Goal: Task Accomplishment & Management: Use online tool/utility

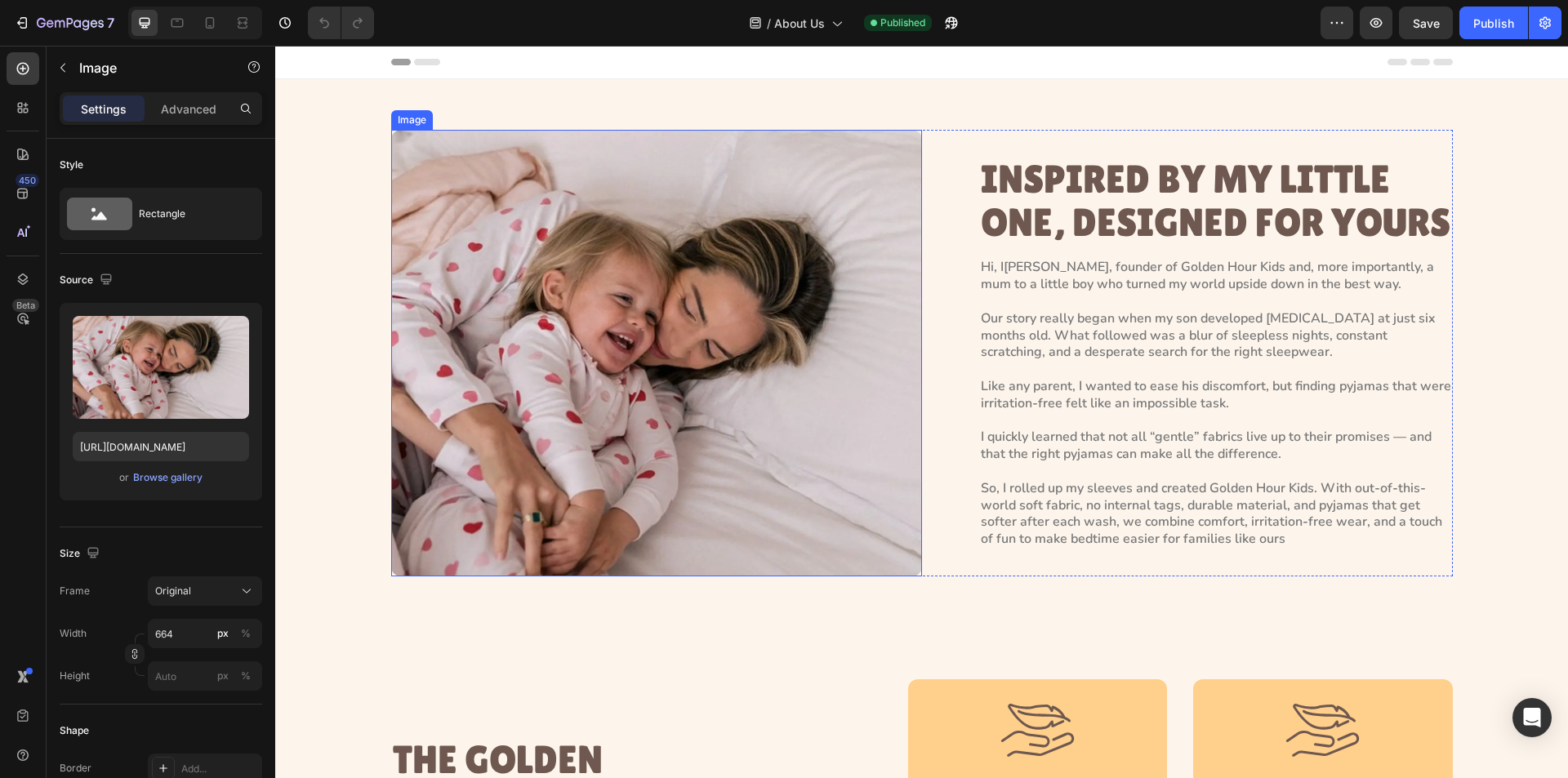
click at [680, 450] on img at bounding box center [656, 353] width 531 height 447
click at [160, 484] on div "Browse gallery" at bounding box center [168, 477] width 69 height 15
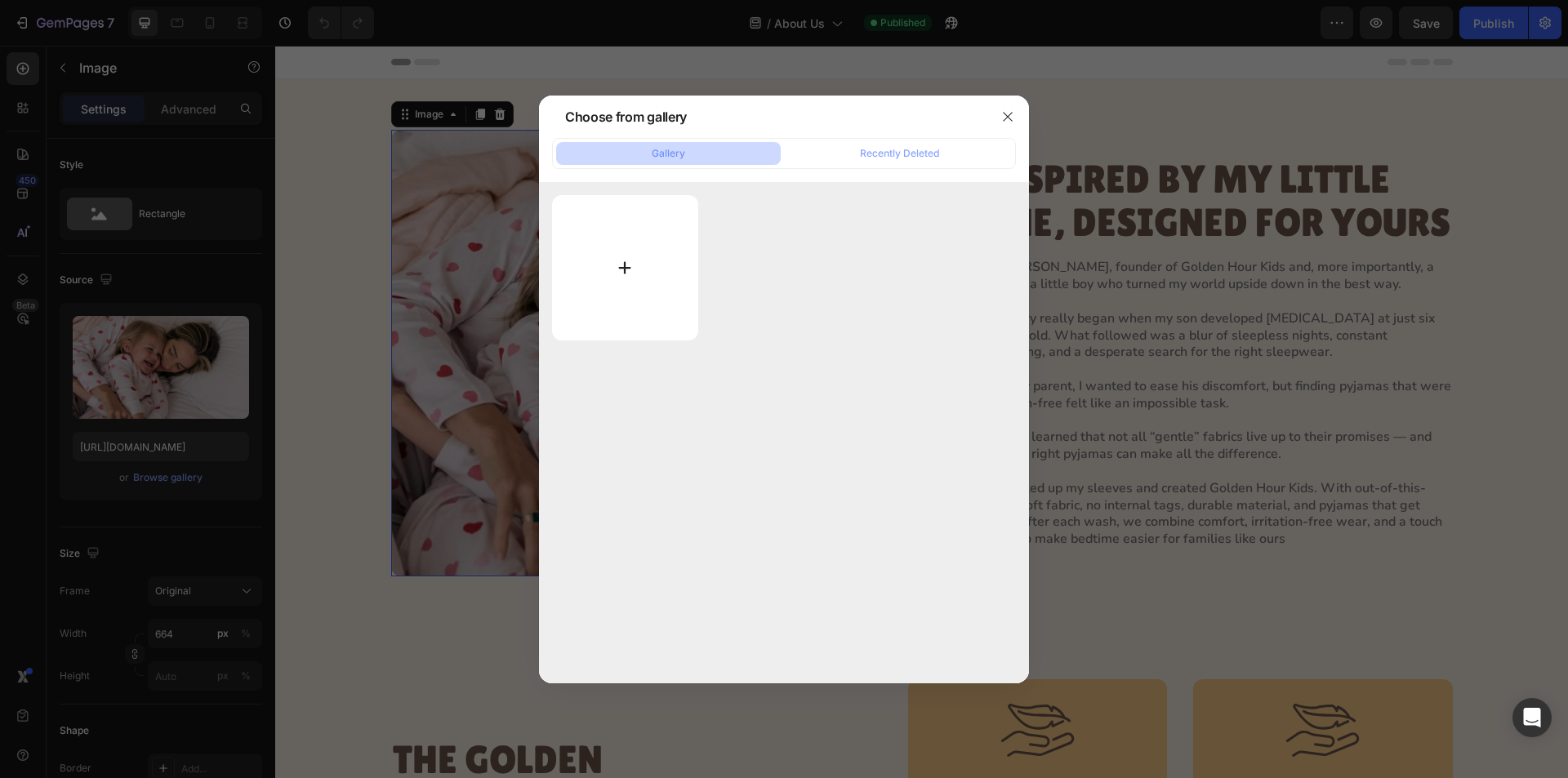
click at [607, 287] on input "file" at bounding box center [624, 268] width 146 height 145
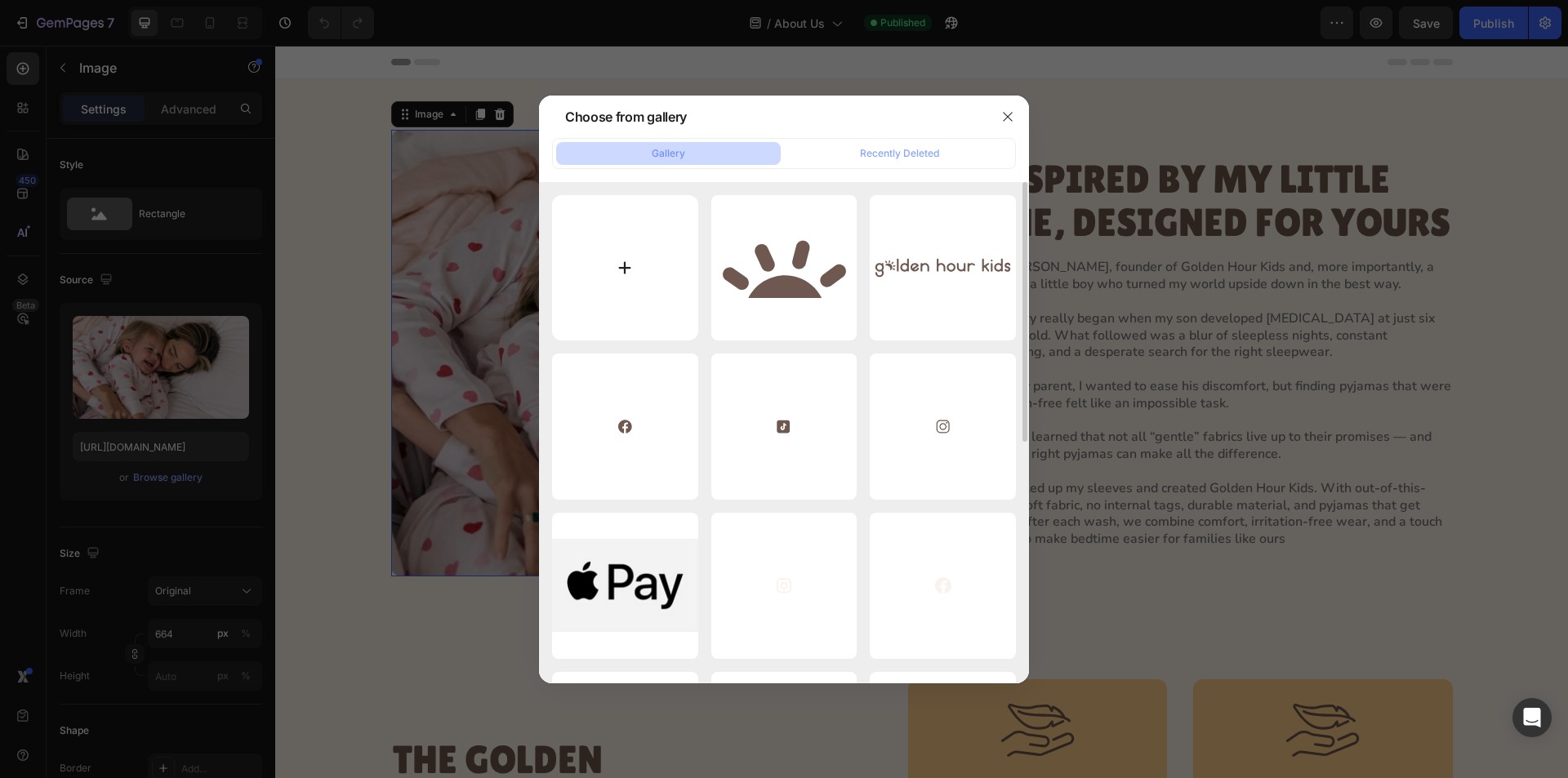
type input "C:\fakepath\Group 111.webp"
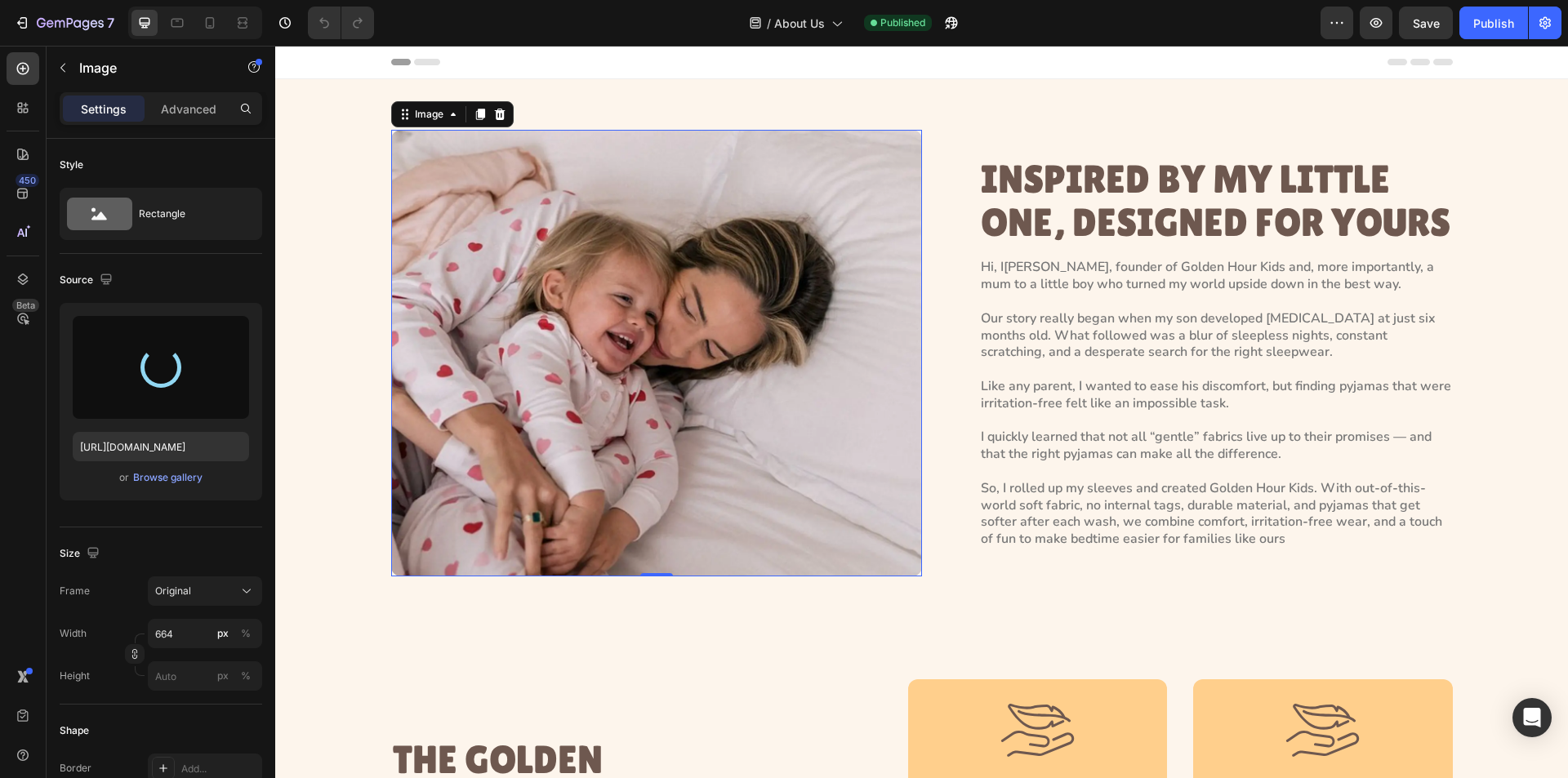
type input "[URL][DOMAIN_NAME]"
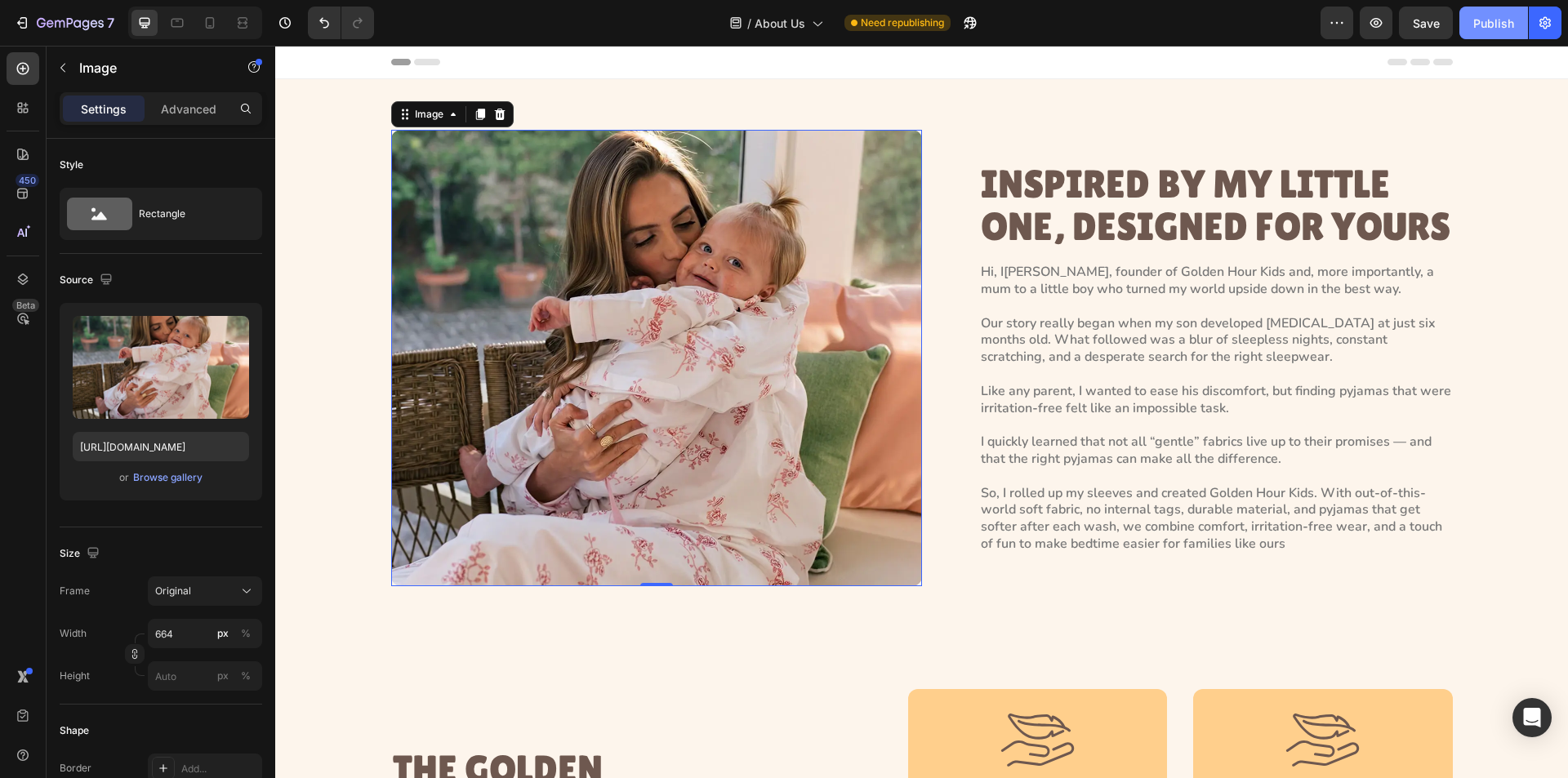
click at [1478, 22] on div "Publish" at bounding box center [1494, 23] width 41 height 17
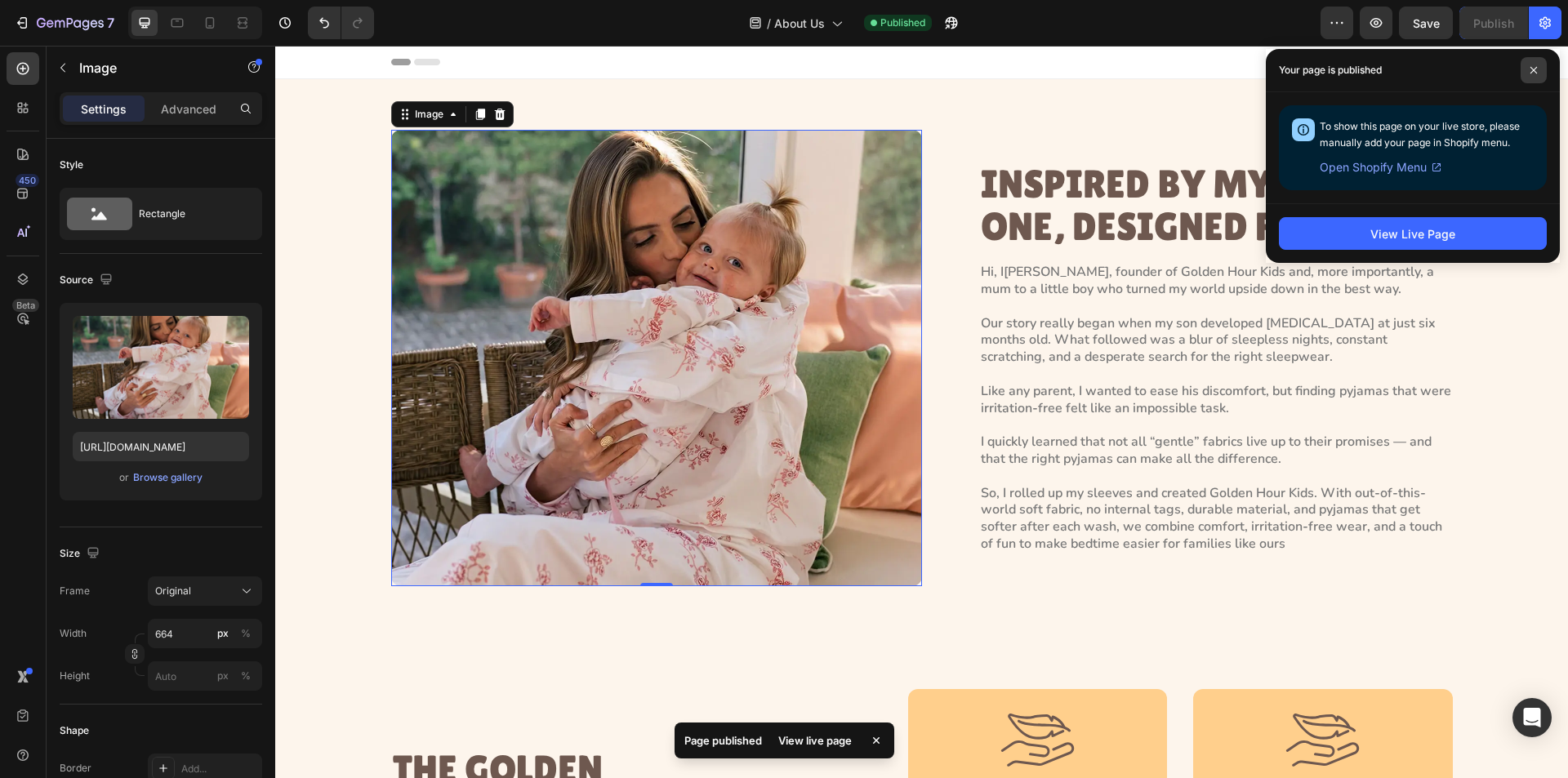
click at [1534, 71] on icon at bounding box center [1533, 70] width 8 height 8
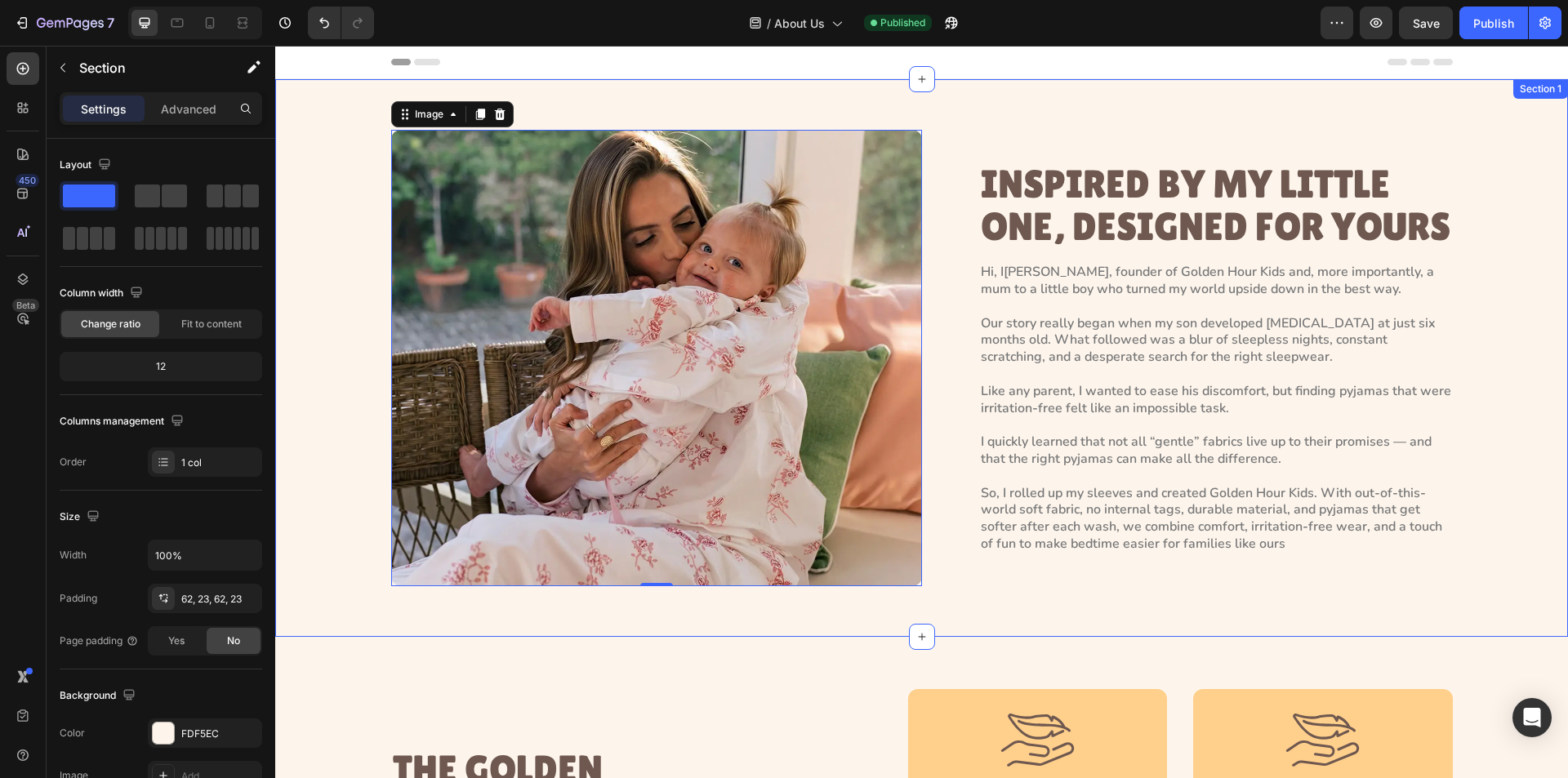
click at [304, 138] on div "Image 0 INSPIRED BY MY LITTLE ONE, DESIGNED FOR YOURS Heading Hi, I’m [PERSON_N…" at bounding box center [922, 358] width 1256 height 456
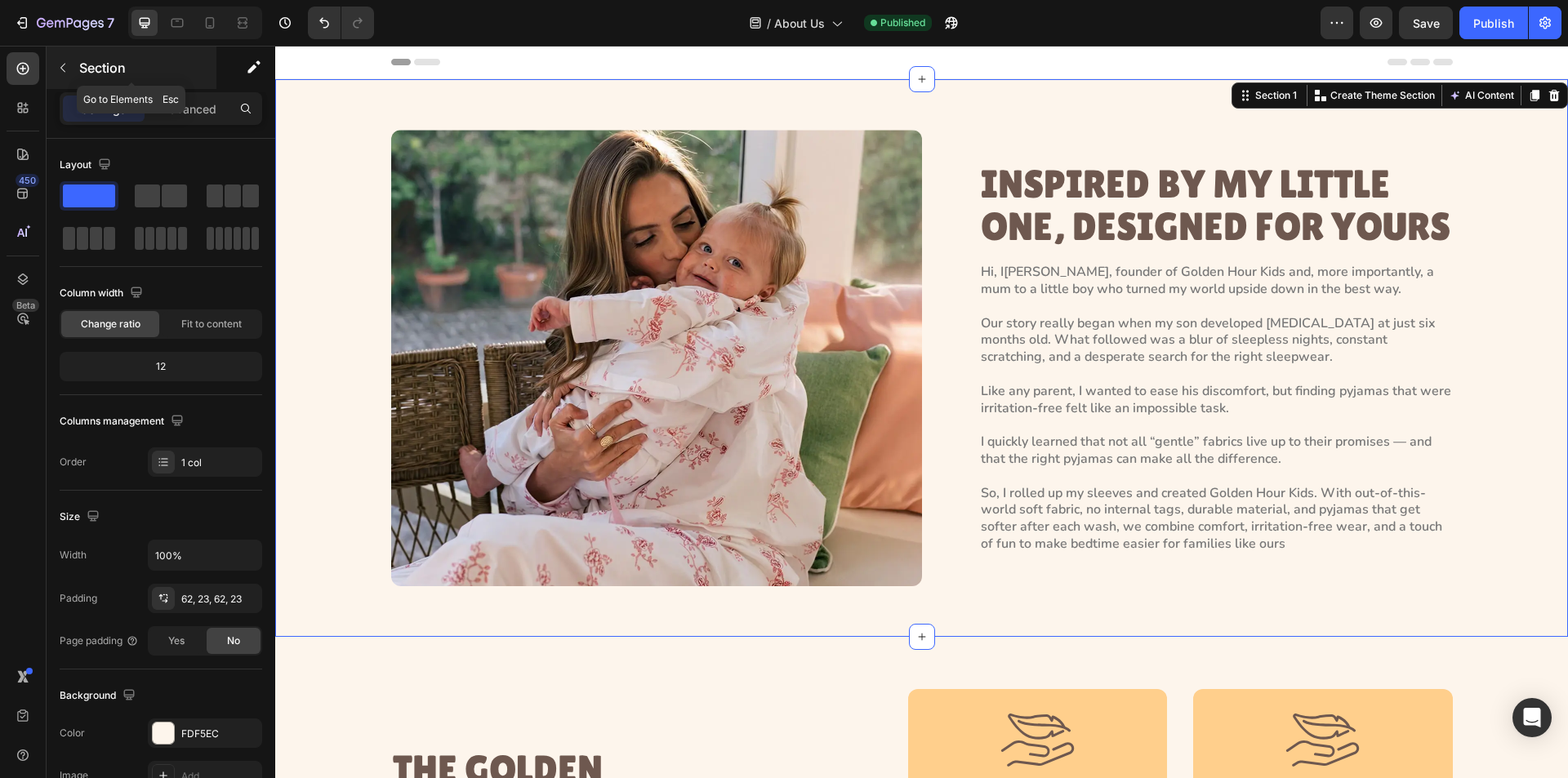
click at [57, 62] on icon "button" at bounding box center [62, 67] width 13 height 13
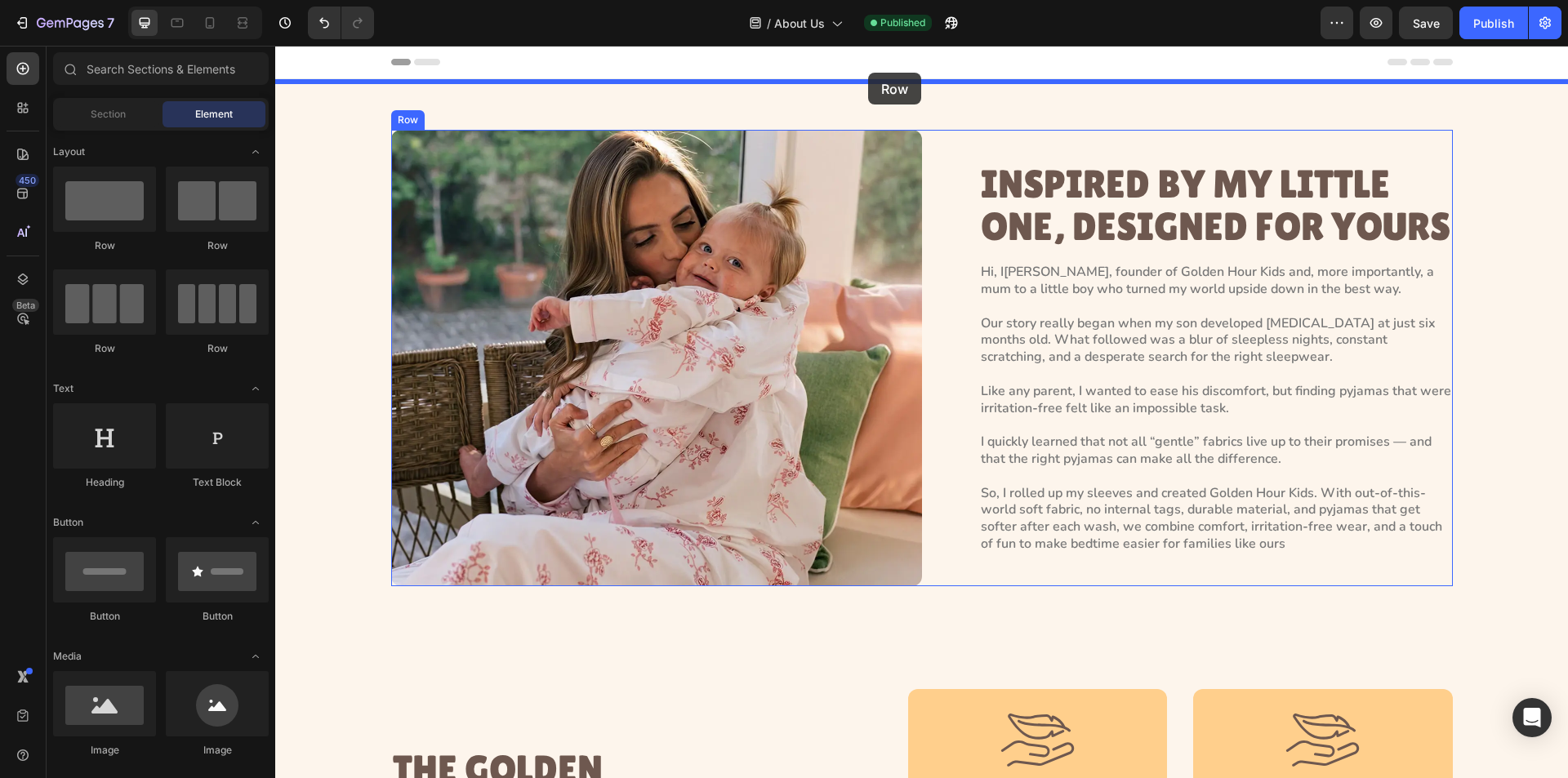
drag, startPoint x: 398, startPoint y: 250, endPoint x: 868, endPoint y: 73, distance: 502.2
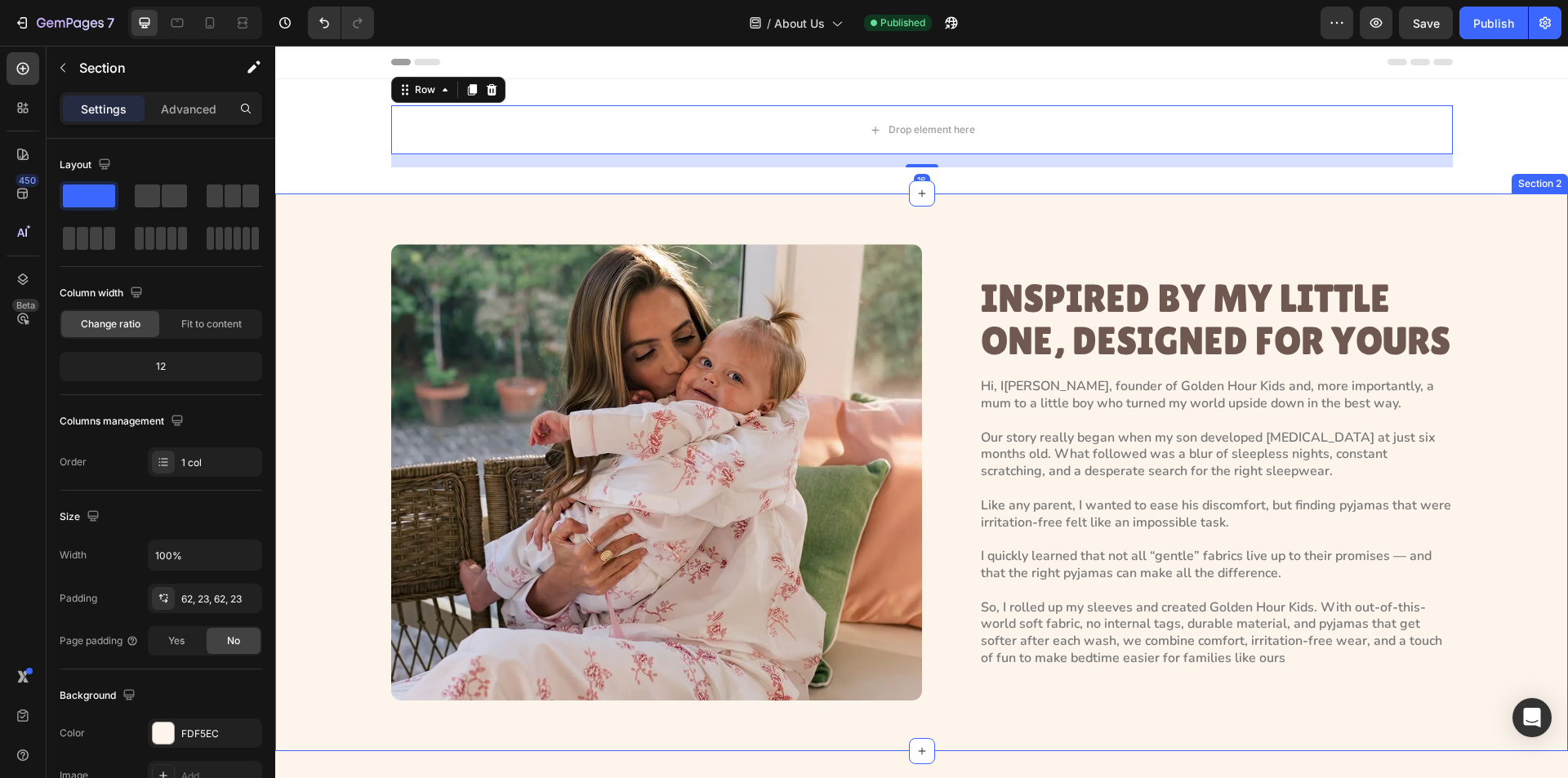
click at [347, 247] on div "Image INSPIRED BY MY LITTLE ONE, DESIGNED FOR YOURS Heading Hi, I’m [PERSON_NAM…" at bounding box center [922, 472] width 1256 height 456
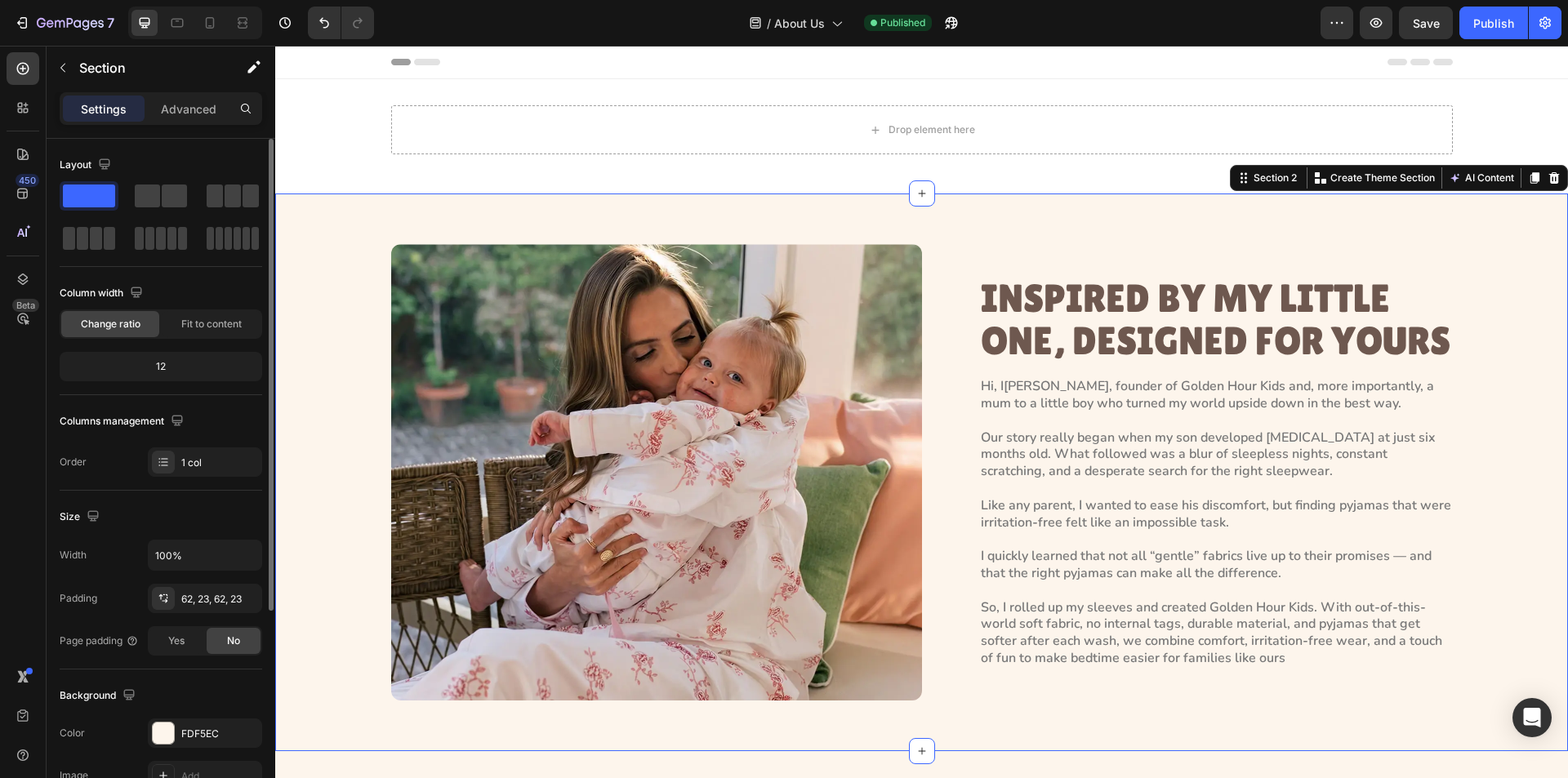
scroll to position [310, 0]
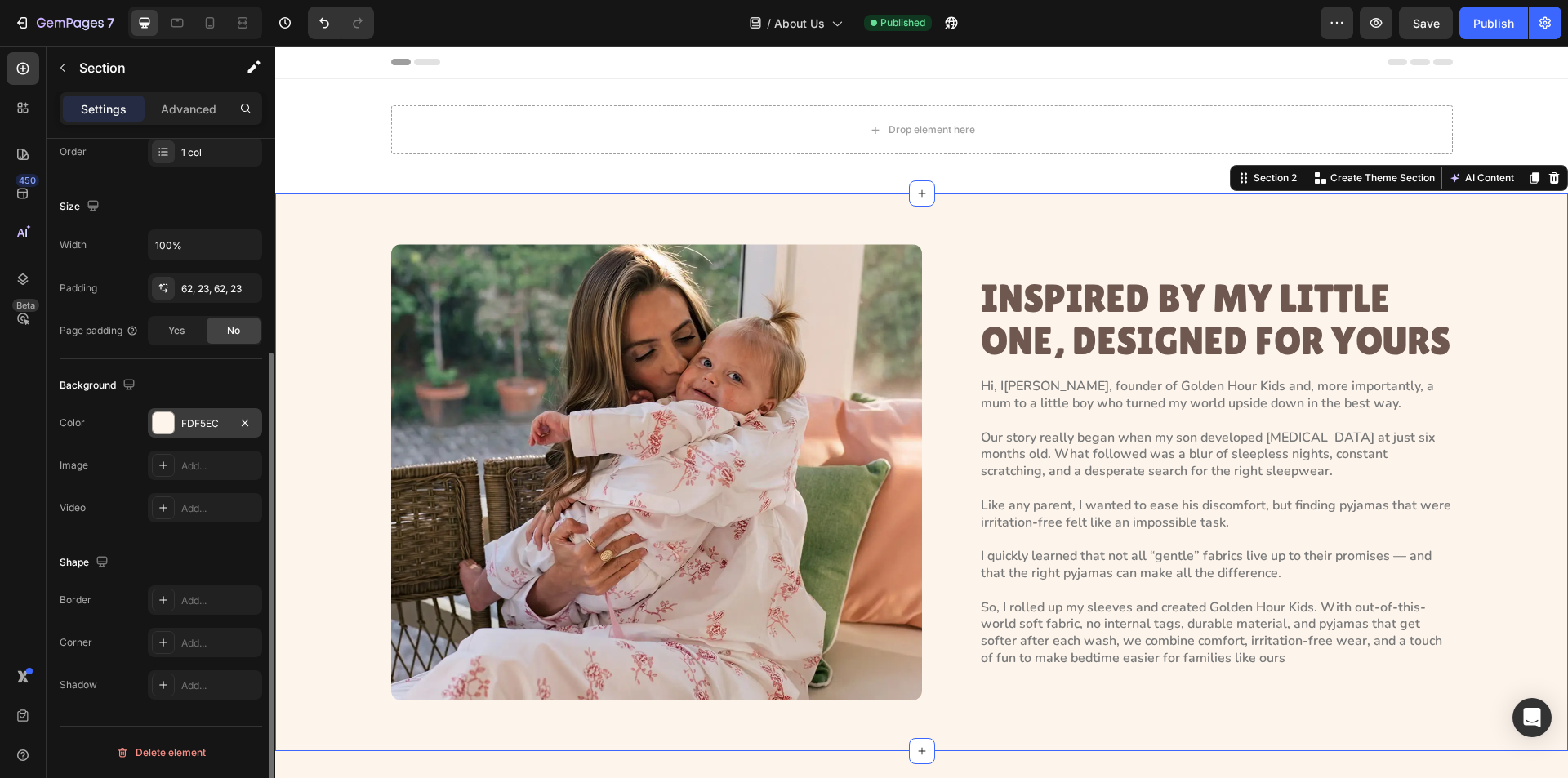
click at [163, 415] on div at bounding box center [163, 423] width 22 height 22
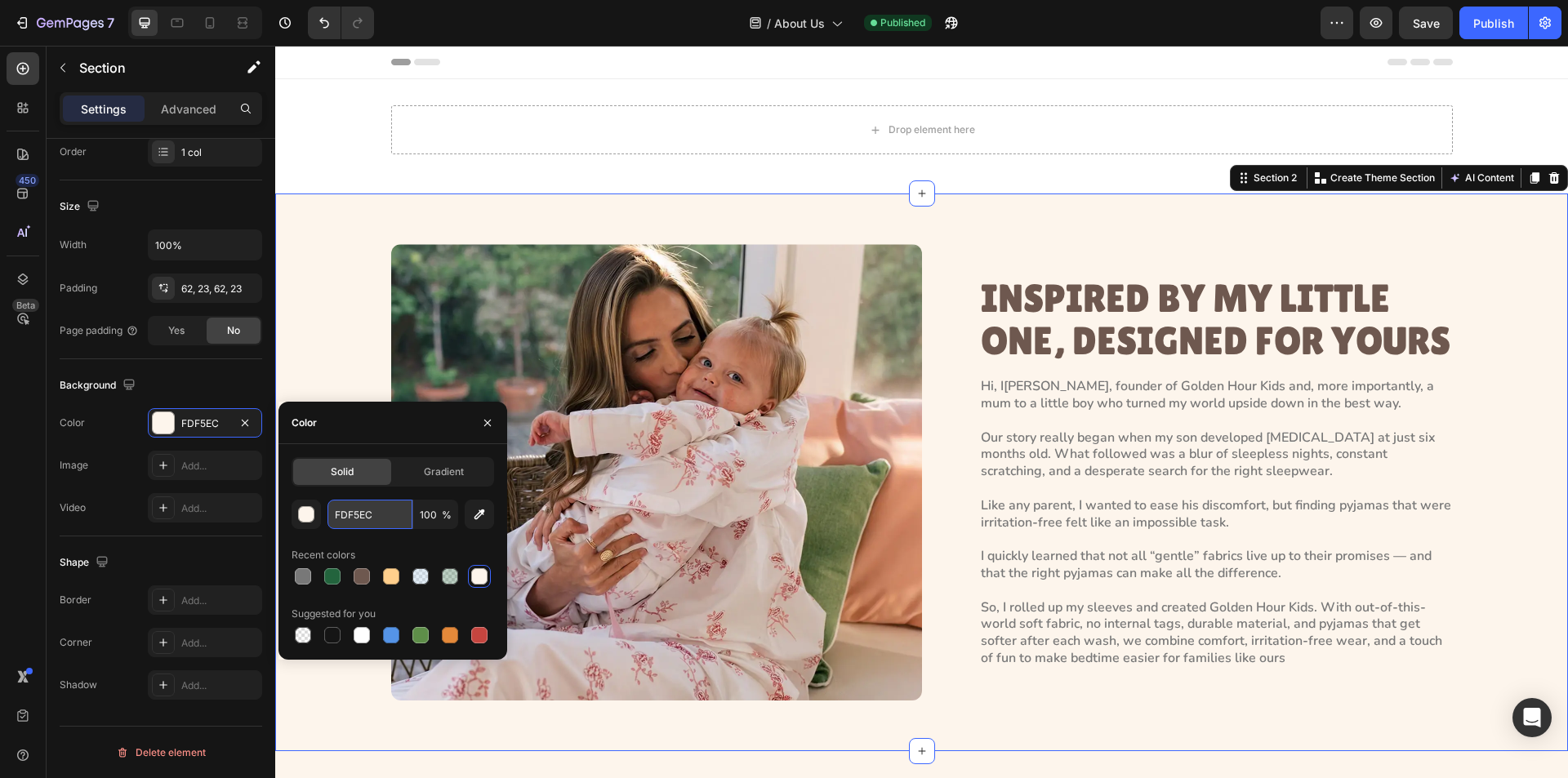
click at [389, 515] on input "FDF5EC" at bounding box center [370, 514] width 85 height 29
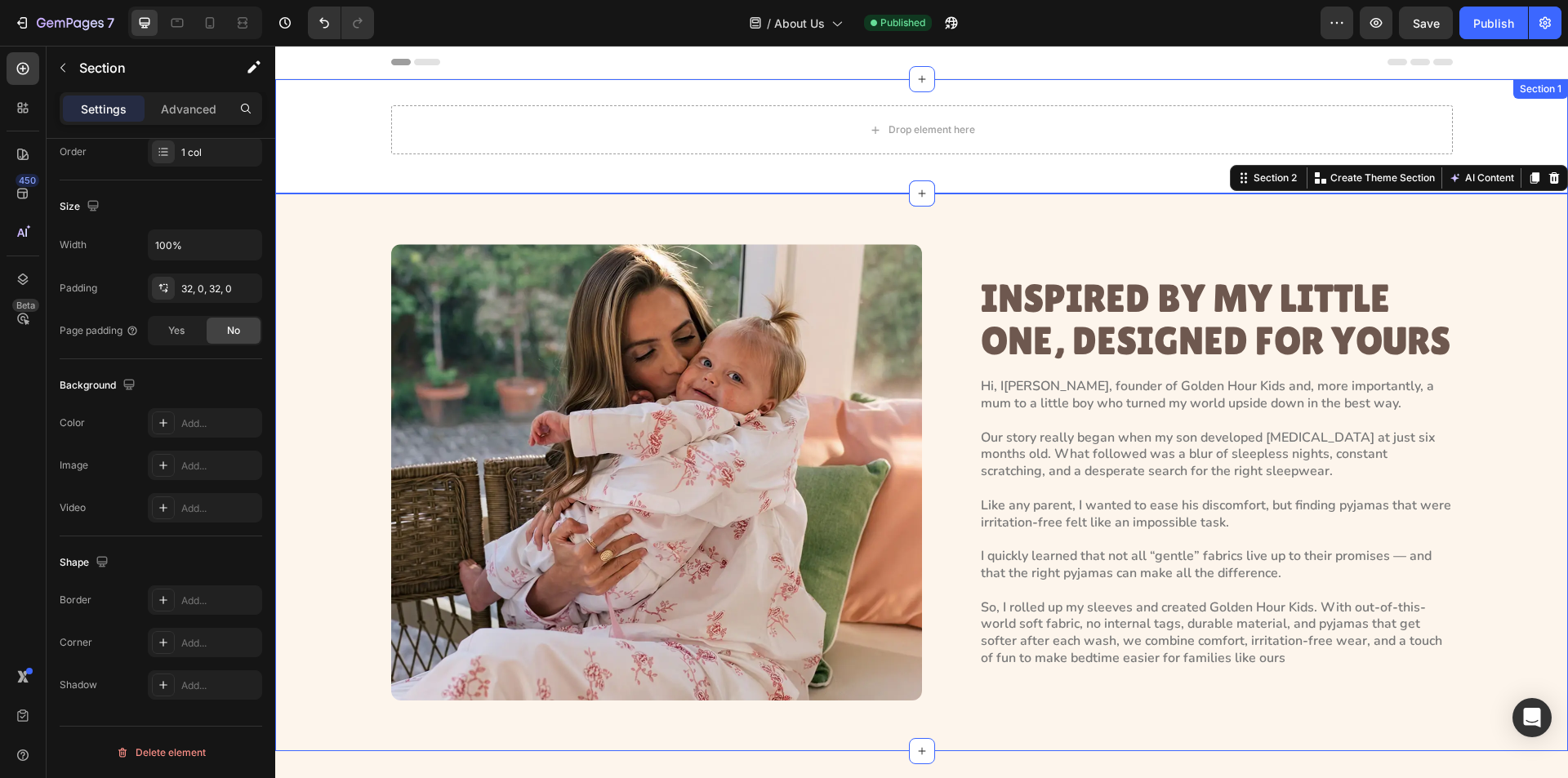
click at [330, 179] on div "Drop element here Row Section 1" at bounding box center [921, 137] width 1293 height 114
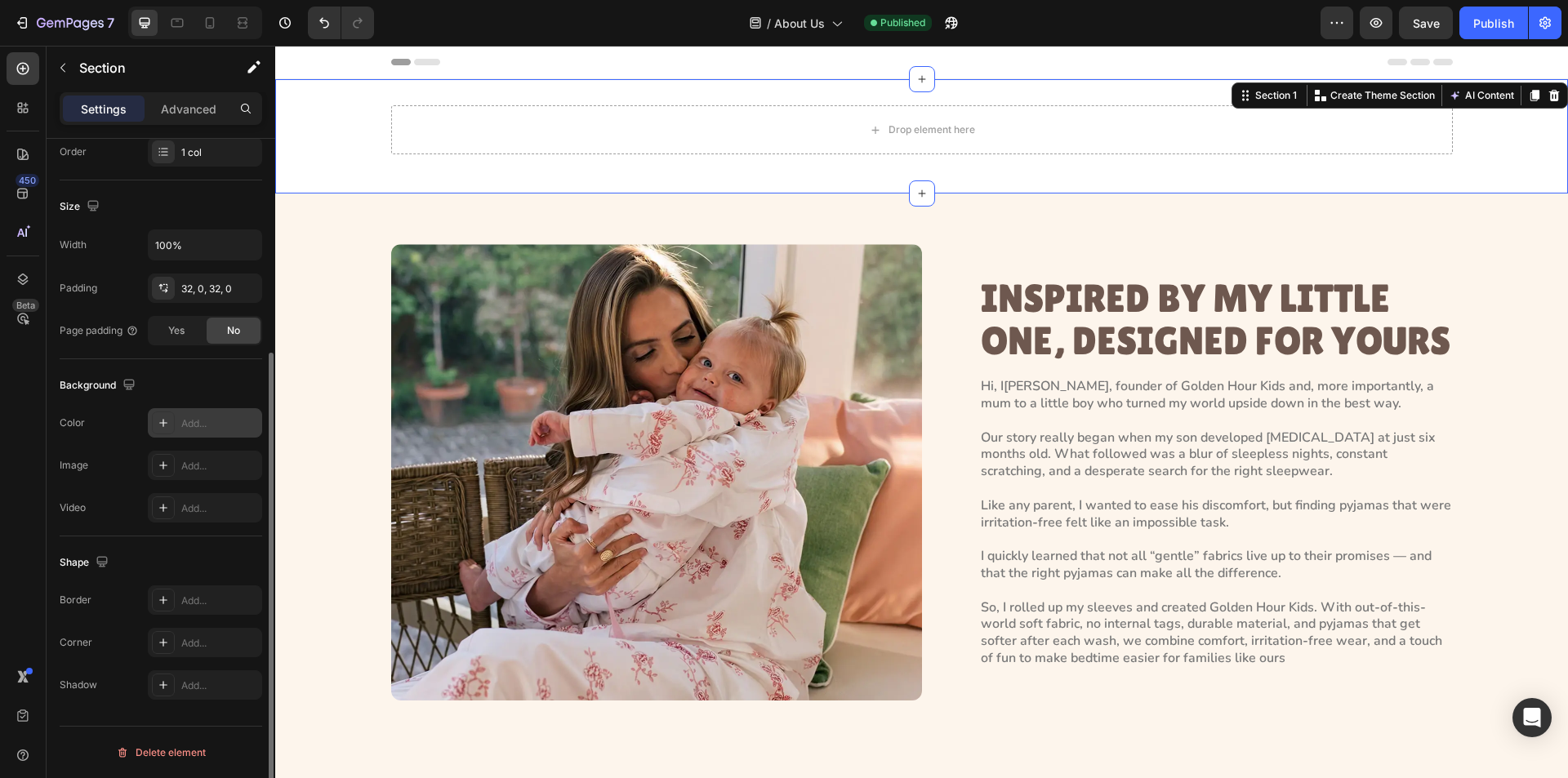
click at [158, 420] on icon at bounding box center [163, 423] width 13 height 13
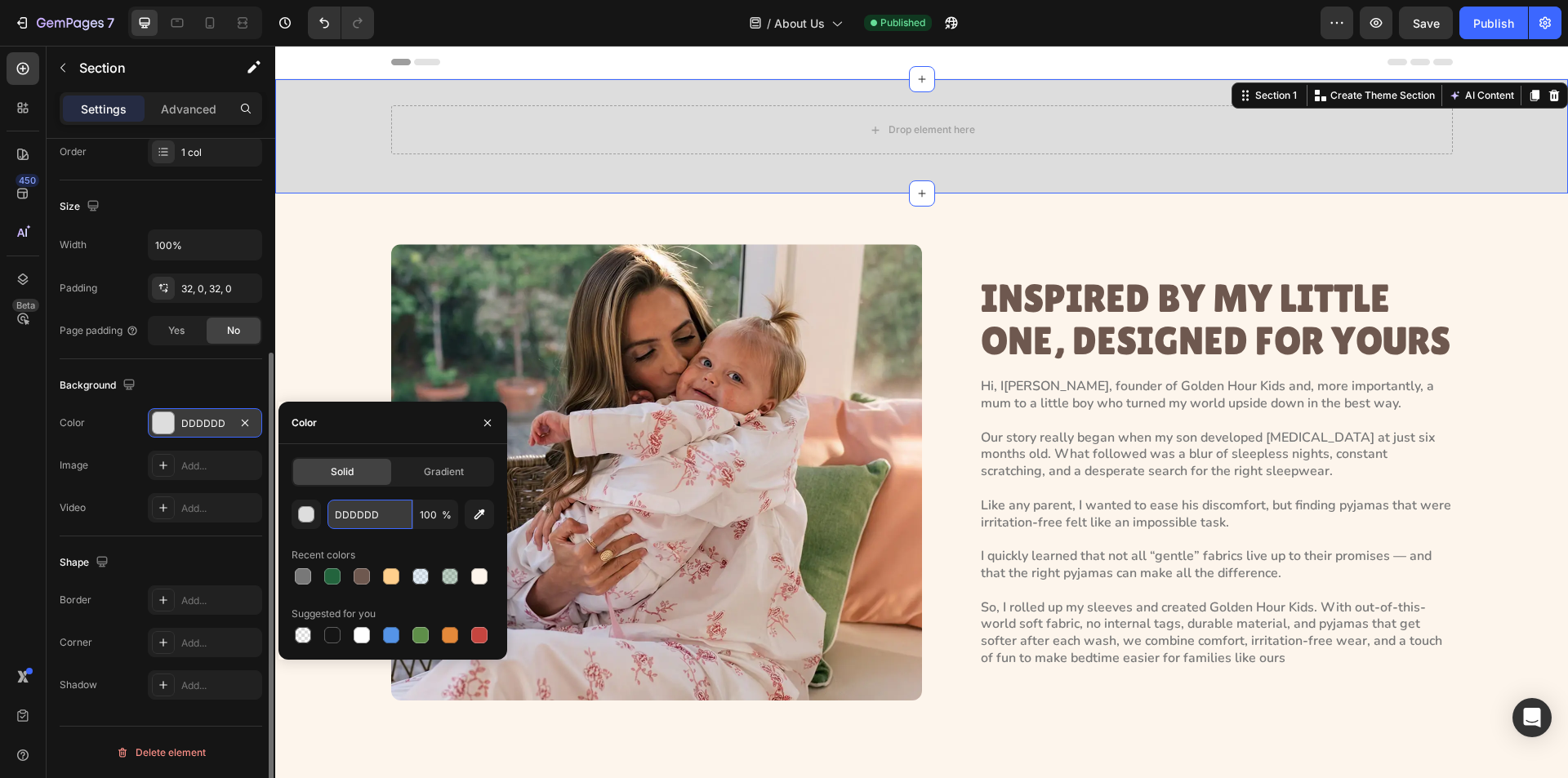
click at [367, 511] on input "DDDDDD" at bounding box center [370, 514] width 85 height 29
paste input "FDF5EC"
type input "FDF5EC"
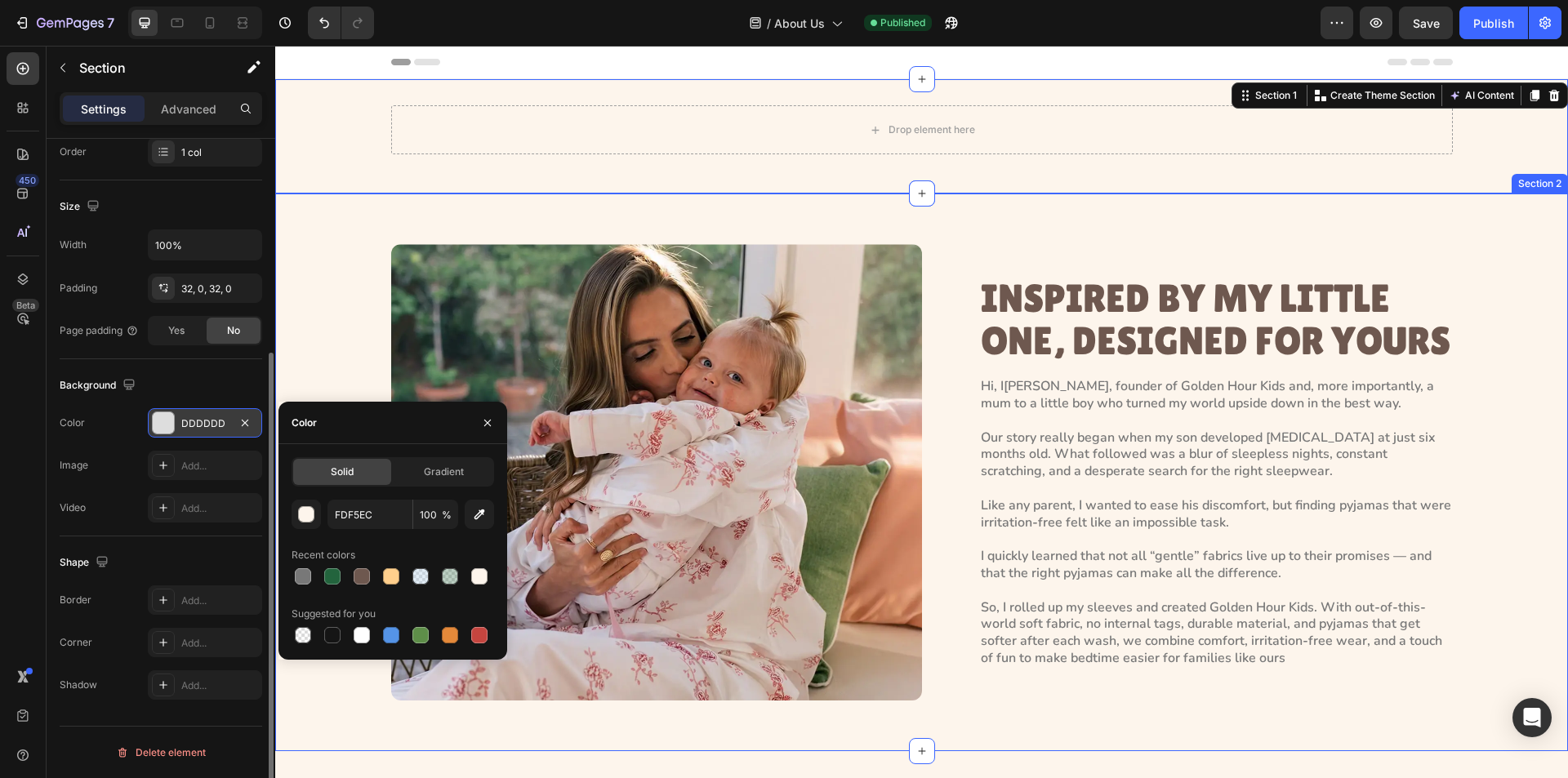
click at [310, 201] on div "Image INSPIRED BY MY LITTLE ONE, DESIGNED FOR YOURS Heading Hi, I’m [PERSON_NAM…" at bounding box center [921, 472] width 1293 height 558
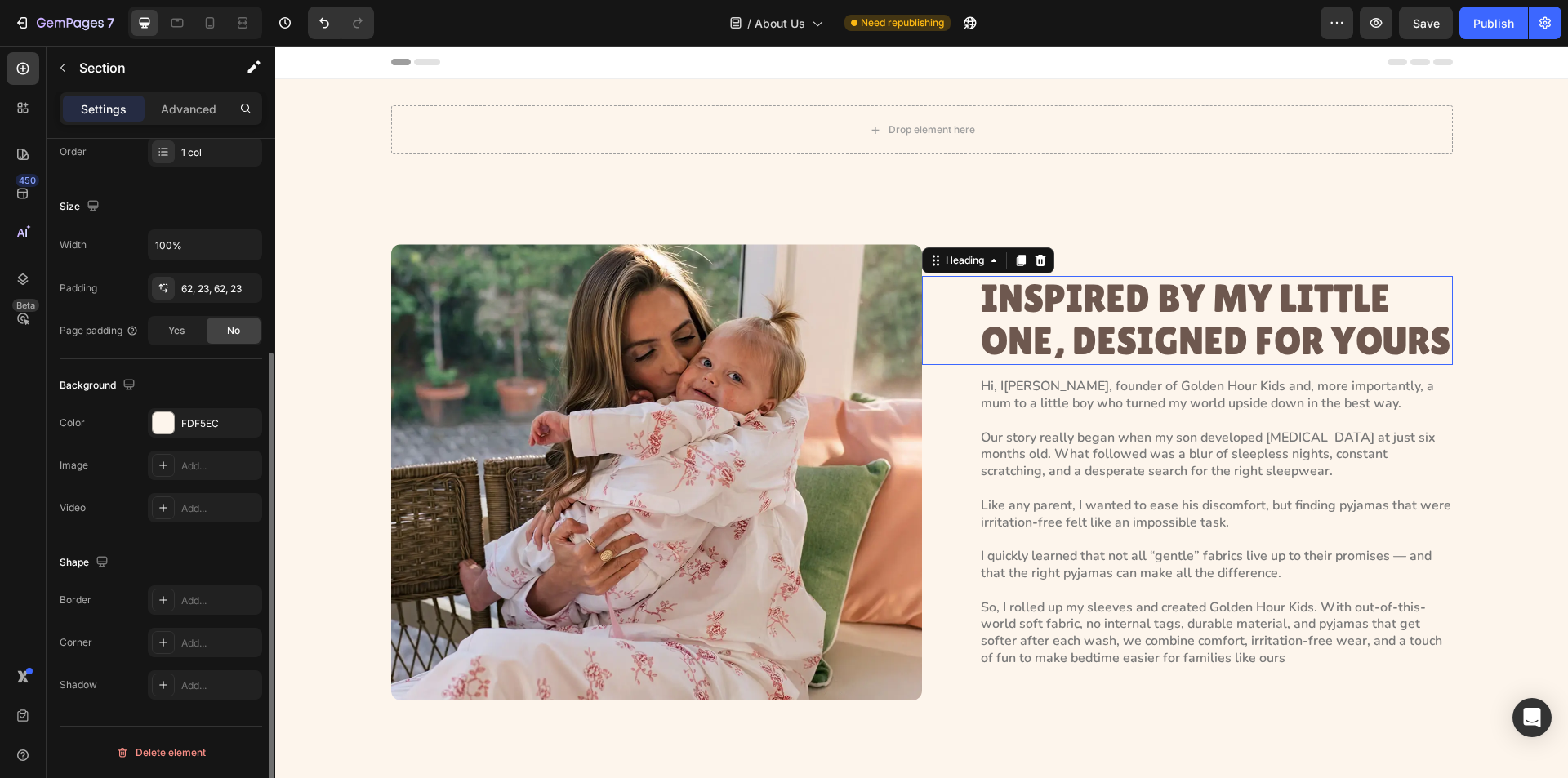
click at [1259, 300] on h2 "INSPIRED BY MY LITTLE ONE, DESIGNED FOR YOURS" at bounding box center [1216, 321] width 474 height 90
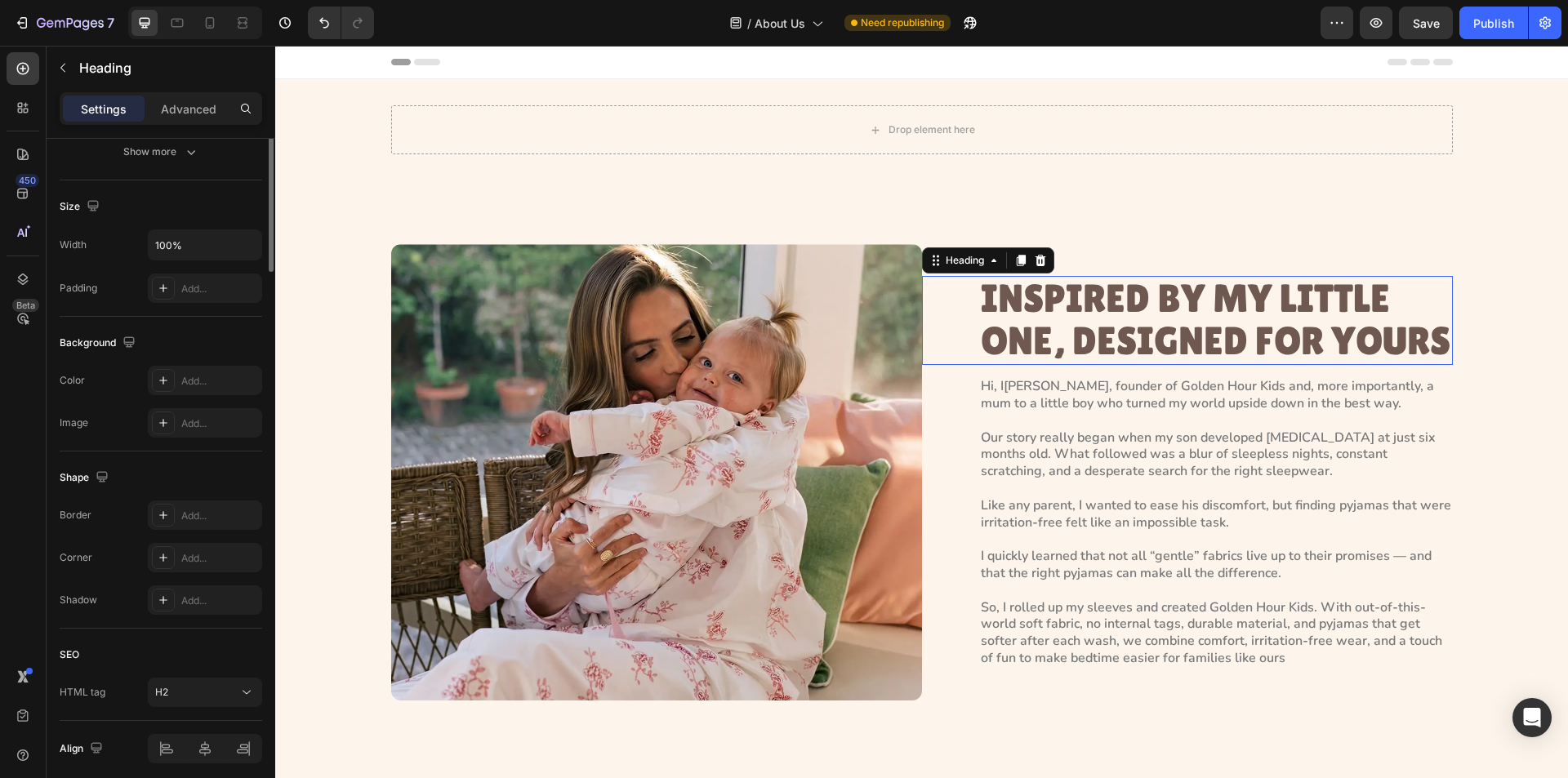
scroll to position [0, 0]
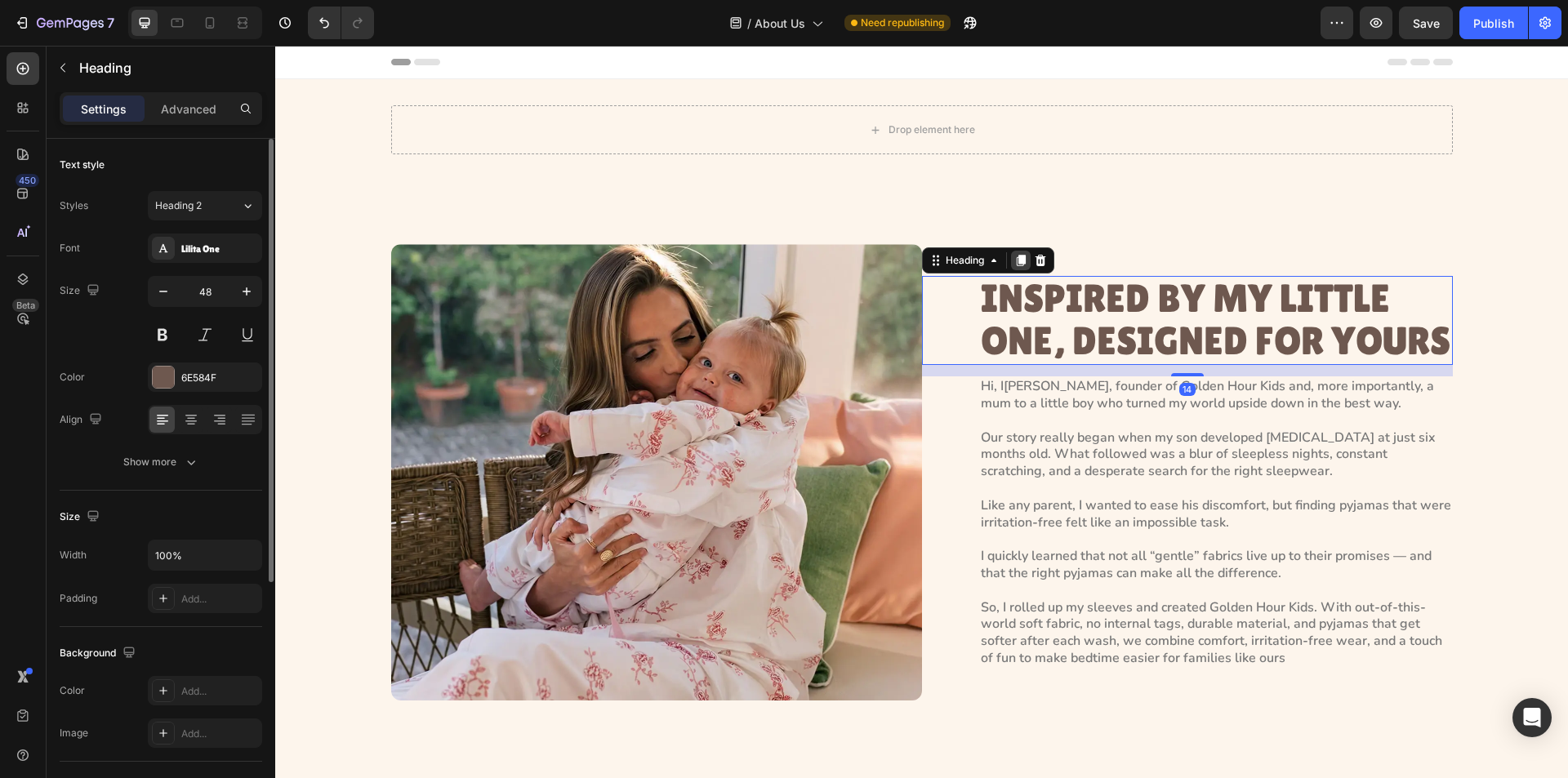
click at [1016, 259] on icon at bounding box center [1021, 260] width 9 height 11
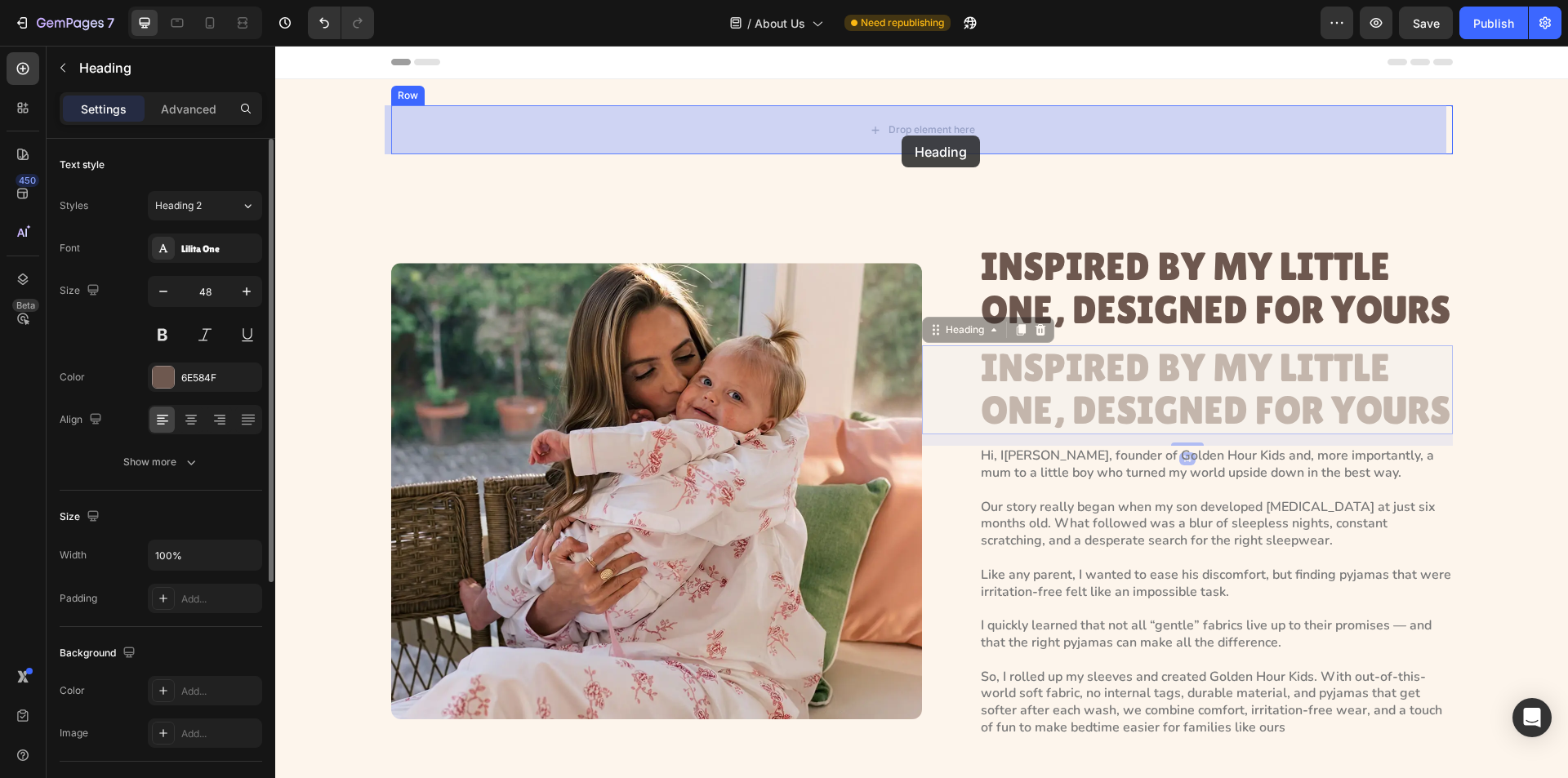
drag, startPoint x: 976, startPoint y: 331, endPoint x: 902, endPoint y: 136, distance: 208.6
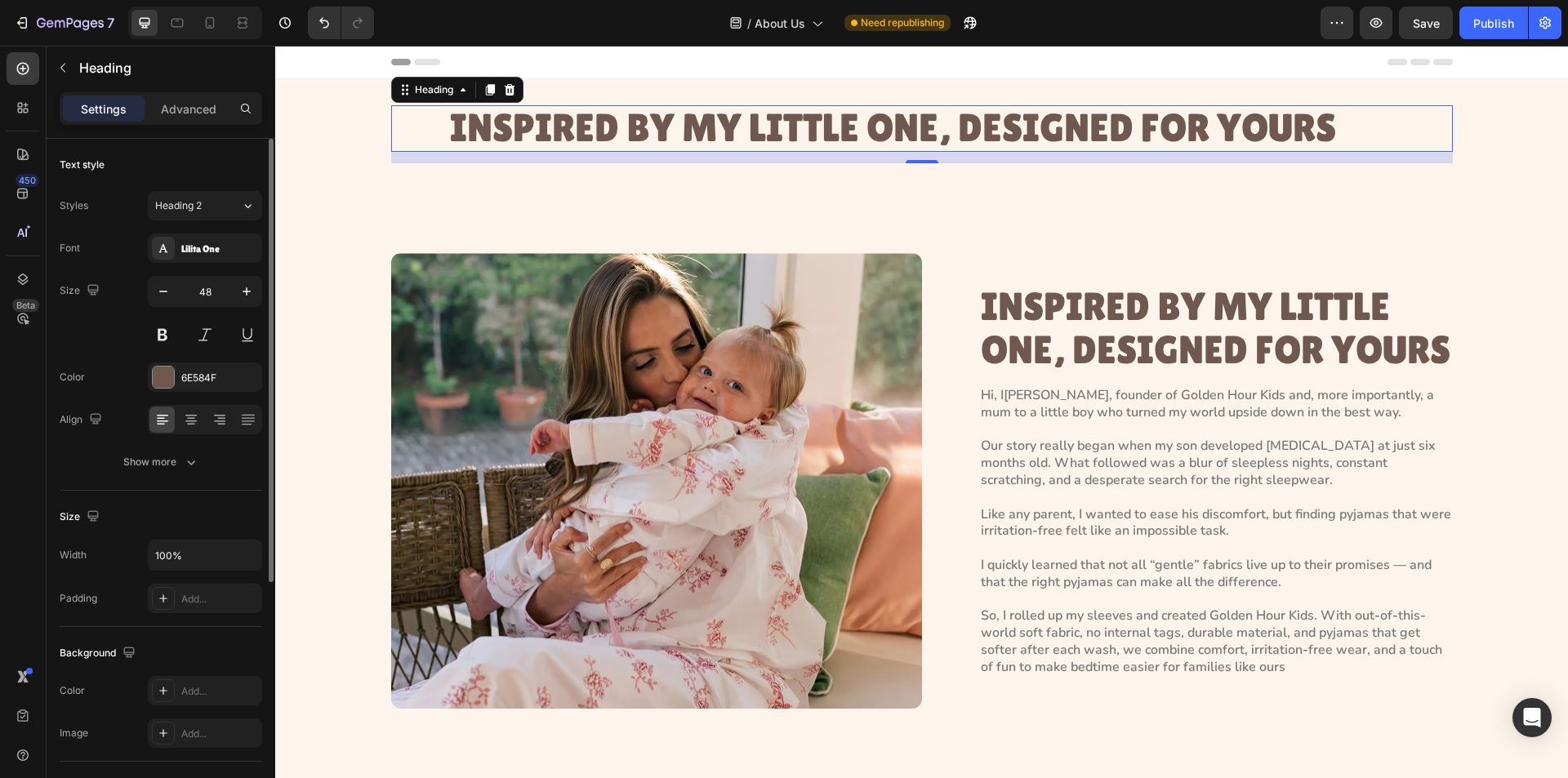
click at [869, 139] on h2 "INSPIRED BY MY LITTLE ONE, DESIGNED FOR YOURS" at bounding box center [951, 129] width 1005 height 47
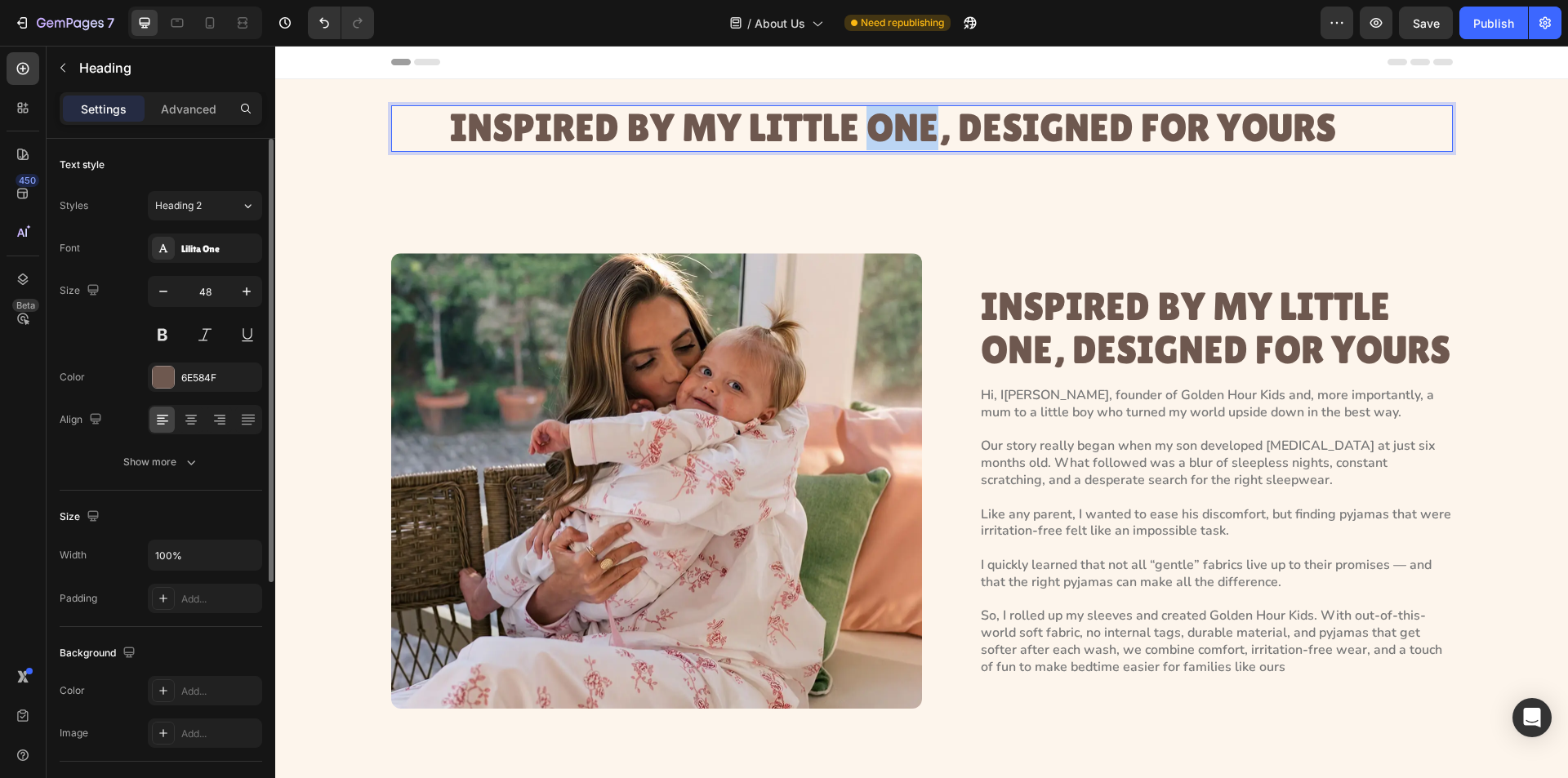
click at [869, 139] on p "INSPIRED BY MY LITTLE ONE, DESIGNED FOR YOURS" at bounding box center [950, 129] width 1002 height 43
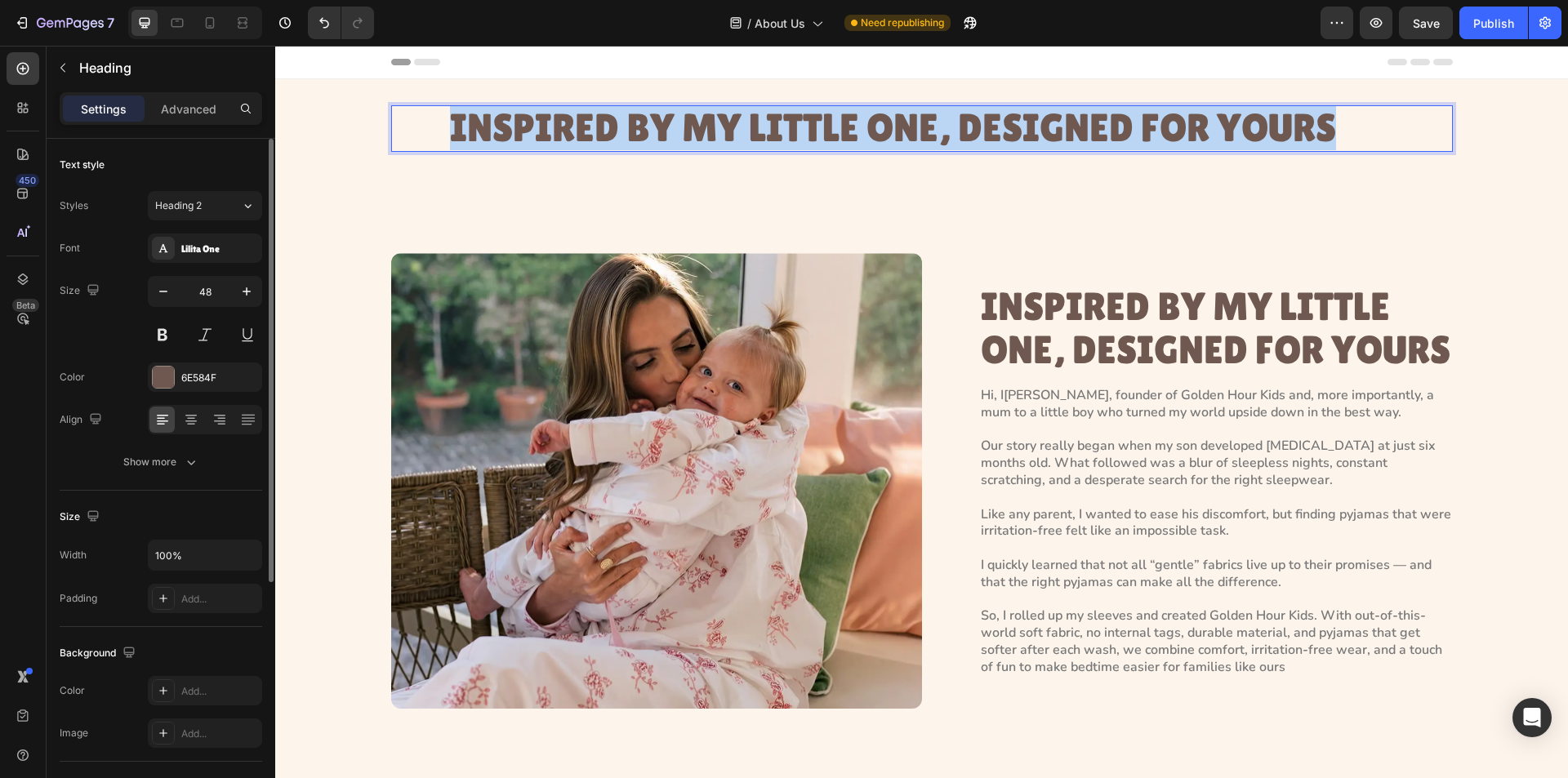
click at [869, 139] on p "INSPIRED BY MY LITTLE ONE, DESIGNED FOR YOURS" at bounding box center [950, 129] width 1002 height 43
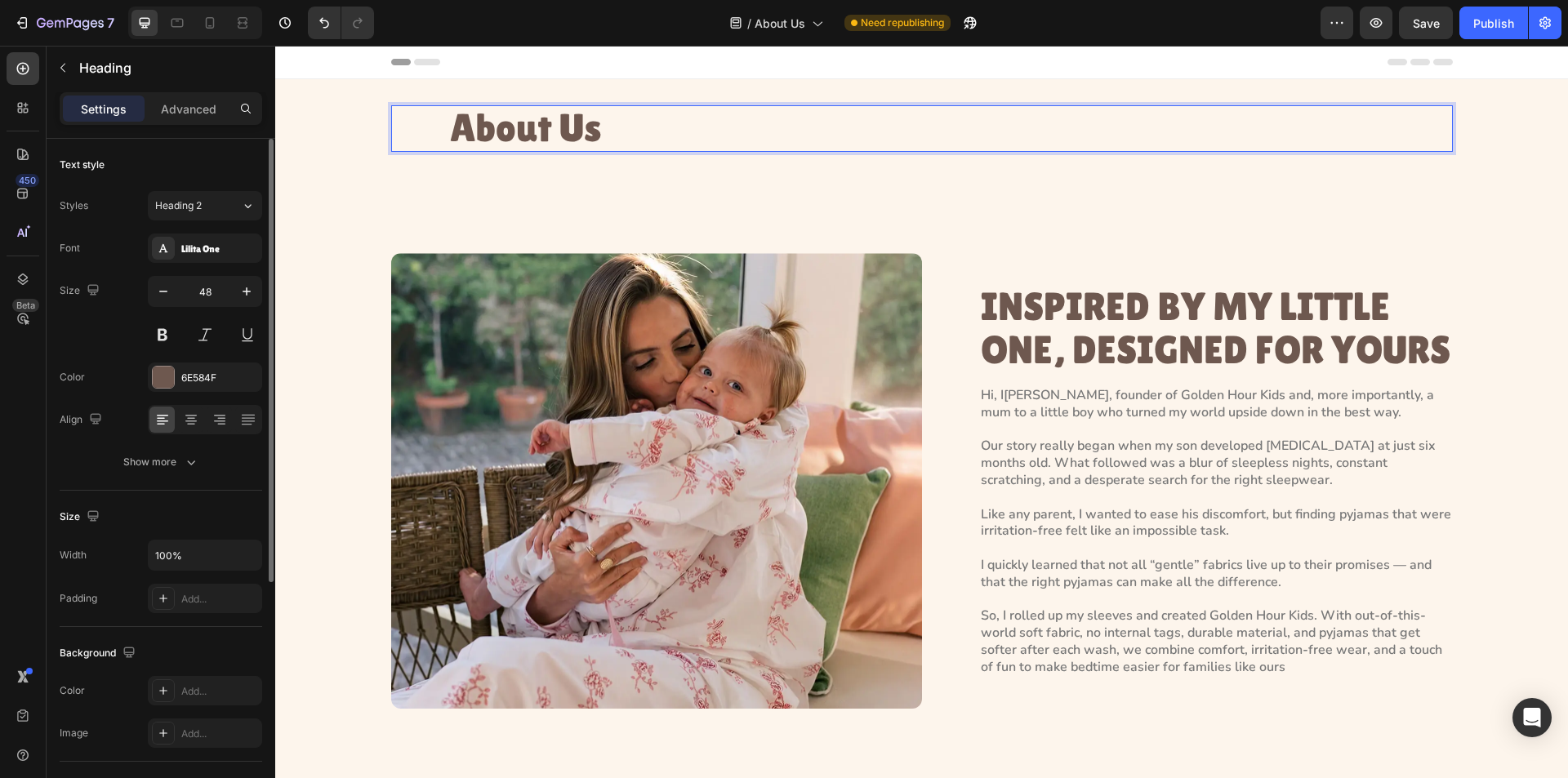
scroll to position [374, 0]
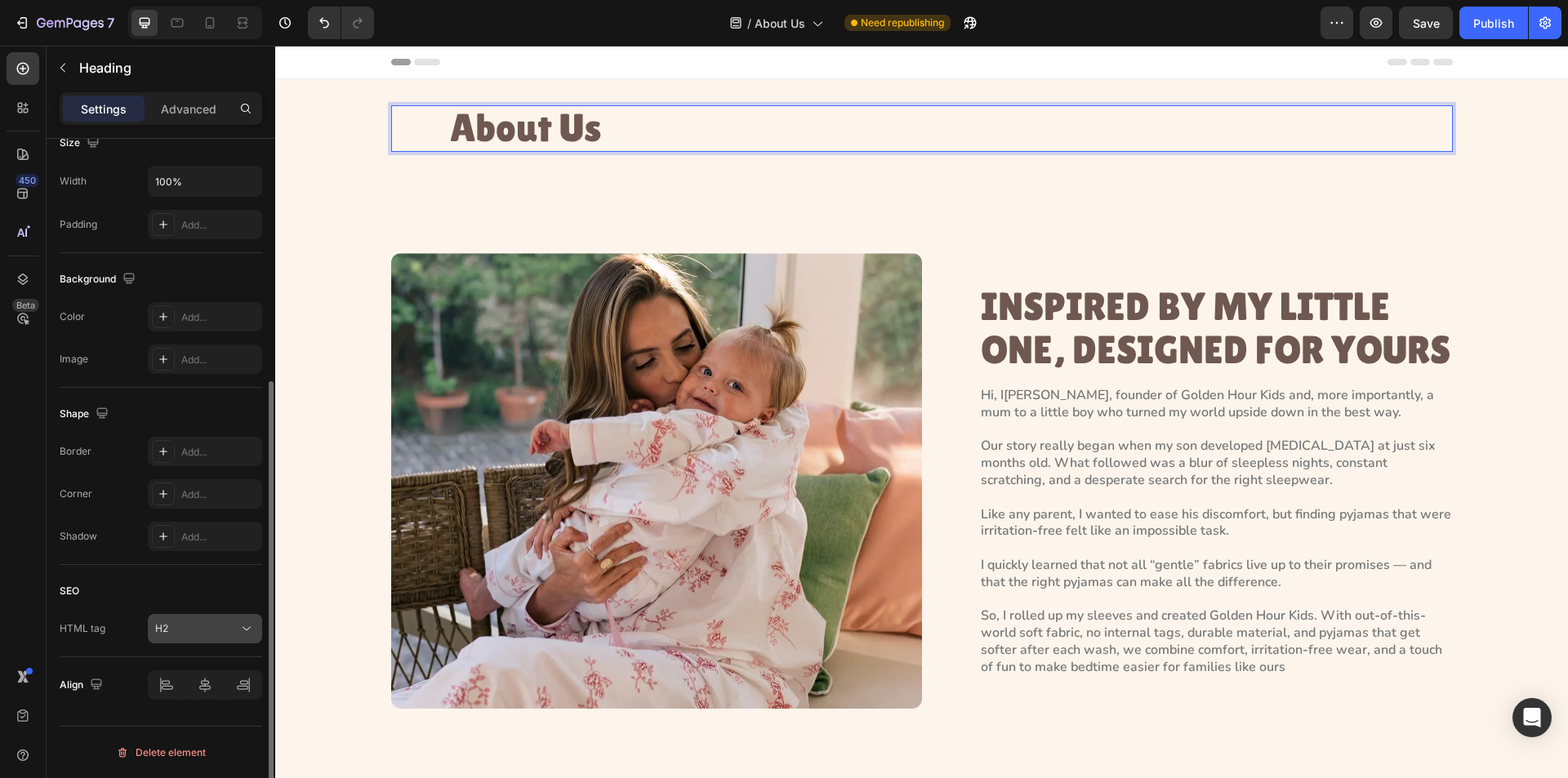
click at [240, 628] on icon at bounding box center [246, 628] width 16 height 16
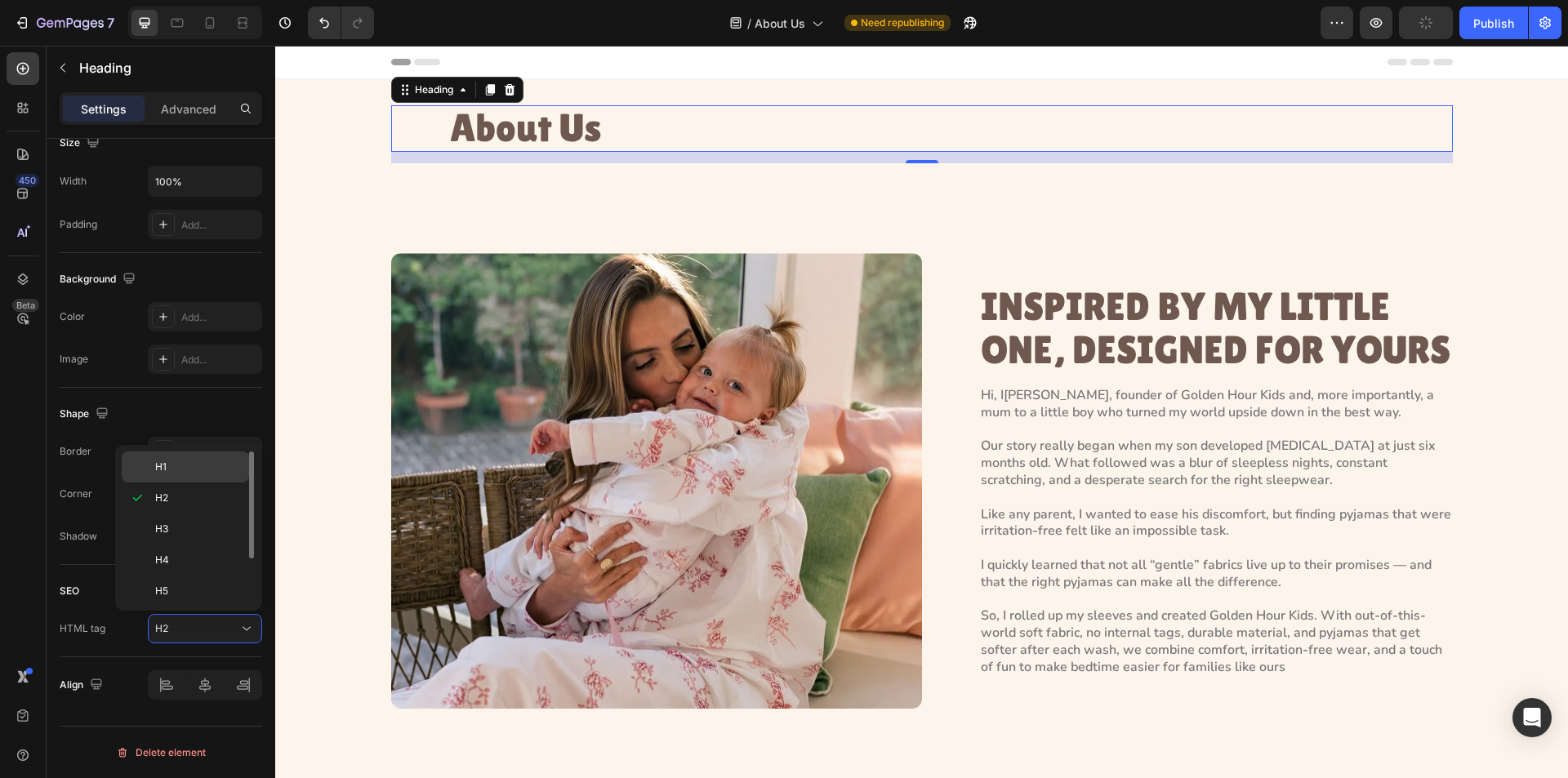
click at [186, 460] on p "H1" at bounding box center [198, 467] width 86 height 15
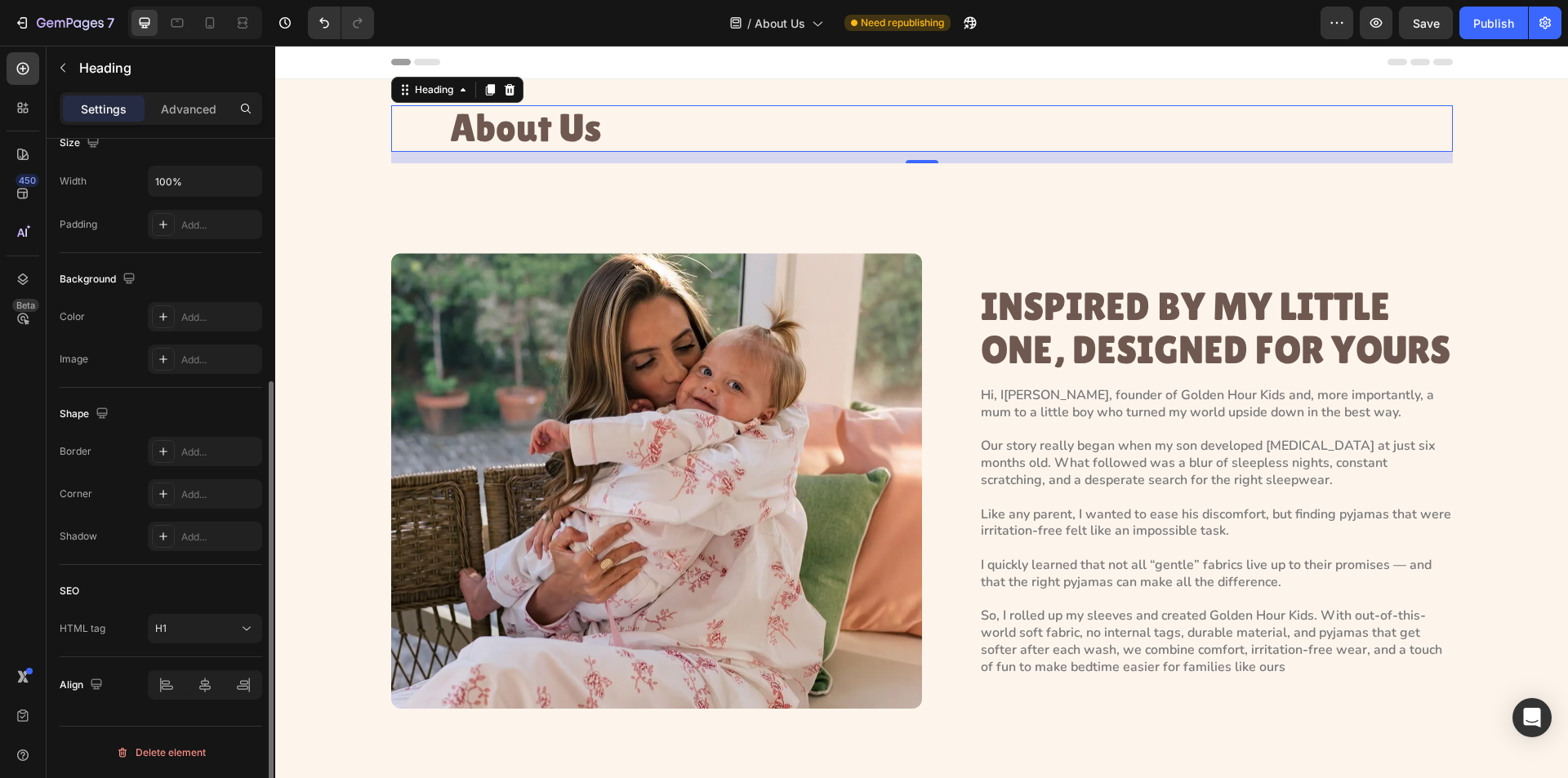
scroll to position [0, 0]
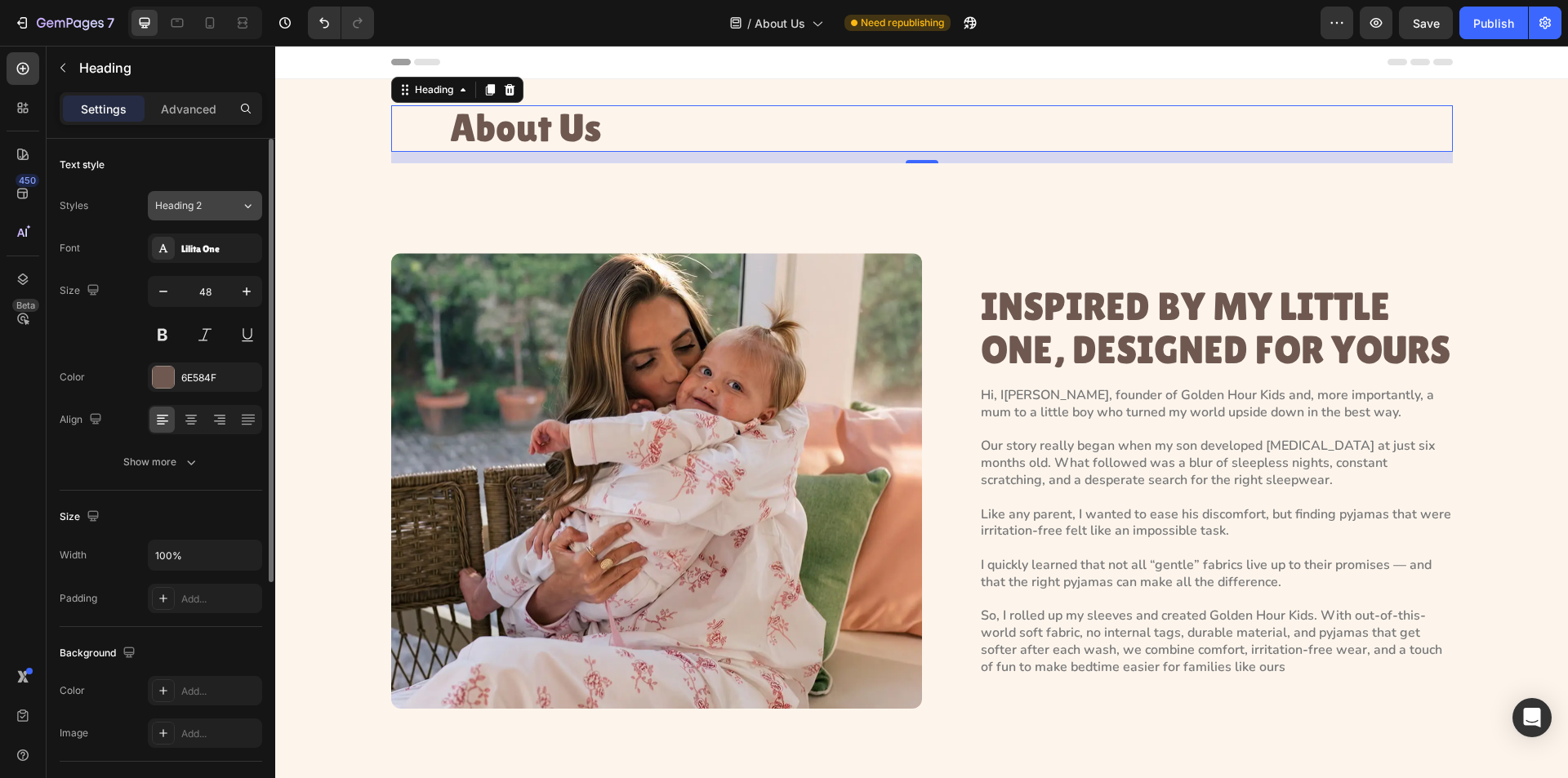
click at [205, 199] on div "Heading 2" at bounding box center [188, 206] width 67 height 15
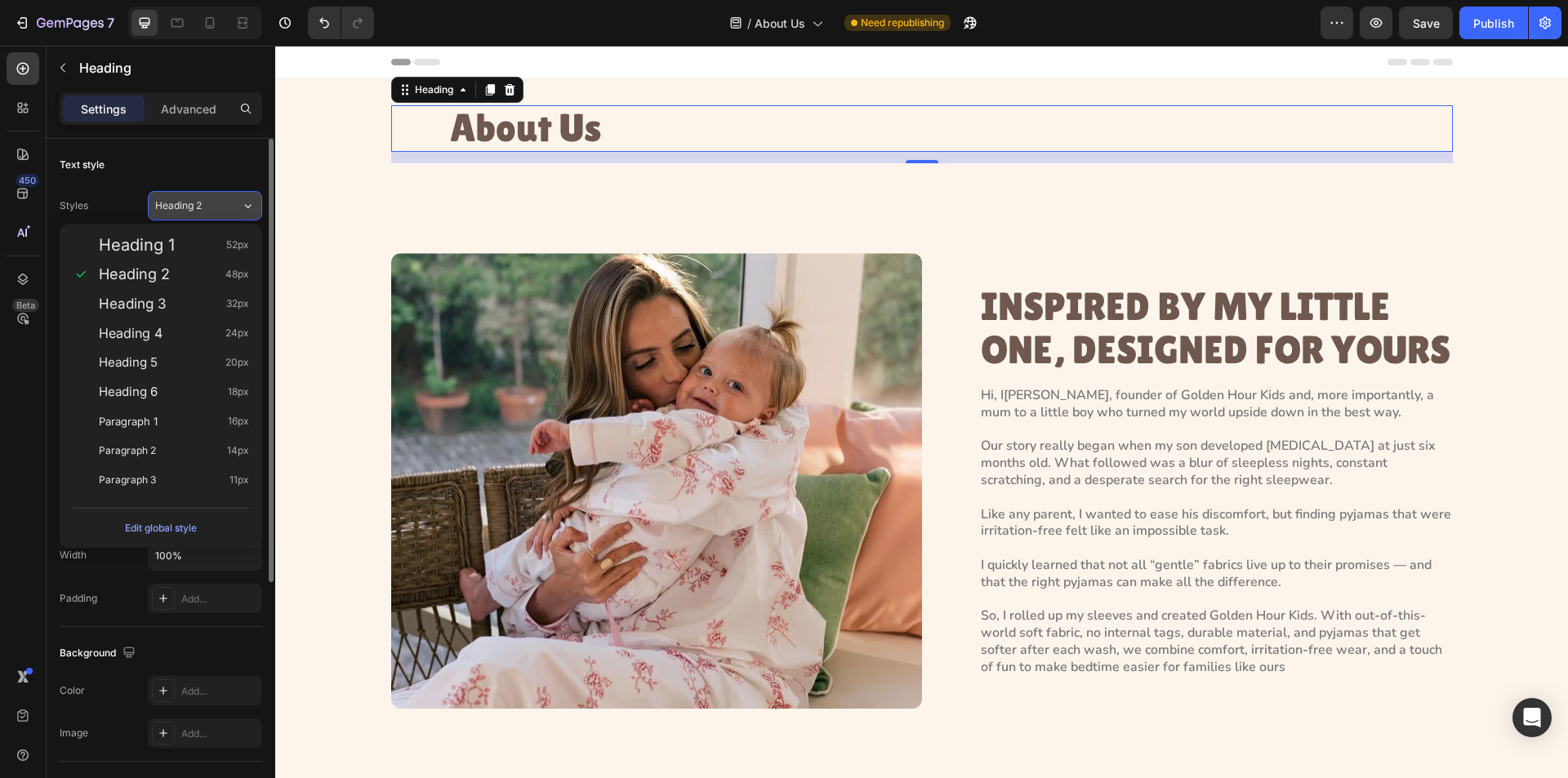
click at [205, 199] on div "Heading 2" at bounding box center [188, 206] width 67 height 15
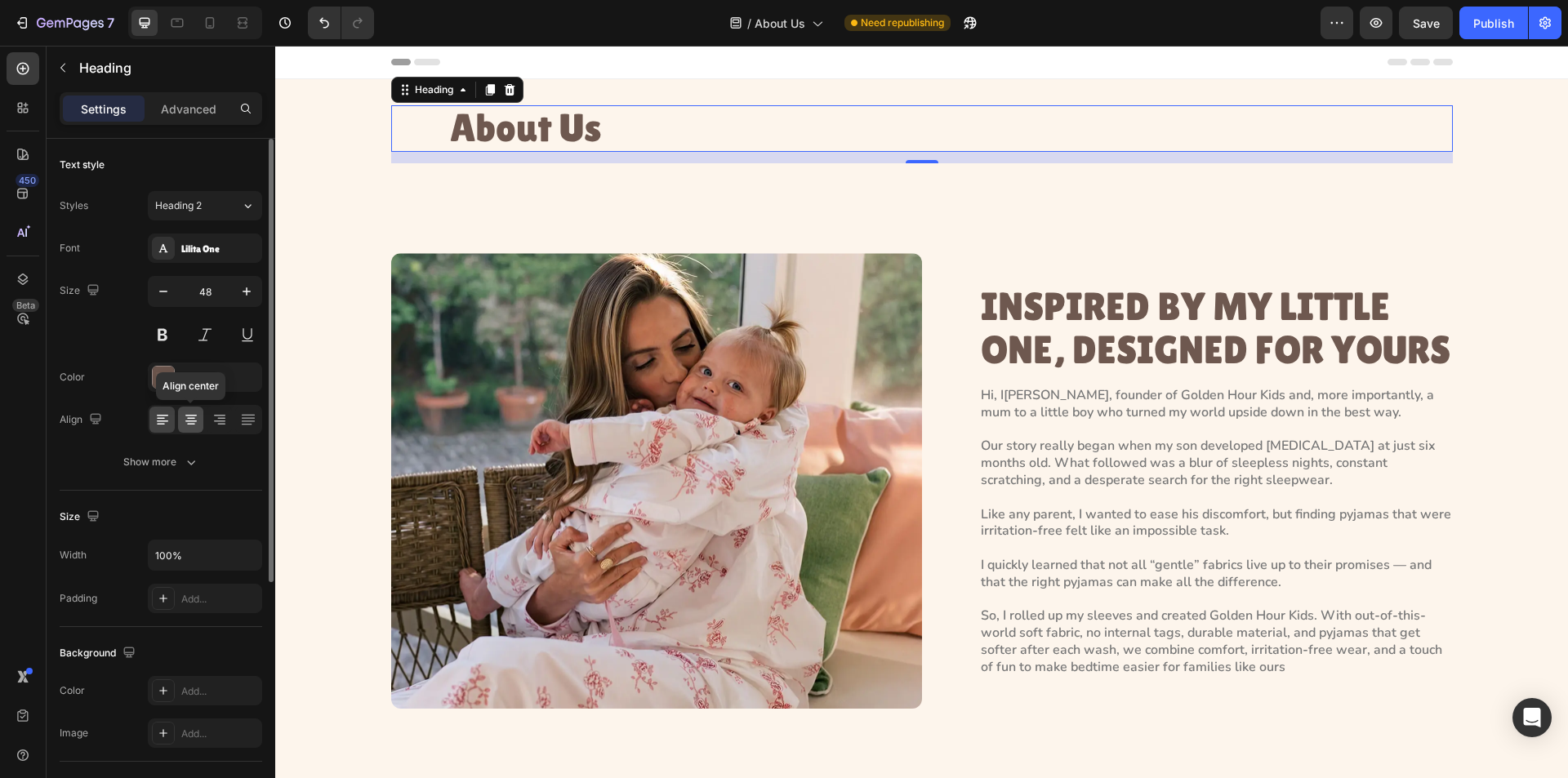
click at [190, 414] on icon at bounding box center [191, 419] width 16 height 16
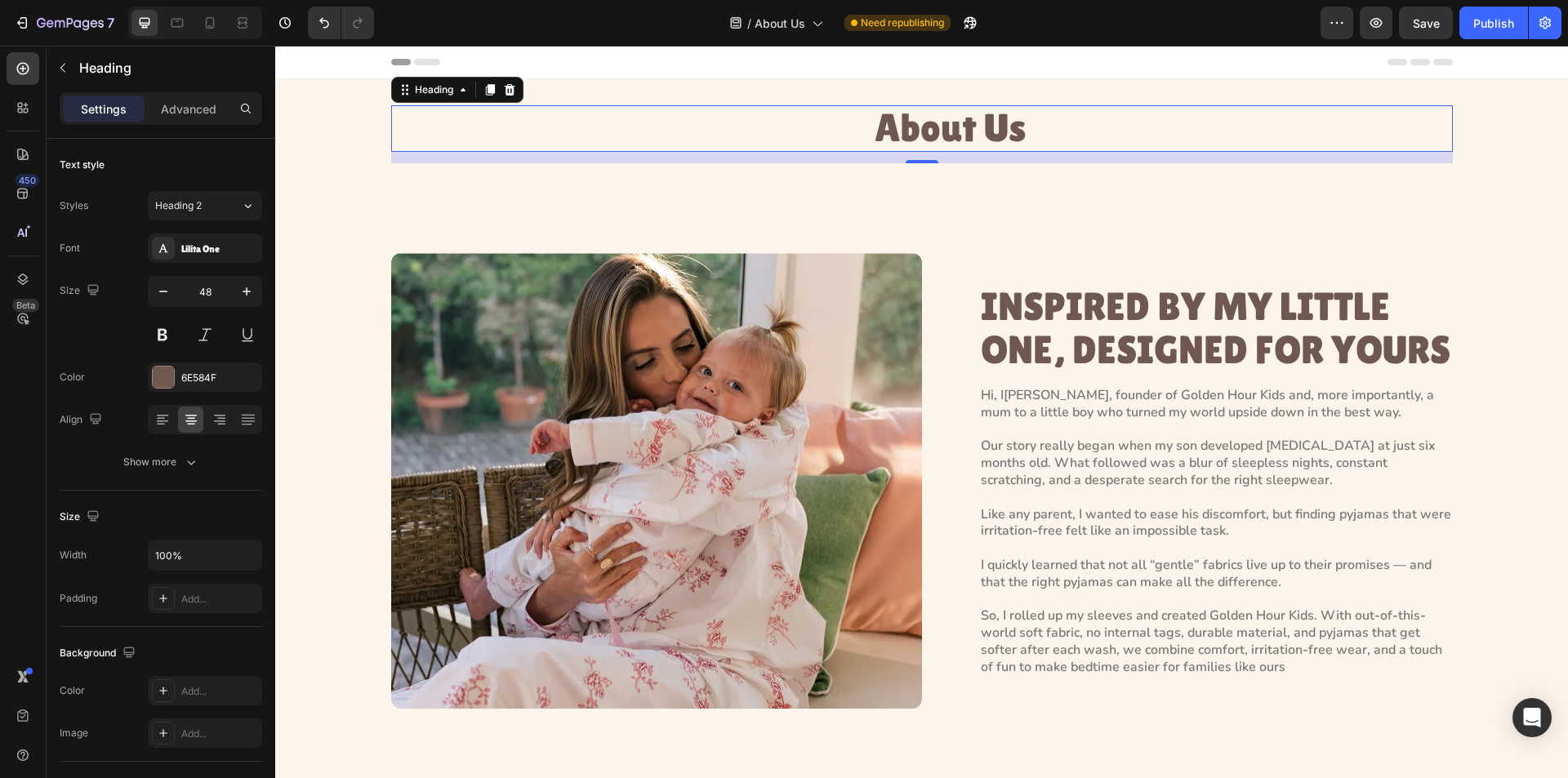
click at [494, 130] on h1 "About Us" at bounding box center [951, 129] width 1005 height 47
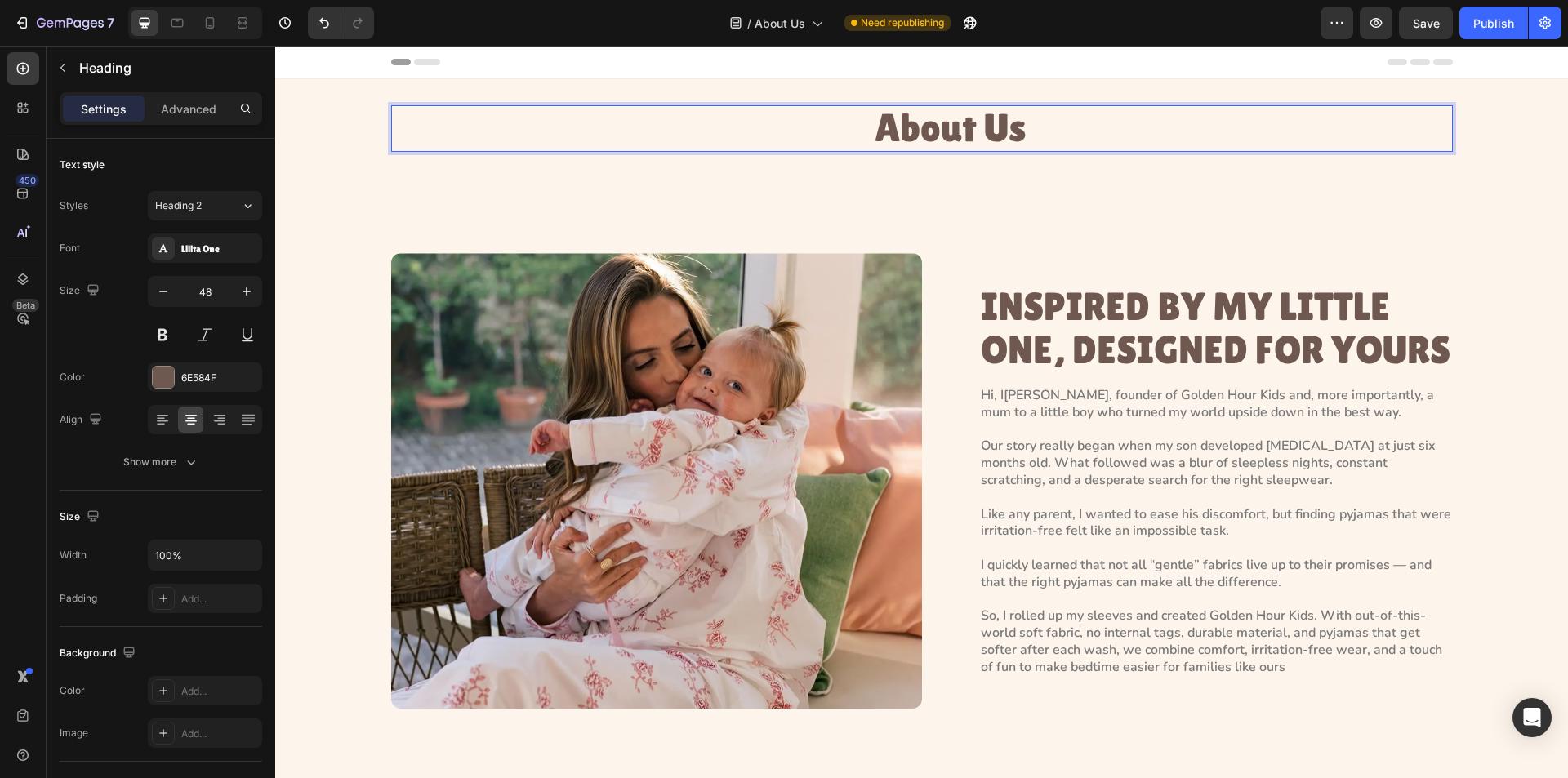
click at [890, 125] on p "About Us" at bounding box center [950, 129] width 1002 height 43
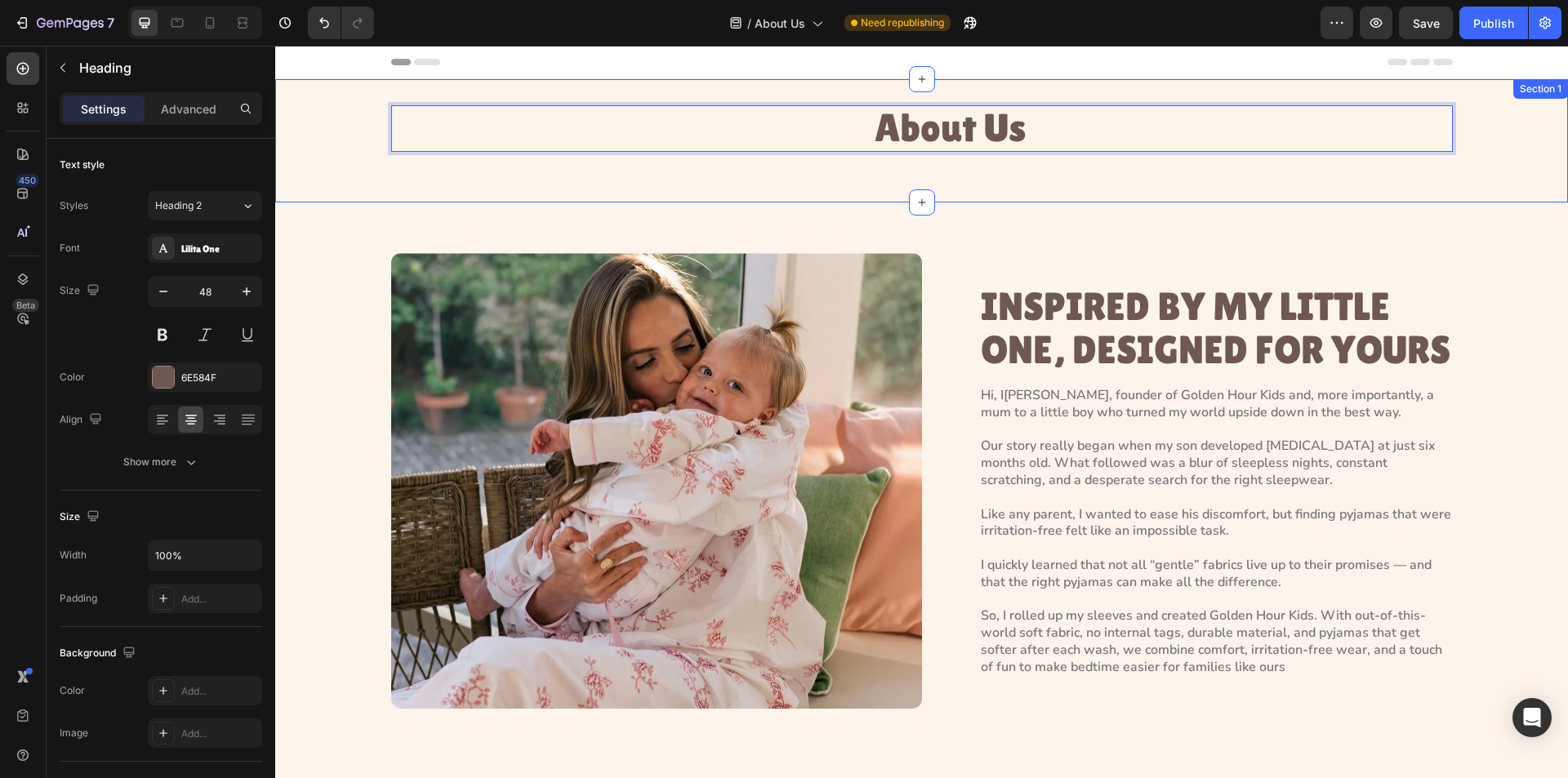
click at [335, 134] on div "About Us Heading [STREET_ADDRESS]" at bounding box center [921, 141] width 1293 height 71
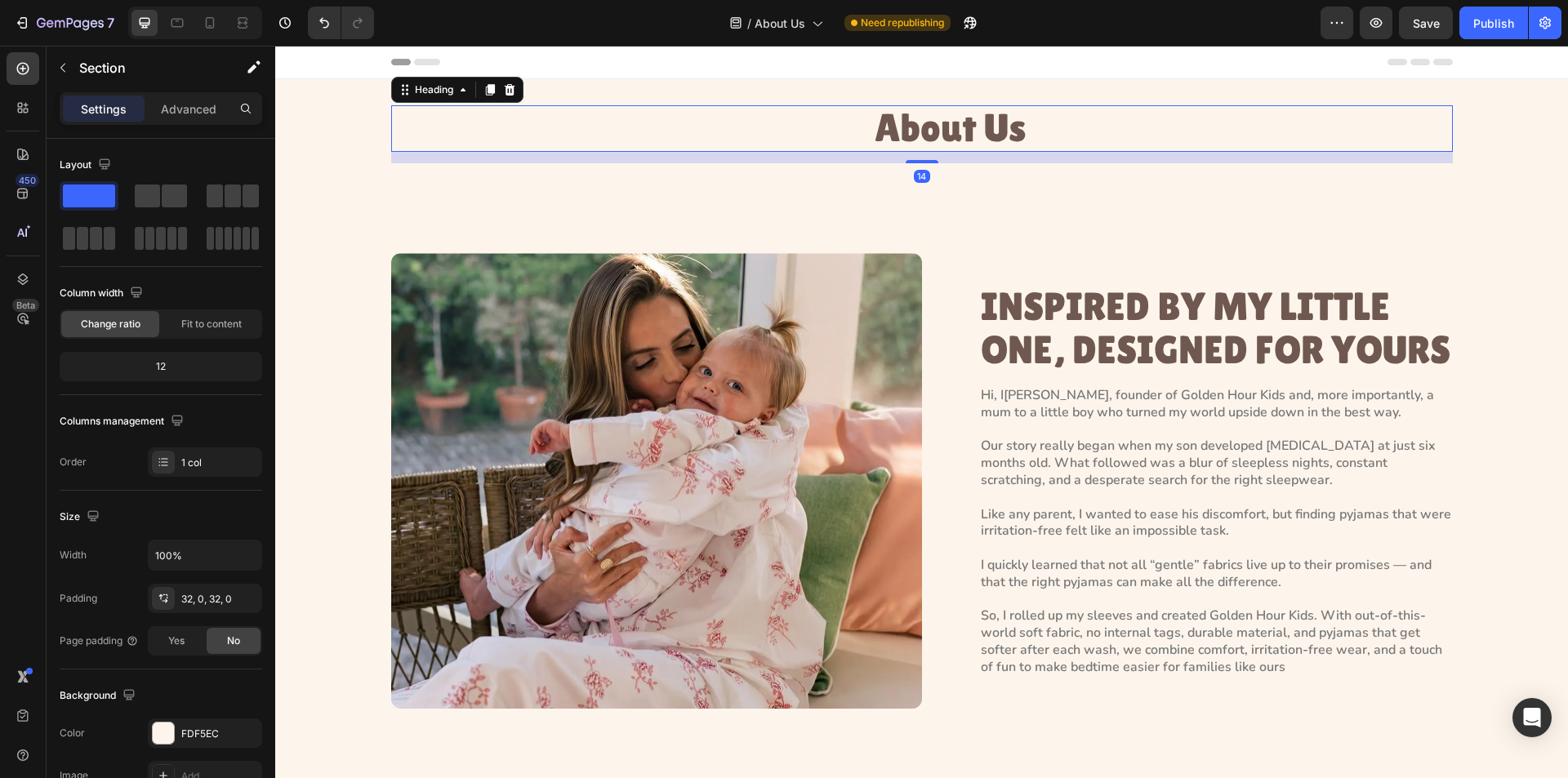
click at [910, 134] on p "About Us" at bounding box center [950, 129] width 1002 height 43
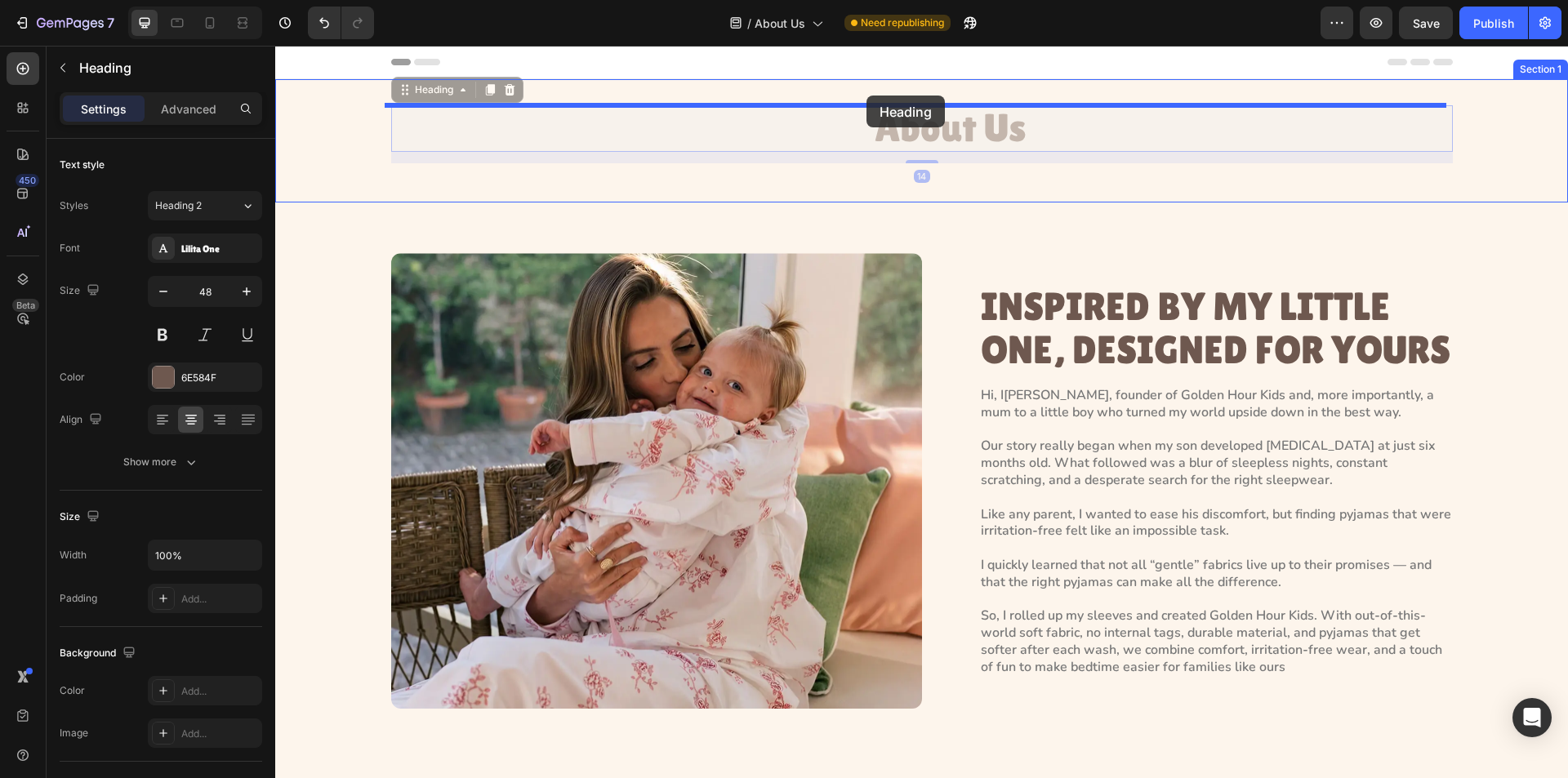
drag, startPoint x: 431, startPoint y: 95, endPoint x: 867, endPoint y: 96, distance: 436.0
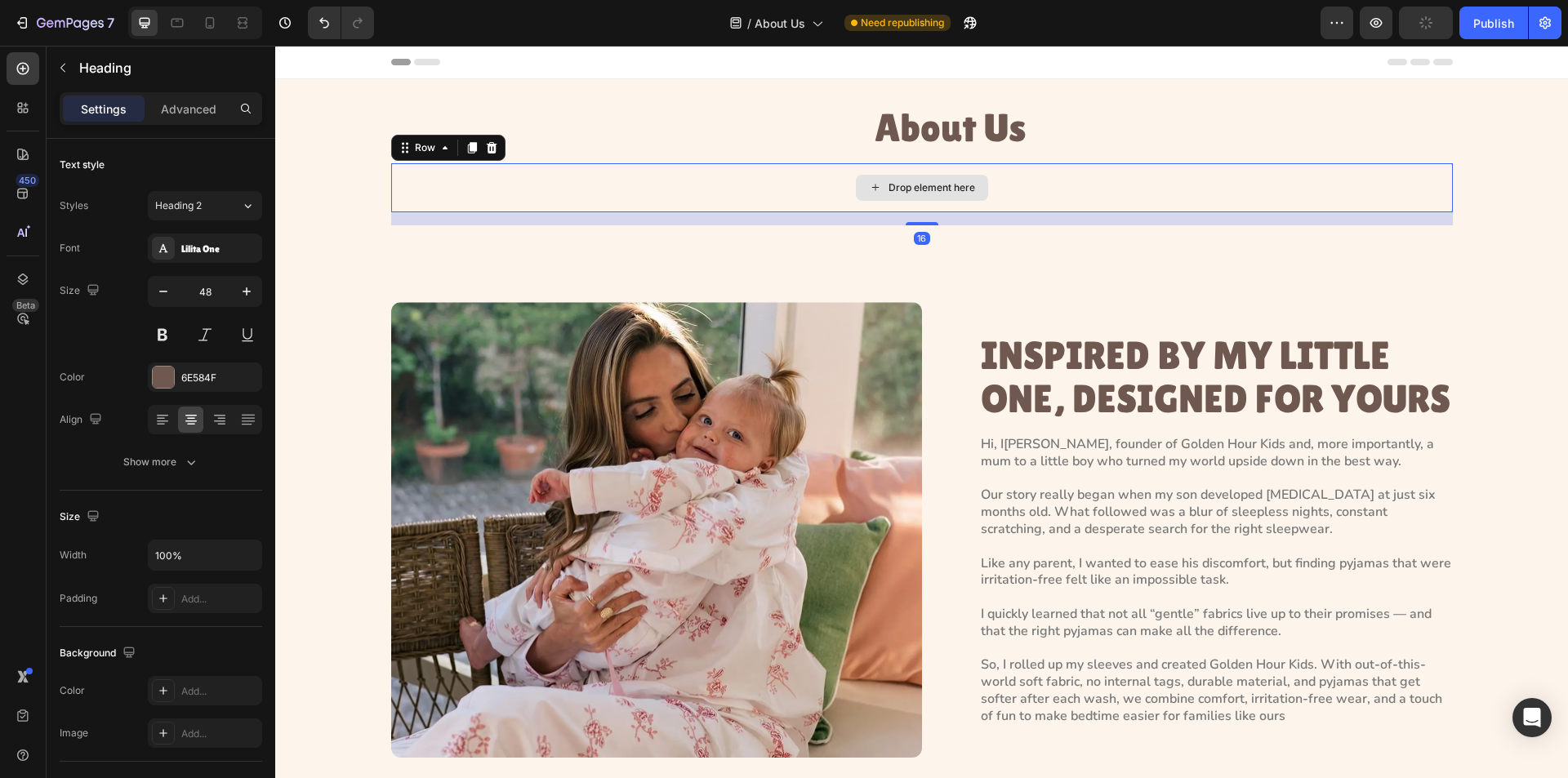
click at [674, 190] on div "Drop element here" at bounding box center [922, 188] width 1062 height 49
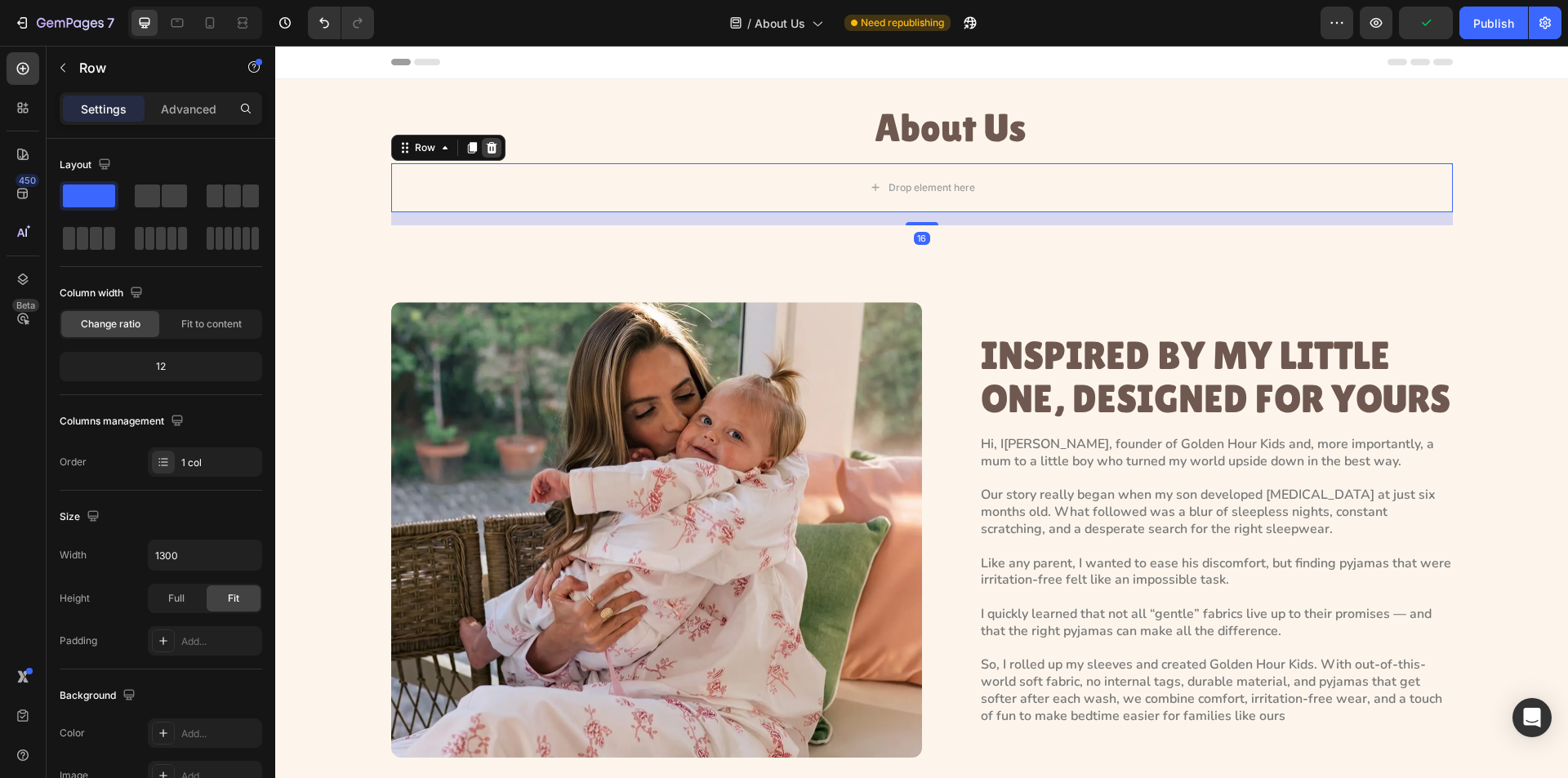
click at [486, 147] on icon at bounding box center [491, 147] width 10 height 11
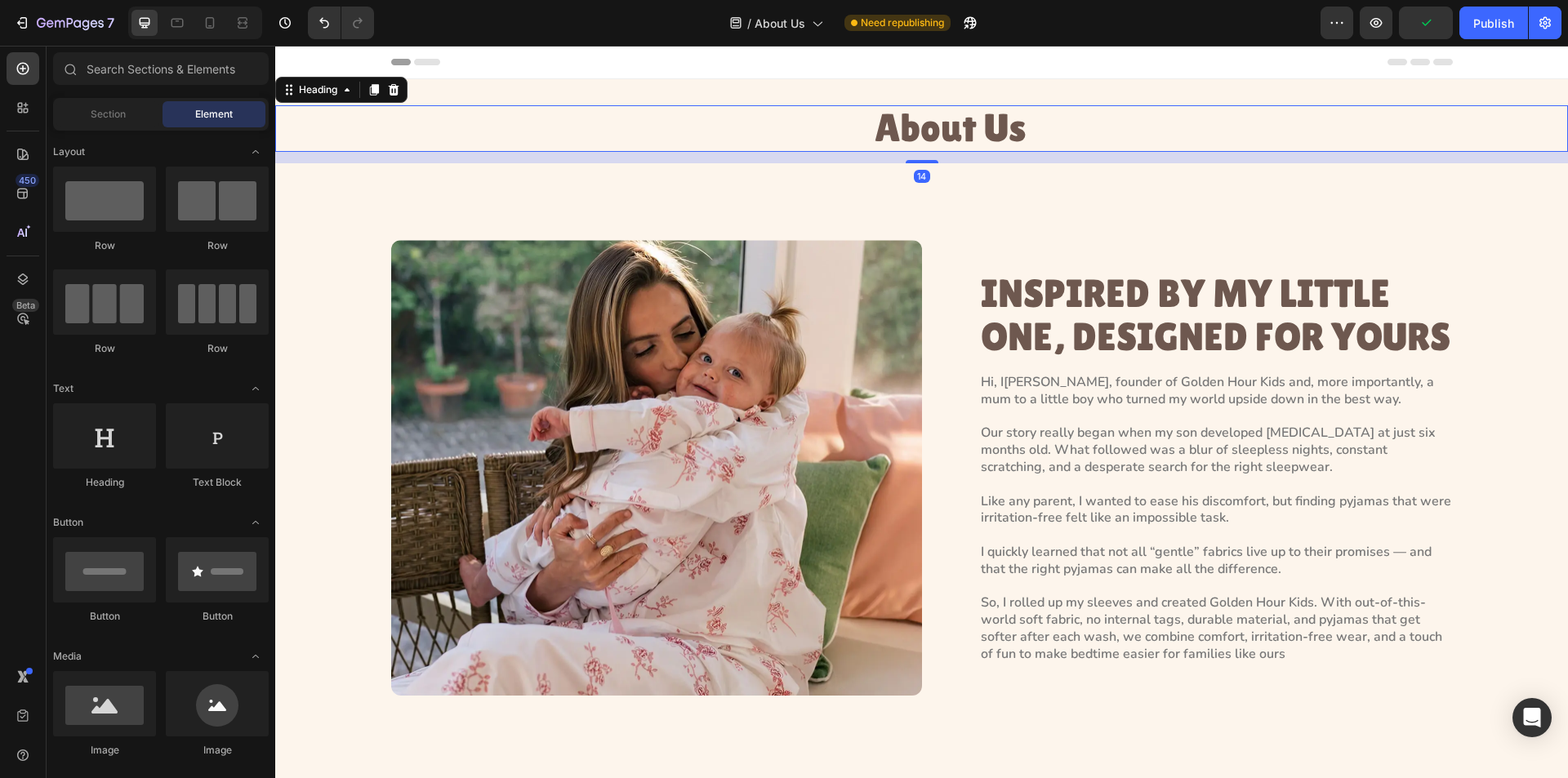
click at [953, 127] on h1 "About Us" at bounding box center [950, 129] width 1236 height 47
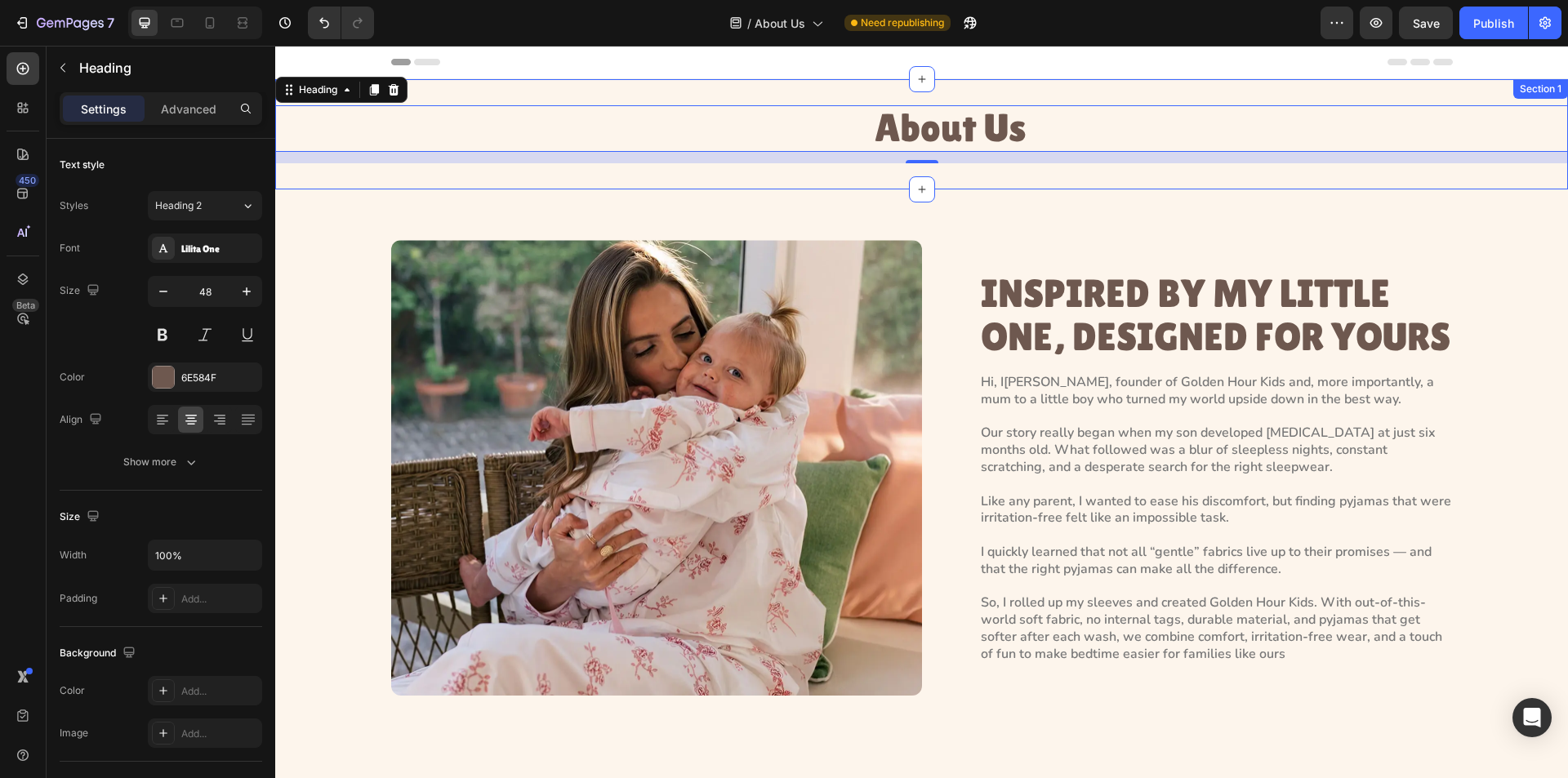
click at [768, 88] on div "About Us Heading 14 Section 1" at bounding box center [921, 135] width 1293 height 111
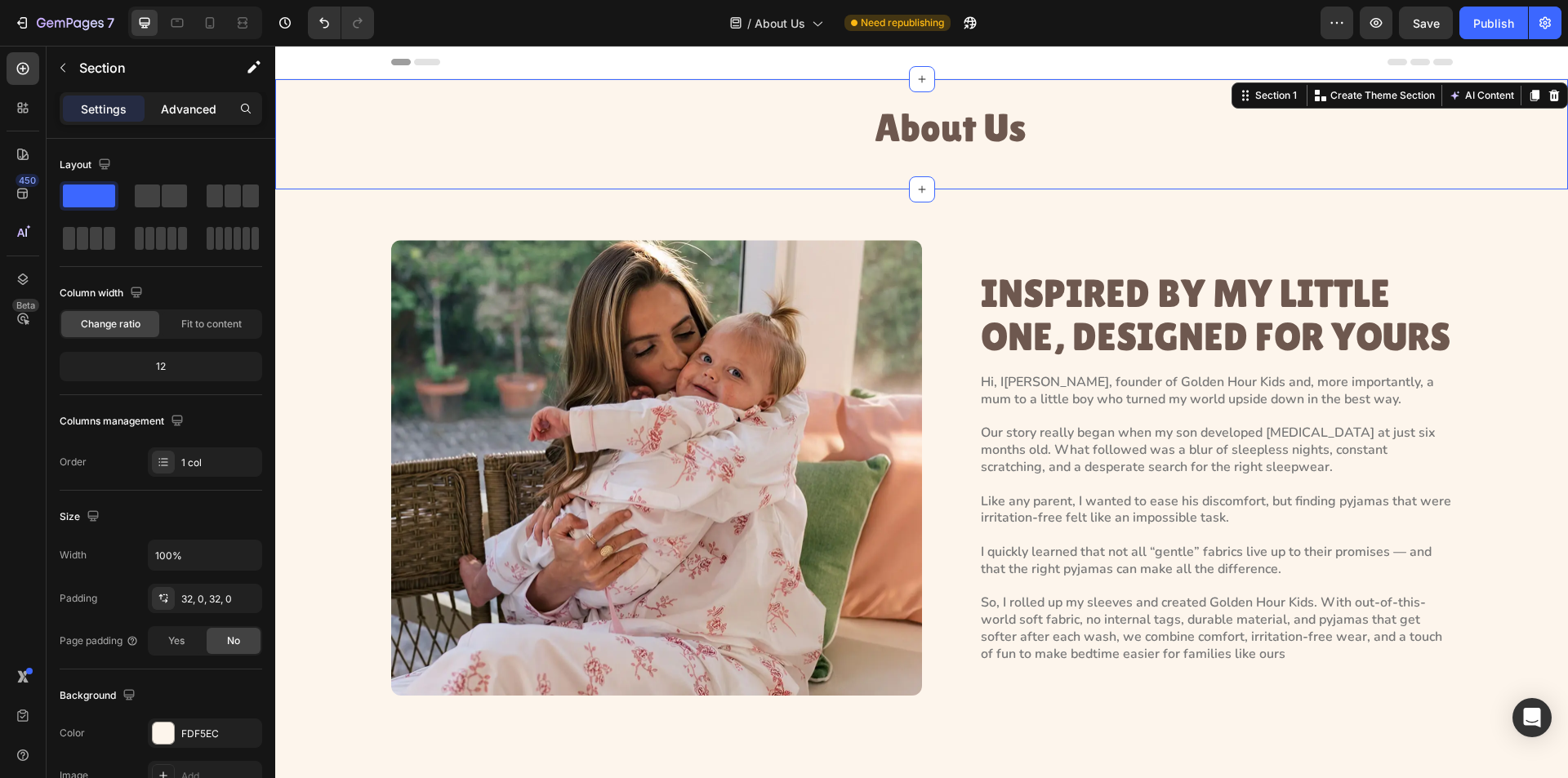
click at [184, 113] on p "Advanced" at bounding box center [189, 109] width 55 height 17
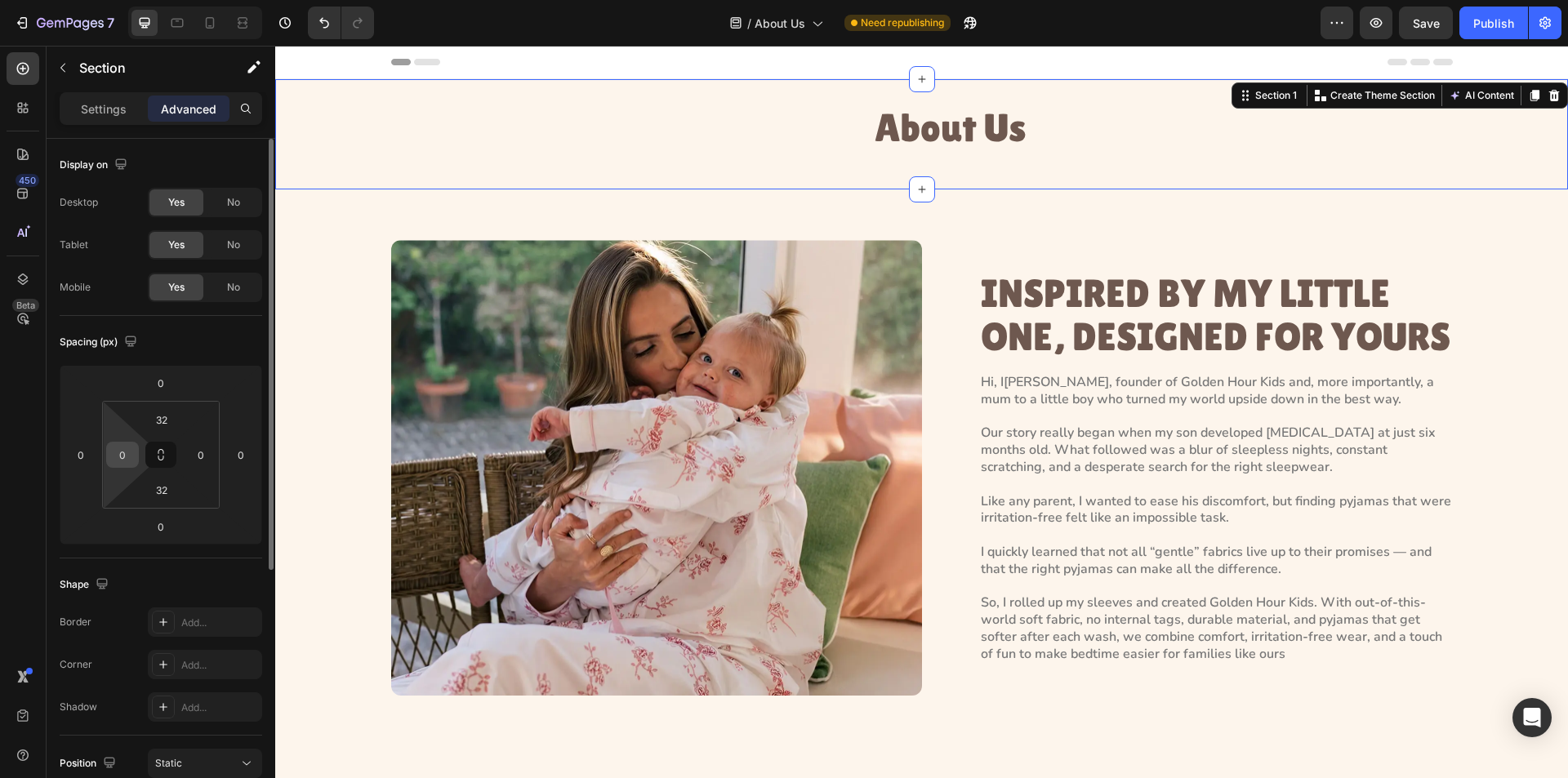
click at [125, 455] on input "0" at bounding box center [123, 455] width 24 height 24
type input "23"
click at [189, 460] on input "0" at bounding box center [201, 455] width 24 height 24
type input "23"
click at [173, 422] on input "32" at bounding box center [162, 419] width 33 height 24
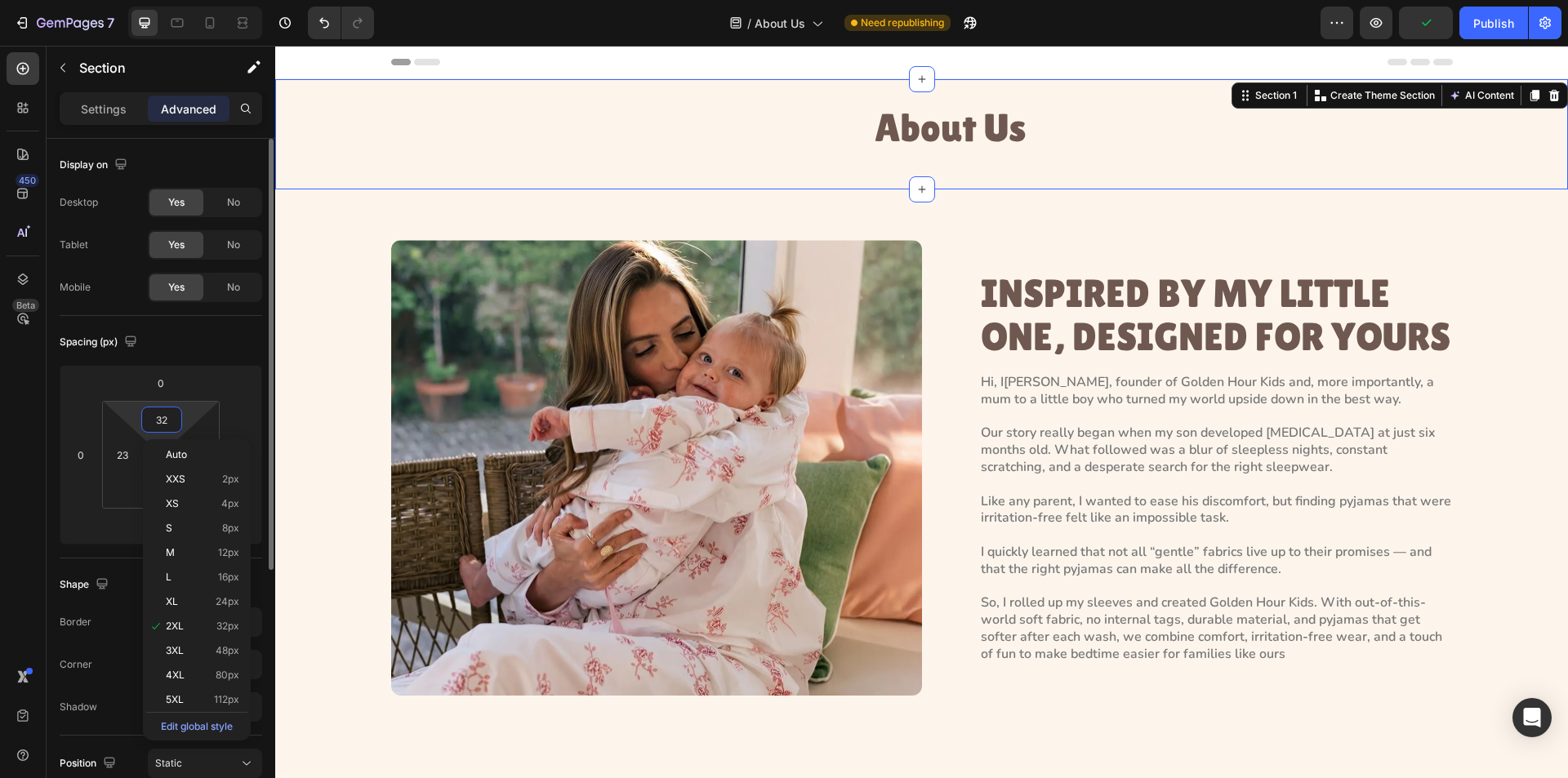
click at [173, 422] on input "32" at bounding box center [162, 419] width 33 height 24
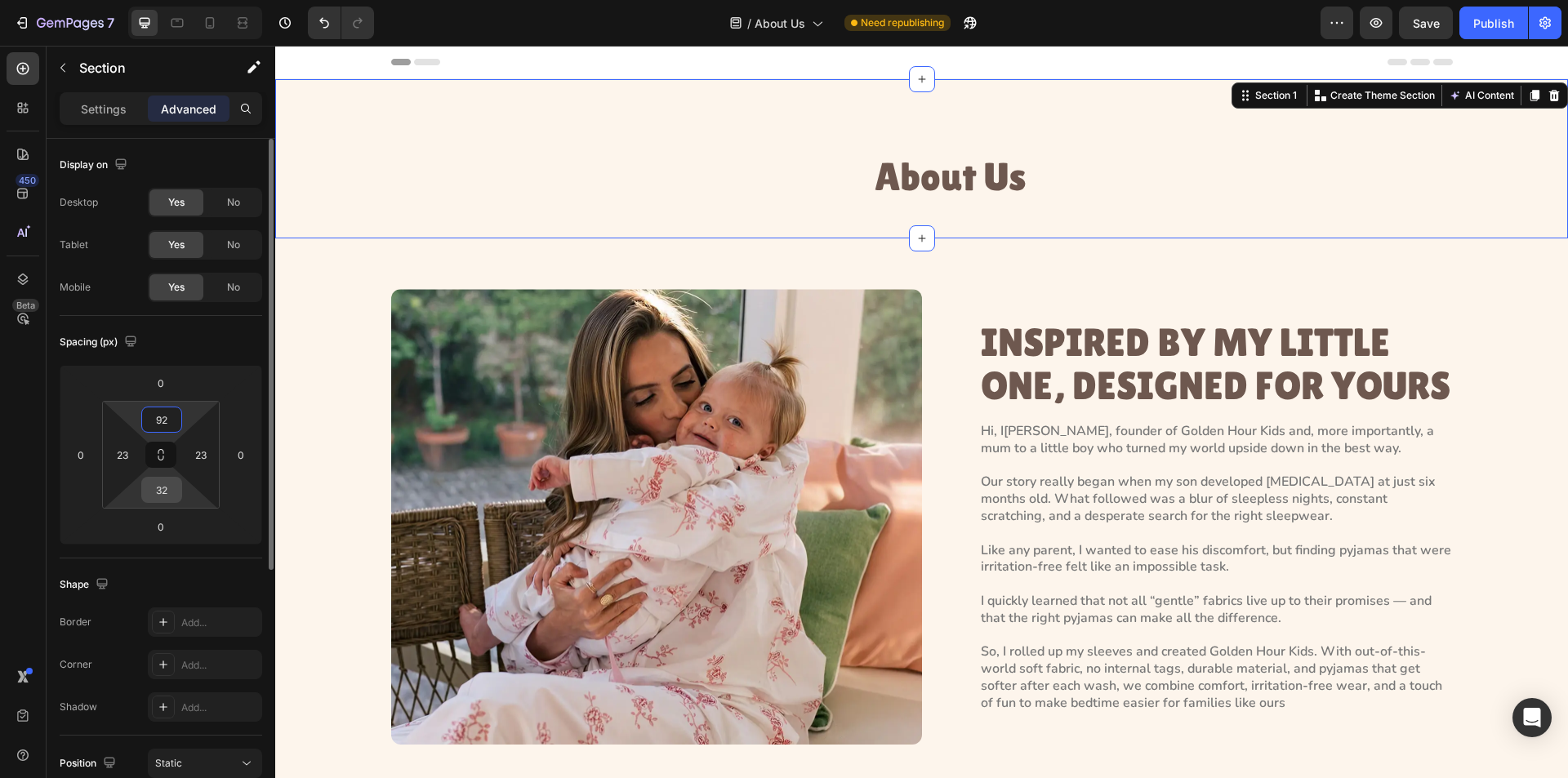
type input "92"
click at [170, 486] on input "32" at bounding box center [162, 490] width 33 height 24
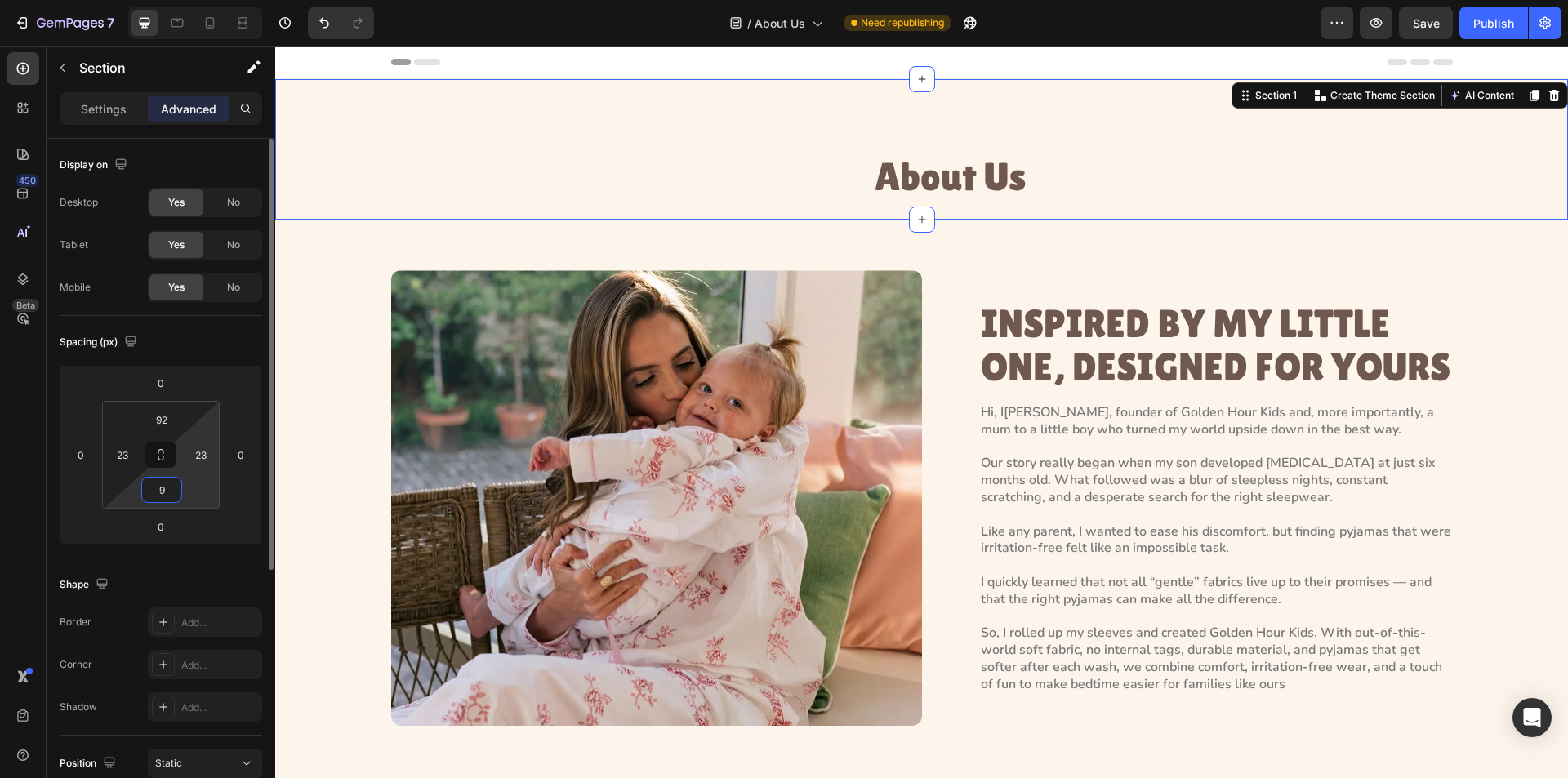
type input "92"
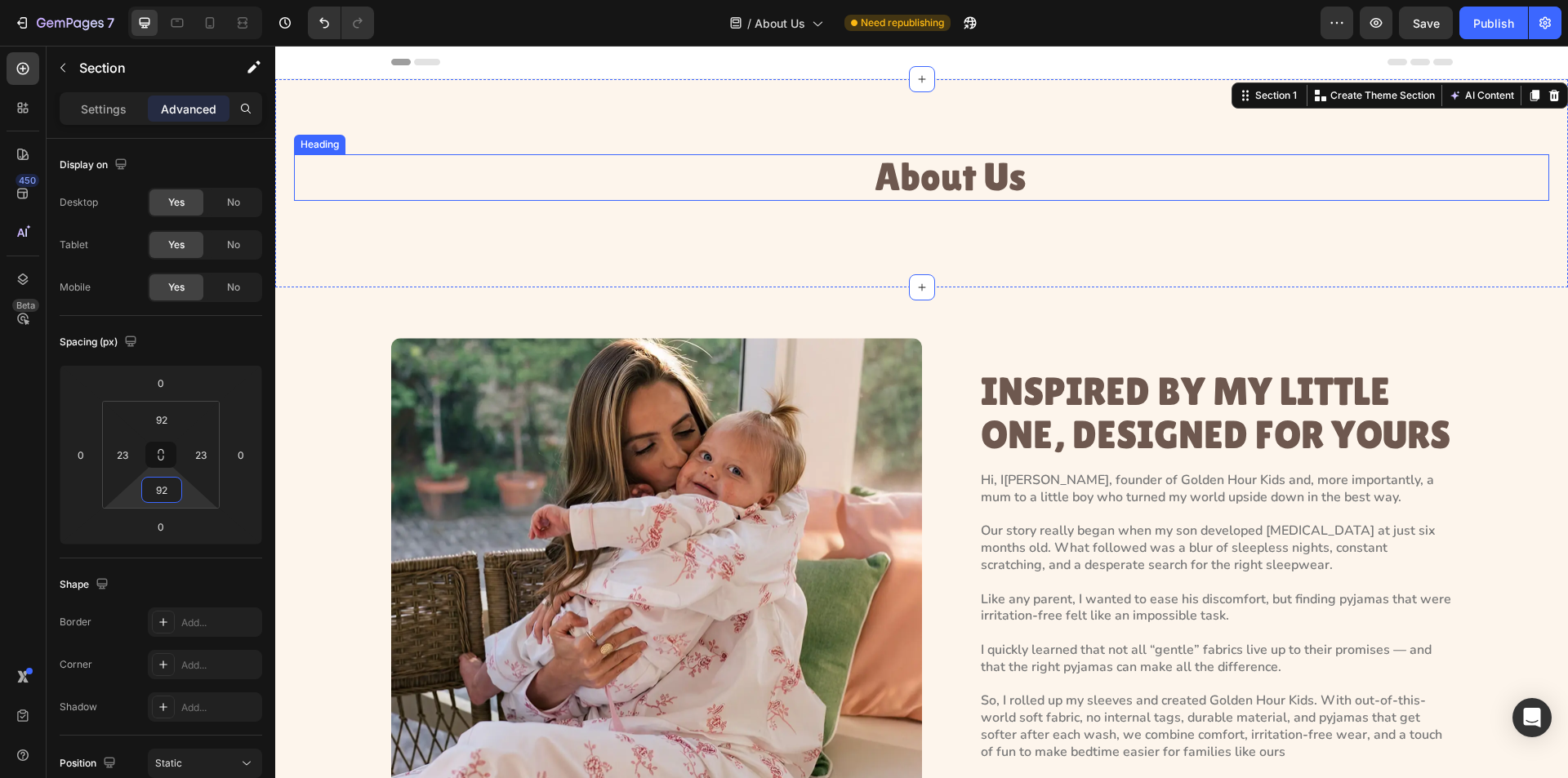
click at [963, 169] on h1 "About Us" at bounding box center [950, 178] width 1199 height 47
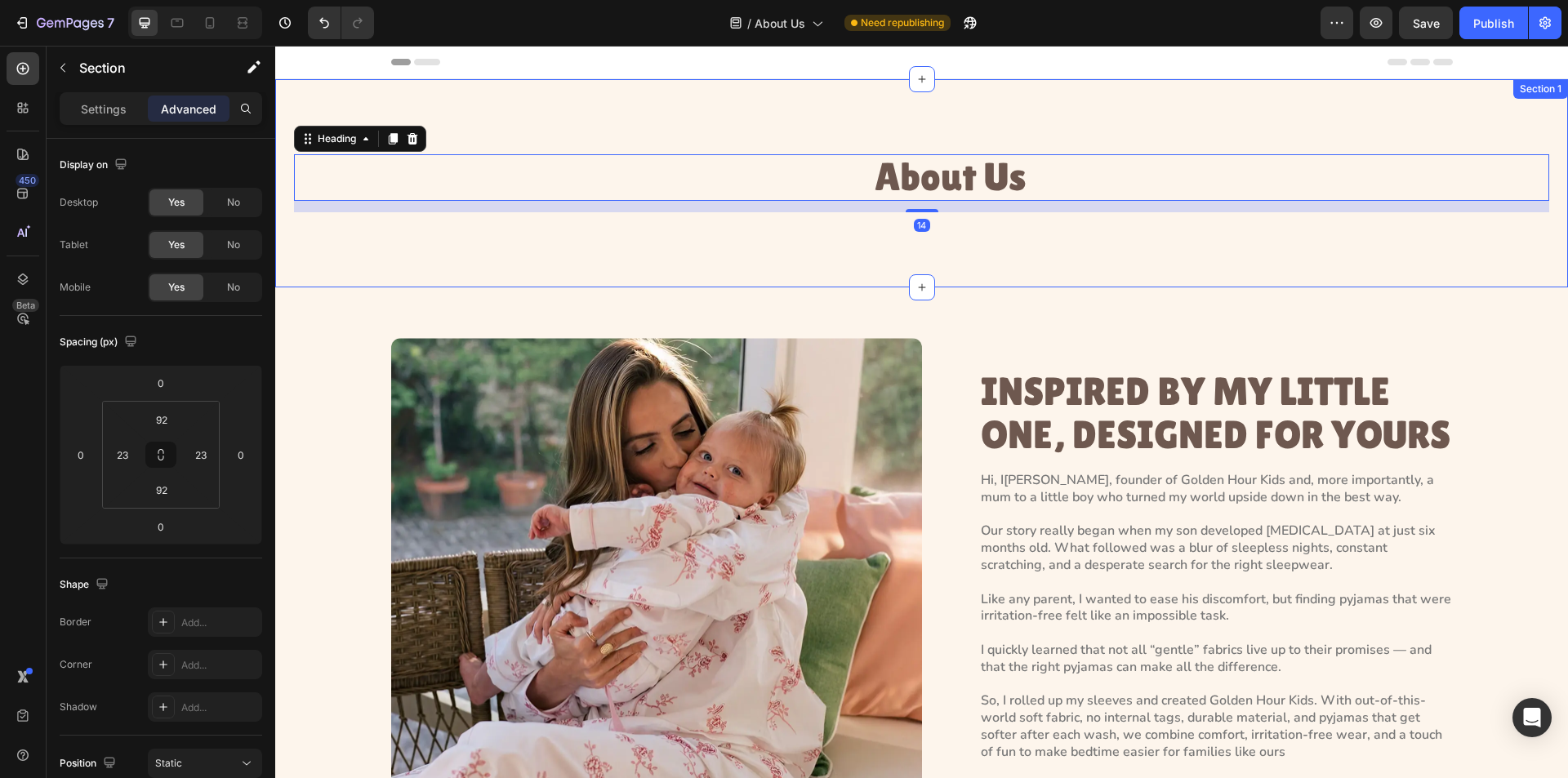
click at [925, 120] on div "About Us Heading 14 Section 1" at bounding box center [921, 183] width 1293 height 208
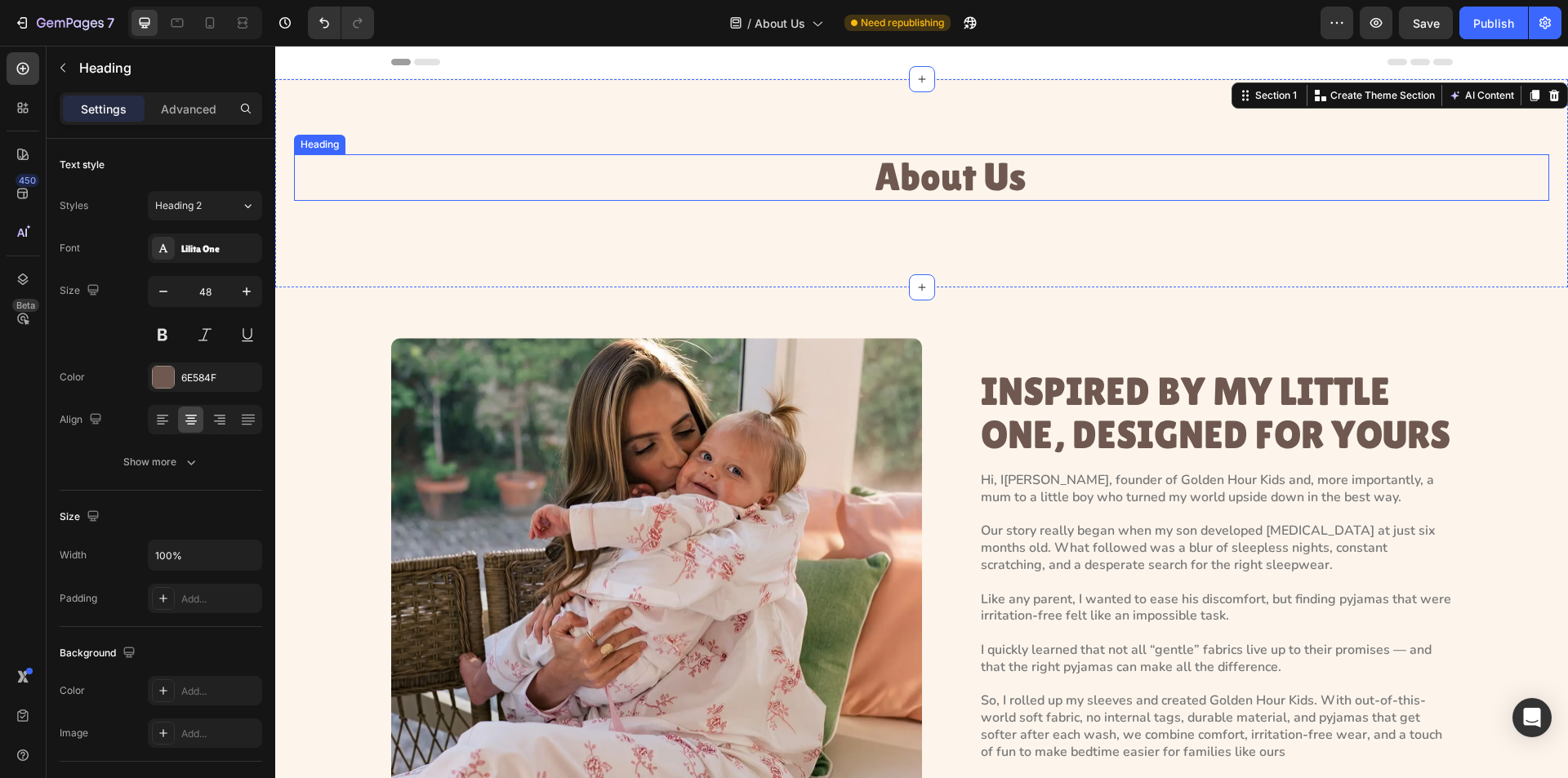
click at [915, 172] on h1 "About Us" at bounding box center [950, 178] width 1199 height 47
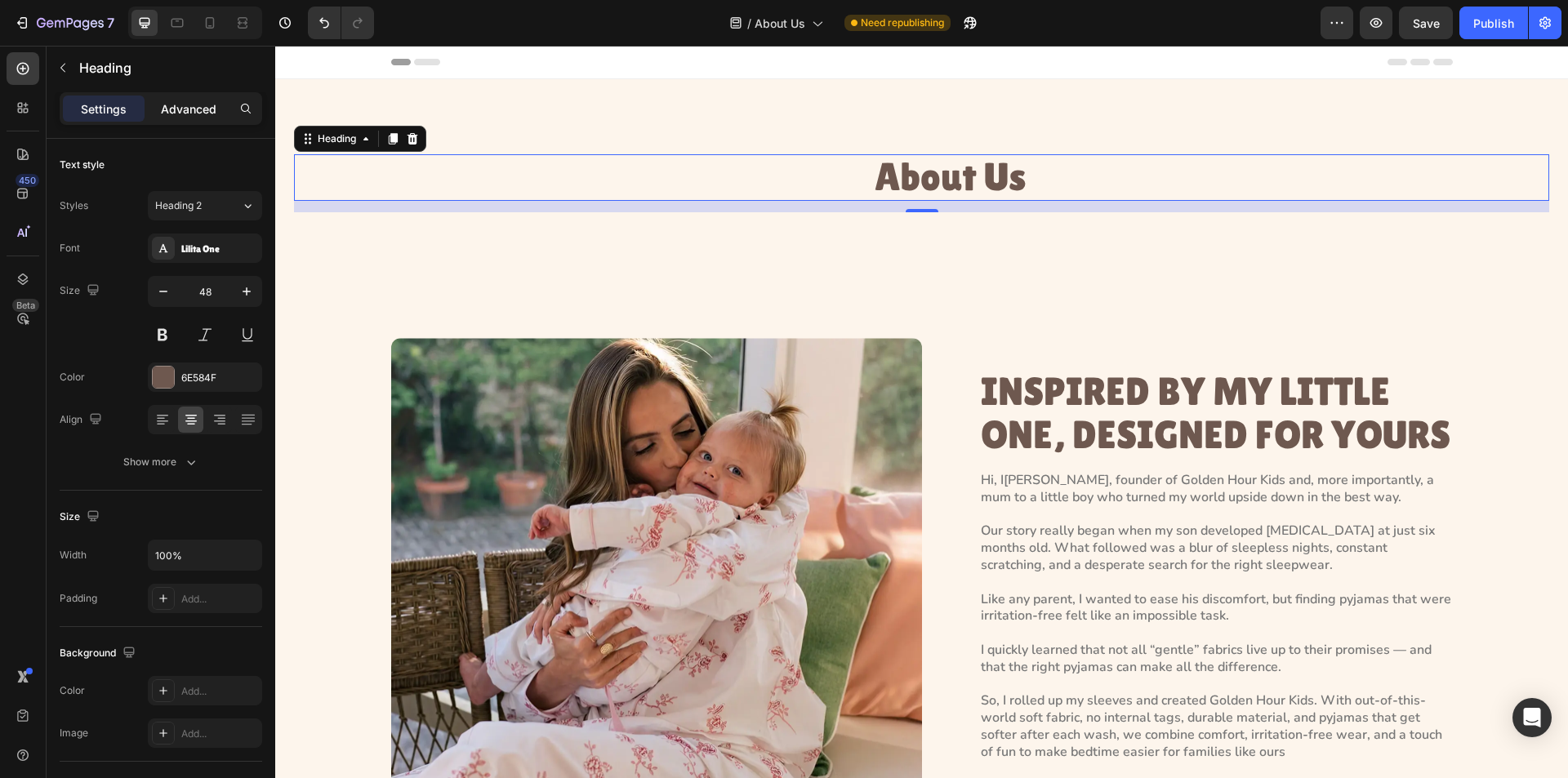
click at [197, 111] on p "Advanced" at bounding box center [189, 109] width 55 height 17
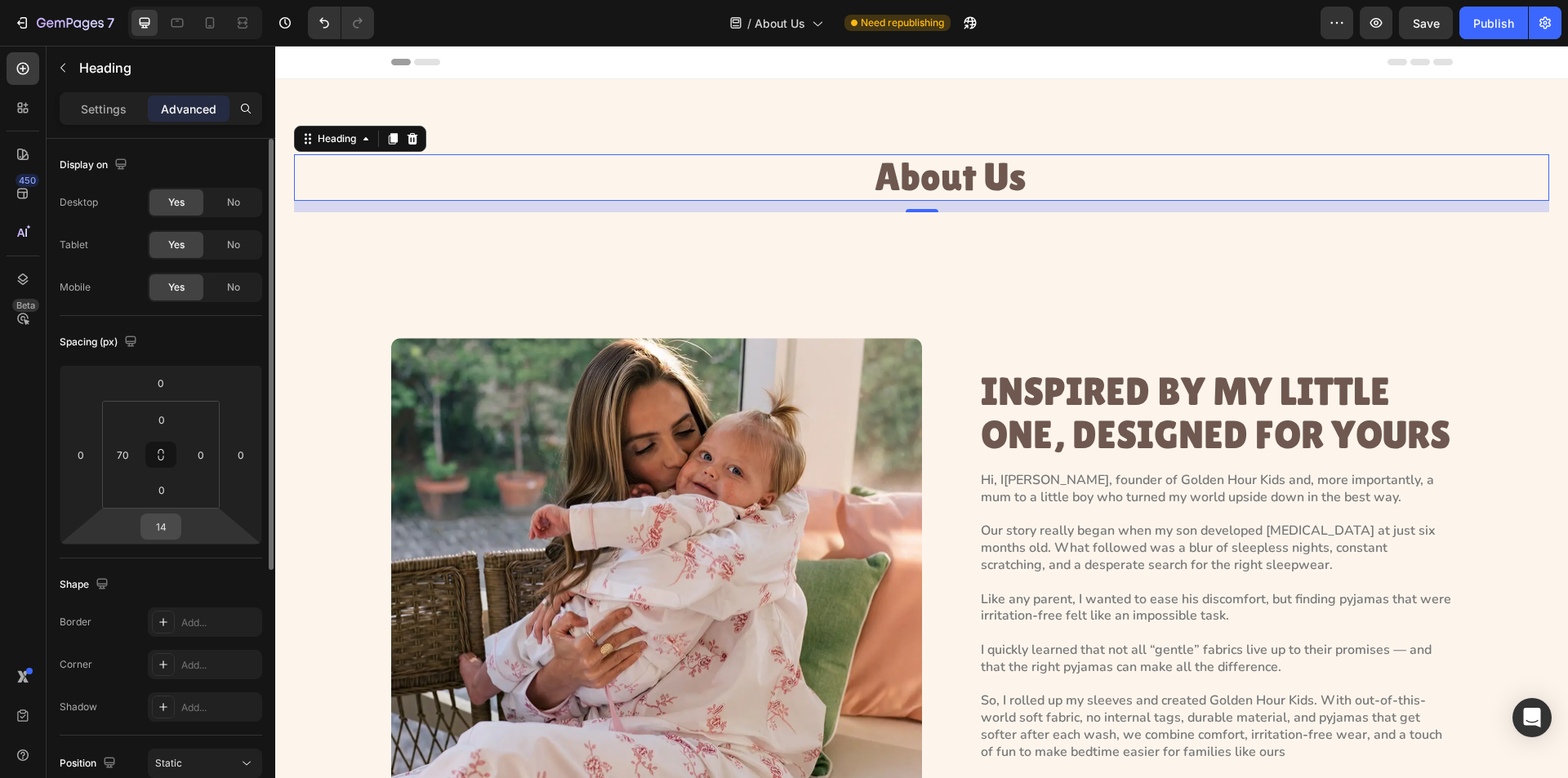
click at [161, 527] on input "14" at bounding box center [161, 526] width 33 height 24
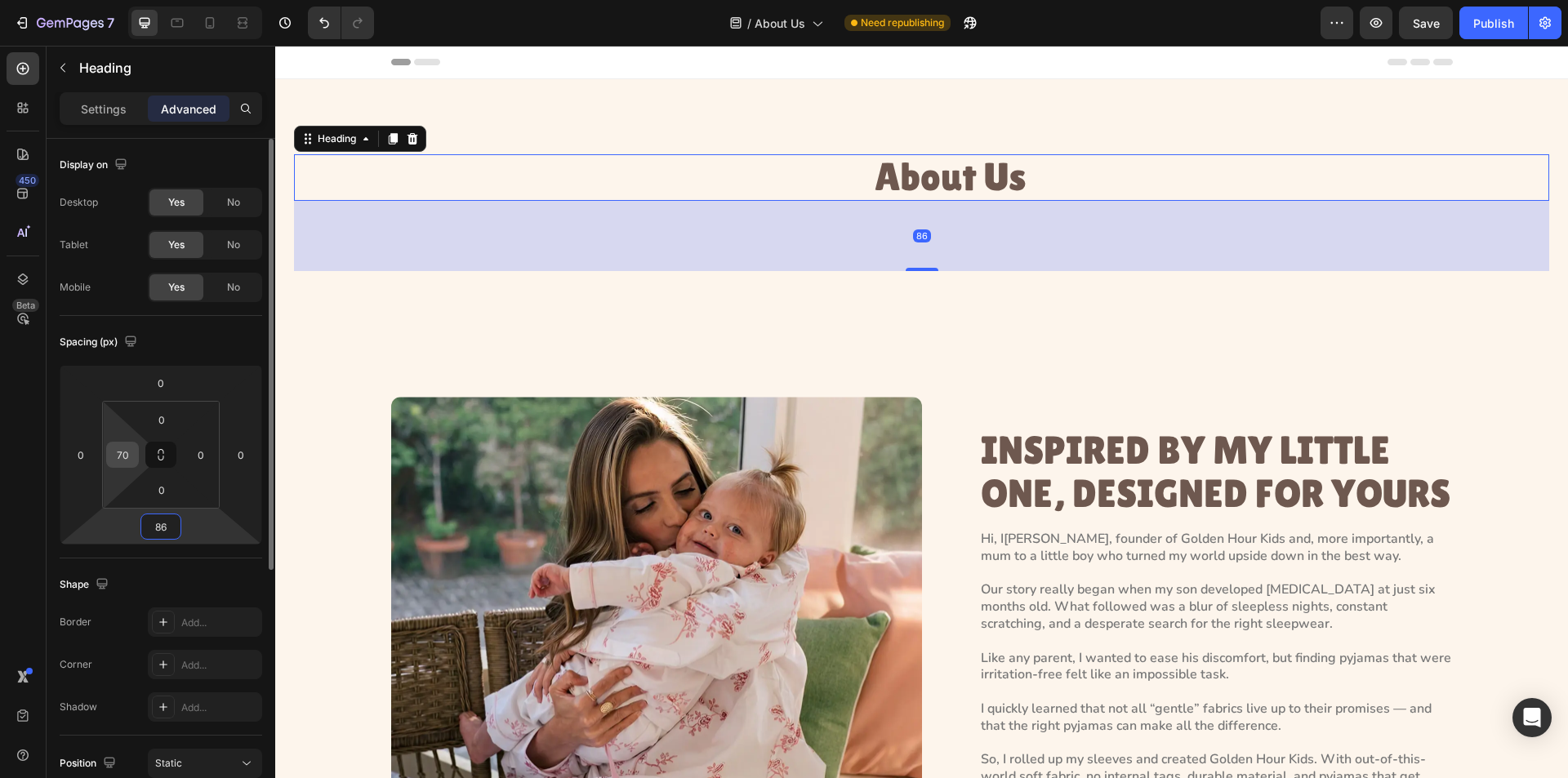
type input "86"
click at [135, 454] on div "70" at bounding box center [123, 455] width 33 height 26
click at [130, 450] on input "70" at bounding box center [123, 455] width 24 height 24
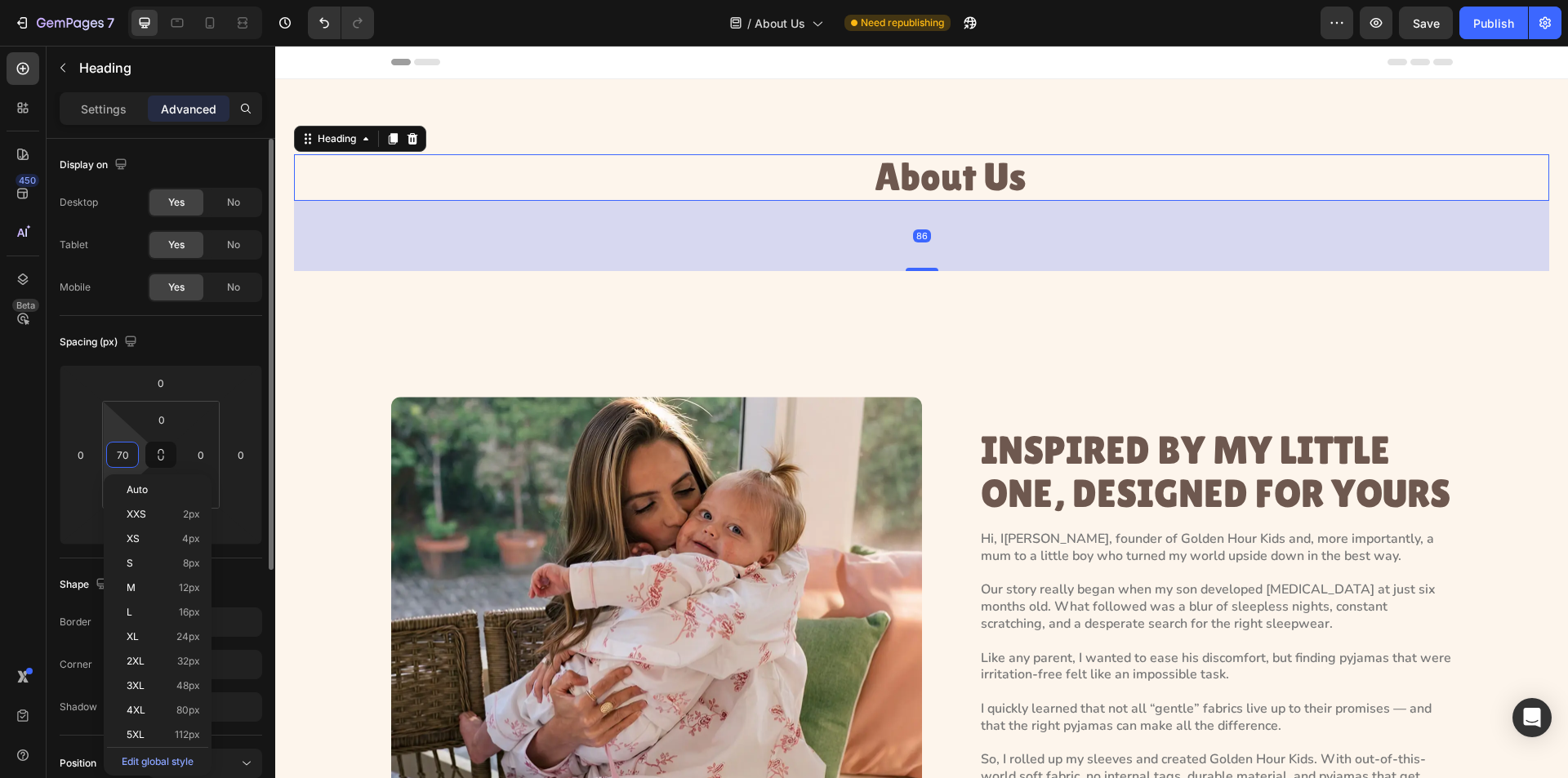
type input "0"
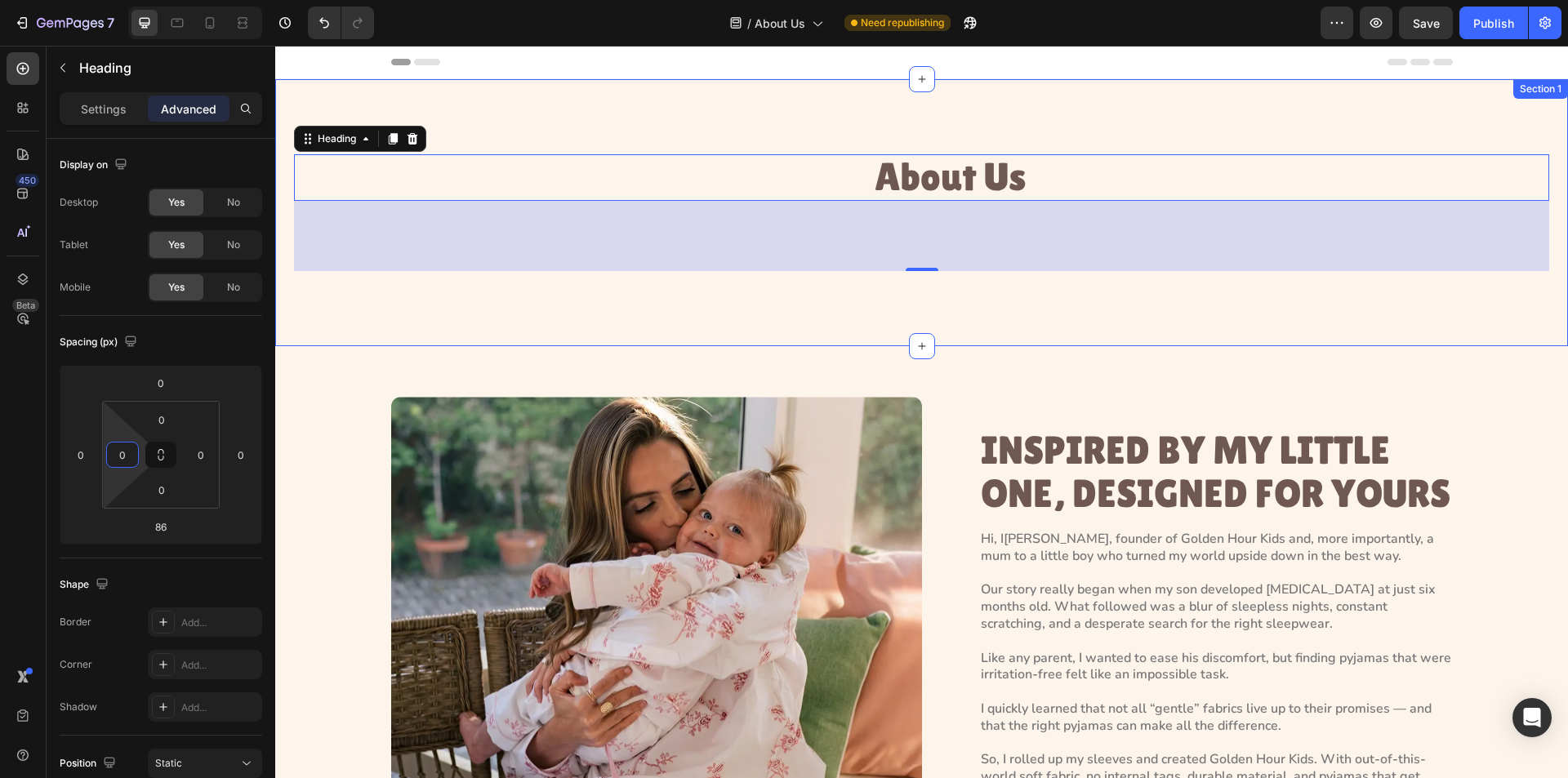
click at [990, 128] on div "About Us Heading 86 Section 1" at bounding box center [921, 213] width 1293 height 267
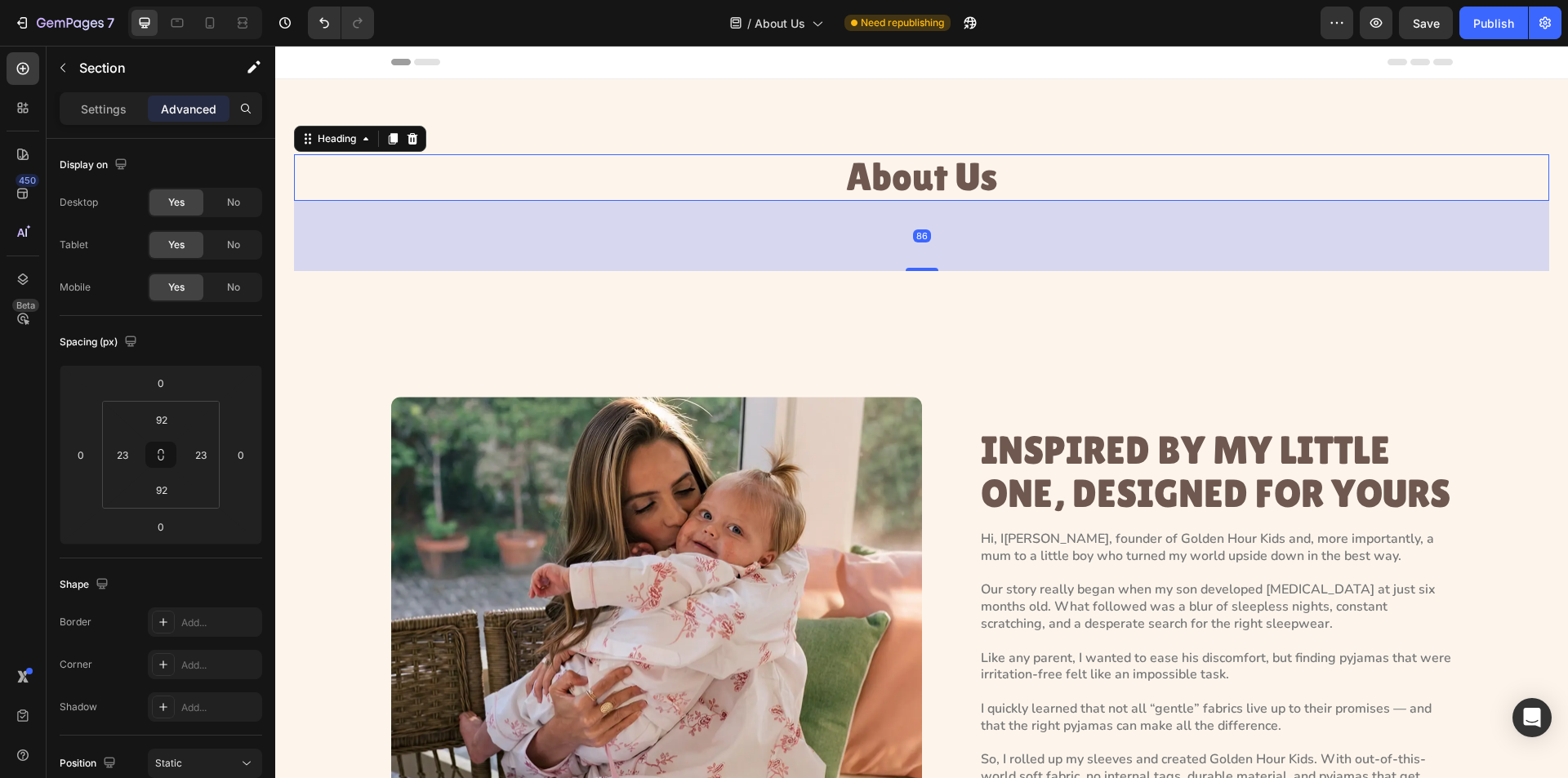
click at [934, 195] on h1 "About Us" at bounding box center [922, 178] width 1256 height 47
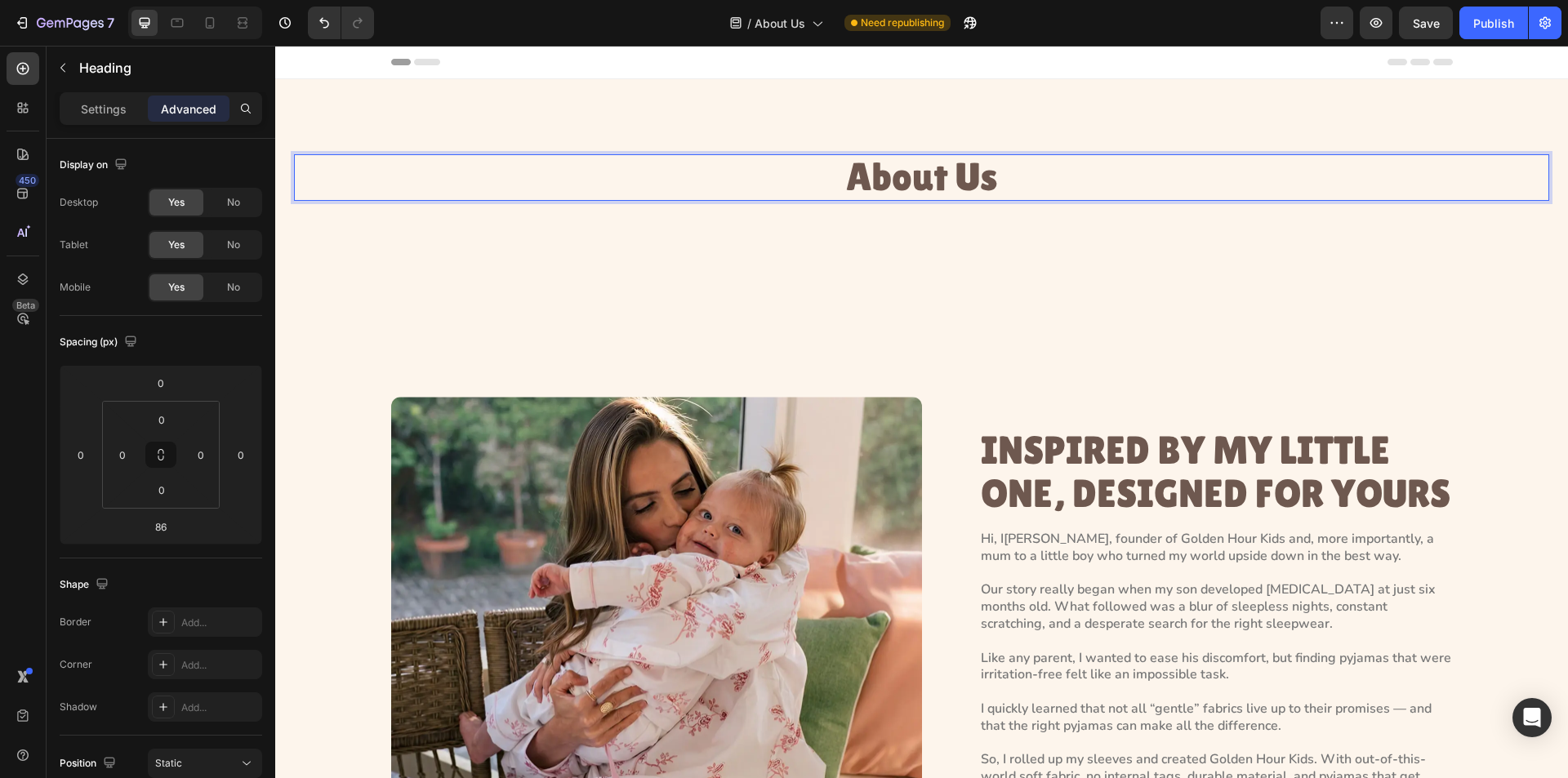
click at [1094, 182] on h1 "About Us" at bounding box center [922, 178] width 1256 height 47
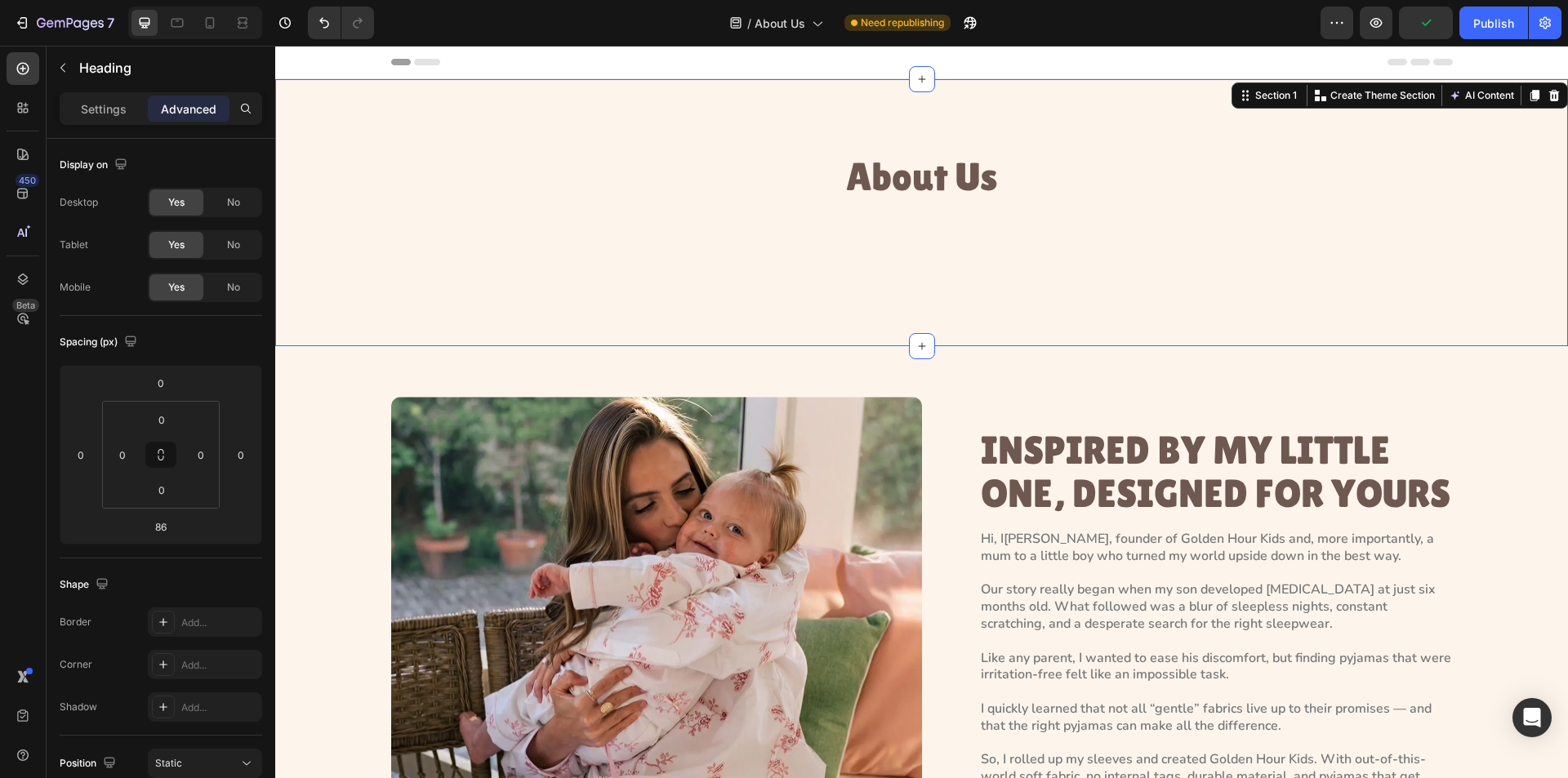
click at [280, 270] on div "About Us Heading Section 1 You can create reusable sections Create Theme Sectio…" at bounding box center [921, 213] width 1293 height 267
click at [606, 152] on div "About Us Heading Section 1 You can create reusable sections Create Theme Sectio…" at bounding box center [921, 213] width 1293 height 267
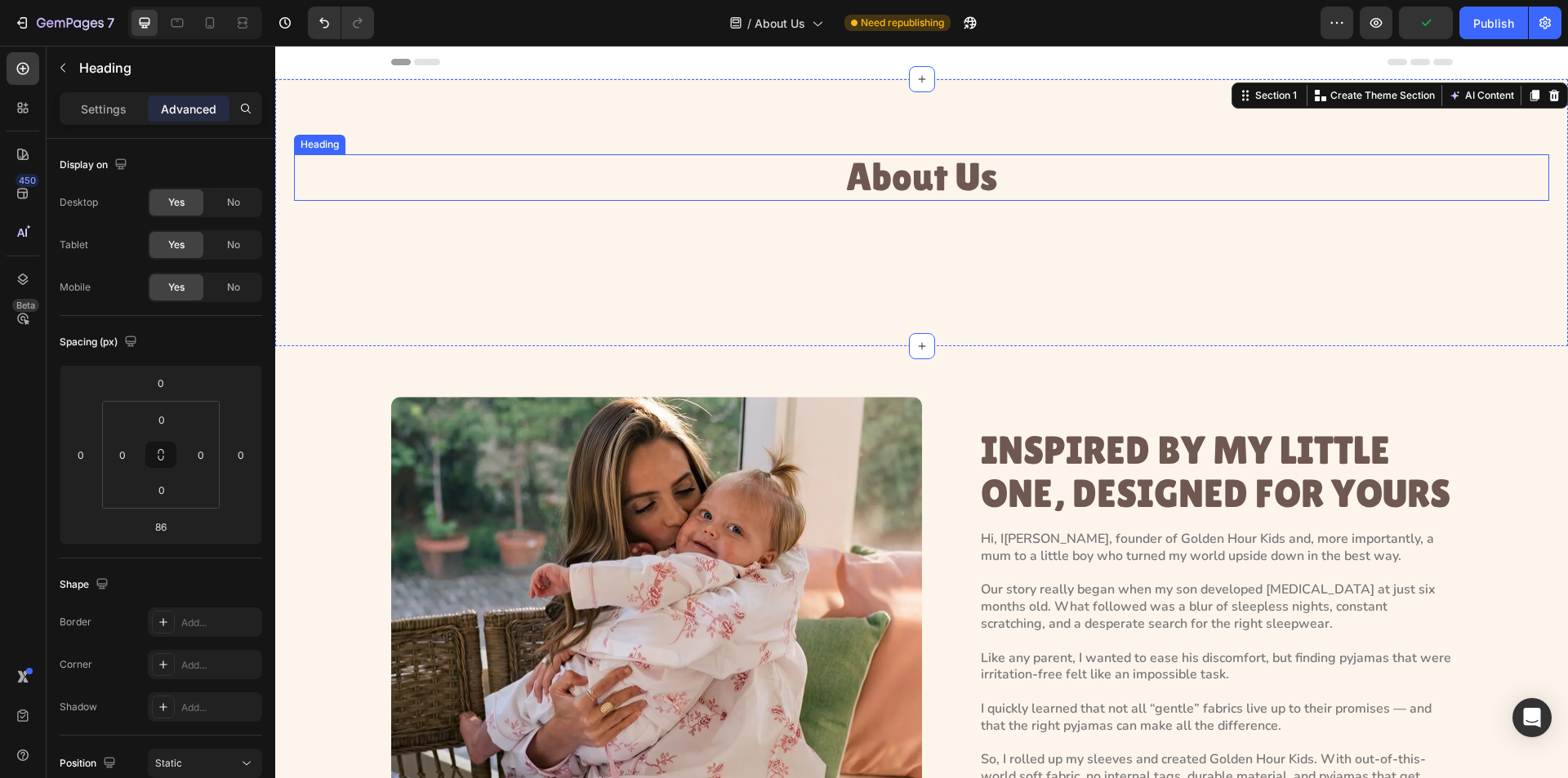
click at [623, 172] on p "About Us" at bounding box center [922, 177] width 1252 height 43
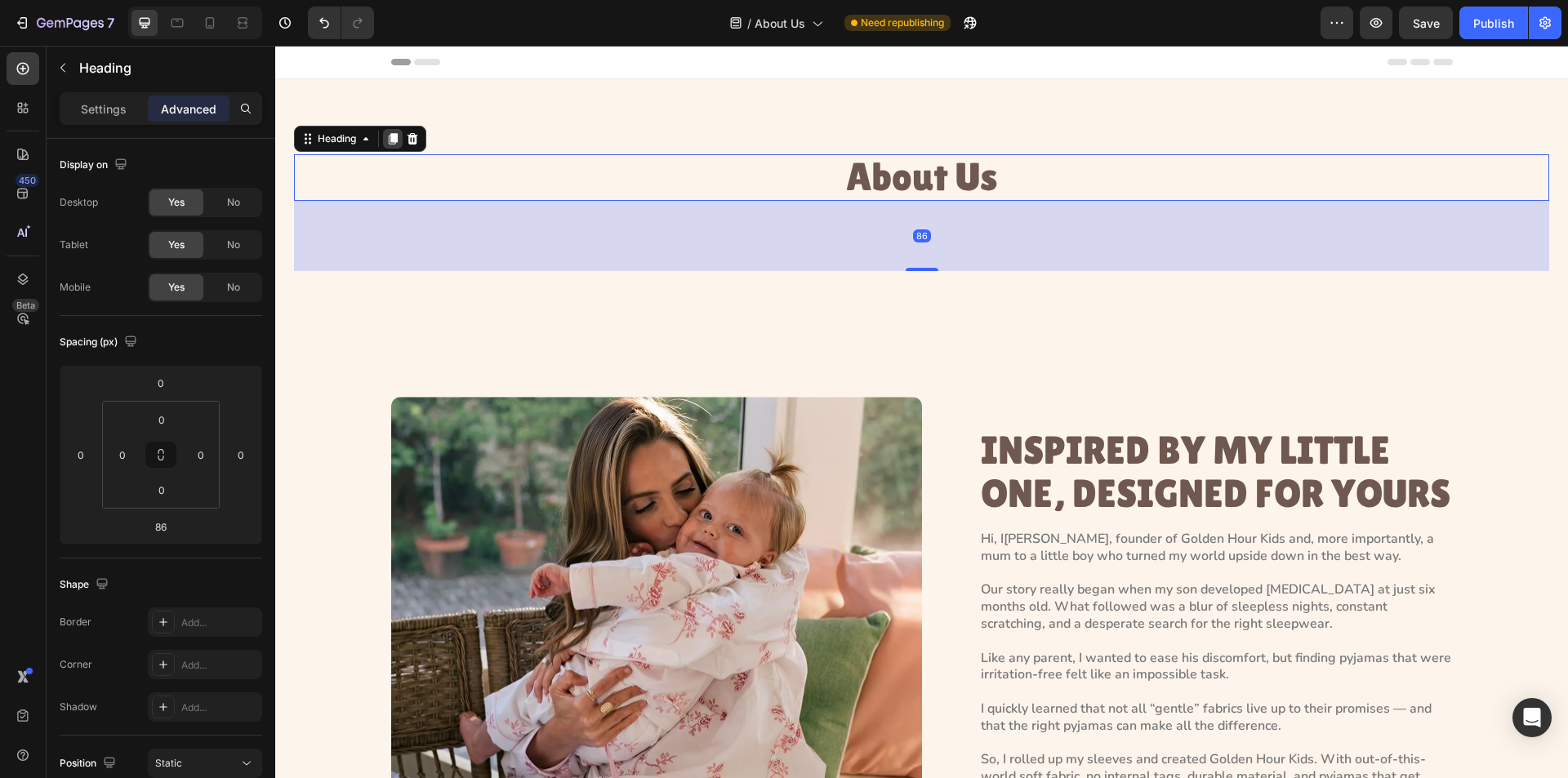
click at [394, 140] on icon at bounding box center [394, 138] width 9 height 11
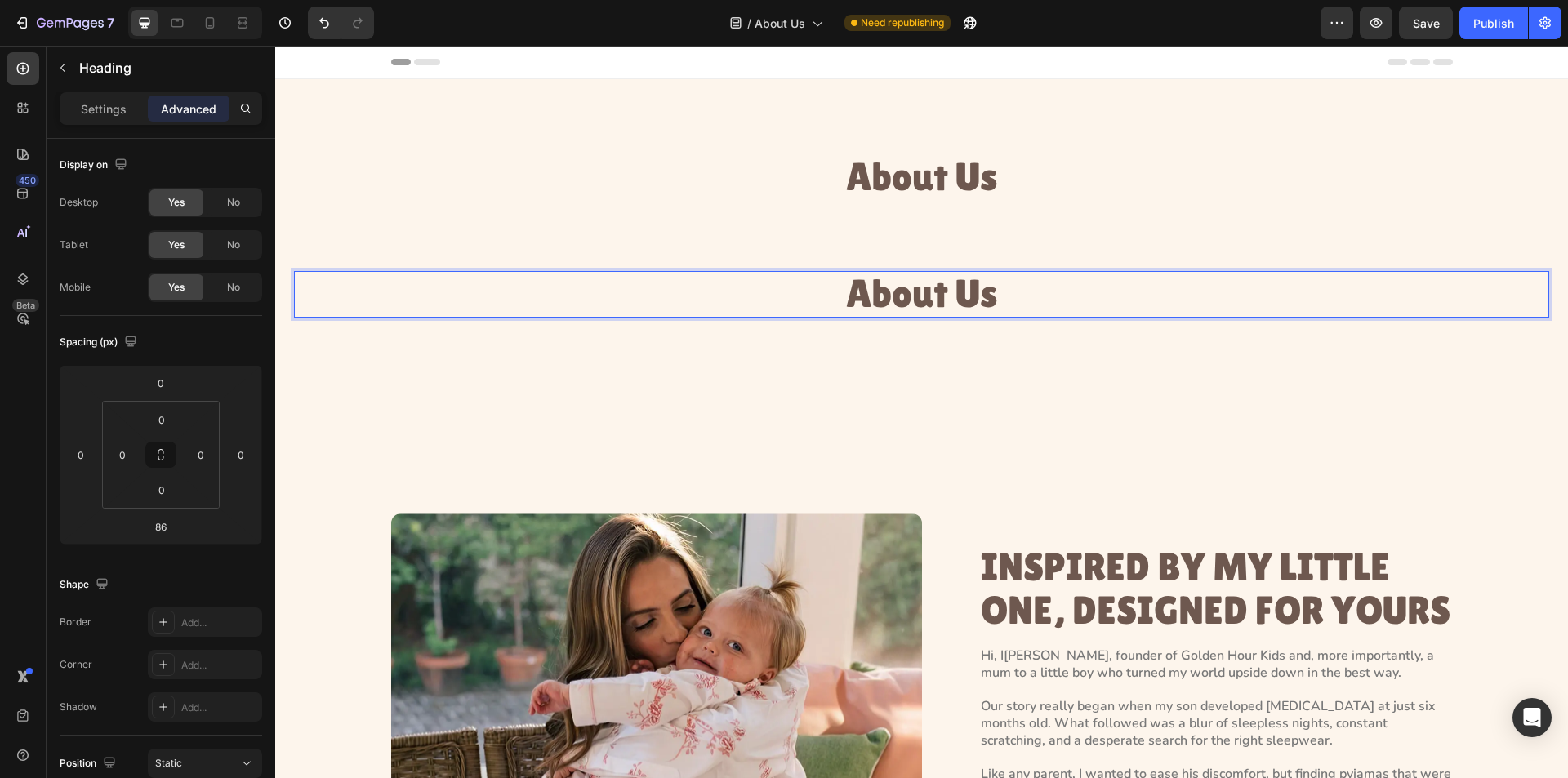
click at [906, 289] on h1 "About Us" at bounding box center [922, 295] width 1256 height 47
click at [906, 289] on p "About Us" at bounding box center [922, 294] width 1252 height 43
click at [928, 287] on p "About Us" at bounding box center [922, 294] width 1252 height 43
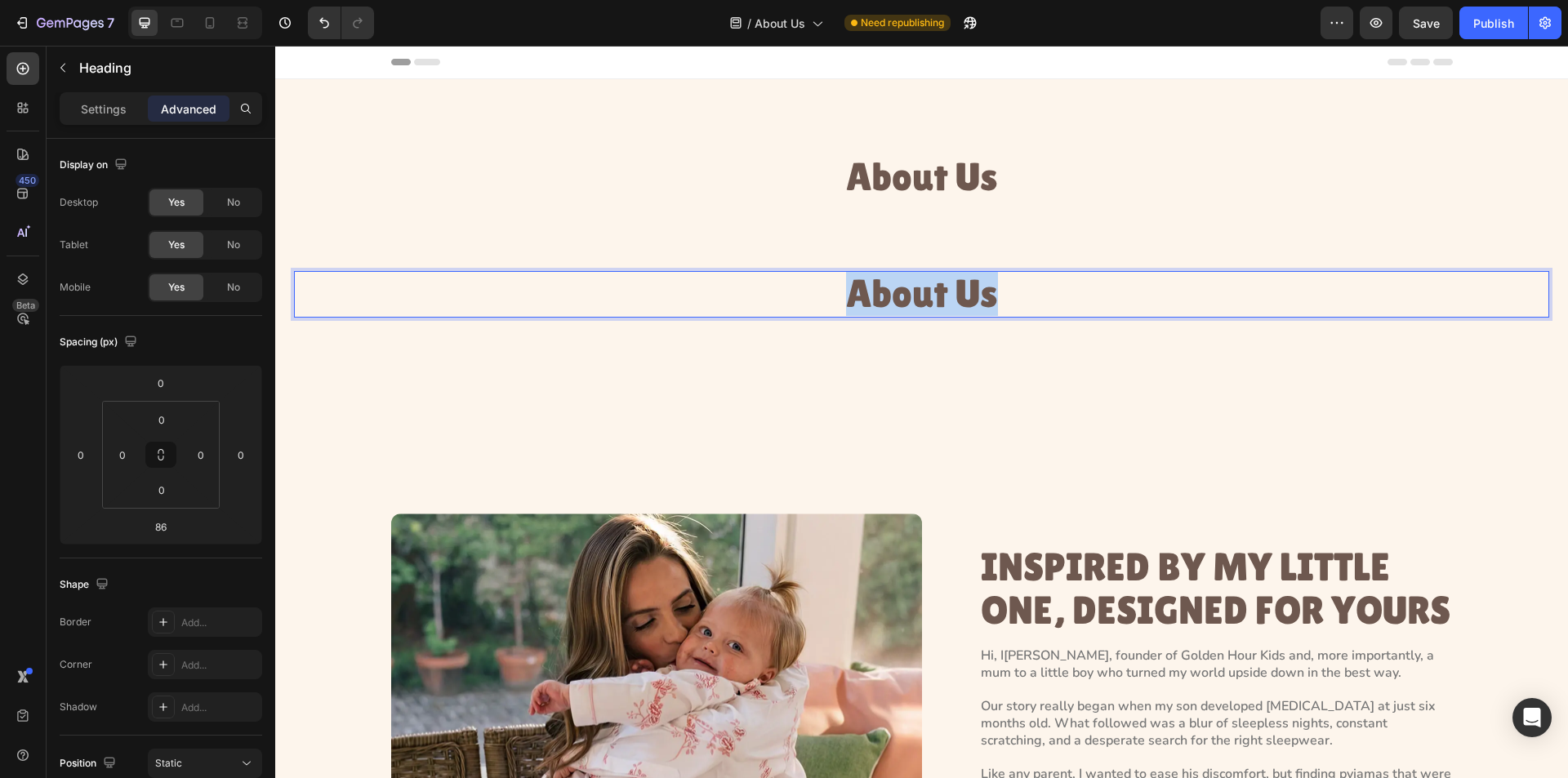
click at [928, 287] on p "About Us" at bounding box center [922, 294] width 1252 height 43
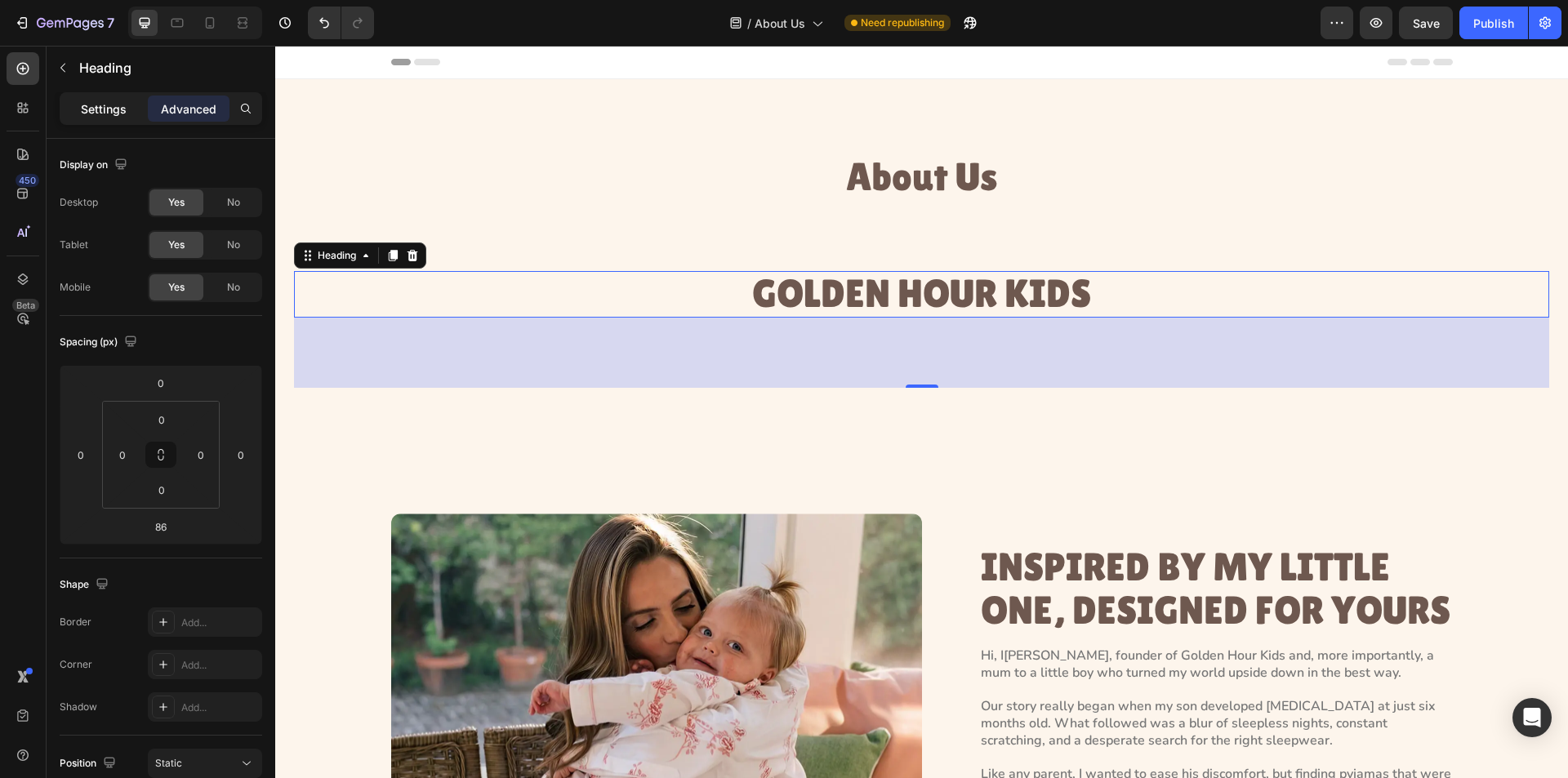
click at [103, 103] on p "Settings" at bounding box center [104, 109] width 46 height 17
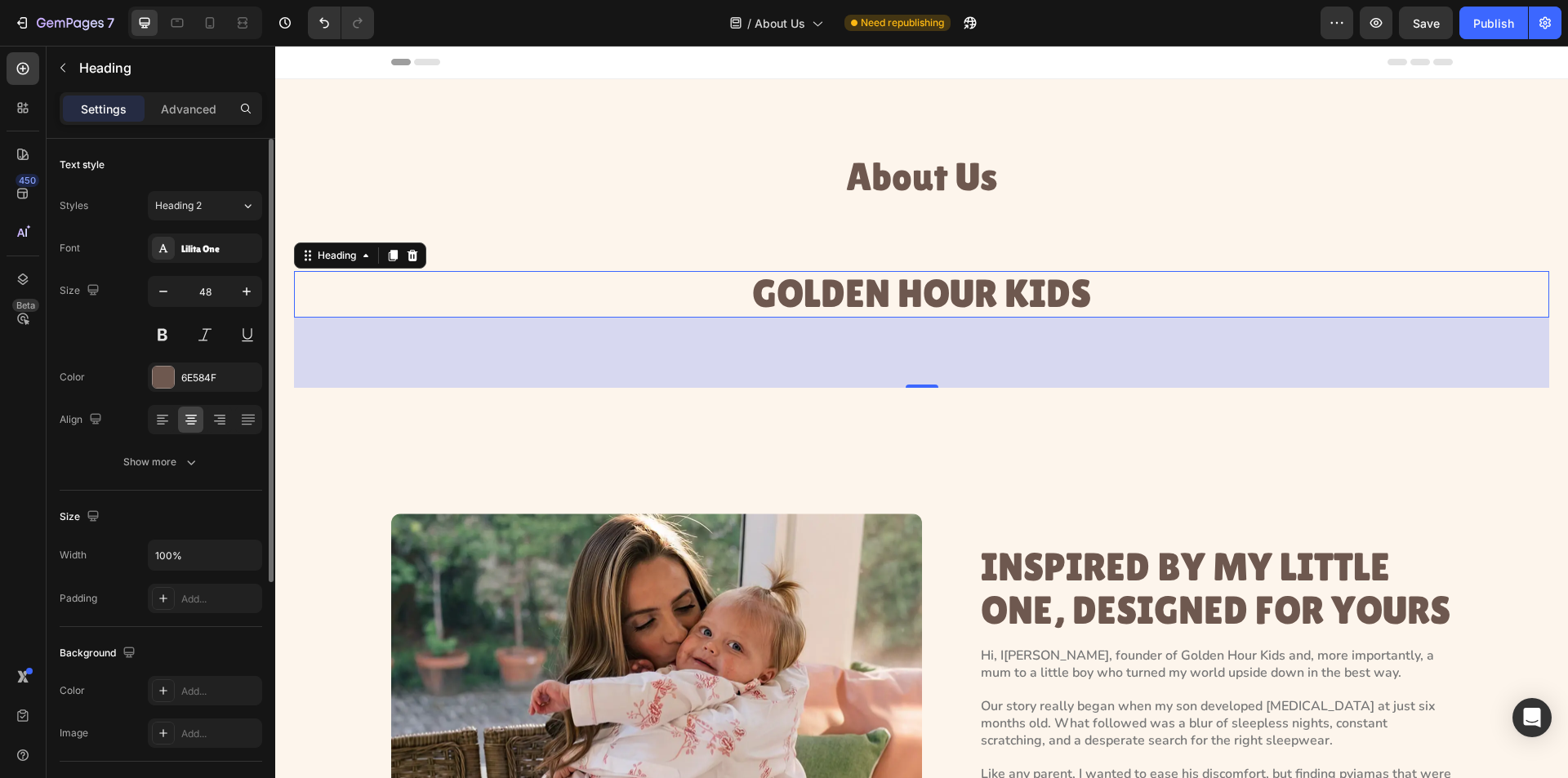
scroll to position [374, 0]
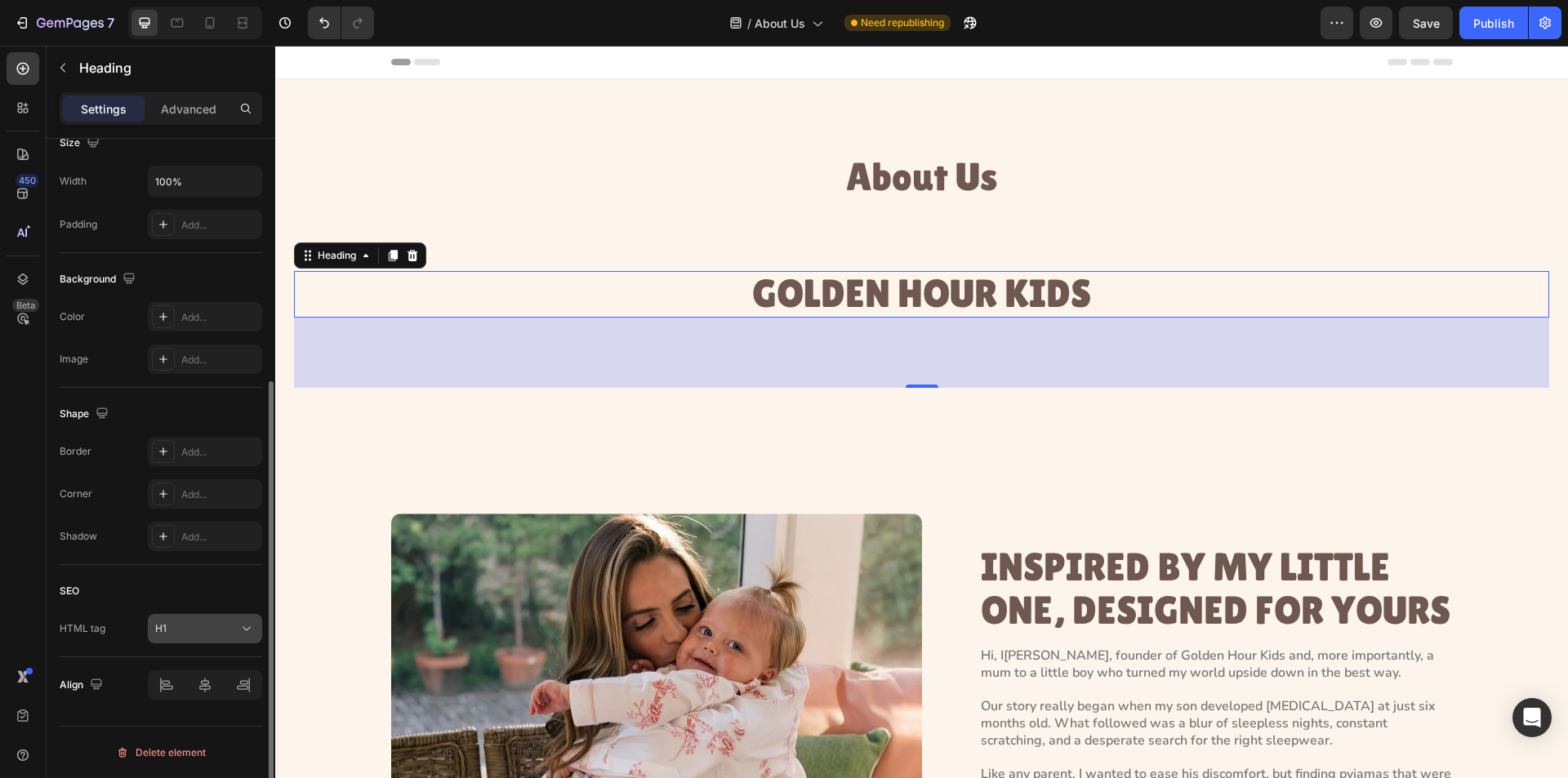
click at [248, 622] on icon at bounding box center [246, 628] width 16 height 16
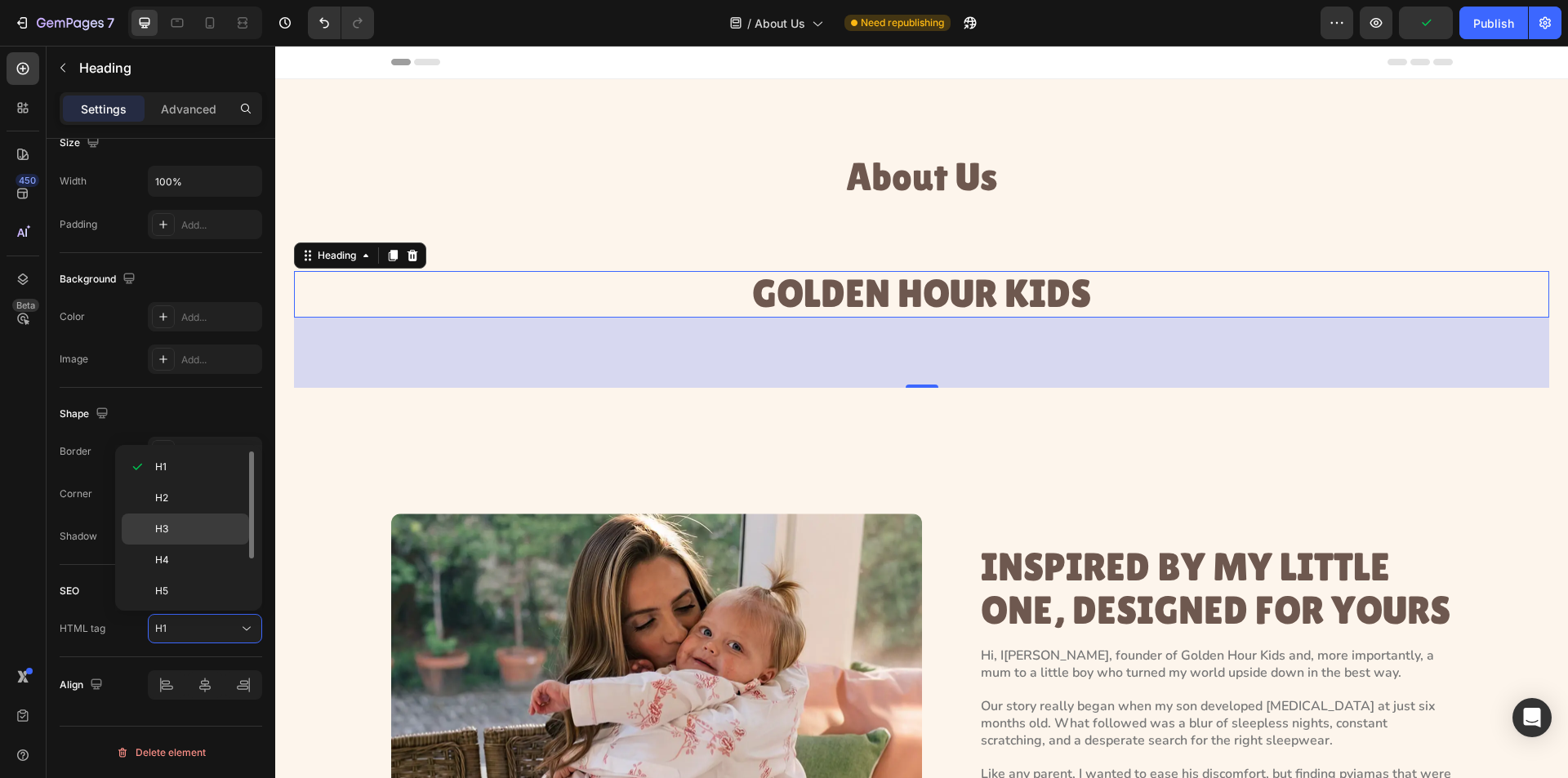
click at [209, 532] on p "H3" at bounding box center [198, 529] width 86 height 15
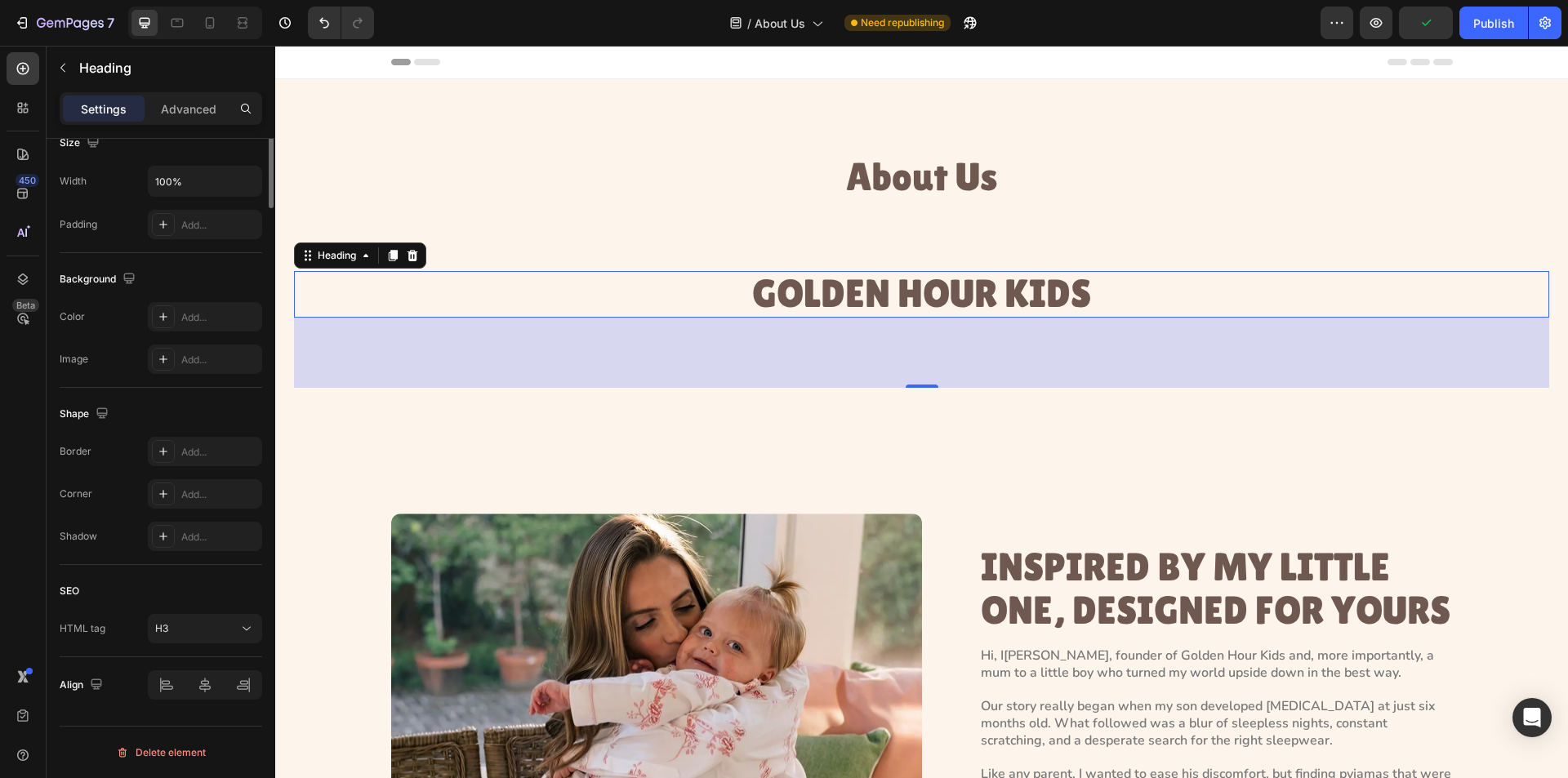
scroll to position [0, 0]
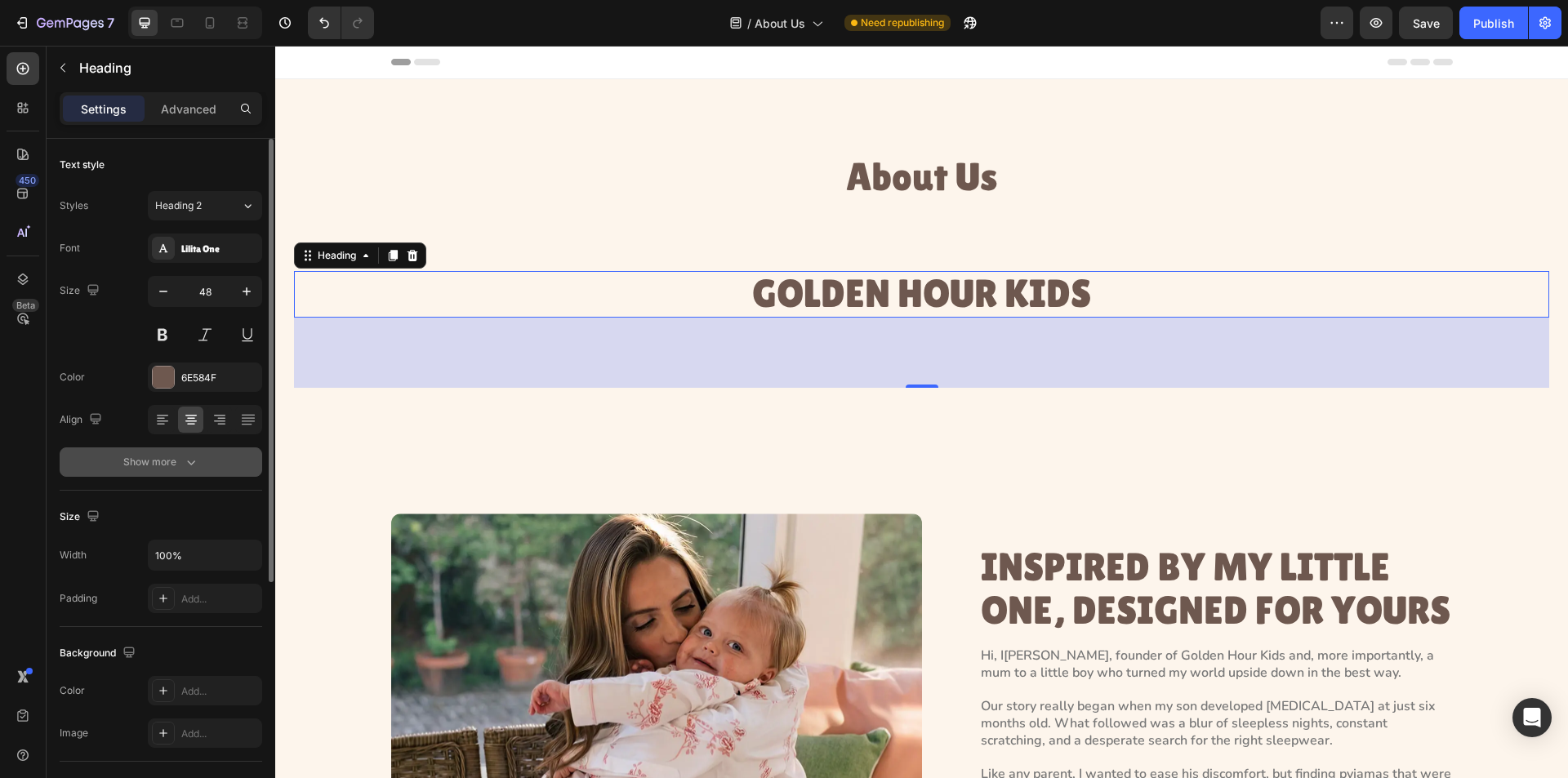
click at [194, 467] on icon "button" at bounding box center [191, 462] width 16 height 16
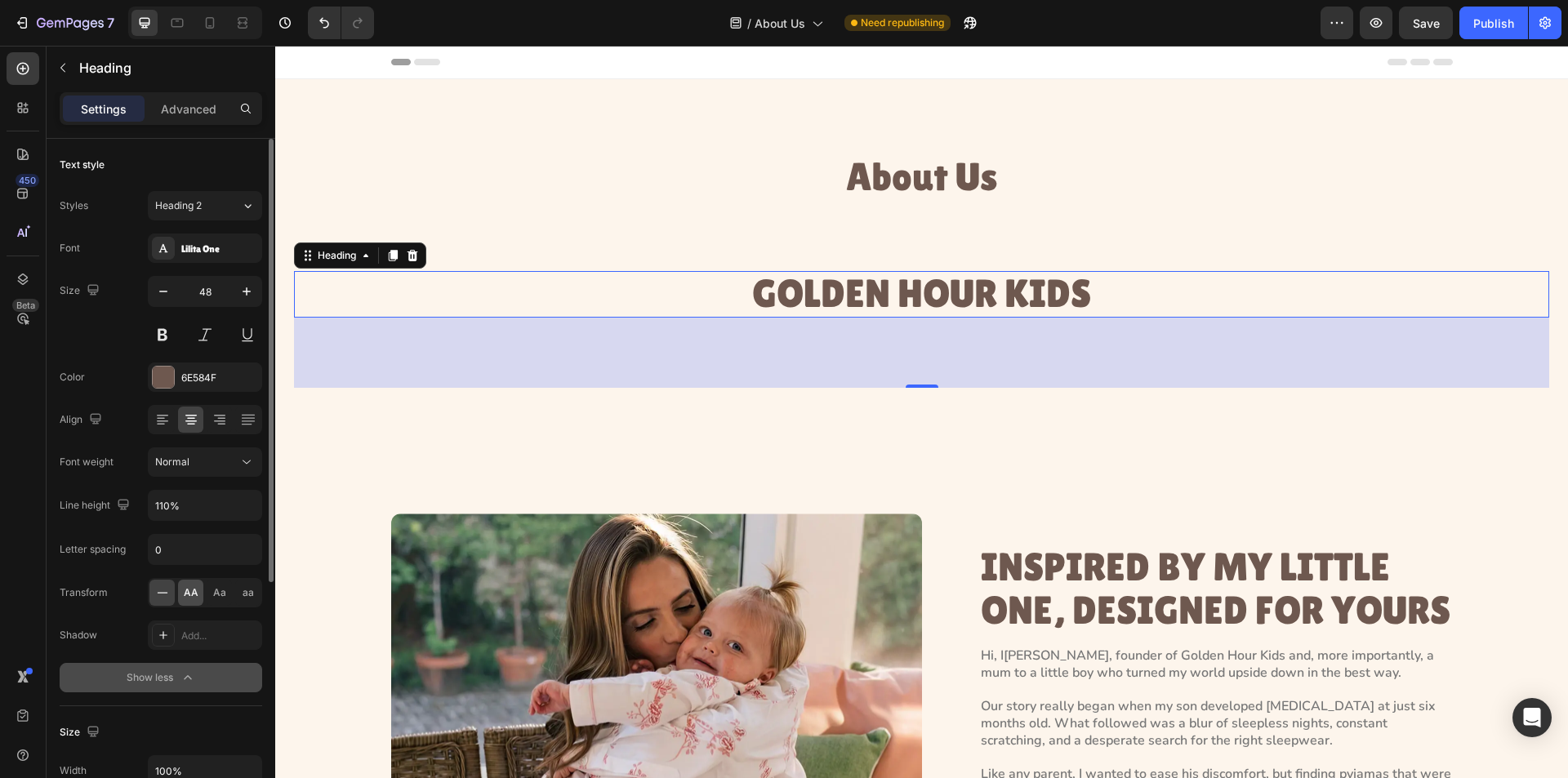
click at [190, 594] on span "AA" at bounding box center [191, 592] width 15 height 15
click at [160, 104] on div "Advanced" at bounding box center [189, 109] width 81 height 26
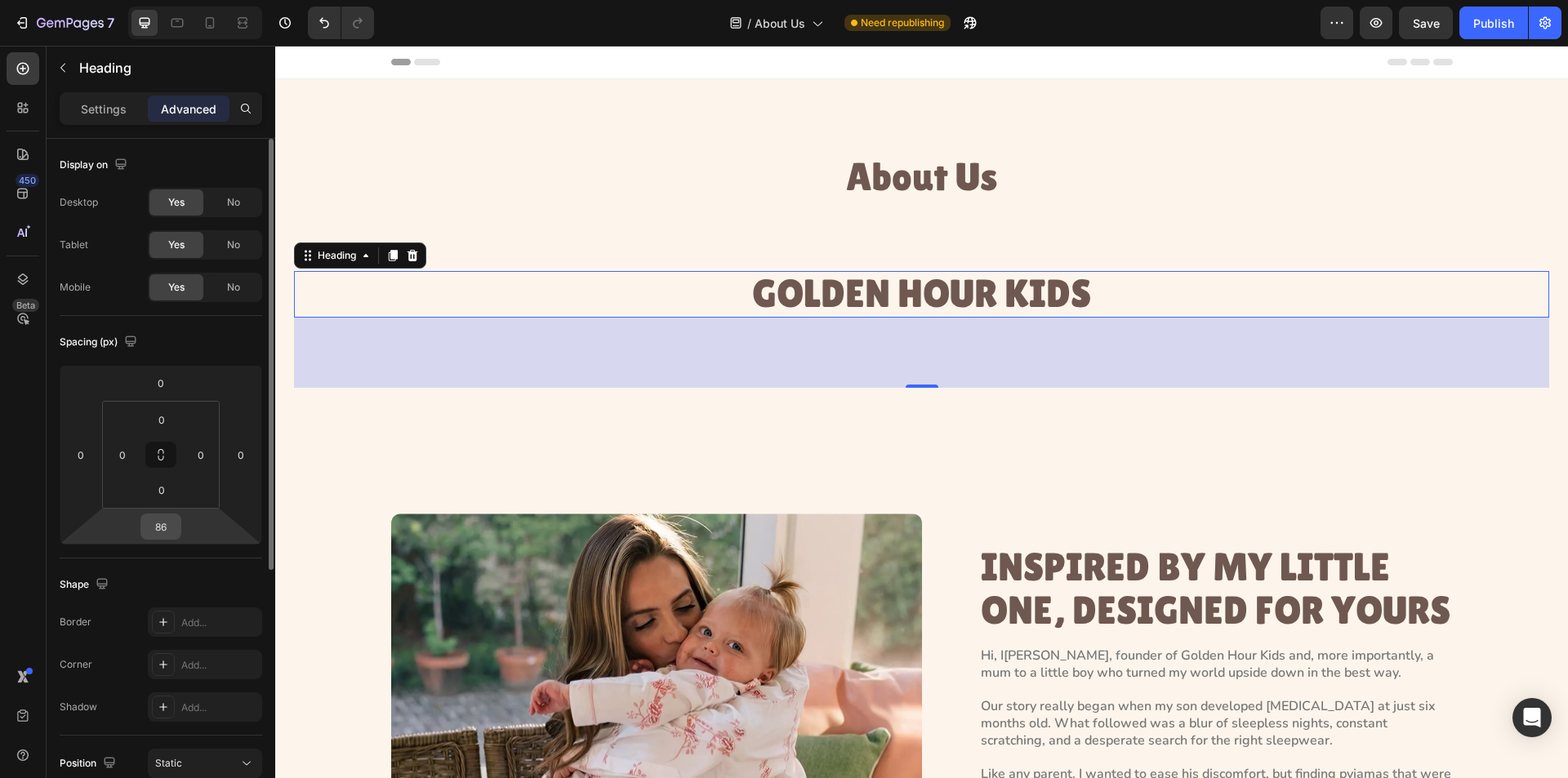
click at [156, 524] on input "86" at bounding box center [161, 526] width 33 height 24
click at [168, 526] on input "86" at bounding box center [161, 526] width 33 height 24
click at [167, 525] on input "86" at bounding box center [161, 526] width 33 height 24
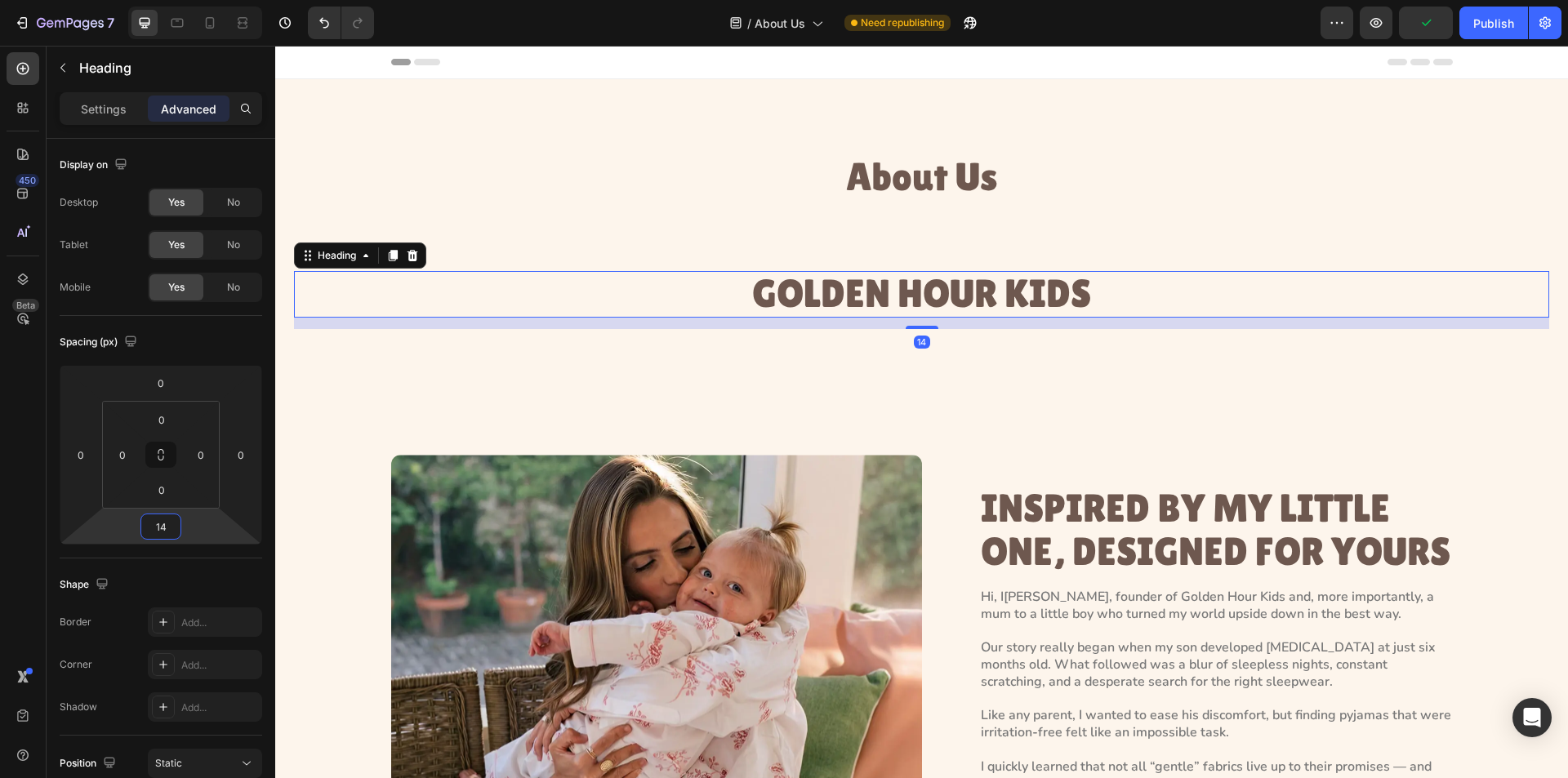
type input "14"
click at [63, 64] on icon "button" at bounding box center [62, 67] width 13 height 13
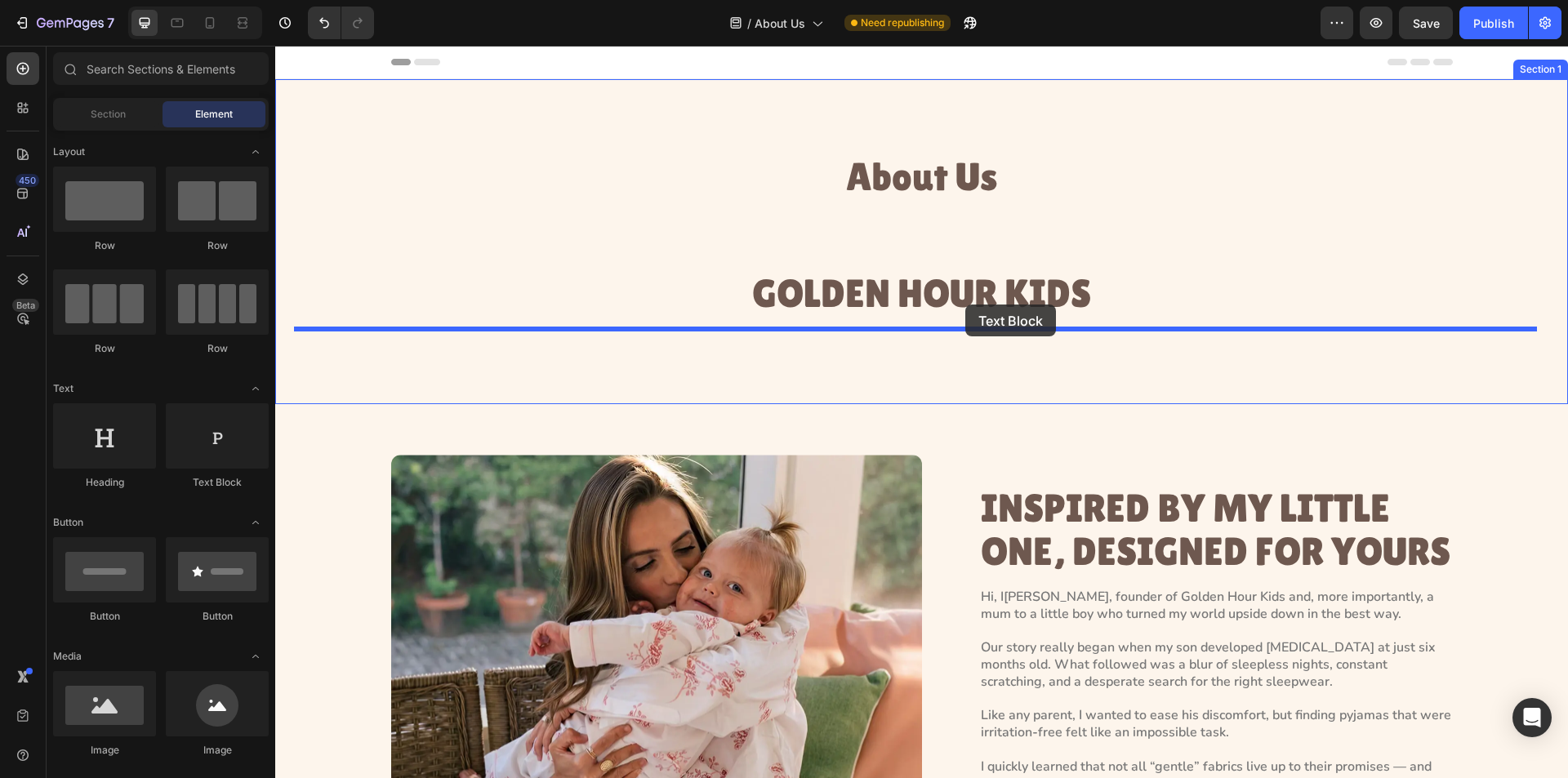
drag, startPoint x: 521, startPoint y: 493, endPoint x: 965, endPoint y: 304, distance: 482.6
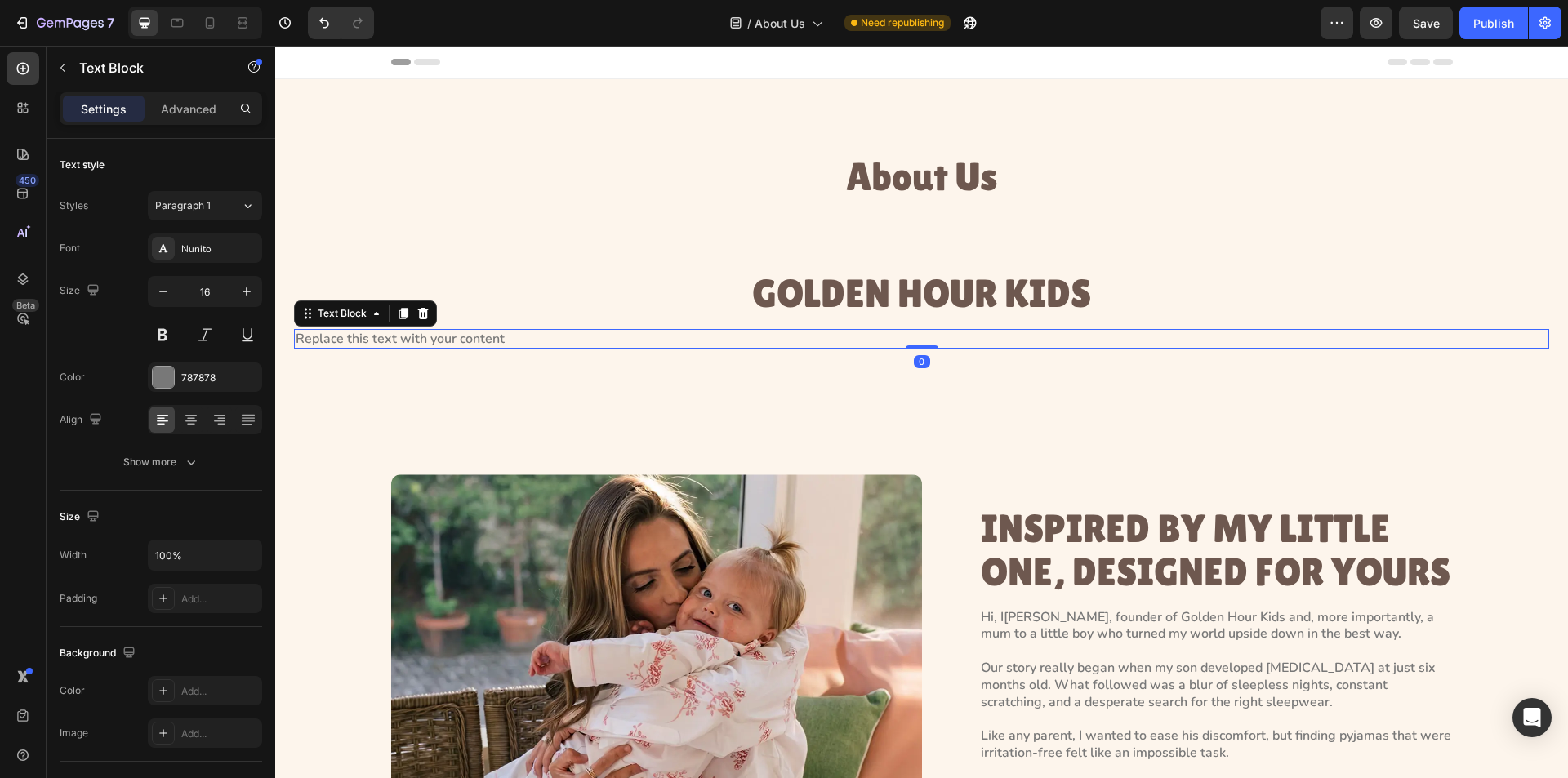
click at [437, 337] on div "Replace this text with your content" at bounding box center [922, 340] width 1256 height 21
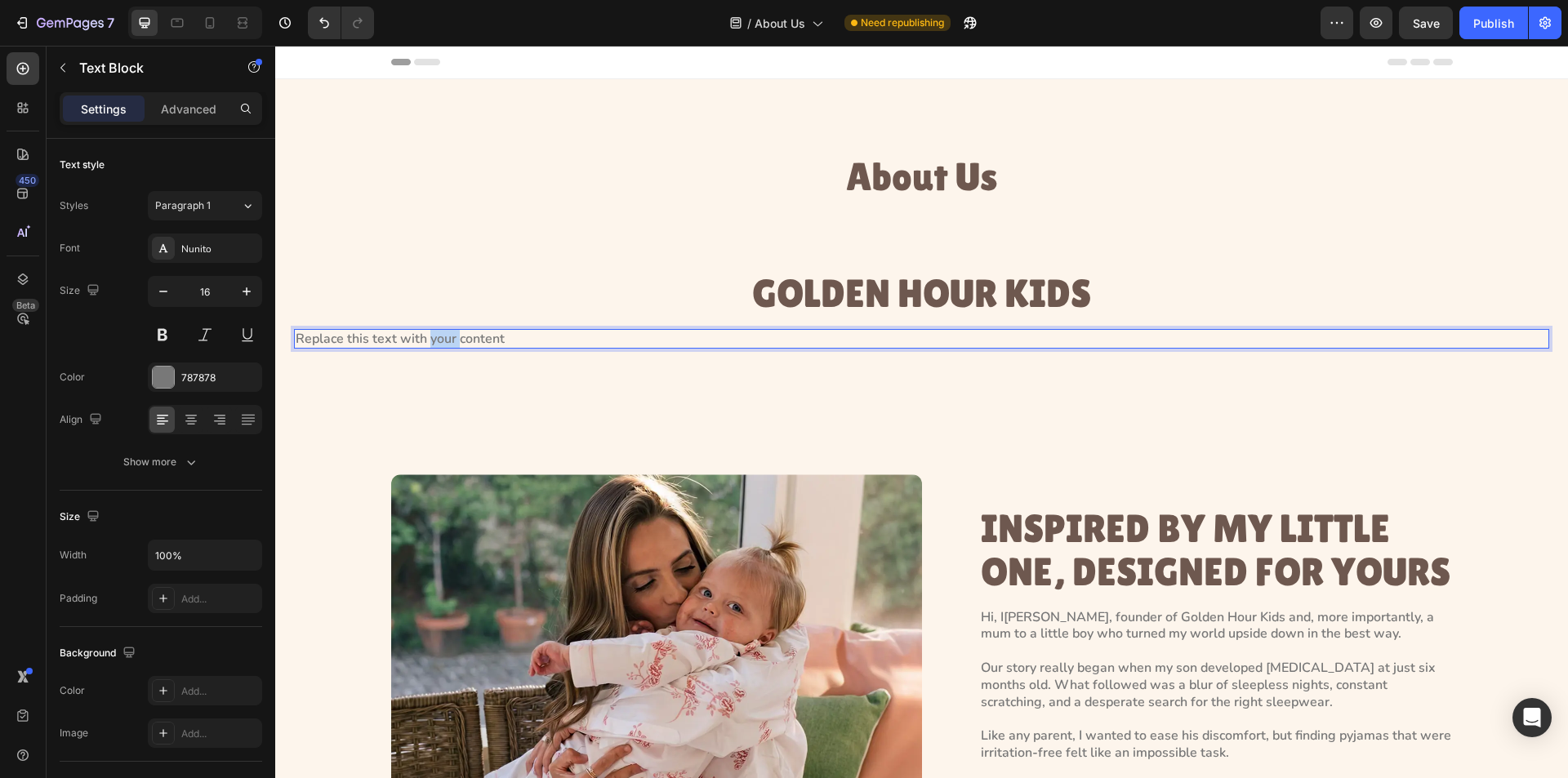
click at [437, 337] on p "Replace this text with your content" at bounding box center [922, 340] width 1252 height 17
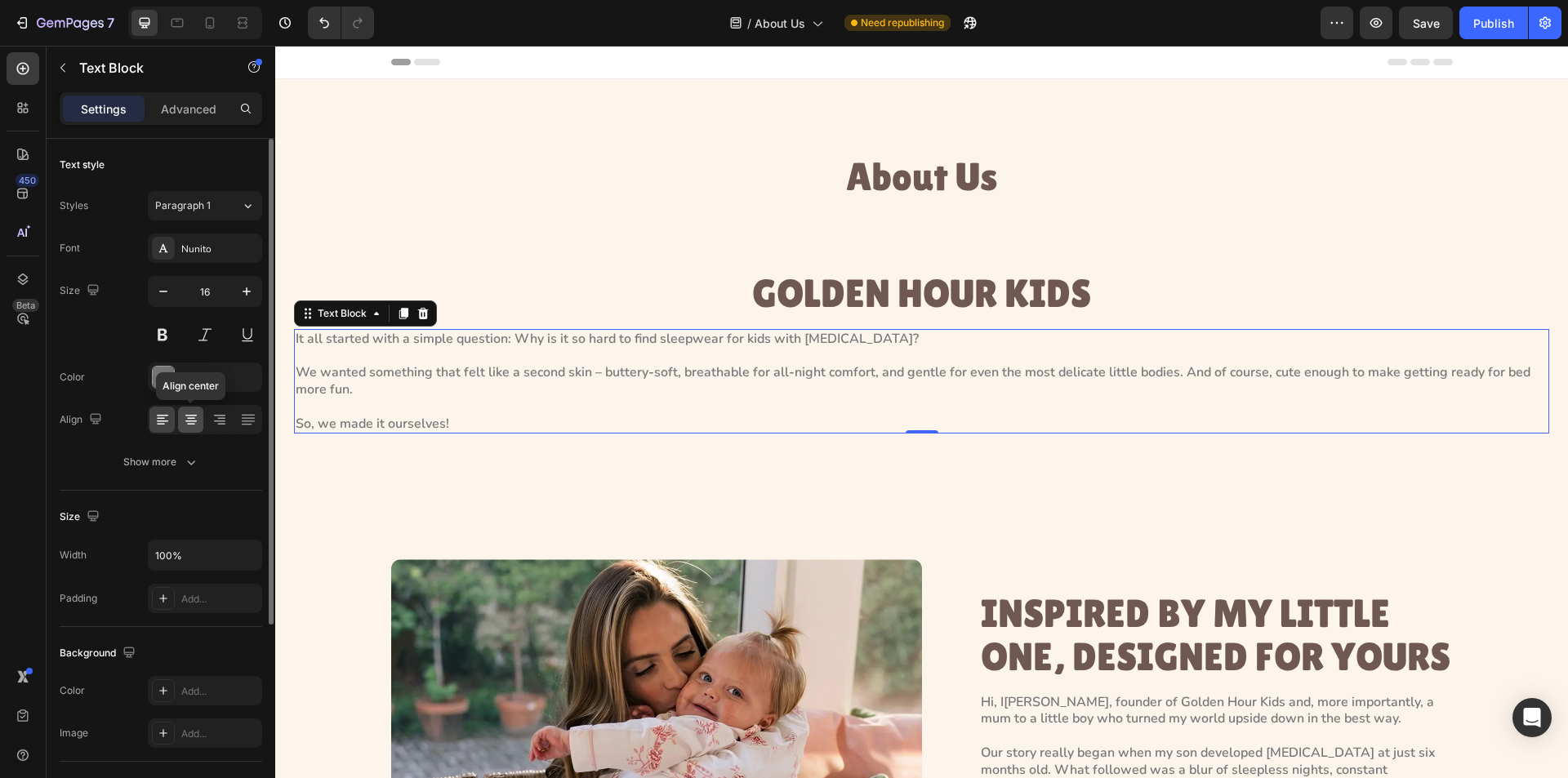
click at [189, 415] on icon at bounding box center [190, 416] width 11 height 2
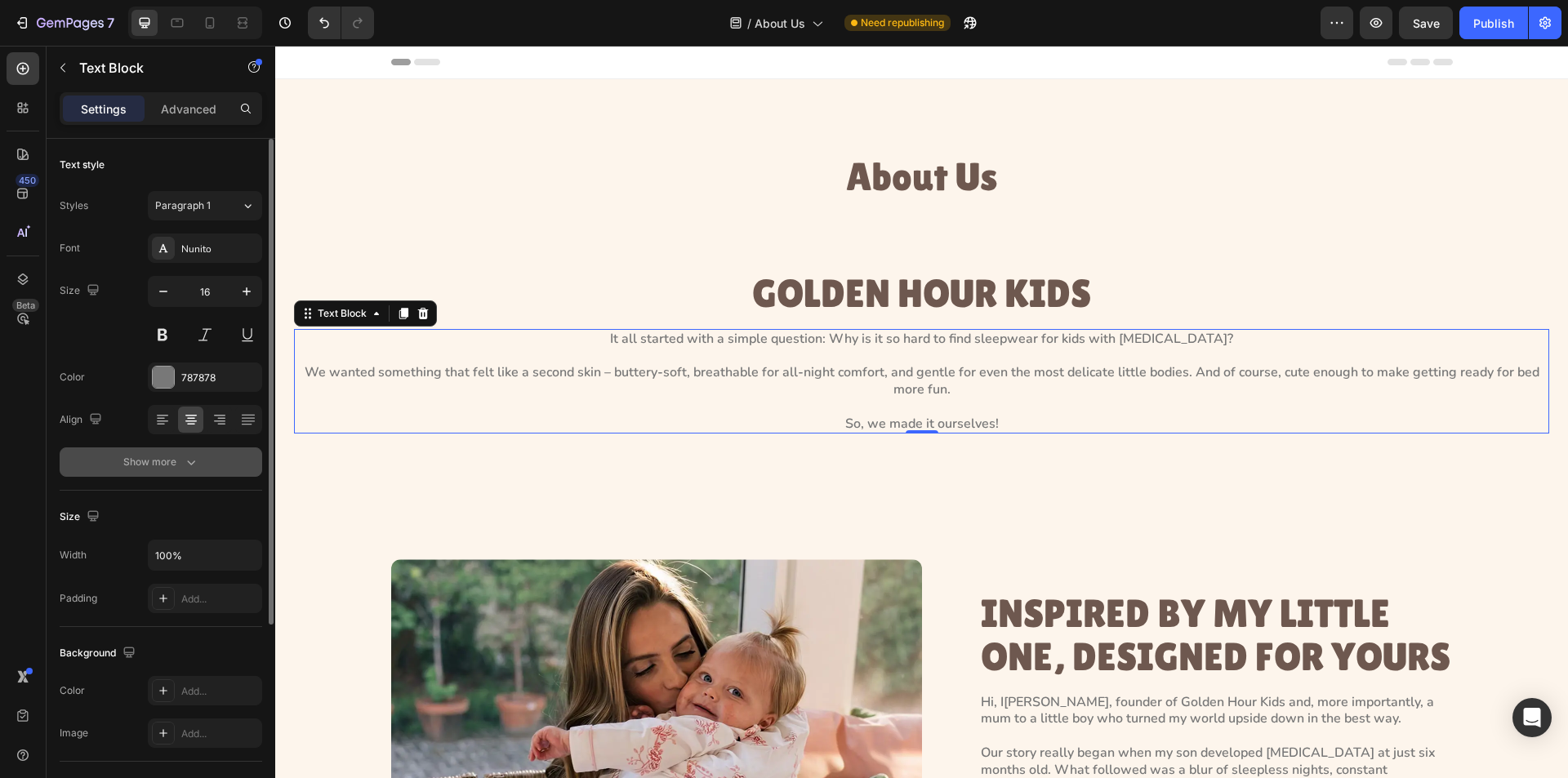
click at [216, 464] on button "Show more" at bounding box center [161, 462] width 202 height 29
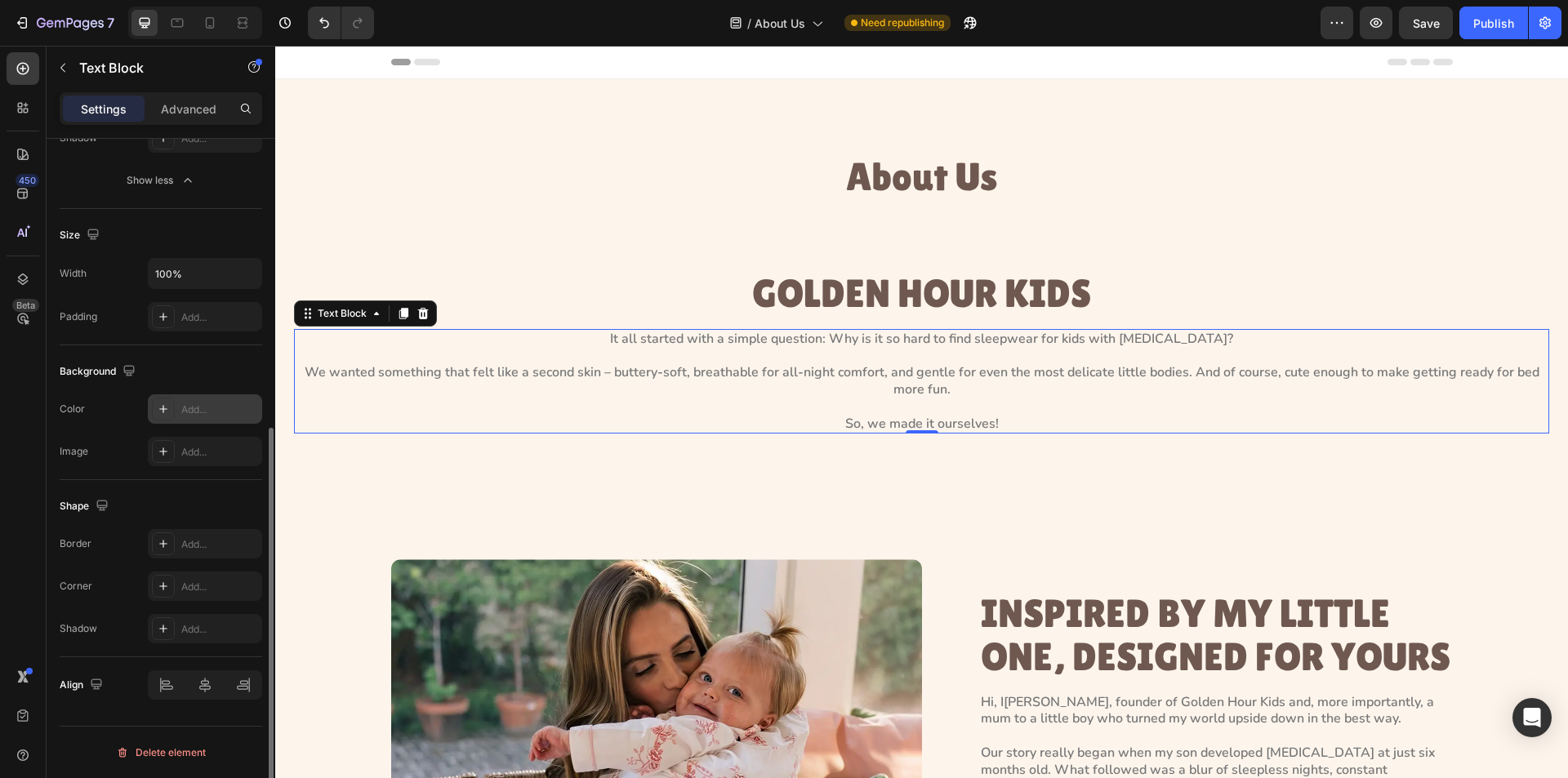
scroll to position [89, 0]
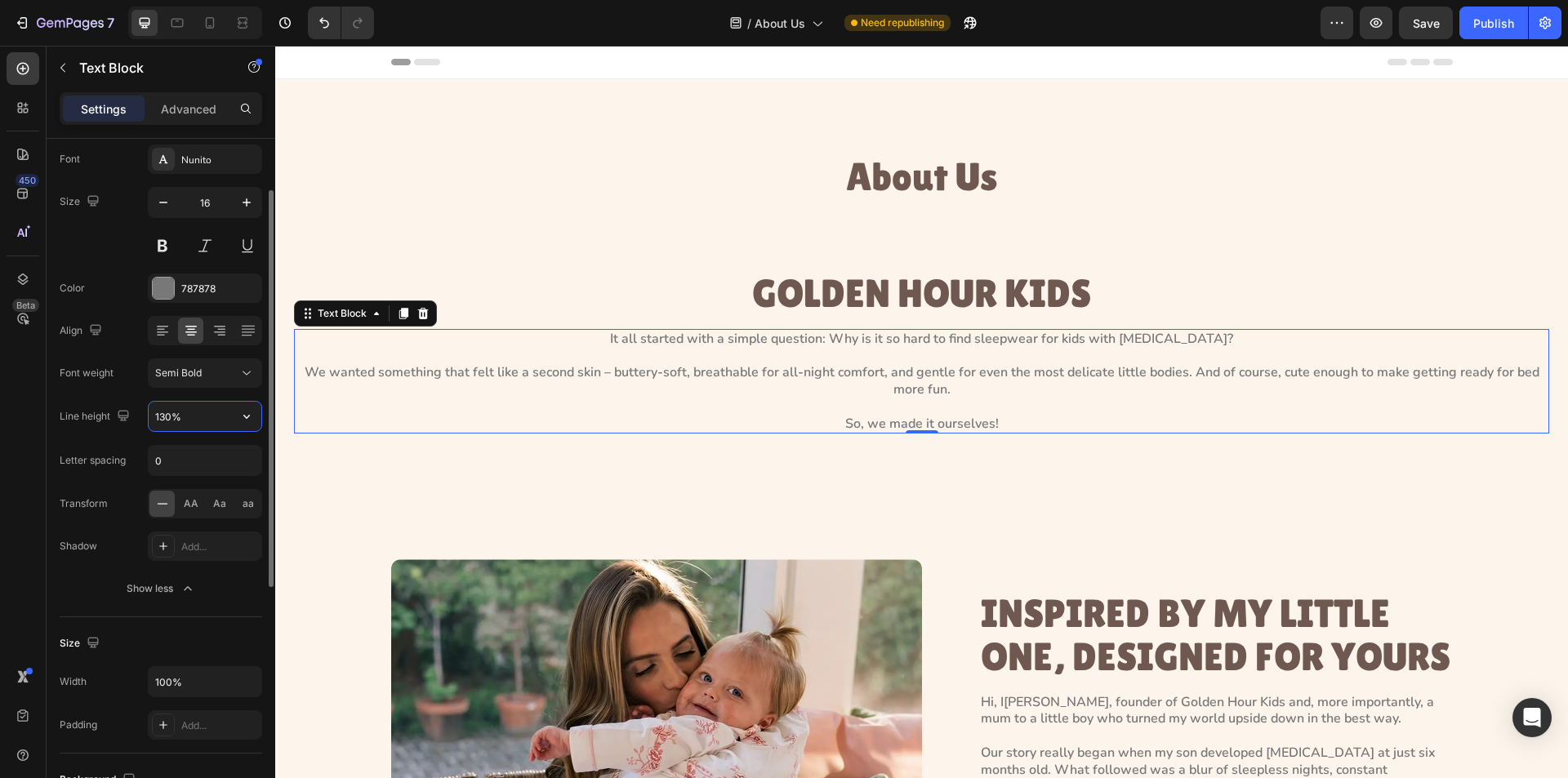
click at [208, 419] on input "130%" at bounding box center [205, 417] width 112 height 29
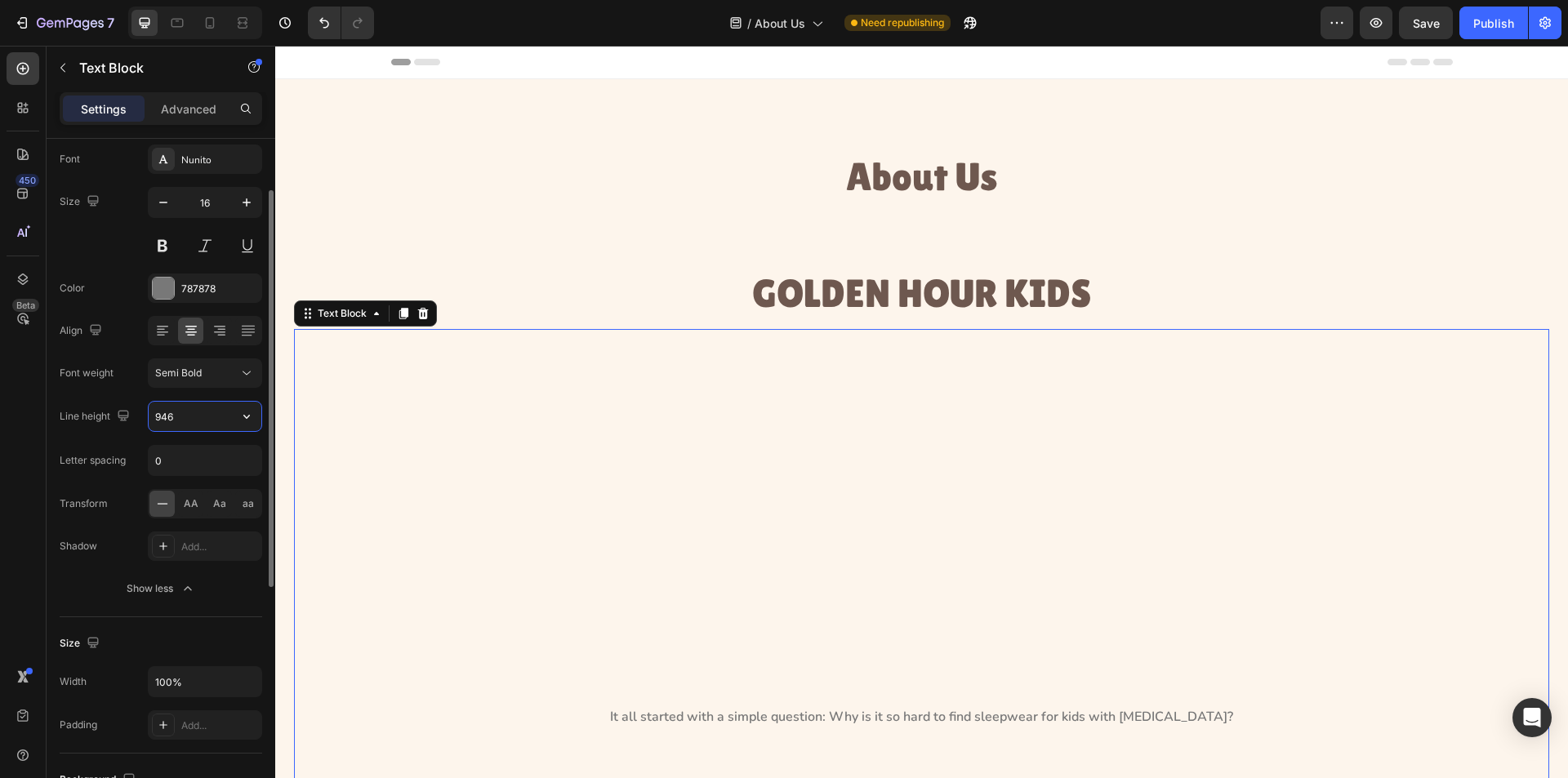
click at [188, 419] on input "946" at bounding box center [205, 417] width 112 height 29
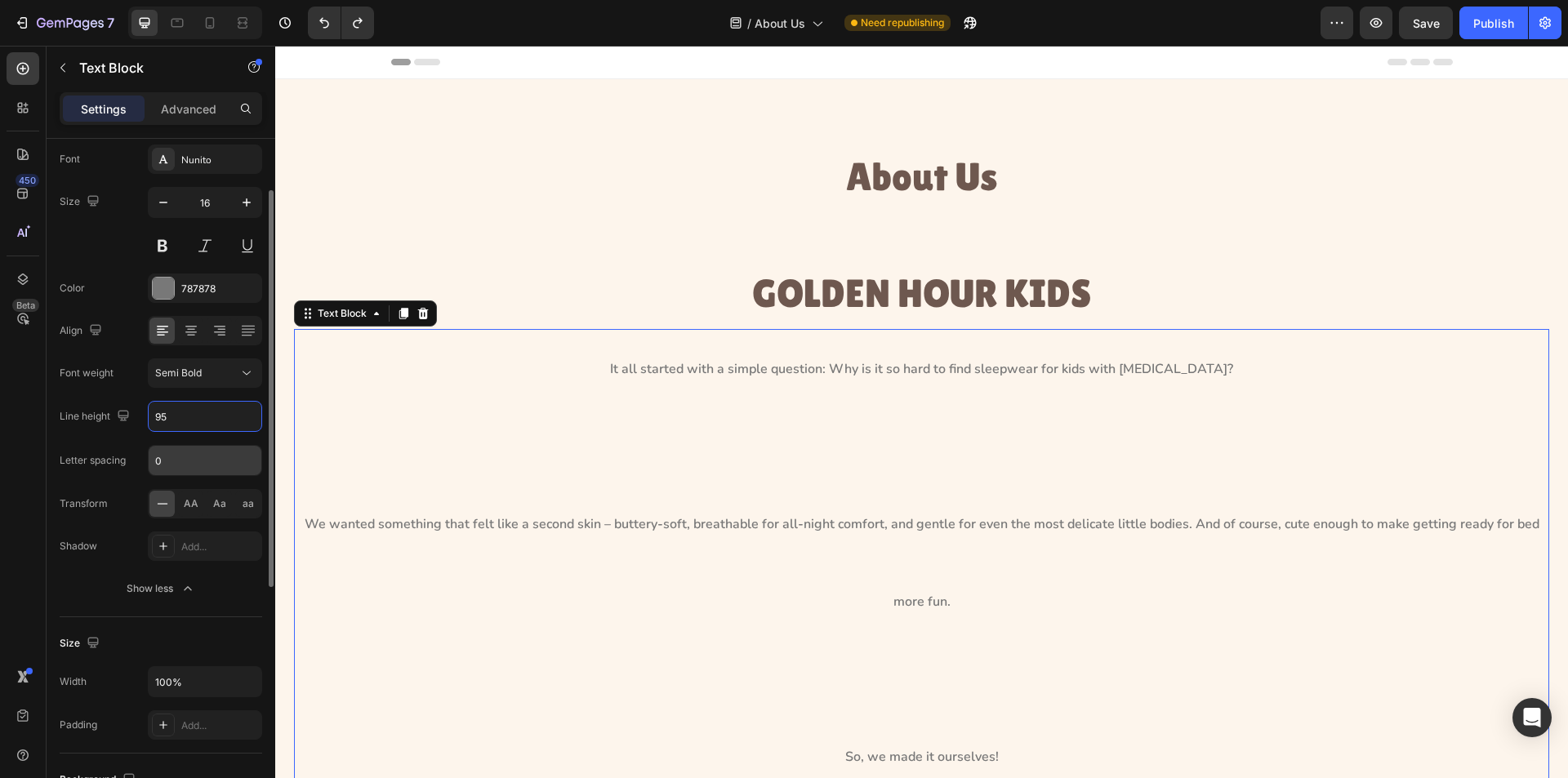
type input "130%"
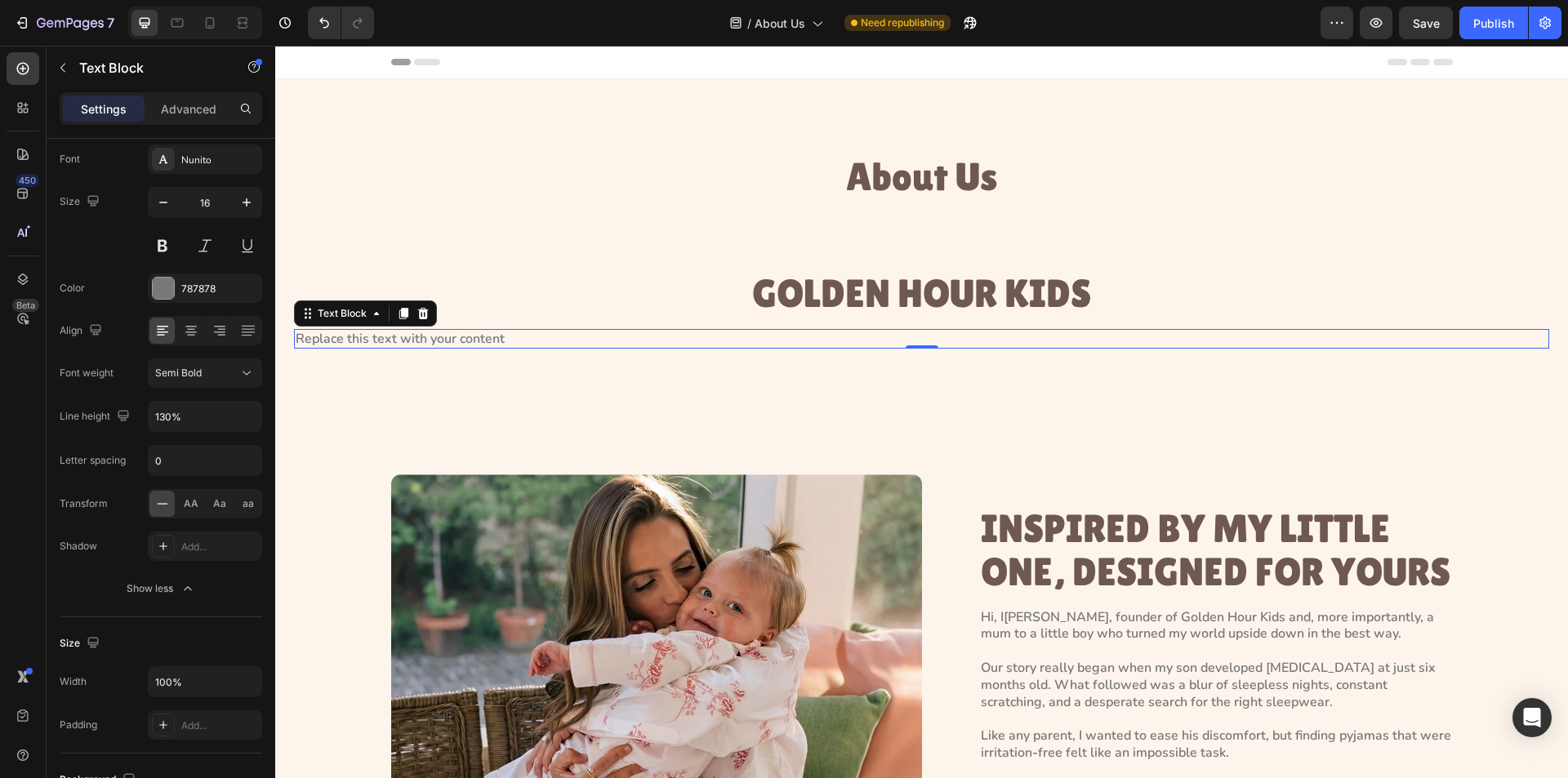
click at [349, 331] on div "Replace this text with your content" at bounding box center [922, 340] width 1256 height 21
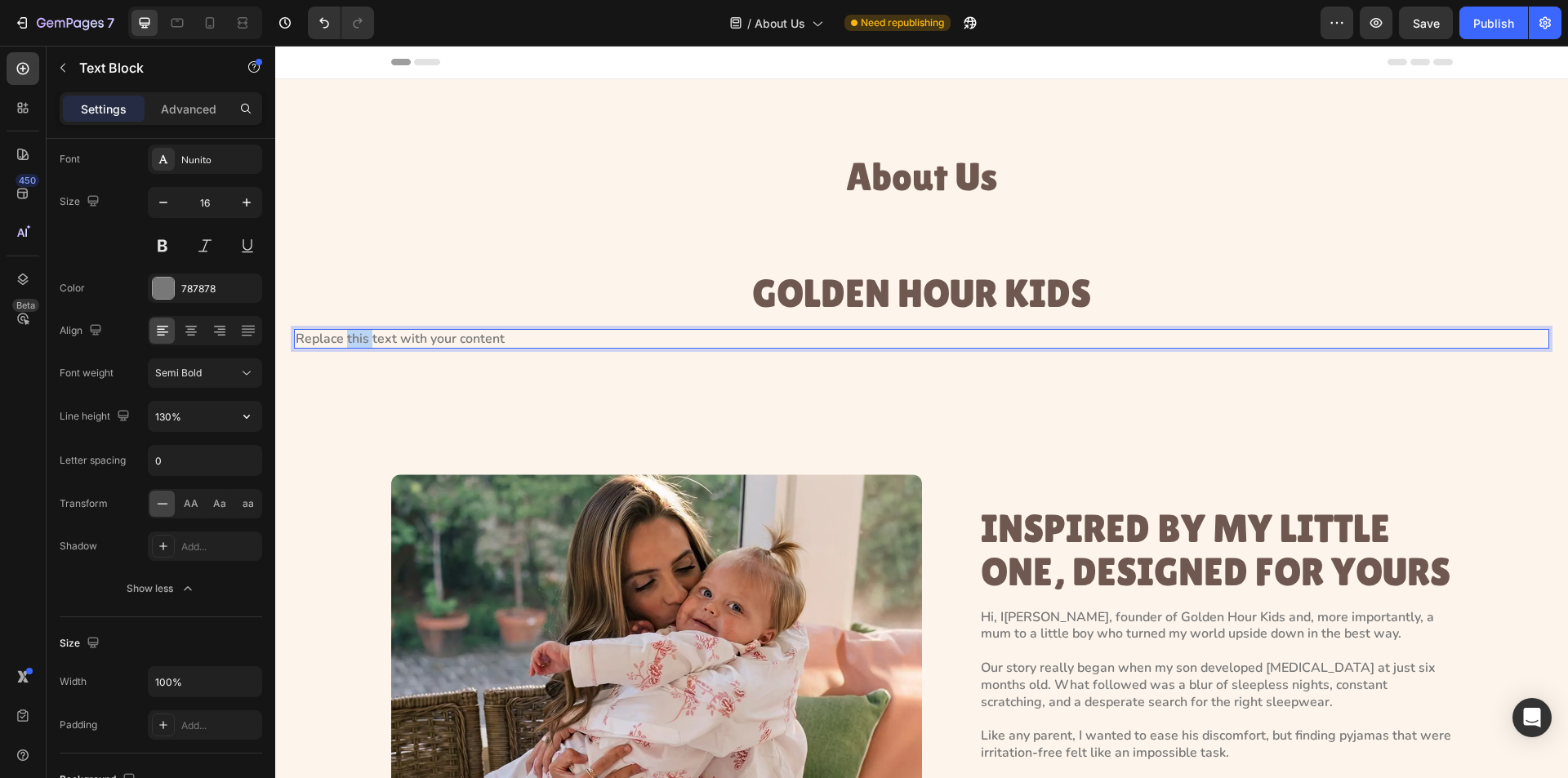
click at [349, 331] on p "Replace this text with your content" at bounding box center [922, 340] width 1252 height 17
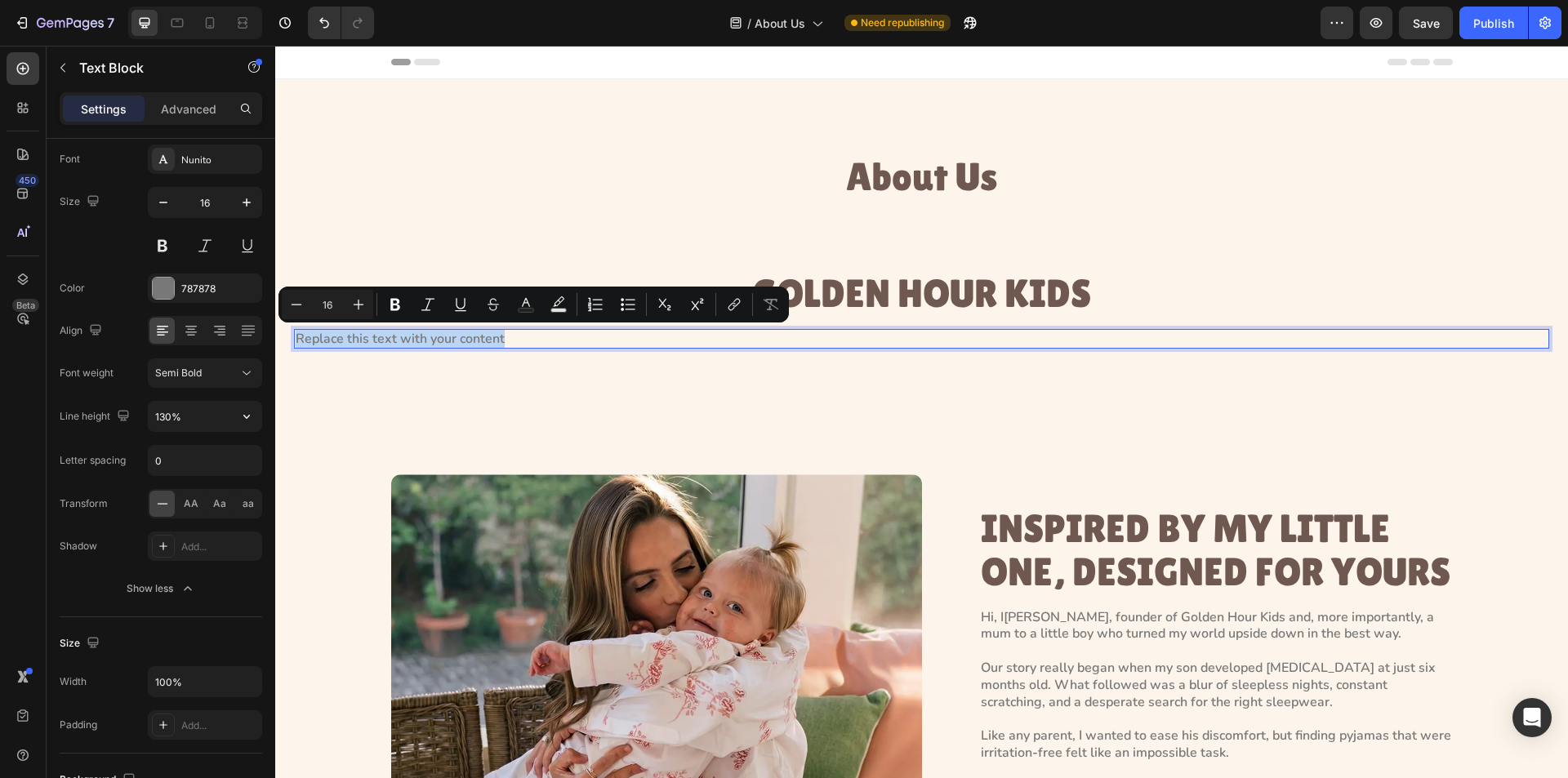
click at [349, 331] on p "Replace this text with your content" at bounding box center [922, 340] width 1252 height 17
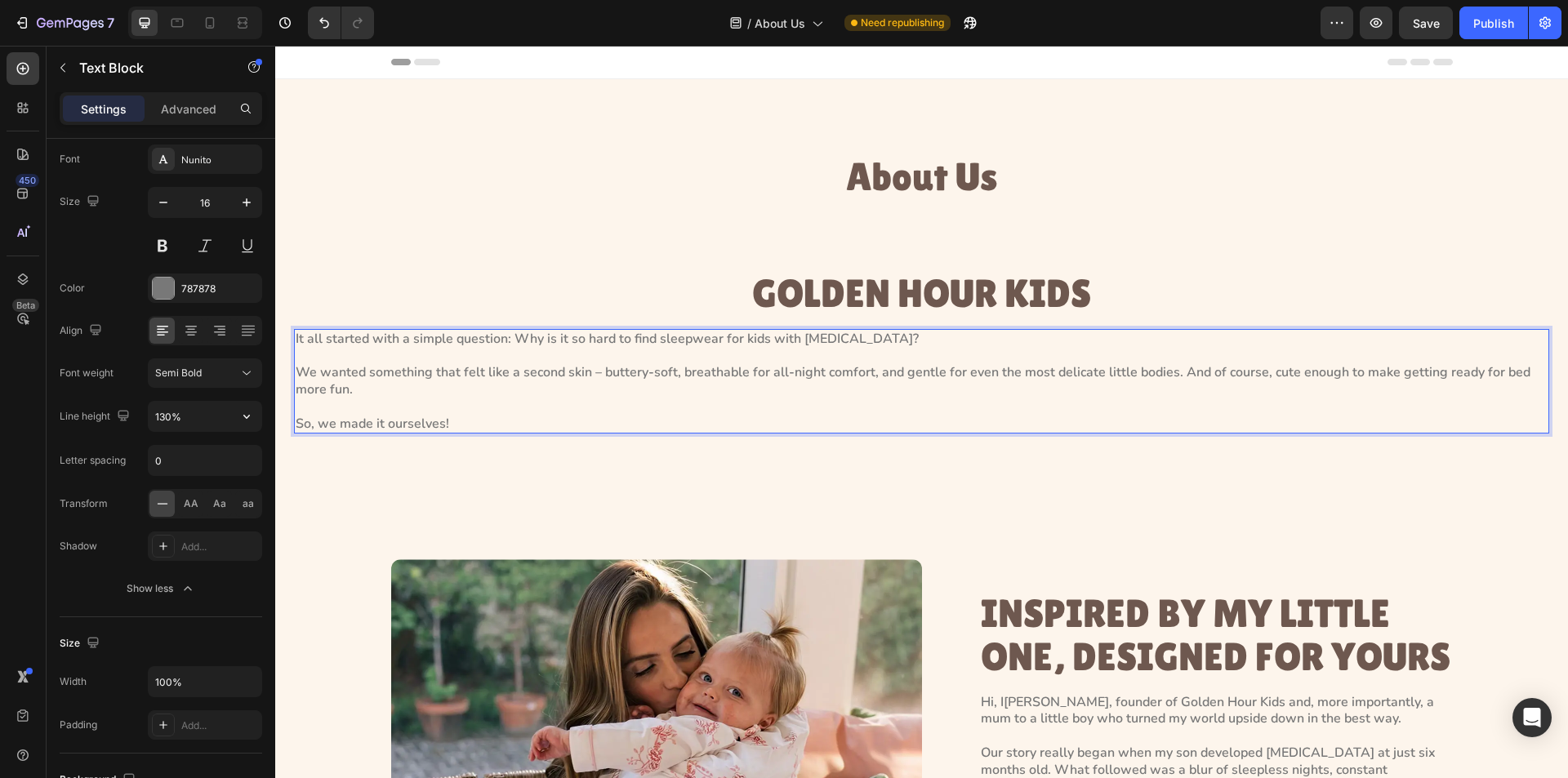
click at [521, 396] on p "It all started with a simple question: Why is it so hard to find sleepwear for …" at bounding box center [922, 382] width 1252 height 102
click at [197, 334] on icon at bounding box center [191, 330] width 16 height 16
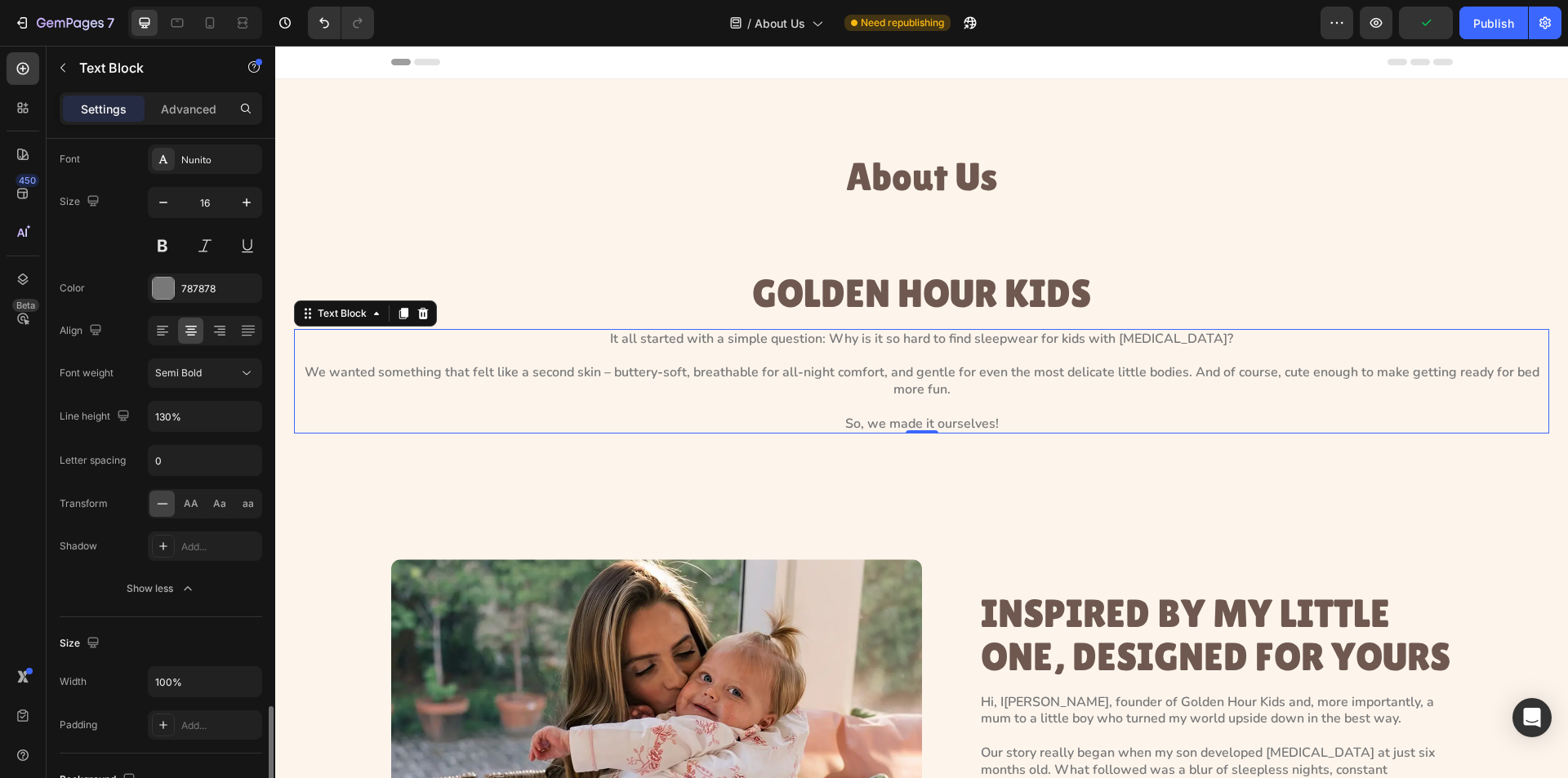
scroll to position [497, 0]
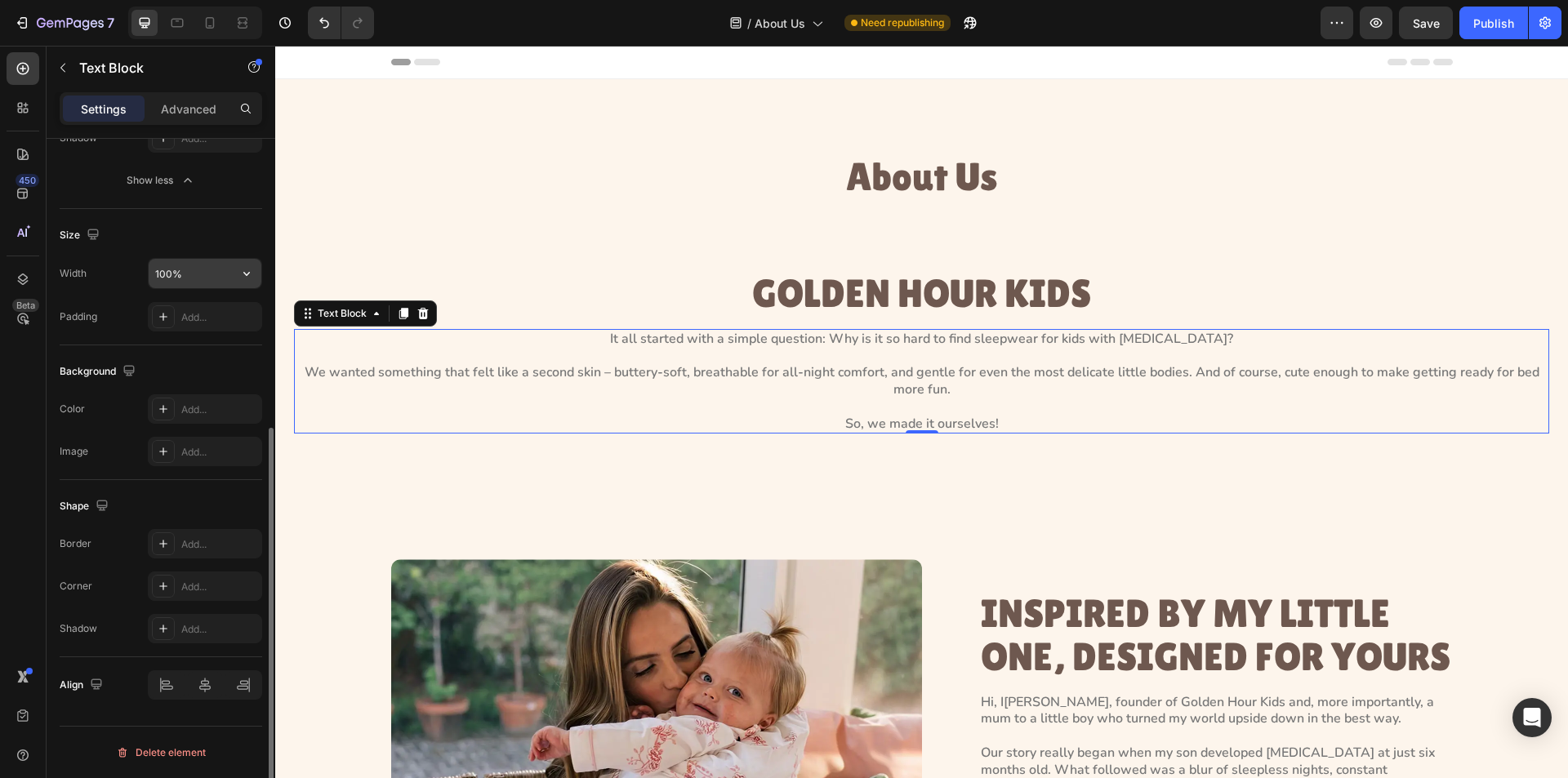
click at [187, 272] on input "100%" at bounding box center [205, 273] width 112 height 29
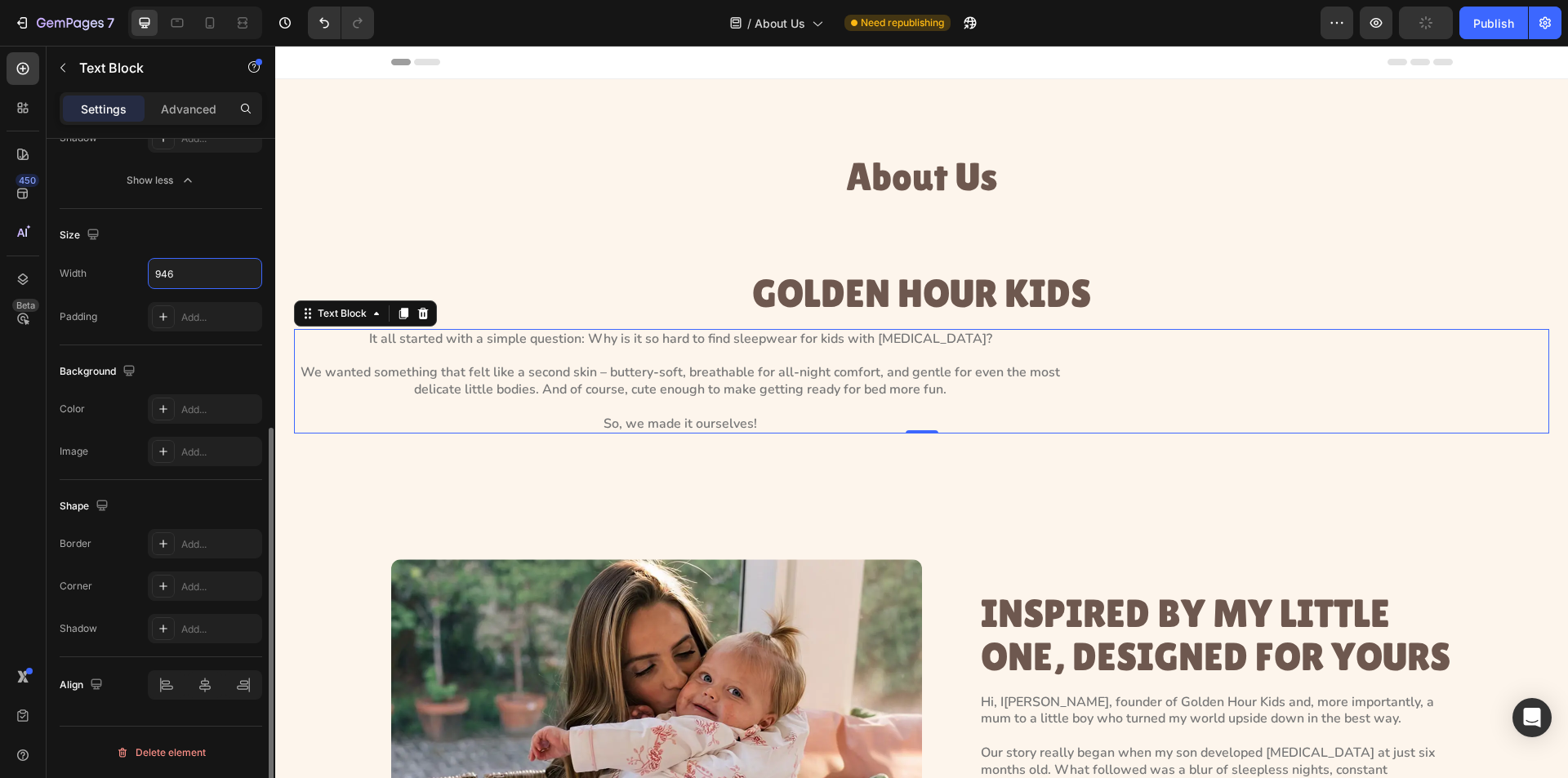
type input "946"
click at [119, 600] on div "Corner Add..." at bounding box center [161, 586] width 202 height 29
click at [200, 683] on icon at bounding box center [205, 685] width 16 height 16
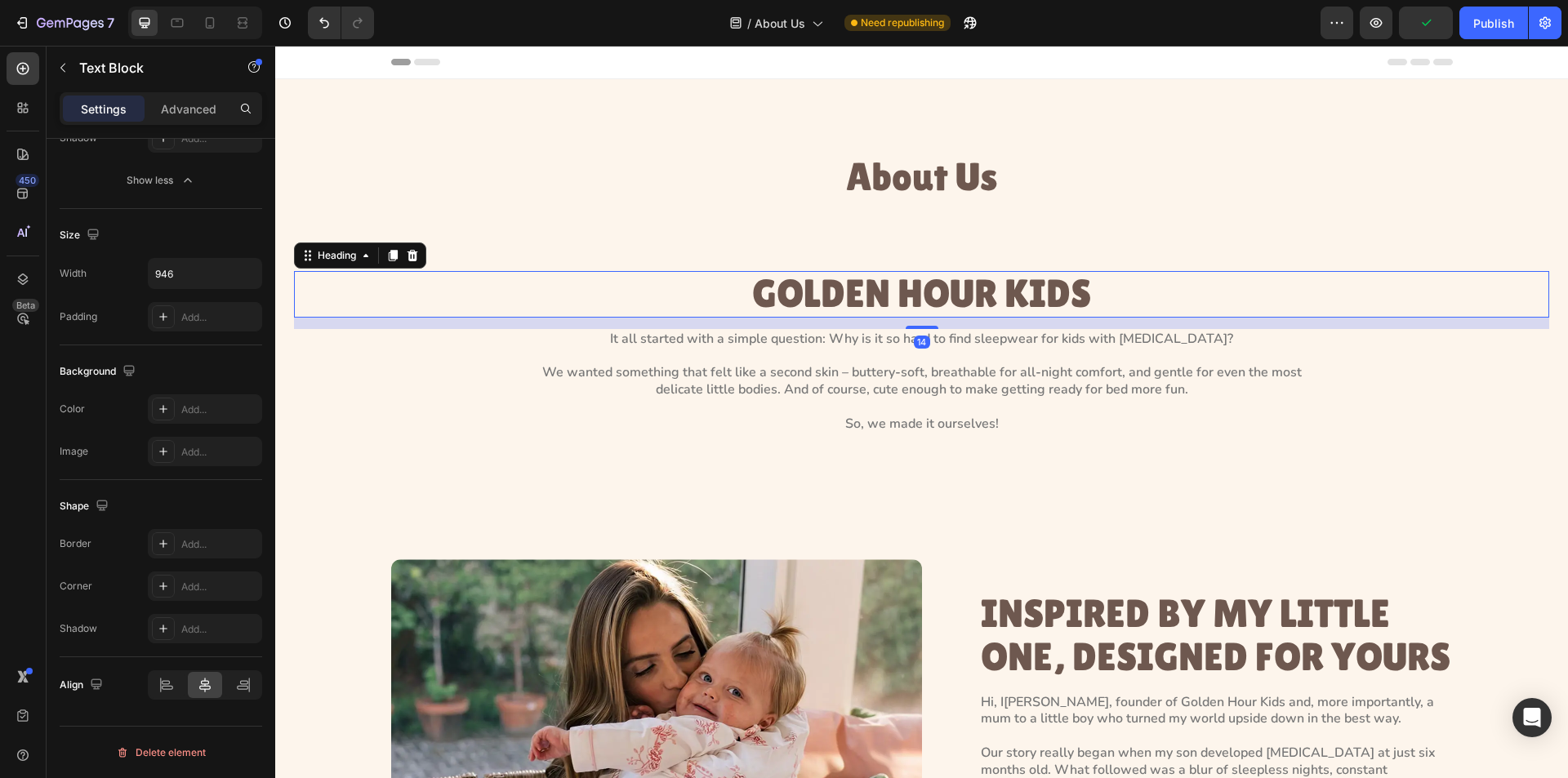
scroll to position [0, 0]
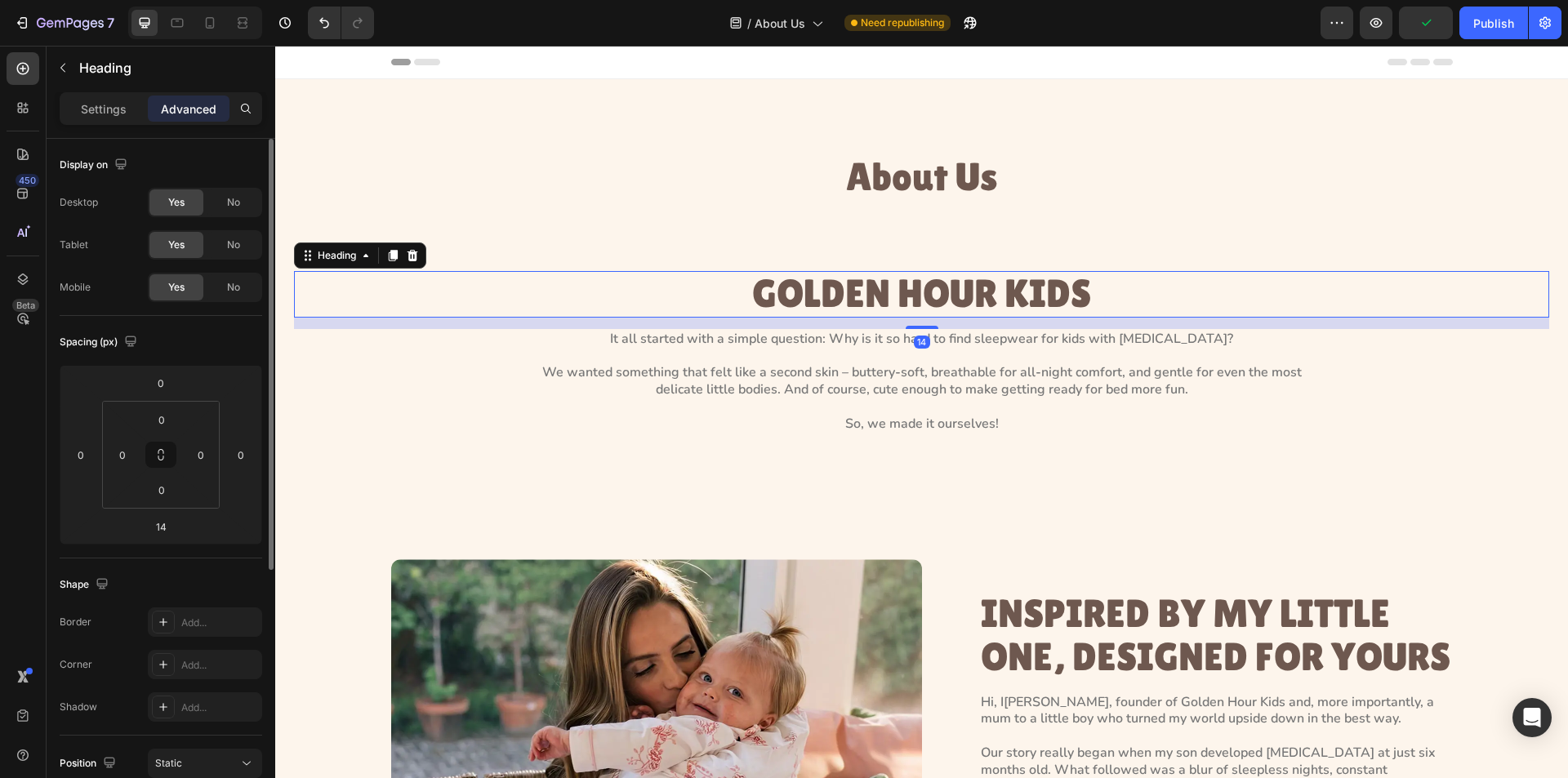
click at [951, 297] on h3 "GOLDEN HOUR KIDS" at bounding box center [922, 295] width 1256 height 47
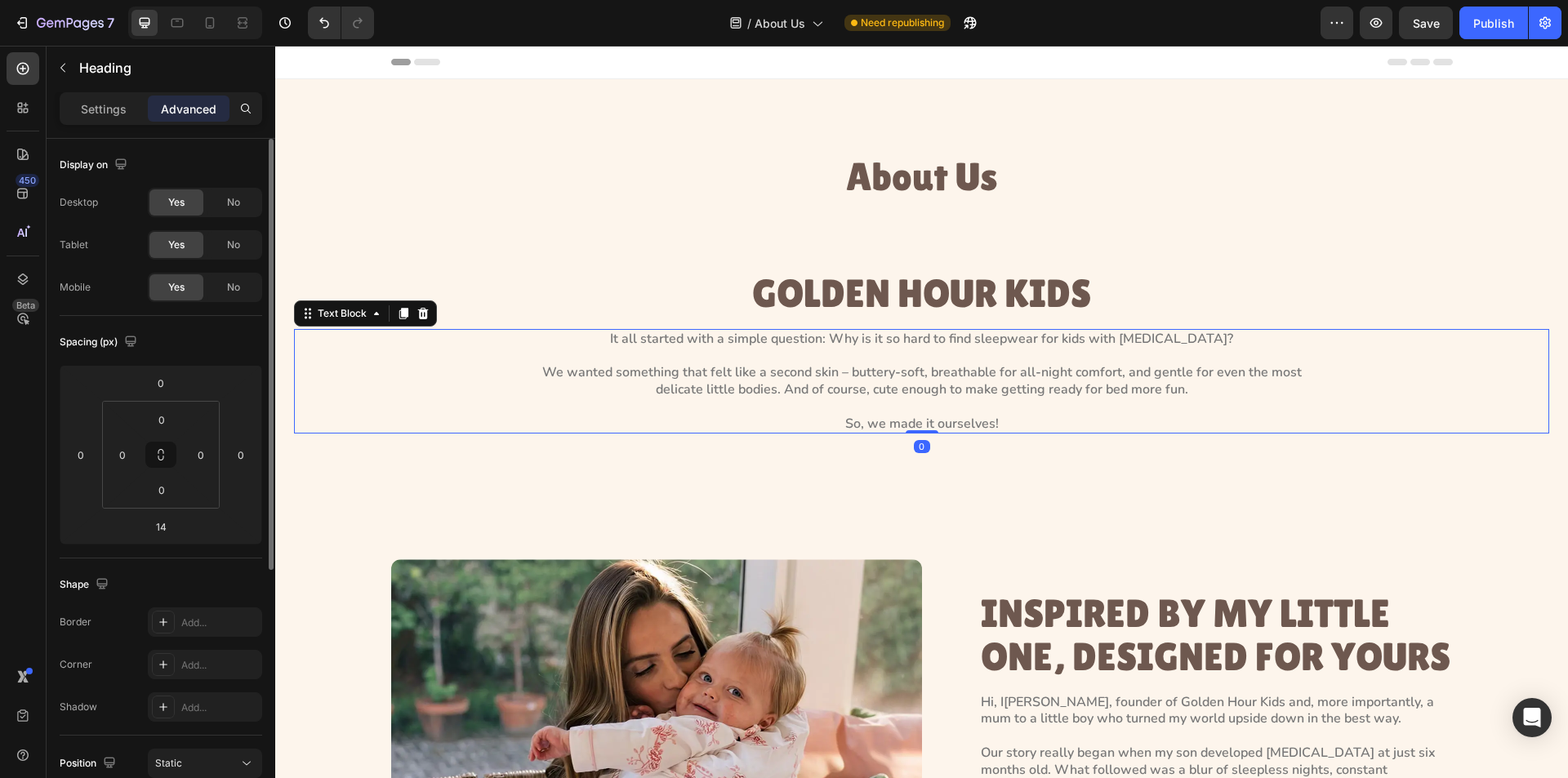
click at [902, 382] on p "It all started with a simple question: Why is it so hard to find sleepwear for …" at bounding box center [922, 382] width 770 height 102
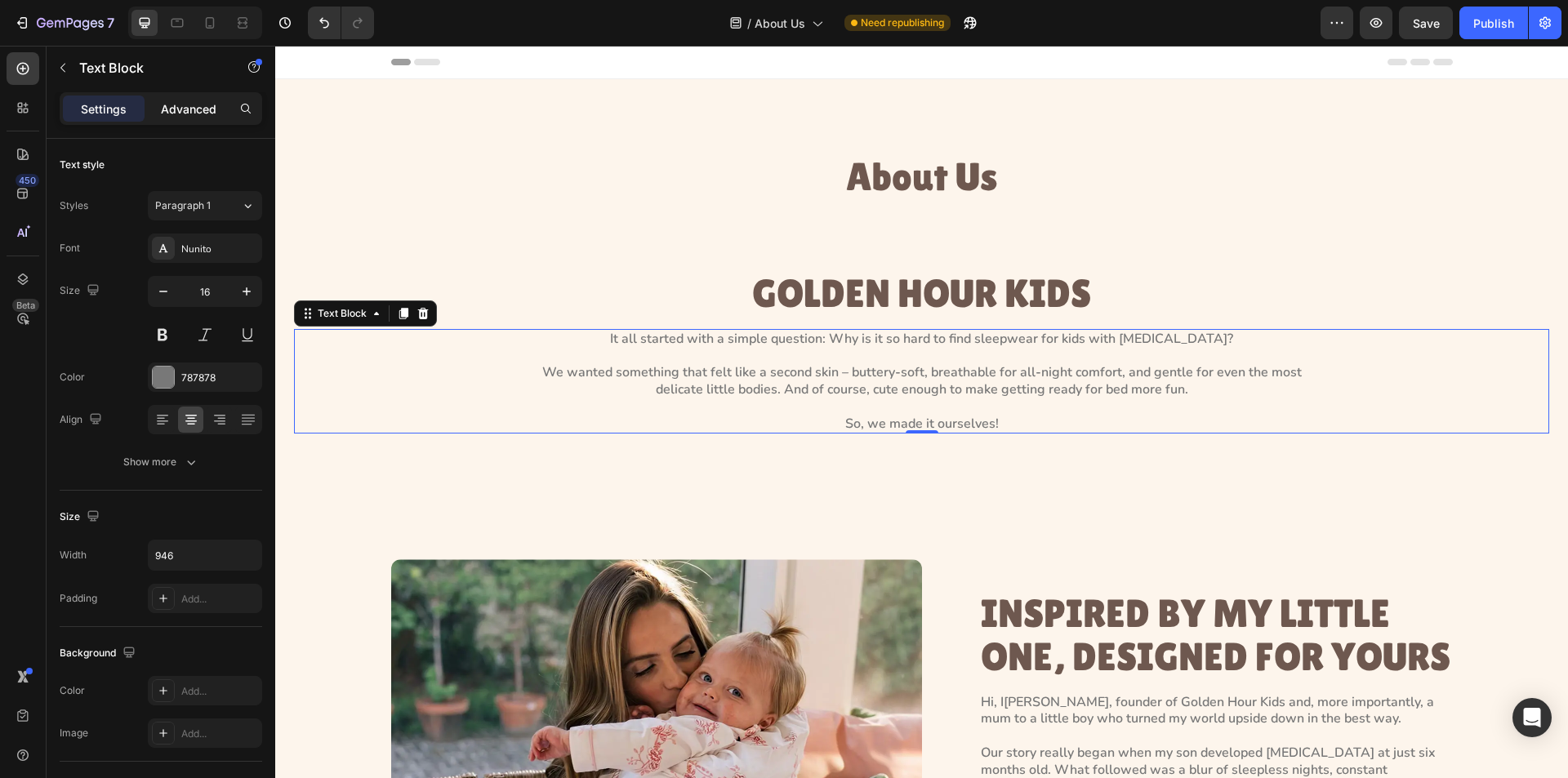
click at [186, 115] on p "Advanced" at bounding box center [189, 109] width 55 height 17
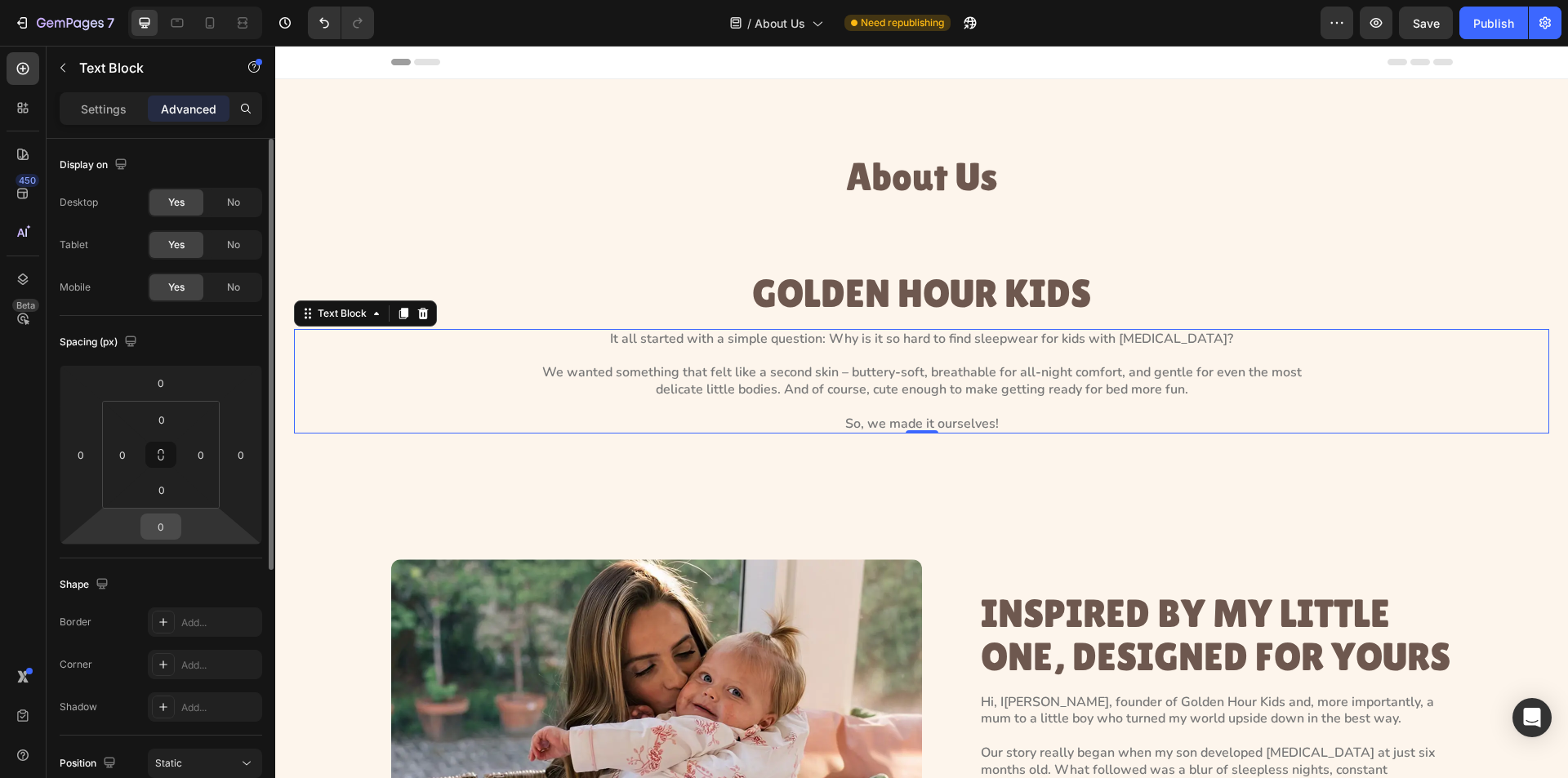
click at [164, 521] on input "0" at bounding box center [161, 526] width 33 height 24
click at [155, 526] on input "0" at bounding box center [161, 526] width 33 height 24
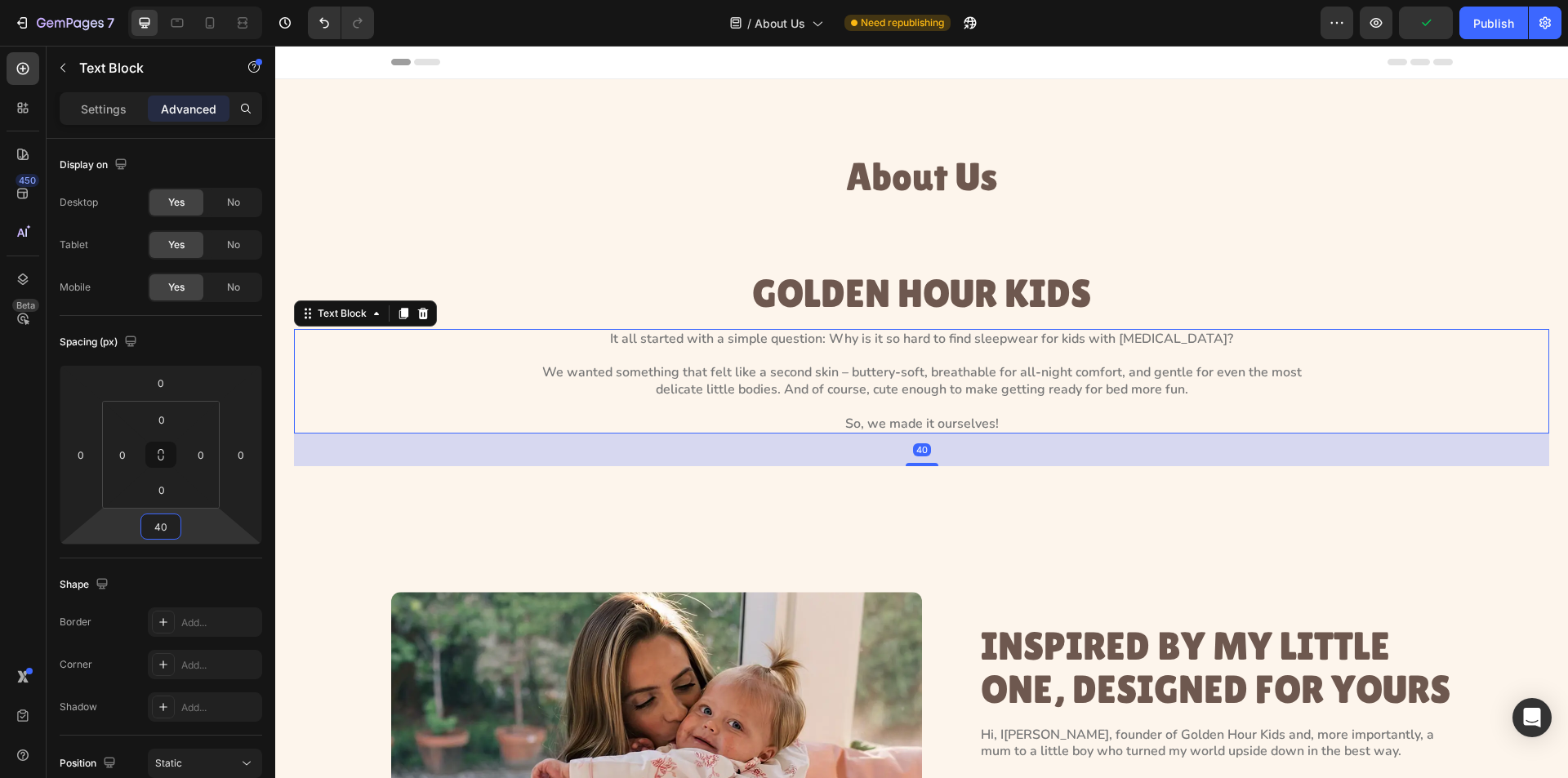
type input "40"
click at [477, 365] on div "It all started with a simple question: Why is it so hard to find sleepwear for …" at bounding box center [922, 382] width 1256 height 105
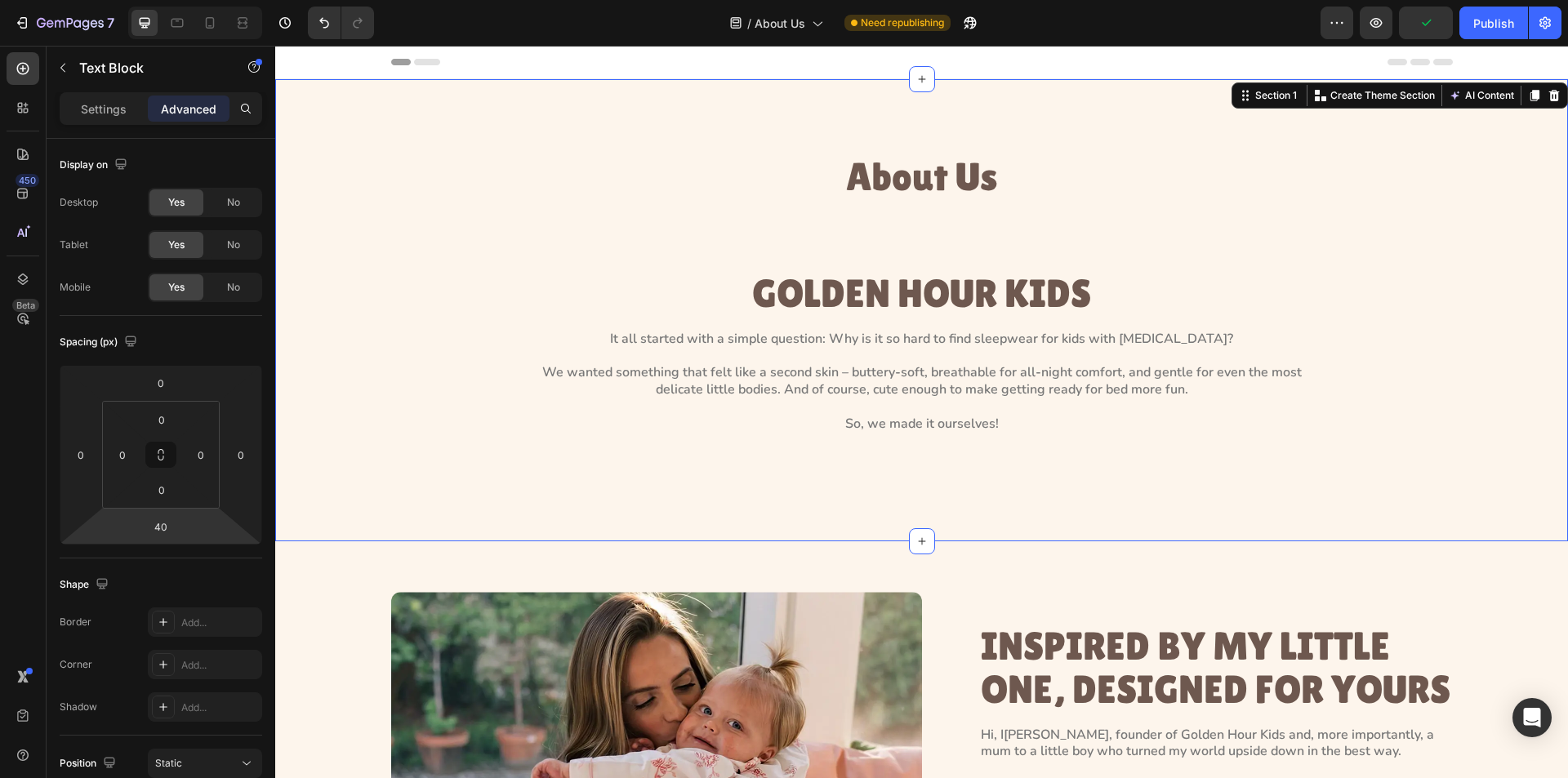
click at [385, 228] on div "About Us Heading GOLDEN HOUR KIDS Heading It all started with a simple question…" at bounding box center [922, 310] width 1256 height 312
click at [54, 67] on button "button" at bounding box center [63, 67] width 26 height 26
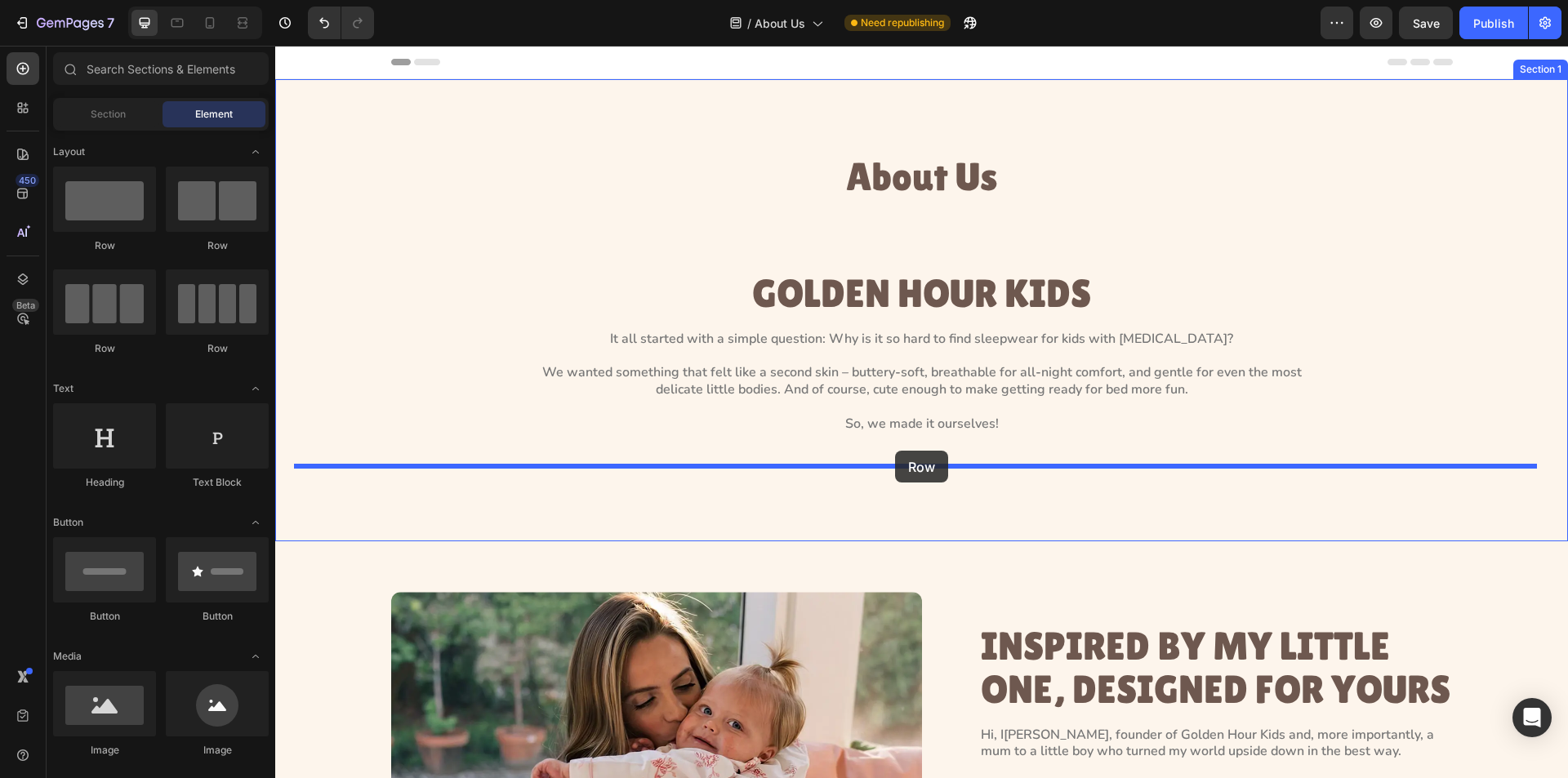
drag, startPoint x: 482, startPoint y: 268, endPoint x: 895, endPoint y: 450, distance: 451.3
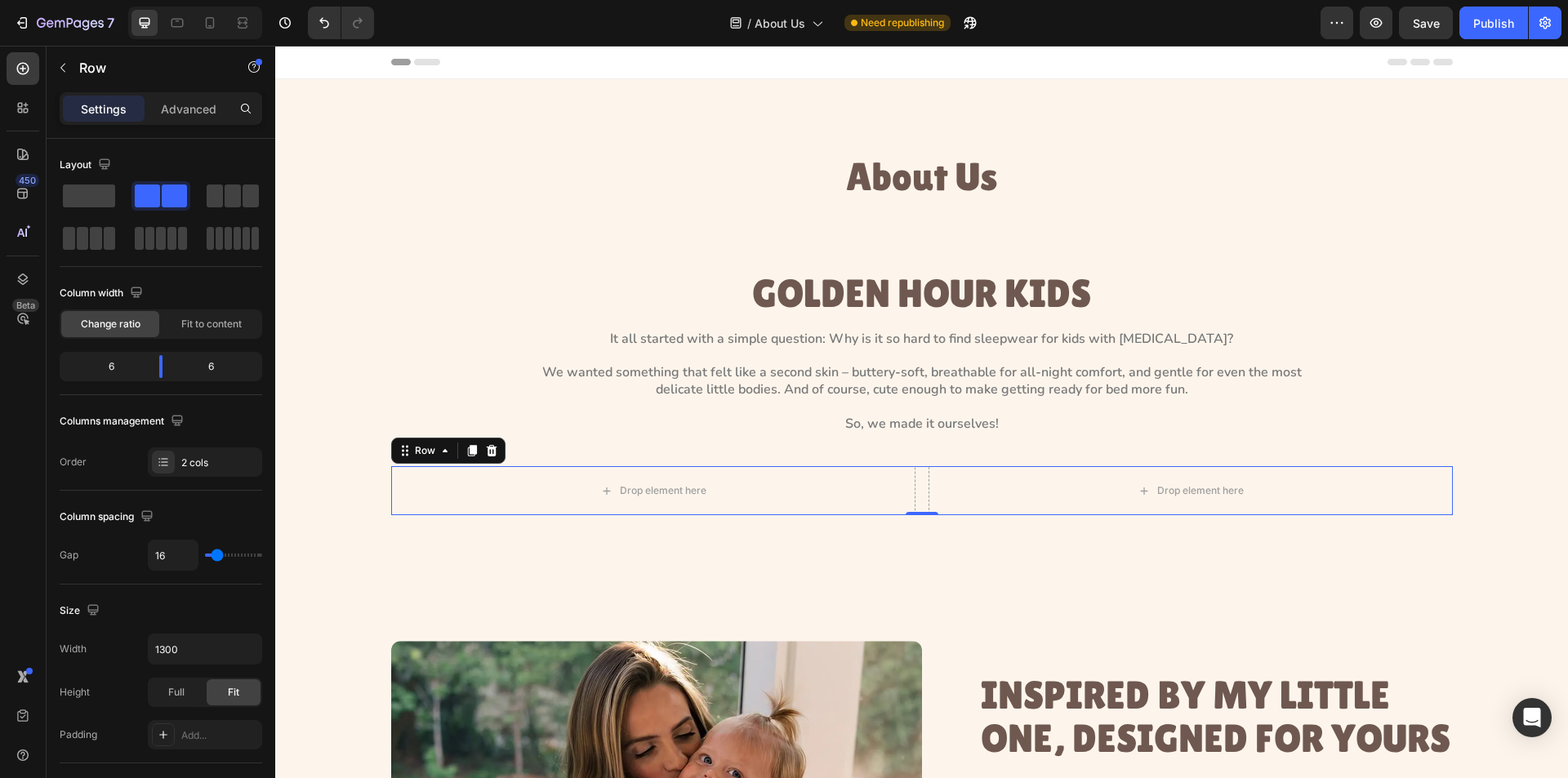
click at [915, 483] on div "Drop element here Drop element here Row 0" at bounding box center [922, 490] width 1062 height 49
click at [170, 558] on input "16" at bounding box center [173, 555] width 49 height 29
type input "3"
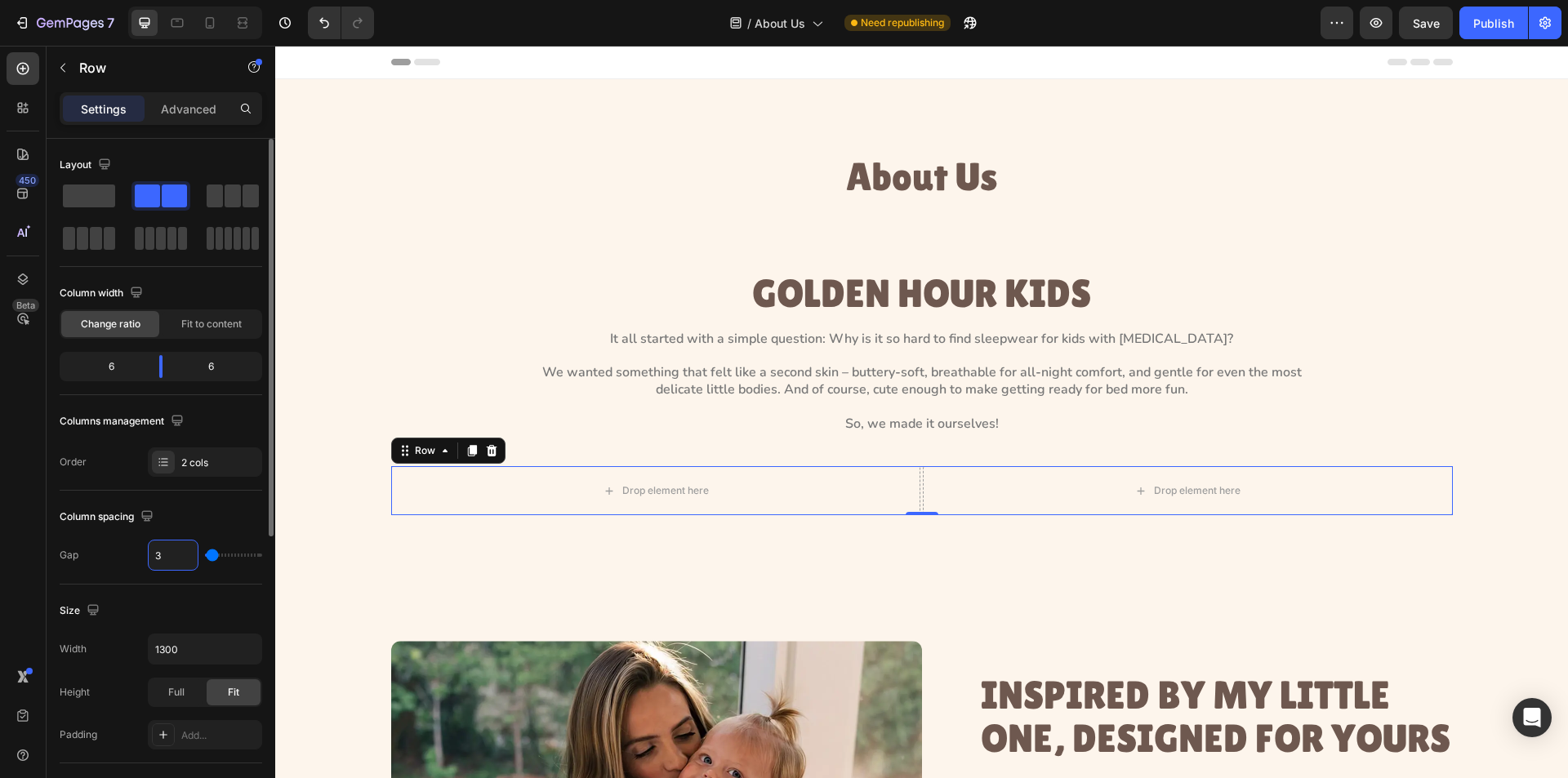
type input "32"
click at [909, 481] on div "Drop element here Drop element here Row 0" at bounding box center [922, 490] width 1062 height 49
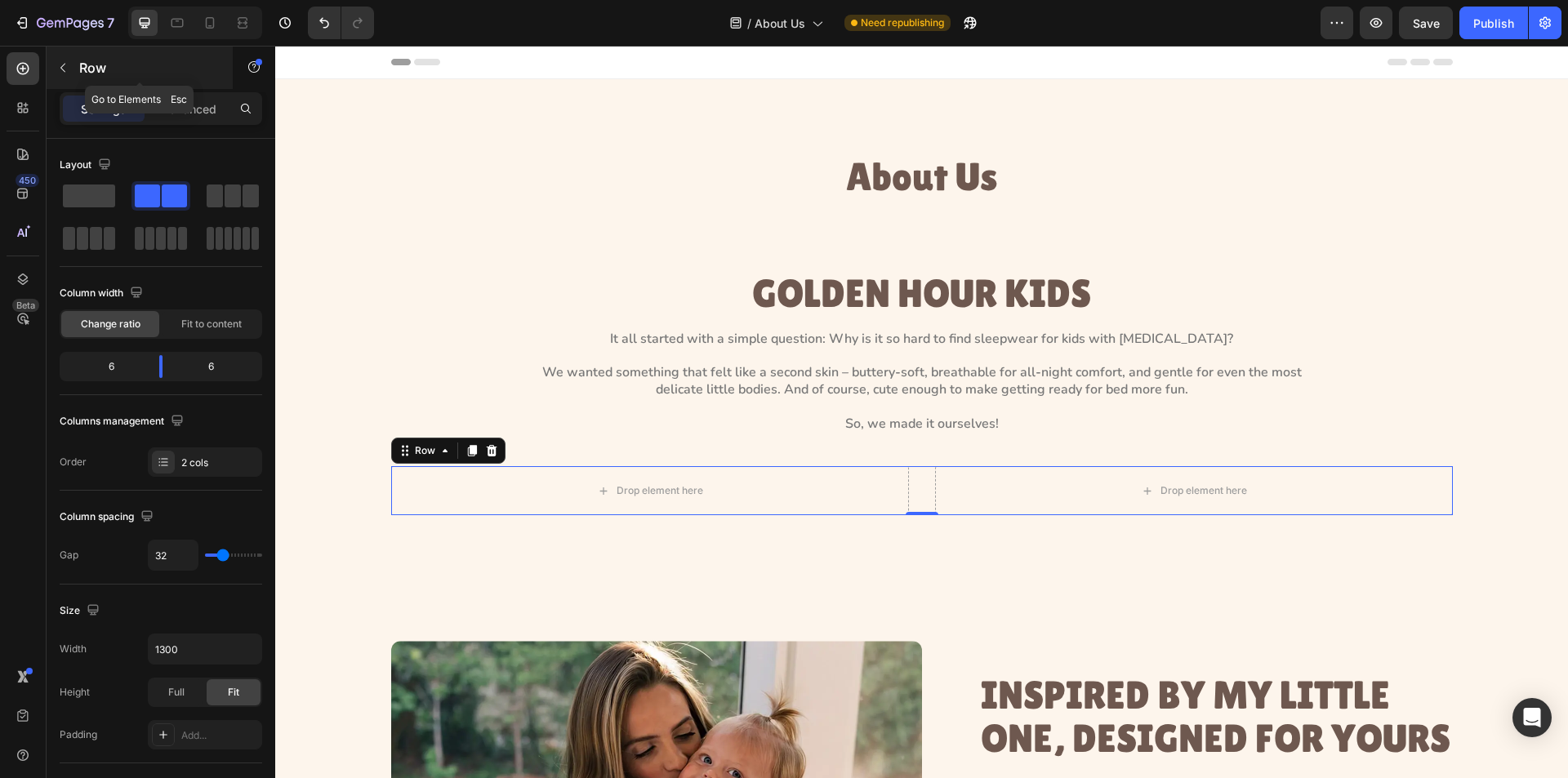
click at [65, 78] on button "button" at bounding box center [63, 67] width 26 height 26
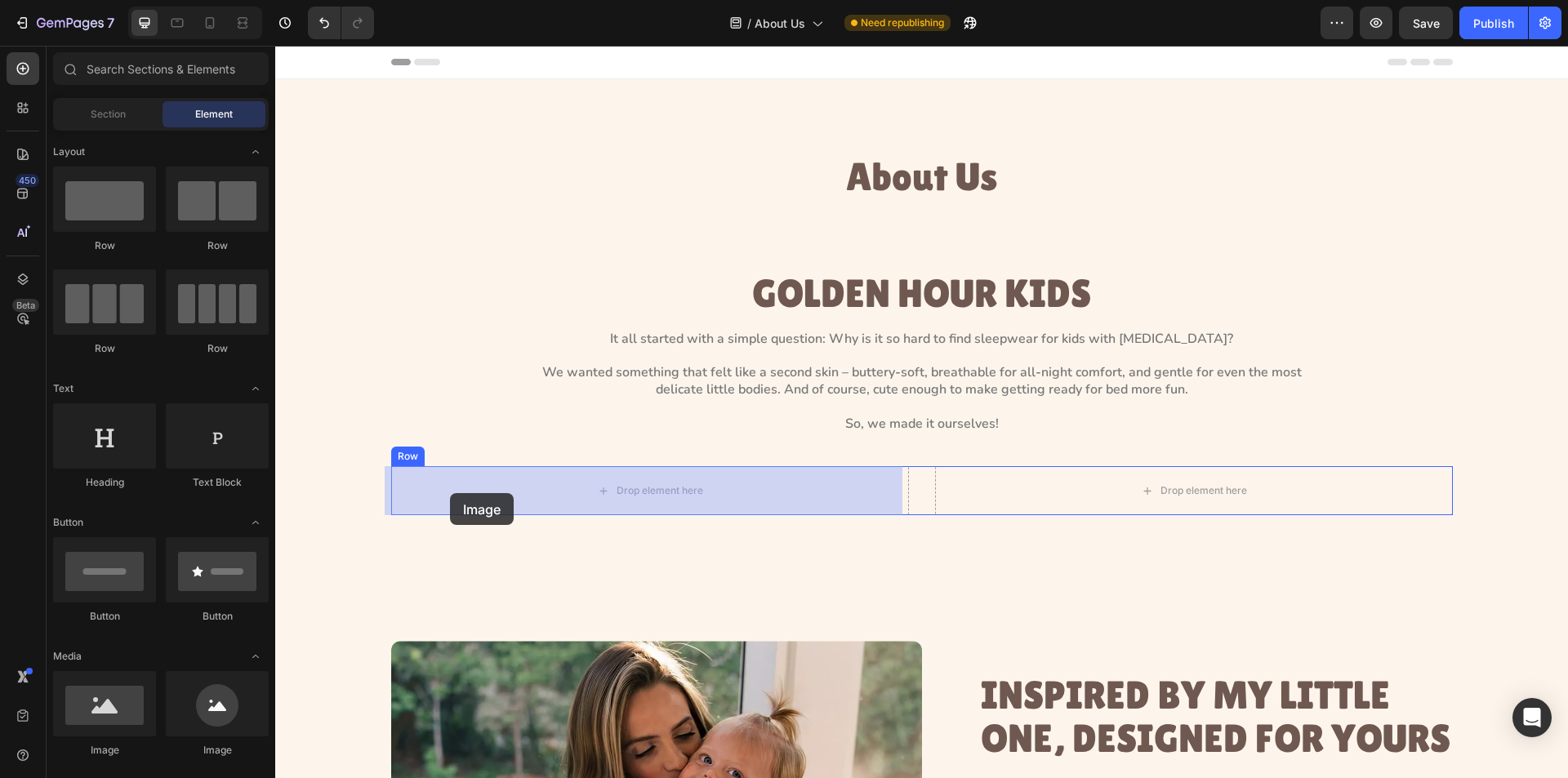
drag, startPoint x: 399, startPoint y: 767, endPoint x: 427, endPoint y: 511, distance: 257.5
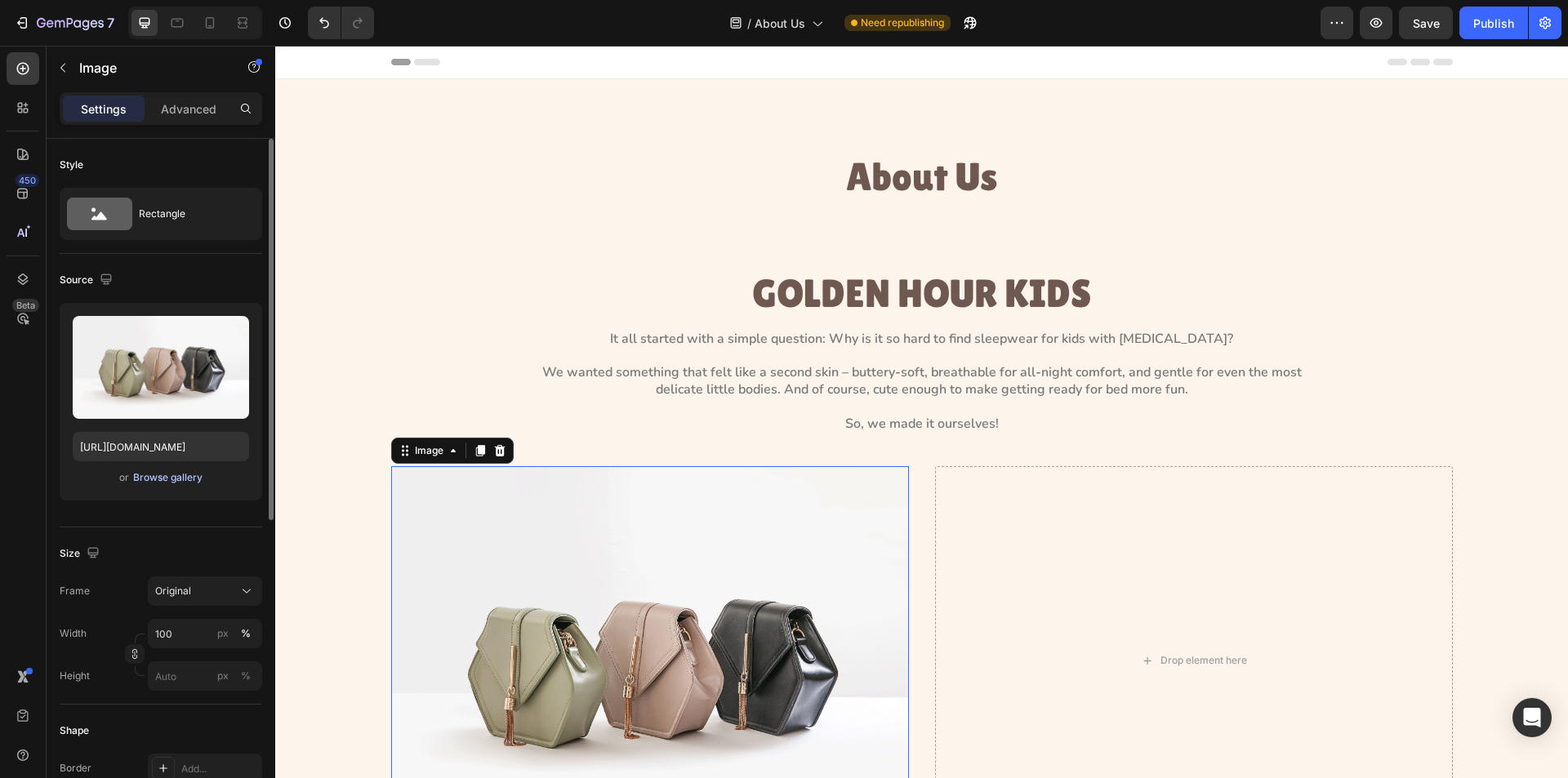
click at [148, 471] on div "Browse gallery" at bounding box center [168, 477] width 69 height 15
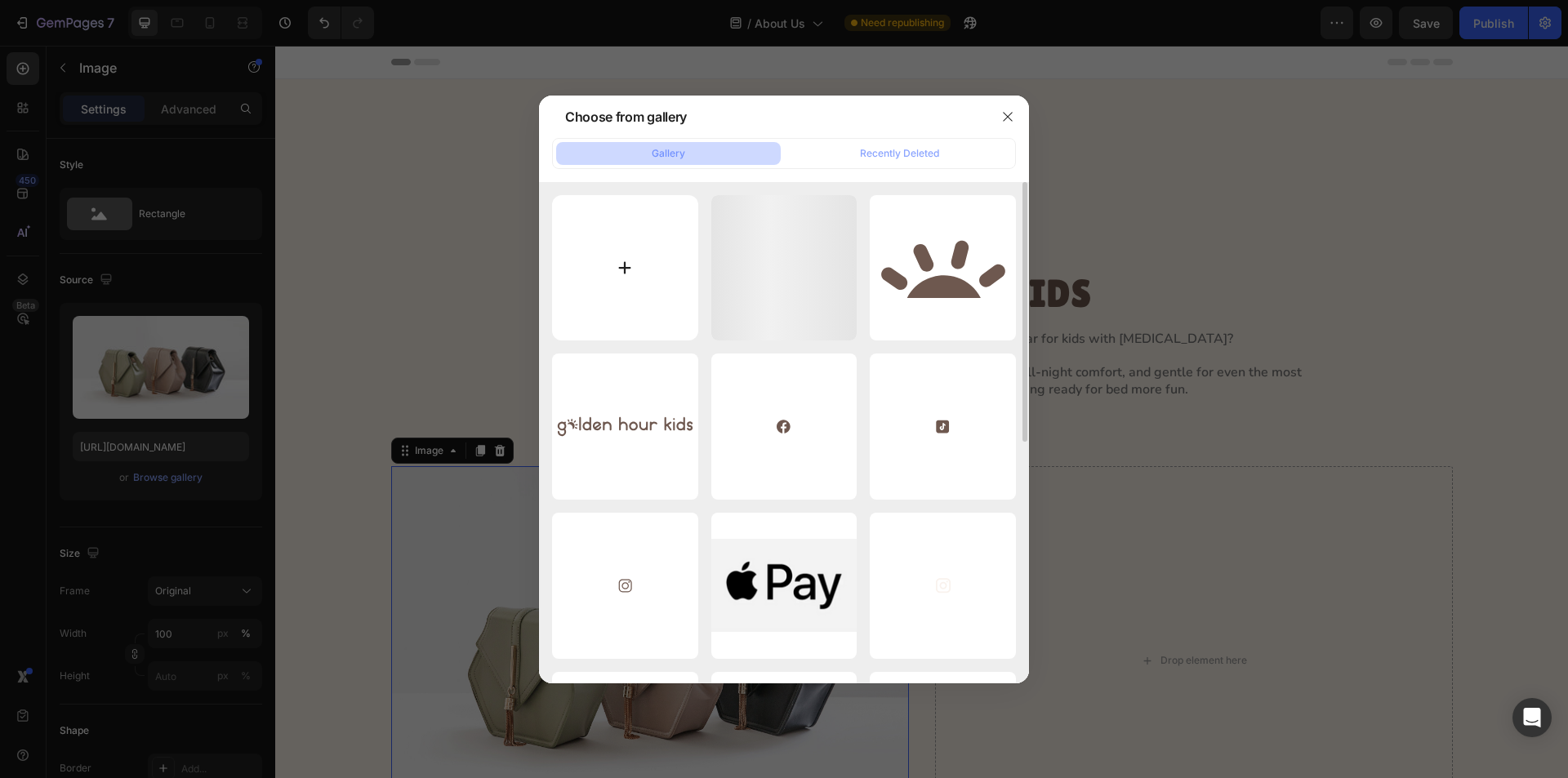
click at [600, 289] on input "file" at bounding box center [624, 268] width 146 height 146
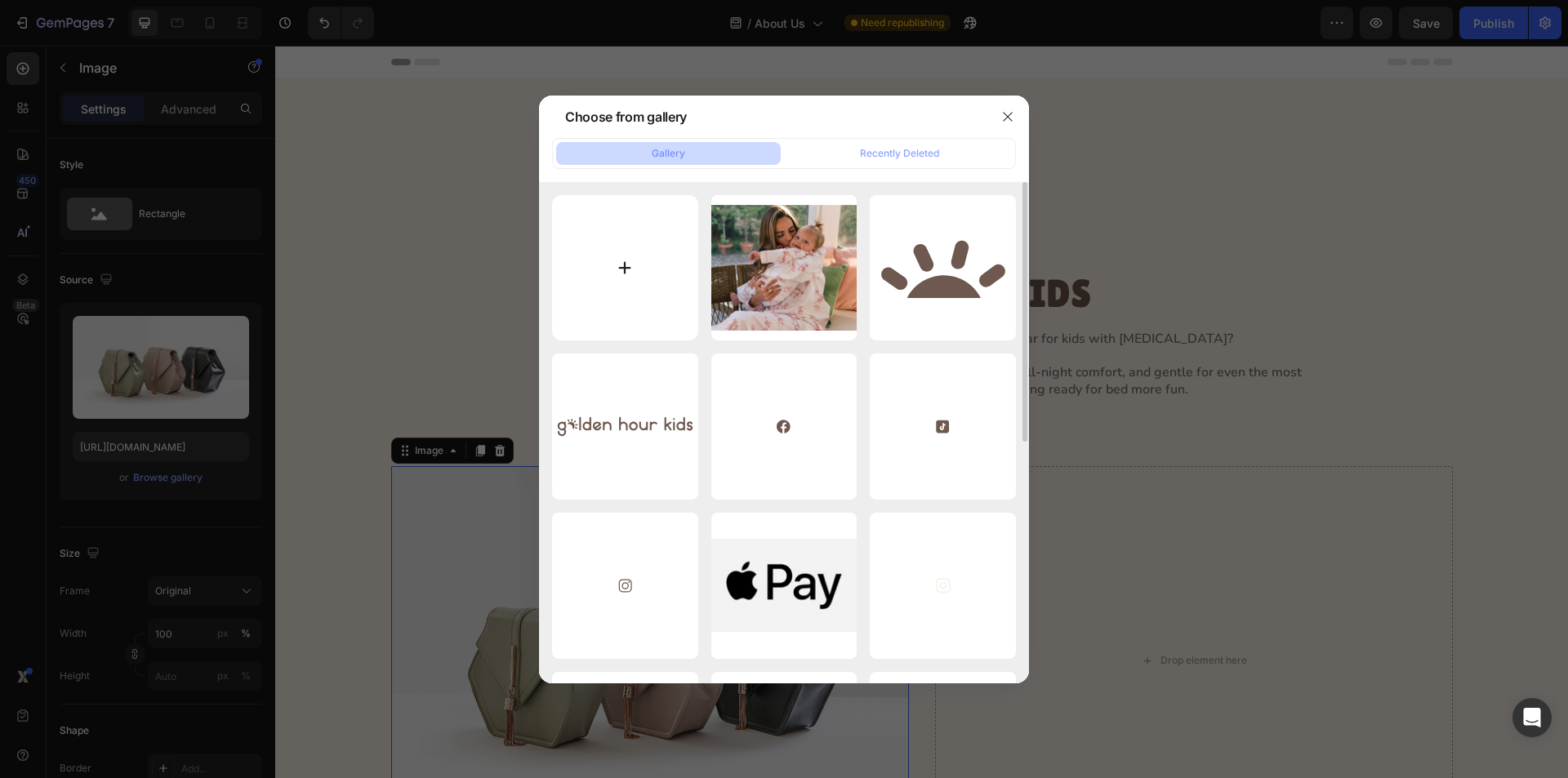
type input "C:\fakepath\image111.webp"
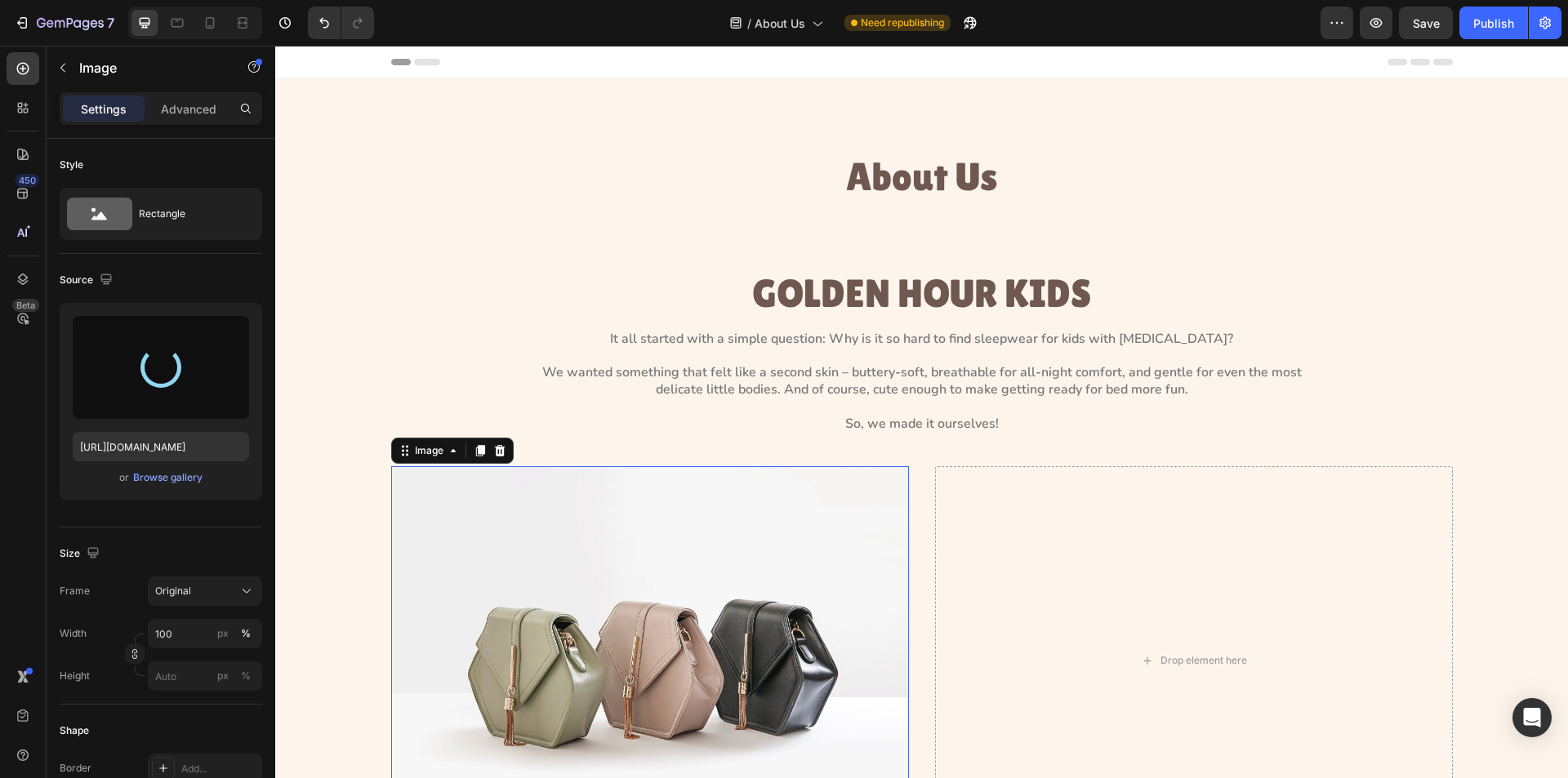
type input "https://cdn.shopify.com/s/files/1/0763/2463/4857/files/gempages_581485179931984…"
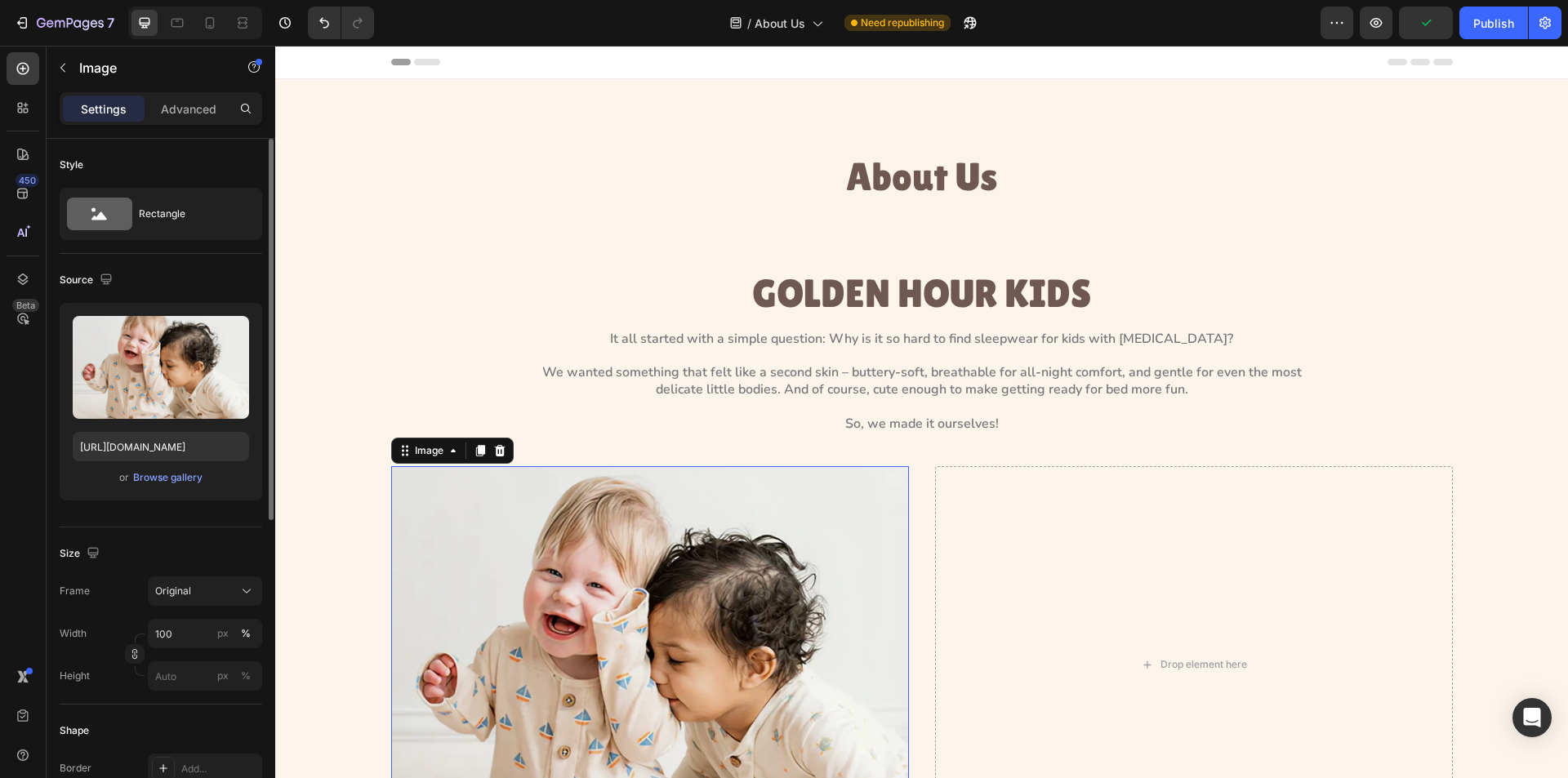
scroll to position [490, 0]
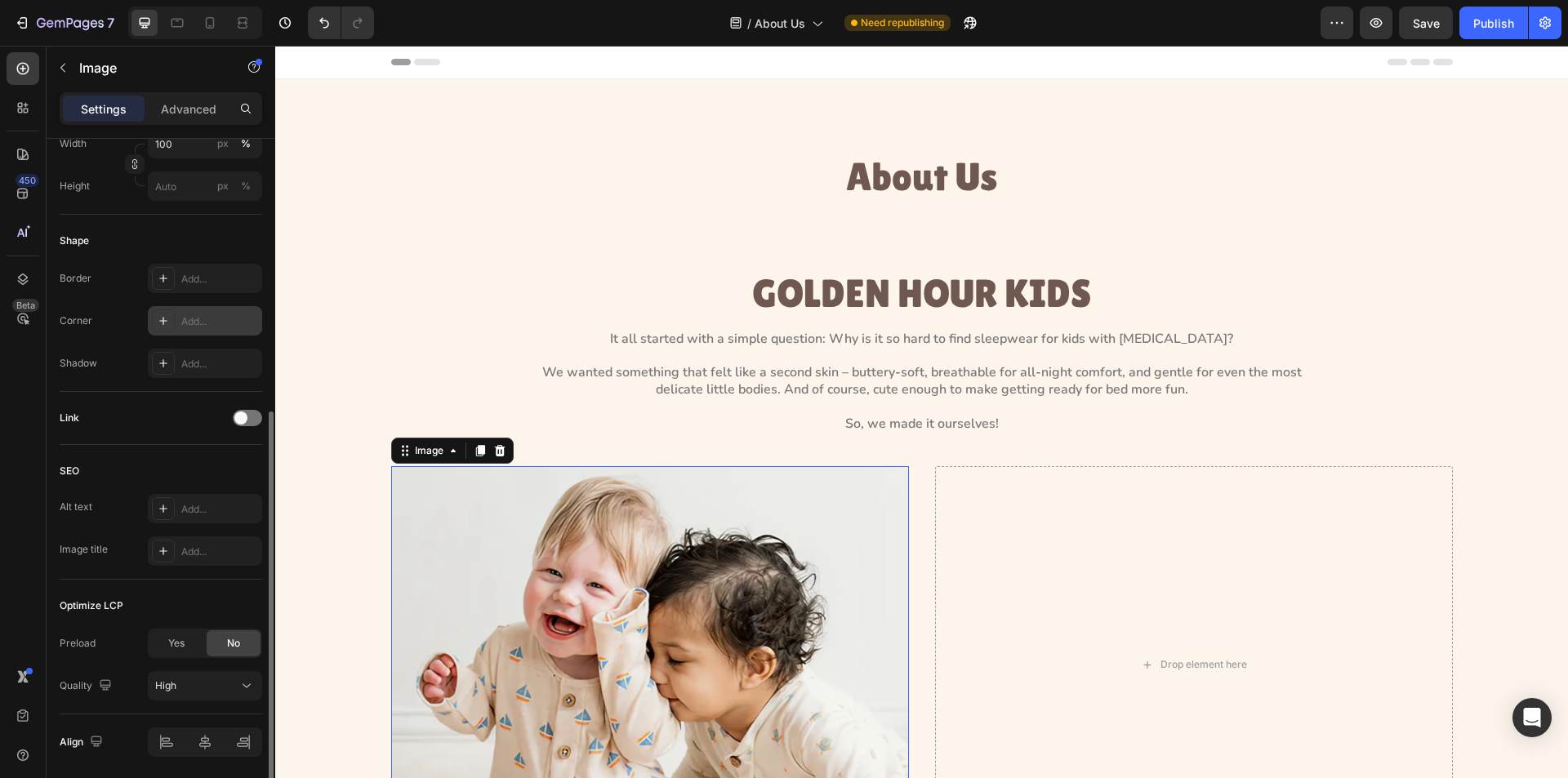
click at [159, 322] on icon at bounding box center [163, 321] width 13 height 13
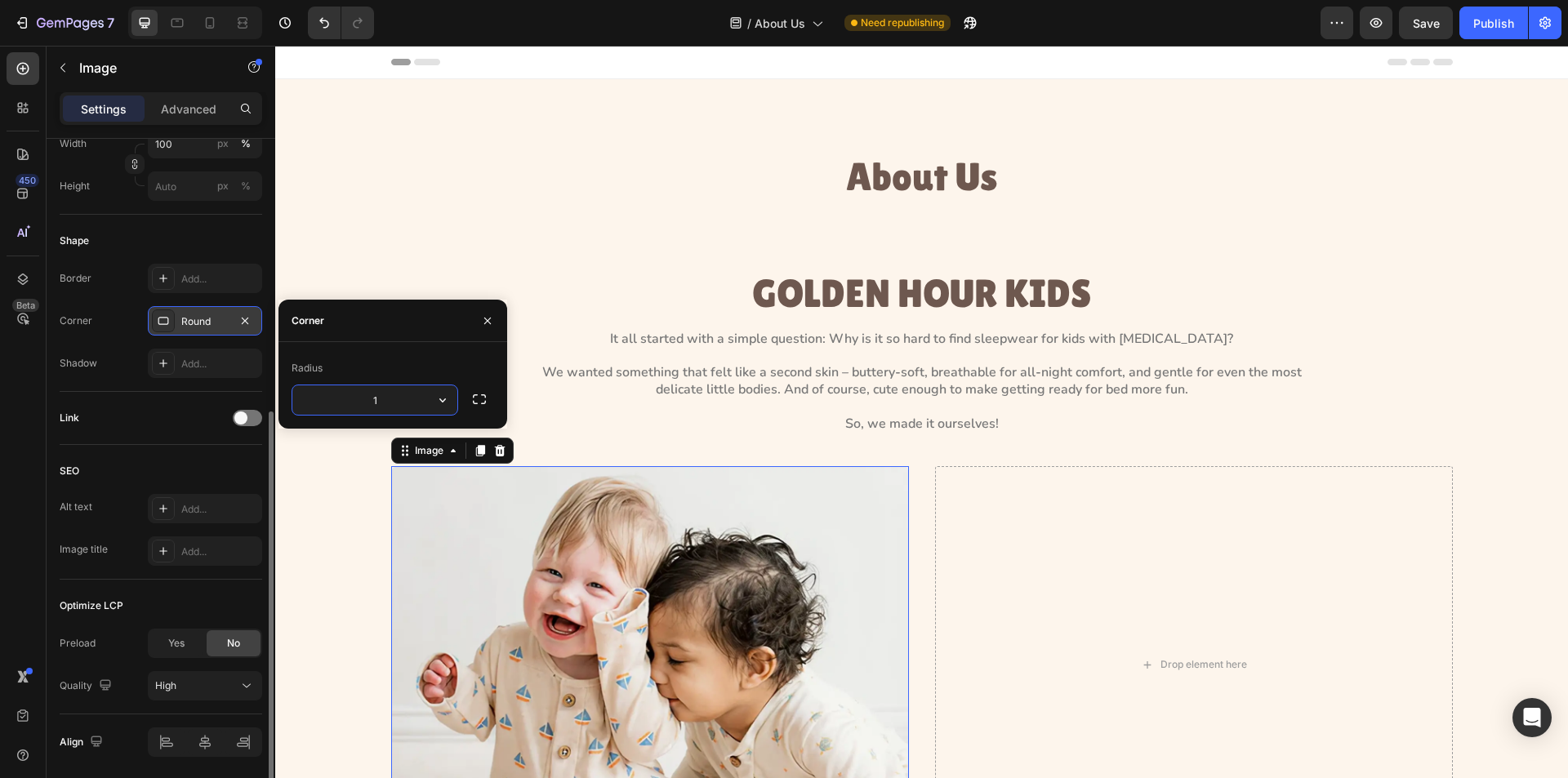
type input "12"
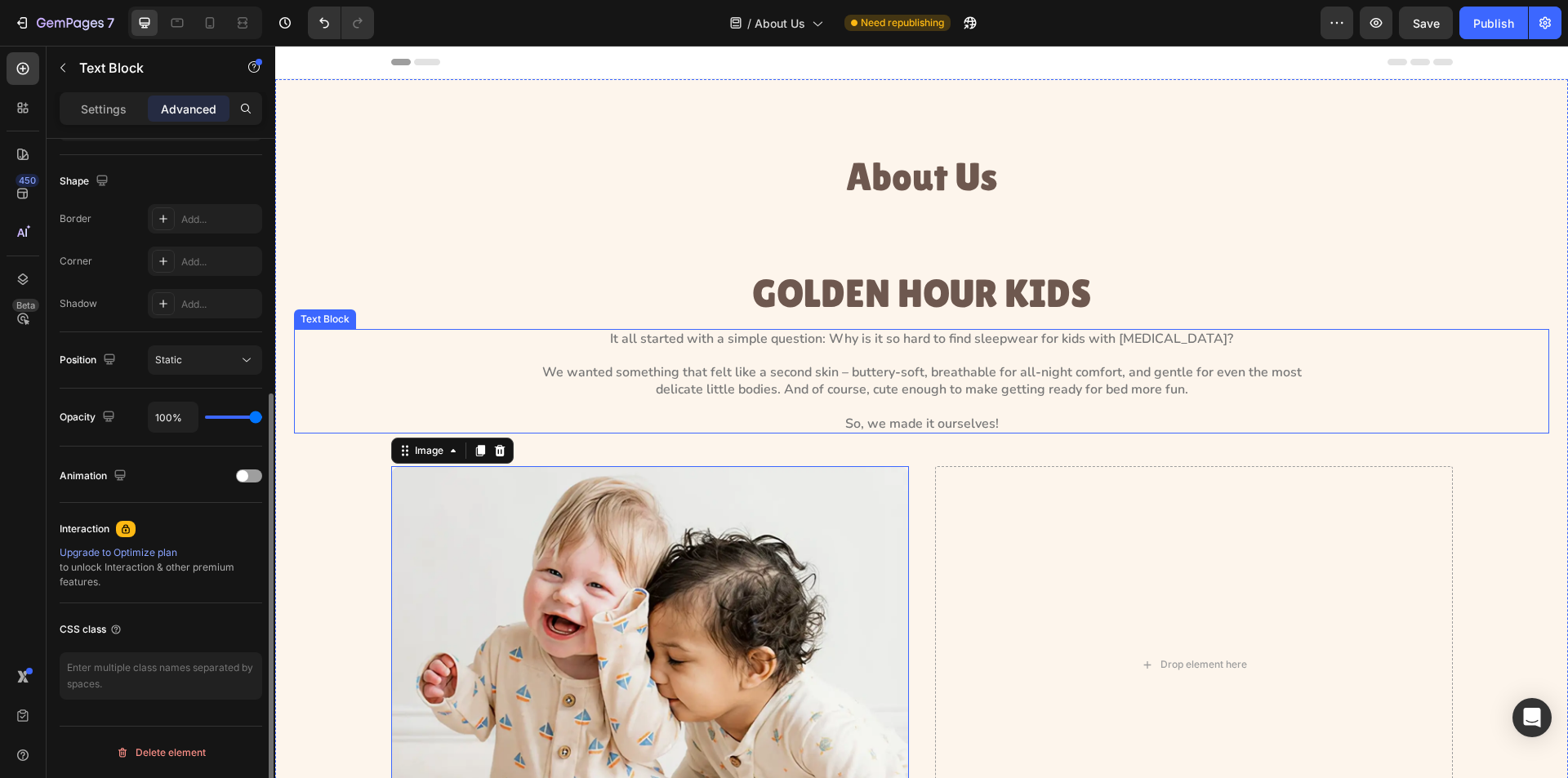
click at [543, 354] on p "It all started with a simple question: Why is it so hard to find sleepwear for …" at bounding box center [922, 382] width 770 height 102
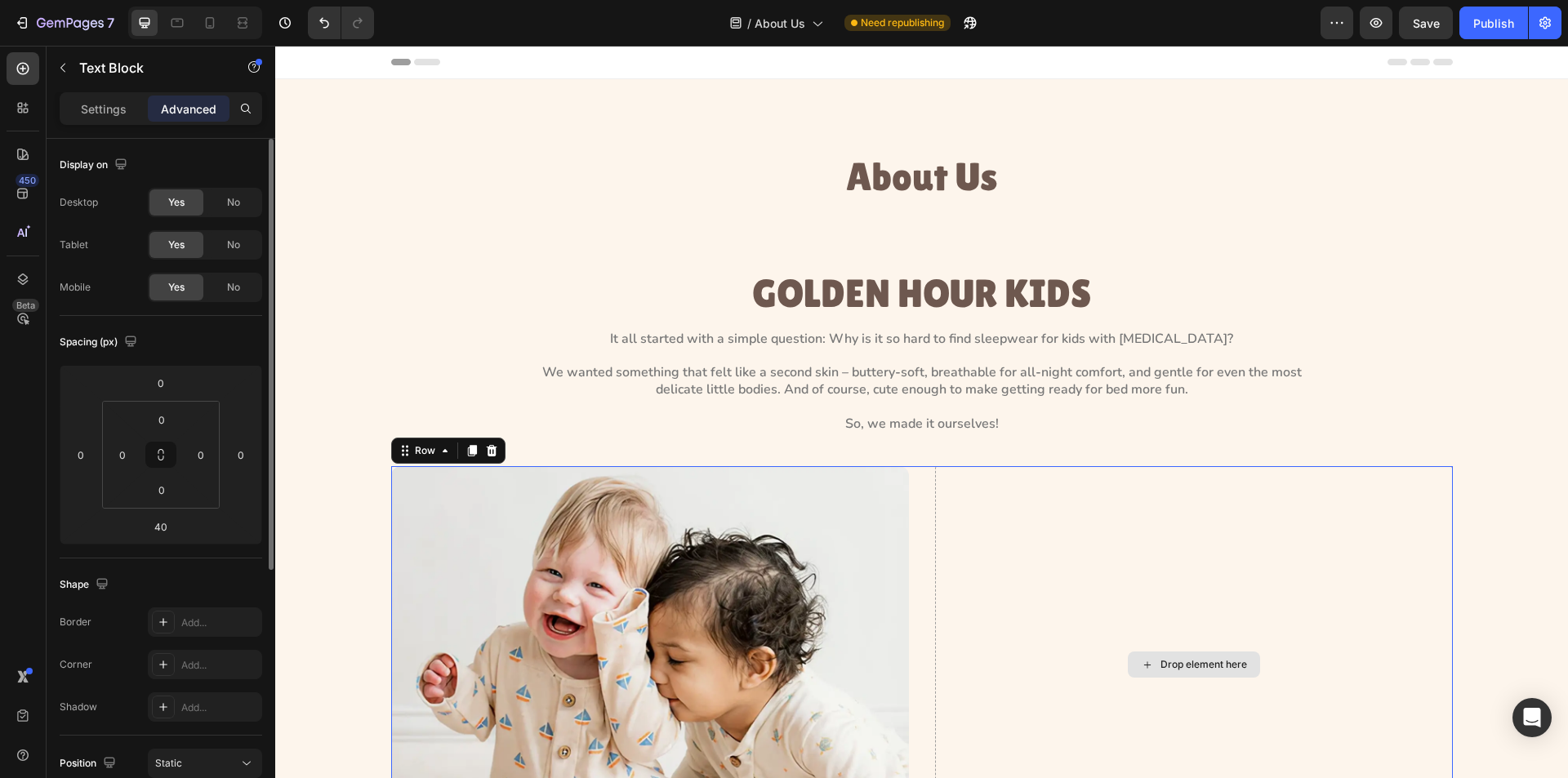
click at [994, 634] on div "Drop element here" at bounding box center [1194, 664] width 518 height 397
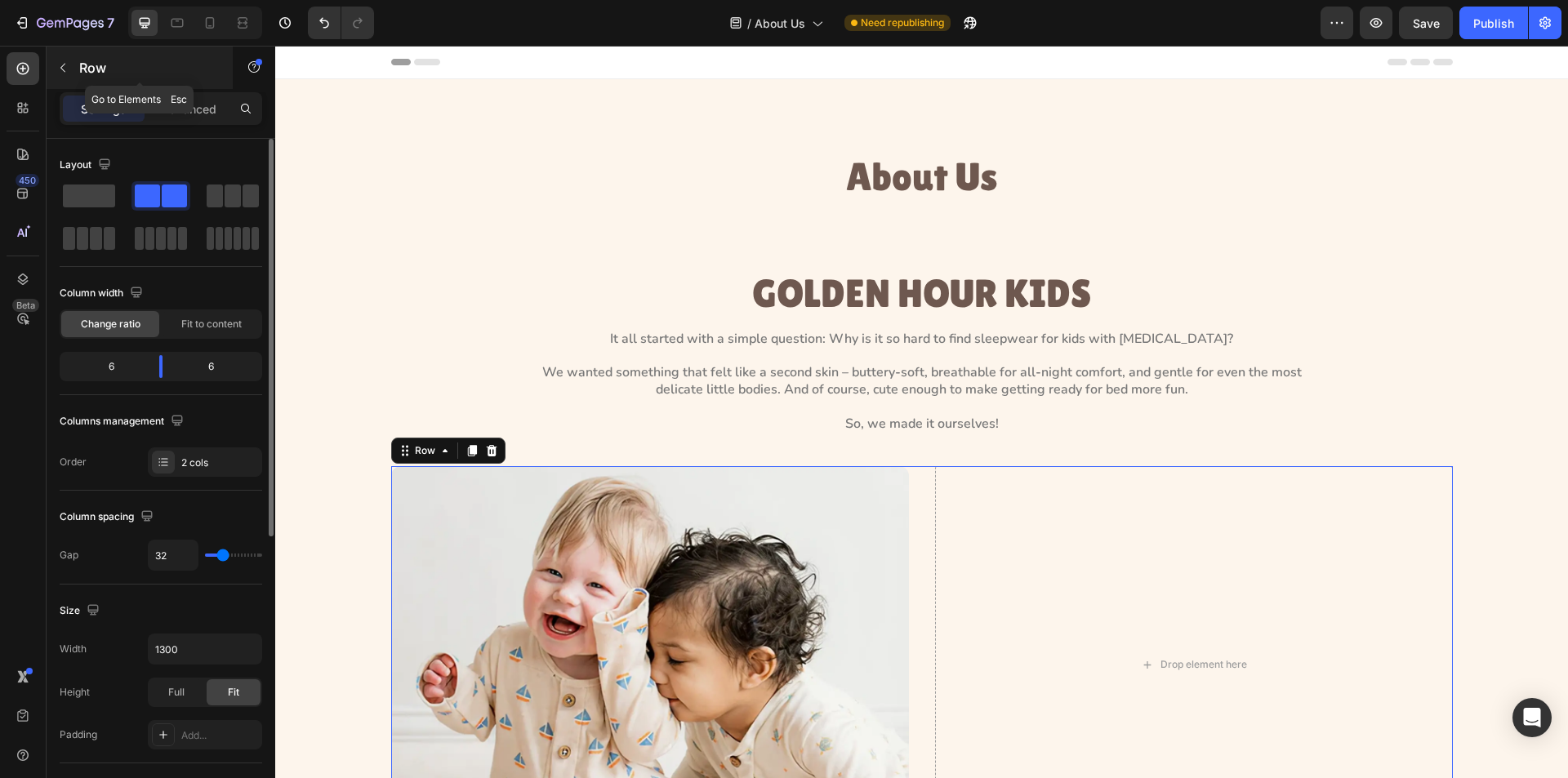
click at [63, 64] on icon "button" at bounding box center [62, 67] width 13 height 13
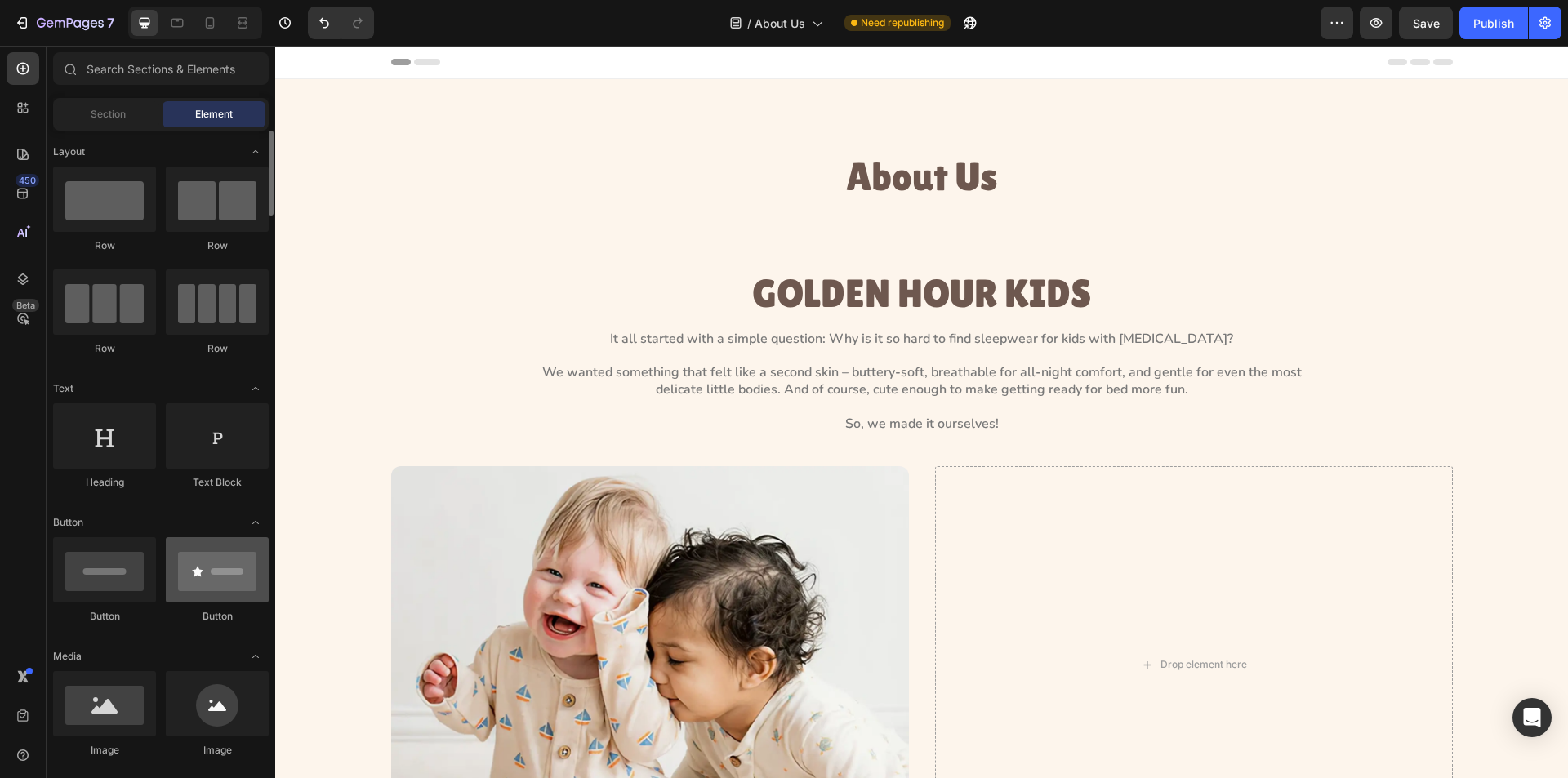
scroll to position [163, 0]
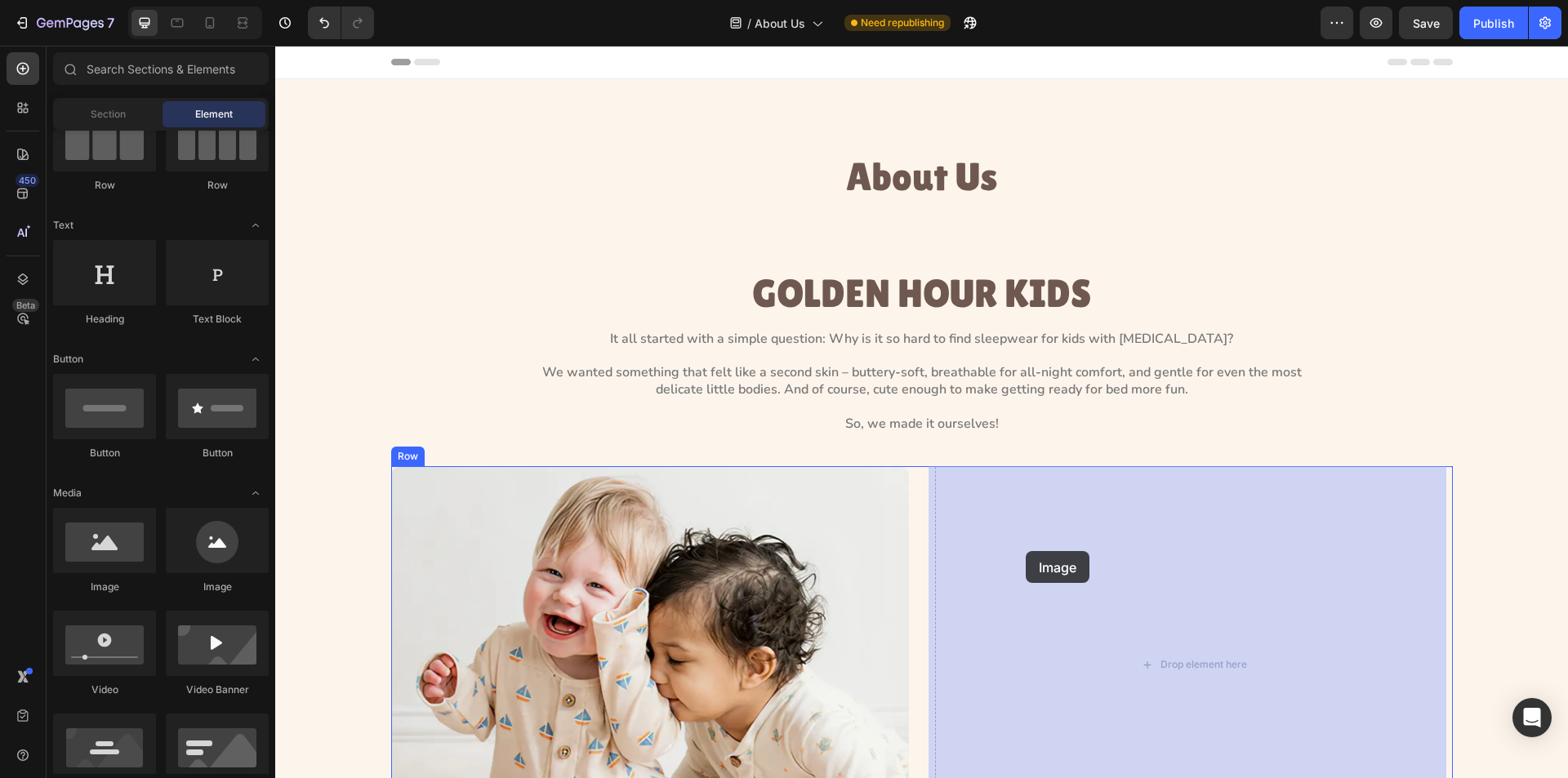
drag, startPoint x: 508, startPoint y: 595, endPoint x: 1026, endPoint y: 552, distance: 519.8
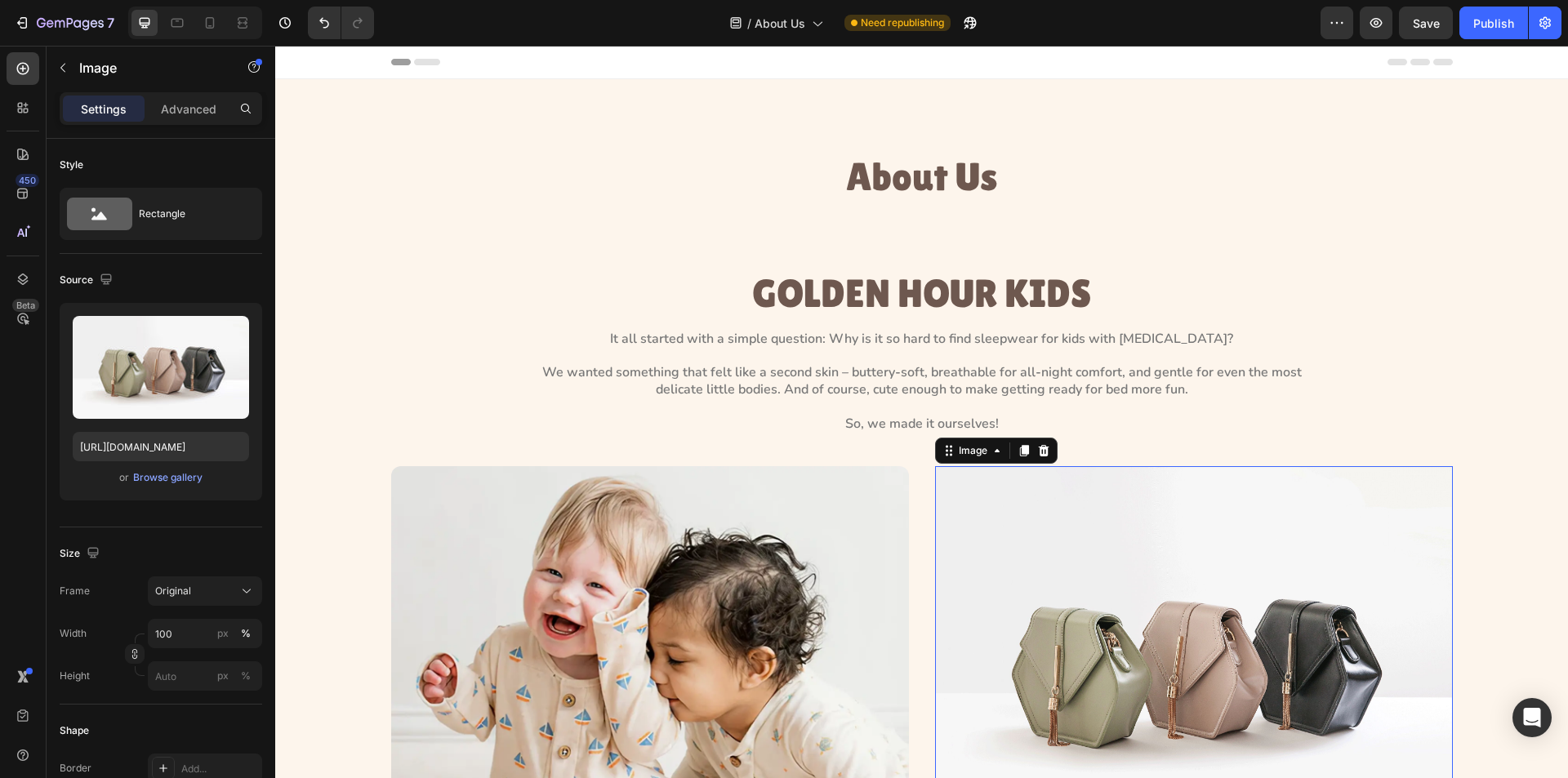
click at [1022, 535] on img at bounding box center [1194, 660] width 518 height 389
click at [129, 486] on div "or Browse gallery" at bounding box center [161, 477] width 176 height 20
click at [150, 475] on div "Browse gallery" at bounding box center [168, 477] width 69 height 15
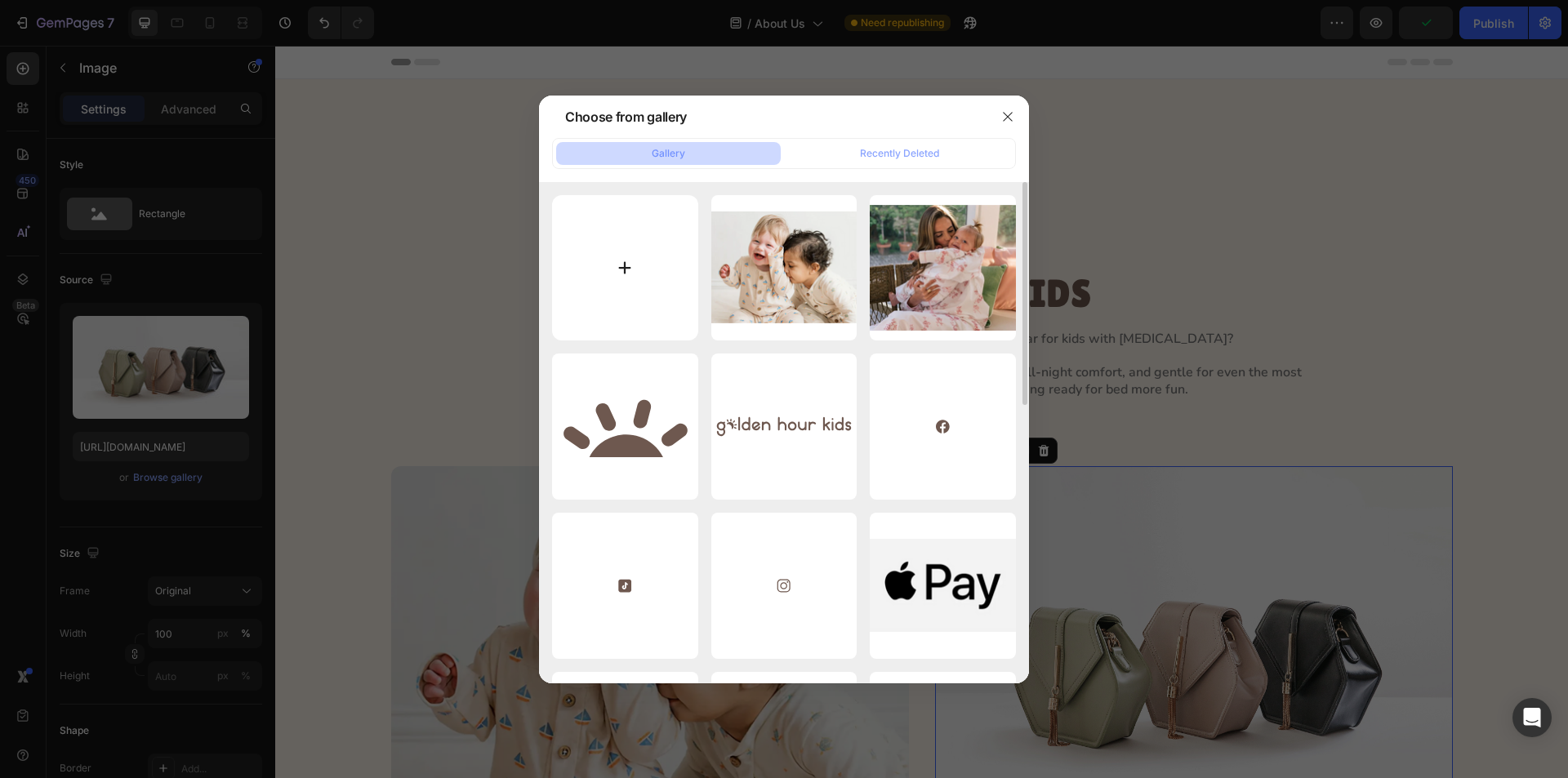
click at [673, 246] on input "file" at bounding box center [624, 268] width 146 height 146
type input "C:\fakepath\Rectangle 550.webp"
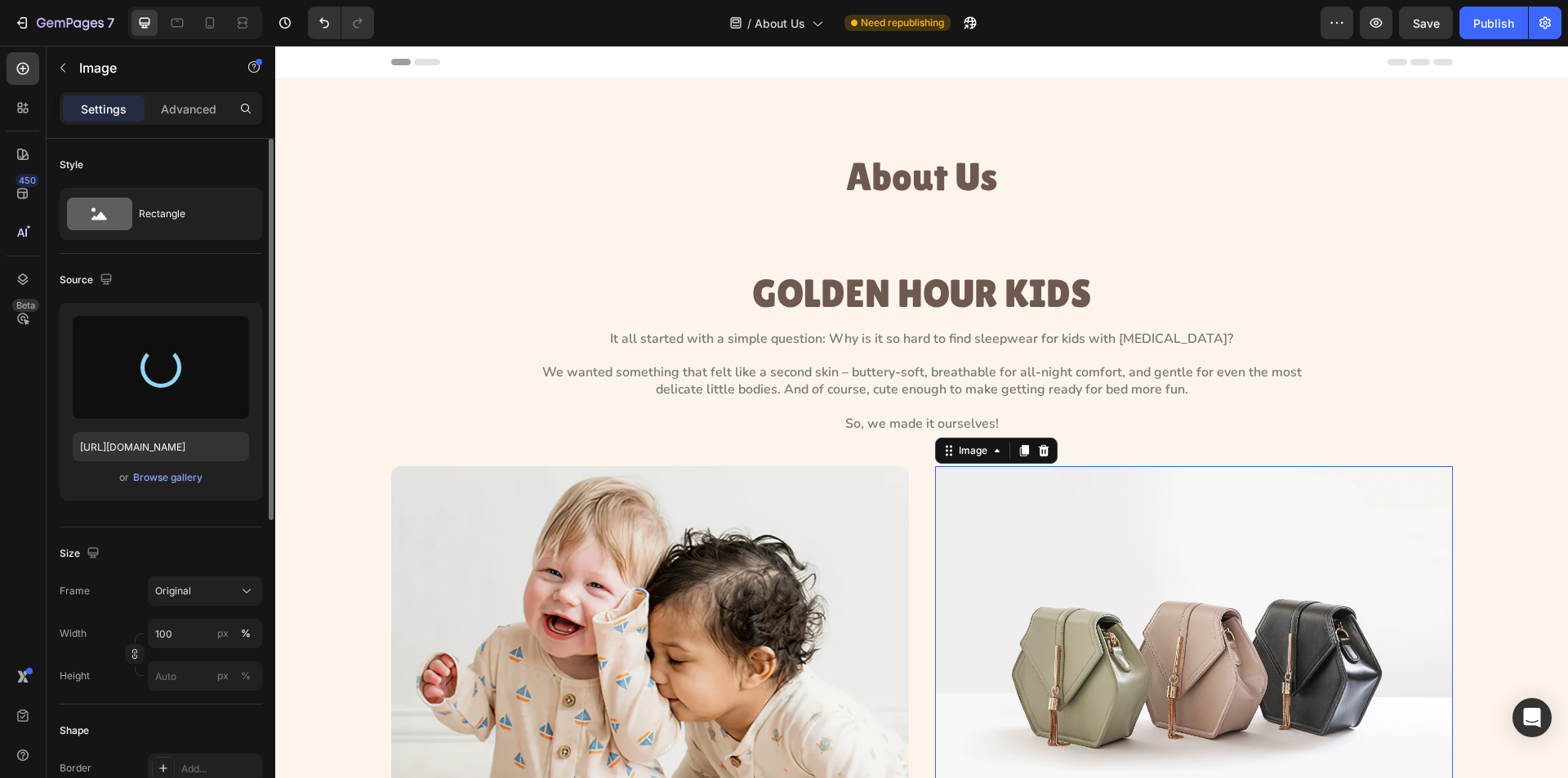
type input "https://cdn.shopify.com/s/files/1/0763/2463/4857/files/gempages_581485179931984…"
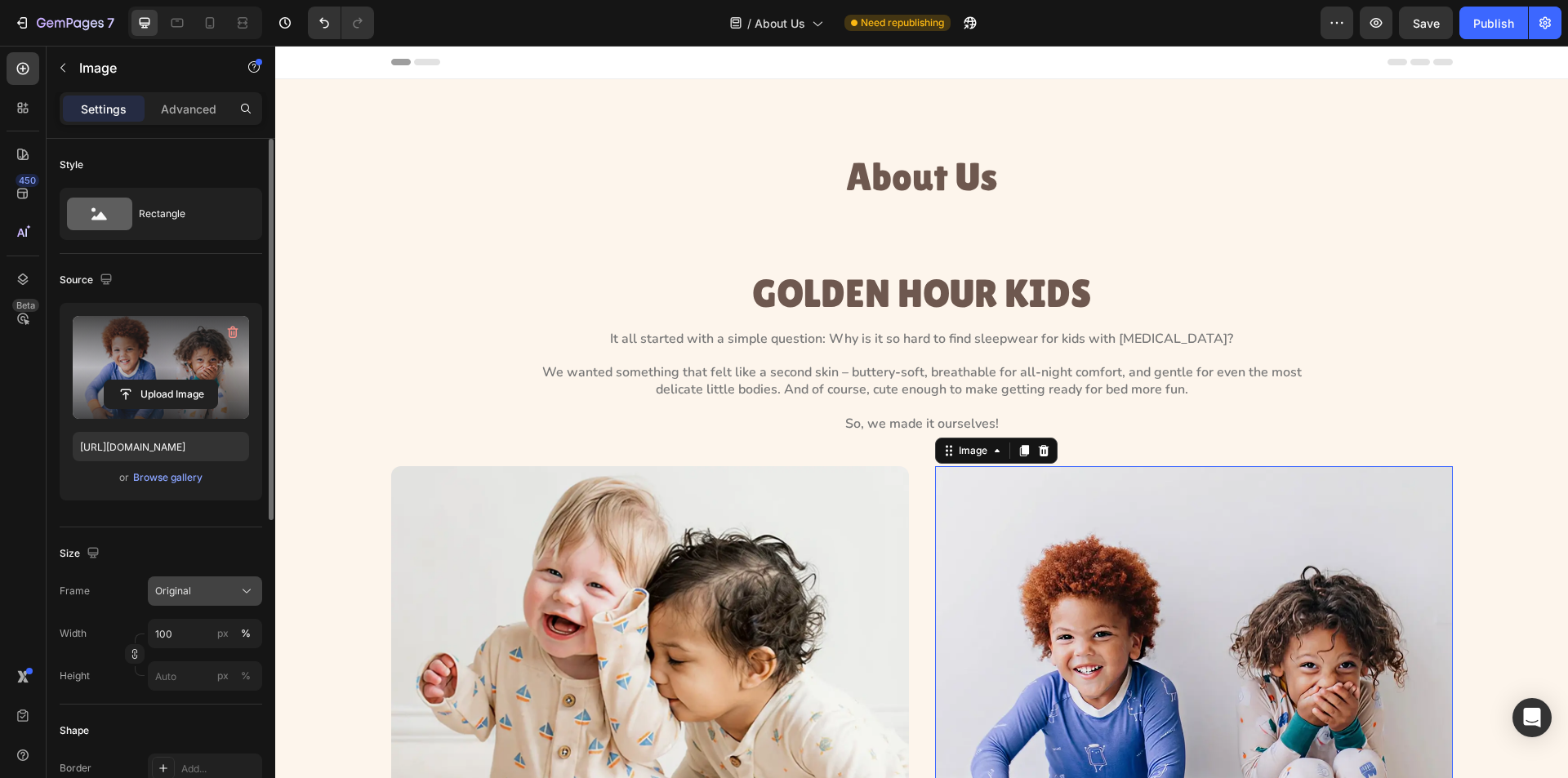
click at [203, 594] on div "Original" at bounding box center [195, 590] width 80 height 15
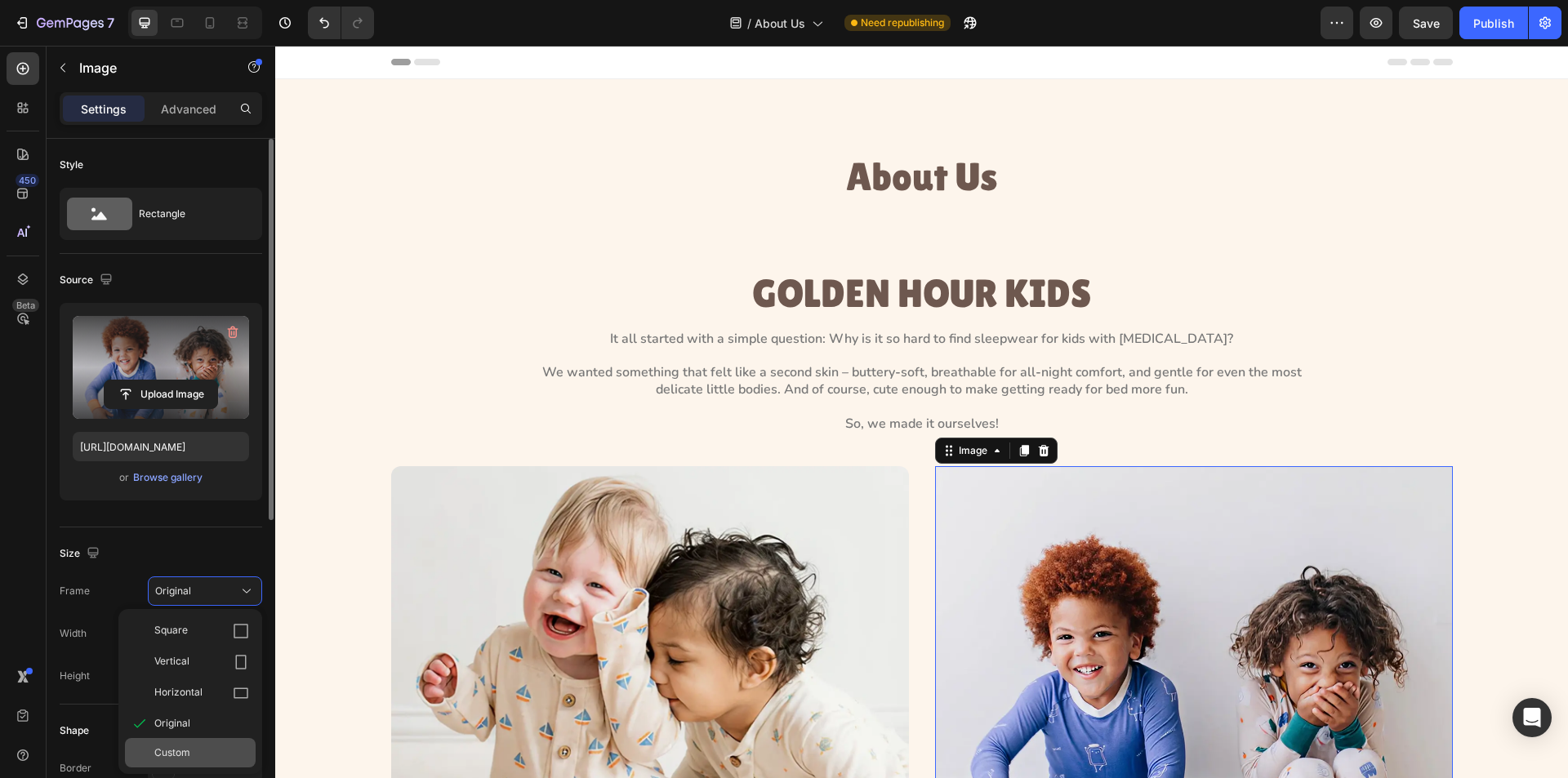
click at [178, 749] on span "Custom" at bounding box center [173, 752] width 36 height 15
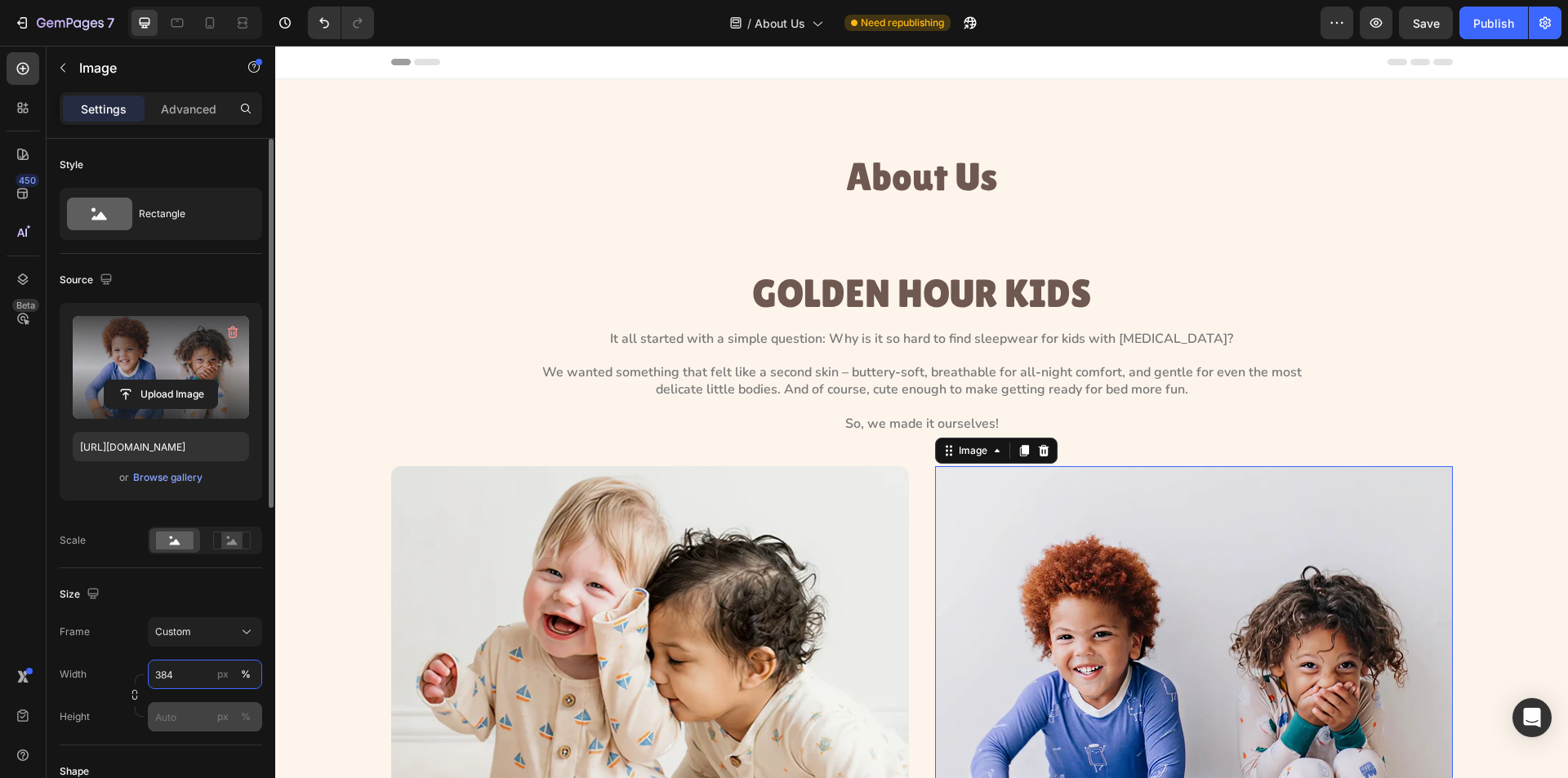
type input "384"
click at [182, 713] on input "px %" at bounding box center [205, 717] width 114 height 29
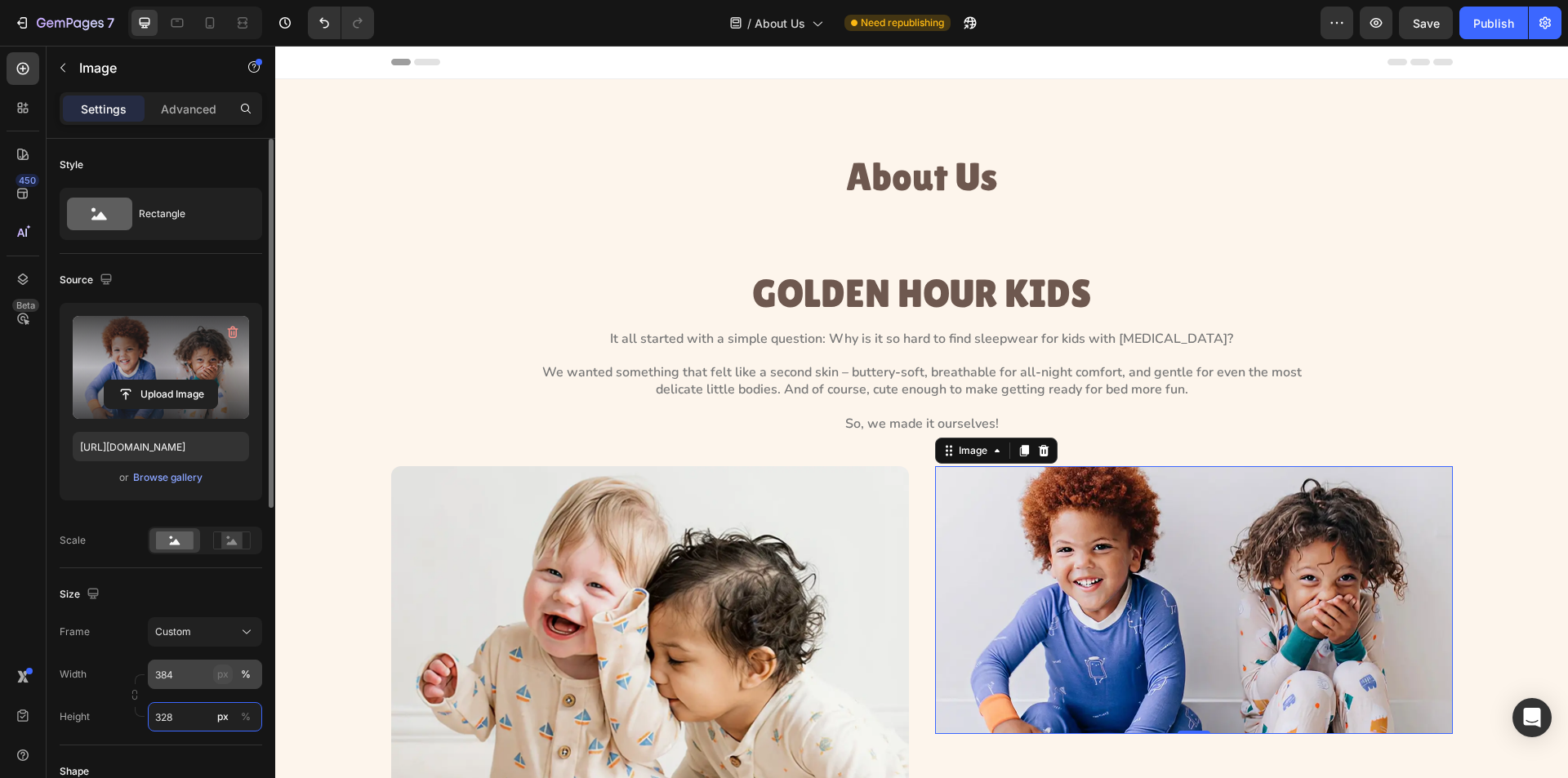
type input "328"
click at [219, 670] on div "px" at bounding box center [222, 674] width 11 height 15
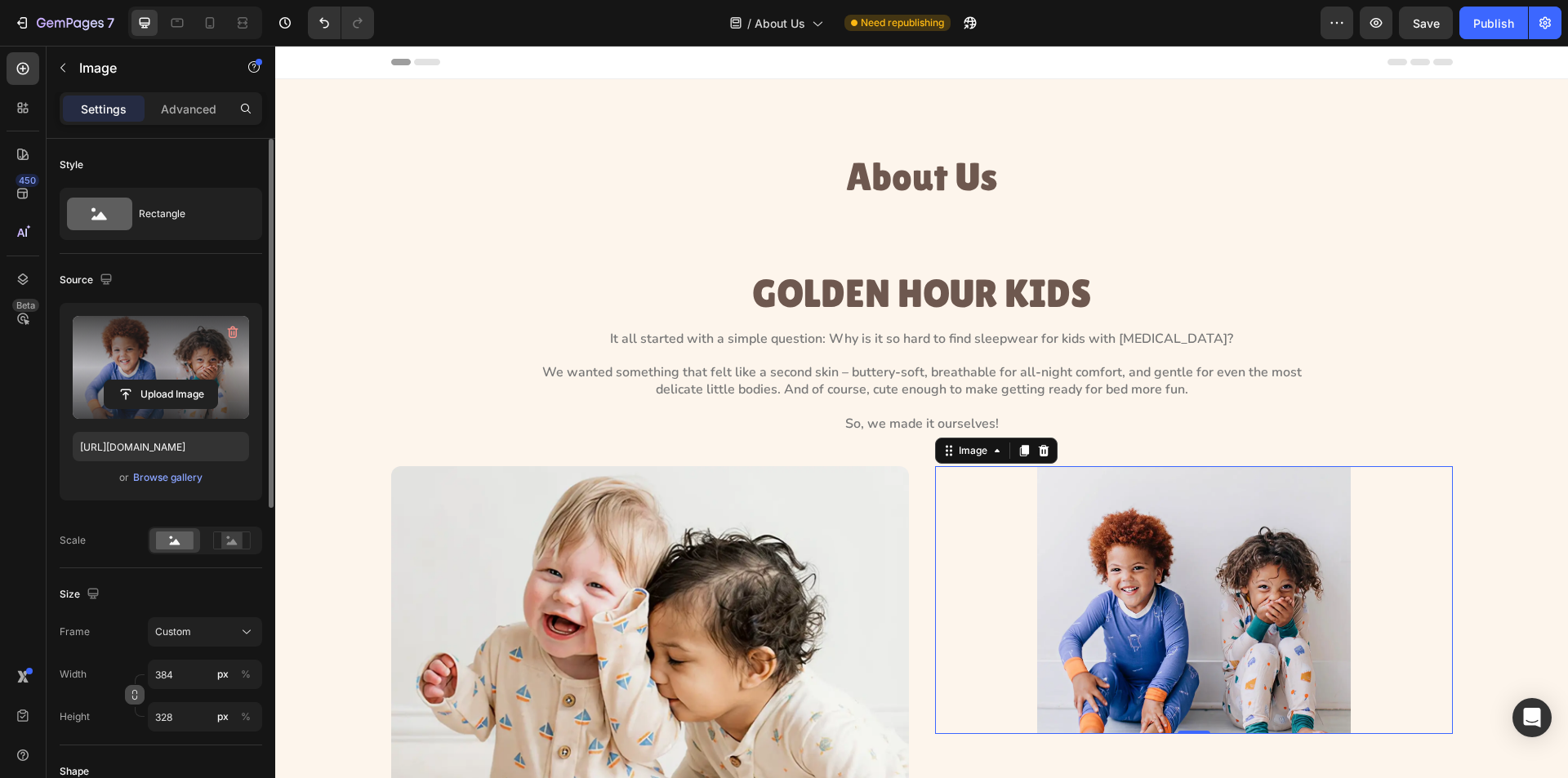
click at [135, 693] on icon "button" at bounding box center [134, 694] width 11 height 11
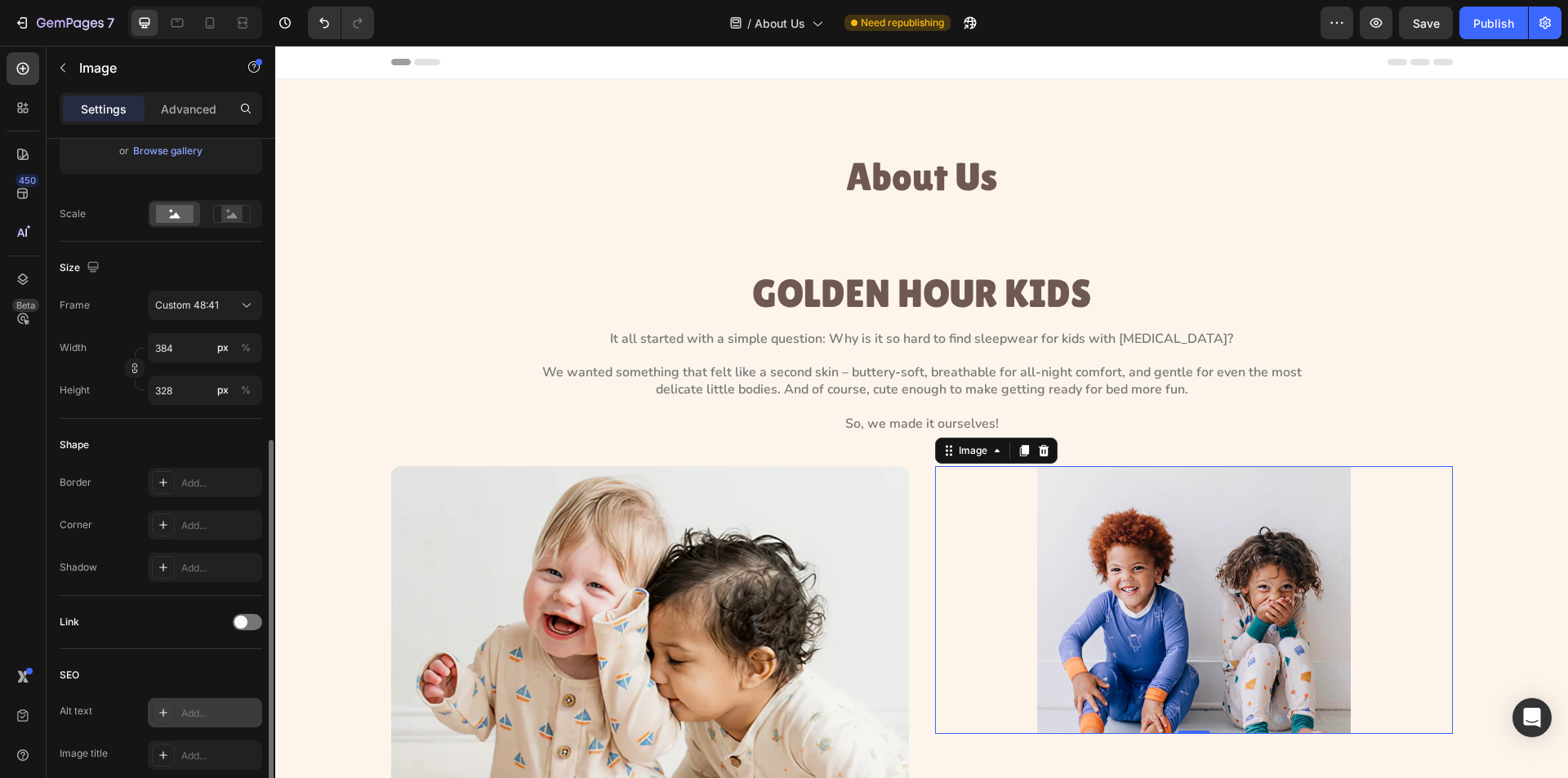
scroll to position [408, 0]
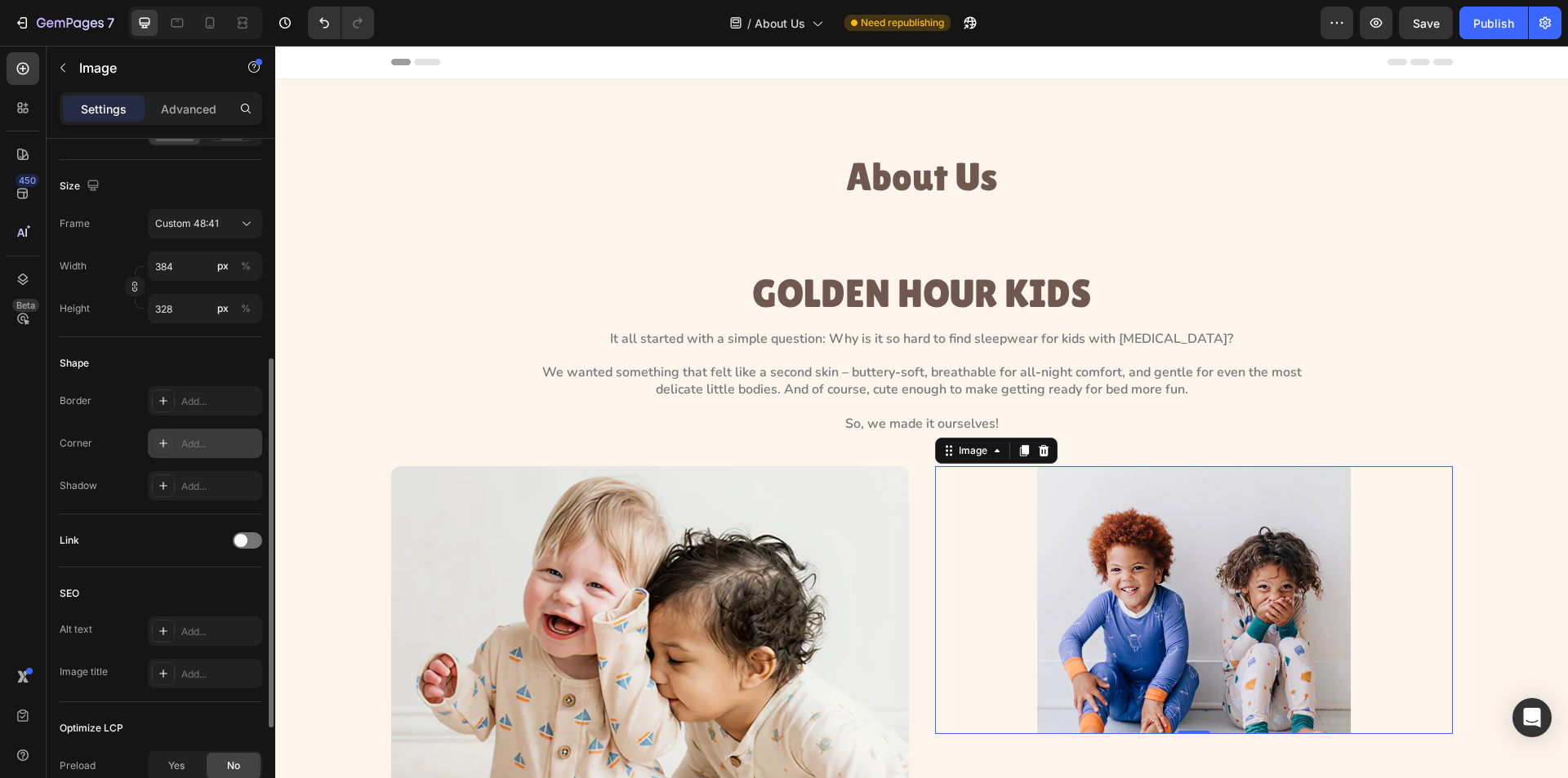
click at [155, 449] on div at bounding box center [163, 443] width 22 height 22
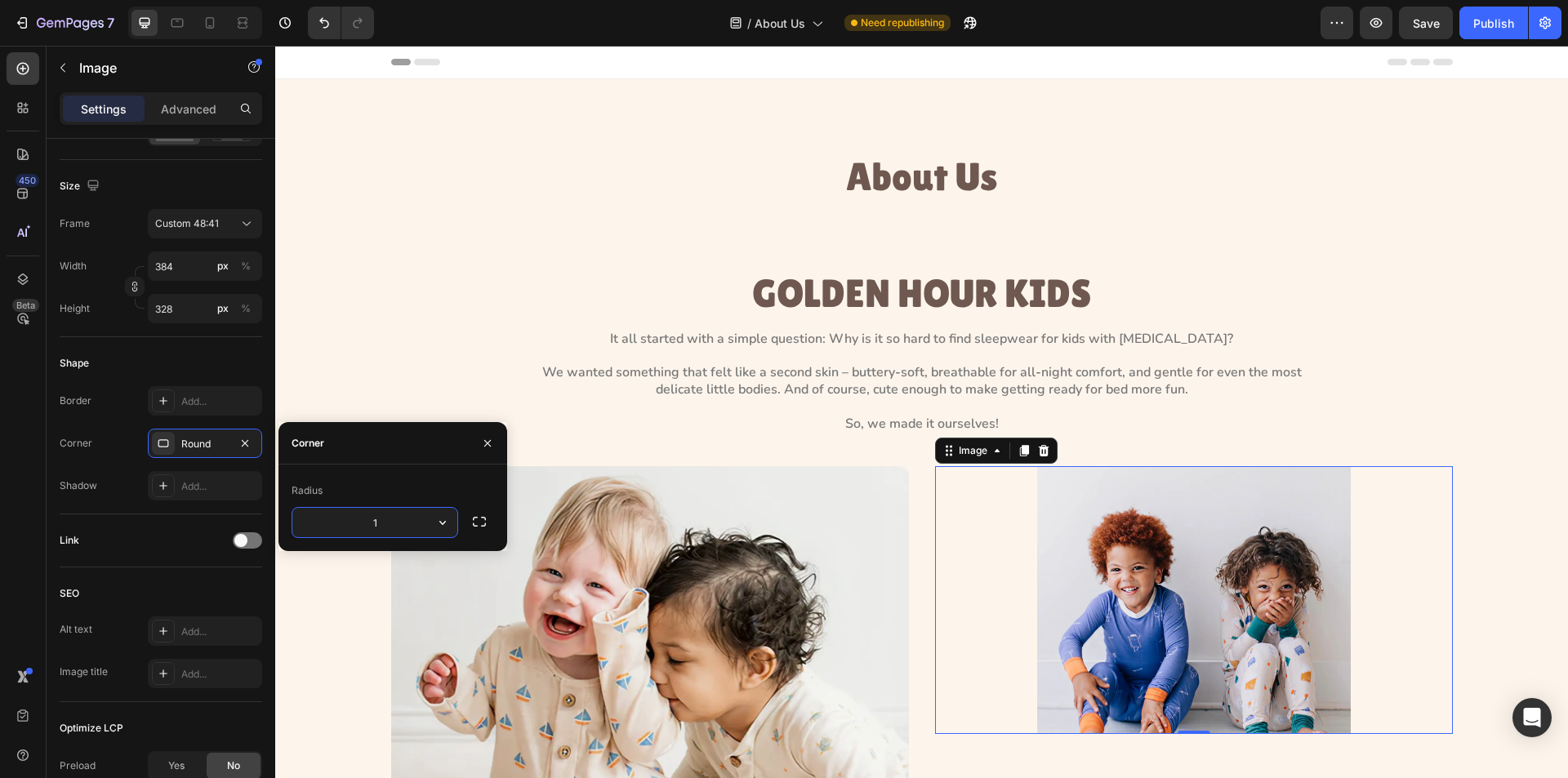
type input "12"
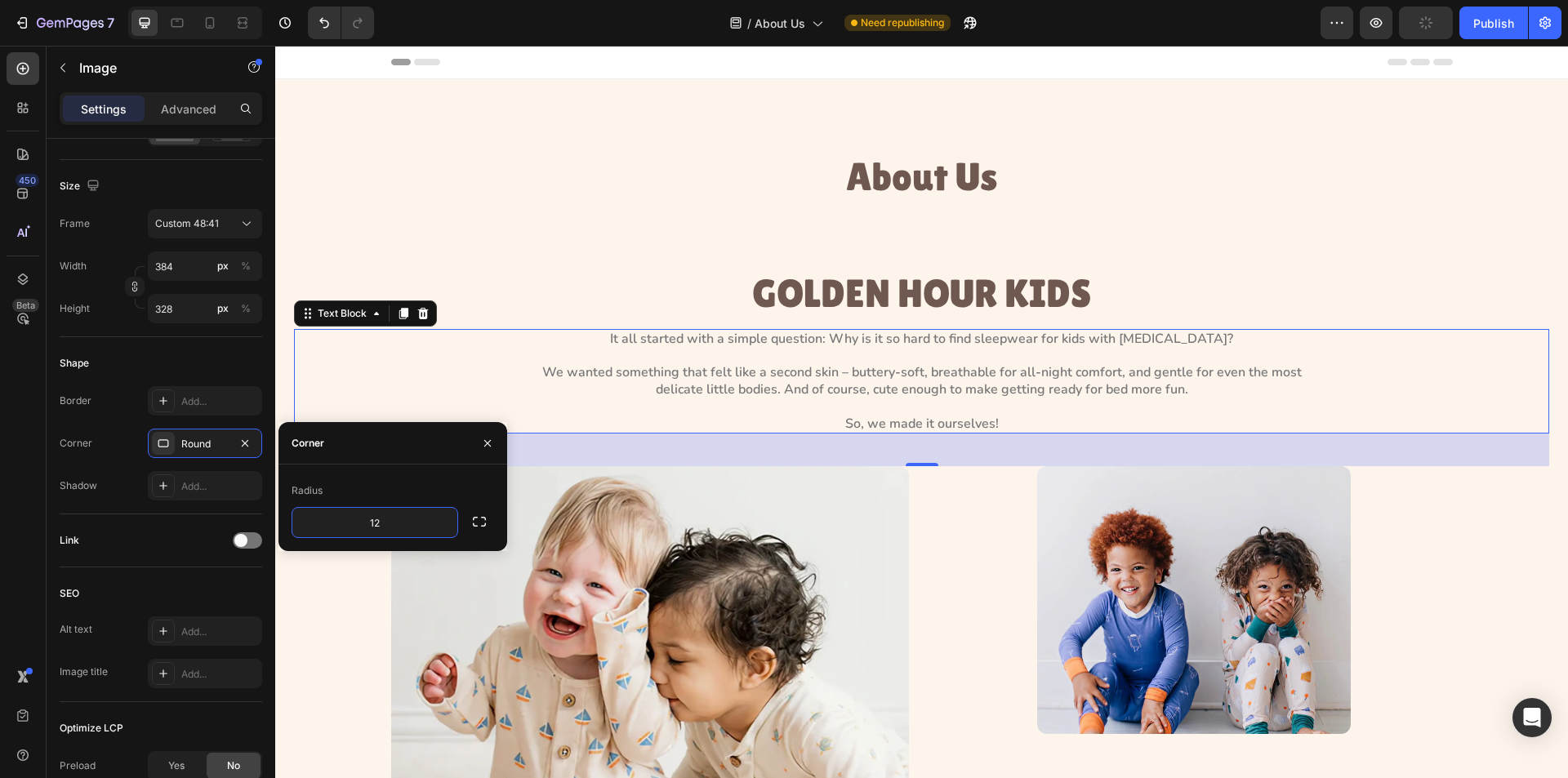
click at [381, 379] on div "It all started with a simple question: Why is it so hard to find sleepwear for …" at bounding box center [922, 382] width 1256 height 105
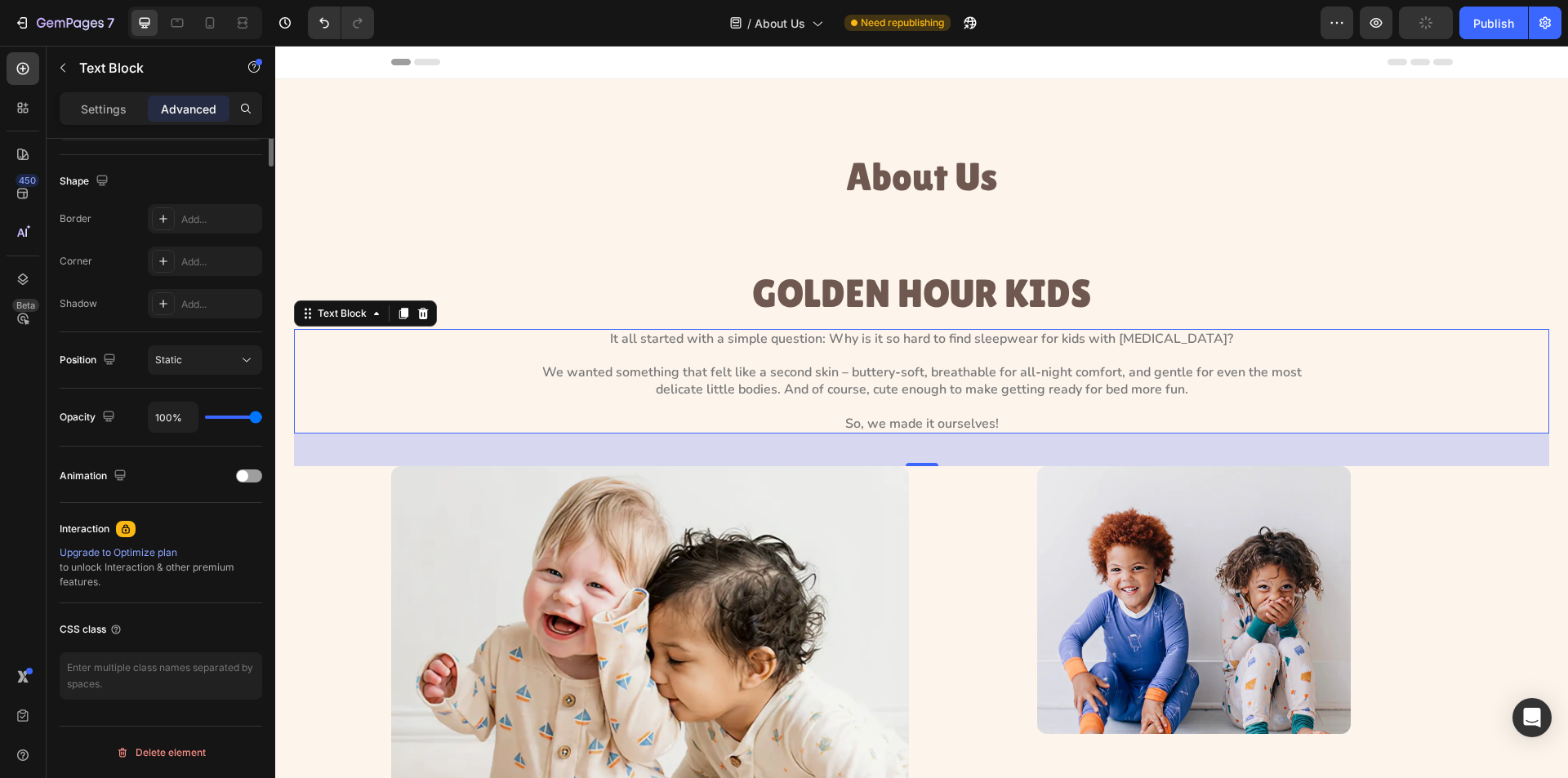
scroll to position [0, 0]
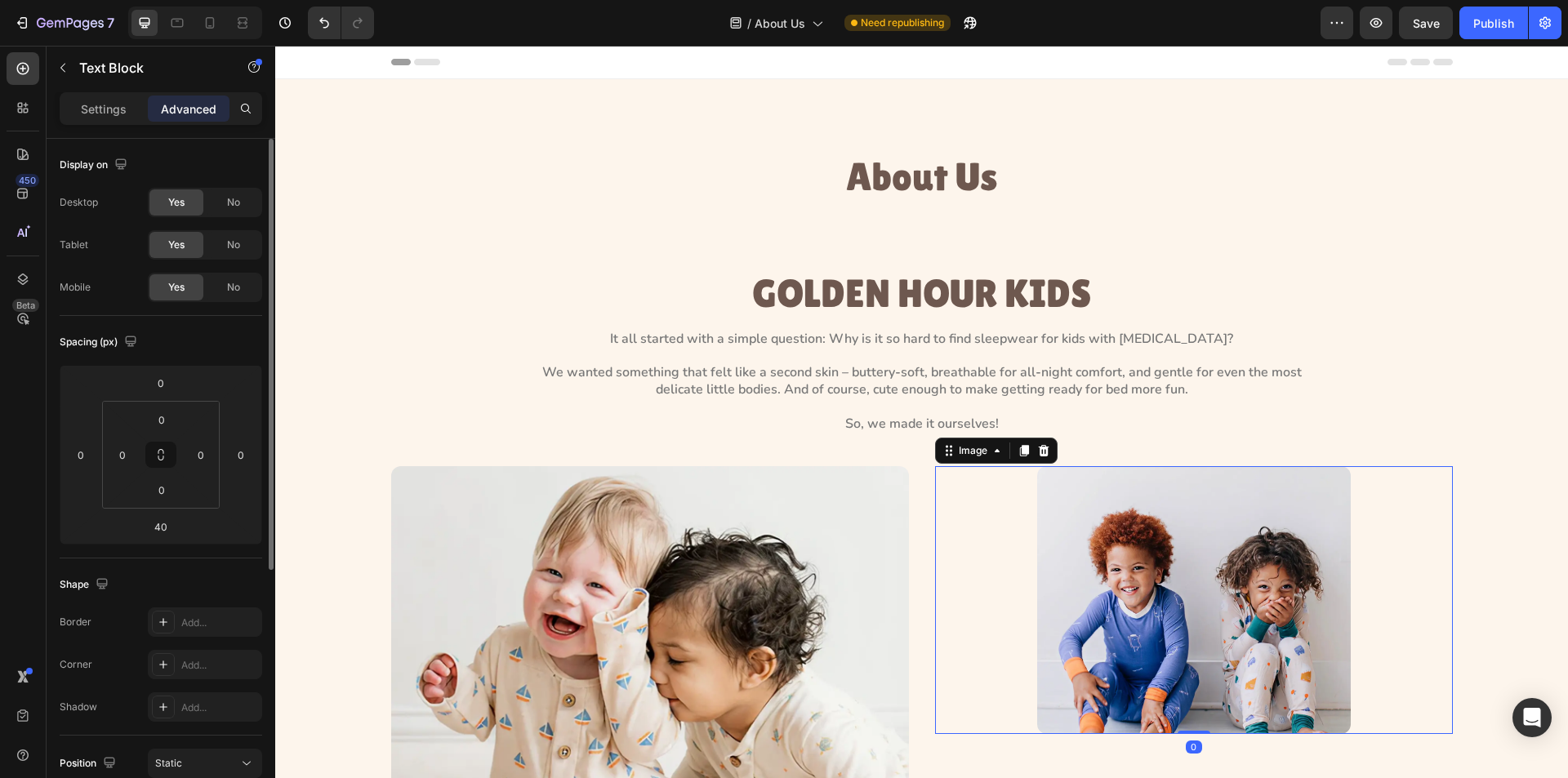
click at [1147, 608] on img at bounding box center [1194, 600] width 314 height 268
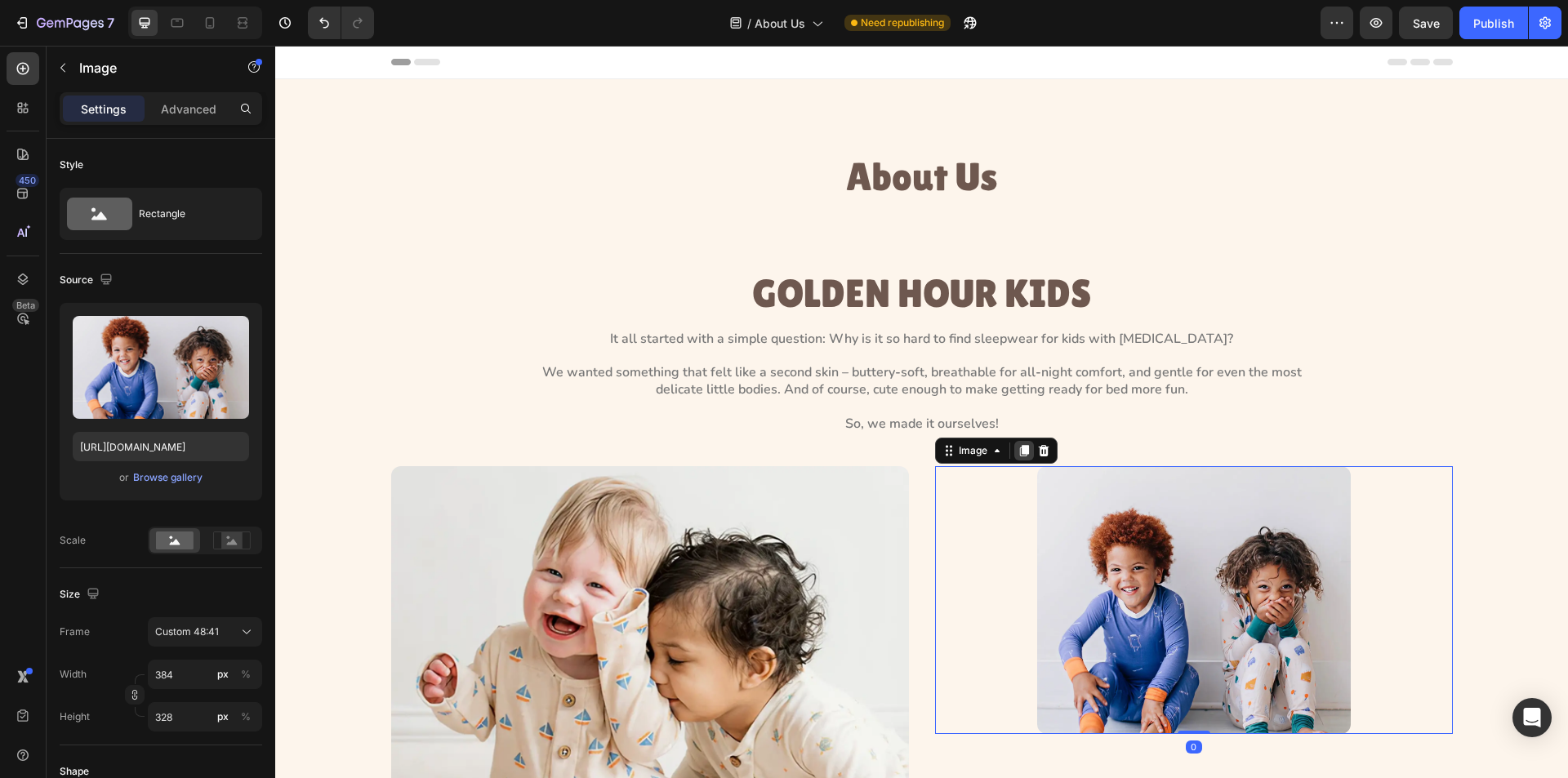
click at [1018, 446] on icon at bounding box center [1024, 450] width 13 height 13
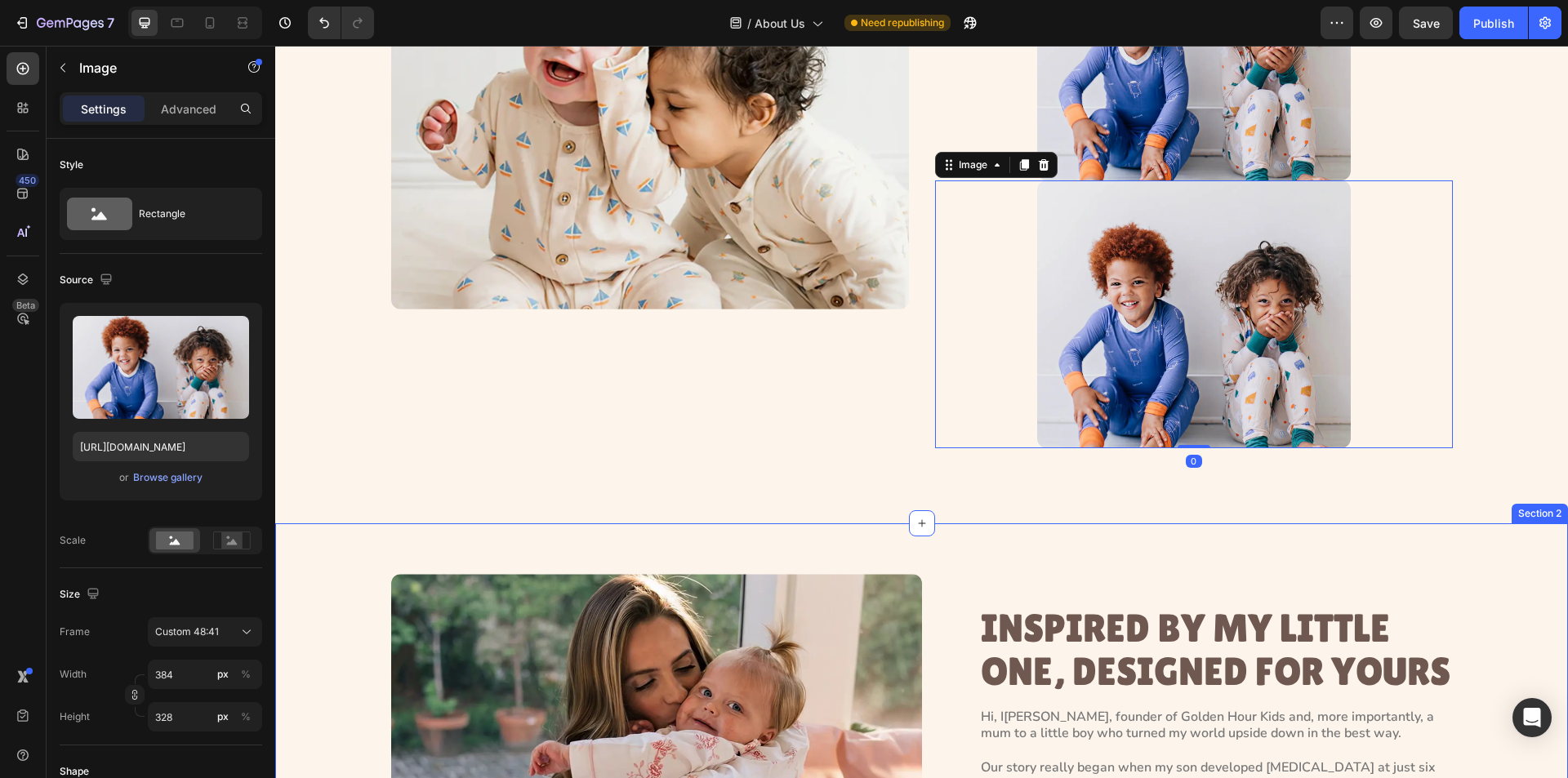
scroll to position [631, 0]
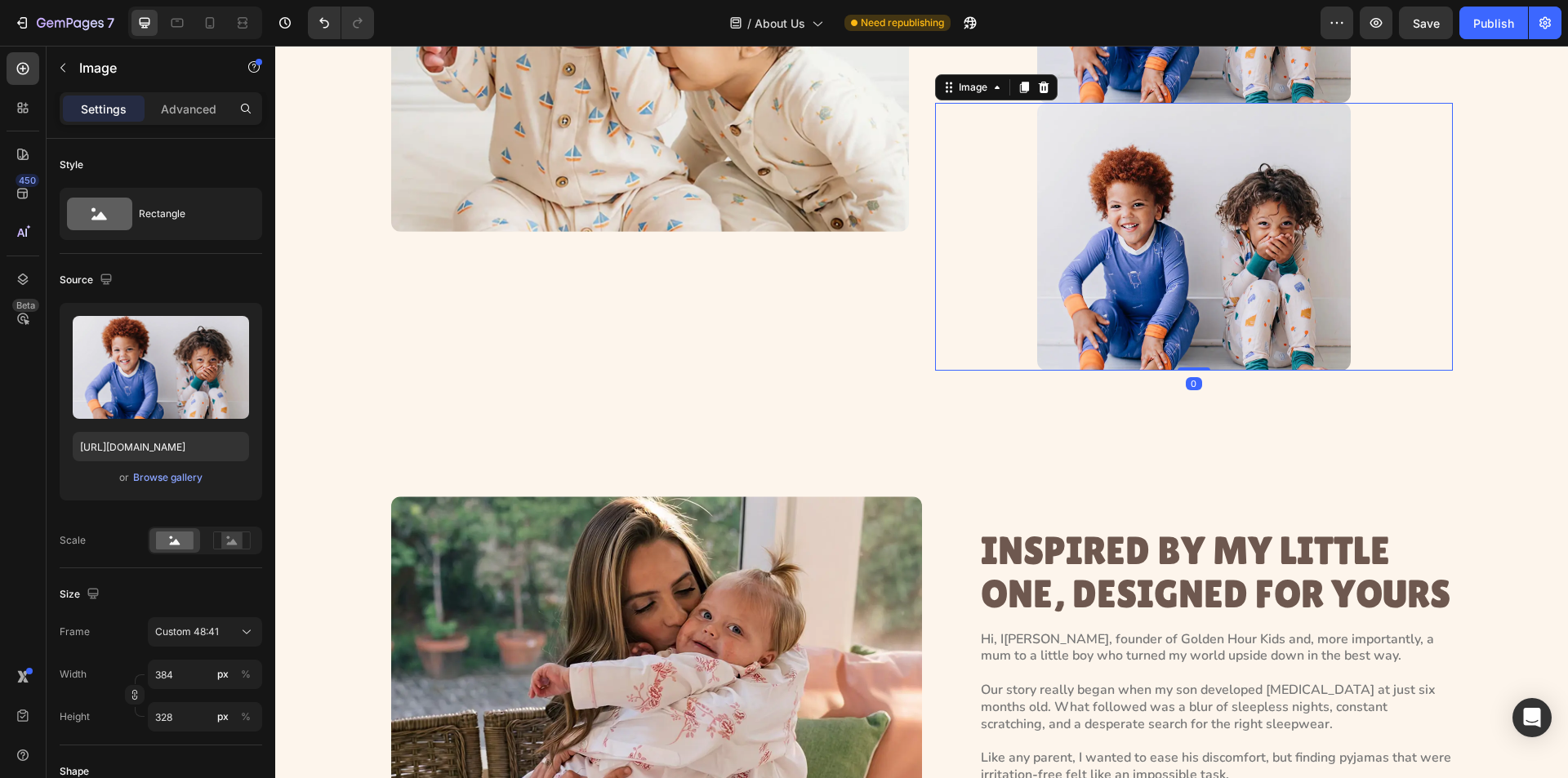
click at [1296, 305] on img at bounding box center [1194, 237] width 314 height 268
click at [159, 478] on div "Browse gallery" at bounding box center [168, 477] width 69 height 15
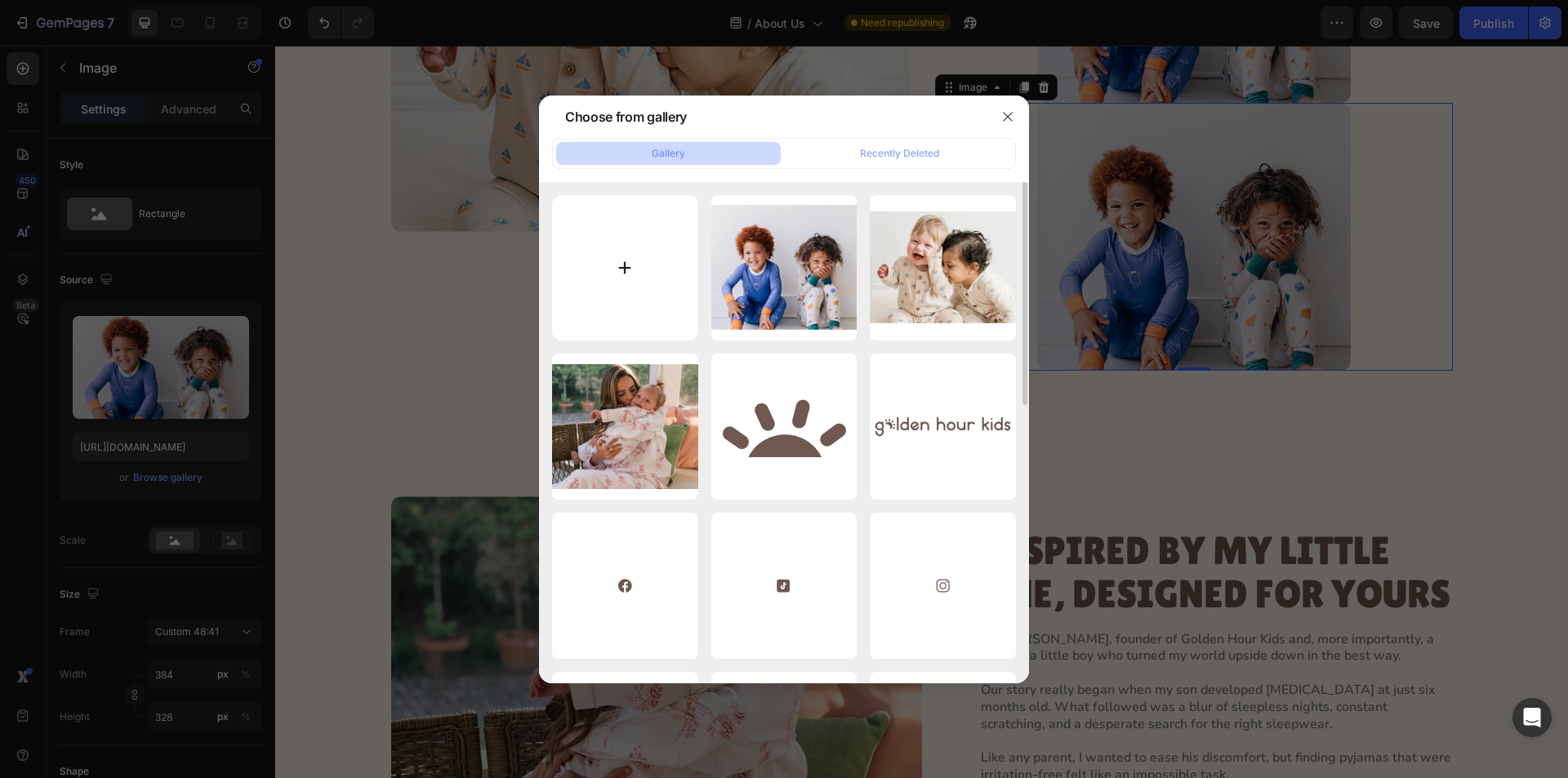
click at [630, 252] on input "file" at bounding box center [624, 268] width 146 height 146
type input "C:\fakepath\Rectangle 551.webp"
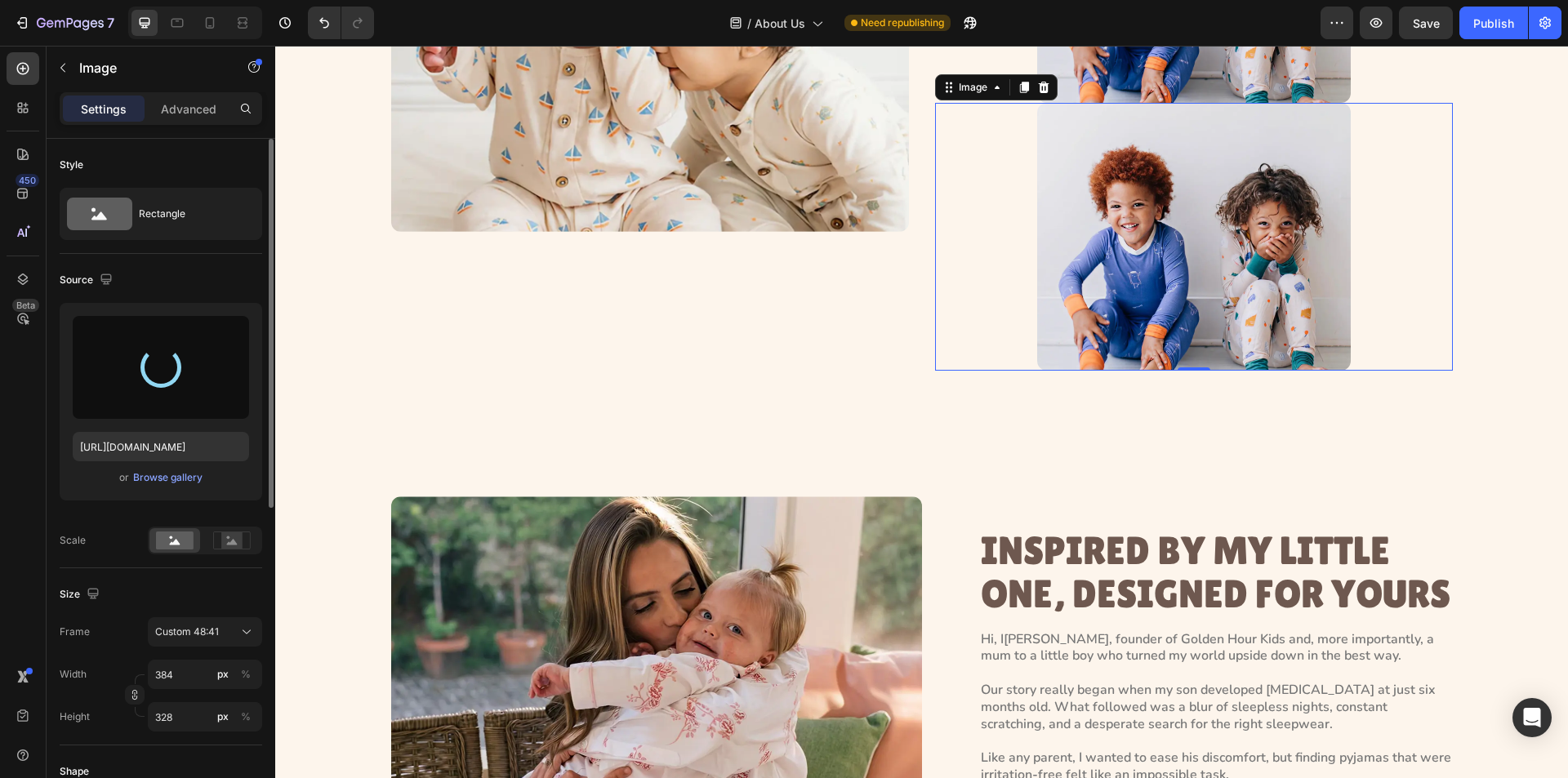
type input "https://cdn.shopify.com/s/files/1/0763/2463/4857/files/gempages_581485179931984…"
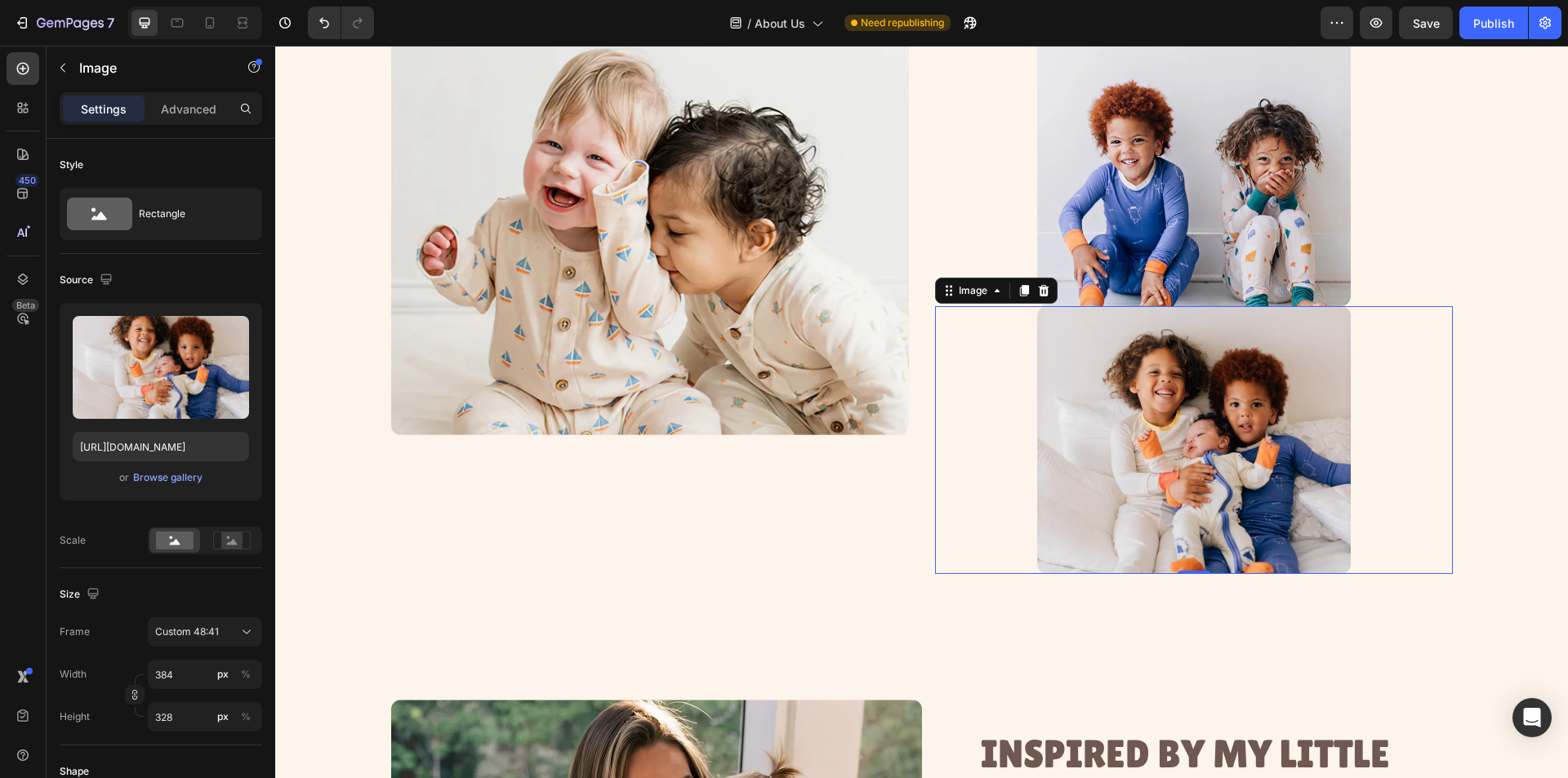
scroll to position [386, 0]
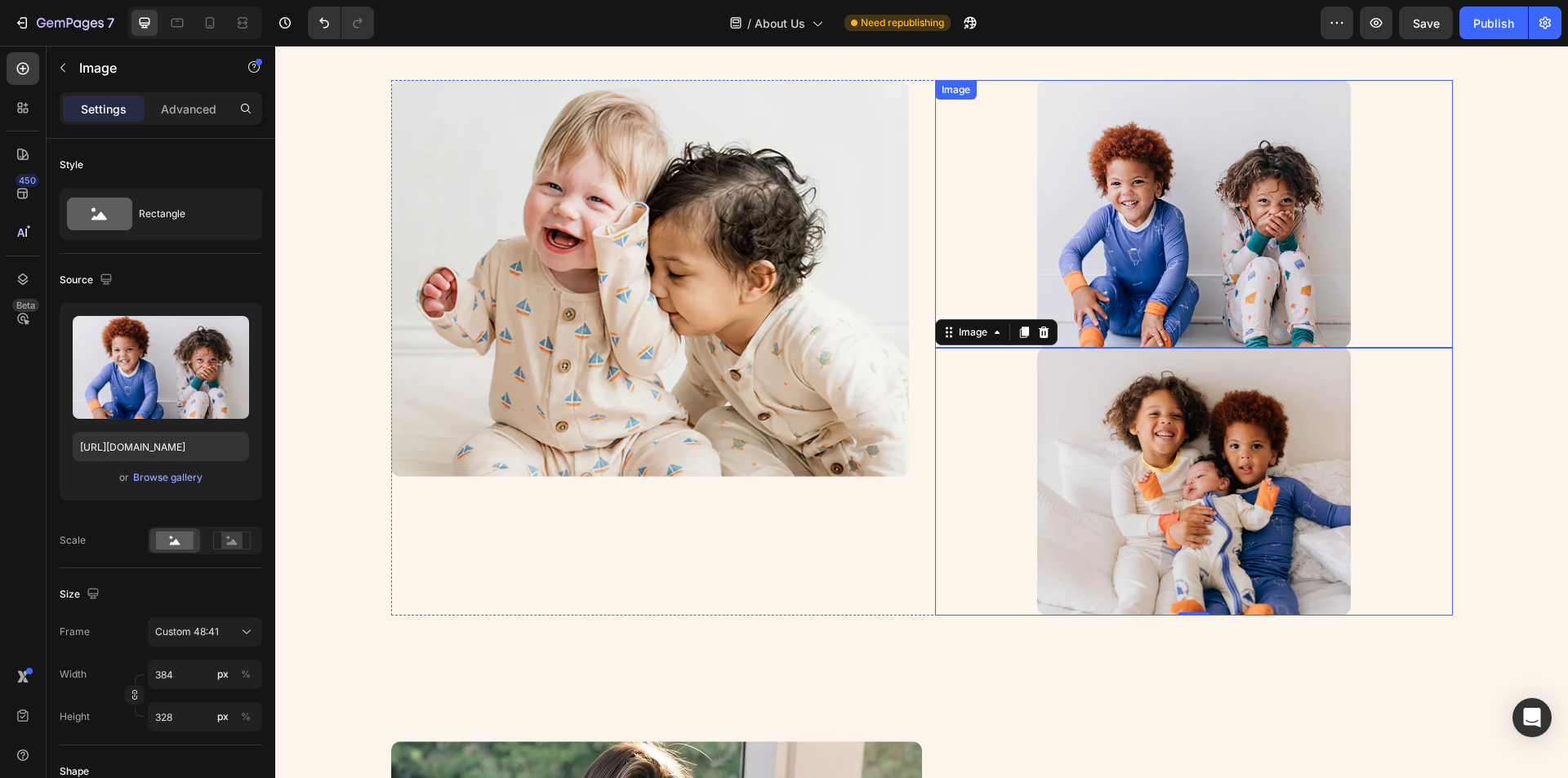
click at [1168, 323] on img at bounding box center [1194, 214] width 314 height 268
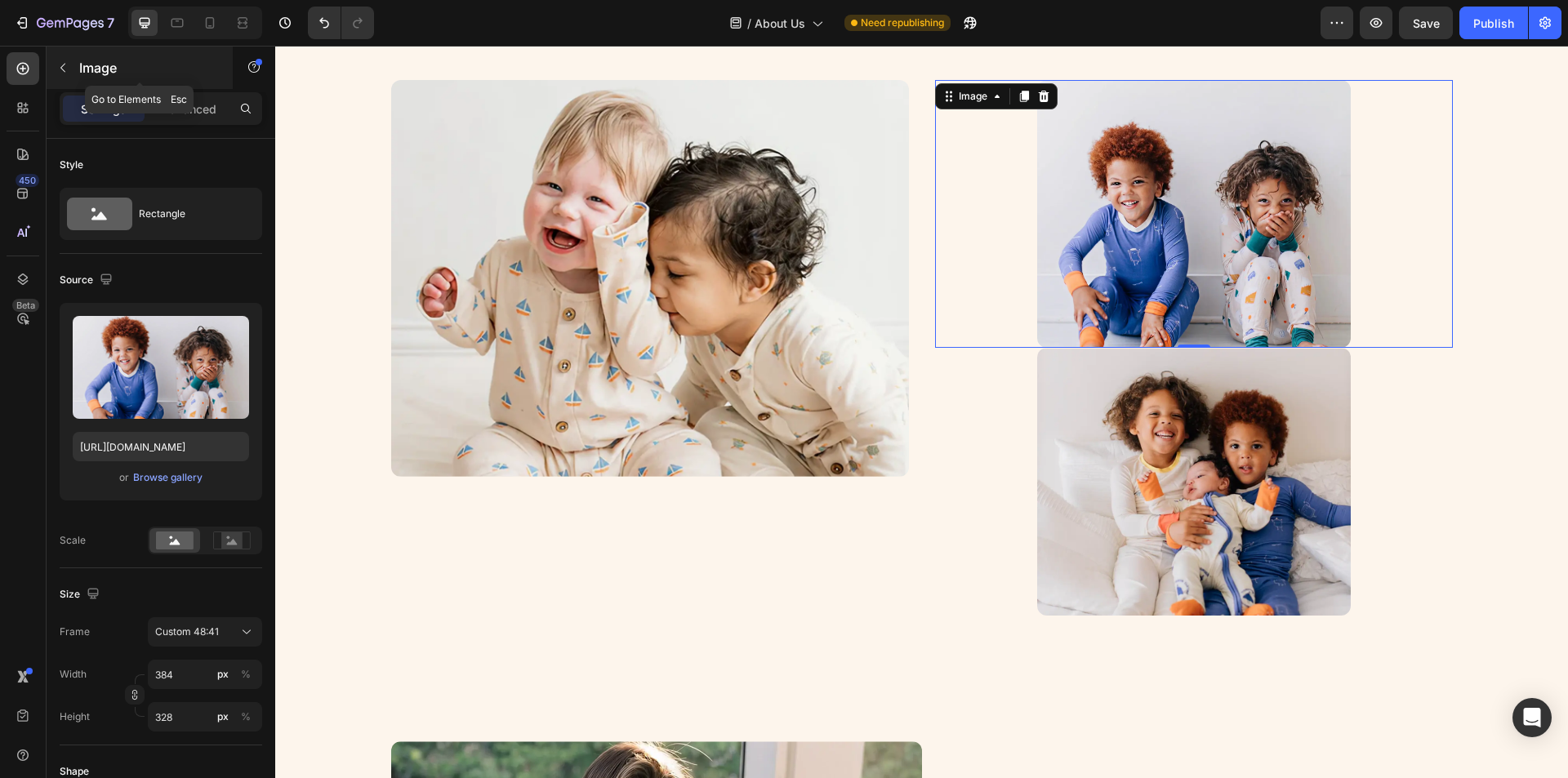
click at [63, 64] on icon "button" at bounding box center [62, 67] width 13 height 13
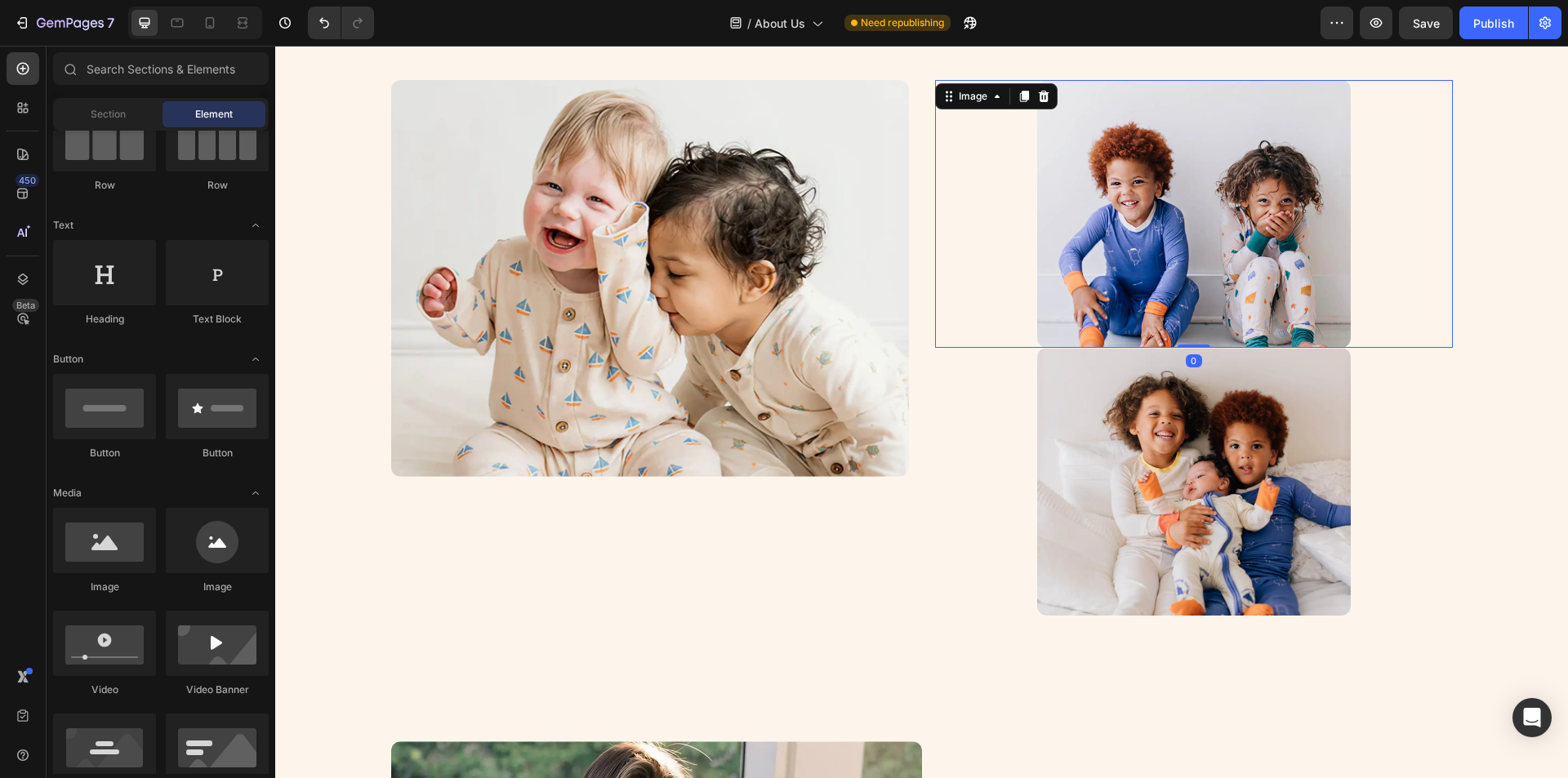
click at [1213, 255] on img at bounding box center [1194, 214] width 314 height 268
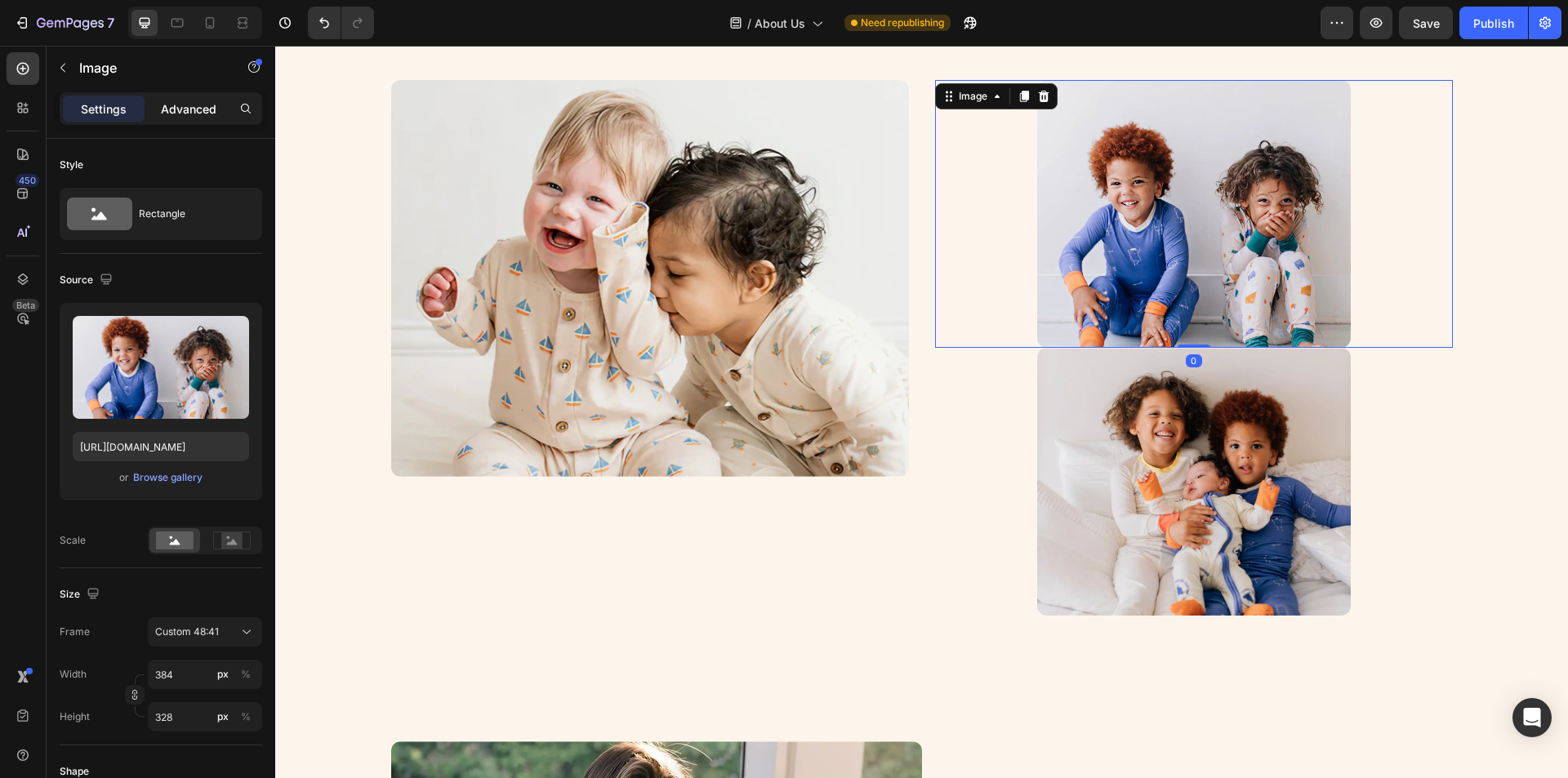
click at [173, 111] on p "Advanced" at bounding box center [189, 109] width 55 height 17
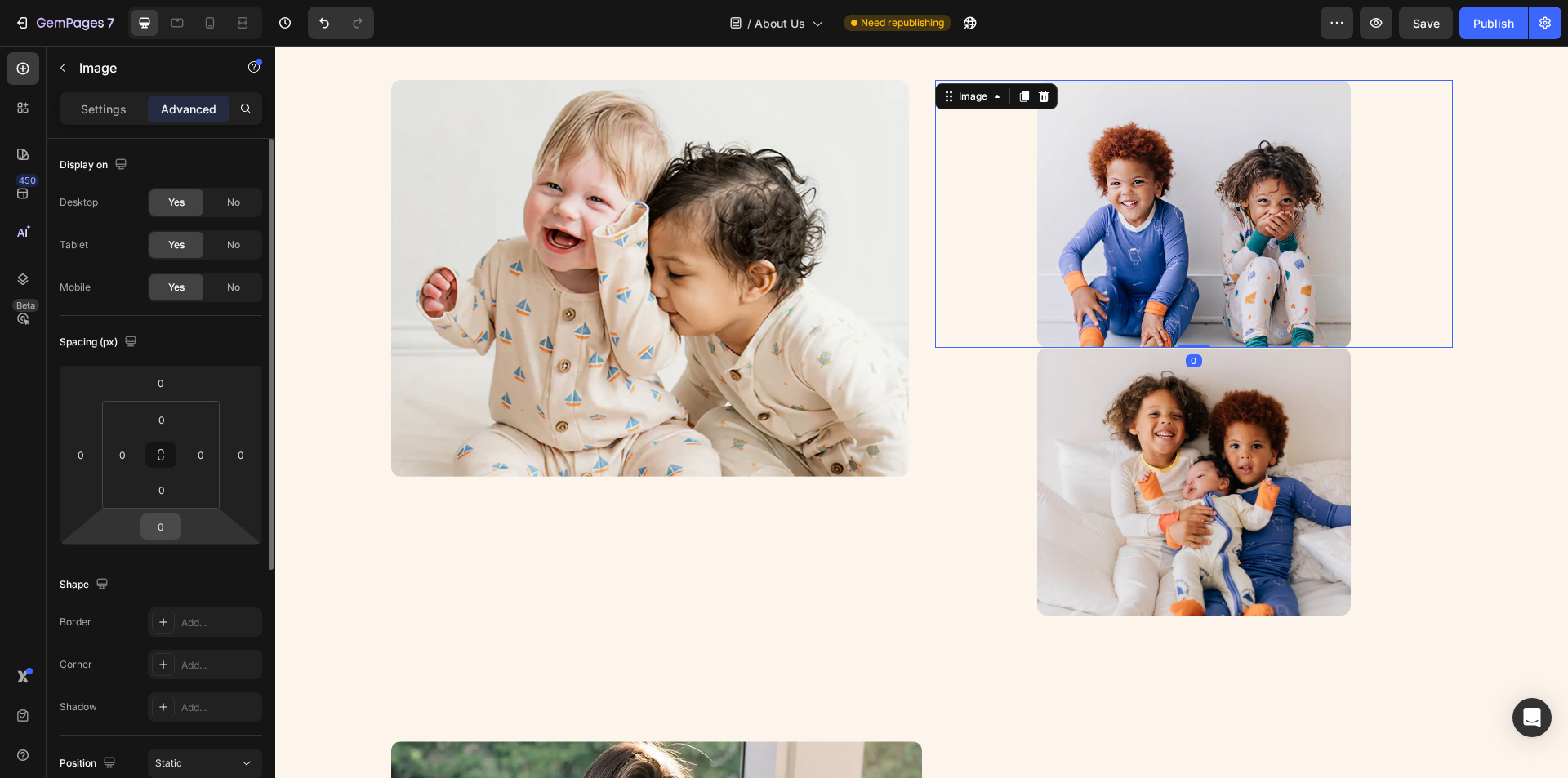
click at [163, 522] on input "0" at bounding box center [161, 526] width 33 height 24
click at [160, 523] on input "0" at bounding box center [161, 526] width 33 height 24
click at [151, 530] on input "0" at bounding box center [161, 526] width 33 height 24
type input "20"
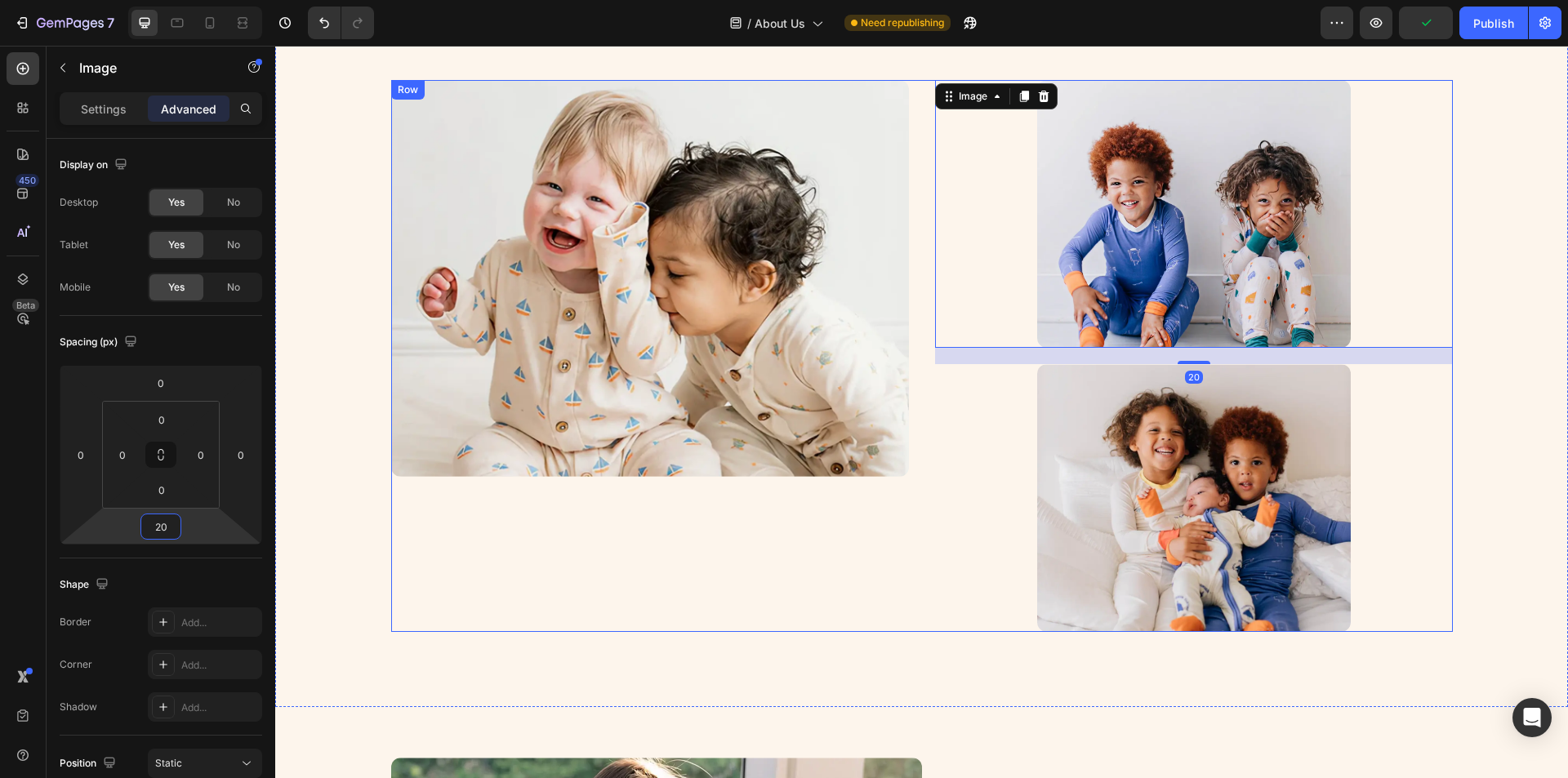
click at [822, 504] on div "Image" at bounding box center [650, 356] width 518 height 552
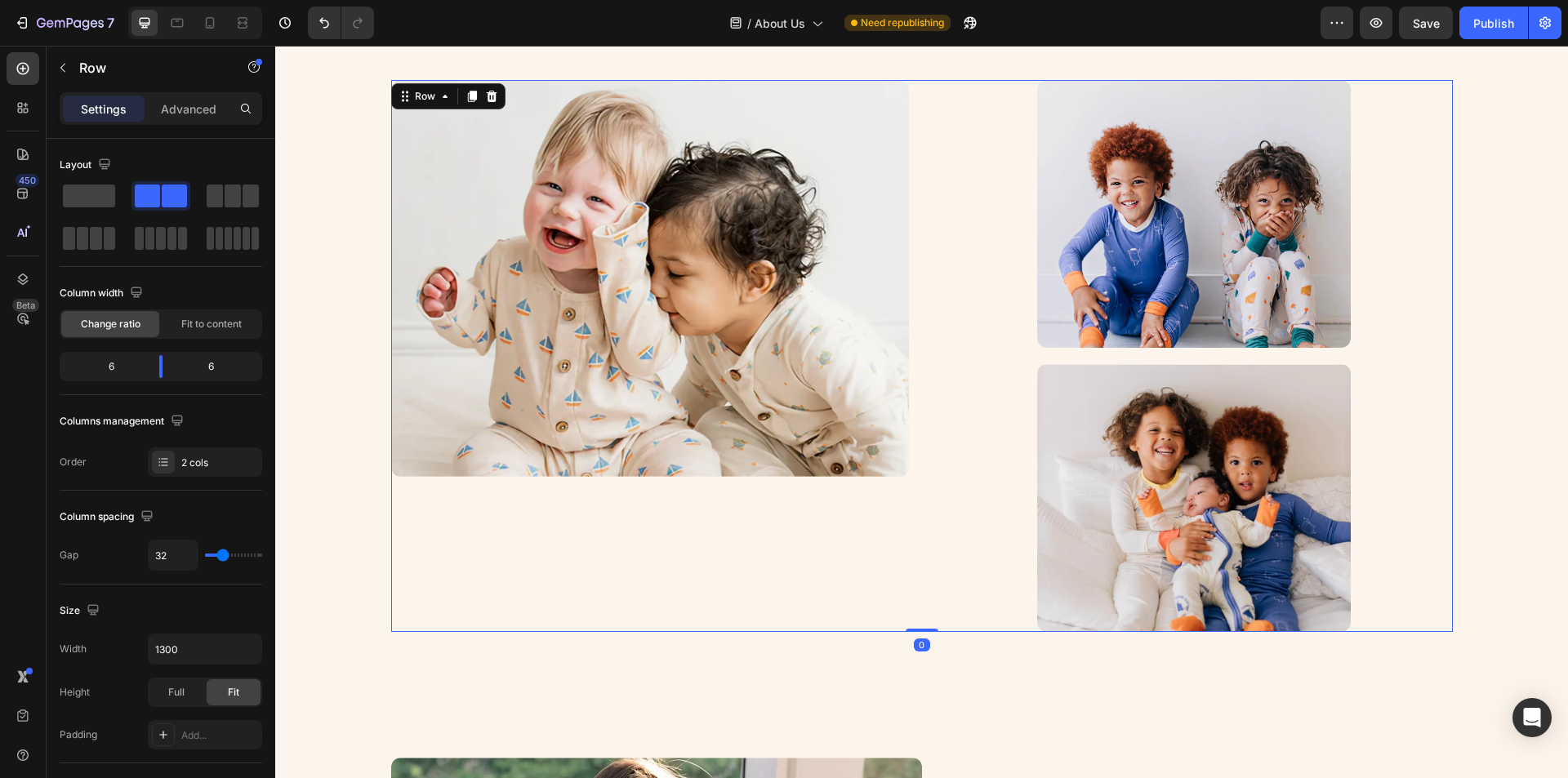
click at [921, 419] on div "Image Image Image Row 0" at bounding box center [922, 356] width 1062 height 552
click at [630, 254] on img at bounding box center [650, 278] width 518 height 397
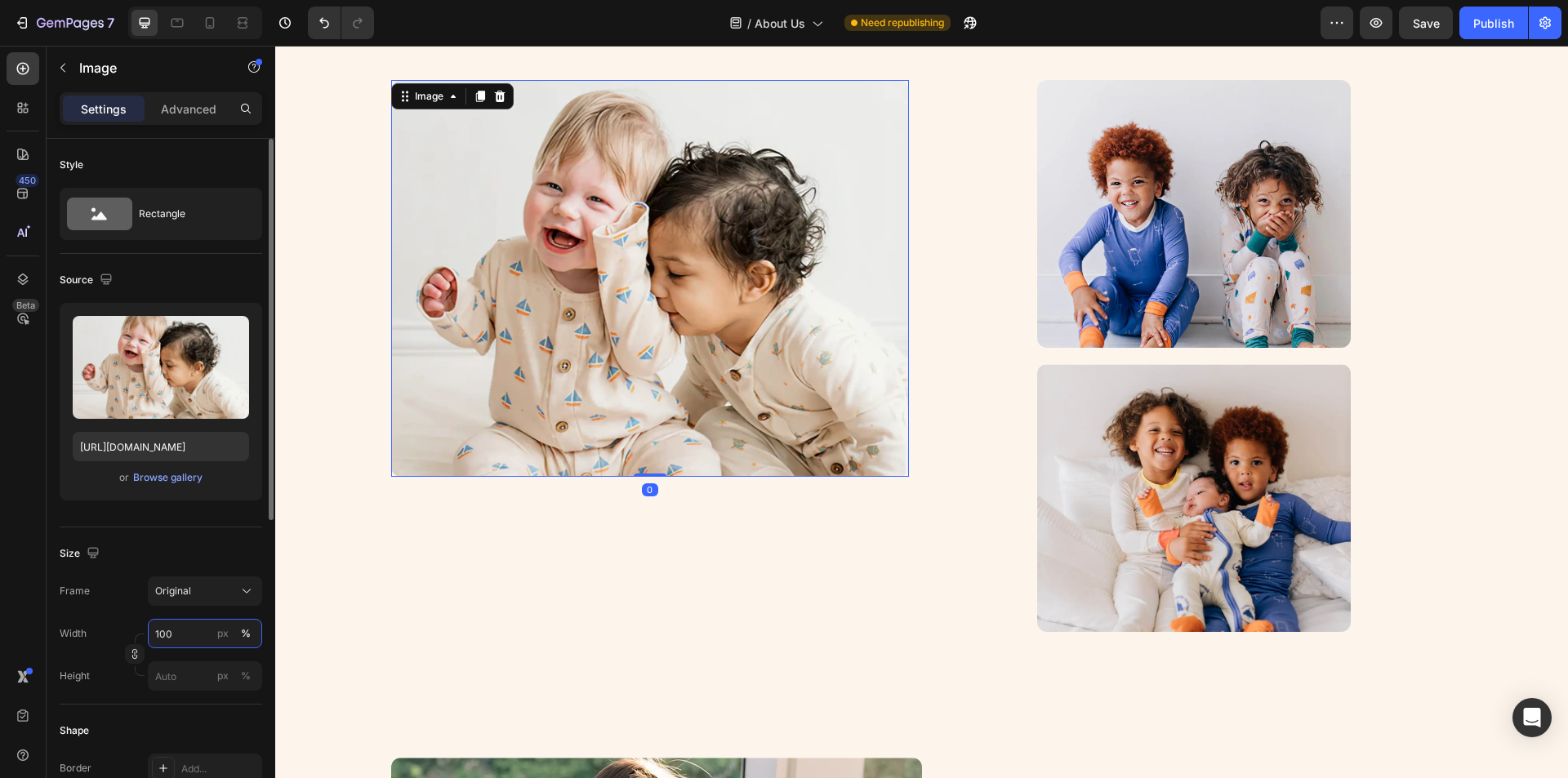
click at [188, 640] on input "100" at bounding box center [205, 634] width 114 height 29
type input "884"
click at [227, 632] on div "px" at bounding box center [222, 633] width 11 height 15
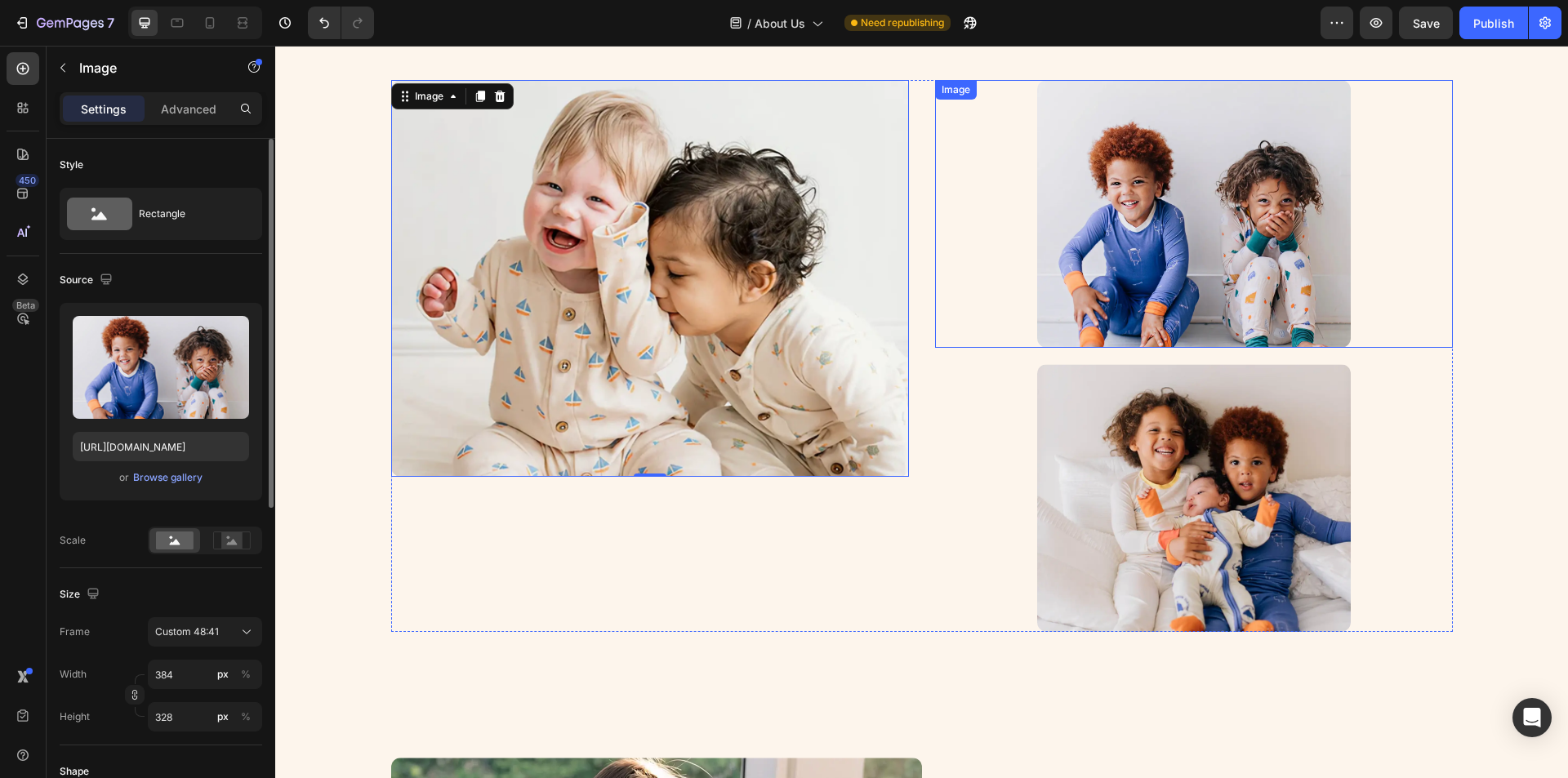
click at [966, 311] on div at bounding box center [1194, 214] width 518 height 268
click at [908, 317] on div "Image Image Image Row 0" at bounding box center [922, 356] width 1062 height 552
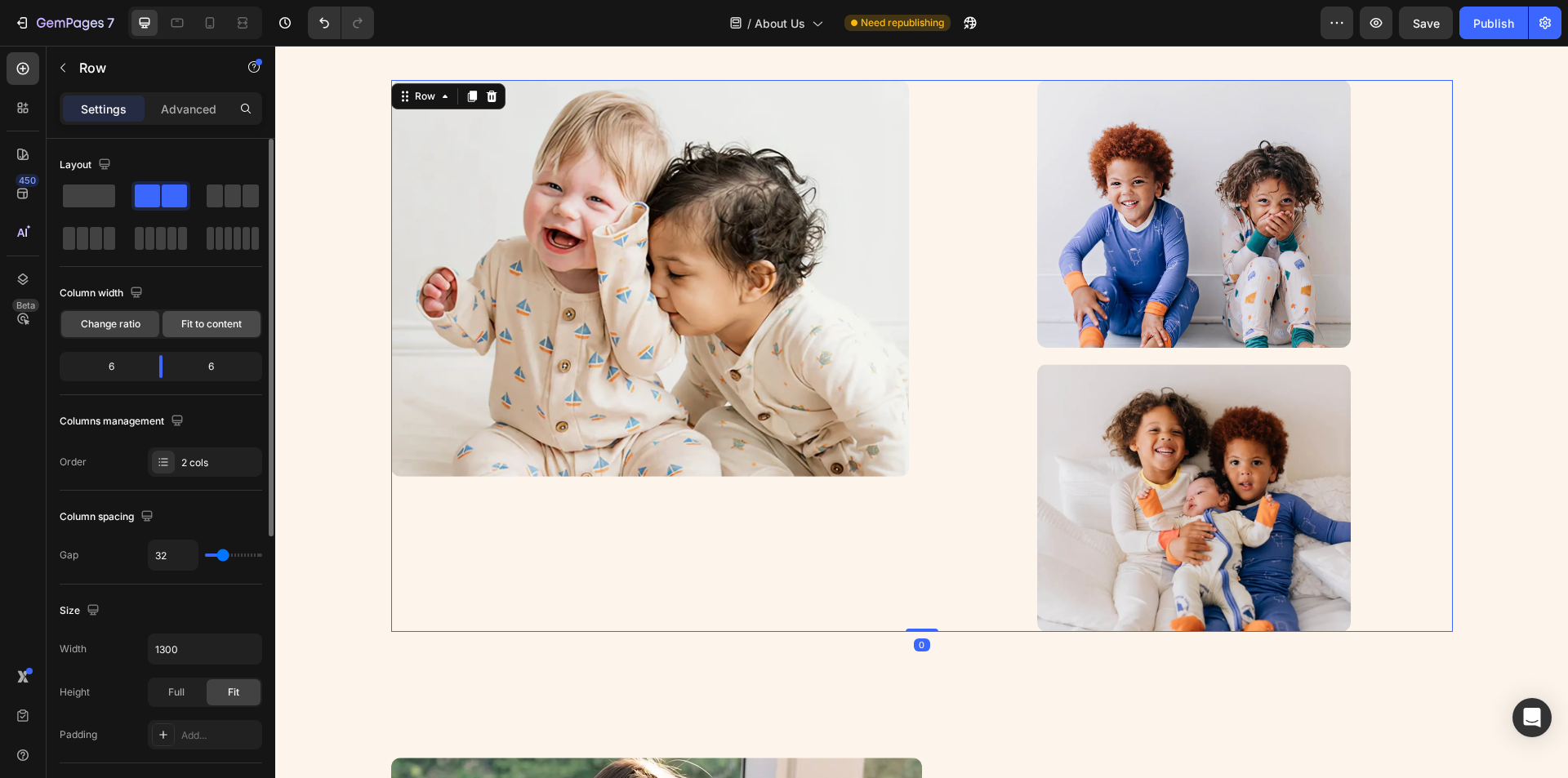
click at [199, 325] on span "Fit to content" at bounding box center [212, 323] width 61 height 15
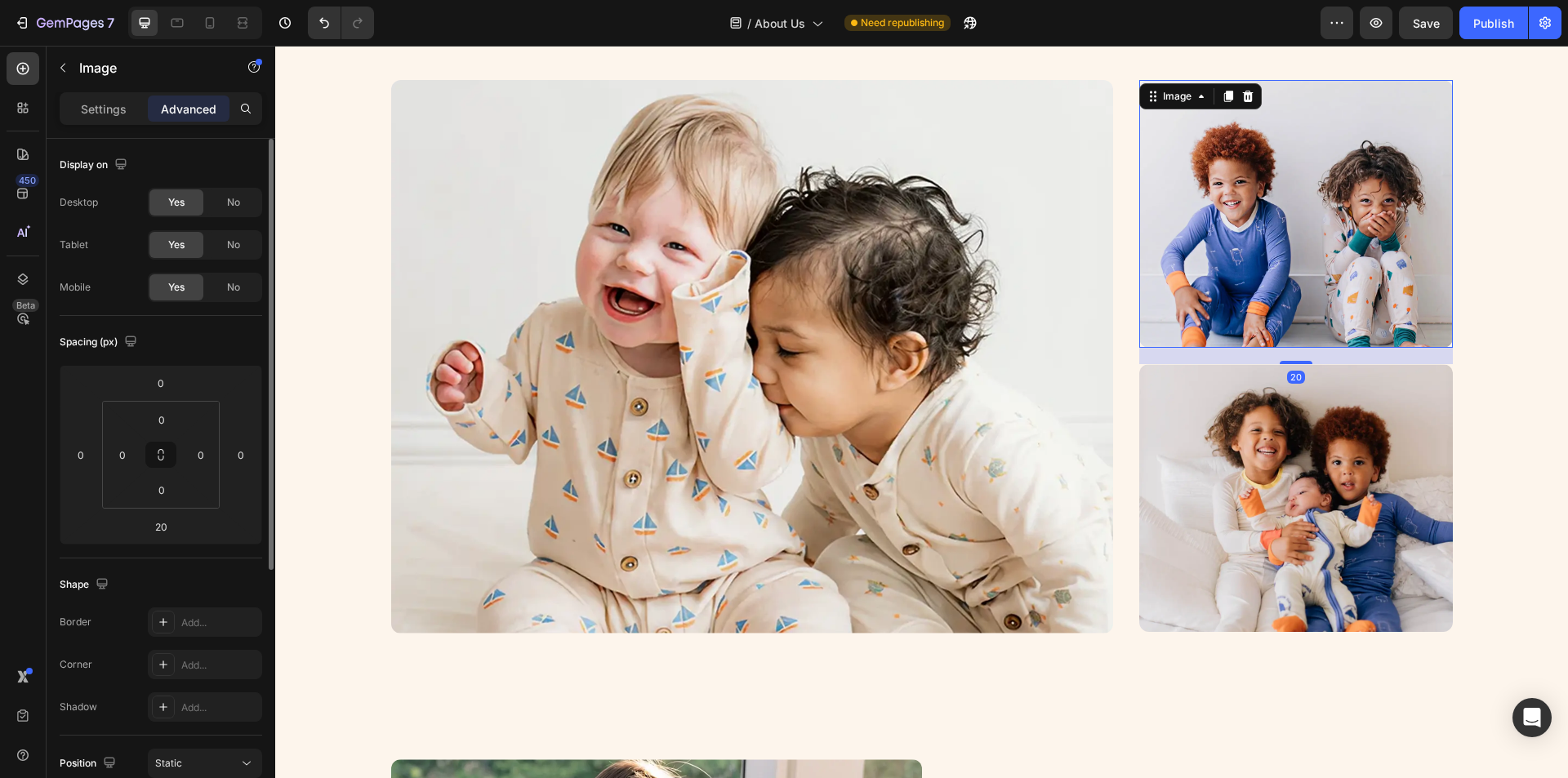
click at [1275, 316] on img at bounding box center [1296, 214] width 314 height 268
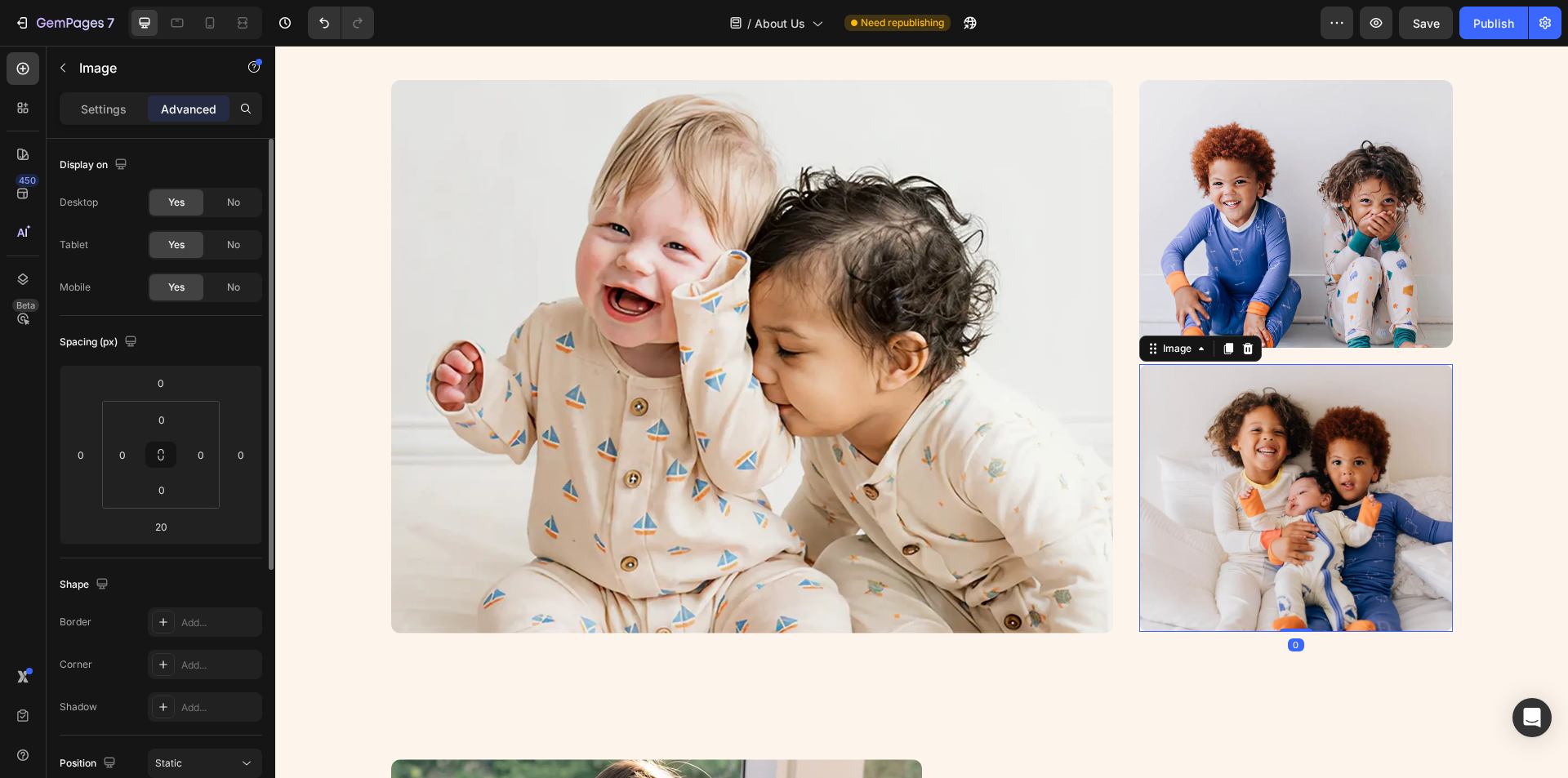
click at [1211, 426] on img at bounding box center [1296, 498] width 314 height 268
click at [1195, 278] on img at bounding box center [1296, 214] width 314 height 268
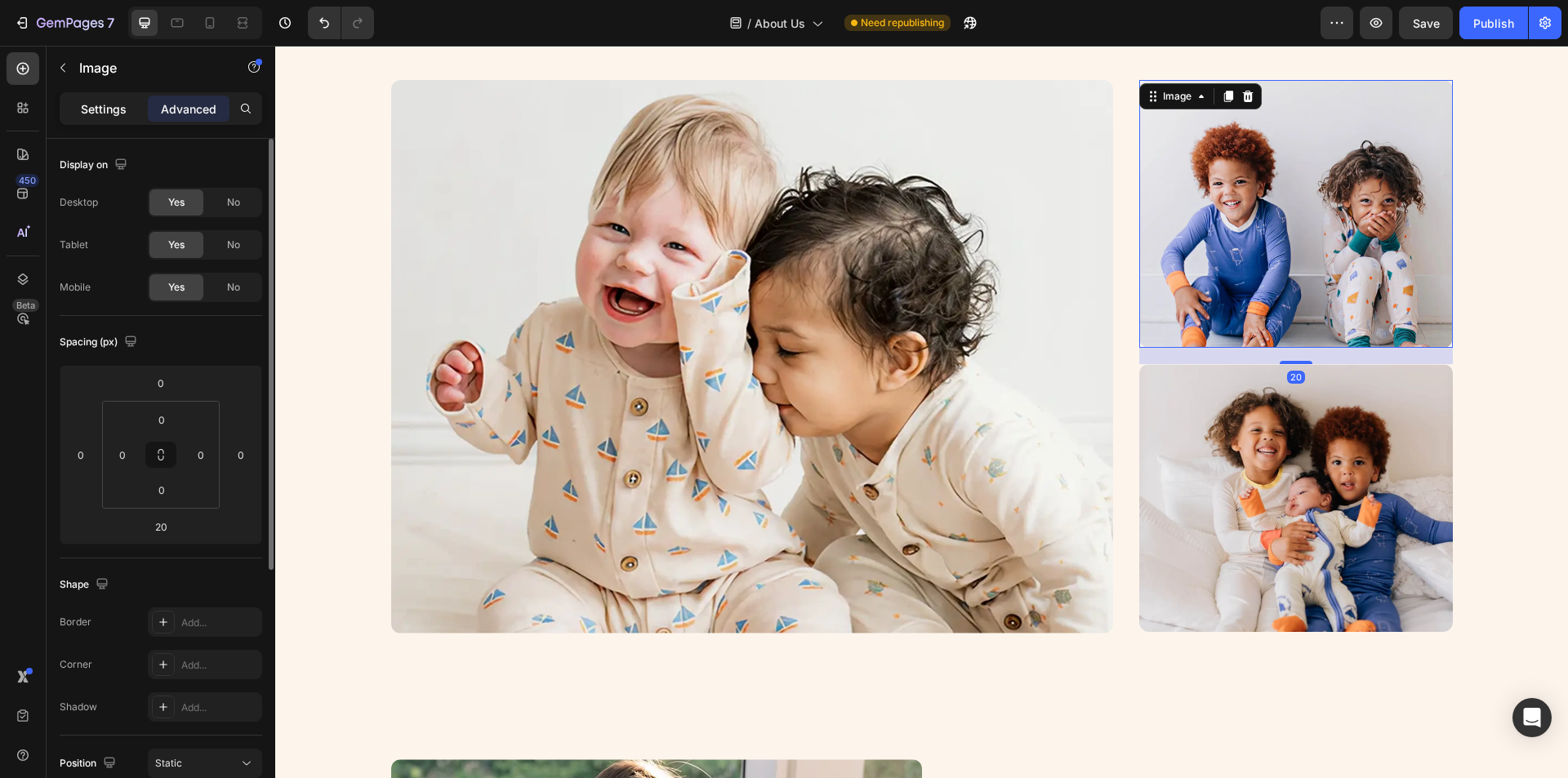
click at [81, 105] on p "Settings" at bounding box center [104, 109] width 46 height 17
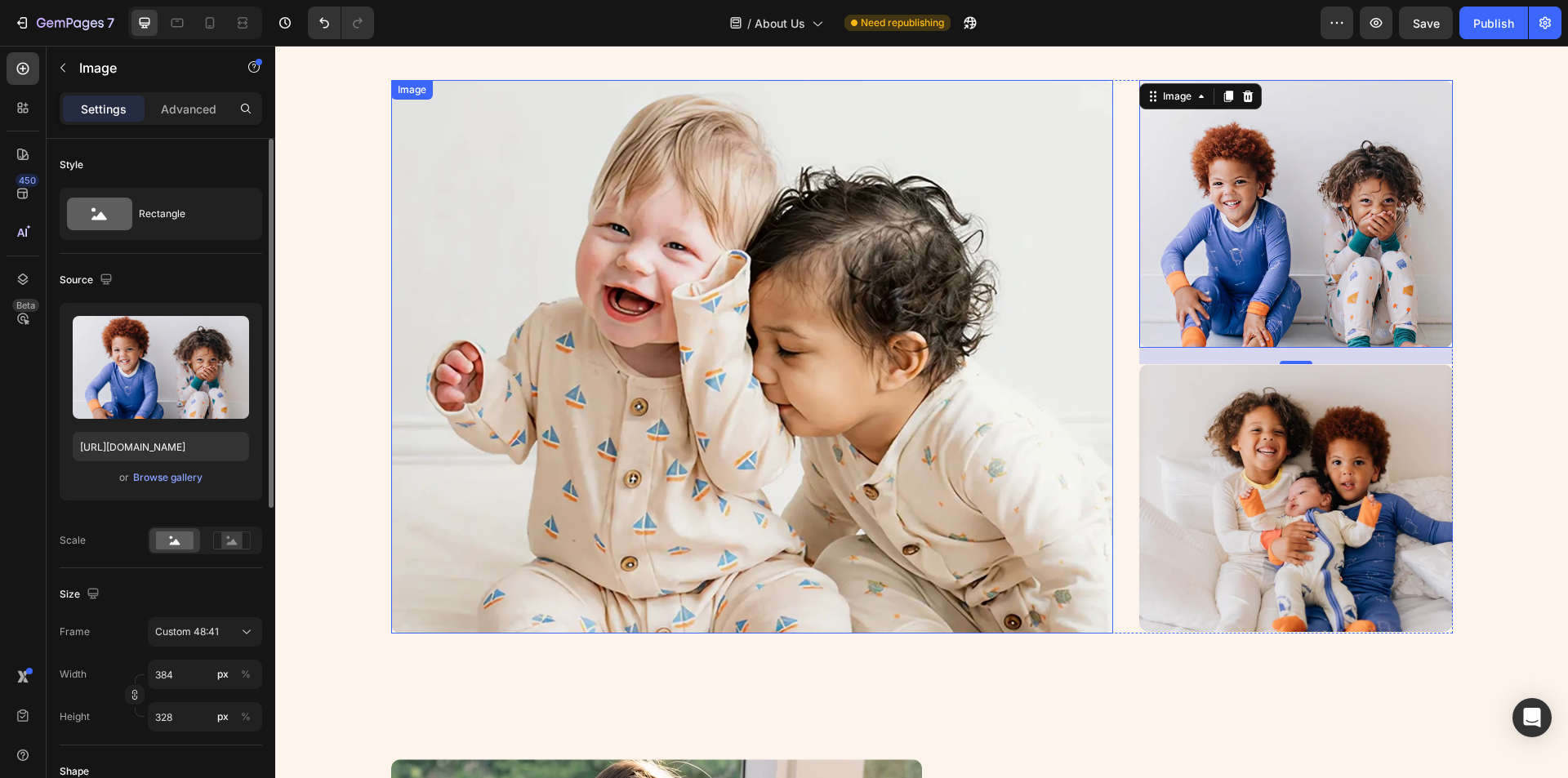
click at [1106, 361] on img at bounding box center [752, 356] width 722 height 552
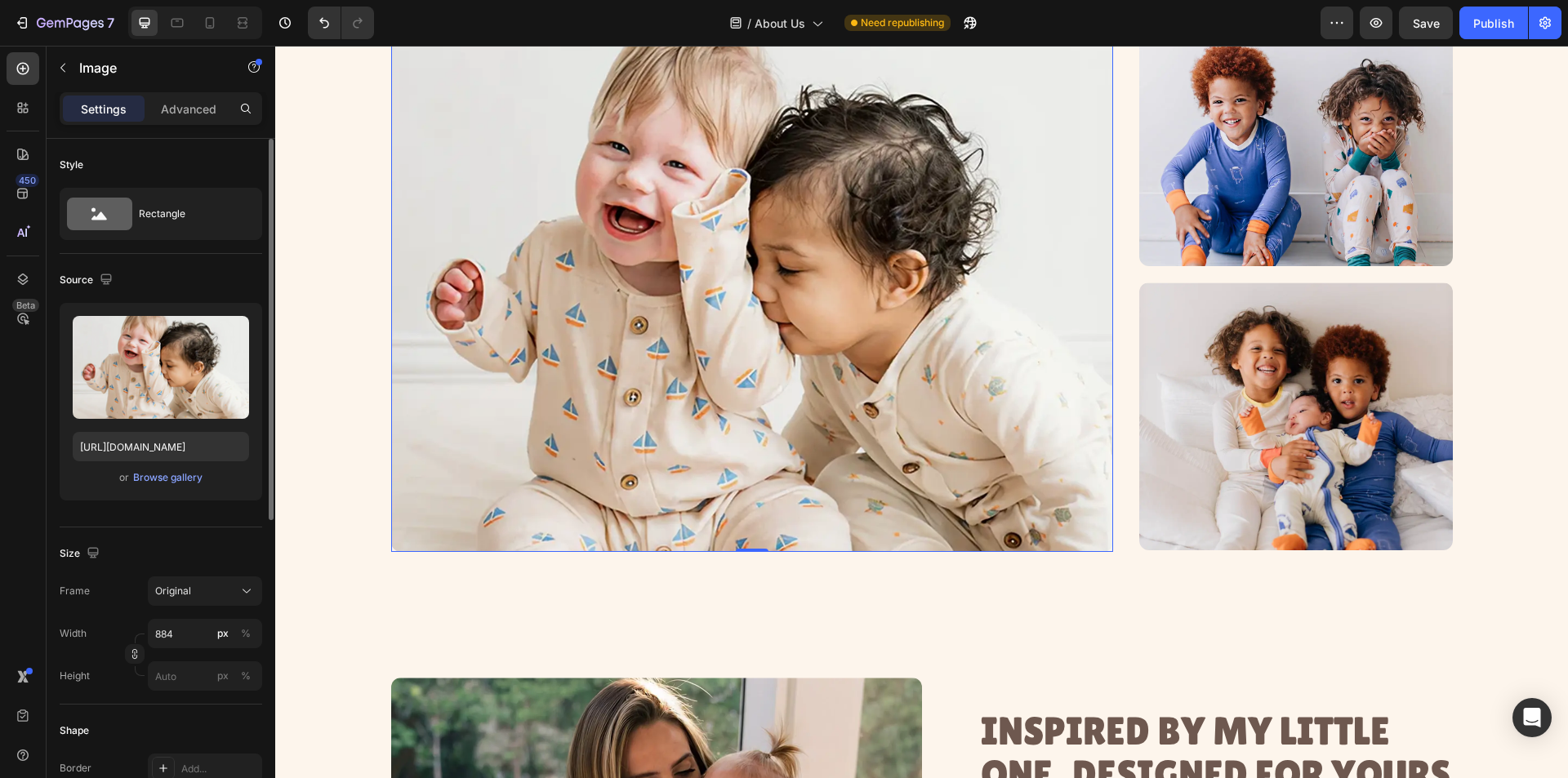
scroll to position [713, 0]
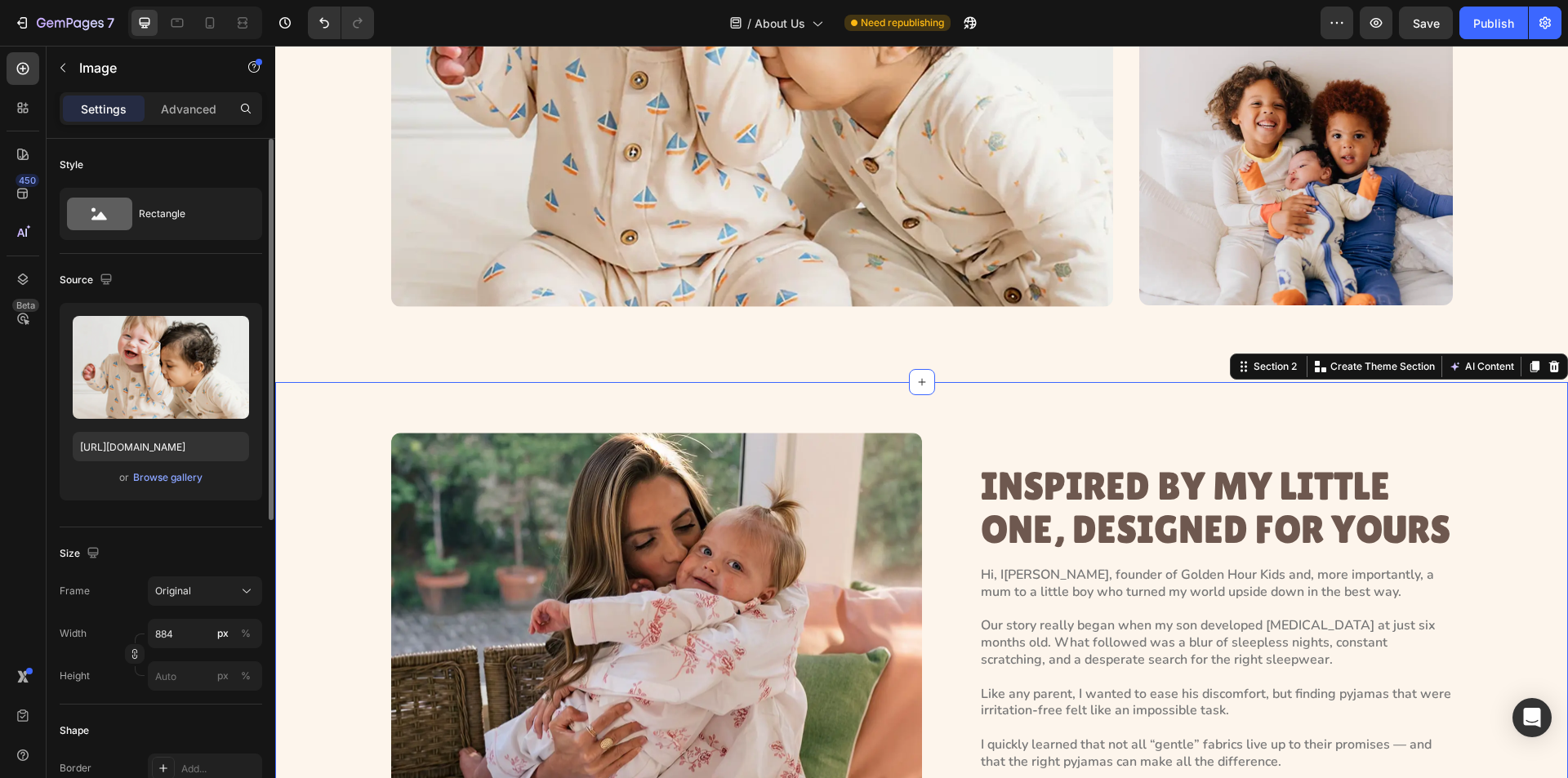
click at [861, 395] on div "Image INSPIRED BY MY LITTLE ONE, DESIGNED FOR YOURS Heading Hi, I’m Paola, foun…" at bounding box center [921, 660] width 1293 height 558
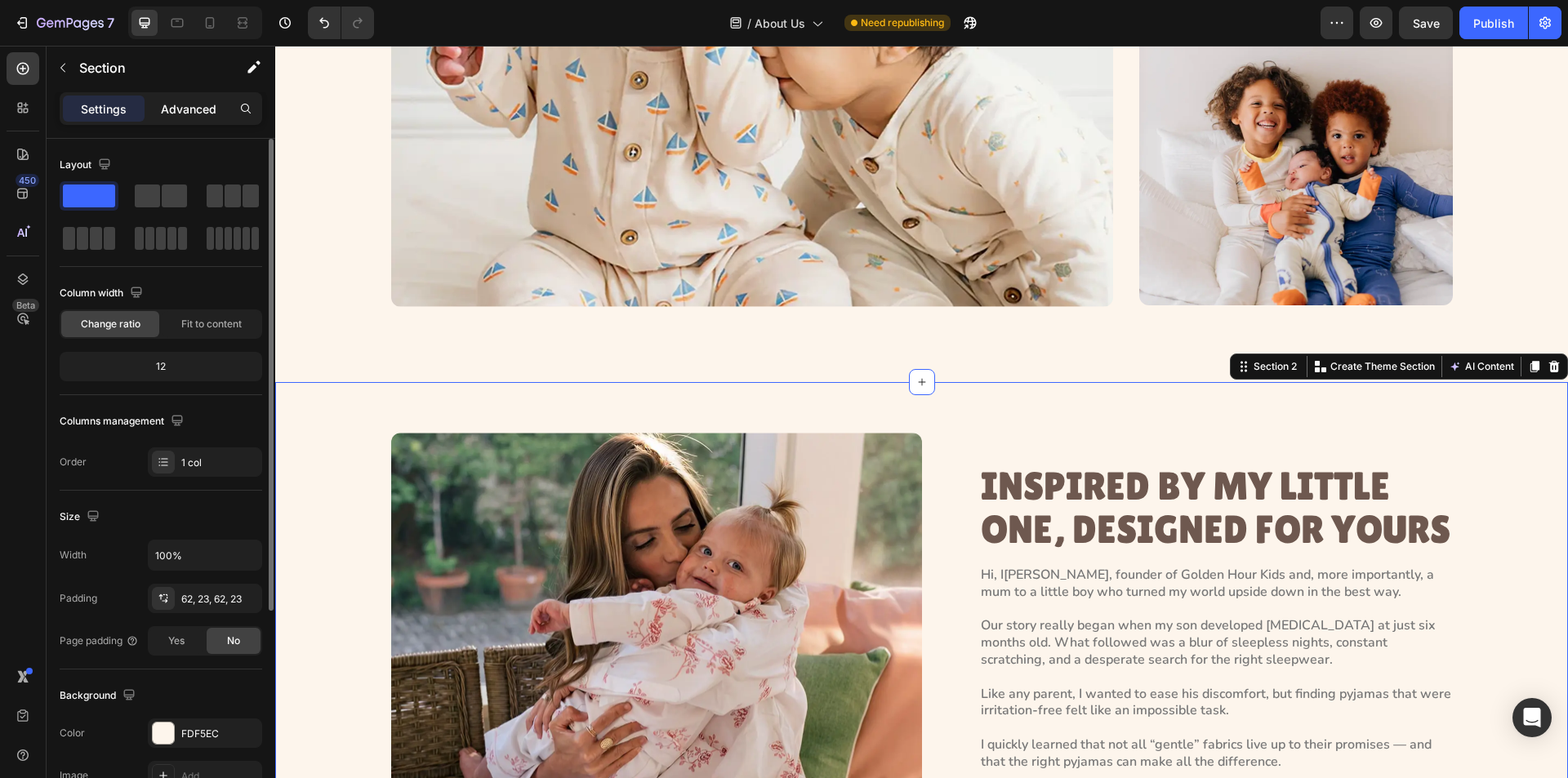
click at [200, 106] on p "Advanced" at bounding box center [189, 109] width 55 height 17
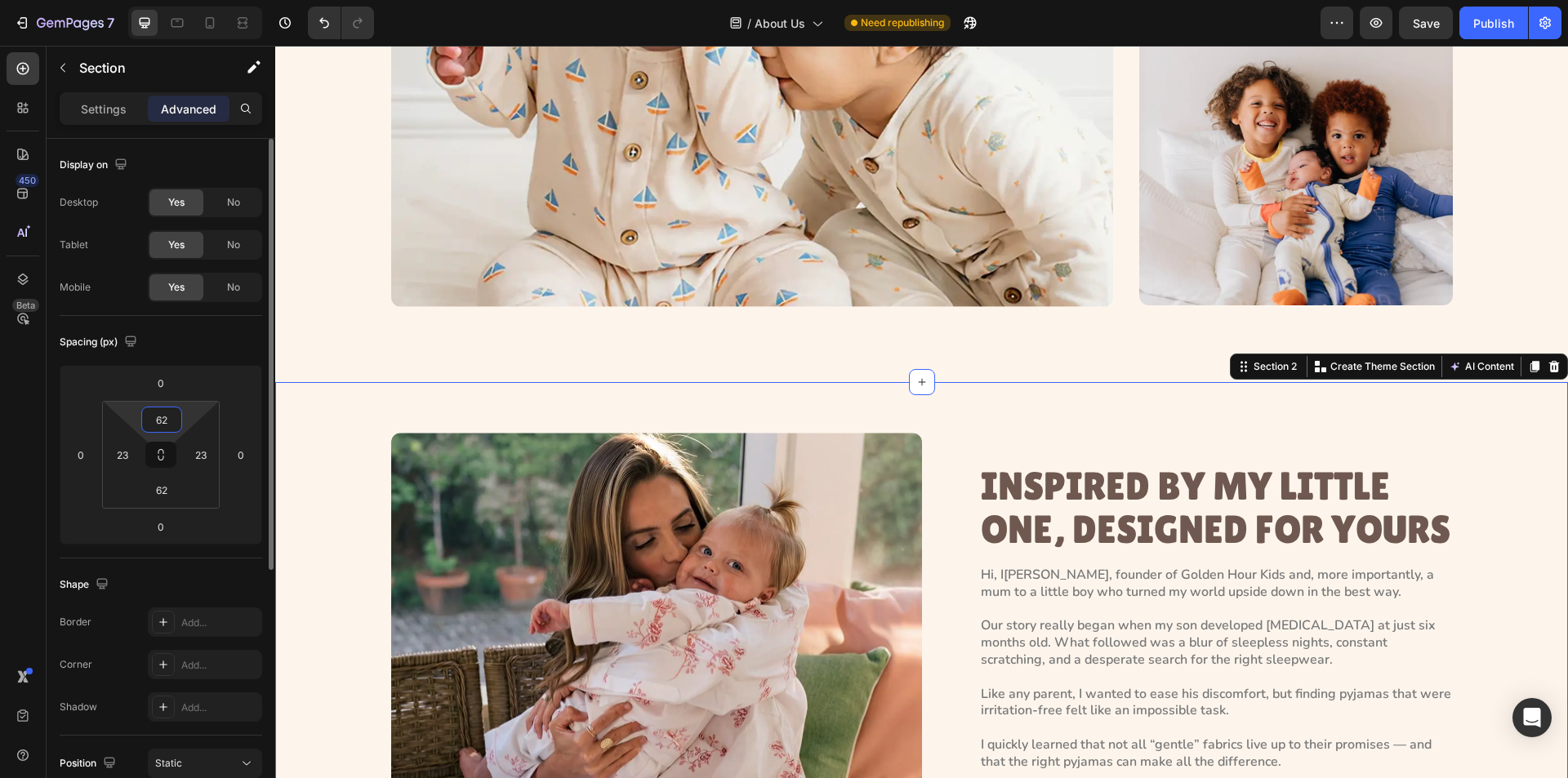
click at [166, 428] on input "62" at bounding box center [162, 419] width 33 height 24
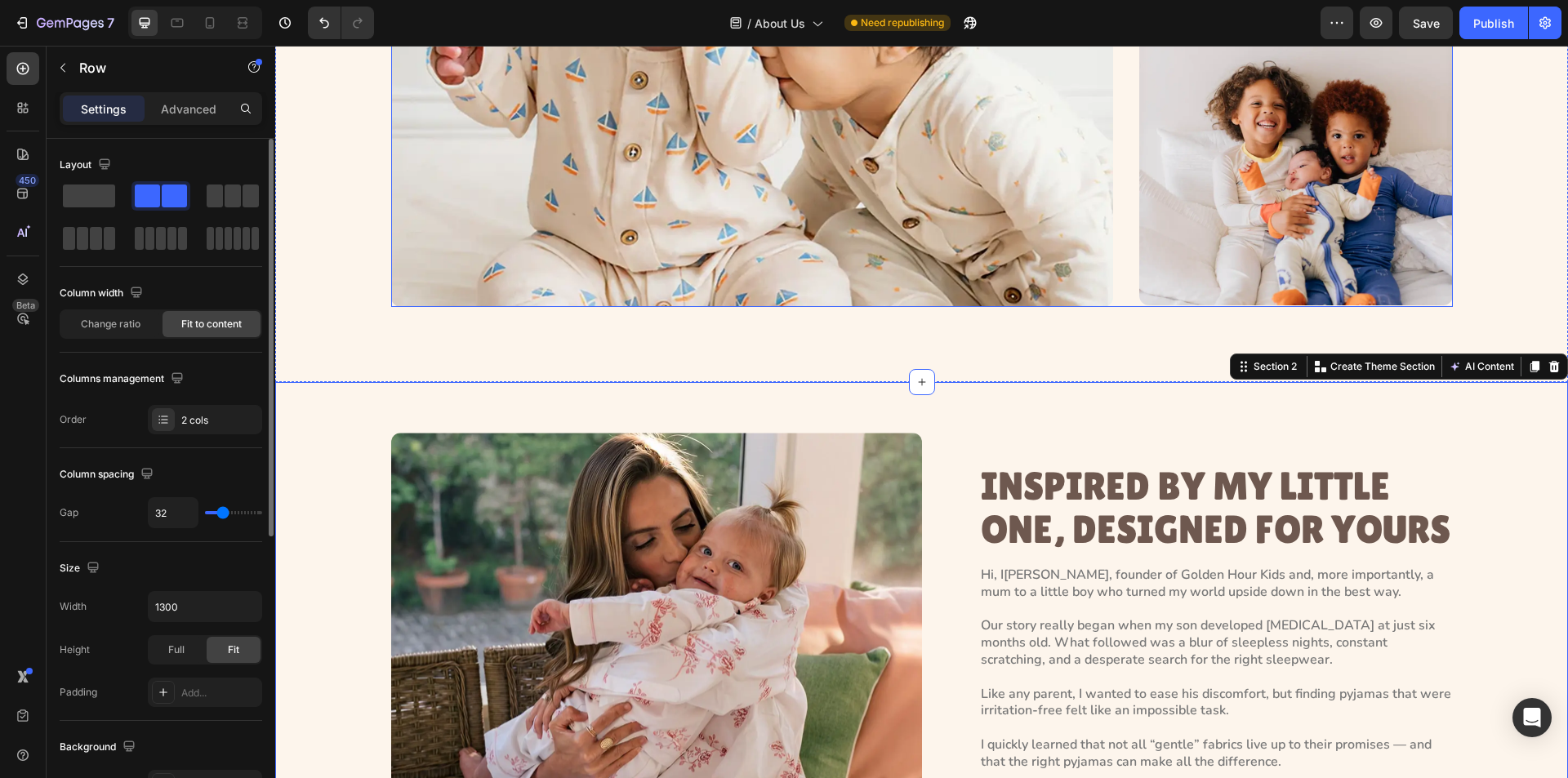
click at [1113, 283] on div "Image Image Image Row" at bounding box center [922, 29] width 1062 height 552
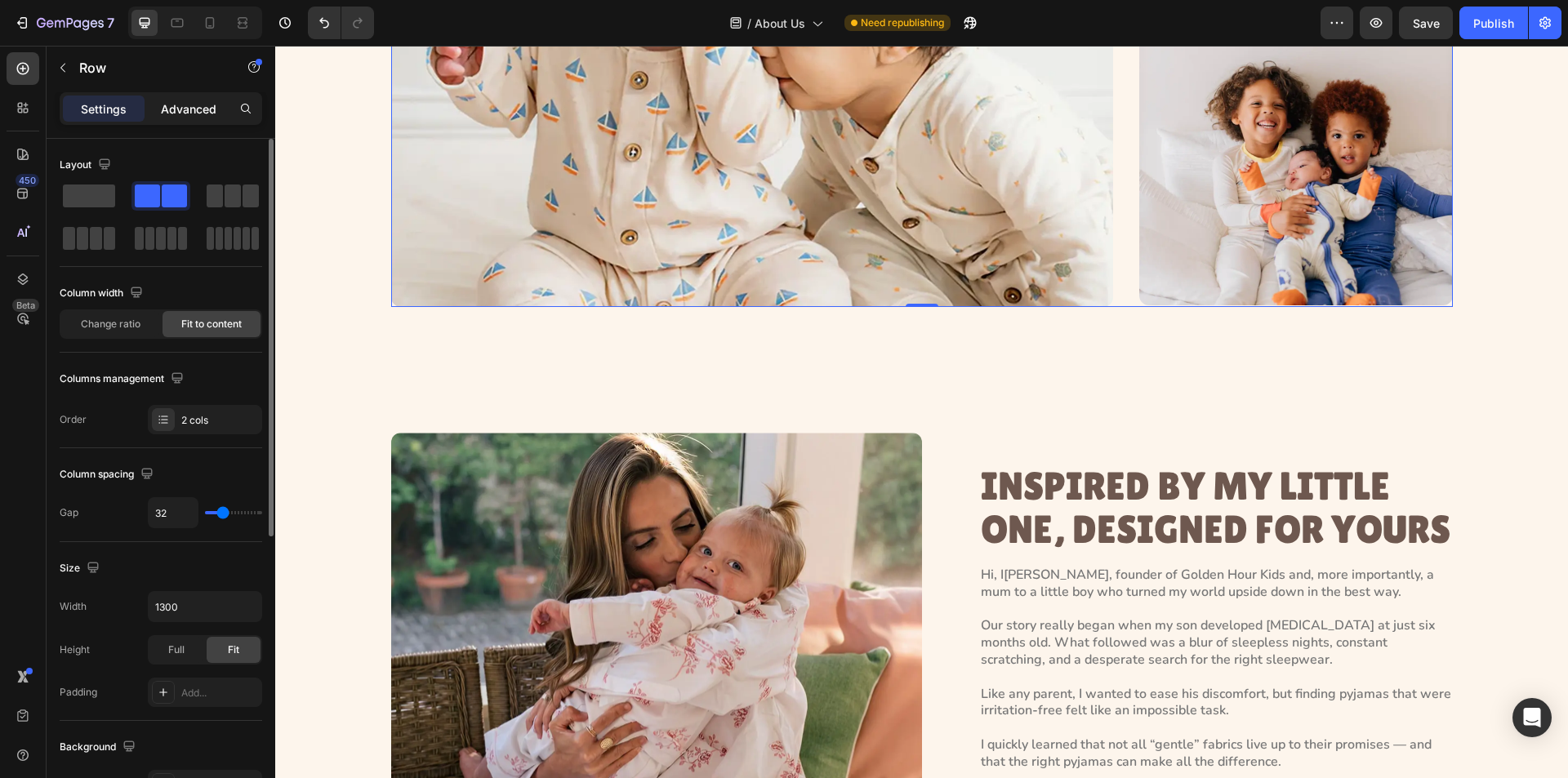
click at [182, 111] on p "Advanced" at bounding box center [189, 109] width 55 height 17
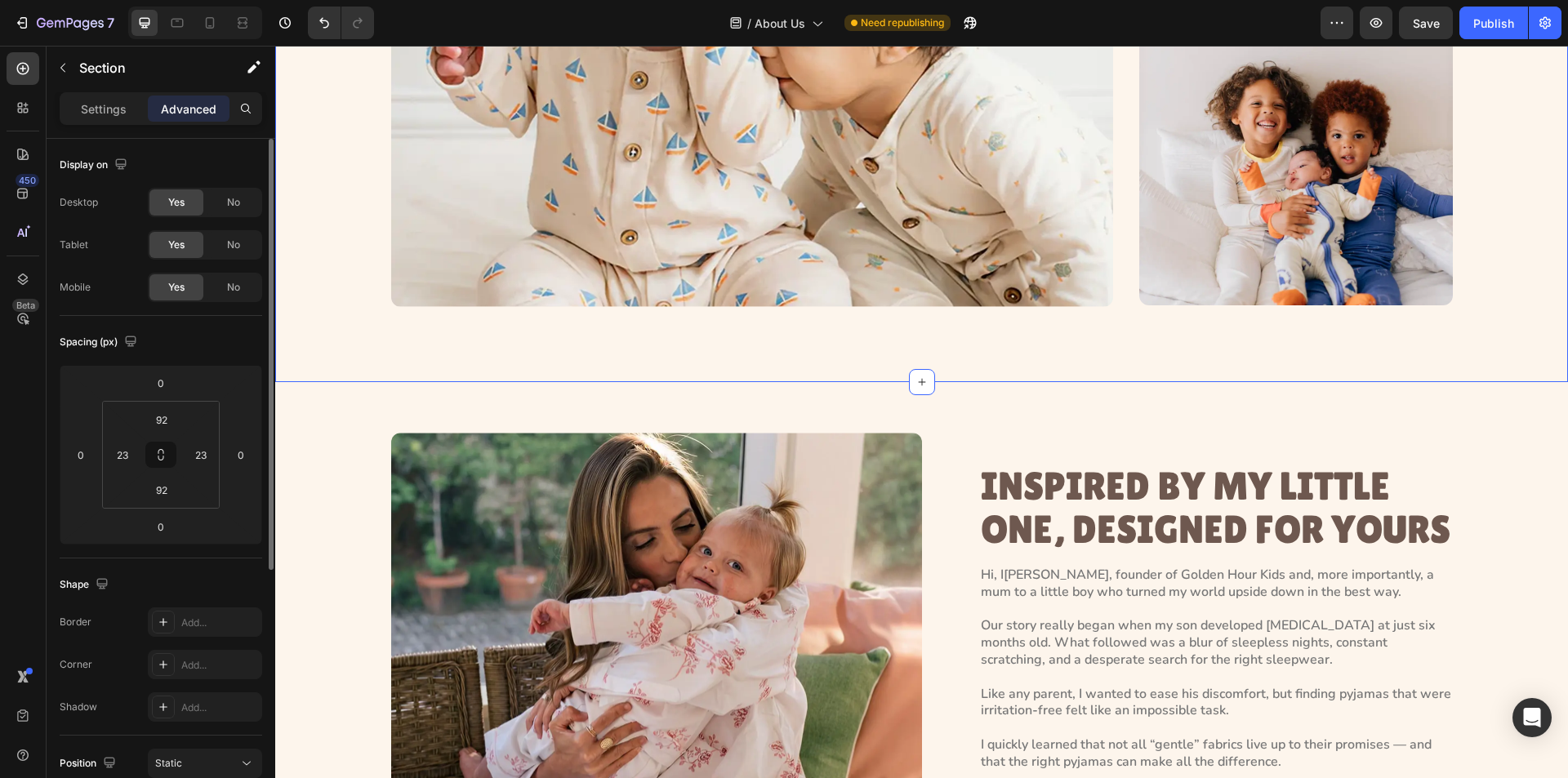
click at [173, 496] on input "92" at bounding box center [162, 490] width 33 height 24
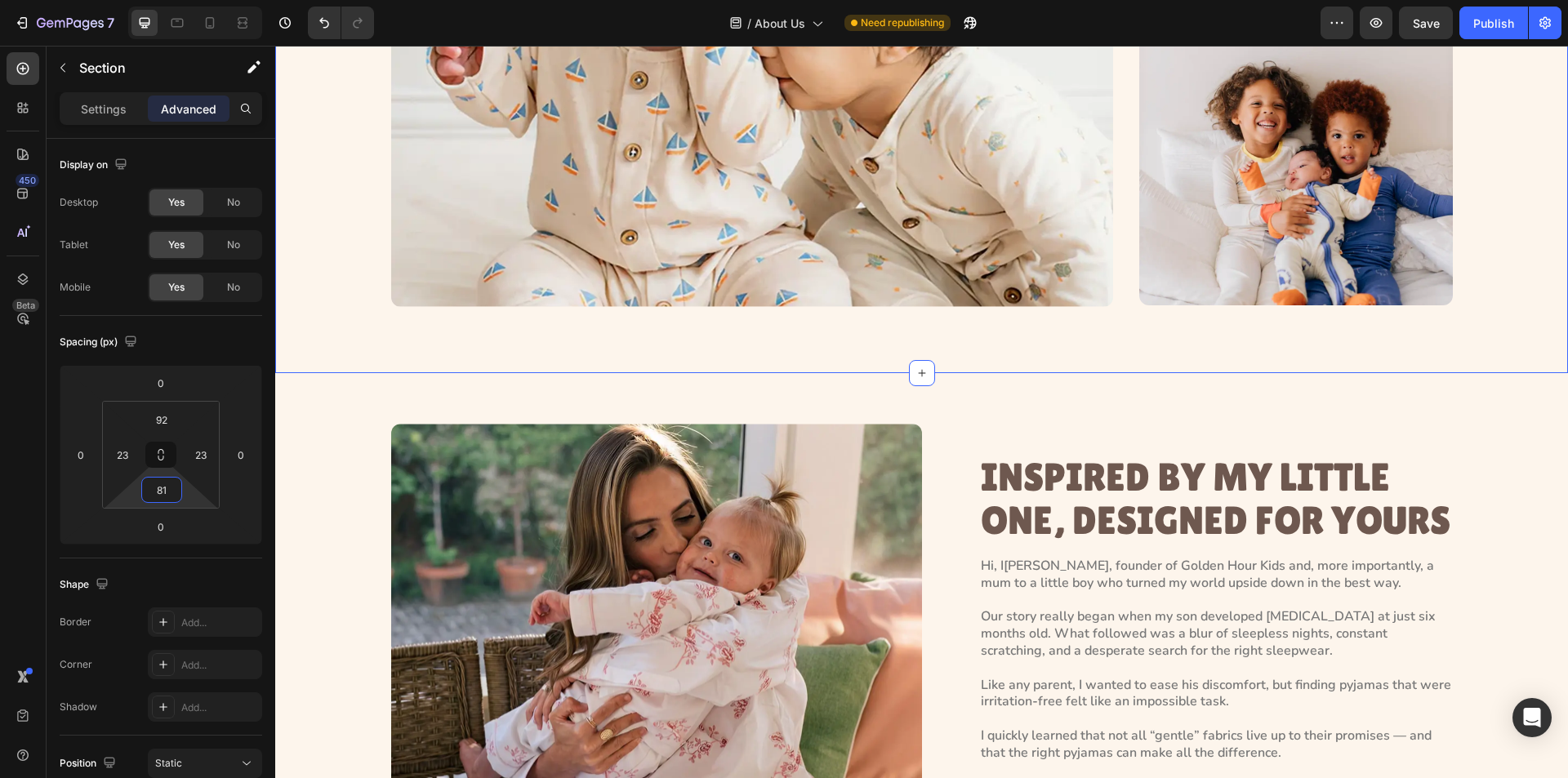
type input "81"
click at [1124, 284] on div "Image Image Image Row" at bounding box center [922, 29] width 1062 height 552
click at [1491, 25] on div "Publish" at bounding box center [1494, 23] width 41 height 17
click at [1554, 26] on button "button" at bounding box center [1546, 23] width 33 height 33
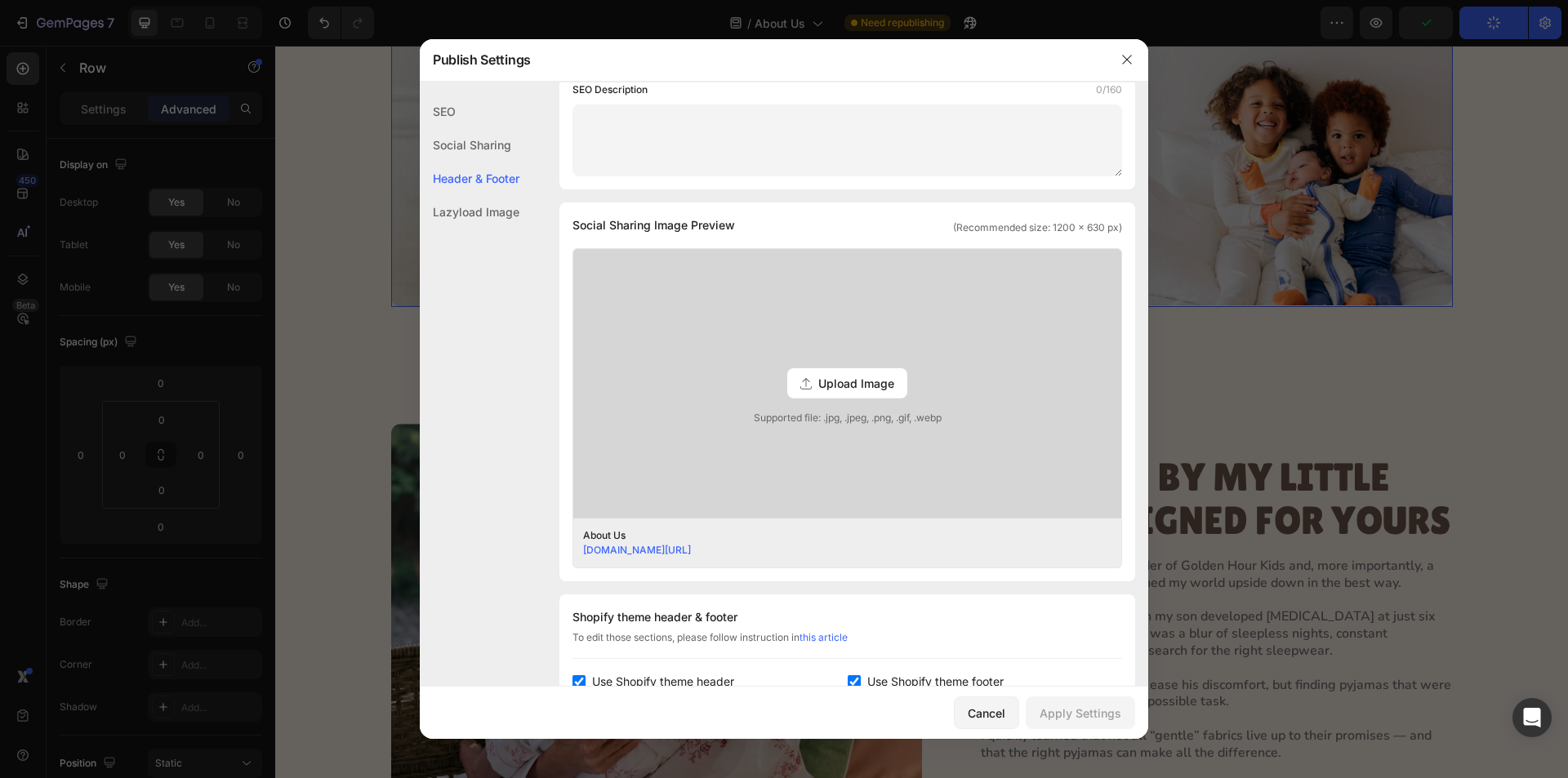
scroll to position [690, 0]
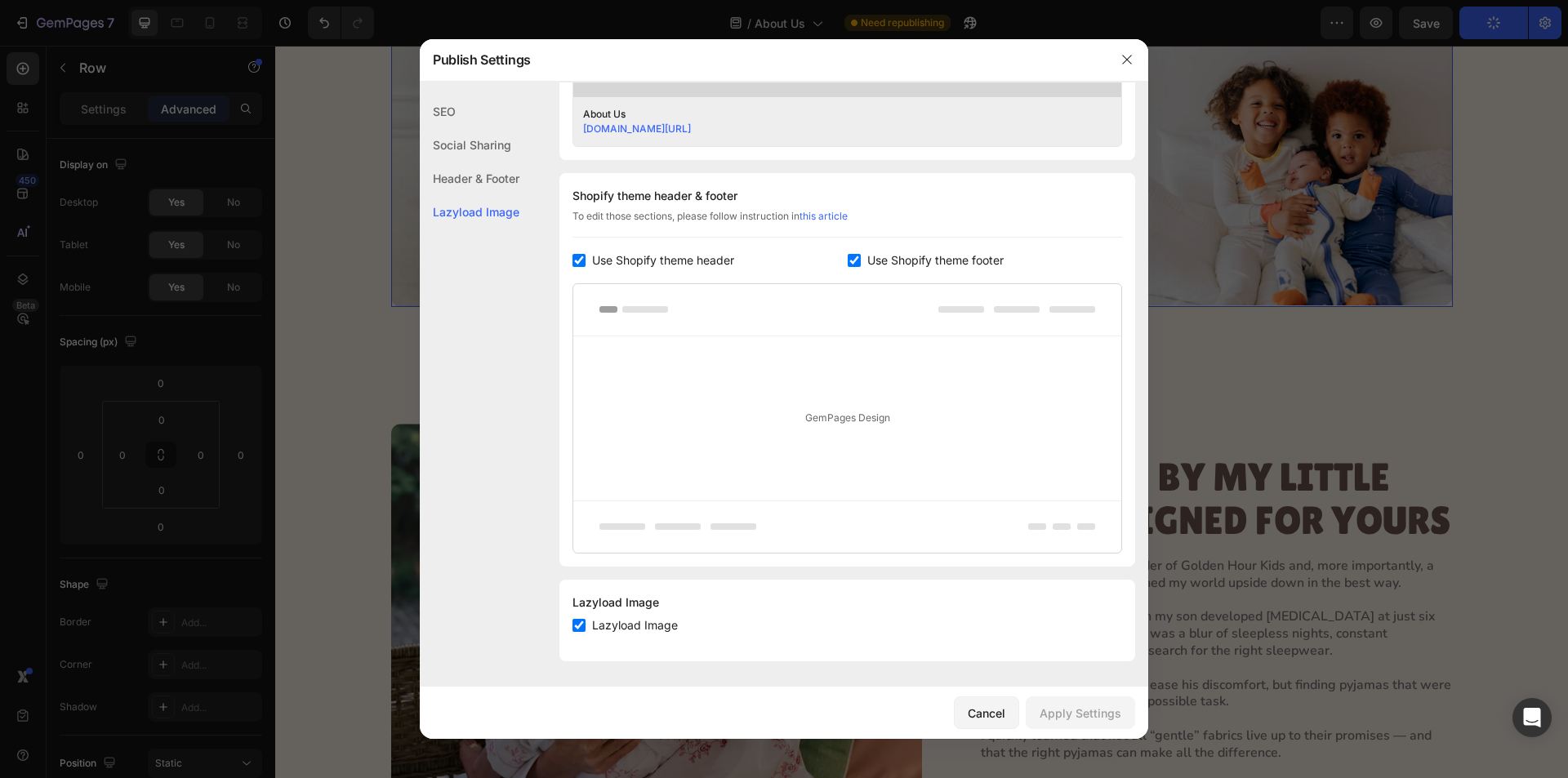
click at [852, 260] on input "checkbox" at bounding box center [854, 260] width 13 height 13
checkbox input "false"
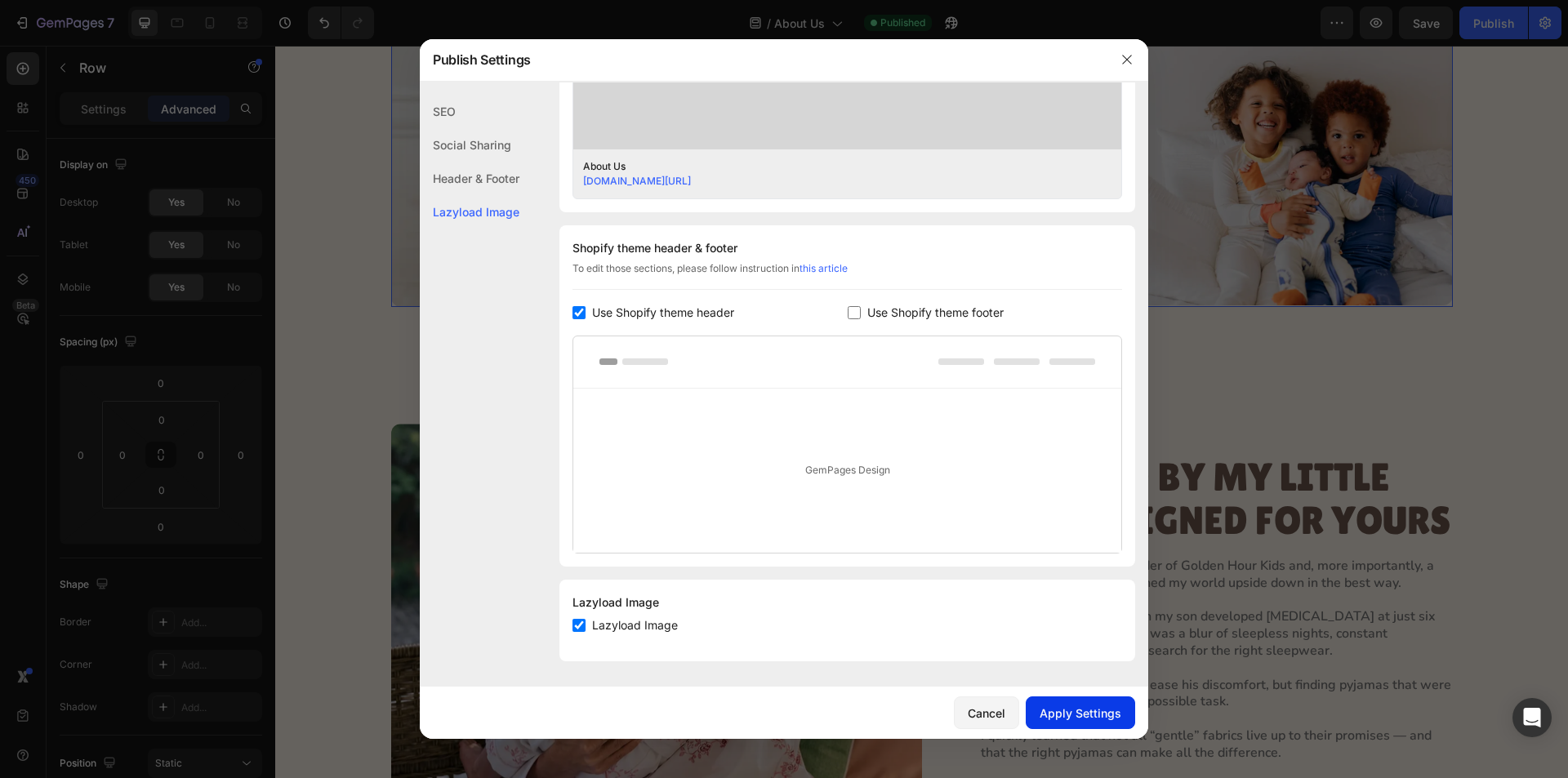
click at [1108, 713] on div "Apply Settings" at bounding box center [1080, 713] width 81 height 17
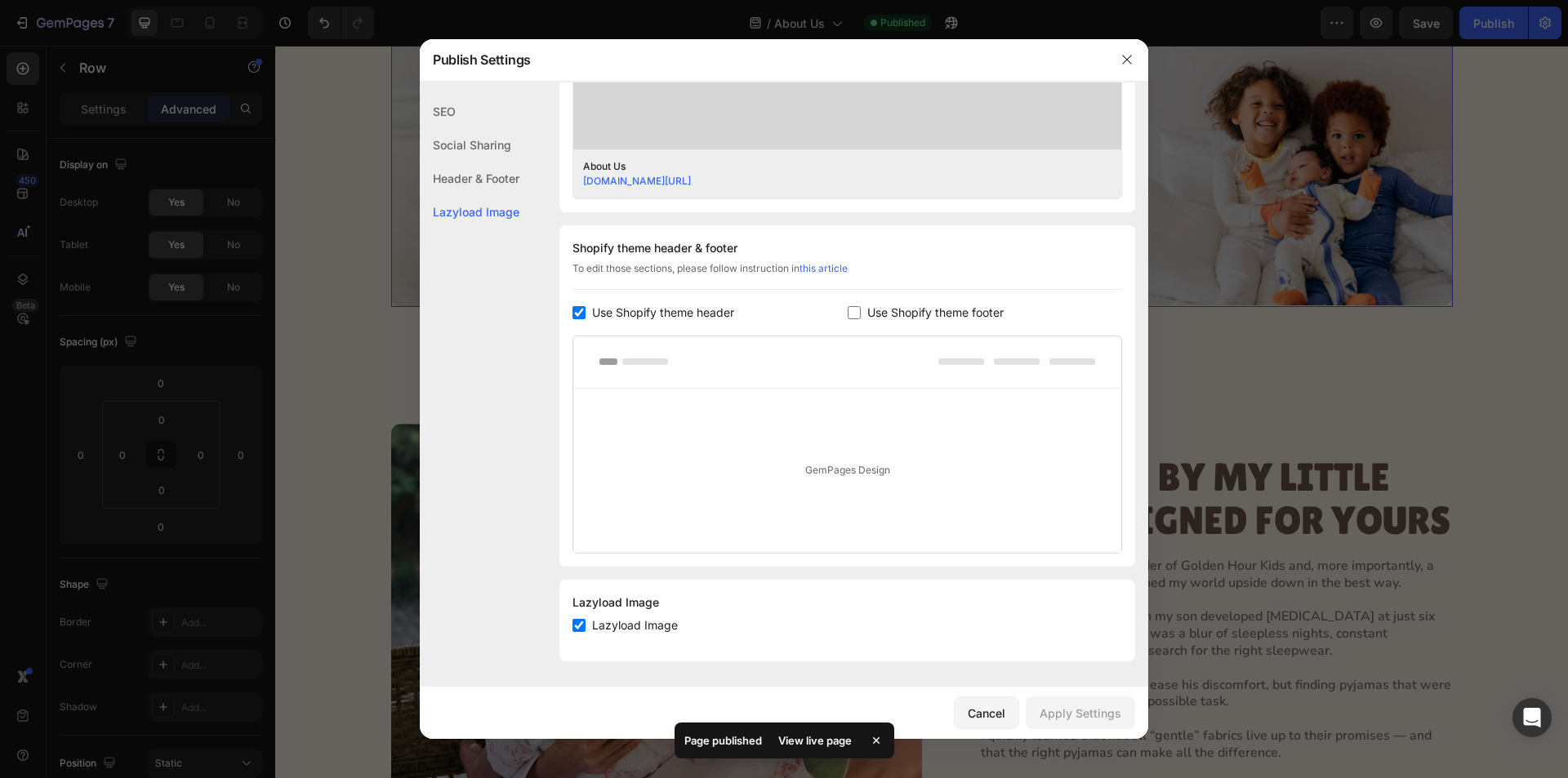
click at [1129, 46] on div at bounding box center [1127, 59] width 42 height 42
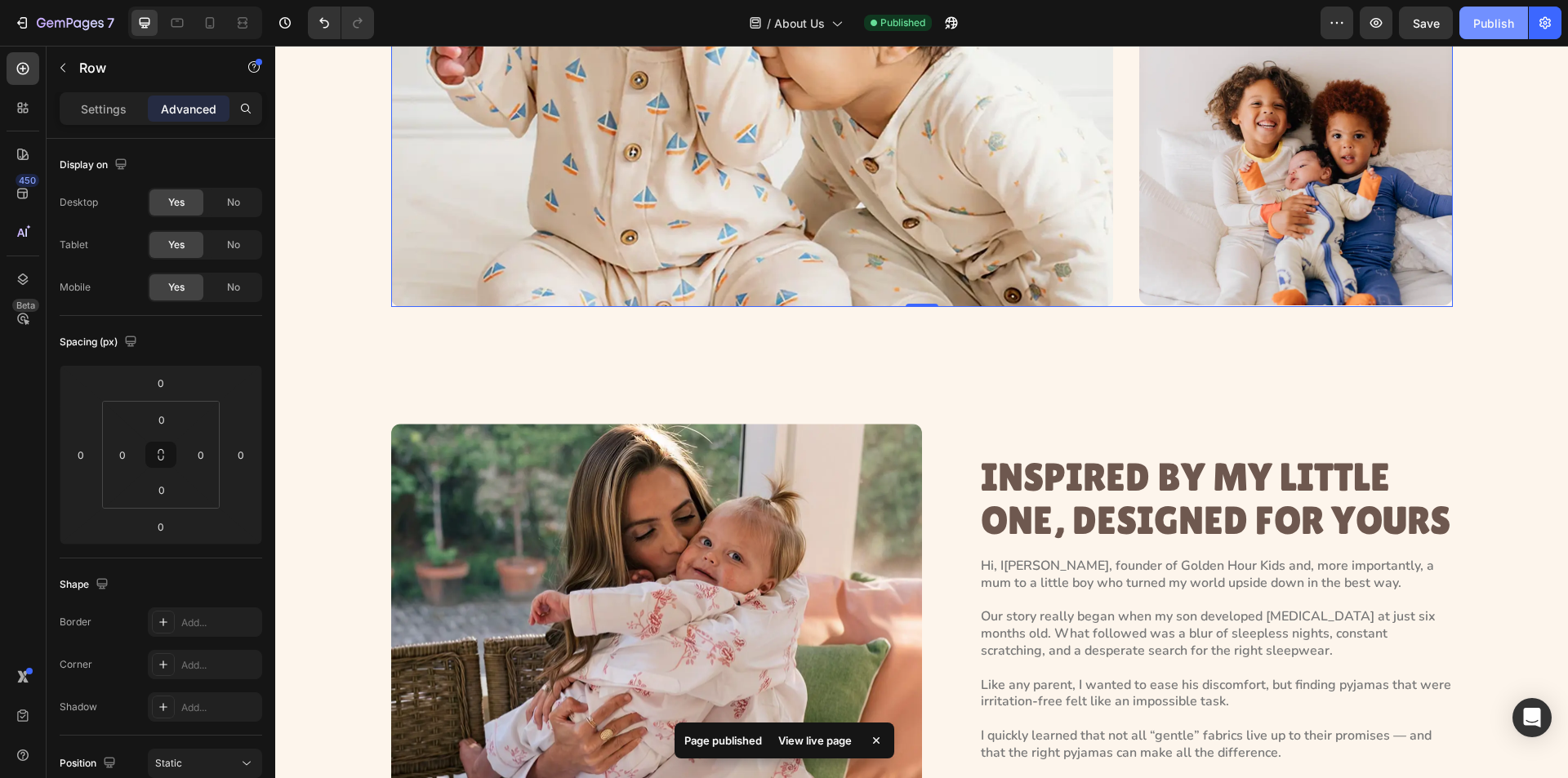
click at [1493, 27] on div "Publish" at bounding box center [1494, 23] width 41 height 17
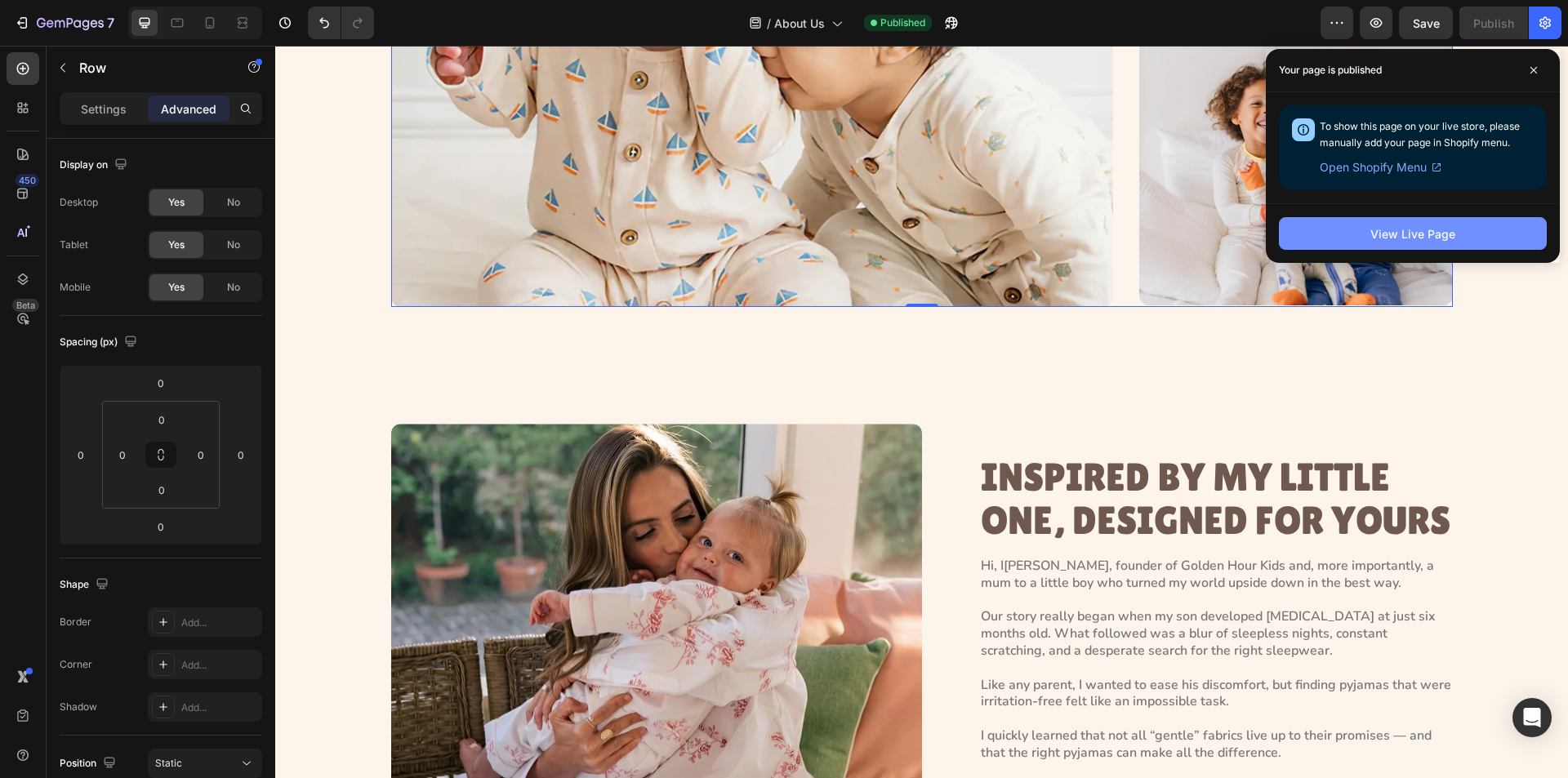
click at [1412, 229] on div "View Live Page" at bounding box center [1413, 234] width 85 height 17
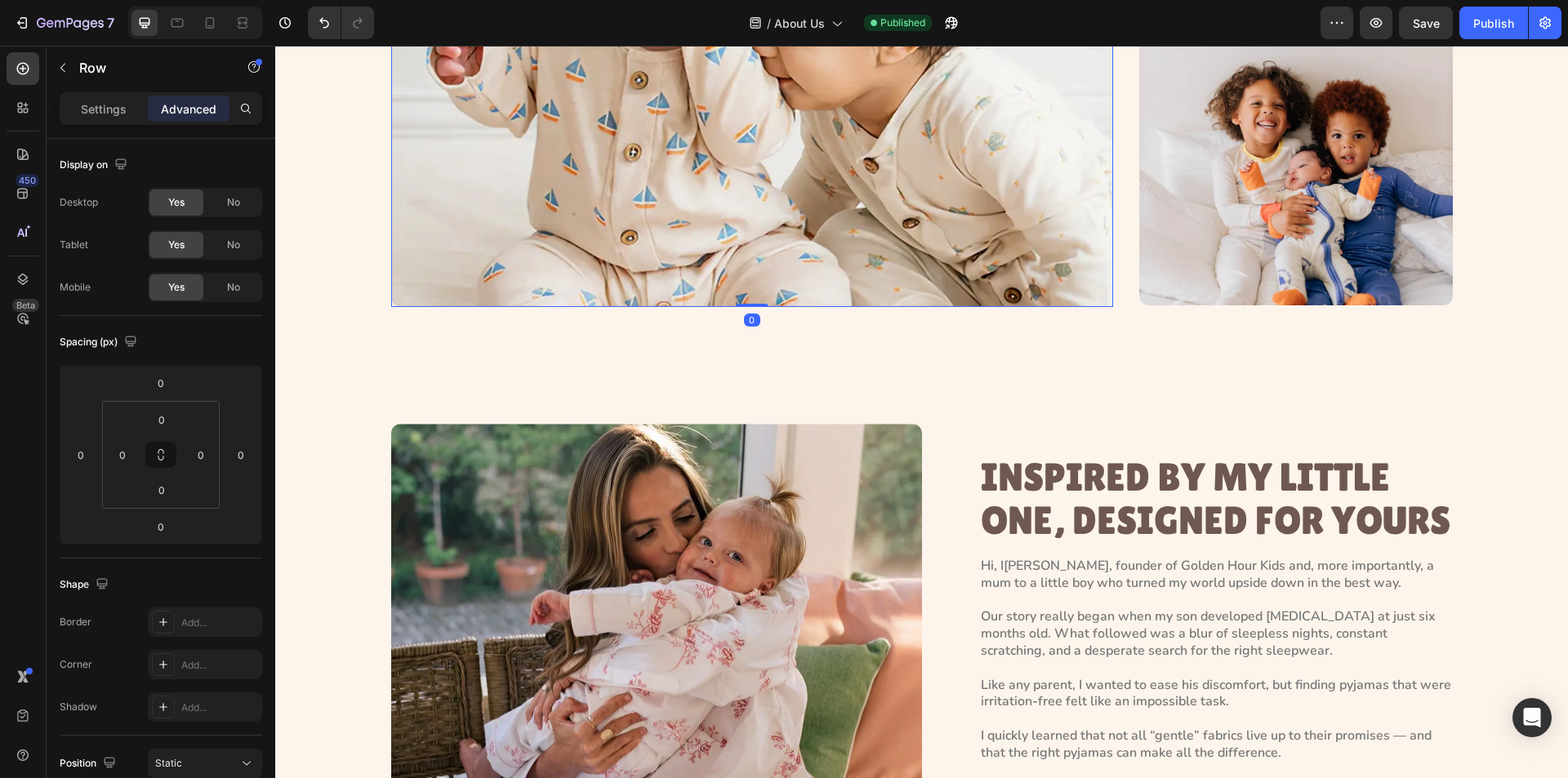
click at [688, 182] on img at bounding box center [752, 29] width 722 height 552
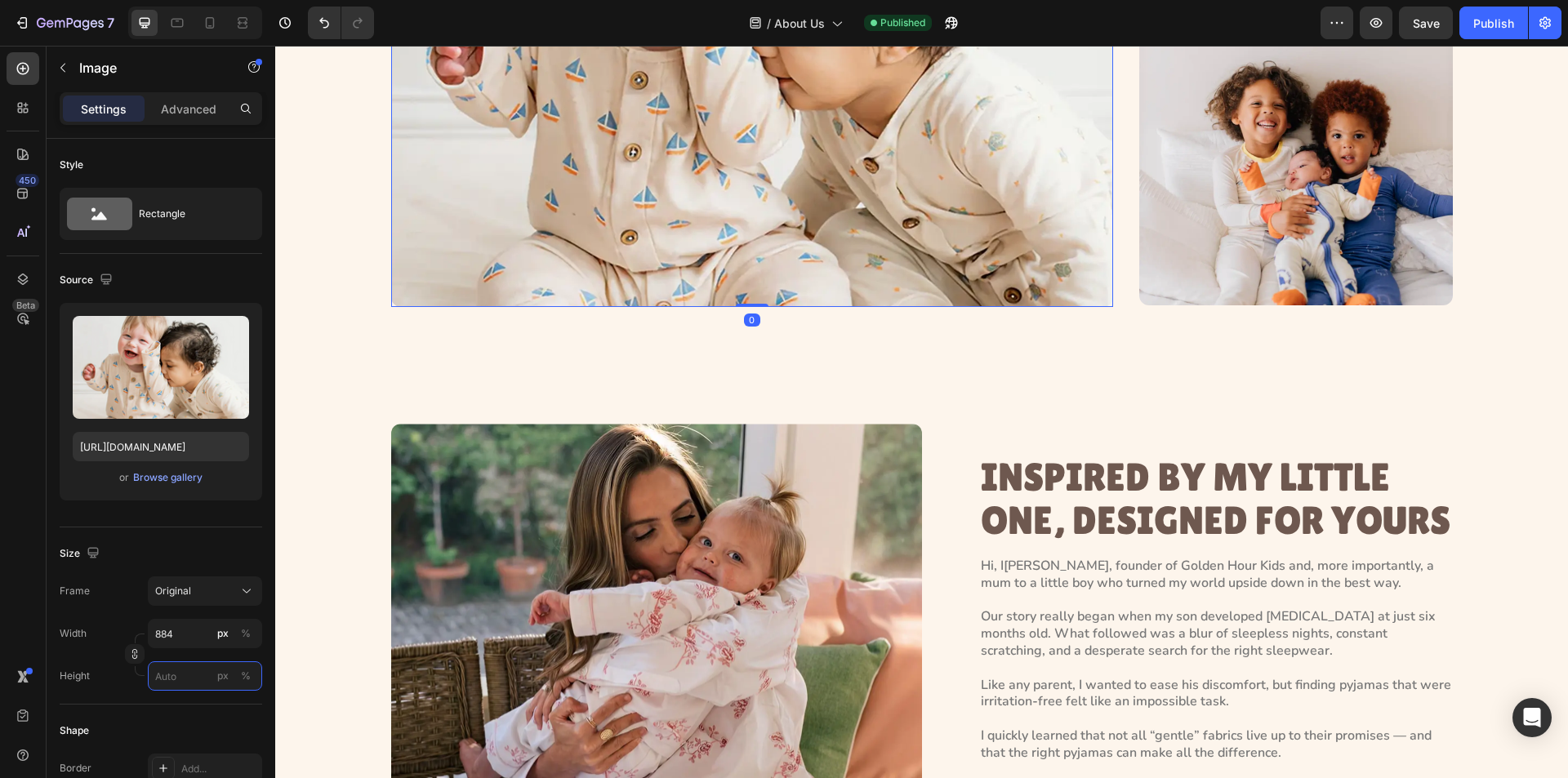
click at [168, 679] on input "px %" at bounding box center [205, 676] width 114 height 29
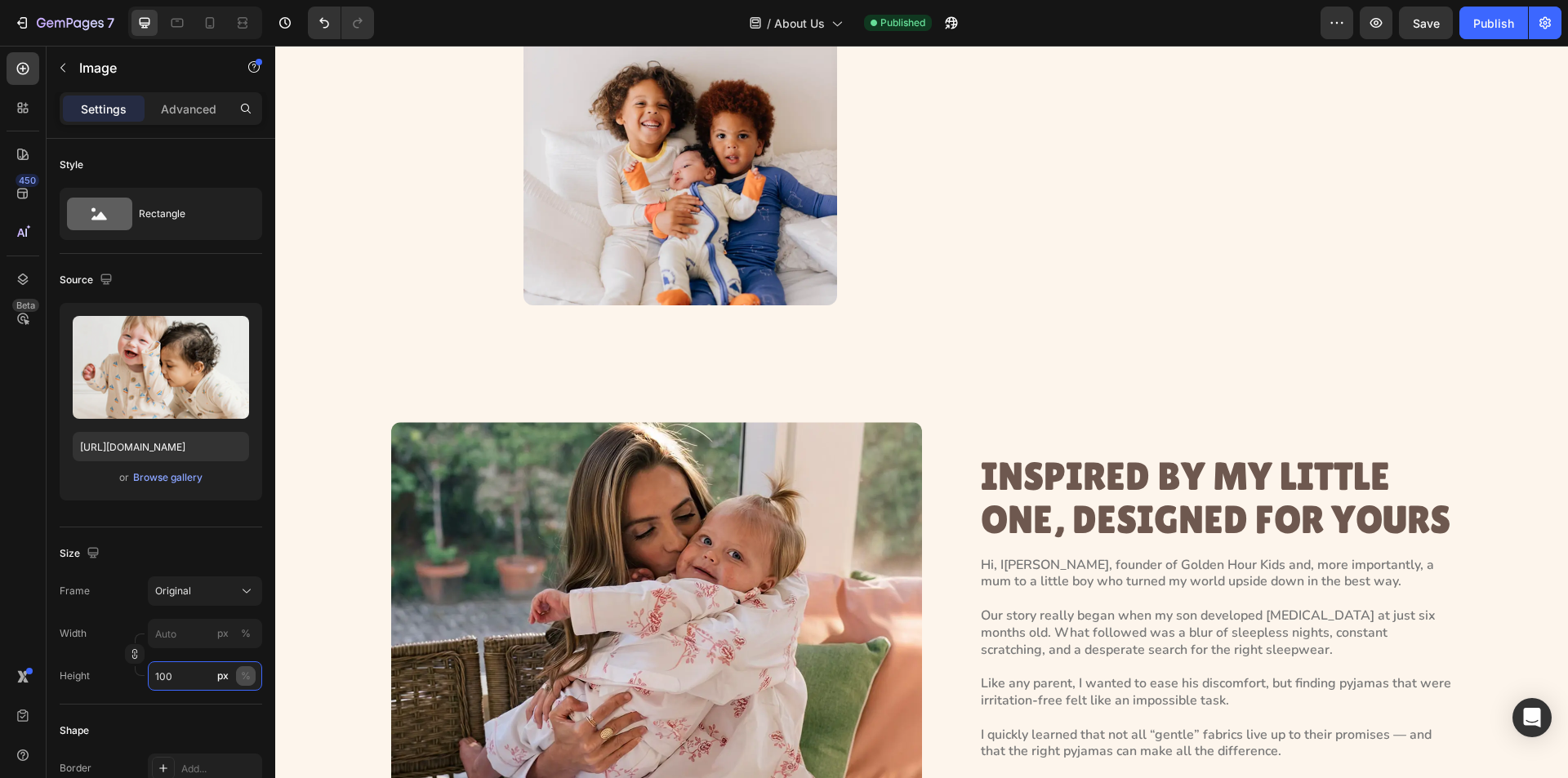
type input "100"
click at [243, 671] on div "%" at bounding box center [246, 676] width 10 height 15
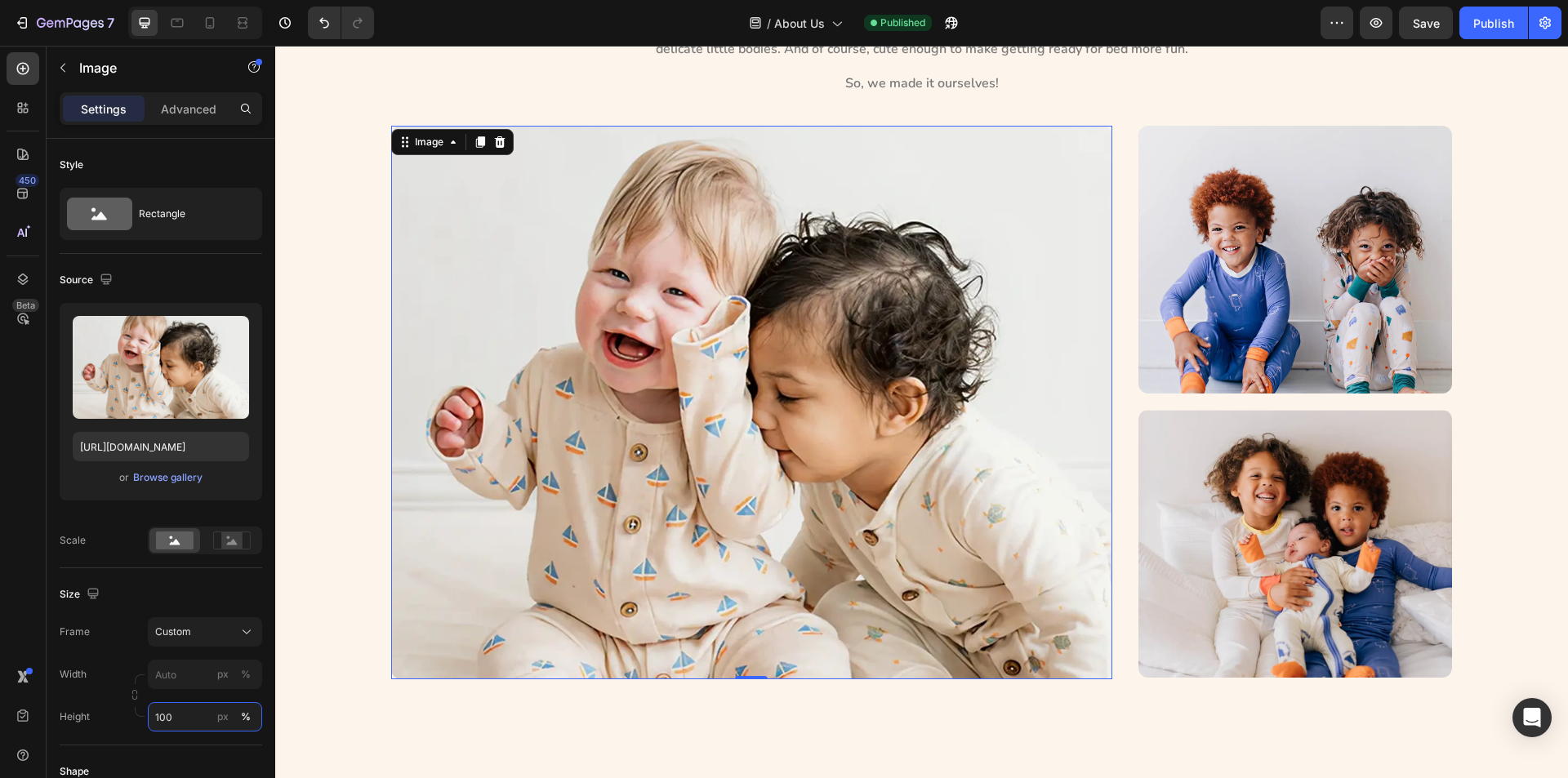
scroll to position [304, 0]
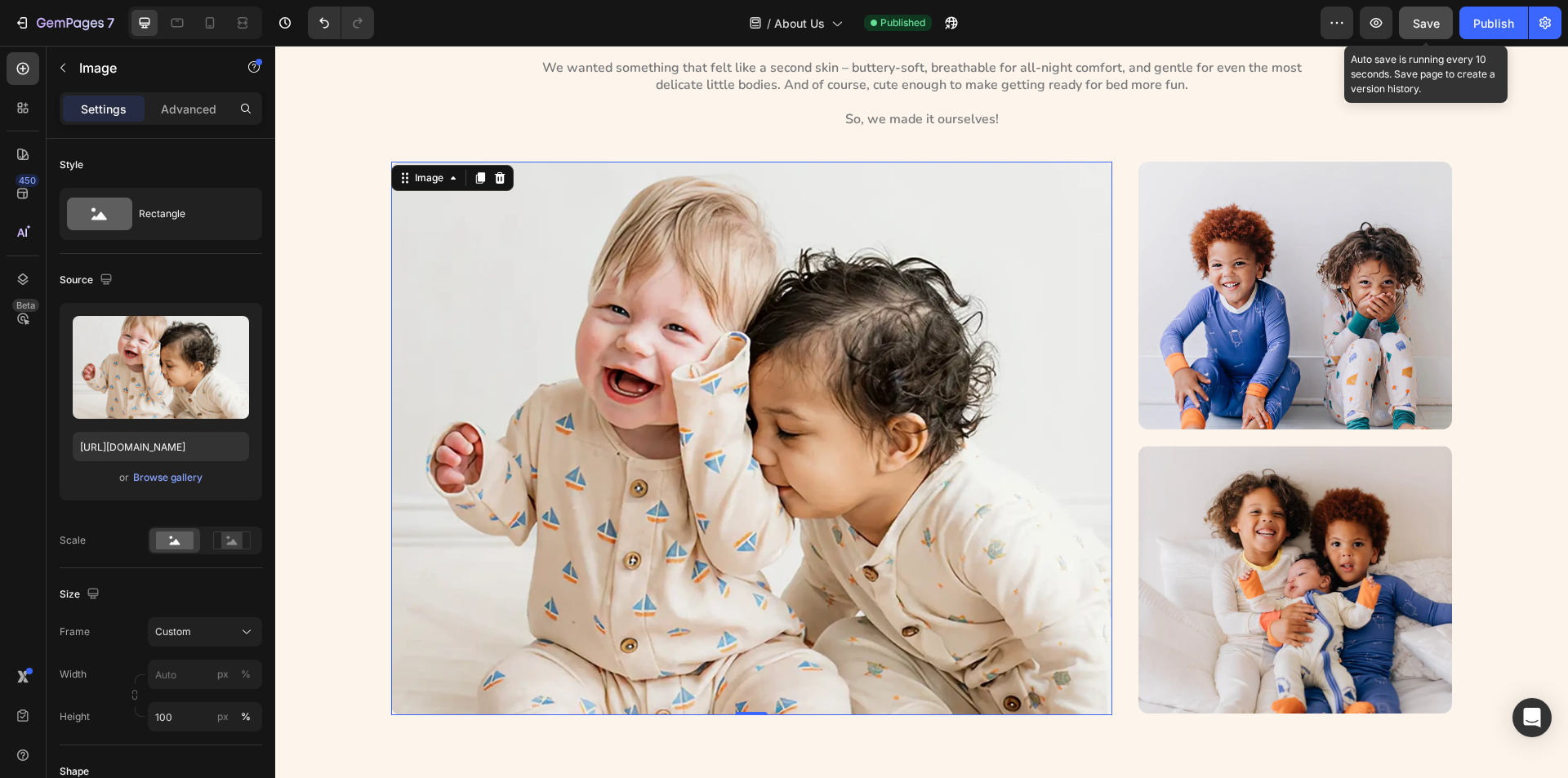
click at [1424, 30] on div "Save" at bounding box center [1426, 23] width 27 height 17
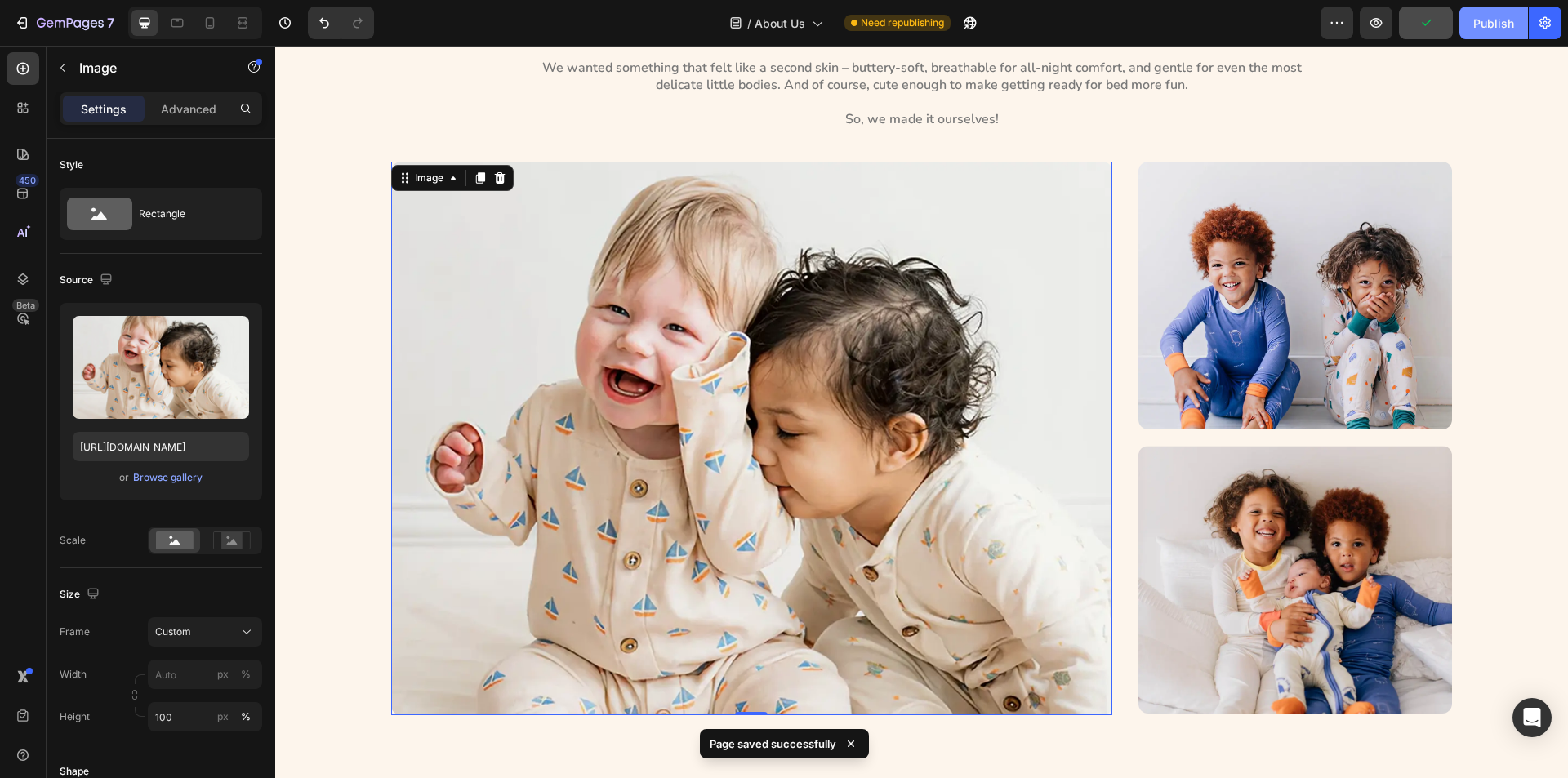
click at [1473, 31] on button "Publish" at bounding box center [1494, 23] width 68 height 33
click at [317, 389] on div "About Us Heading GOLDEN HOUR KIDS Heading It all started with a simple question…" at bounding box center [922, 282] width 1256 height 865
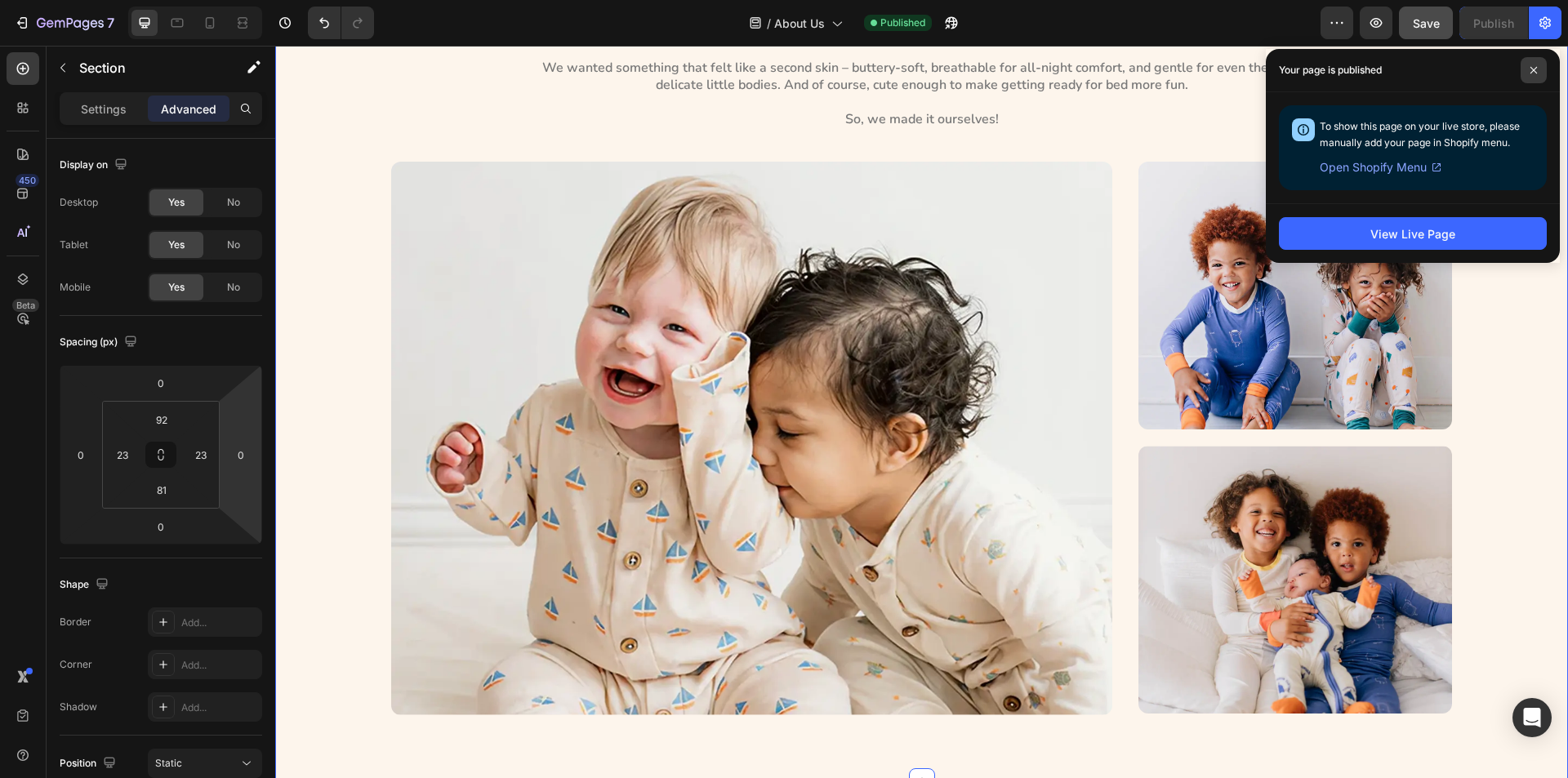
click at [1540, 61] on span at bounding box center [1534, 70] width 26 height 26
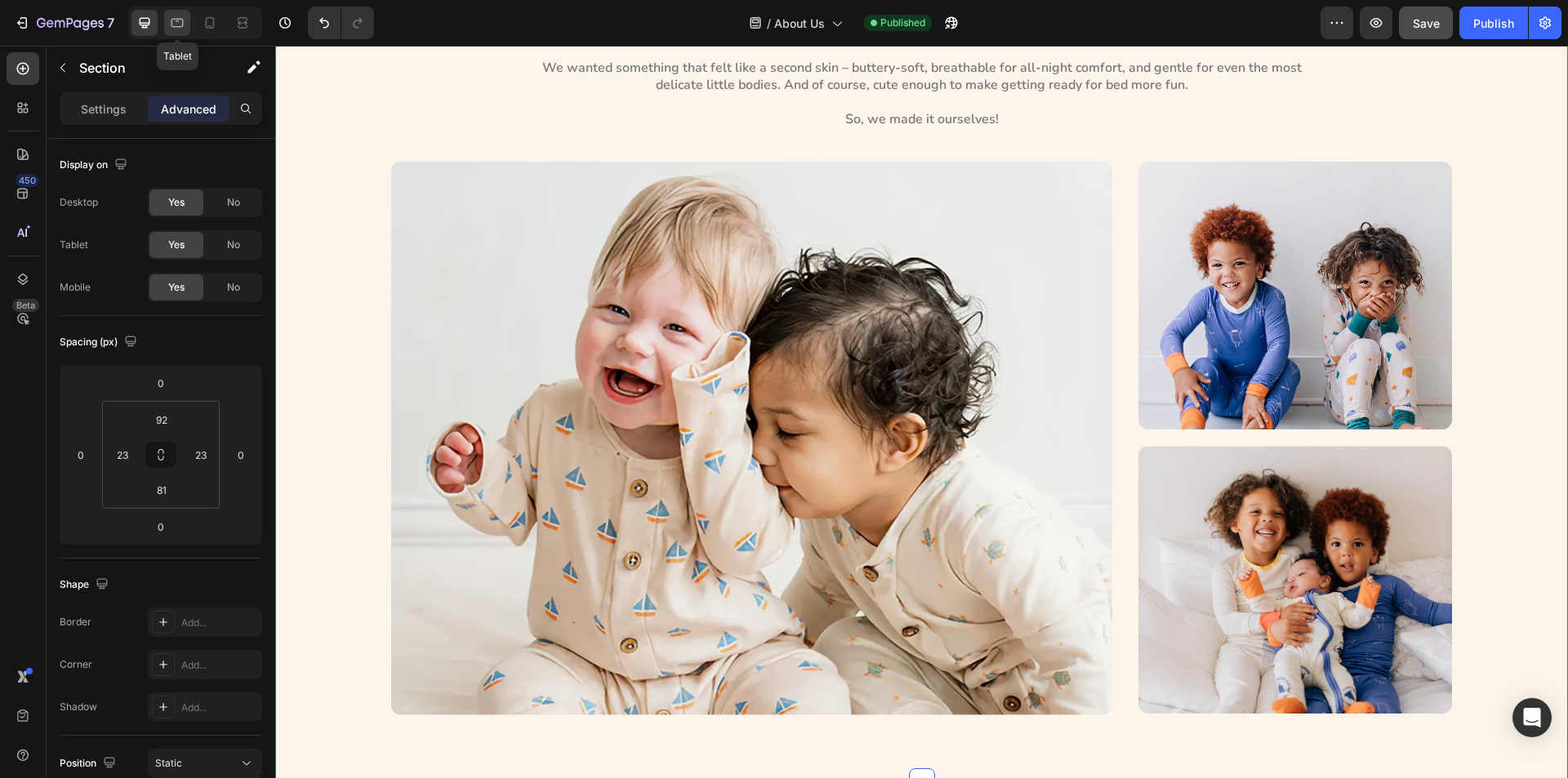
click at [185, 22] on icon at bounding box center [177, 22] width 16 height 16
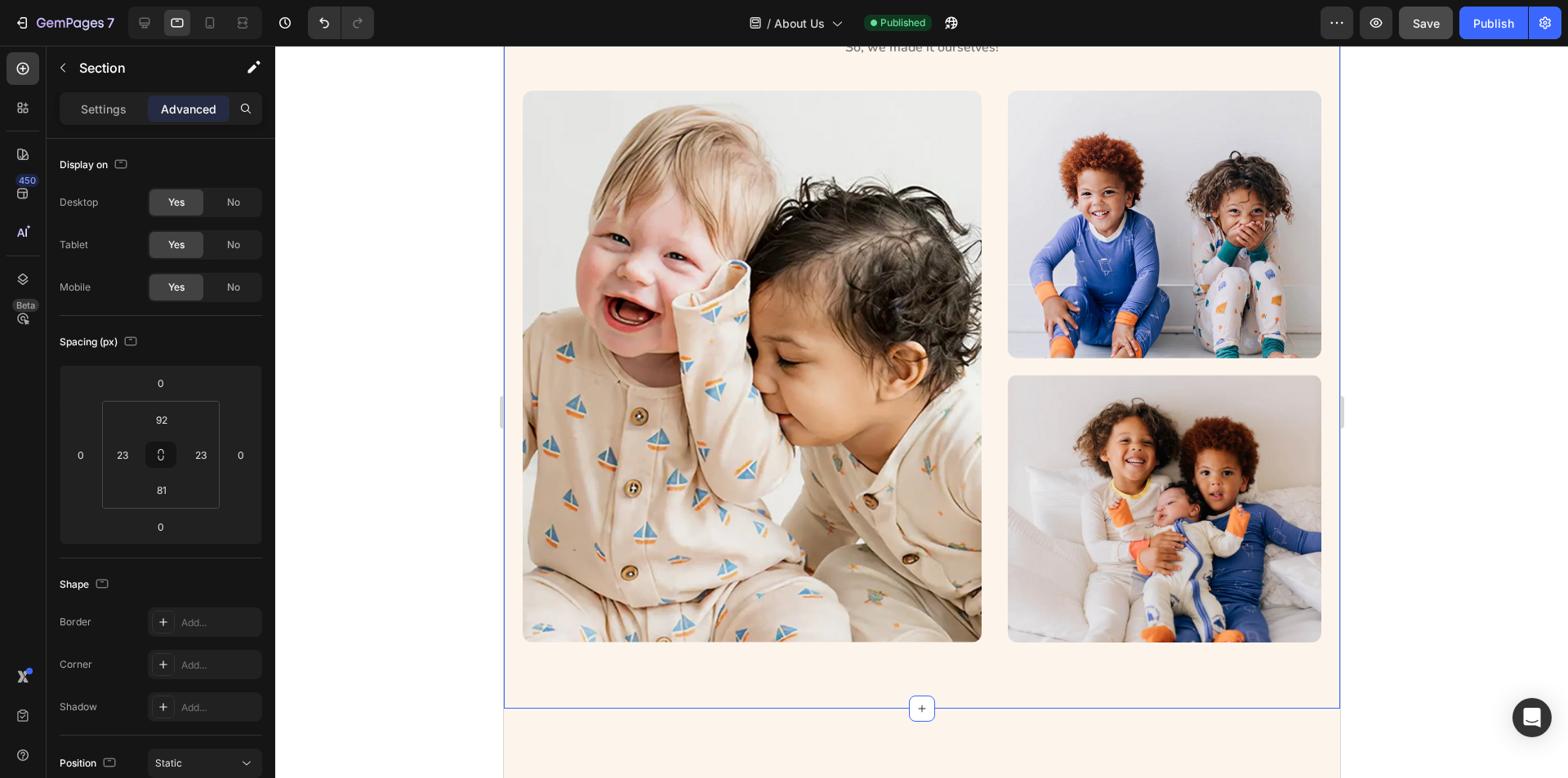
scroll to position [490, 0]
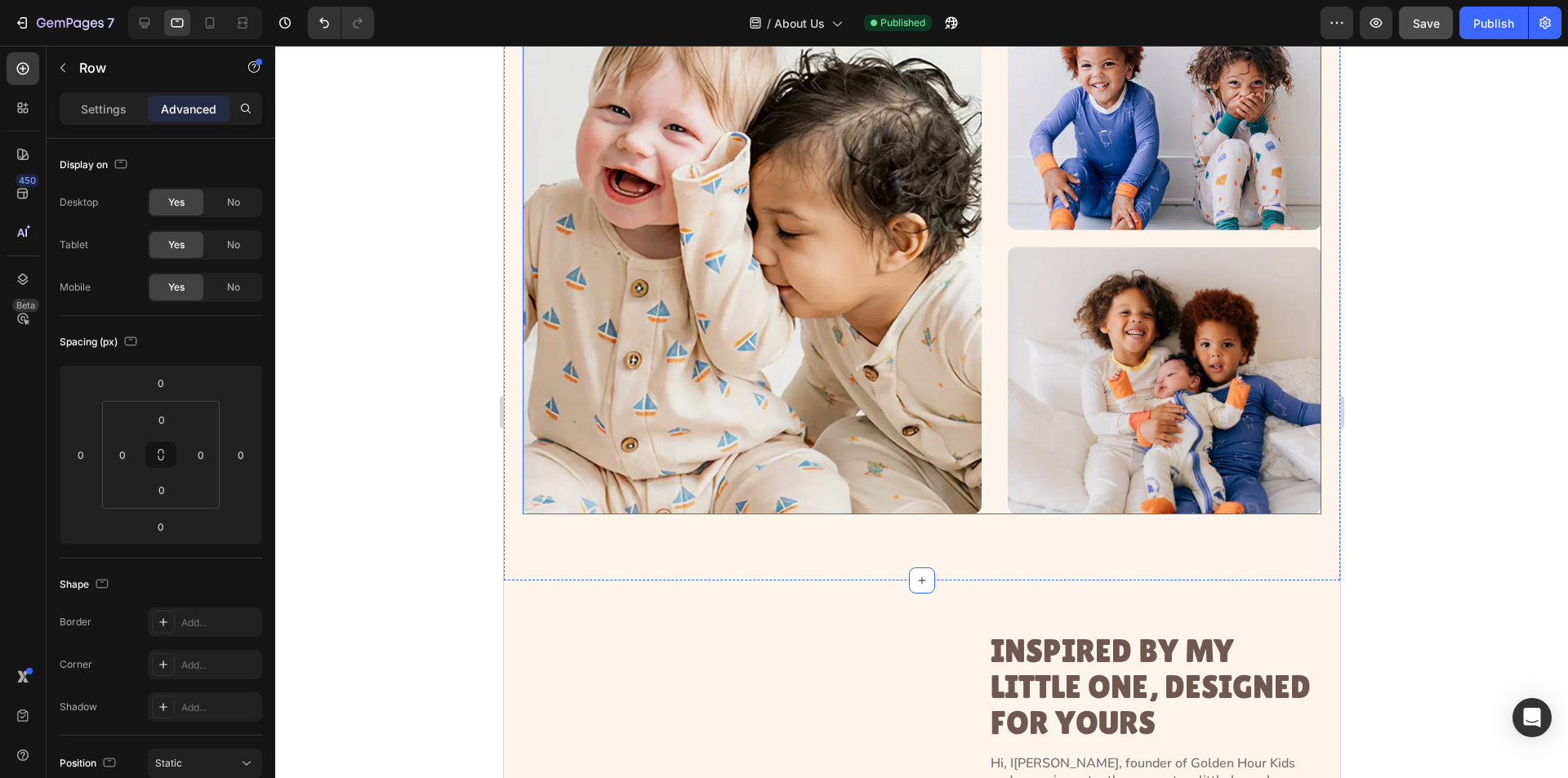
click at [978, 164] on div "Image Image Image Row" at bounding box center [922, 239] width 799 height 552
click at [112, 100] on p "Settings" at bounding box center [104, 109] width 46 height 17
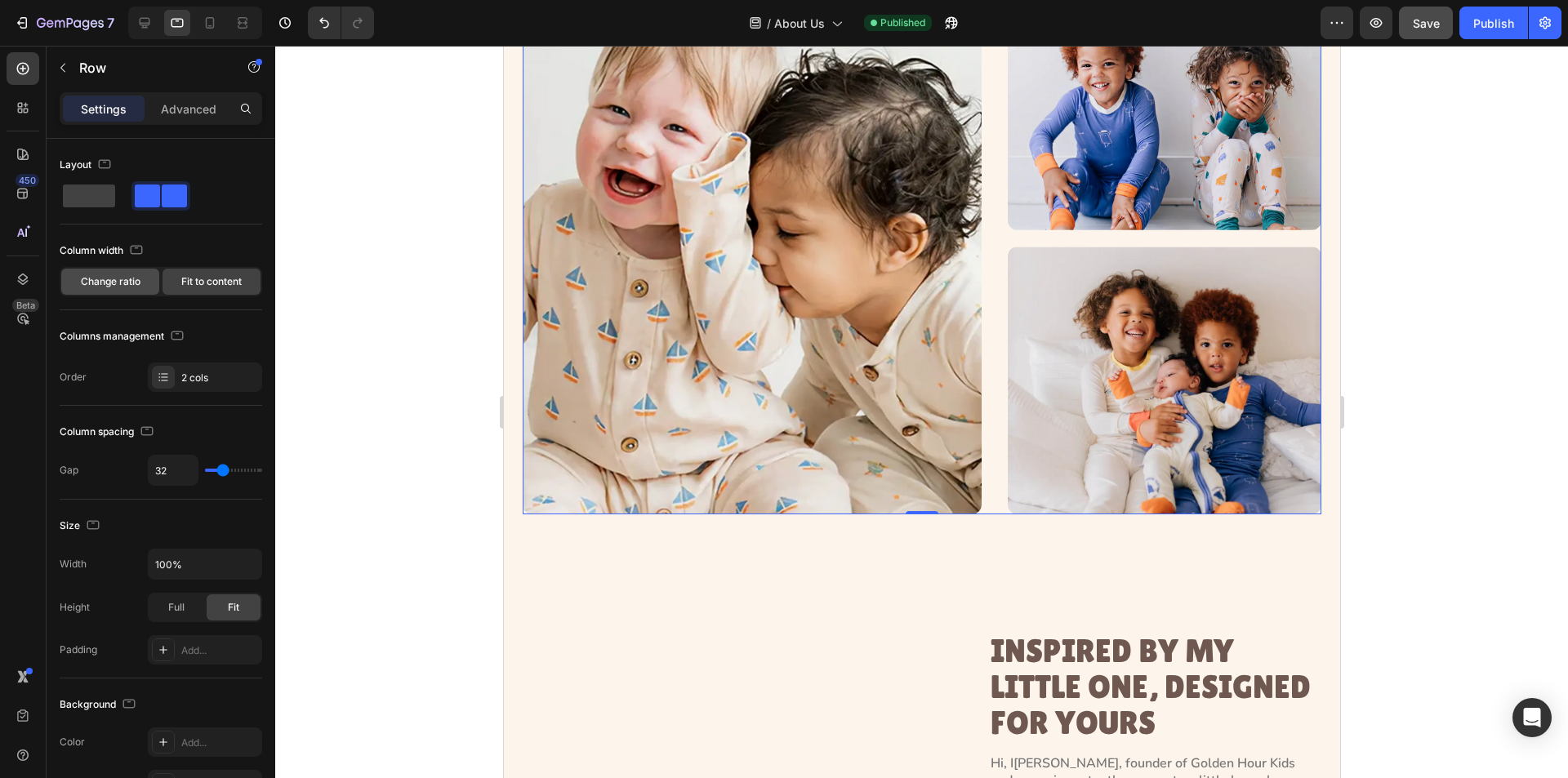
click at [112, 280] on span "Change ratio" at bounding box center [111, 281] width 60 height 15
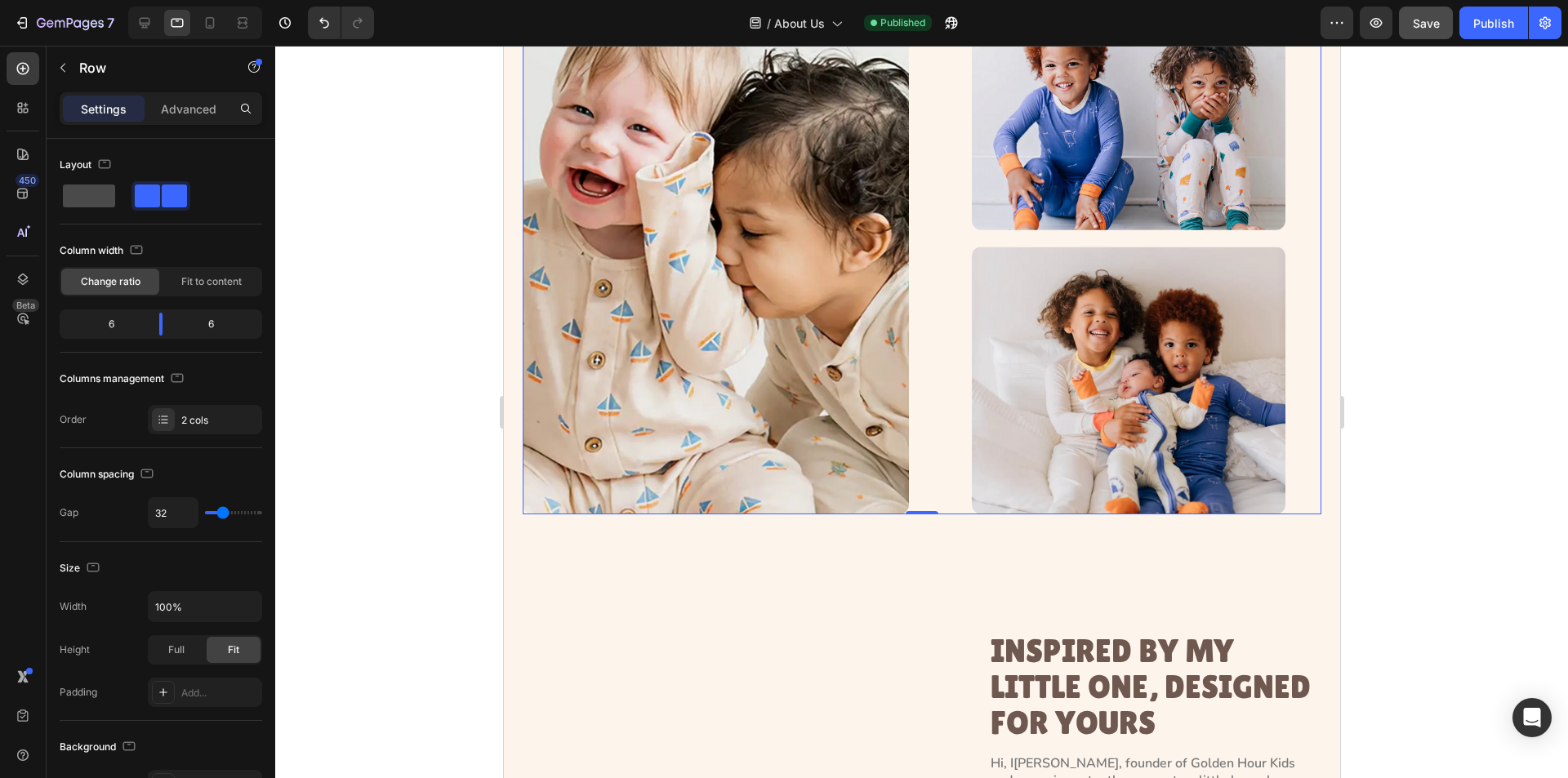
click at [91, 203] on span at bounding box center [89, 195] width 52 height 22
type input "16"
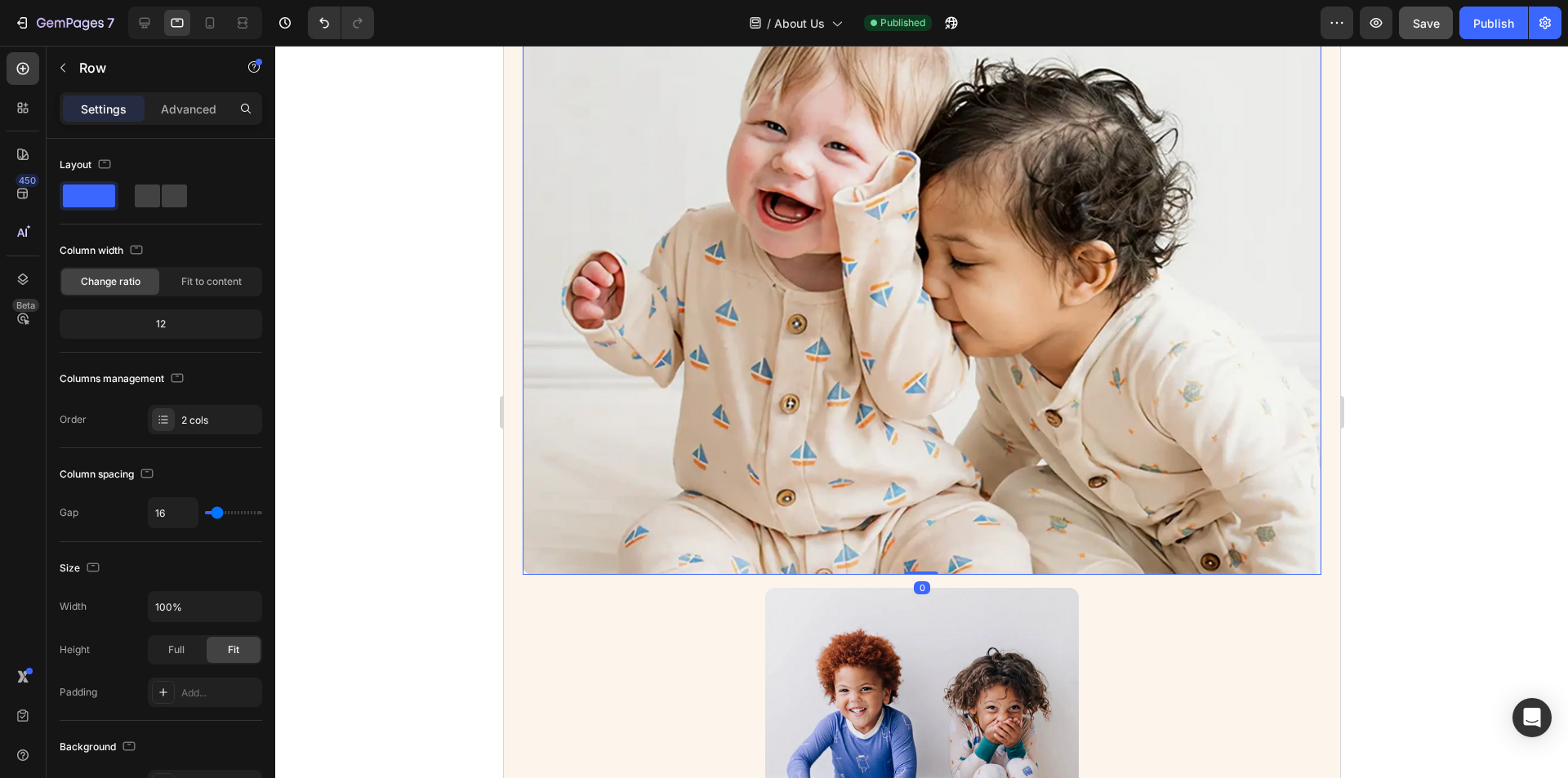
click at [864, 337] on img at bounding box center [922, 269] width 799 height 612
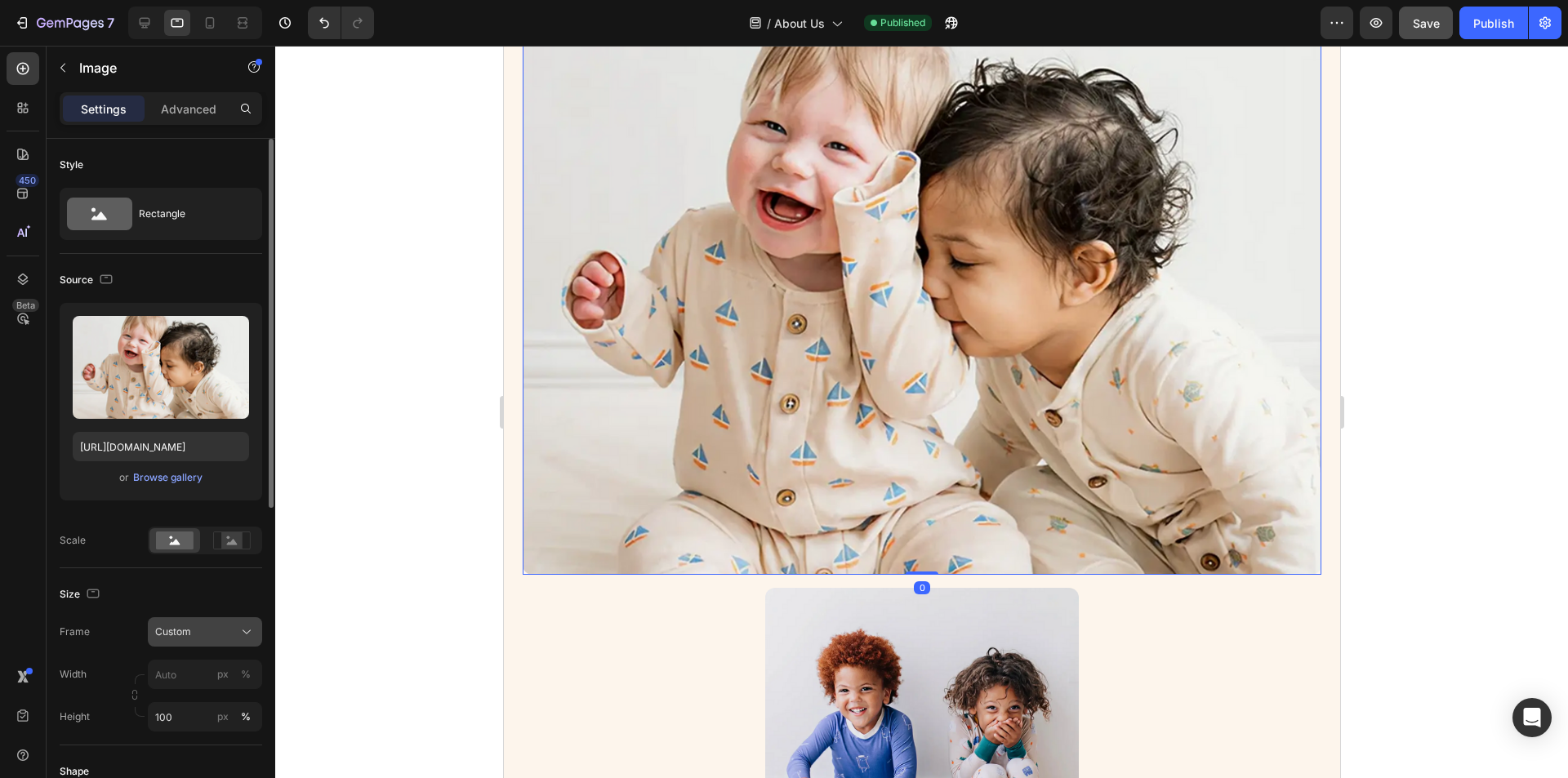
click at [243, 637] on icon at bounding box center [246, 632] width 16 height 16
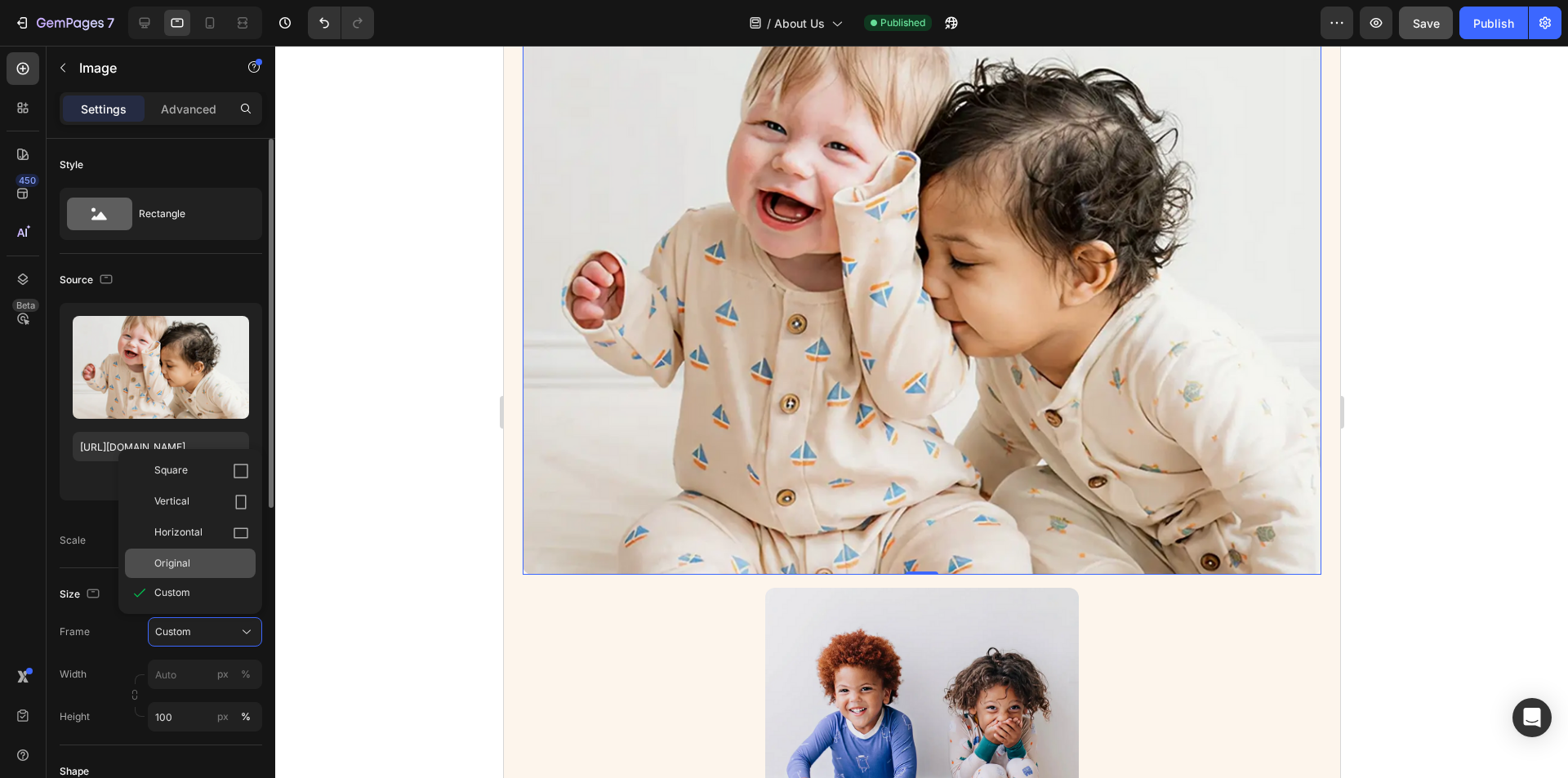
click at [205, 566] on div "Original" at bounding box center [202, 563] width 95 height 15
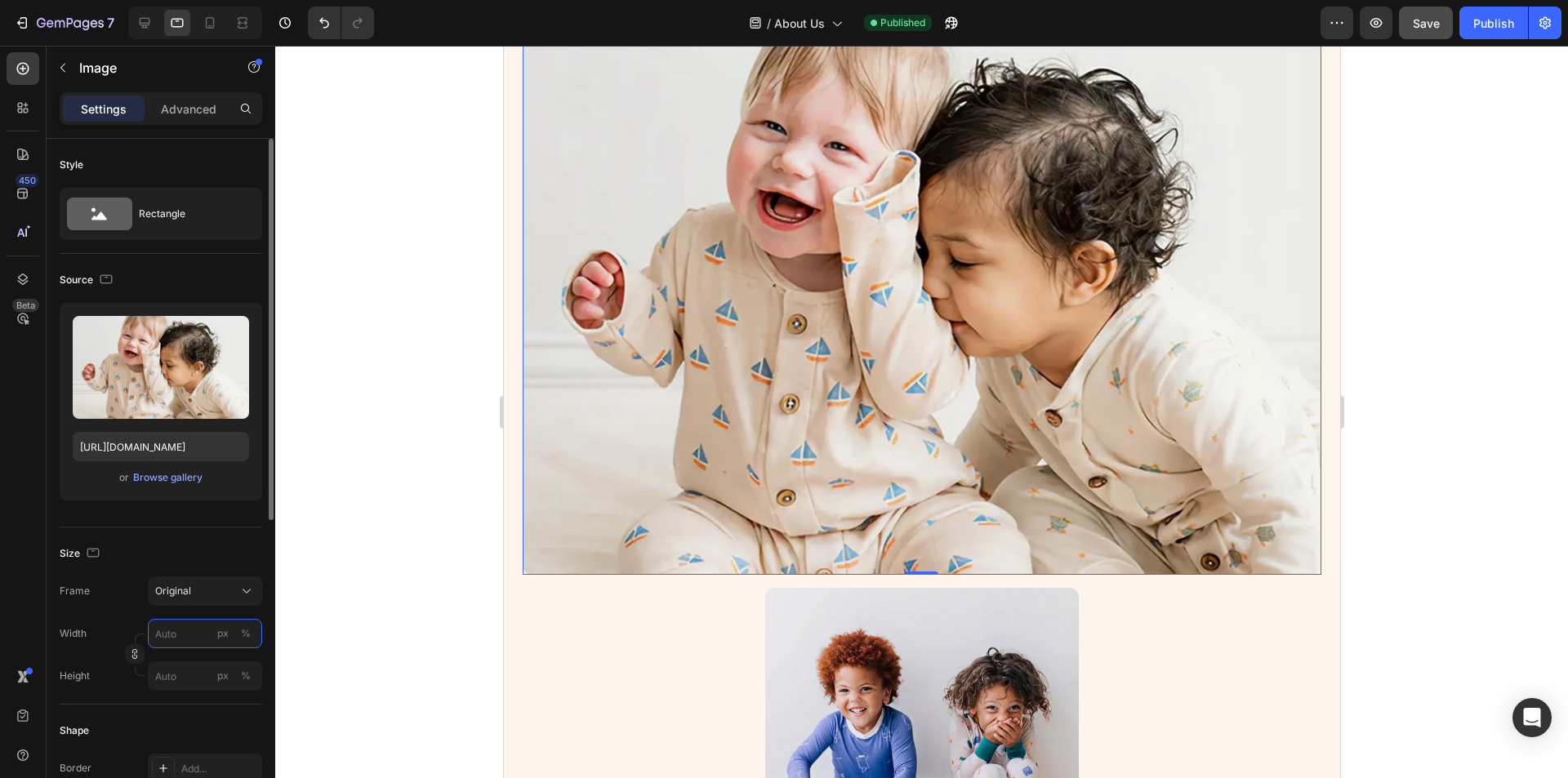
click at [170, 634] on input "px %" at bounding box center [205, 634] width 114 height 29
click at [218, 673] on p "Full 100%" at bounding box center [202, 673] width 95 height 15
type input "100"
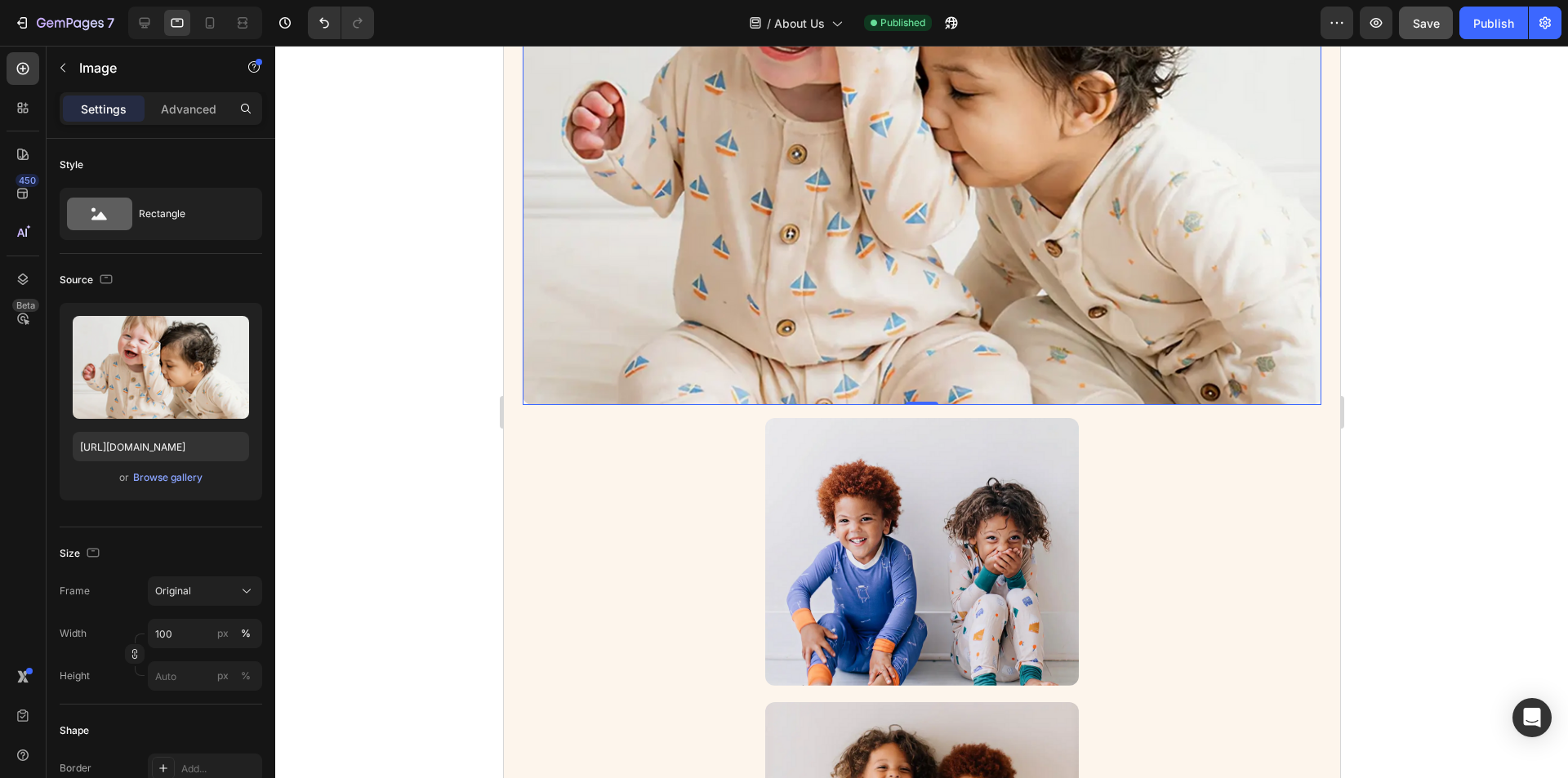
scroll to position [898, 0]
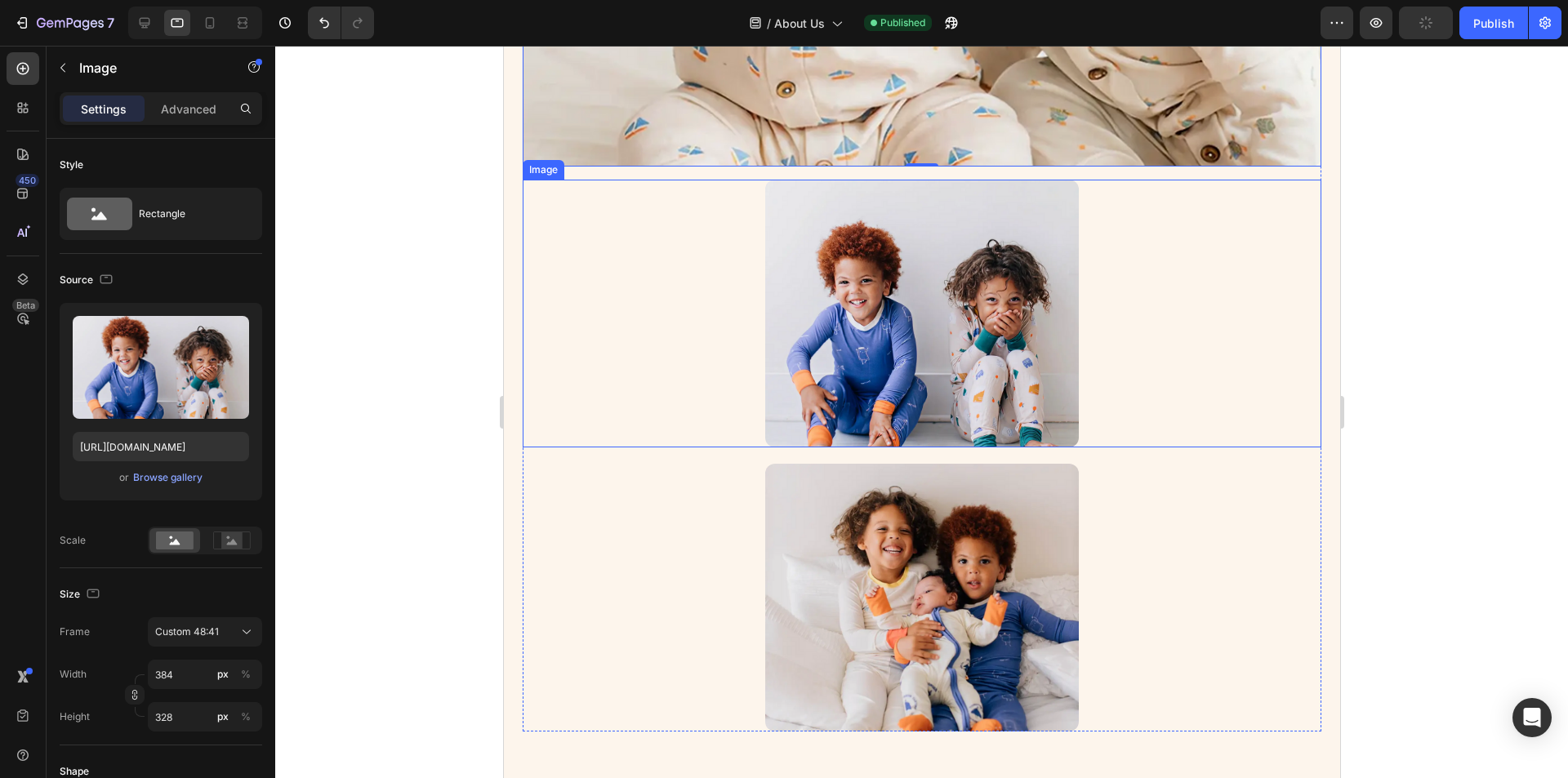
click at [725, 426] on div at bounding box center [922, 314] width 799 height 268
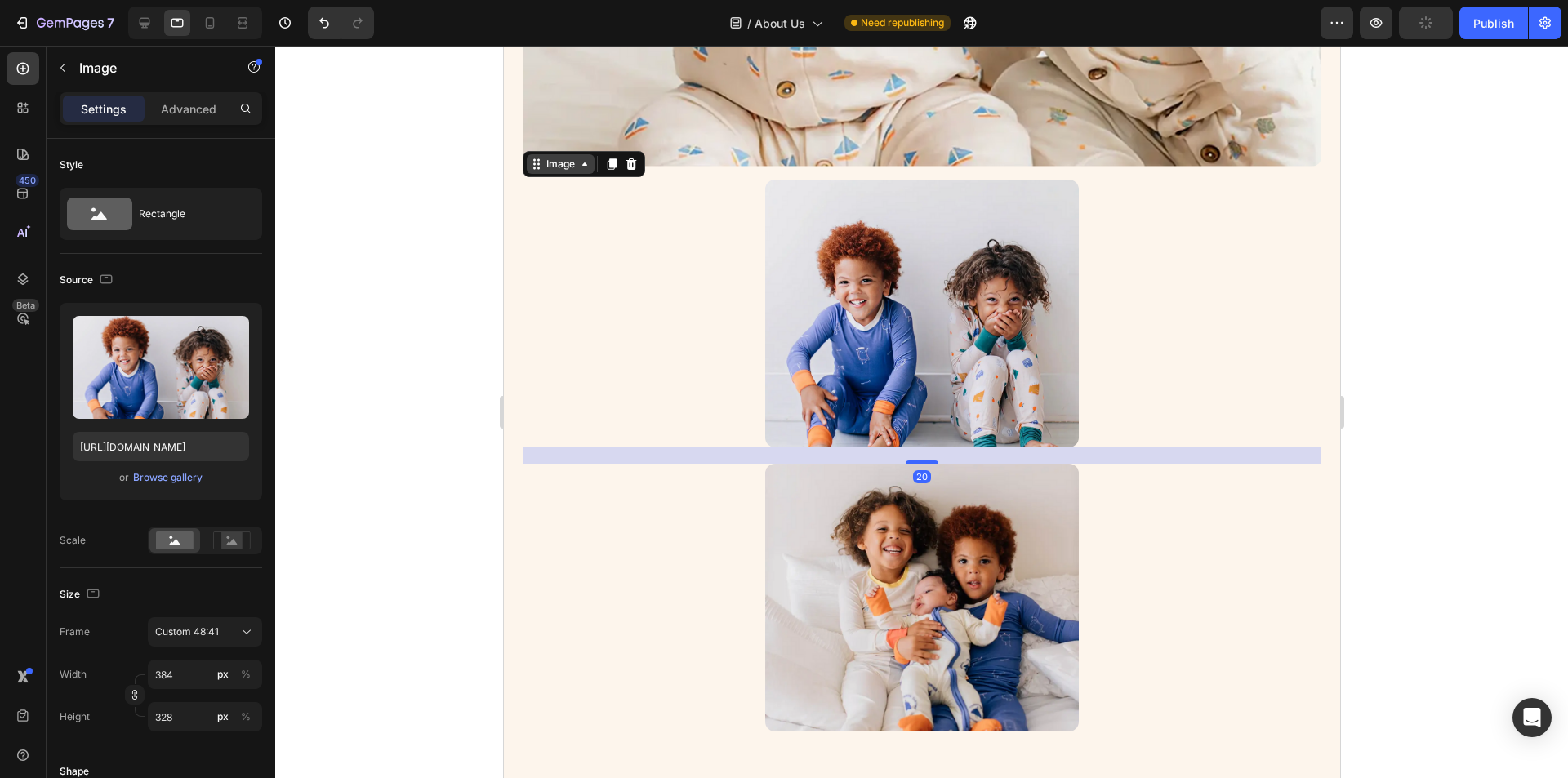
click at [573, 161] on div "Image" at bounding box center [560, 163] width 35 height 15
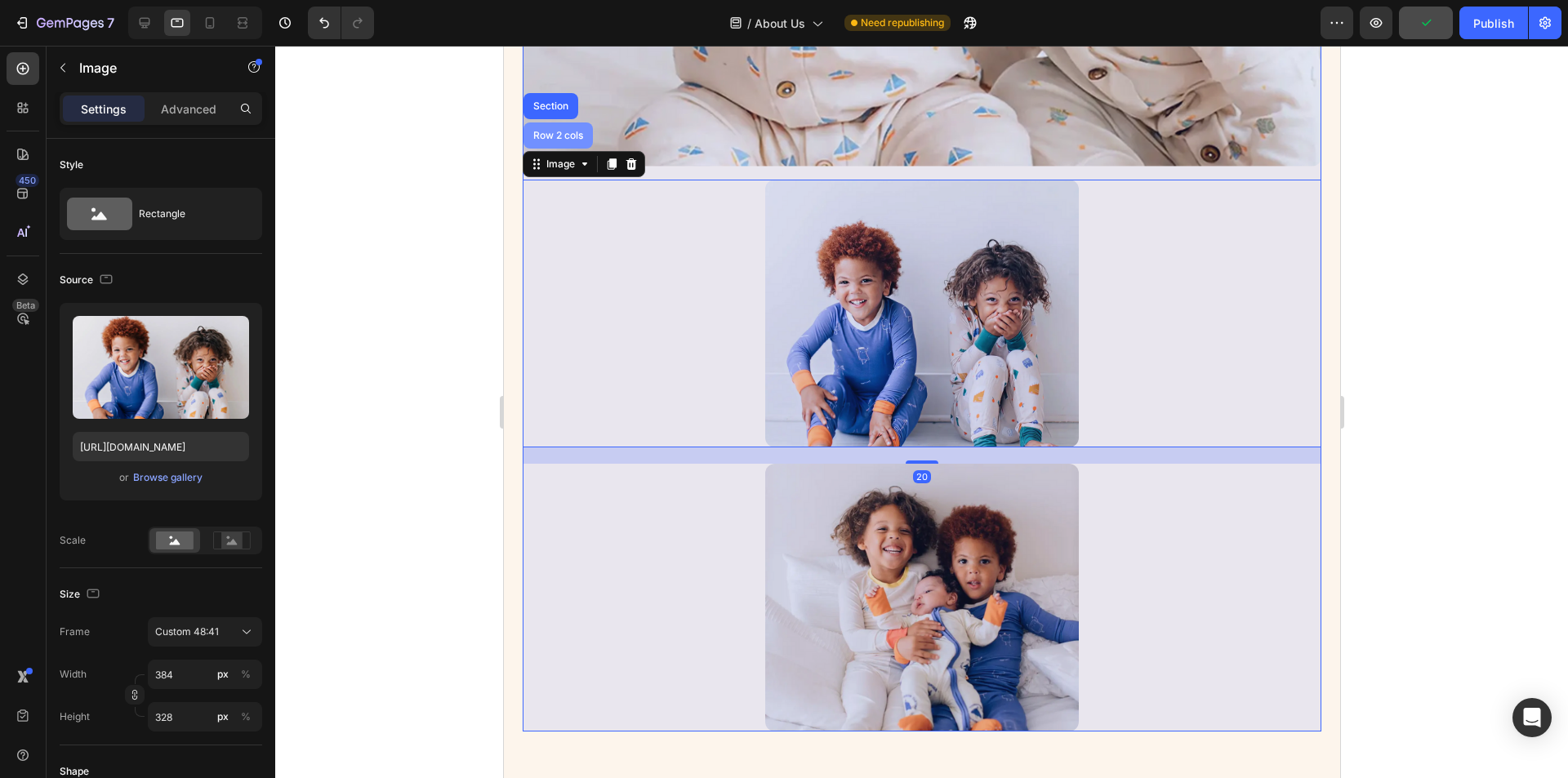
click at [567, 134] on div "Row 2 cols" at bounding box center [557, 136] width 69 height 26
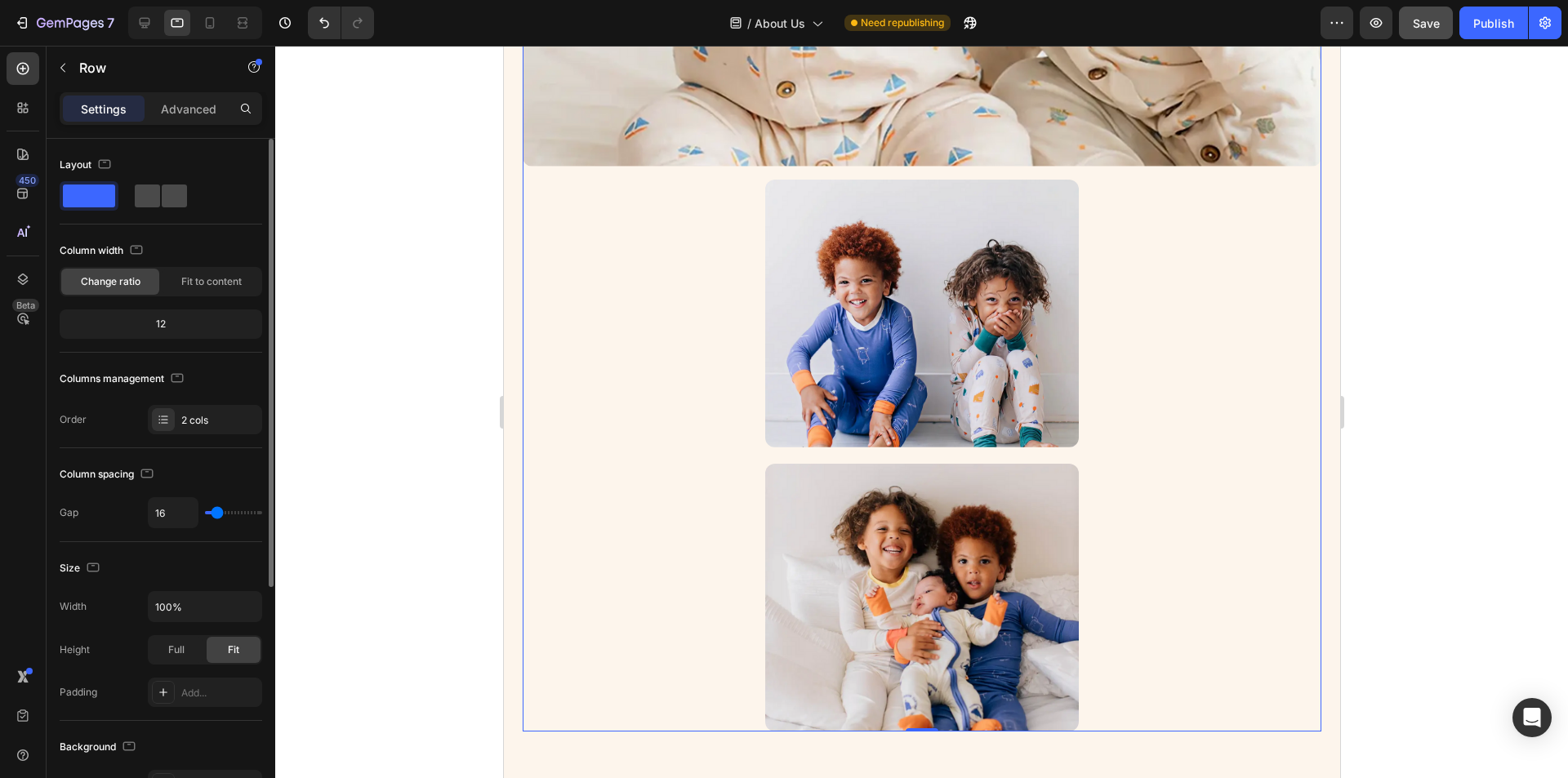
click at [162, 201] on span at bounding box center [174, 195] width 25 height 22
type input "32"
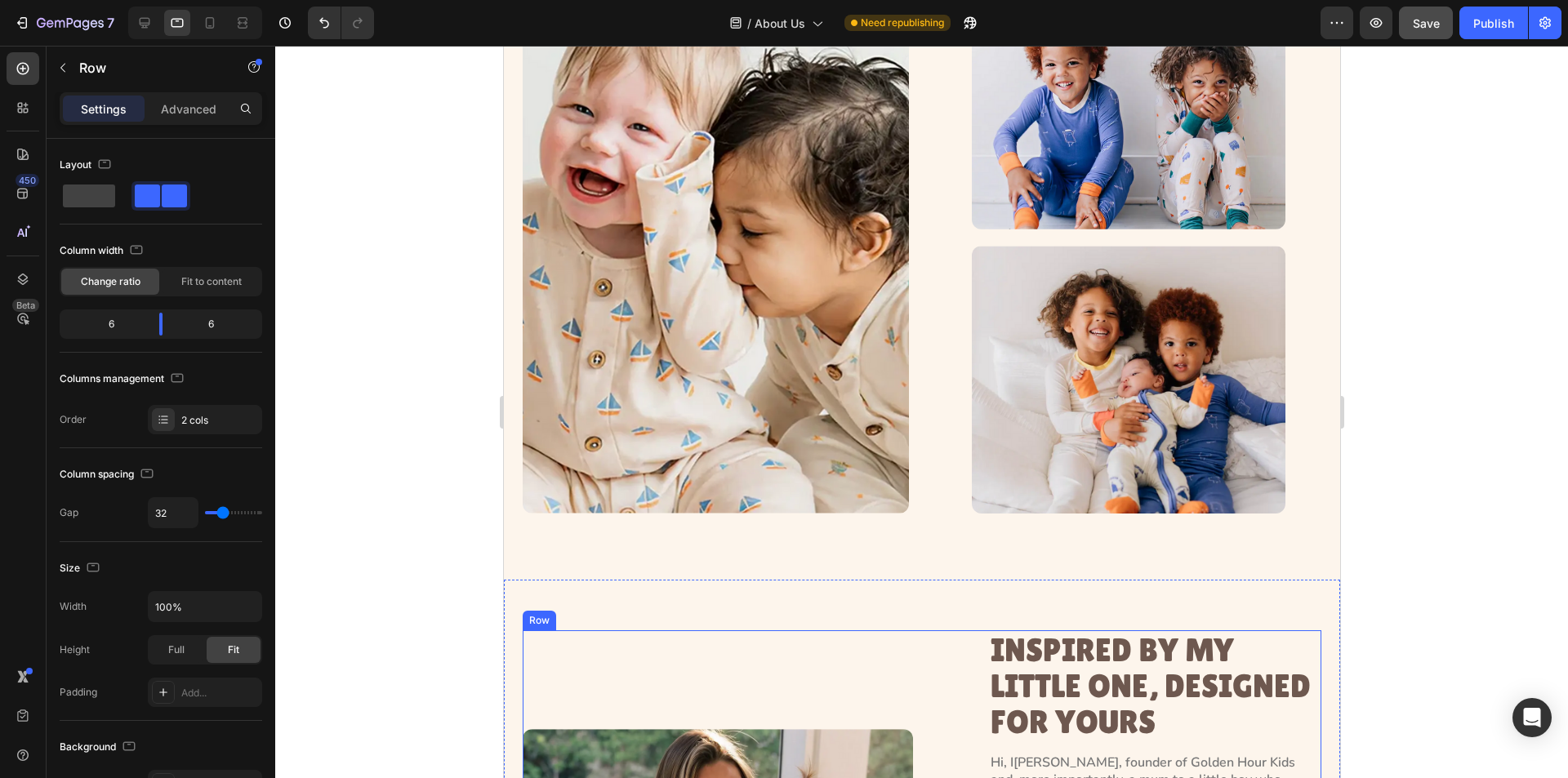
scroll to position [490, 0]
click at [92, 184] on span at bounding box center [89, 195] width 52 height 22
type input "16"
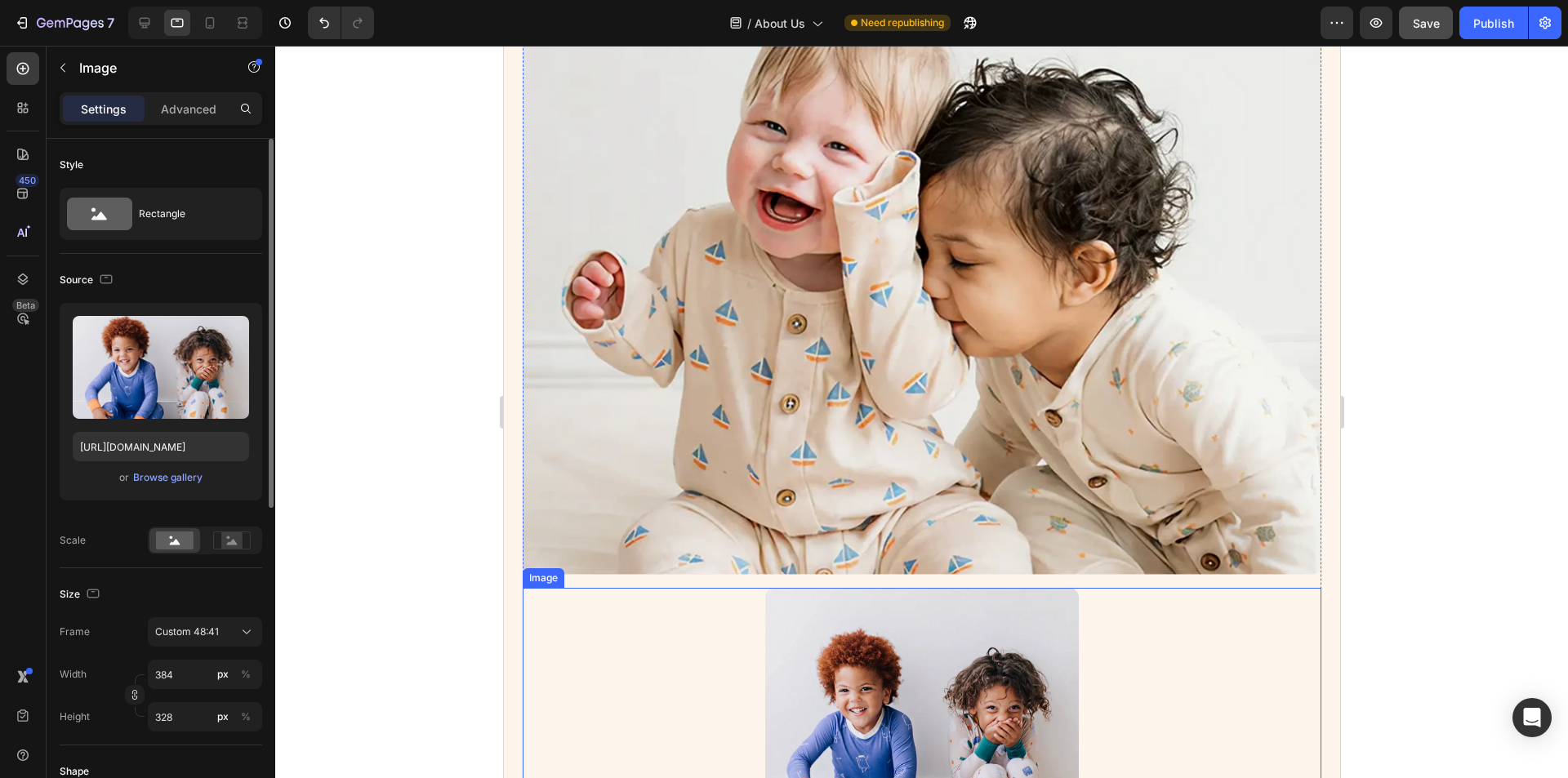
click at [803, 636] on img at bounding box center [921, 722] width 314 height 268
click at [559, 573] on div "Image" at bounding box center [584, 572] width 123 height 26
click at [563, 565] on div "Image" at bounding box center [560, 572] width 35 height 15
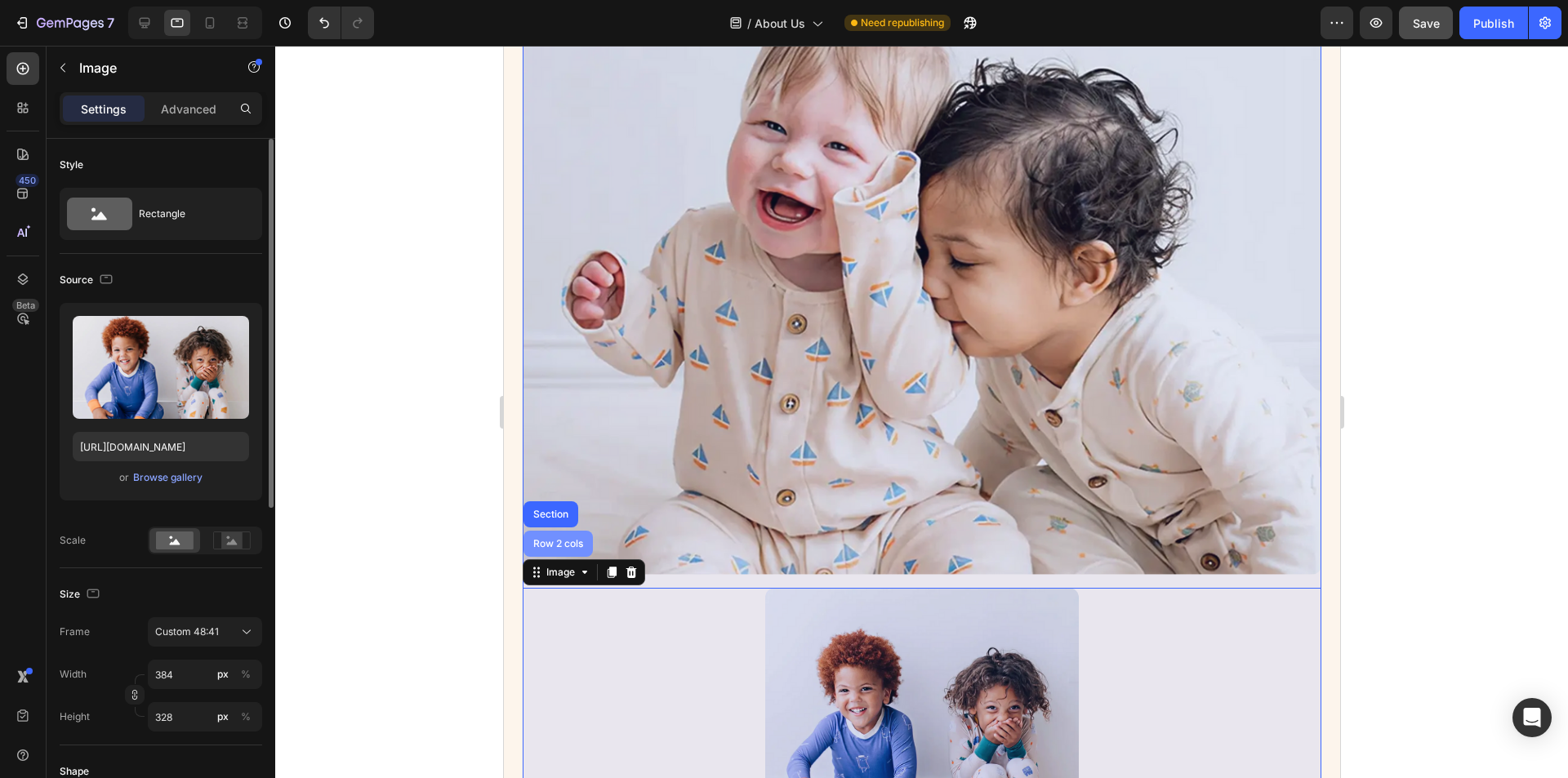
click at [570, 539] on div "Row 2 cols" at bounding box center [557, 543] width 56 height 10
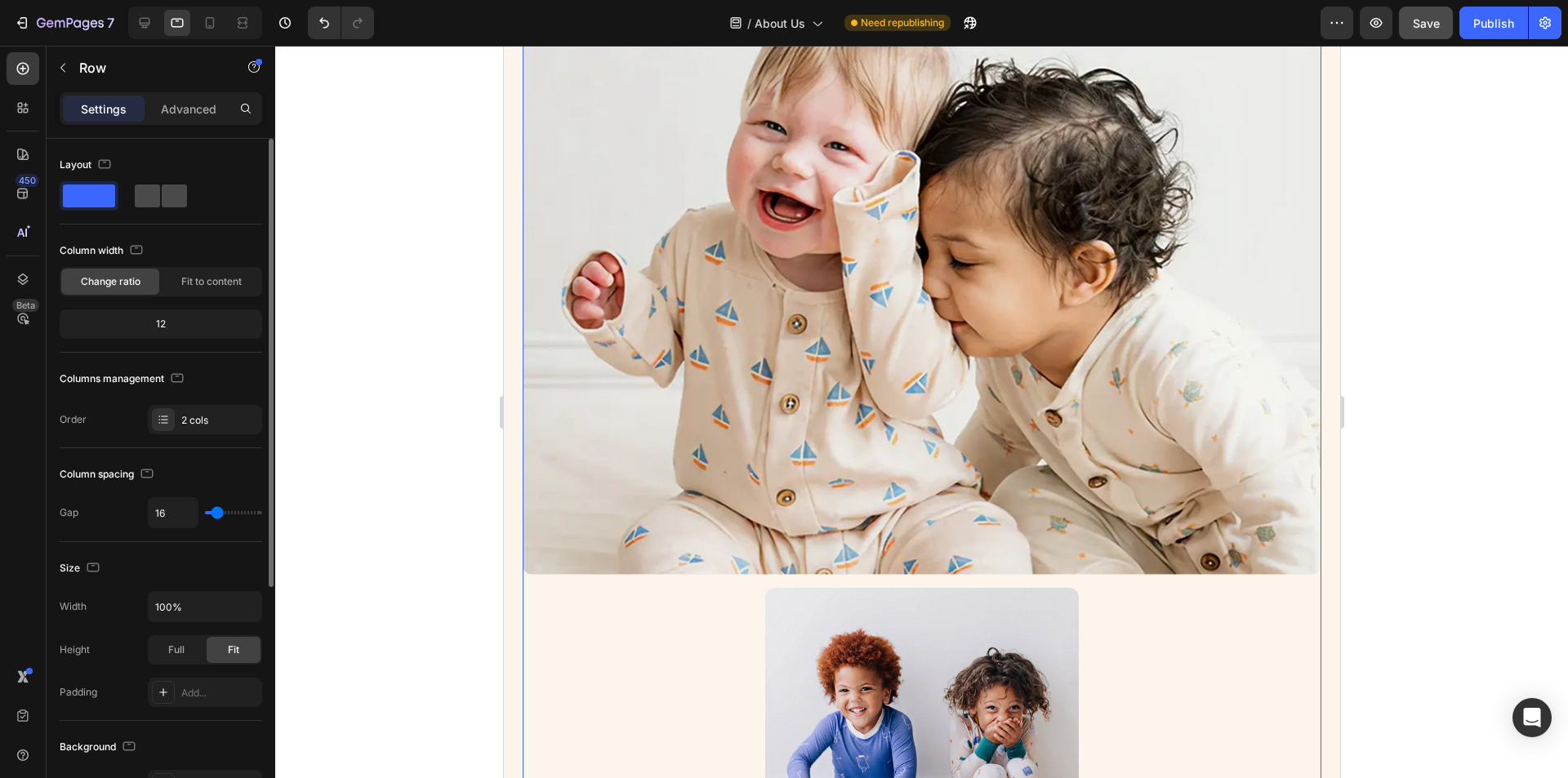
click at [167, 183] on div at bounding box center [161, 196] width 59 height 29
type input "32"
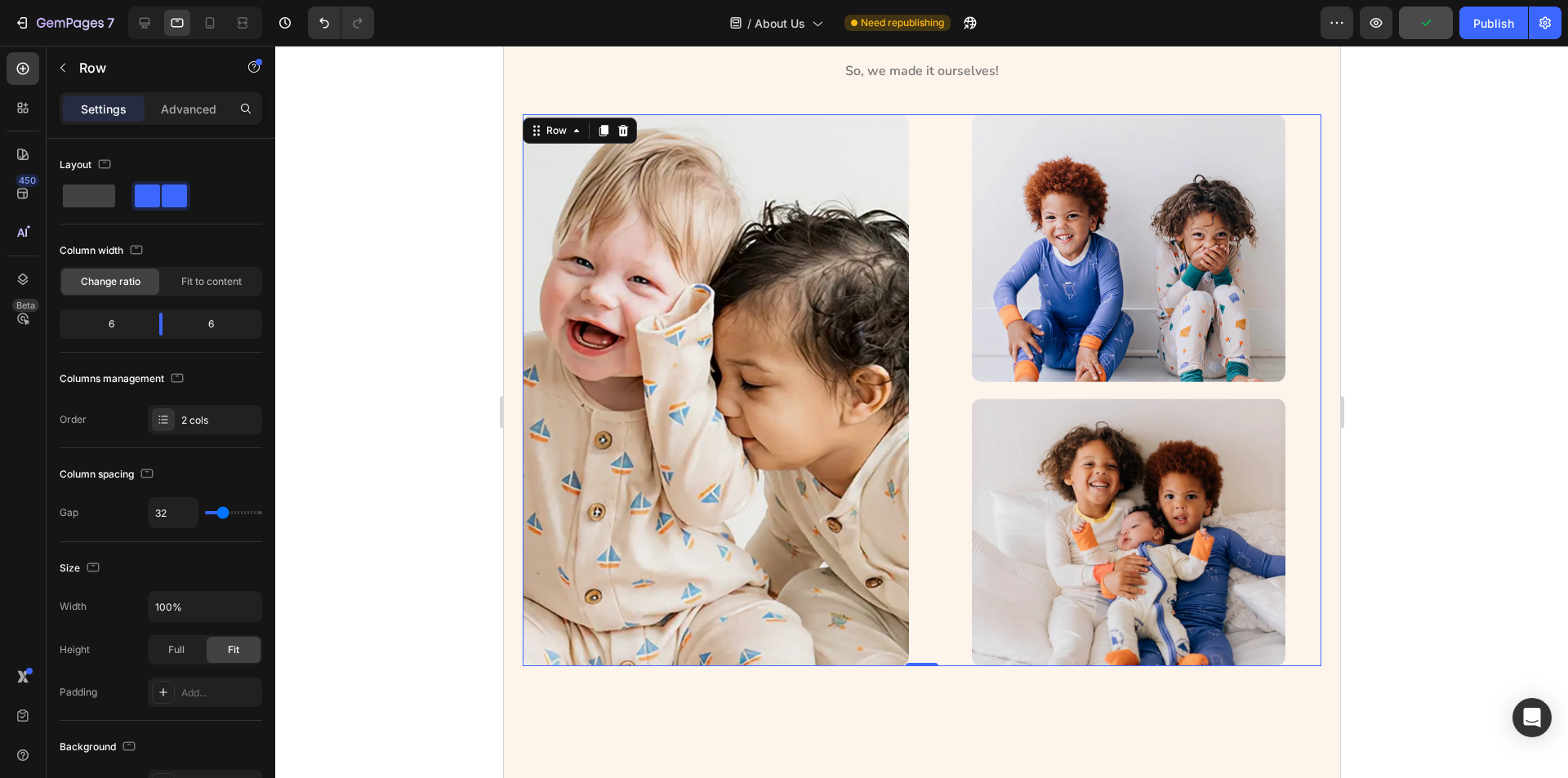
scroll to position [327, 0]
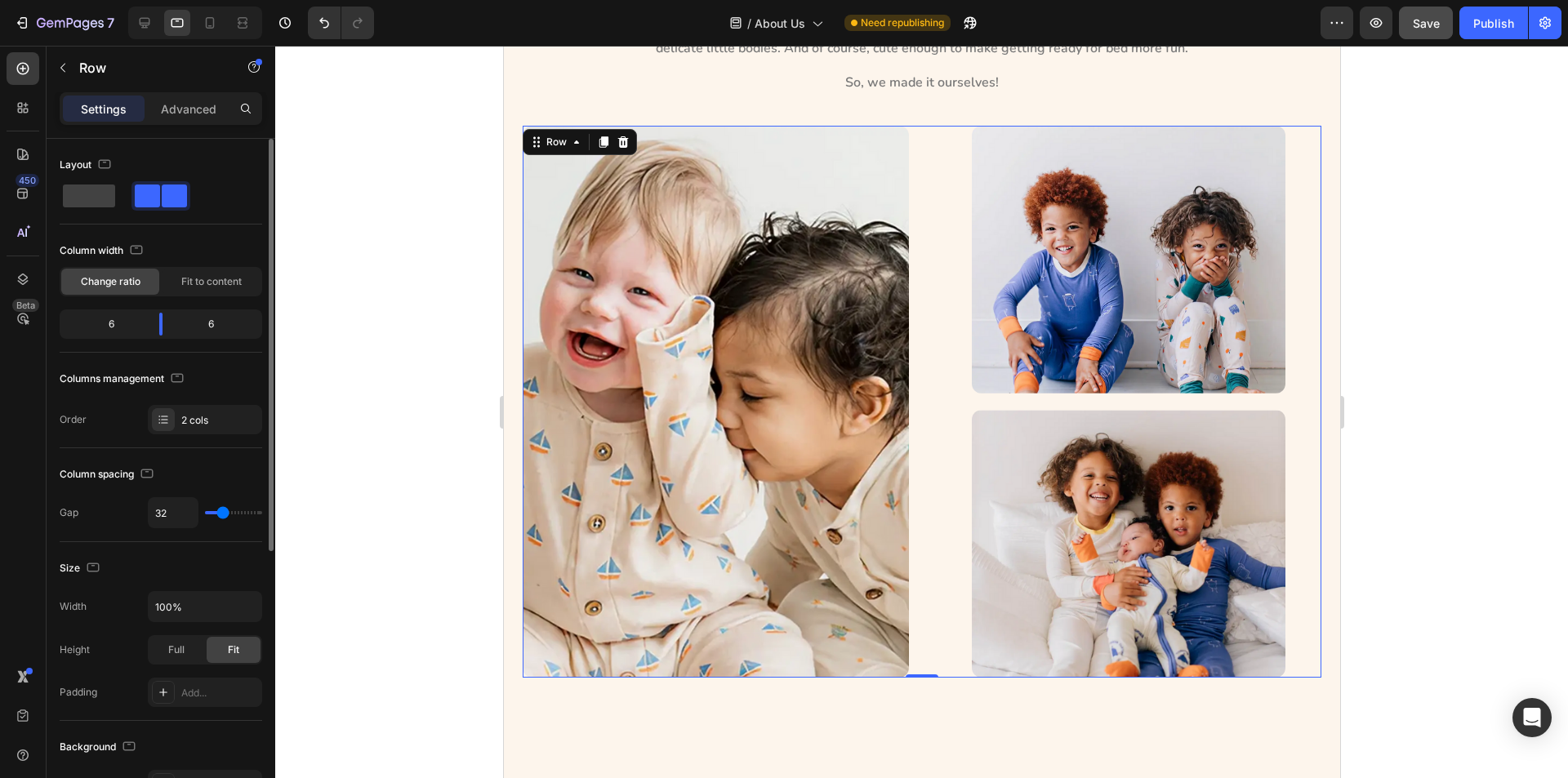
click at [98, 214] on div "Layout" at bounding box center [161, 188] width 202 height 73
click at [96, 201] on span at bounding box center [89, 195] width 52 height 22
type input "16"
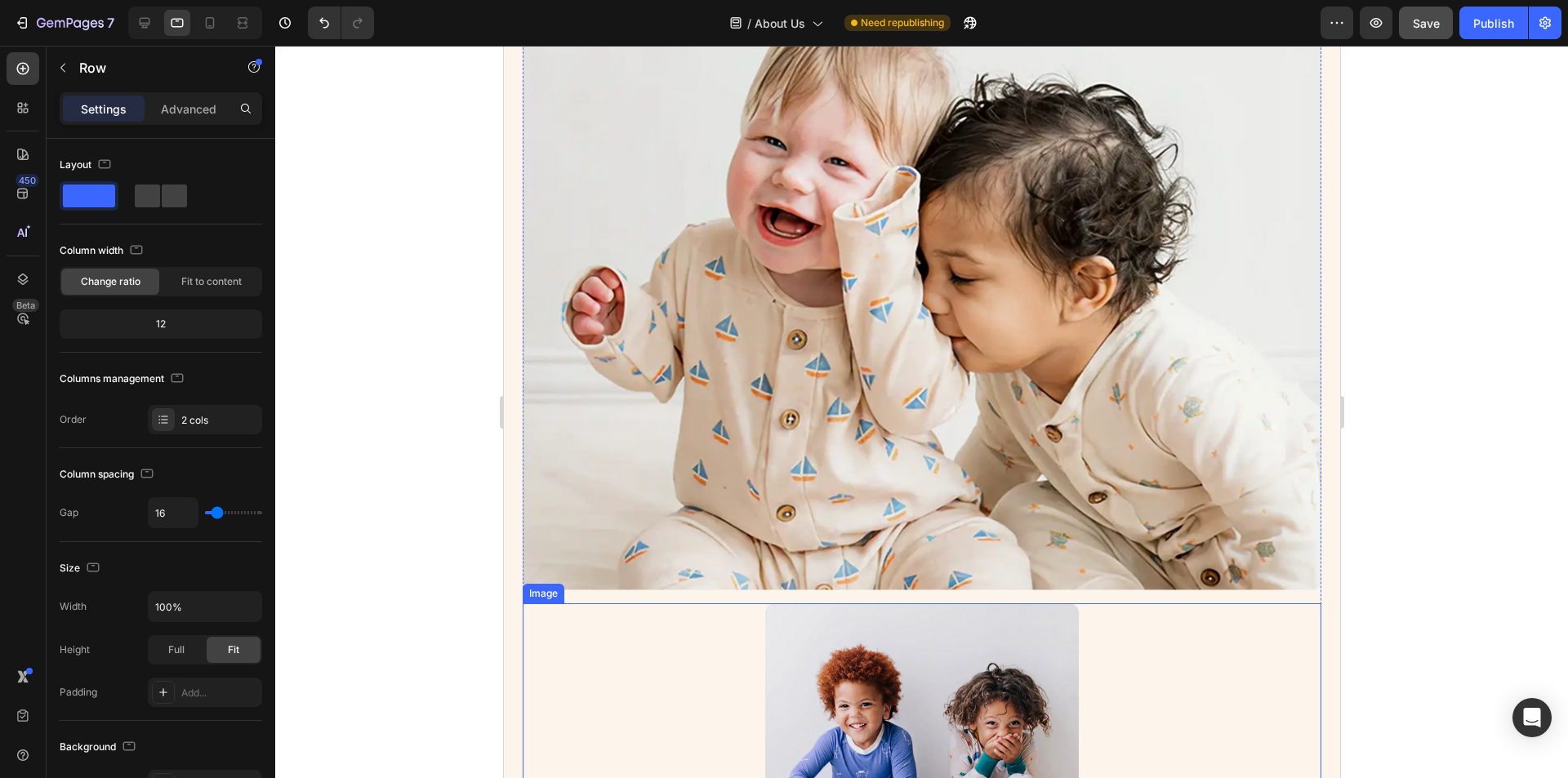
scroll to position [408, 0]
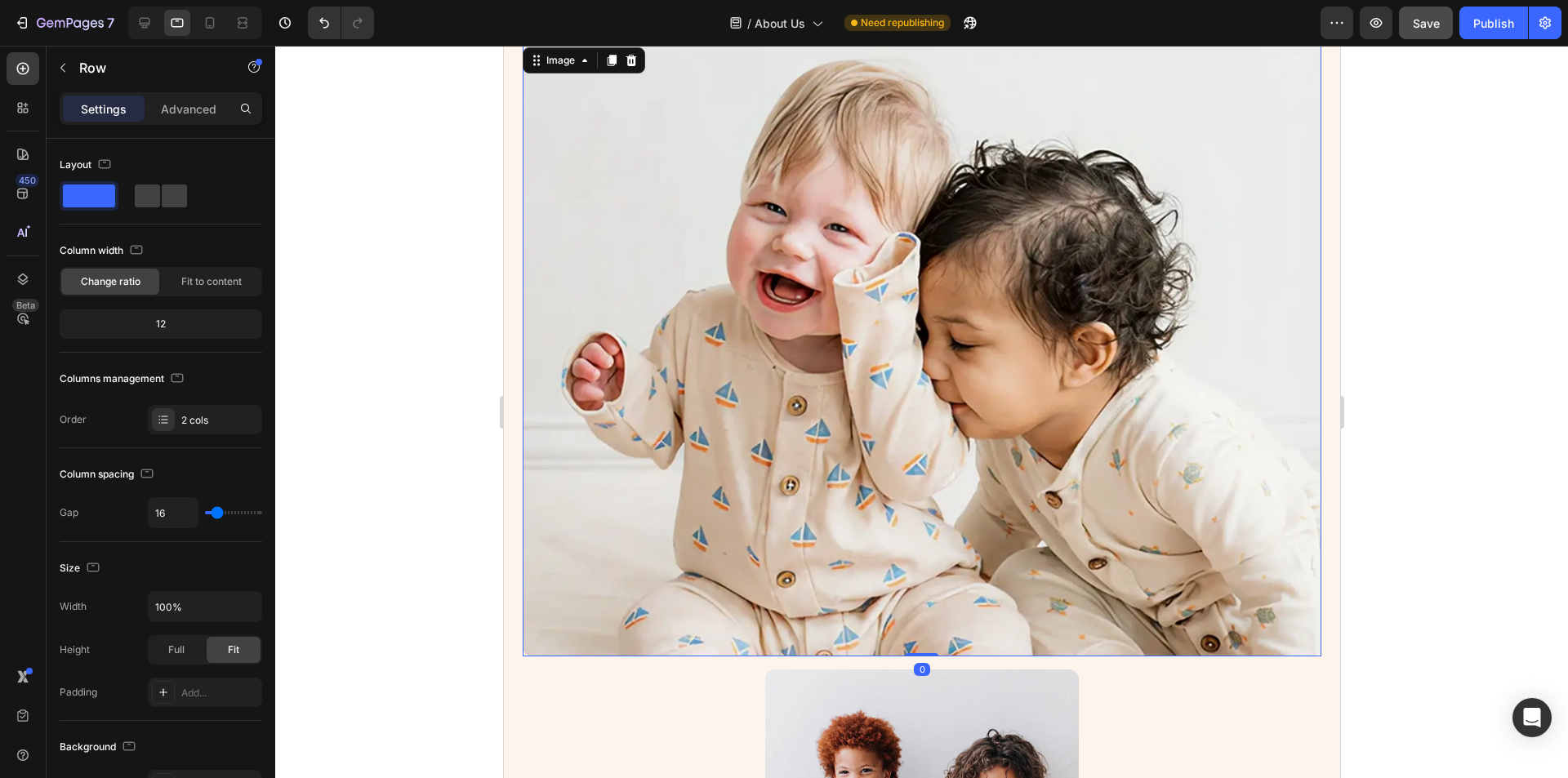
click at [956, 258] on img at bounding box center [922, 350] width 799 height 612
click at [624, 657] on div "Image 0 Image Image Row" at bounding box center [922, 633] width 799 height 1177
click at [162, 191] on span at bounding box center [174, 195] width 25 height 22
type input "32"
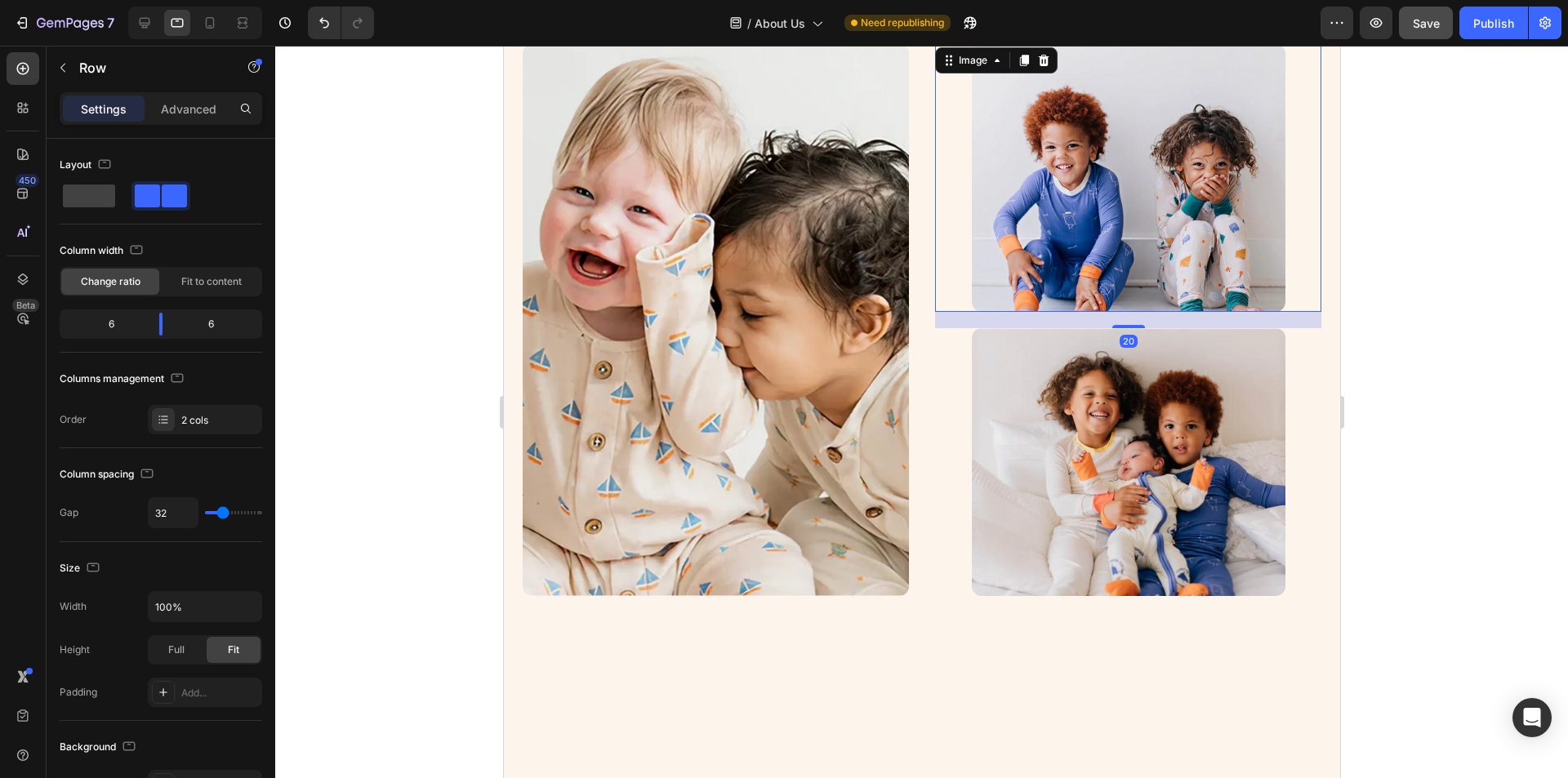
click at [950, 310] on div at bounding box center [1127, 178] width 387 height 268
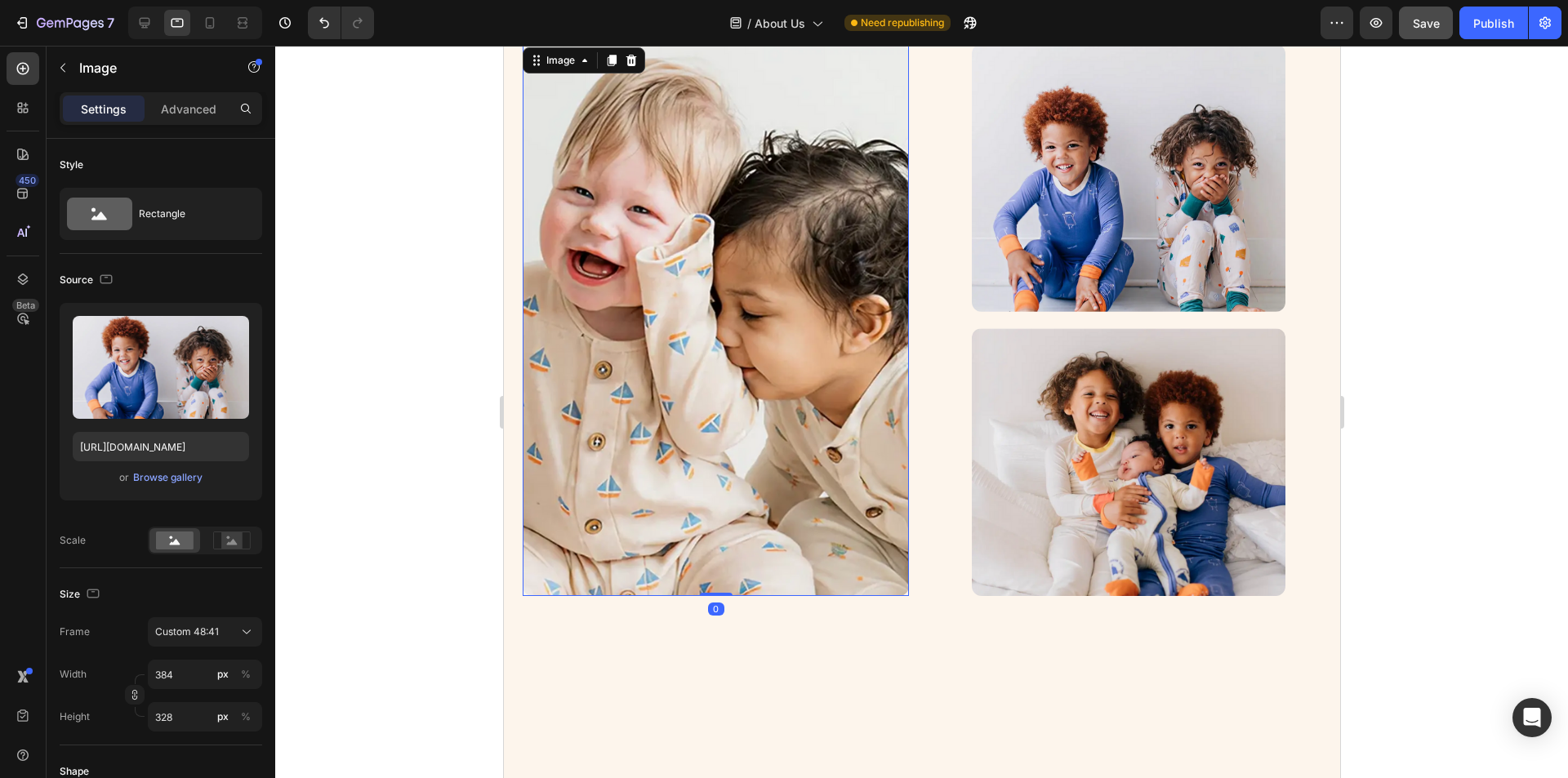
click at [799, 321] on img at bounding box center [715, 320] width 387 height 552
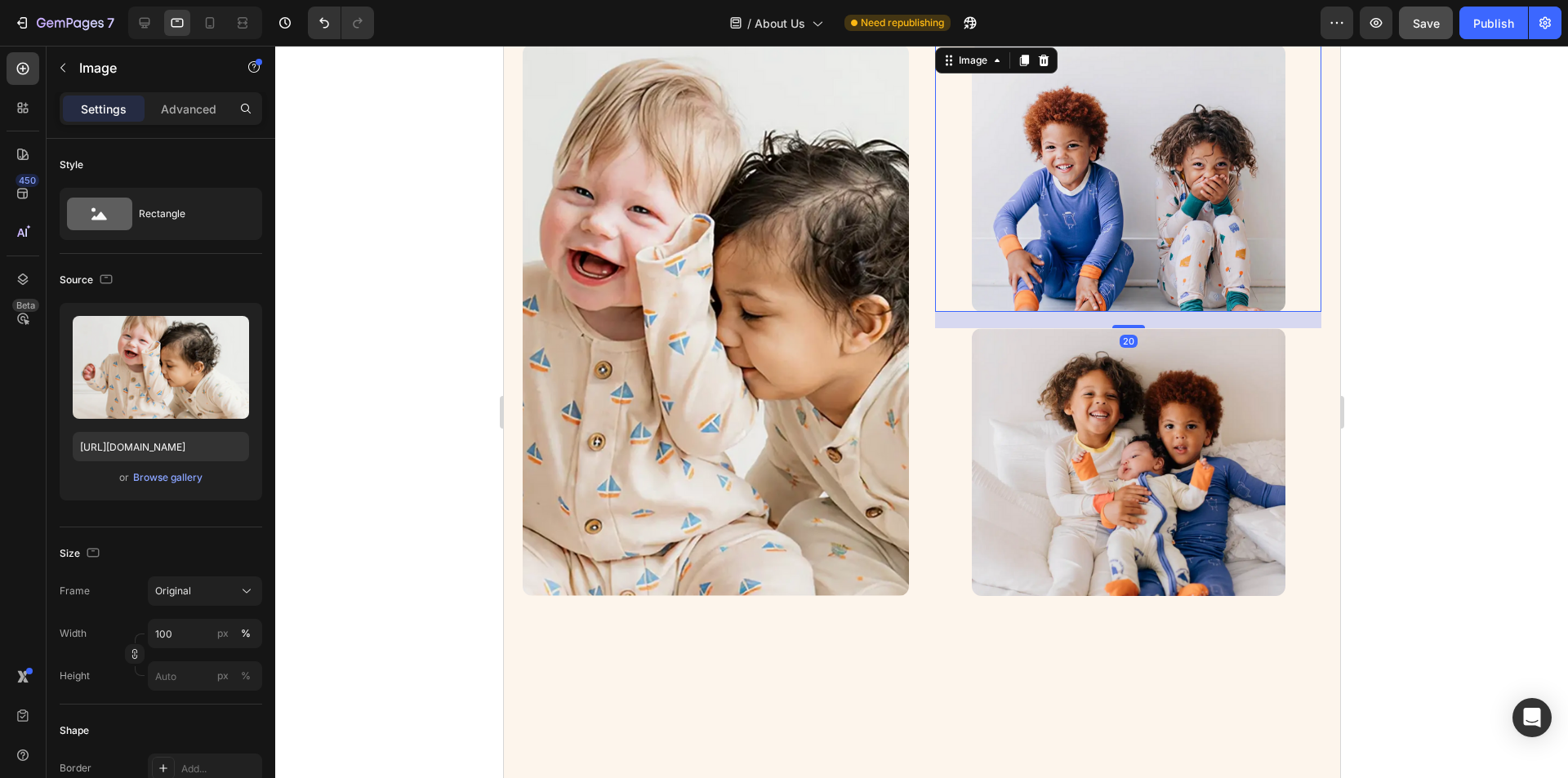
click at [1092, 293] on img at bounding box center [1128, 178] width 314 height 268
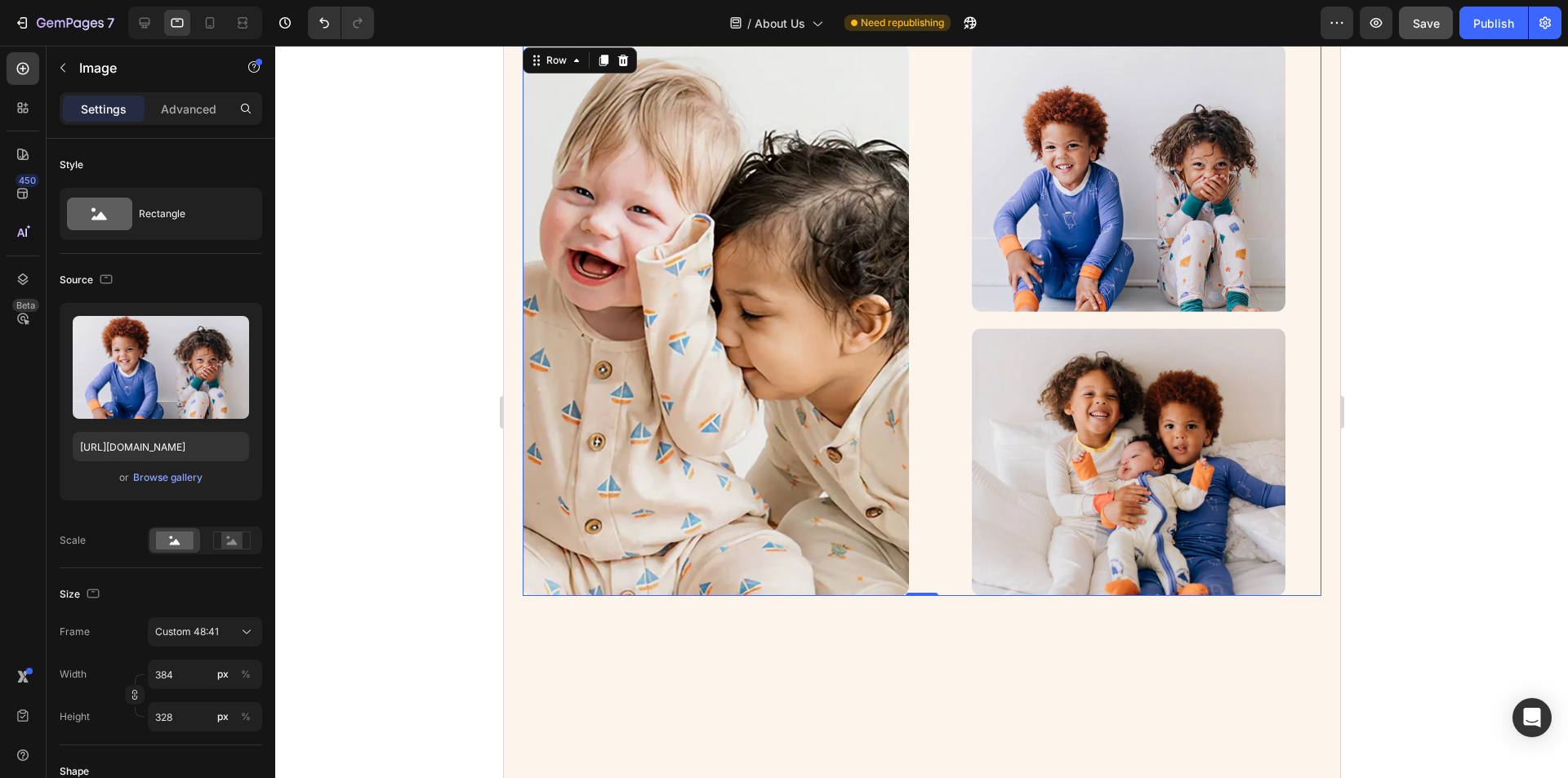
click at [918, 341] on div "Image Image Image Row 0" at bounding box center [922, 320] width 799 height 552
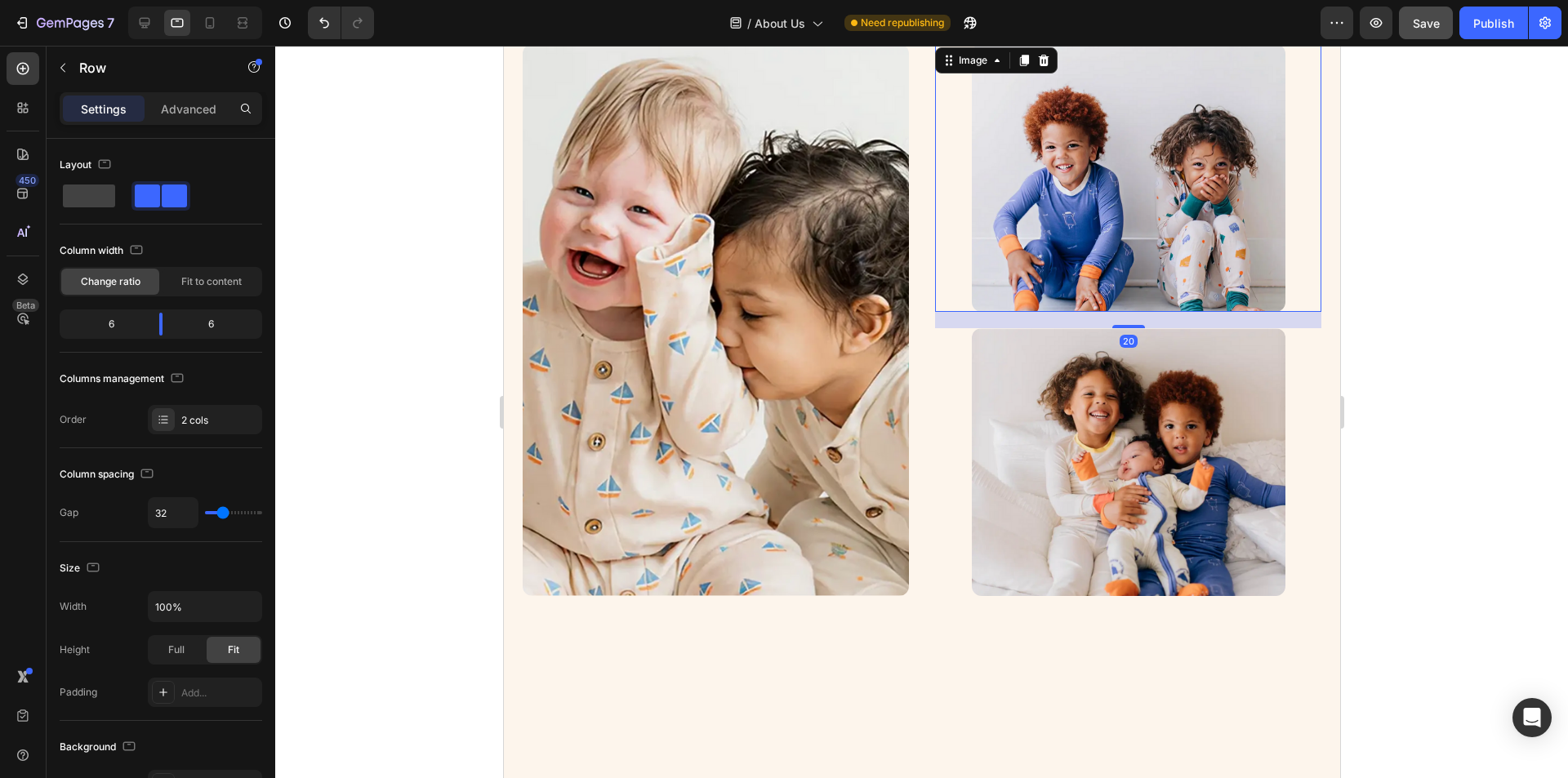
click at [1059, 264] on img at bounding box center [1128, 178] width 314 height 268
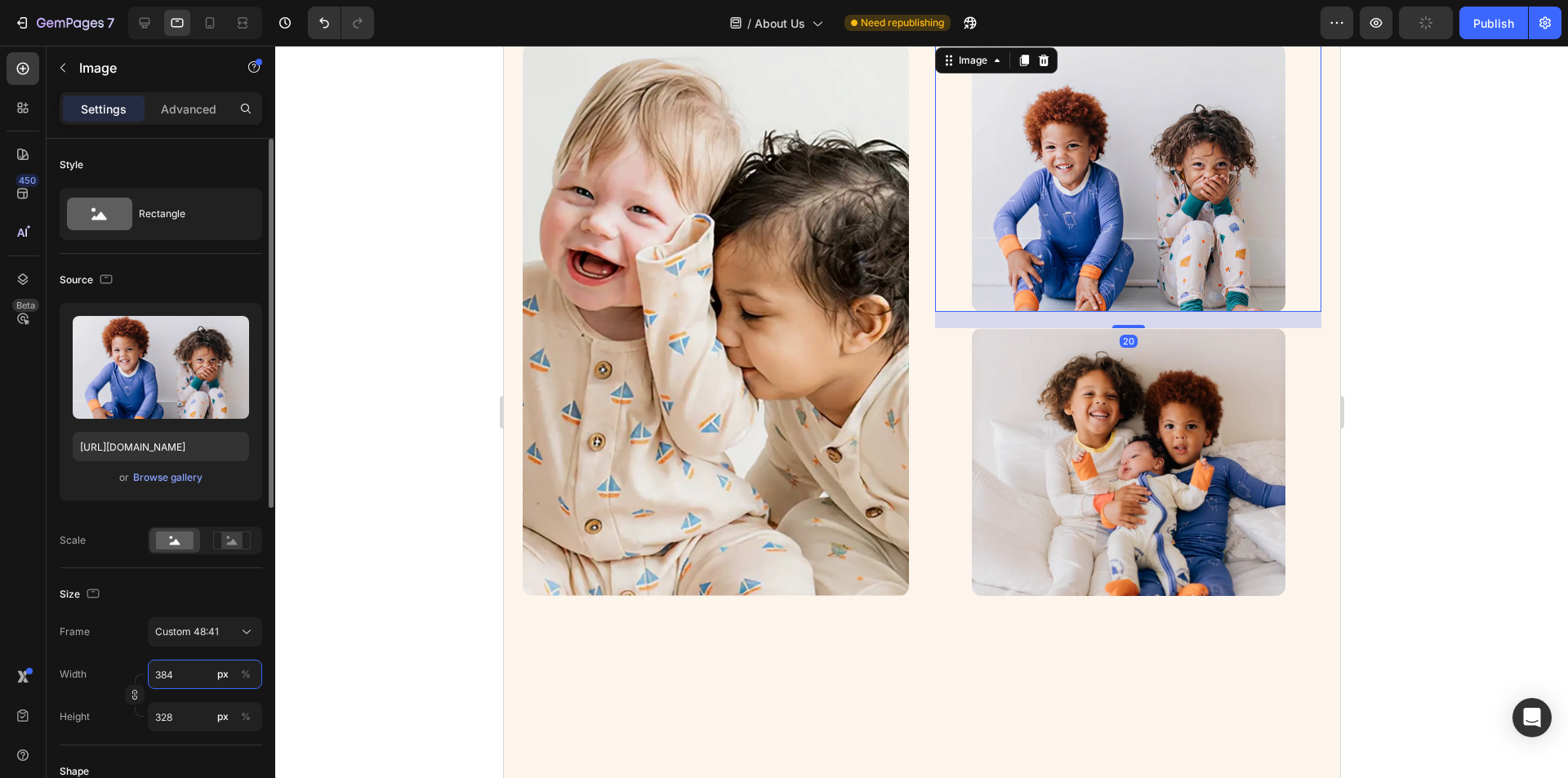
click at [202, 671] on input "384" at bounding box center [205, 674] width 114 height 29
type input "2"
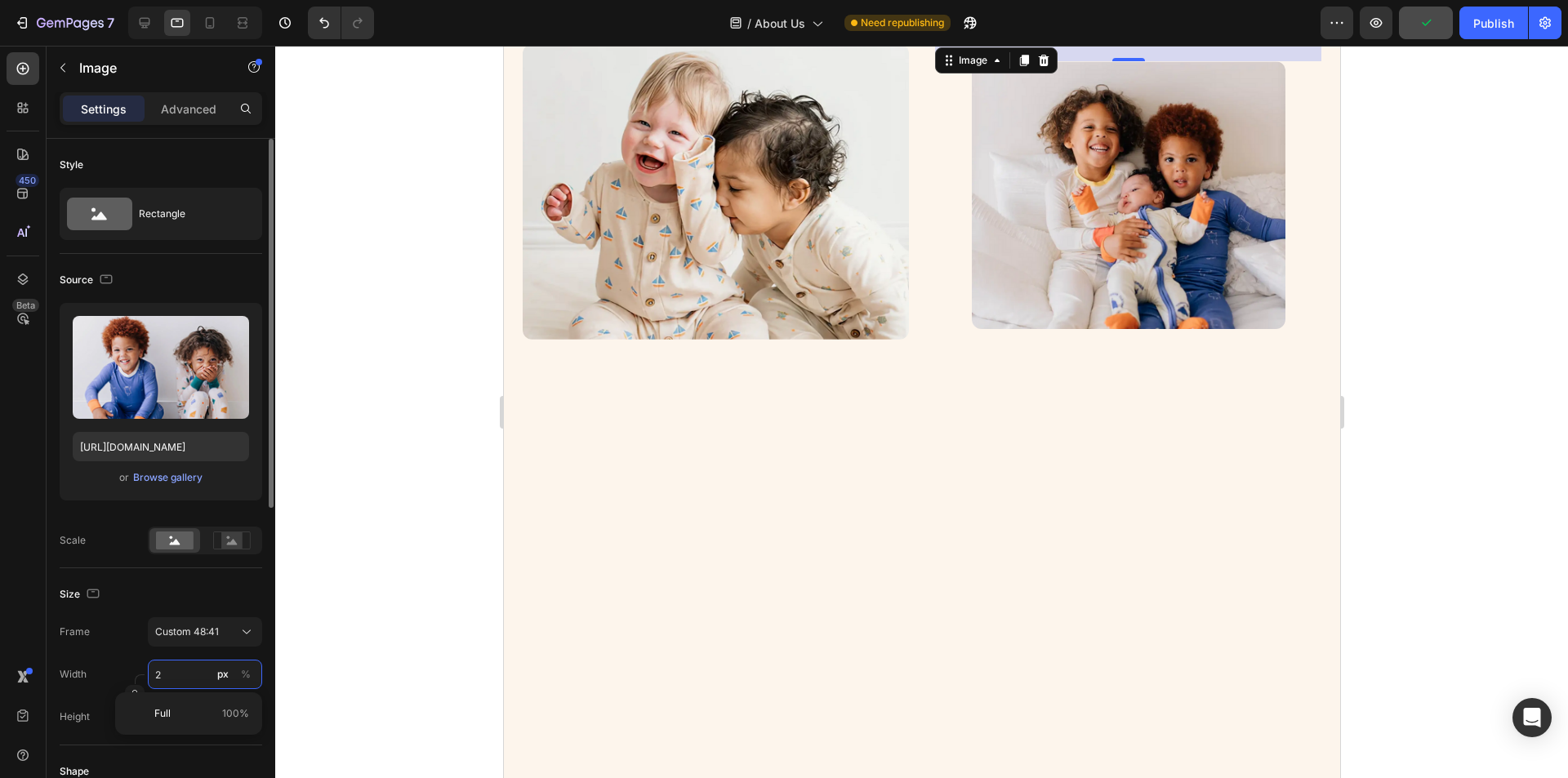
type input "25"
type input "21"
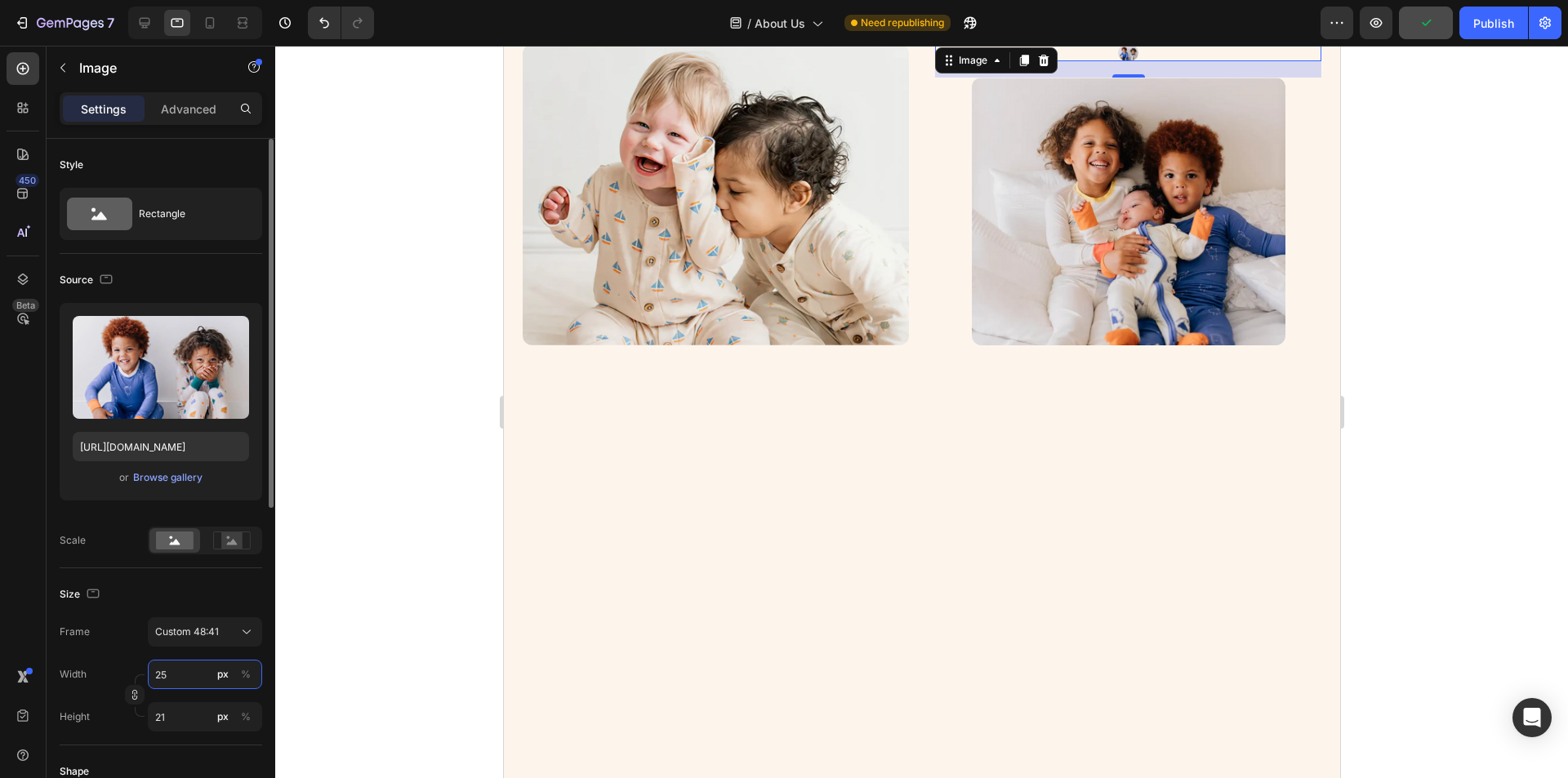
type input "250"
type input "214"
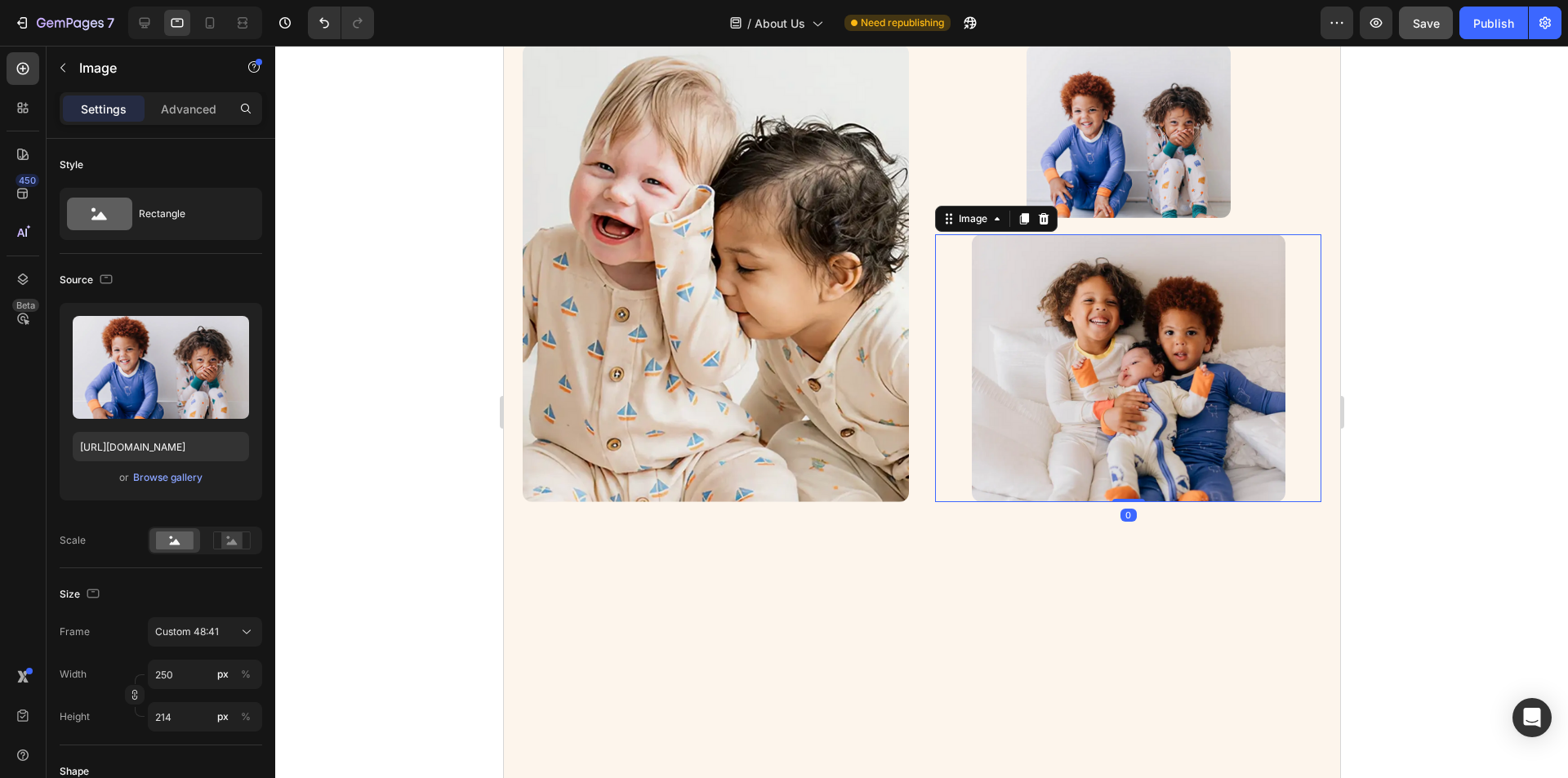
click at [1130, 387] on img at bounding box center [1128, 368] width 314 height 268
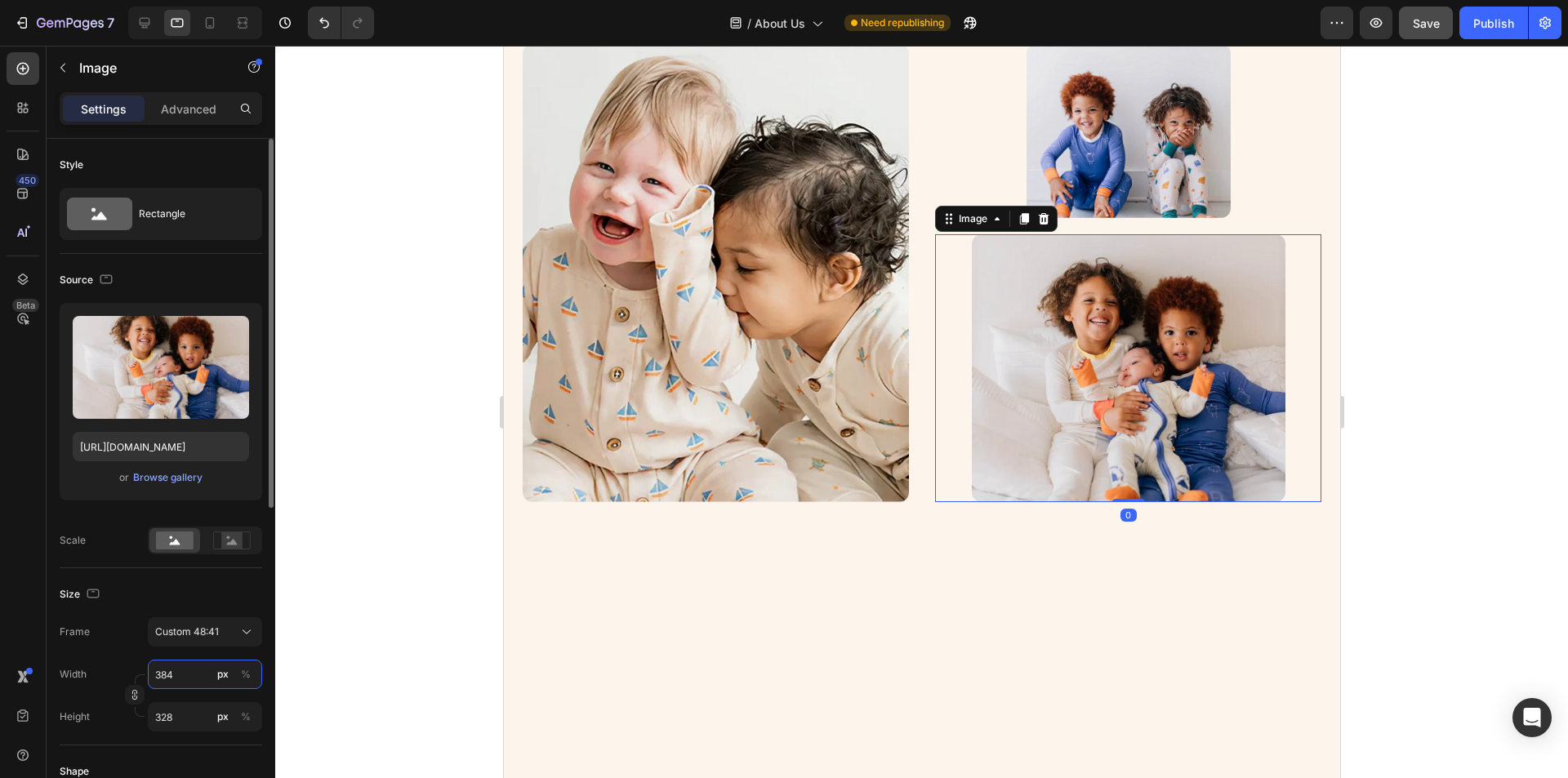
click at [184, 673] on input "384" at bounding box center [205, 674] width 114 height 29
type input "2"
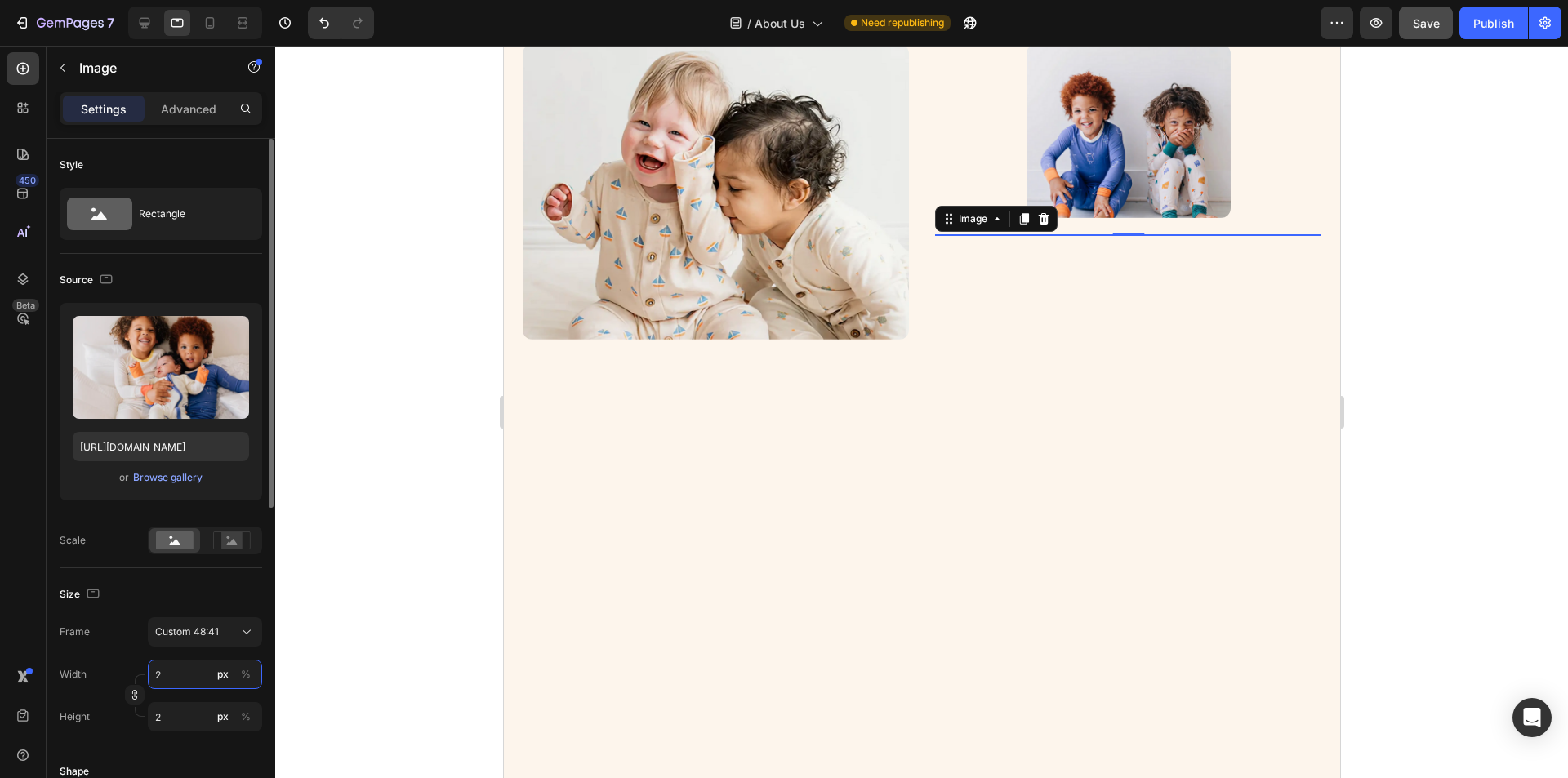
type input "25"
type input "21"
type input "250"
type input "214"
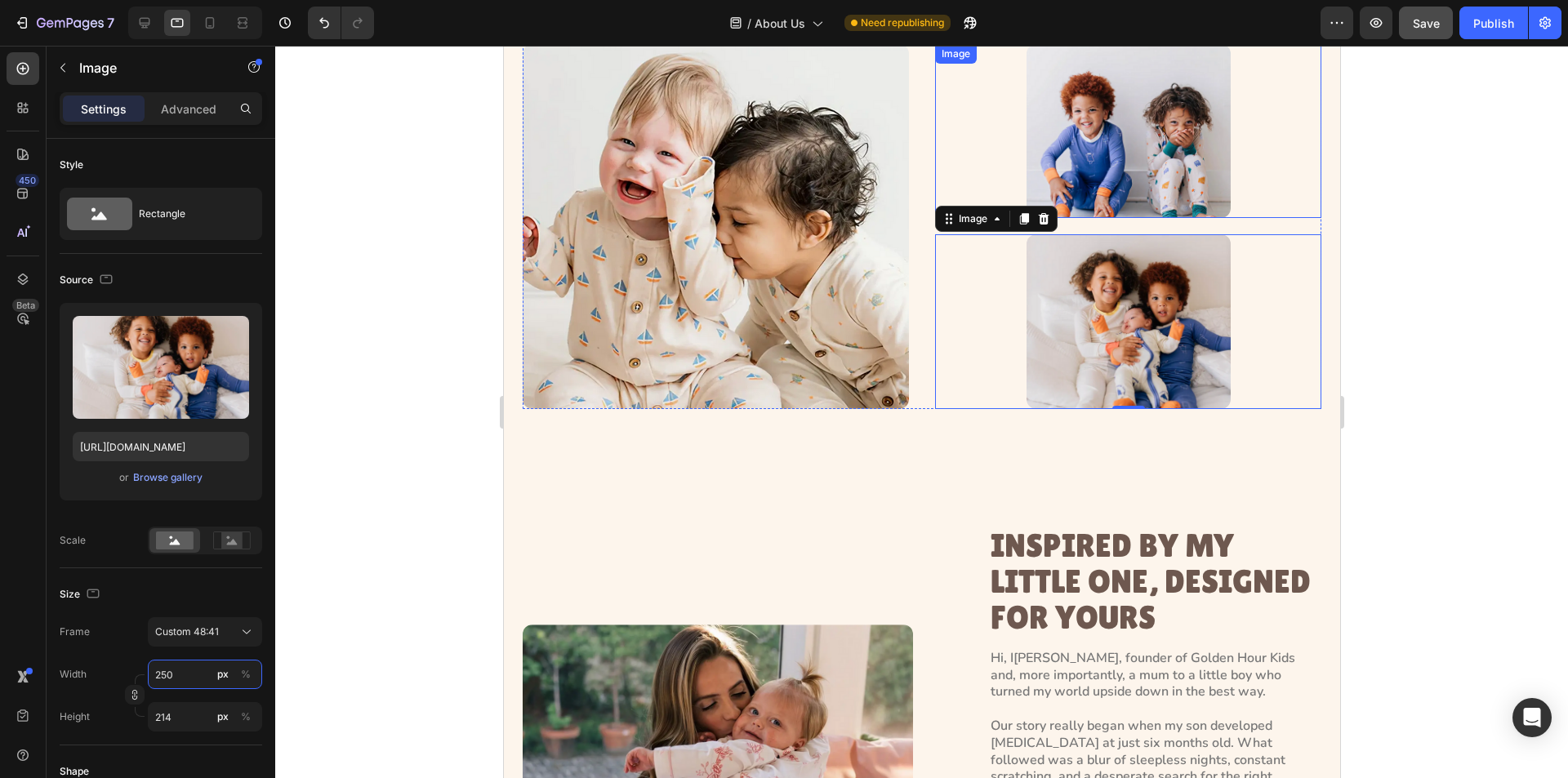
scroll to position [163, 0]
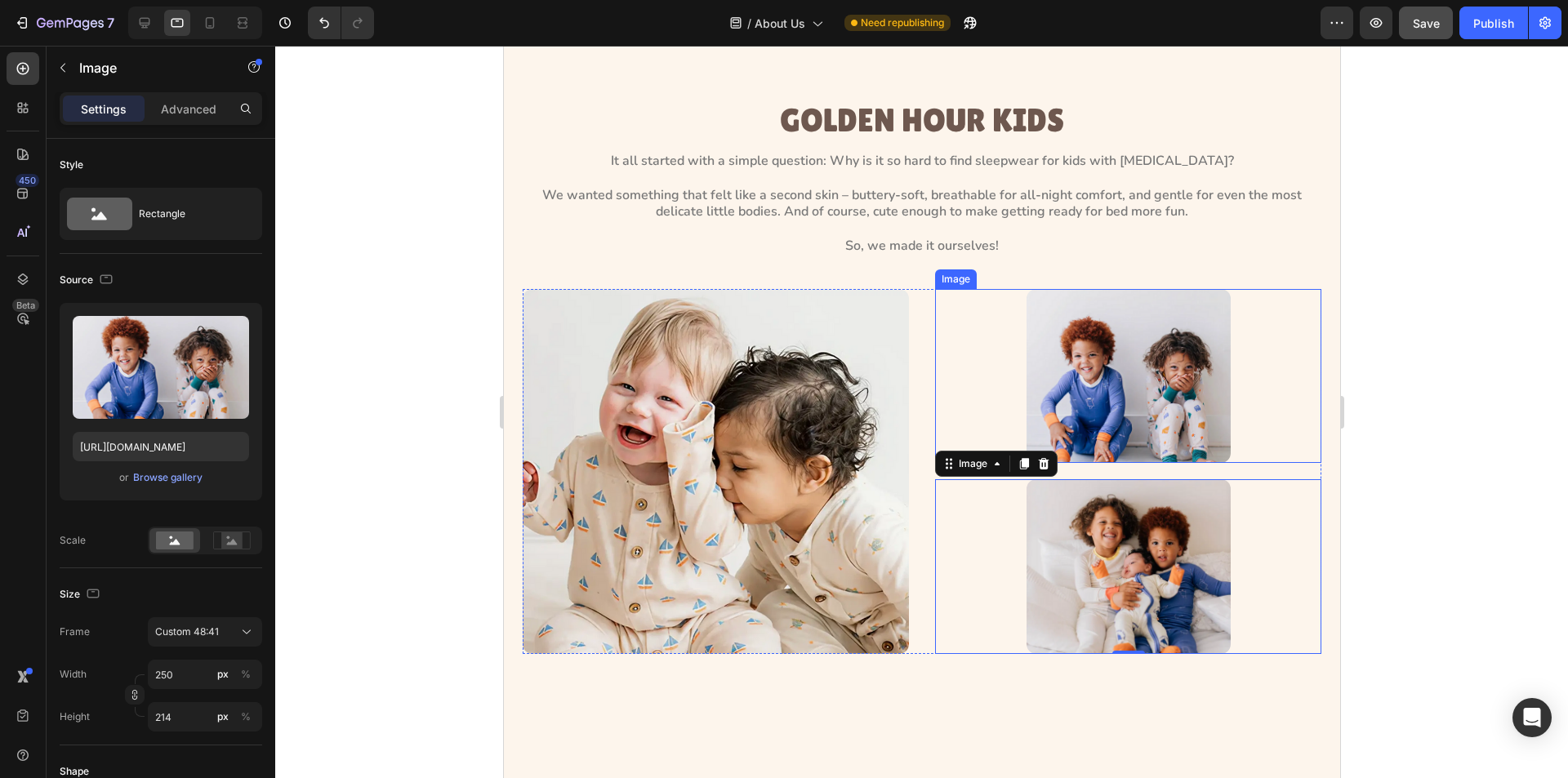
click at [934, 365] on div at bounding box center [1127, 376] width 387 height 175
click at [914, 364] on div "Image Image Image Row 0" at bounding box center [922, 471] width 799 height 365
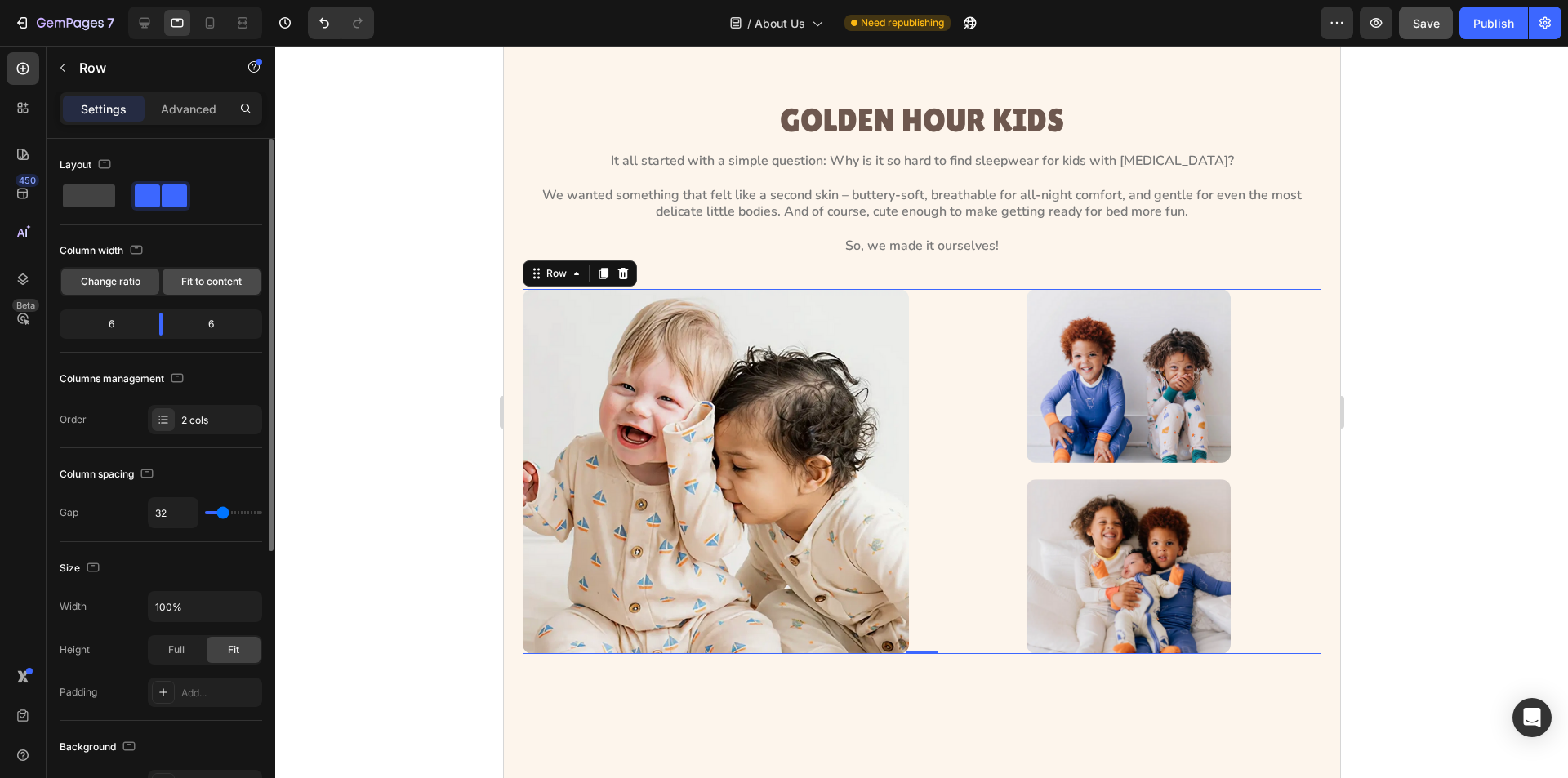
click at [199, 284] on span "Fit to content" at bounding box center [212, 281] width 61 height 15
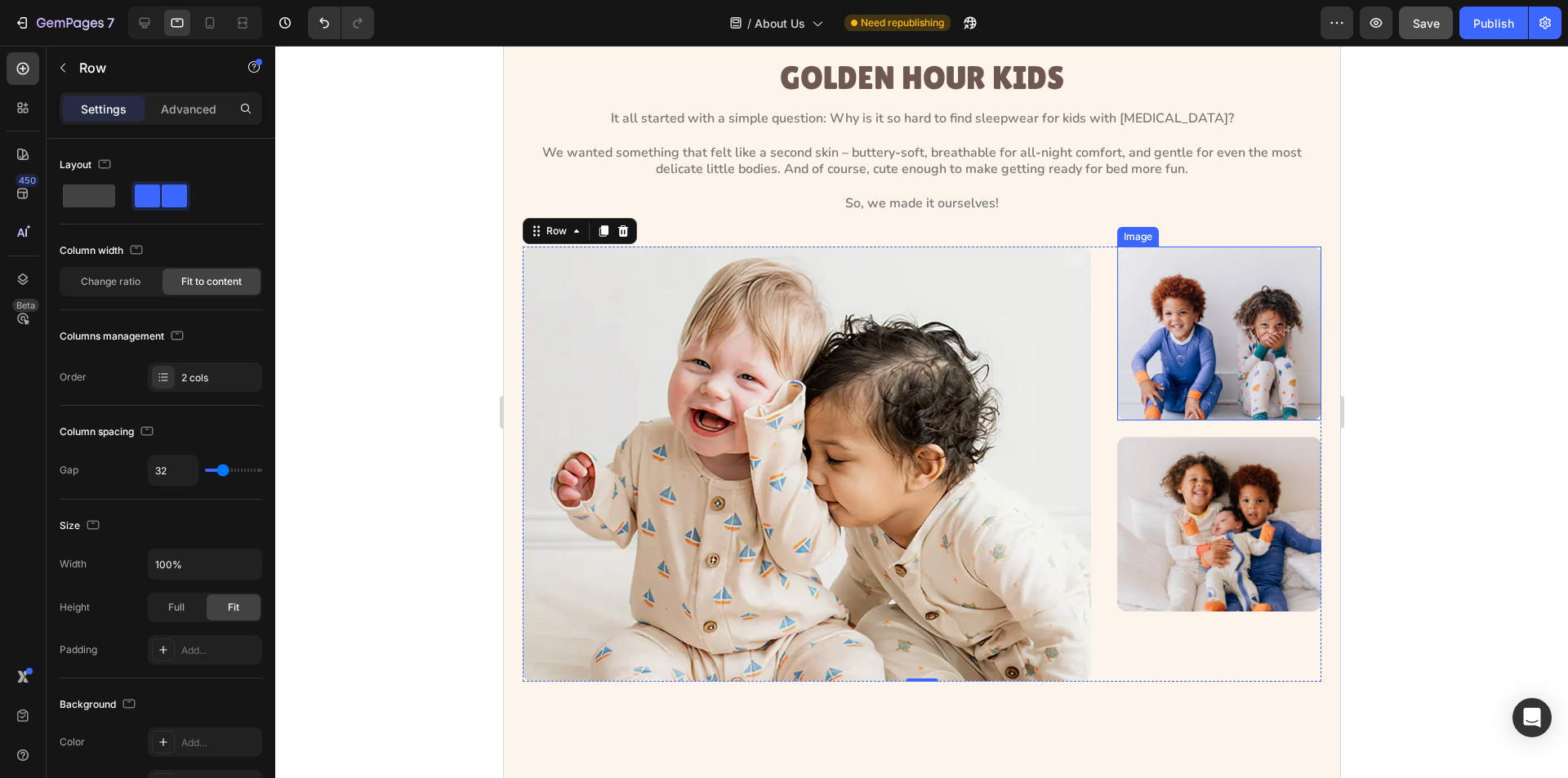
scroll to position [245, 0]
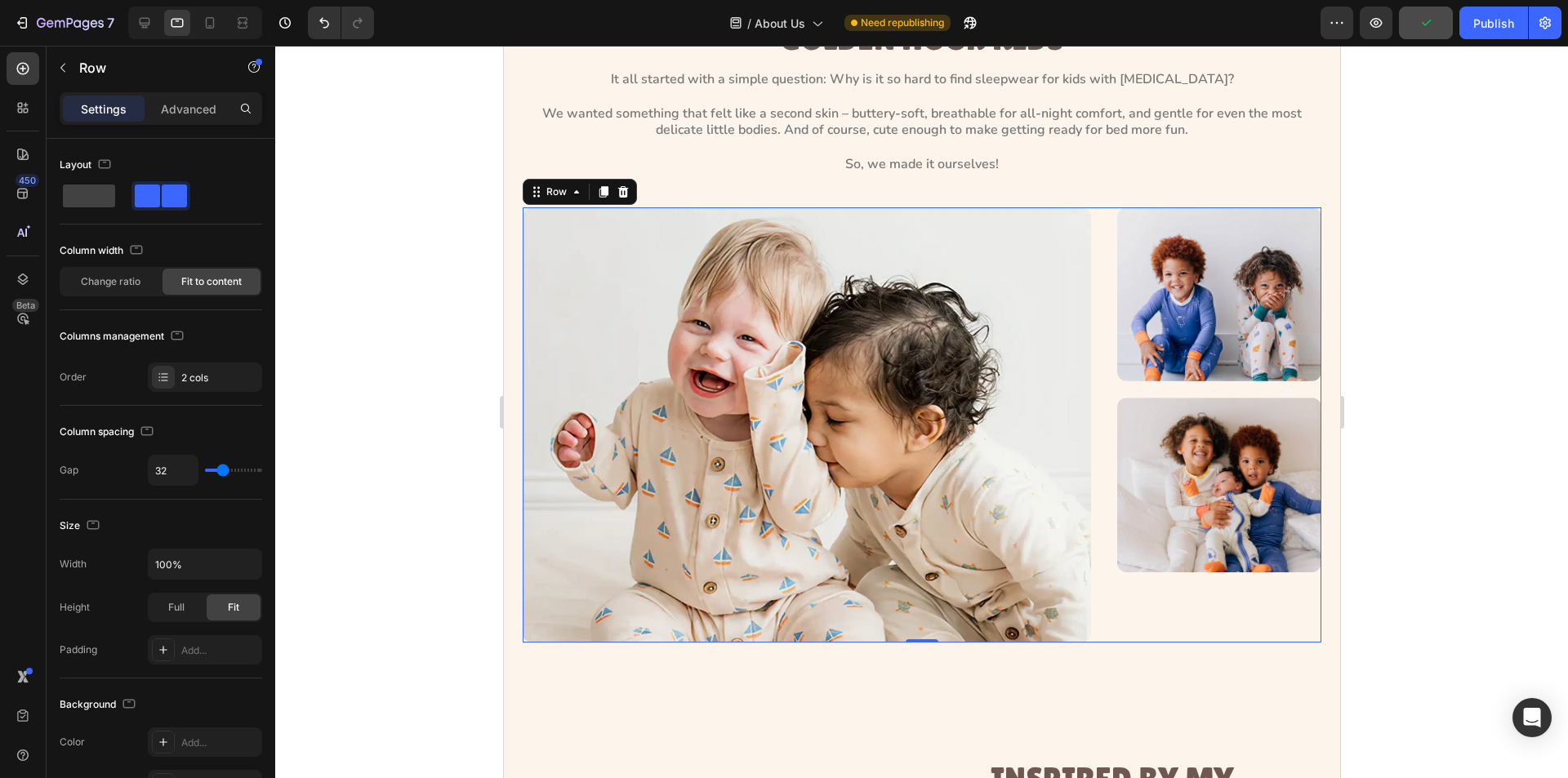
click at [1092, 381] on div "Image Image Image Row 0" at bounding box center [922, 425] width 799 height 436
click at [1147, 358] on img at bounding box center [1219, 295] width 204 height 175
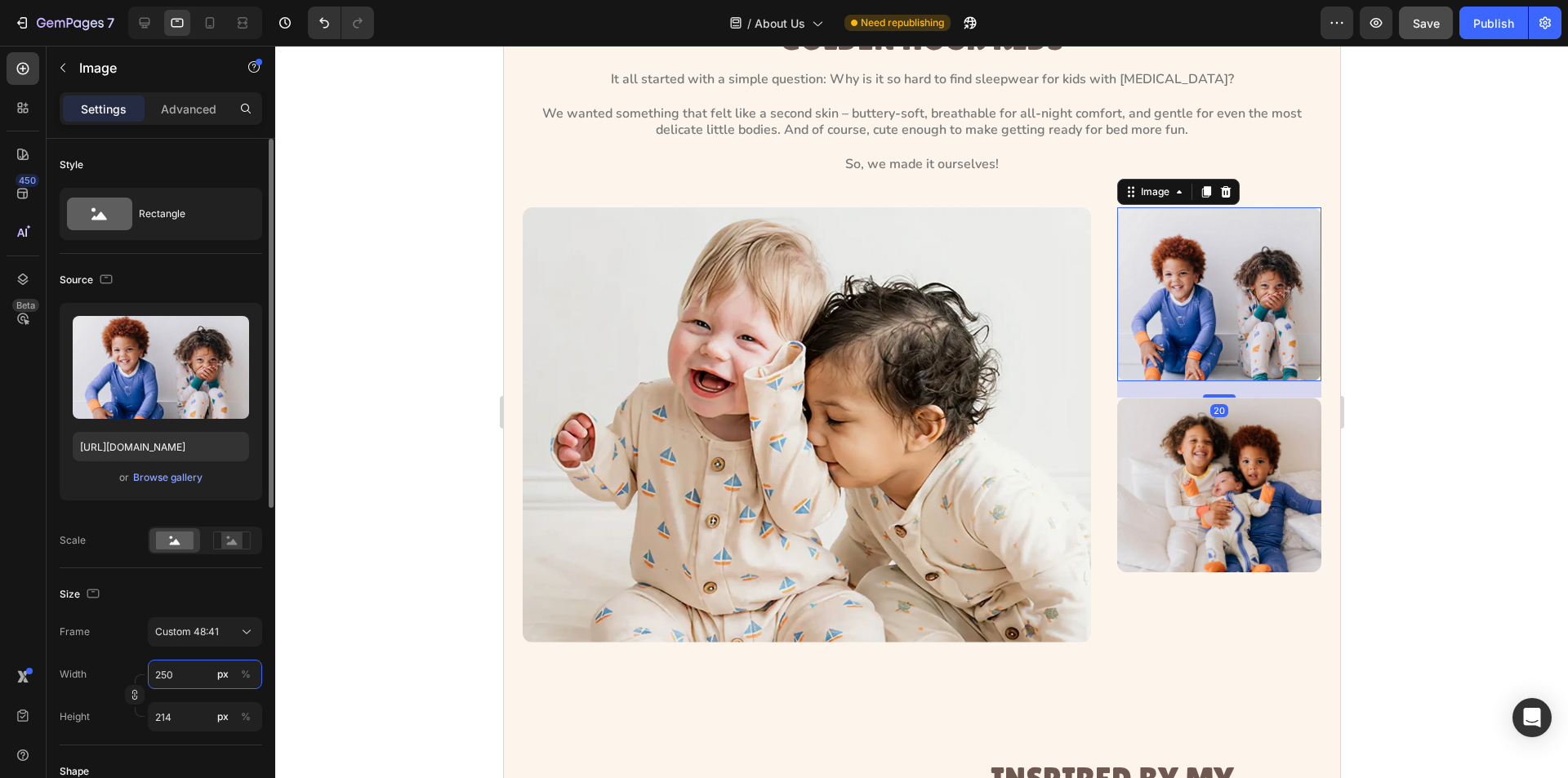
click at [184, 673] on input "250" at bounding box center [205, 674] width 114 height 29
type input "3"
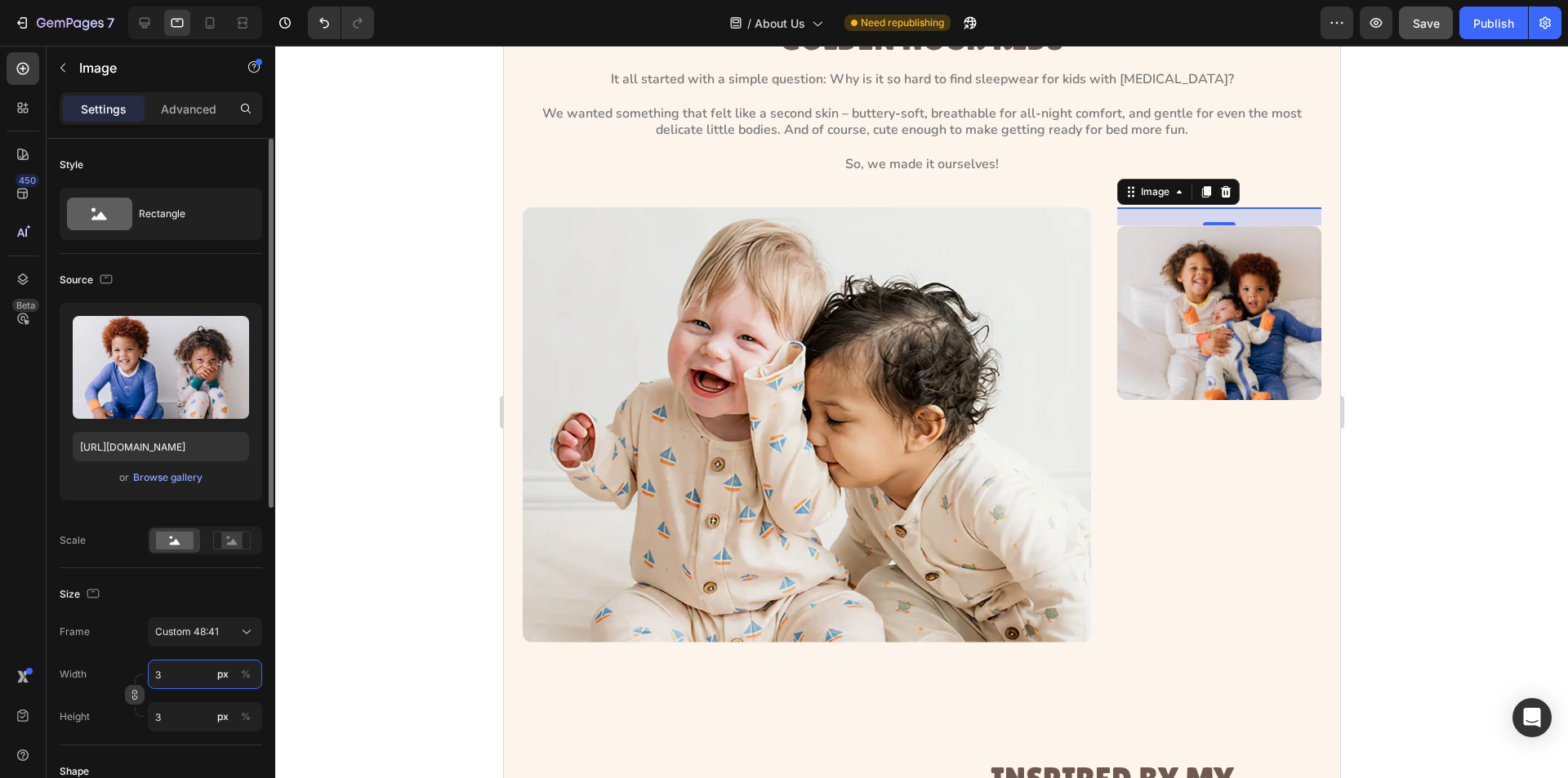
type input "30"
type input "26"
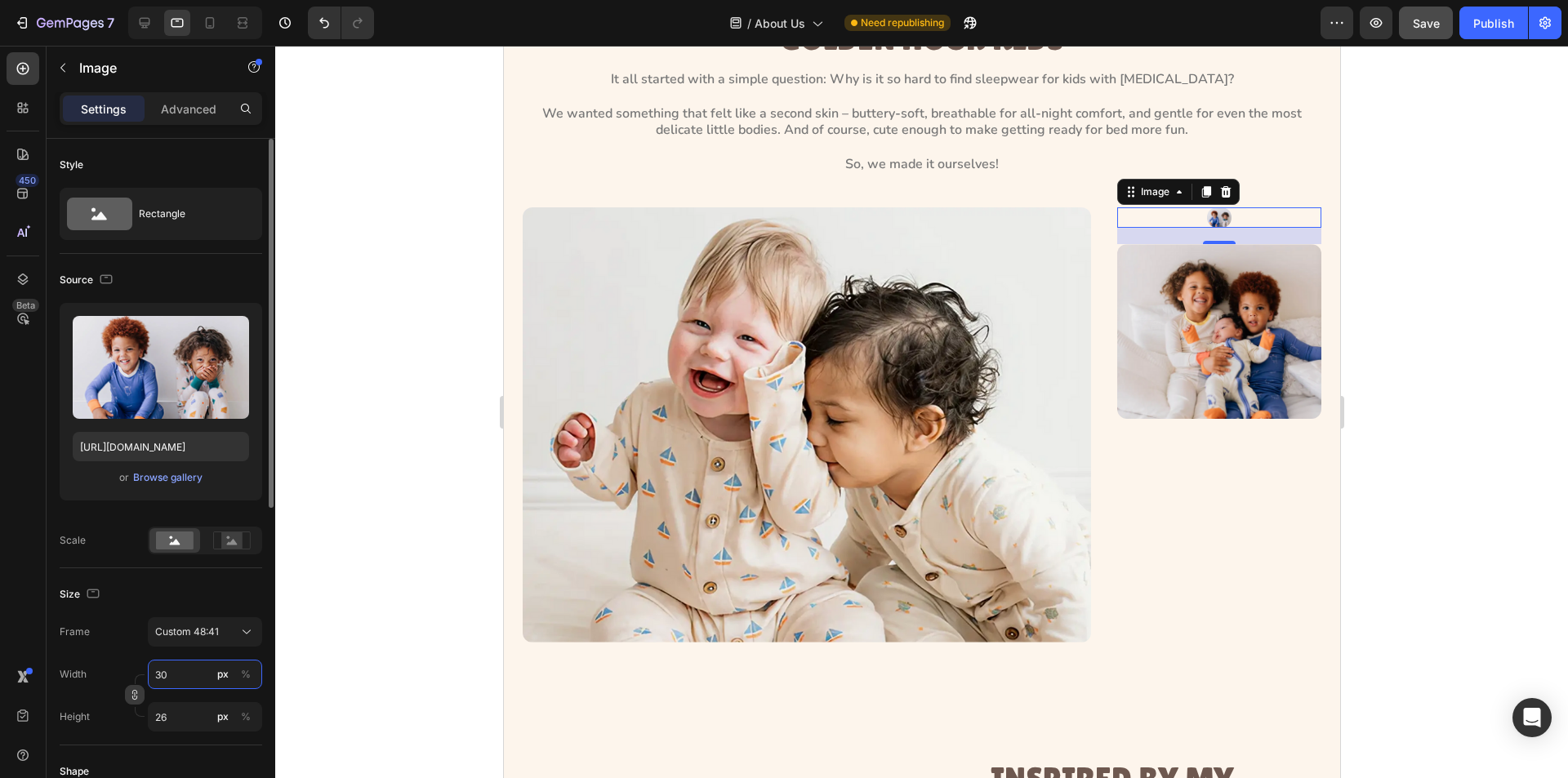
type input "300"
type input "256"
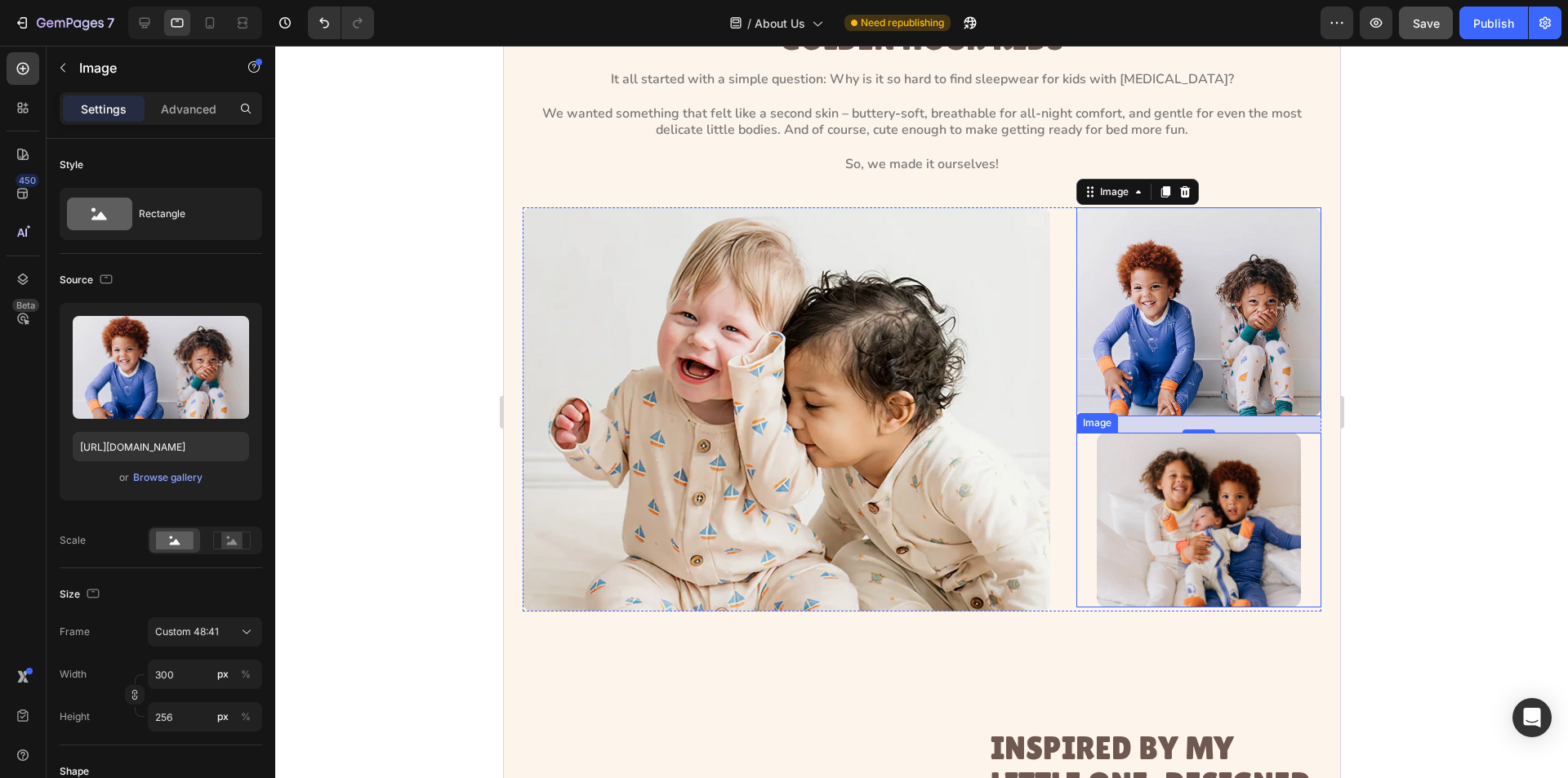
click at [1172, 522] on img at bounding box center [1198, 520] width 204 height 175
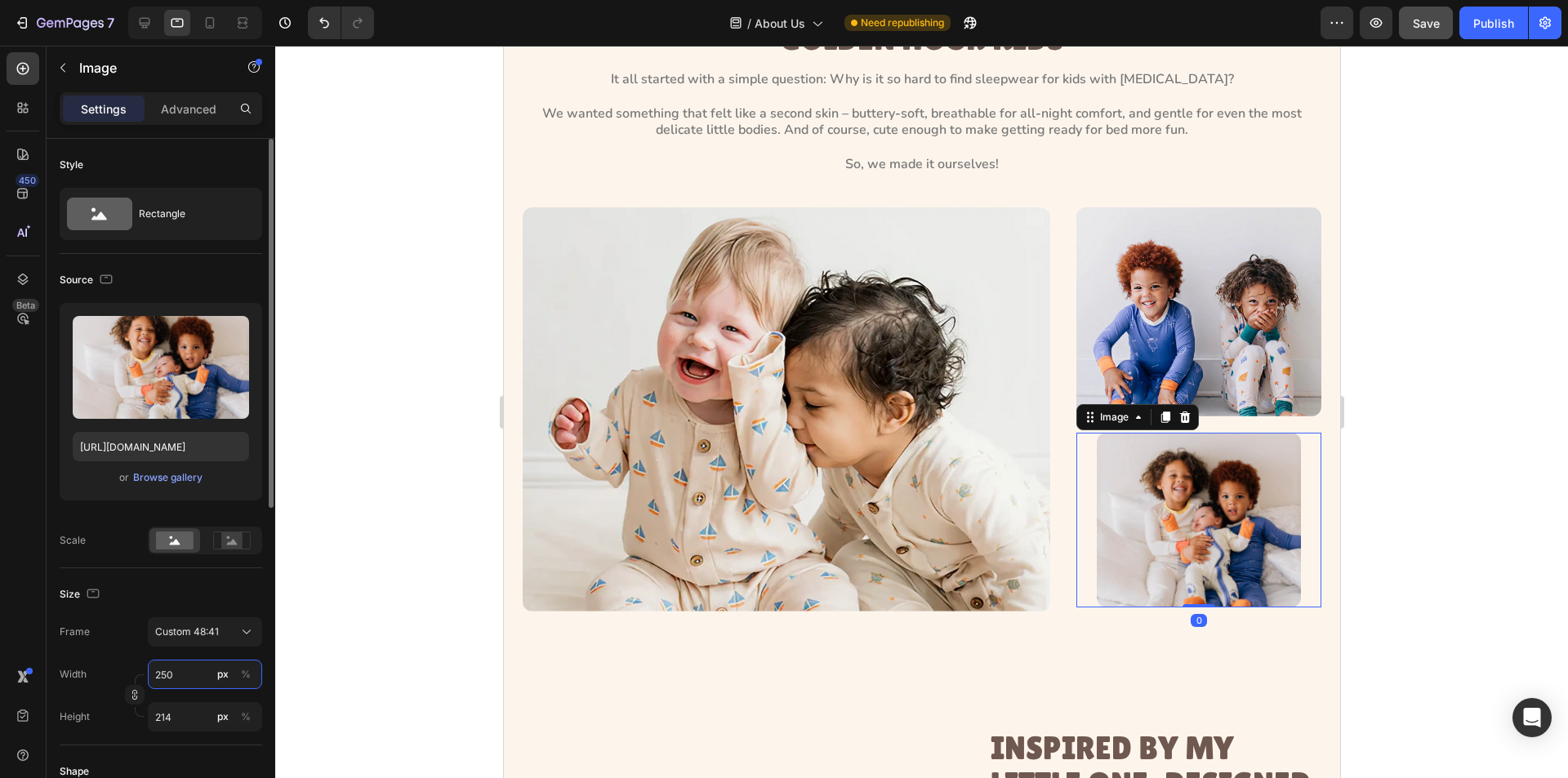
click at [197, 682] on input "250" at bounding box center [205, 674] width 114 height 29
type input "3"
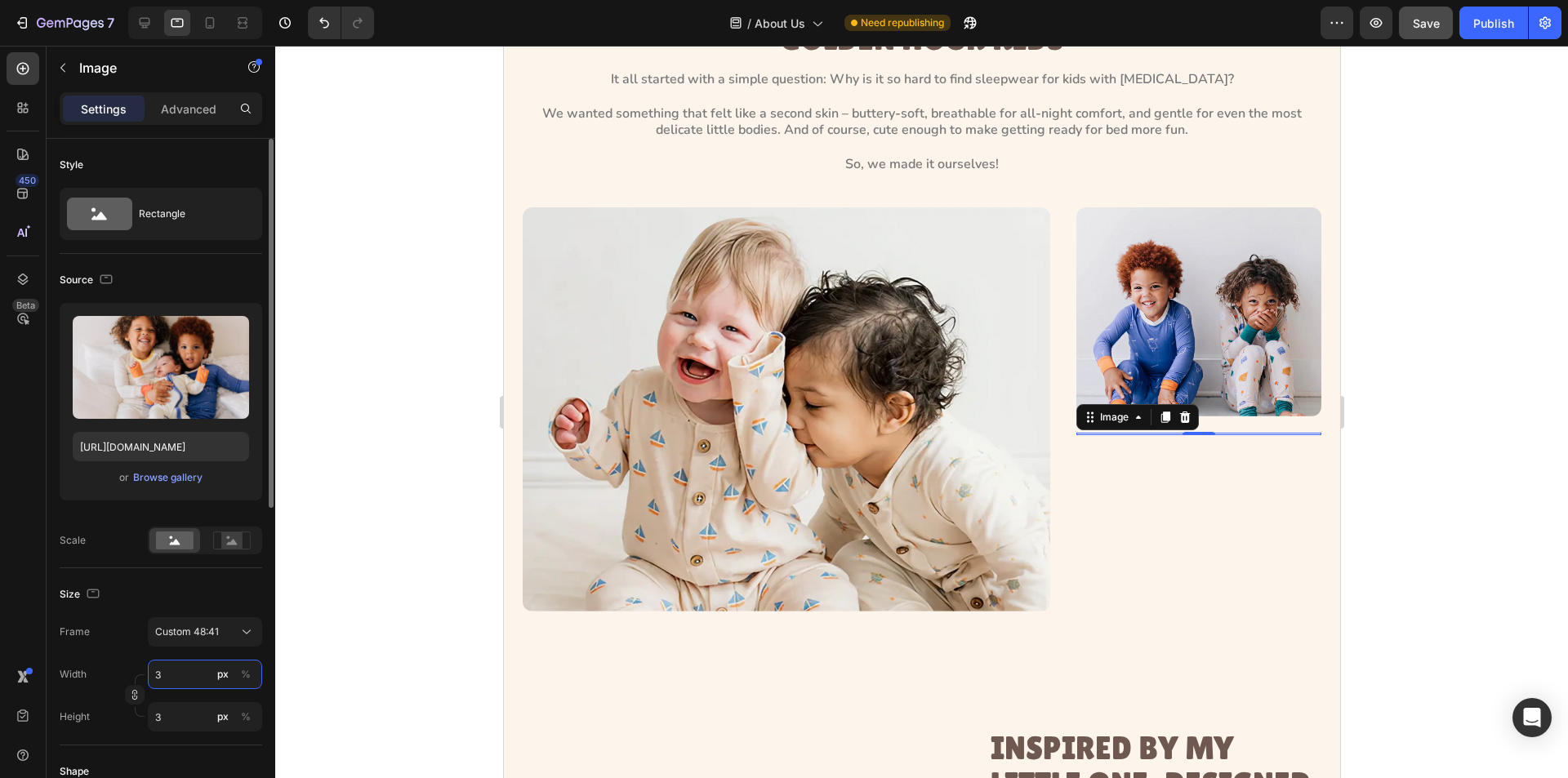
type input "30"
type input "26"
type input "300"
type input "256"
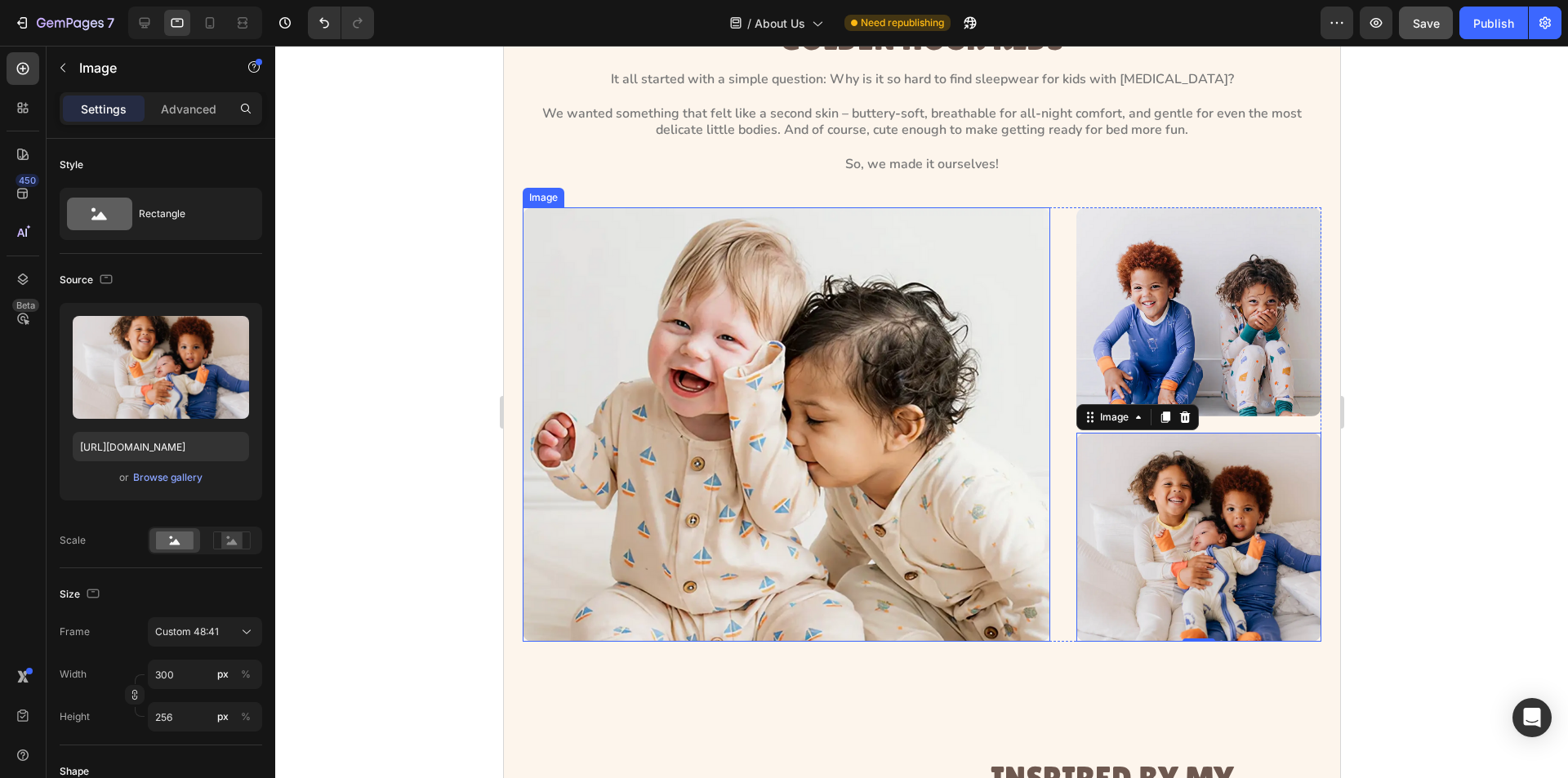
click at [1041, 436] on div "Image Image Image 0 Row" at bounding box center [922, 424] width 799 height 435
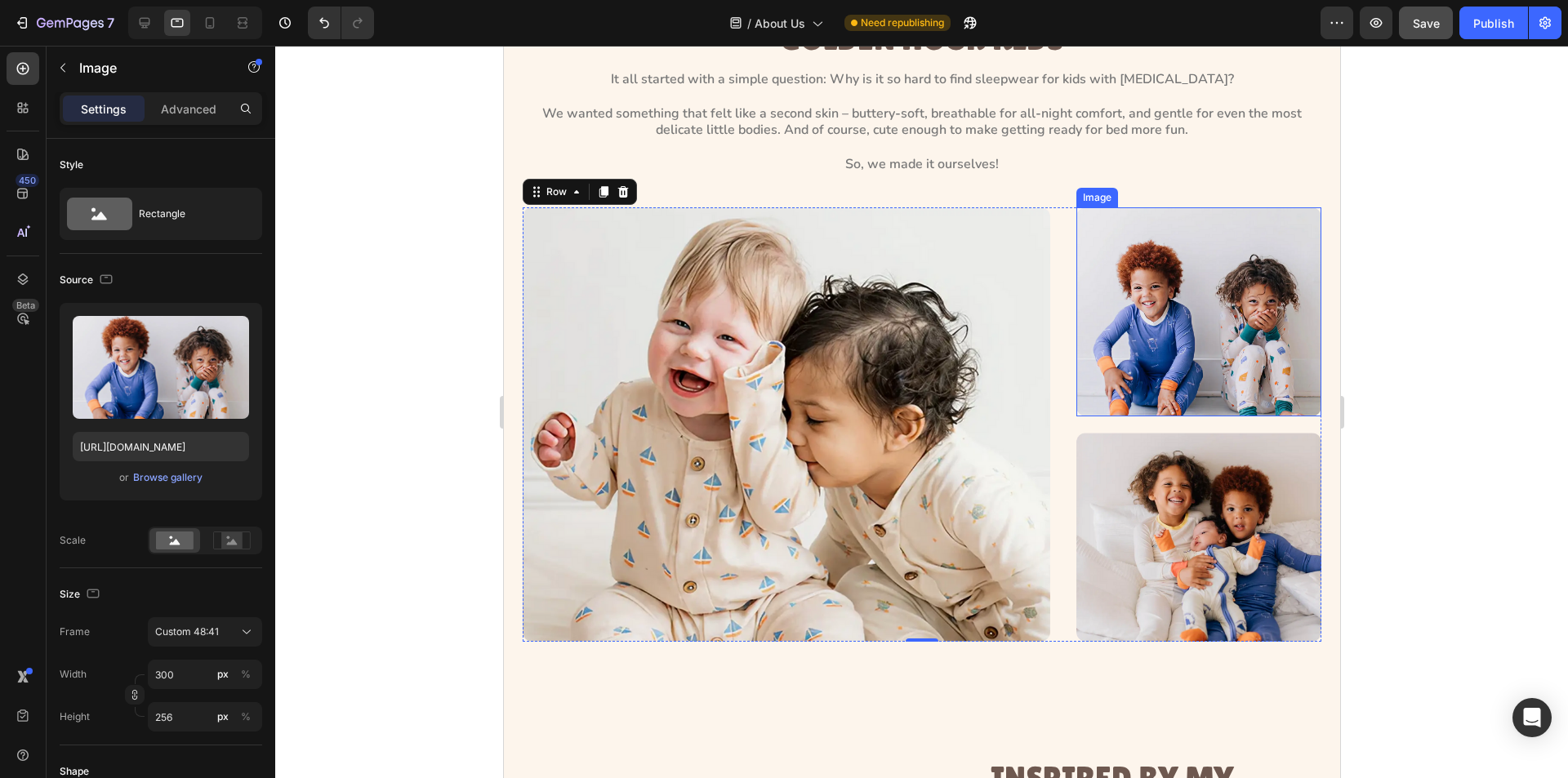
click at [1138, 405] on img at bounding box center [1198, 312] width 245 height 209
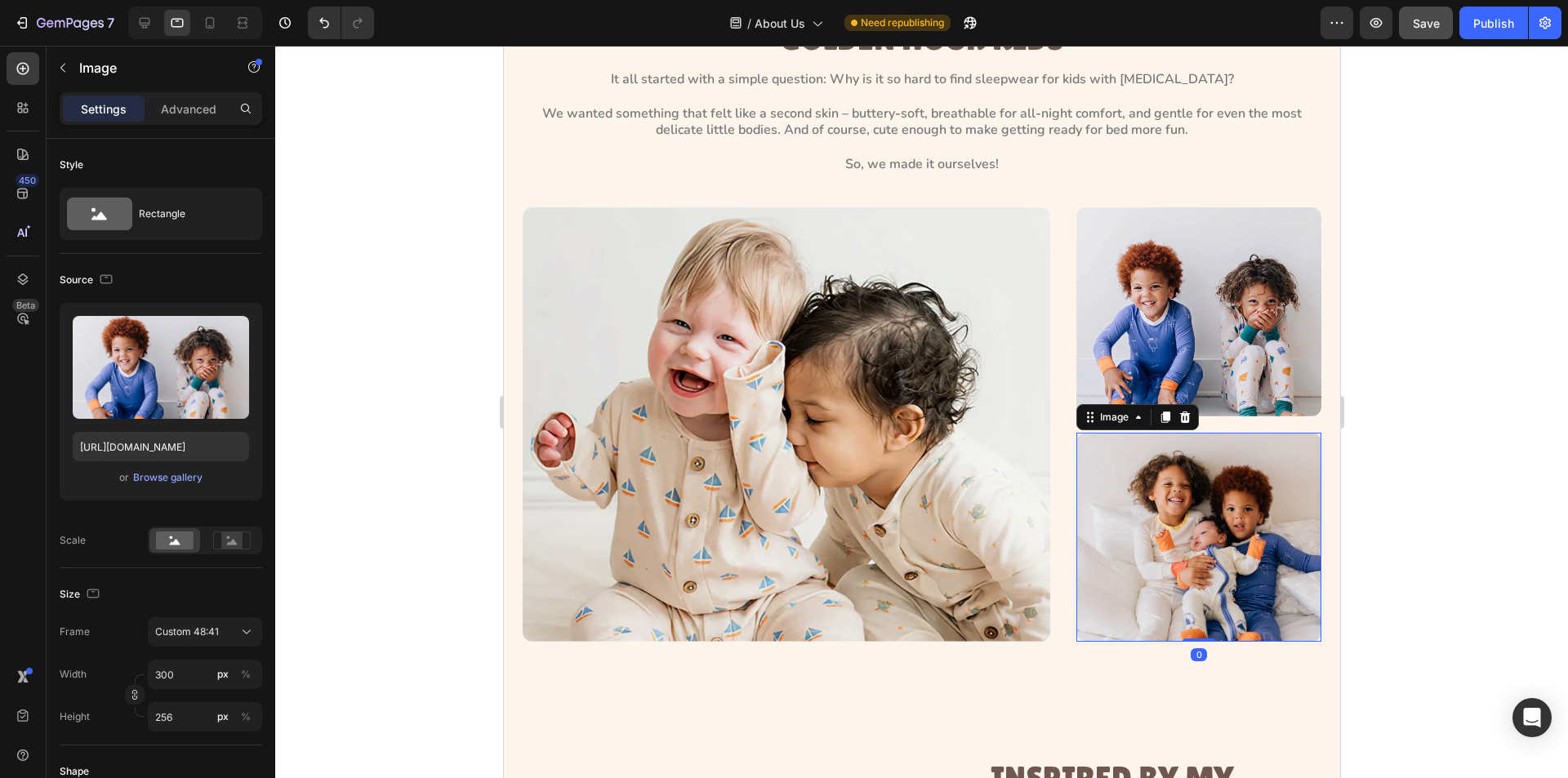
click at [1078, 455] on img at bounding box center [1198, 538] width 245 height 209
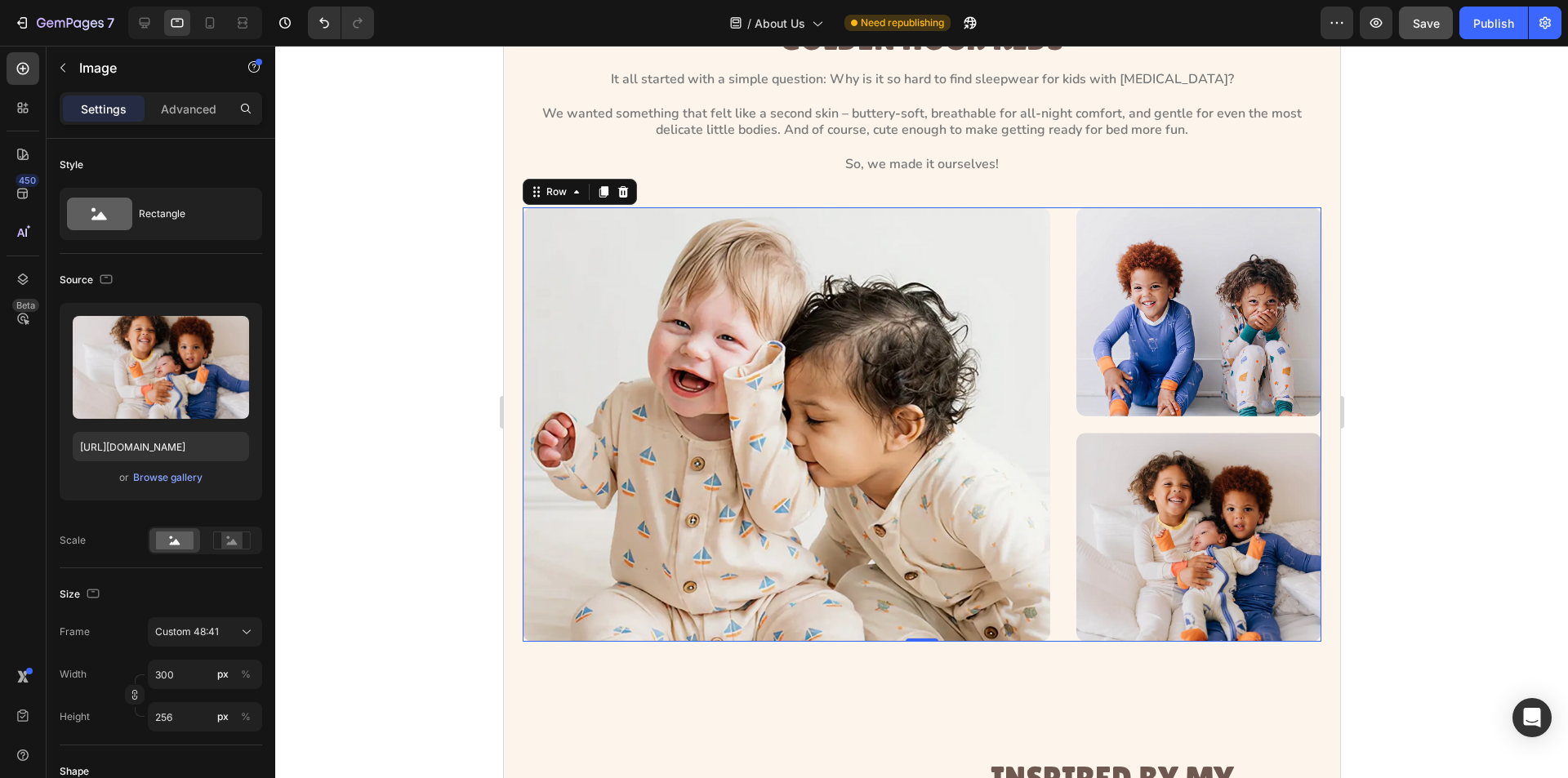
click at [1047, 455] on div "Image Image Image Row 0" at bounding box center [922, 424] width 799 height 435
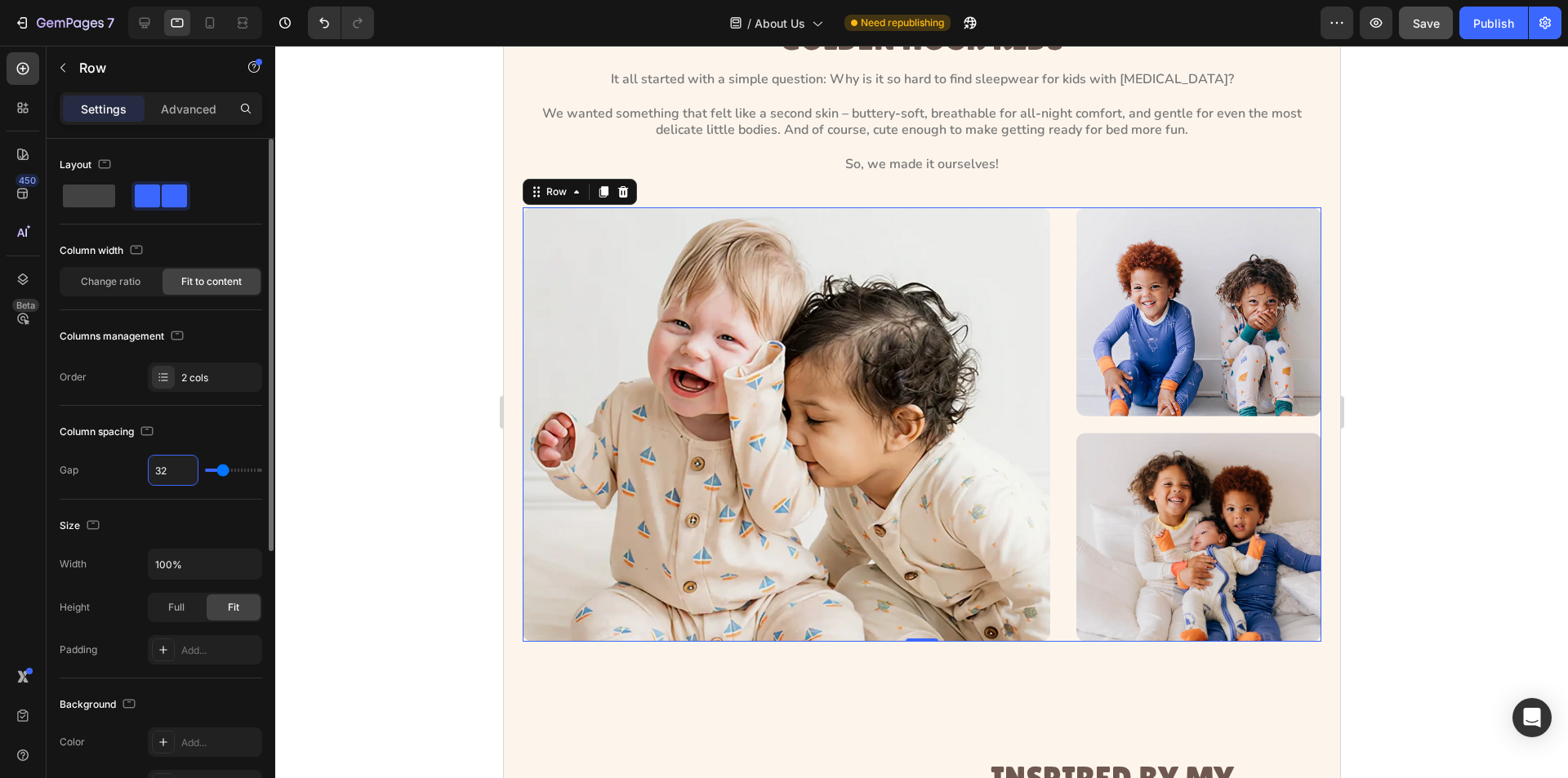
click at [176, 473] on input "32" at bounding box center [173, 470] width 49 height 29
type input "2"
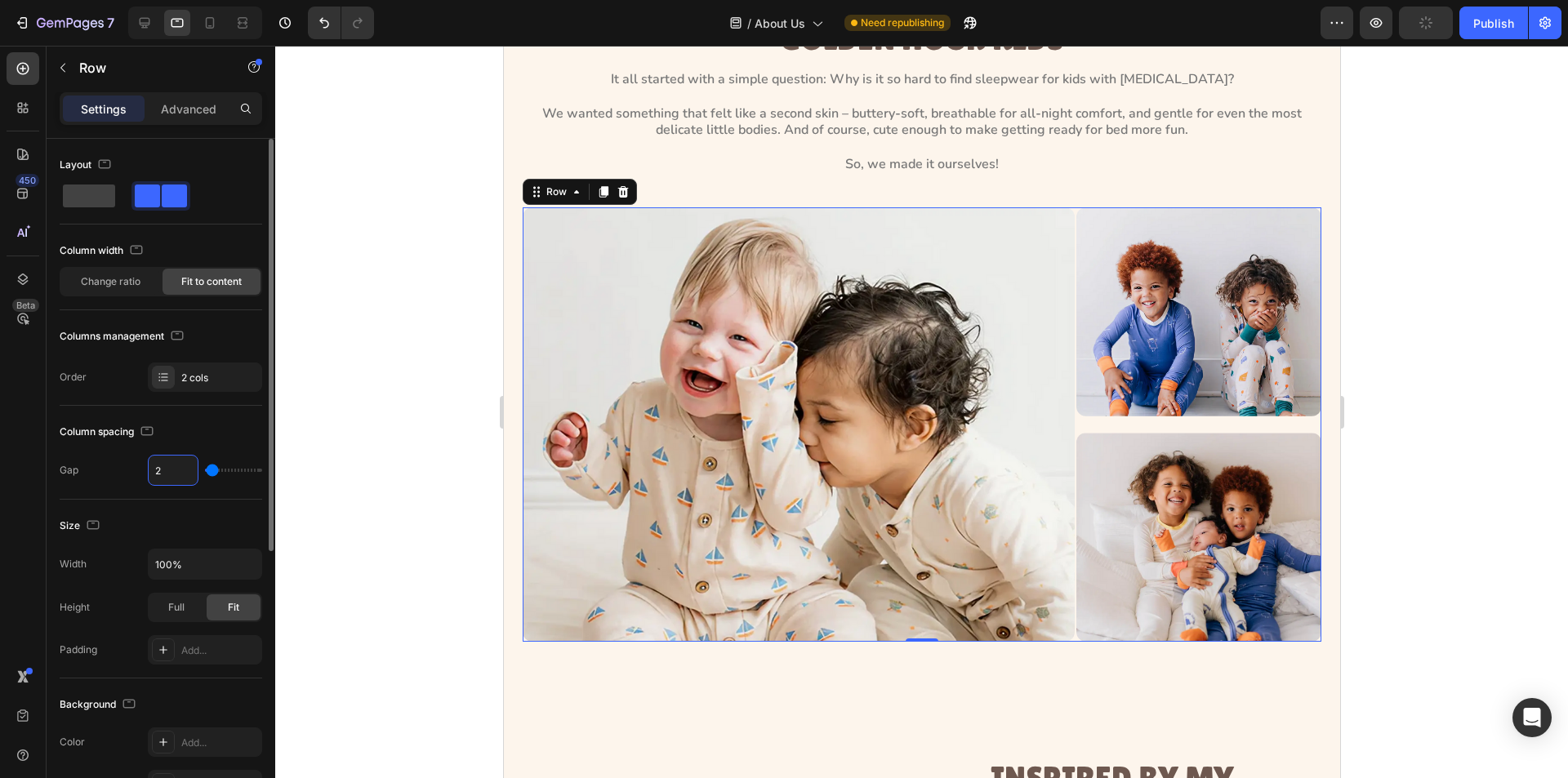
type input "20"
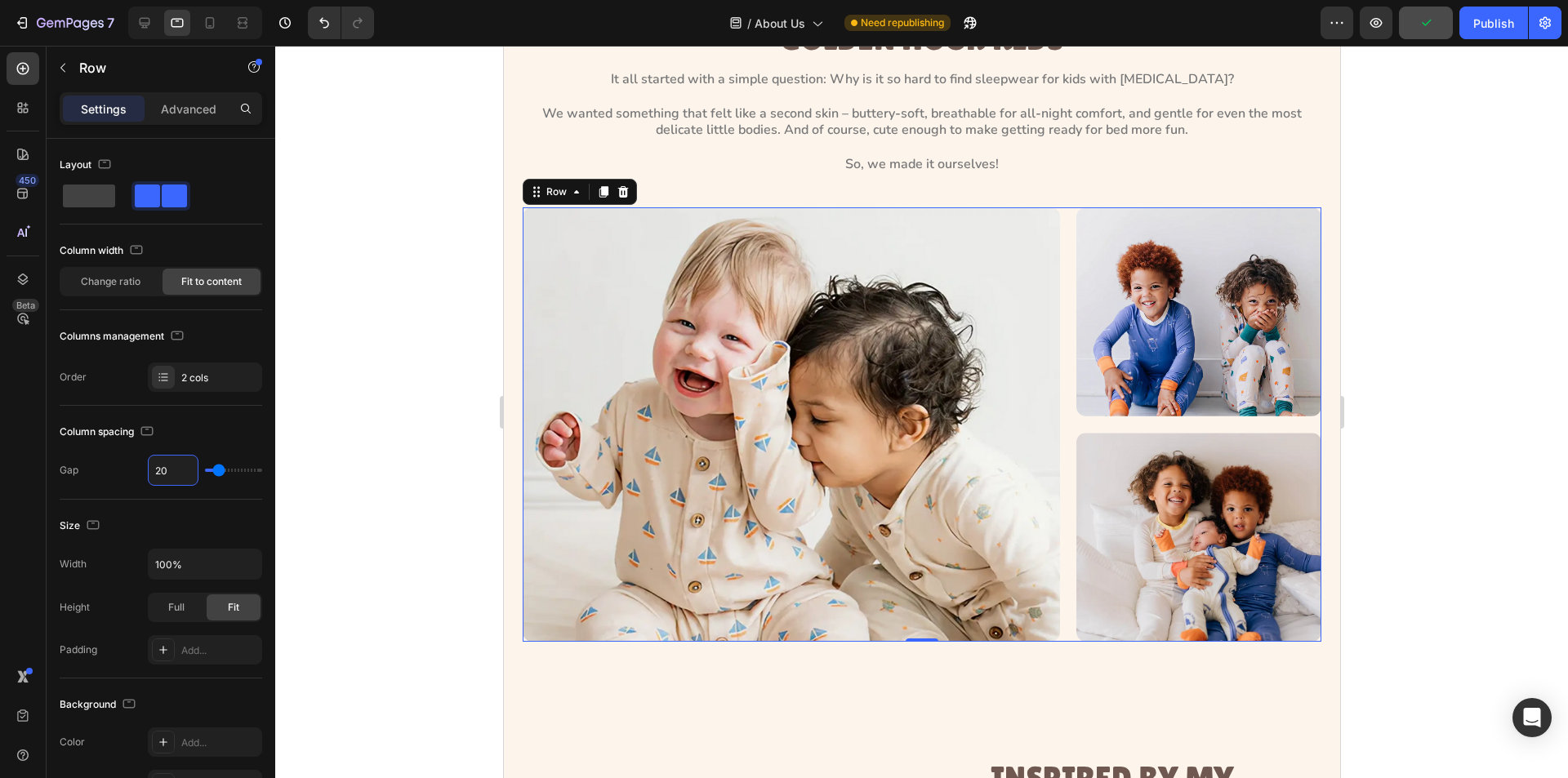
type input "20"
click at [1047, 409] on div "Image Image Image Row 0" at bounding box center [922, 424] width 799 height 435
click at [1008, 411] on img at bounding box center [790, 424] width 537 height 435
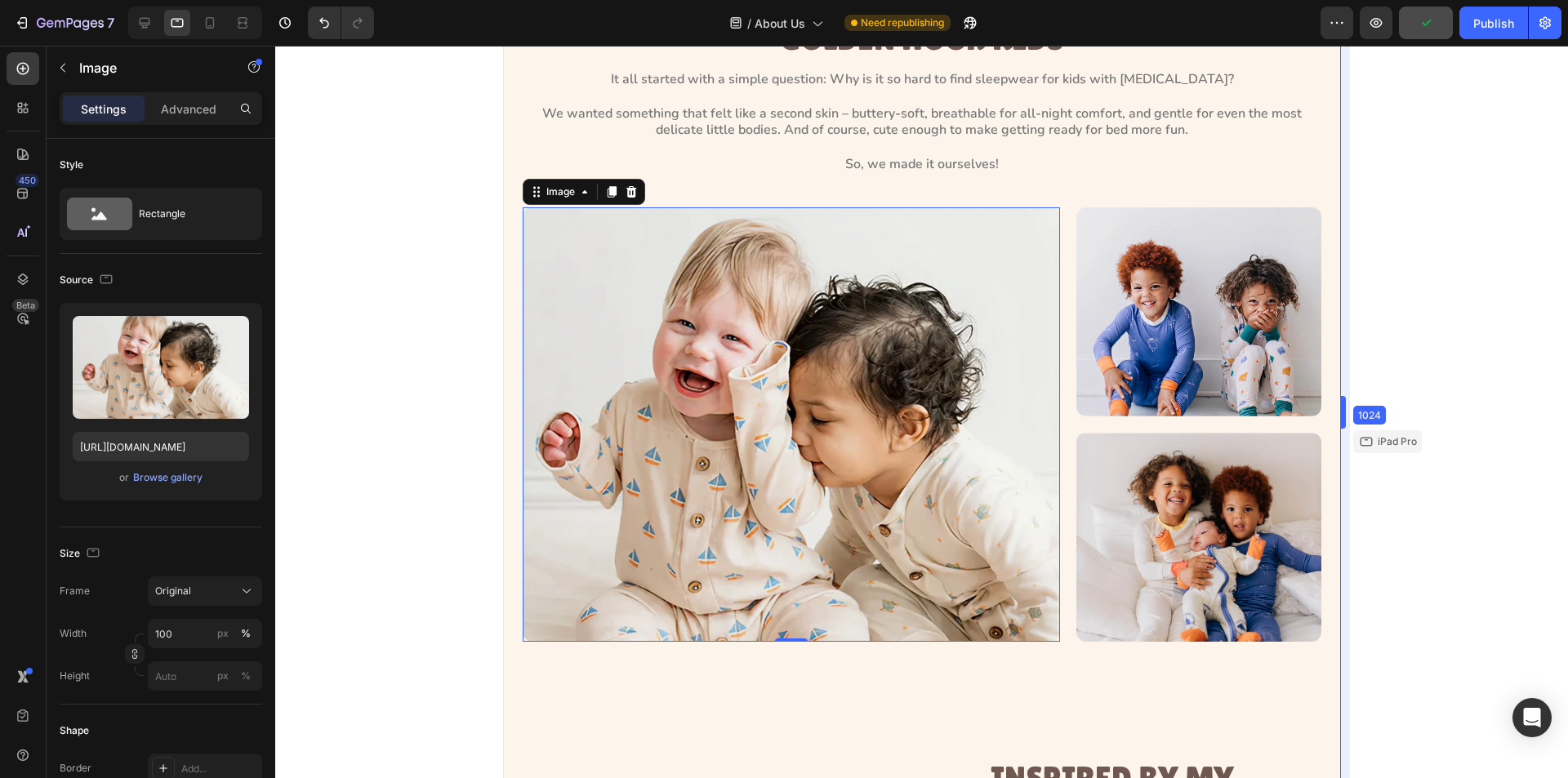
drag, startPoint x: 1342, startPoint y: 411, endPoint x: 1418, endPoint y: 435, distance: 79.7
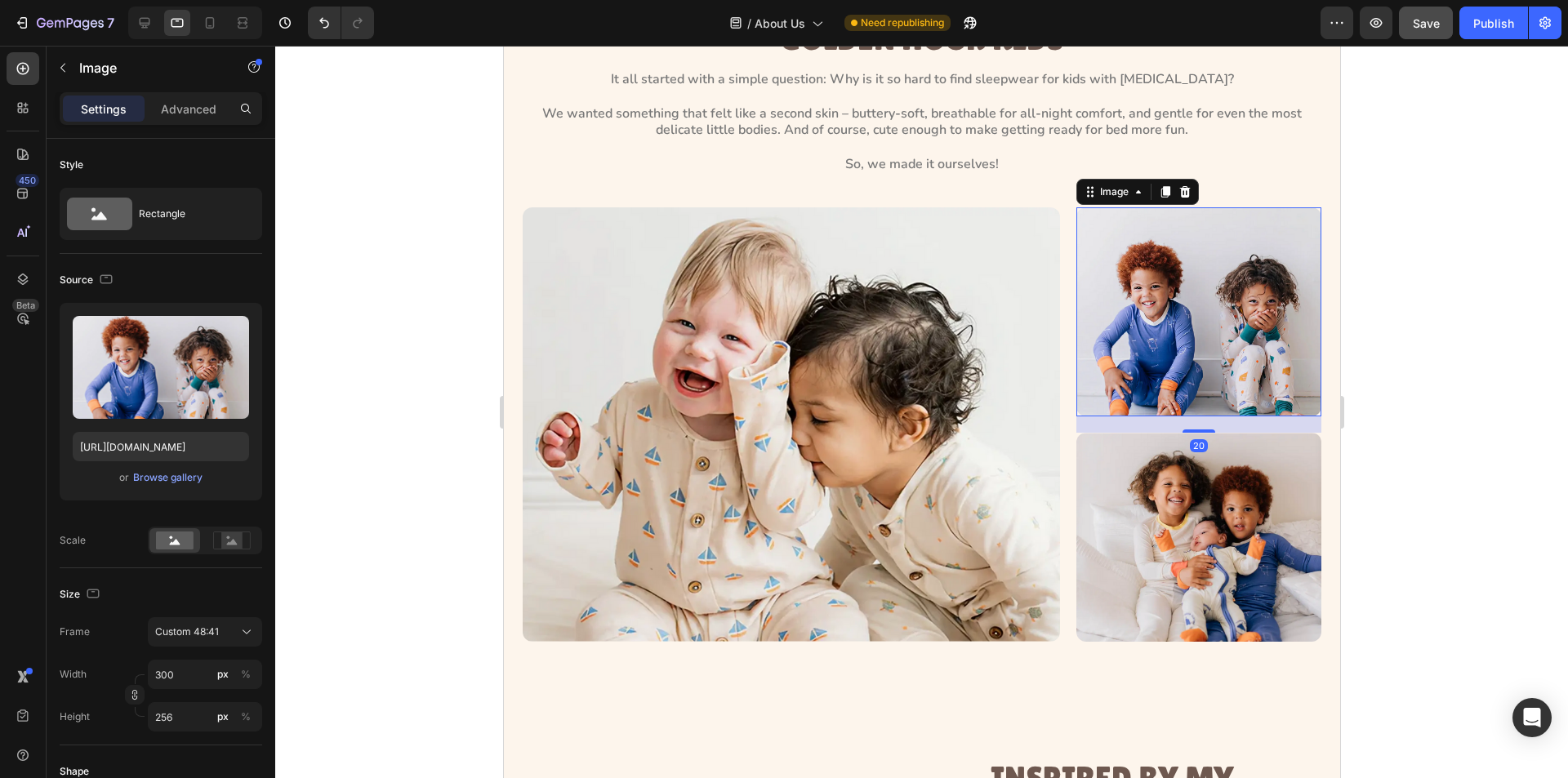
click at [1206, 349] on img at bounding box center [1198, 312] width 245 height 209
click at [176, 680] on input "300" at bounding box center [205, 674] width 114 height 29
type input "2"
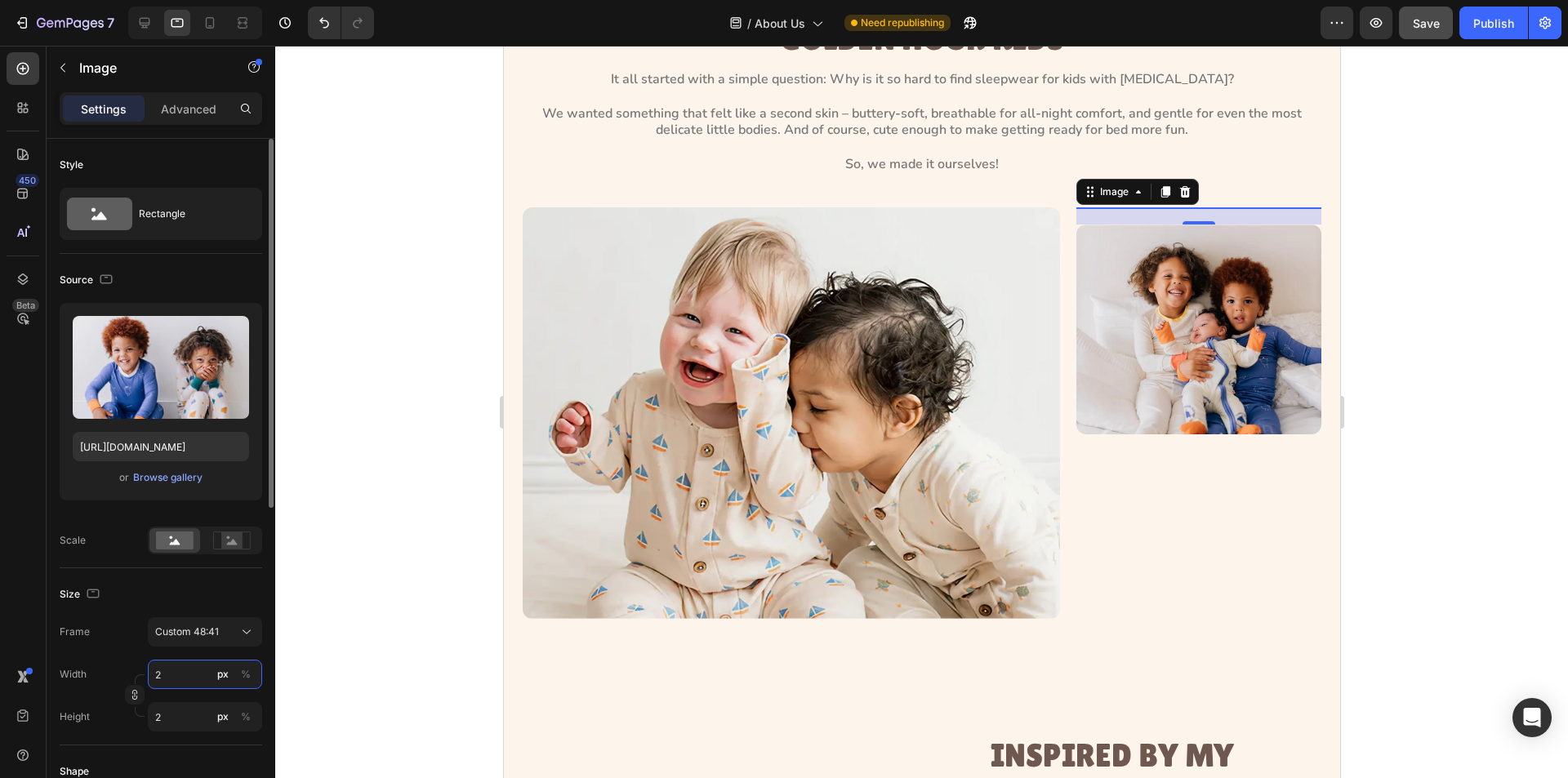
type input "28"
type input "24"
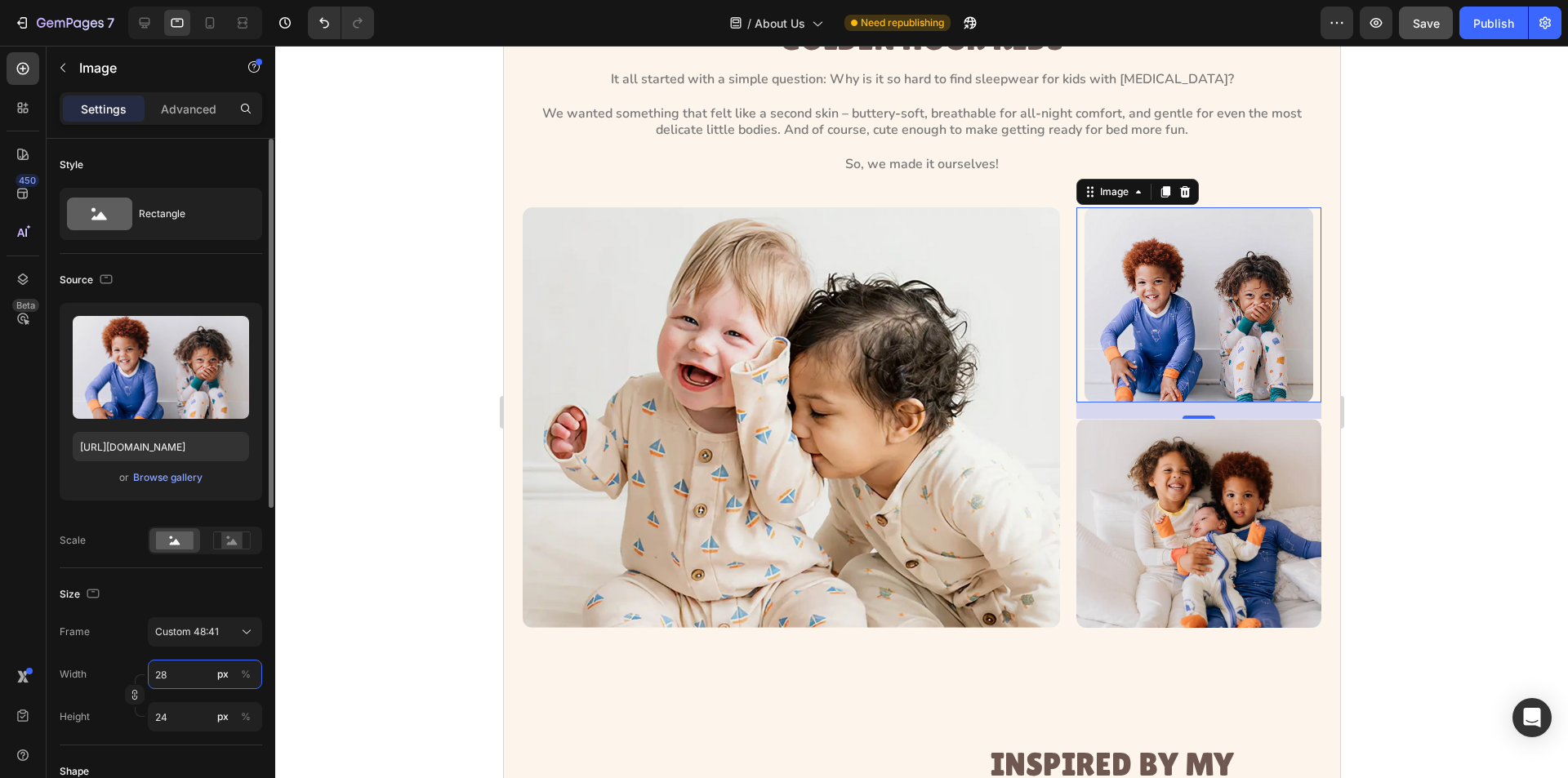
type input "280"
type input "239"
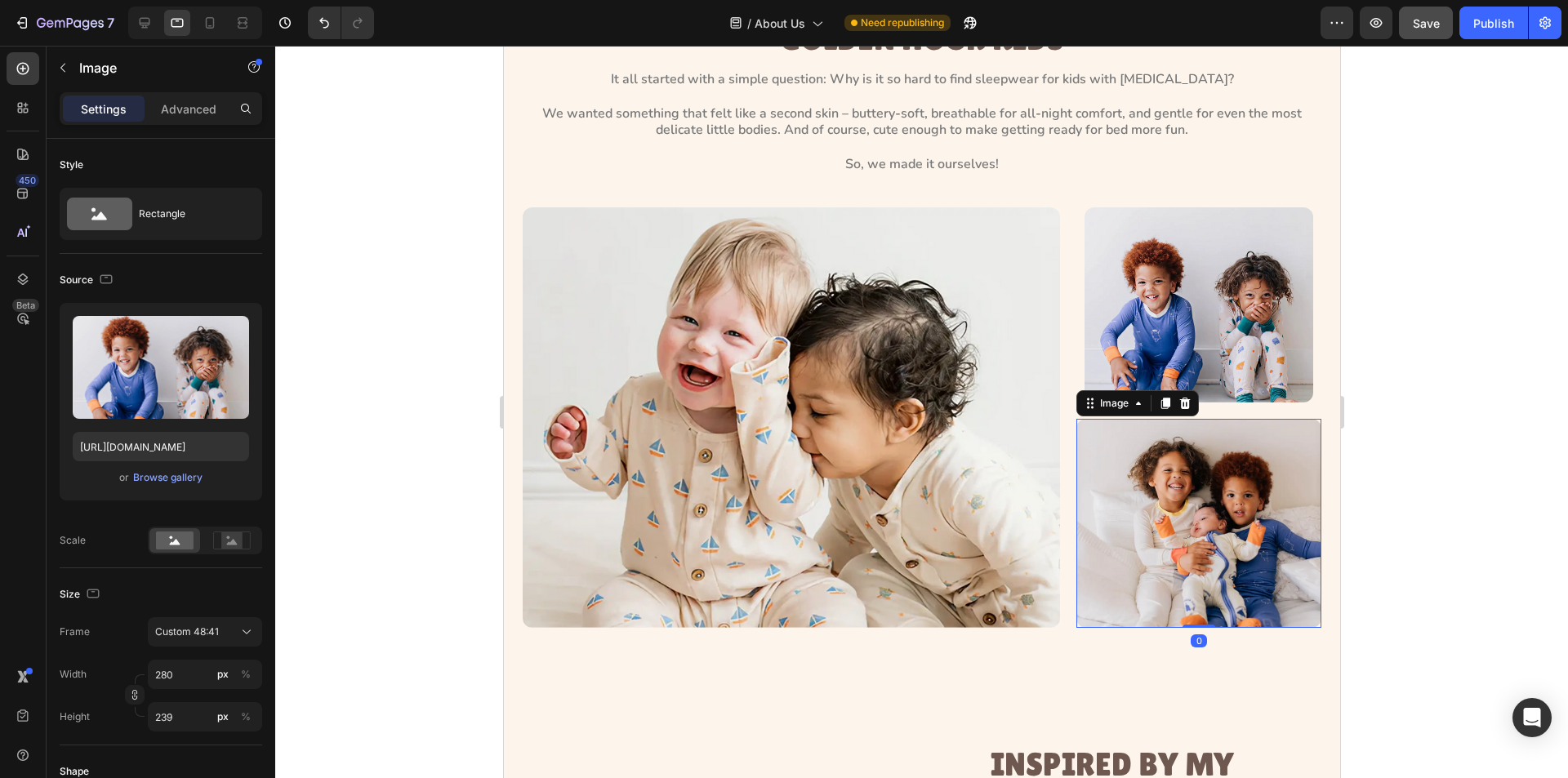
click at [1103, 458] on img at bounding box center [1198, 524] width 245 height 209
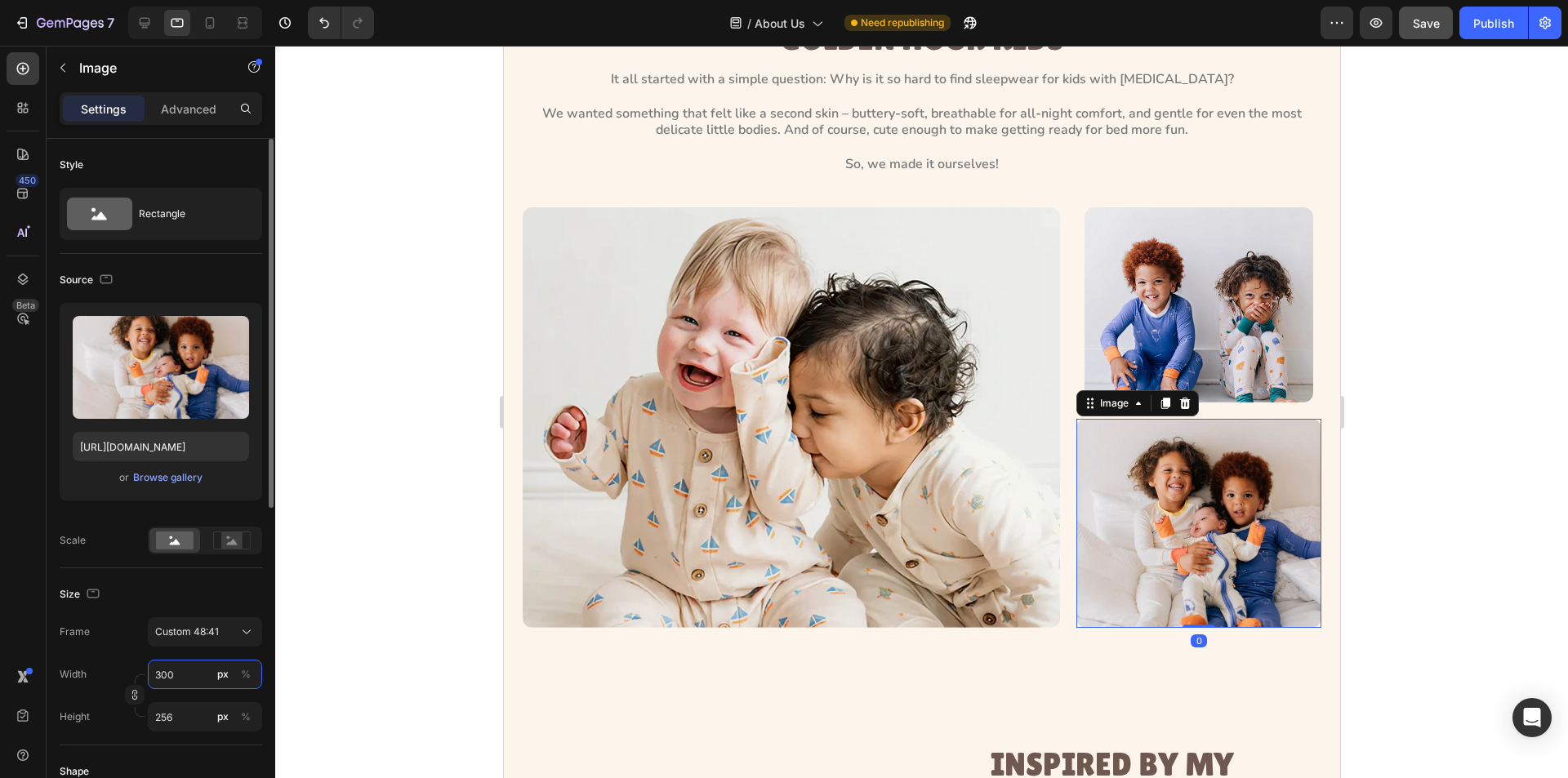
click at [182, 675] on input "300" at bounding box center [205, 674] width 114 height 29
type input "2"
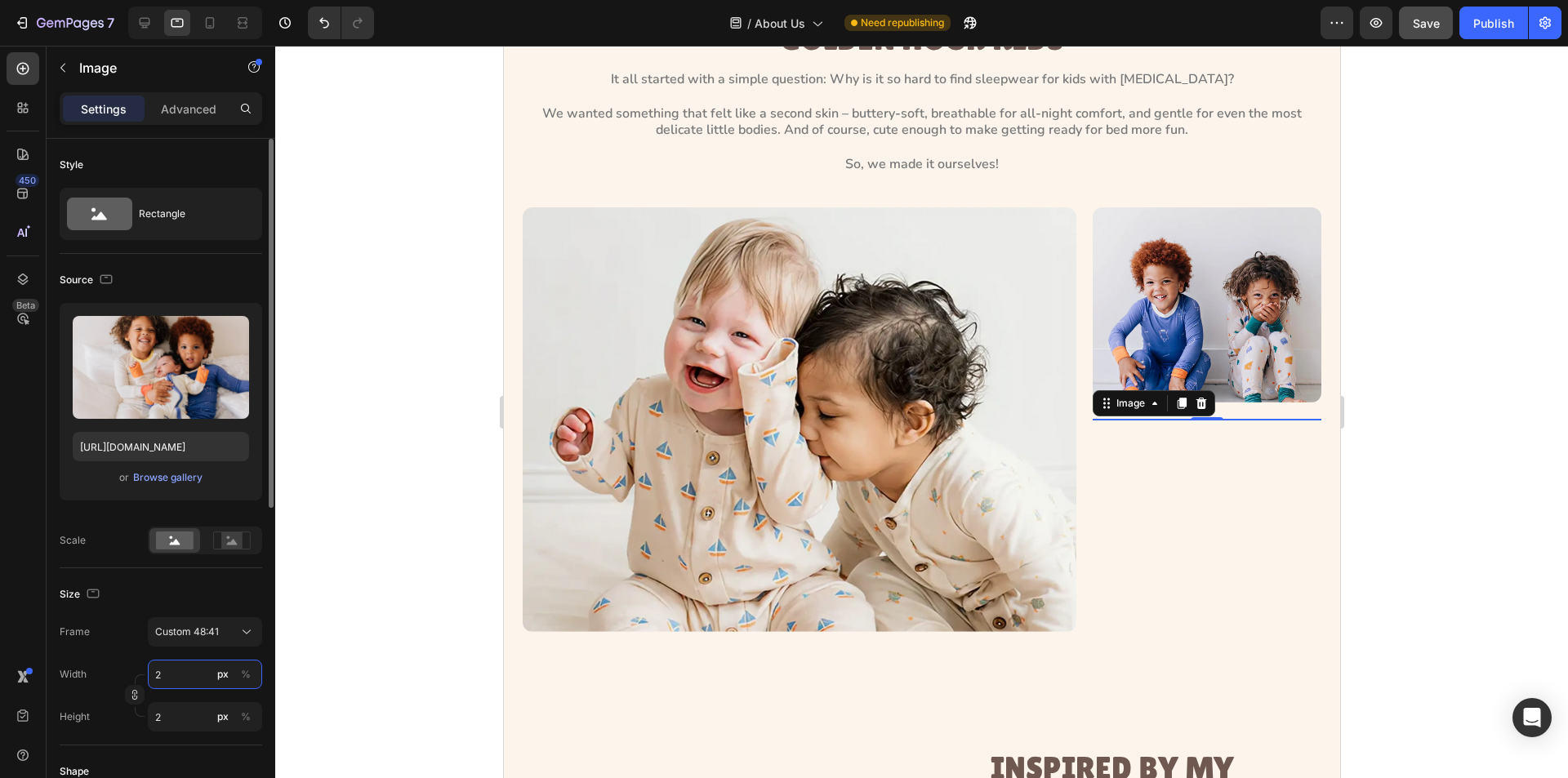
type input "28"
type input "24"
type input "280"
type input "239"
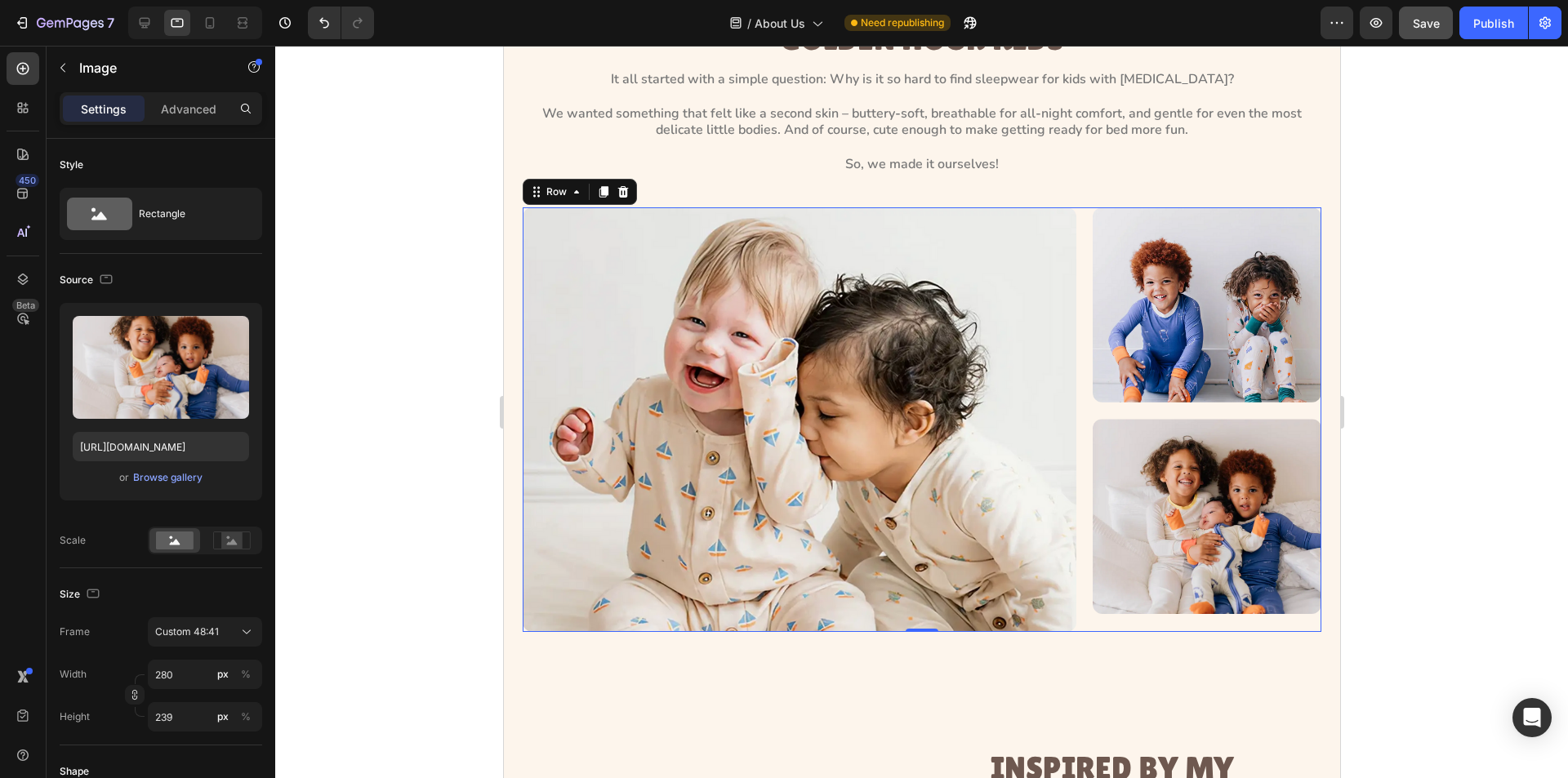
click at [1066, 556] on div "Image Image Image Row 0" at bounding box center [922, 419] width 799 height 424
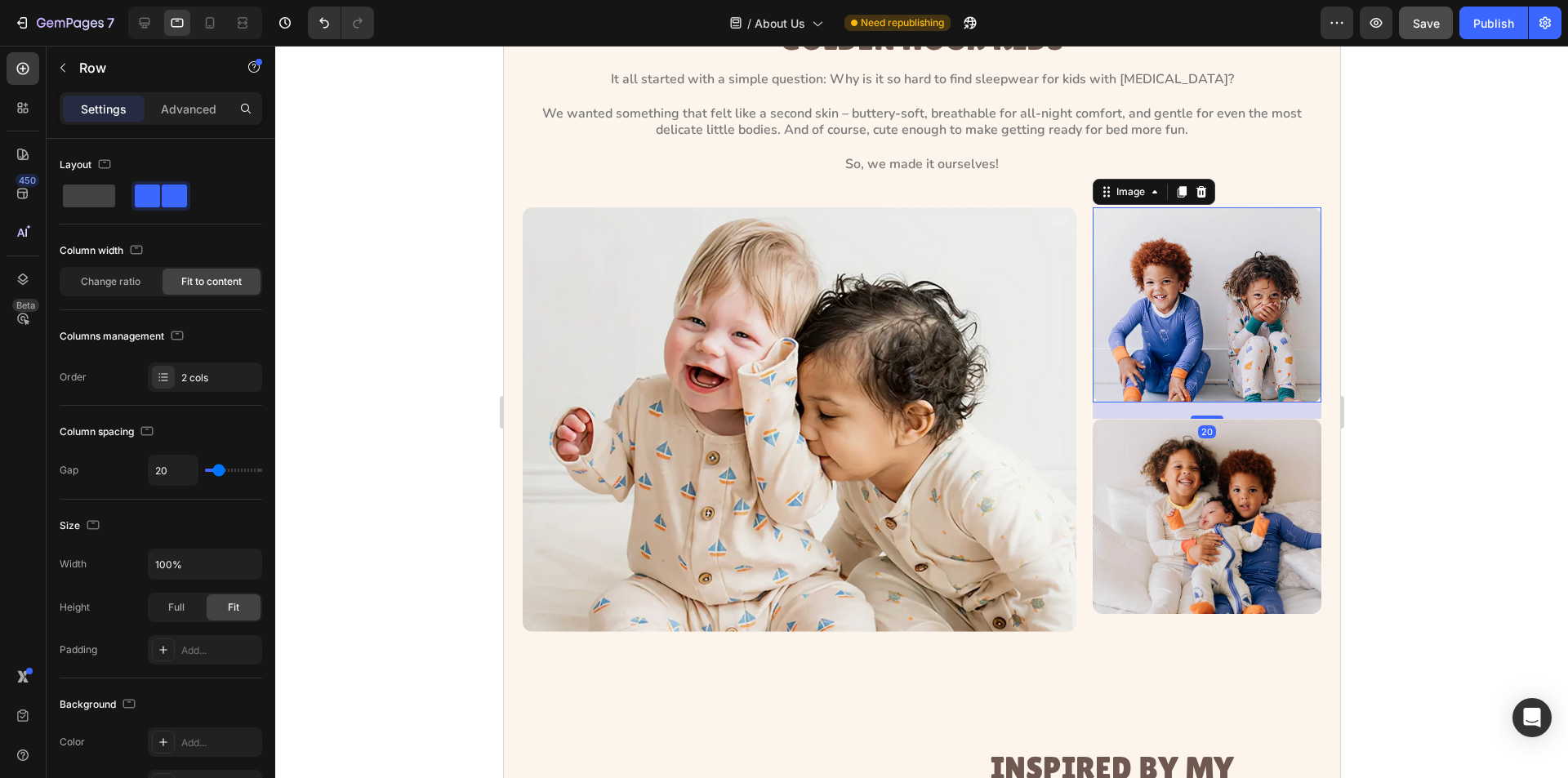
click at [1189, 389] on img at bounding box center [1206, 305] width 228 height 195
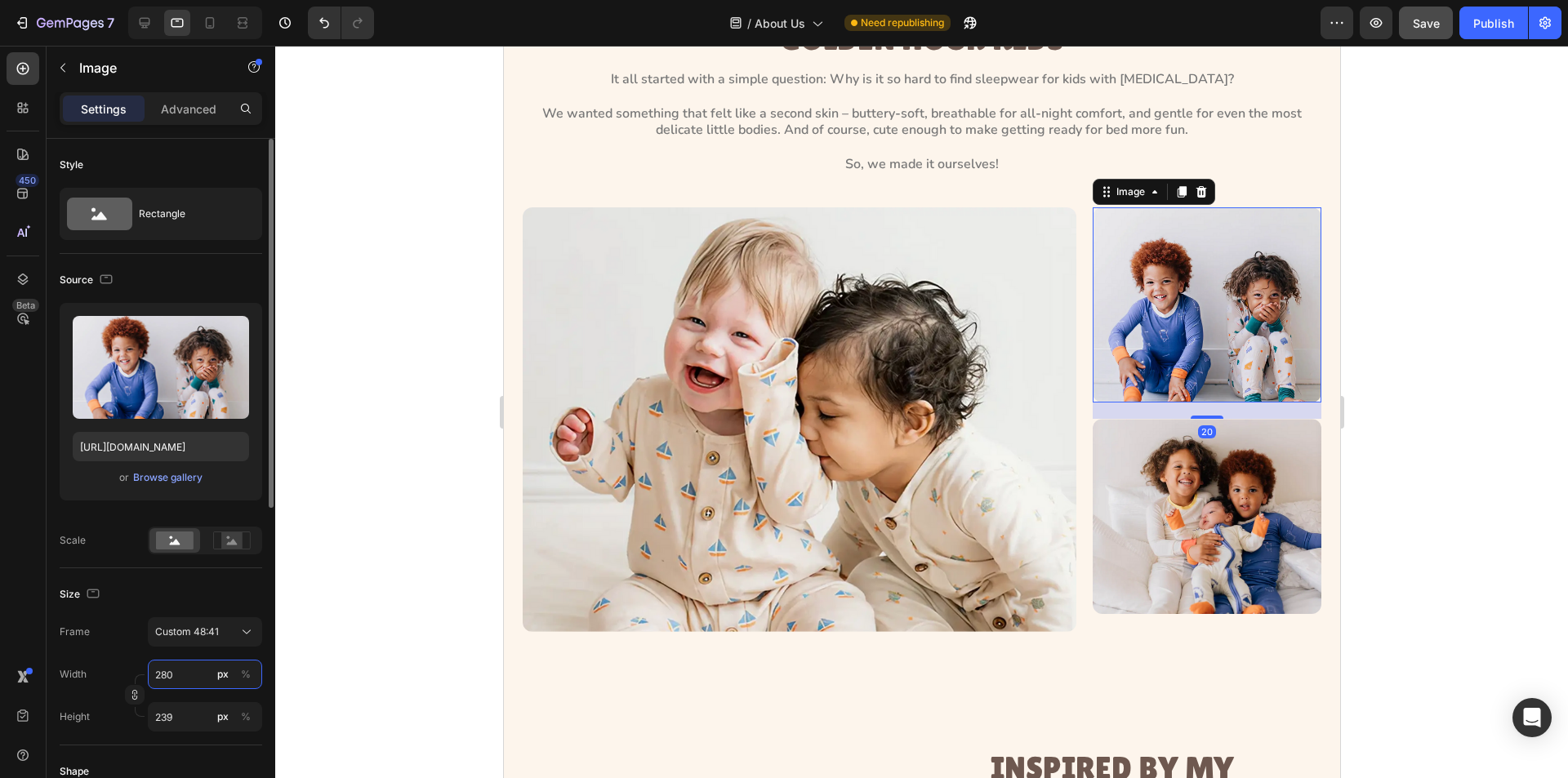
click at [180, 676] on input "280" at bounding box center [205, 674] width 114 height 29
type input "2"
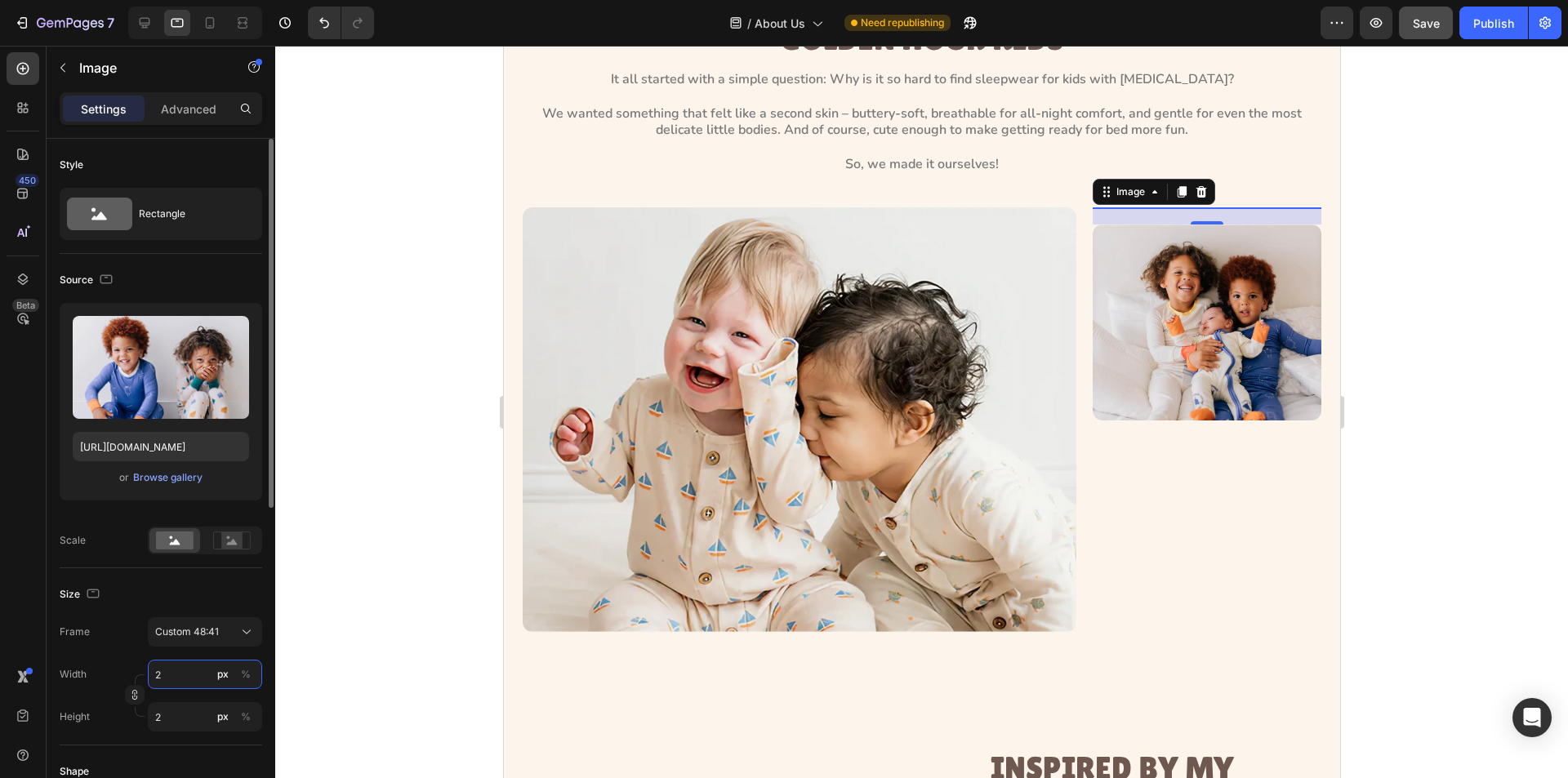
type input "29"
type input "25"
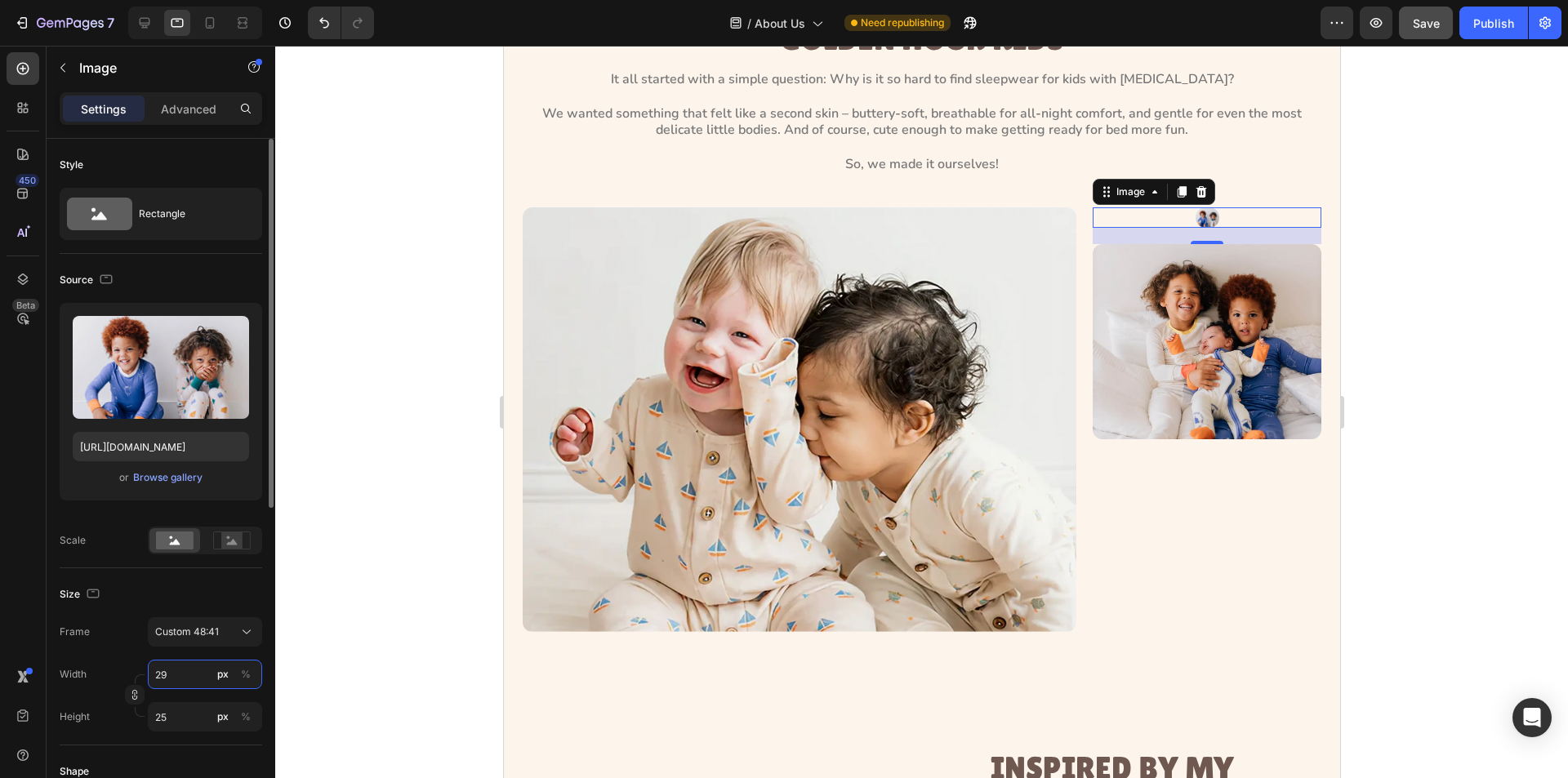
type input "290"
type input "248"
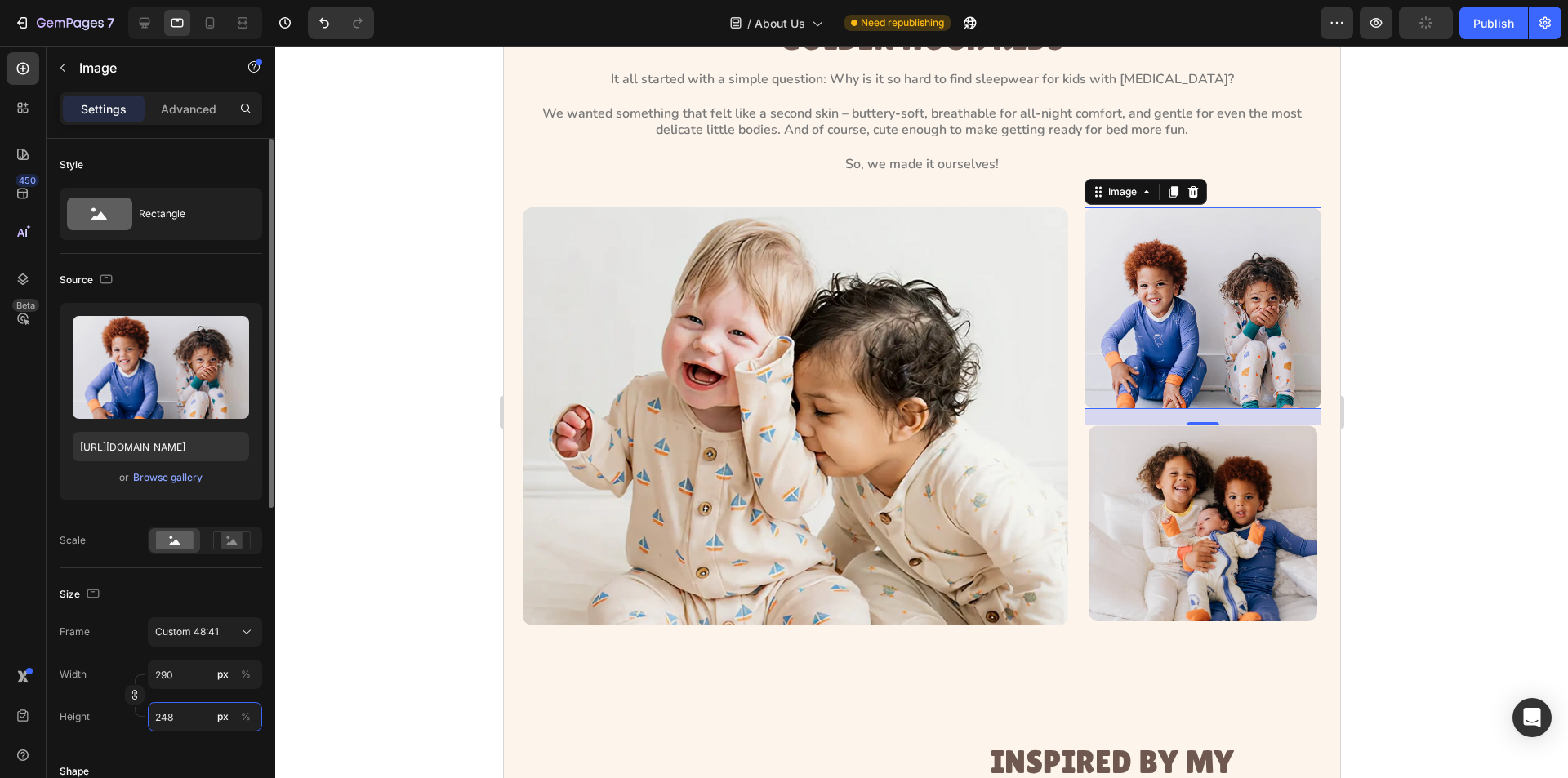
click at [196, 711] on input "248" at bounding box center [205, 717] width 114 height 29
type input "2"
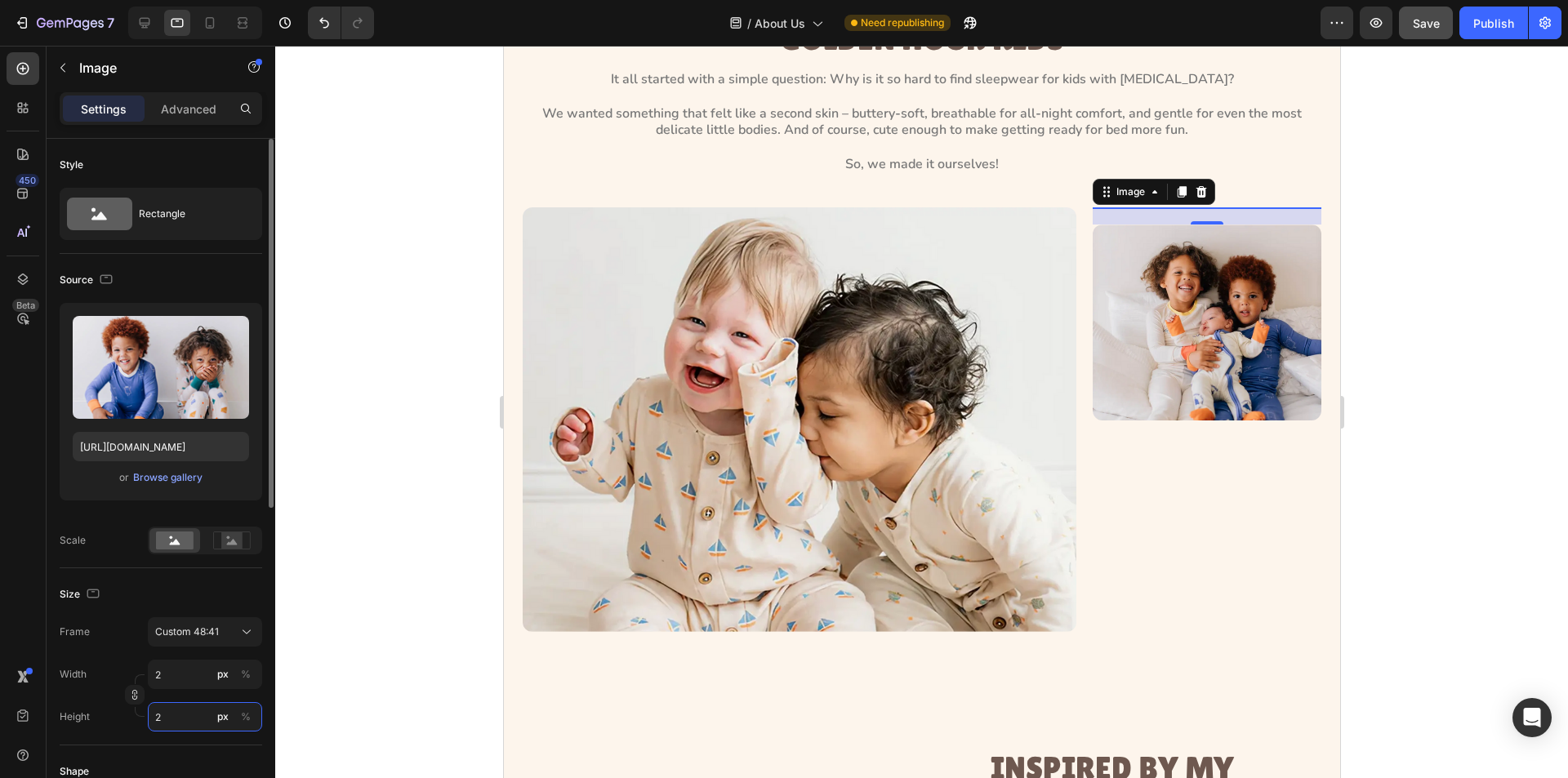
type input "34"
type input "29"
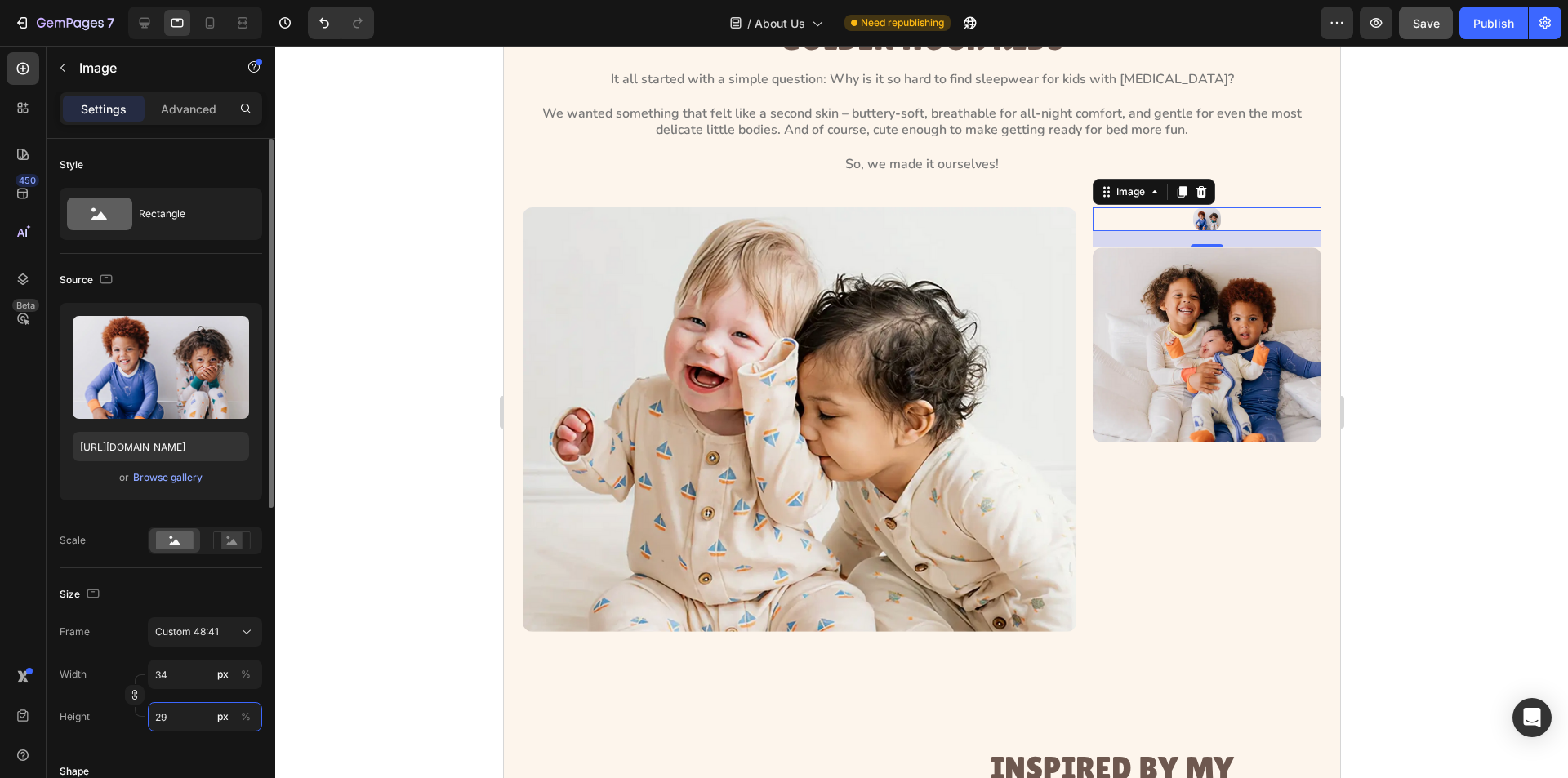
type input "340"
type input "290"
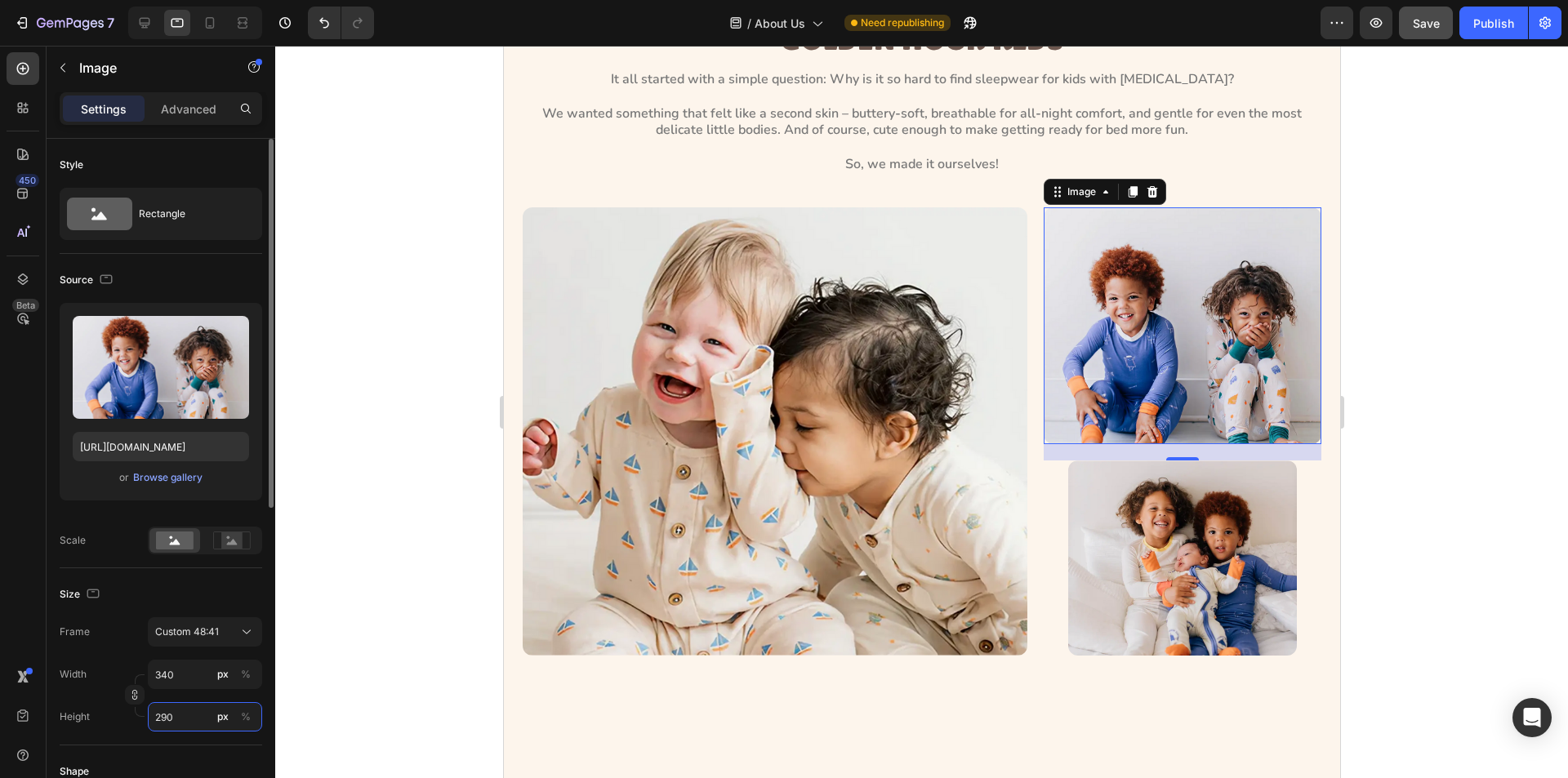
type input "280"
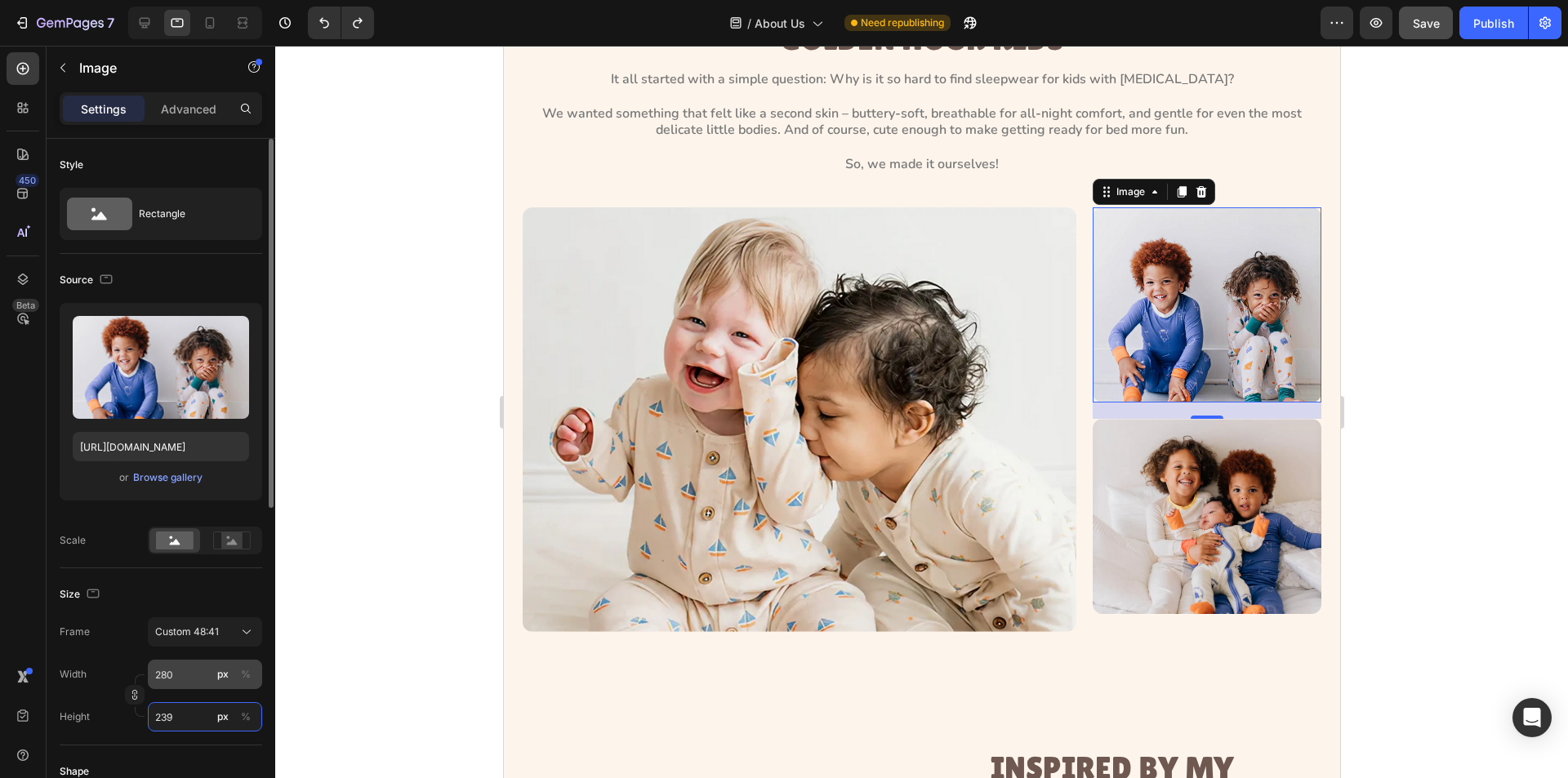
type input "239"
click at [187, 676] on input "280" at bounding box center [205, 674] width 114 height 29
click at [182, 681] on input "280" at bounding box center [205, 674] width 114 height 29
type input "2802"
type input "2393"
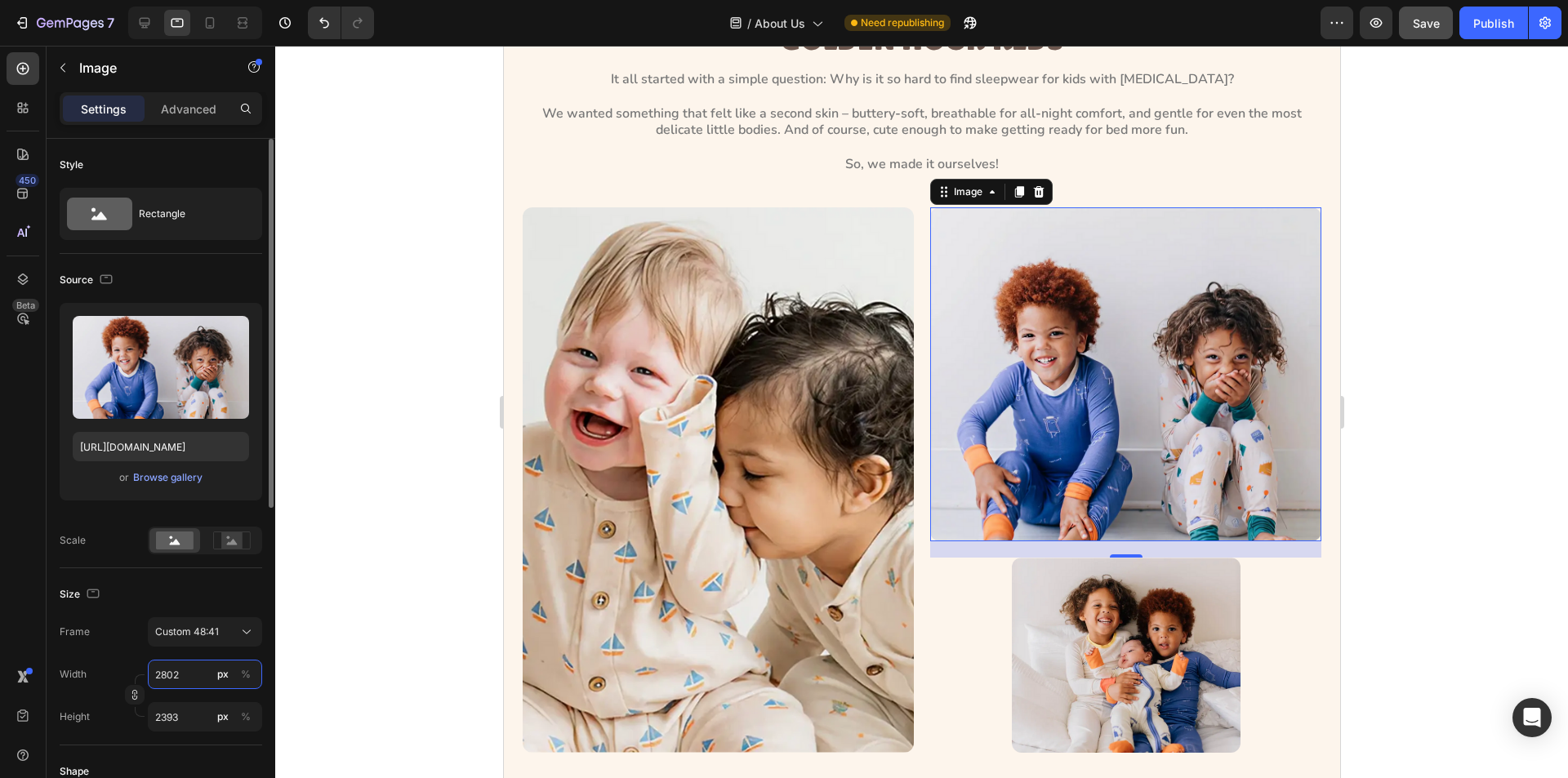
type input "28029"
type input "23941"
type input "280290"
type input "239414"
click at [190, 670] on input "280290" at bounding box center [205, 674] width 114 height 29
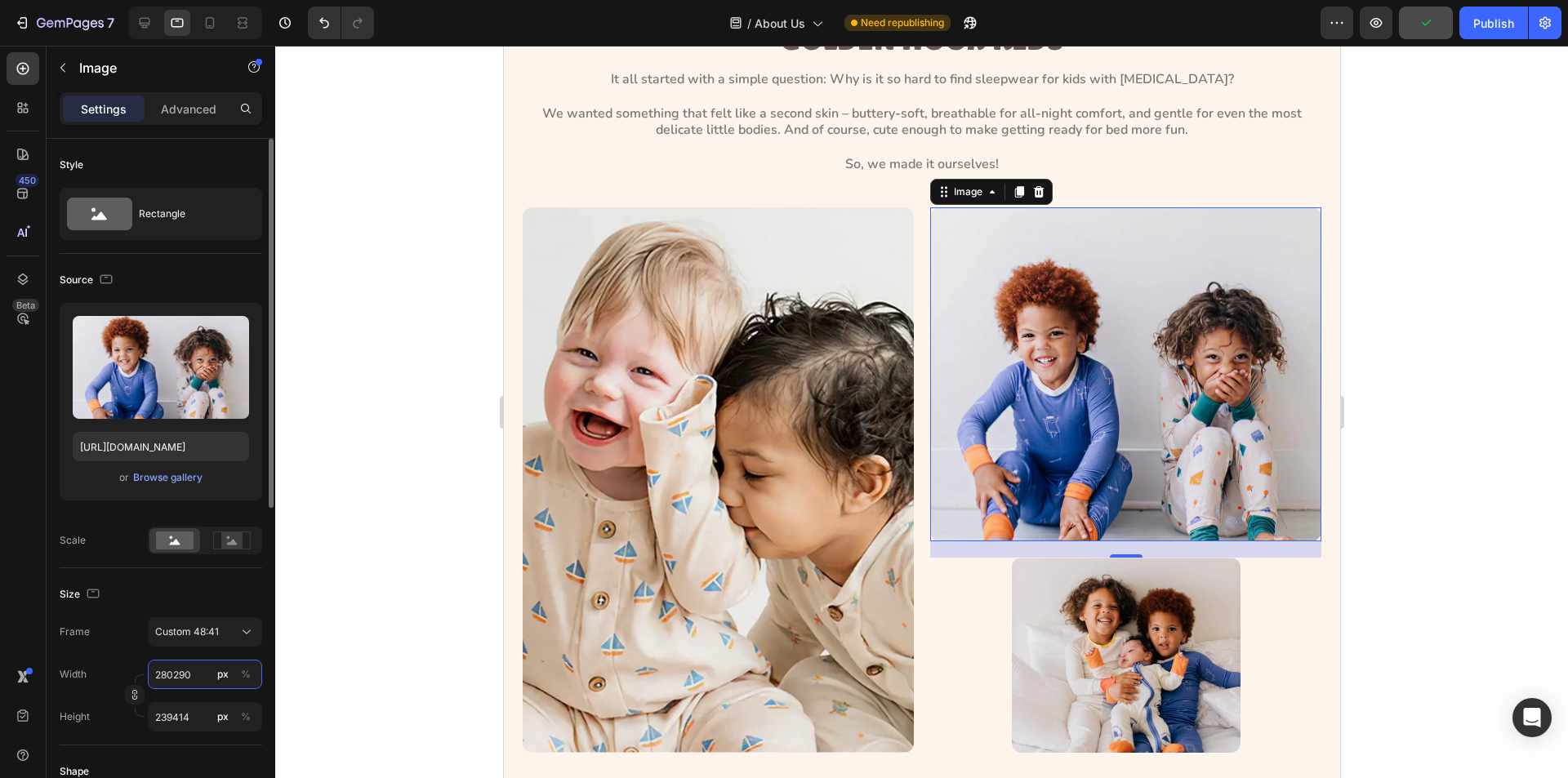
click at [190, 670] on input "280290" at bounding box center [205, 674] width 114 height 29
type input "2"
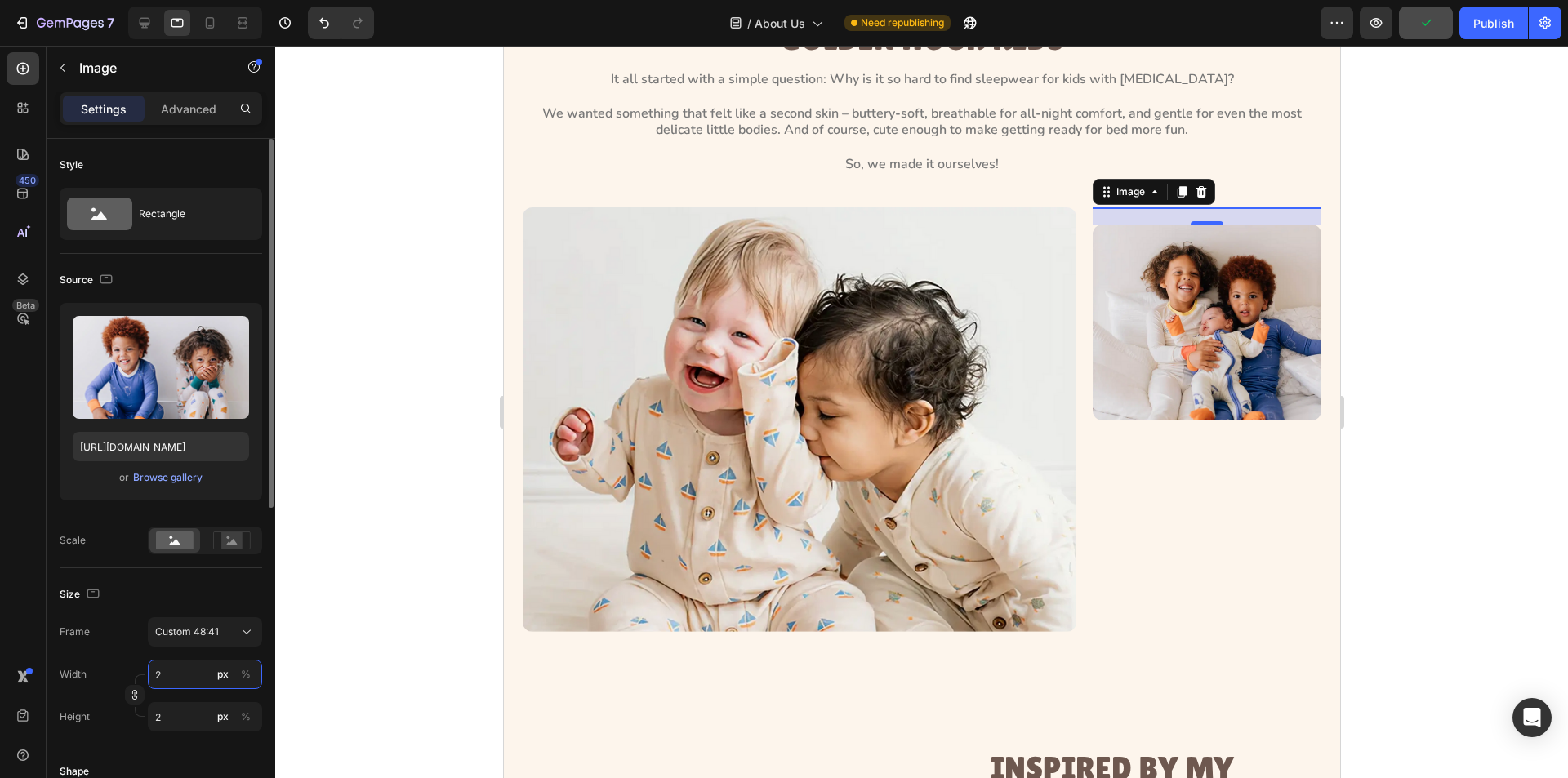
type input "29"
type input "25"
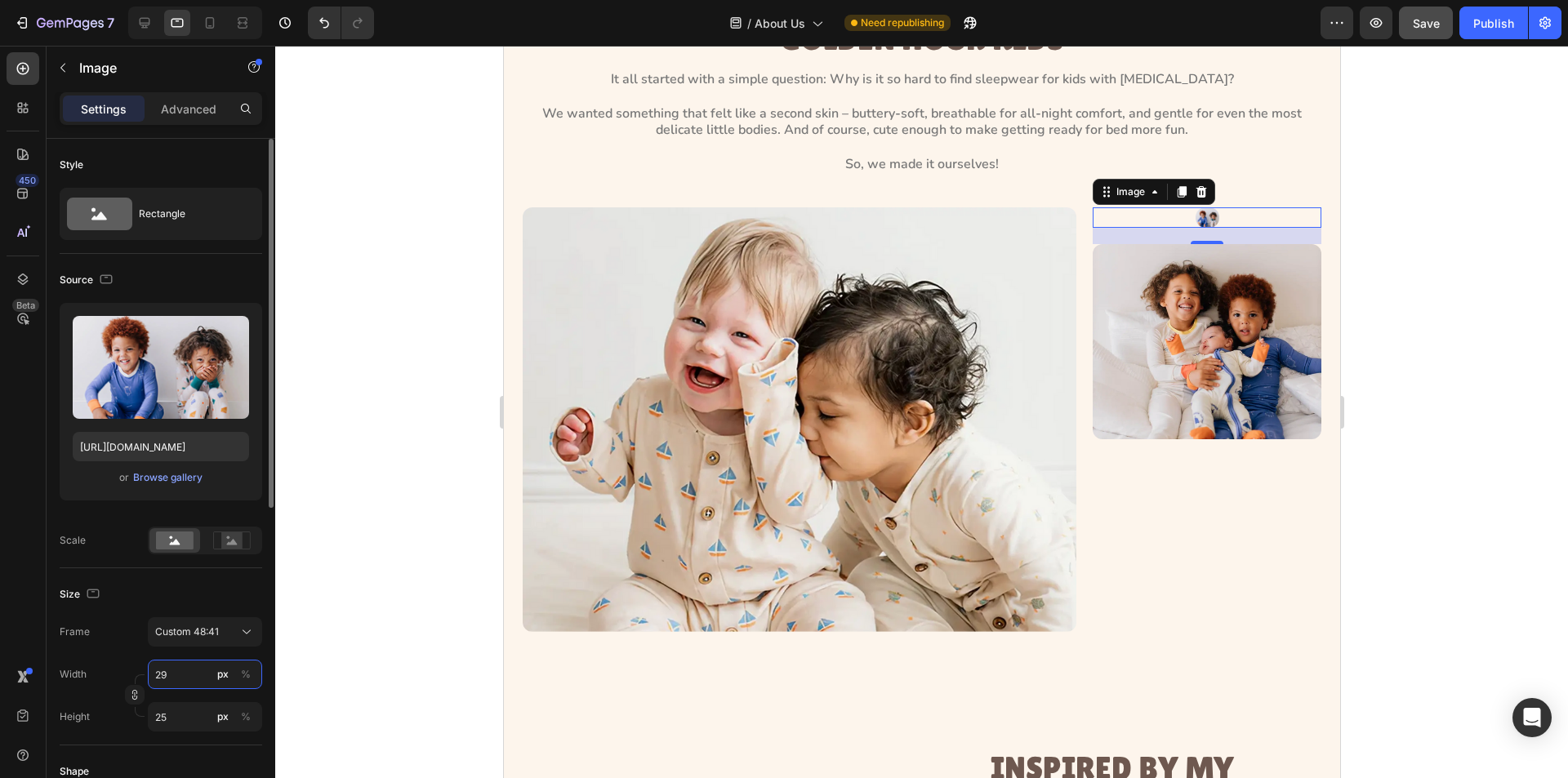
type input "290"
type input "248"
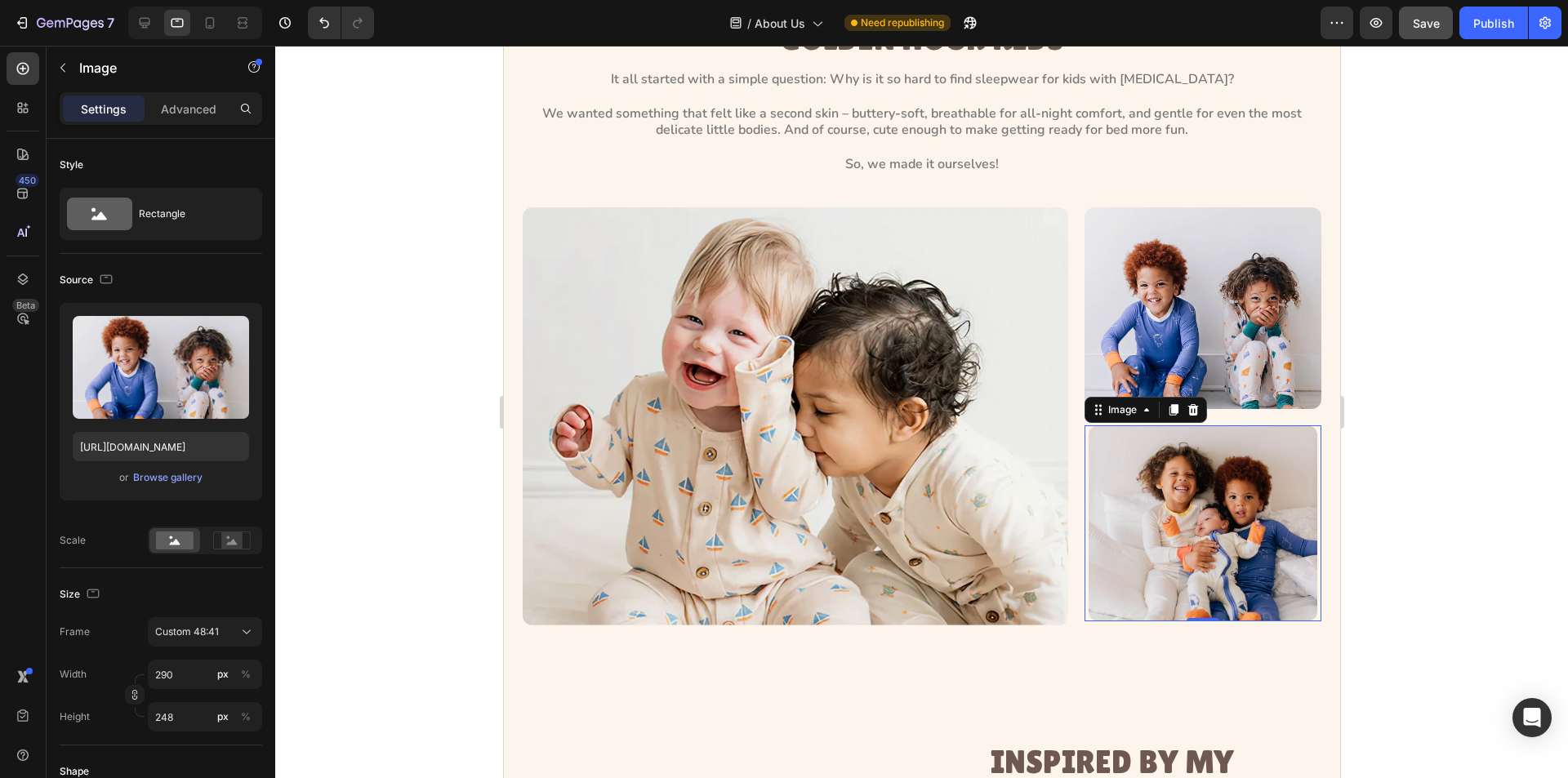
click at [1133, 558] on img at bounding box center [1202, 523] width 228 height 195
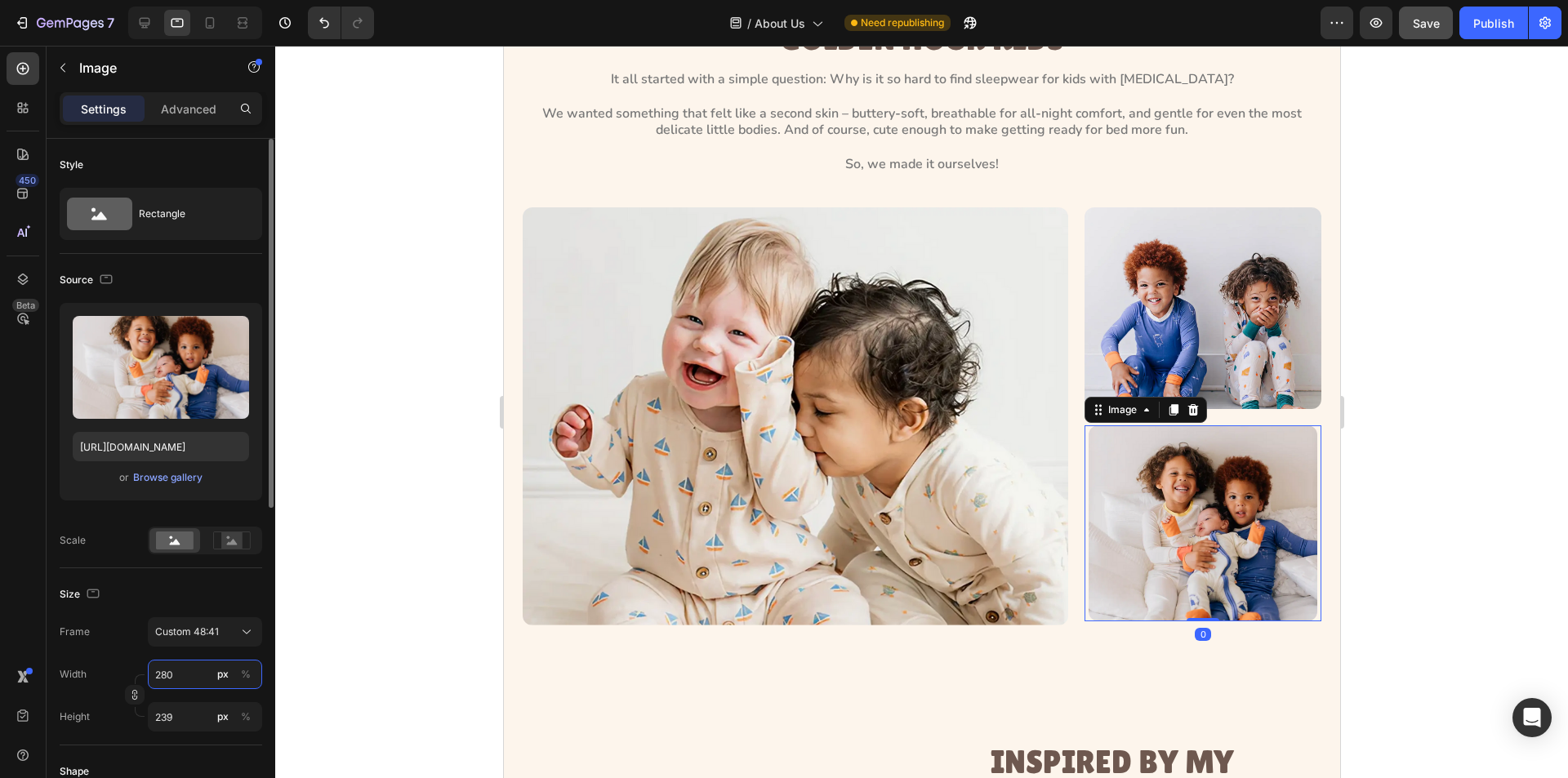
click at [186, 676] on input "280" at bounding box center [205, 674] width 114 height 29
type input "2"
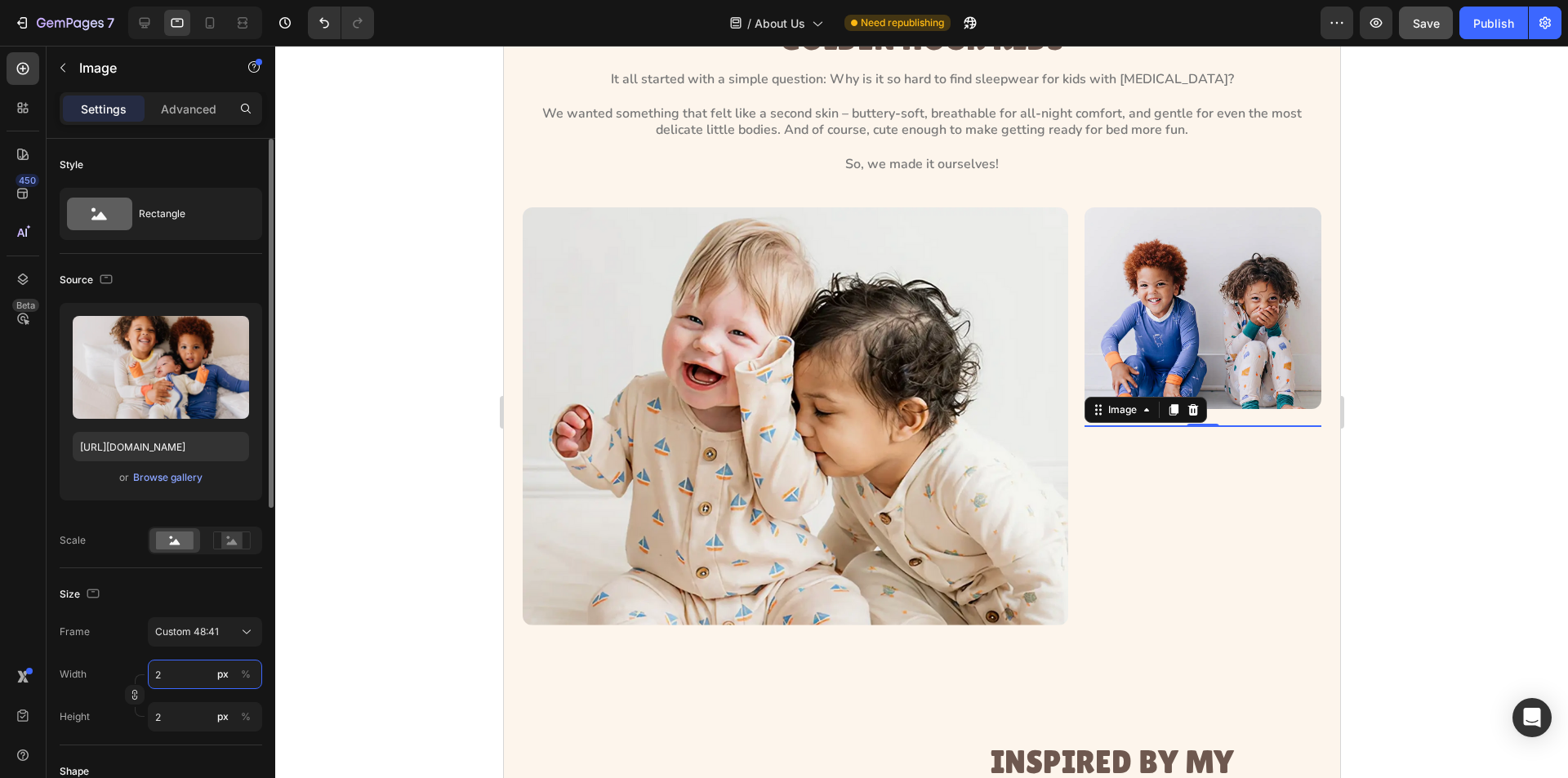
type input "29"
type input "25"
type input "290"
type input "248"
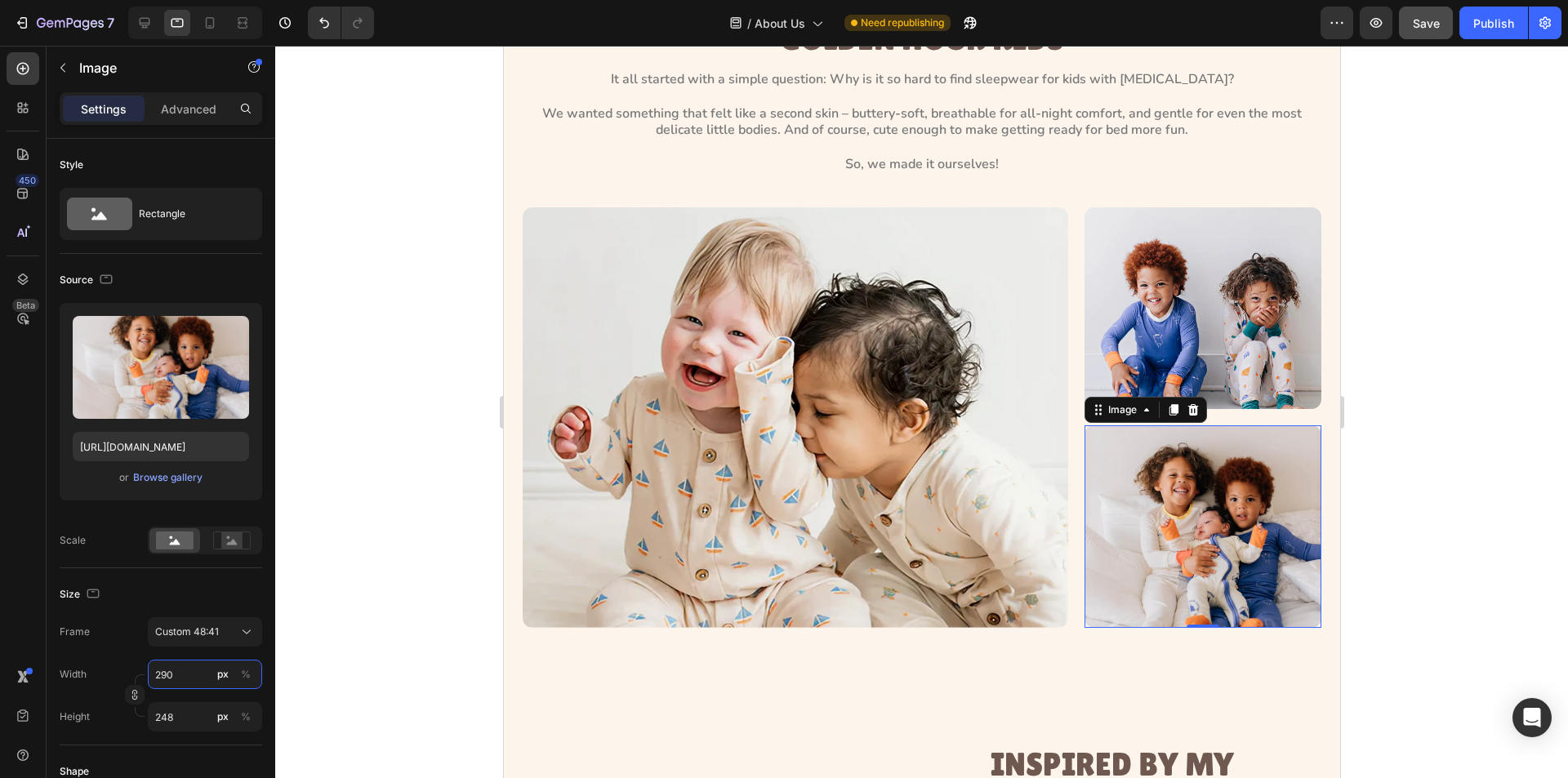
type input "290"
click at [1447, 587] on div at bounding box center [921, 411] width 1293 height 732
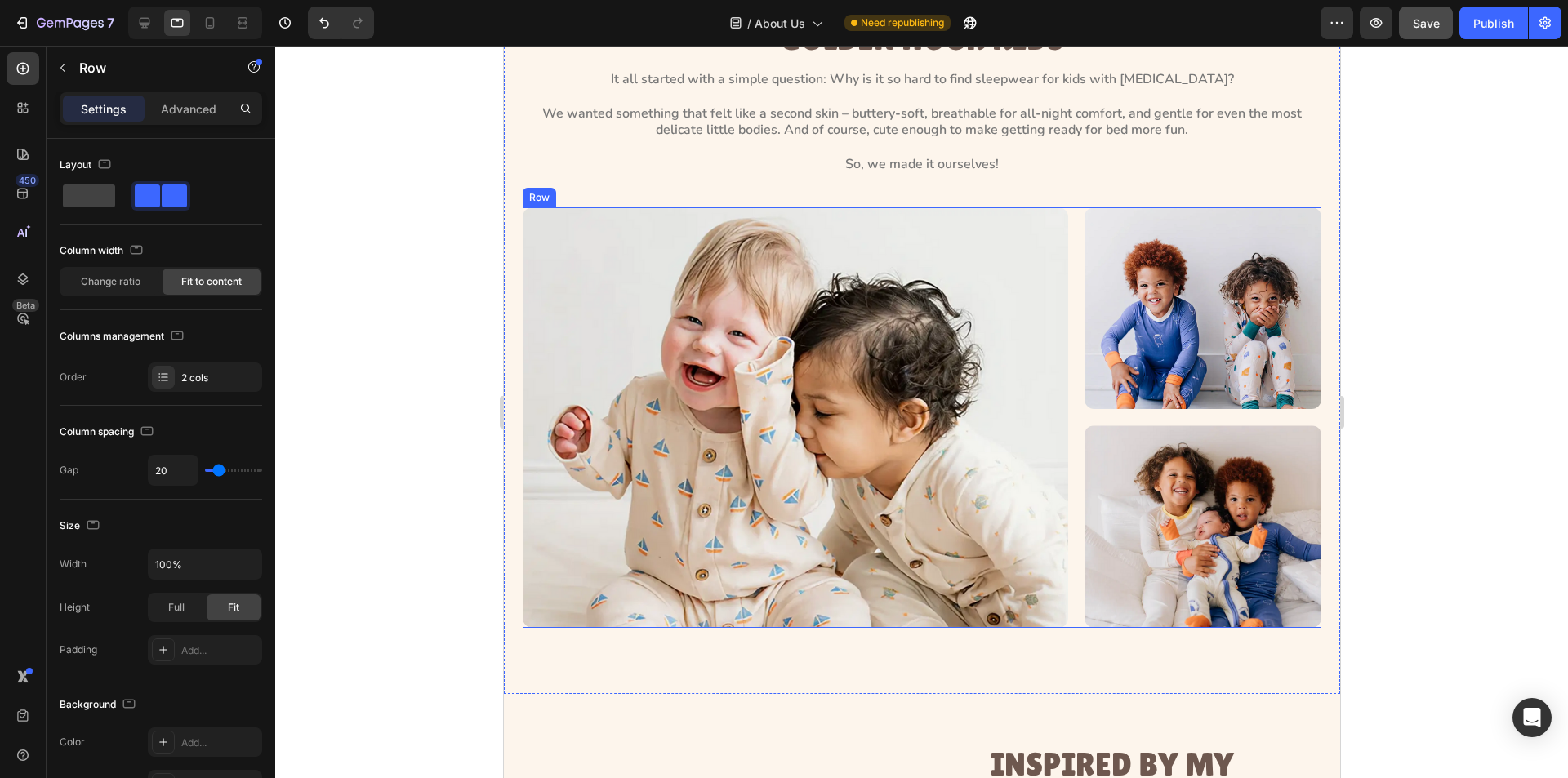
click at [1065, 578] on div "Image Image Image Row" at bounding box center [922, 418] width 799 height 420
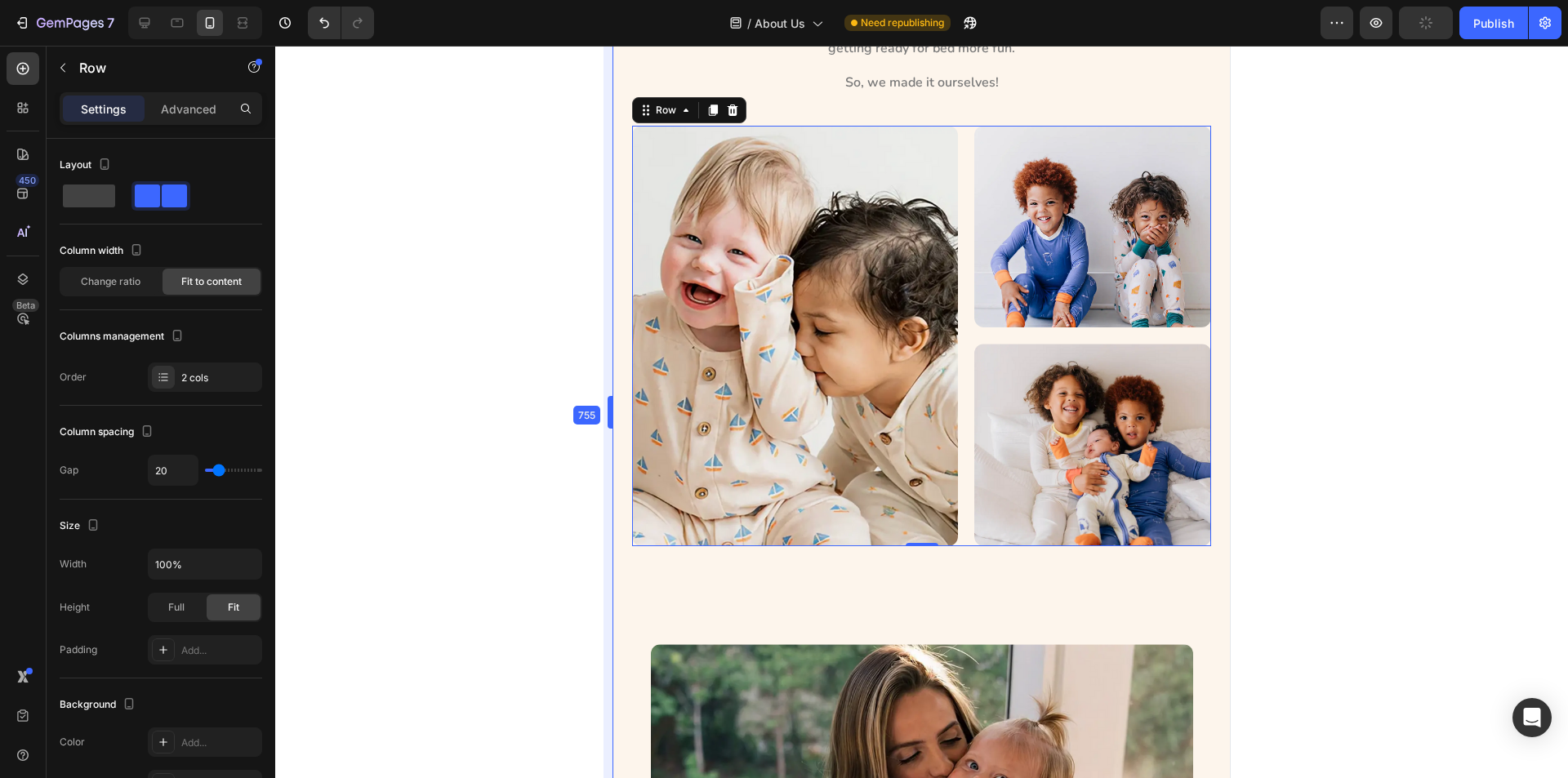
scroll to position [268, 0]
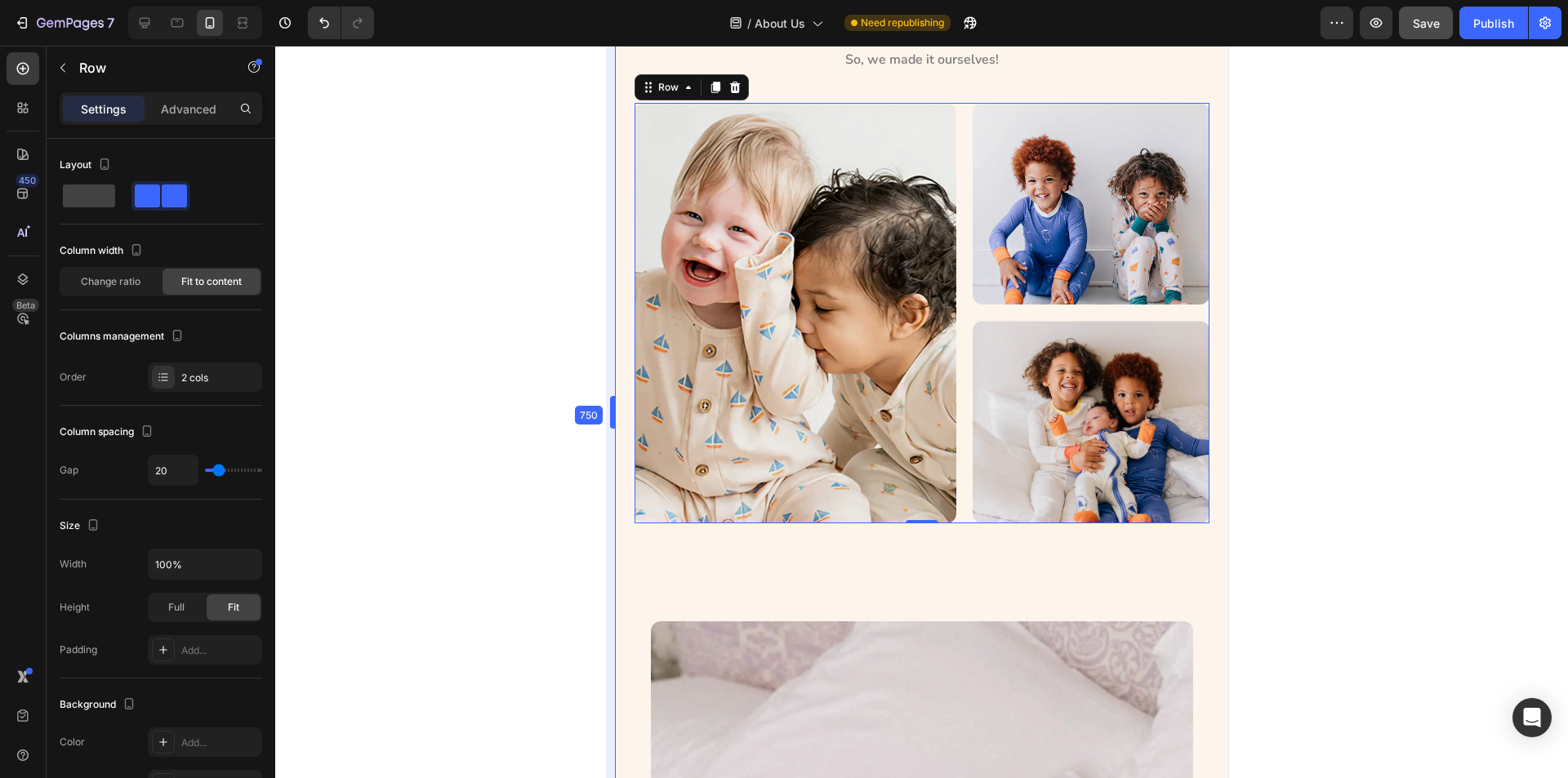
drag, startPoint x: 499, startPoint y: 449, endPoint x: 106, endPoint y: 433, distance: 393.3
click at [950, 418] on div "Image Image Image Row 0" at bounding box center [921, 313] width 575 height 420
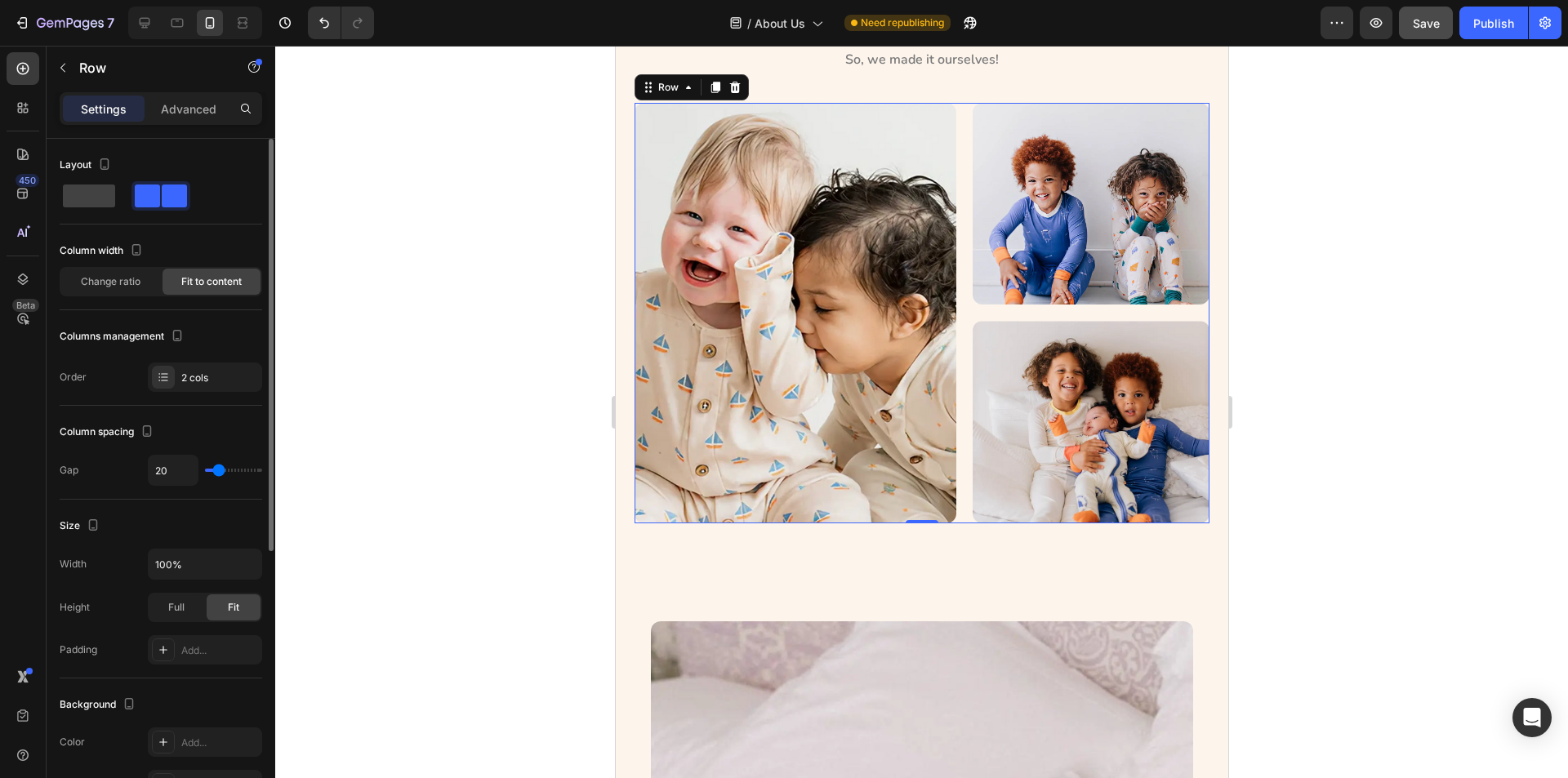
click at [92, 181] on div "Layout" at bounding box center [161, 182] width 202 height 59
click at [96, 191] on span at bounding box center [89, 195] width 52 height 22
type input "16"
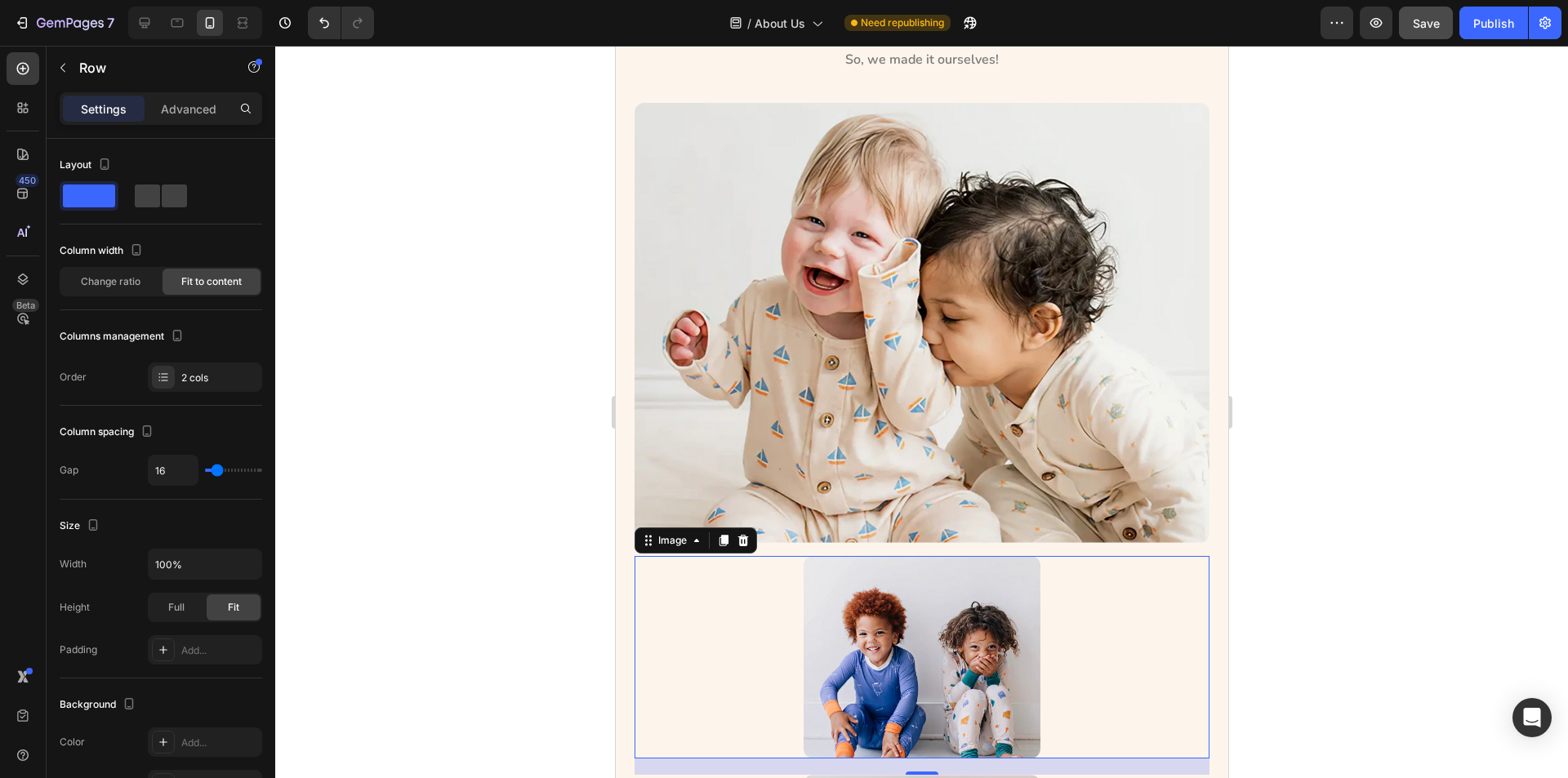
click at [843, 623] on img at bounding box center [921, 657] width 237 height 202
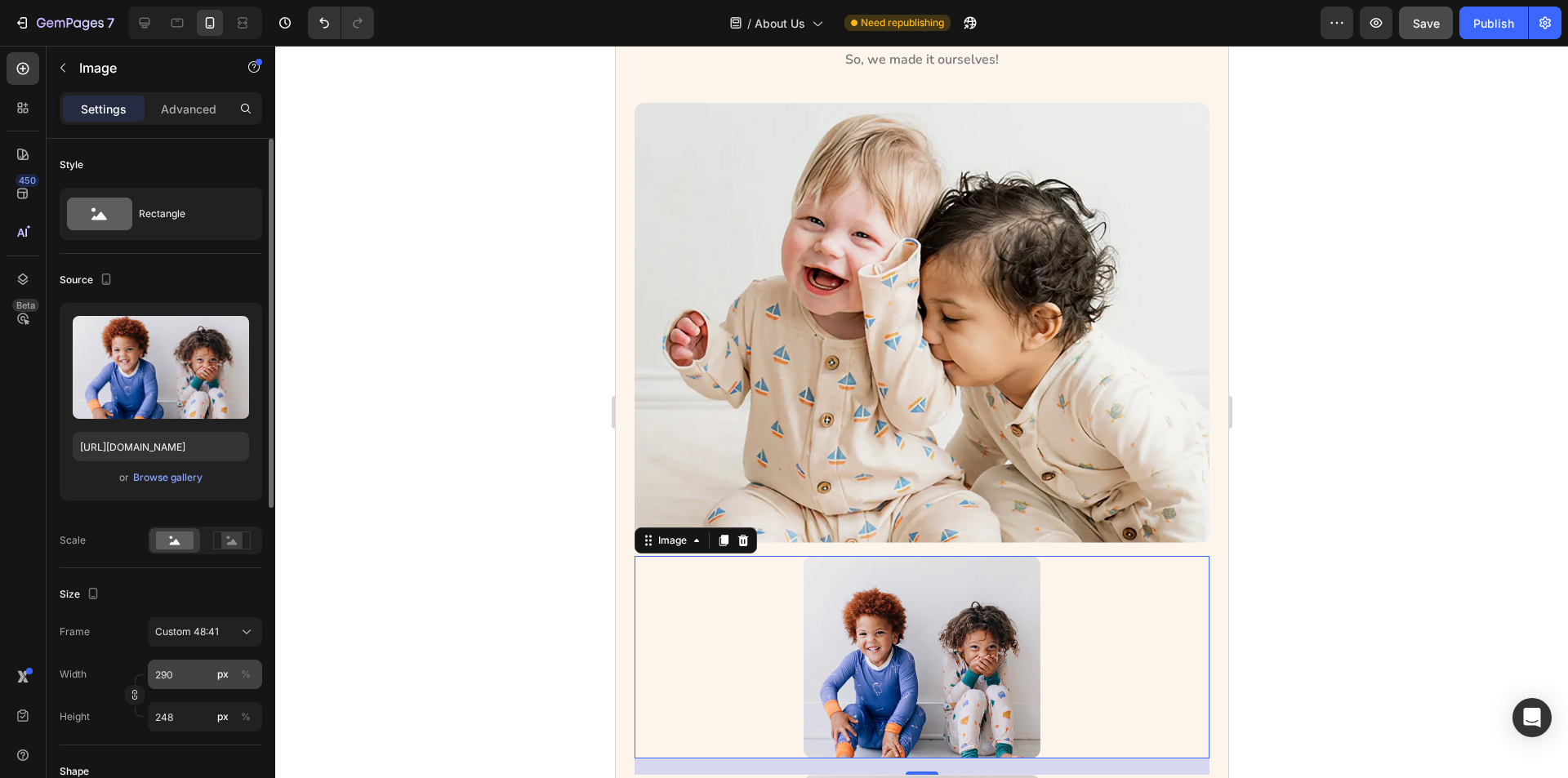
scroll to position [163, 0]
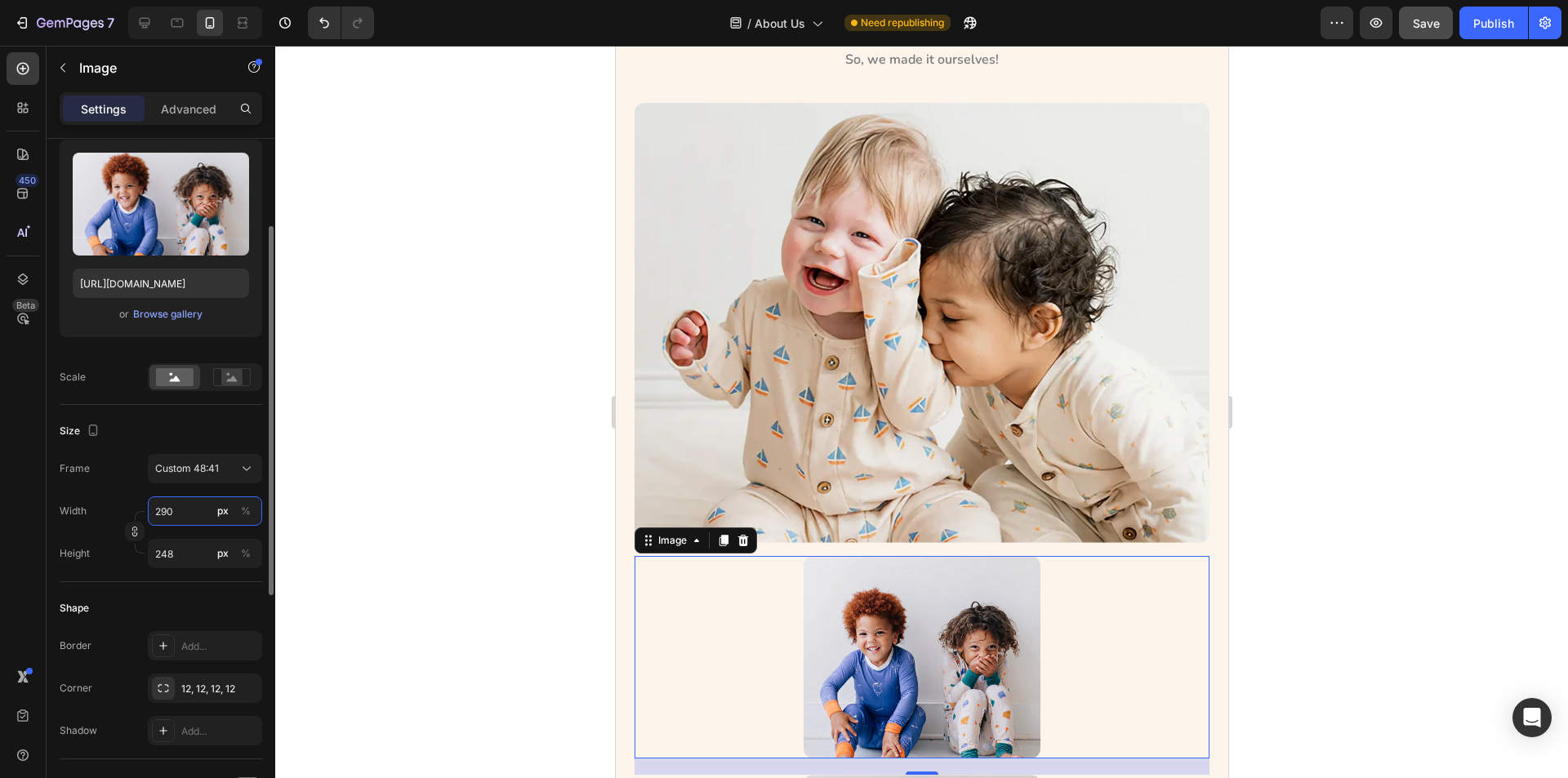
click at [192, 513] on input "290" at bounding box center [205, 511] width 114 height 29
click at [219, 556] on p "Full 100%" at bounding box center [202, 550] width 95 height 15
type input "100"
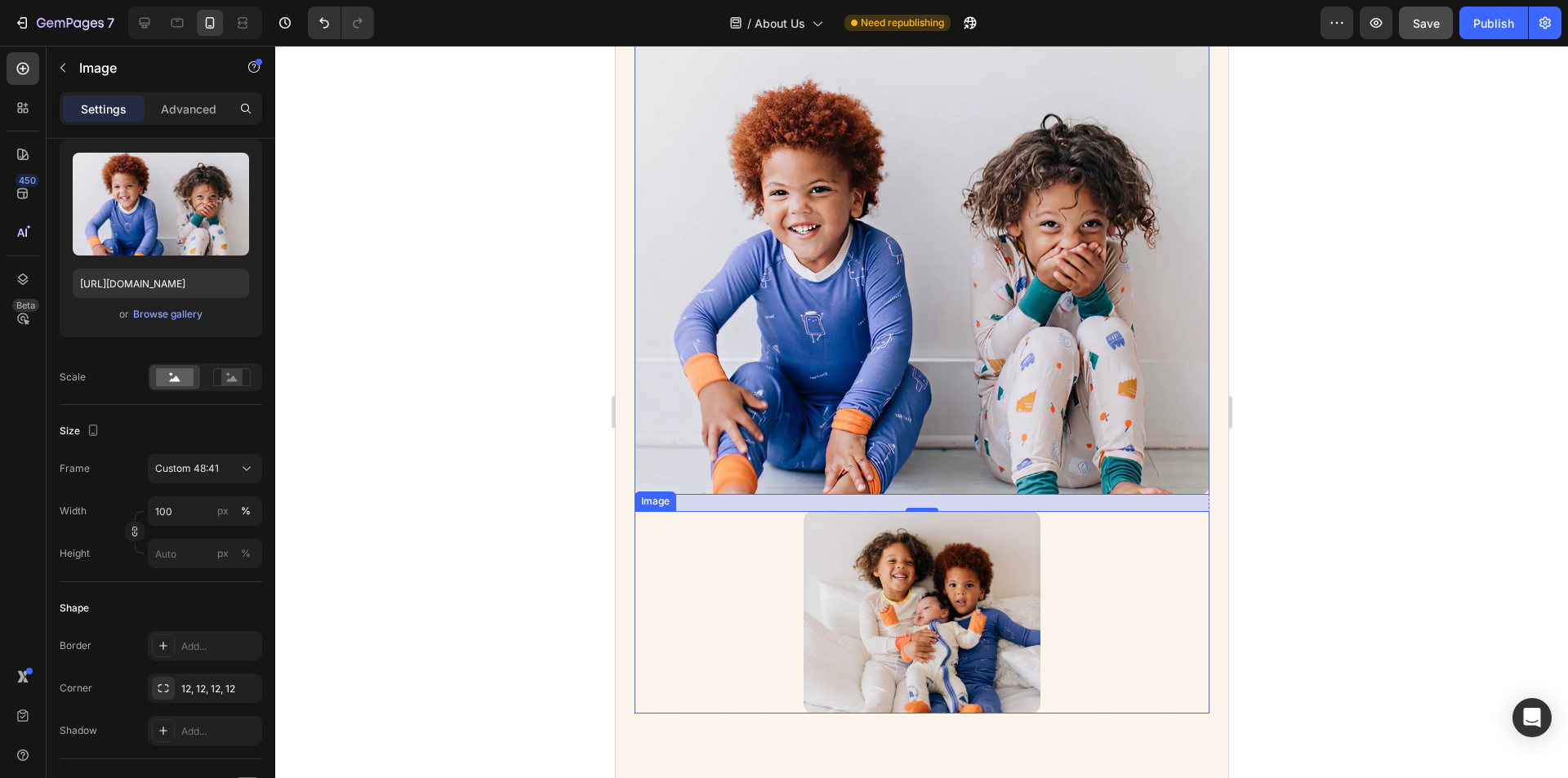
scroll to position [839, 0]
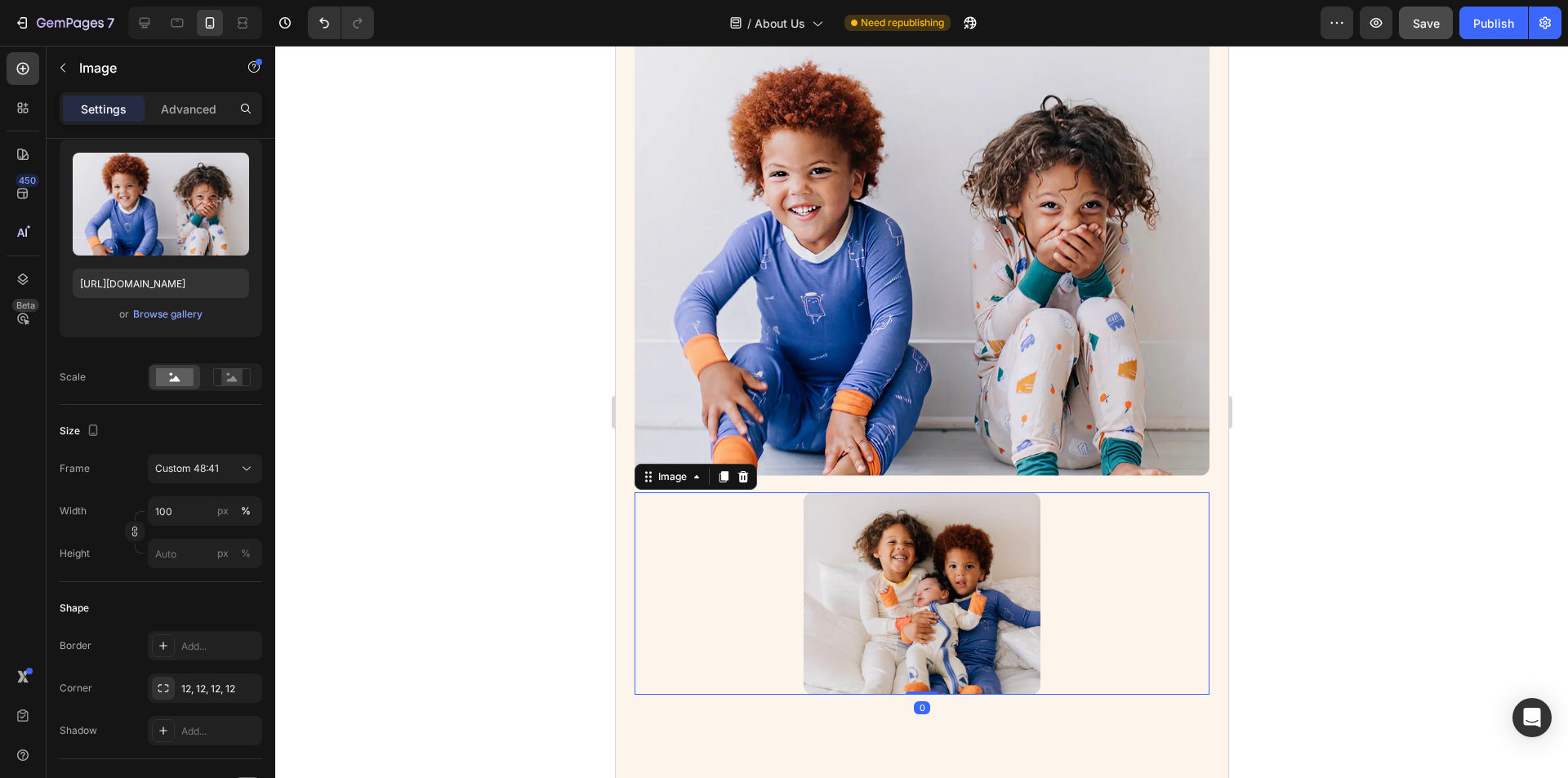
click at [833, 523] on img at bounding box center [921, 594] width 237 height 202
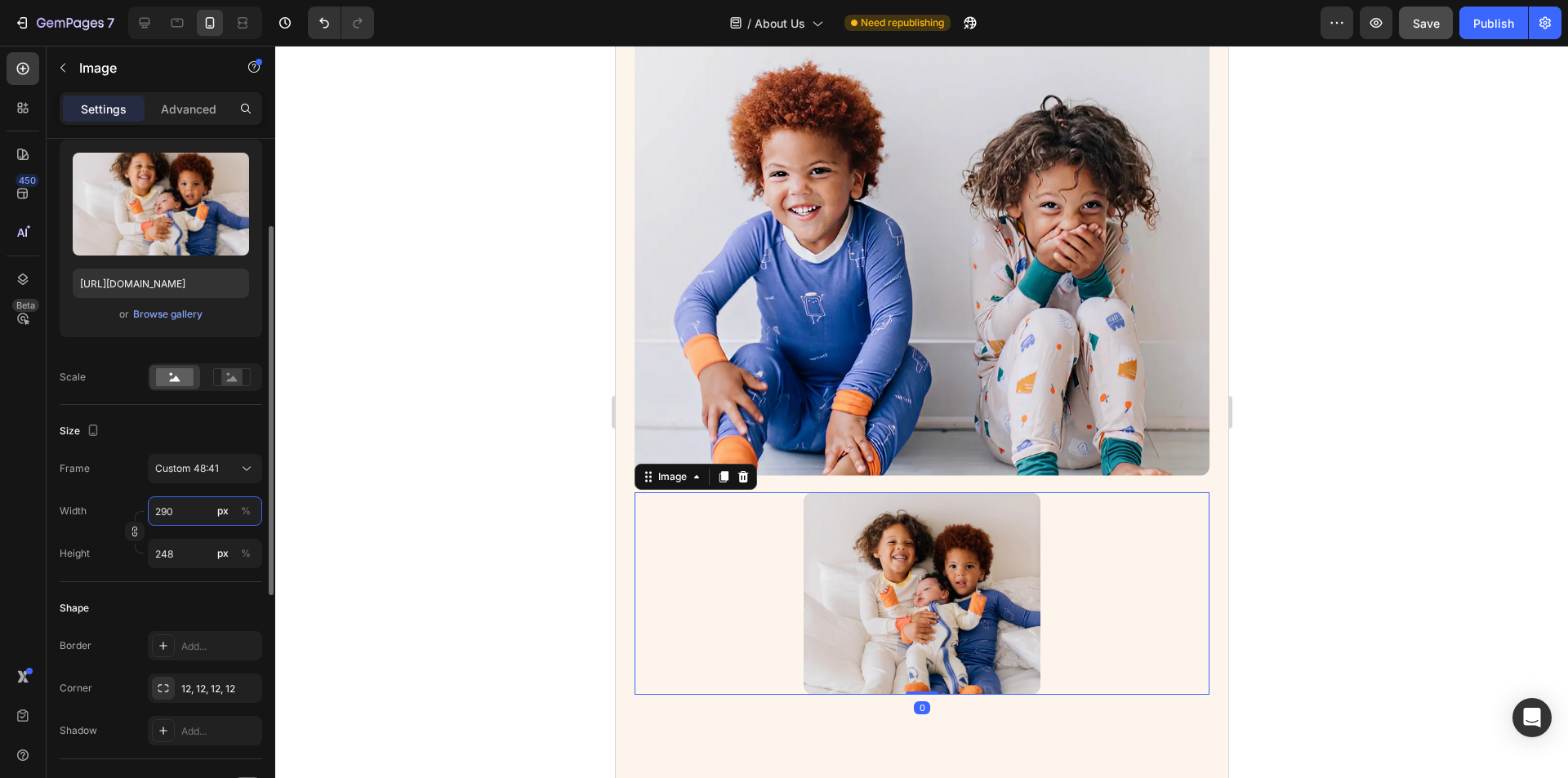
click at [196, 510] on input "290" at bounding box center [205, 511] width 114 height 29
click at [204, 552] on p "Full 100%" at bounding box center [202, 550] width 95 height 15
type input "100"
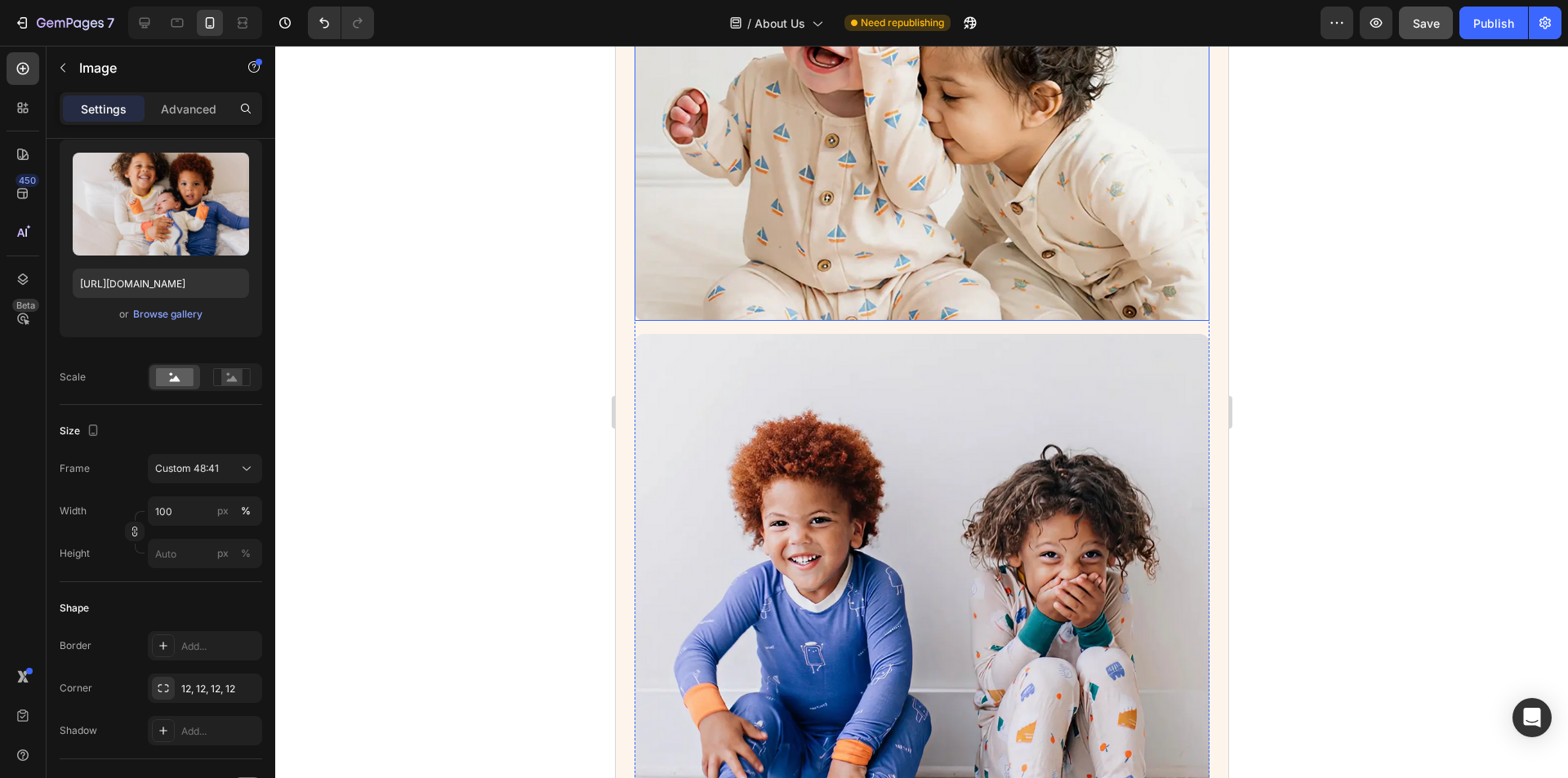
scroll to position [349, 0]
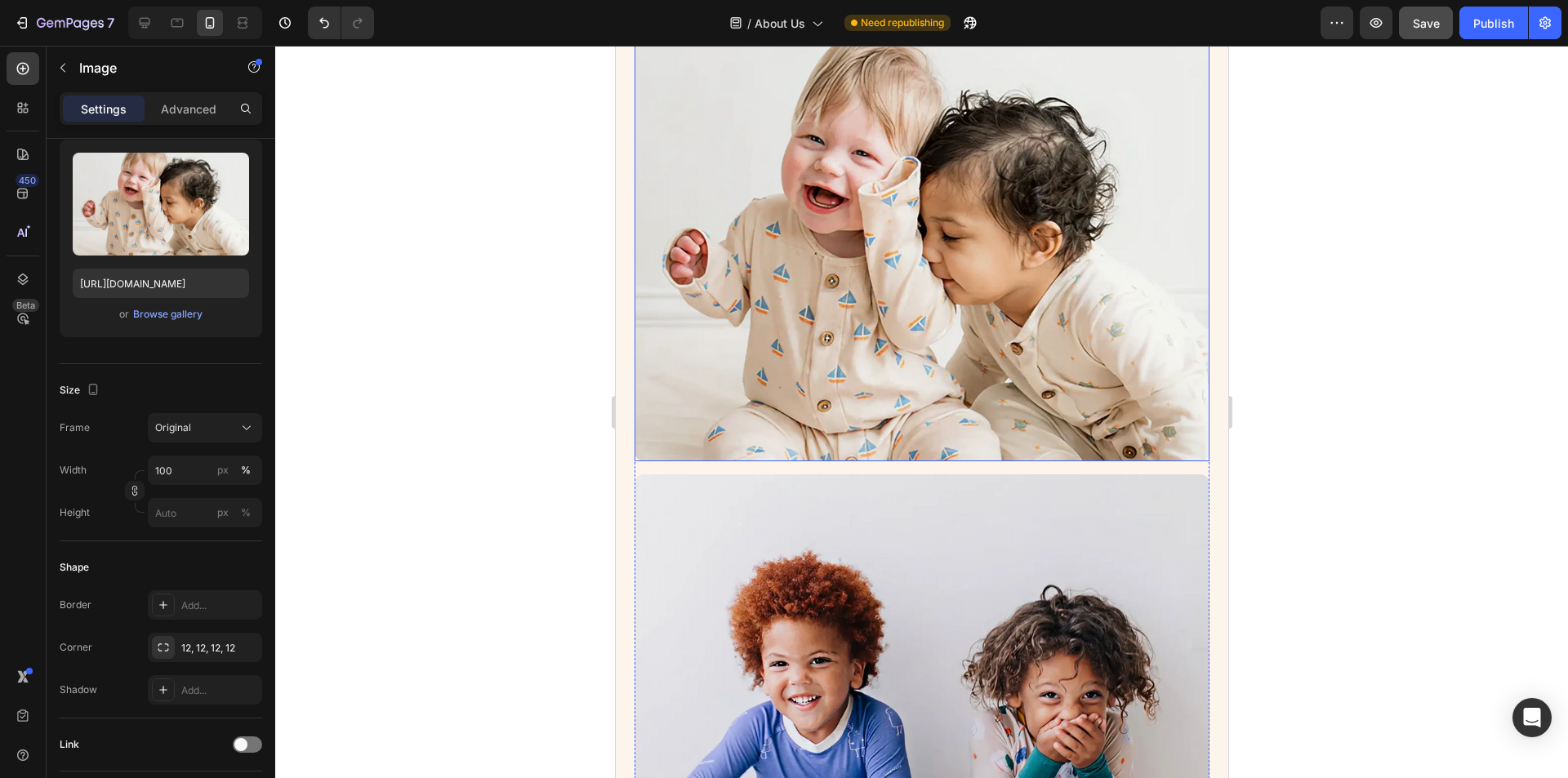
click at [785, 331] on img at bounding box center [921, 242] width 575 height 441
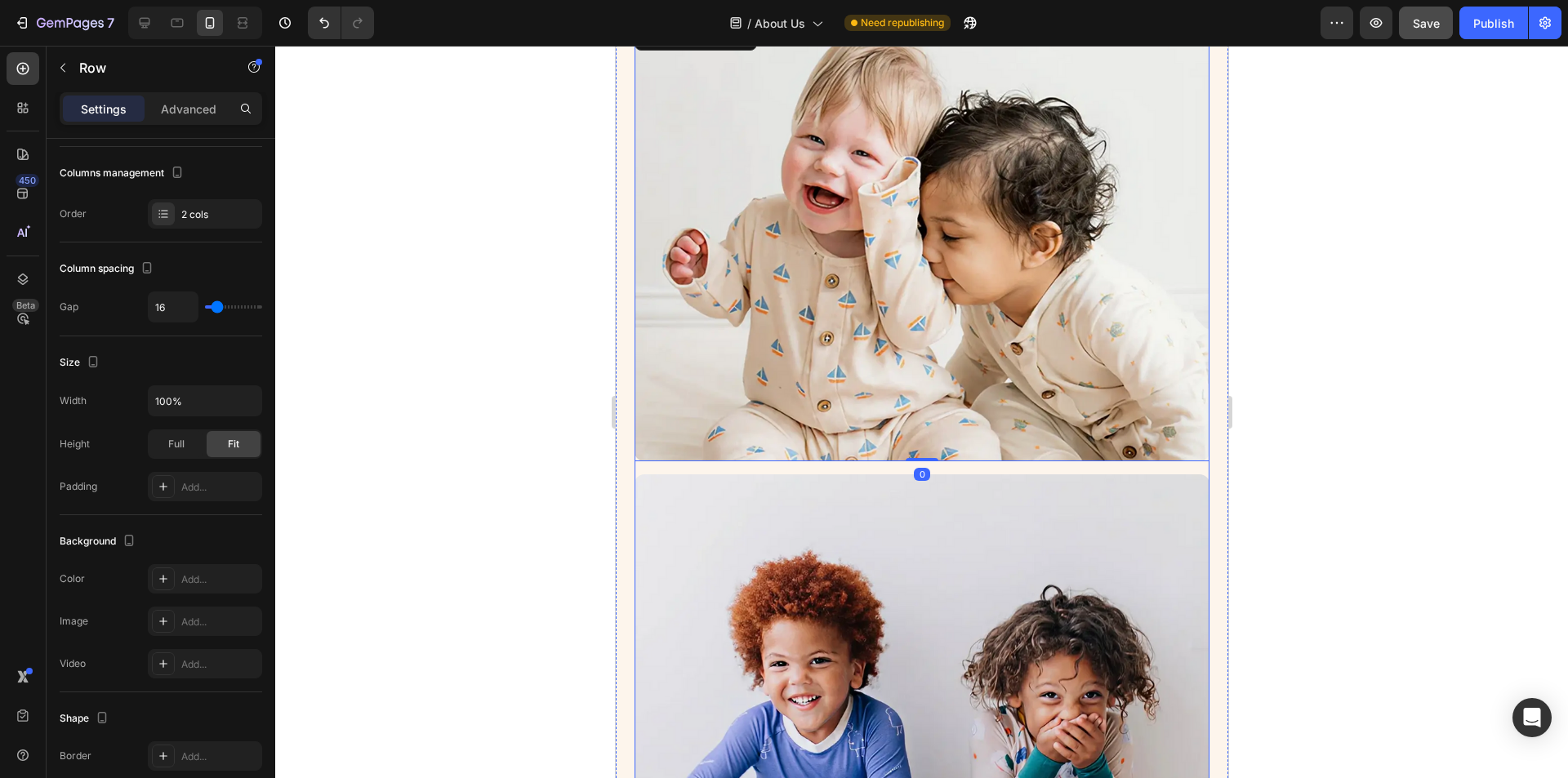
click at [710, 459] on div "Image 0 Image Image Row" at bounding box center [921, 747] width 575 height 1451
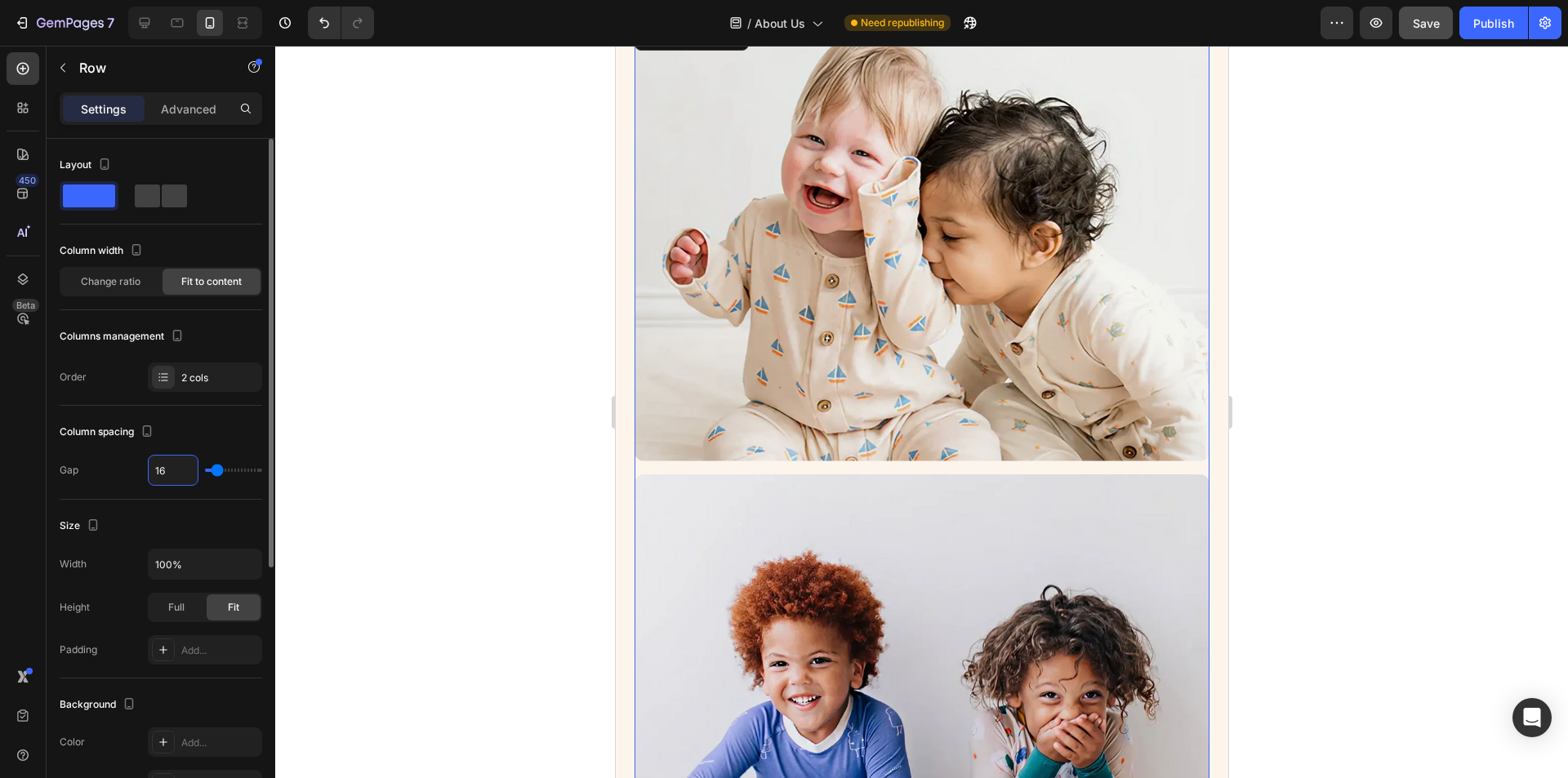
click at [172, 473] on input "16" at bounding box center [173, 470] width 49 height 29
type input "2"
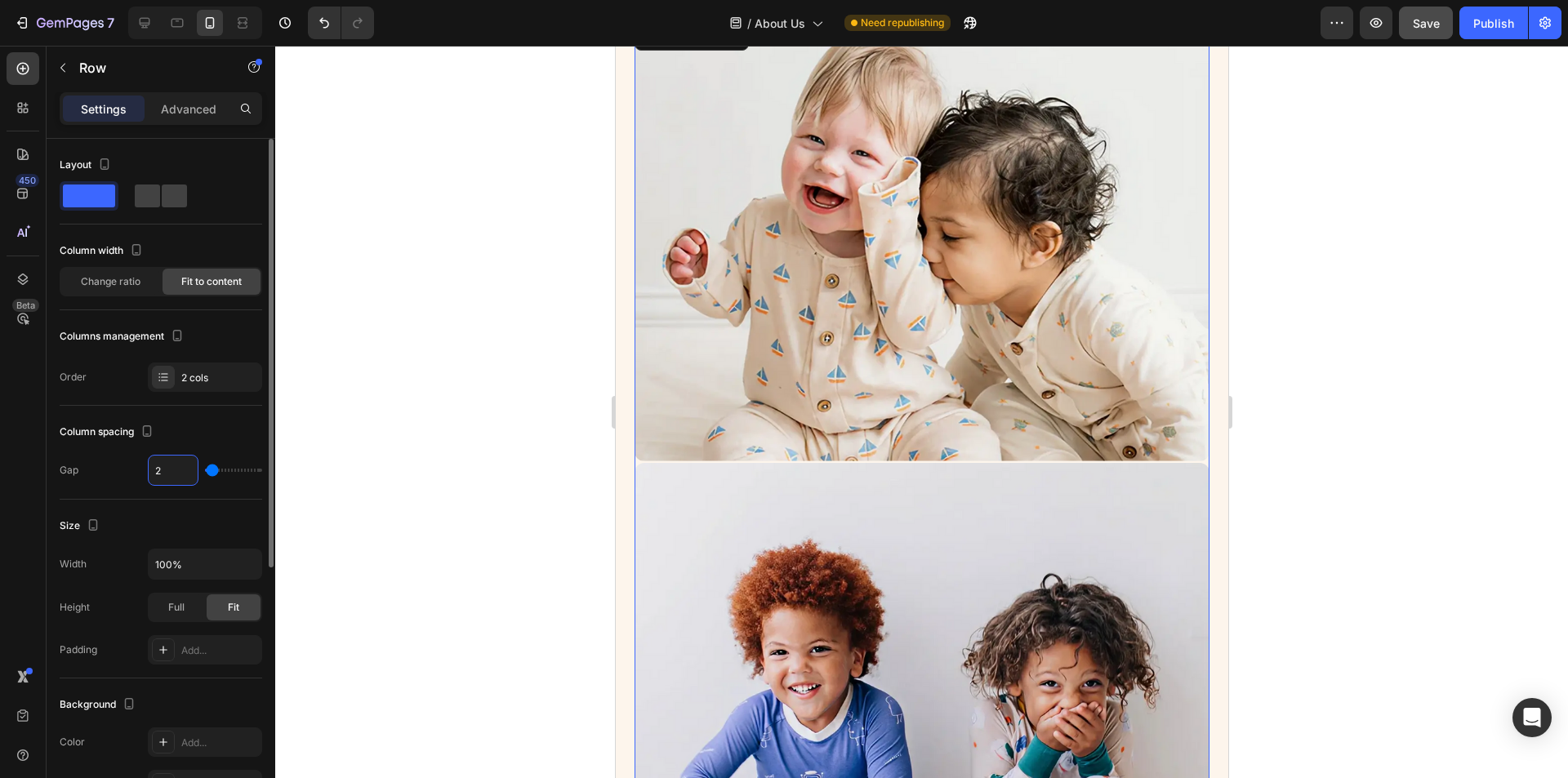
type input "20"
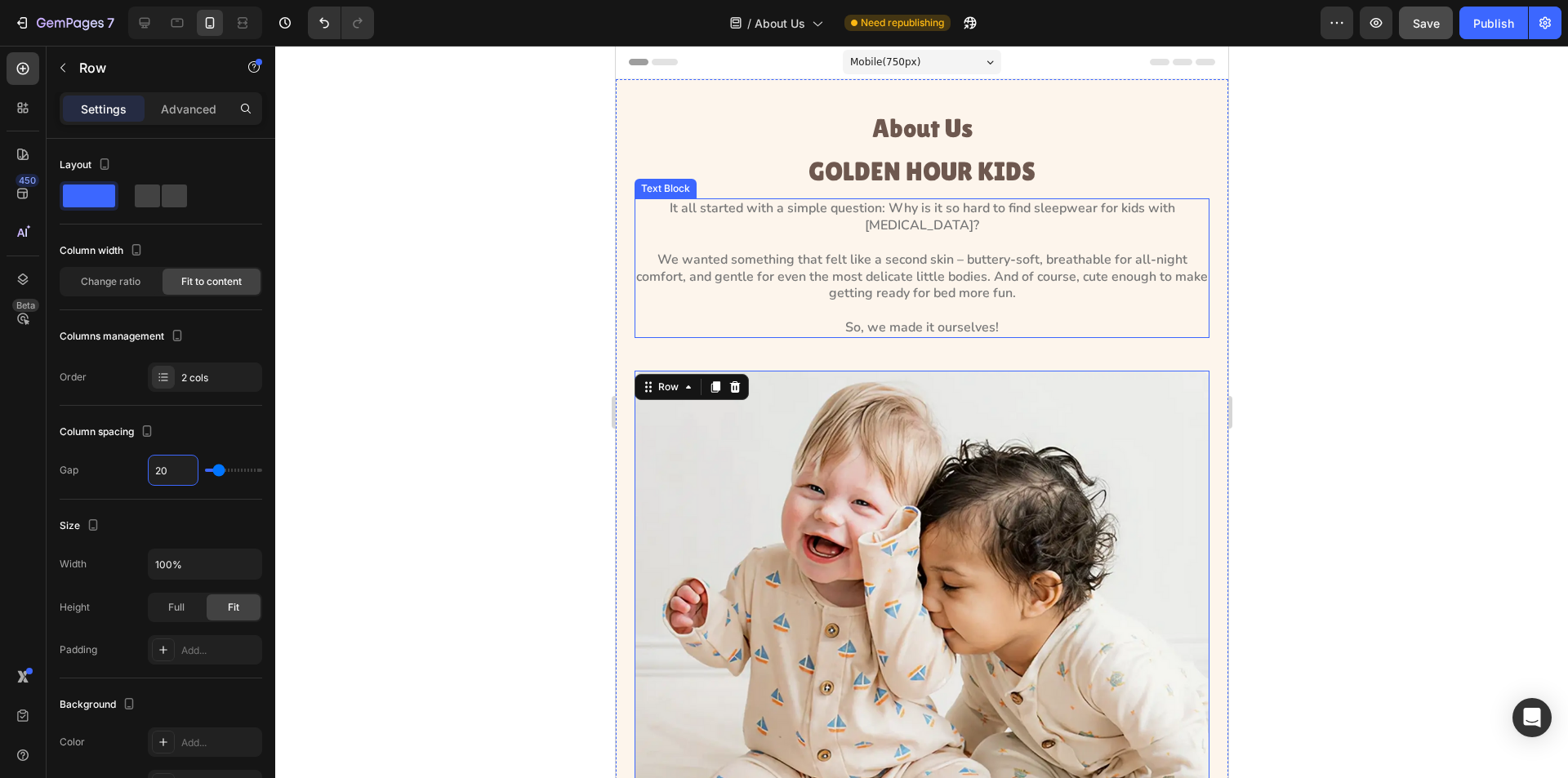
click at [966, 331] on p "It all started with a simple question: Why is it so hard to find sleepwear for …" at bounding box center [921, 267] width 572 height 136
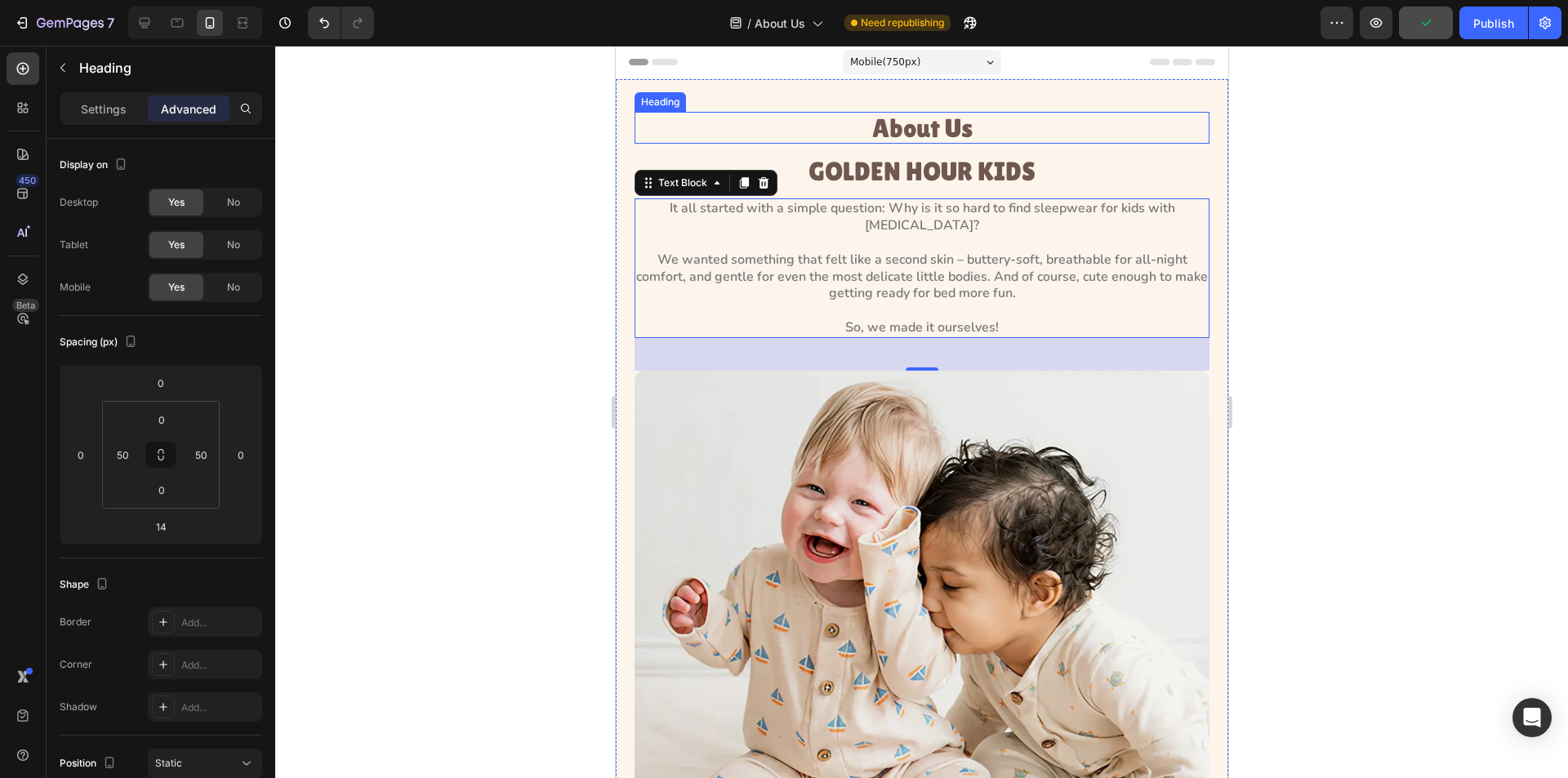
click at [894, 125] on h1 "About Us" at bounding box center [921, 127] width 493 height 32
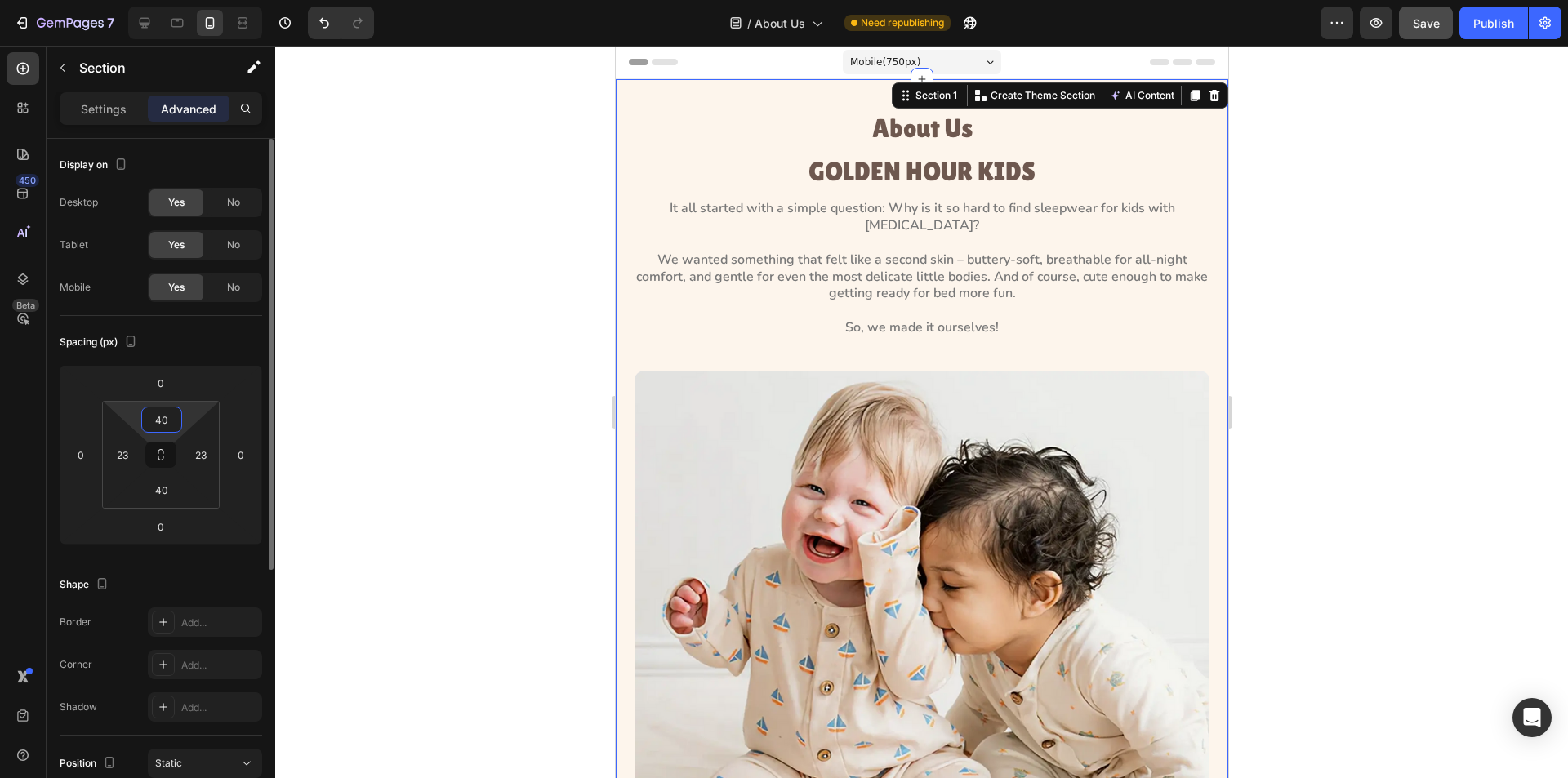
click at [167, 418] on input "40" at bounding box center [162, 419] width 33 height 24
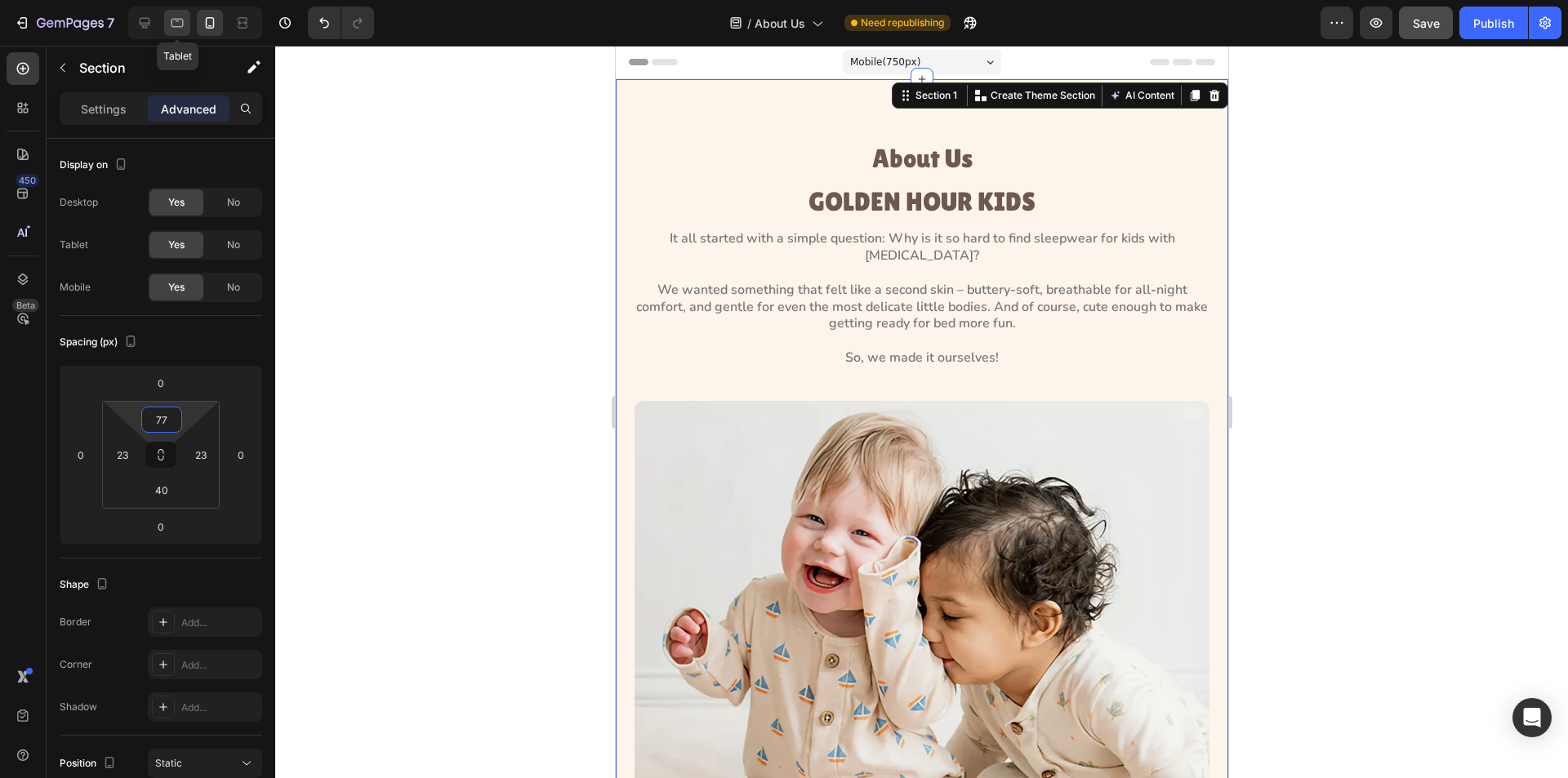
click at [176, 13] on div at bounding box center [177, 22] width 26 height 26
type input "92"
type input "81"
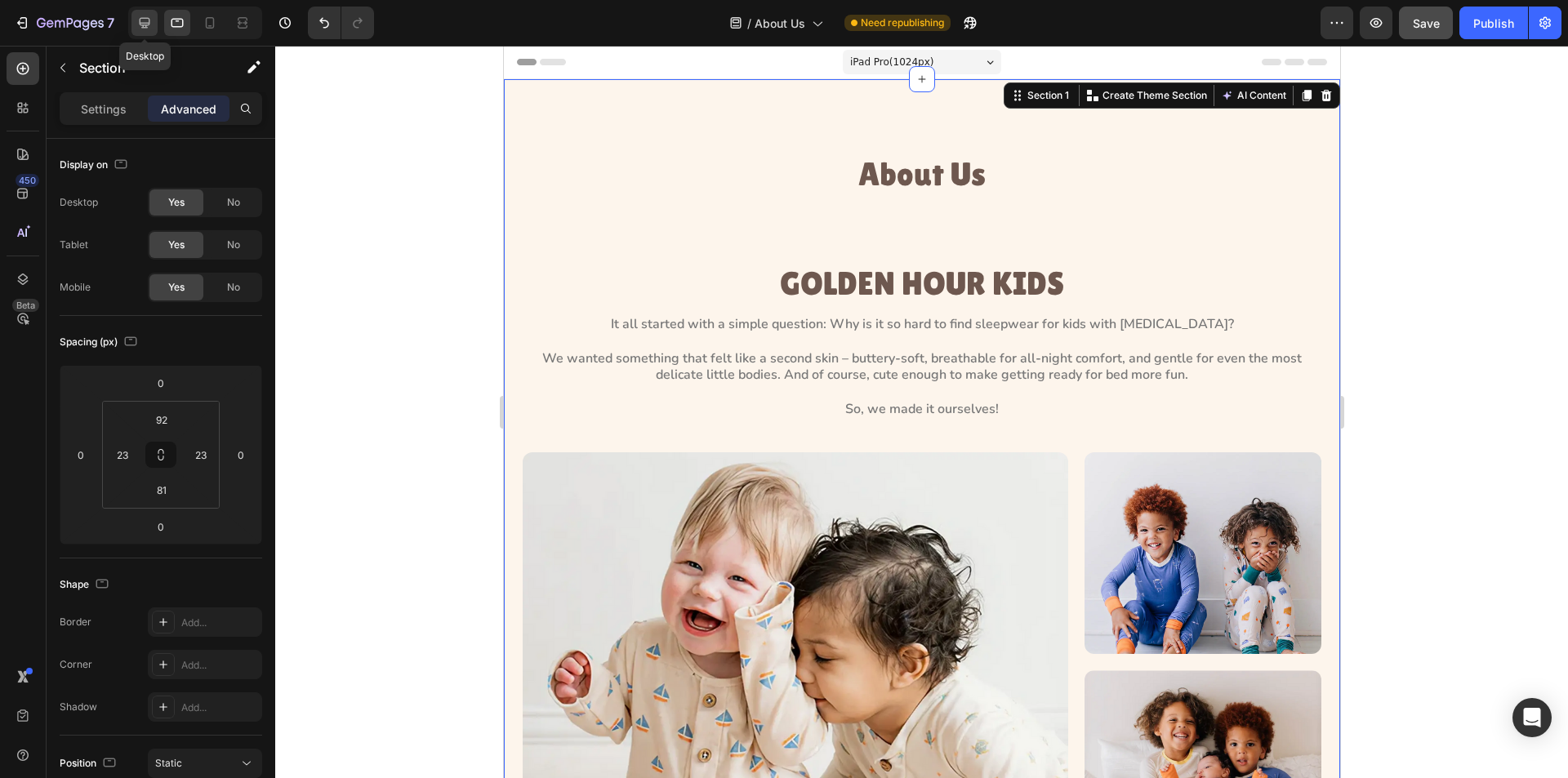
click at [139, 18] on icon at bounding box center [144, 22] width 16 height 16
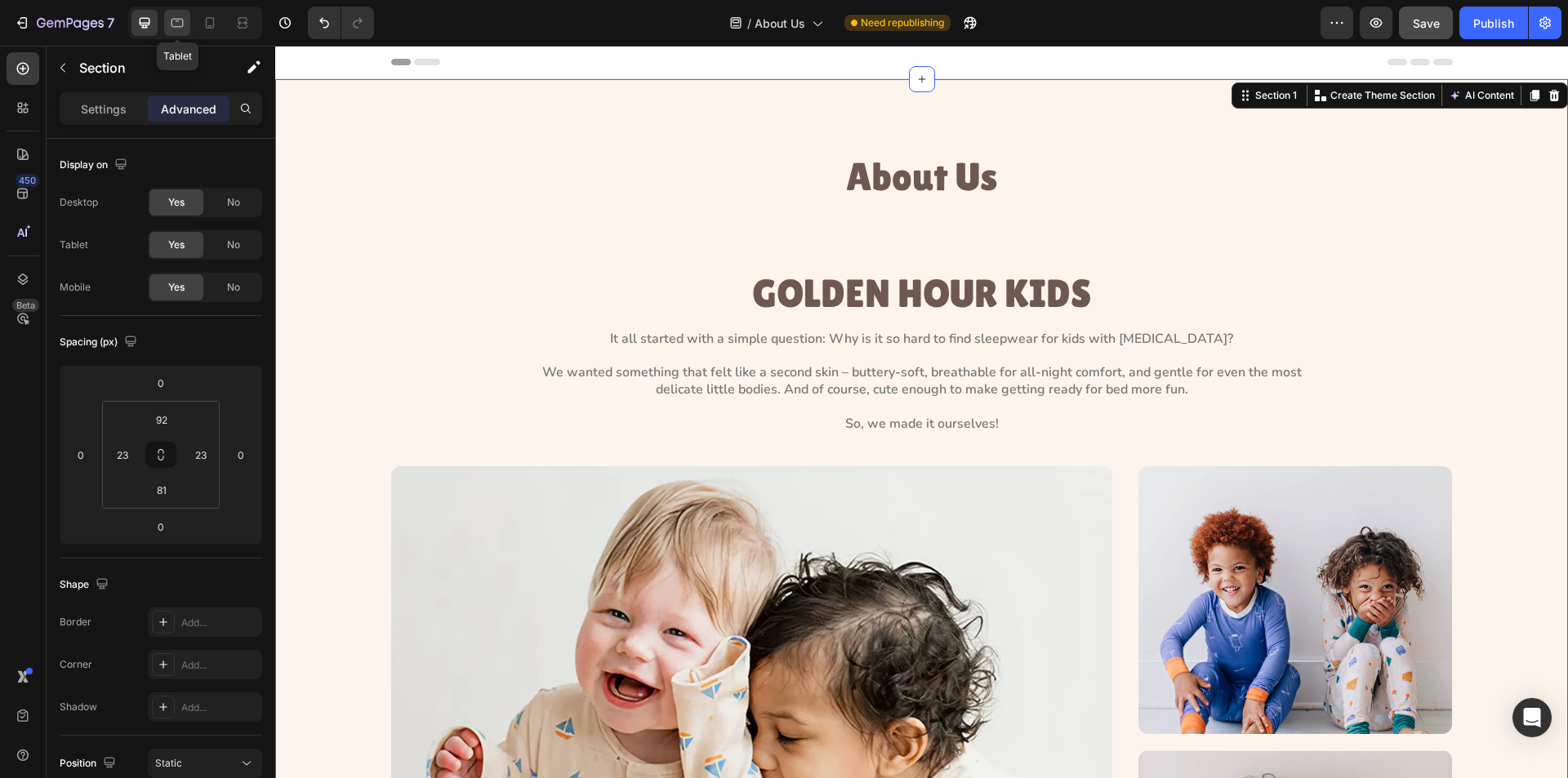
click at [165, 22] on div at bounding box center [177, 22] width 26 height 26
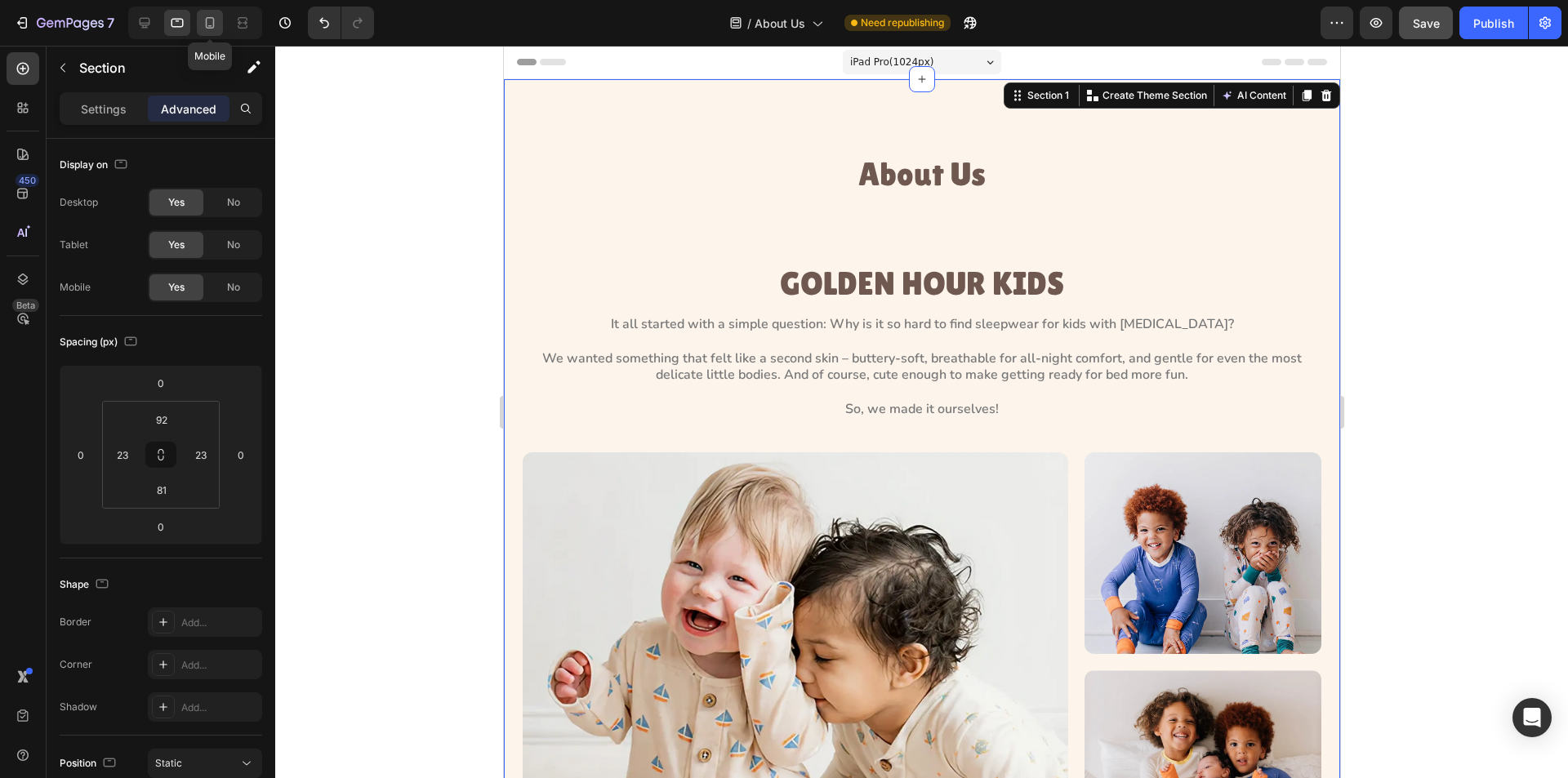
click at [214, 22] on icon at bounding box center [210, 22] width 9 height 11
type input "77"
type input "40"
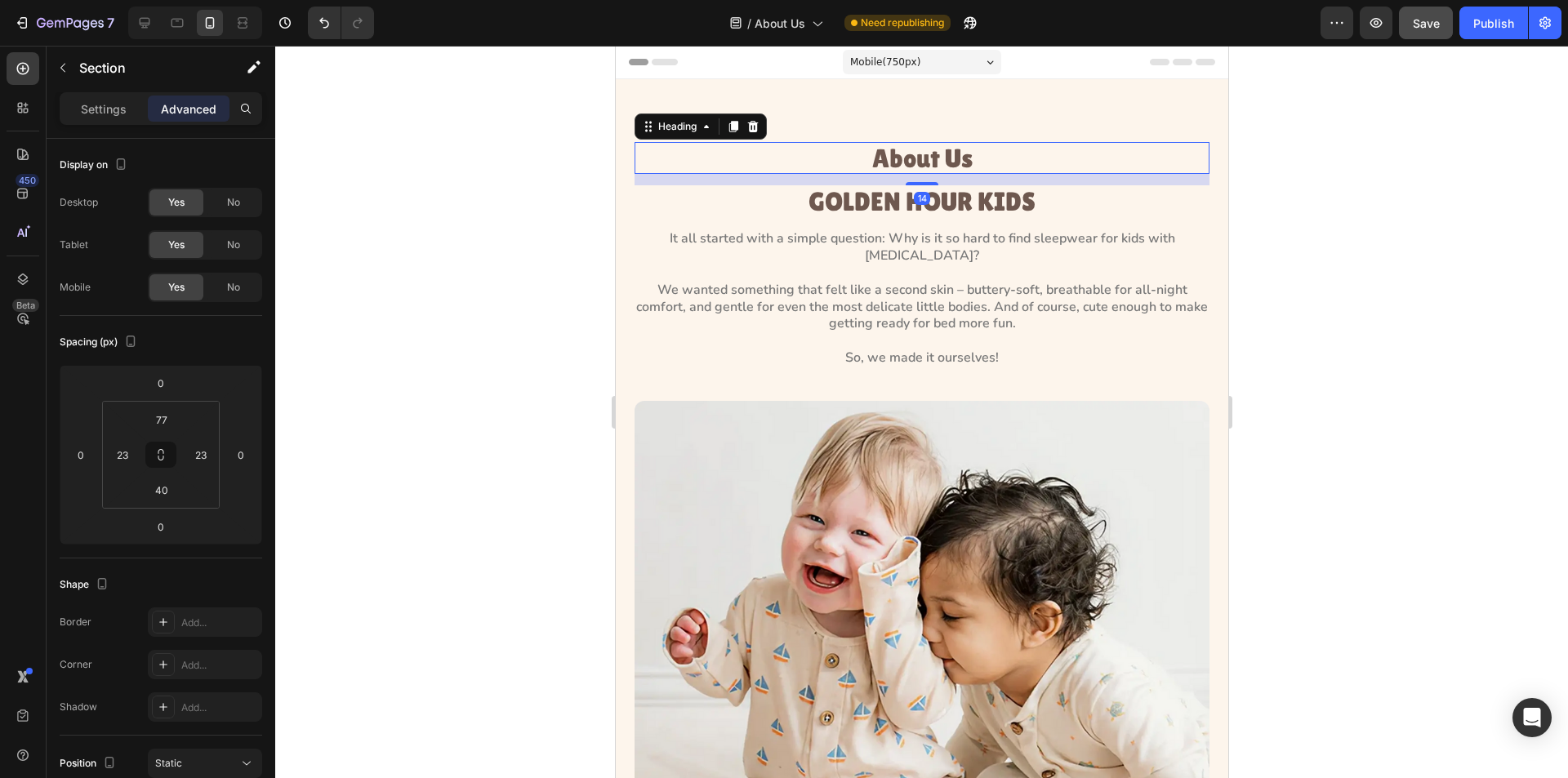
click at [938, 152] on h1 "About Us" at bounding box center [921, 157] width 493 height 32
click at [112, 111] on p "Settings" at bounding box center [104, 109] width 46 height 17
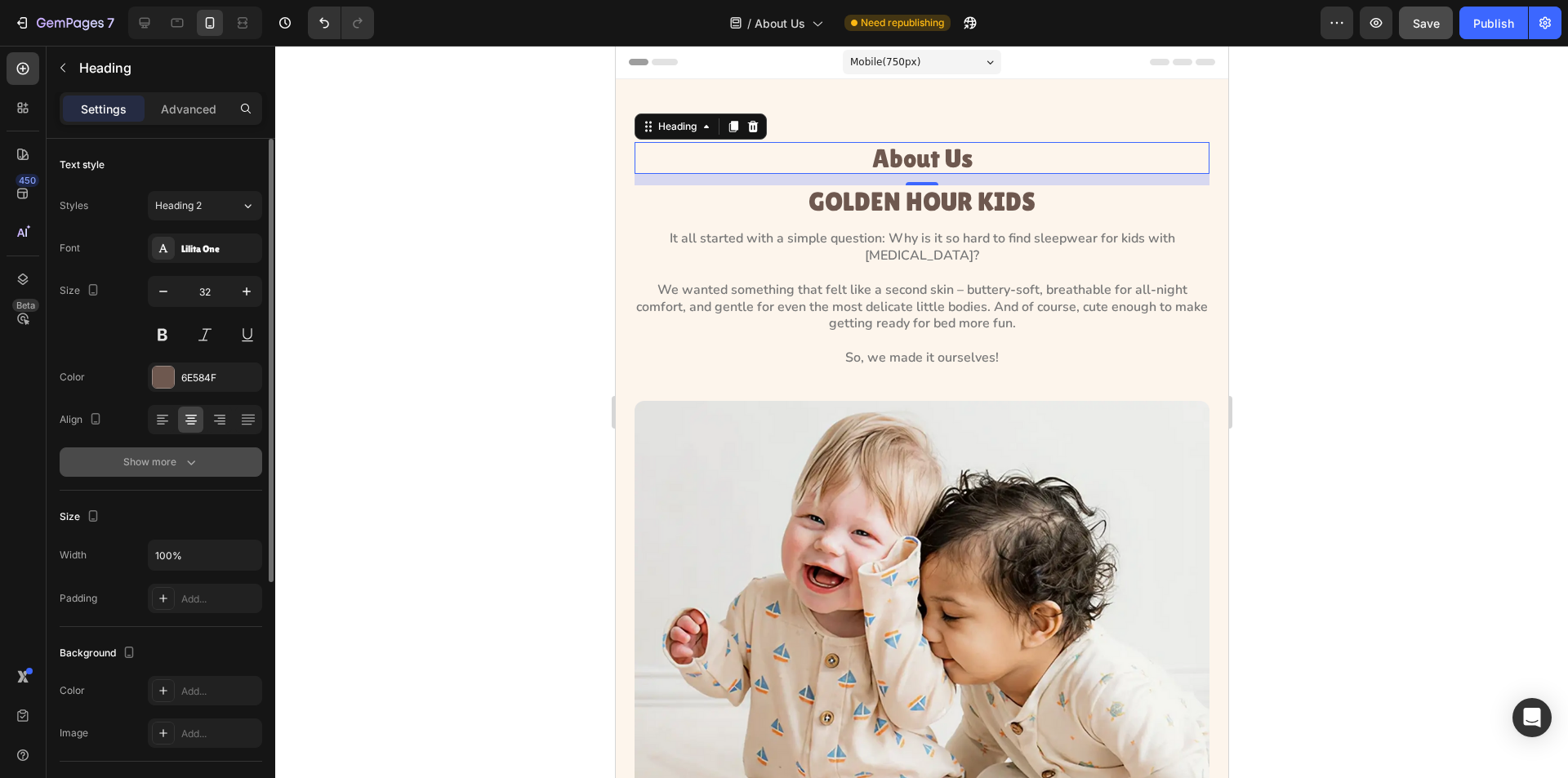
click at [205, 470] on button "Show more" at bounding box center [161, 462] width 202 height 29
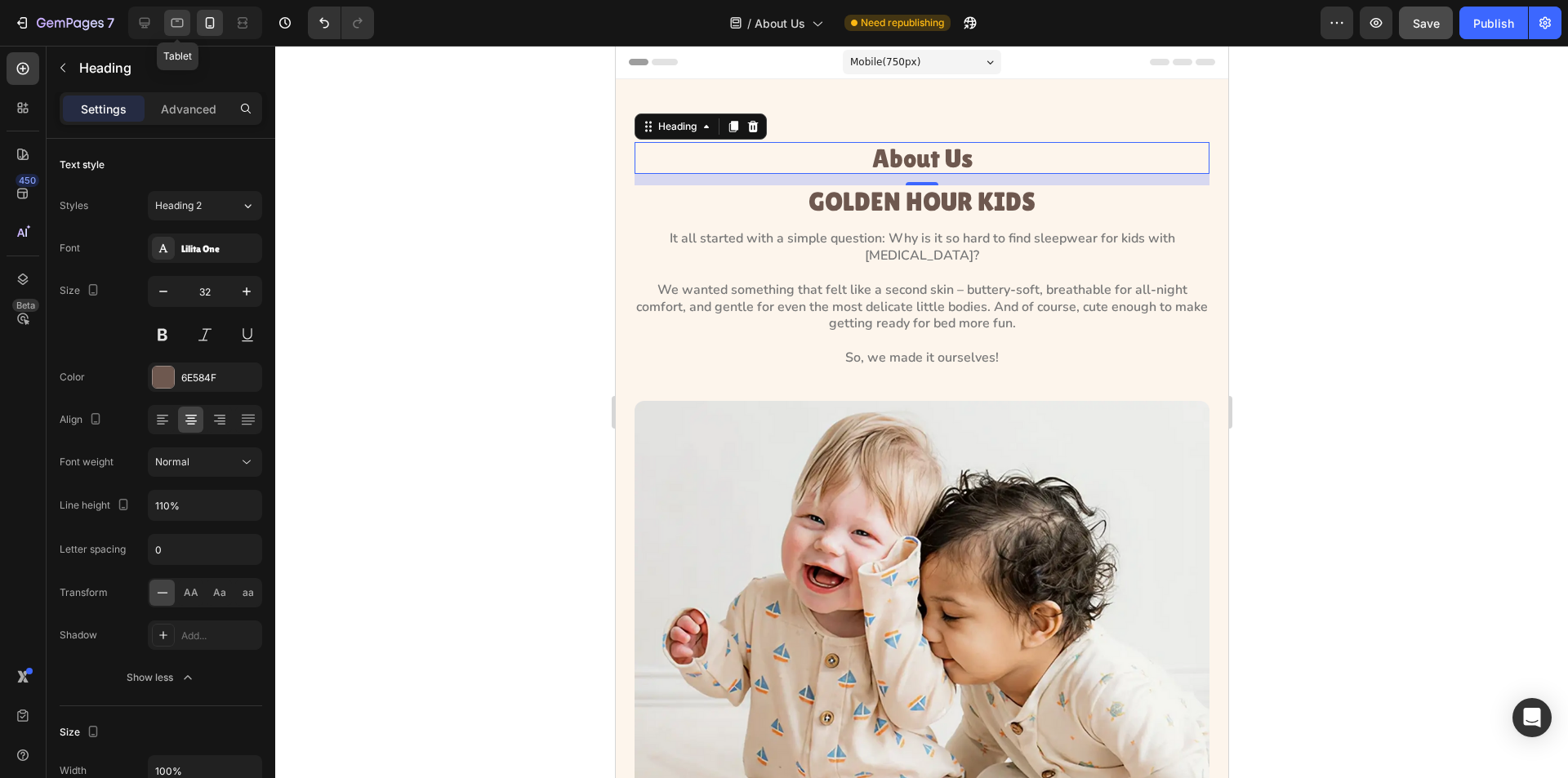
click at [171, 27] on icon at bounding box center [177, 22] width 16 height 16
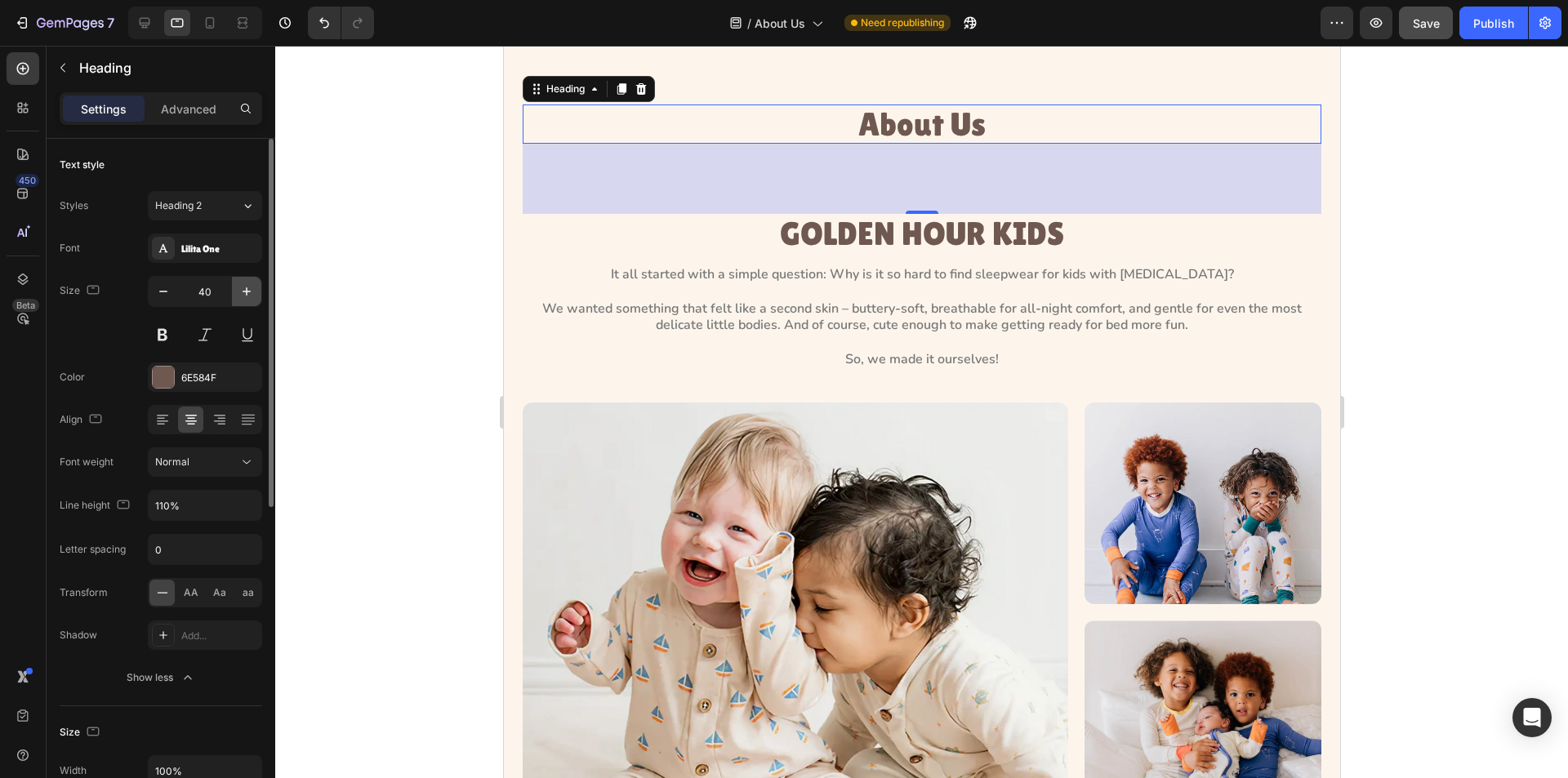
scroll to position [52, 0]
click at [241, 296] on icon "button" at bounding box center [246, 291] width 16 height 16
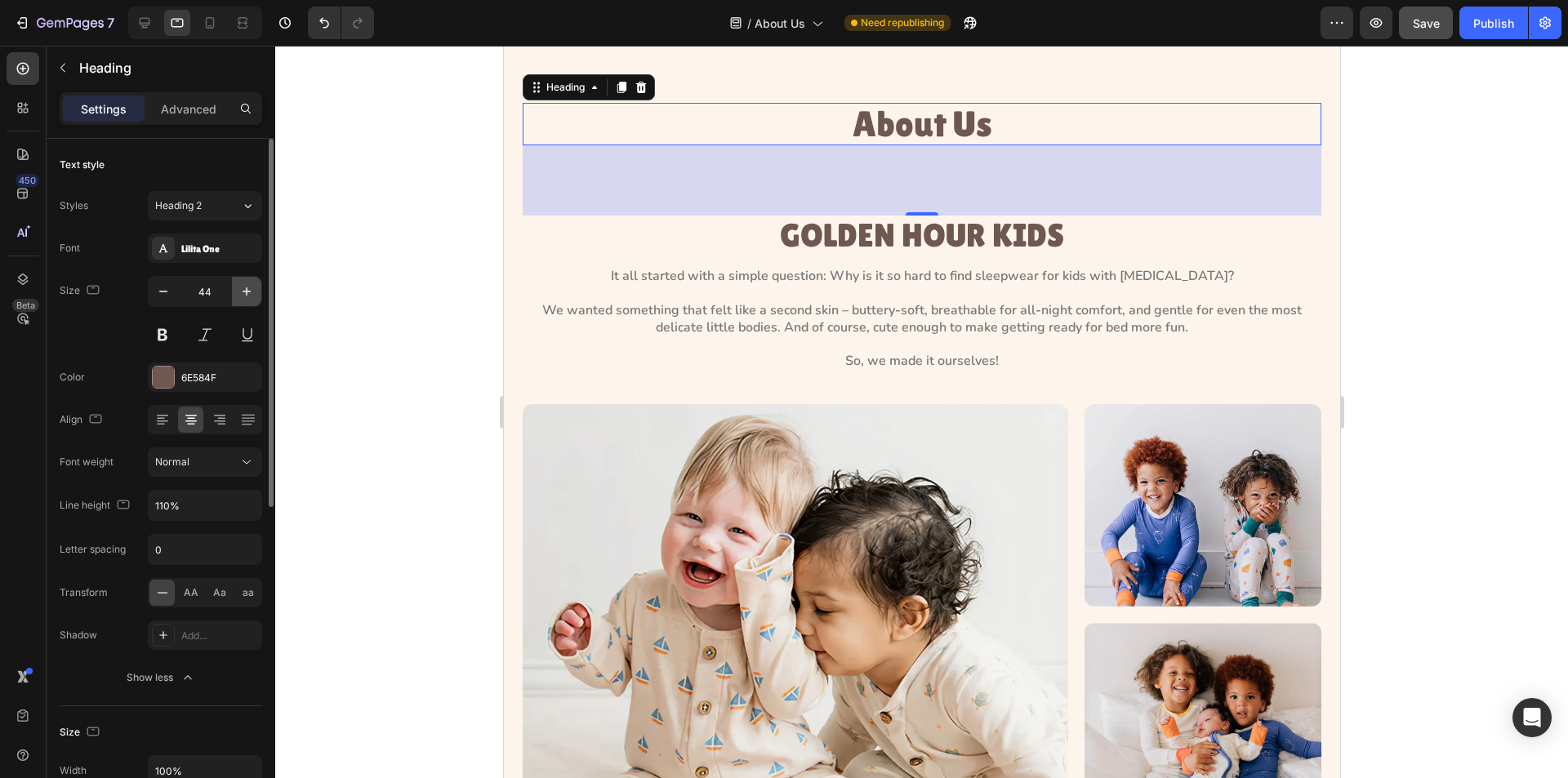
click at [241, 296] on icon "button" at bounding box center [246, 291] width 16 height 16
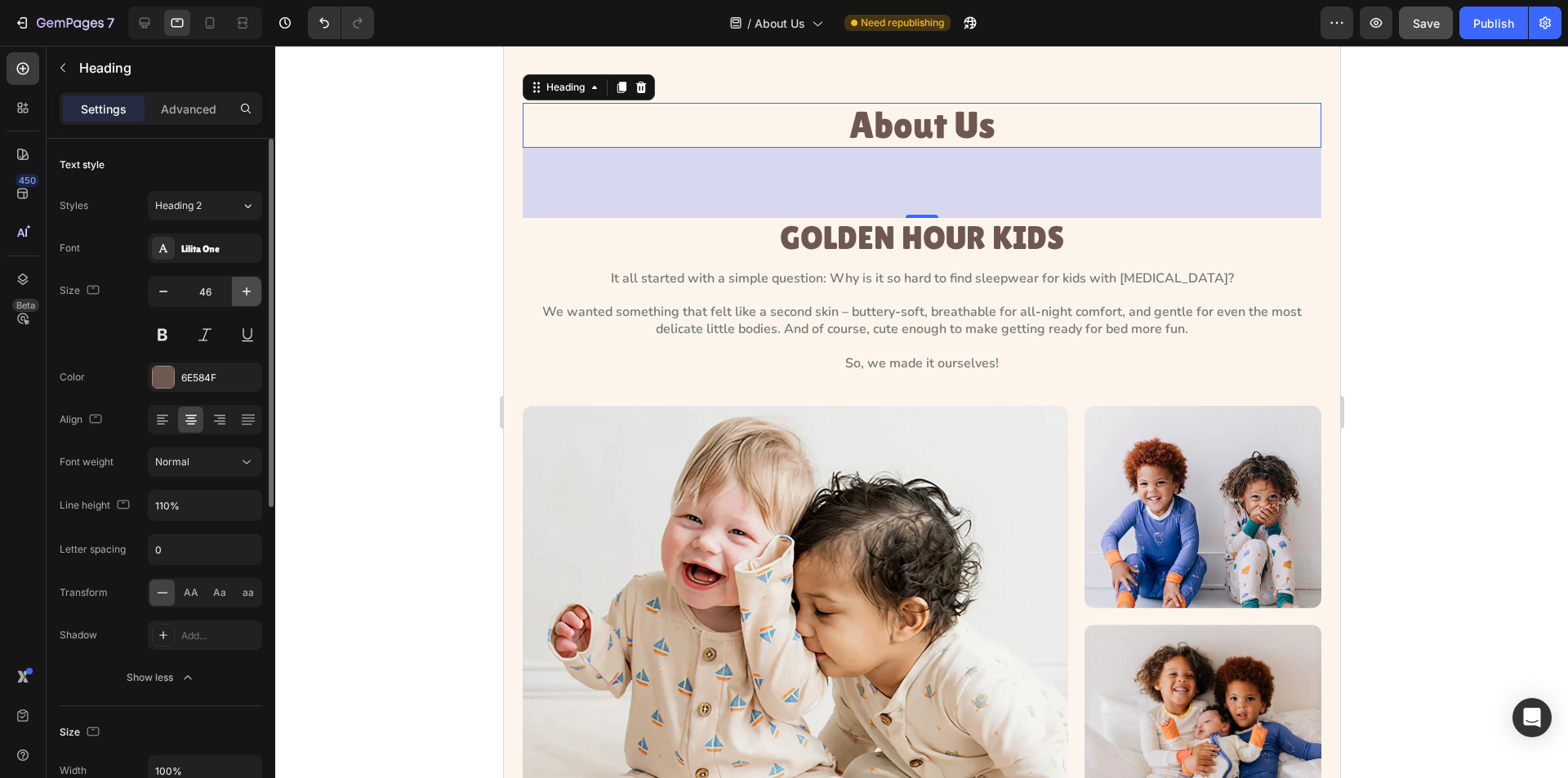
click at [241, 296] on icon "button" at bounding box center [246, 291] width 16 height 16
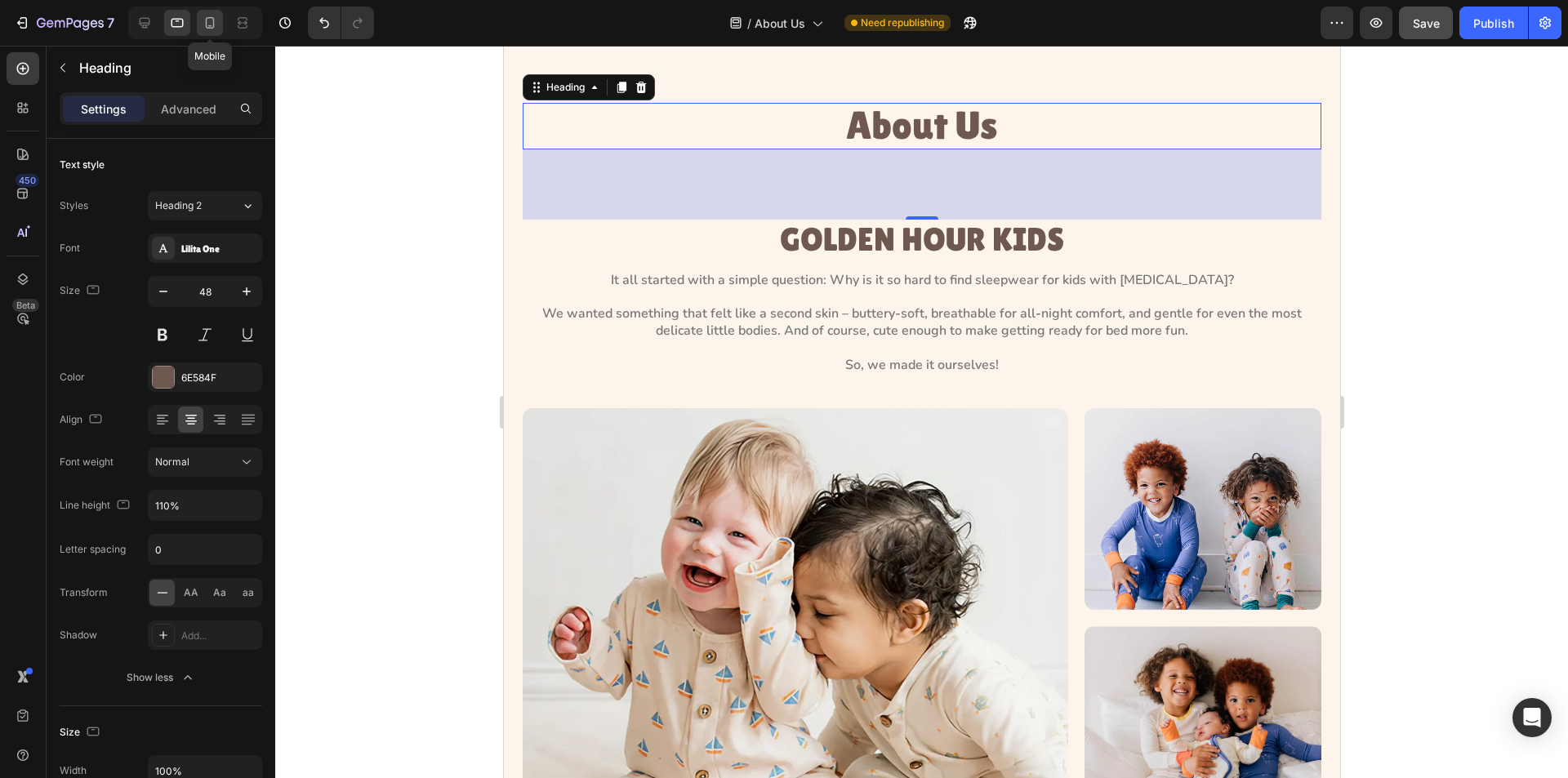
click at [202, 13] on div at bounding box center [210, 22] width 26 height 26
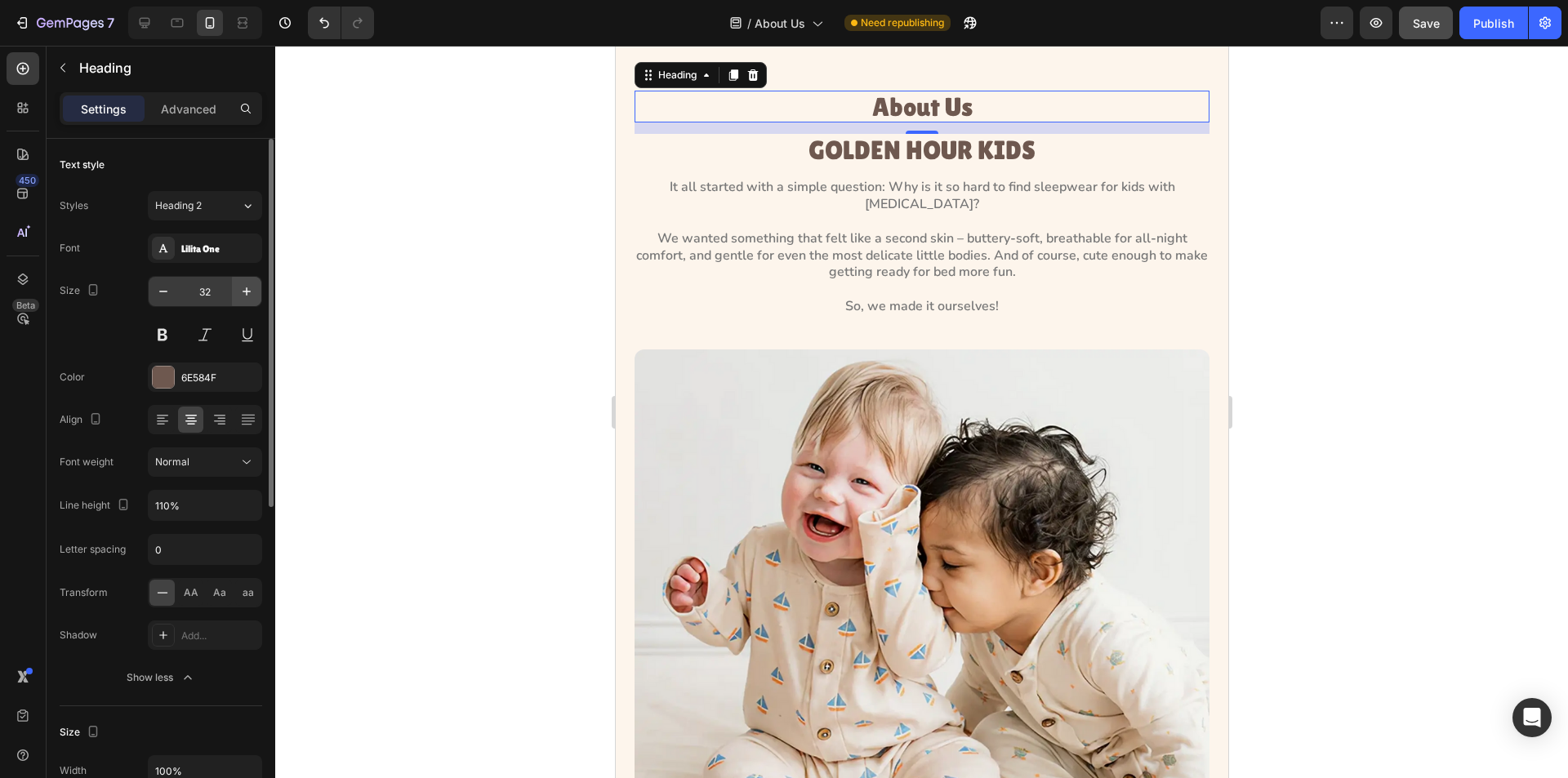
scroll to position [39, 0]
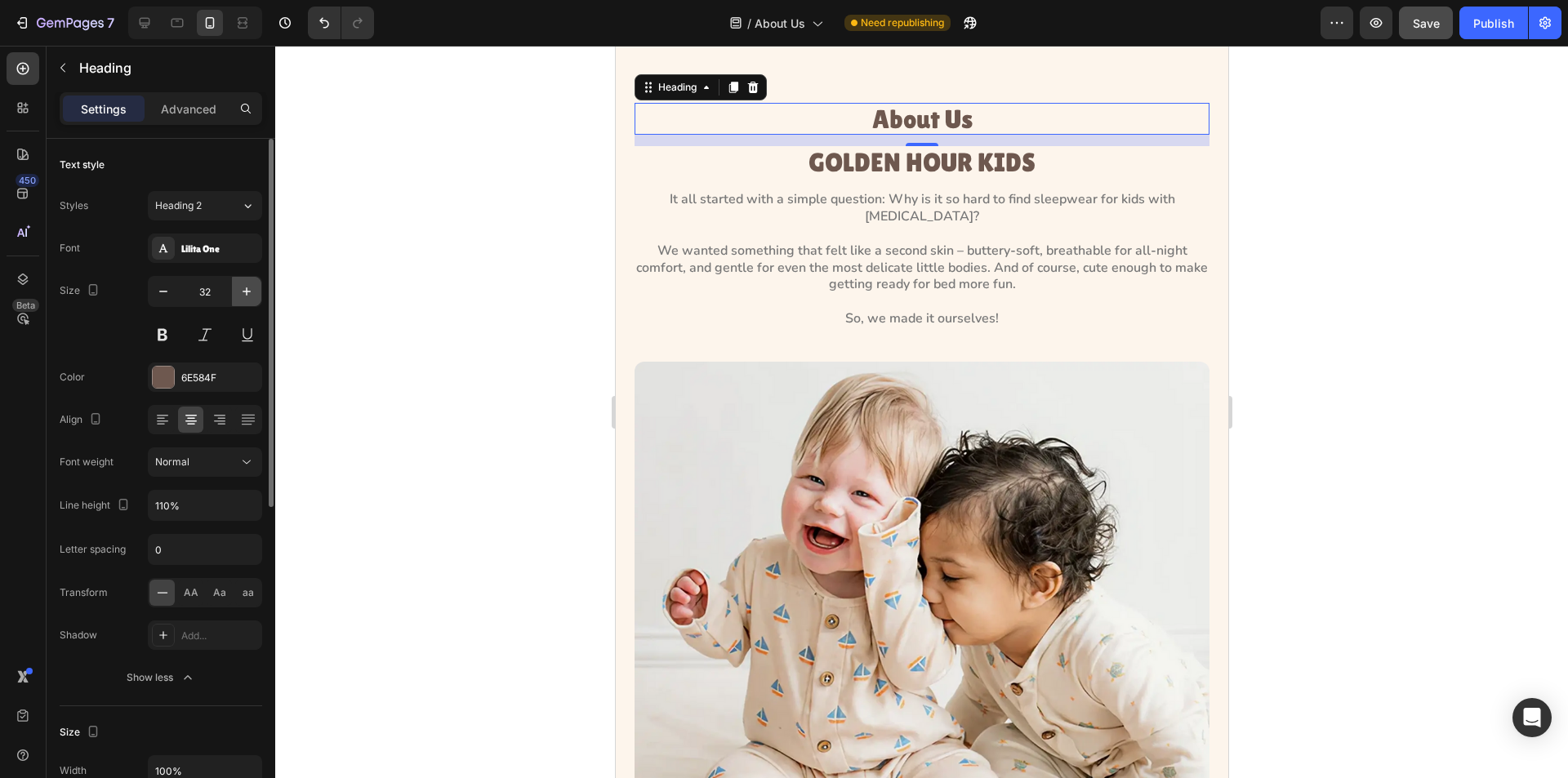
click at [243, 295] on icon "button" at bounding box center [246, 291] width 16 height 16
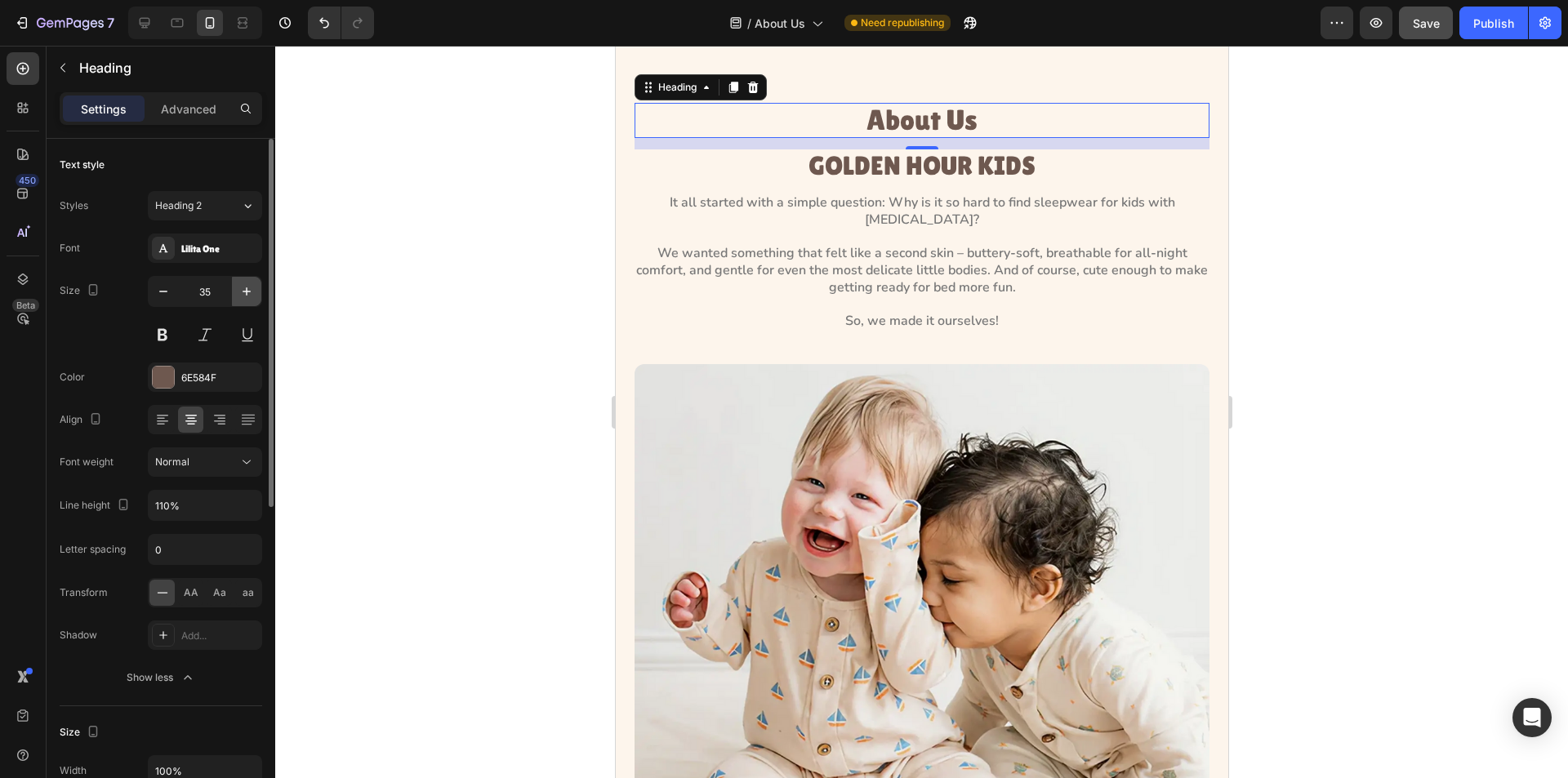
click at [243, 295] on icon "button" at bounding box center [246, 291] width 16 height 16
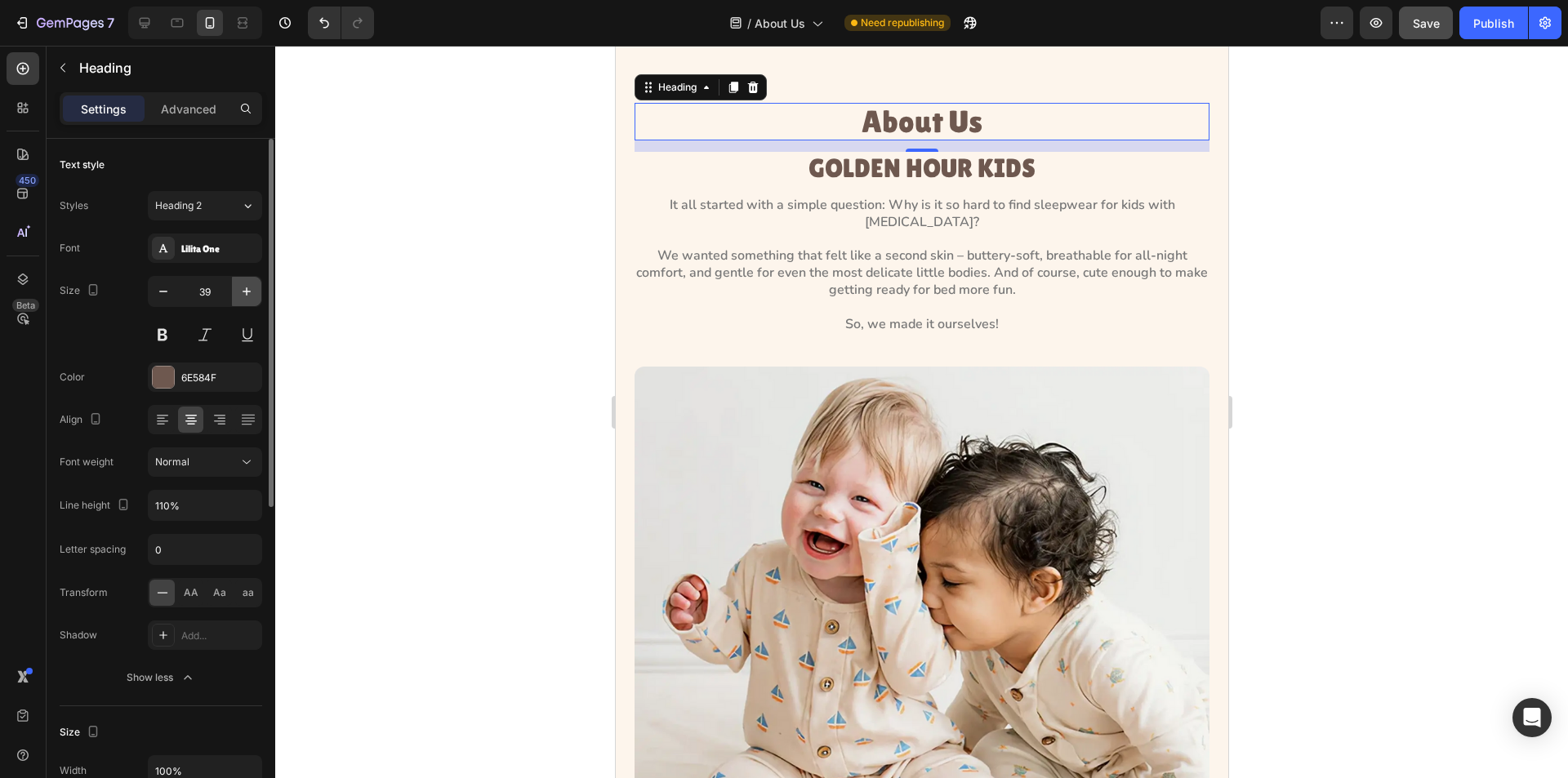
click at [243, 295] on icon "button" at bounding box center [246, 291] width 16 height 16
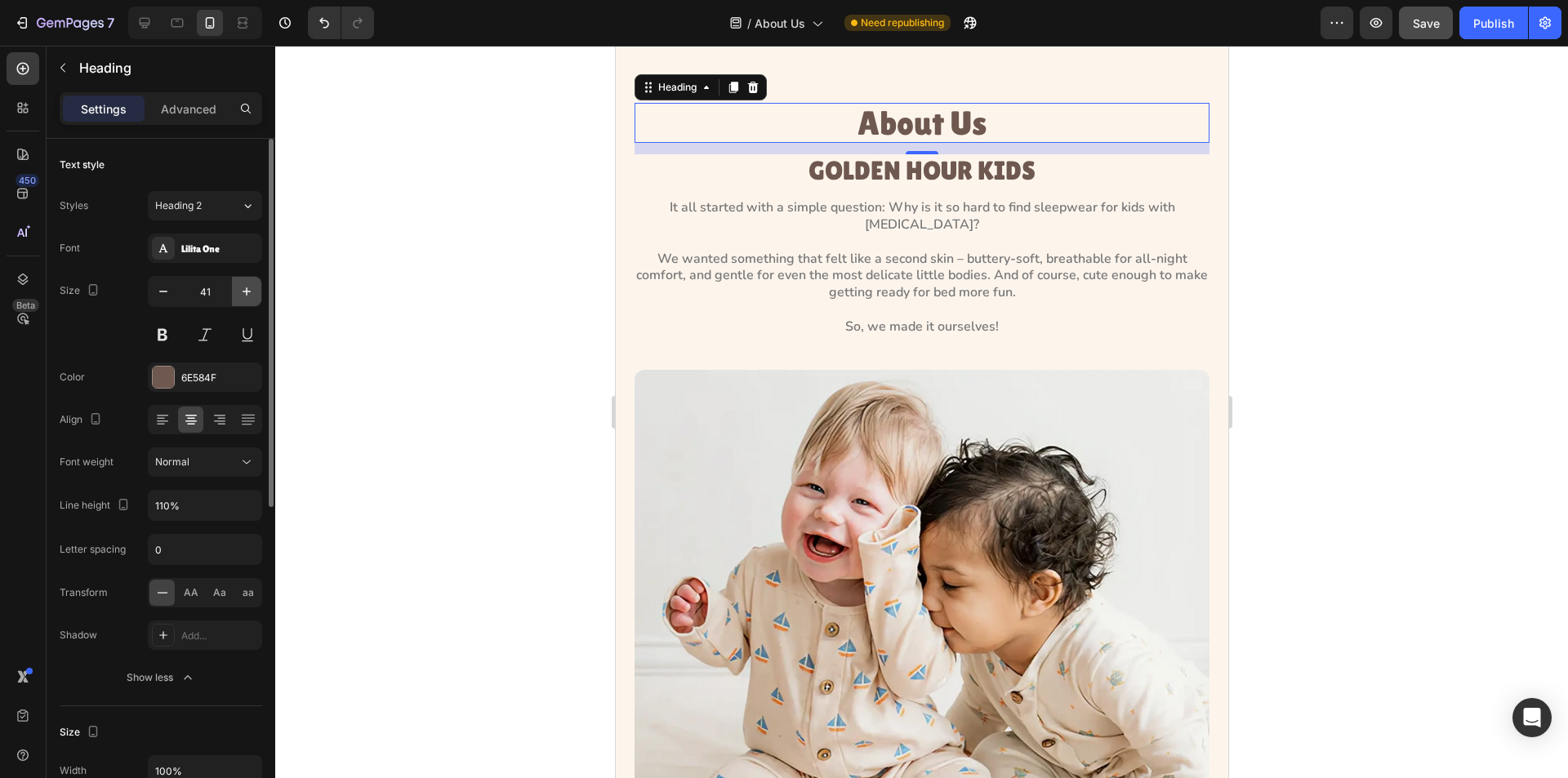
click at [243, 295] on icon "button" at bounding box center [246, 291] width 16 height 16
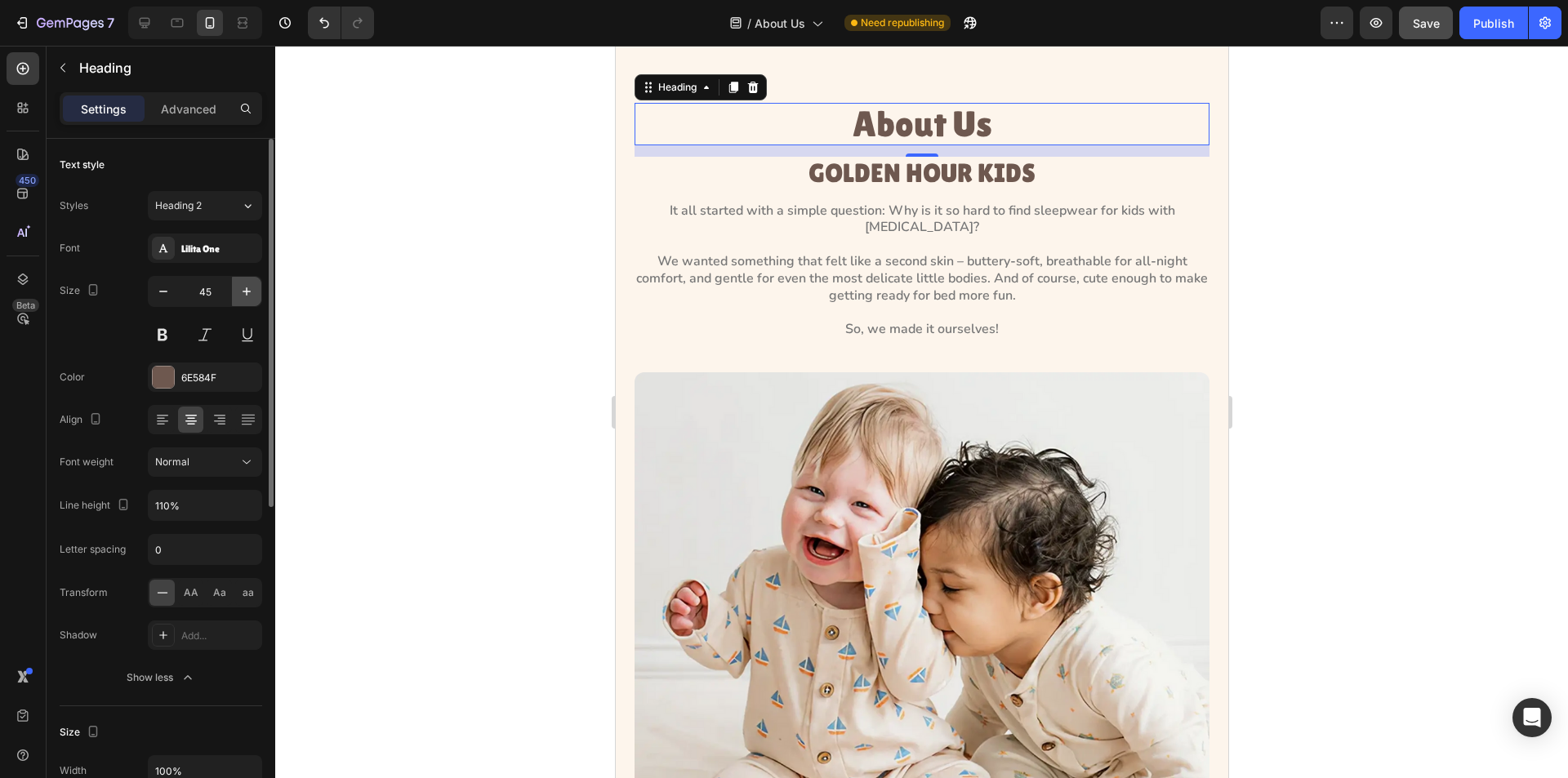
click at [243, 295] on icon "button" at bounding box center [246, 291] width 16 height 16
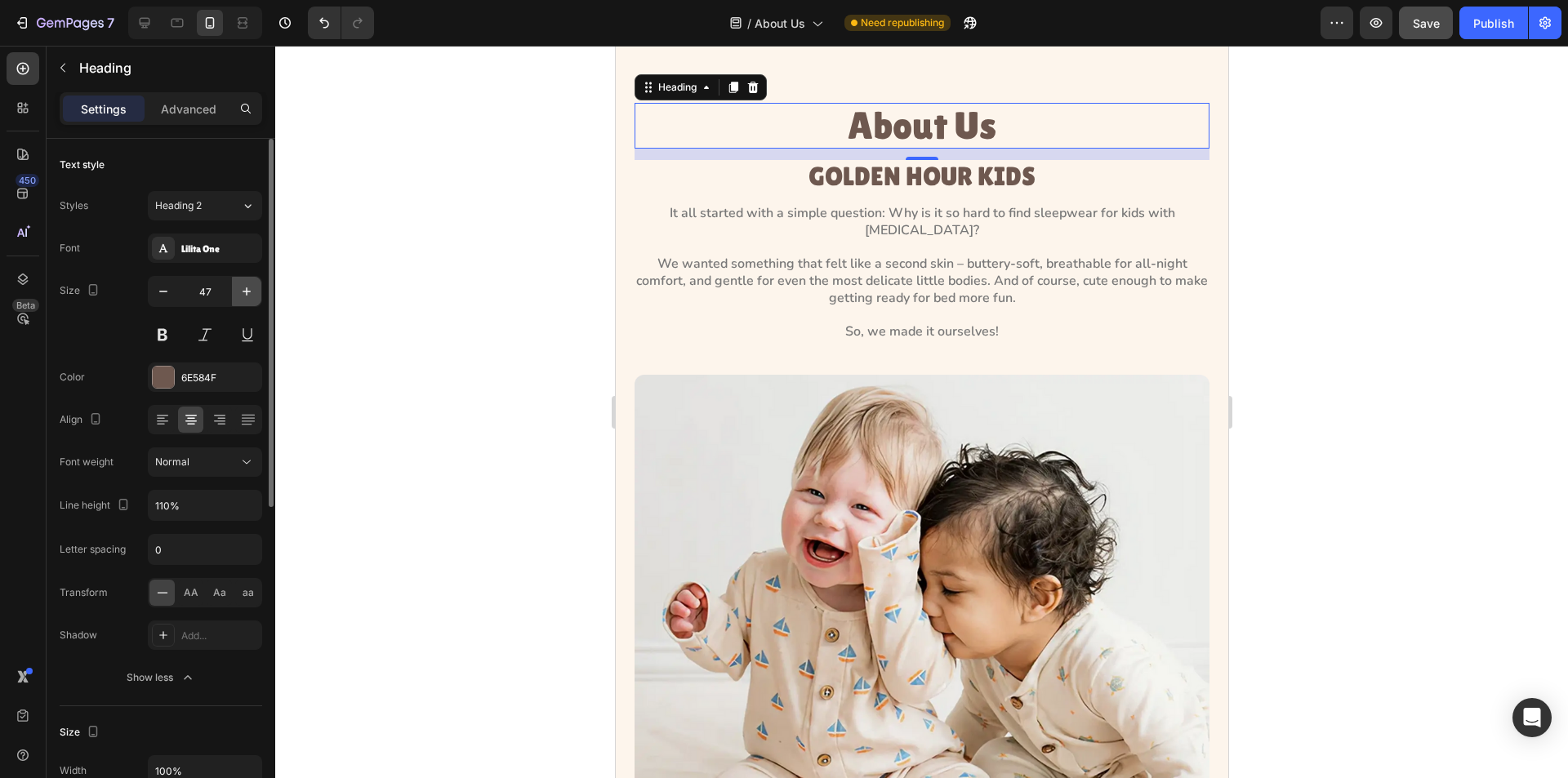
click at [243, 295] on icon "button" at bounding box center [246, 291] width 16 height 16
type input "48"
click at [189, 116] on p "Advanced" at bounding box center [189, 109] width 55 height 17
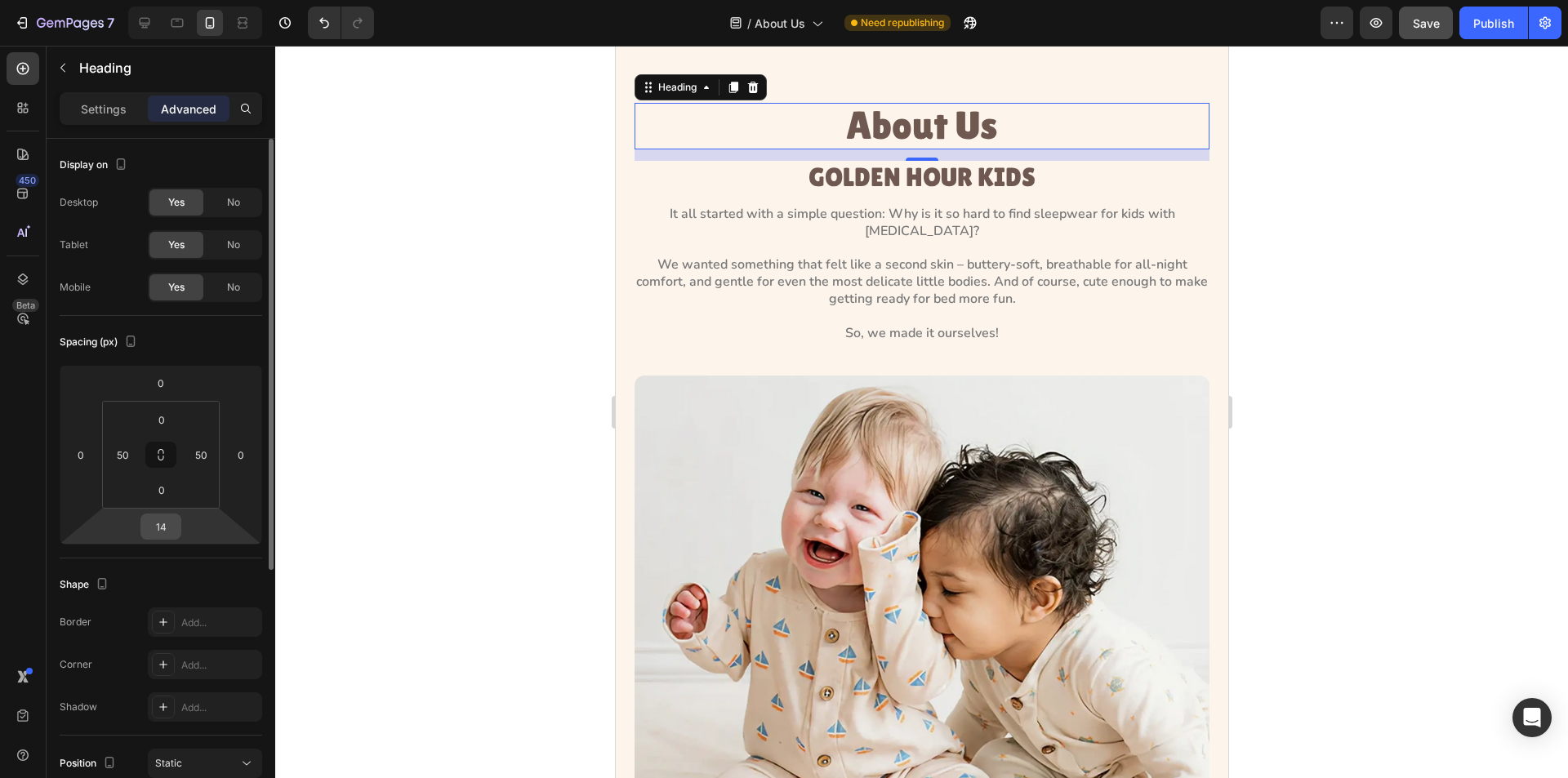
click at [172, 531] on input "14" at bounding box center [161, 526] width 33 height 24
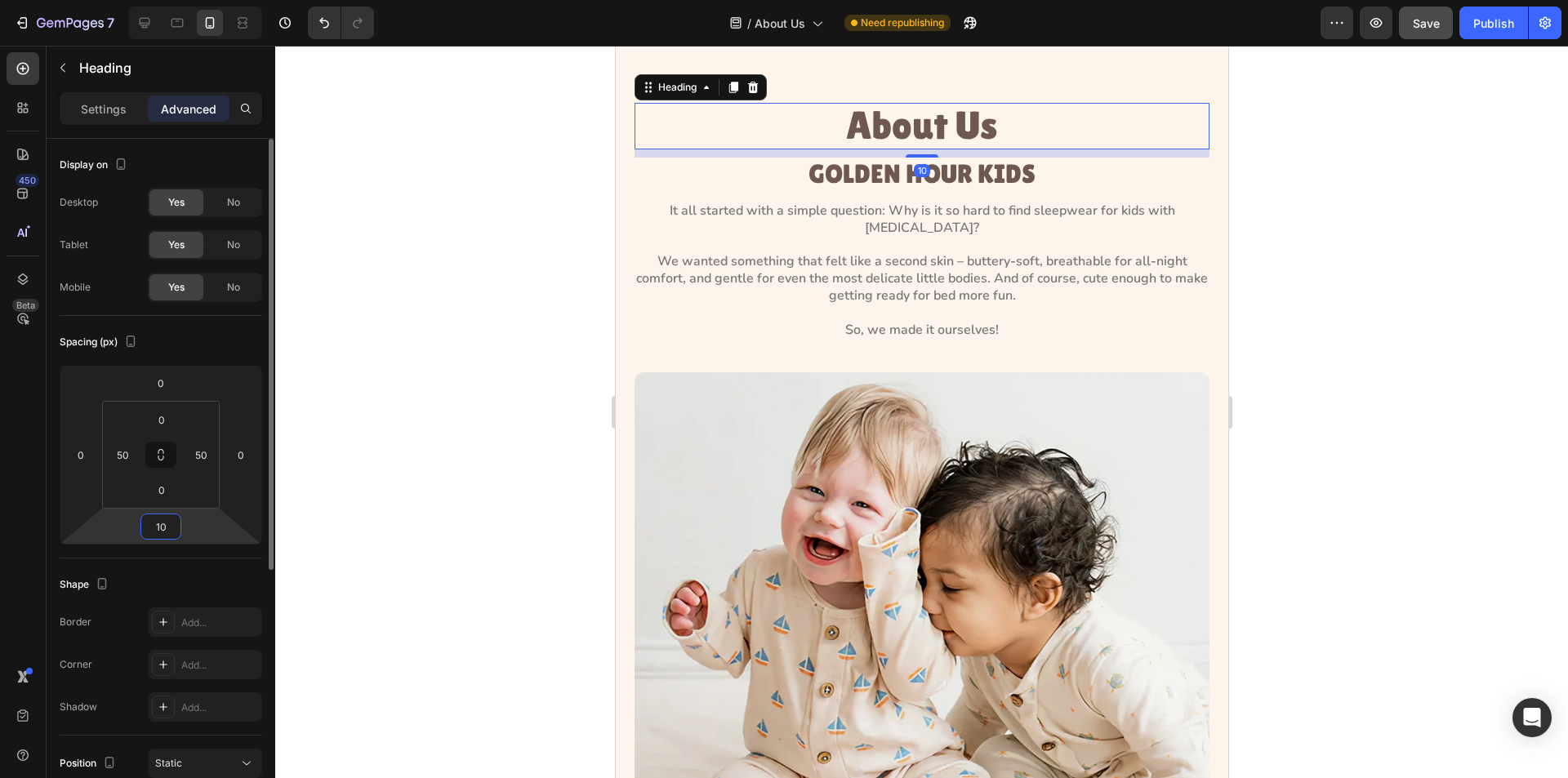
type input "100"
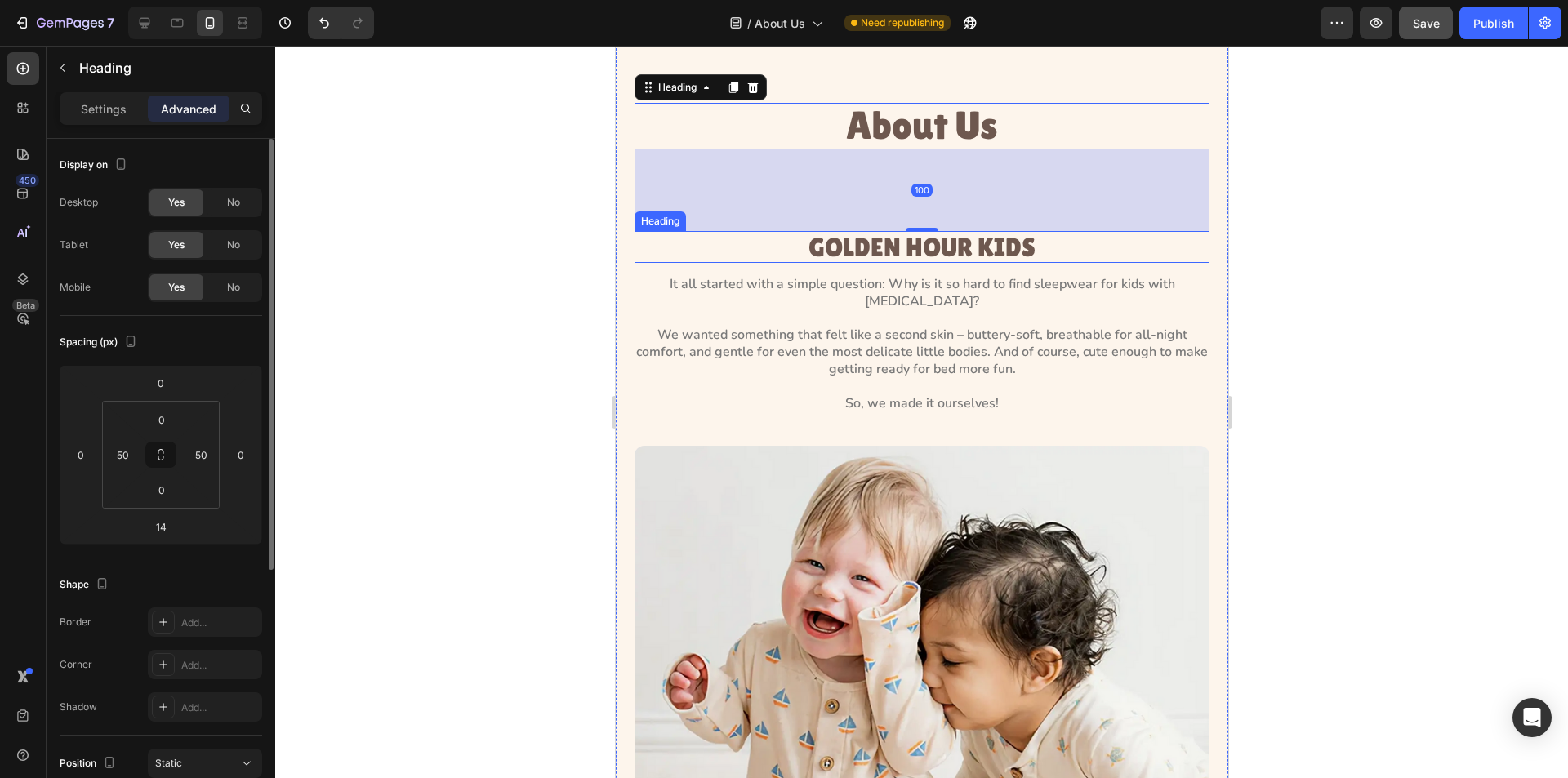
click at [788, 244] on h3 "GOLDEN HOUR KIDS" at bounding box center [921, 246] width 493 height 32
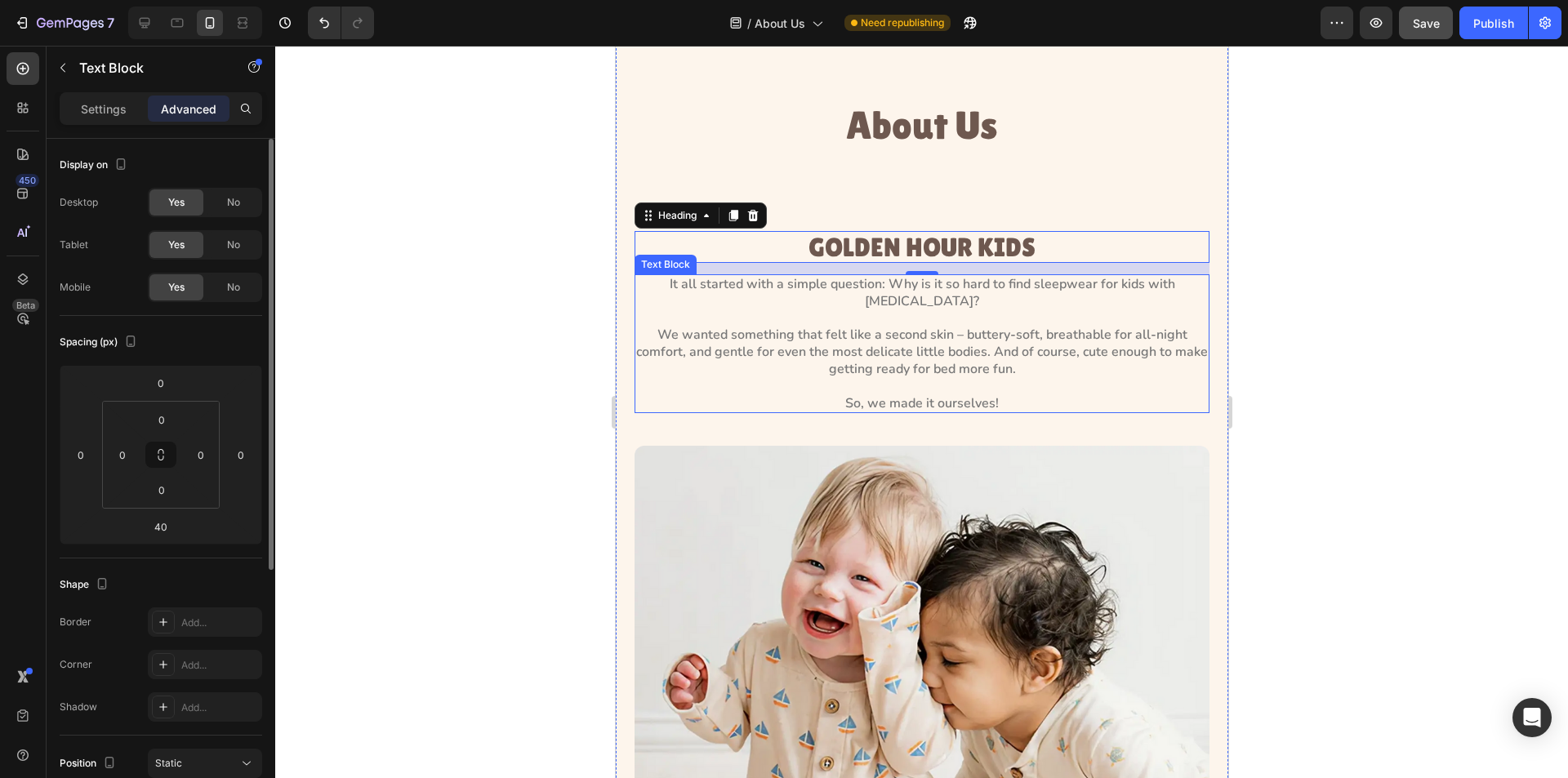
click at [778, 308] on p "It all started with a simple question: Why is it so hard to find sleepwear for …" at bounding box center [921, 343] width 572 height 136
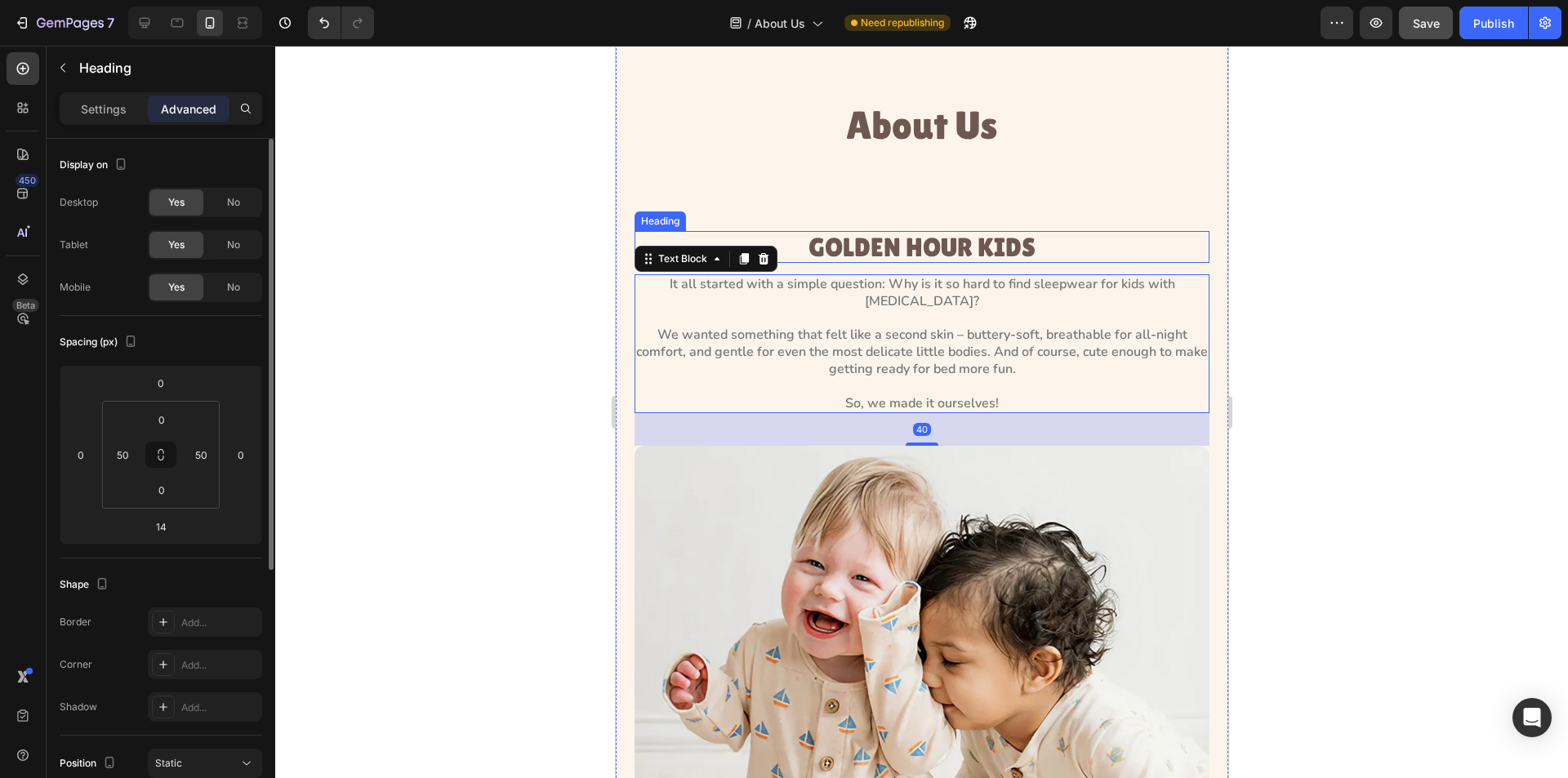
click at [887, 241] on h3 "GOLDEN HOUR KIDS" at bounding box center [921, 246] width 493 height 32
click at [899, 340] on p "It all started with a simple question: Why is it so hard to find sleepwear for …" at bounding box center [921, 343] width 572 height 136
click at [522, 471] on div at bounding box center [921, 411] width 1293 height 732
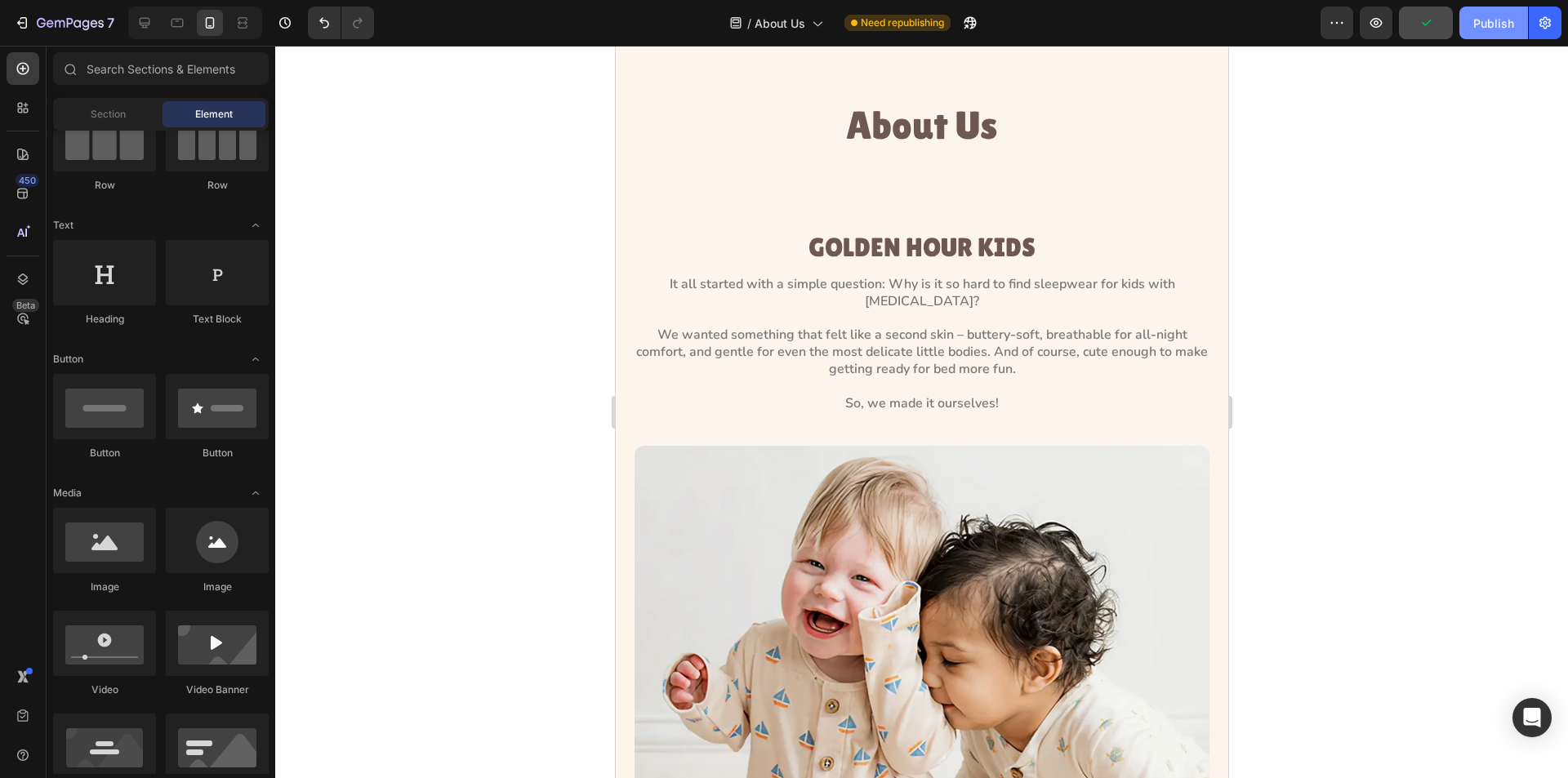
click at [1482, 22] on div "Publish" at bounding box center [1494, 23] width 41 height 17
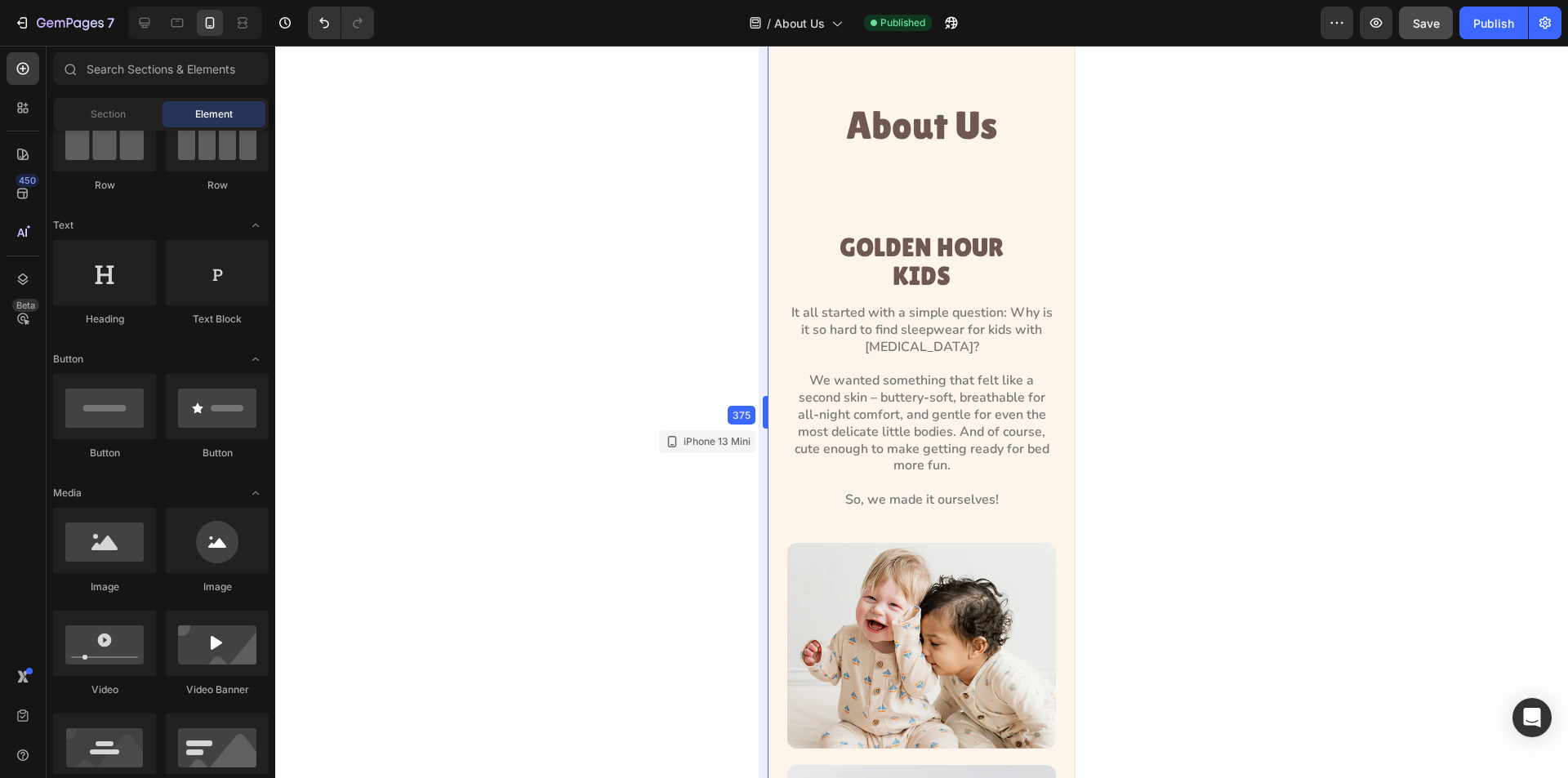
drag, startPoint x: 609, startPoint y: 404, endPoint x: 915, endPoint y: 432, distance: 307.3
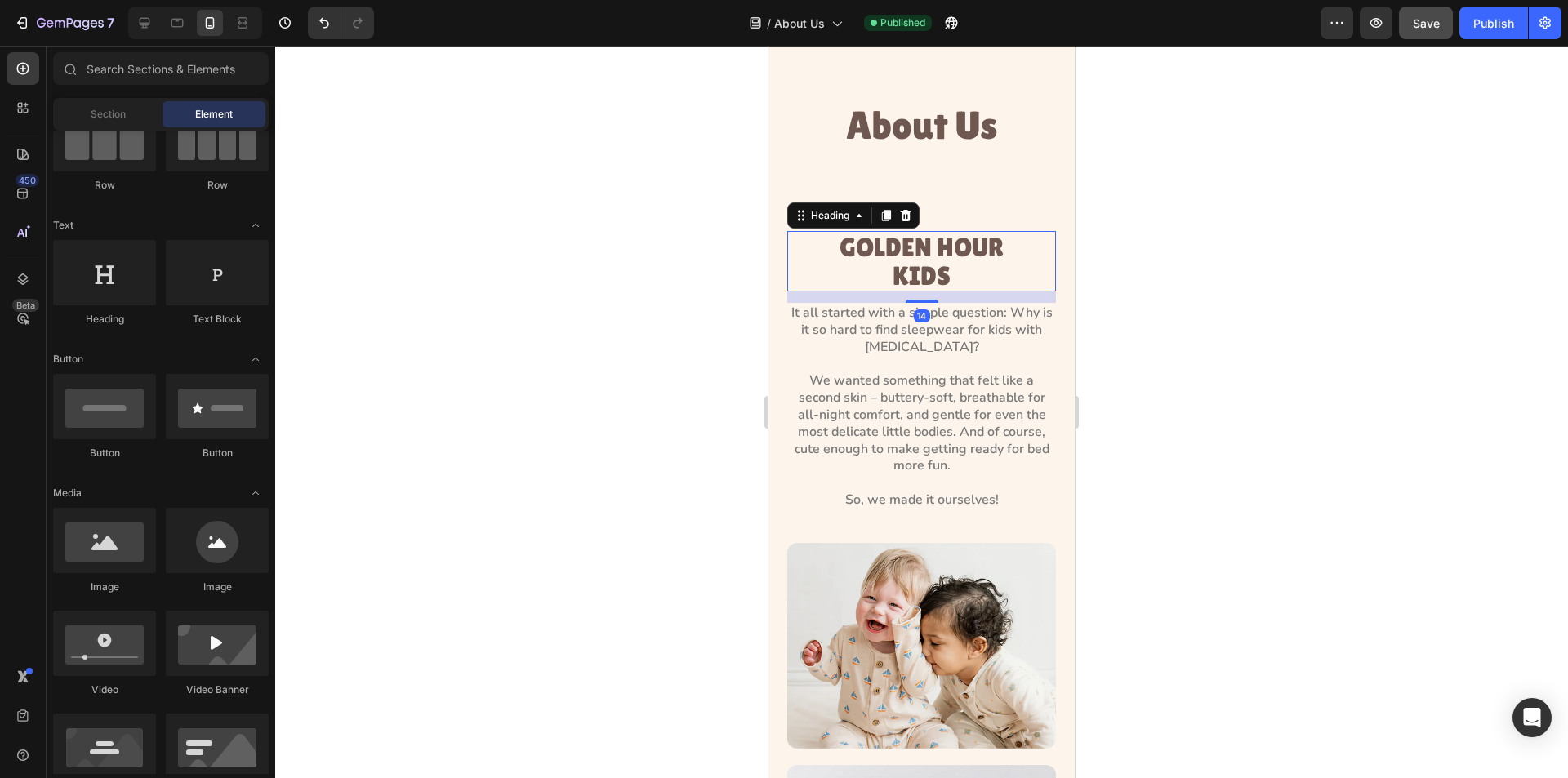
click at [902, 258] on h3 "GOLDEN HOUR KIDS" at bounding box center [922, 261] width 187 height 61
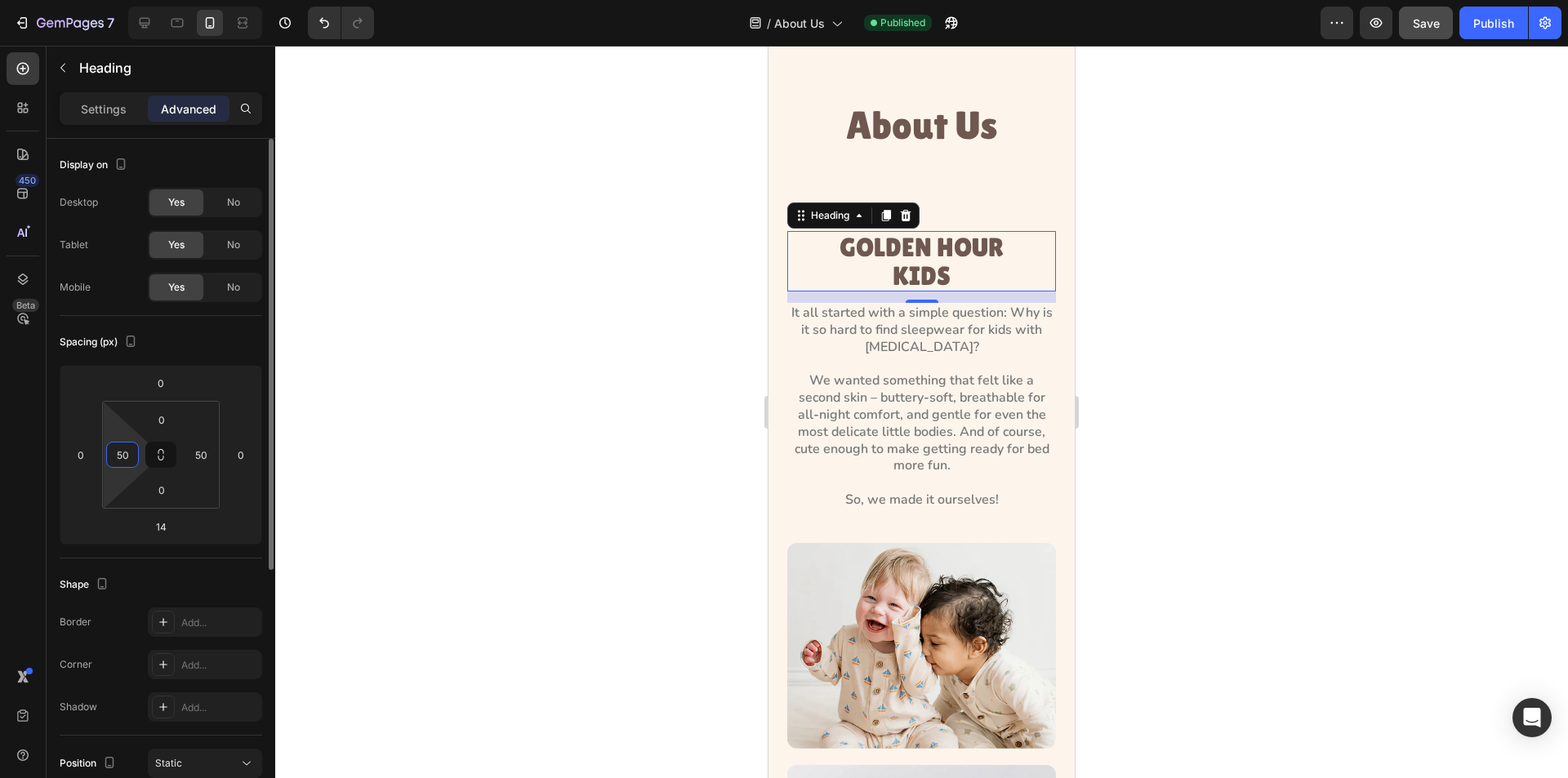
click at [134, 461] on input "50" at bounding box center [123, 455] width 24 height 24
type input "0"
click at [208, 453] on input "50" at bounding box center [201, 455] width 24 height 24
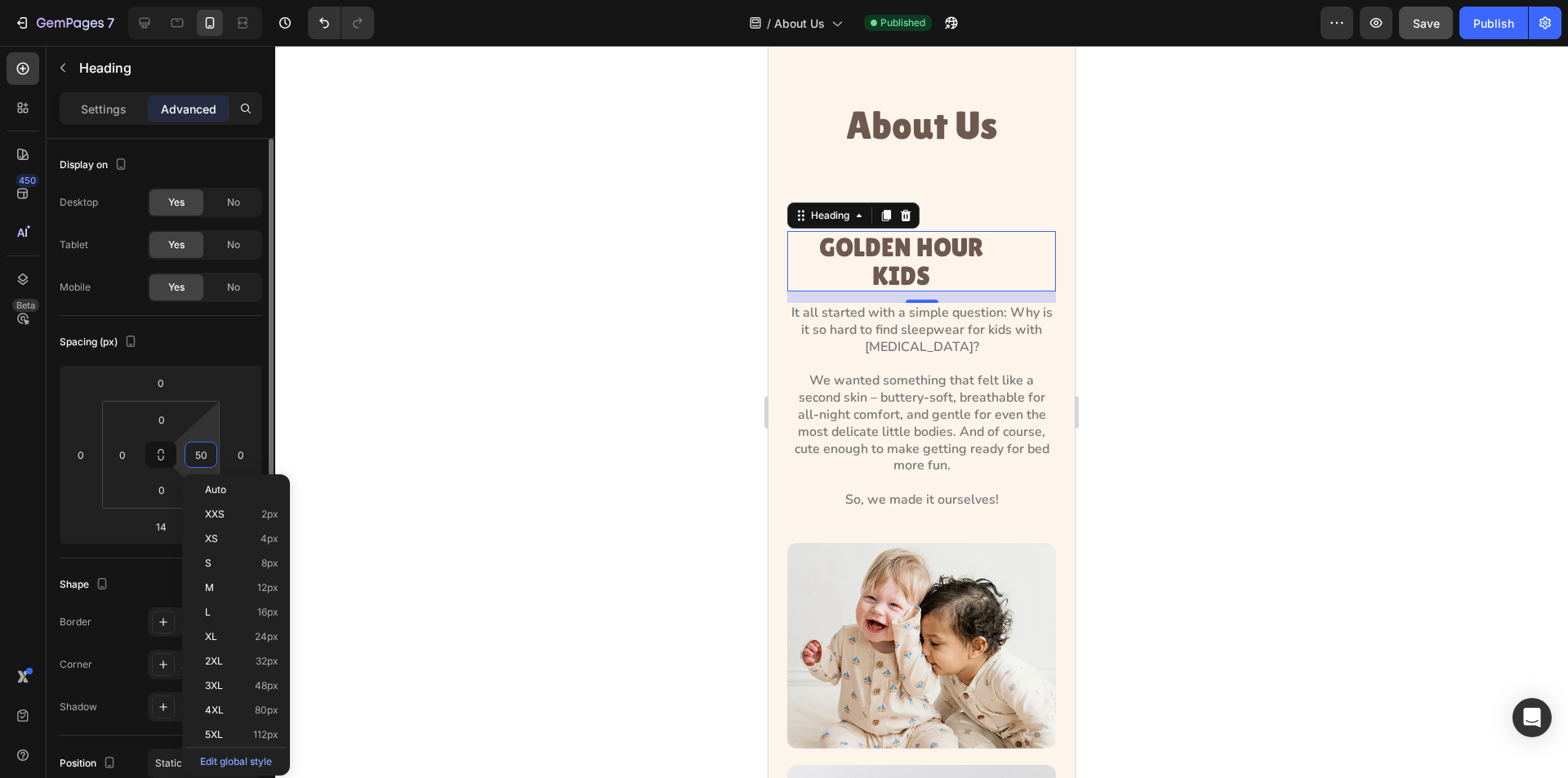
type input "0"
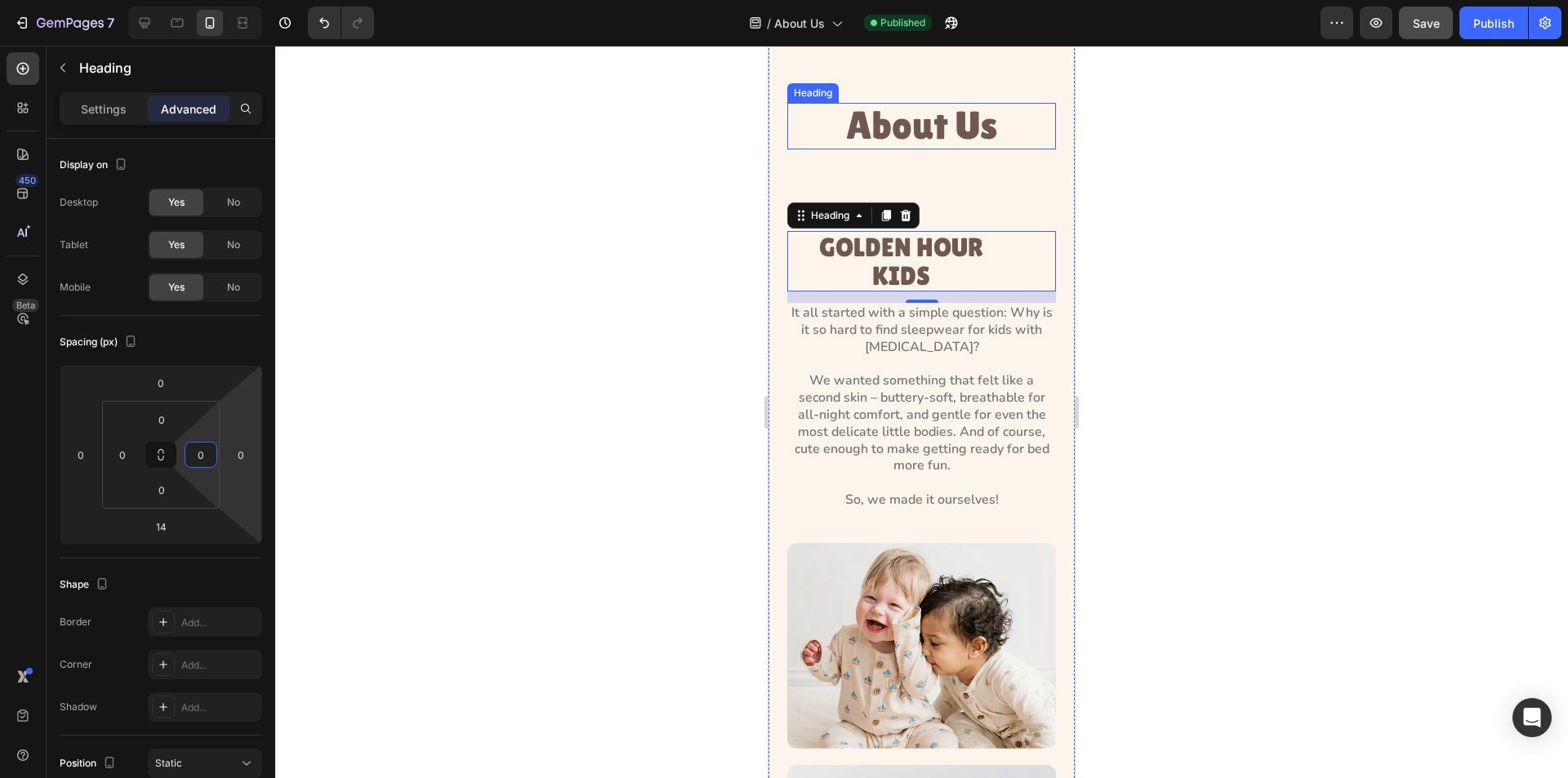
click at [943, 112] on h1 "About Us" at bounding box center [922, 126] width 187 height 47
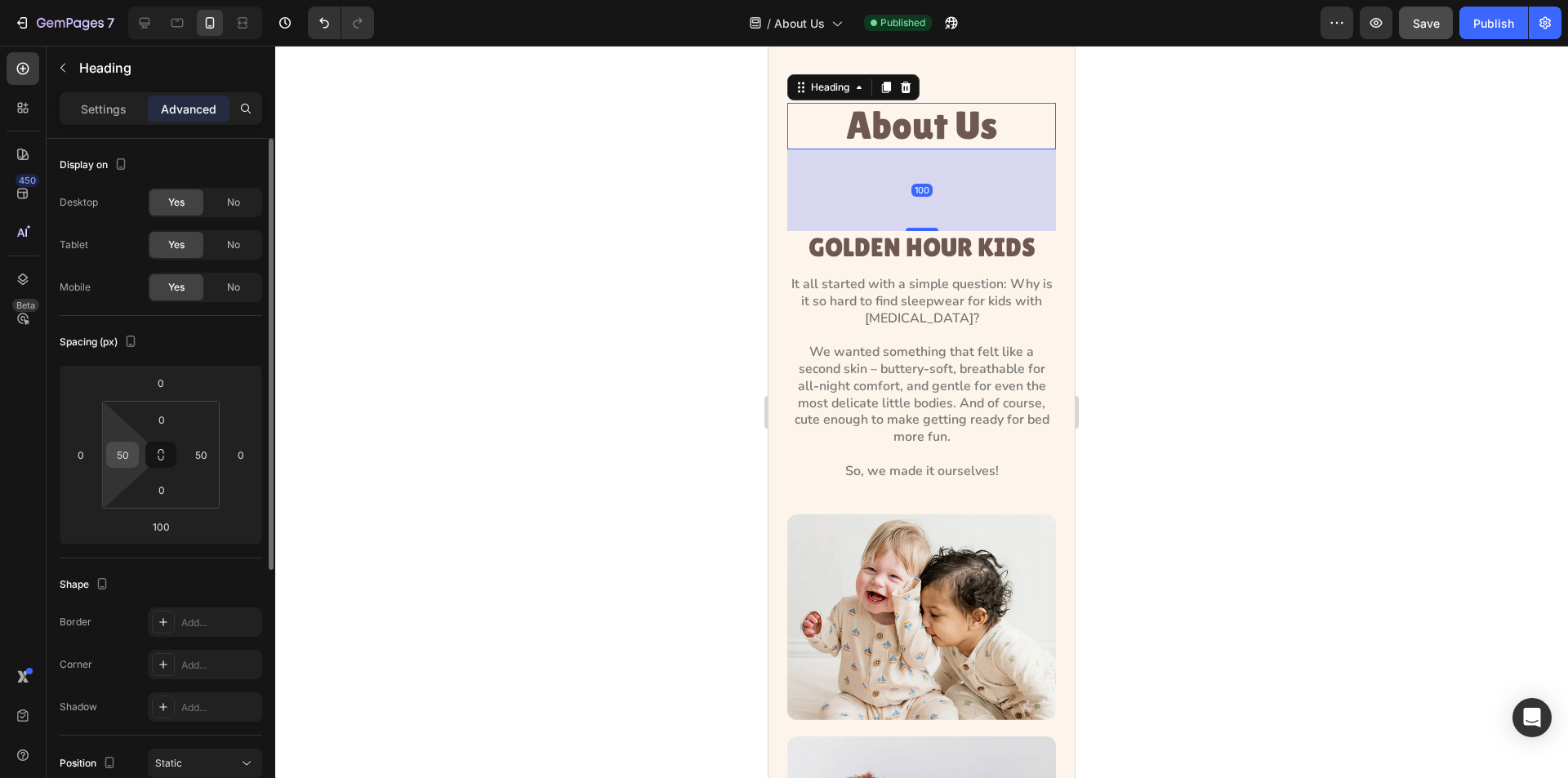
click at [126, 450] on input "50" at bounding box center [123, 455] width 24 height 24
type input "0"
click at [196, 461] on input "50" at bounding box center [201, 455] width 24 height 24
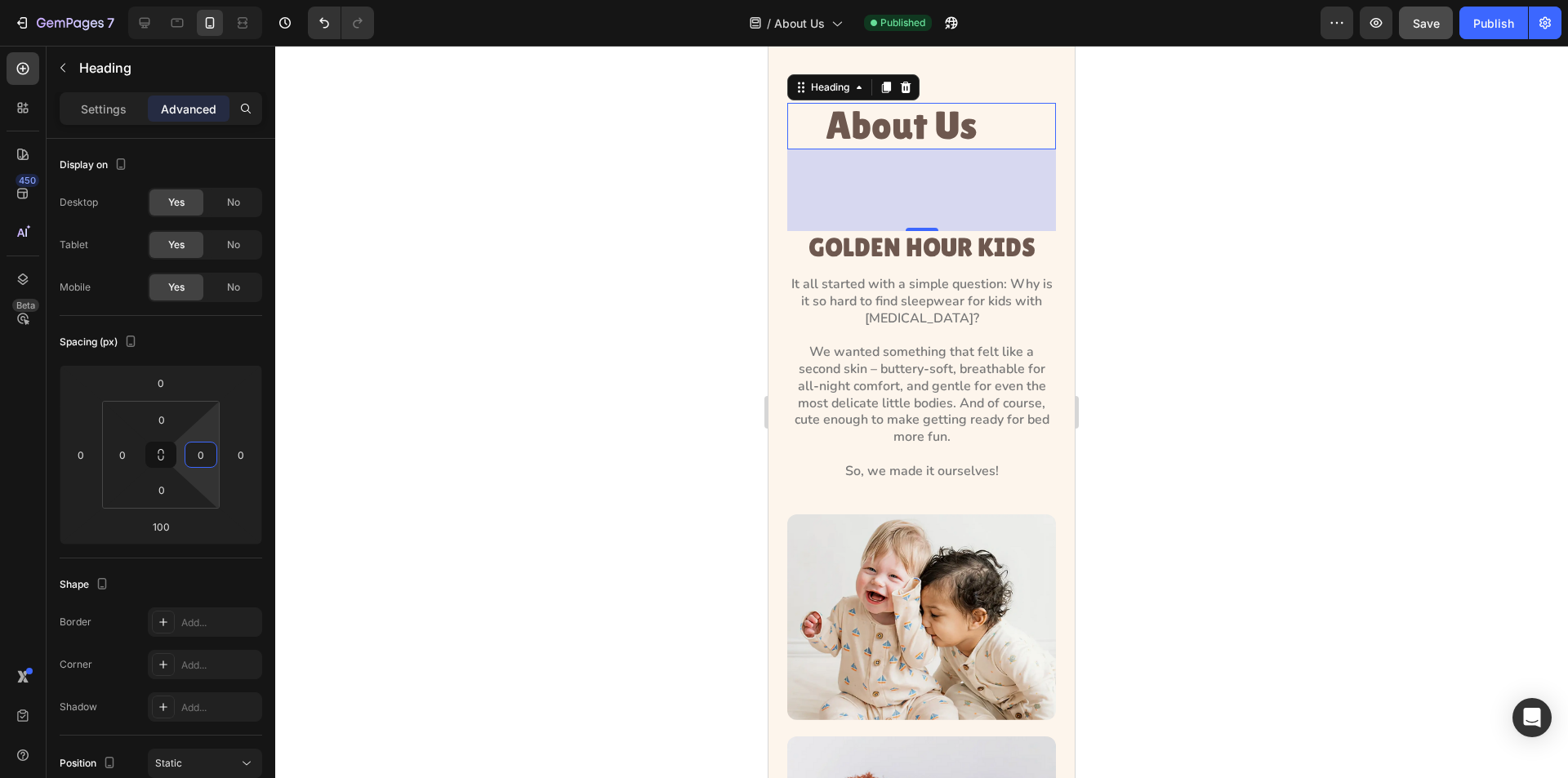
type input "0"
click at [521, 306] on div at bounding box center [921, 411] width 1293 height 732
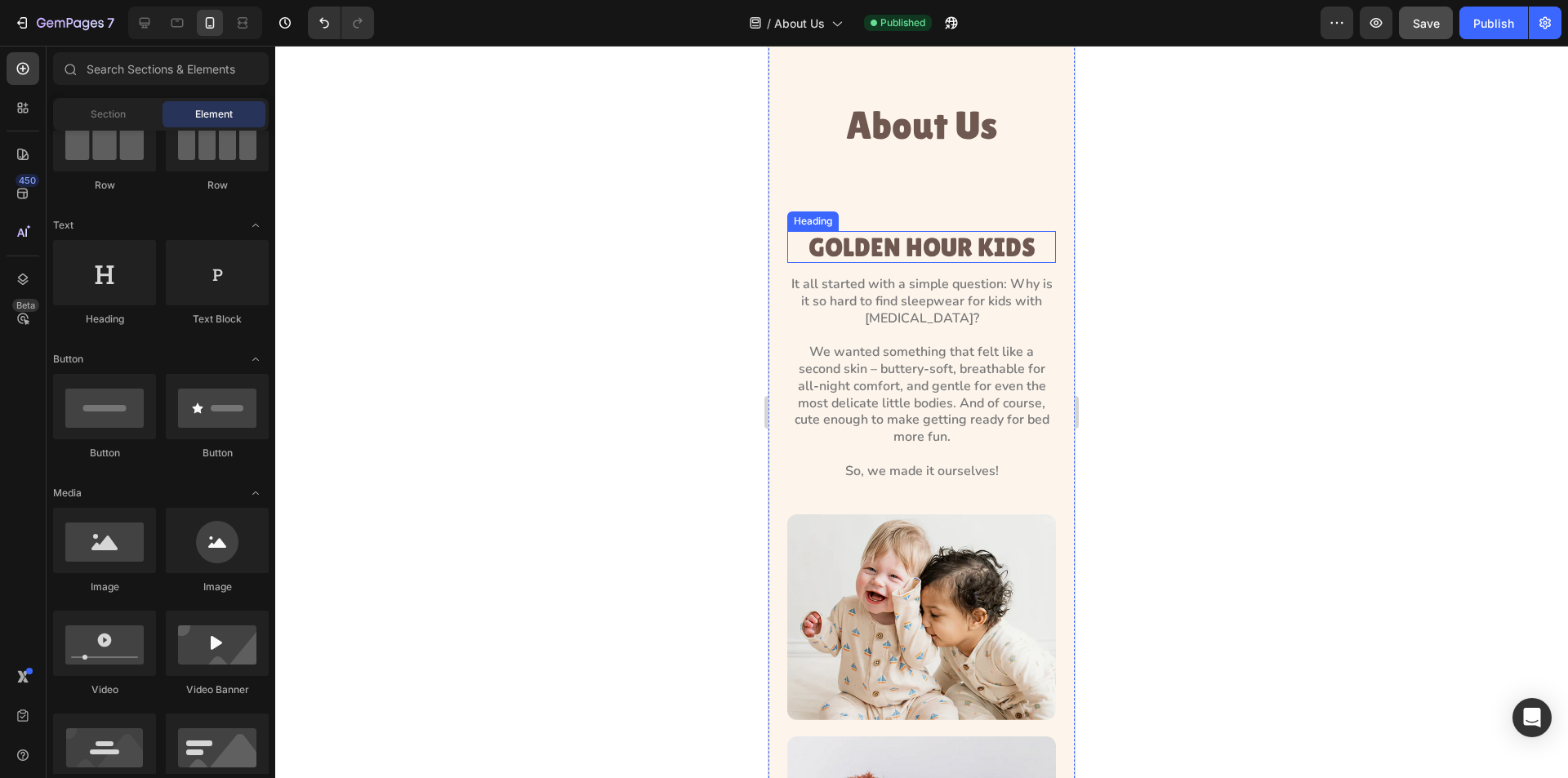
click at [888, 241] on h3 "GOLDEN HOUR KIDS" at bounding box center [921, 246] width 269 height 32
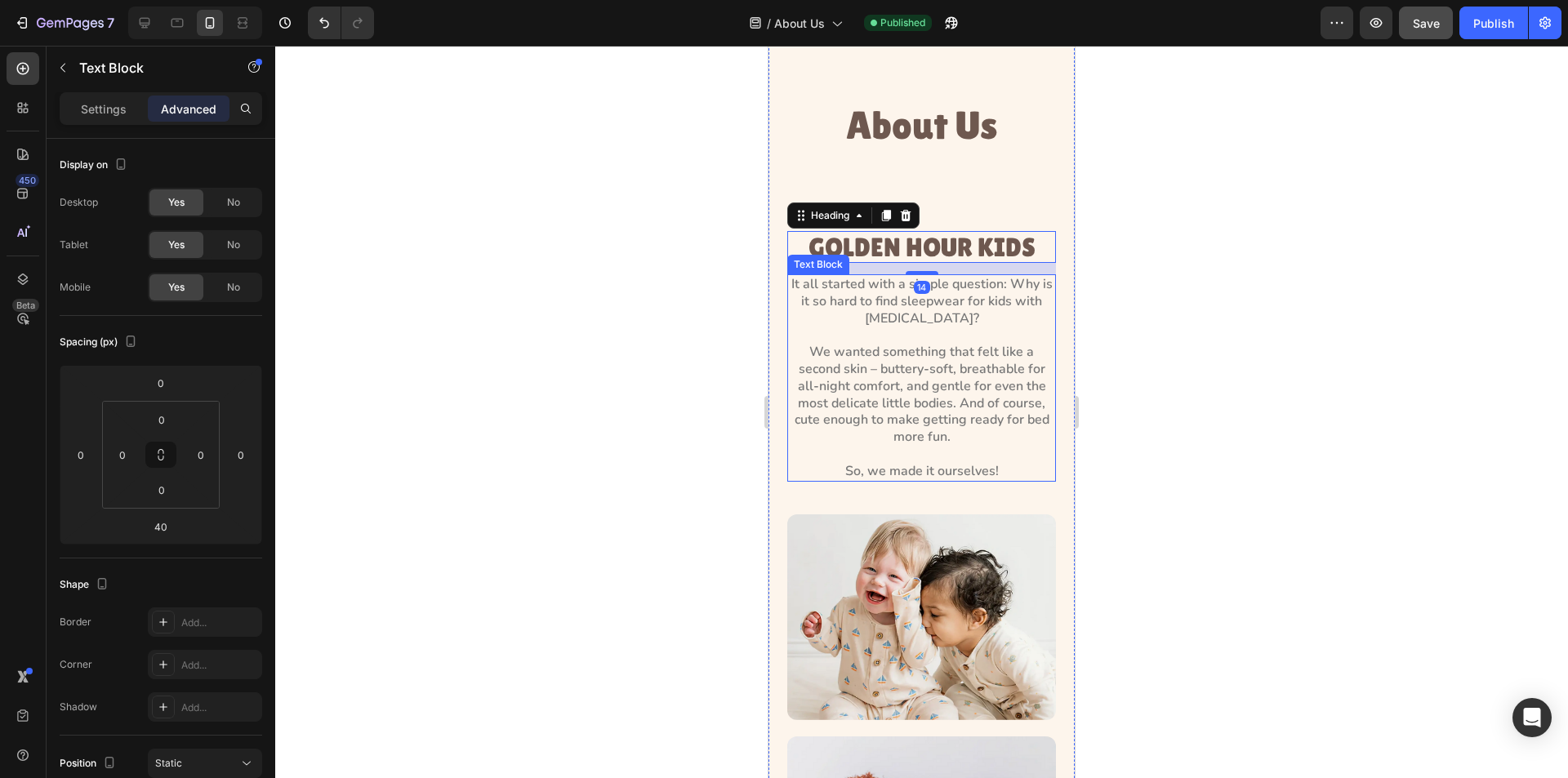
click at [863, 303] on p "It all started with a simple question: Why is it so hard to find sleepwear for …" at bounding box center [921, 378] width 266 height 204
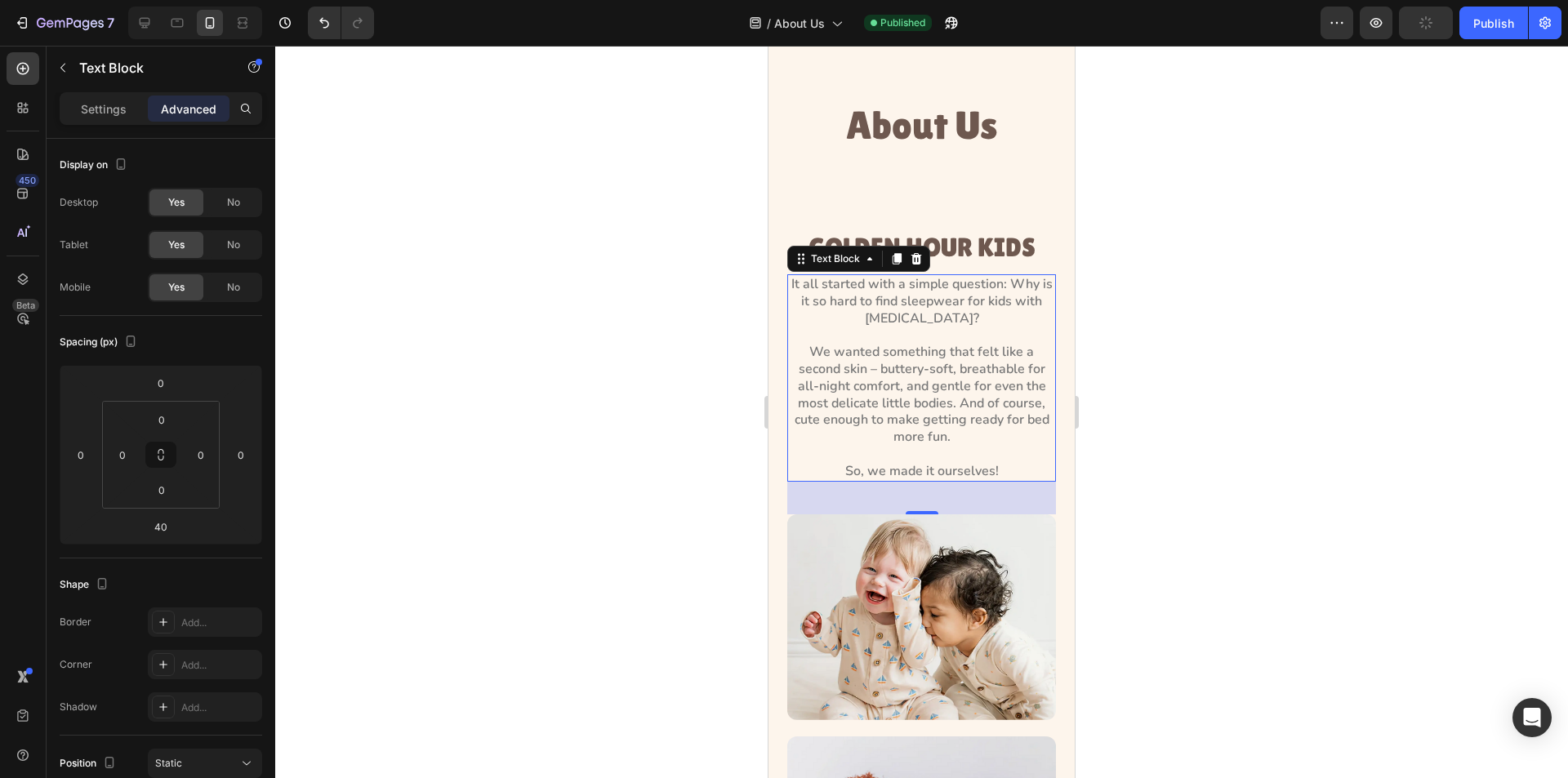
click at [940, 411] on p "It all started with a simple question: Why is it so hard to find sleepwear for …" at bounding box center [921, 378] width 266 height 204
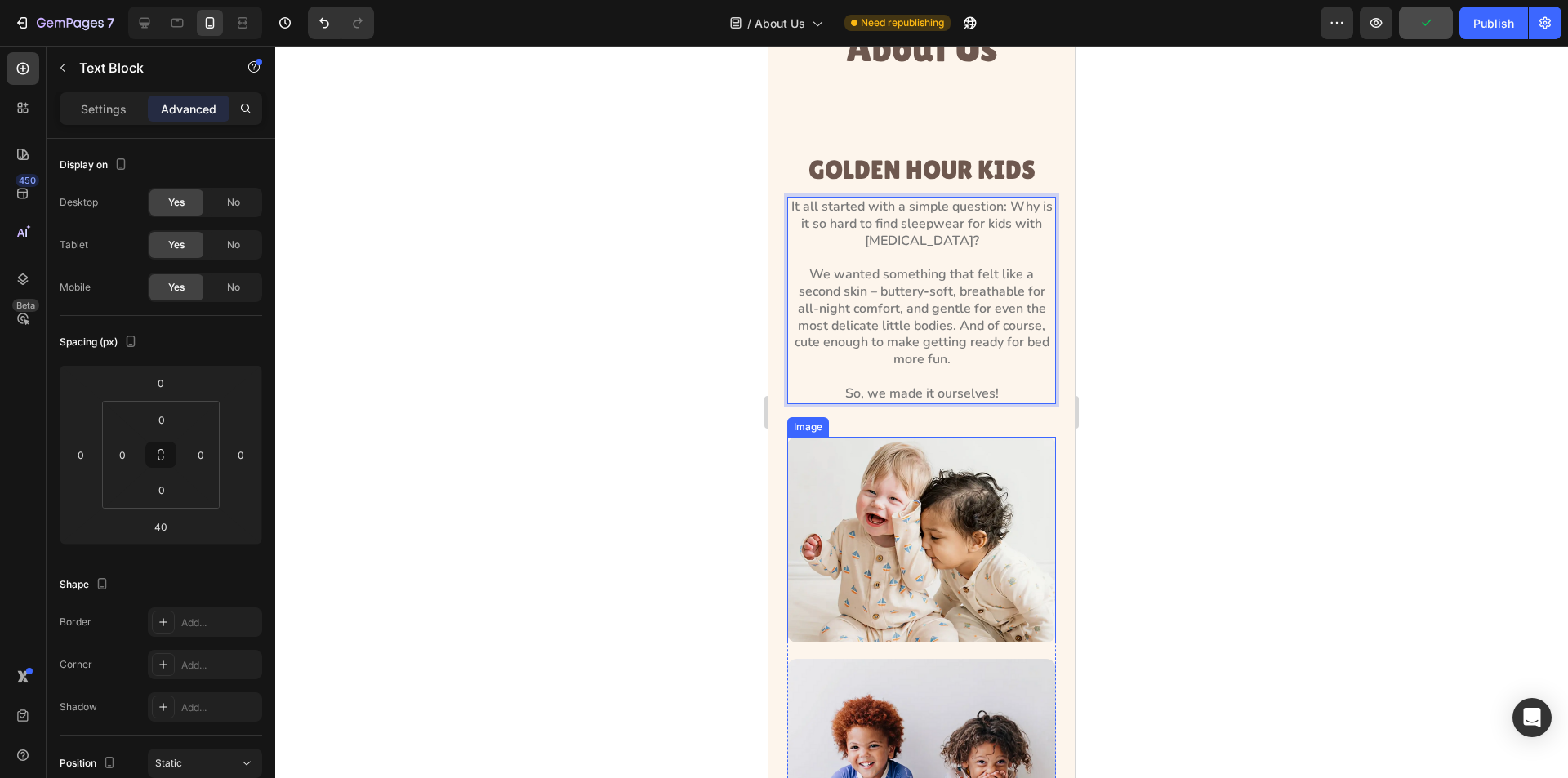
scroll to position [0, 0]
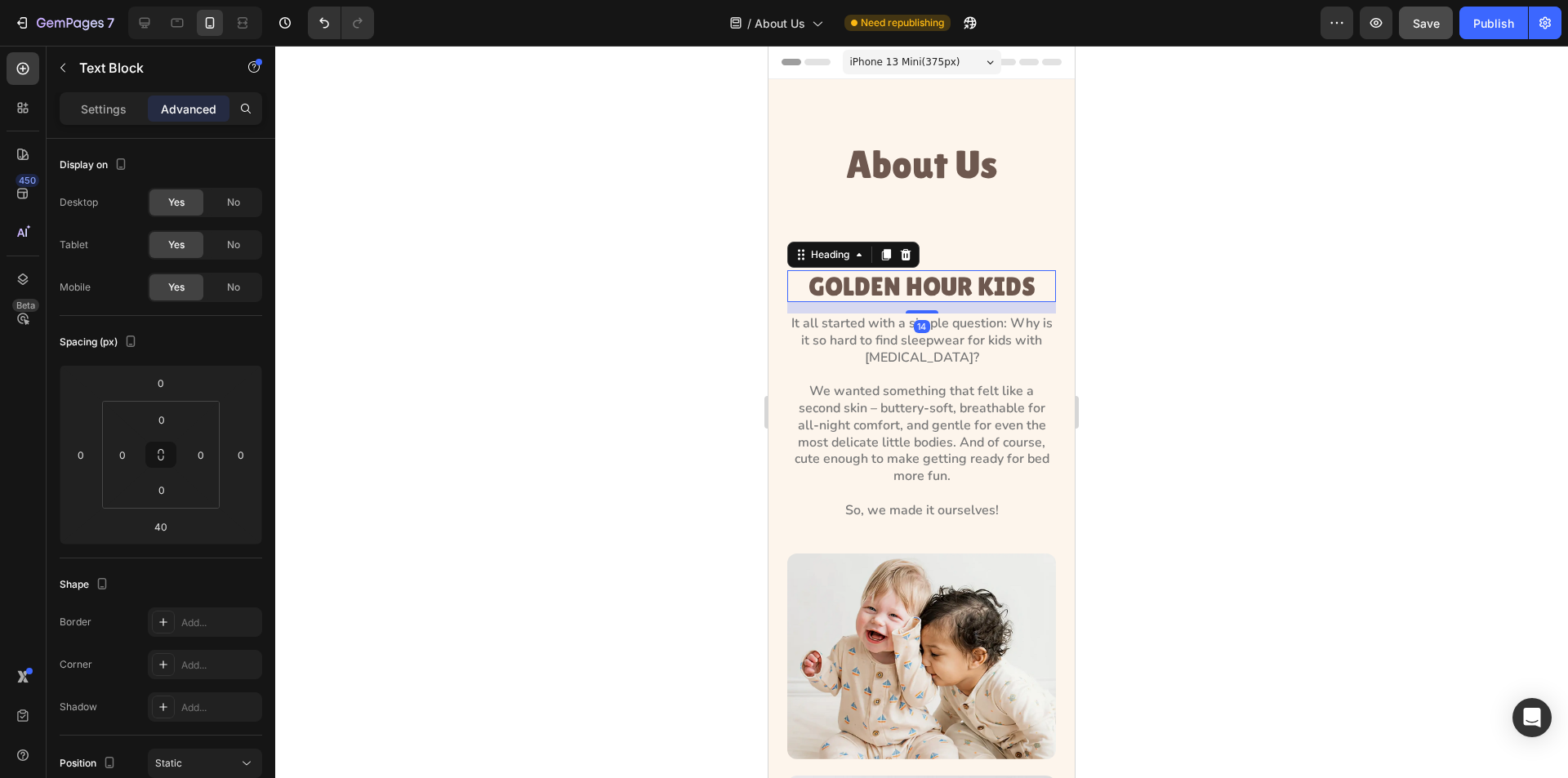
click at [881, 274] on h3 "GOLDEN HOUR KIDS" at bounding box center [921, 286] width 269 height 32
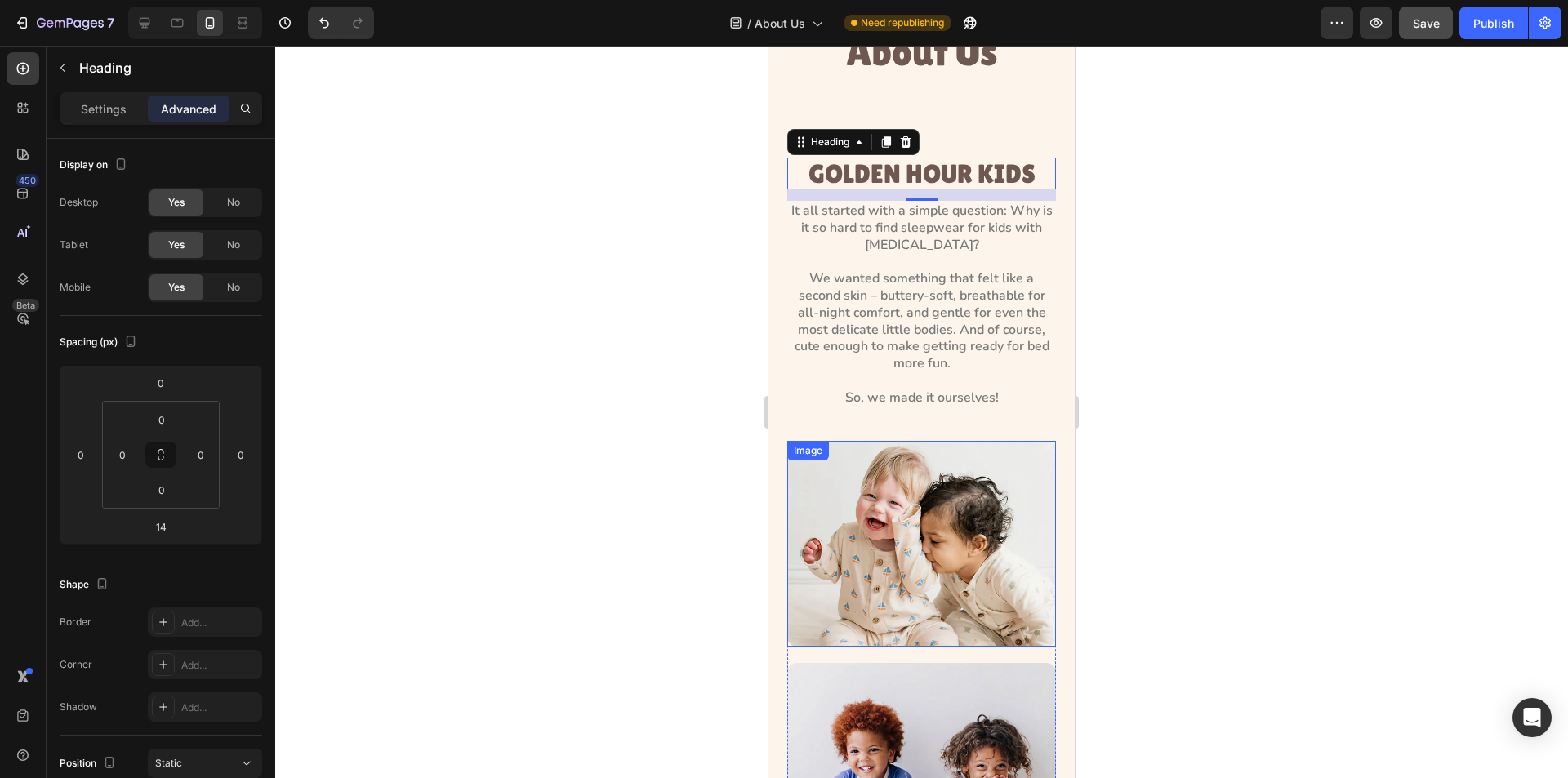
scroll to position [81, 0]
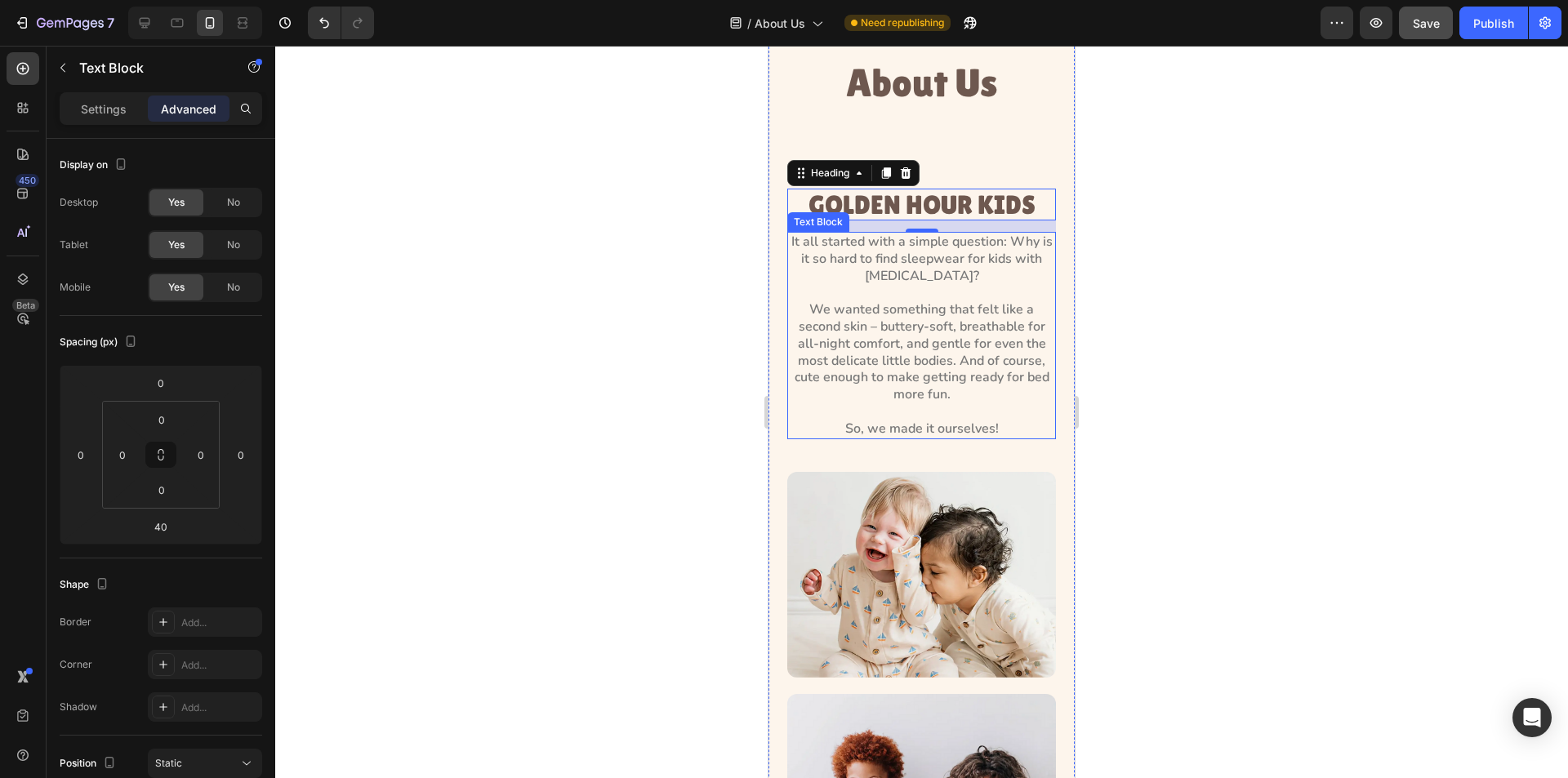
click at [906, 328] on p "It all started with a simple question: Why is it so hard to find sleepwear for …" at bounding box center [921, 335] width 266 height 204
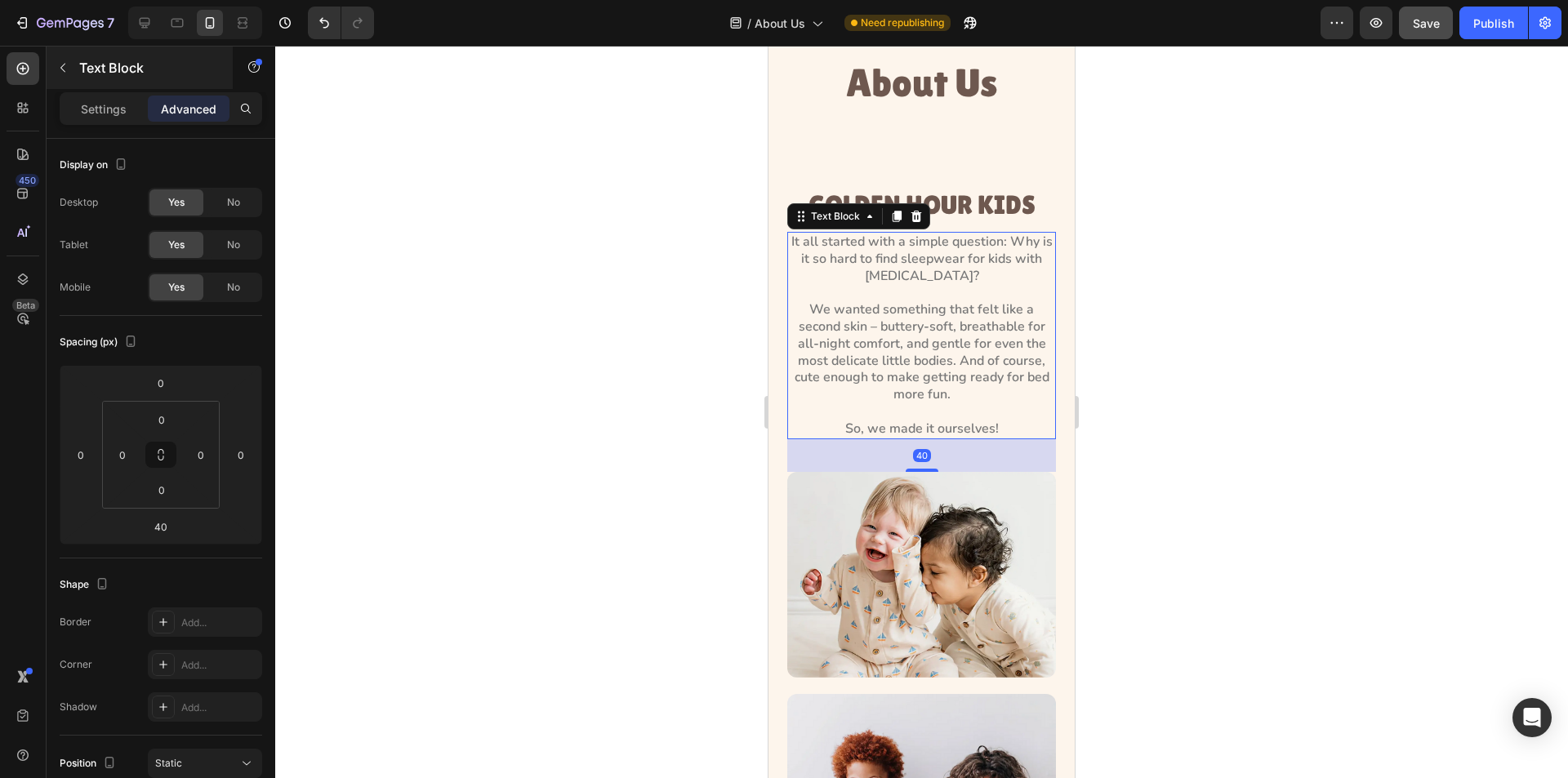
click at [118, 88] on div "Text Block" at bounding box center [139, 67] width 186 height 42
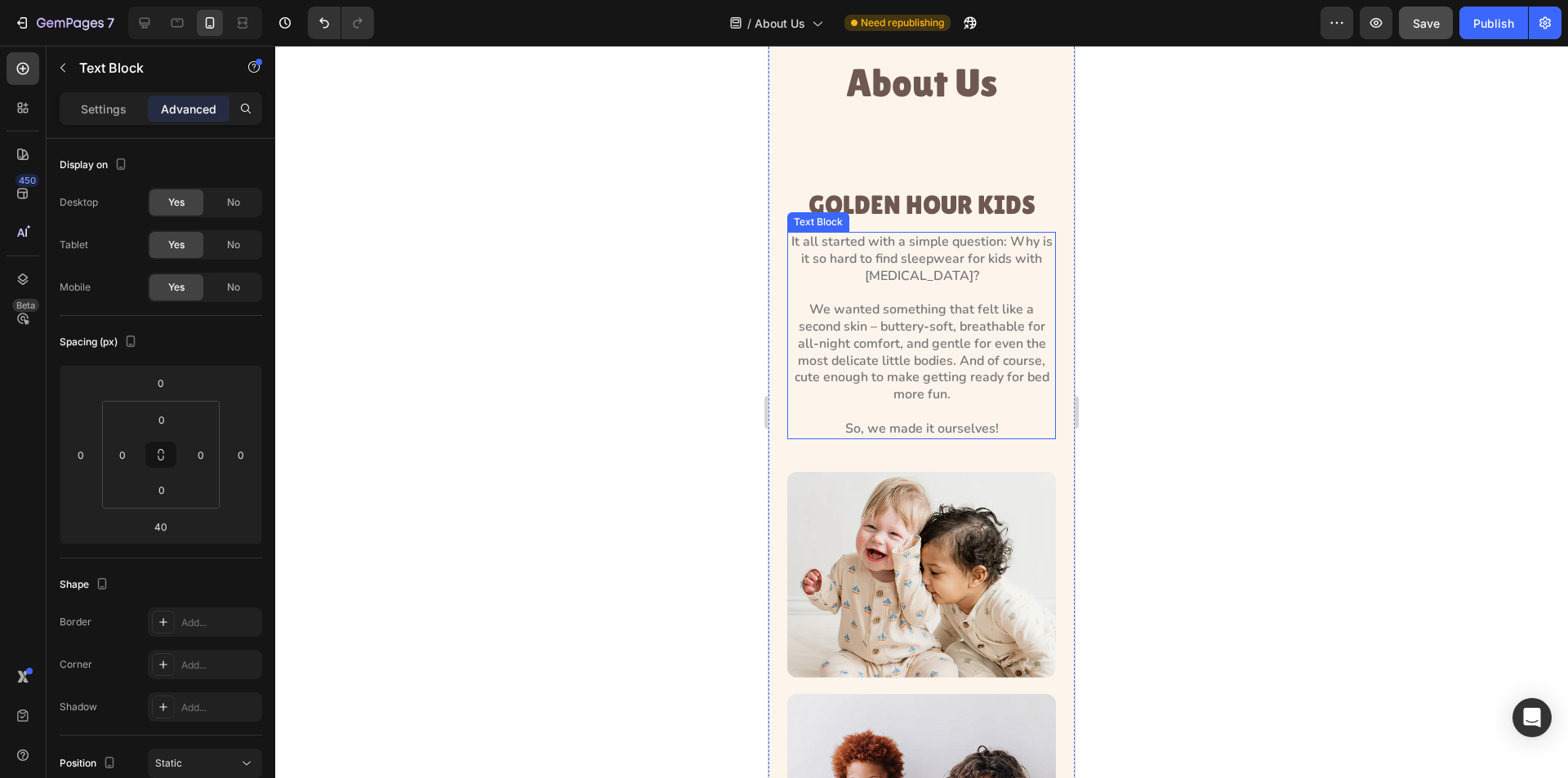
click at [899, 287] on p "It all started with a simple question: Why is it so hard to find sleepwear for …" at bounding box center [921, 335] width 266 height 204
click at [93, 116] on p "Settings" at bounding box center [104, 109] width 46 height 17
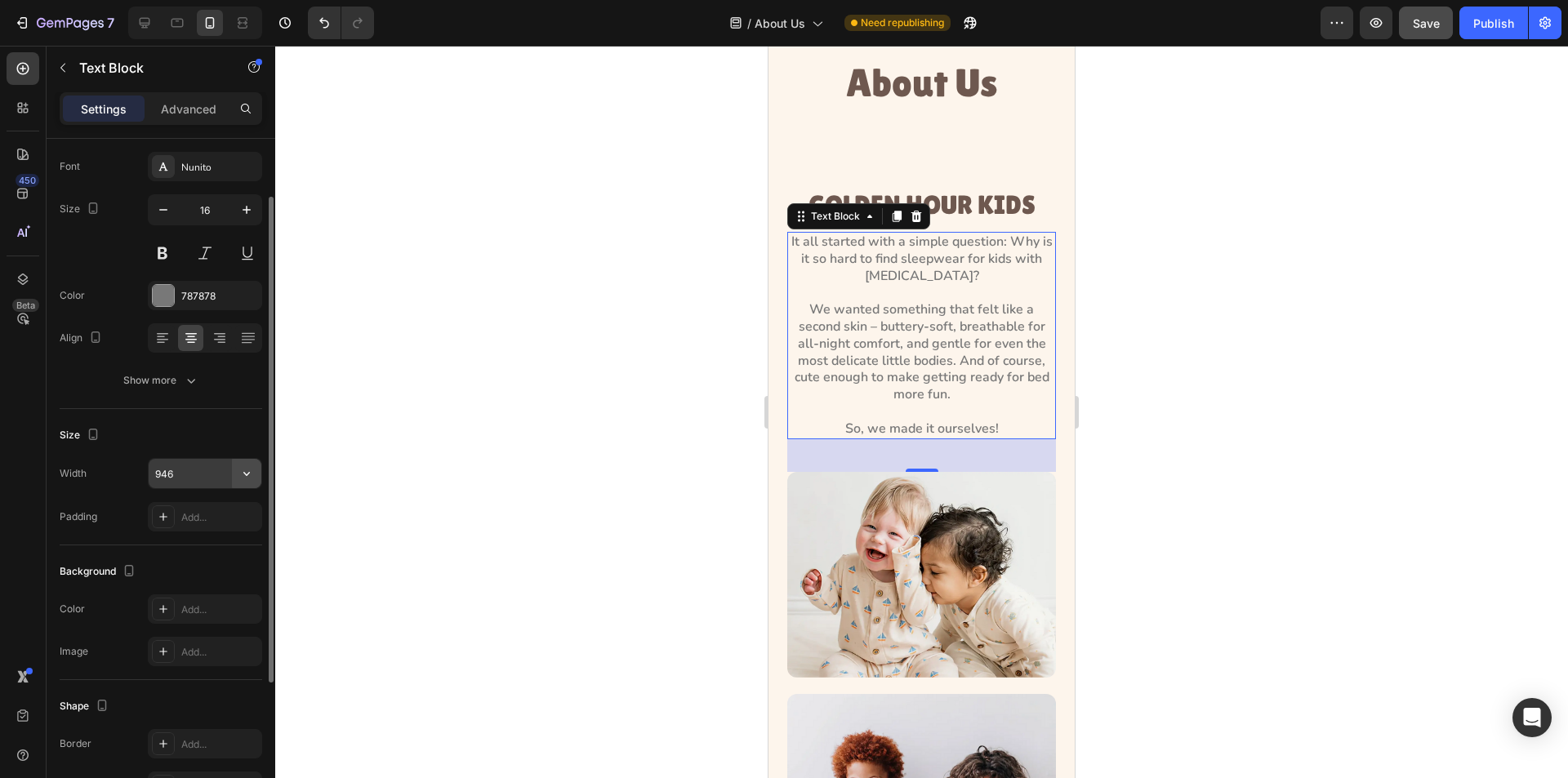
click at [243, 466] on icon "button" at bounding box center [246, 473] width 16 height 16
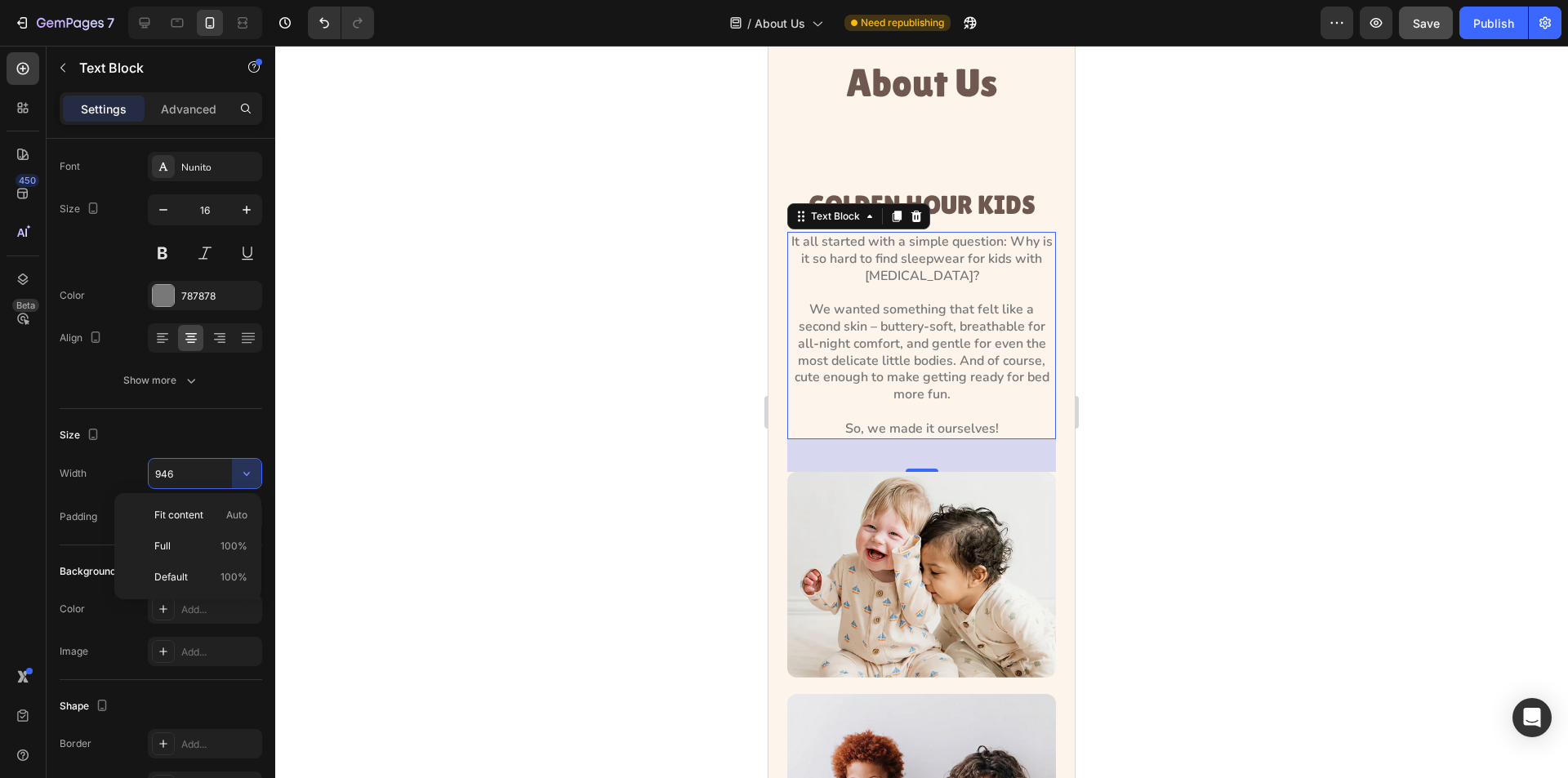
drag, startPoint x: 216, startPoint y: 552, endPoint x: 350, endPoint y: 449, distance: 169.0
click at [217, 552] on p "Full 100%" at bounding box center [202, 545] width 93 height 15
type input "100%"
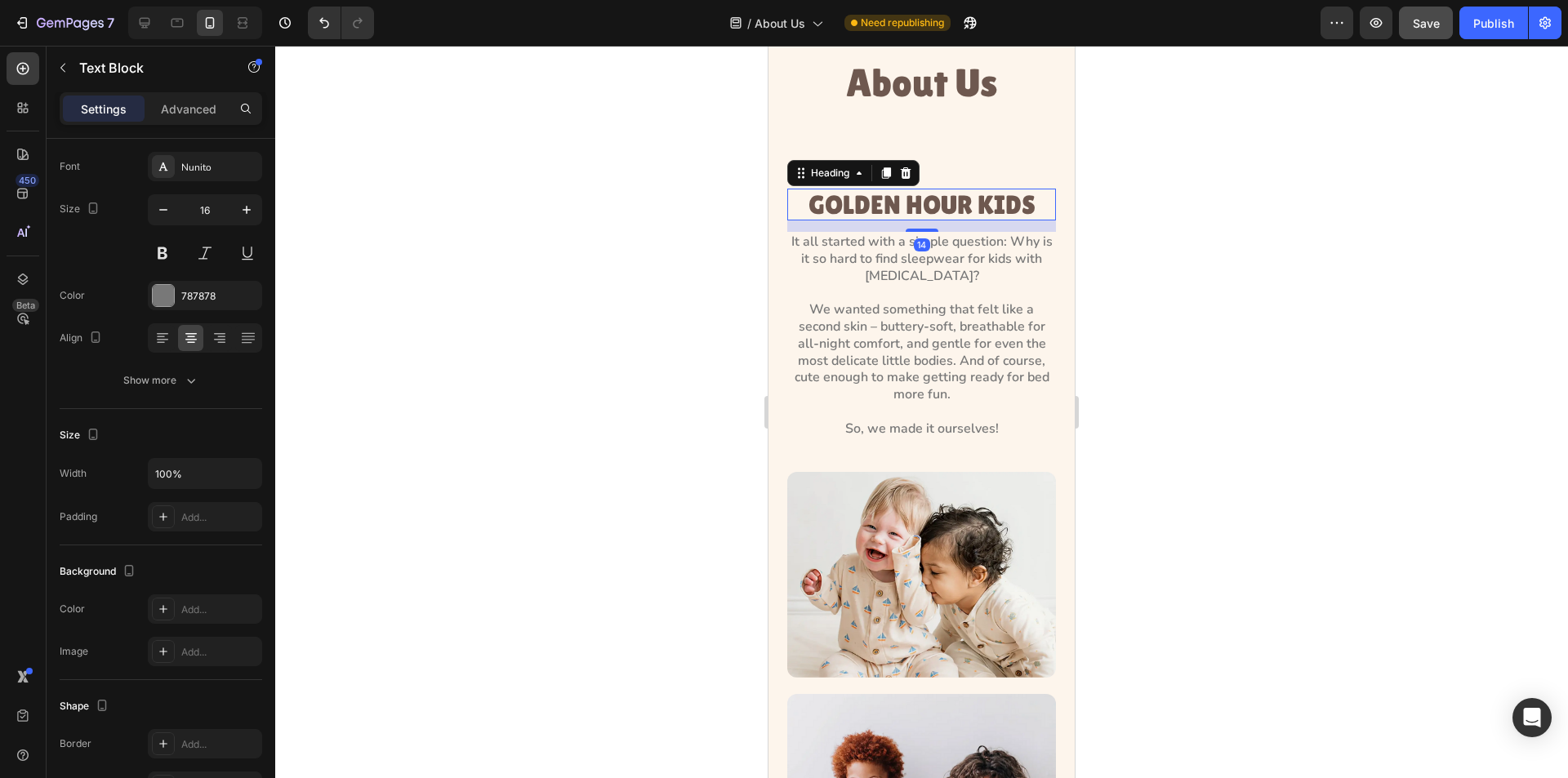
drag, startPoint x: 954, startPoint y: 202, endPoint x: 911, endPoint y: 201, distance: 43.0
click at [952, 201] on h3 "GOLDEN HOUR KIDS" at bounding box center [921, 204] width 269 height 32
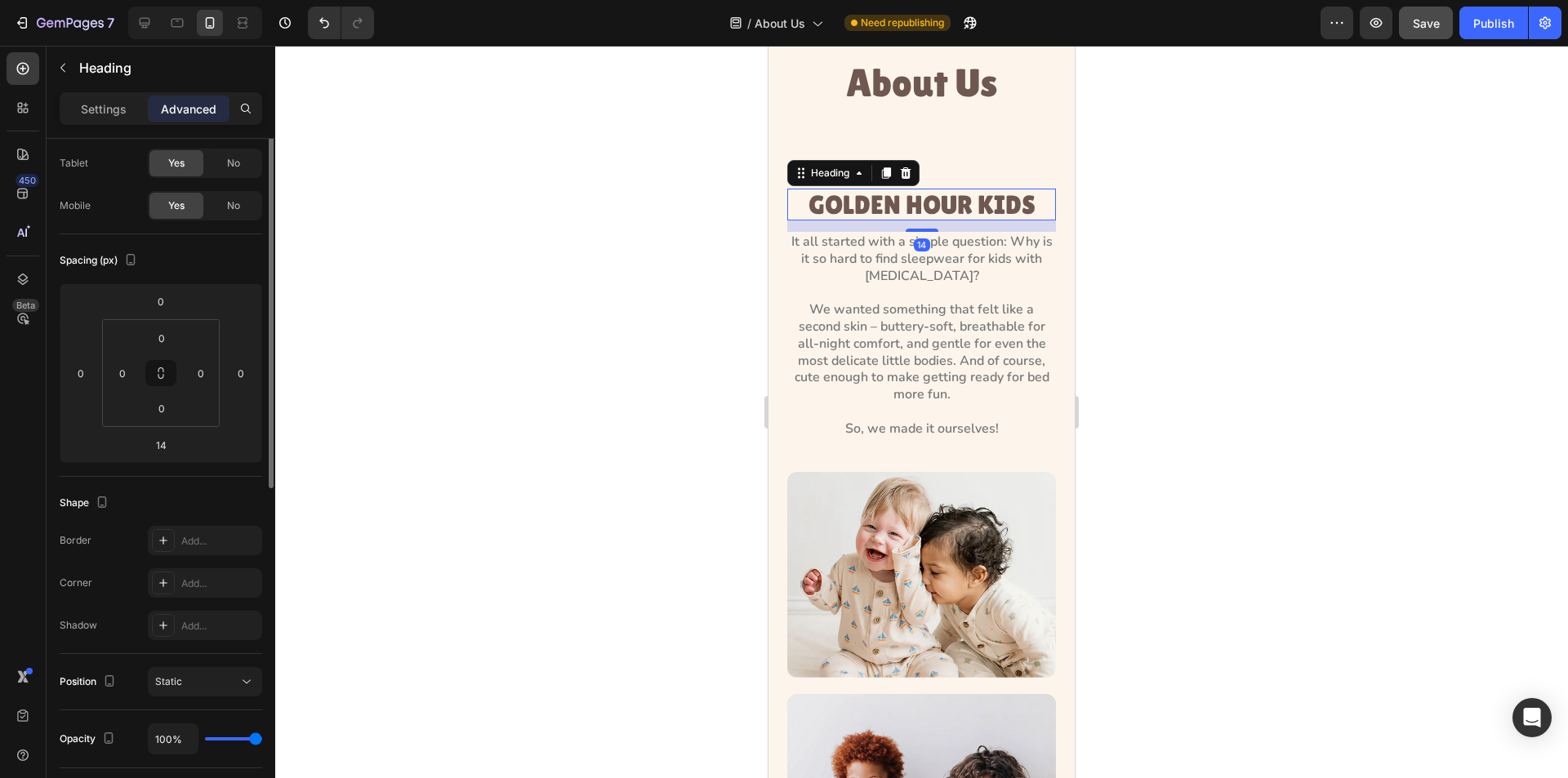
scroll to position [0, 0]
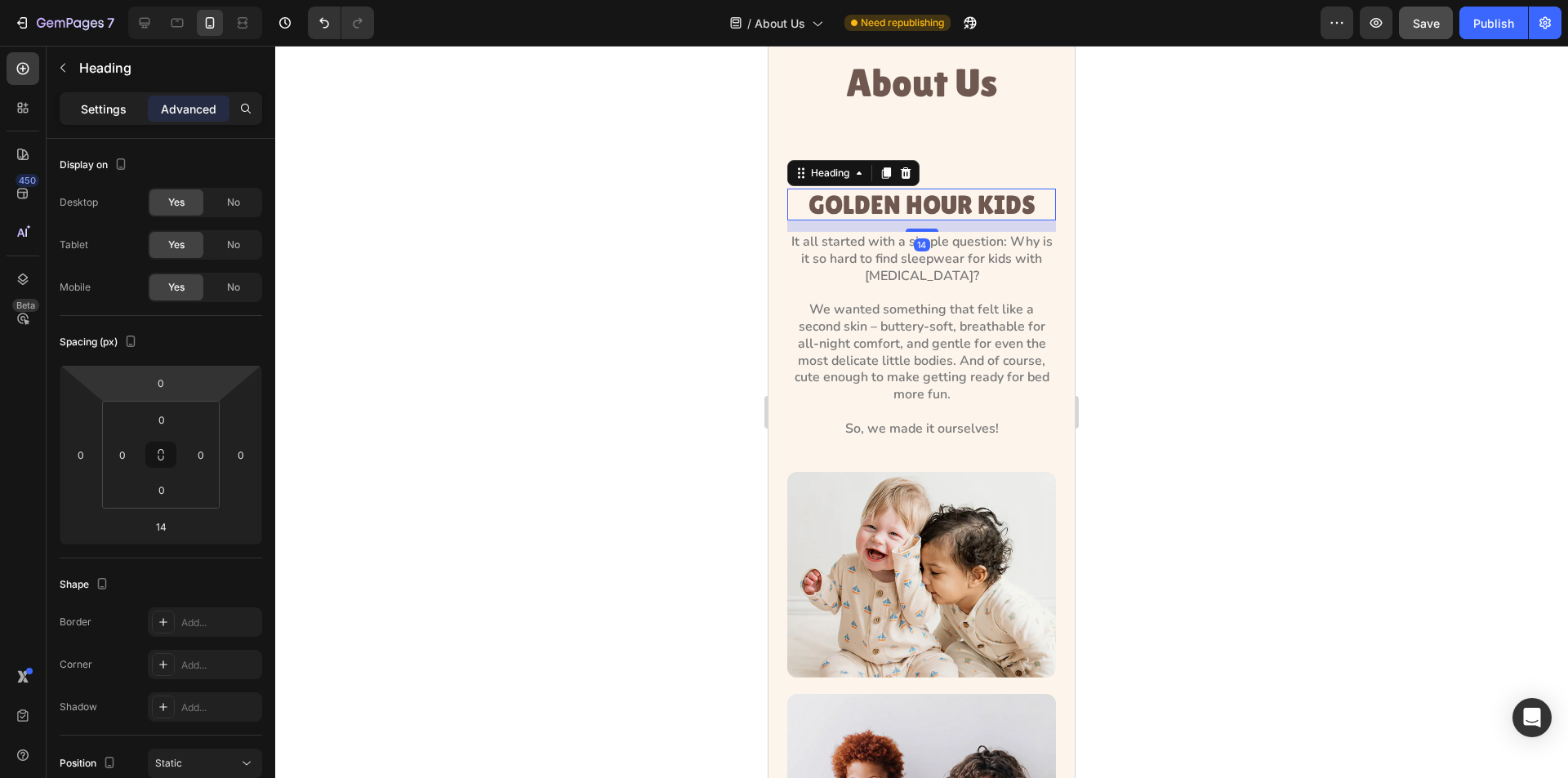
click at [101, 115] on p "Settings" at bounding box center [104, 109] width 46 height 17
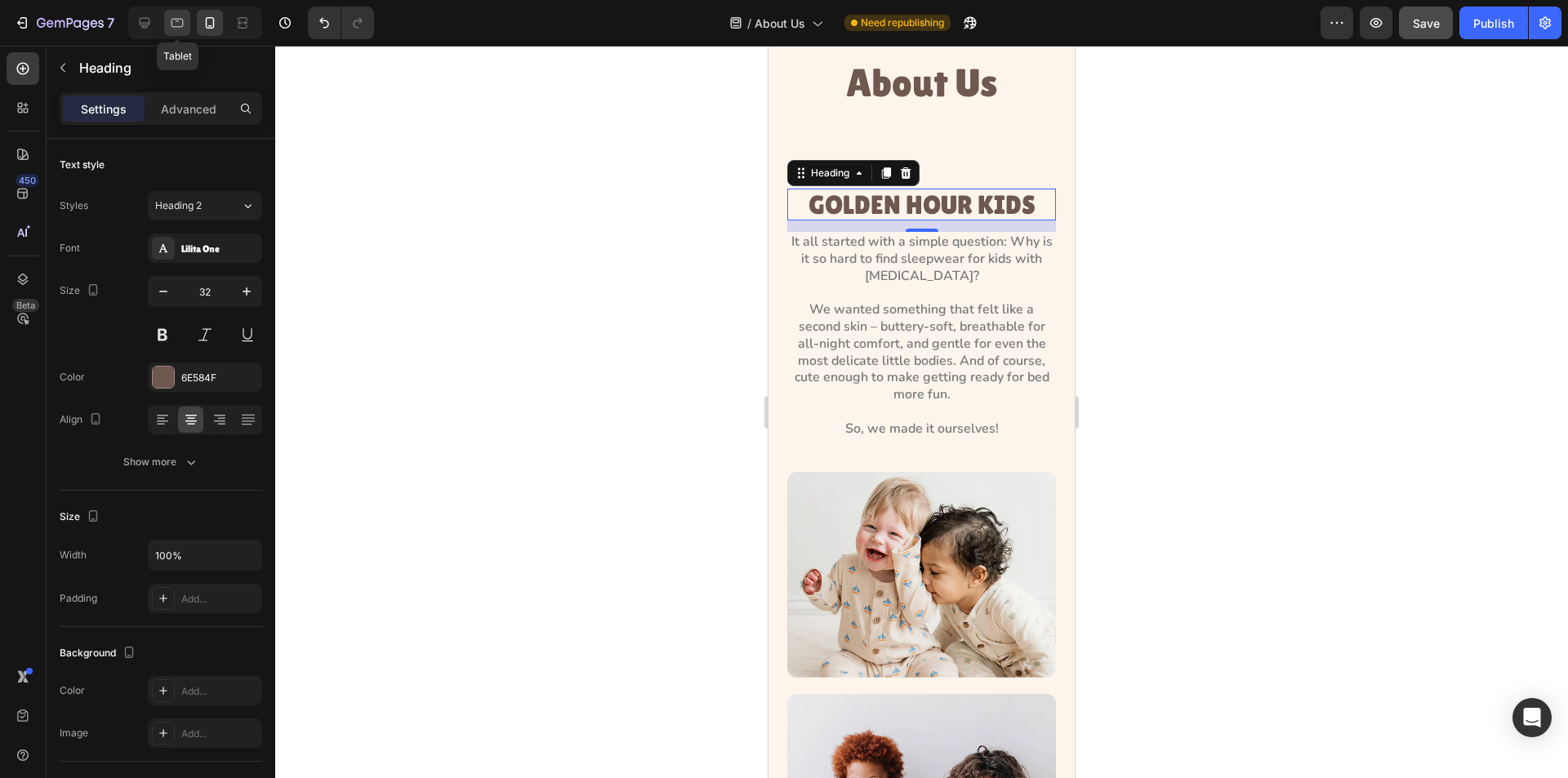
click at [166, 21] on div at bounding box center [177, 22] width 26 height 26
type input "40"
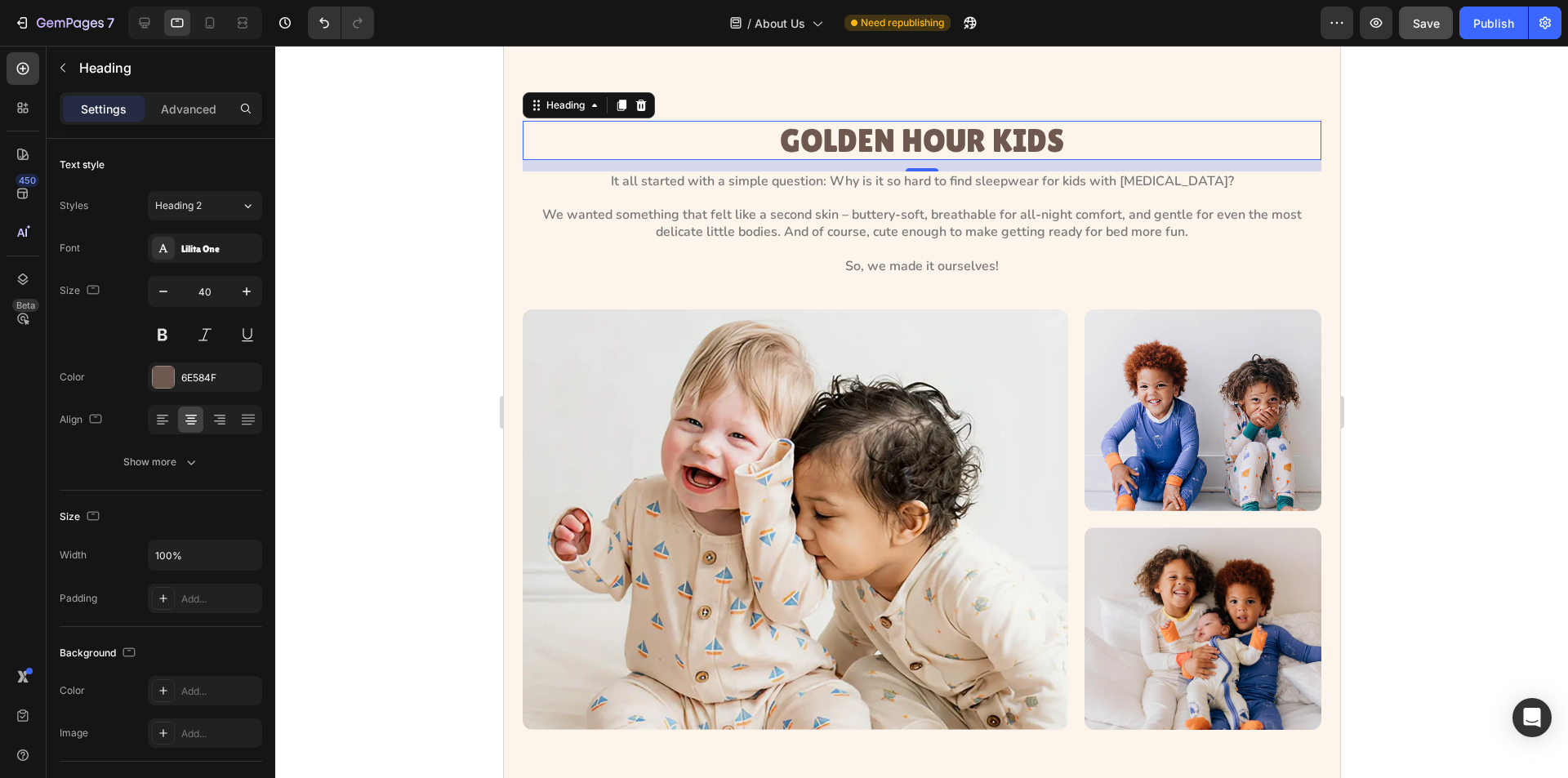
scroll to position [169, 0]
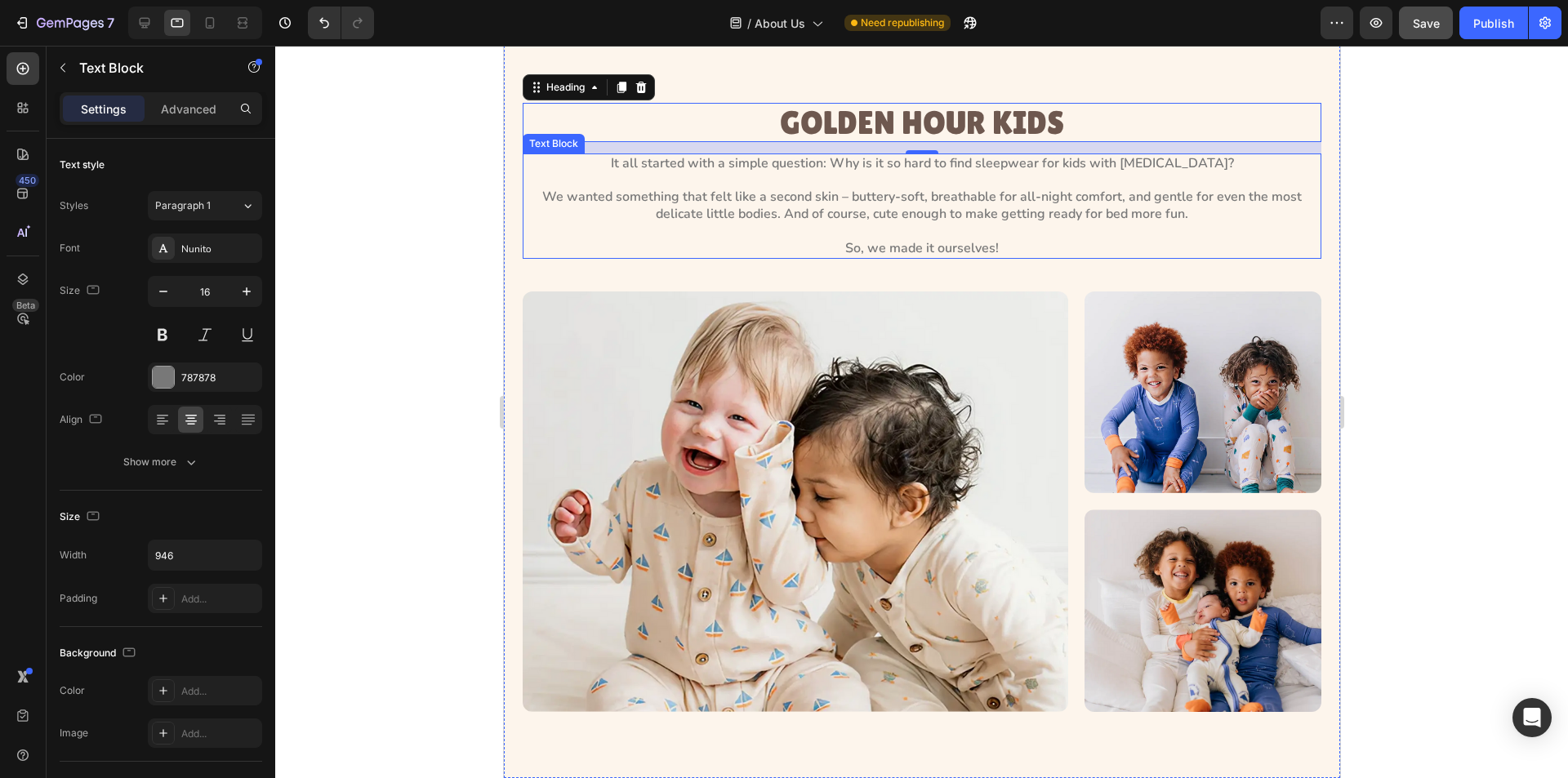
click at [770, 201] on p "It all started with a simple question: Why is it so hard to find sleepwear for …" at bounding box center [922, 206] width 770 height 102
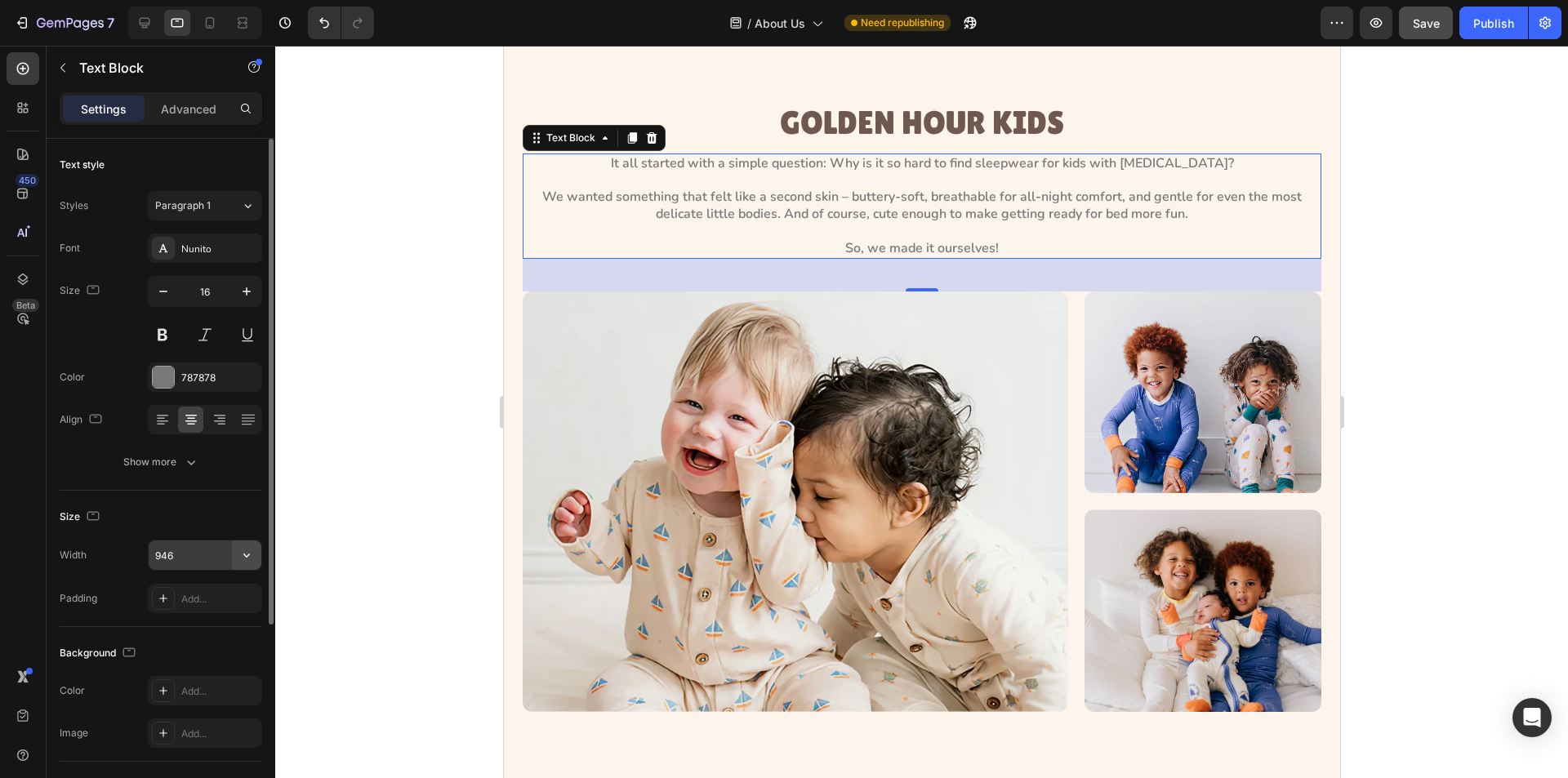
click at [243, 554] on icon "button" at bounding box center [246, 555] width 16 height 16
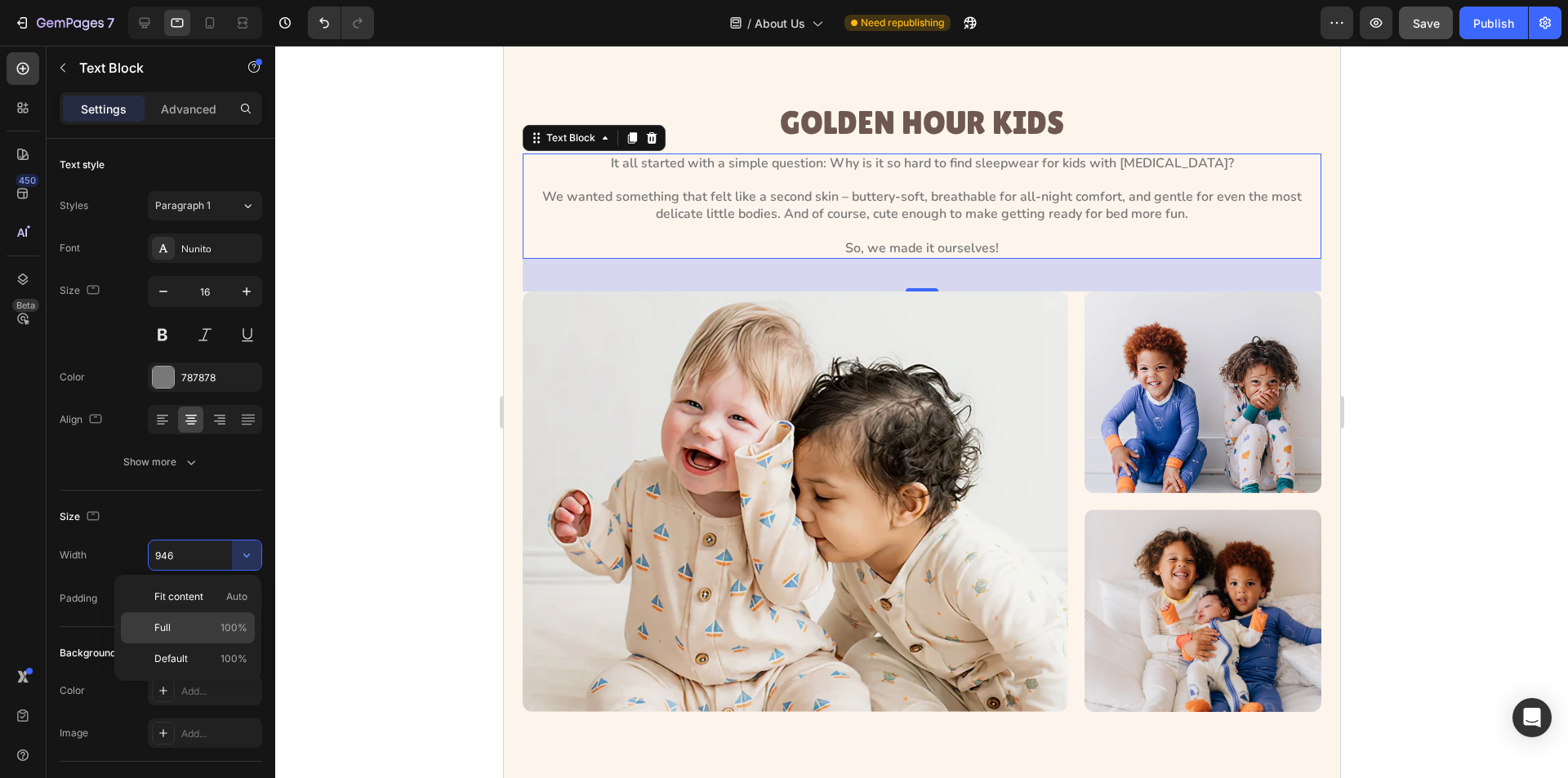
click at [234, 630] on span "100%" at bounding box center [234, 628] width 27 height 15
type input "100%"
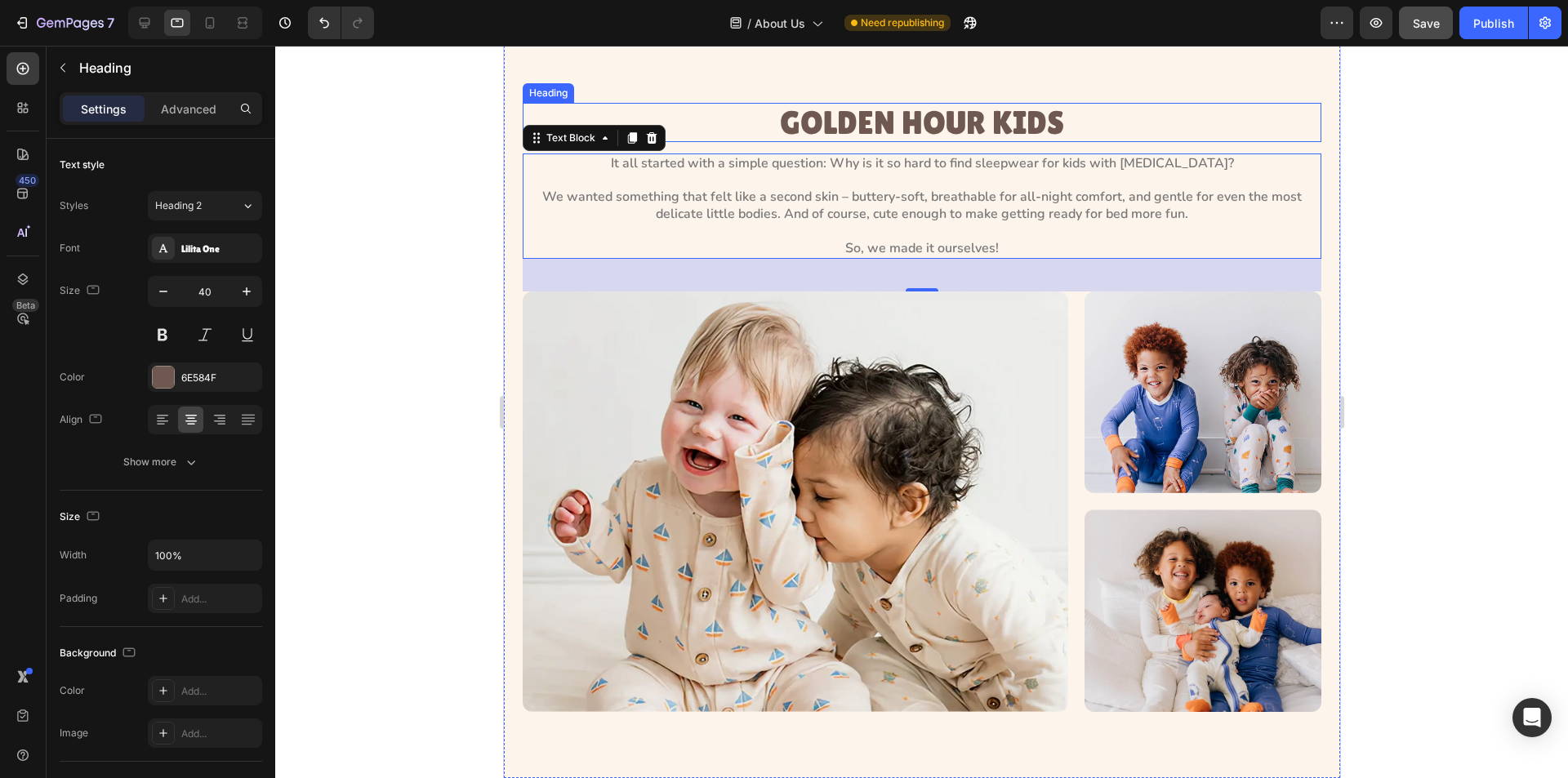
click at [852, 111] on h3 "GOLDEN HOUR KIDS" at bounding box center [922, 122] width 799 height 39
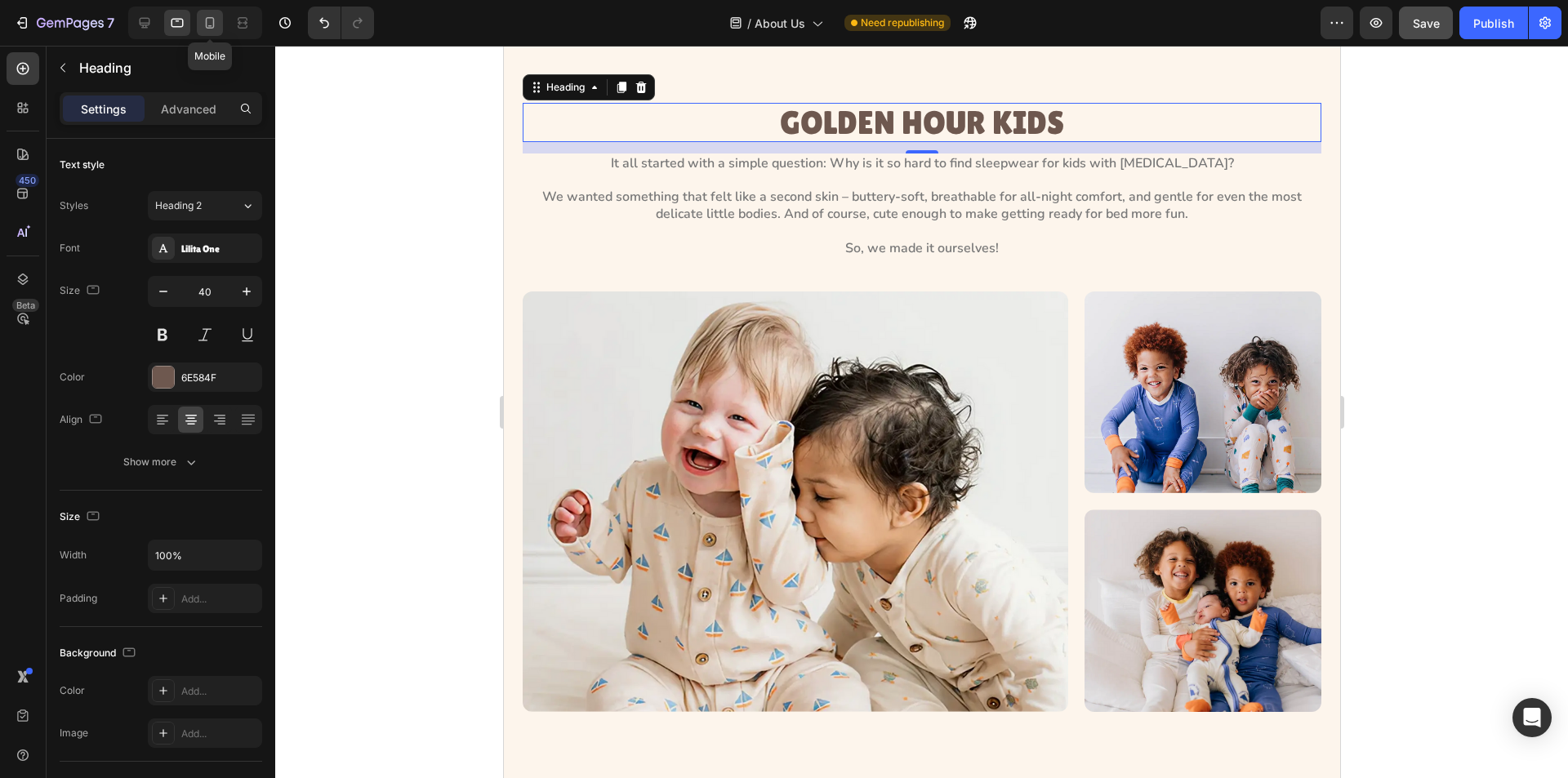
click at [202, 18] on icon at bounding box center [209, 22] width 16 height 16
type input "32"
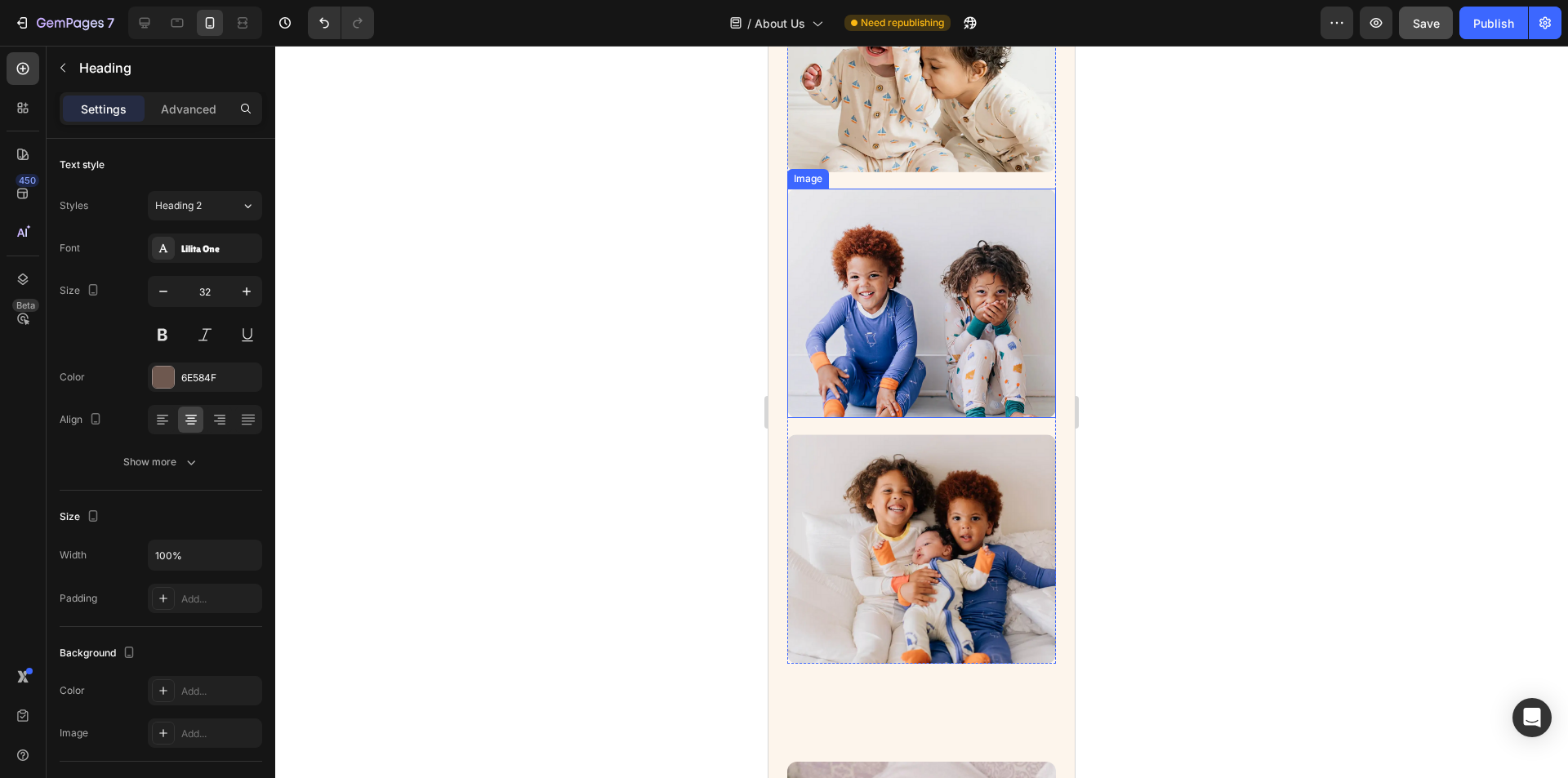
scroll to position [902, 0]
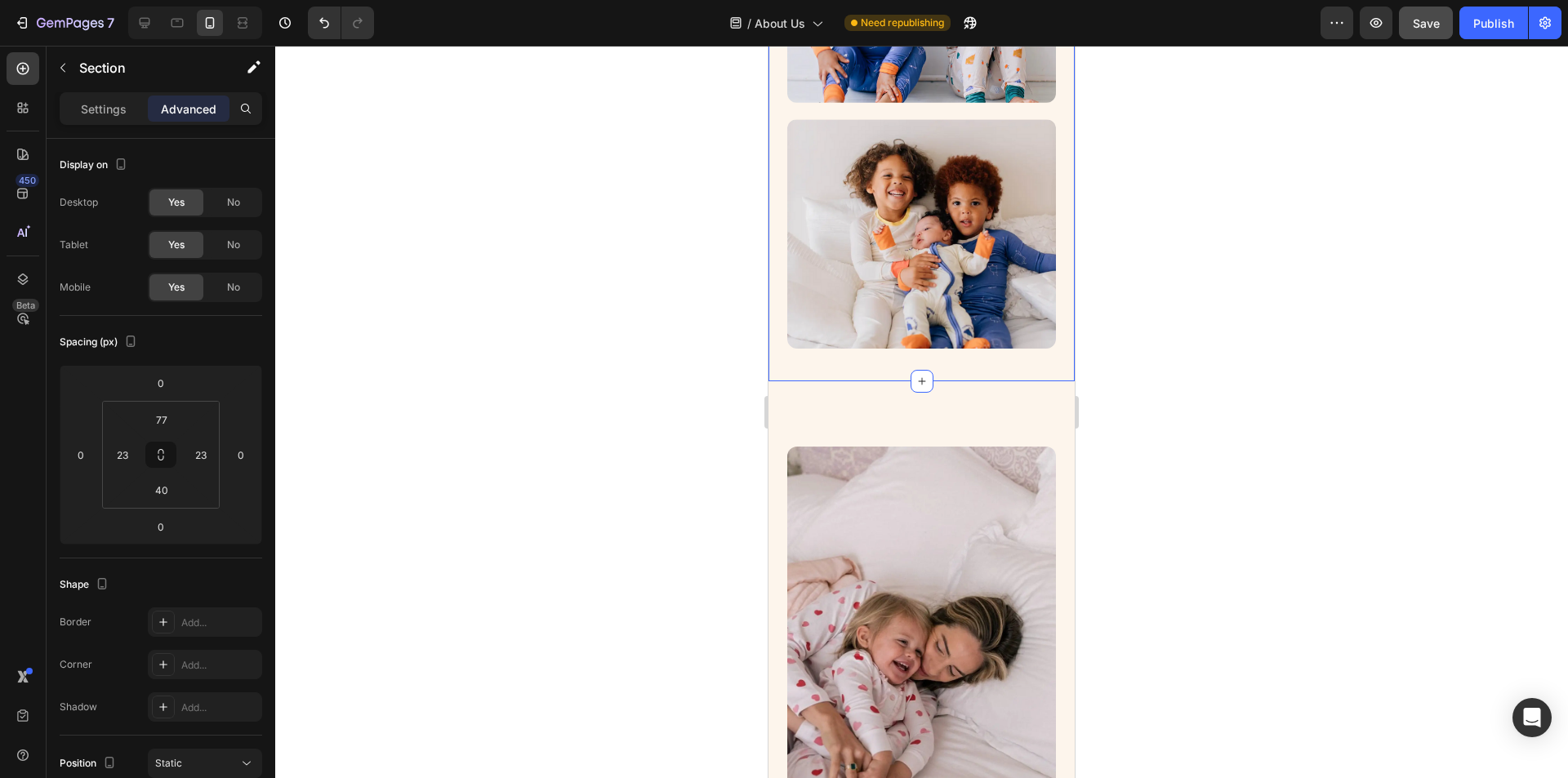
click at [176, 494] on input "40" at bounding box center [162, 490] width 33 height 24
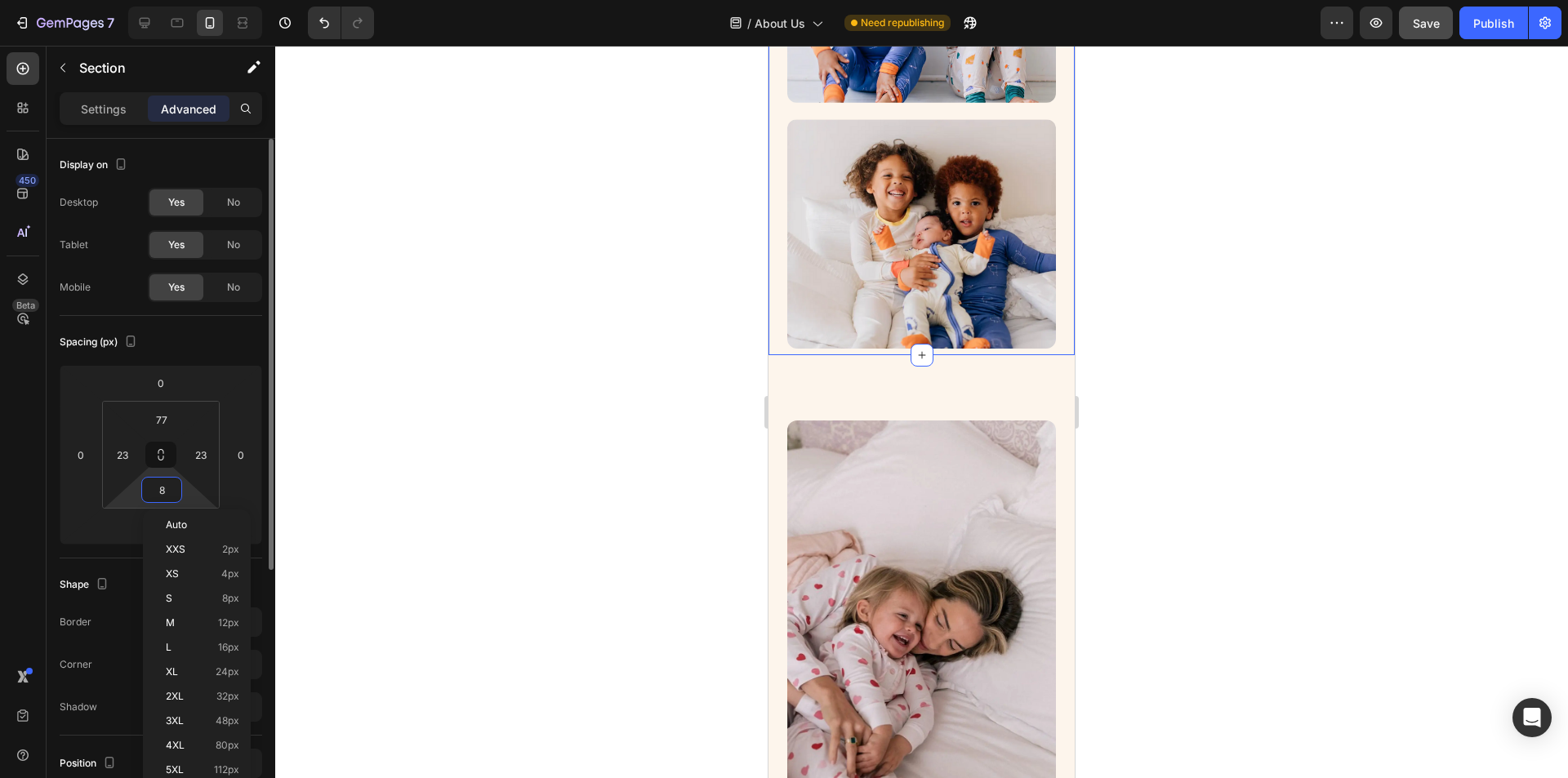
type input "87"
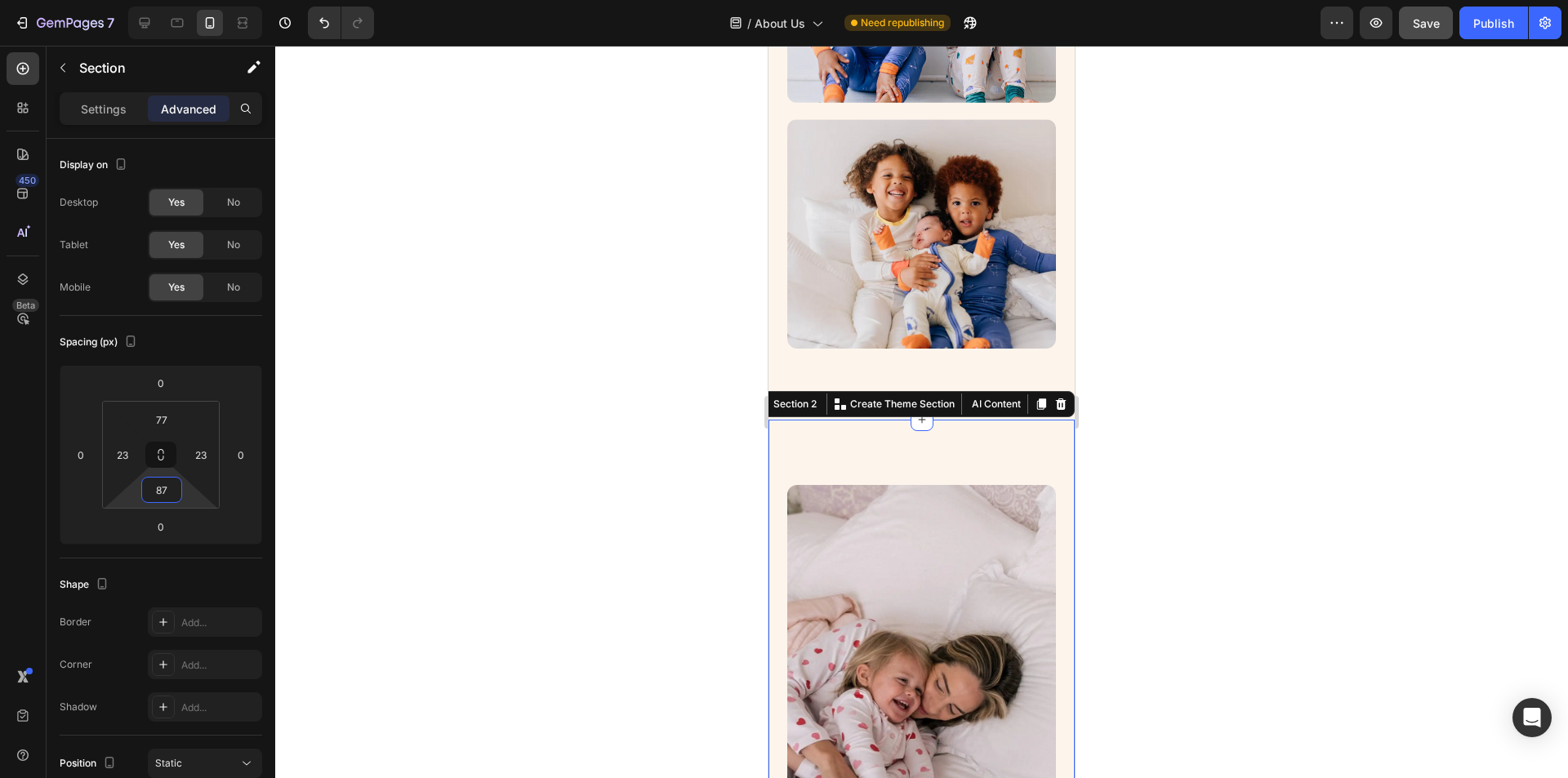
click at [158, 419] on input "80" at bounding box center [162, 419] width 33 height 24
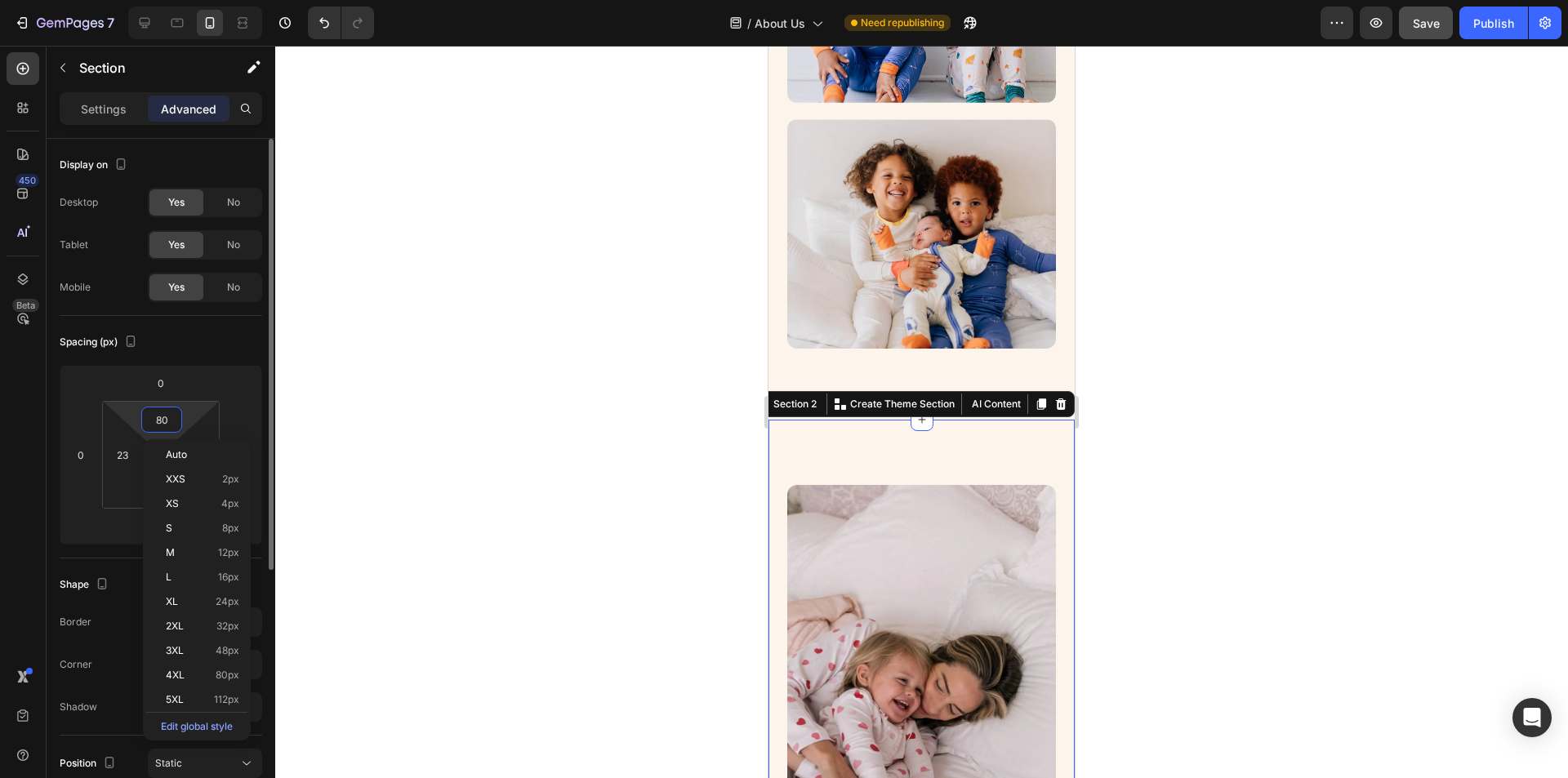
click at [159, 419] on input "80" at bounding box center [162, 419] width 33 height 24
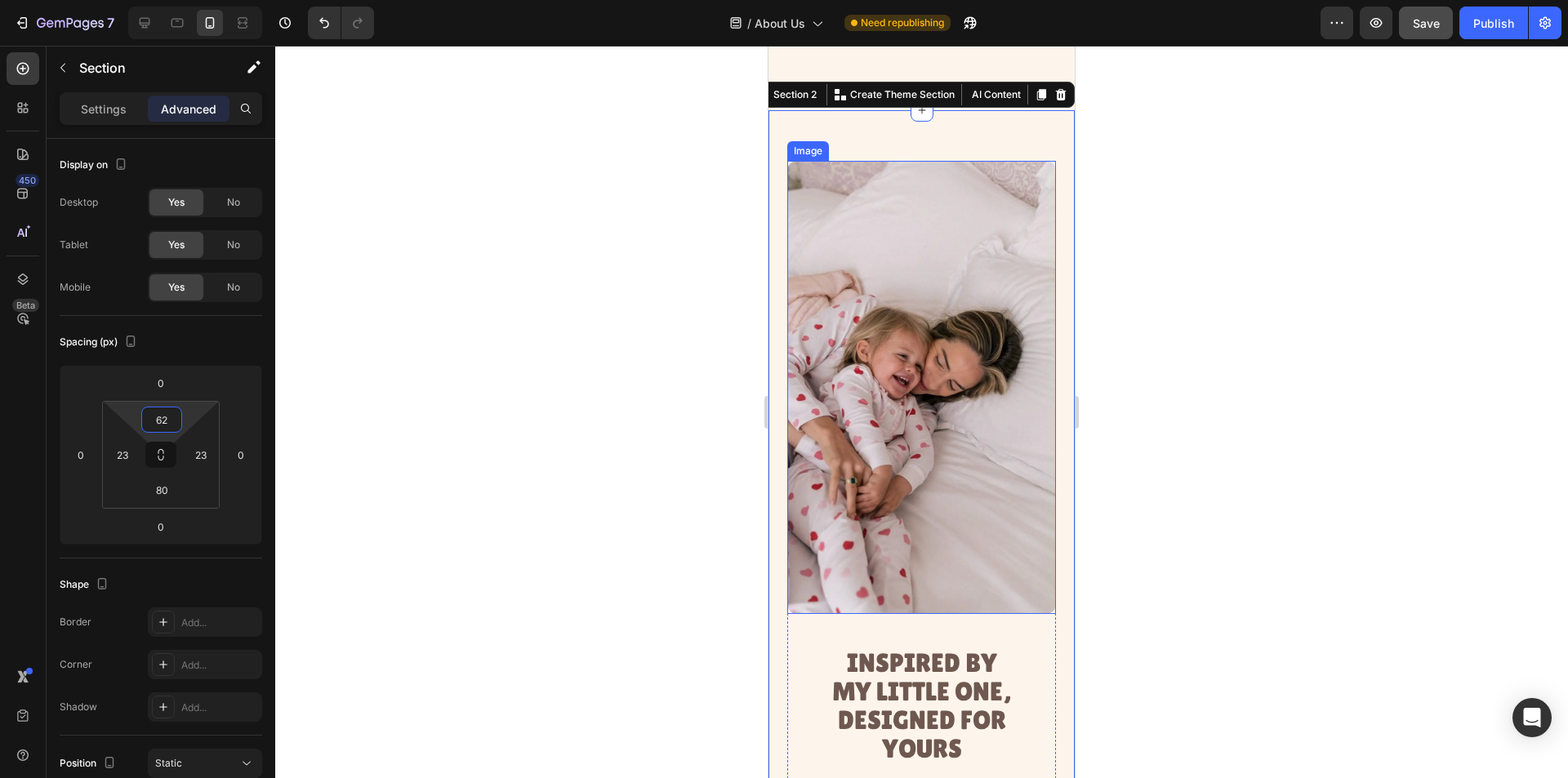
scroll to position [1310, 0]
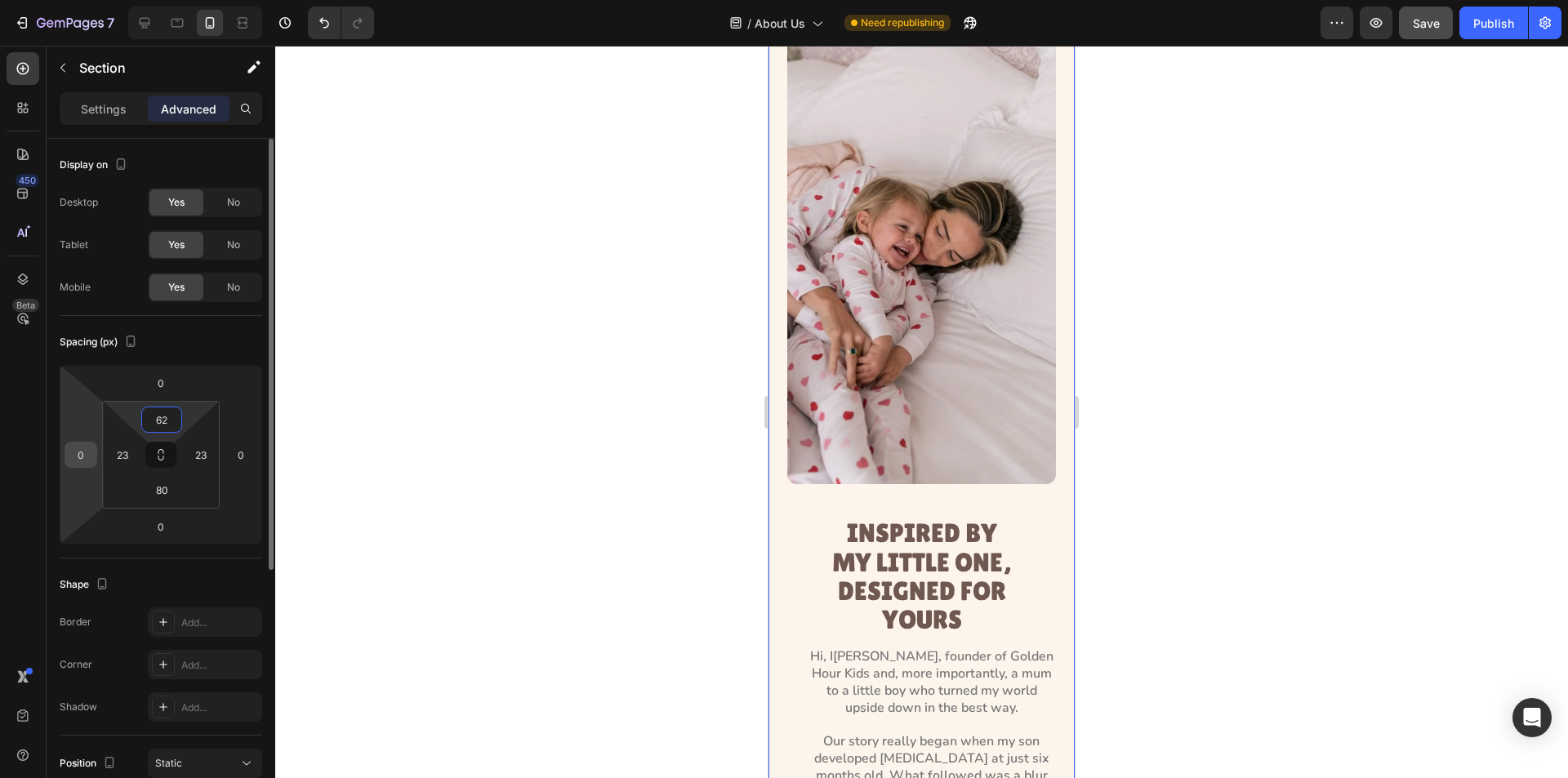
type input "62"
drag, startPoint x: 855, startPoint y: 163, endPoint x: 901, endPoint y: 317, distance: 160.7
click at [901, 317] on img at bounding box center [921, 258] width 269 height 453
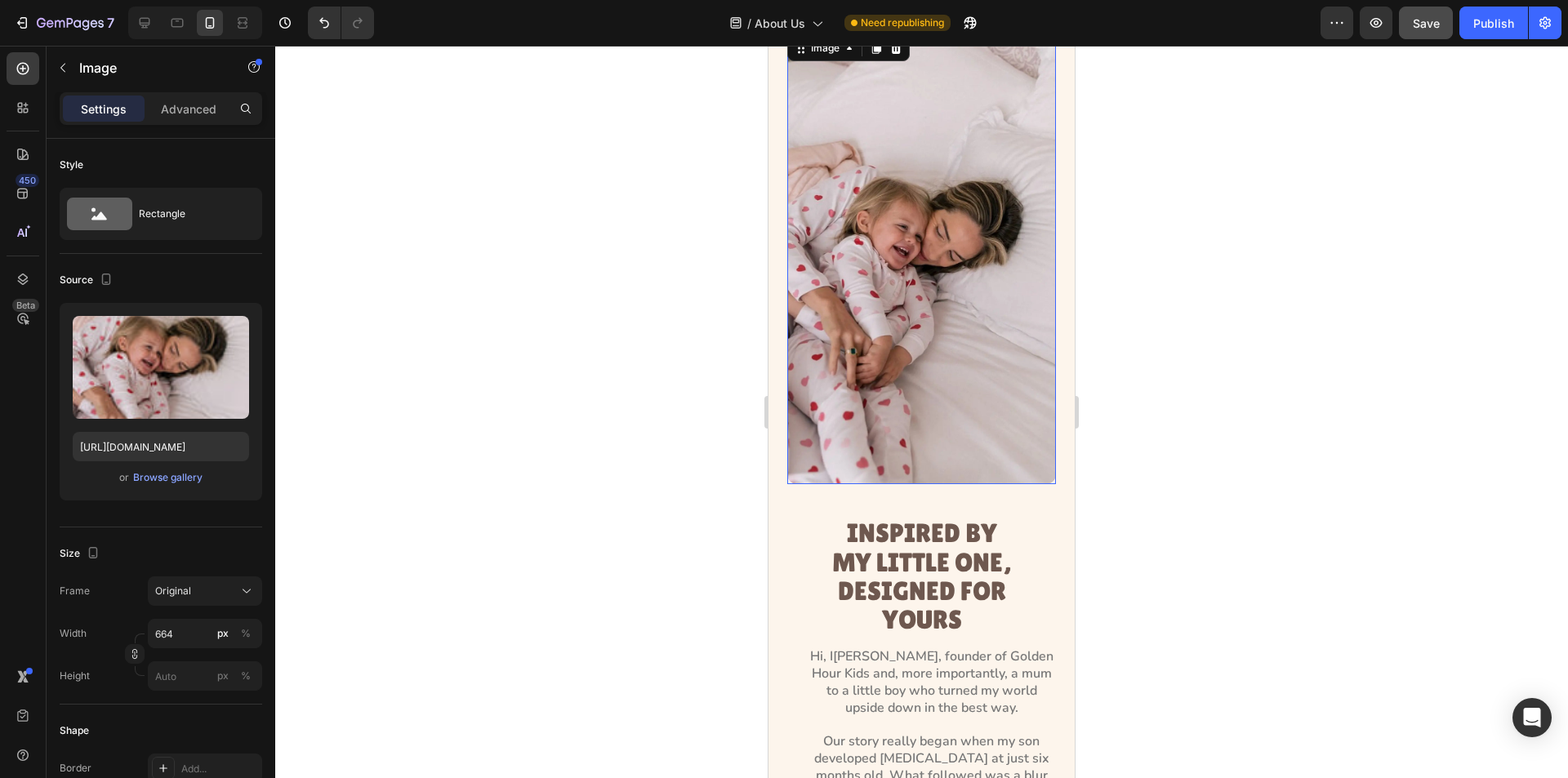
drag, startPoint x: 132, startPoint y: 272, endPoint x: 86, endPoint y: 117, distance: 161.7
click at [86, 117] on p "Settings" at bounding box center [104, 109] width 46 height 17
click at [158, 478] on div "Browse gallery" at bounding box center [168, 477] width 69 height 15
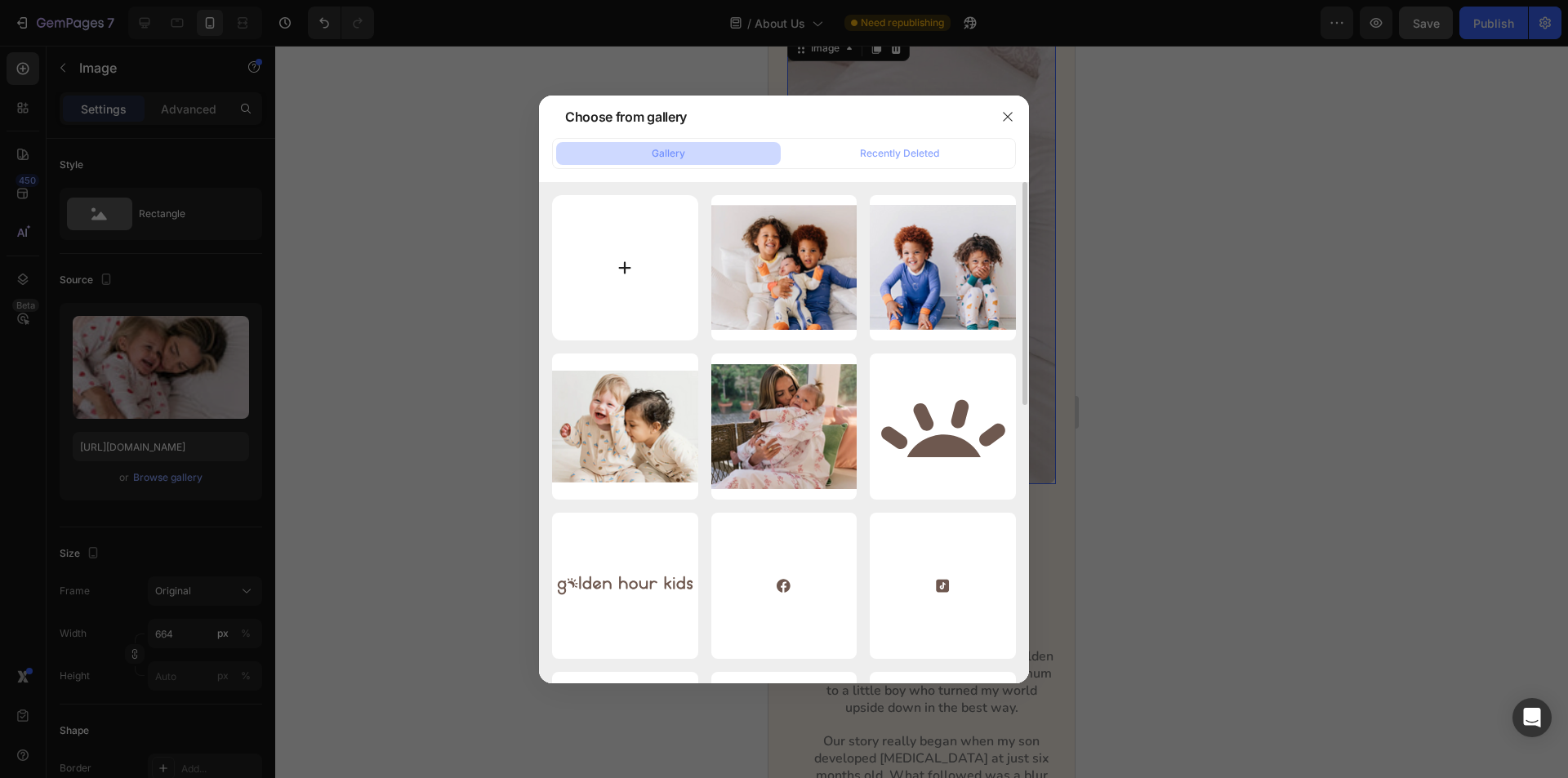
click at [631, 258] on input "file" at bounding box center [624, 268] width 146 height 146
type input "C:\fakepath\Frame 1707484588 (1).webp"
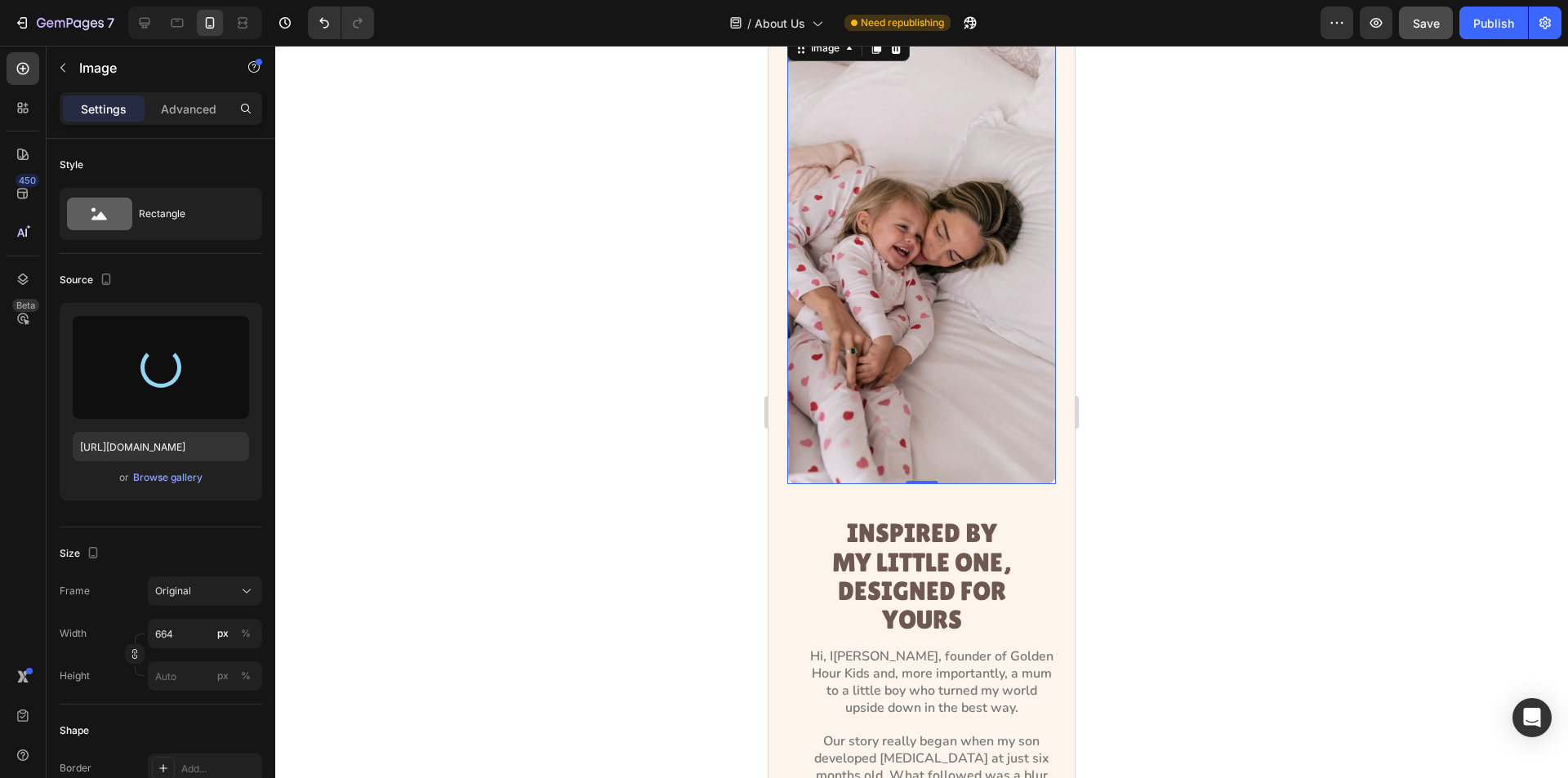
type input "https://cdn.shopify.com/s/files/1/0763/2463/4857/files/gempages_581485179931984…"
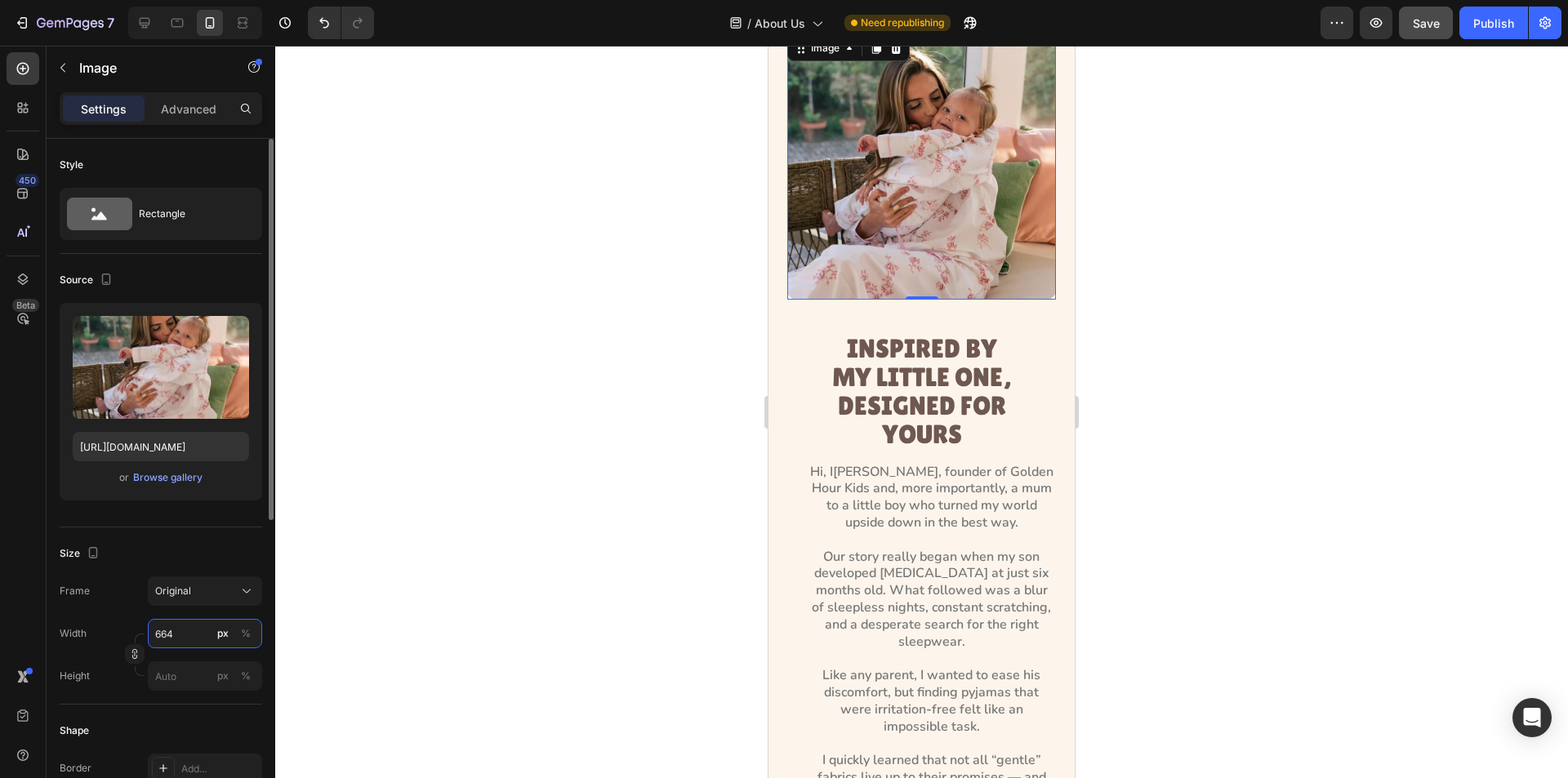
click at [191, 631] on input "664" at bounding box center [205, 634] width 114 height 29
click at [221, 681] on div "Full 100%" at bounding box center [189, 673] width 134 height 29
type input "100"
click at [632, 367] on div at bounding box center [921, 411] width 1293 height 732
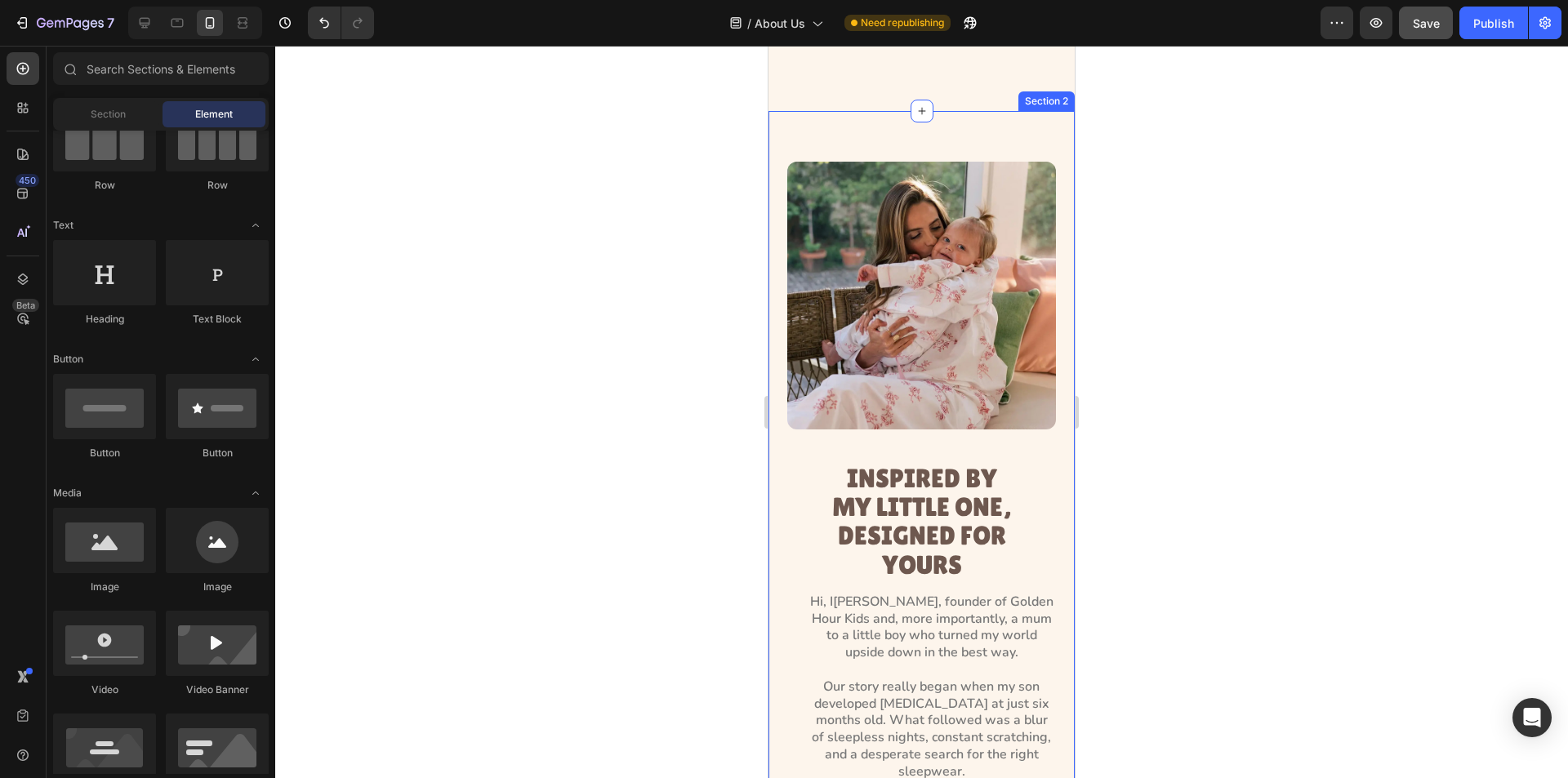
scroll to position [1066, 0]
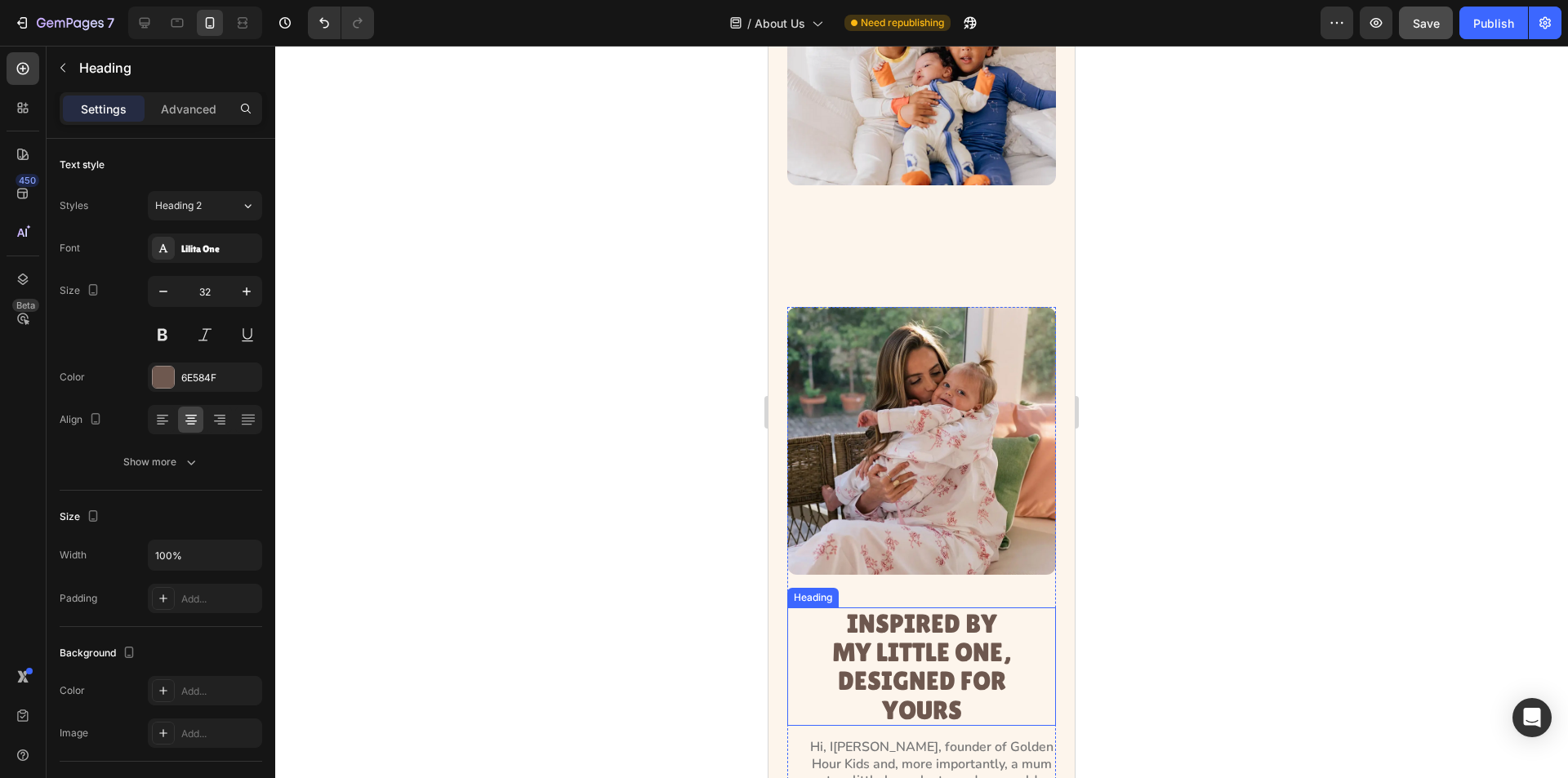
click at [917, 608] on h2 "INSPIRED BY MY LITTLE ONE, DESIGNED FOR YOURS" at bounding box center [922, 666] width 187 height 118
click at [166, 101] on p "Advanced" at bounding box center [189, 109] width 55 height 17
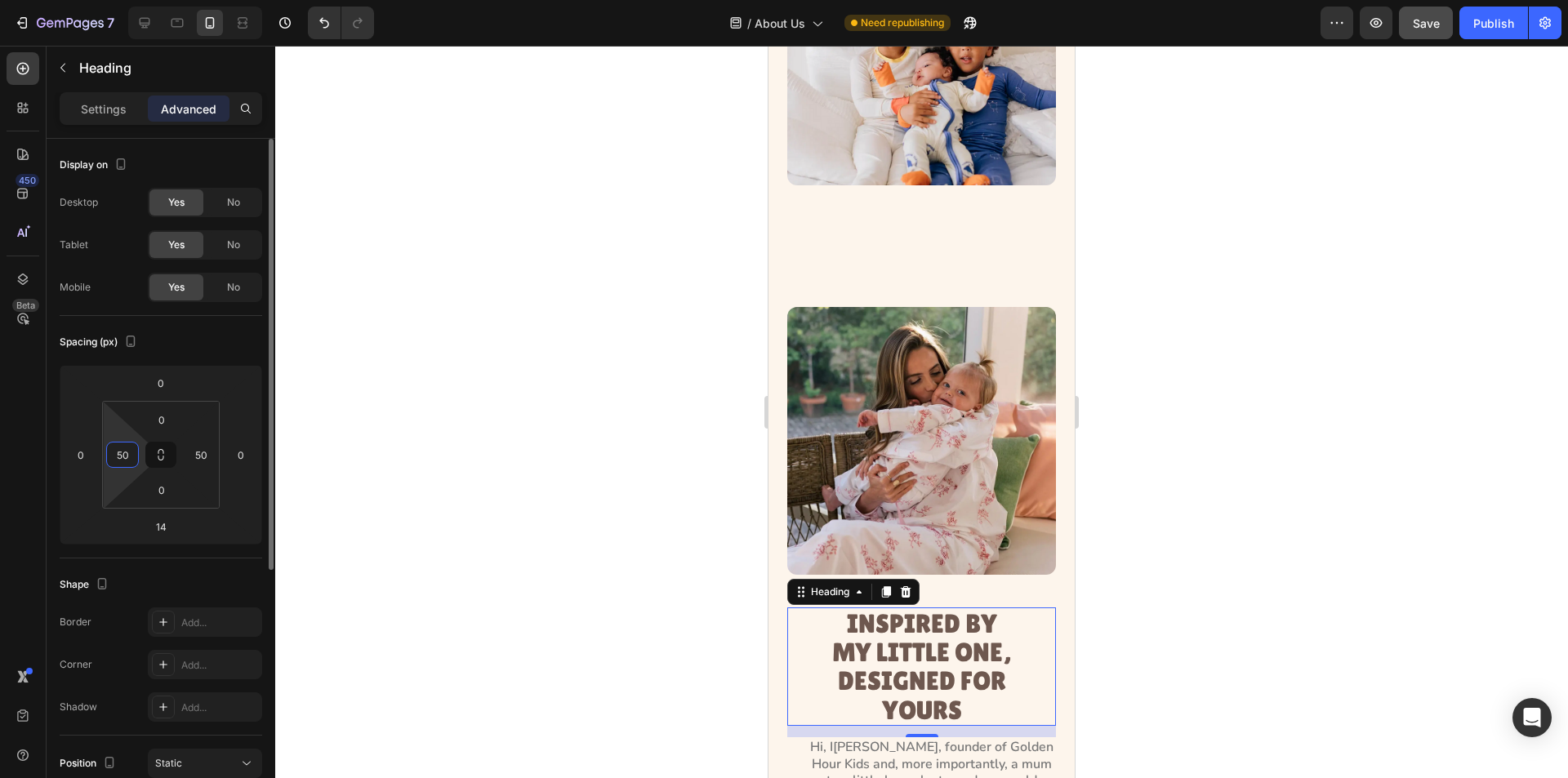
click at [125, 454] on input "50" at bounding box center [123, 455] width 24 height 24
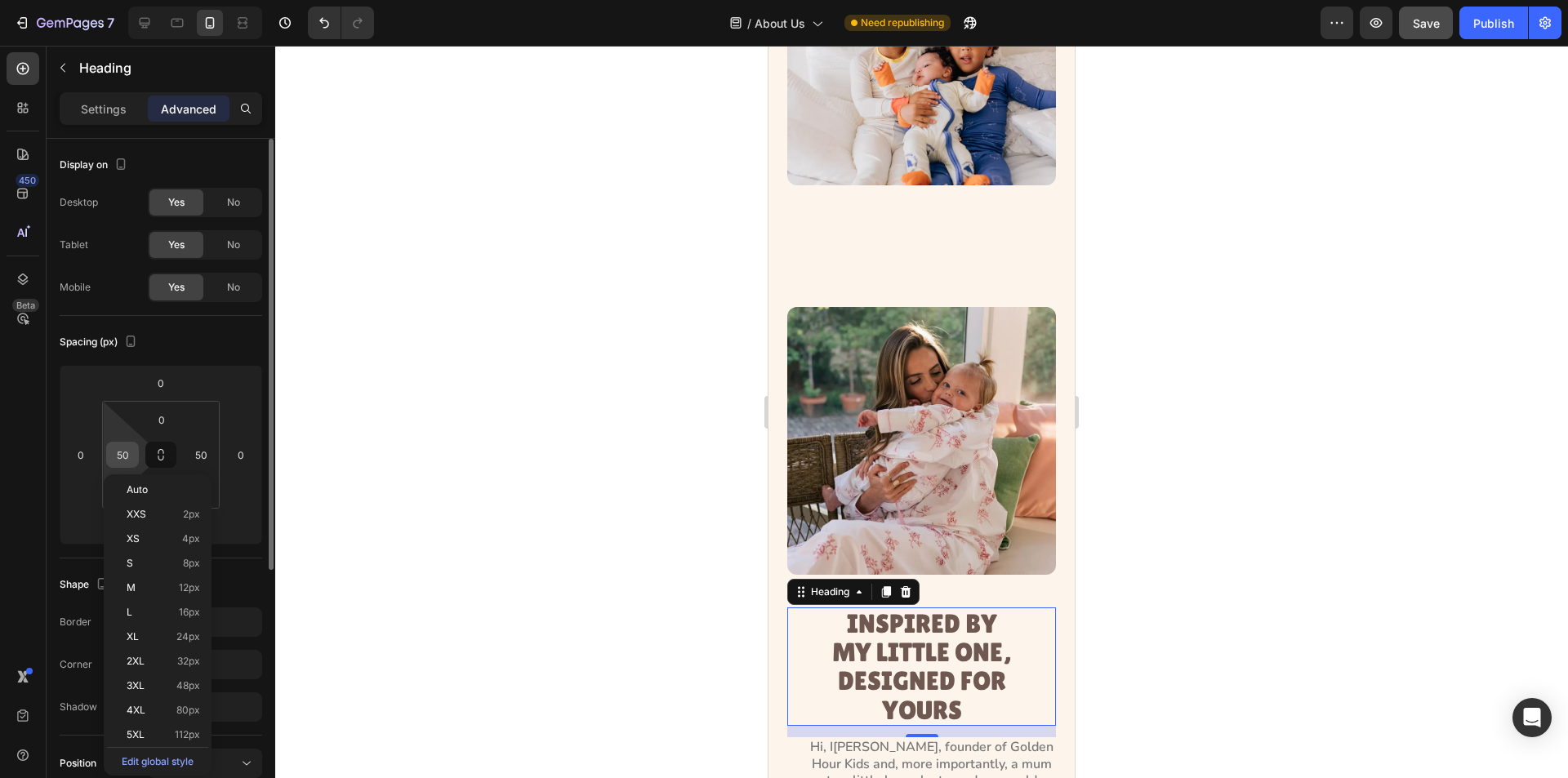
click at [123, 456] on input "50" at bounding box center [123, 455] width 24 height 24
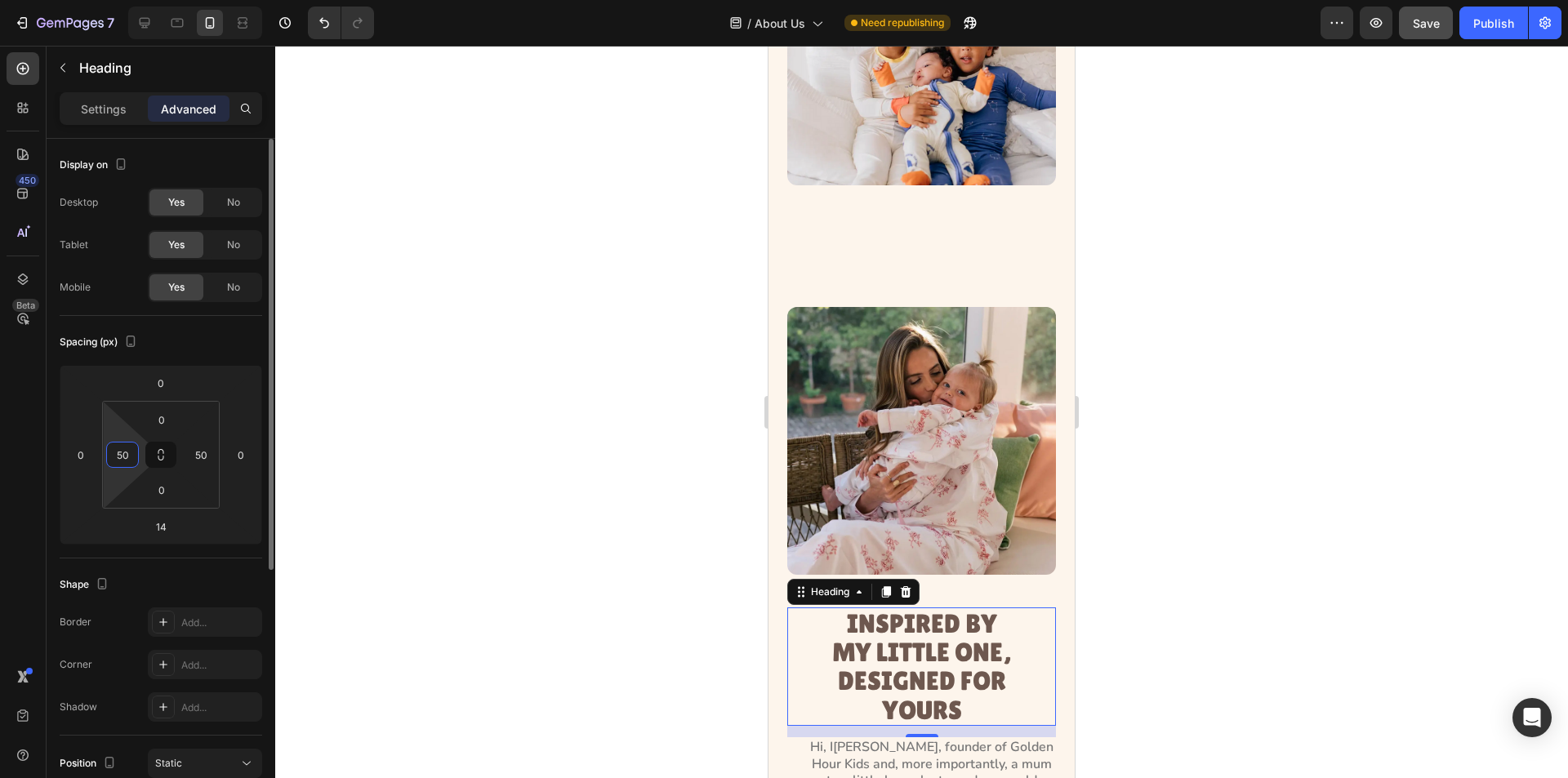
click at [123, 456] on input "50" at bounding box center [123, 455] width 24 height 24
click at [124, 456] on input "50" at bounding box center [123, 455] width 24 height 24
type input "0"
click at [199, 457] on input "50" at bounding box center [201, 455] width 24 height 24
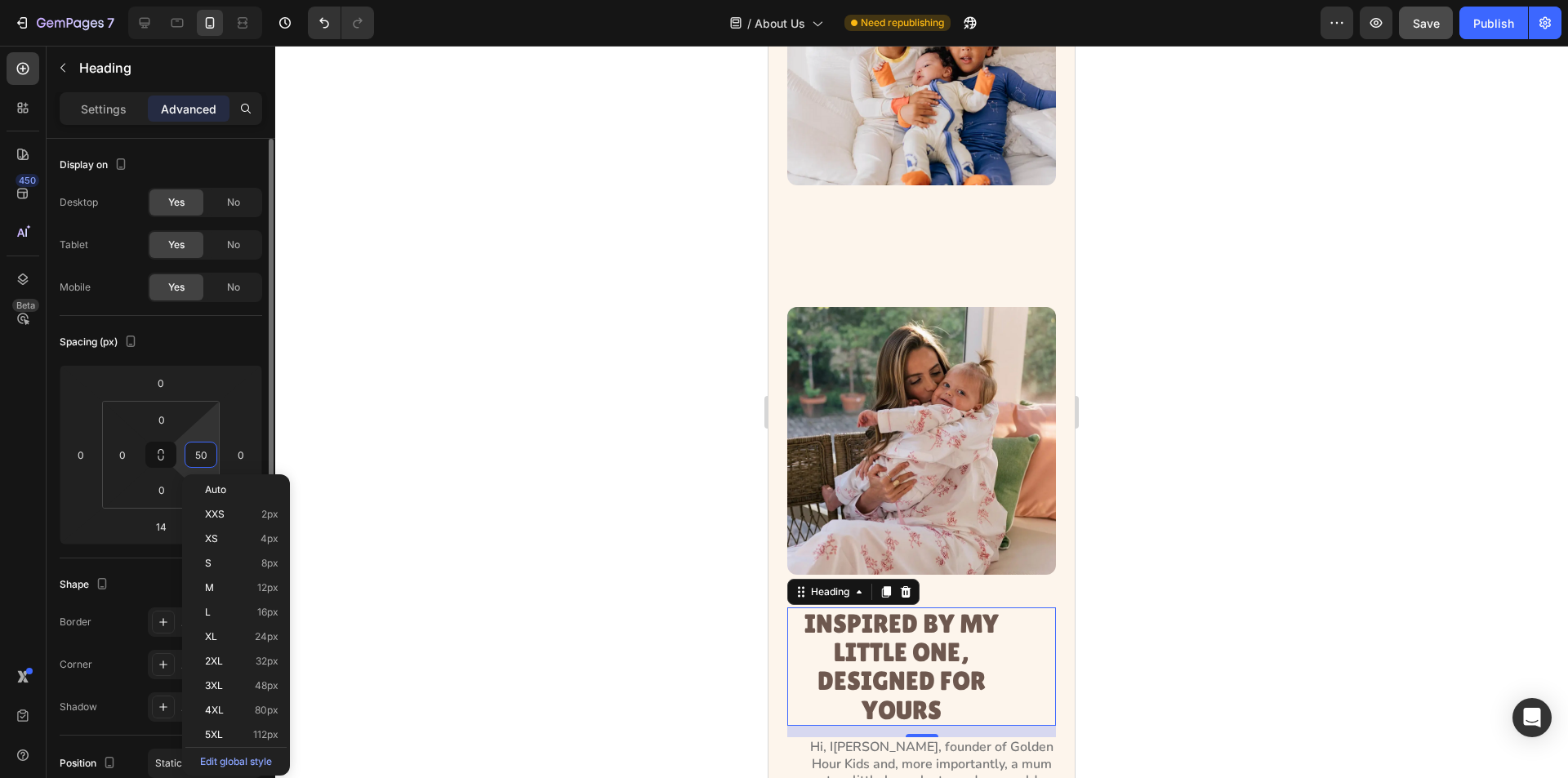
click at [199, 457] on input "50" at bounding box center [201, 455] width 24 height 24
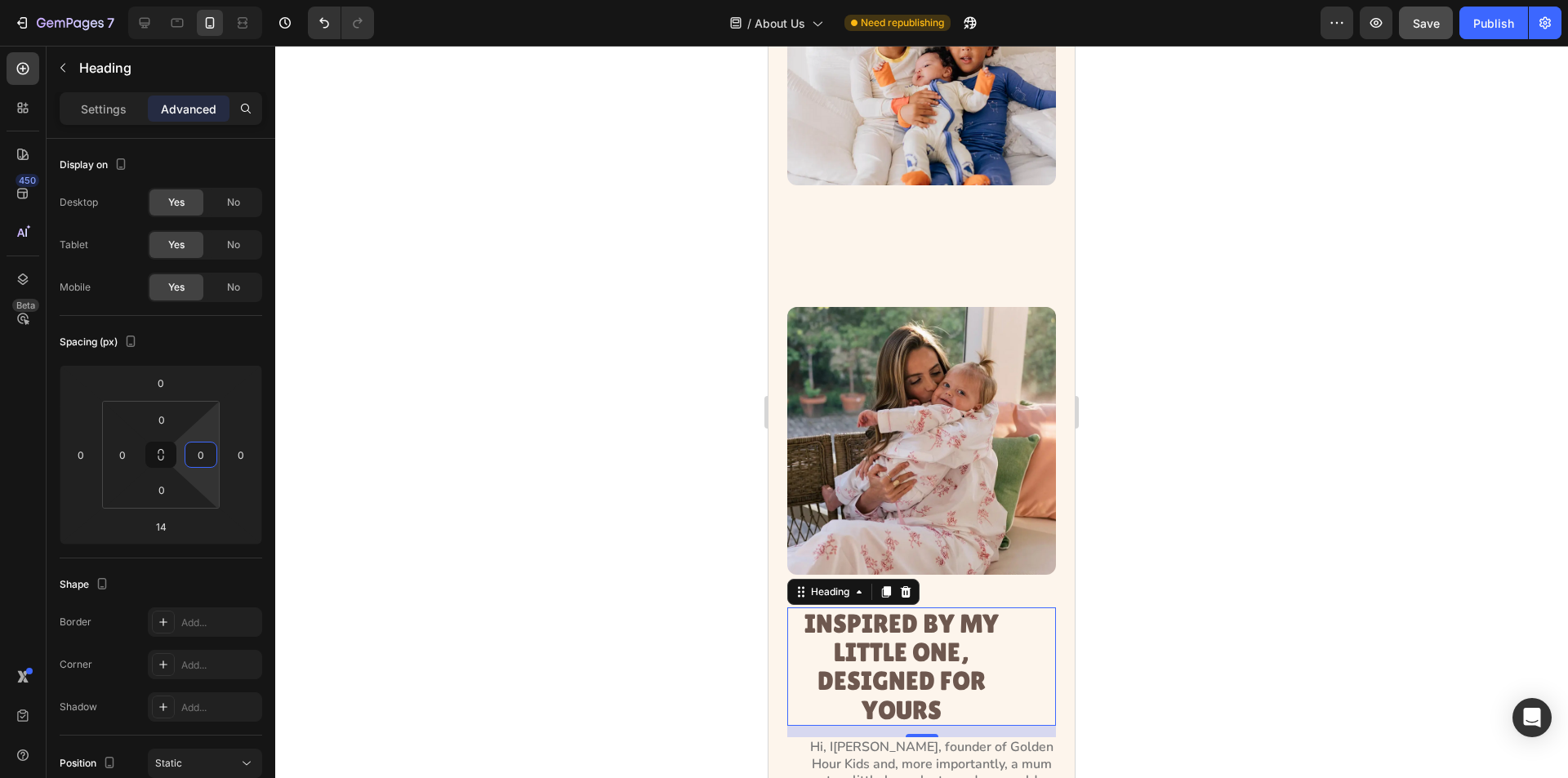
type input "0"
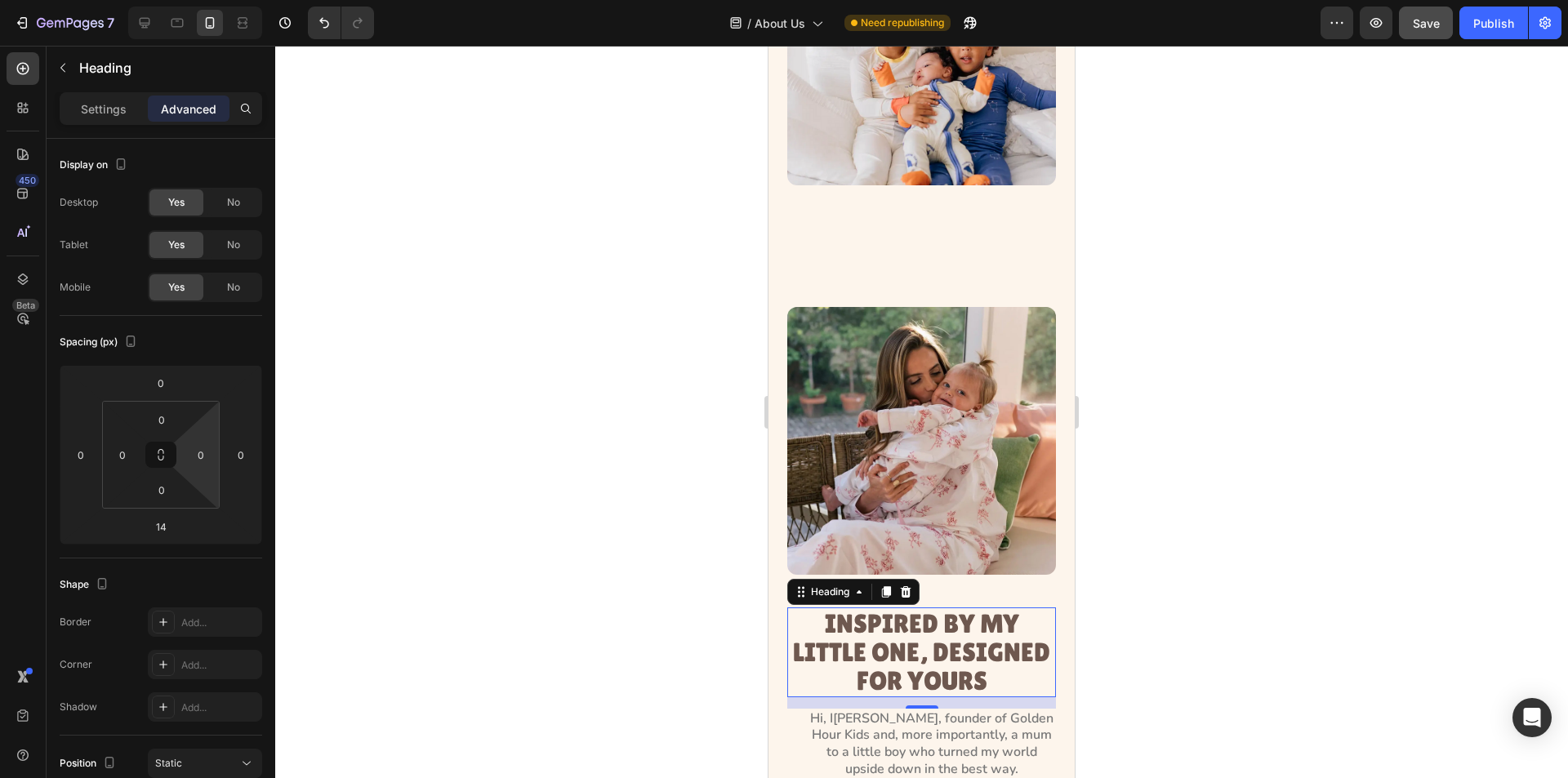
click at [460, 477] on div at bounding box center [921, 411] width 1293 height 732
click at [919, 608] on h2 "INSPIRED BY MY LITTLE ONE, DESIGNED FOR YOURS" at bounding box center [921, 653] width 269 height 90
click at [923, 608] on h2 "INSPIRED BY MY LITTLE ONE, DESIGNED FOR YOURS" at bounding box center [921, 653] width 269 height 90
click at [893, 625] on p "INSPIRED BY MY LITTLE ONE, DESIGNED FOR YOURS" at bounding box center [921, 653] width 266 height 86
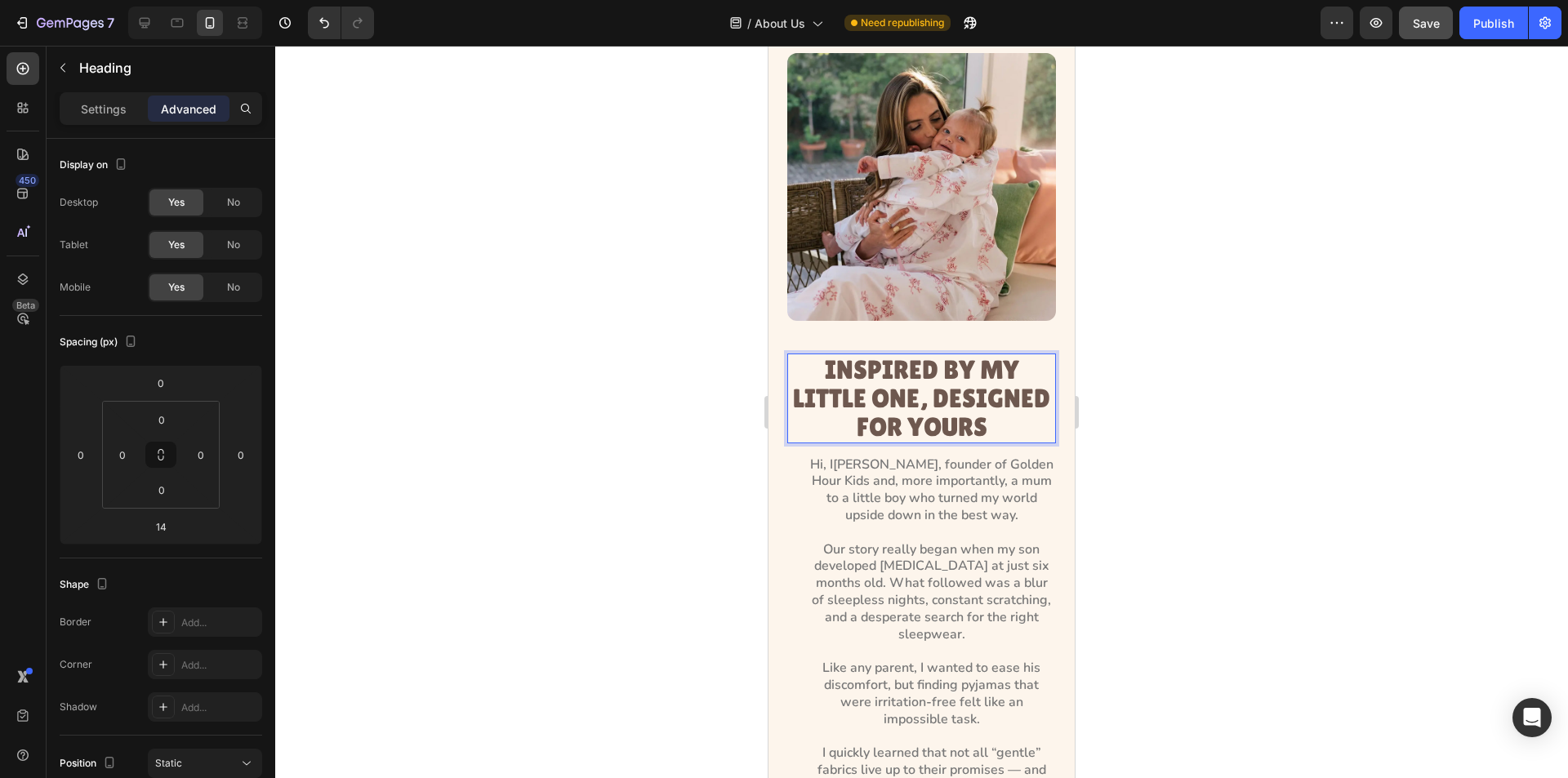
scroll to position [1555, 0]
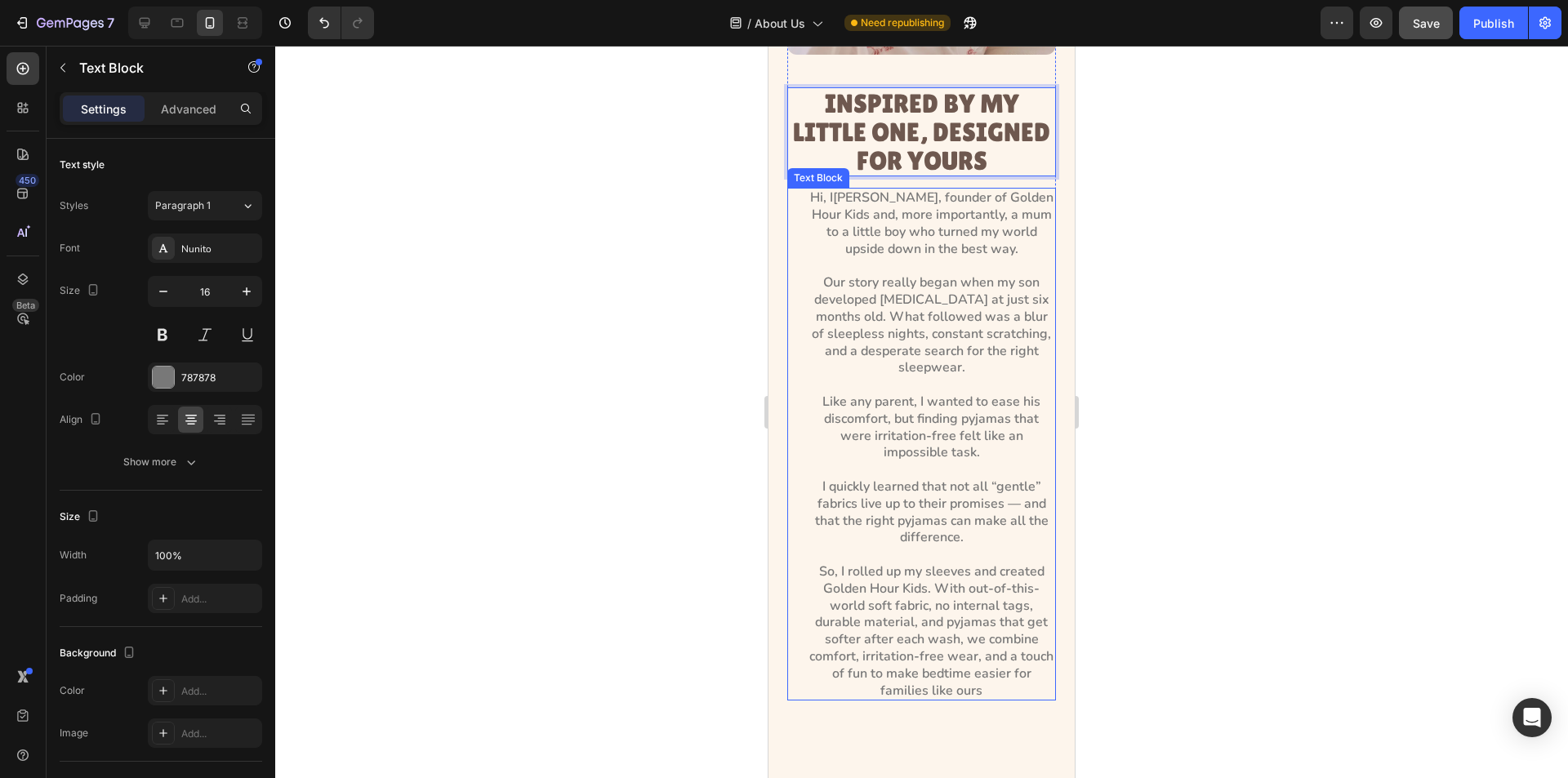
click at [870, 316] on p "Hi, I’m Paola, founder of Golden Hour Kids and, more importantly, a mum to a li…" at bounding box center [931, 443] width 246 height 509
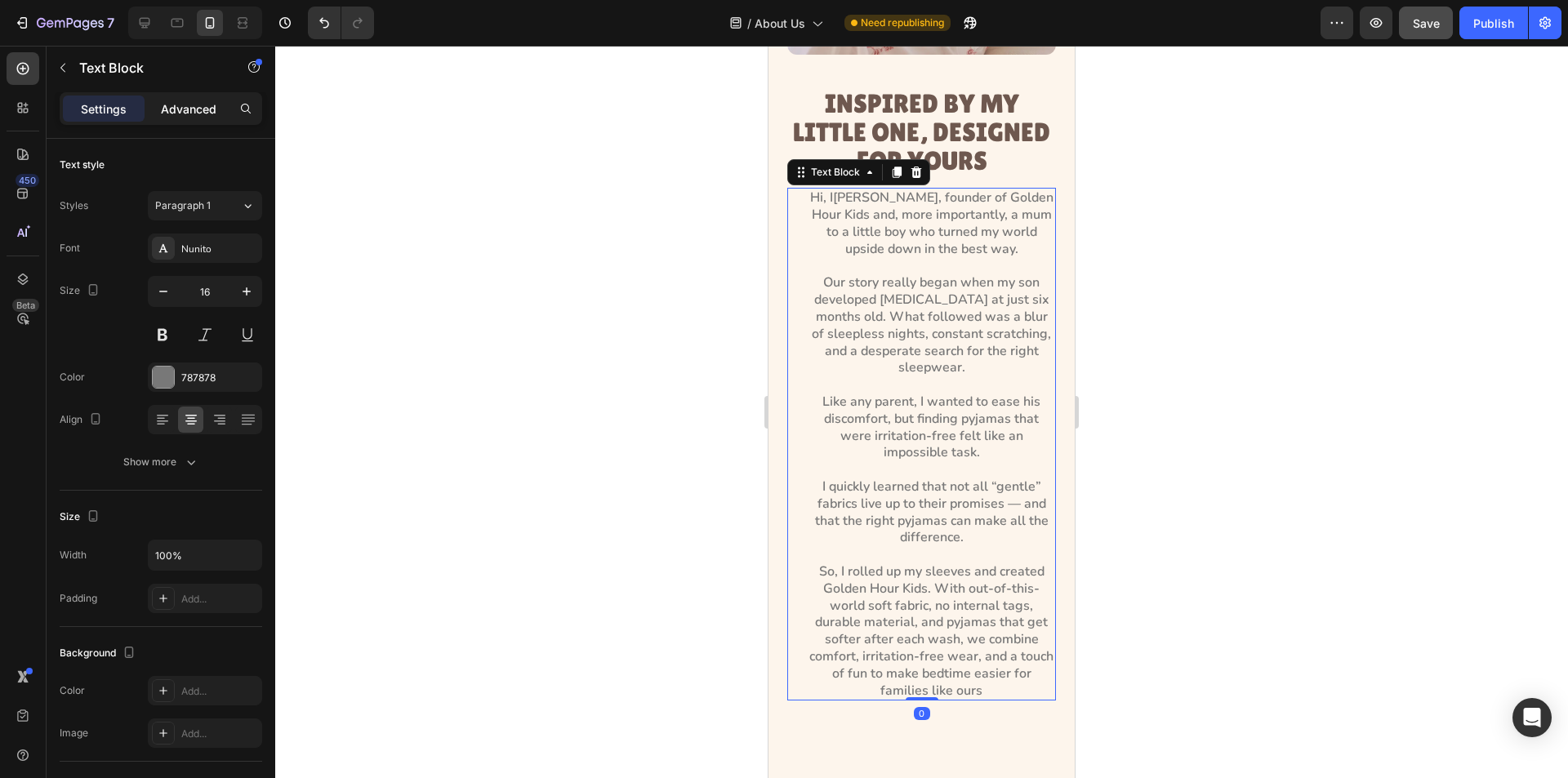
click at [181, 111] on p "Advanced" at bounding box center [189, 109] width 55 height 17
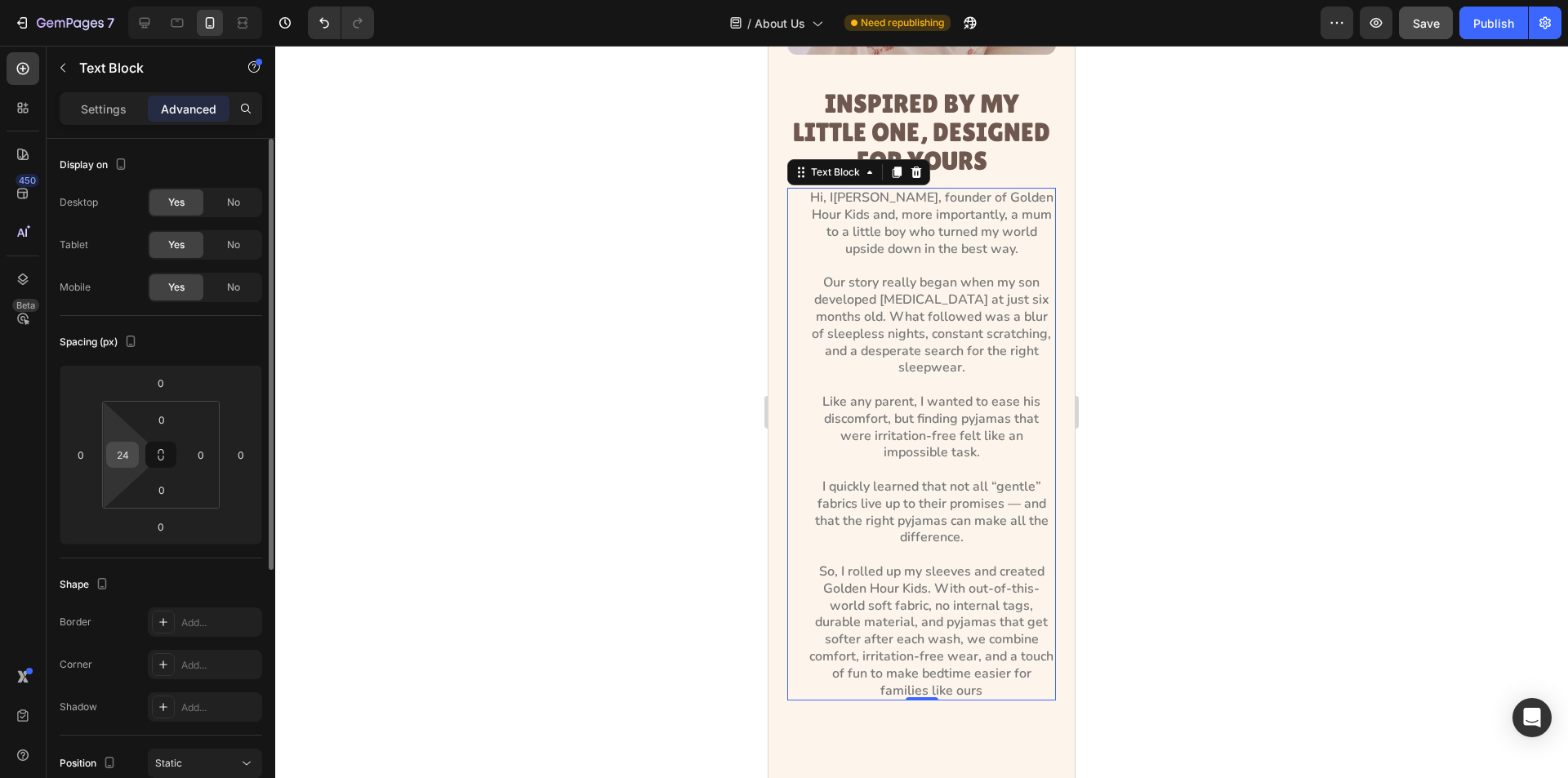
click at [135, 462] on div "24" at bounding box center [123, 455] width 33 height 26
click at [130, 453] on input "24" at bounding box center [123, 455] width 24 height 24
type input "0"
click at [626, 446] on div at bounding box center [921, 411] width 1293 height 732
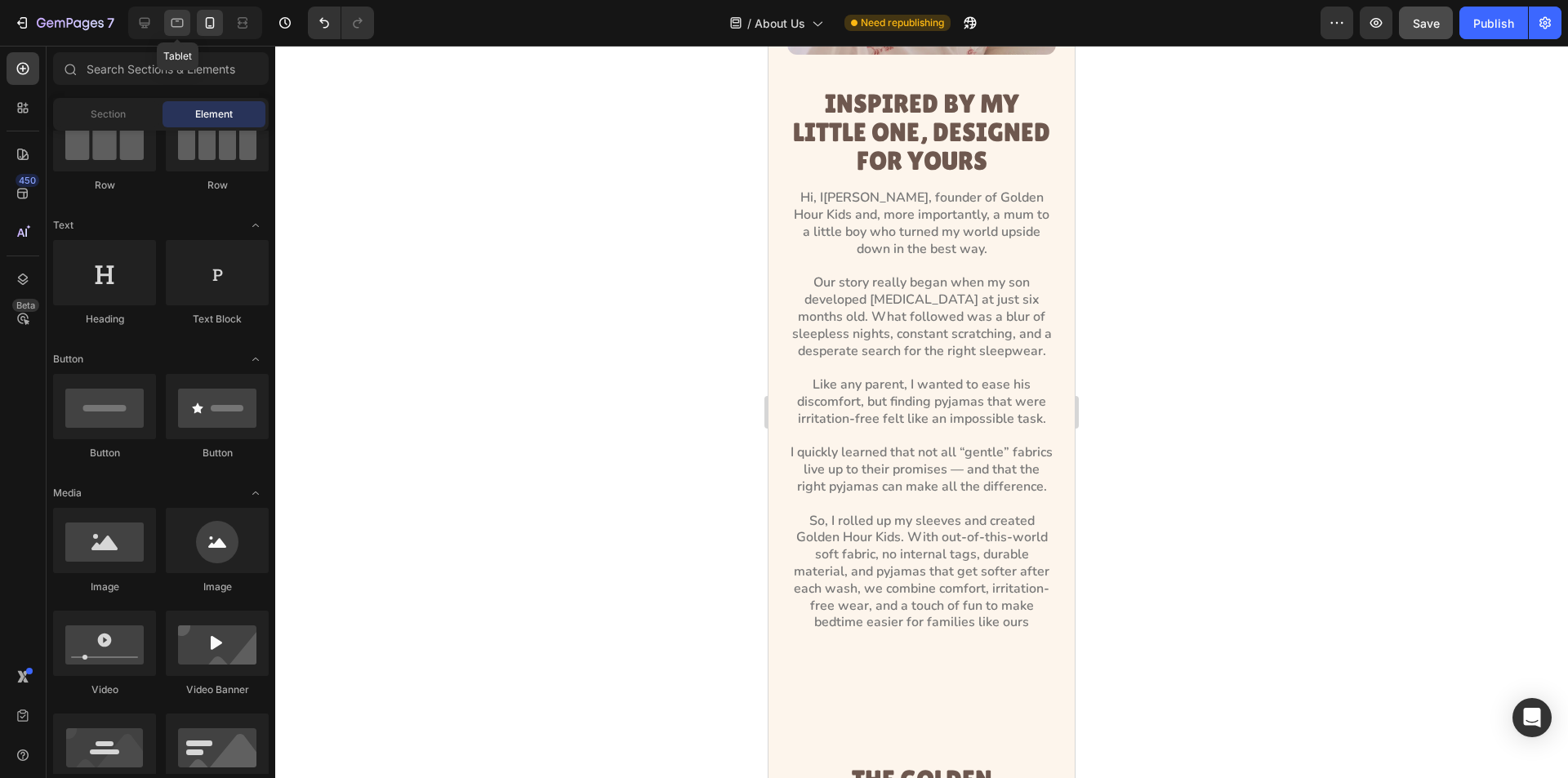
click at [176, 25] on icon at bounding box center [177, 22] width 16 height 16
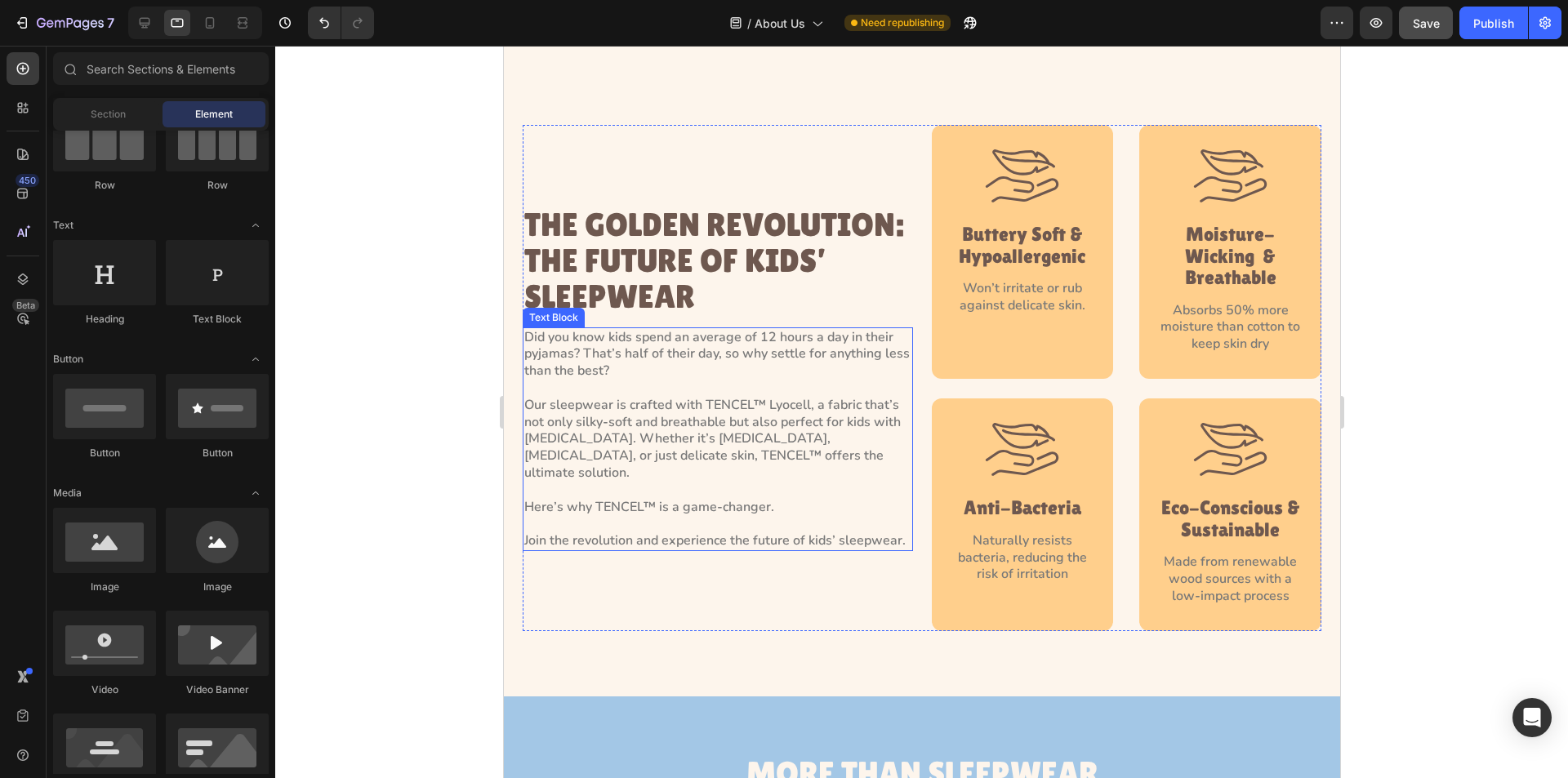
click at [640, 361] on p "Did you know kids spend an average of 12 hours a day in their pyjamas? That’s h…" at bounding box center [717, 354] width 387 height 51
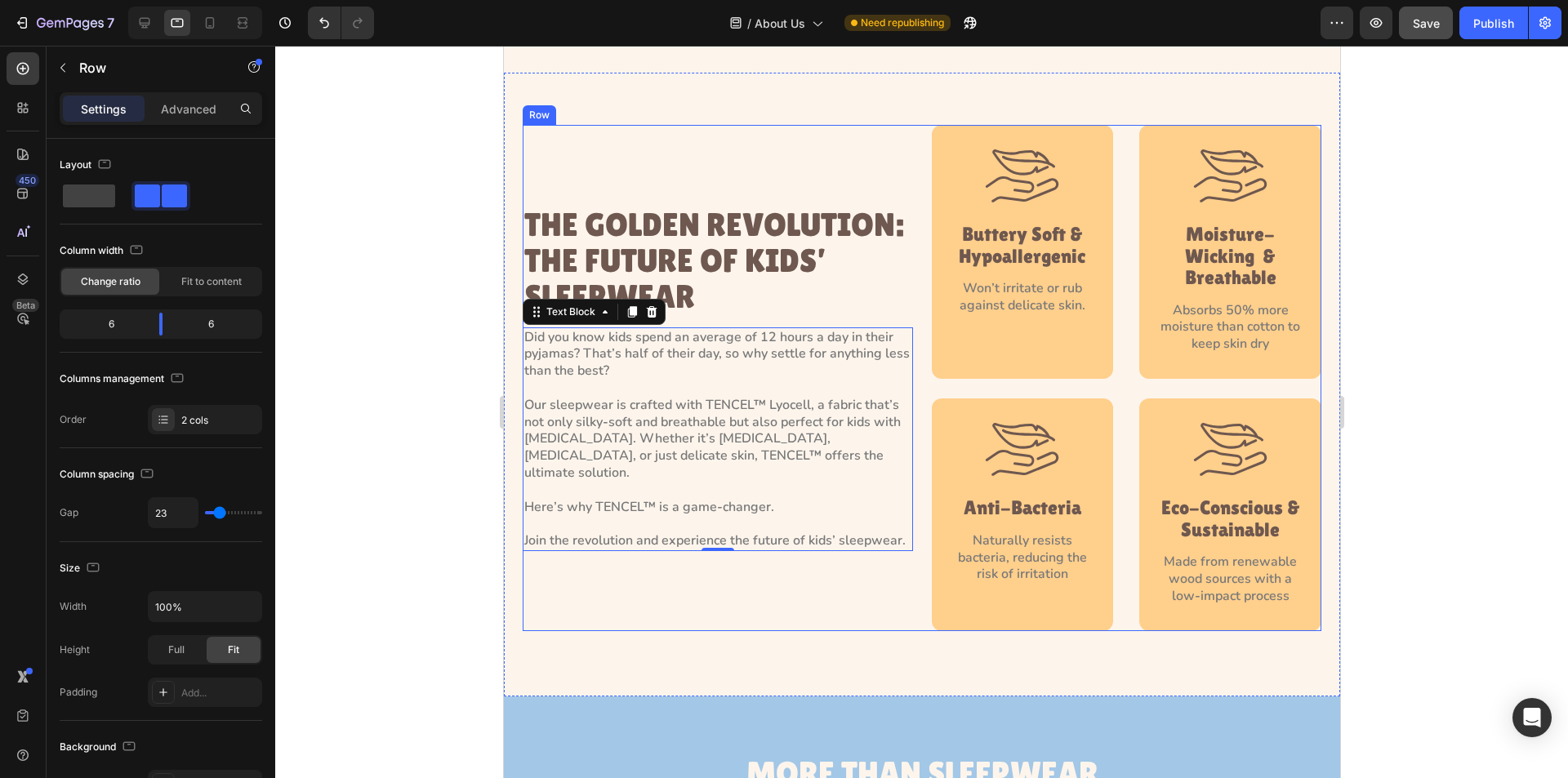
click at [906, 243] on div "THE GOLDEN REVOLUTION: THE FUTURE OF KIDS’ SLEEPWEAR Heading Did you know kids …" at bounding box center [922, 379] width 799 height 507
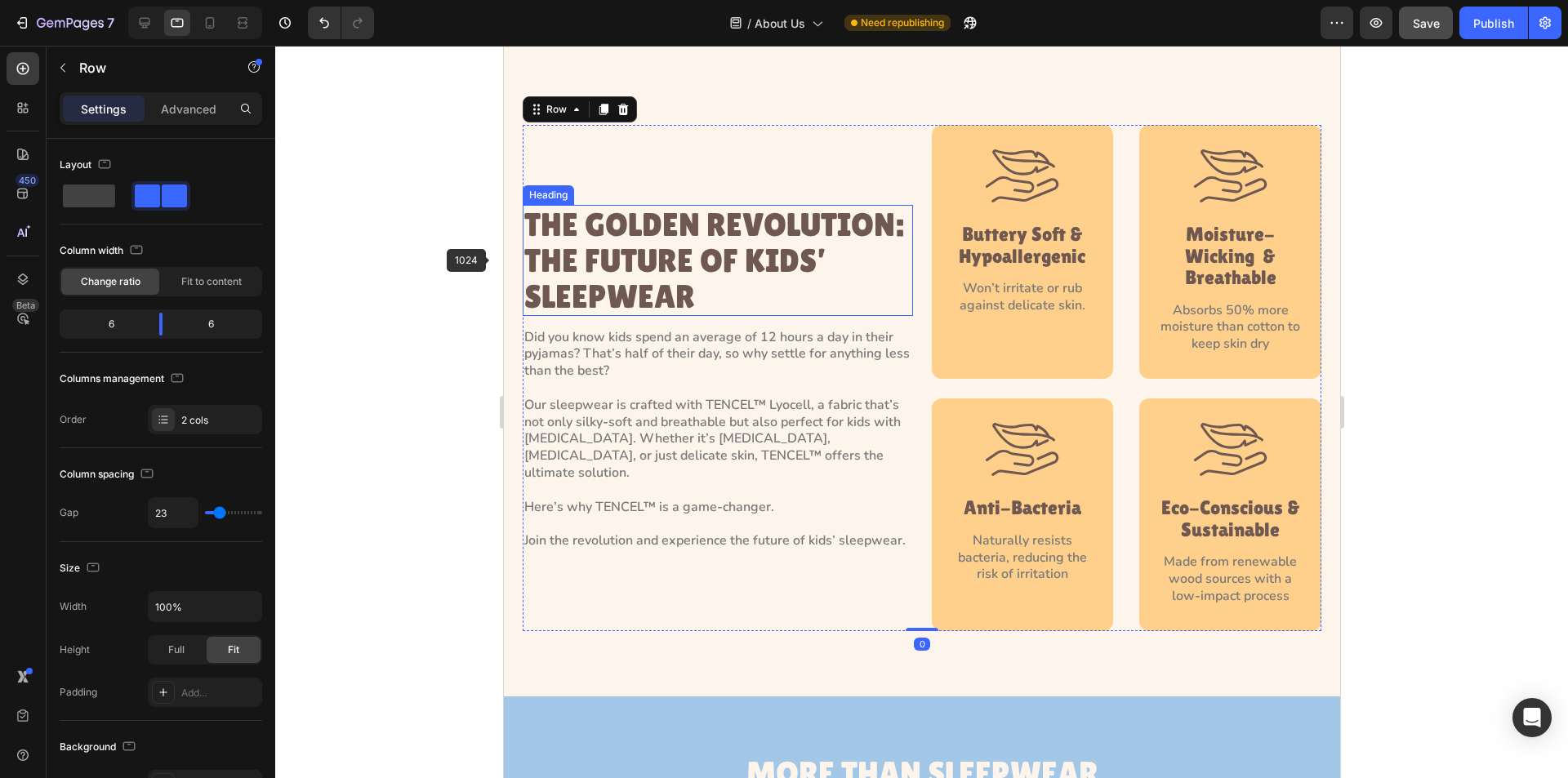
click at [679, 259] on h2 "THE GOLDEN REVOLUTION: THE FUTURE OF KIDS’ SLEEPWEAR" at bounding box center [717, 260] width 390 height 111
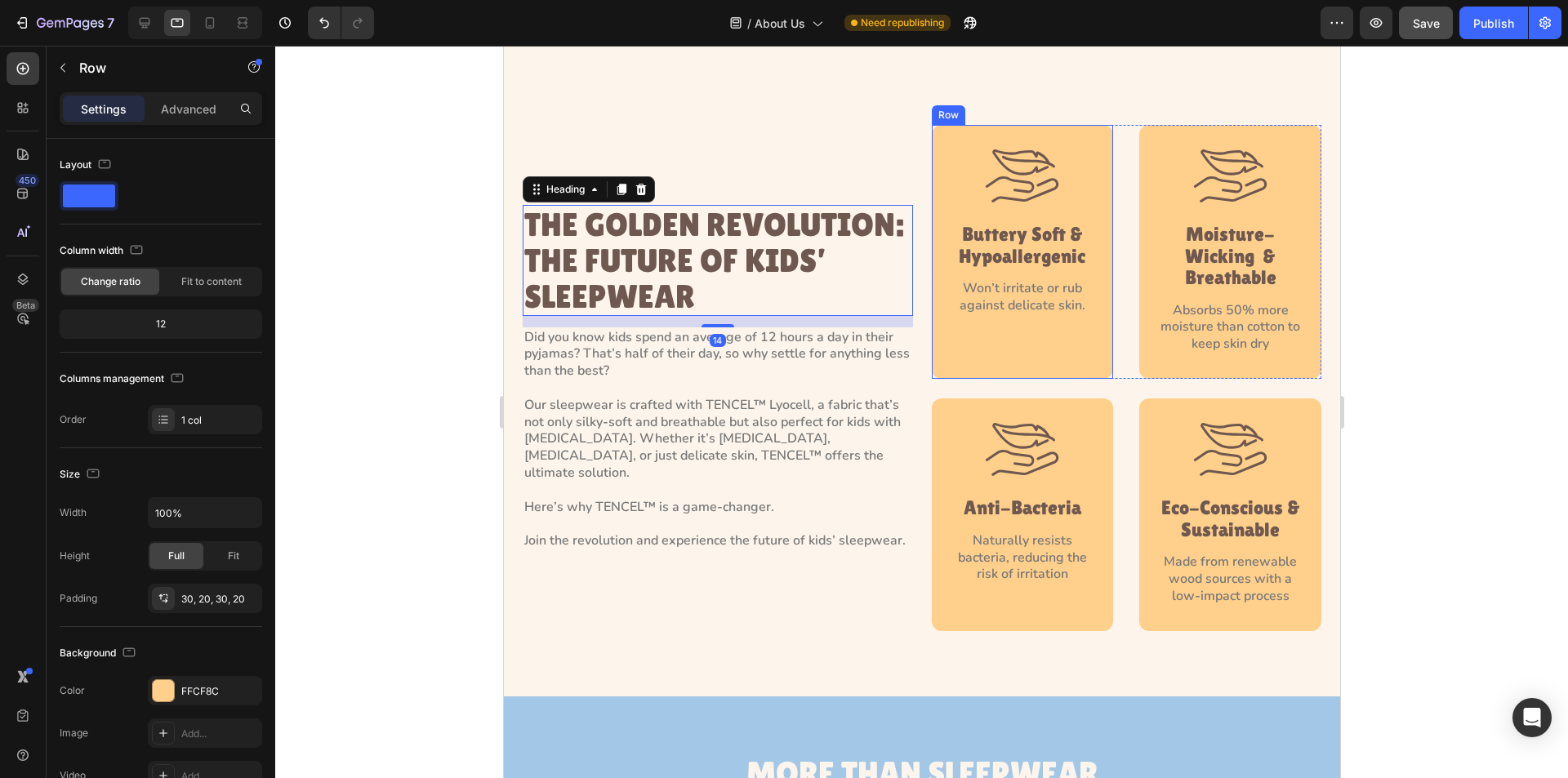
click at [931, 255] on div "Image Buttery Soft & Hypoallergenic Heading Won’t irritate or rub against delic…" at bounding box center [1022, 252] width 182 height 254
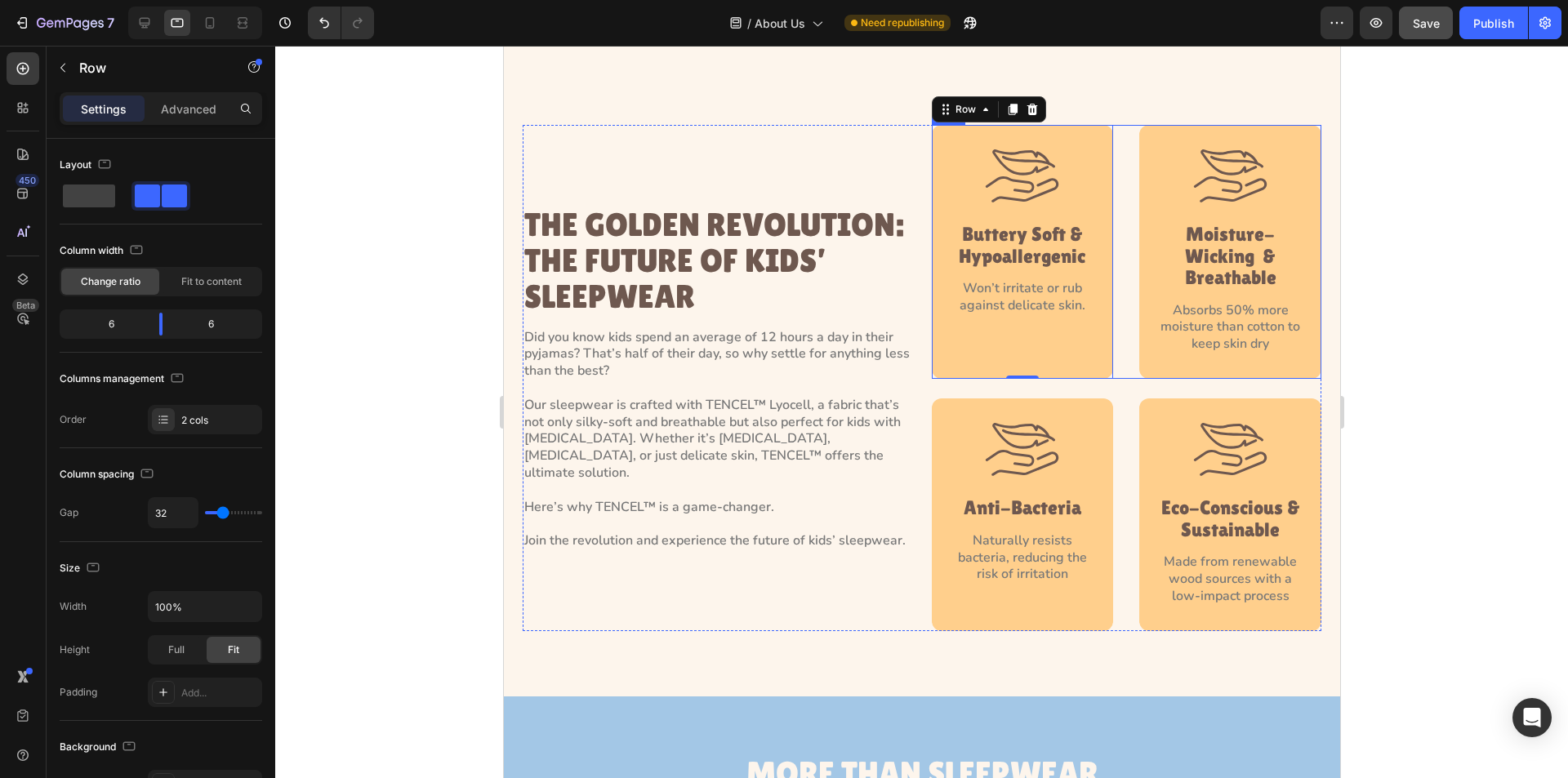
click at [1122, 303] on div "Image Buttery Soft & Hypoallergenic Heading Won’t irritate or rub against delic…" at bounding box center [1126, 252] width 390 height 254
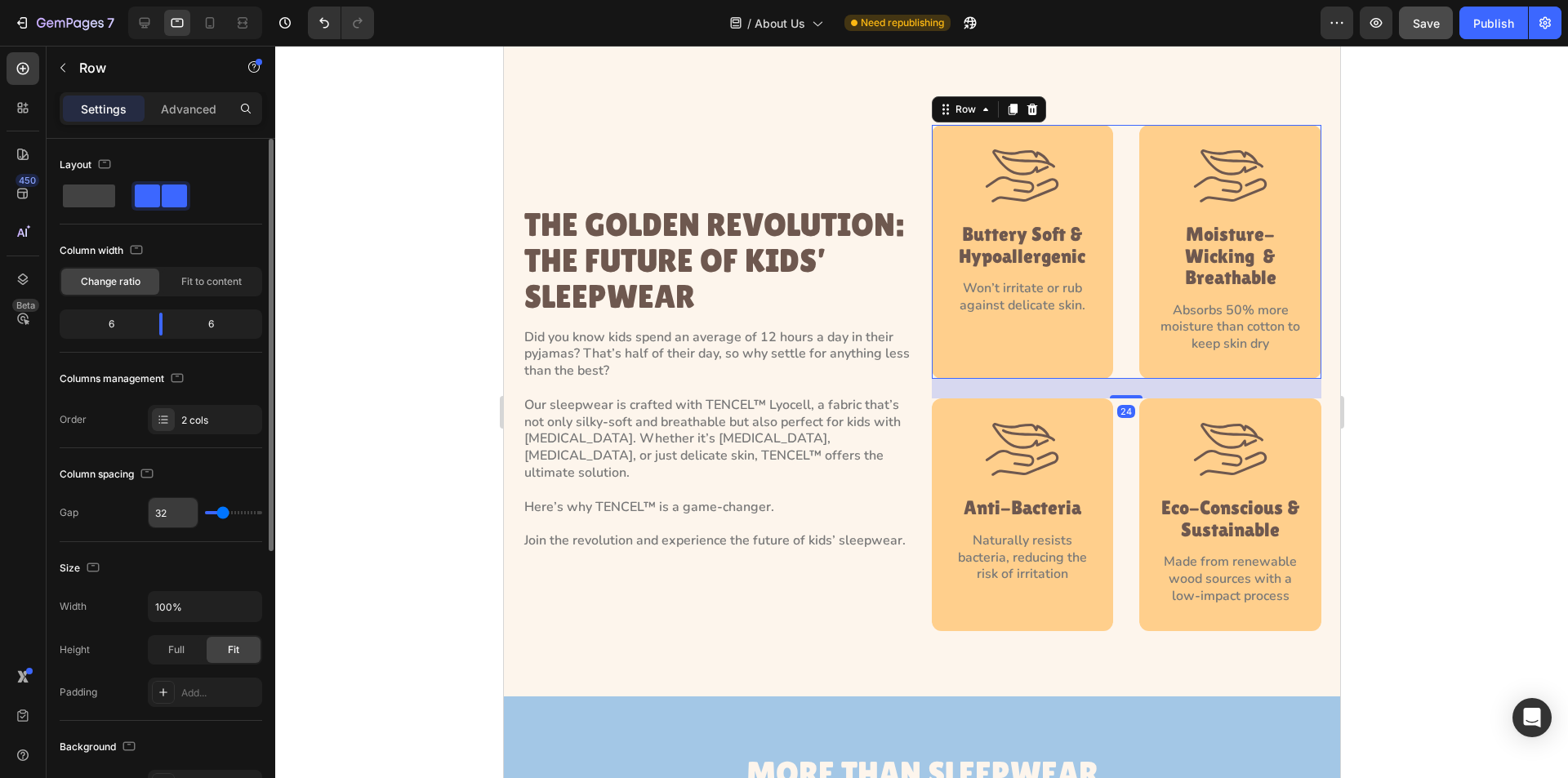
click at [172, 502] on input "32" at bounding box center [173, 513] width 49 height 29
type input "2"
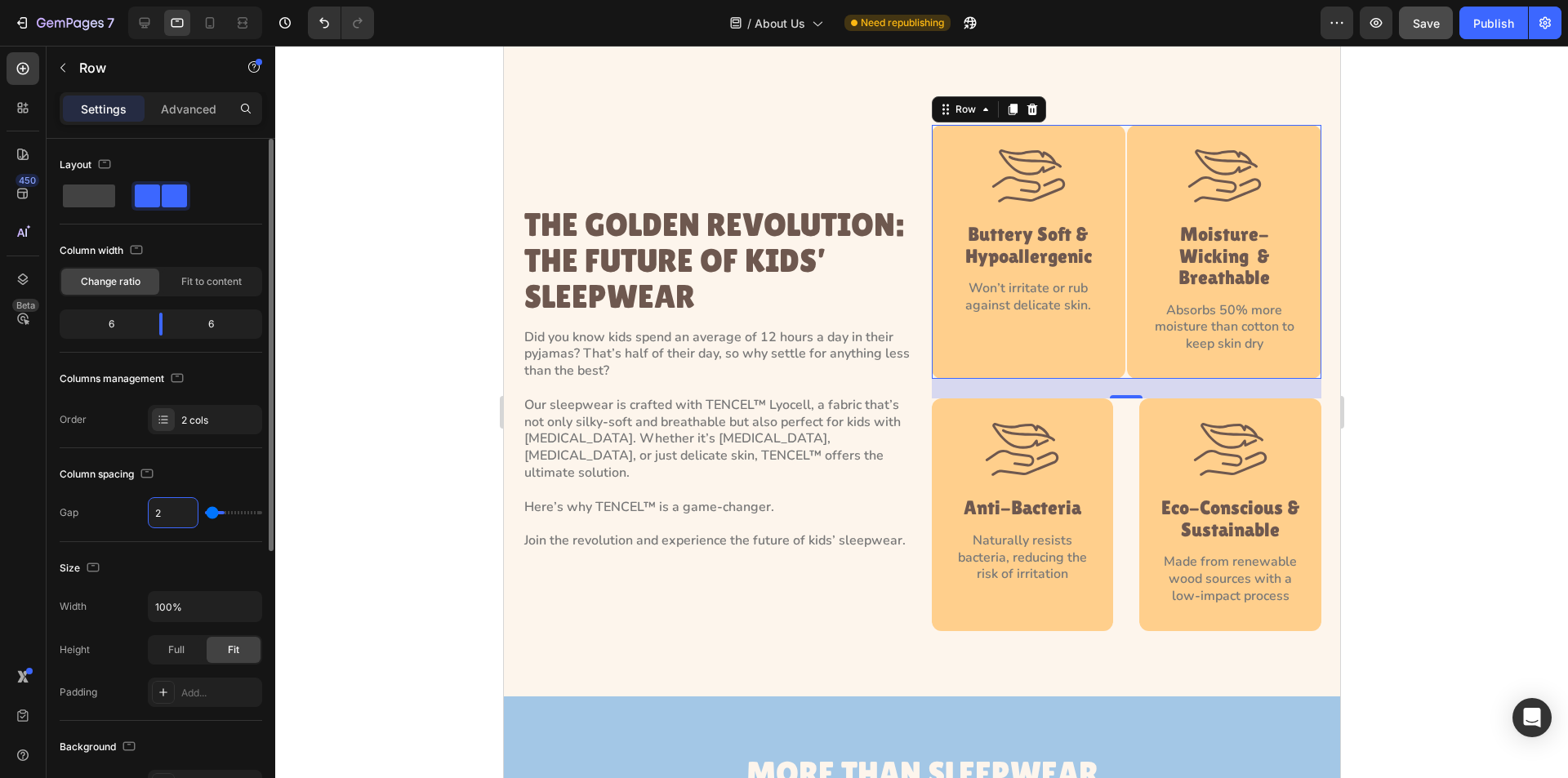
type input "23"
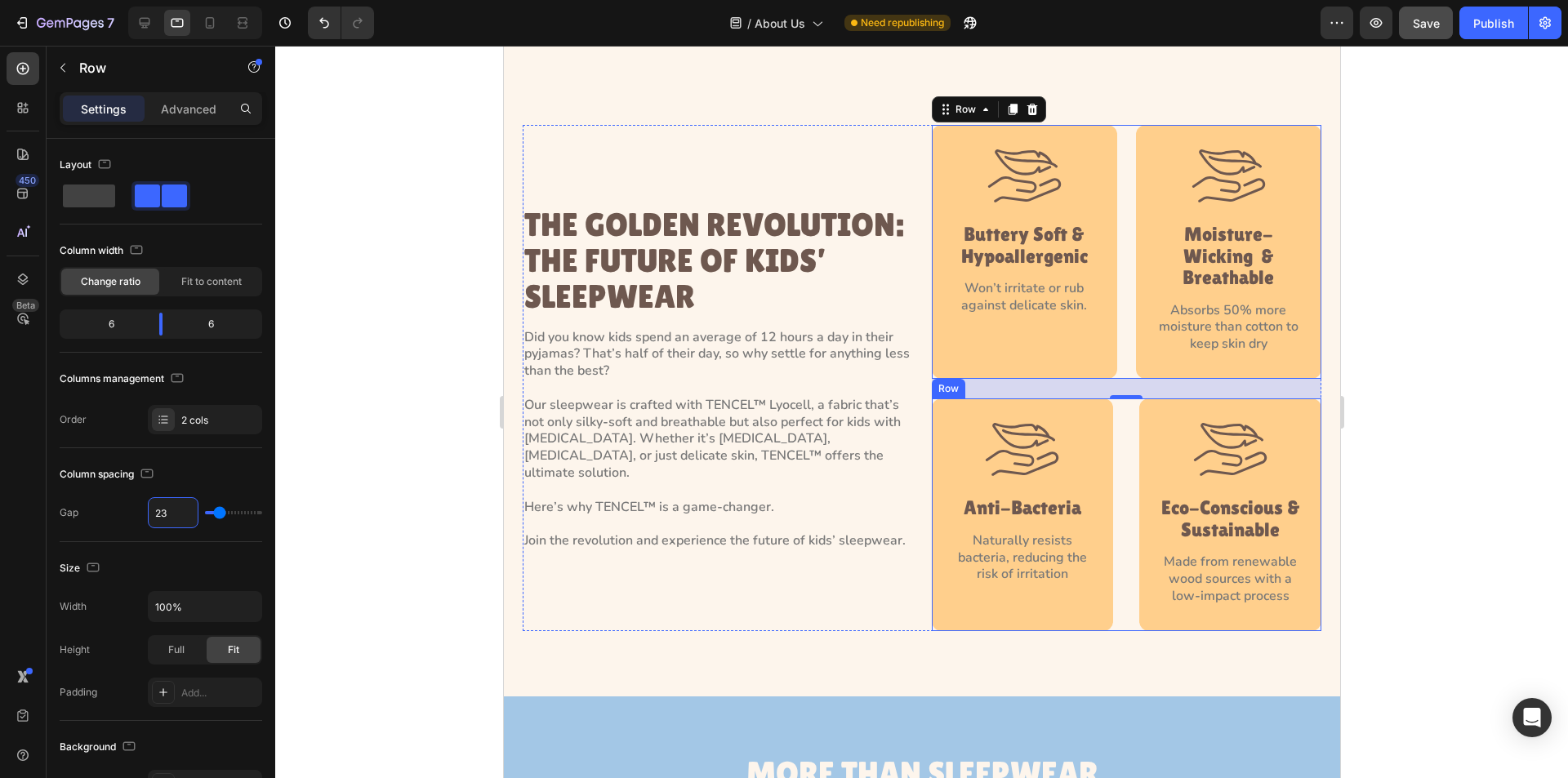
click at [1126, 480] on div "Image Anti-Bacteria Heading Naturally resists bacteria, reducing the risk of ir…" at bounding box center [1126, 514] width 390 height 233
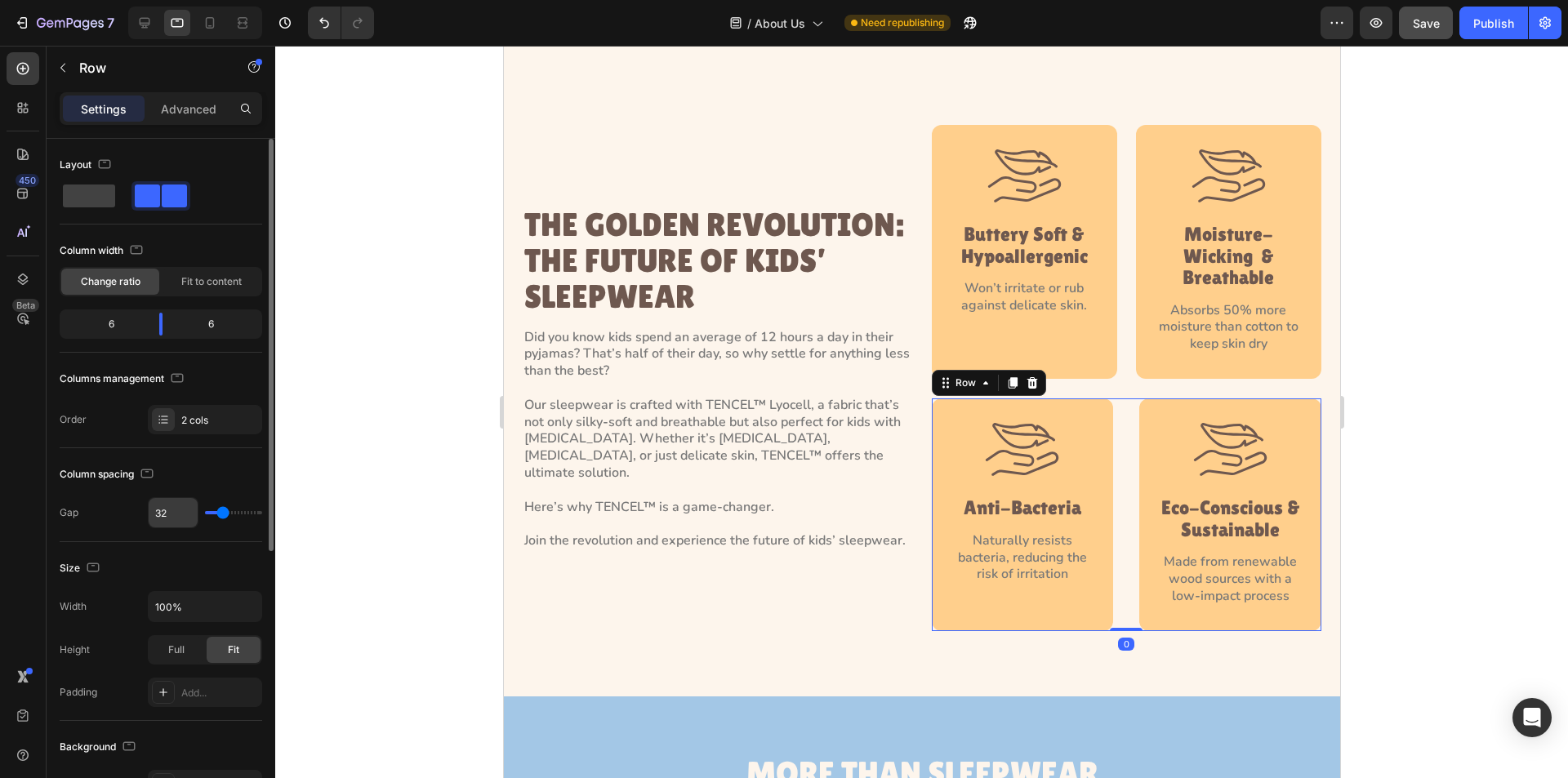
click at [176, 509] on input "32" at bounding box center [173, 513] width 49 height 29
type input "2"
type input "23"
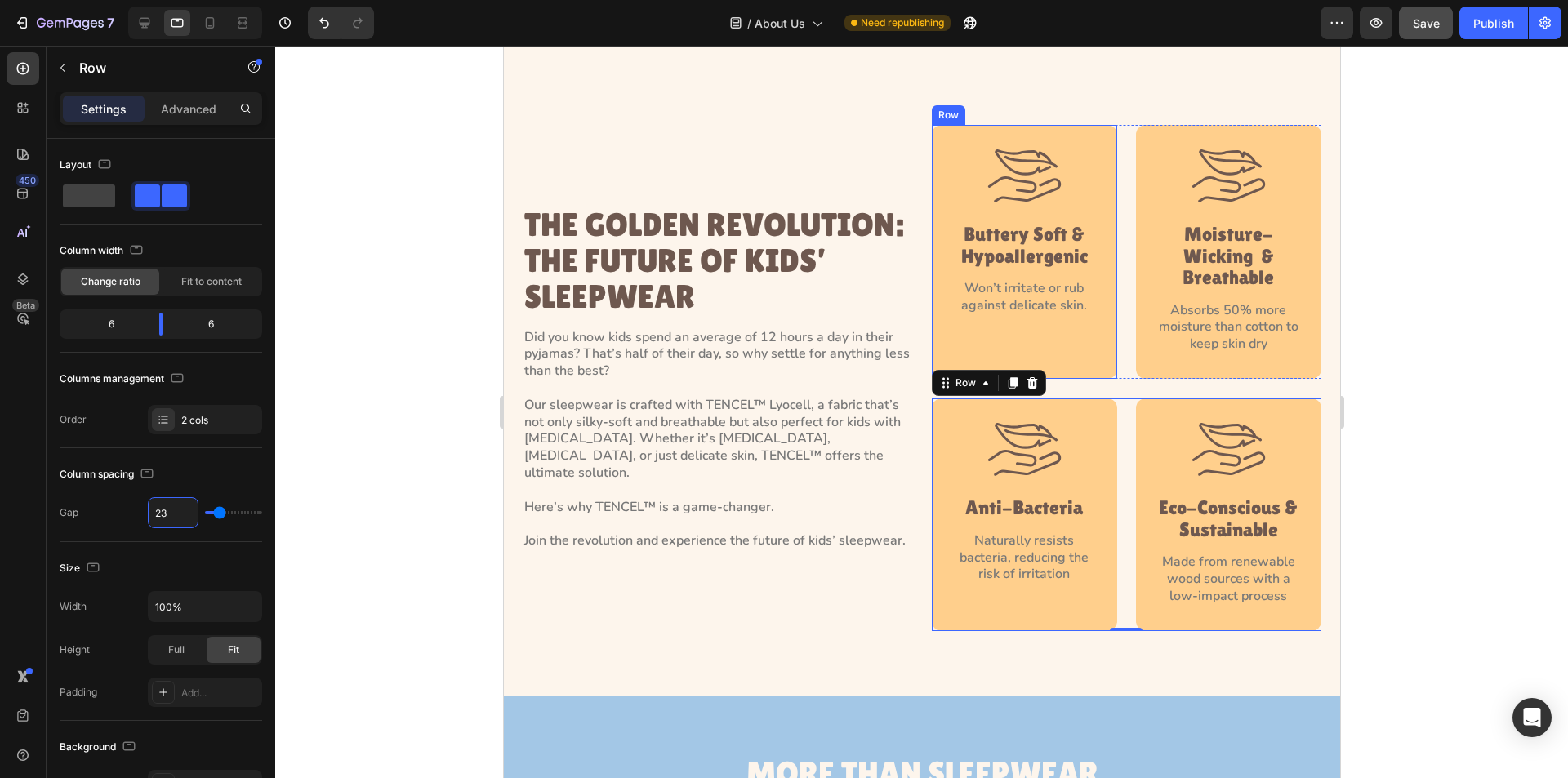
click at [1093, 346] on div "Image Buttery Soft & Hypoallergenic Heading Won’t irritate or rub against delic…" at bounding box center [1024, 252] width 185 height 254
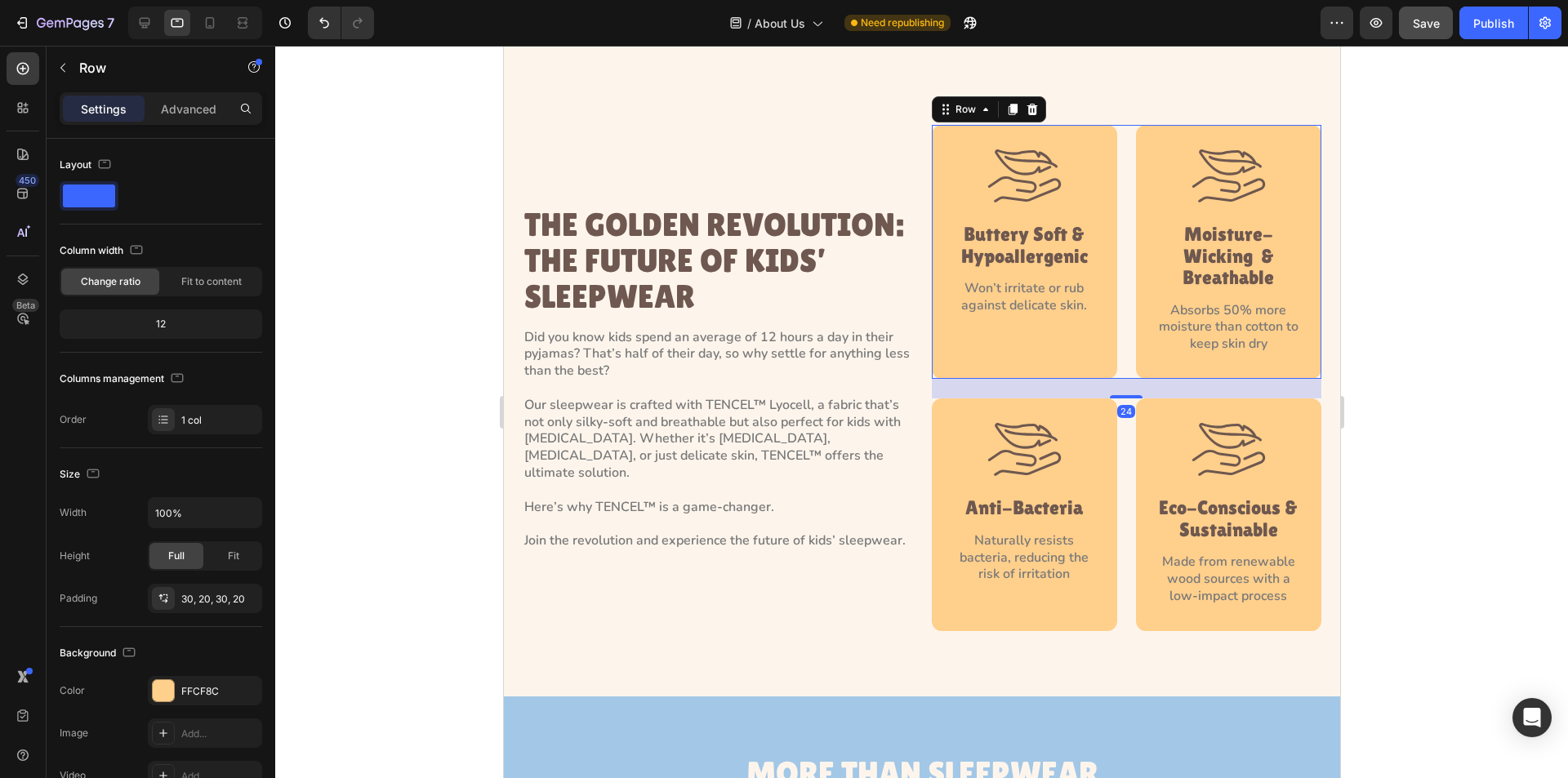
click at [1113, 347] on div "Image Buttery Soft & Hypoallergenic Heading Won’t irritate or rub against delic…" at bounding box center [1126, 252] width 390 height 254
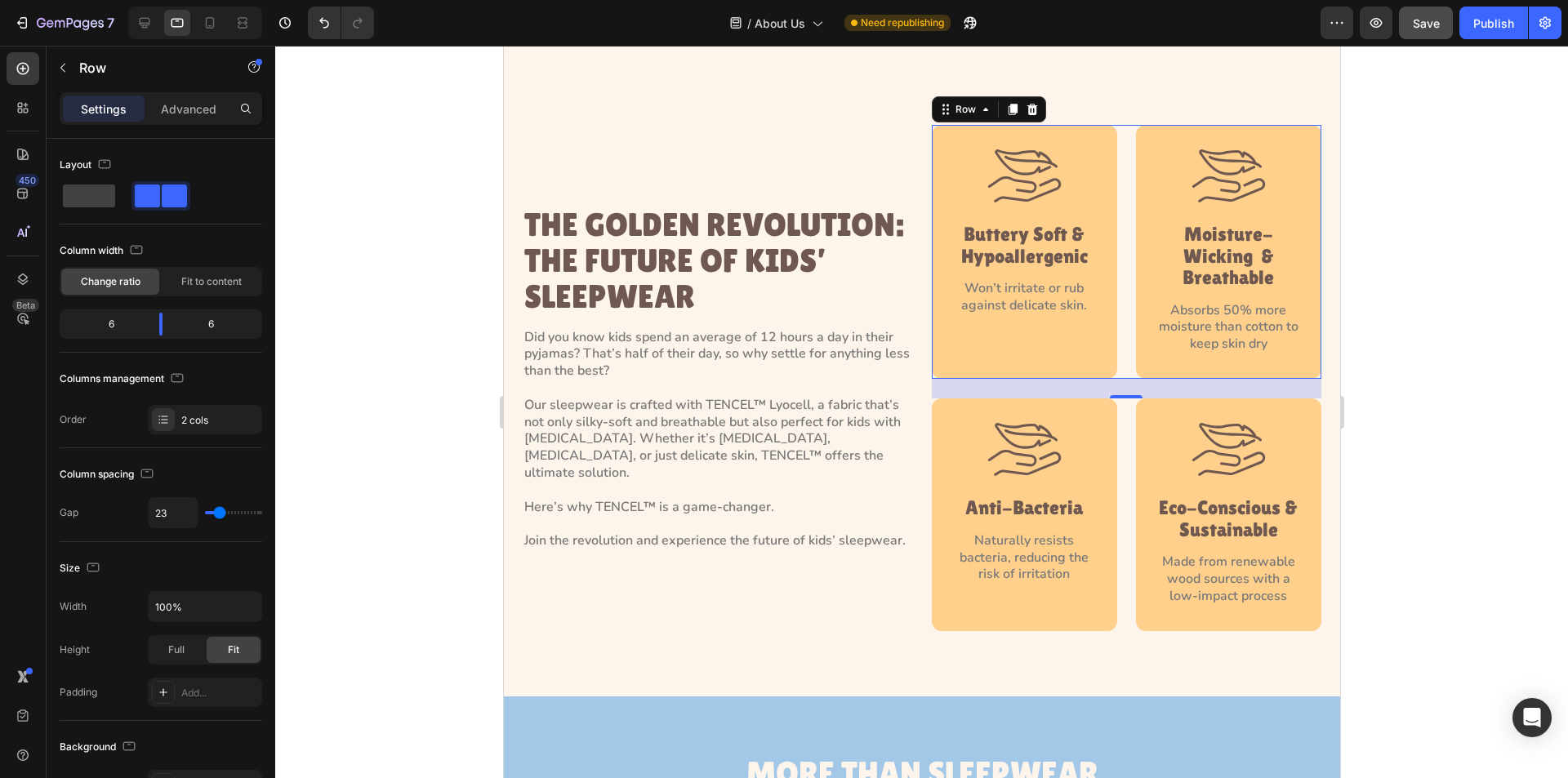
click at [1117, 331] on div "Image Buttery Soft & Hypoallergenic Heading Won’t irritate or rub against delic…" at bounding box center [1126, 252] width 390 height 254
click at [174, 113] on p "Advanced" at bounding box center [189, 109] width 55 height 17
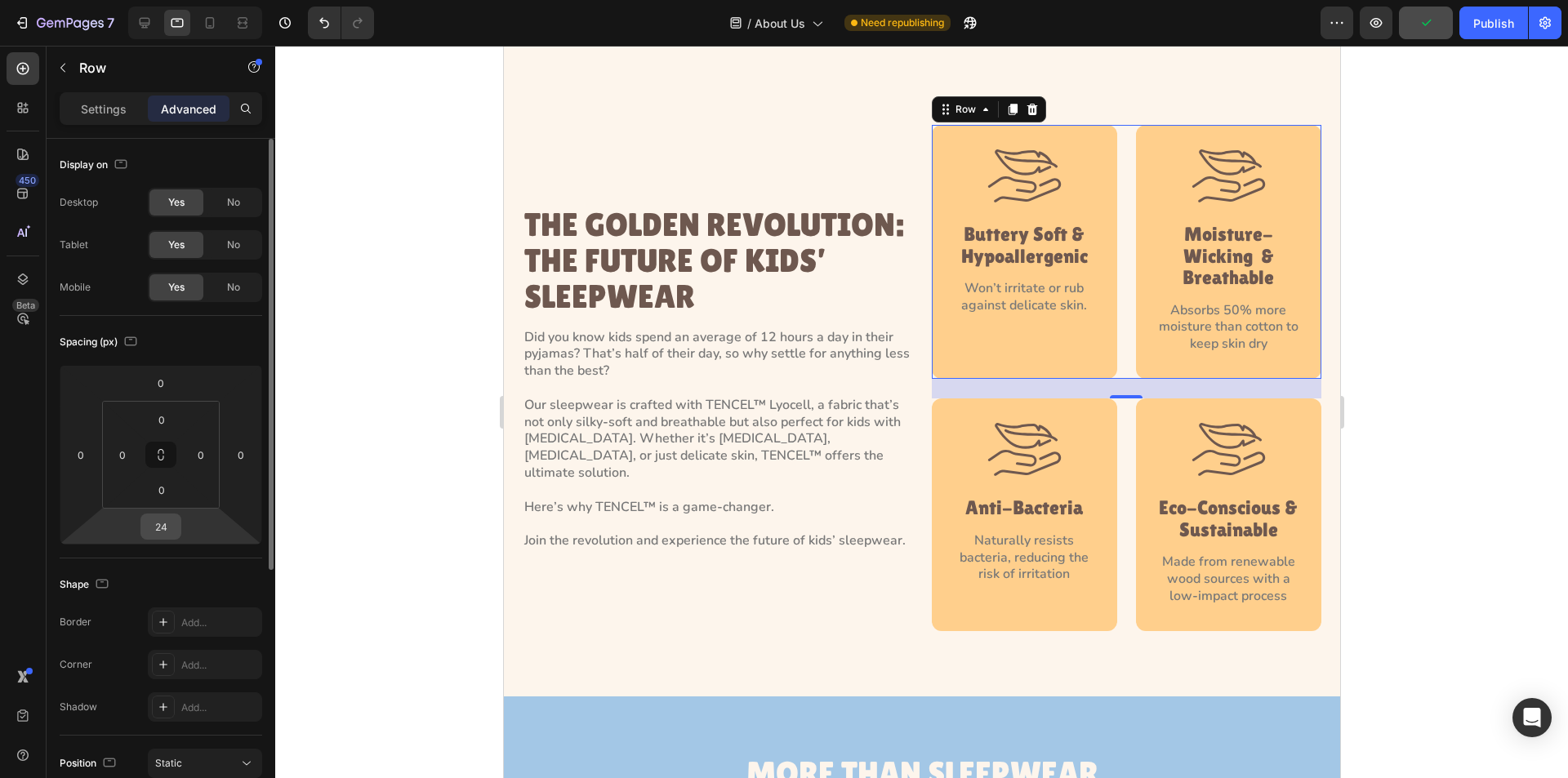
click at [170, 528] on input "24" at bounding box center [161, 526] width 33 height 24
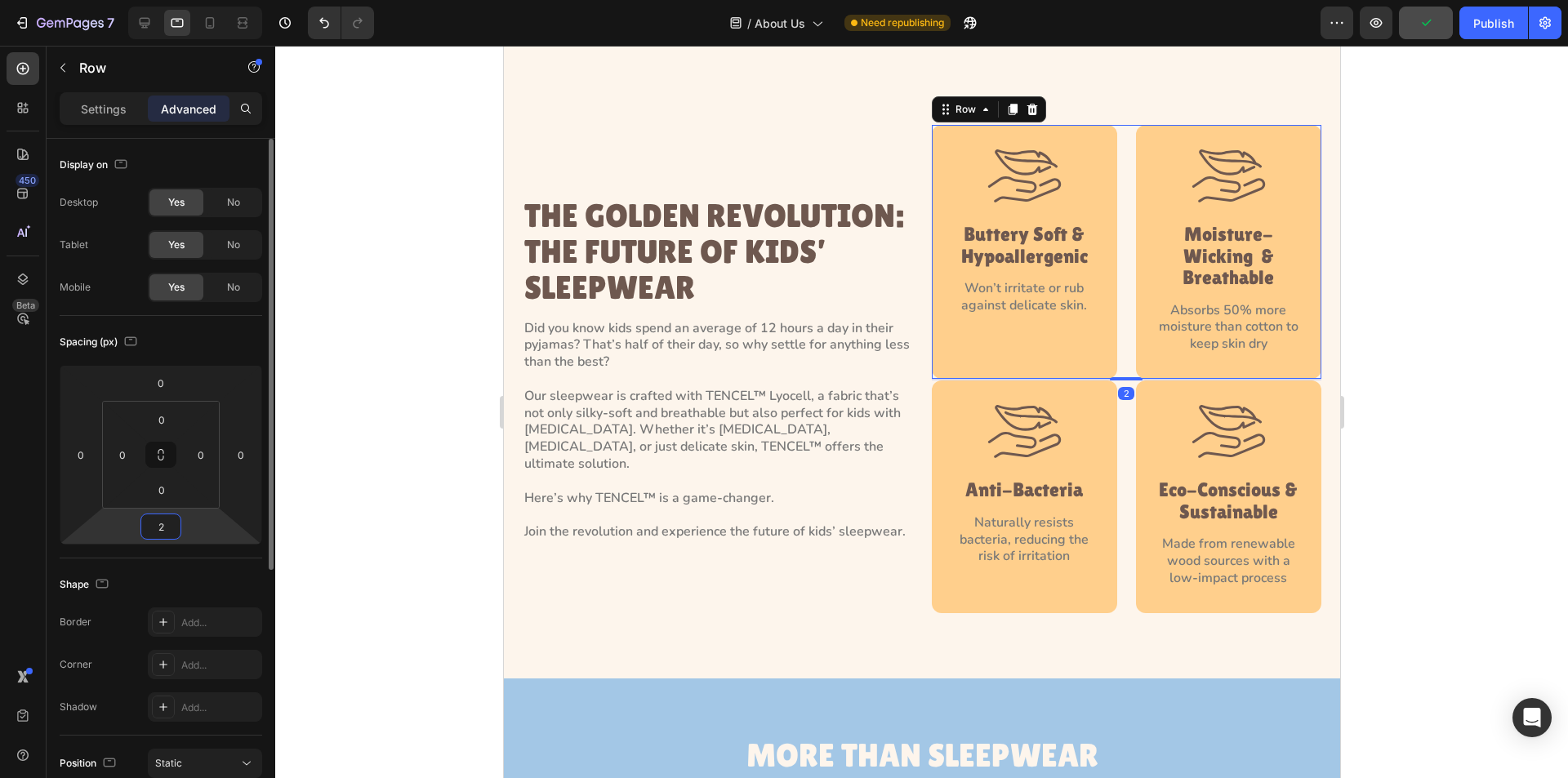
type input "23"
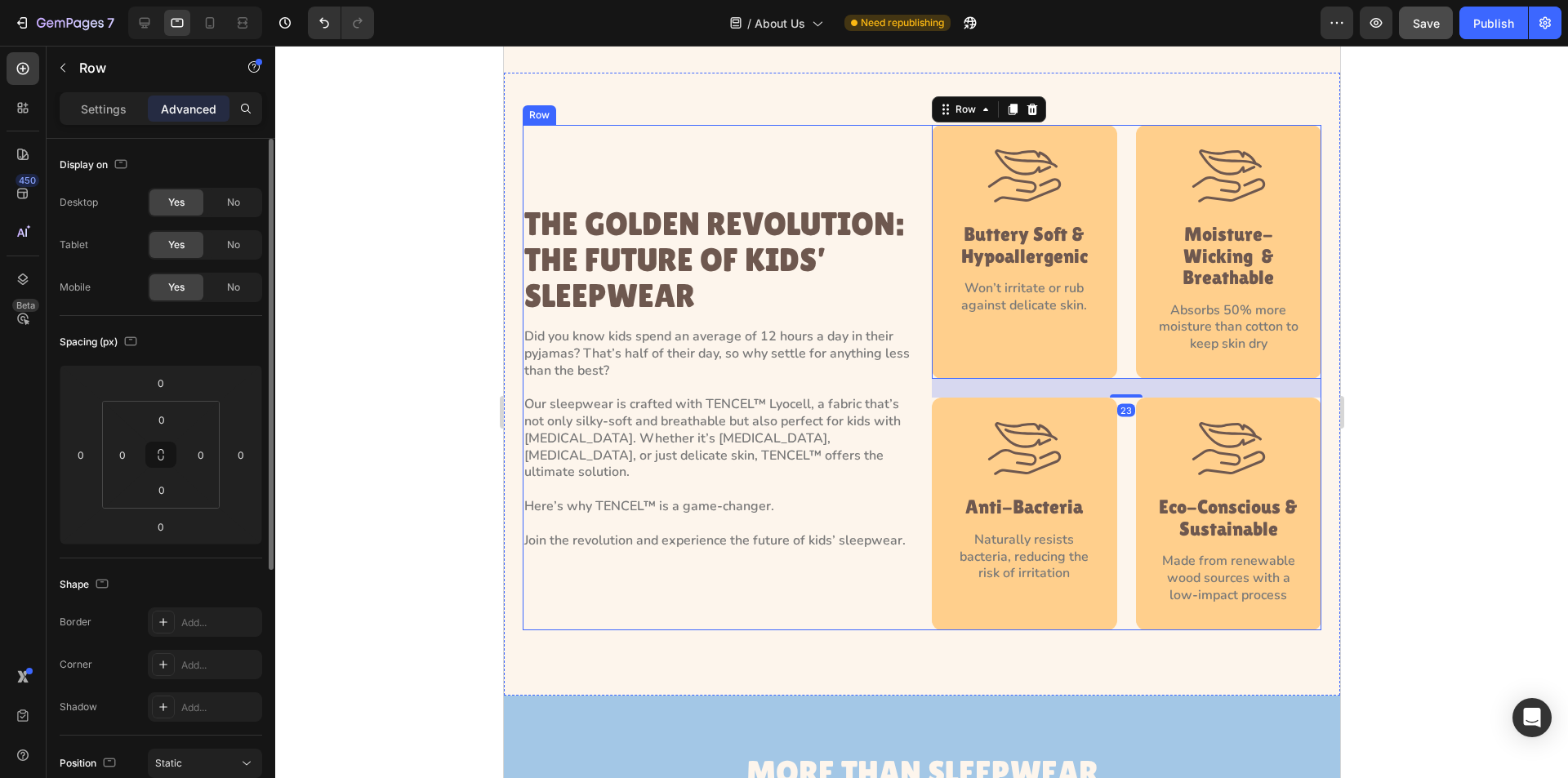
click at [906, 404] on div "THE GOLDEN REVOLUTION: THE FUTURE OF KIDS’ SLEEPWEAR Heading Did you know kids …" at bounding box center [922, 378] width 799 height 506
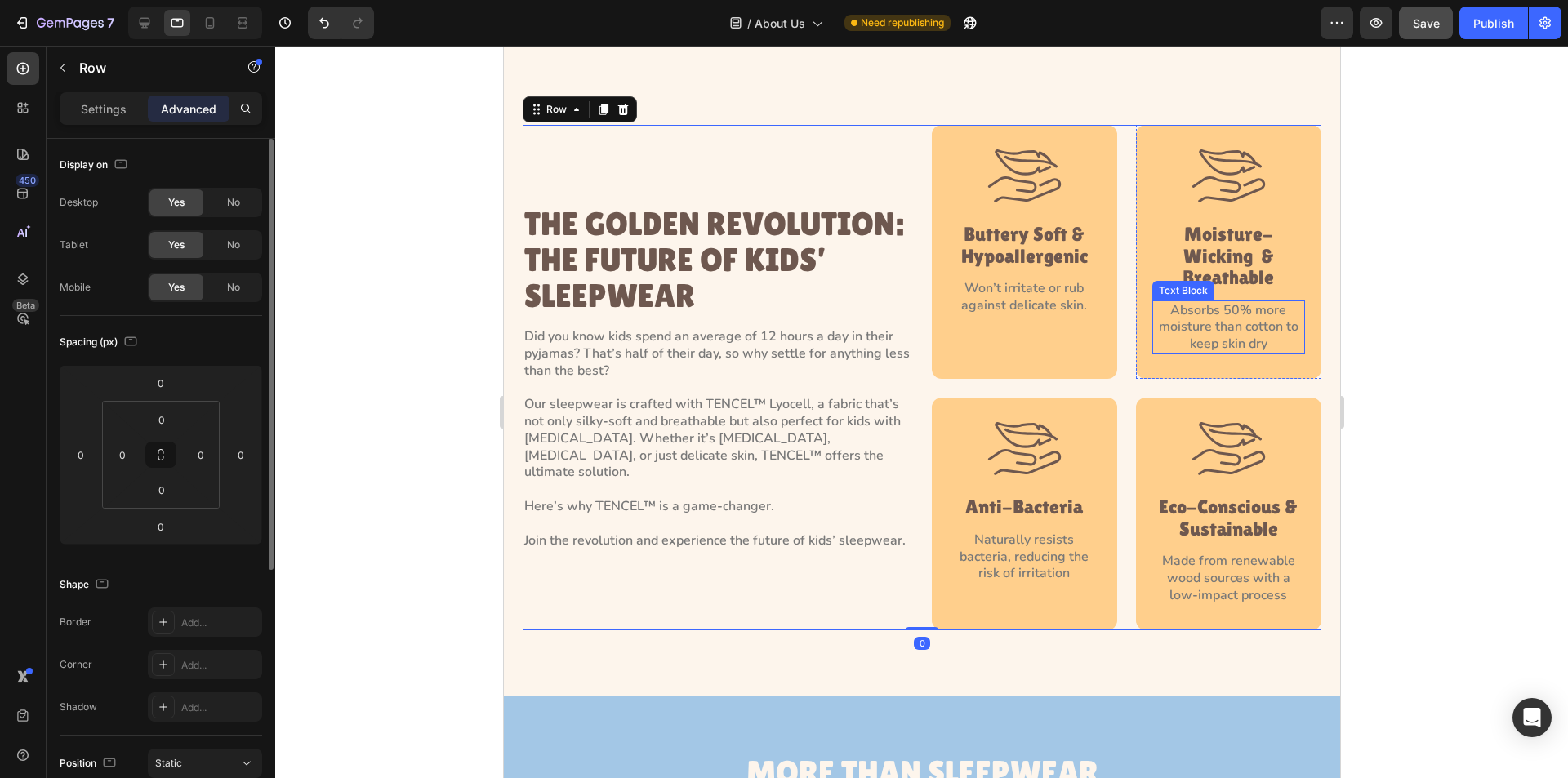
click at [1277, 320] on p "Absorbs 50% more moisture than cotton to keep skin dry" at bounding box center [1228, 327] width 150 height 51
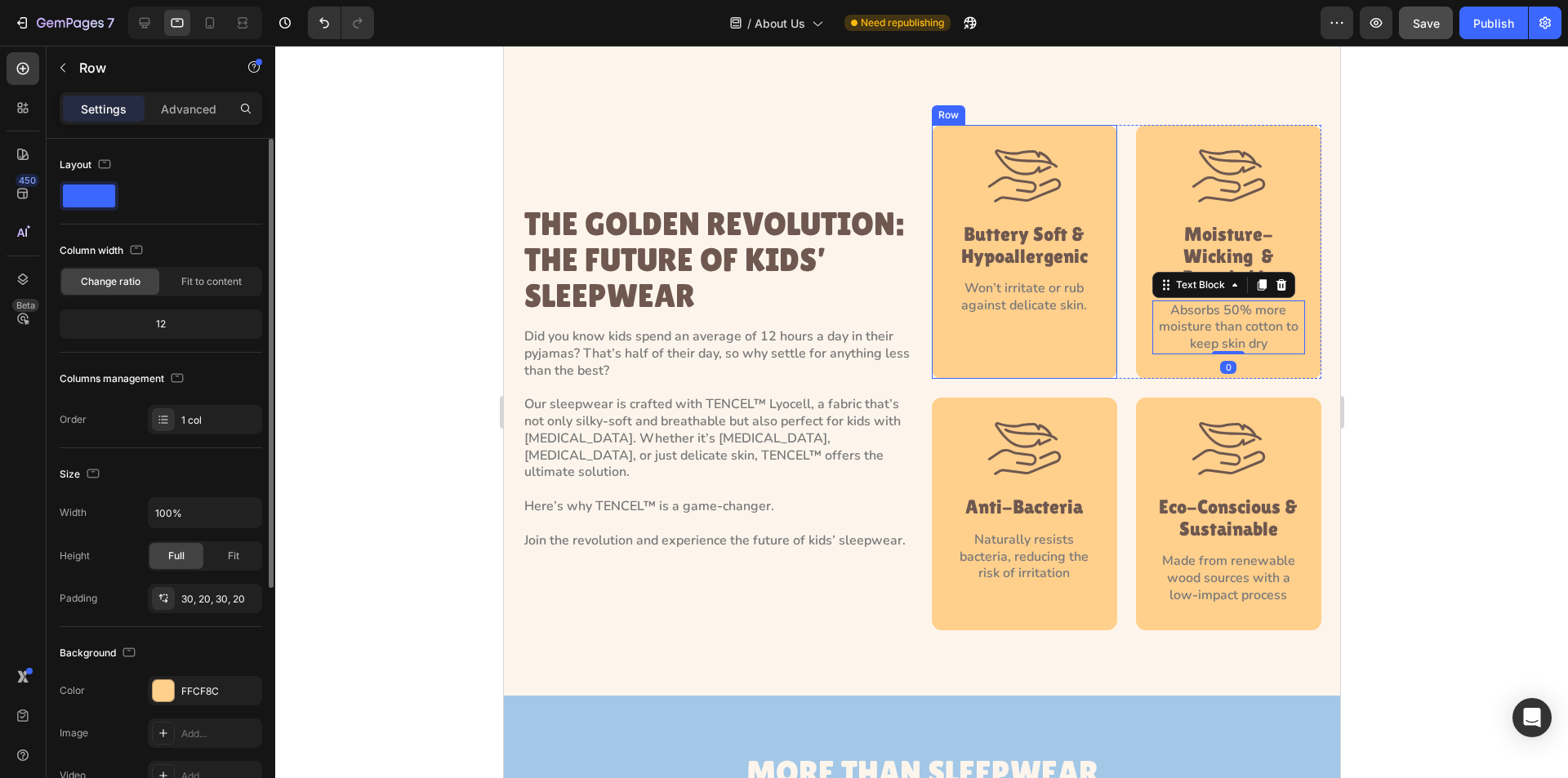
click at [1016, 326] on div "Image Buttery Soft & Hypoallergenic Heading Won’t irritate or rub against delic…" at bounding box center [1024, 252] width 153 height 205
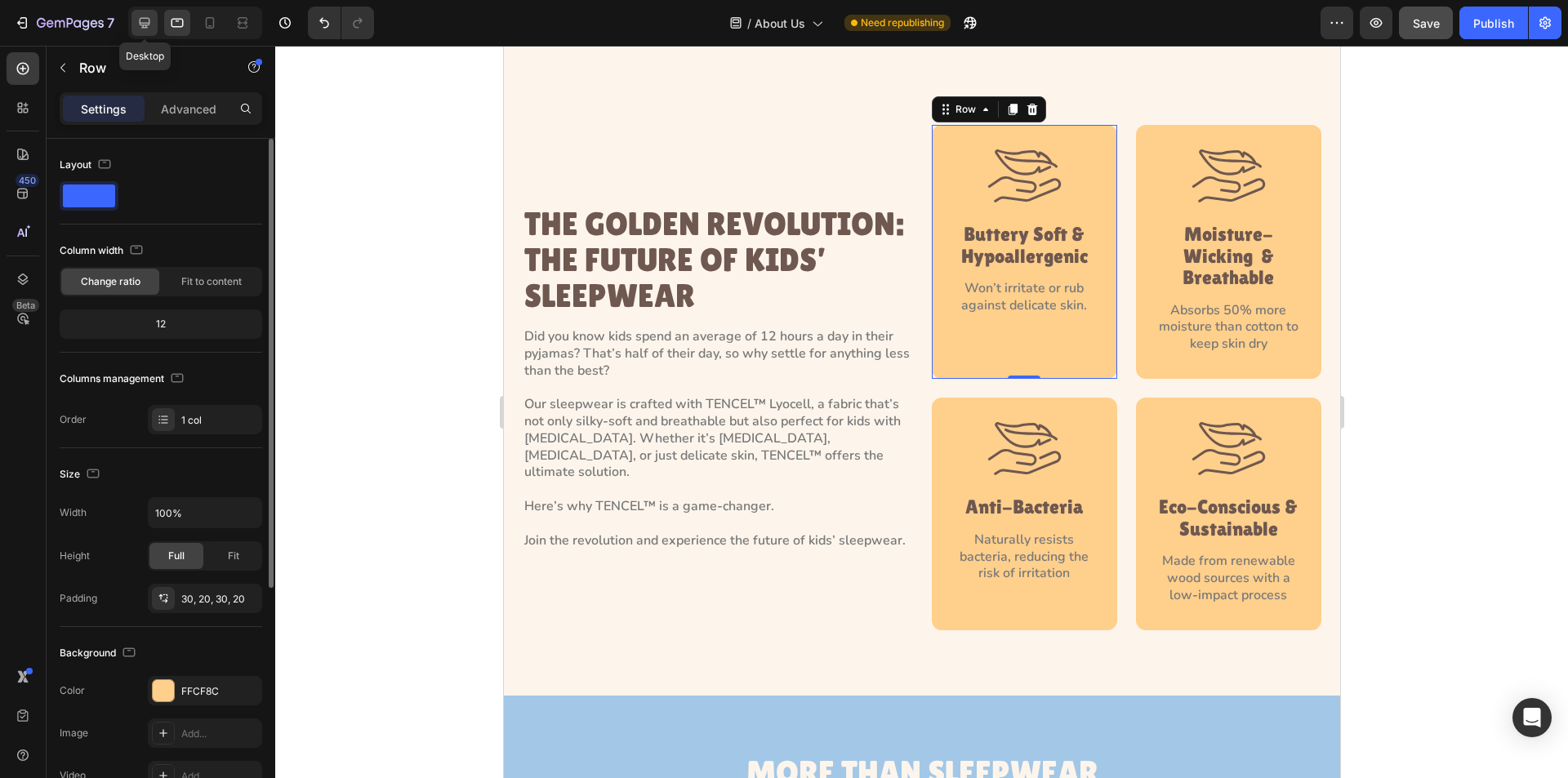
click at [143, 25] on icon at bounding box center [145, 23] width 10 height 10
type input "1300"
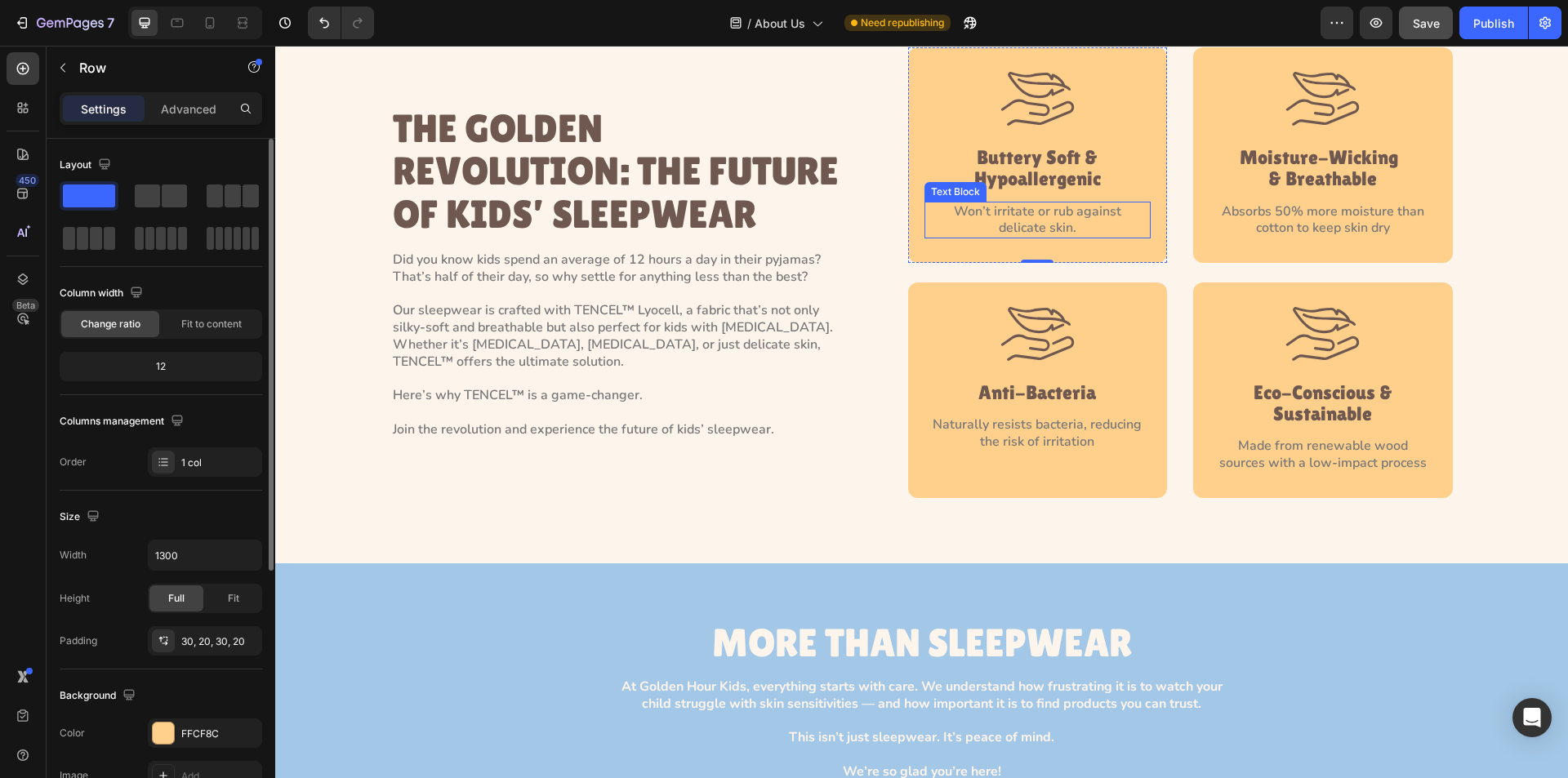
scroll to position [1853, 0]
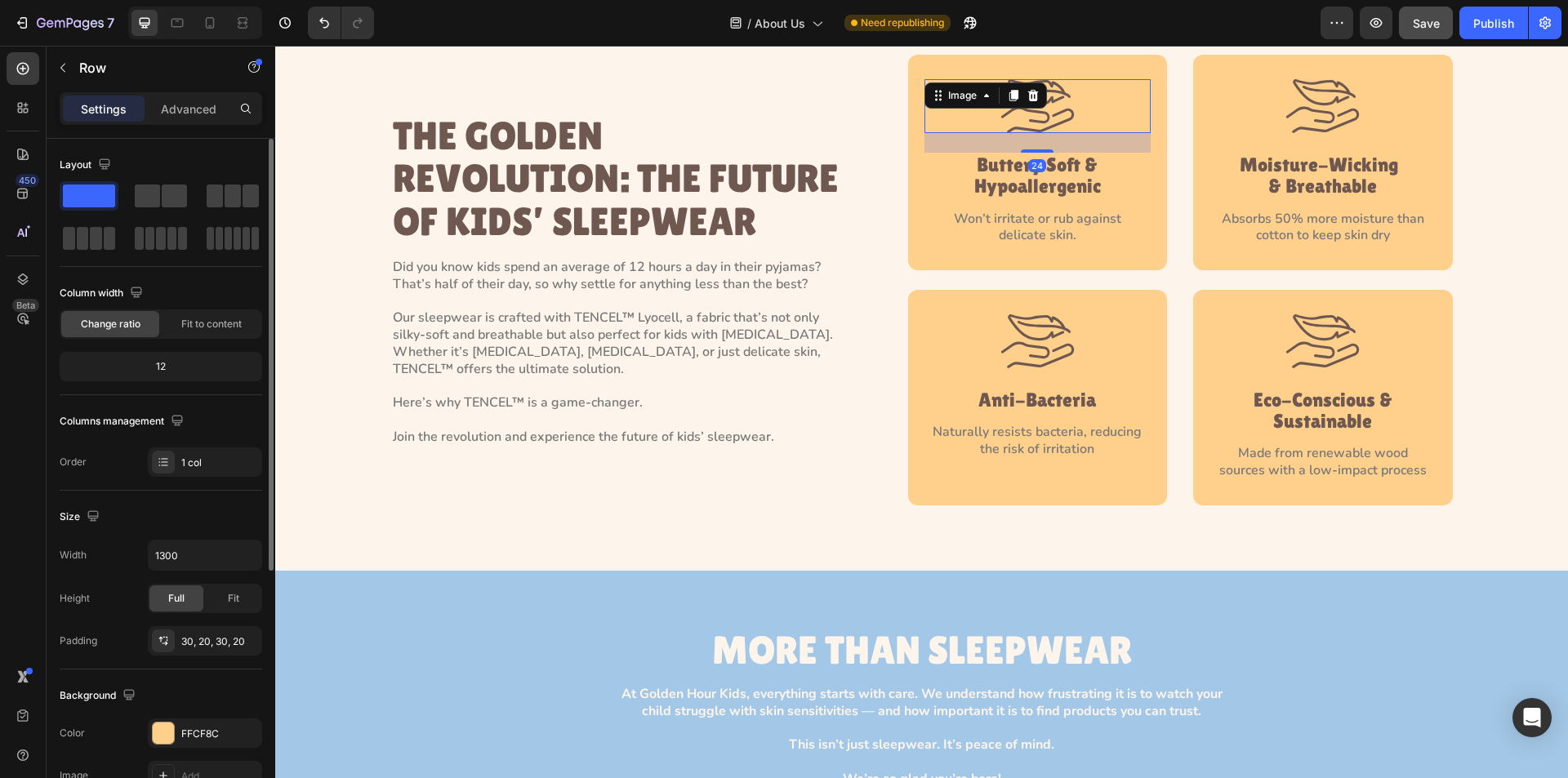
click at [1058, 109] on img at bounding box center [1038, 106] width 74 height 54
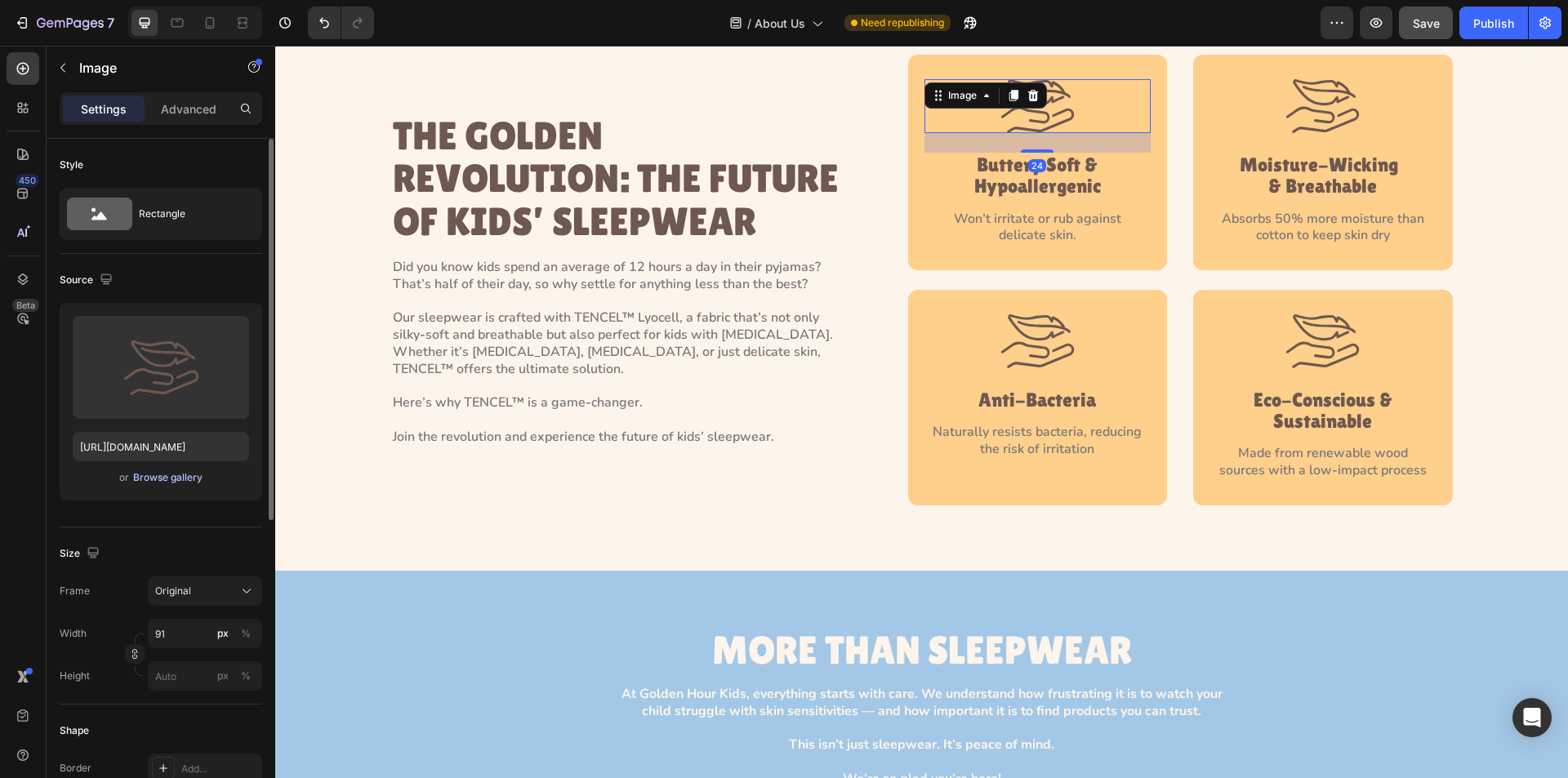
click at [168, 471] on div "Browse gallery" at bounding box center [168, 477] width 69 height 15
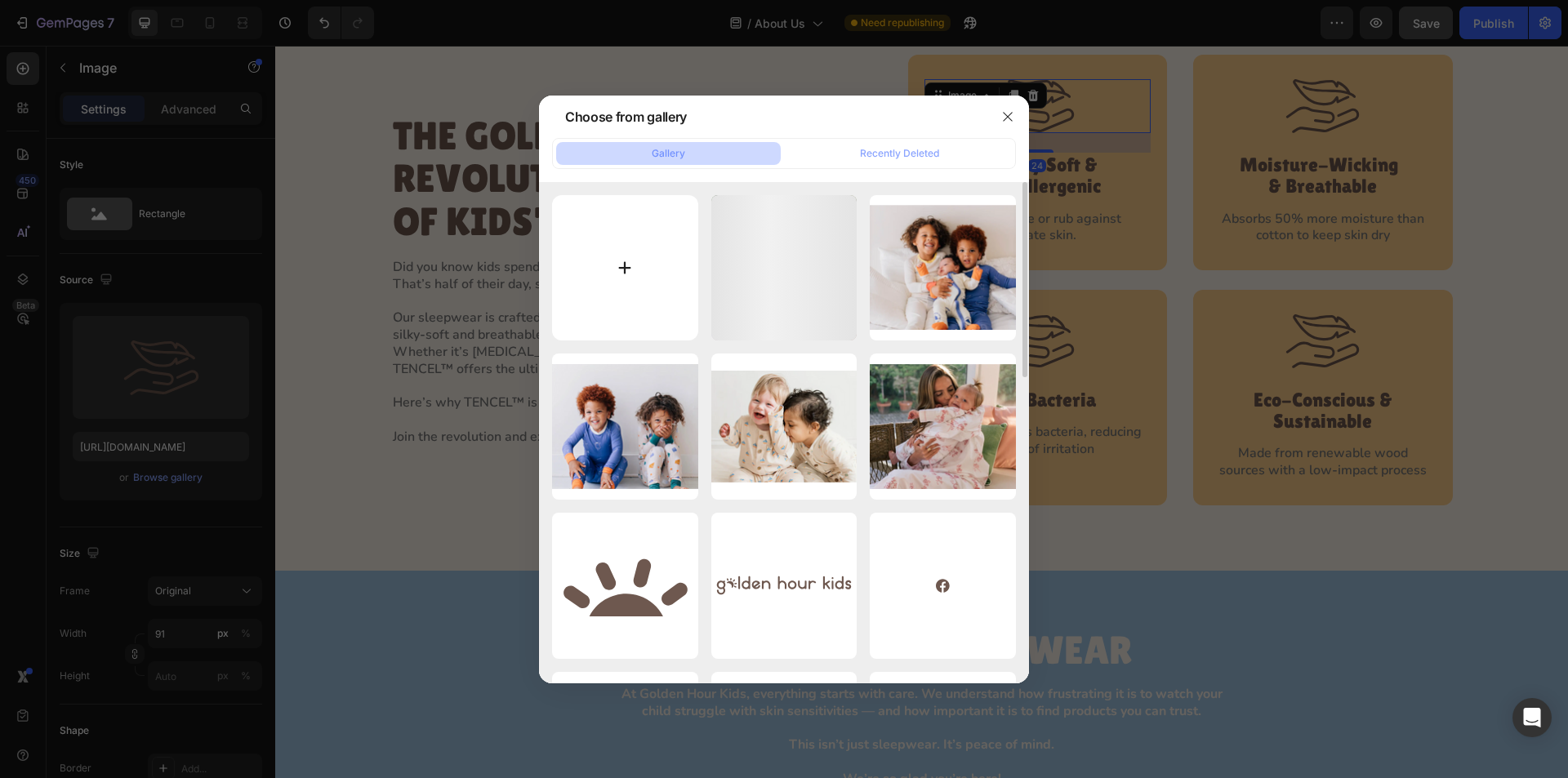
click at [624, 243] on input "file" at bounding box center [624, 268] width 146 height 146
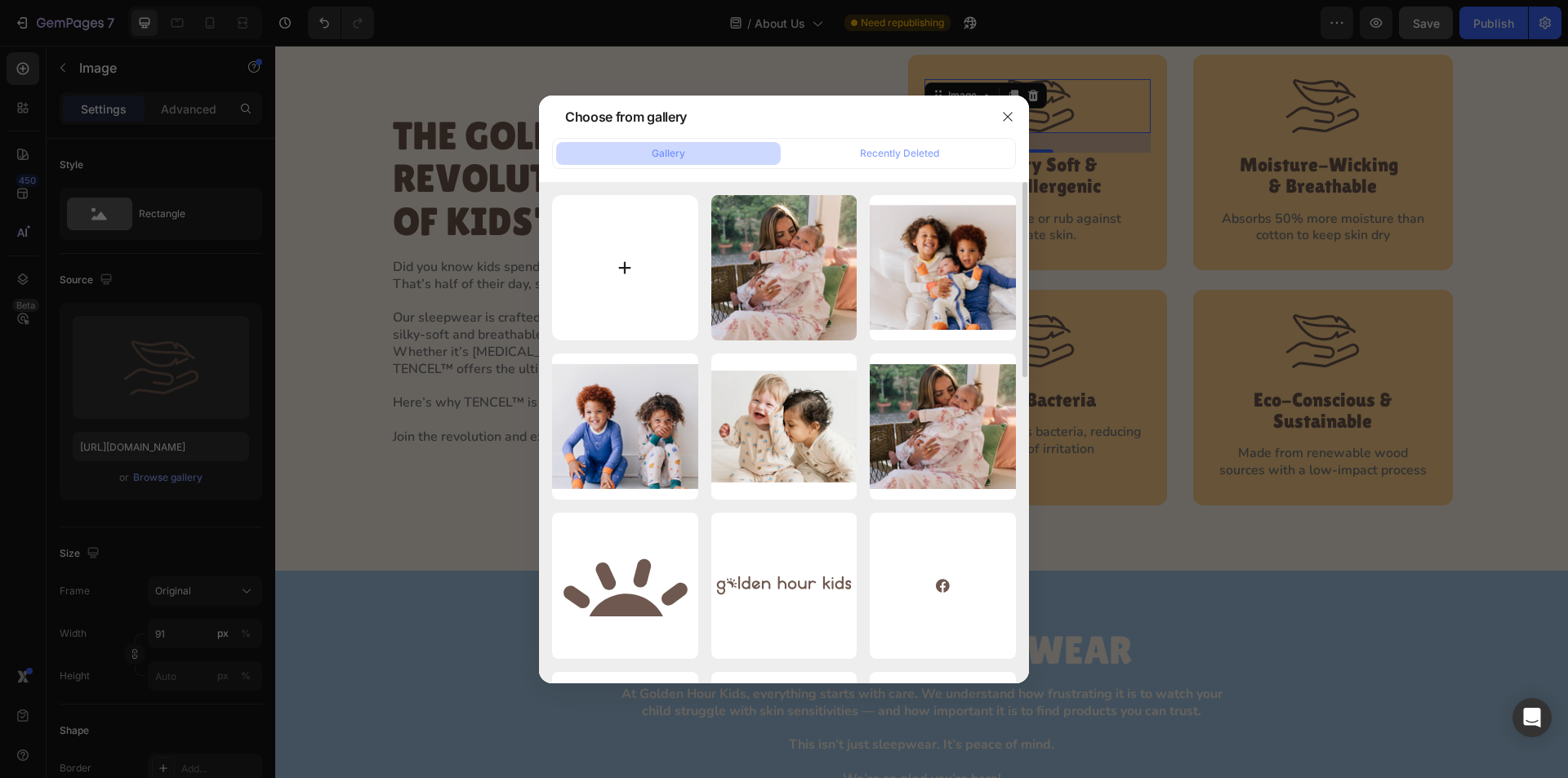
type input "C:\fakepath\Sections01.svg"
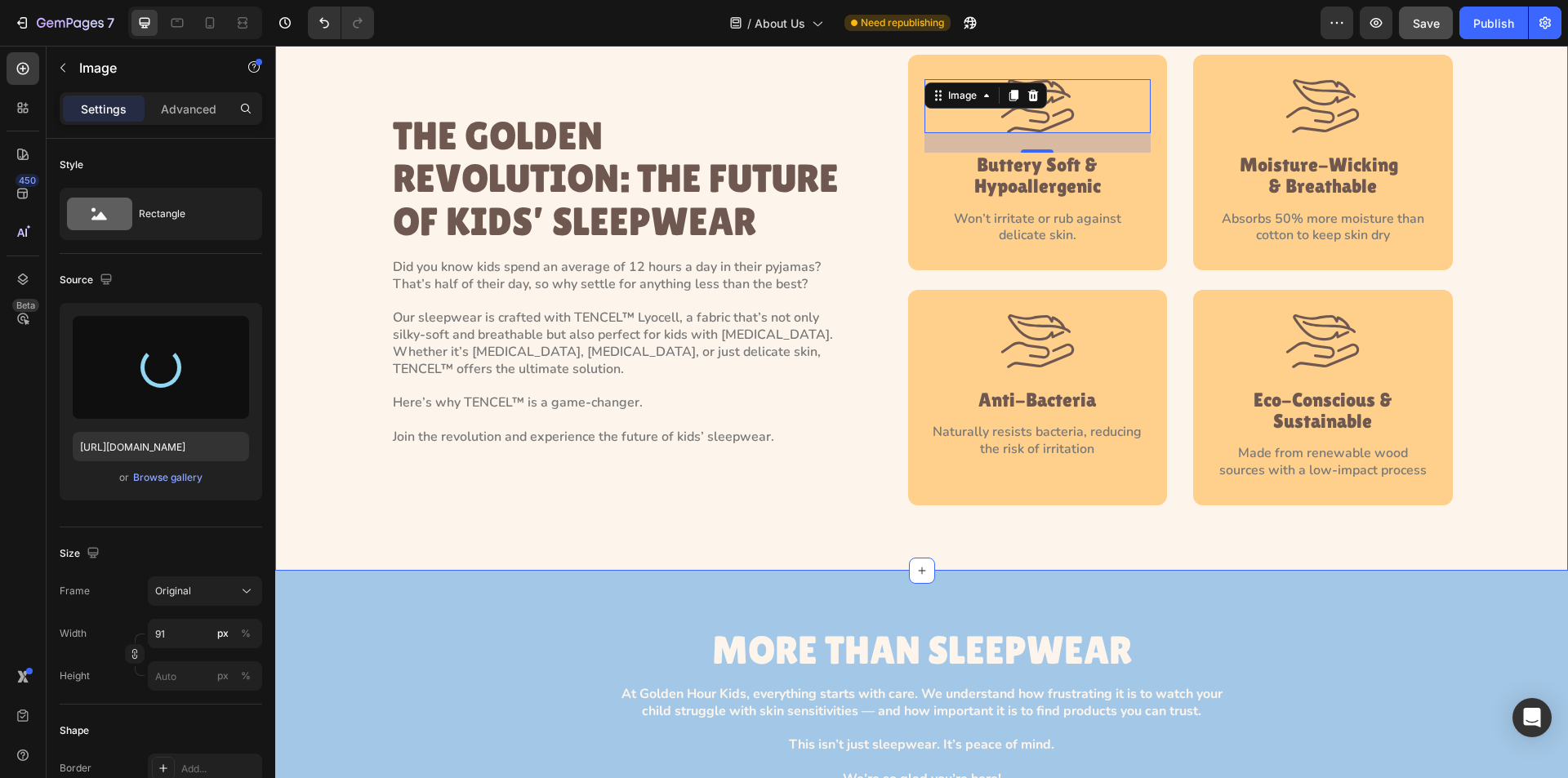
type input "https://cdn.shopify.com/s/files/1/0763/2463/4857/files/gempages_581485179931984…"
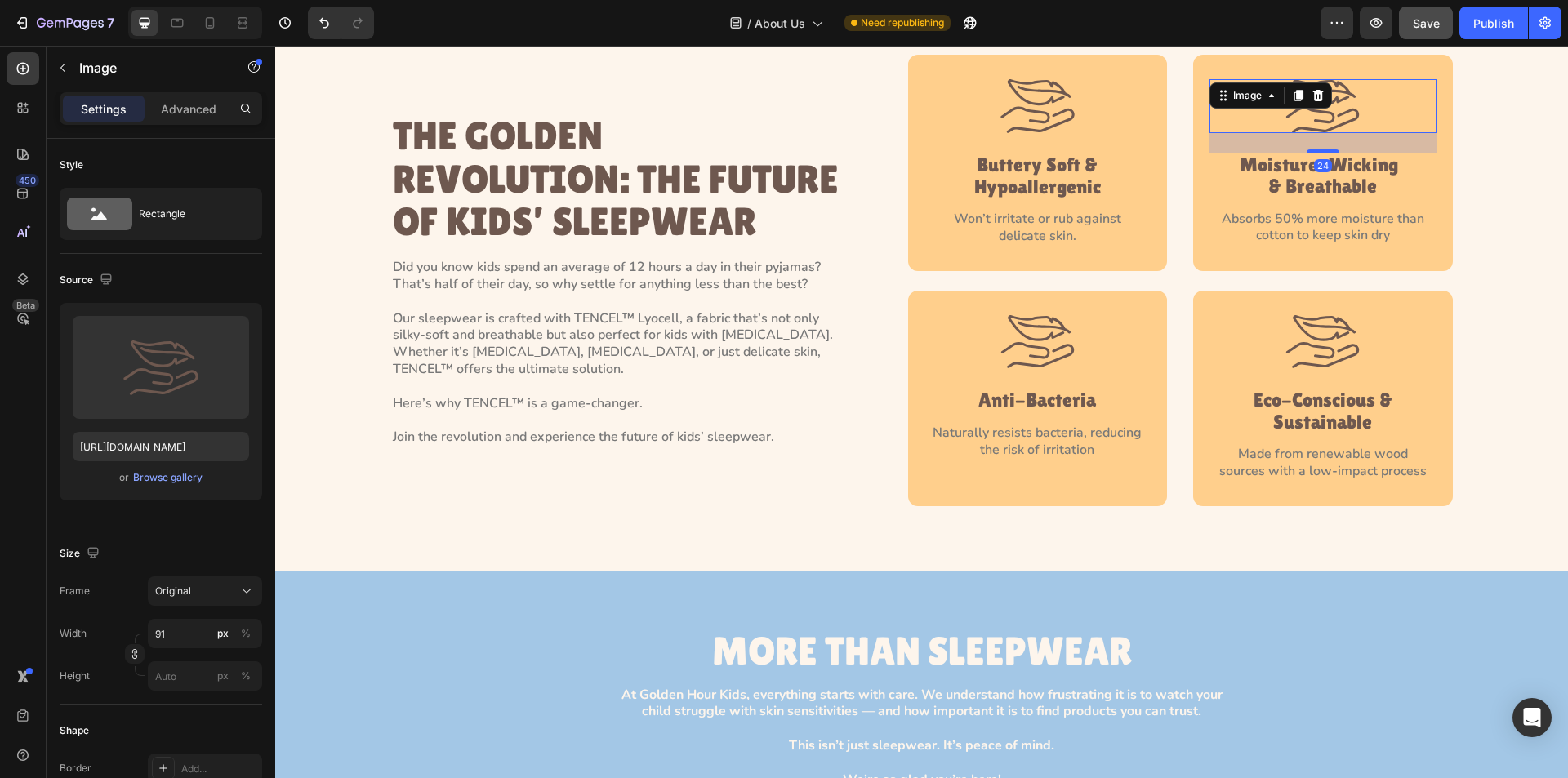
click at [1325, 101] on div "Image 24" at bounding box center [1323, 106] width 227 height 54
click at [166, 473] on div "Browse gallery" at bounding box center [168, 477] width 69 height 15
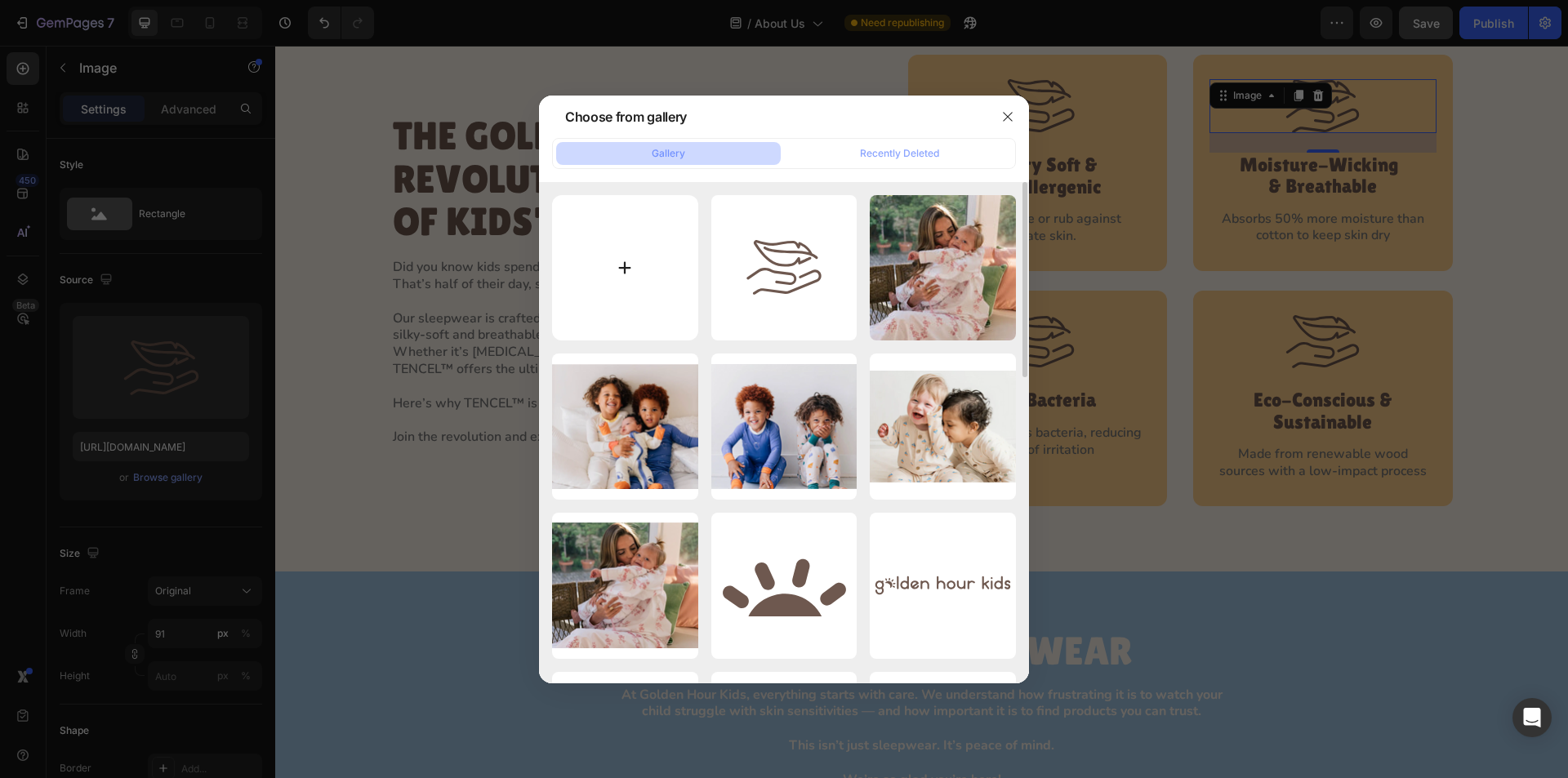
click at [625, 243] on input "file" at bounding box center [624, 268] width 146 height 146
type input "C:\fakepath\Sections02.svg"
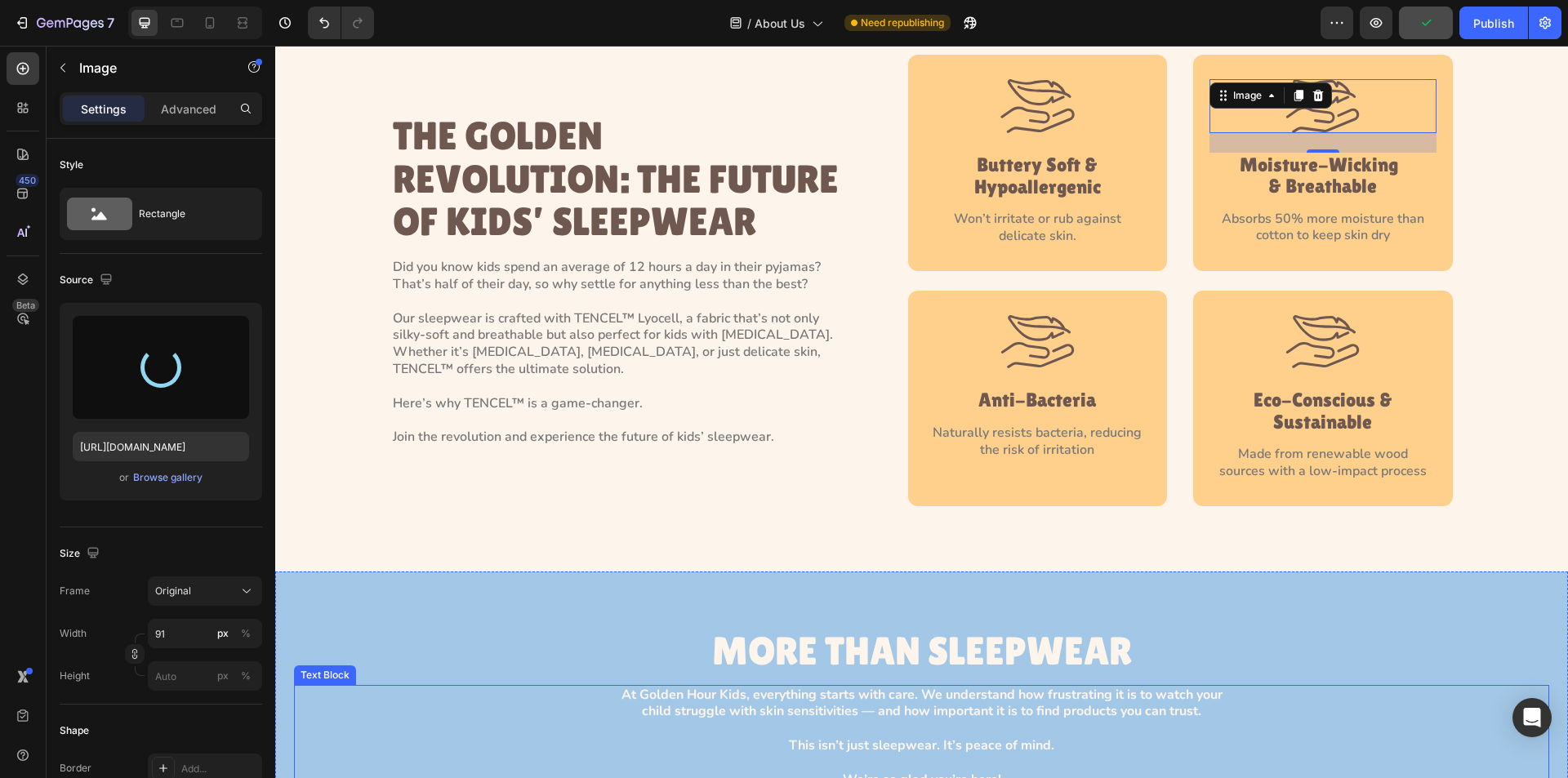
type input "https://cdn.shopify.com/s/files/1/0763/2463/4857/files/gempages_581485179931984…"
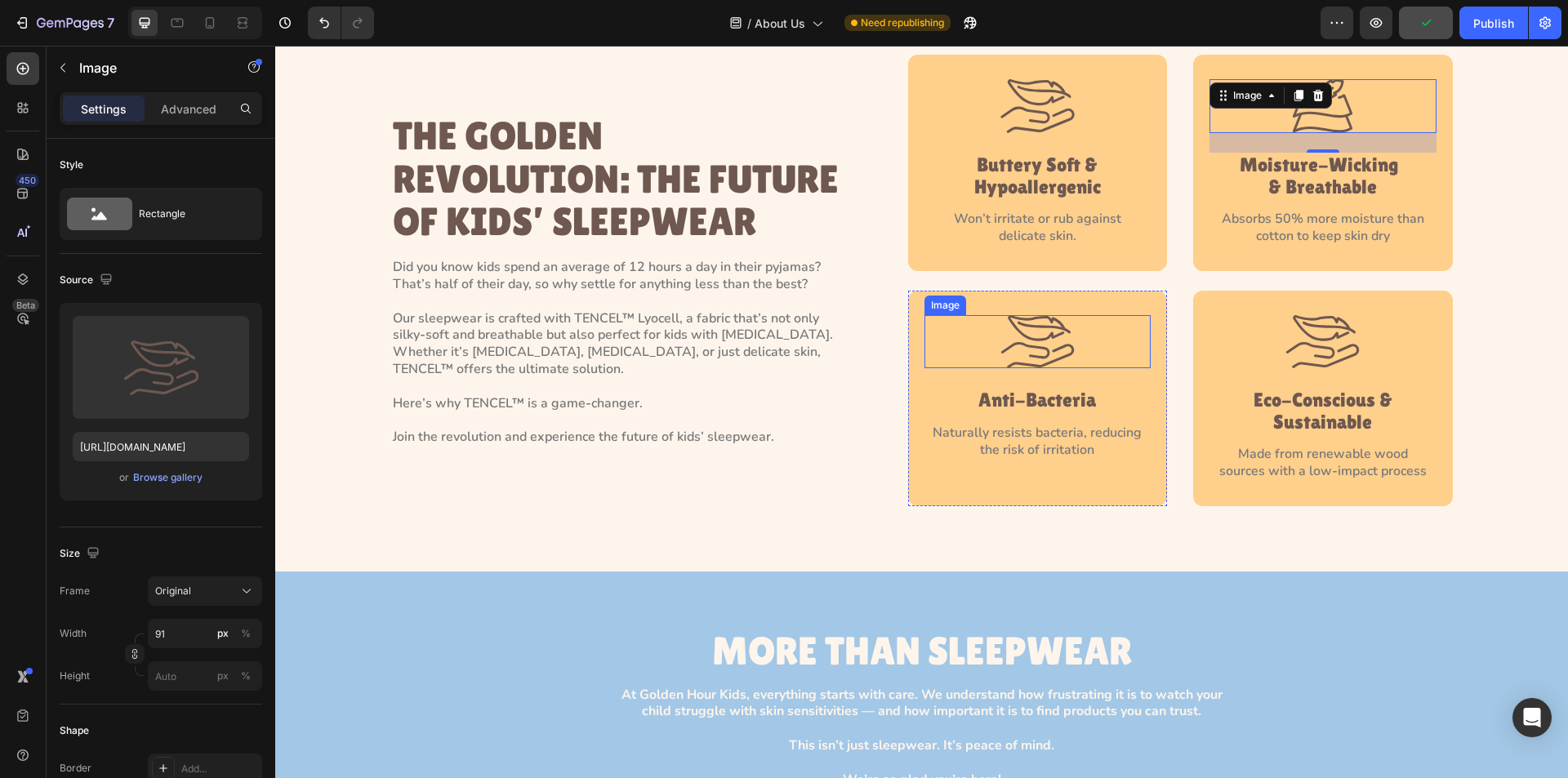
click at [1045, 347] on img at bounding box center [1038, 342] width 74 height 54
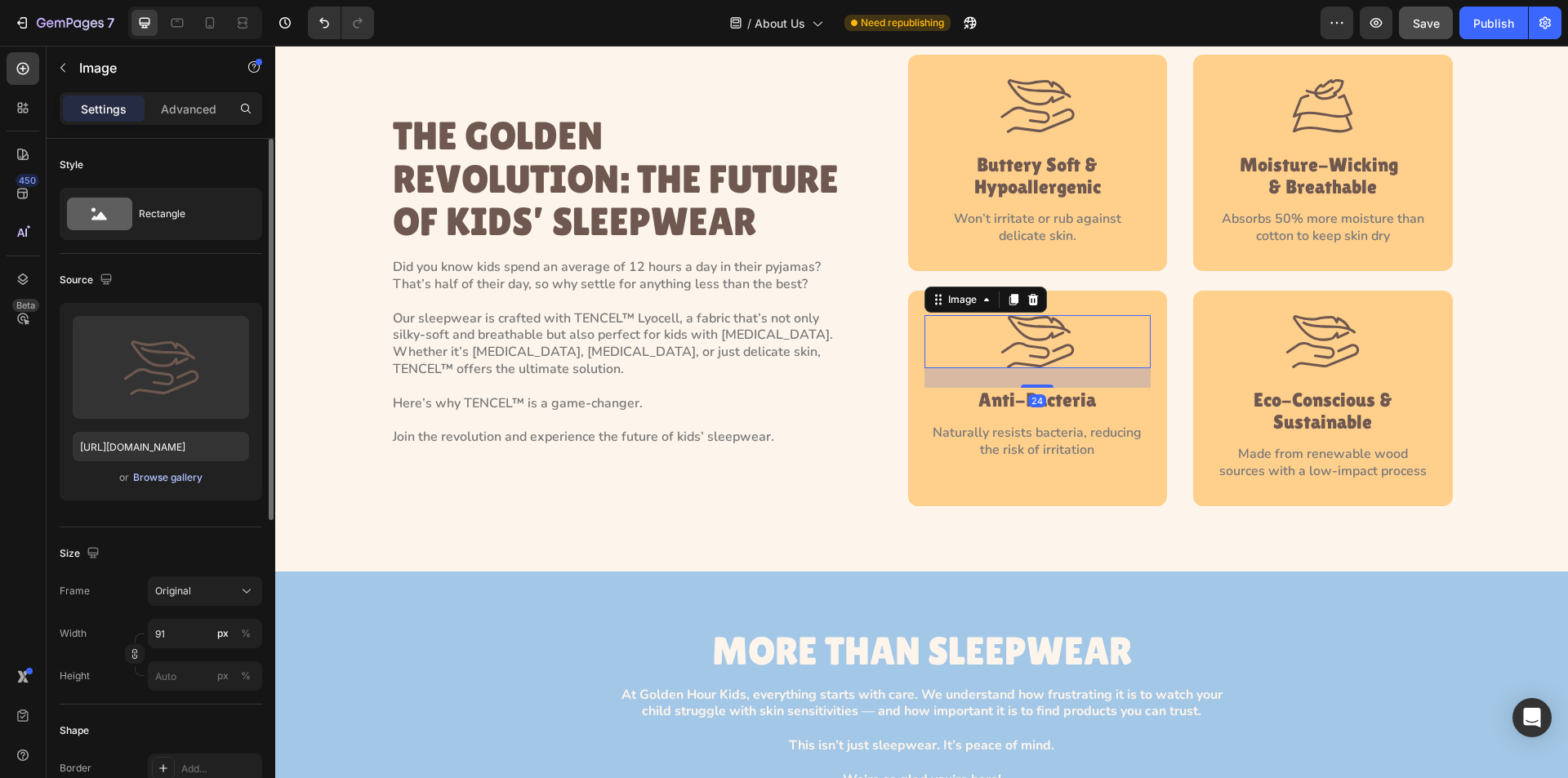
click at [153, 482] on div "Browse gallery" at bounding box center [168, 477] width 69 height 15
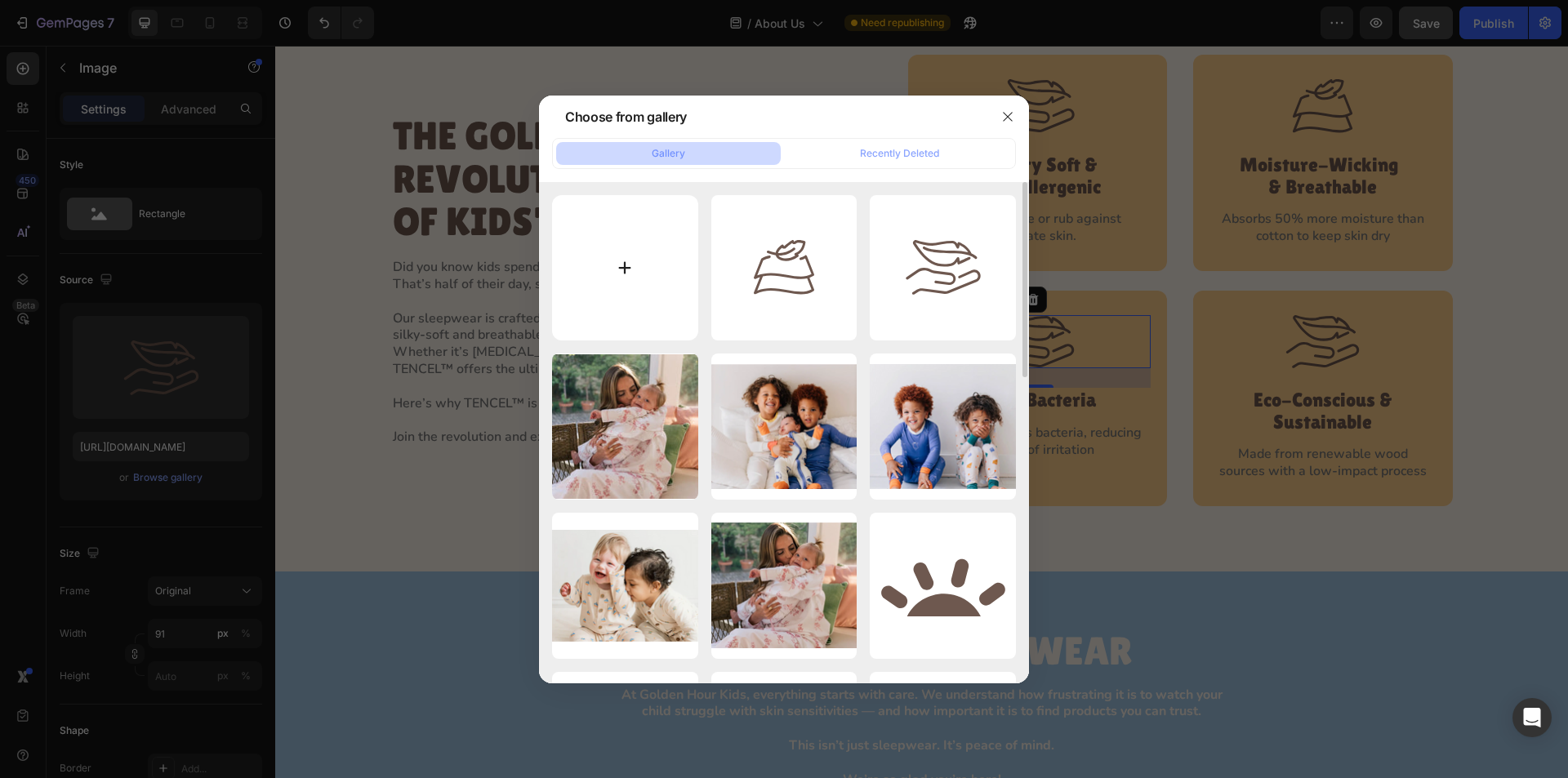
click at [627, 269] on input "file" at bounding box center [624, 268] width 146 height 146
type input "C:\fakepath\Sections03.svg"
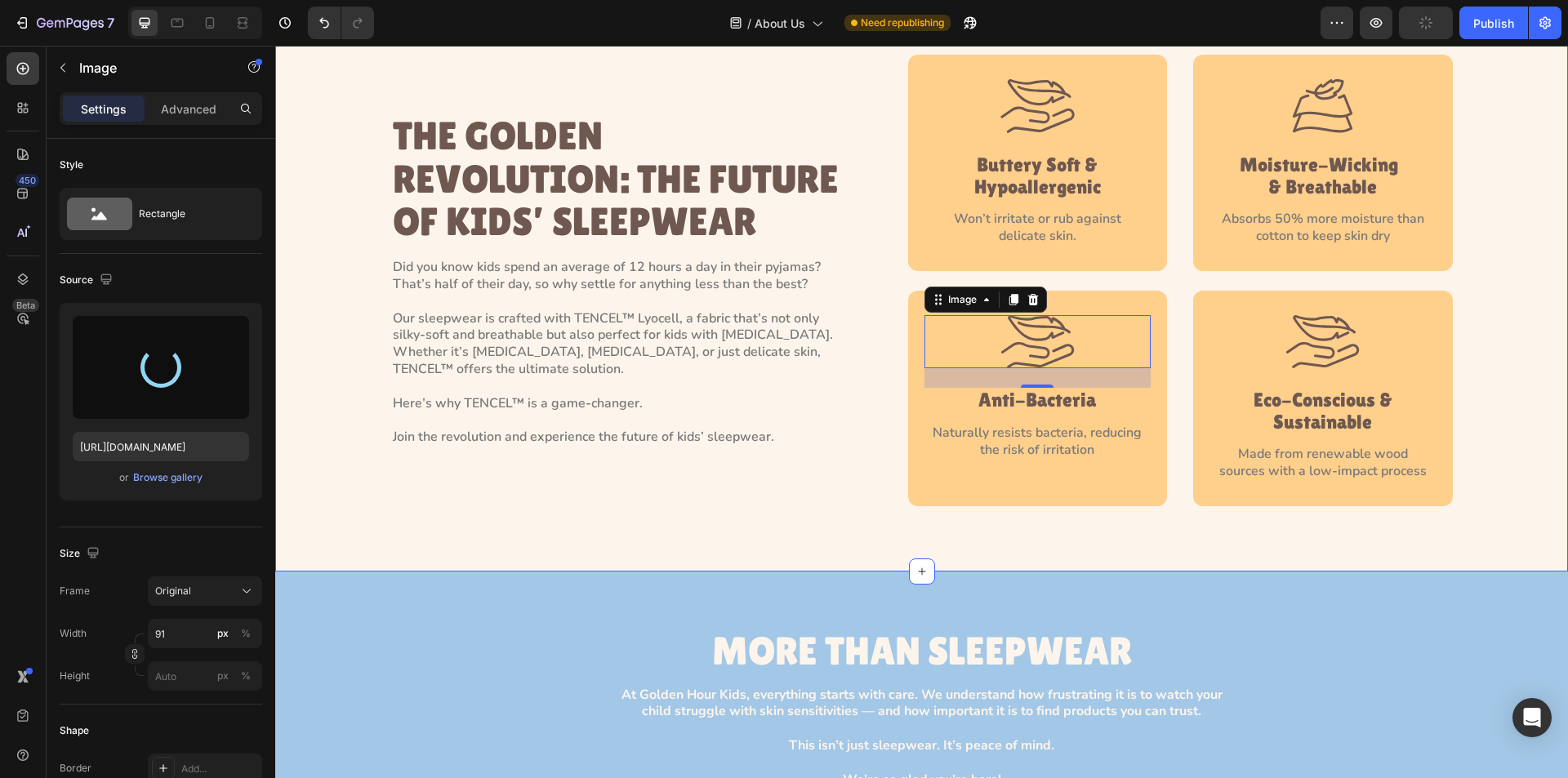
type input "https://cdn.shopify.com/s/files/1/0763/2463/4857/files/gempages_581485179931984…"
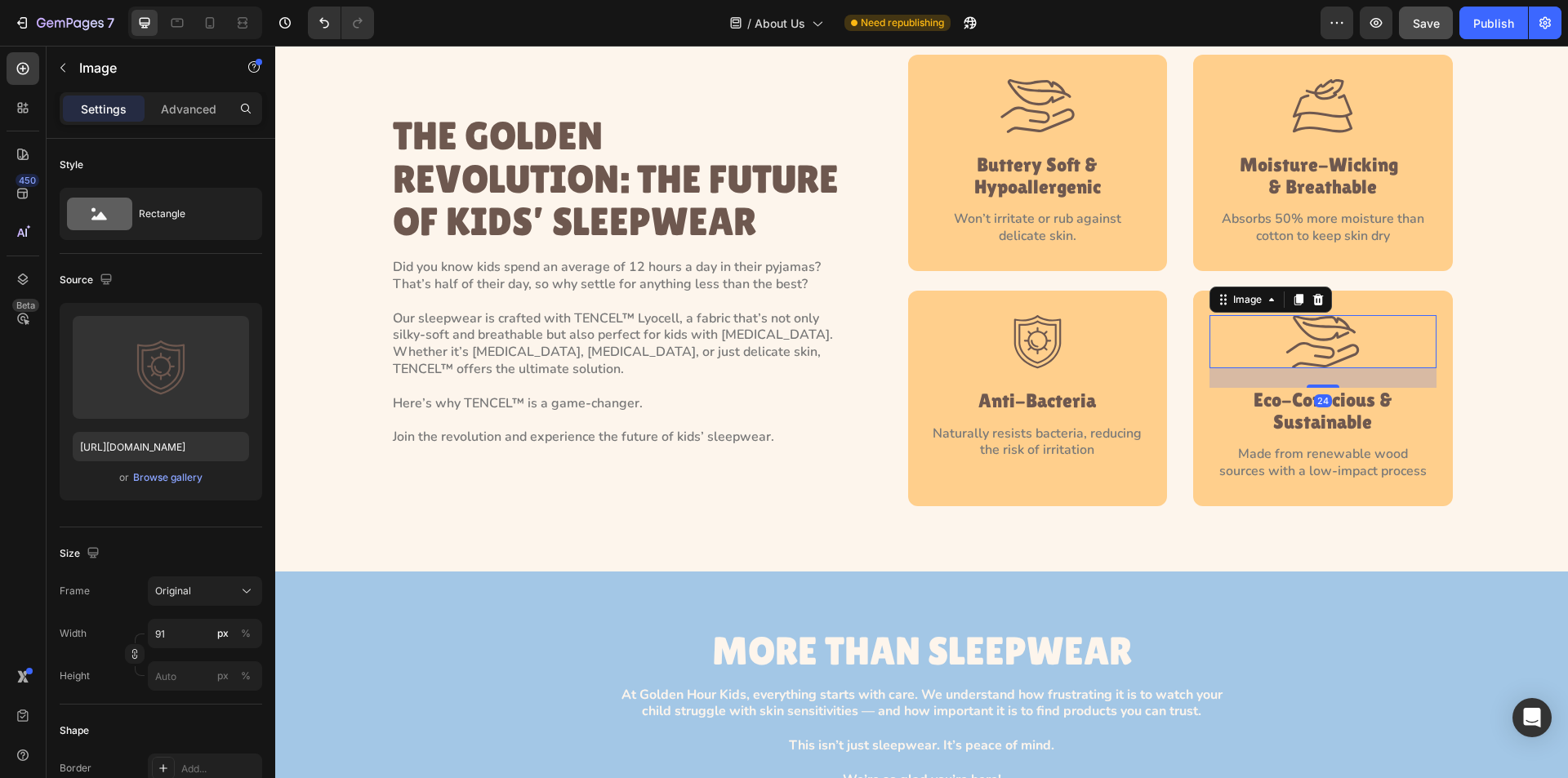
click at [1309, 344] on img at bounding box center [1323, 342] width 74 height 54
click at [173, 478] on div "Browse gallery" at bounding box center [168, 477] width 69 height 15
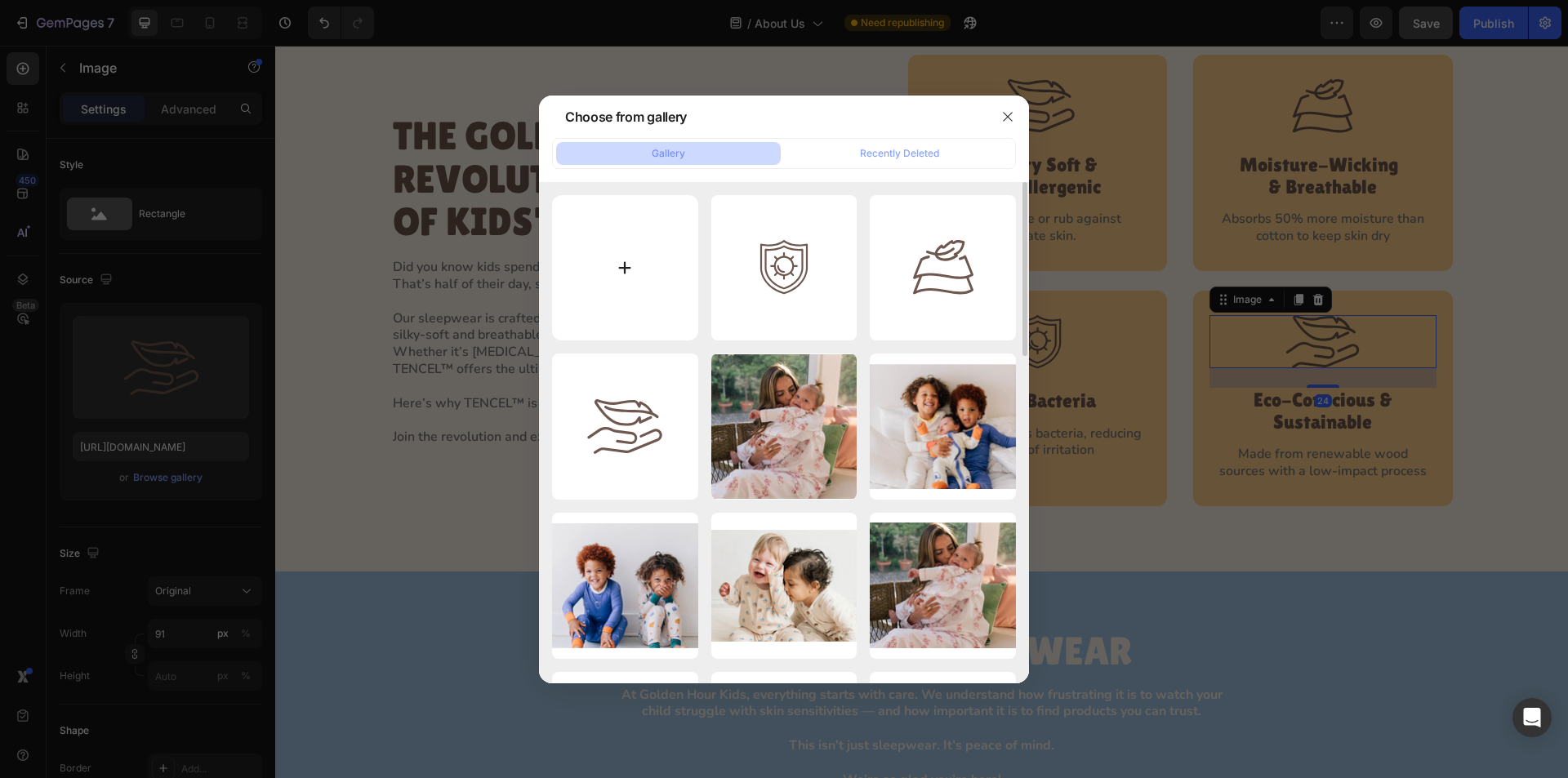
click at [644, 272] on input "file" at bounding box center [624, 268] width 146 height 146
type input "C:\fakepath\Sections04.svg"
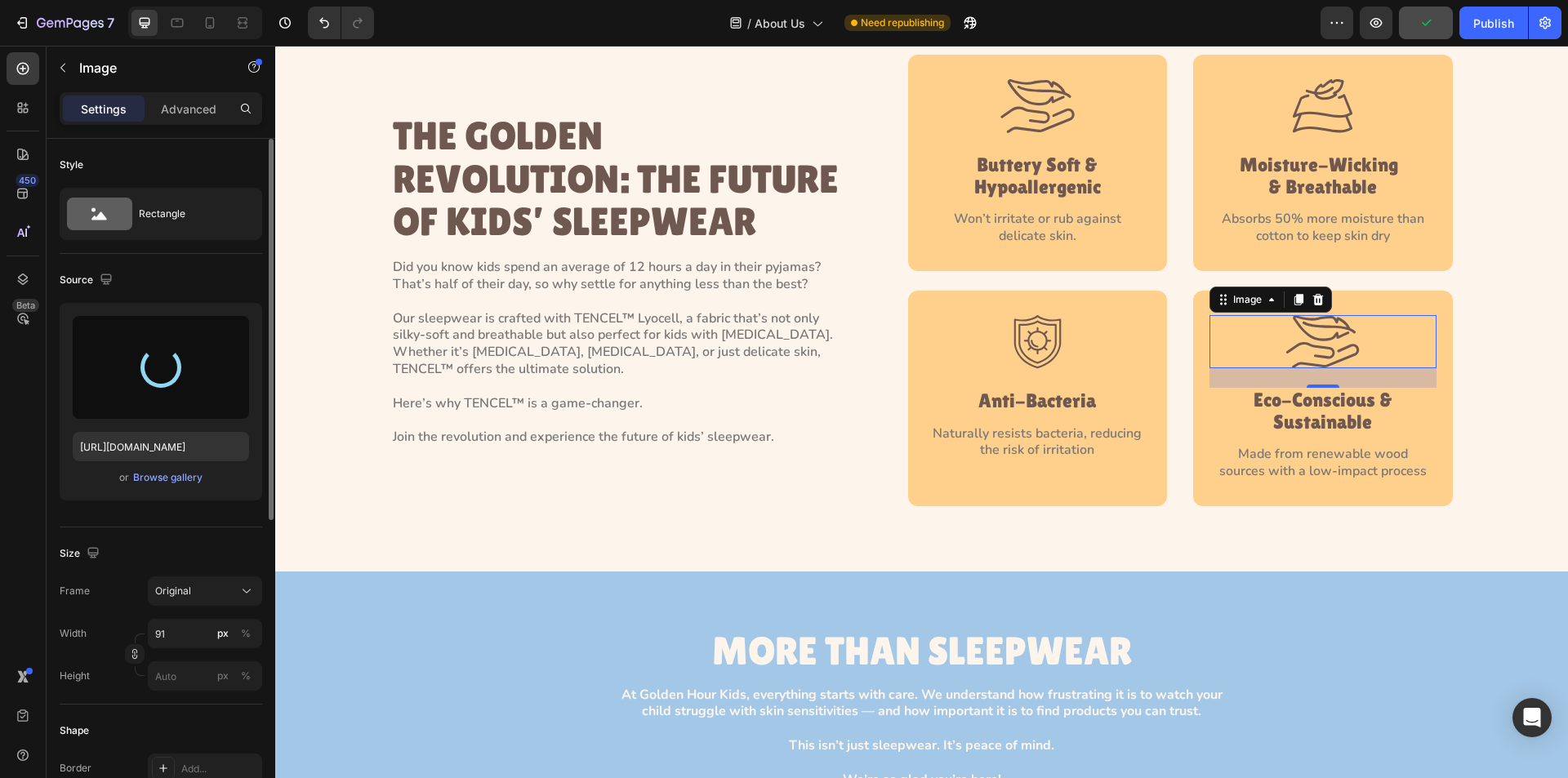
type input "https://cdn.shopify.com/s/files/1/0763/2463/4857/files/gempages_581485179931984…"
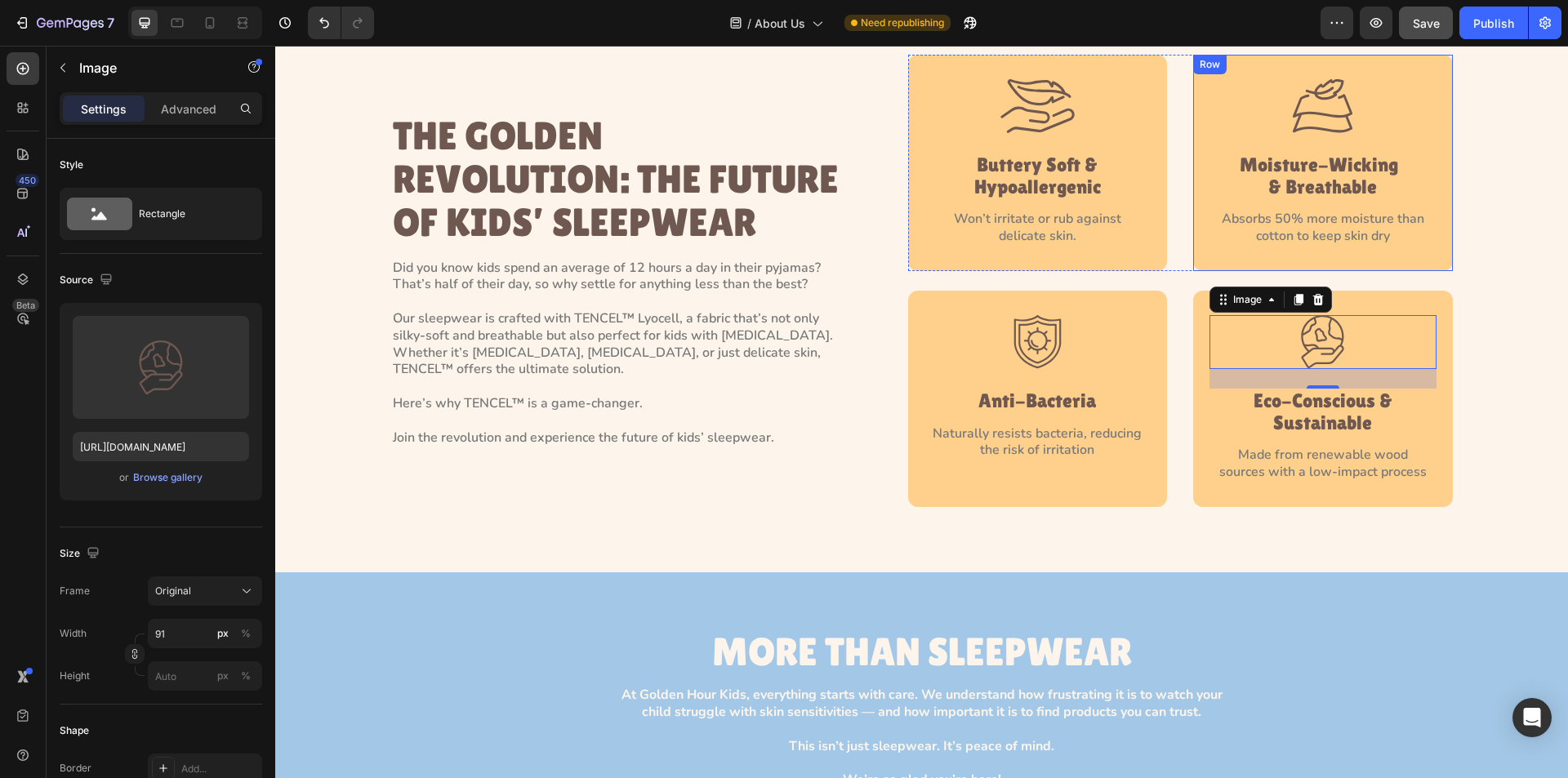
click at [1199, 246] on div "Image Moisture-Wicking  & Breathable Heading Absorbs 50% more moisture than cot…" at bounding box center [1323, 163] width 259 height 216
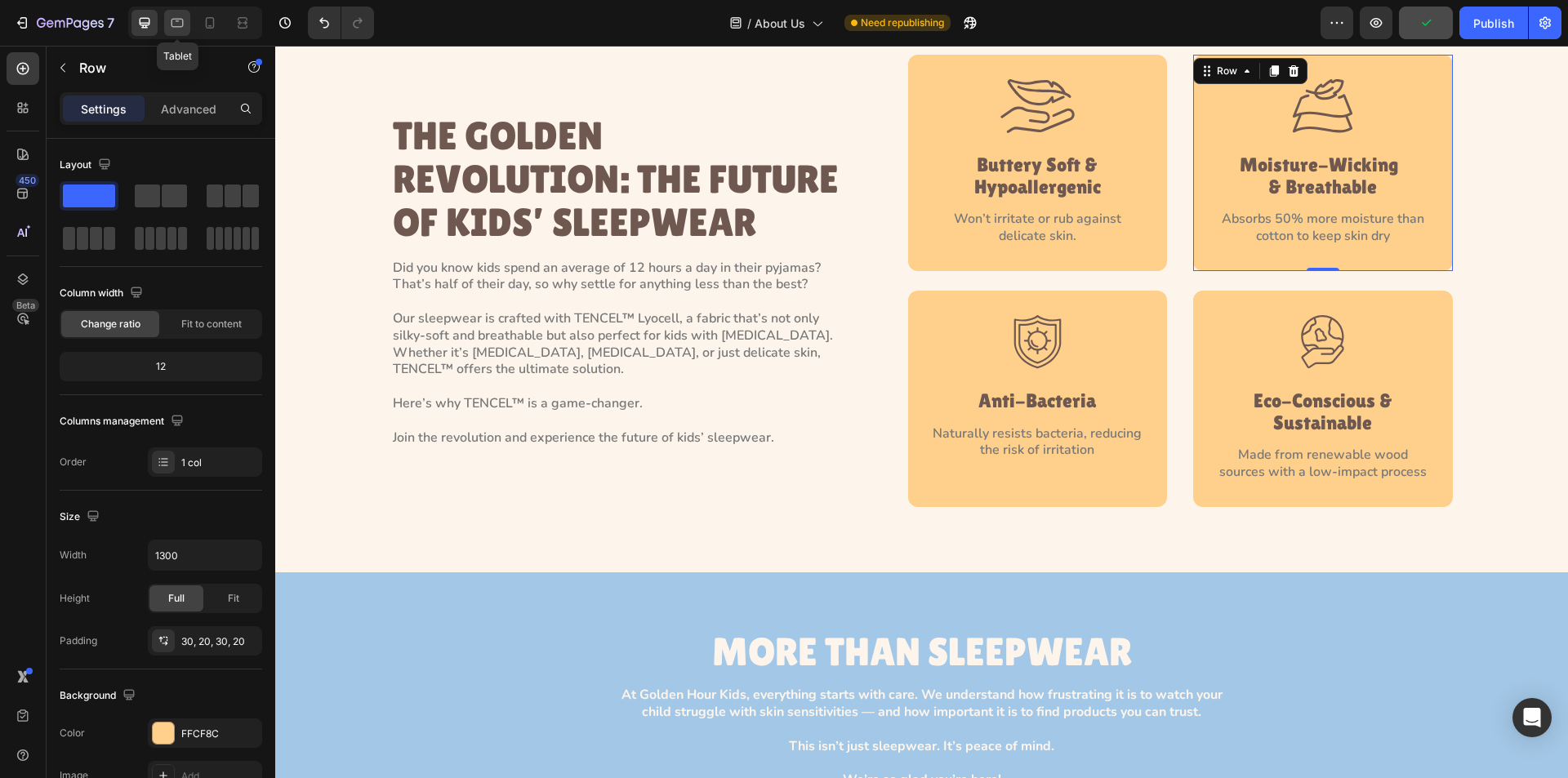
click at [168, 22] on div at bounding box center [177, 22] width 26 height 26
type input "100%"
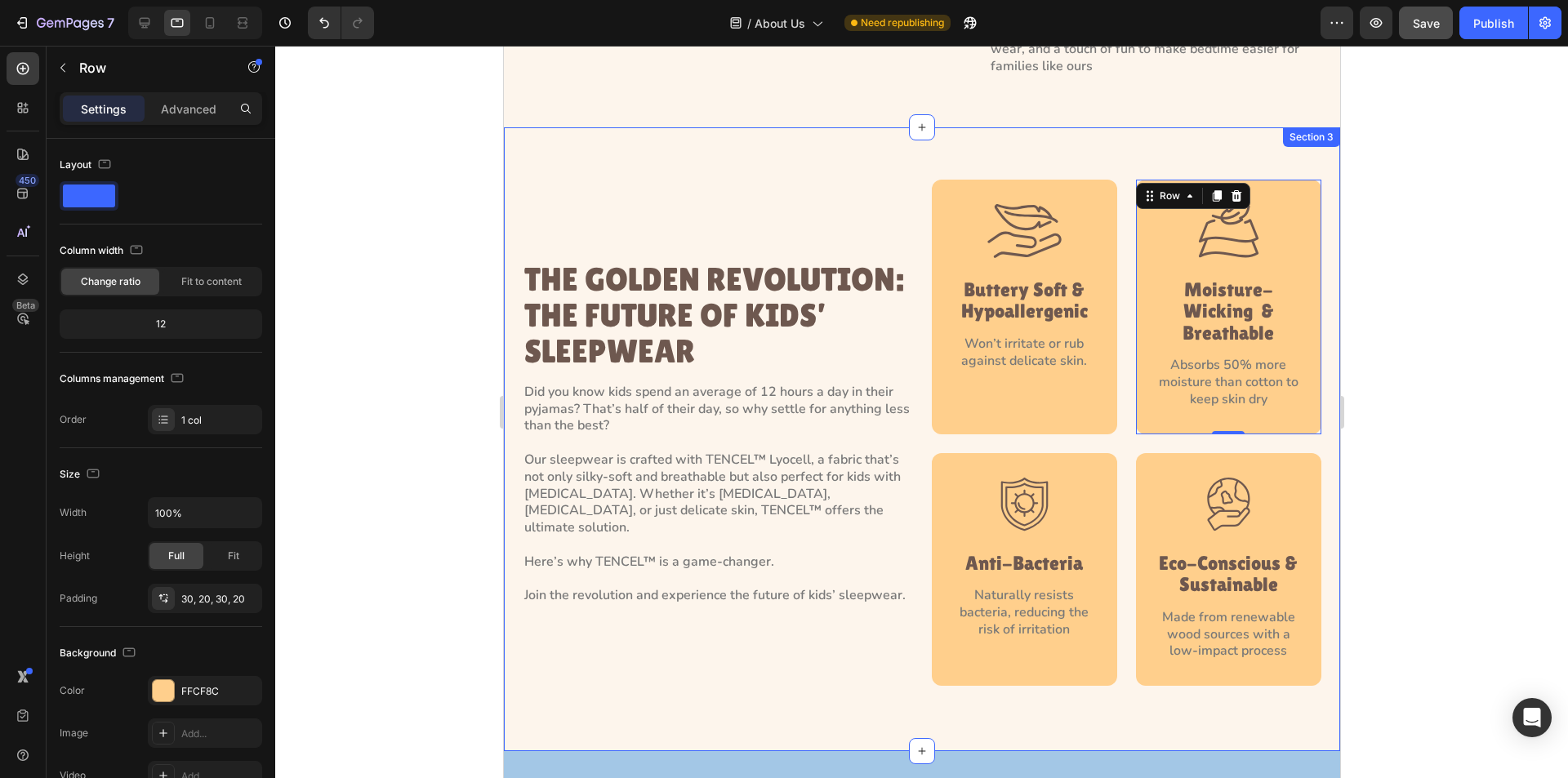
scroll to position [1805, 0]
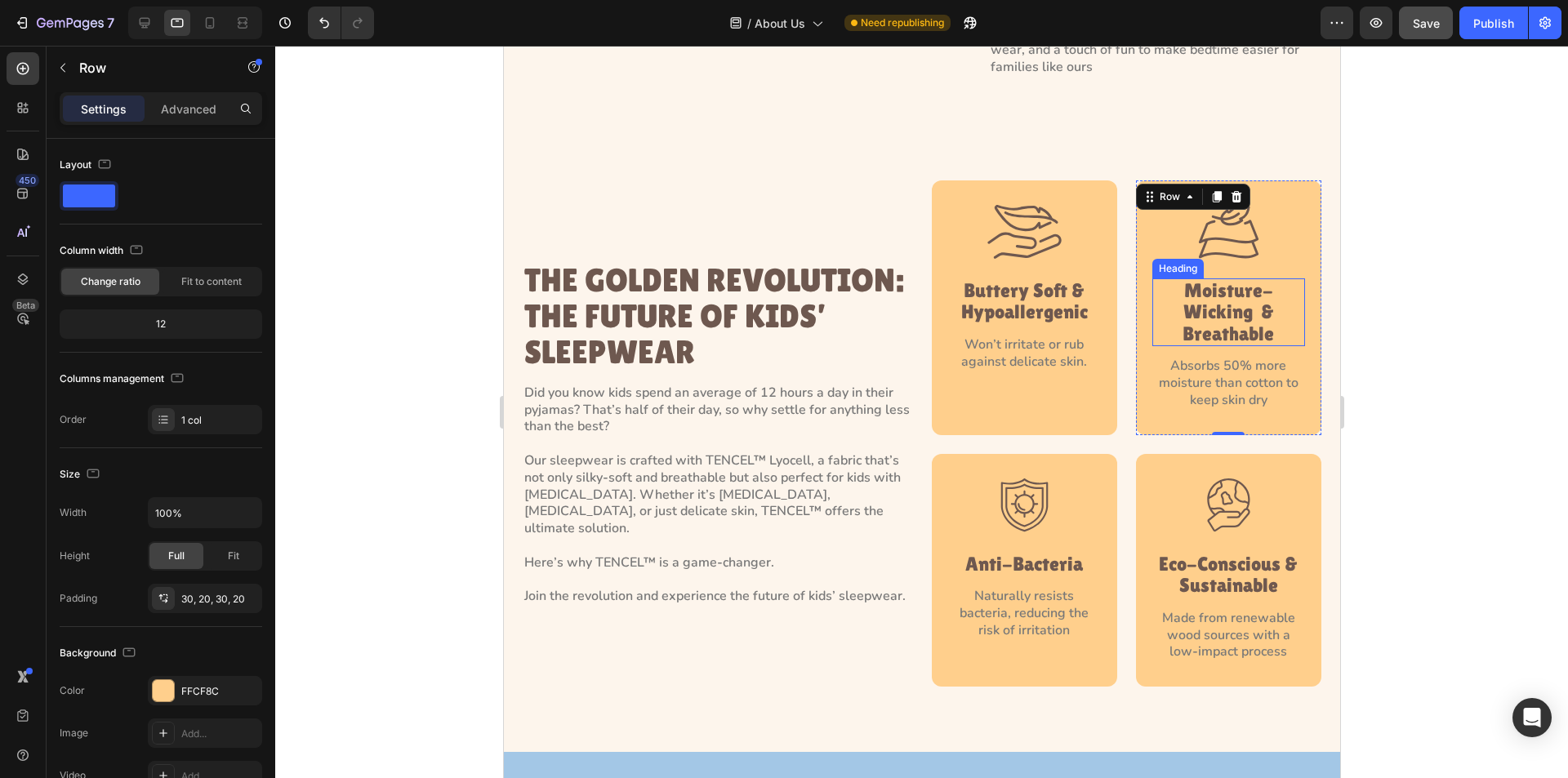
click at [1213, 280] on p "Moisture-Wicking  & Breathable" at bounding box center [1228, 312] width 150 height 65
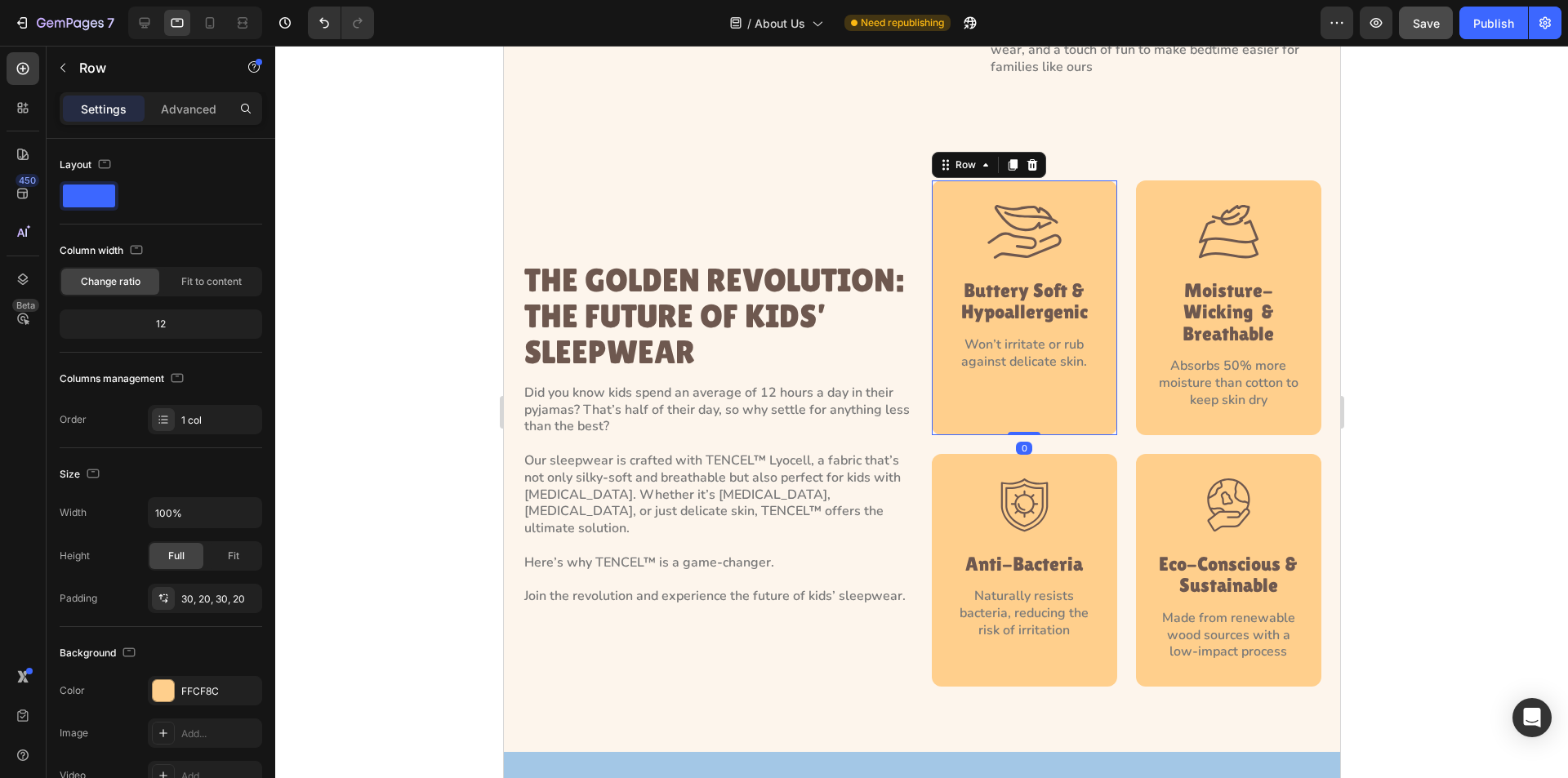
click at [931, 315] on div "Image Buttery Soft & Hypoallergenic Heading Won’t irritate or rub against delic…" at bounding box center [1024, 308] width 185 height 255
click at [959, 336] on p "Won’t irritate or rub against delicate skin." at bounding box center [1023, 354] width 150 height 35
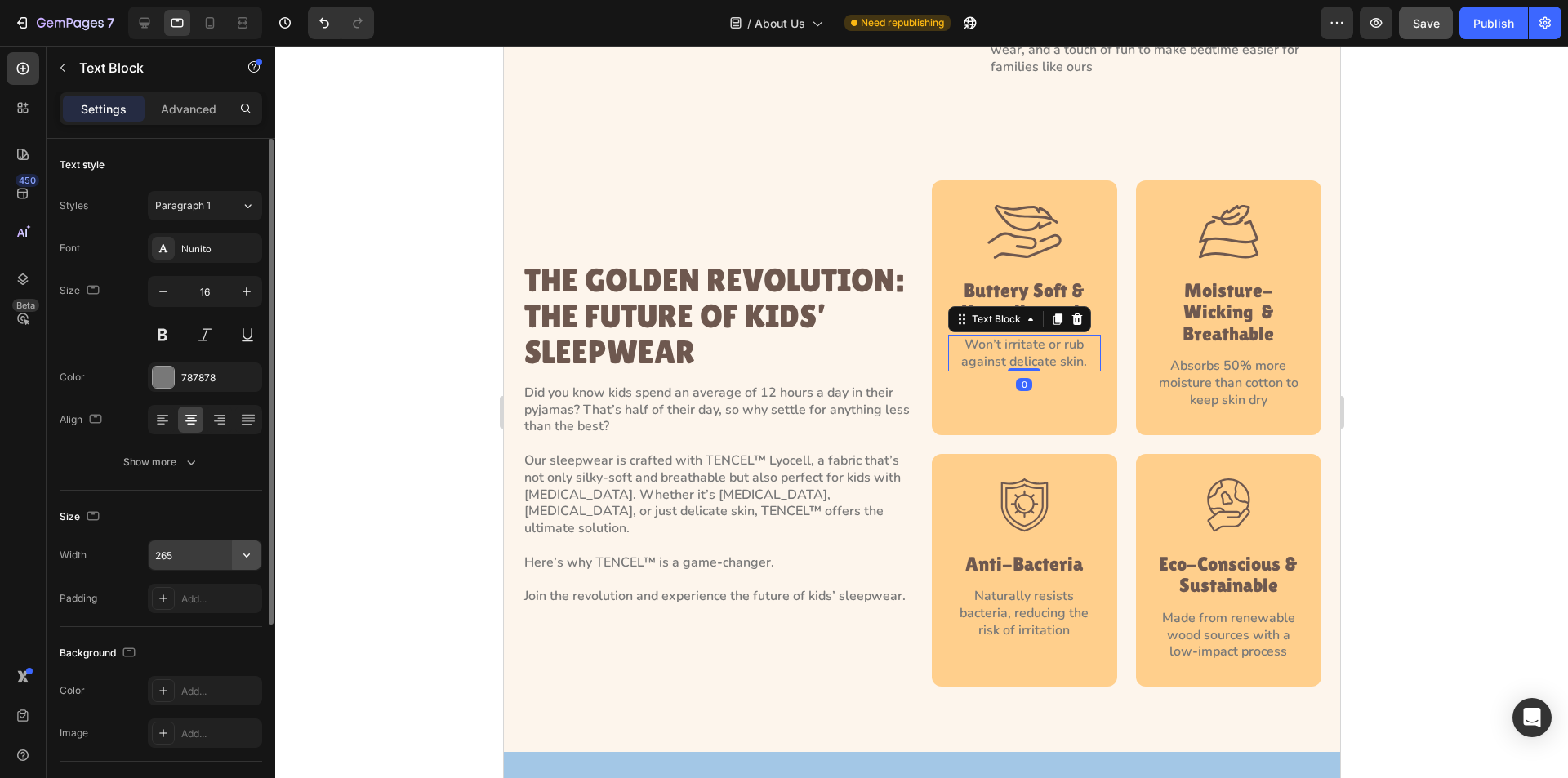
click at [253, 553] on icon "button" at bounding box center [246, 555] width 16 height 16
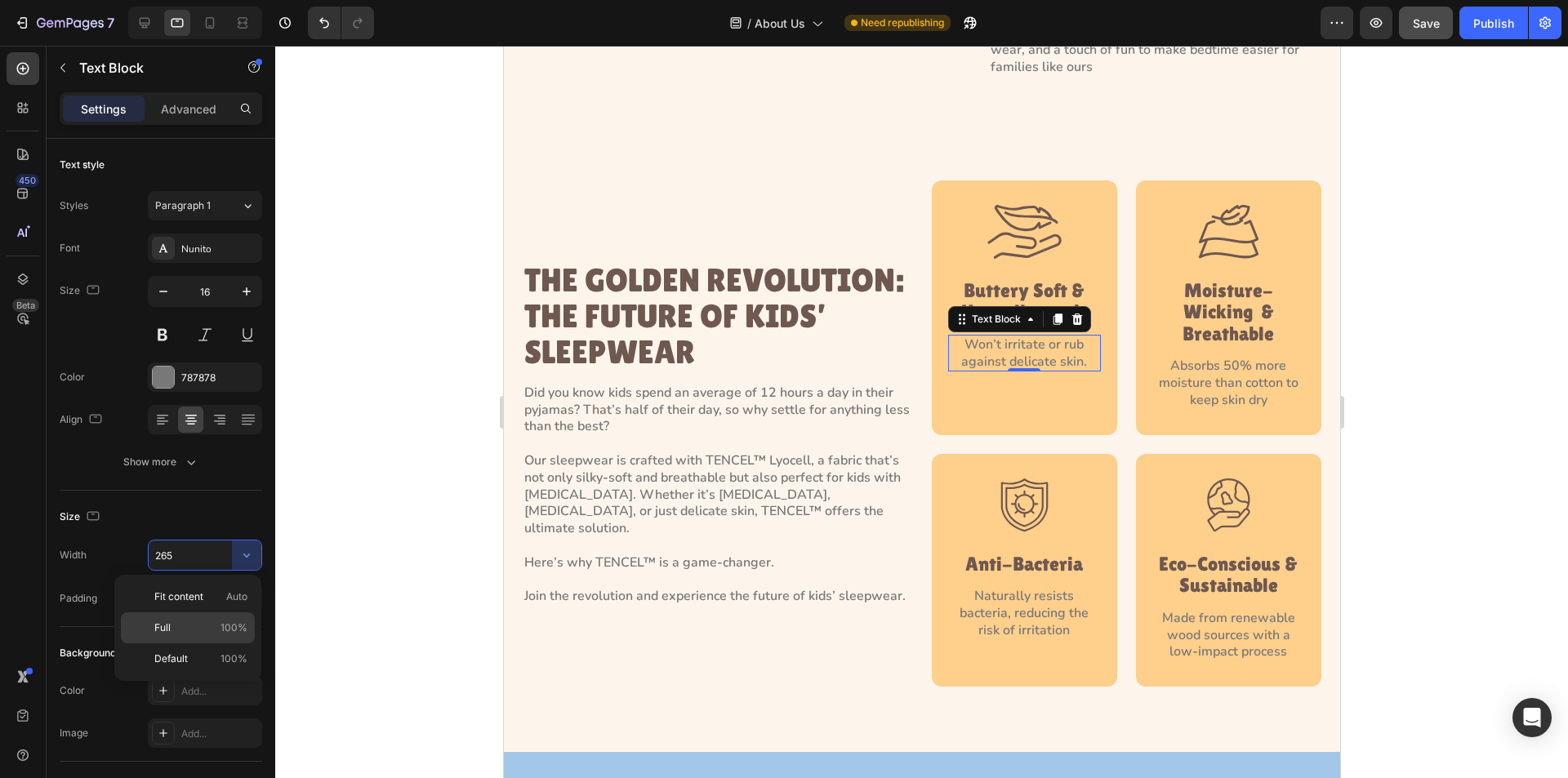
click at [227, 622] on span "100%" at bounding box center [234, 628] width 27 height 15
type input "100%"
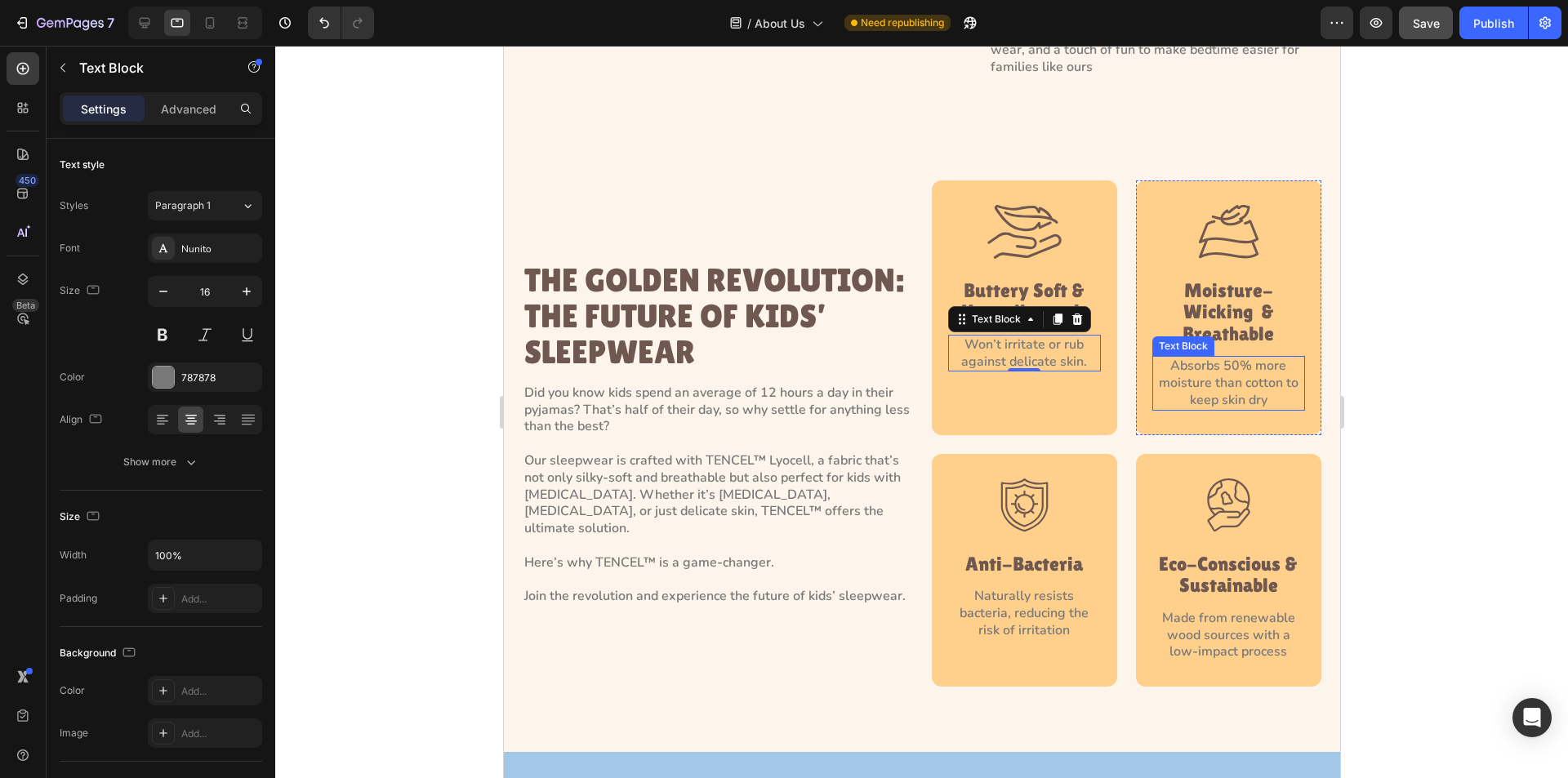
click at [1195, 373] on p "Absorbs 50% more moisture than cotton to keep skin dry" at bounding box center [1228, 383] width 150 height 51
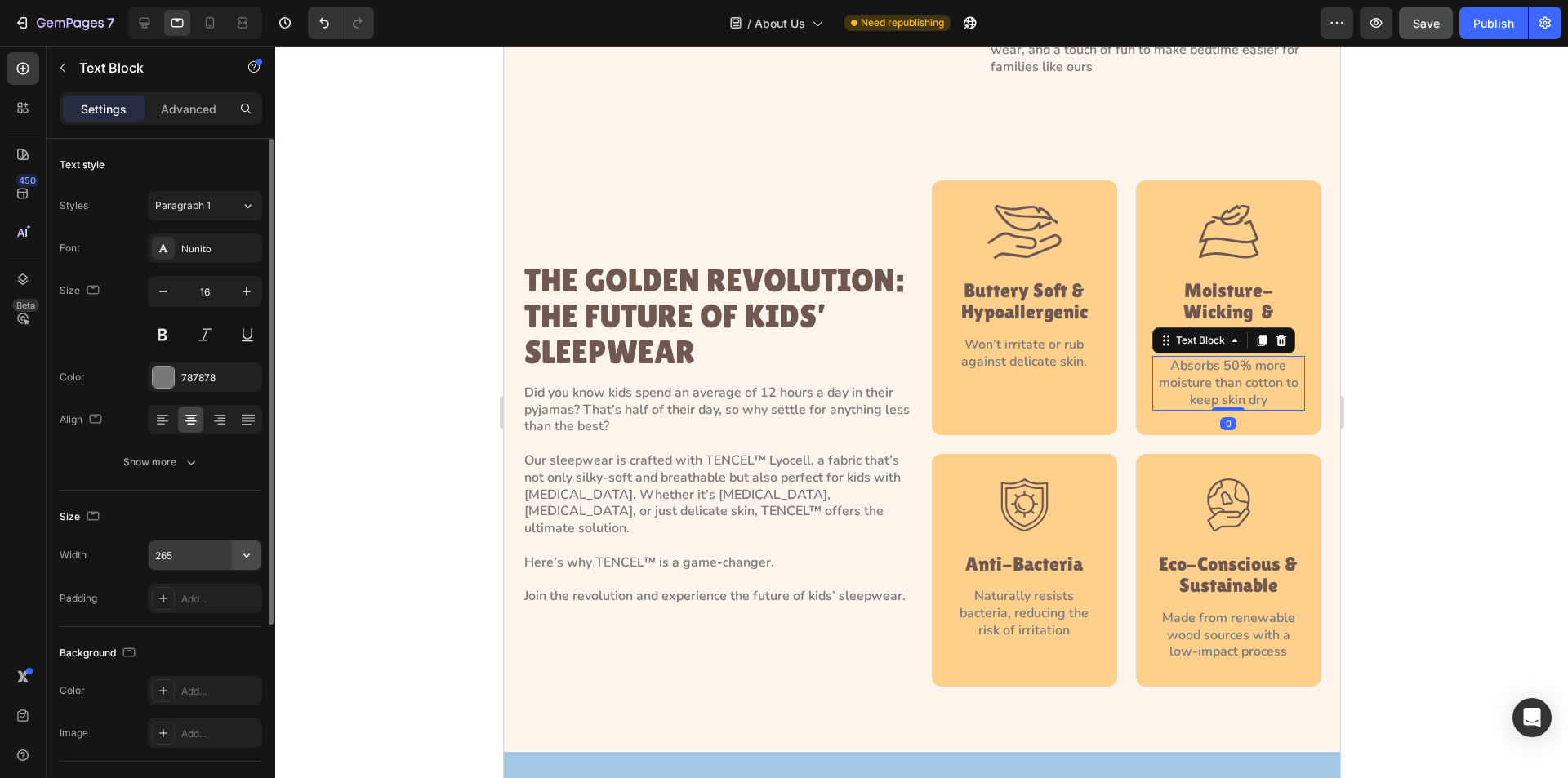
click at [253, 554] on icon "button" at bounding box center [246, 555] width 16 height 16
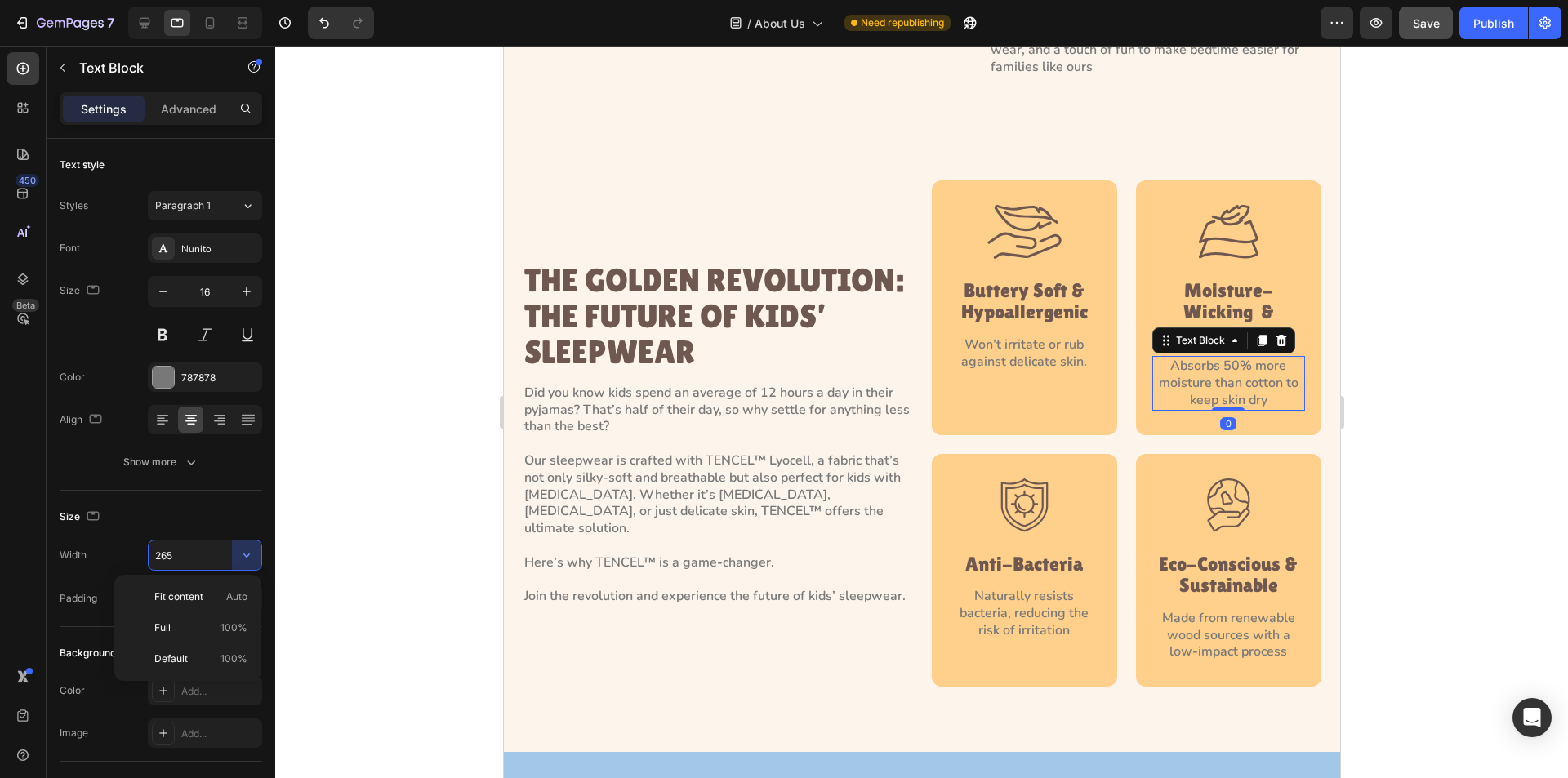
click at [240, 623] on span "100%" at bounding box center [234, 628] width 27 height 15
type input "100%"
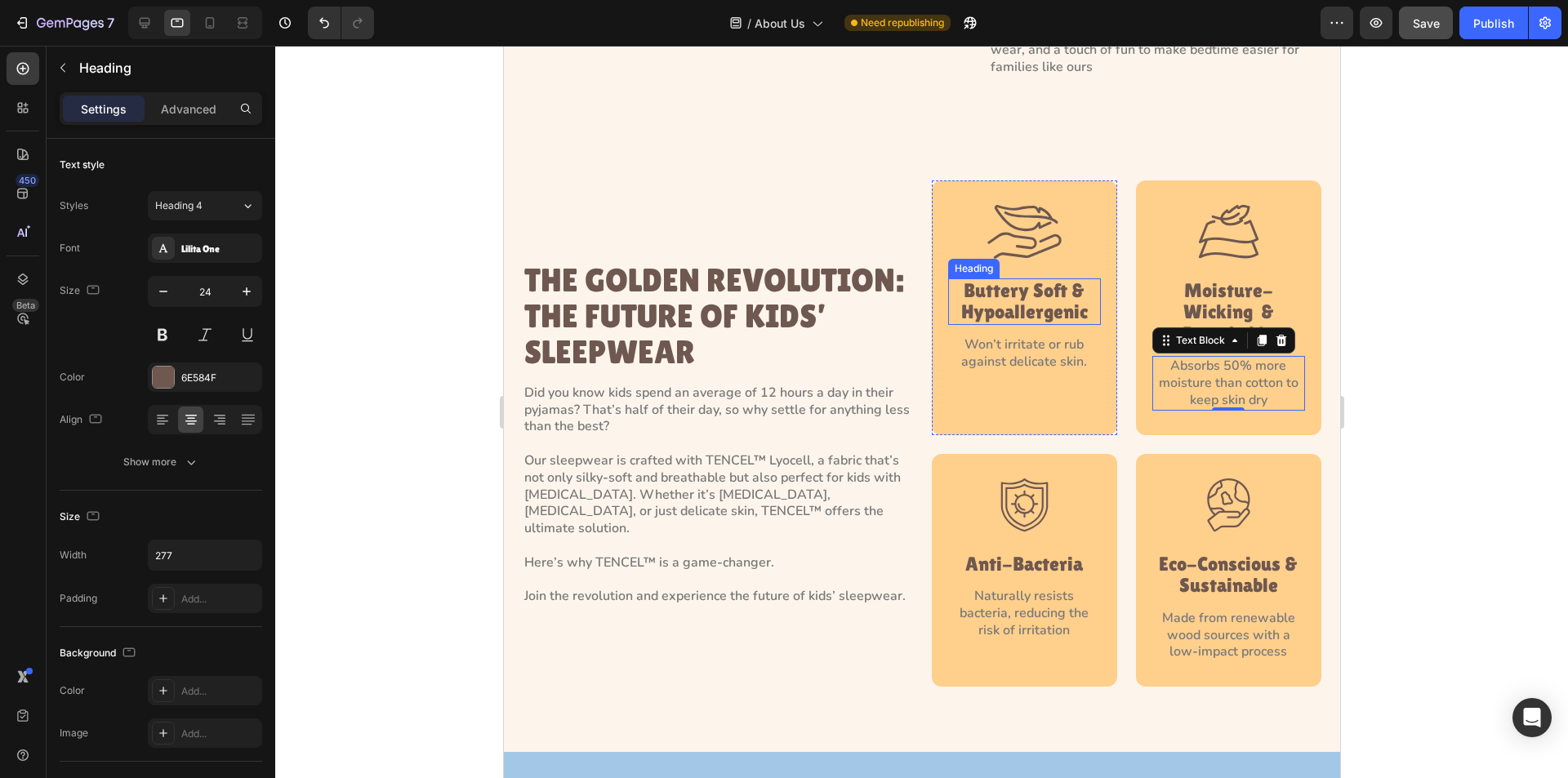
click at [1027, 278] on h4 "Buttery Soft & Hypoallergenic" at bounding box center [1024, 302] width 153 height 47
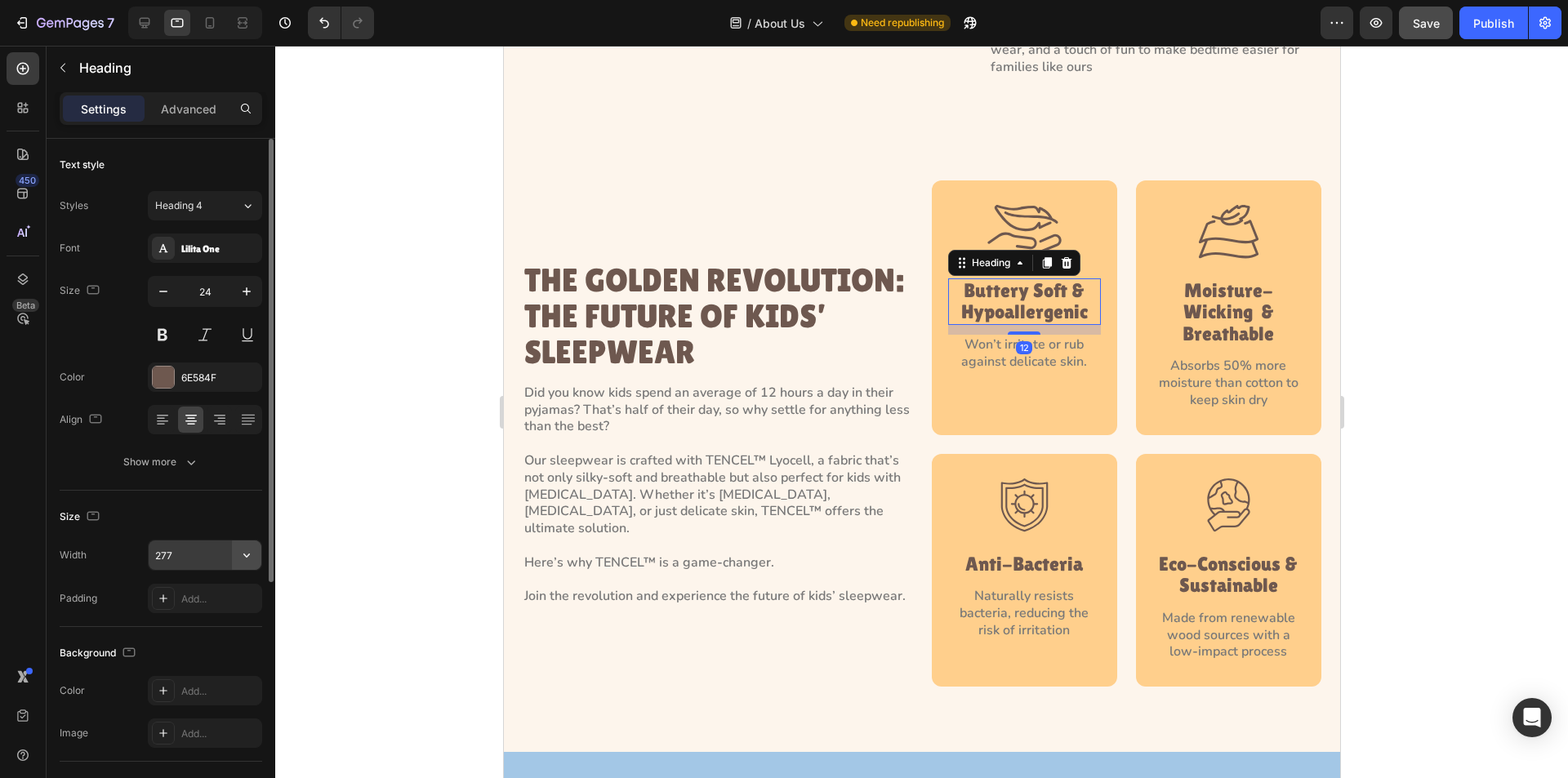
click at [245, 551] on icon "button" at bounding box center [246, 555] width 16 height 16
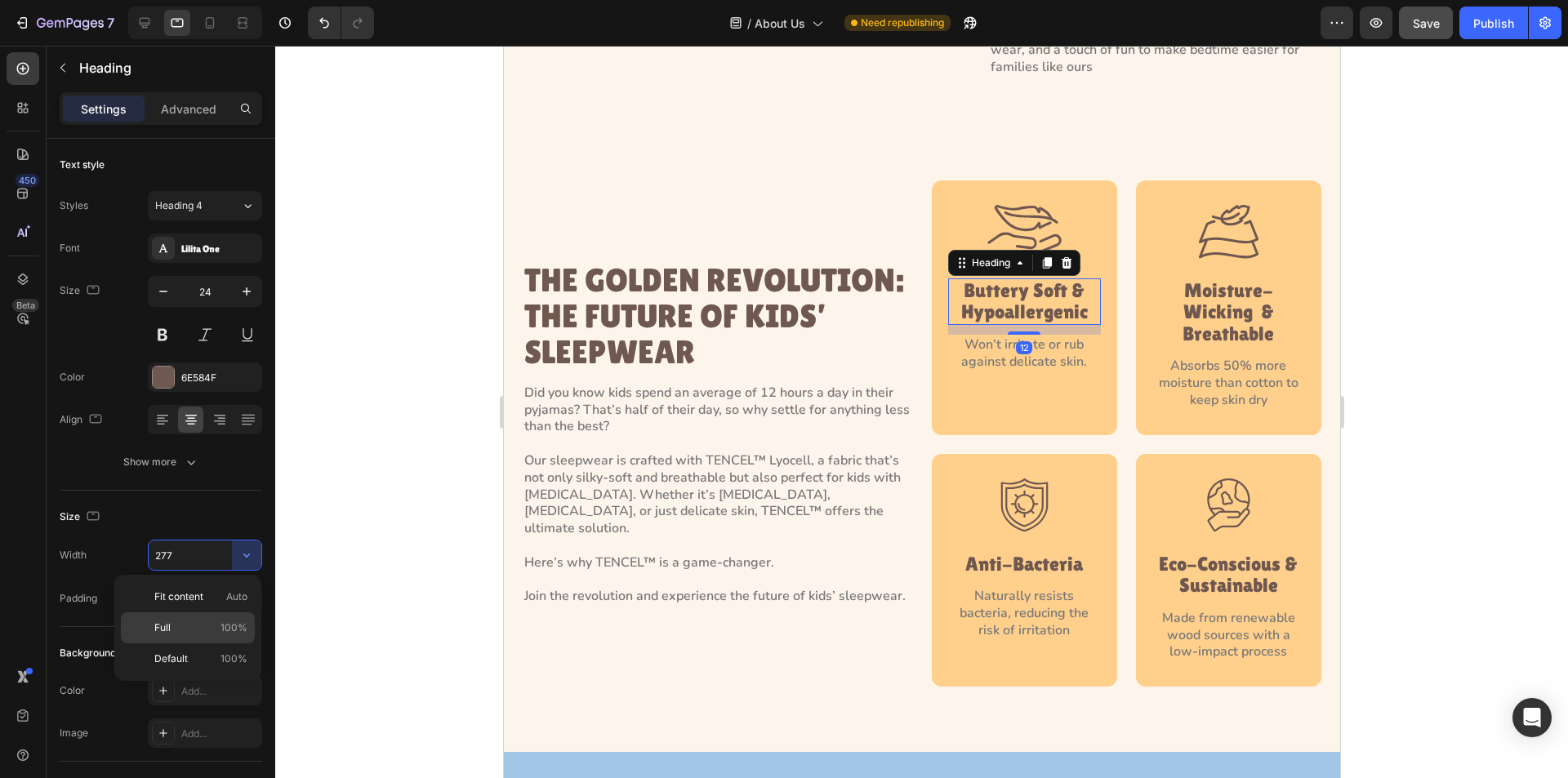
click at [234, 622] on span "100%" at bounding box center [234, 628] width 27 height 15
type input "100%"
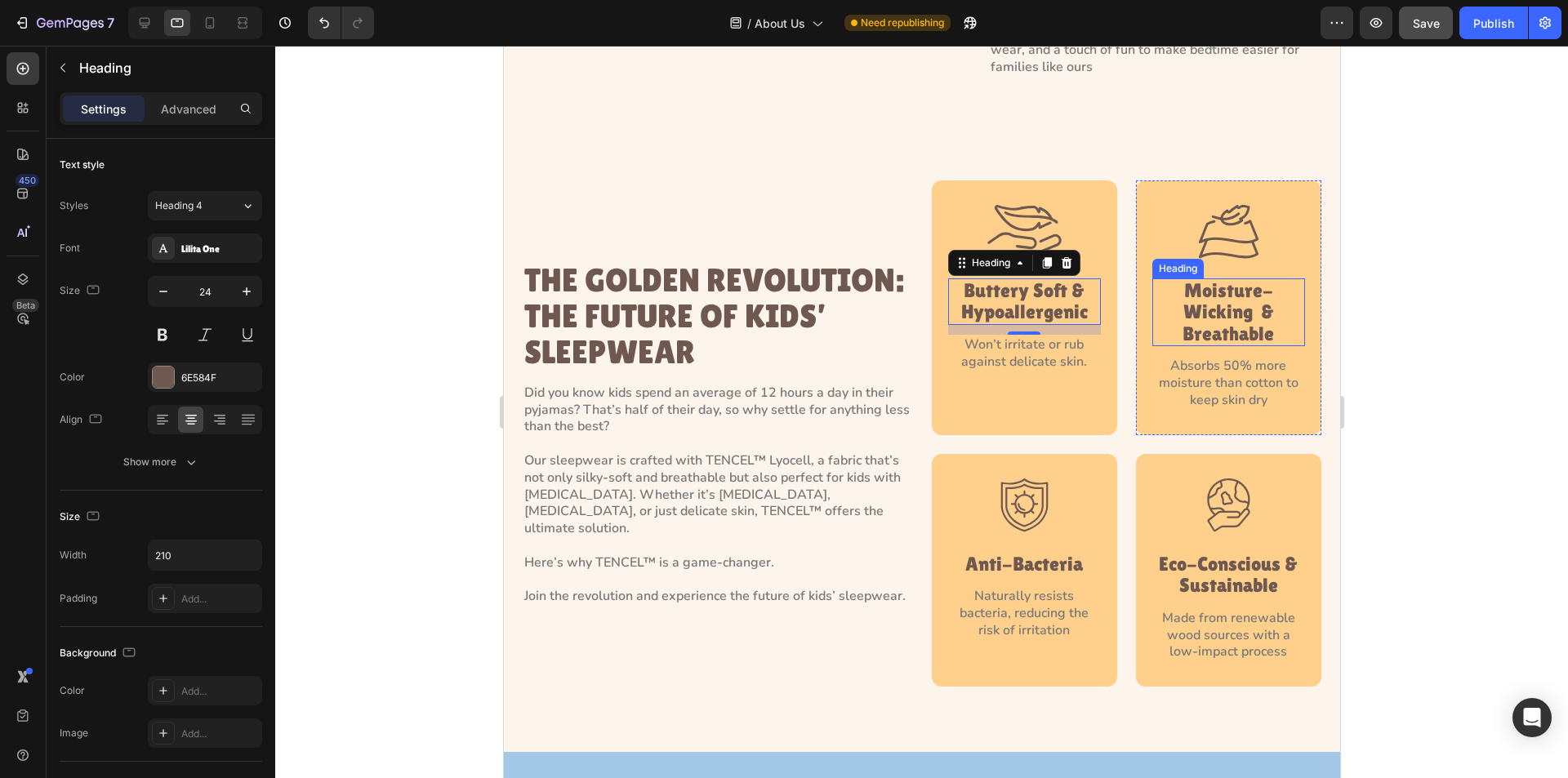
click at [1226, 297] on p "Moisture-Wicking  & Breathable" at bounding box center [1228, 312] width 150 height 65
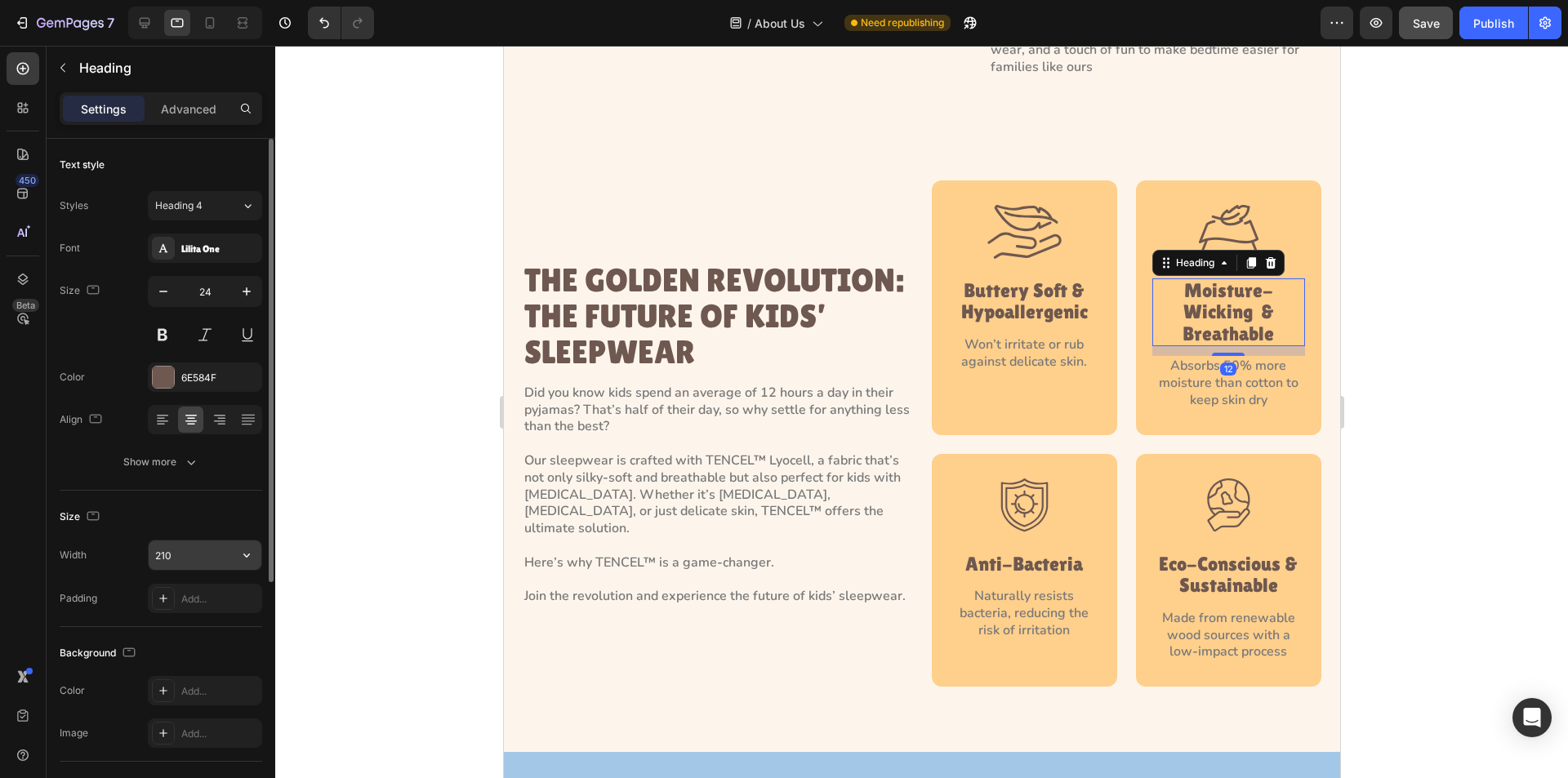
click at [246, 557] on icon "button" at bounding box center [246, 555] width 7 height 4
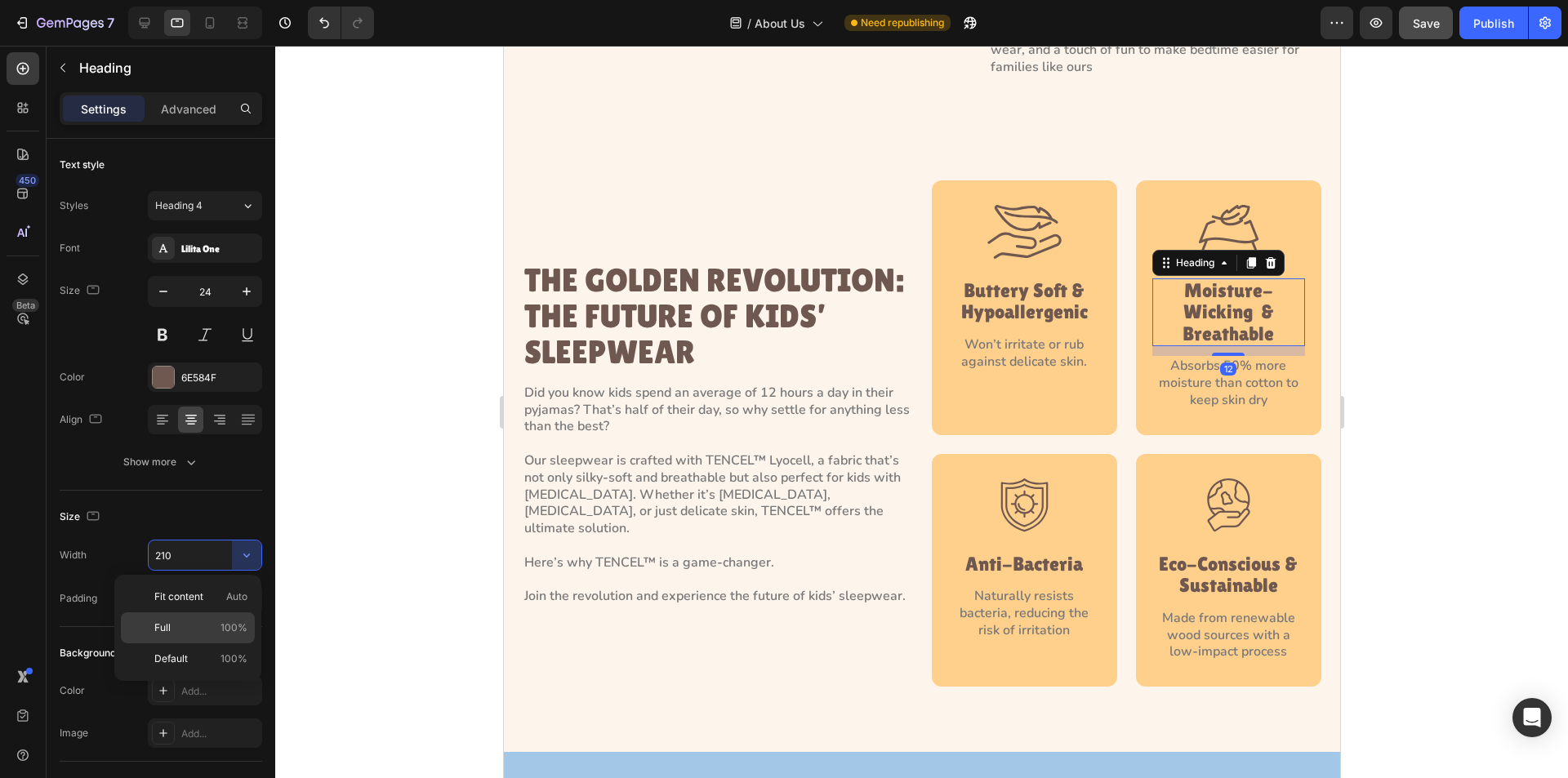
click at [234, 621] on span "100%" at bounding box center [234, 628] width 27 height 15
type input "100%"
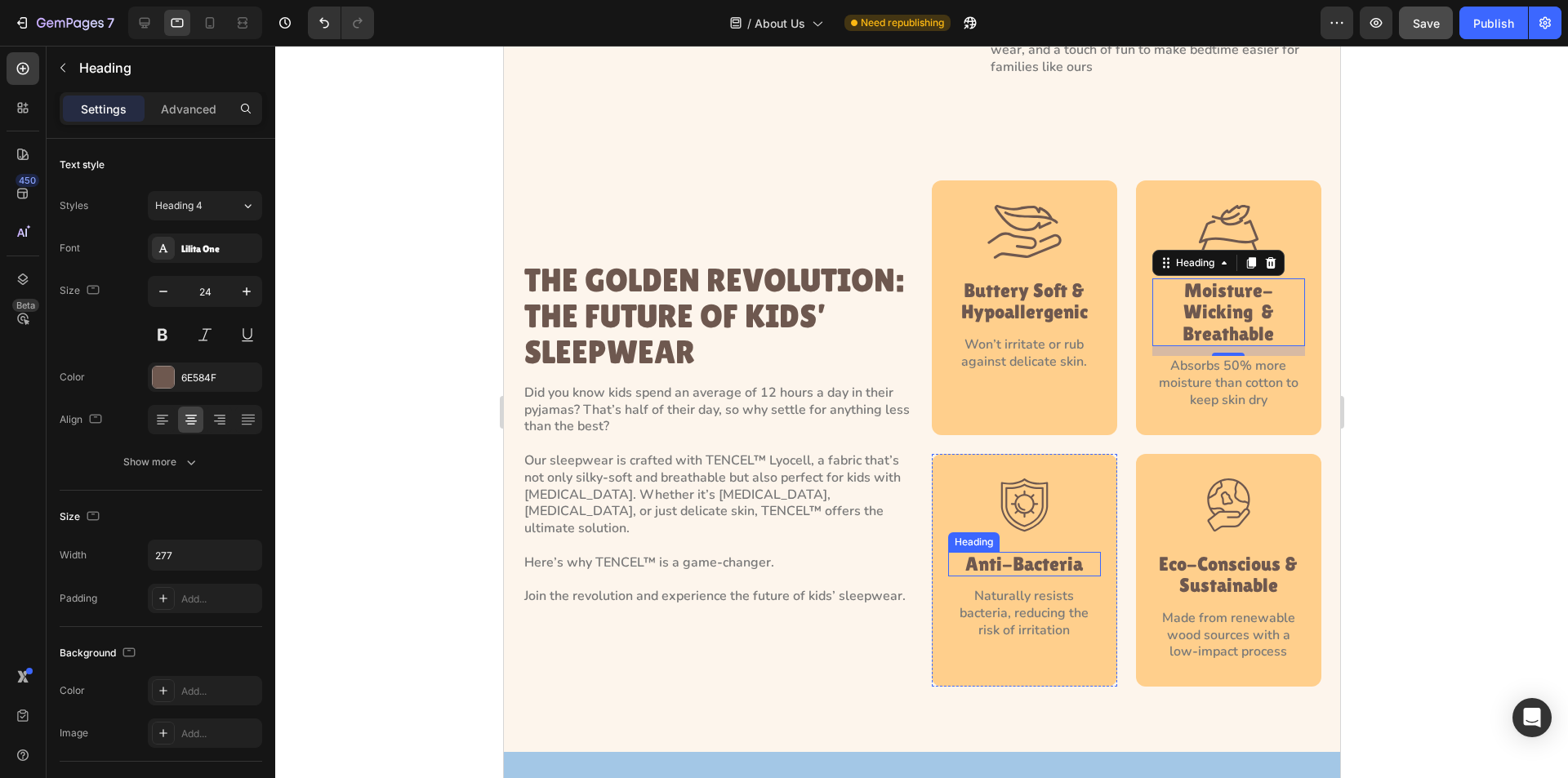
click at [1044, 553] on h4 "Anti-Bacteria" at bounding box center [1024, 564] width 153 height 24
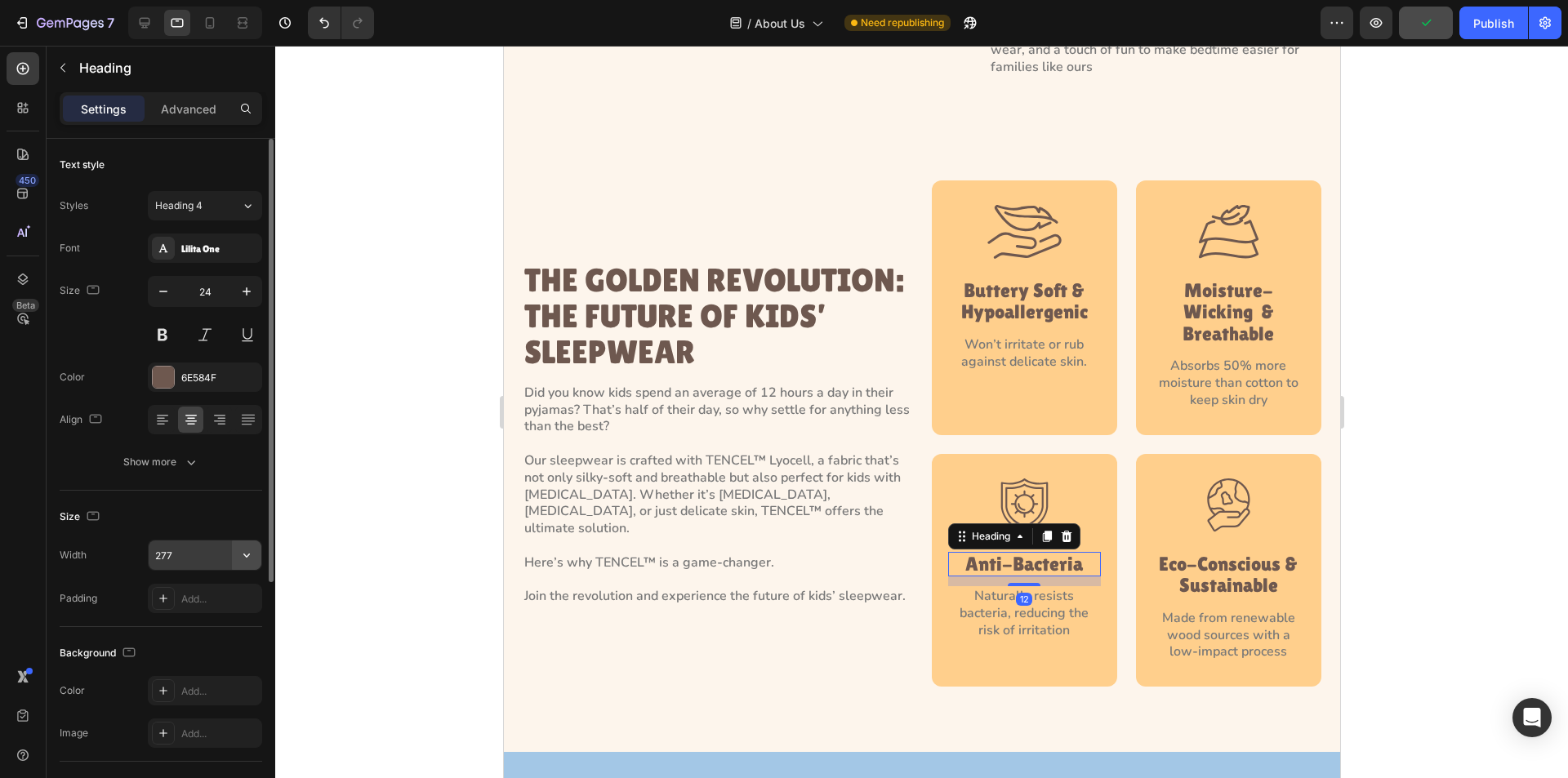
click at [239, 556] on icon "button" at bounding box center [246, 555] width 16 height 16
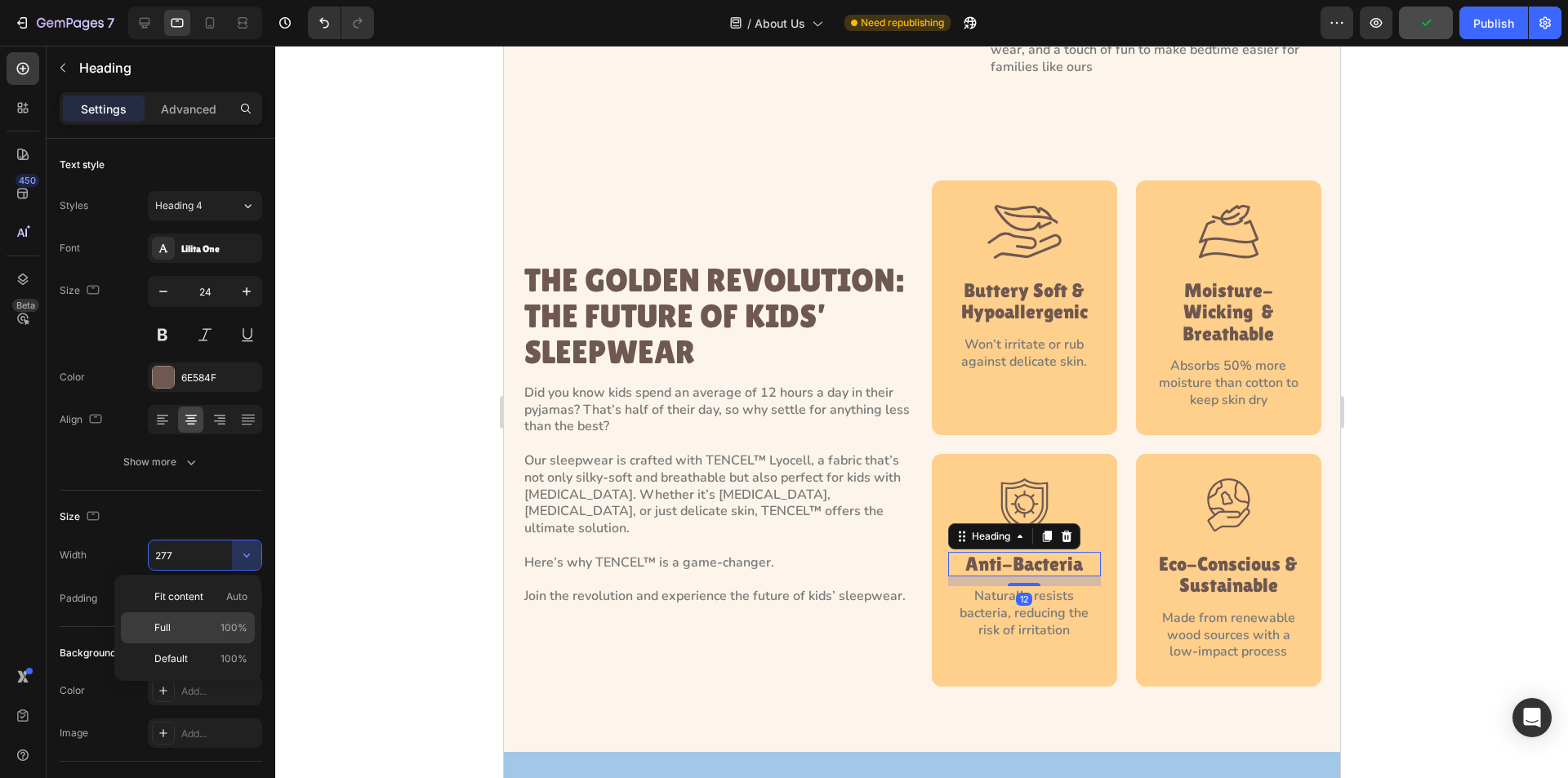
click at [230, 621] on span "100%" at bounding box center [234, 628] width 27 height 15
type input "100%"
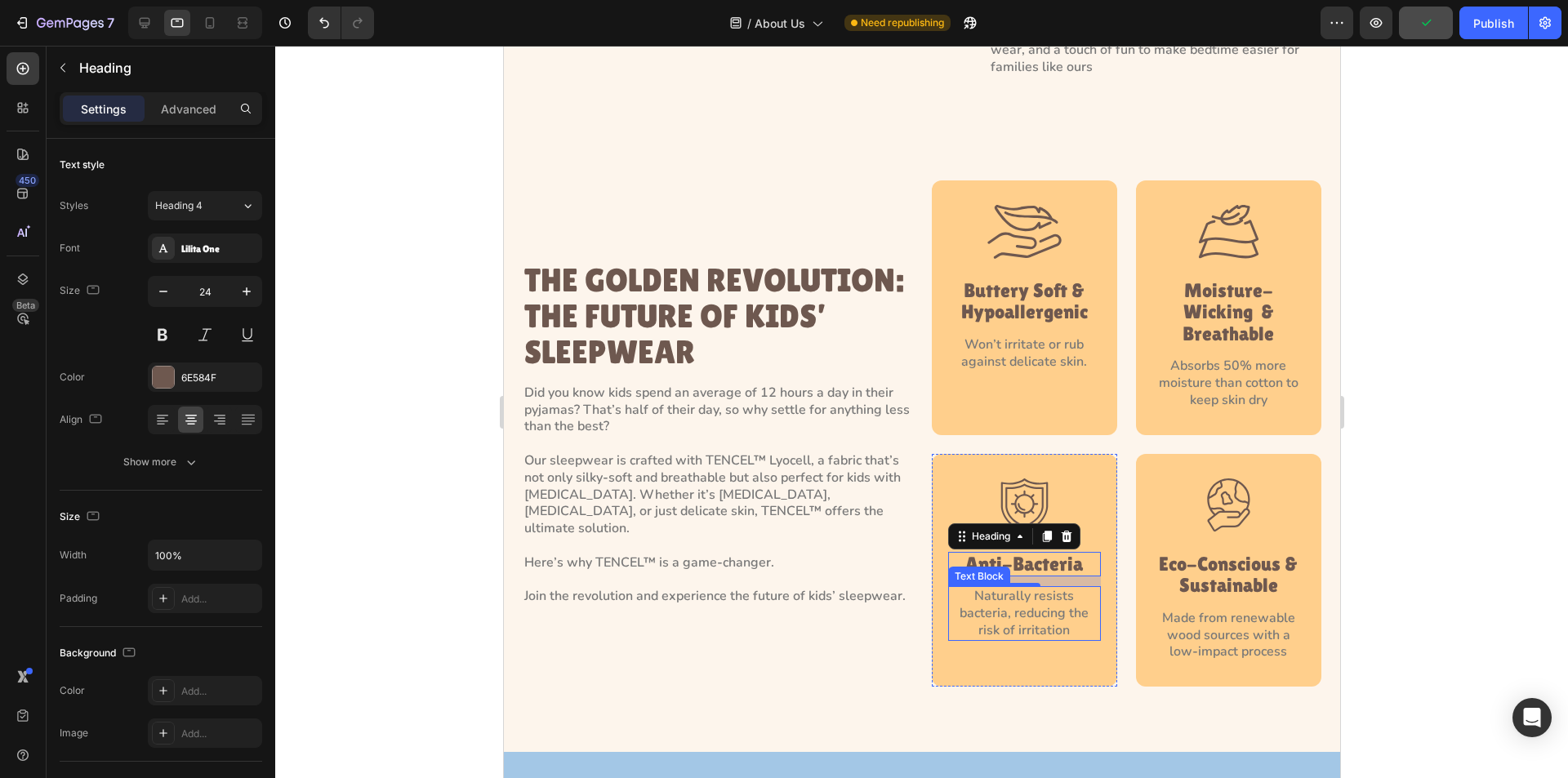
click at [1027, 599] on p "Naturally resists bacteria, reducing the risk of irritation" at bounding box center [1023, 613] width 150 height 51
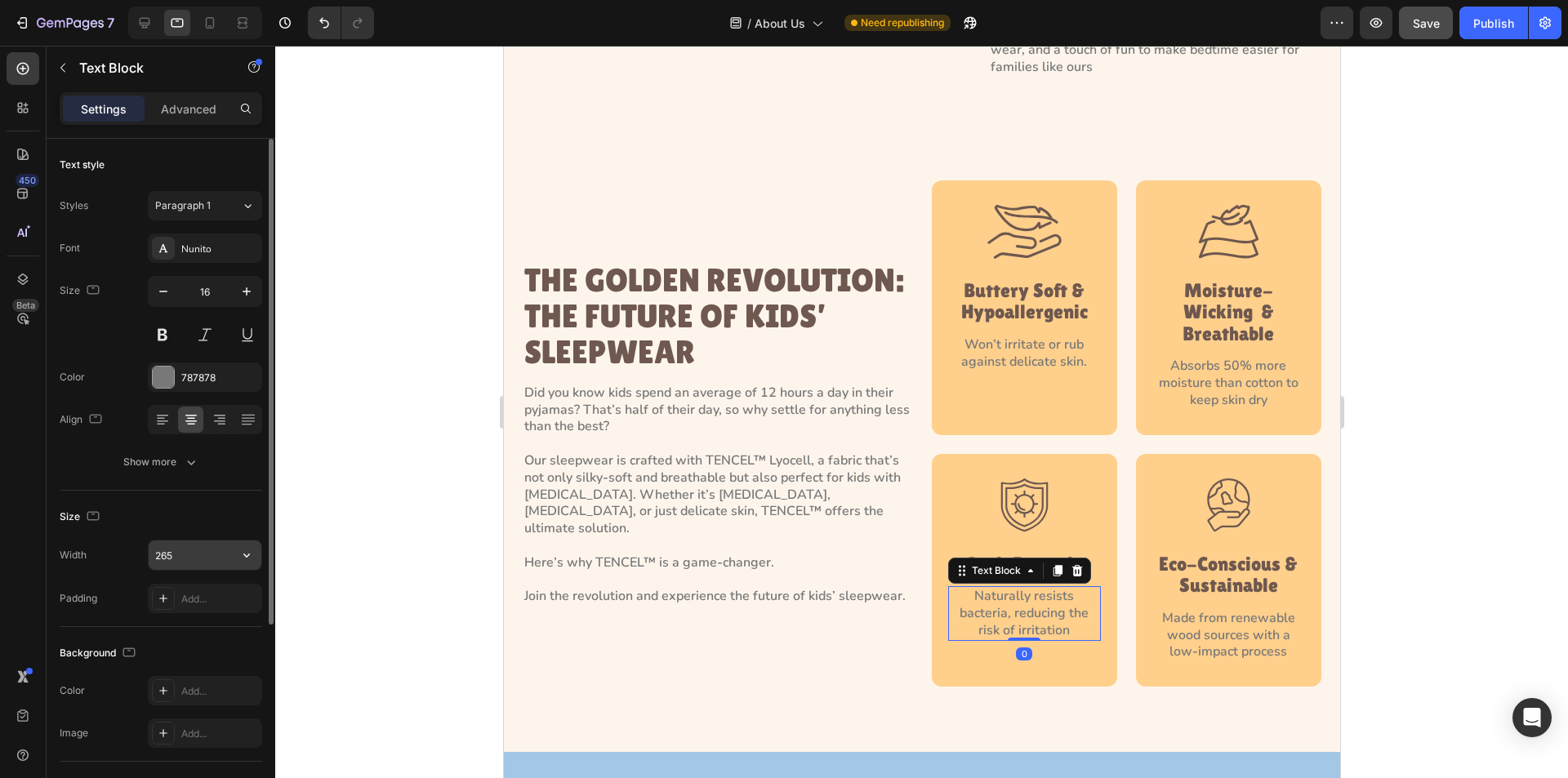
click at [242, 558] on icon "button" at bounding box center [246, 555] width 16 height 16
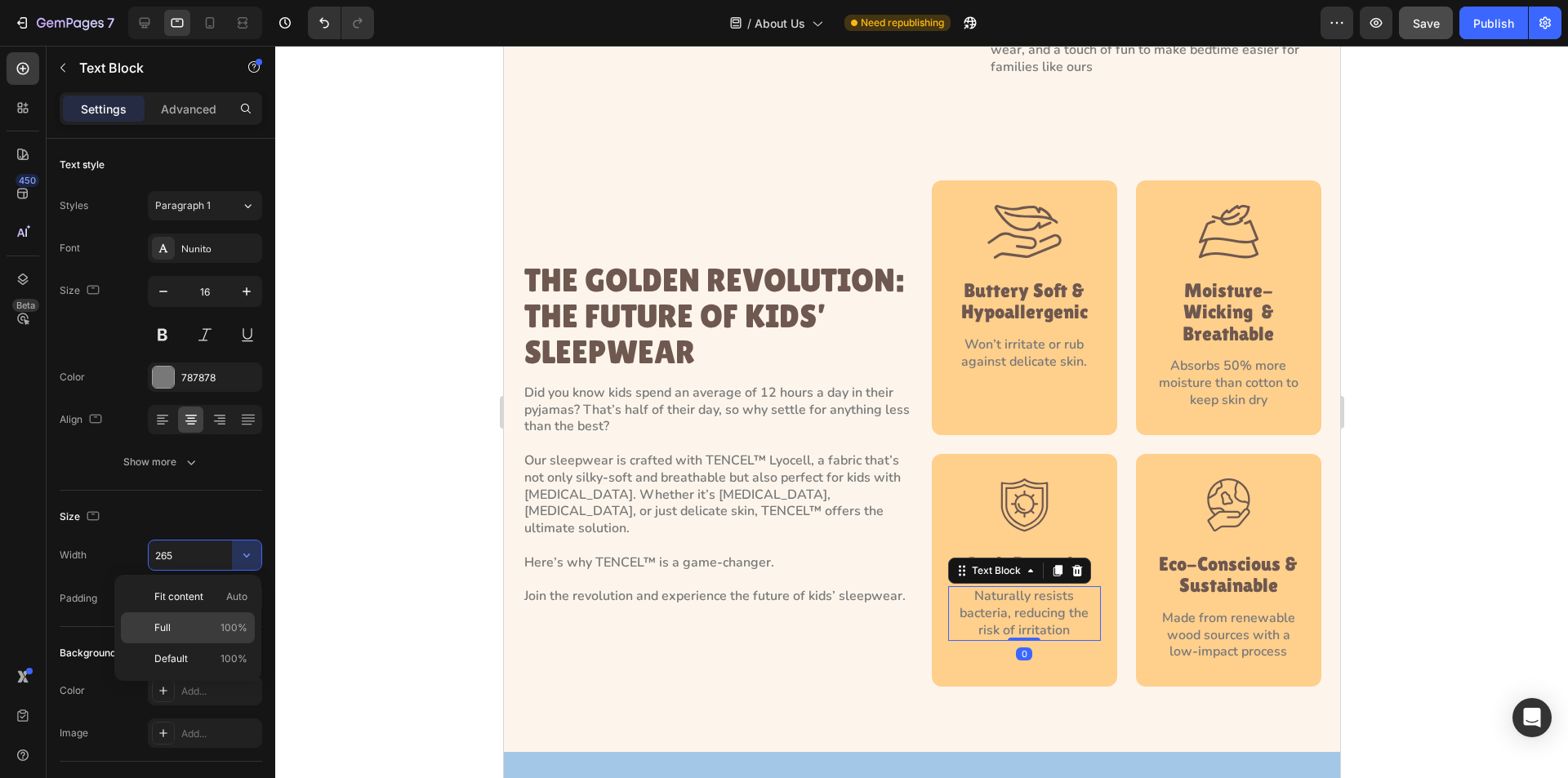
click at [212, 628] on p "Full 100%" at bounding box center [202, 628] width 93 height 15
type input "100%"
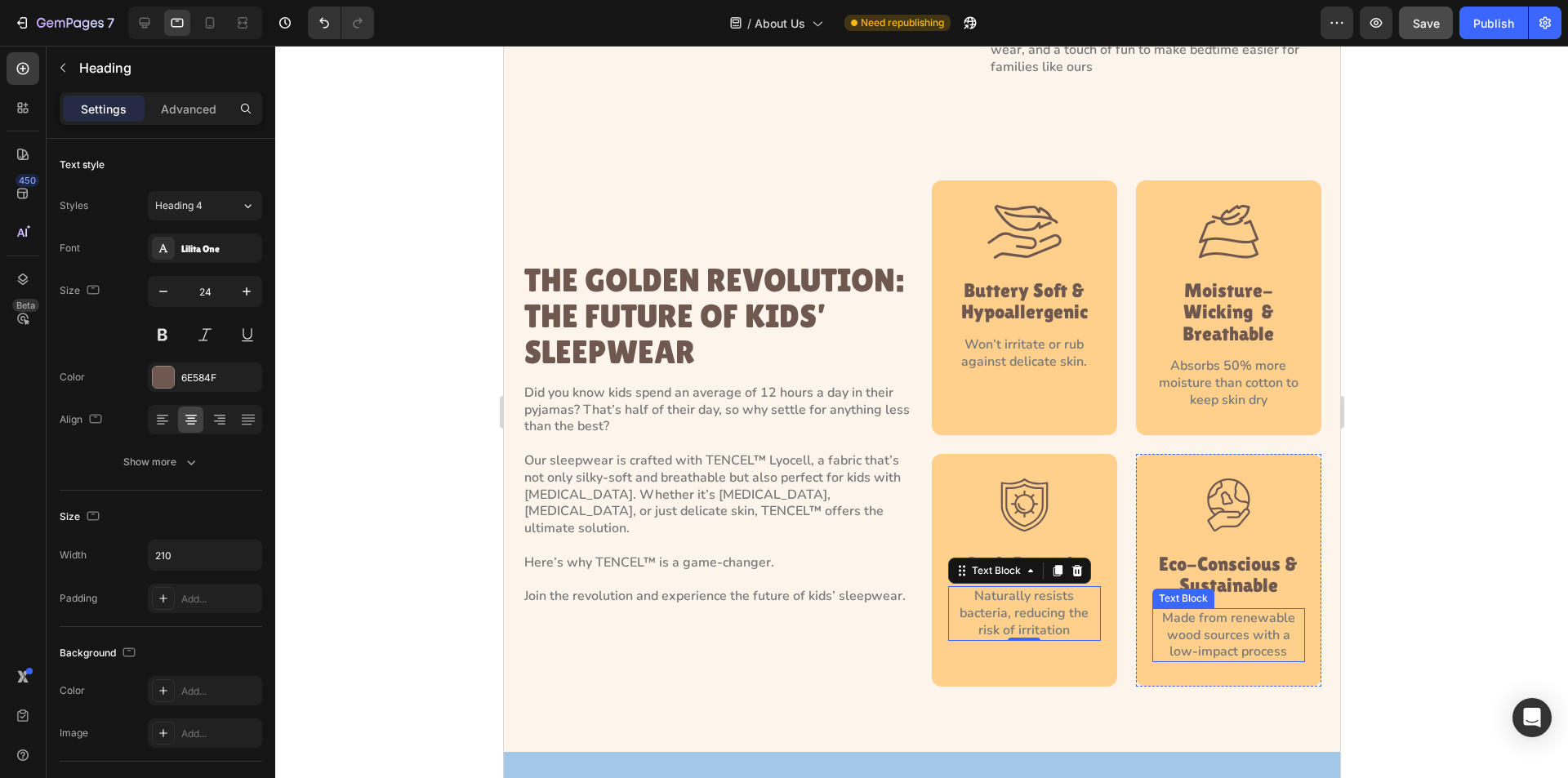
click at [1184, 569] on h4 "Eco-Conscious & Sustainable" at bounding box center [1228, 575] width 153 height 47
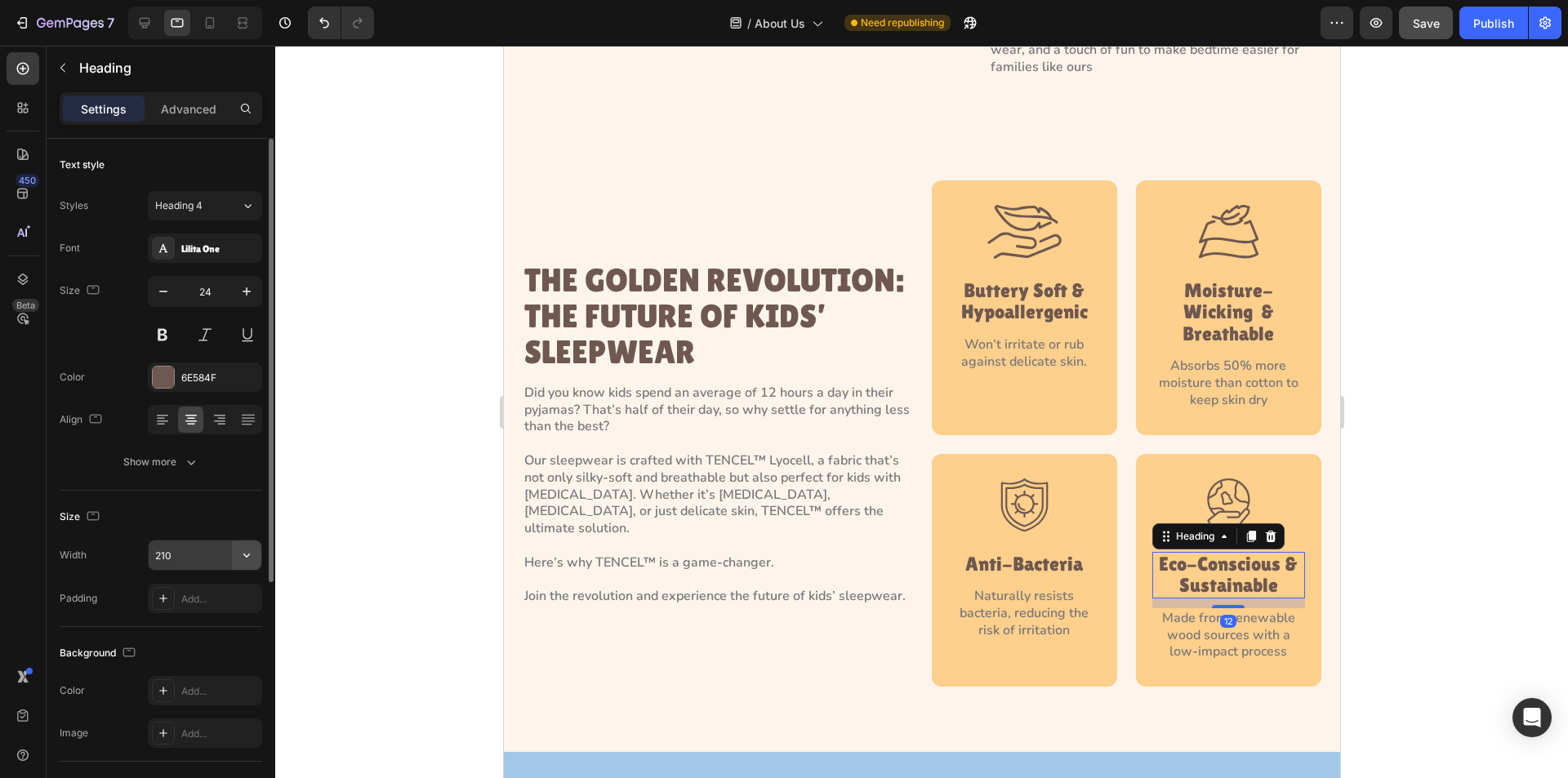
click at [244, 544] on button "button" at bounding box center [246, 555] width 29 height 29
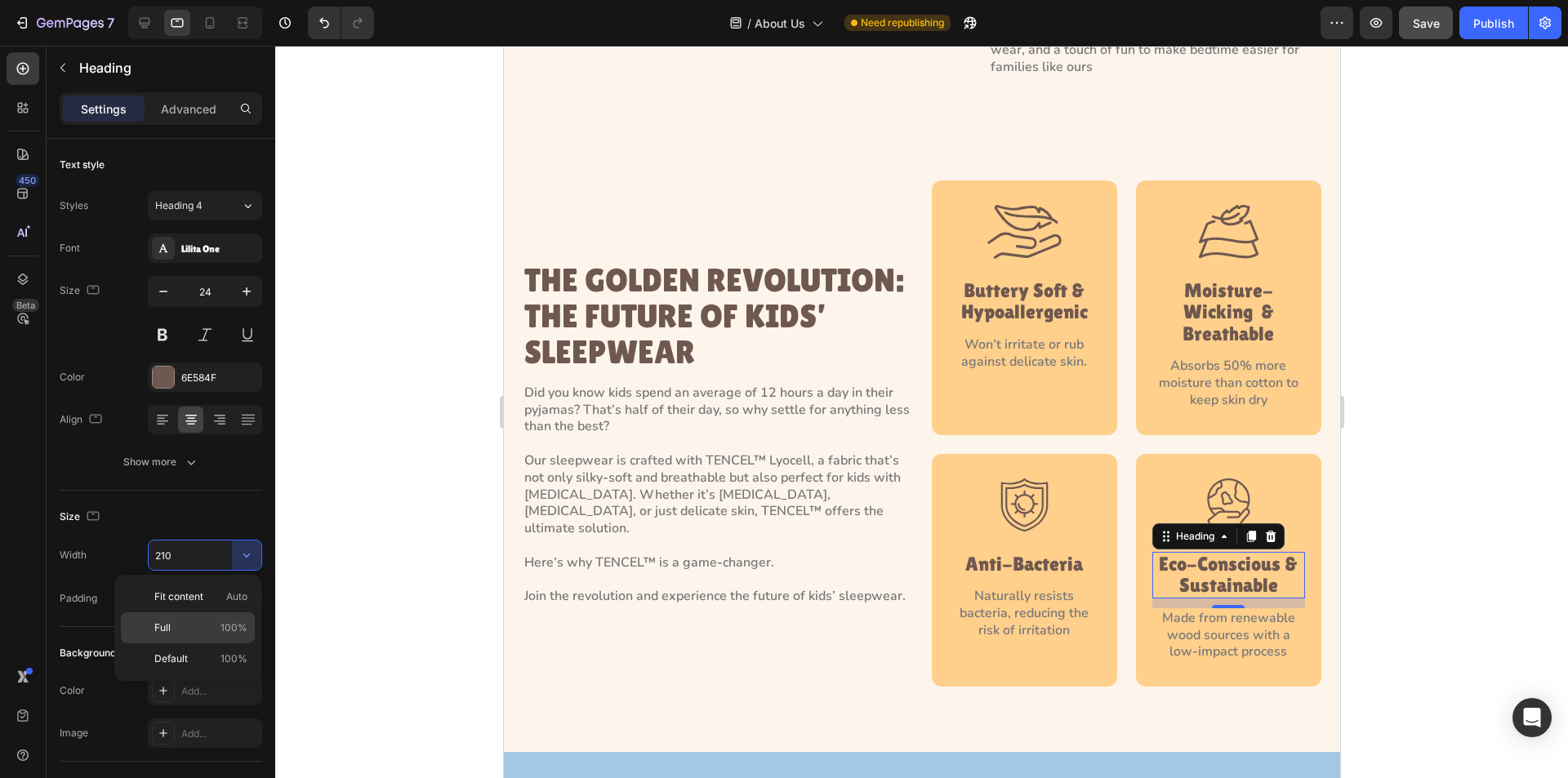
drag, startPoint x: 224, startPoint y: 618, endPoint x: 391, endPoint y: 609, distance: 167.2
click at [225, 643] on div "Full 100%" at bounding box center [188, 659] width 134 height 31
type input "100%"
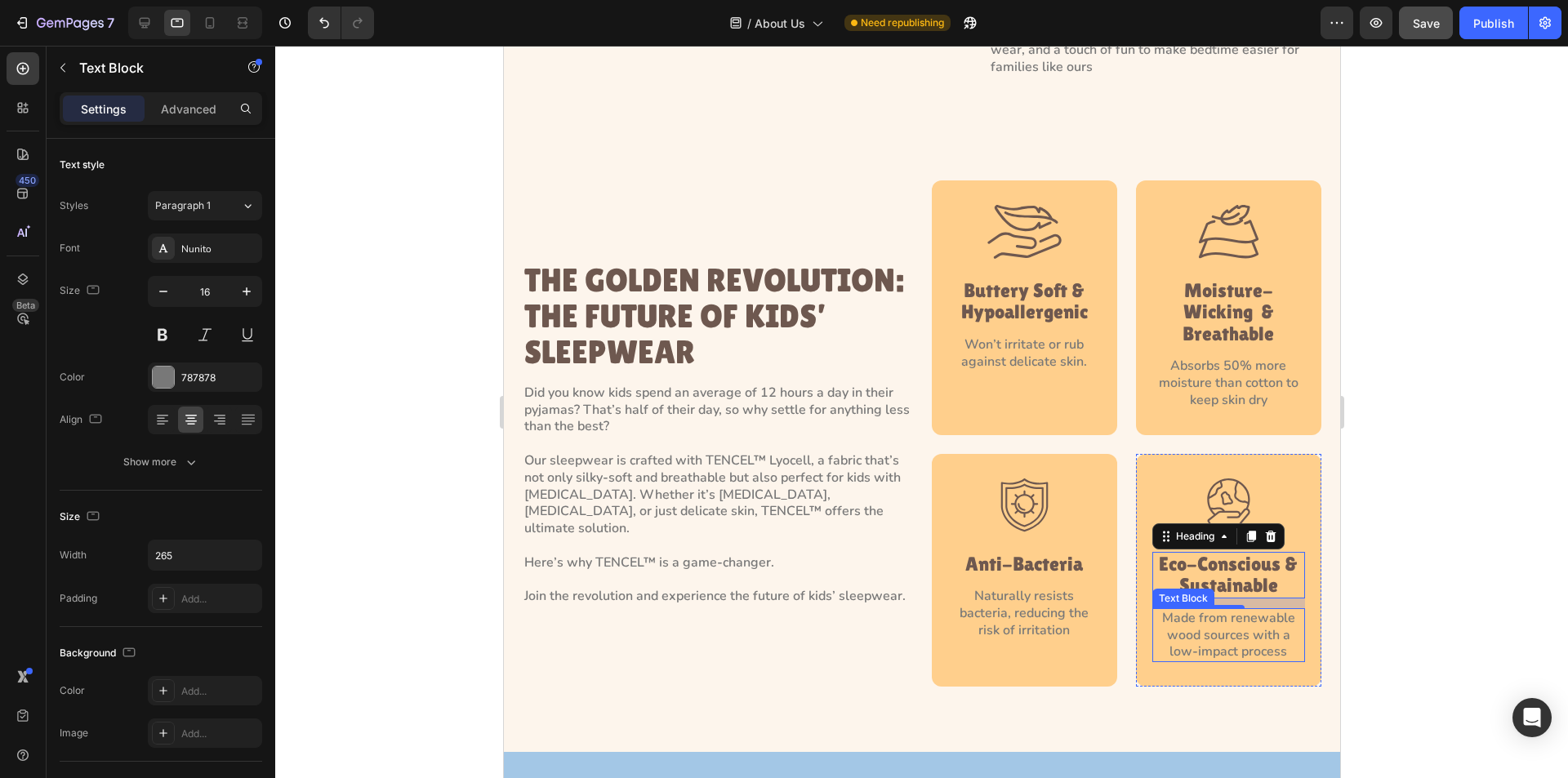
click at [1225, 615] on p "Made from renewable wood sources with a low-impact process" at bounding box center [1228, 635] width 150 height 51
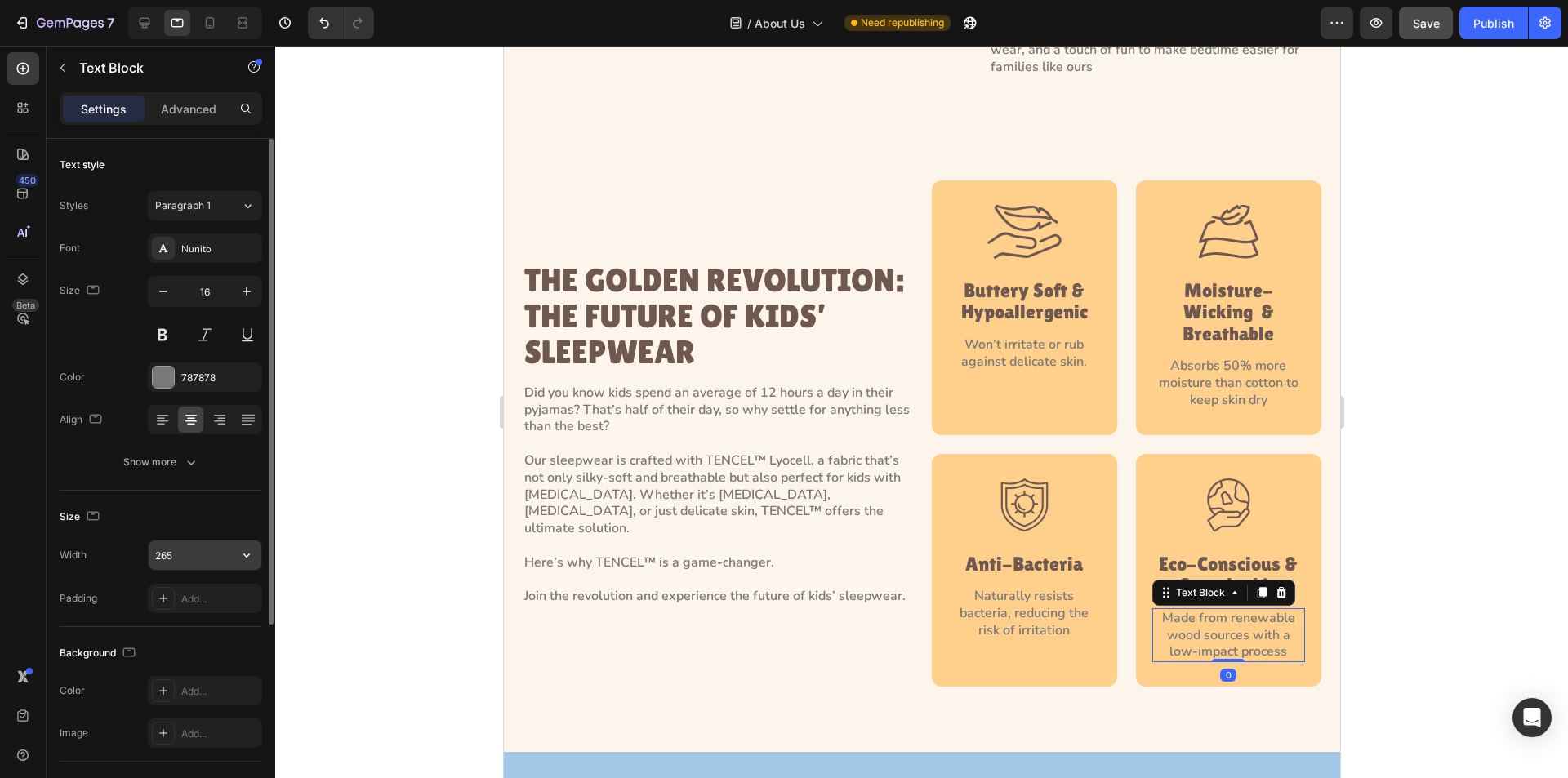
click at [241, 561] on icon "button" at bounding box center [246, 555] width 16 height 16
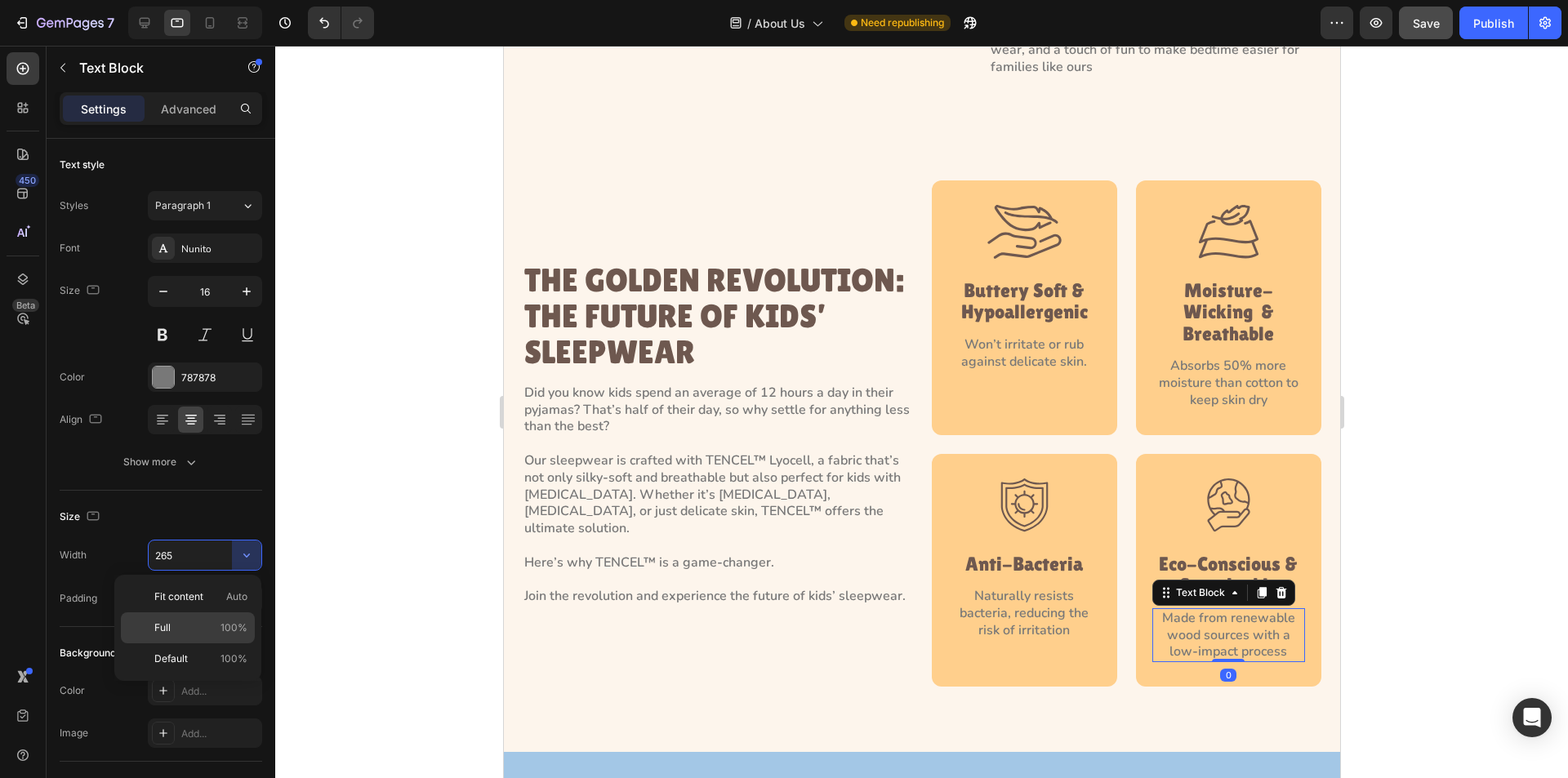
click at [192, 632] on p "Full 100%" at bounding box center [202, 628] width 93 height 15
type input "100%"
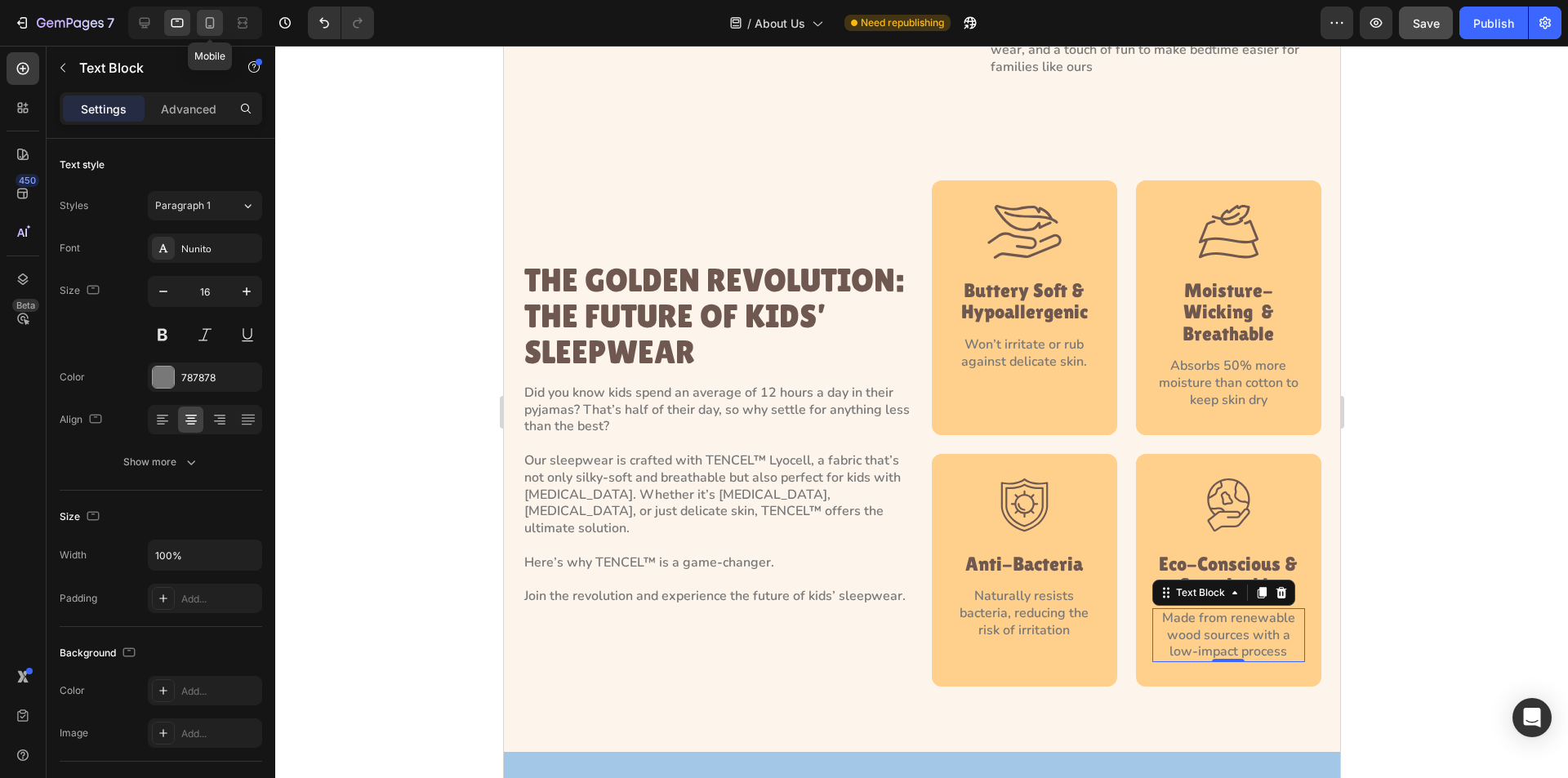
click at [214, 17] on icon at bounding box center [209, 22] width 16 height 16
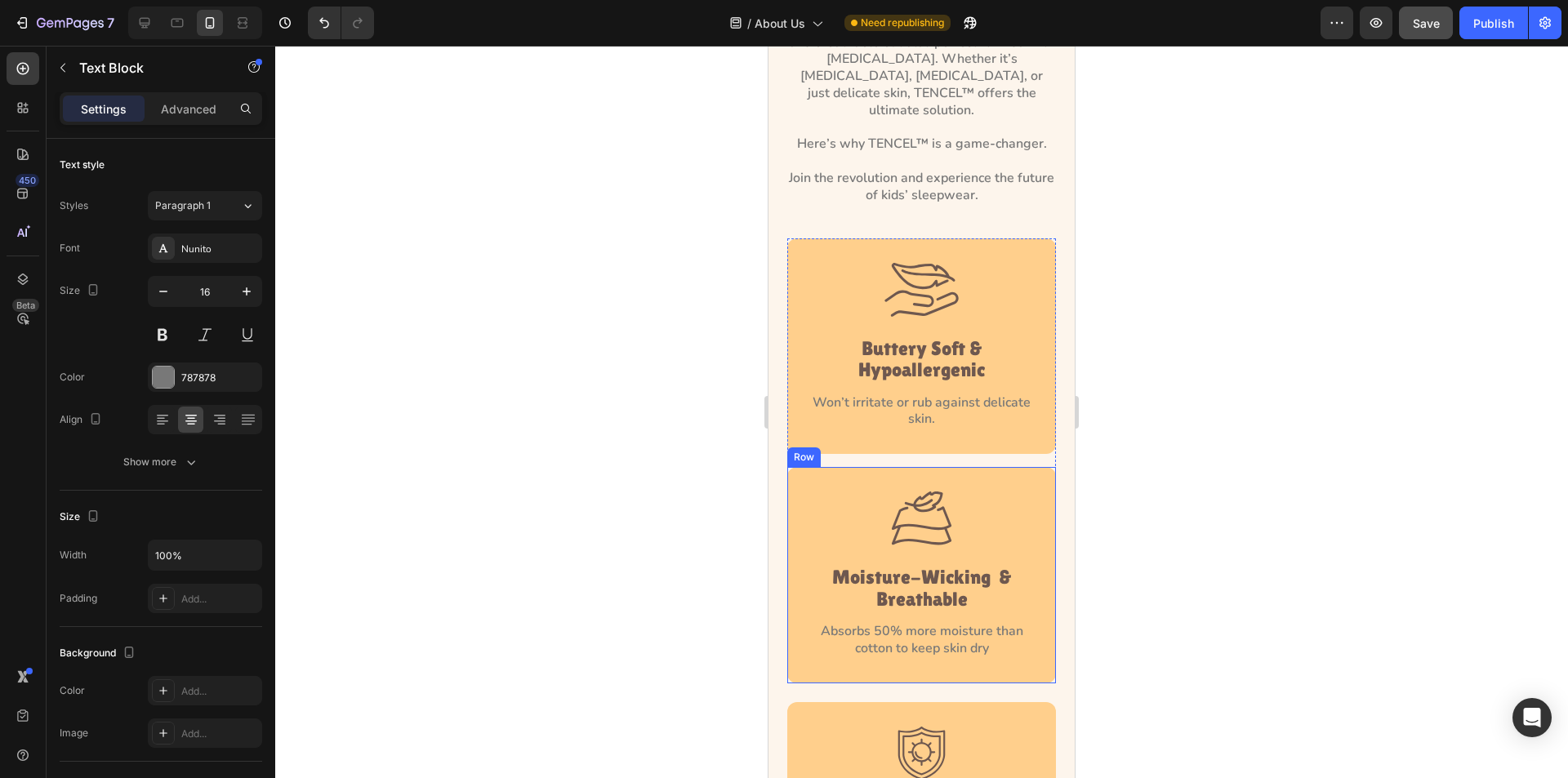
scroll to position [2533, 0]
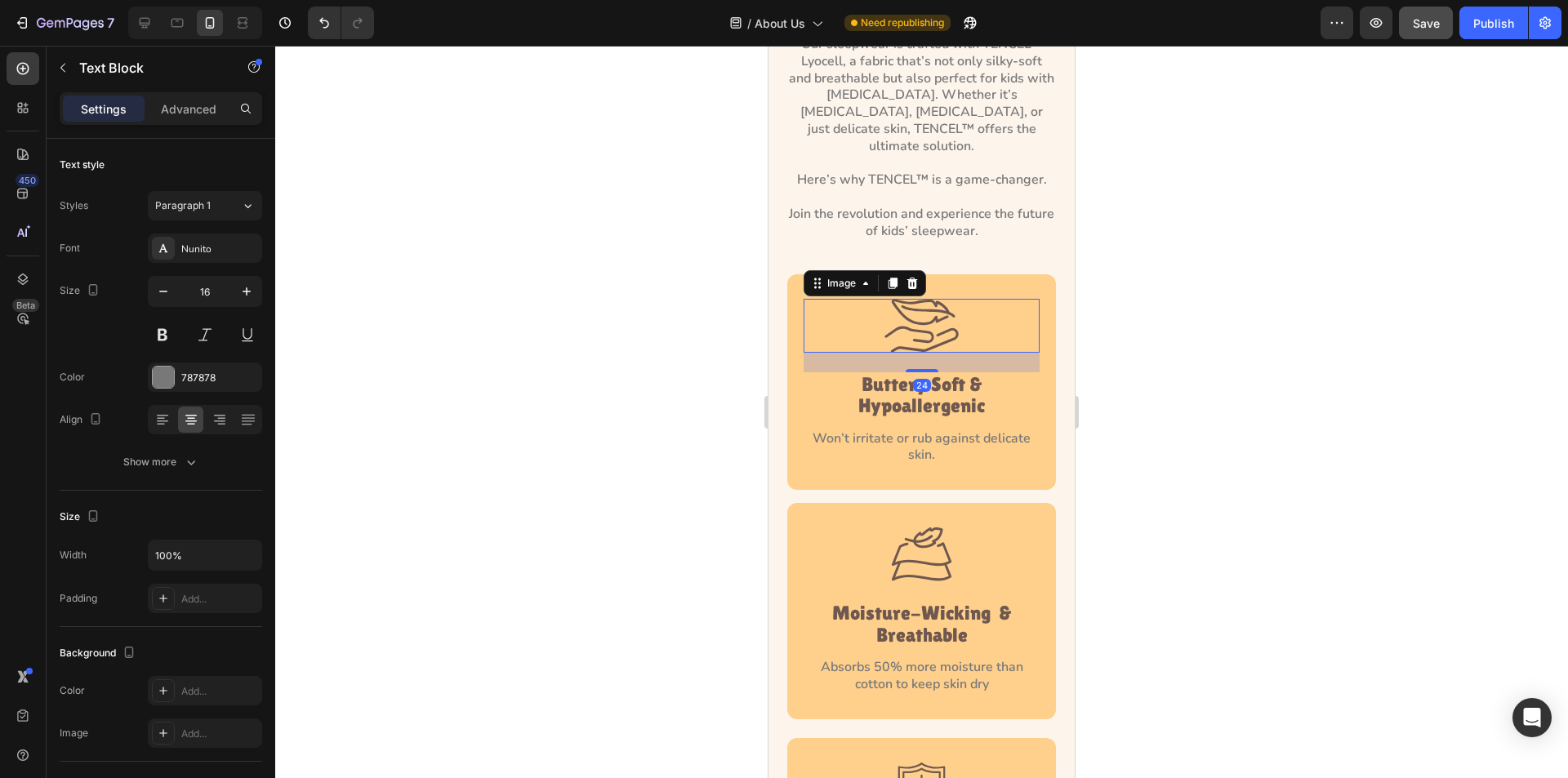
click at [899, 332] on img at bounding box center [922, 326] width 74 height 54
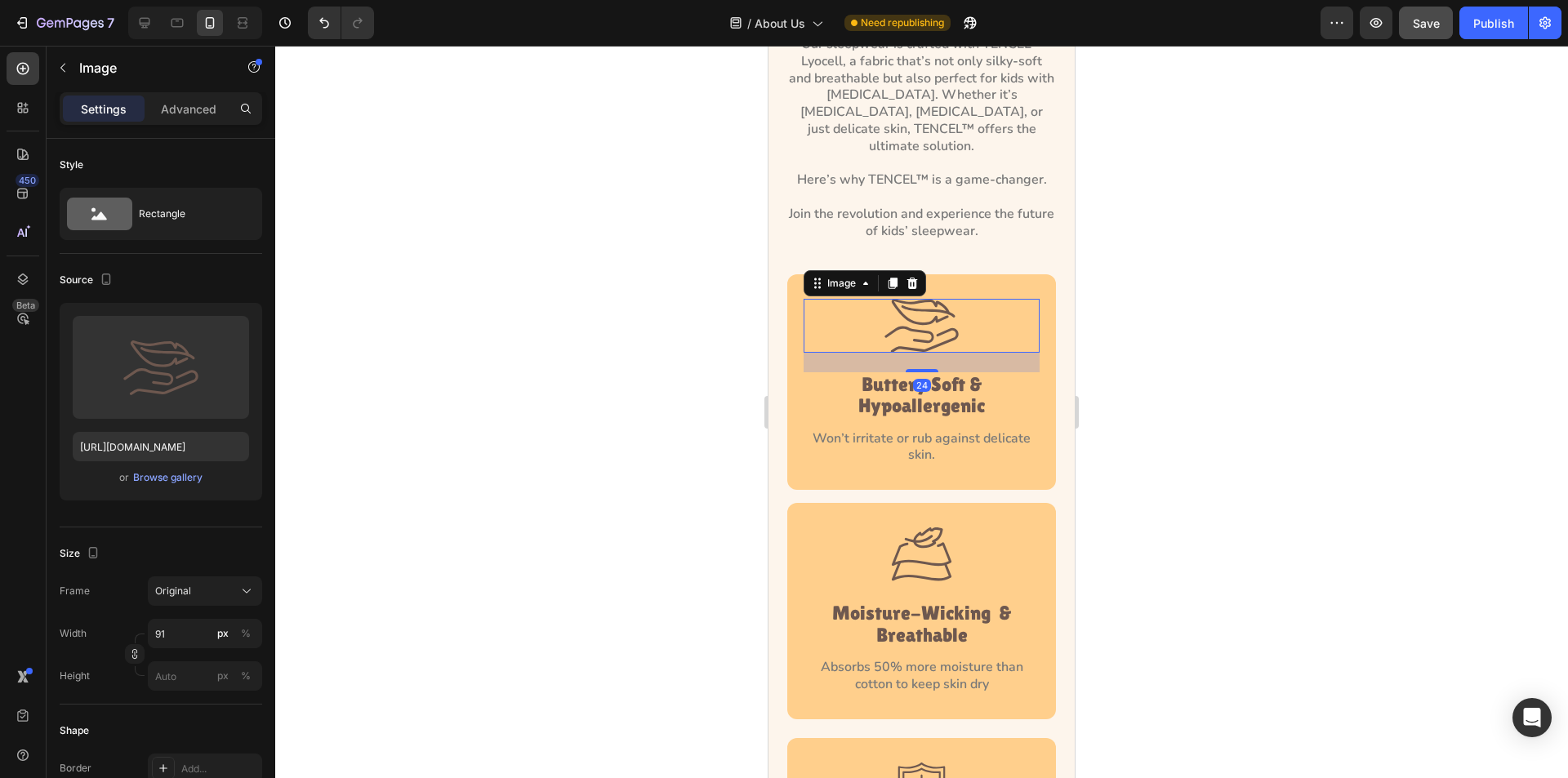
click at [945, 299] on img at bounding box center [922, 326] width 74 height 54
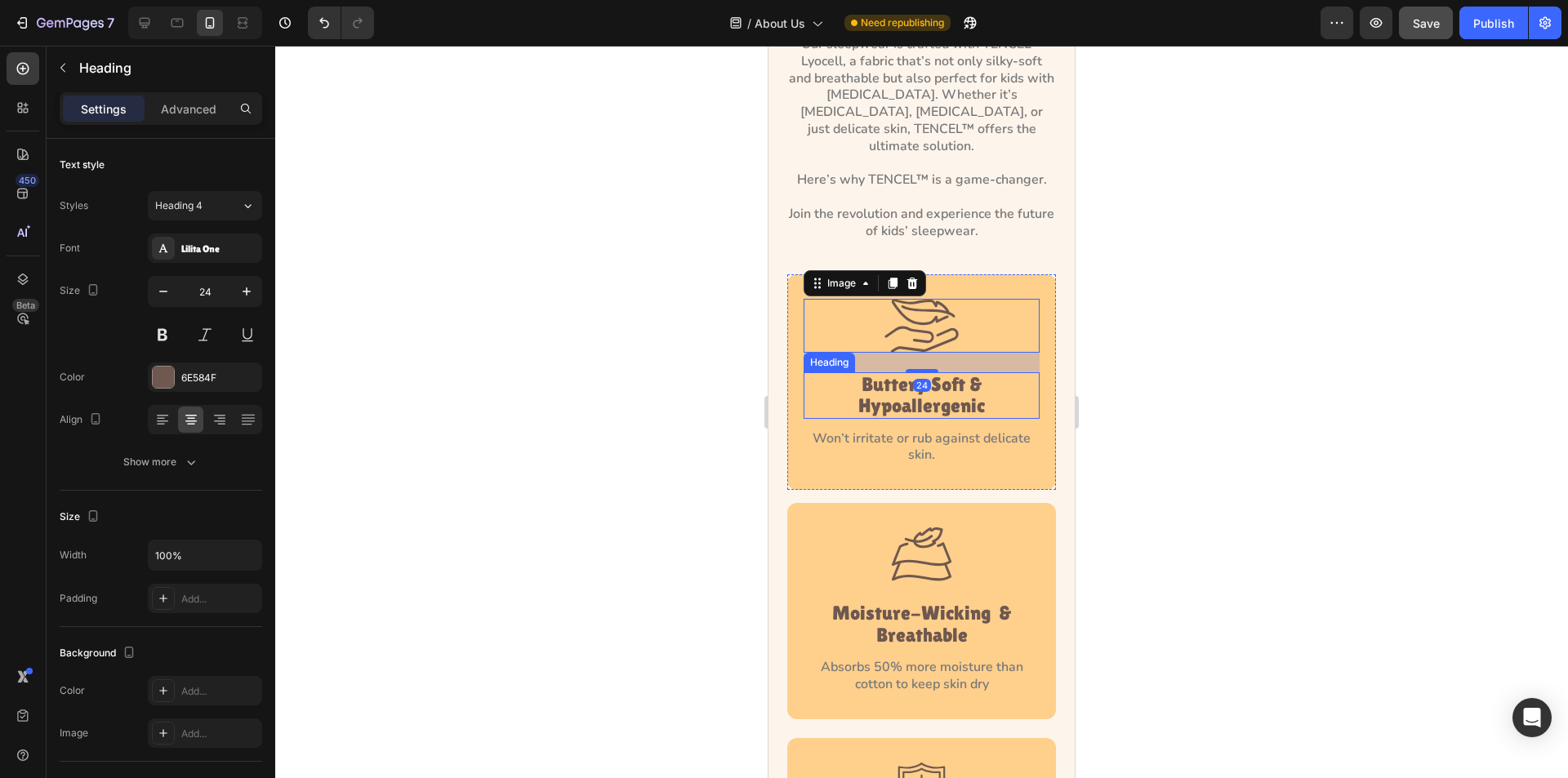
click at [951, 379] on h4 "Buttery Soft & Hypoallergenic" at bounding box center [921, 396] width 236 height 47
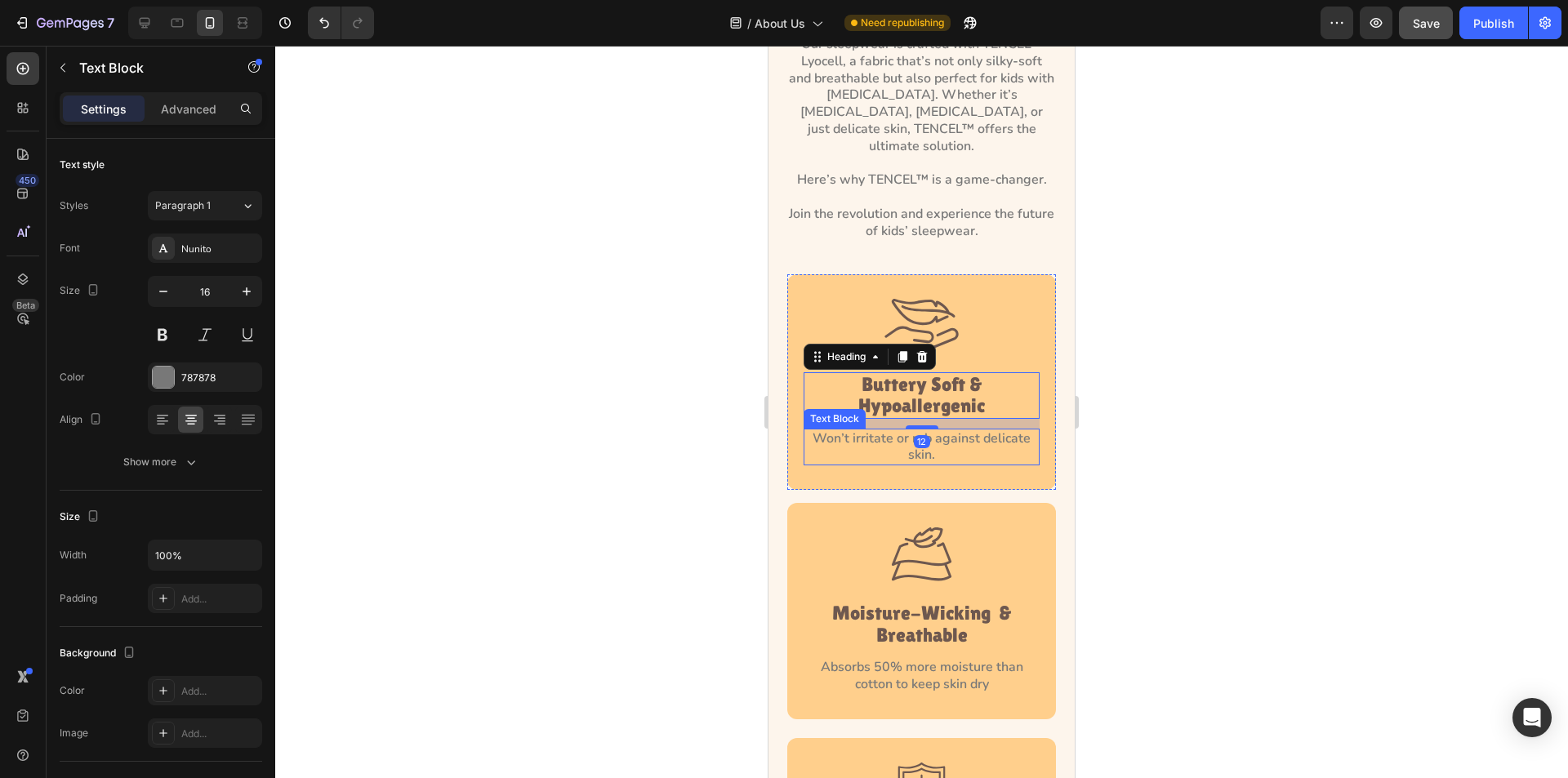
click at [983, 437] on p "Won’t irritate or rub against delicate skin." at bounding box center [921, 448] width 233 height 35
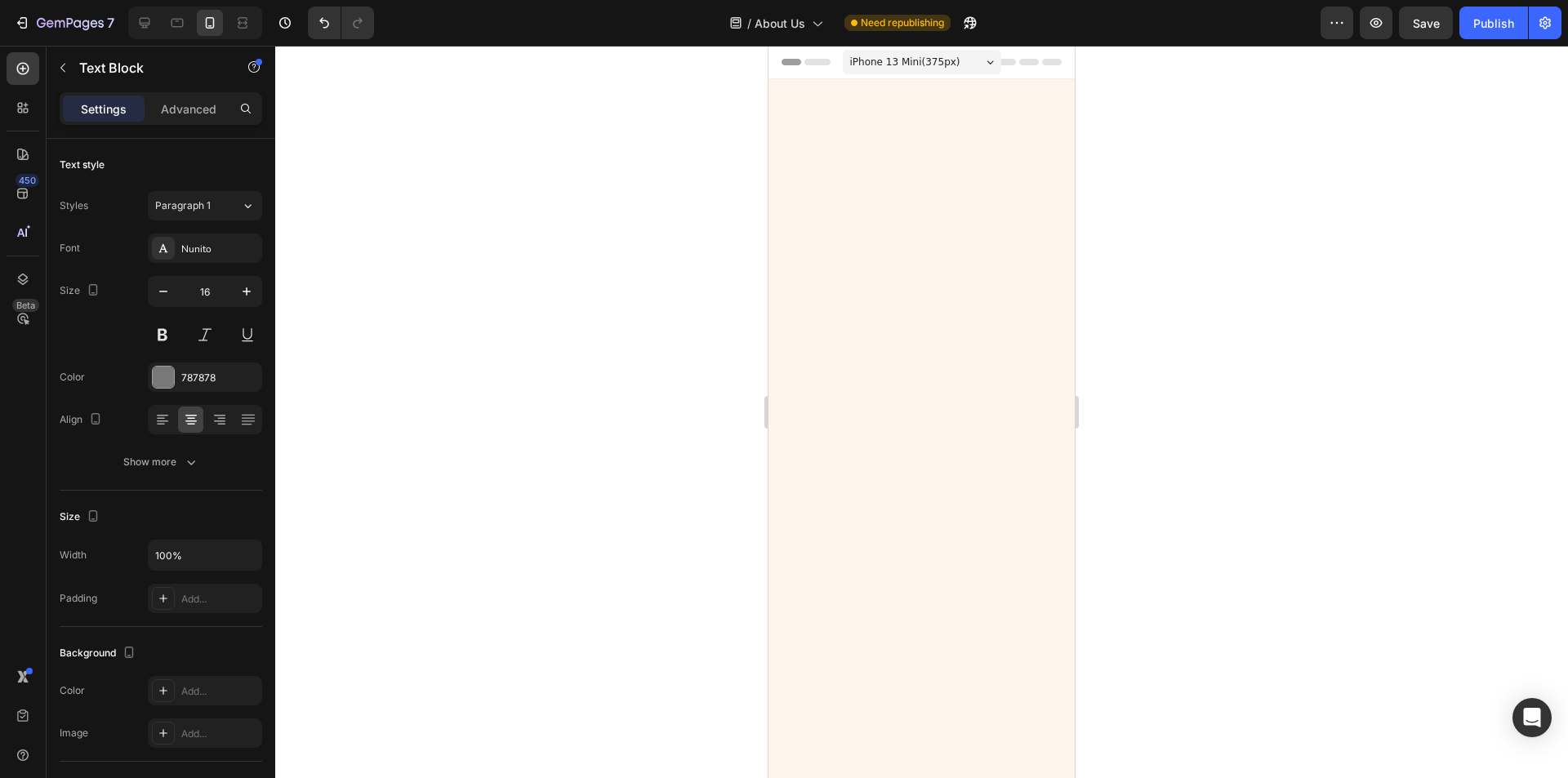
scroll to position [2533, 0]
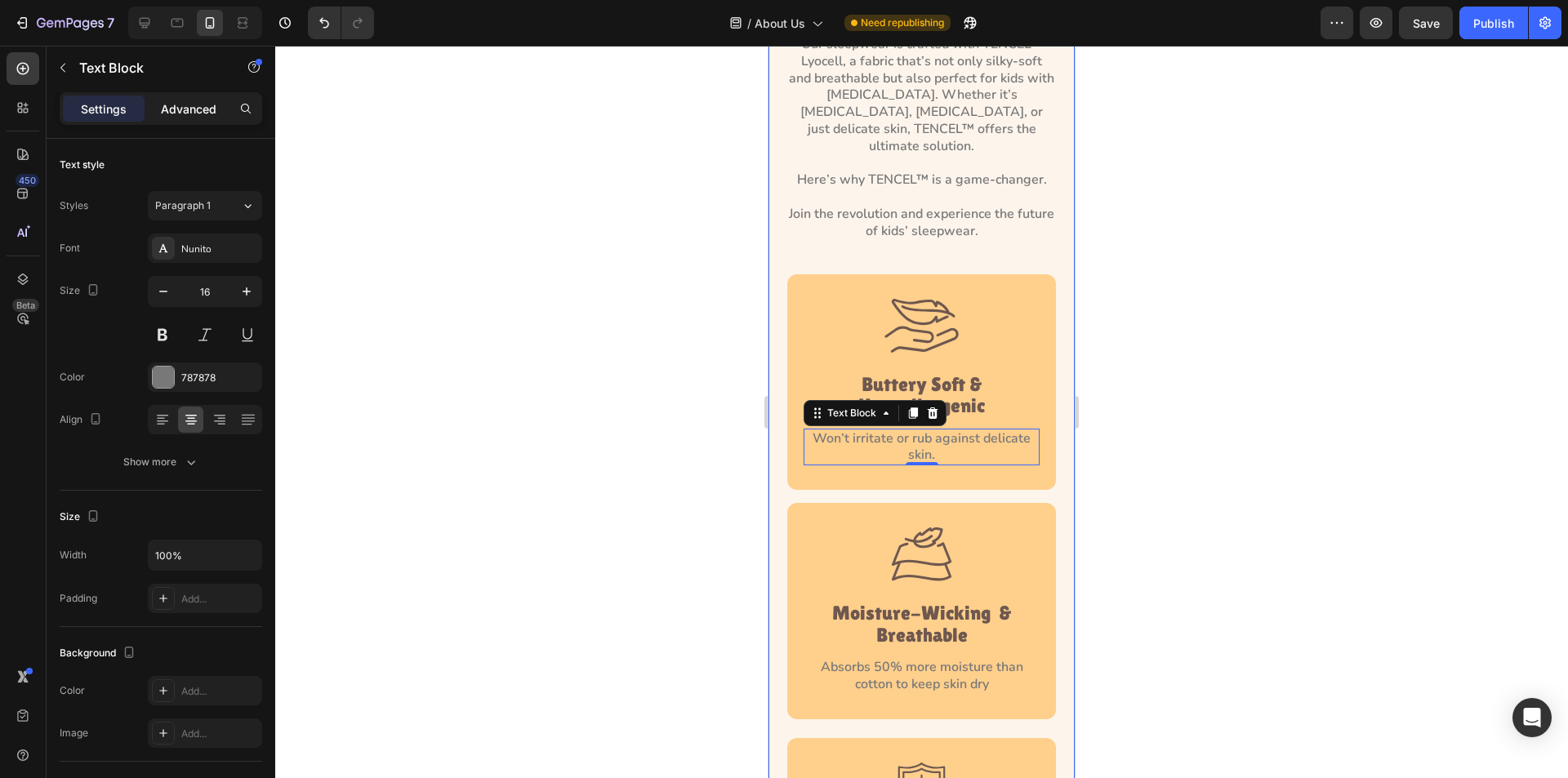
click at [195, 99] on div "Advanced" at bounding box center [189, 109] width 81 height 26
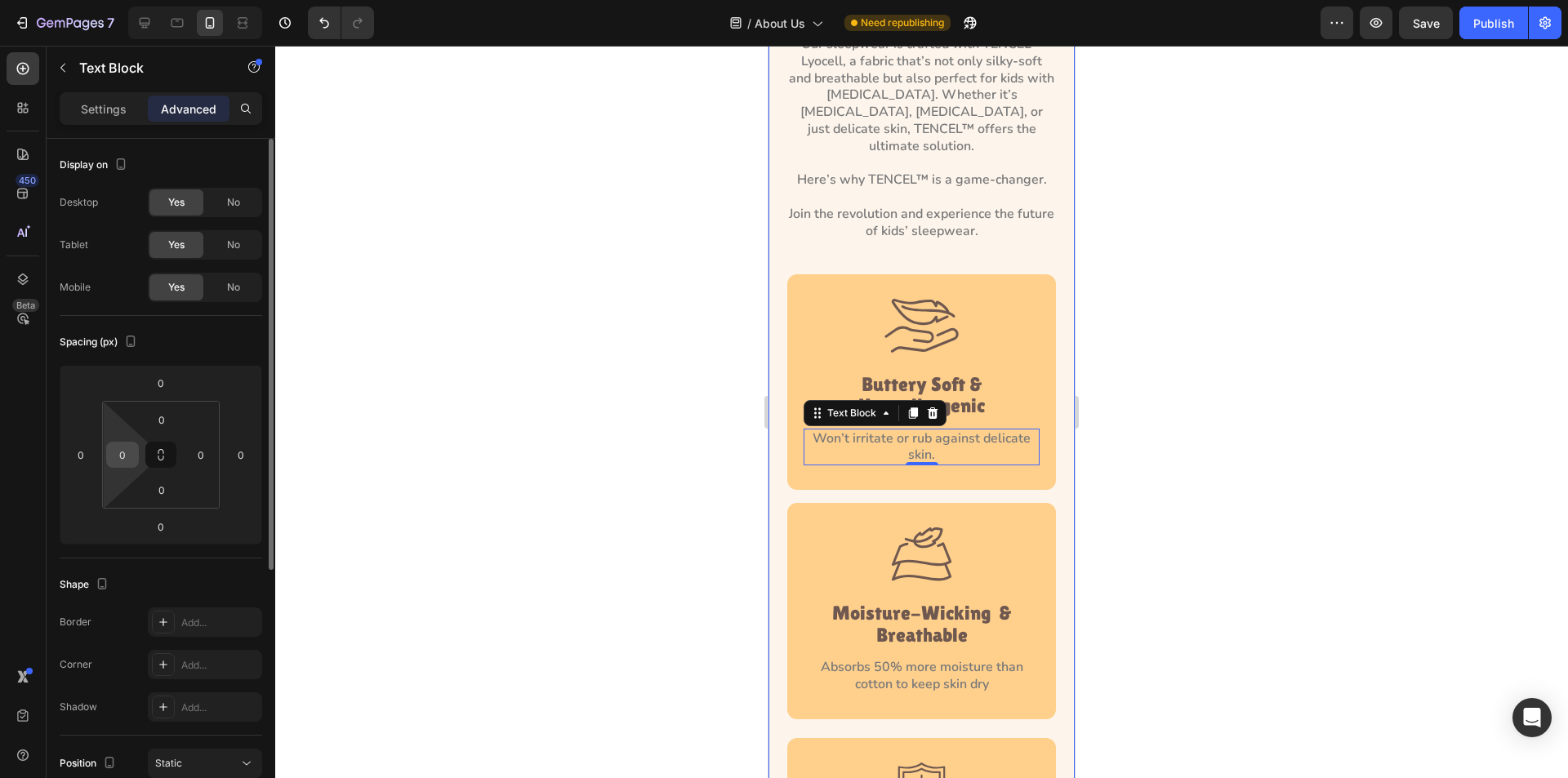
click at [125, 450] on input "0" at bounding box center [123, 455] width 24 height 24
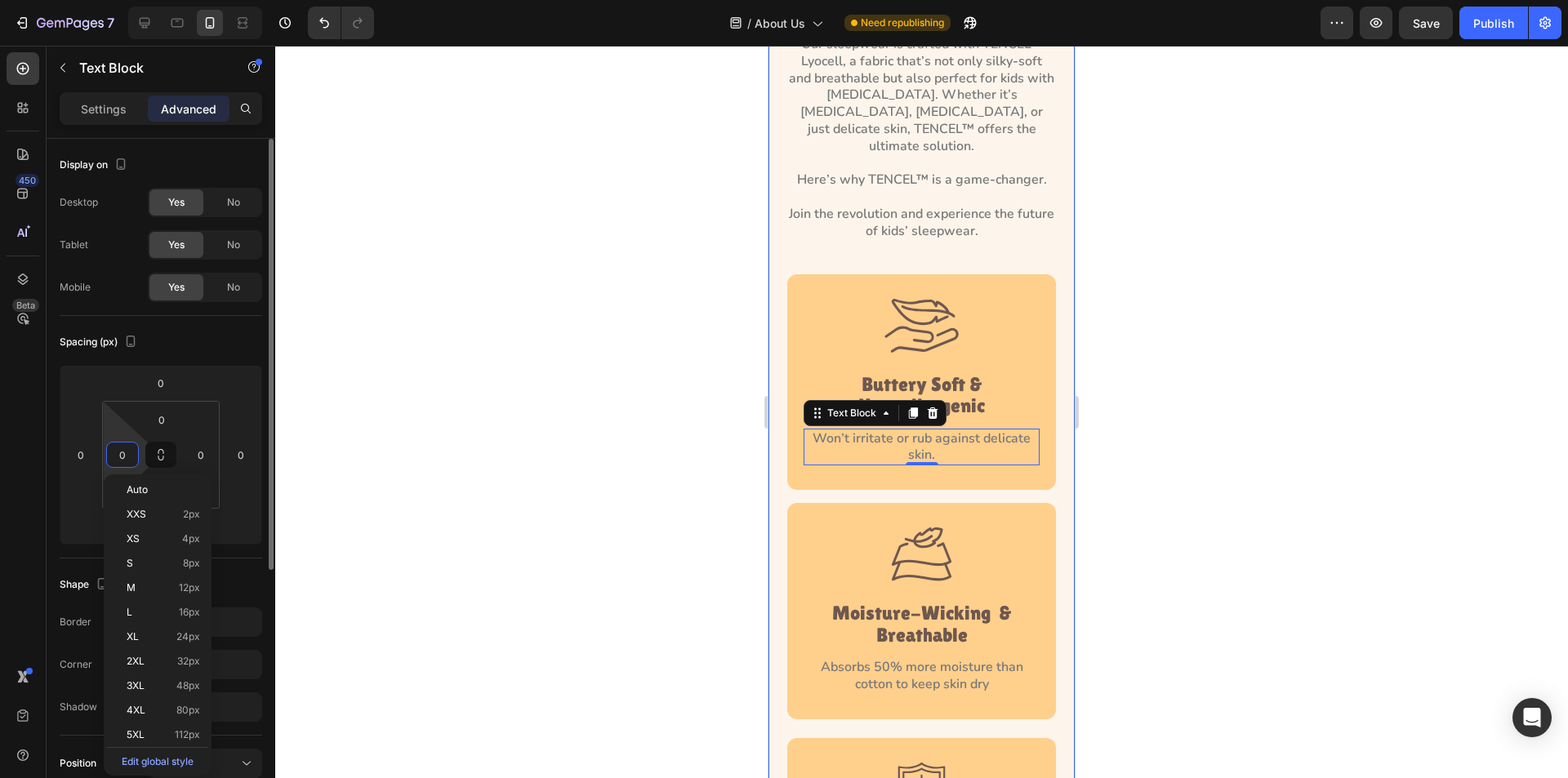
click at [115, 455] on input "0" at bounding box center [123, 455] width 24 height 24
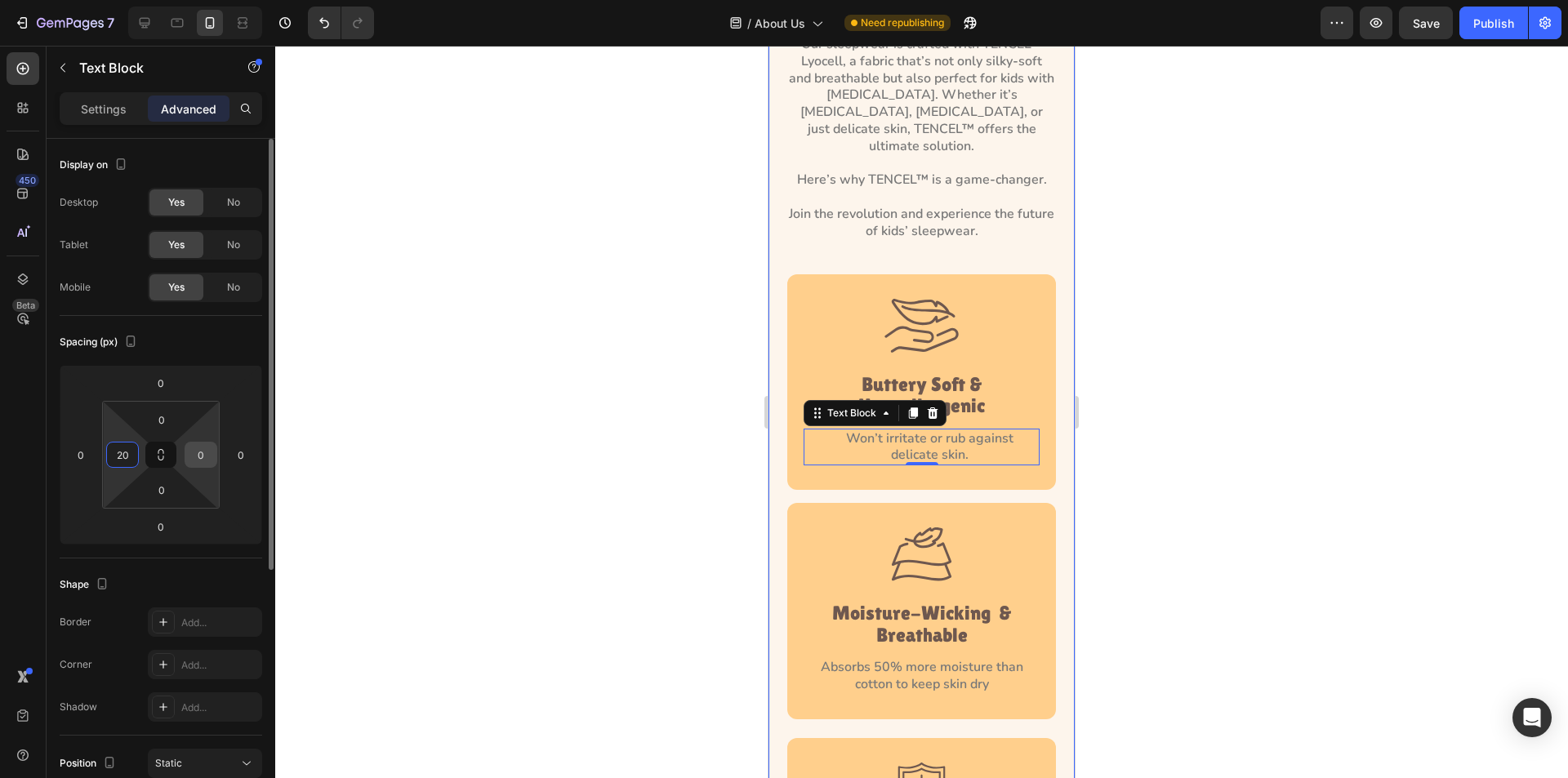
click at [197, 451] on input "0" at bounding box center [201, 455] width 24 height 24
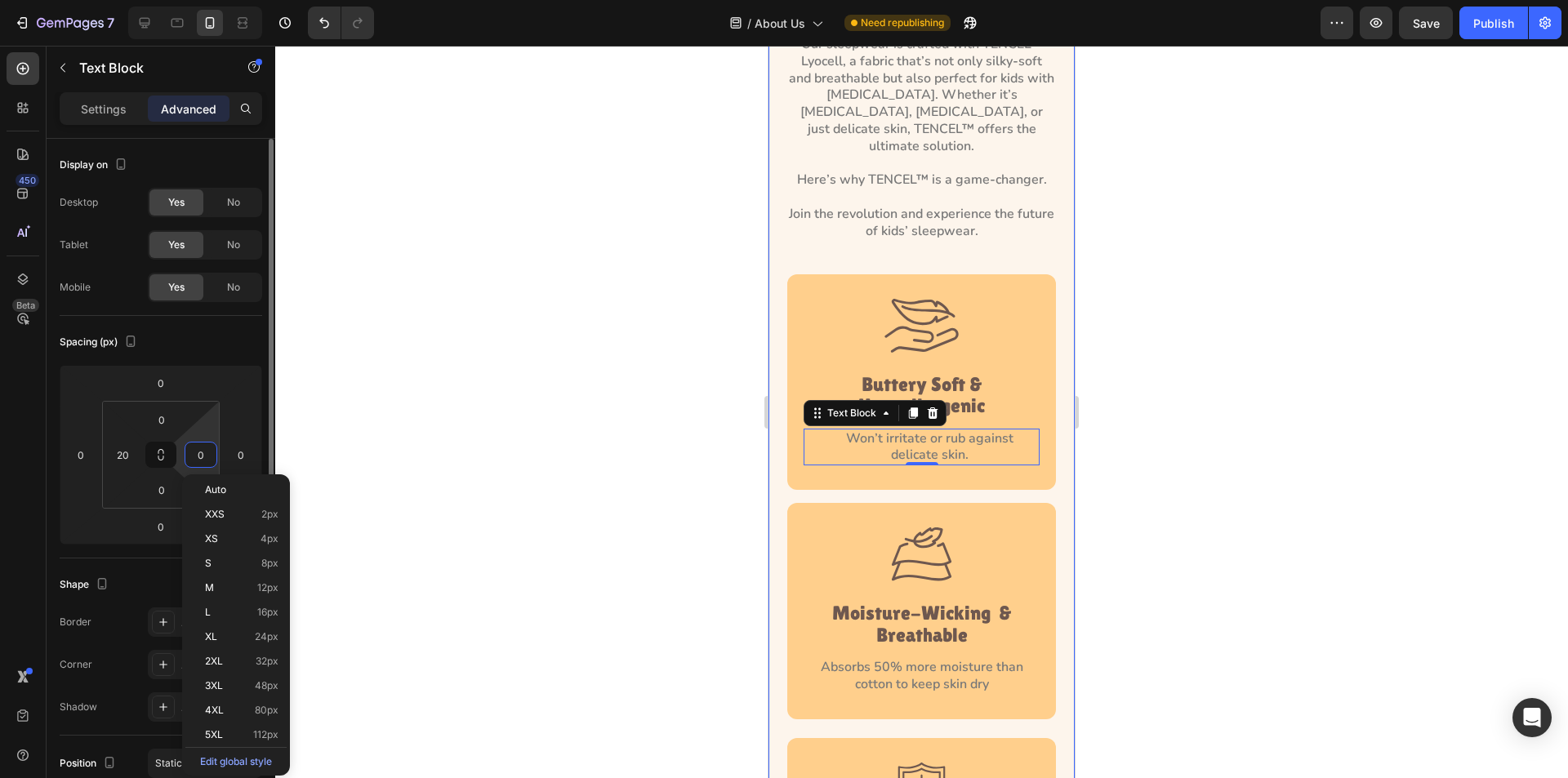
click at [197, 451] on input "0" at bounding box center [201, 455] width 24 height 24
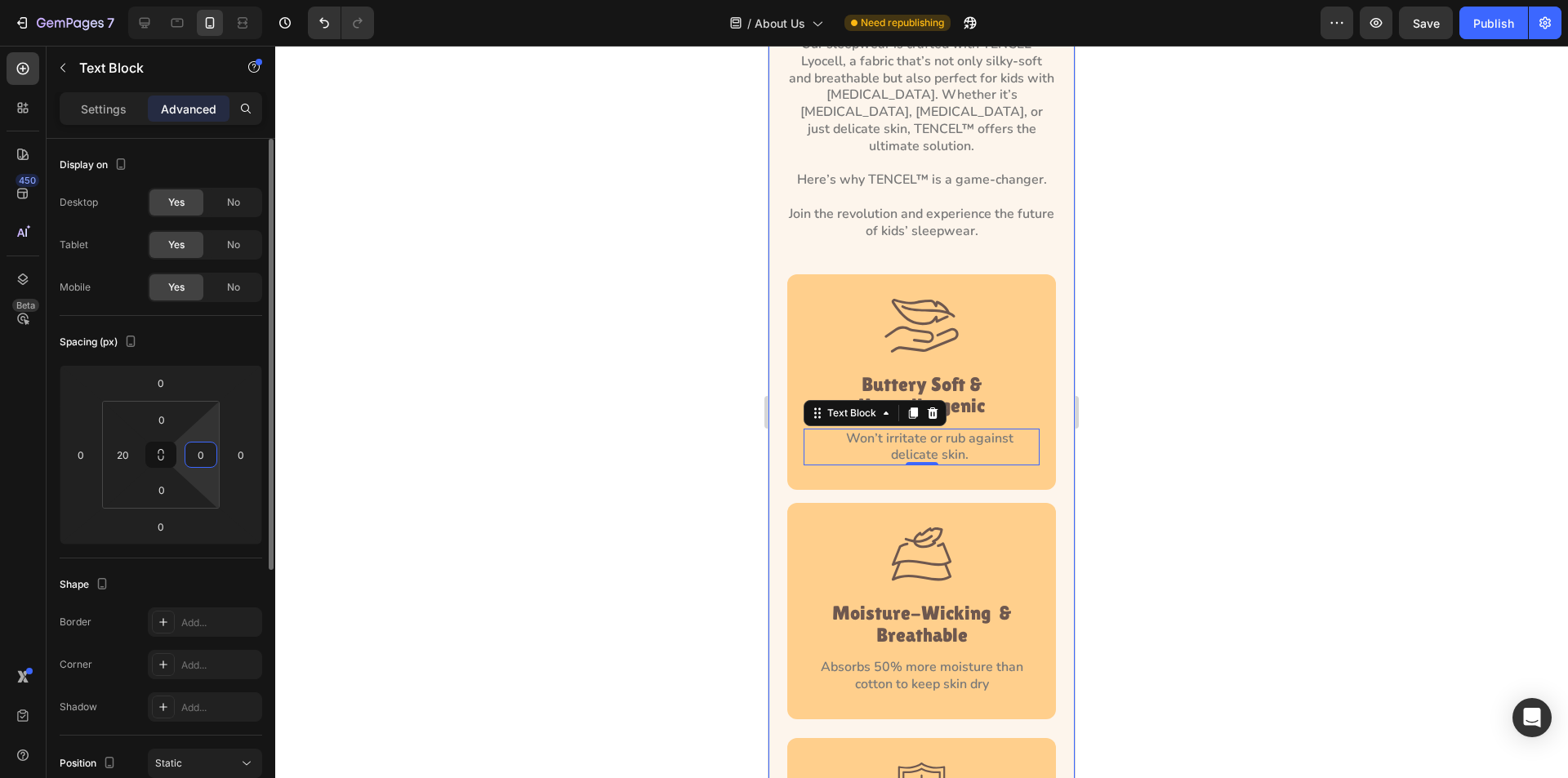
click at [197, 451] on input "0" at bounding box center [201, 455] width 24 height 24
type input "10"
click at [195, 446] on input "0" at bounding box center [201, 455] width 24 height 24
type input "10"
click at [130, 452] on input "10" at bounding box center [123, 455] width 24 height 24
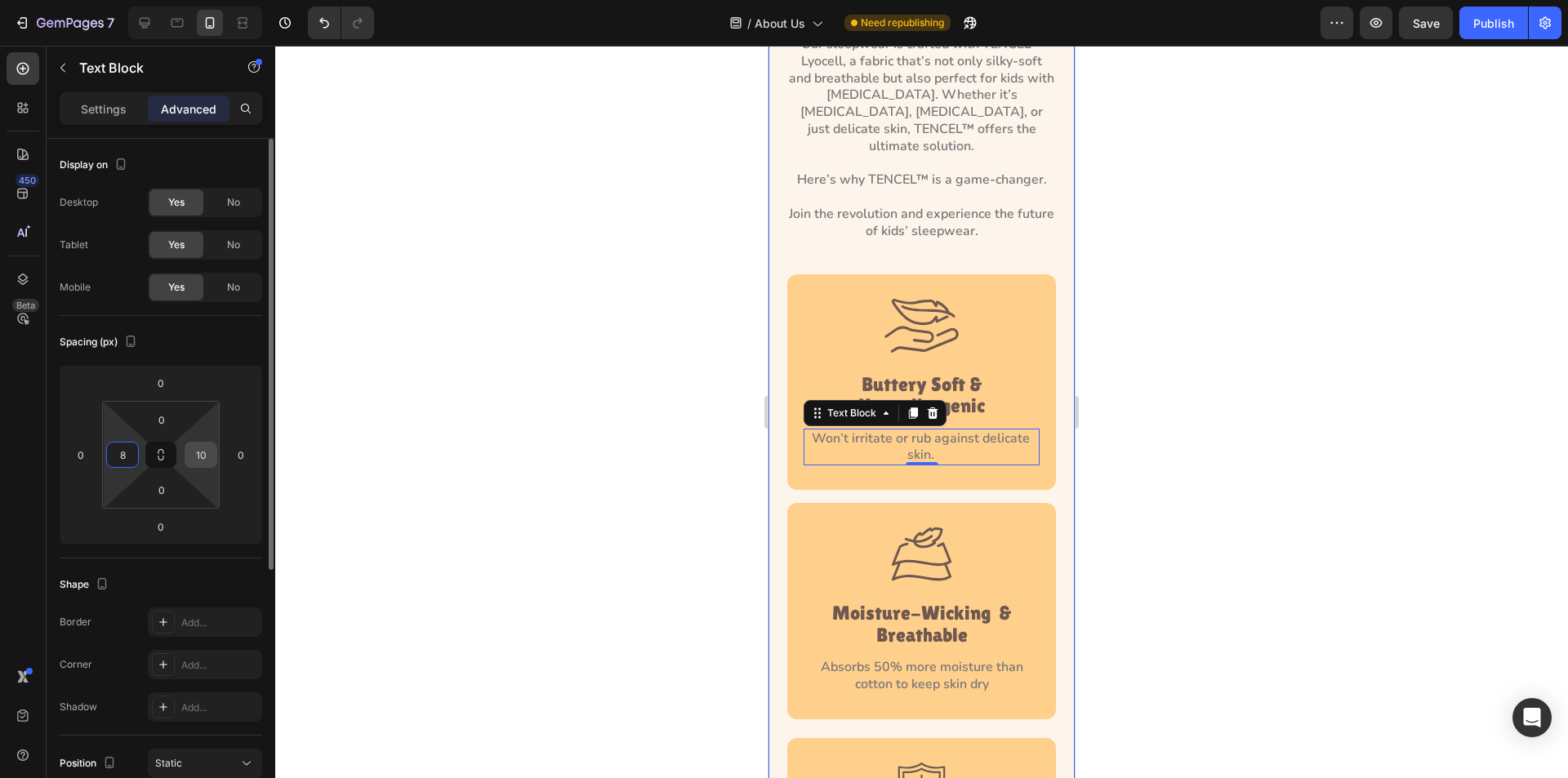
type input "8"
click at [188, 450] on div "10" at bounding box center [201, 455] width 33 height 26
click at [200, 453] on input "10" at bounding box center [201, 455] width 24 height 24
type input "8"
click at [118, 460] on input "8" at bounding box center [123, 455] width 24 height 24
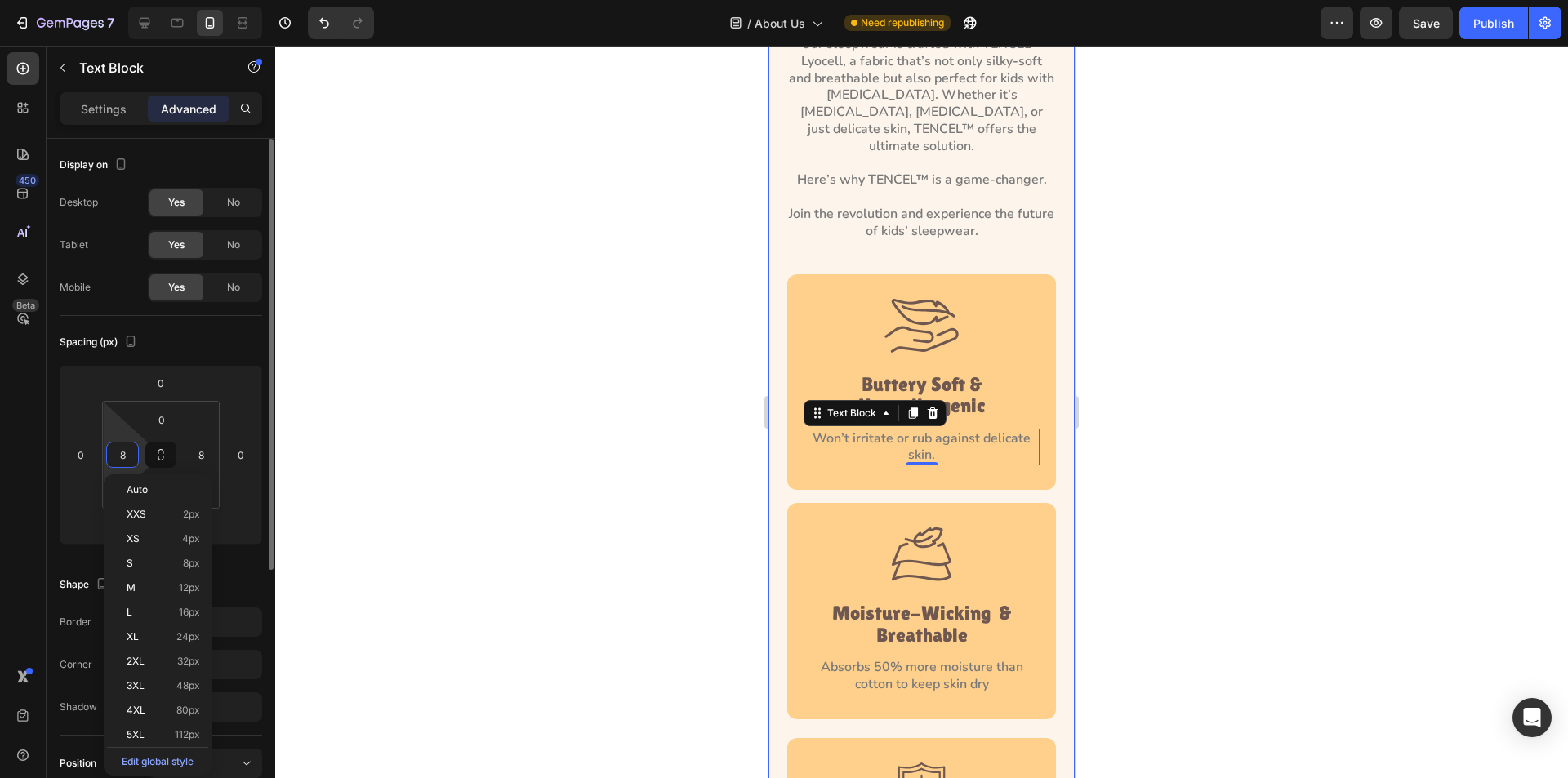
click at [118, 460] on input "8" at bounding box center [123, 455] width 24 height 24
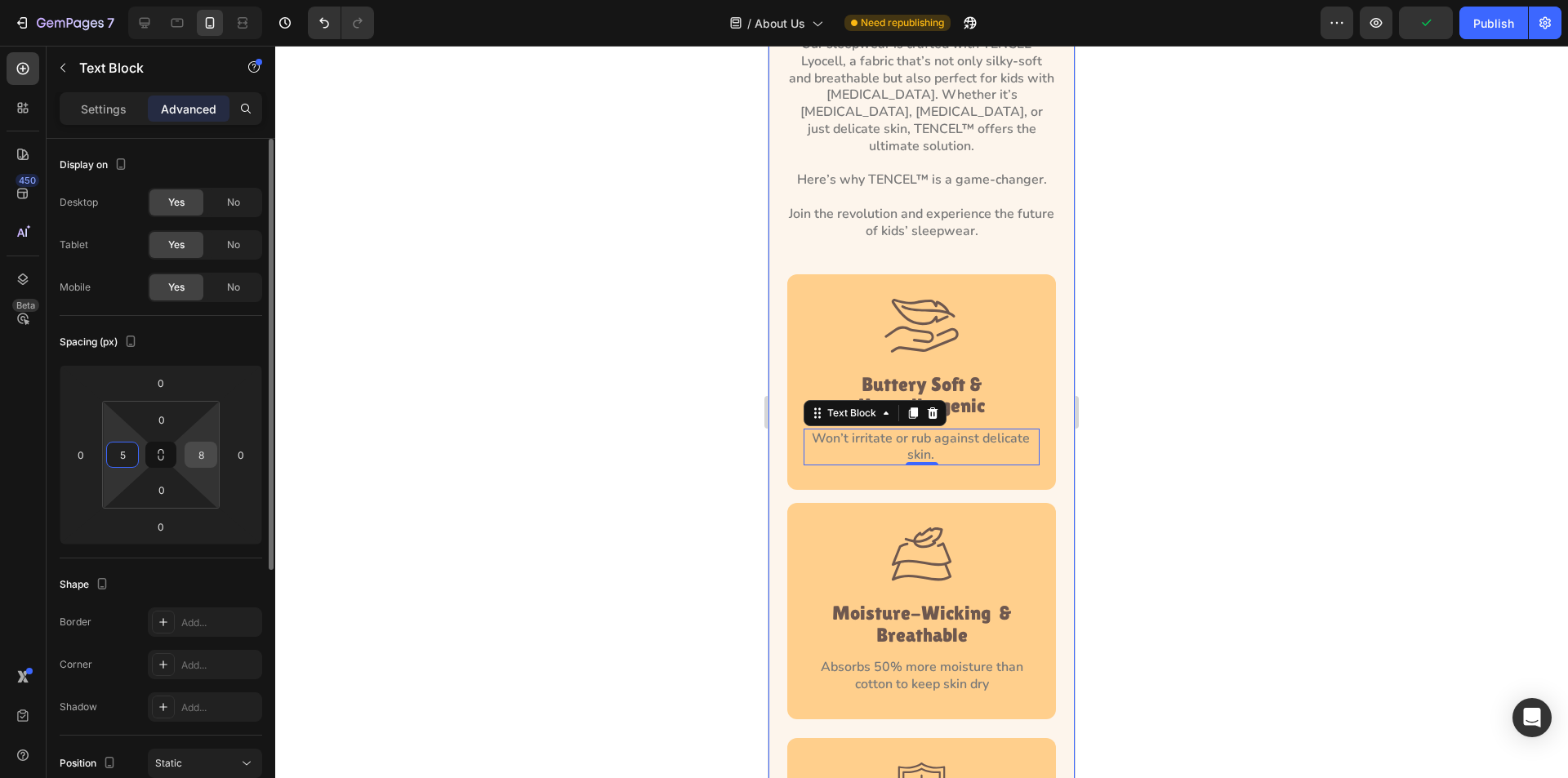
type input "5"
click at [202, 460] on input "8" at bounding box center [201, 455] width 24 height 24
type input "5"
click at [129, 454] on input "5" at bounding box center [123, 455] width 24 height 24
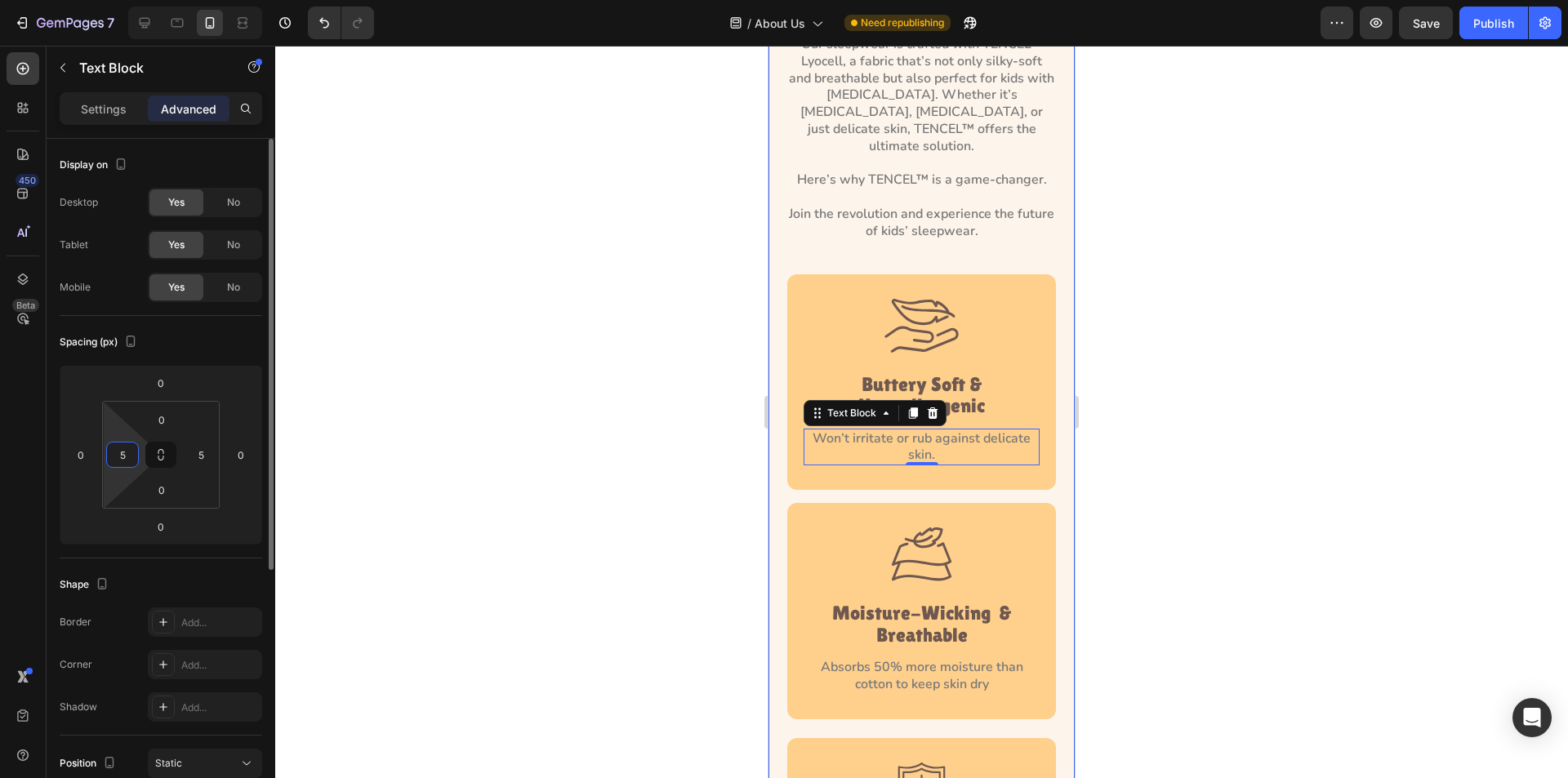
click at [129, 454] on input "5" at bounding box center [123, 455] width 24 height 24
type input "3"
click at [193, 453] on input "5" at bounding box center [201, 455] width 24 height 24
type input "3"
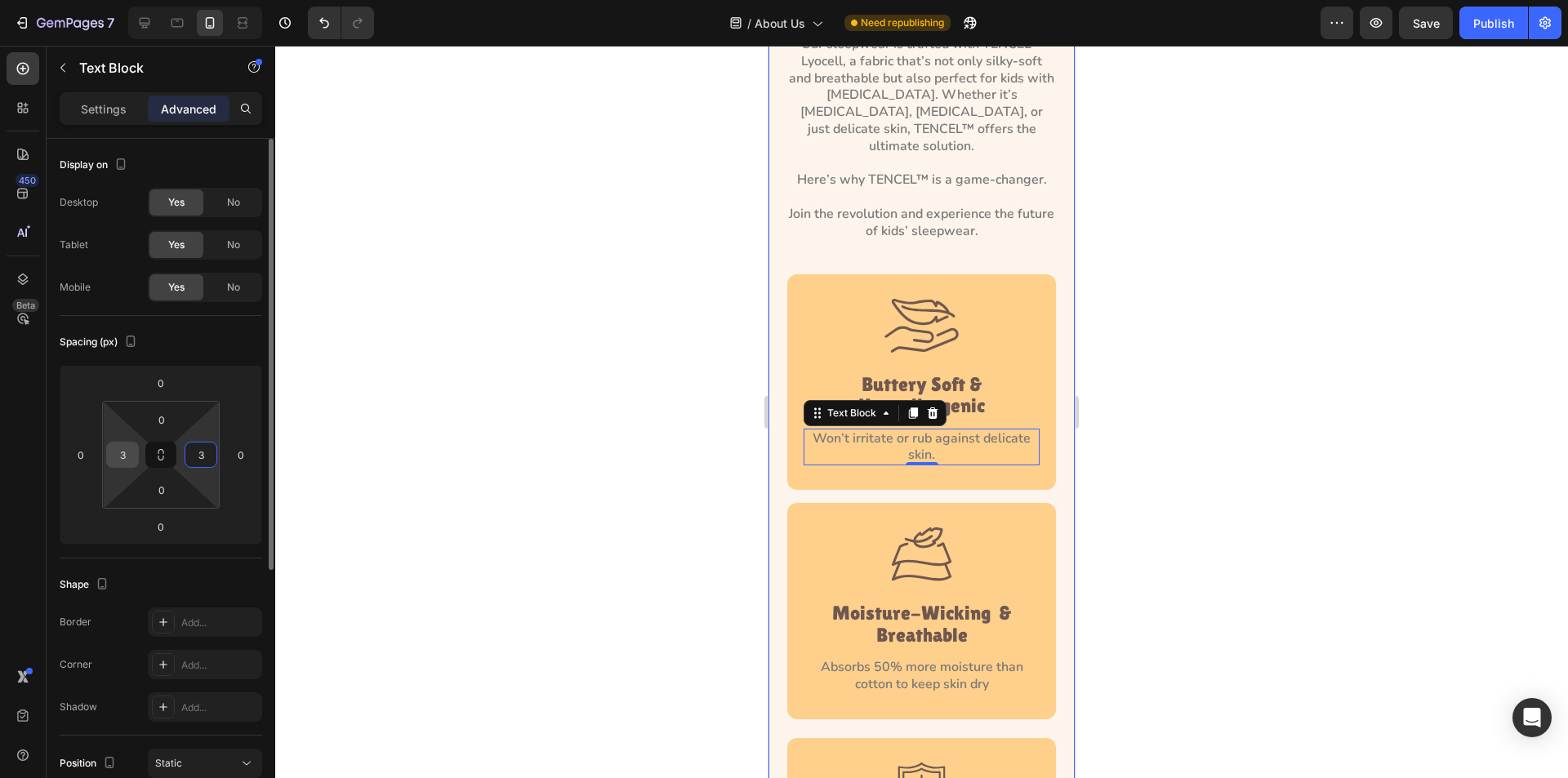
click at [124, 458] on input "3" at bounding box center [123, 455] width 24 height 24
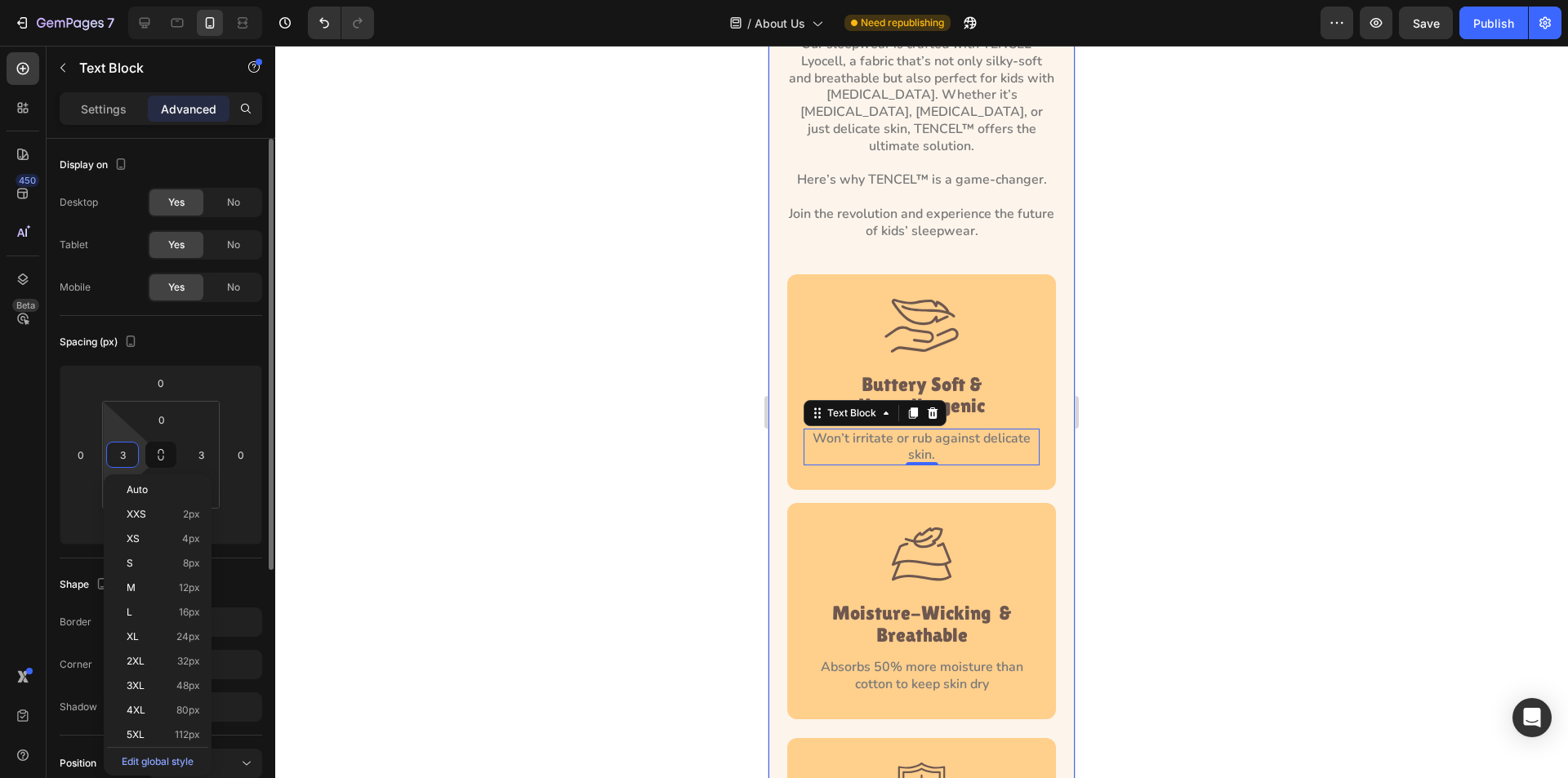
click at [124, 458] on input "3" at bounding box center [123, 455] width 24 height 24
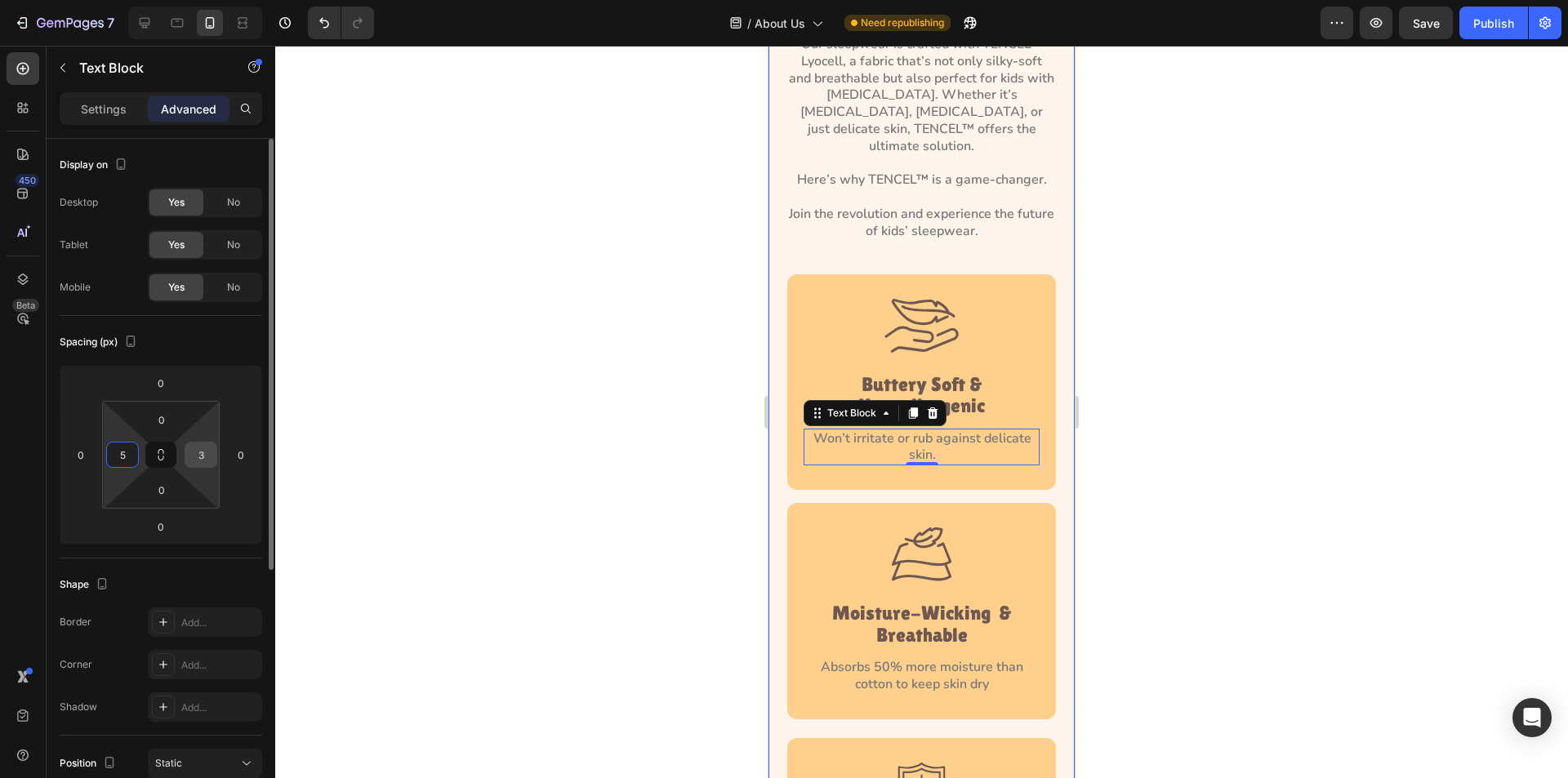
type input "5"
click at [204, 456] on input "3" at bounding box center [201, 455] width 24 height 24
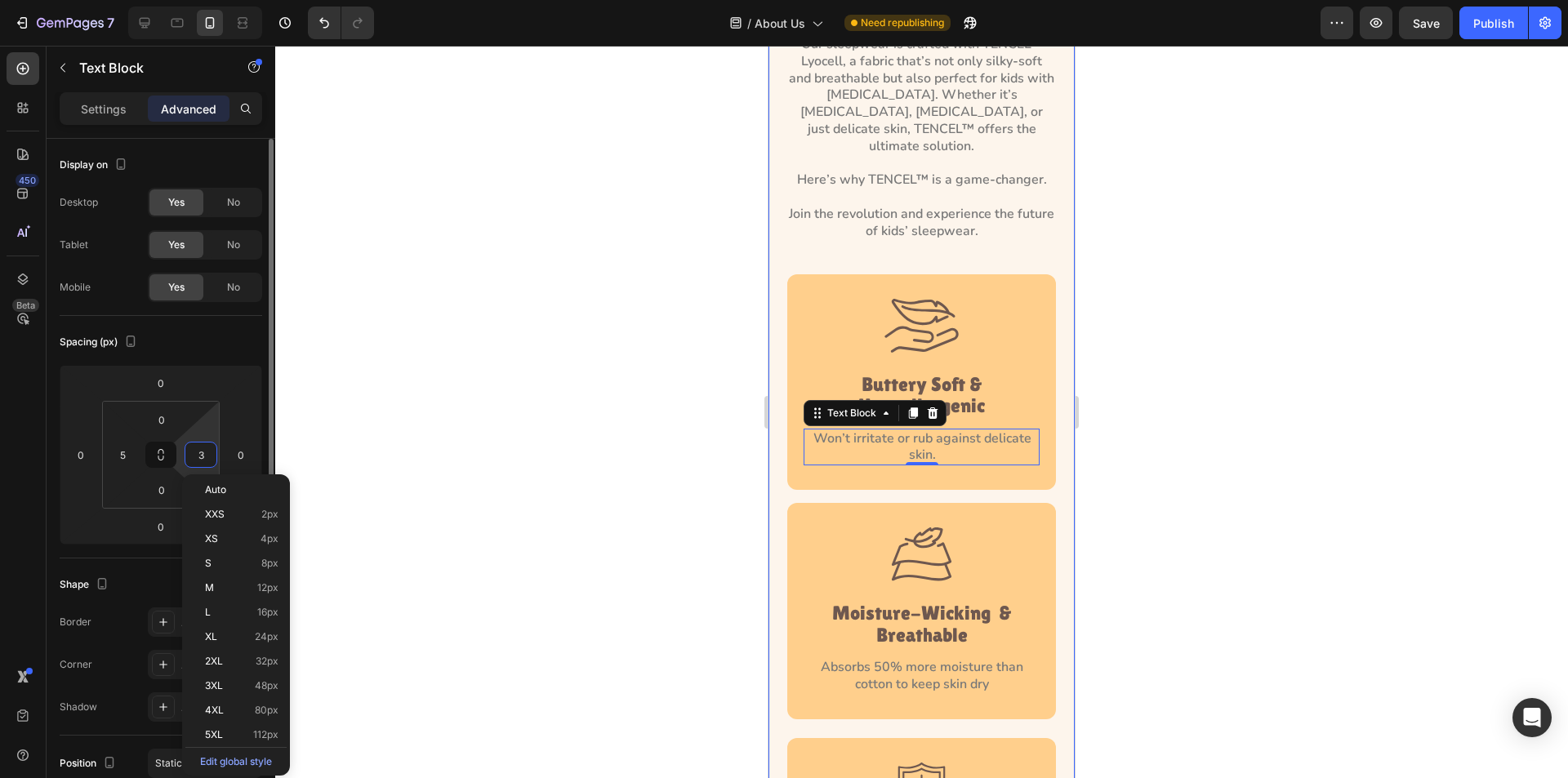
click at [204, 456] on input "3" at bounding box center [201, 455] width 24 height 24
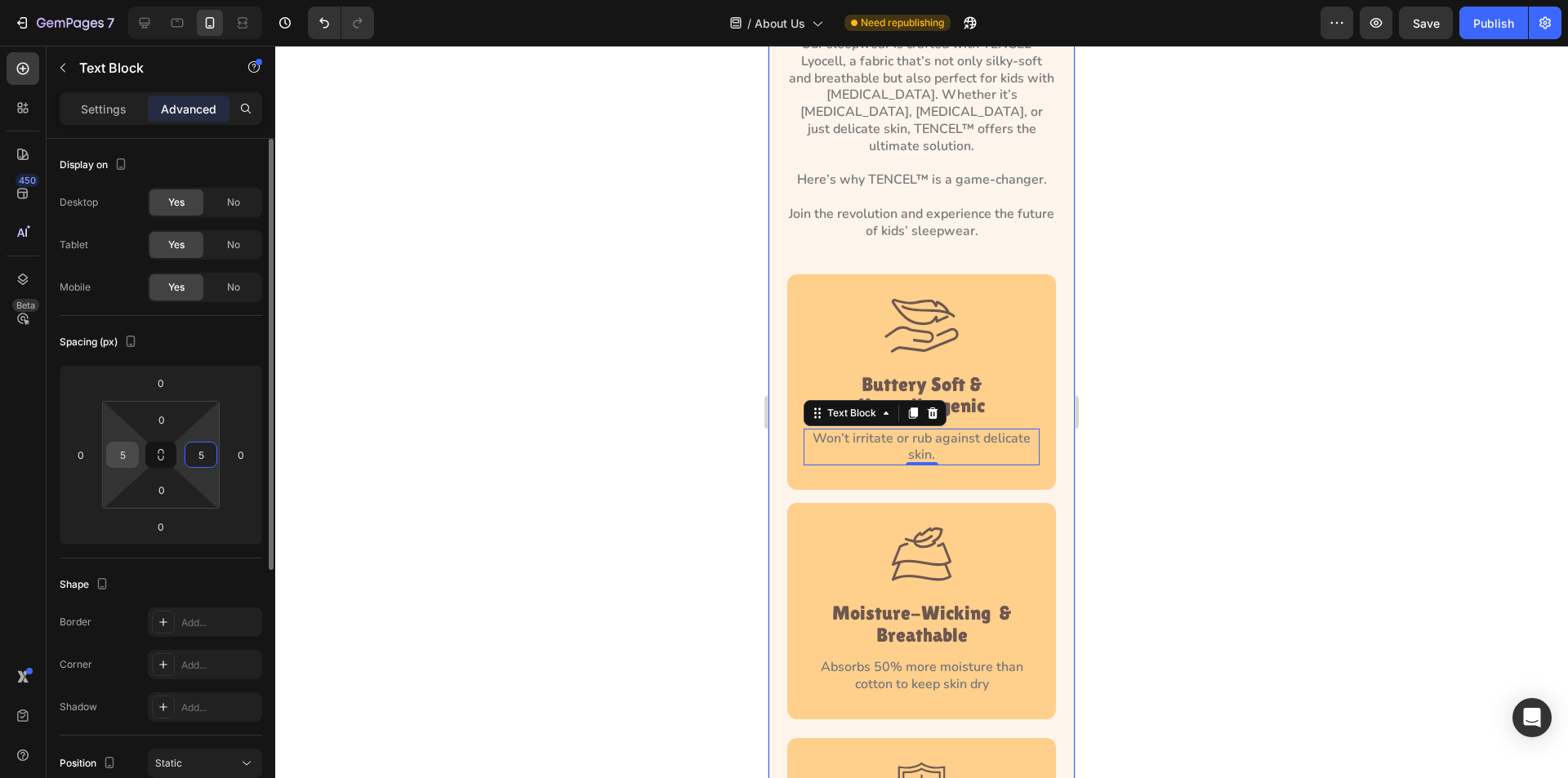
type input "5"
click at [125, 461] on input "5" at bounding box center [123, 455] width 24 height 24
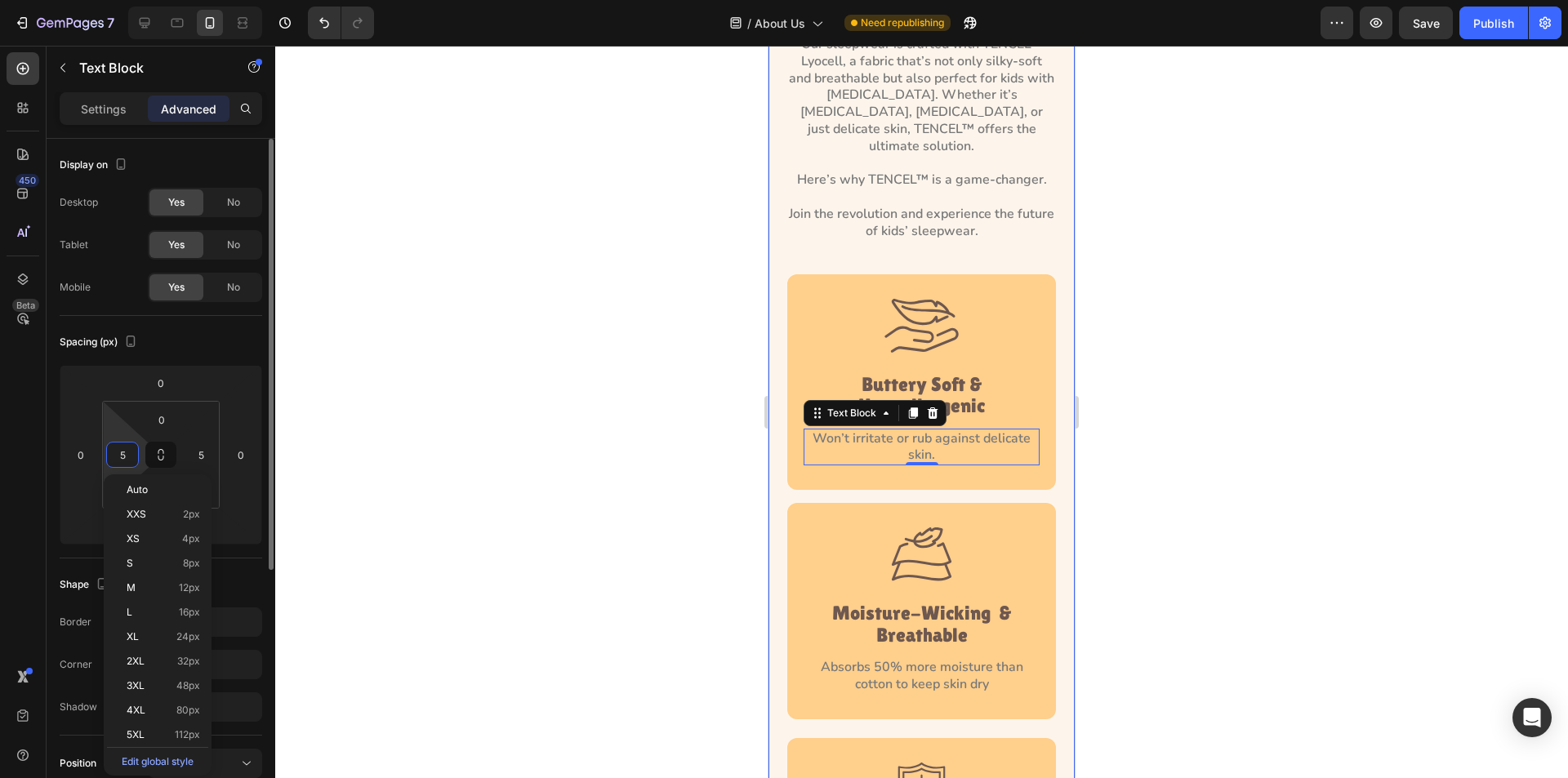
click at [125, 461] on input "5" at bounding box center [123, 455] width 24 height 24
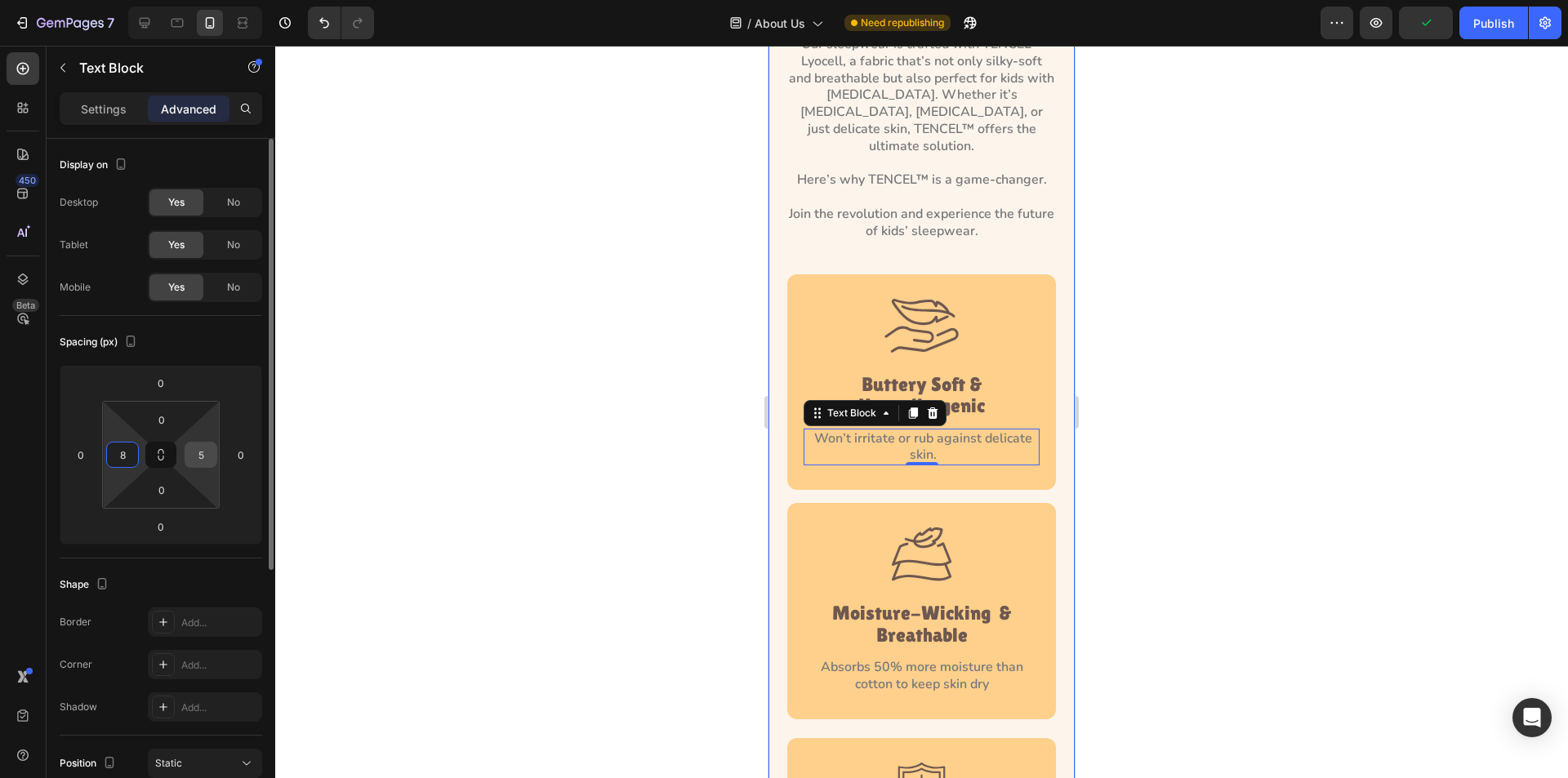
type input "8"
click at [199, 456] on input "5" at bounding box center [201, 455] width 24 height 24
type input "8"
click at [365, 455] on div at bounding box center [921, 411] width 1293 height 732
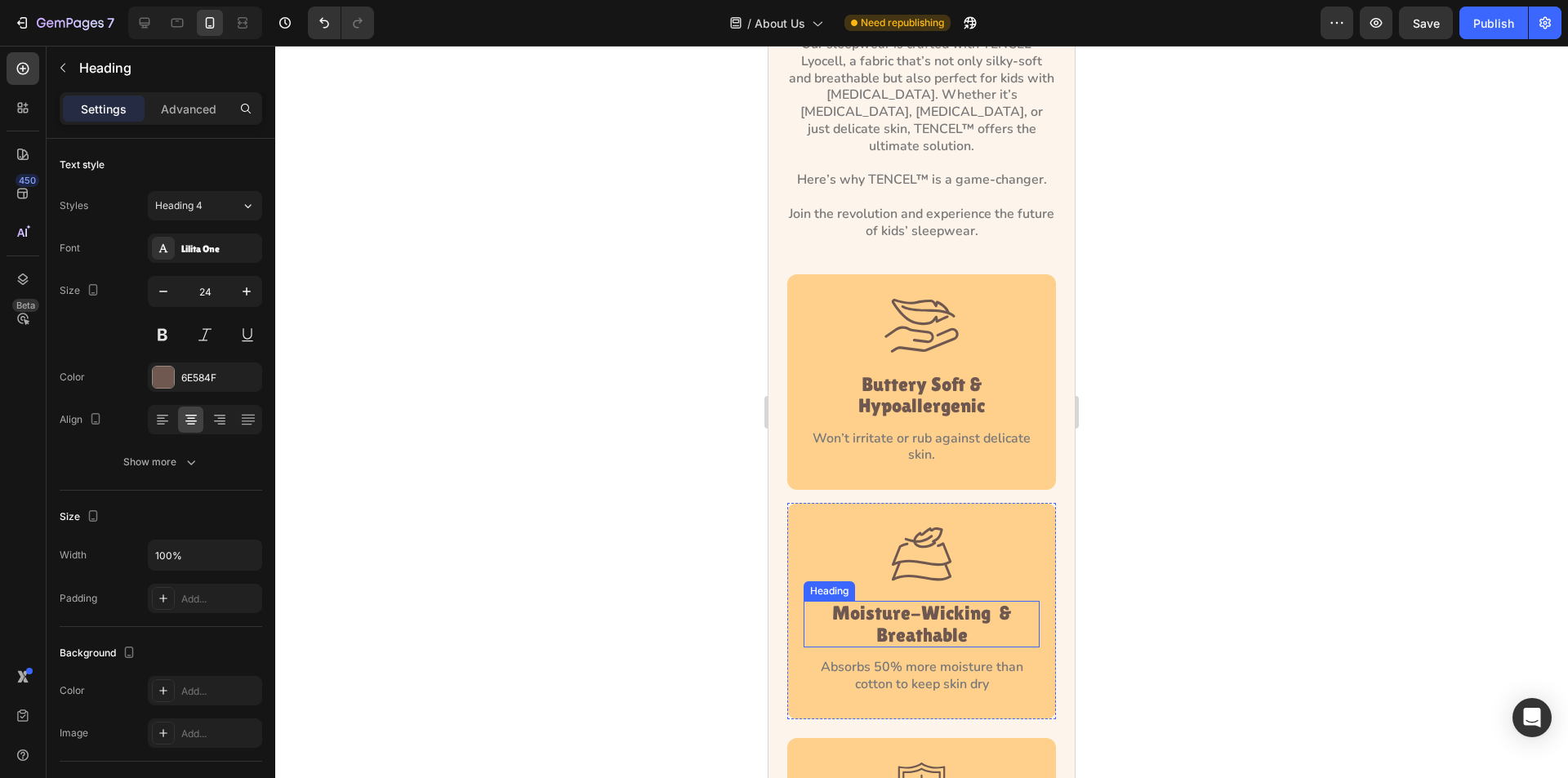
click at [915, 609] on p "Moisture-Wicking  & Breathable" at bounding box center [921, 624] width 233 height 43
click at [195, 108] on p "Advanced" at bounding box center [189, 109] width 55 height 17
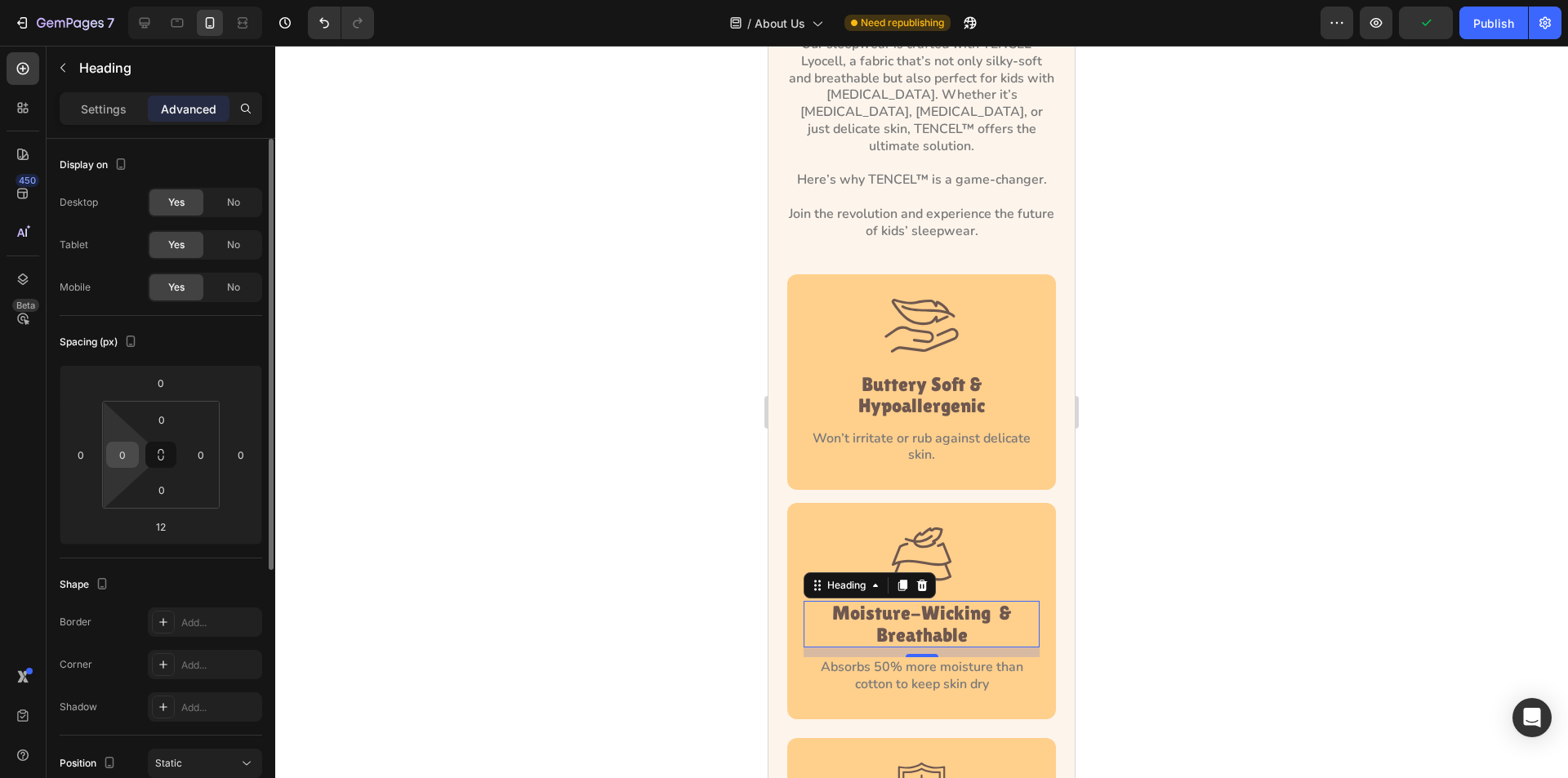
click at [124, 457] on input "0" at bounding box center [123, 455] width 24 height 24
click at [113, 452] on input "0" at bounding box center [123, 455] width 24 height 24
type input "10"
click at [192, 452] on input "0" at bounding box center [201, 455] width 24 height 24
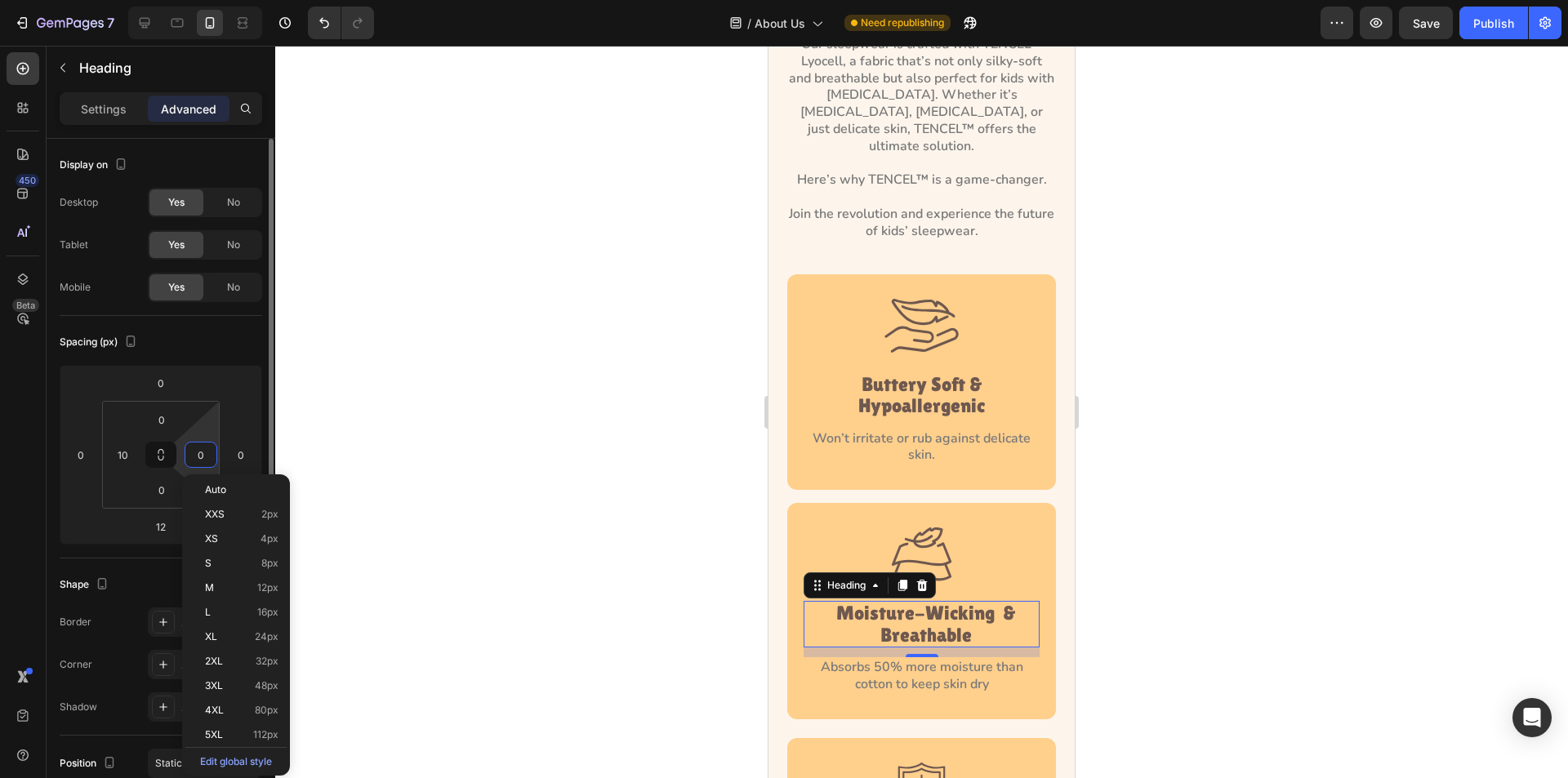
click at [189, 452] on input "0" at bounding box center [201, 455] width 24 height 24
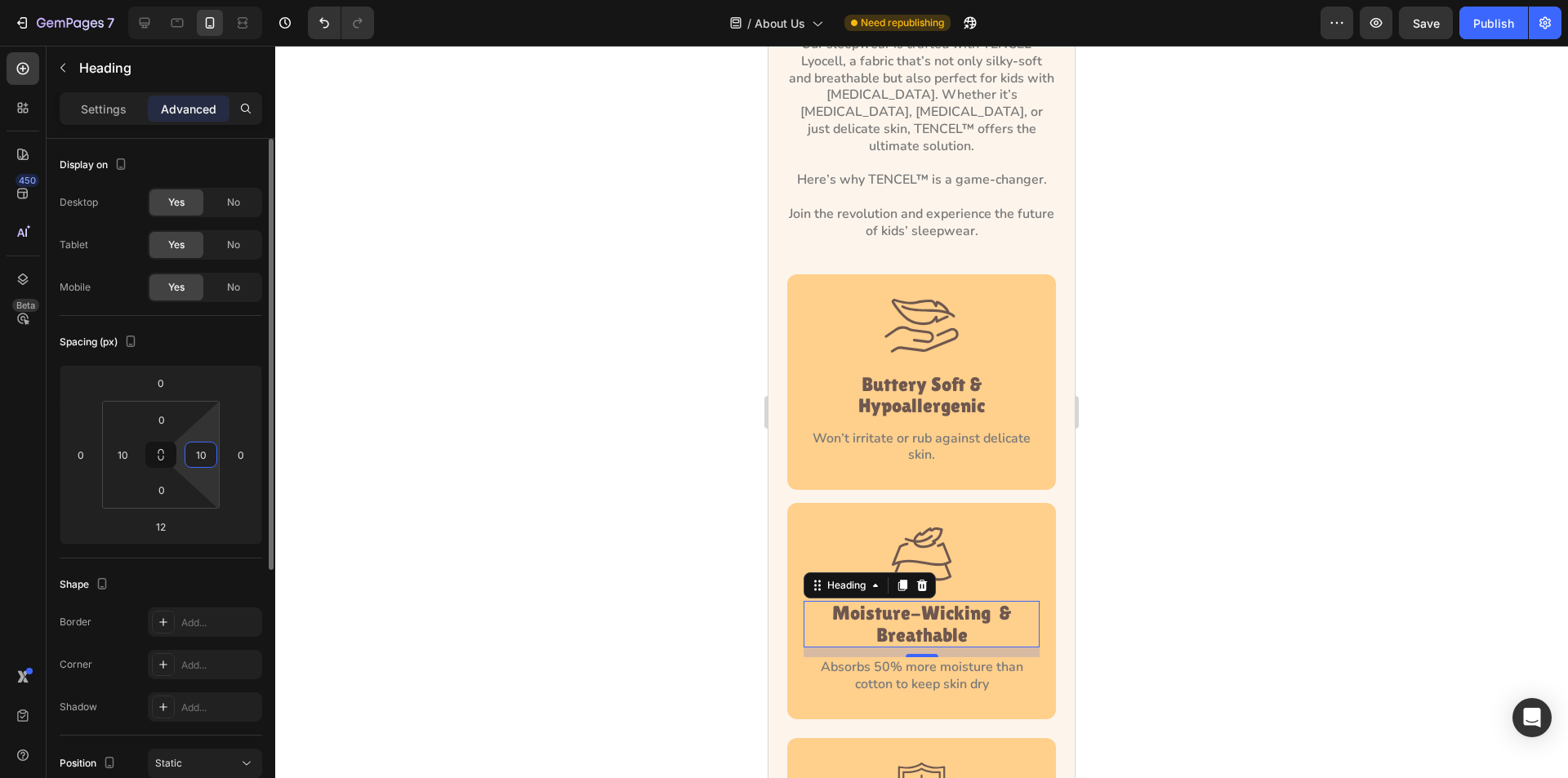
drag, startPoint x: 203, startPoint y: 452, endPoint x: 191, endPoint y: 452, distance: 12.0
click at [191, 452] on input "10" at bounding box center [201, 455] width 24 height 24
type input "20"
click at [121, 452] on input "10" at bounding box center [123, 455] width 24 height 24
click at [122, 458] on input "20" at bounding box center [123, 455] width 24 height 24
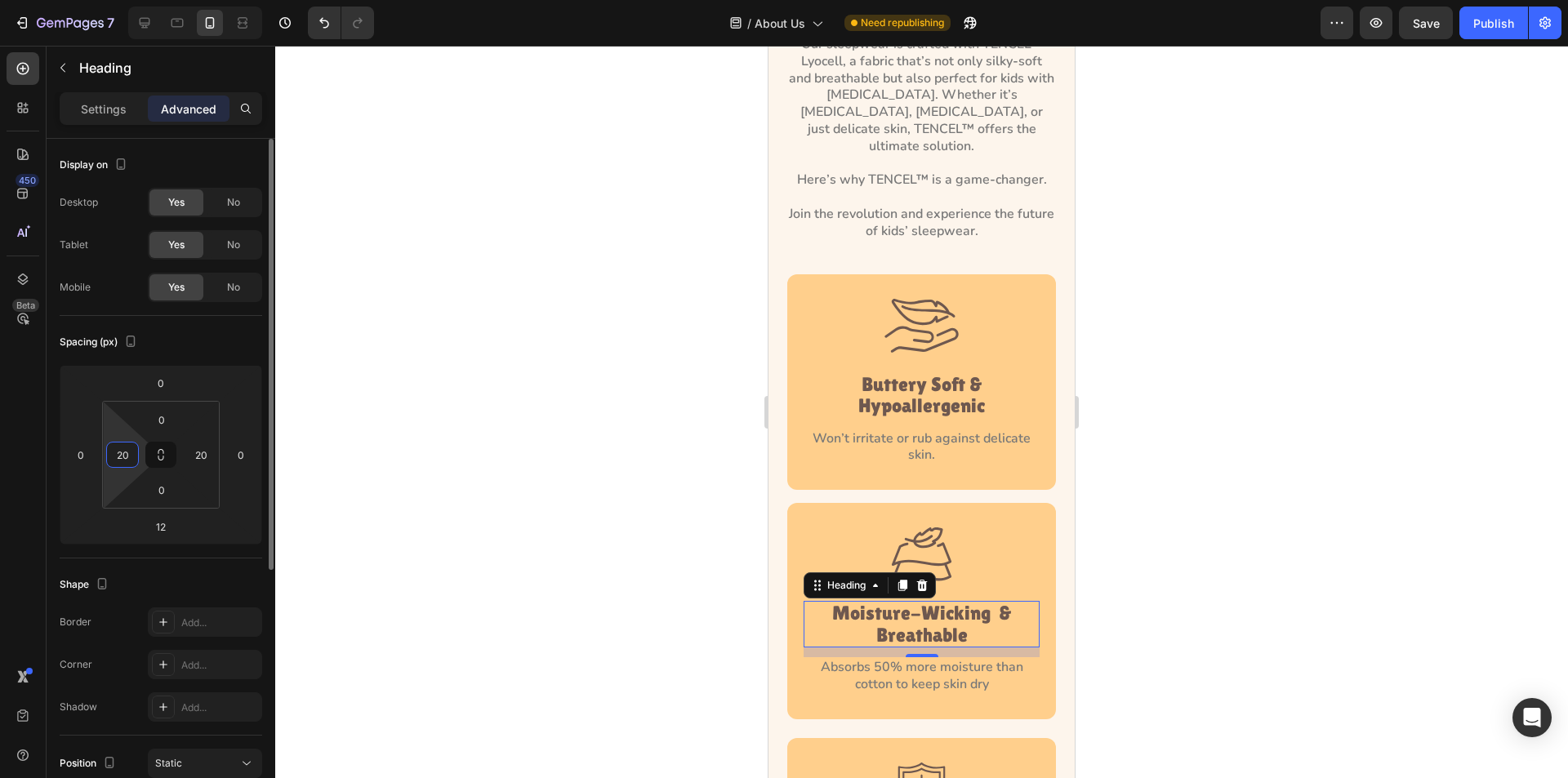
click at [122, 458] on input "20" at bounding box center [123, 455] width 24 height 24
type input "30"
click at [201, 461] on input "20" at bounding box center [201, 455] width 24 height 24
type input "30"
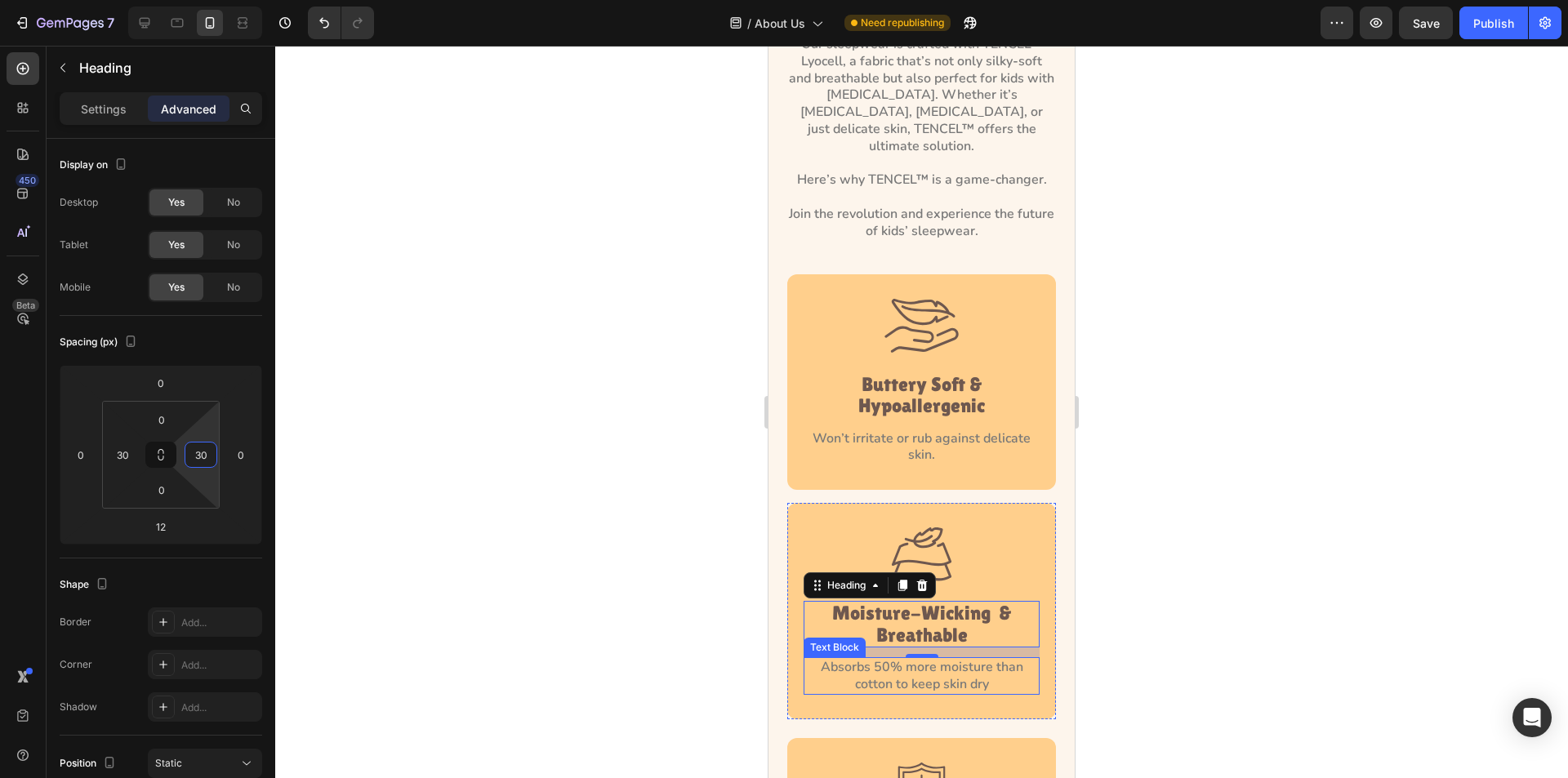
click at [949, 659] on p "Absorbs 50% more moisture than cotton to keep skin dry" at bounding box center [921, 676] width 233 height 35
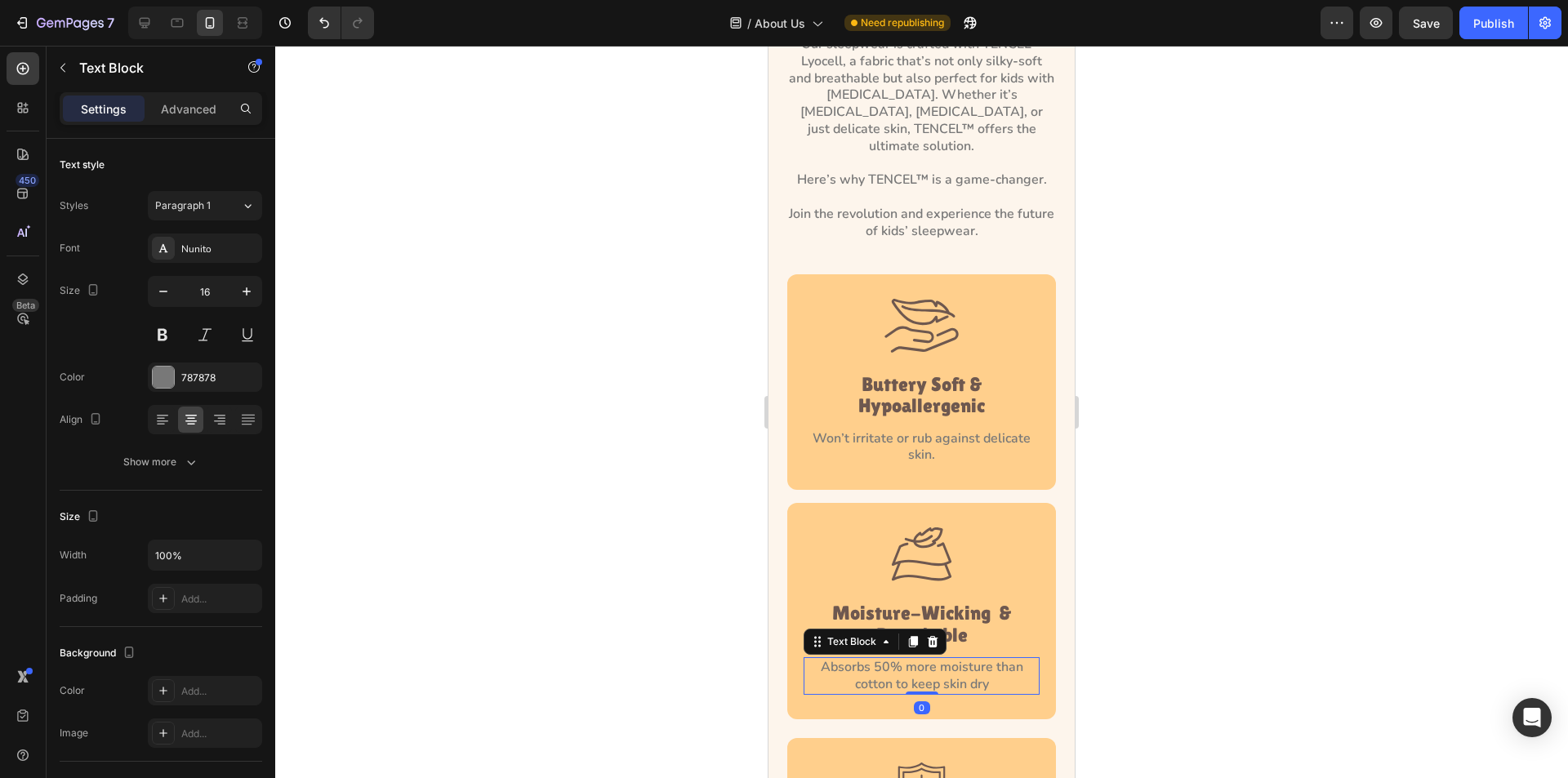
scroll to position [2777, 0]
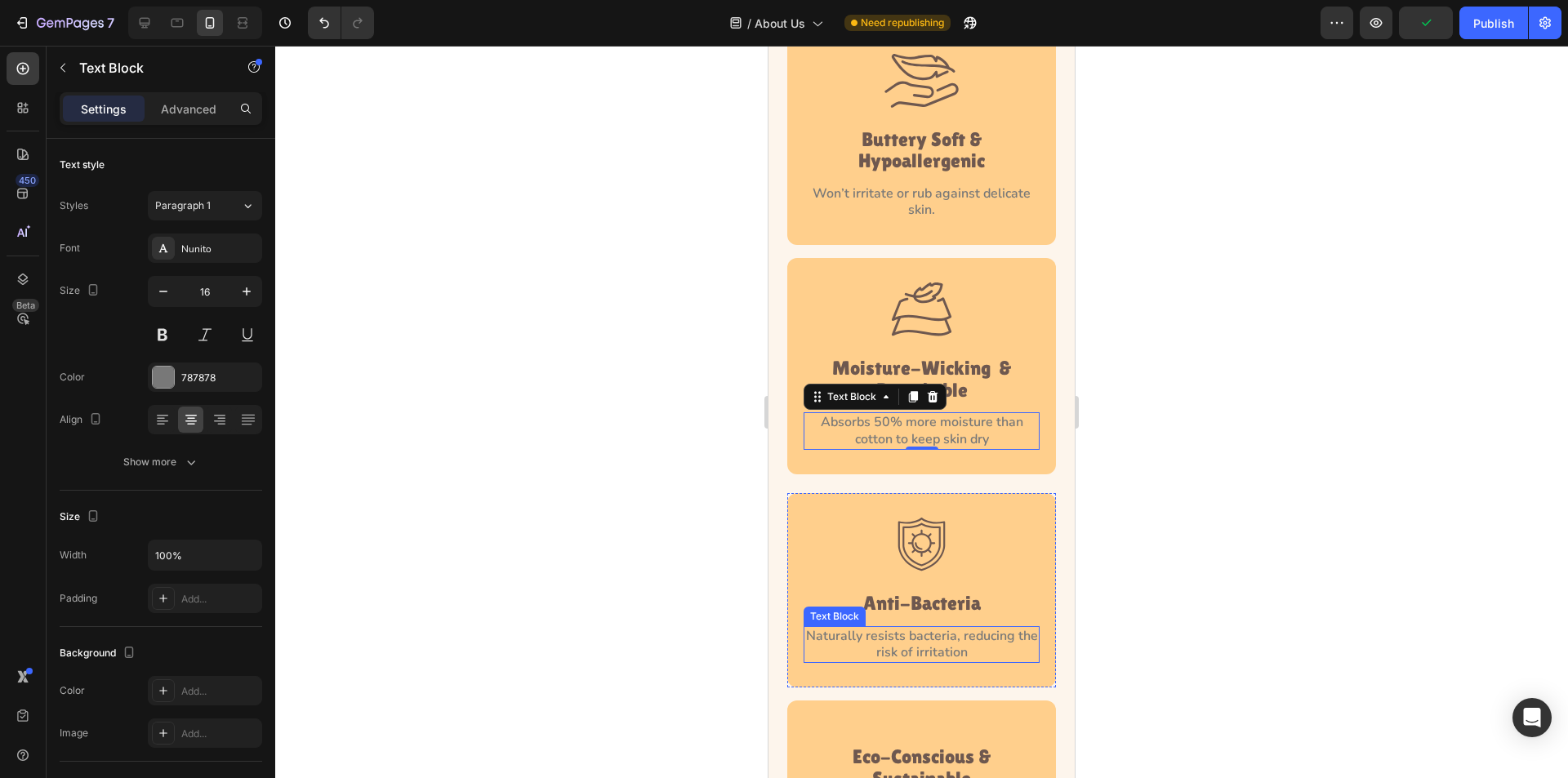
click at [964, 629] on p "Naturally resists bacteria, reducing the risk of irritation" at bounding box center [921, 645] width 233 height 35
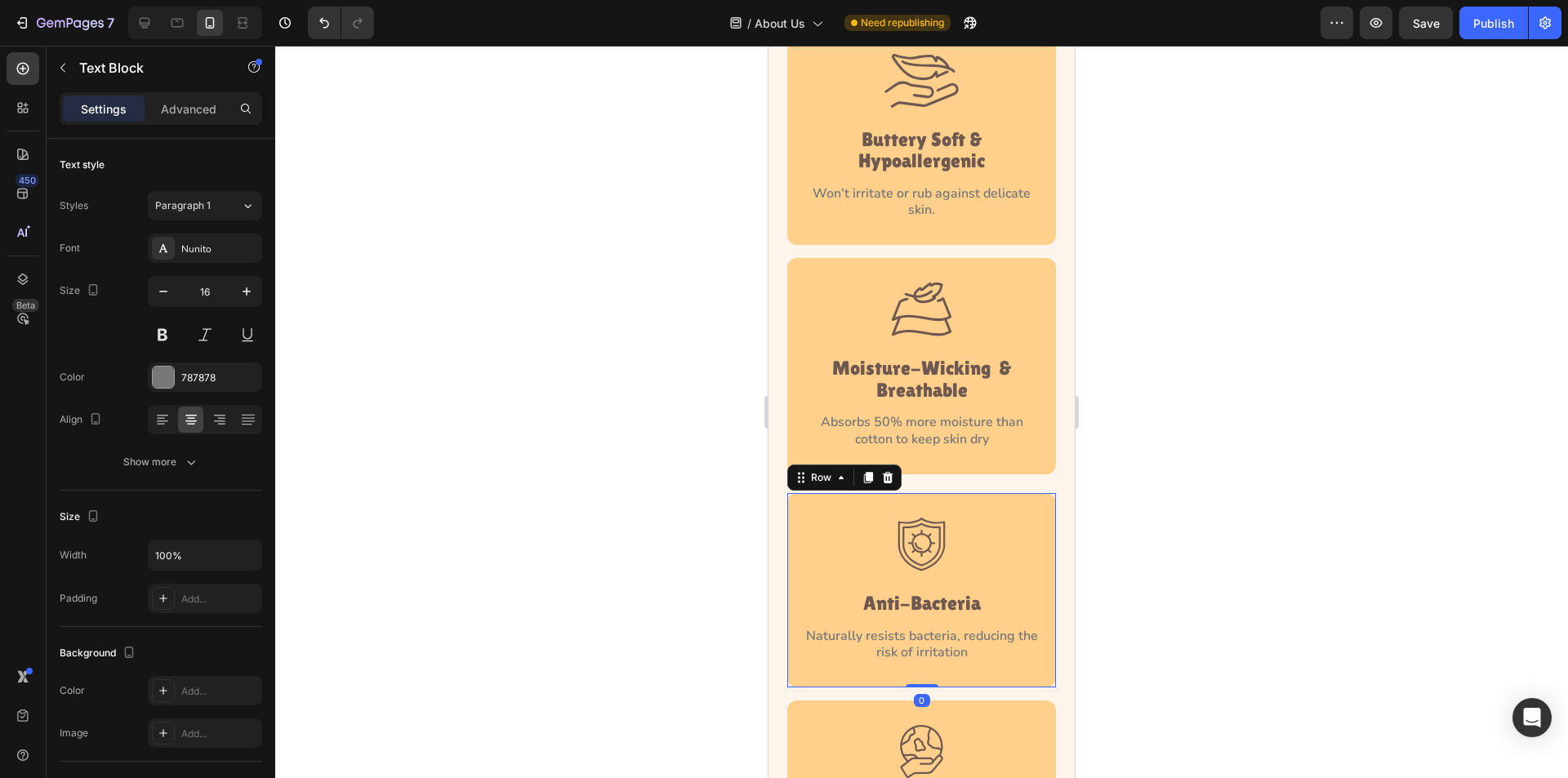
click at [799, 635] on div "Image Anti-Bacteria Heading Naturally resists bacteria, reducing the risk of ir…" at bounding box center [921, 590] width 269 height 194
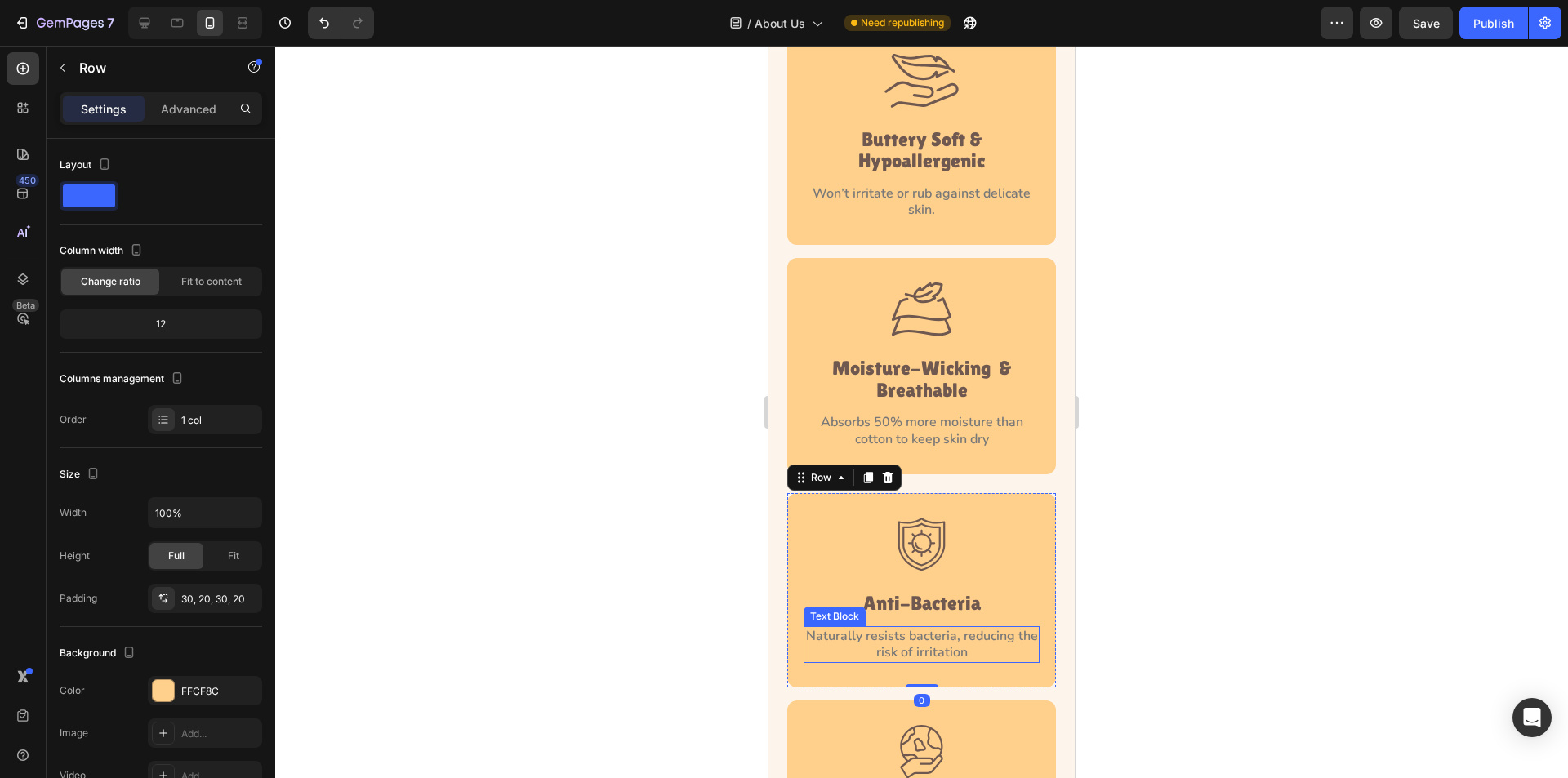
click at [831, 634] on p "Naturally resists bacteria, reducing the risk of irritation" at bounding box center [921, 645] width 233 height 35
click at [793, 628] on div "Image Anti-Bacteria Heading Naturally resists bacteria, reducing the risk of ir…" at bounding box center [921, 590] width 269 height 194
click at [202, 109] on p "Advanced" at bounding box center [189, 109] width 55 height 17
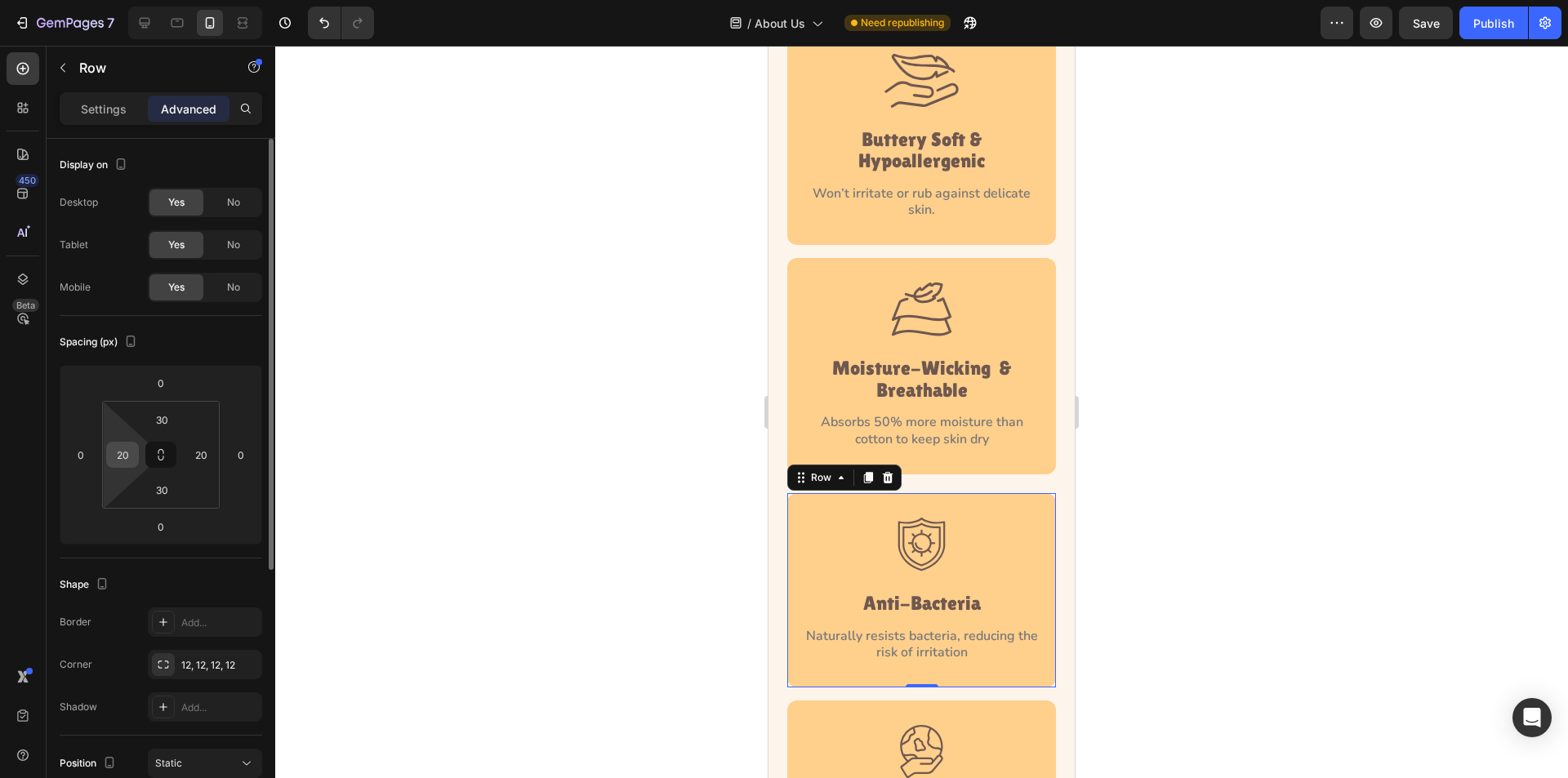
click at [125, 456] on input "20" at bounding box center [123, 455] width 24 height 24
type input "18"
click at [202, 462] on input "20" at bounding box center [201, 455] width 24 height 24
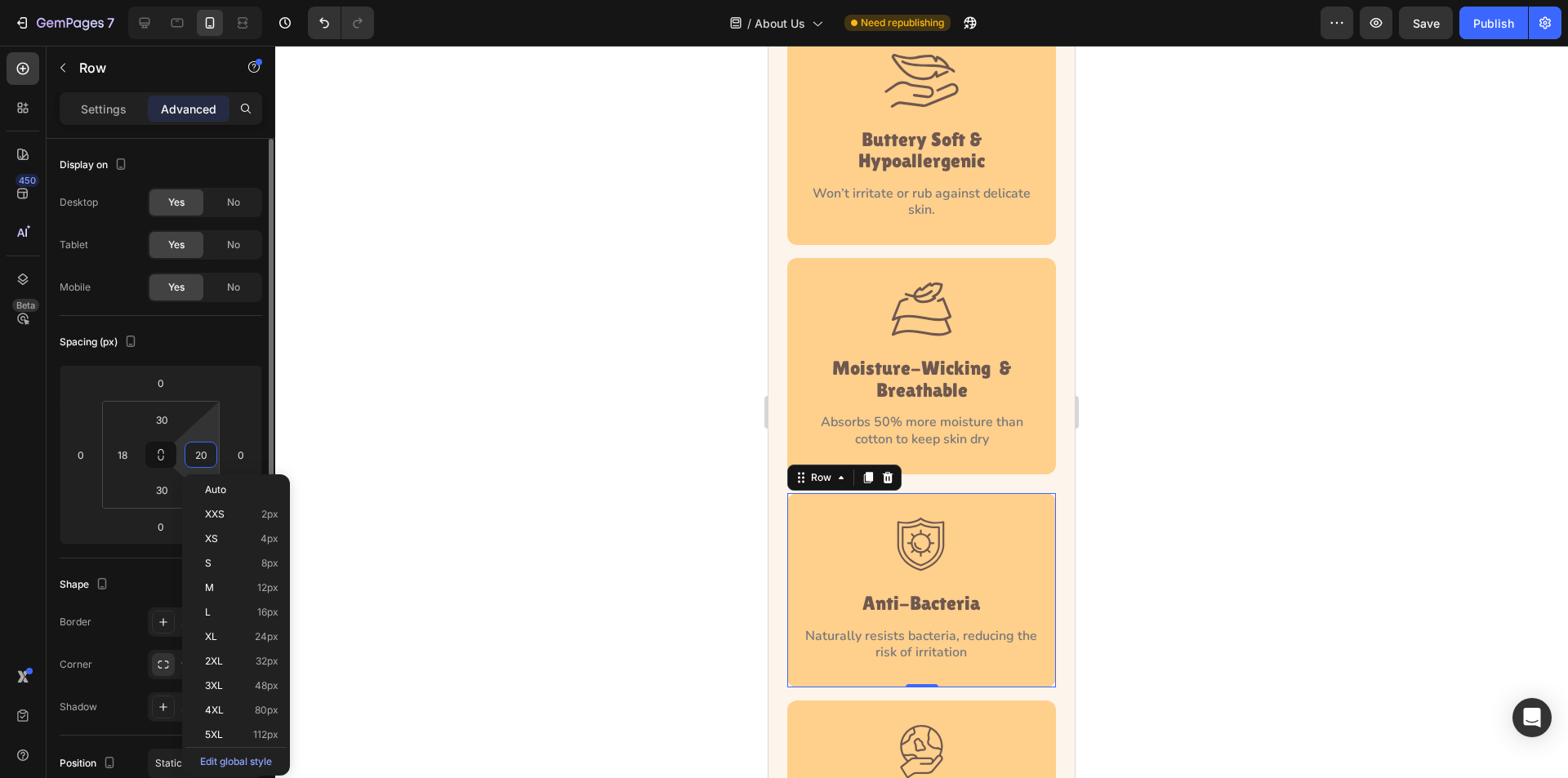
click at [202, 462] on input "20" at bounding box center [201, 455] width 24 height 24
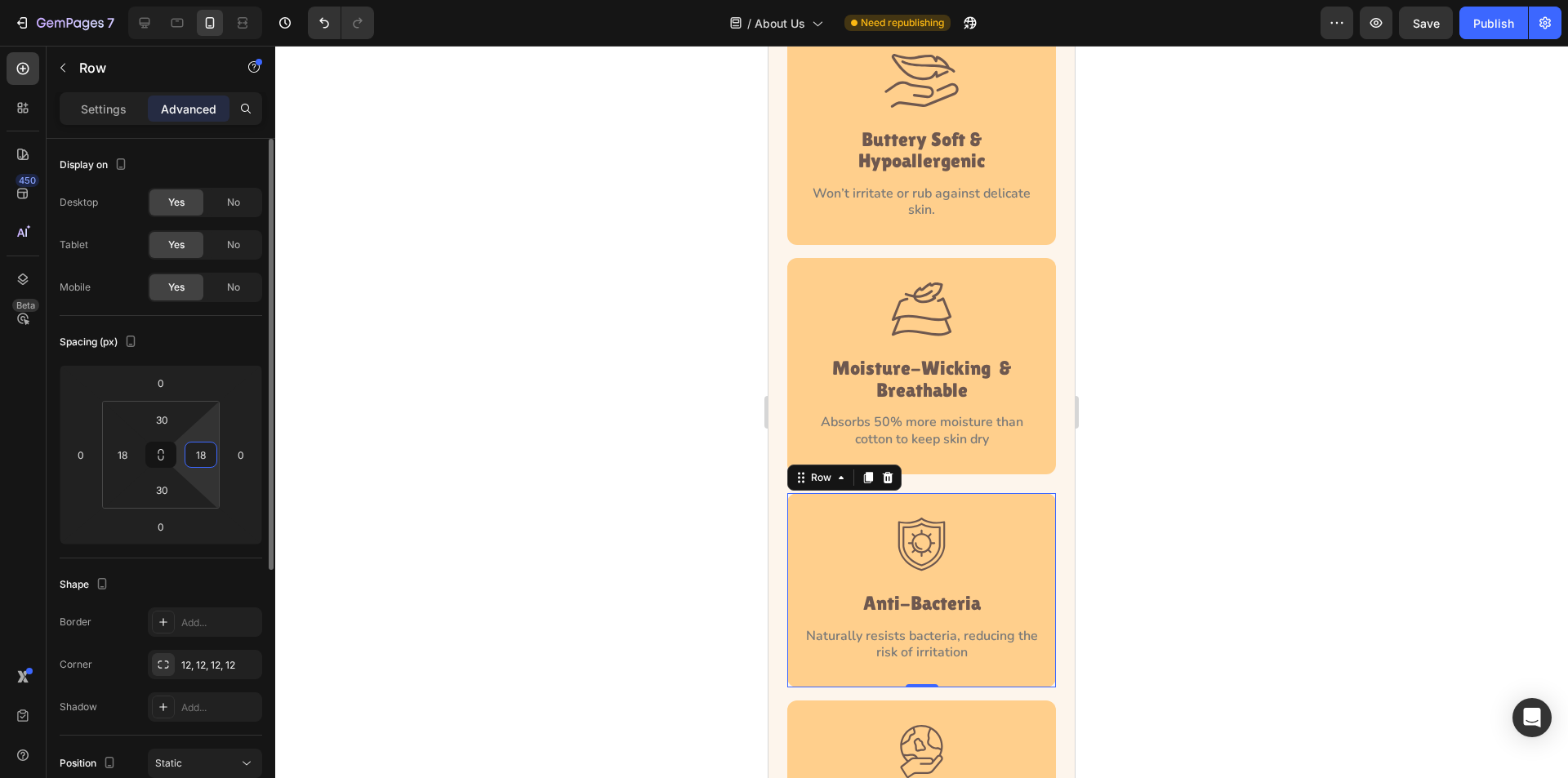
click at [204, 462] on input "18" at bounding box center [201, 455] width 24 height 24
type input "16"
click at [132, 452] on input "18" at bounding box center [123, 455] width 24 height 24
type input "16"
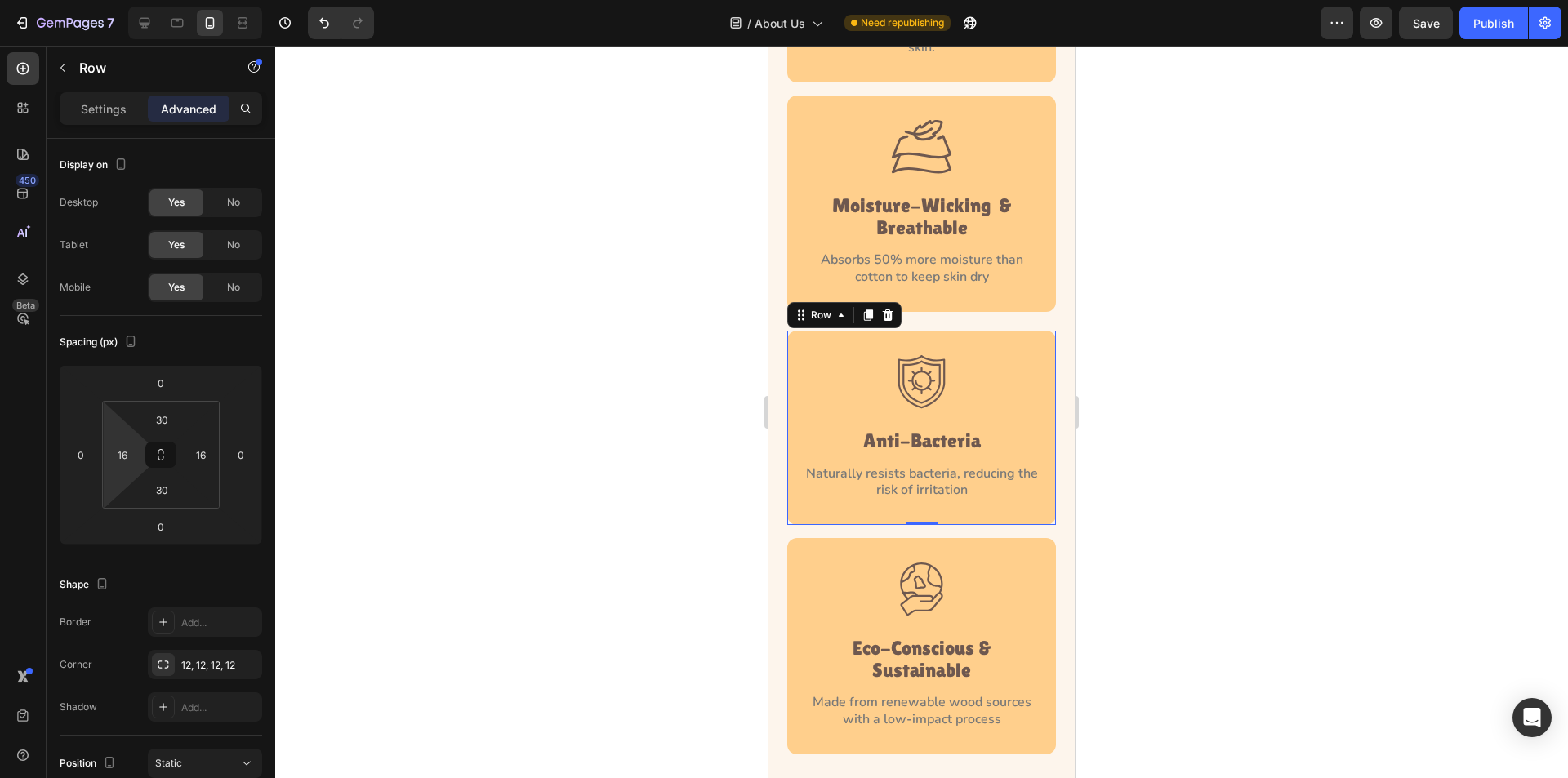
scroll to position [2941, 0]
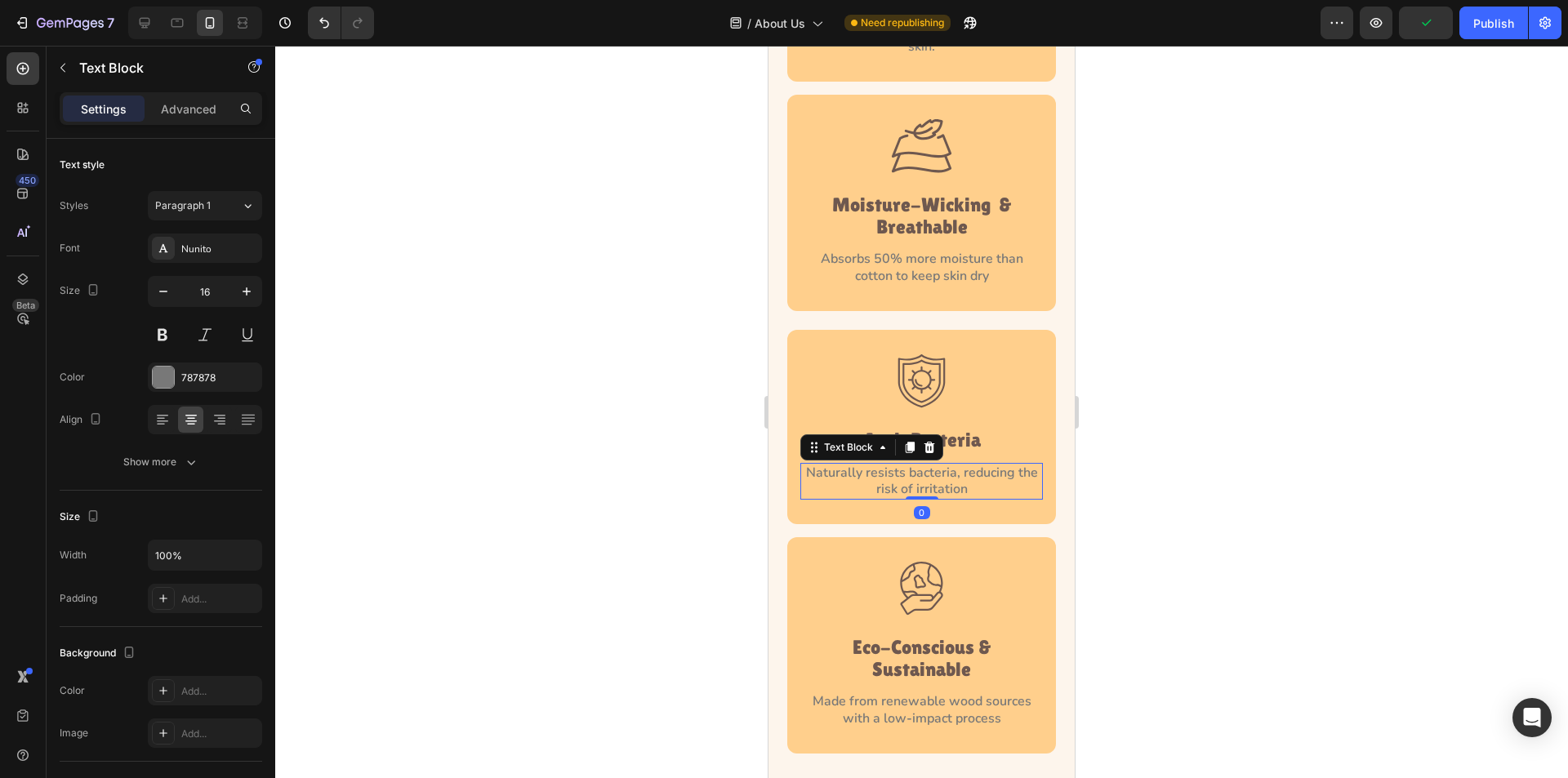
click at [922, 464] on p "Naturally resists bacteria, reducing the risk of irritation" at bounding box center [921, 481] width 240 height 35
click at [794, 470] on div "Image Anti-Bacteria Heading Naturally resists bacteria, reducing the risk of ir…" at bounding box center [921, 427] width 269 height 194
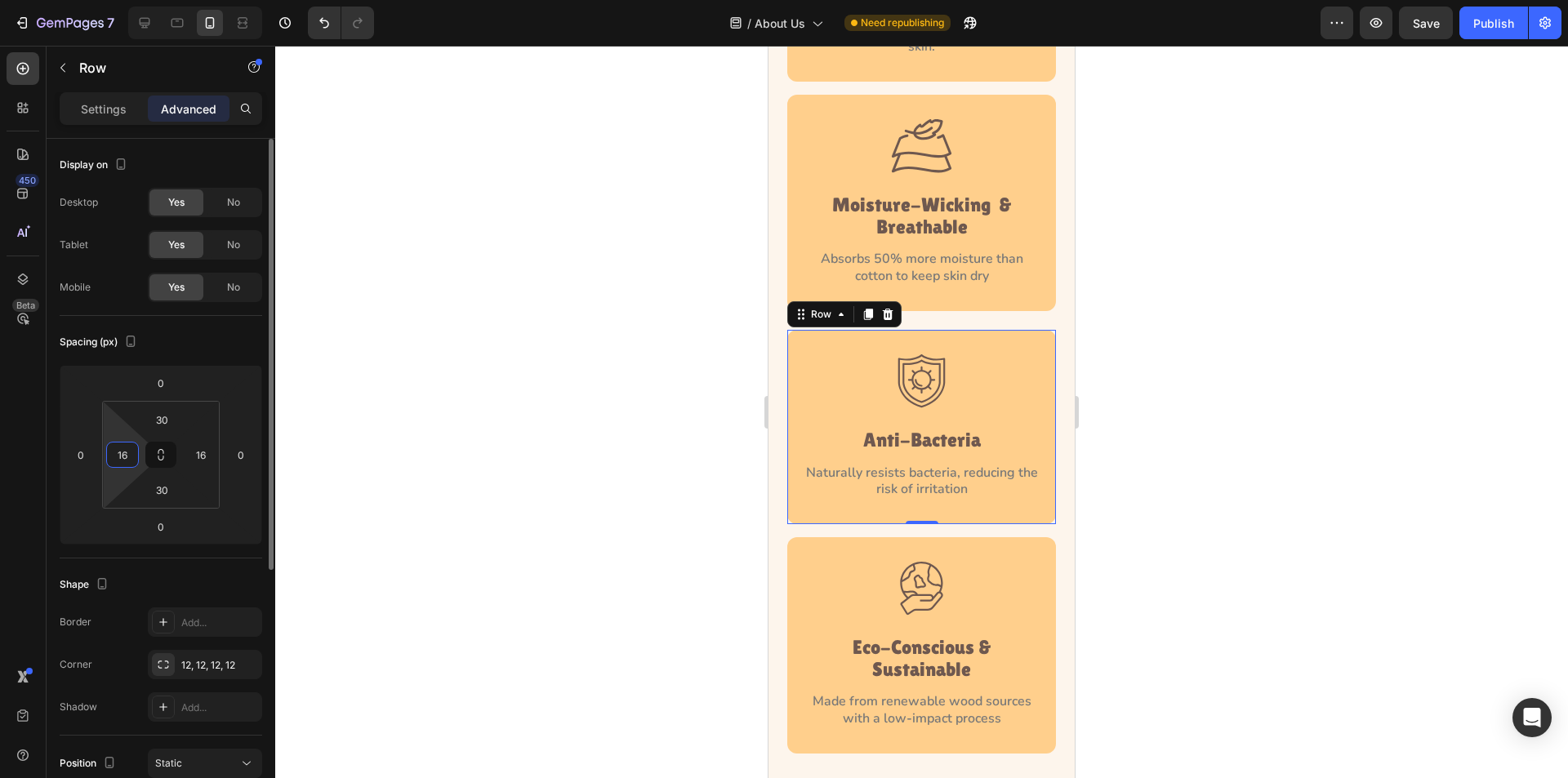
click at [132, 461] on input "16" at bounding box center [123, 455] width 24 height 24
type input "14"
click at [196, 456] on input "16" at bounding box center [201, 455] width 24 height 24
type input "14"
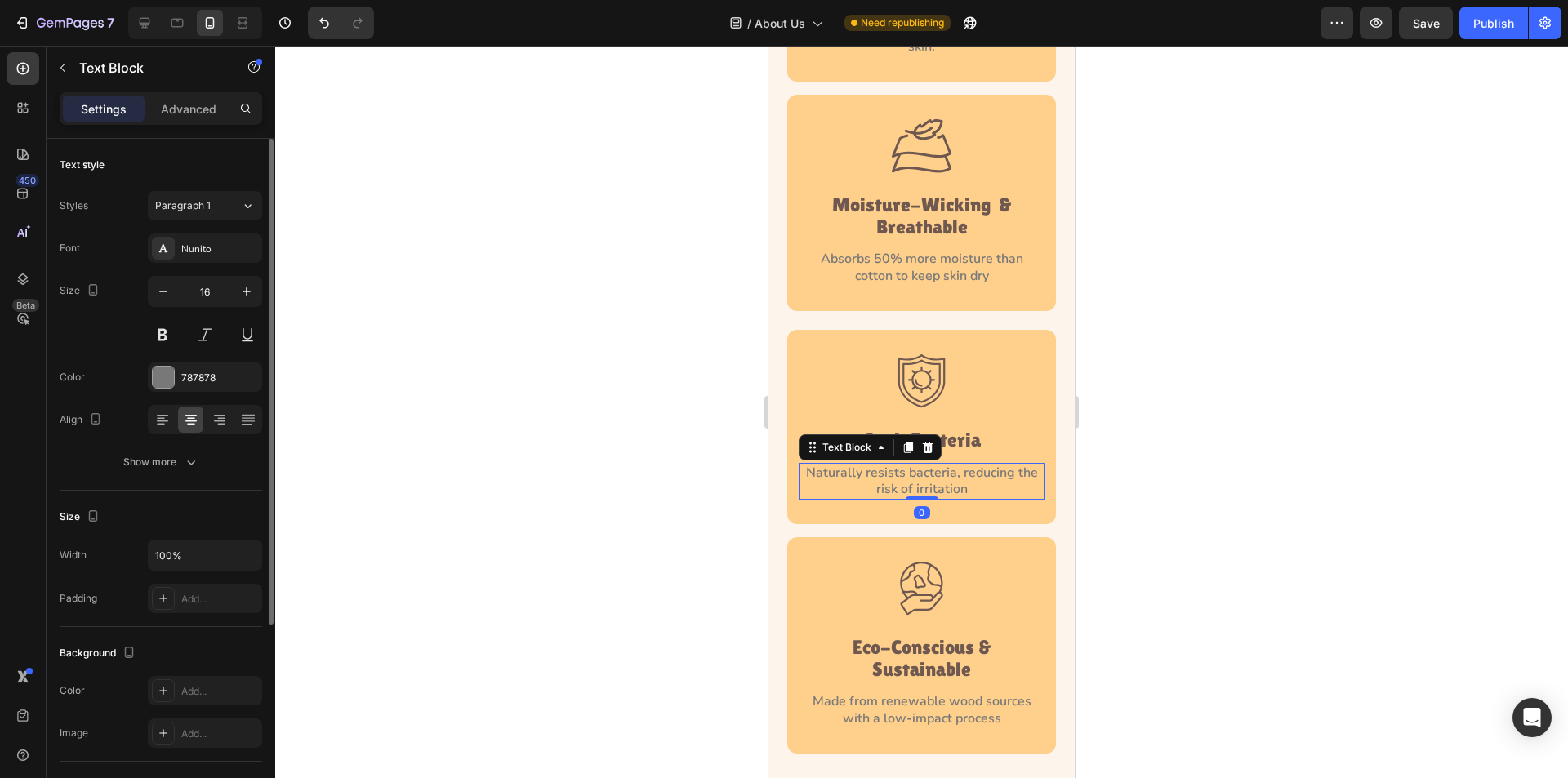
click at [835, 464] on p "Naturally resists bacteria, reducing the risk of irritation" at bounding box center [922, 481] width 243 height 35
click at [218, 463] on button "Show more" at bounding box center [161, 462] width 202 height 29
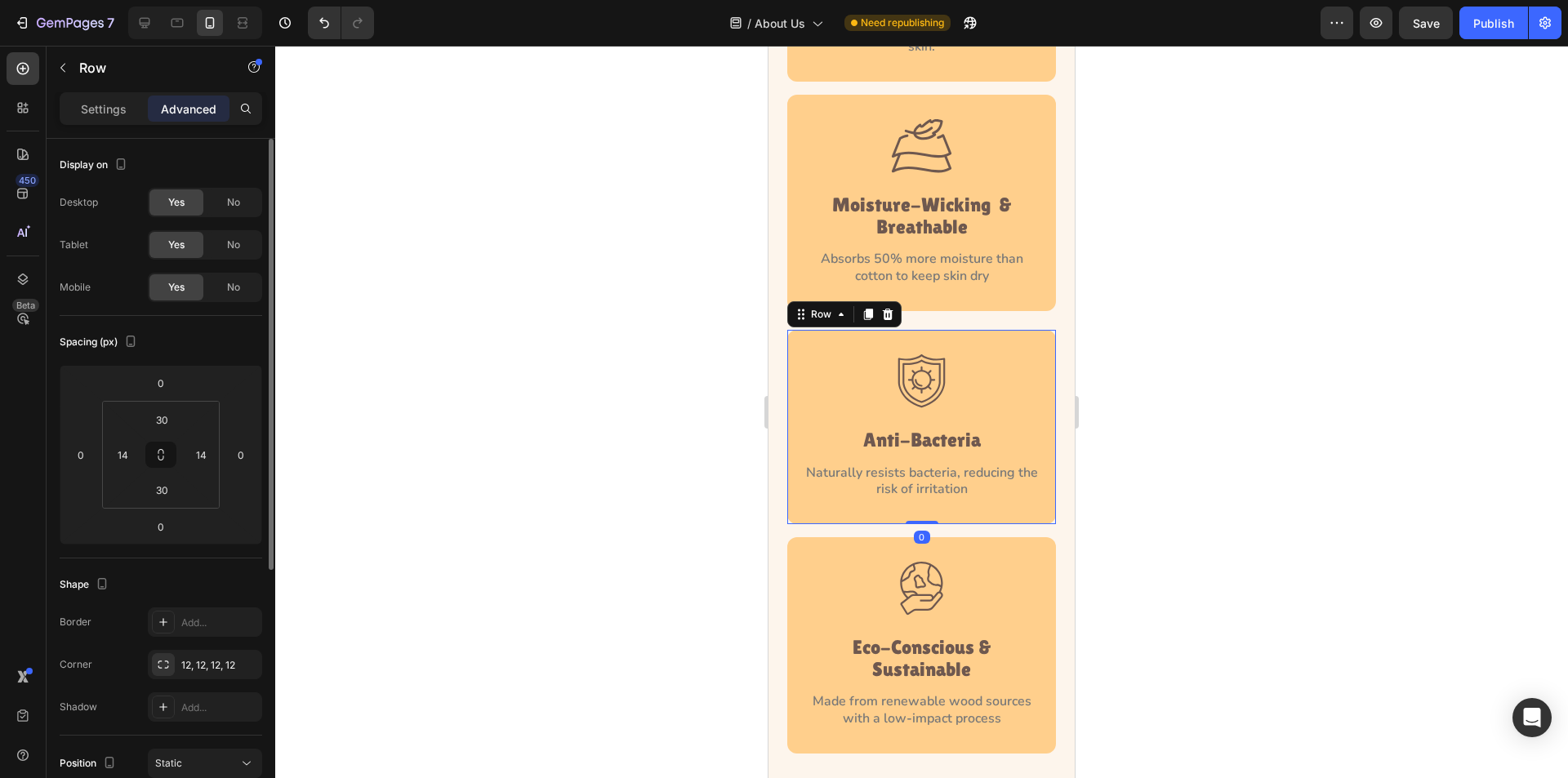
drag, startPoint x: 792, startPoint y: 462, endPoint x: 1454, endPoint y: 519, distance: 664.4
click at [792, 462] on div "Image Anti-Bacteria Heading Naturally resists bacteria, reducing the risk of ir…" at bounding box center [921, 427] width 269 height 194
click at [137, 450] on div "14" at bounding box center [123, 455] width 33 height 26
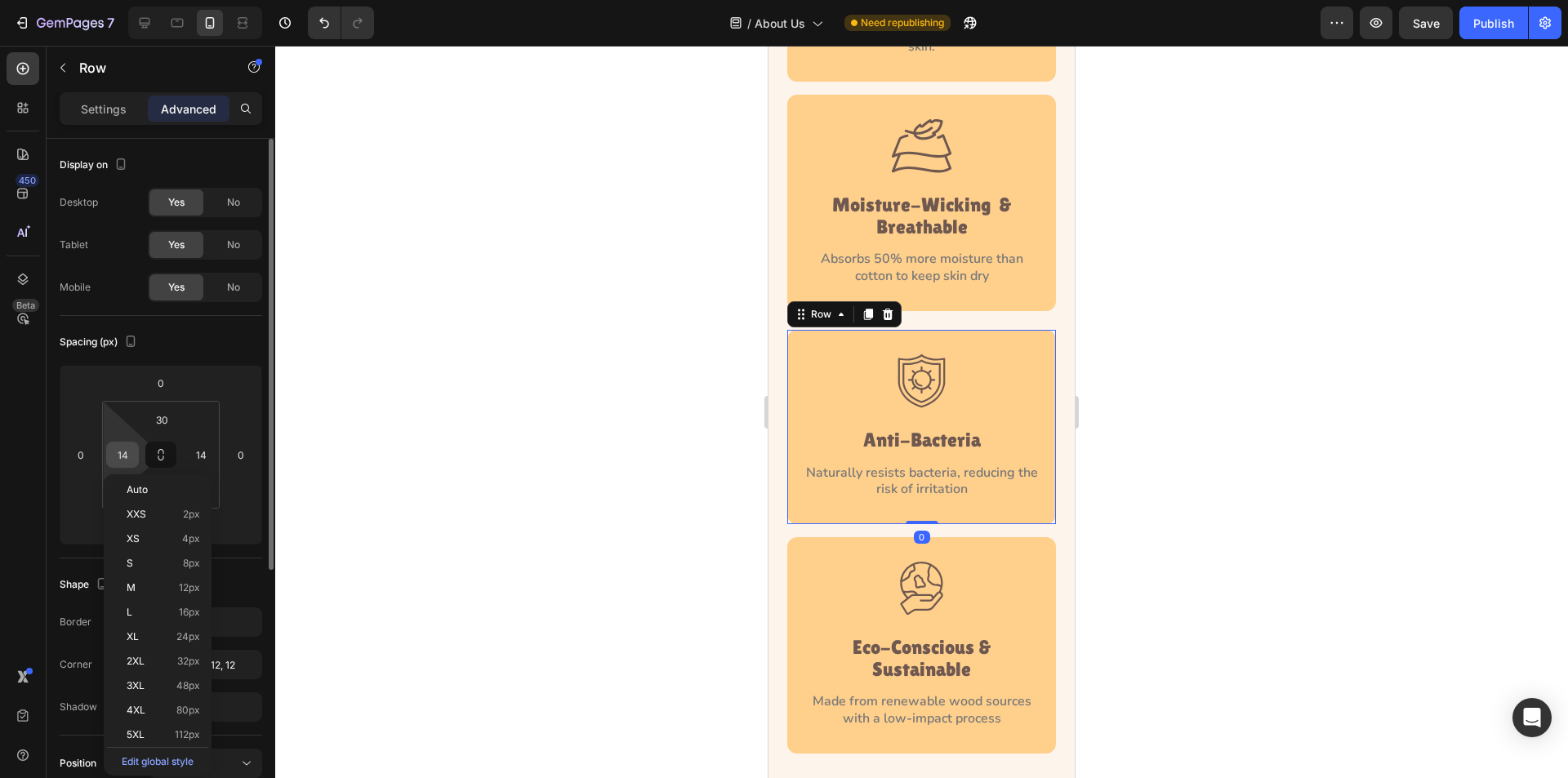
click at [127, 450] on input "14" at bounding box center [123, 455] width 24 height 24
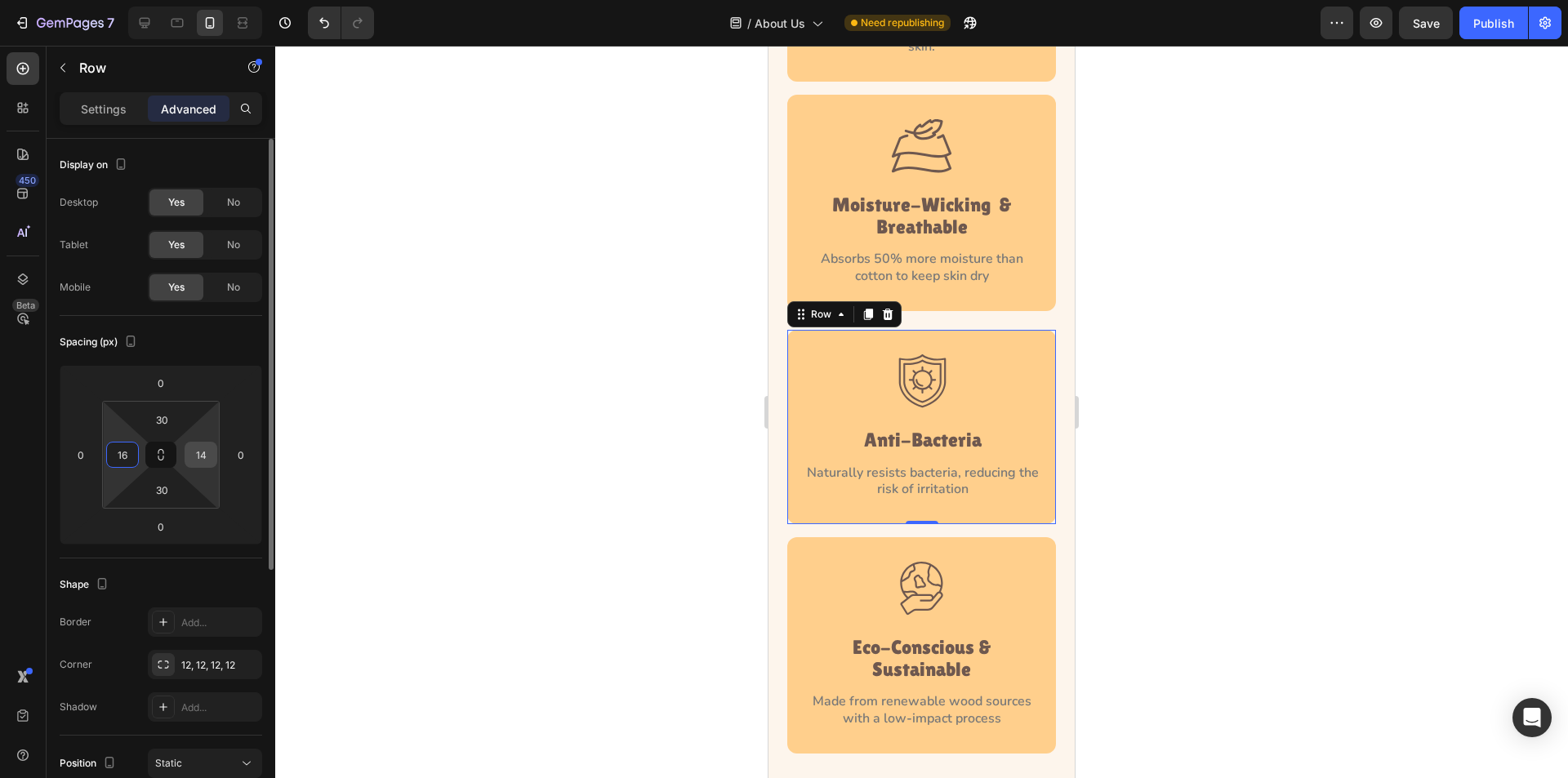
type input "16"
click at [199, 458] on input "14" at bounding box center [201, 455] width 24 height 24
type input "16"
click at [122, 456] on input "16" at bounding box center [123, 455] width 24 height 24
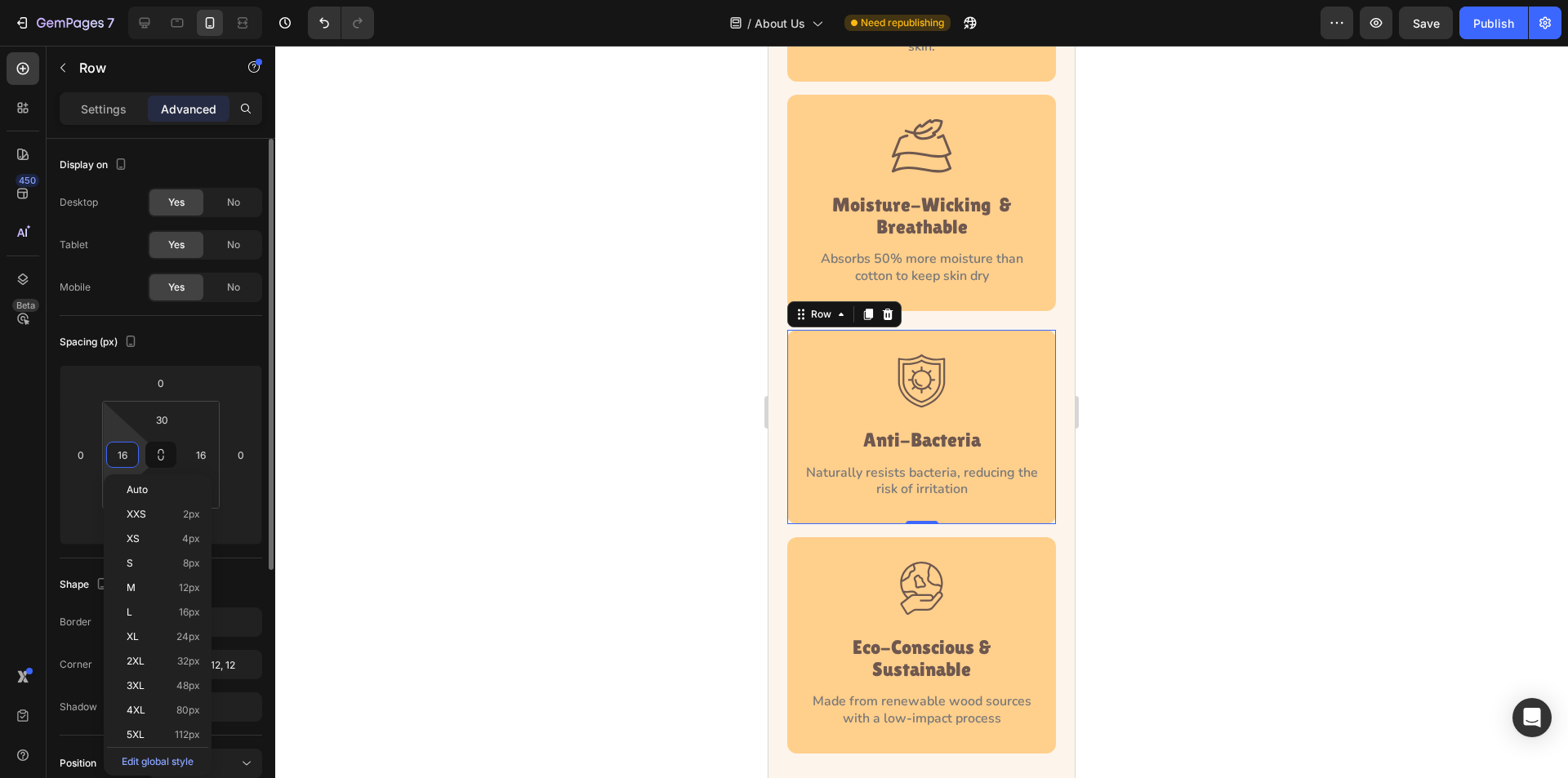
click at [122, 456] on input "16" at bounding box center [123, 455] width 24 height 24
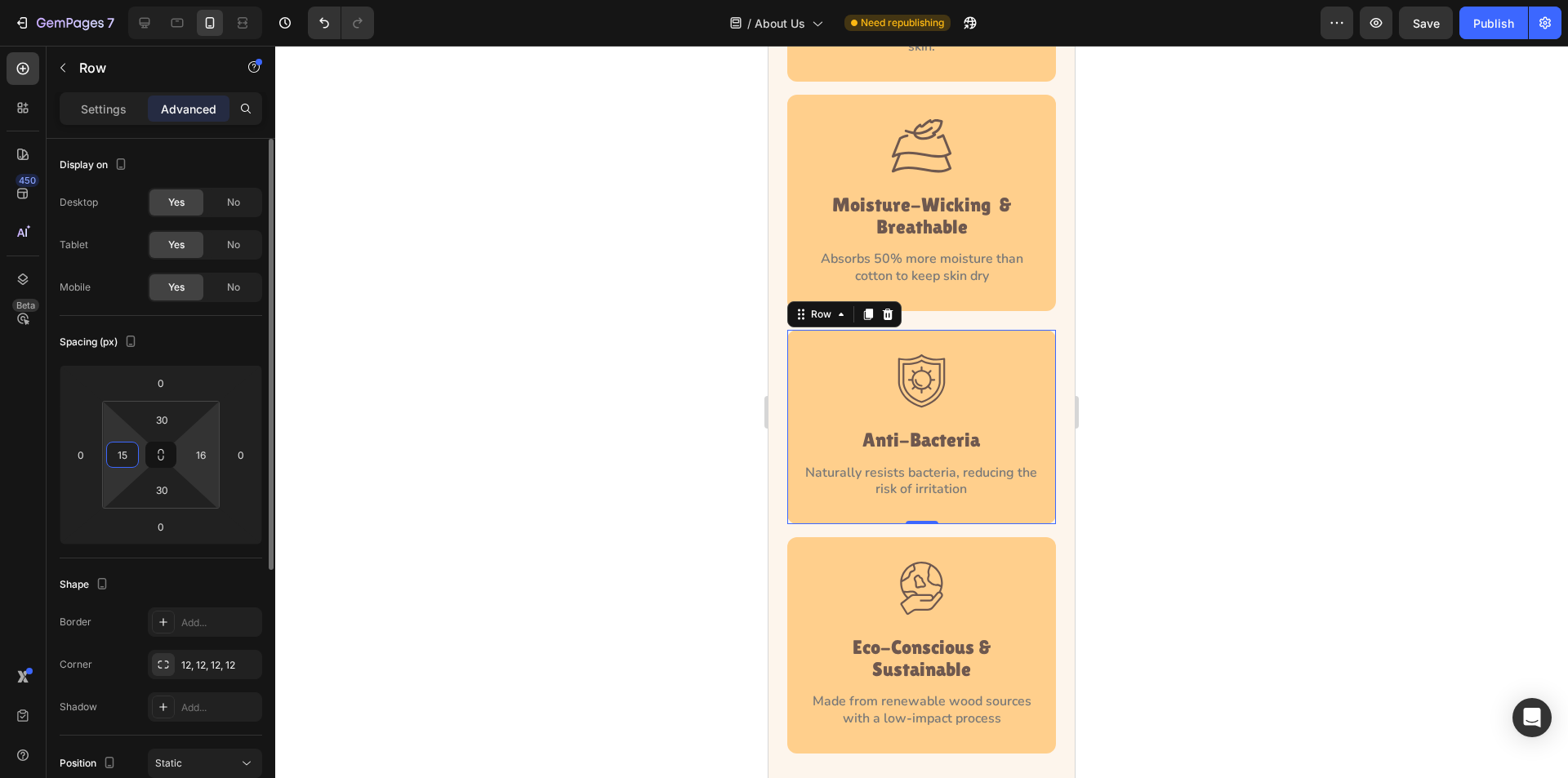
type input "15"
click at [180, 0] on html "7 Version history / About Us Need republishing Preview Save Publish 450 Beta Se…" at bounding box center [784, 0] width 1568 height 0
click at [193, 456] on input "16" at bounding box center [201, 455] width 24 height 24
type input "15"
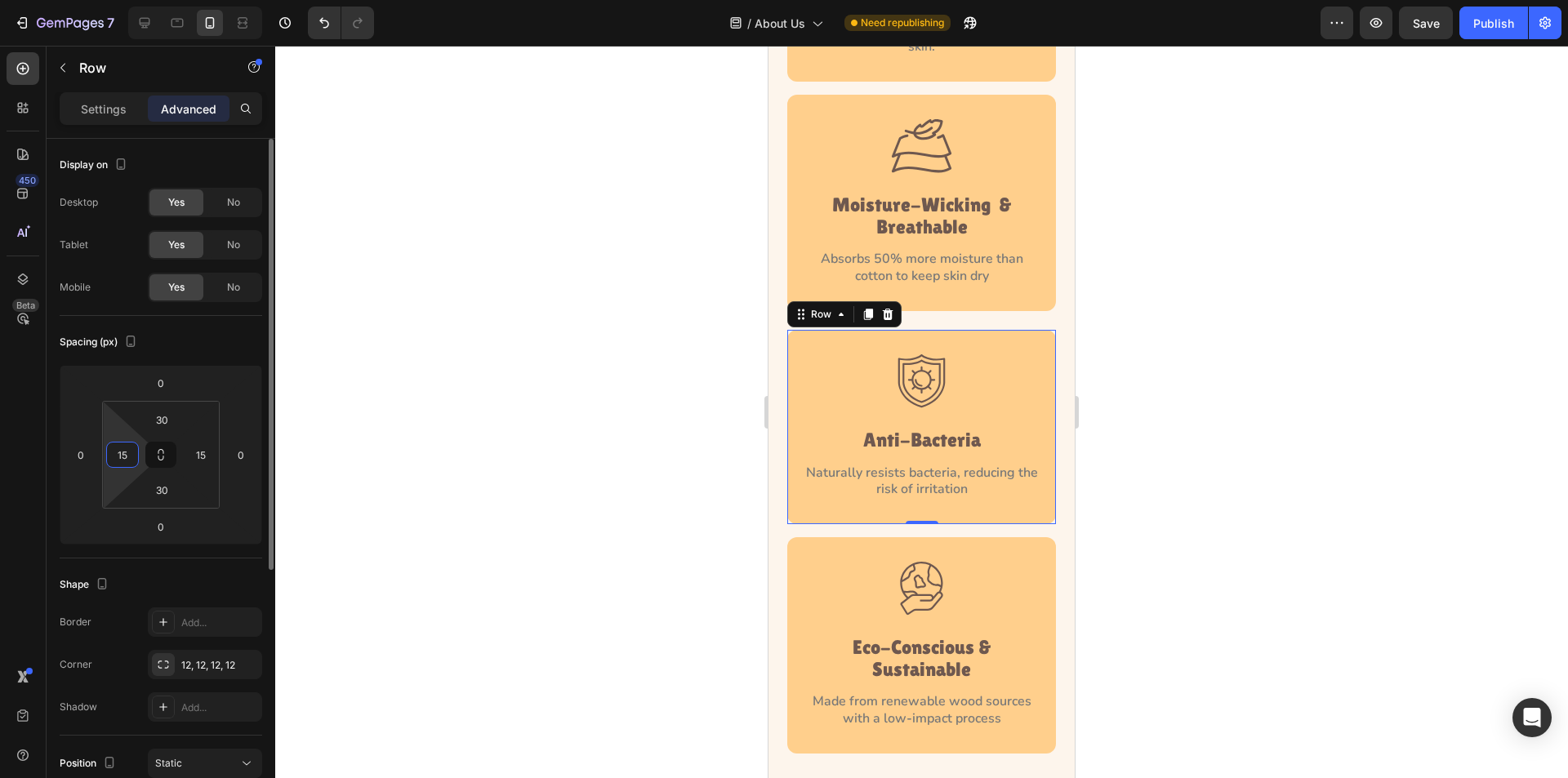
click at [125, 459] on input "15" at bounding box center [123, 455] width 24 height 24
type input "14"
click at [211, 459] on input "15" at bounding box center [201, 455] width 24 height 24
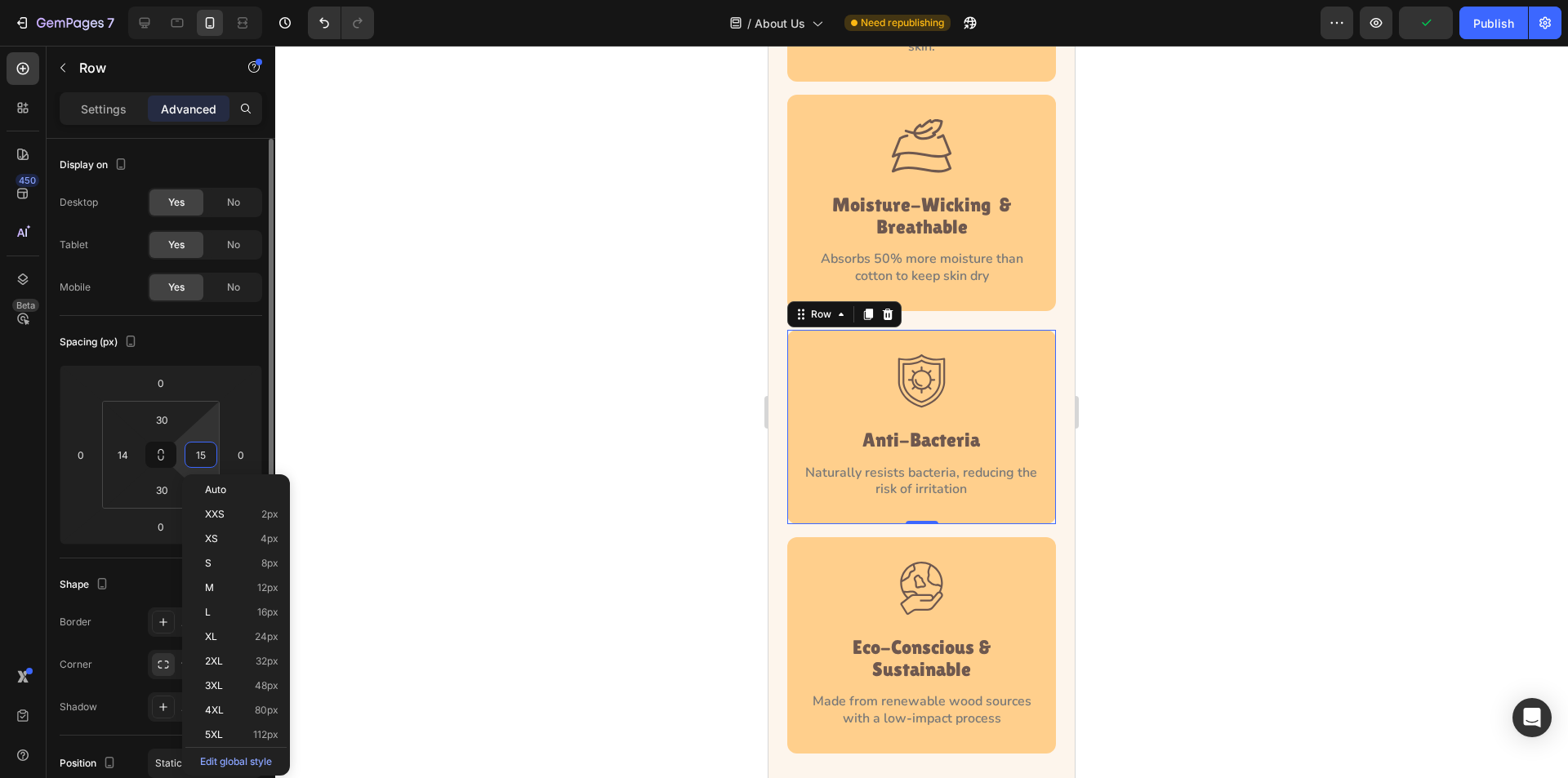
click at [211, 459] on input "15" at bounding box center [201, 455] width 24 height 24
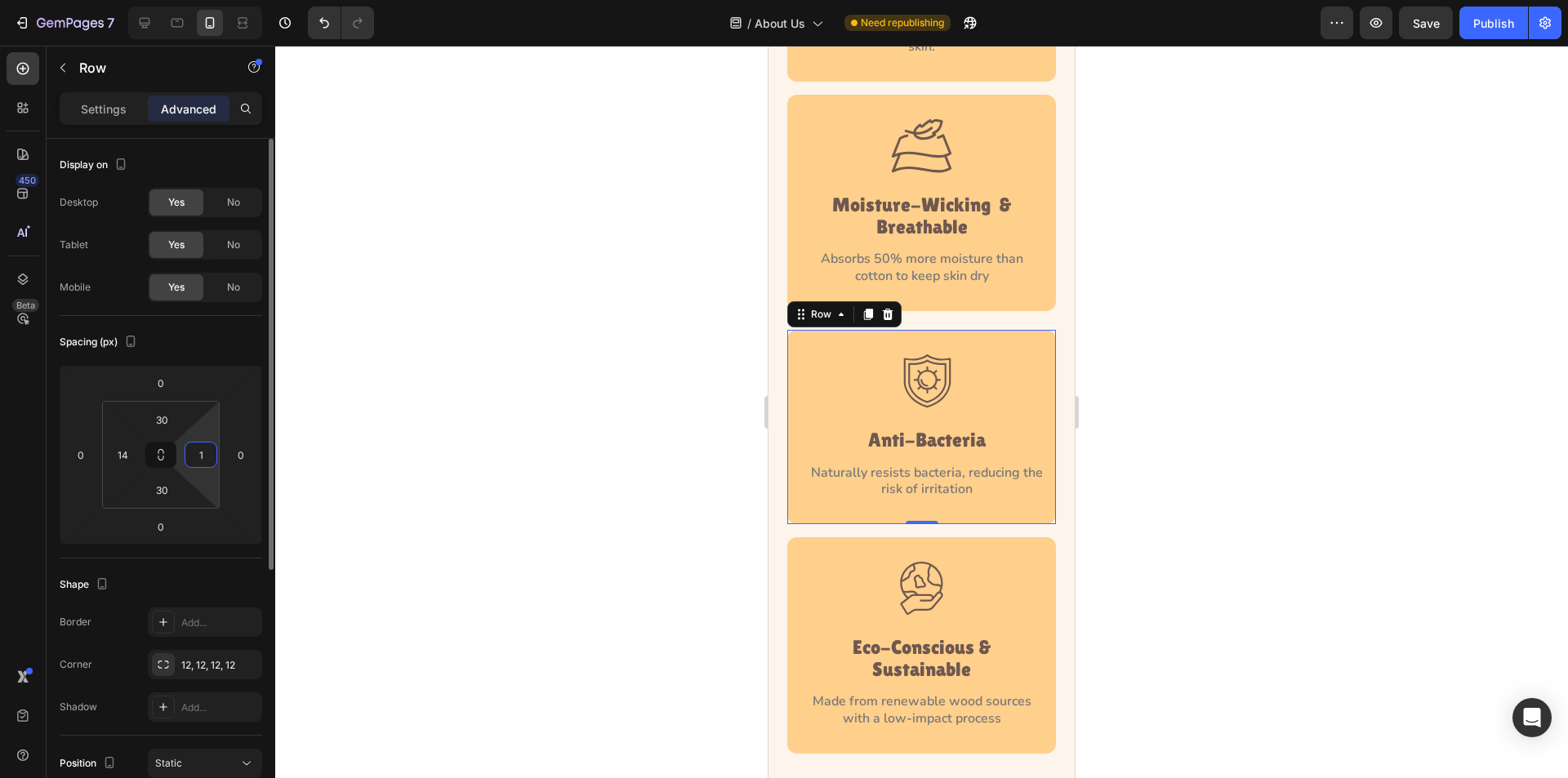
type input "14"
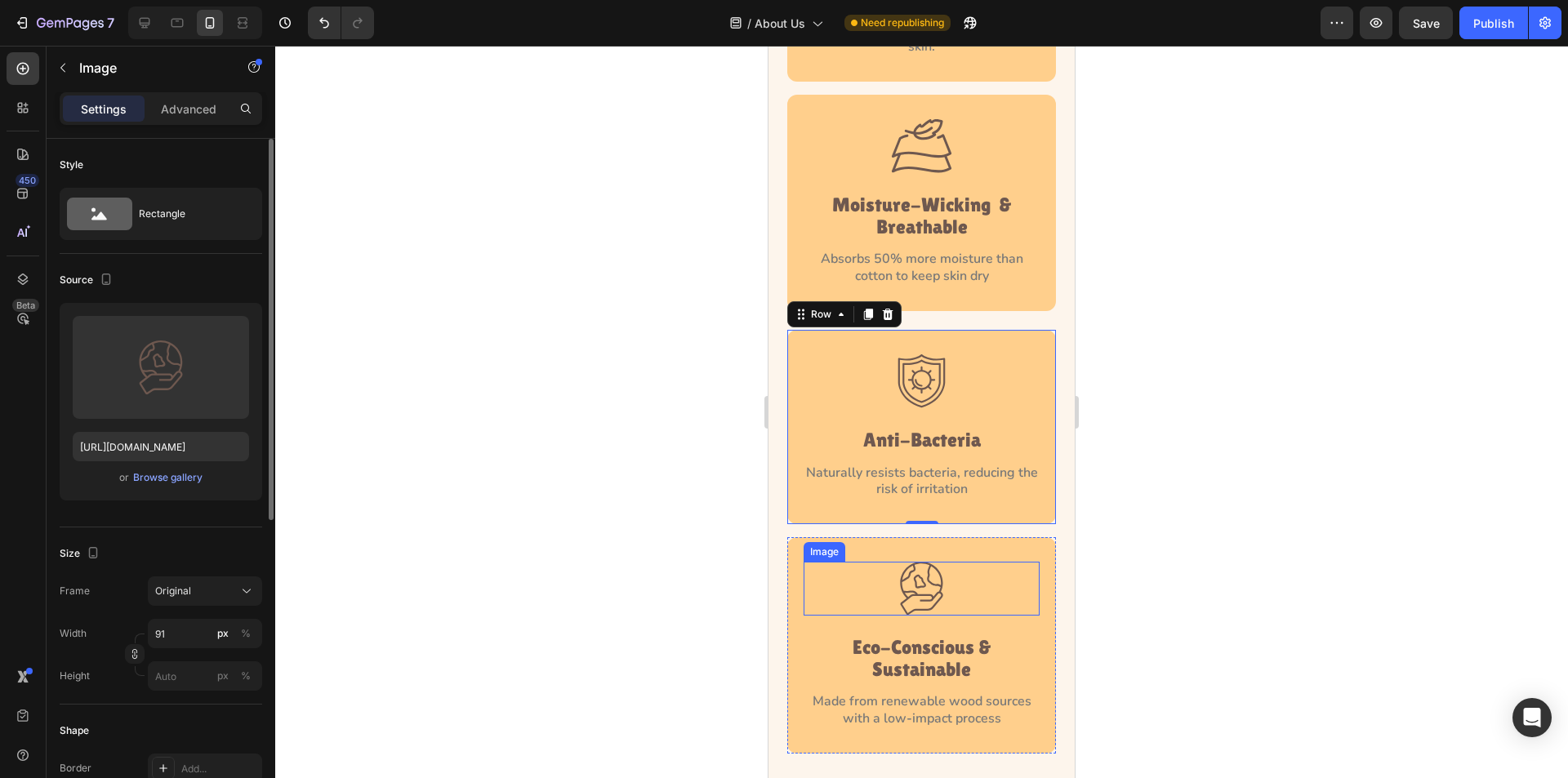
click at [900, 583] on img at bounding box center [922, 589] width 74 height 54
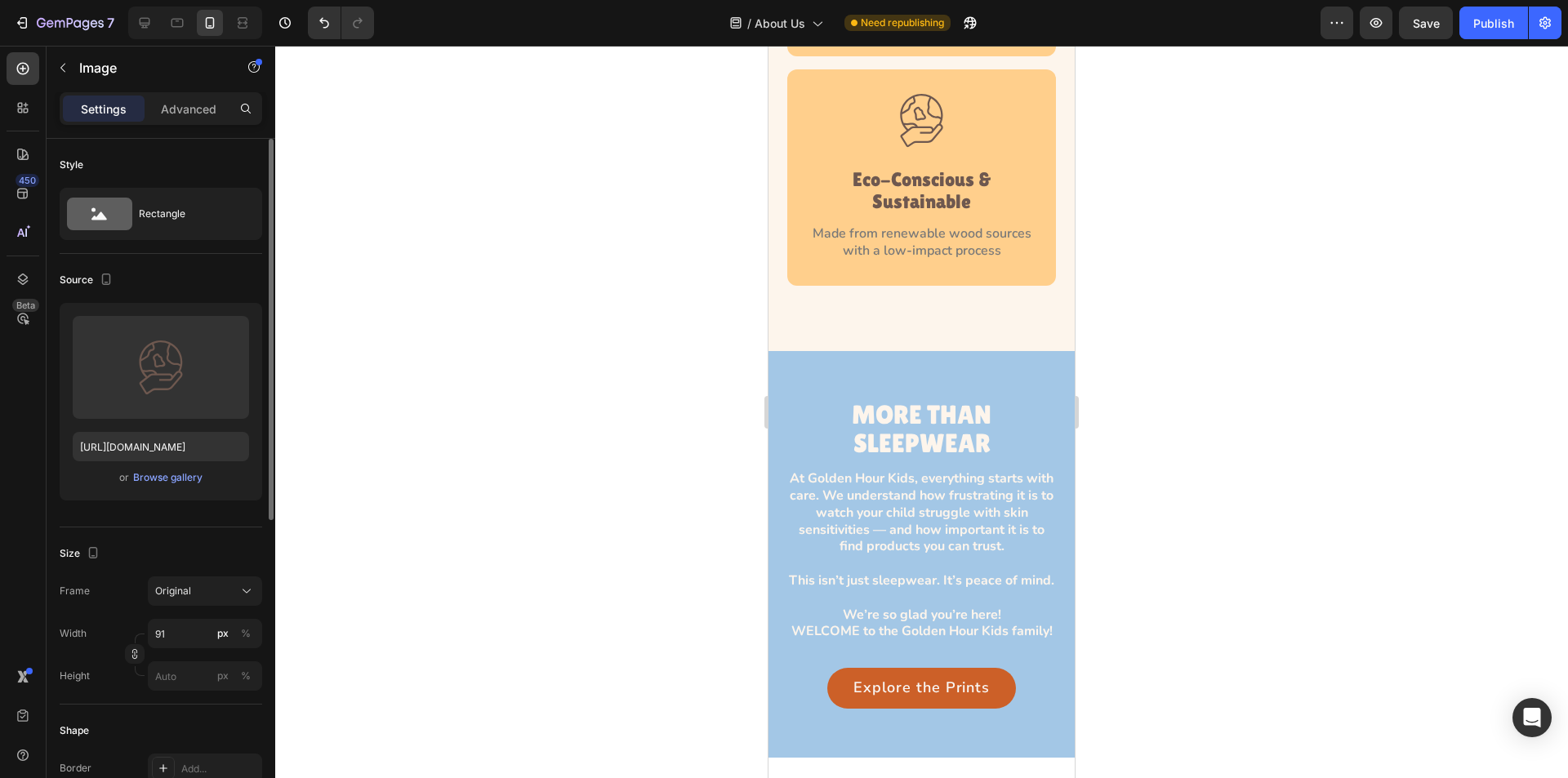
scroll to position [3240, 0]
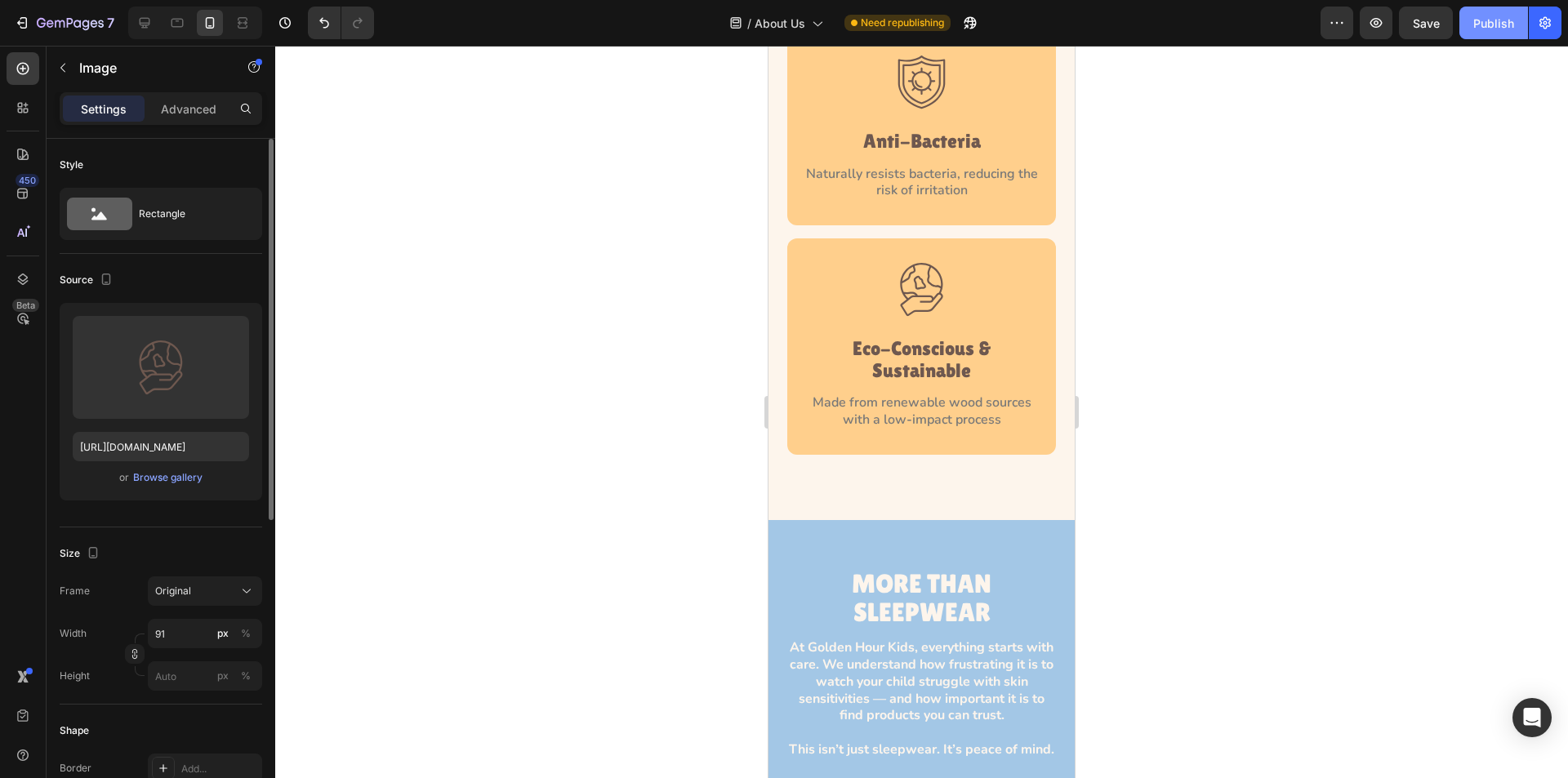
click at [1477, 22] on div "Publish" at bounding box center [1494, 23] width 41 height 17
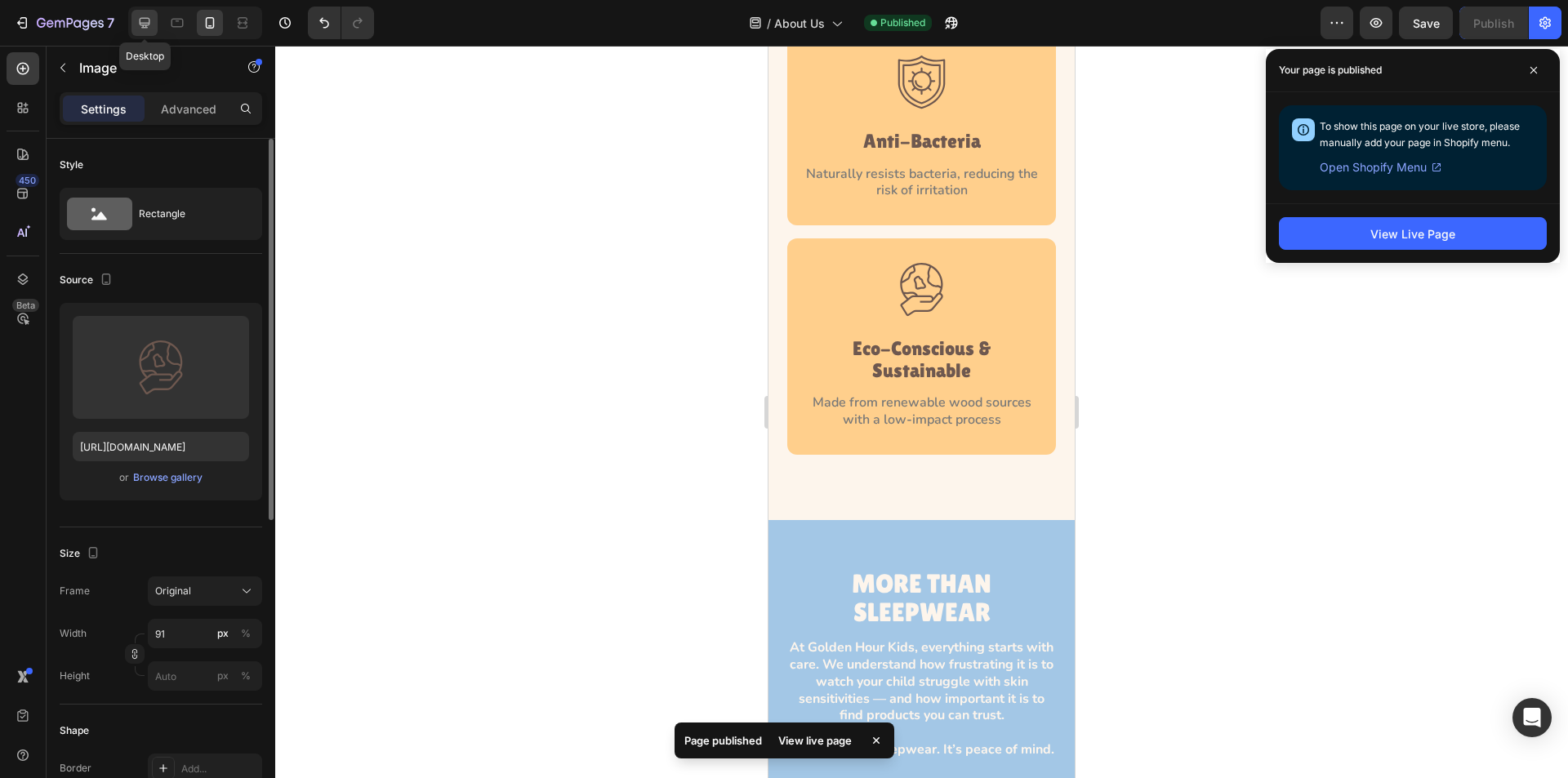
click at [138, 22] on icon at bounding box center [144, 22] width 16 height 16
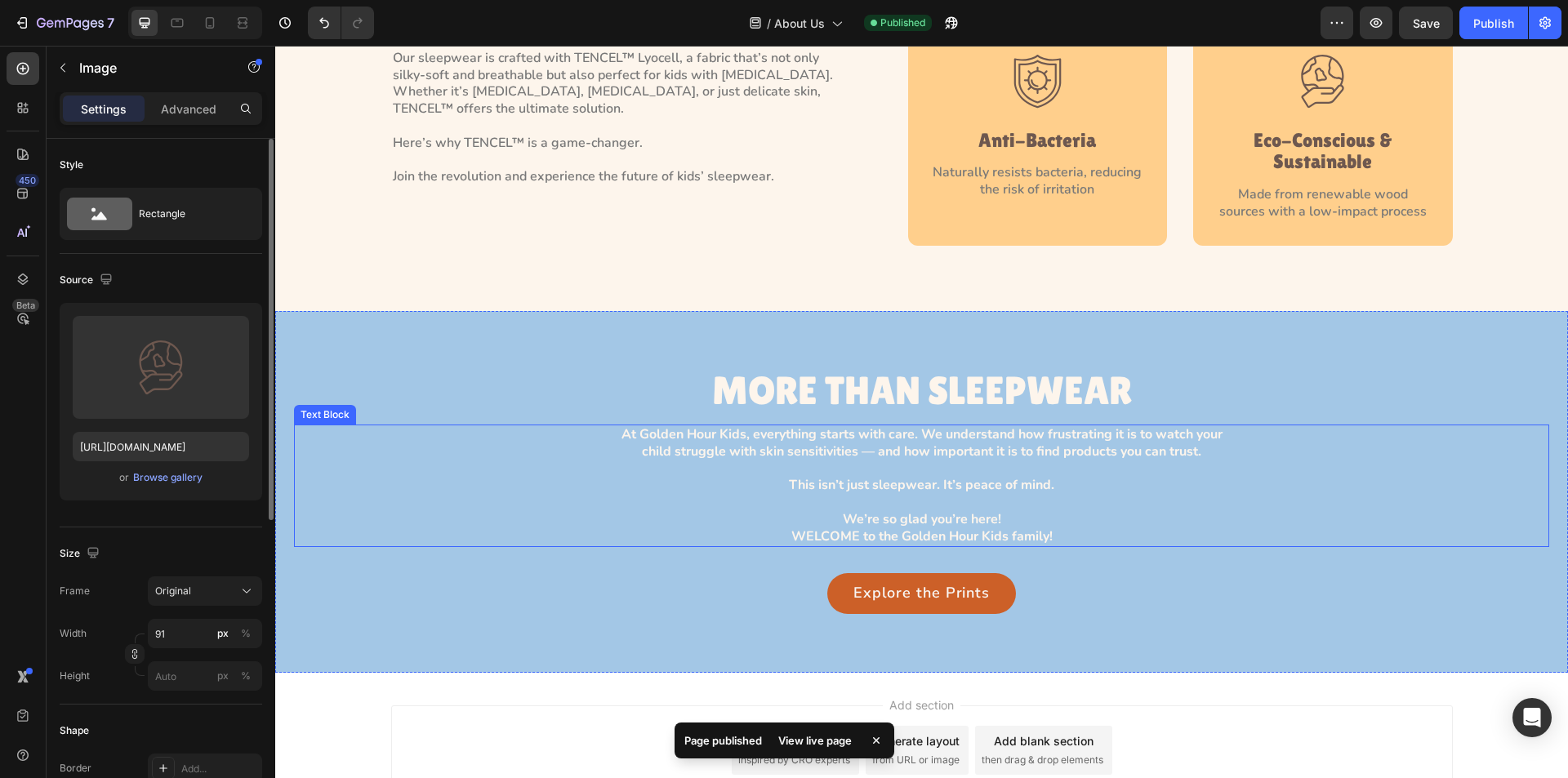
scroll to position [2461, 0]
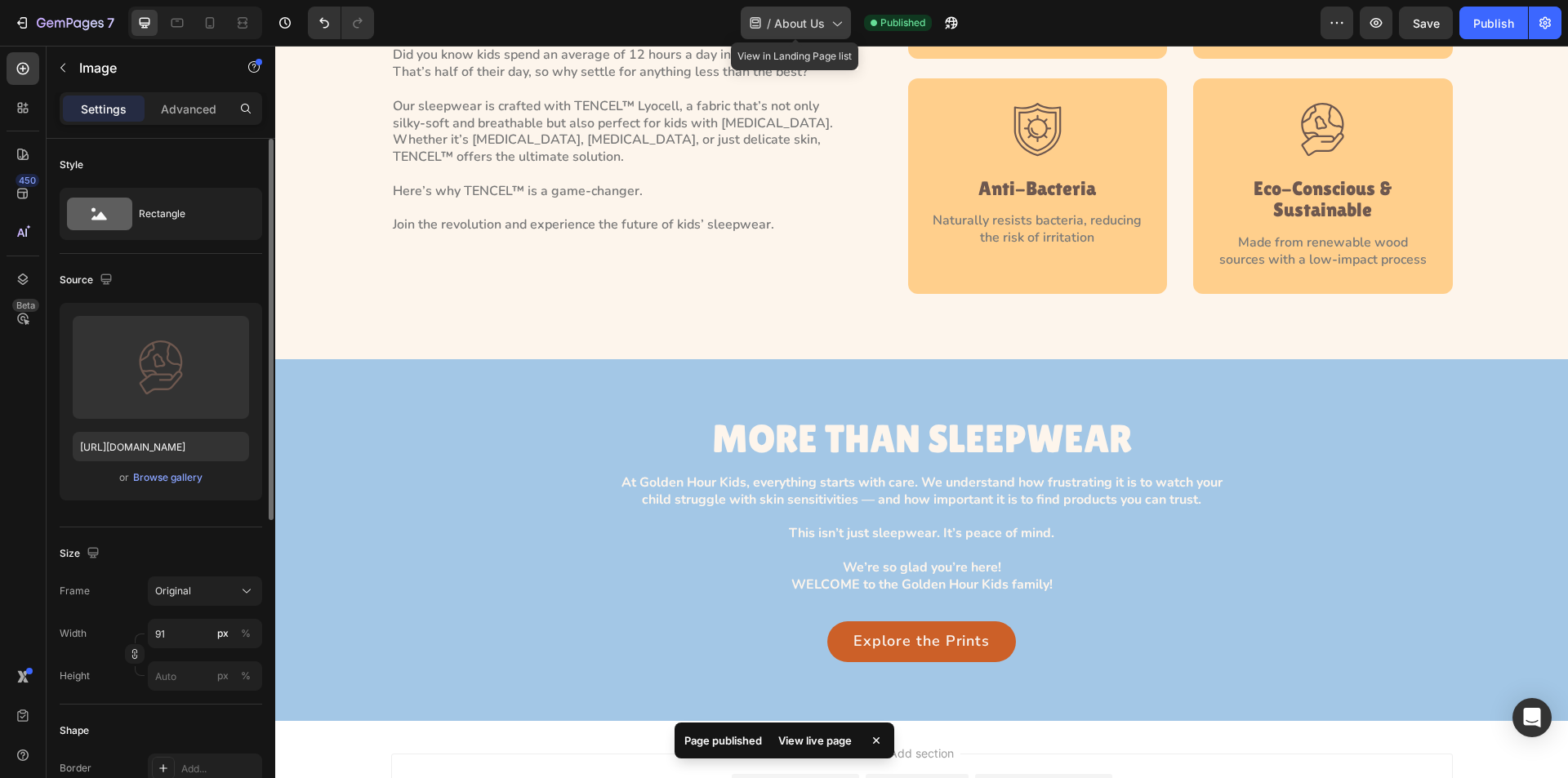
click at [810, 33] on div "/ About Us" at bounding box center [797, 23] width 111 height 33
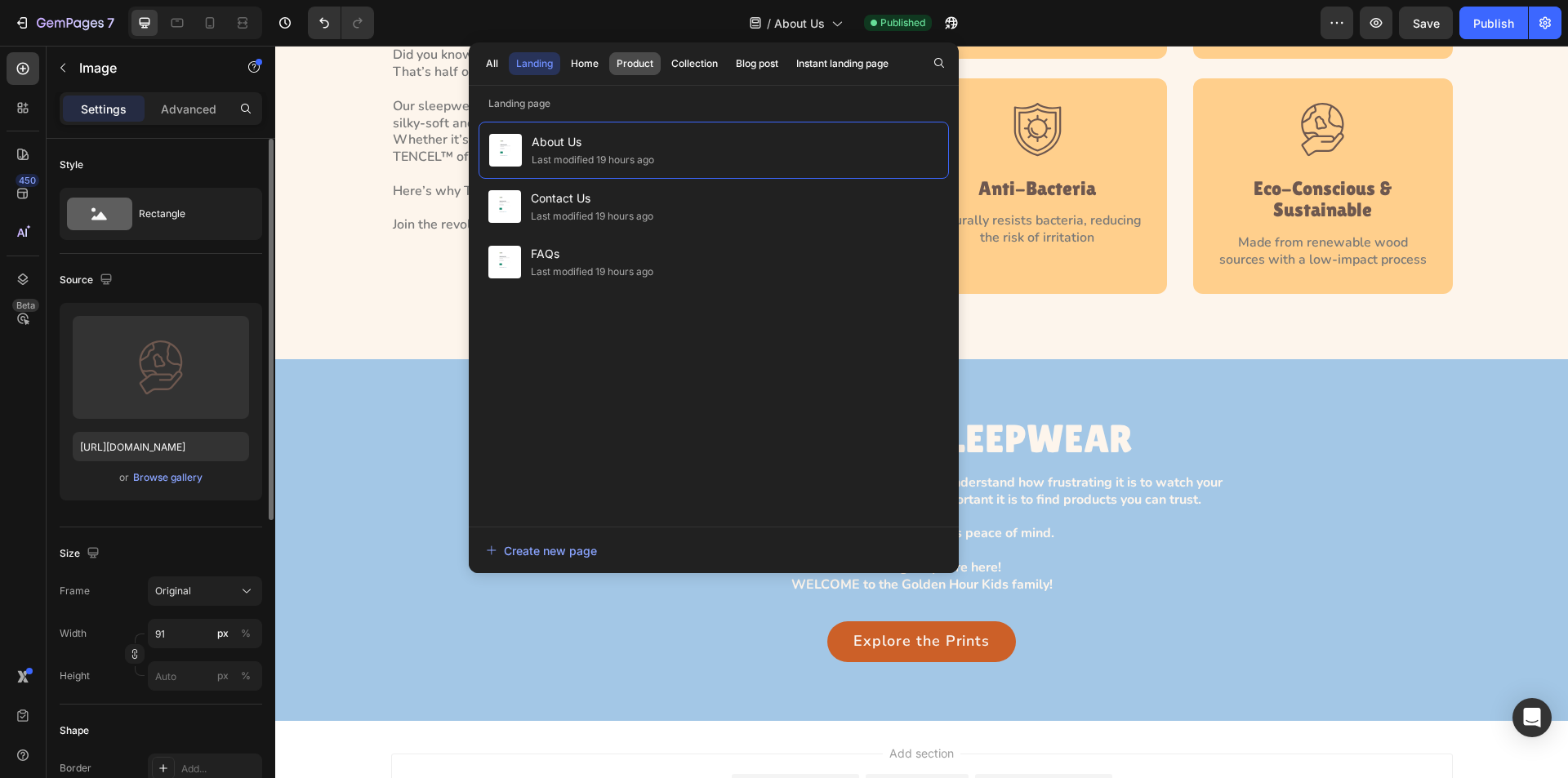
click at [639, 61] on div "Product" at bounding box center [635, 63] width 37 height 15
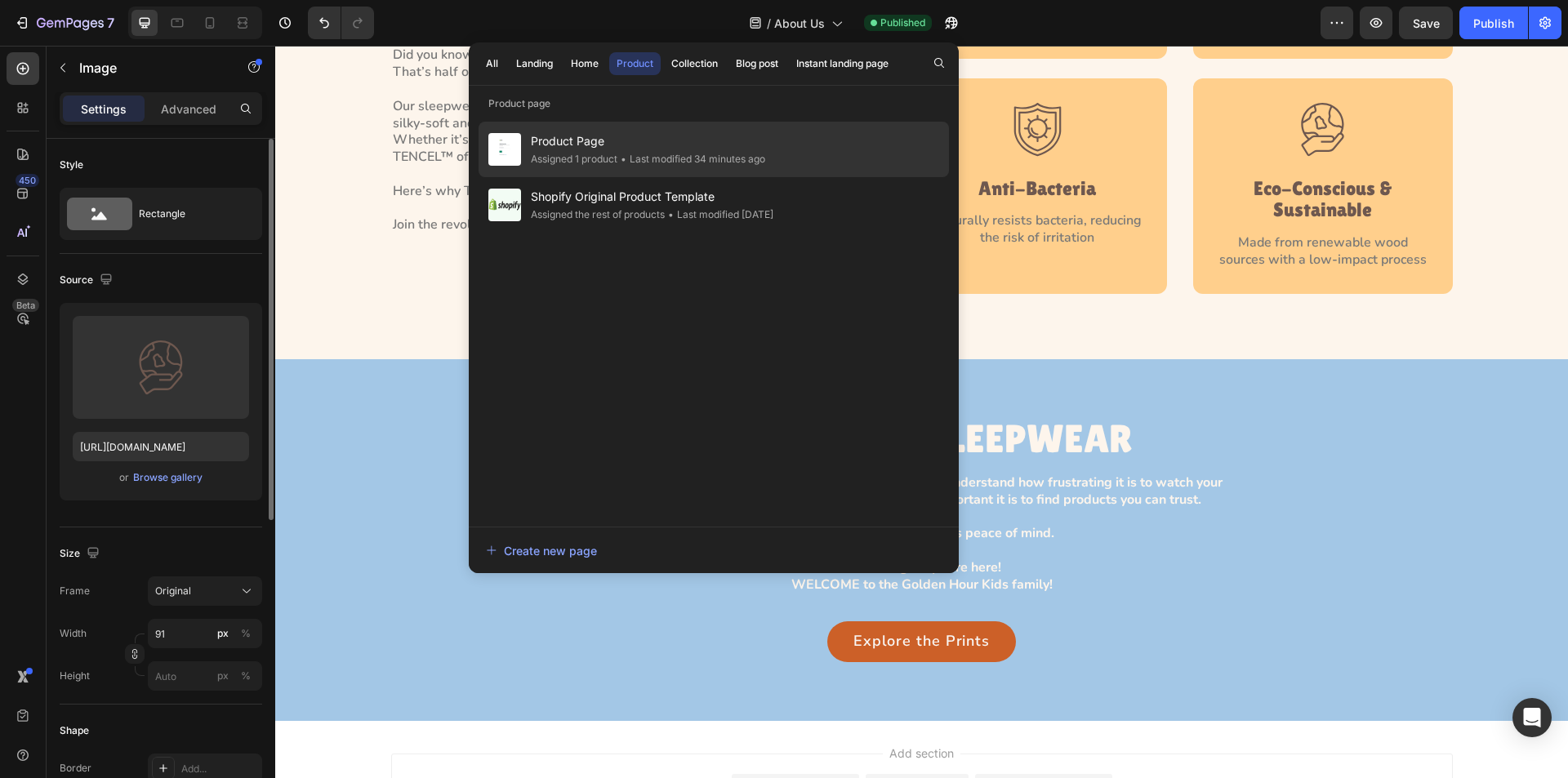
click at [585, 137] on span "Product Page" at bounding box center [648, 141] width 234 height 20
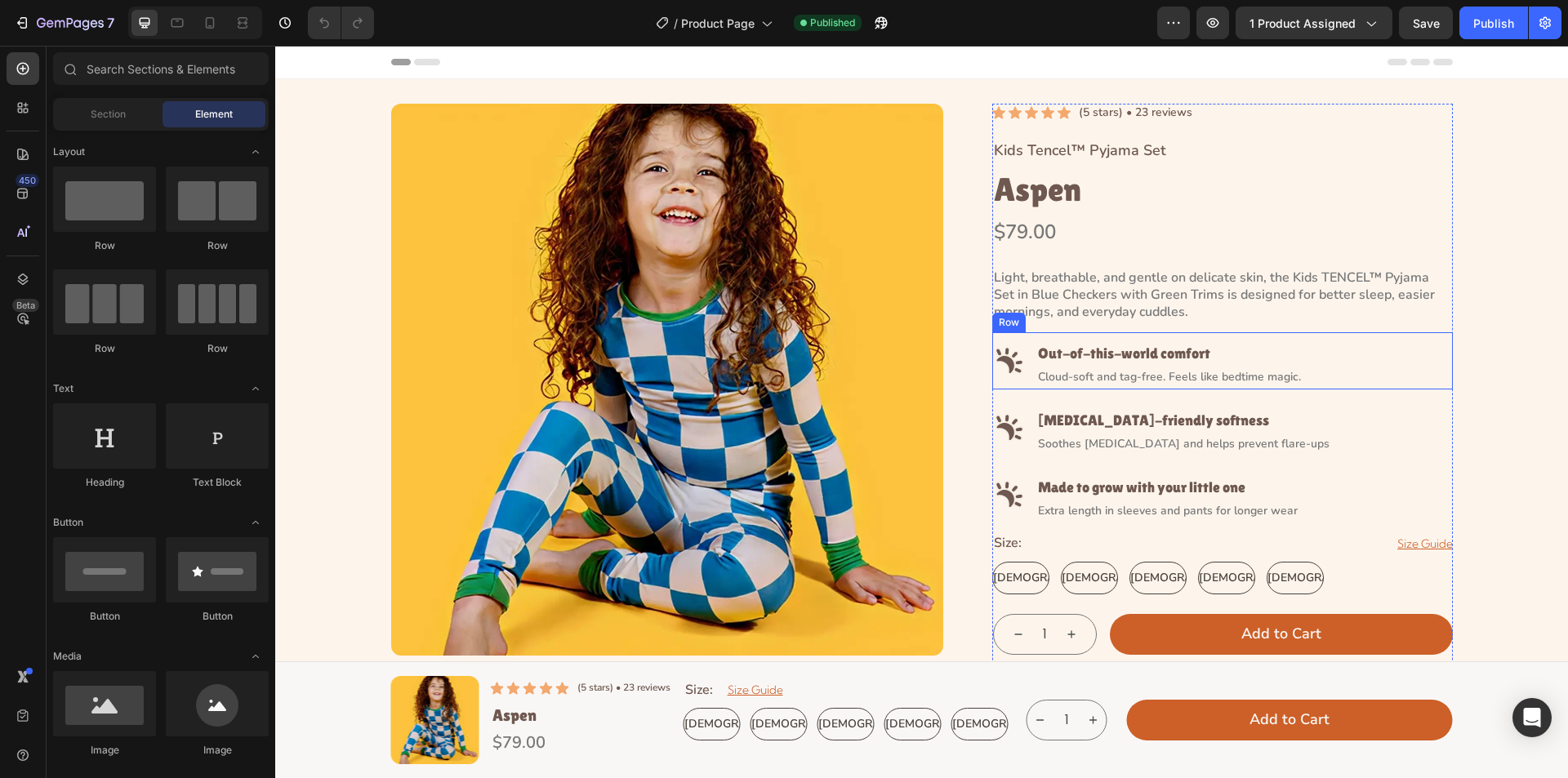
radio input "false"
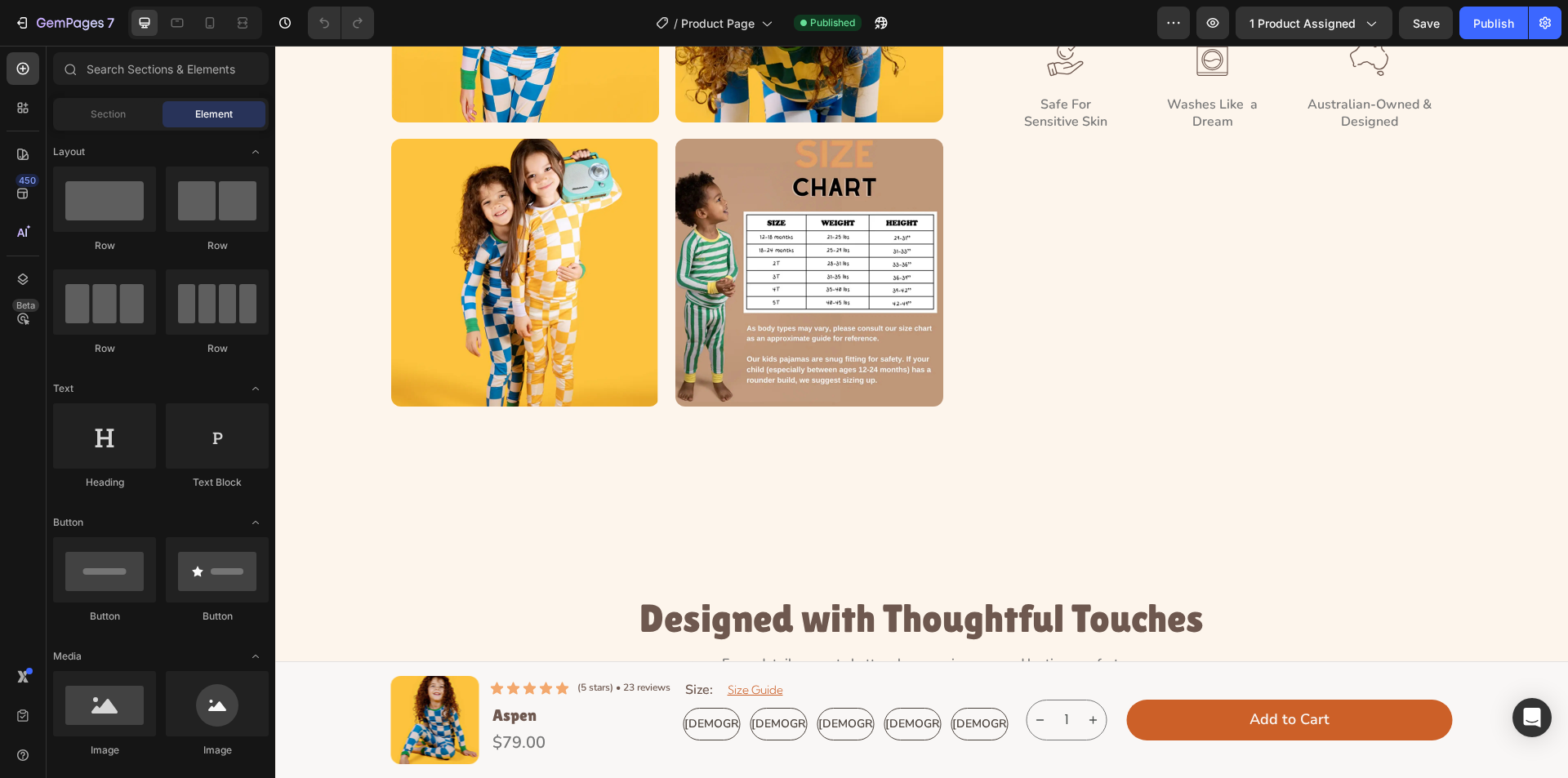
scroll to position [816, 0]
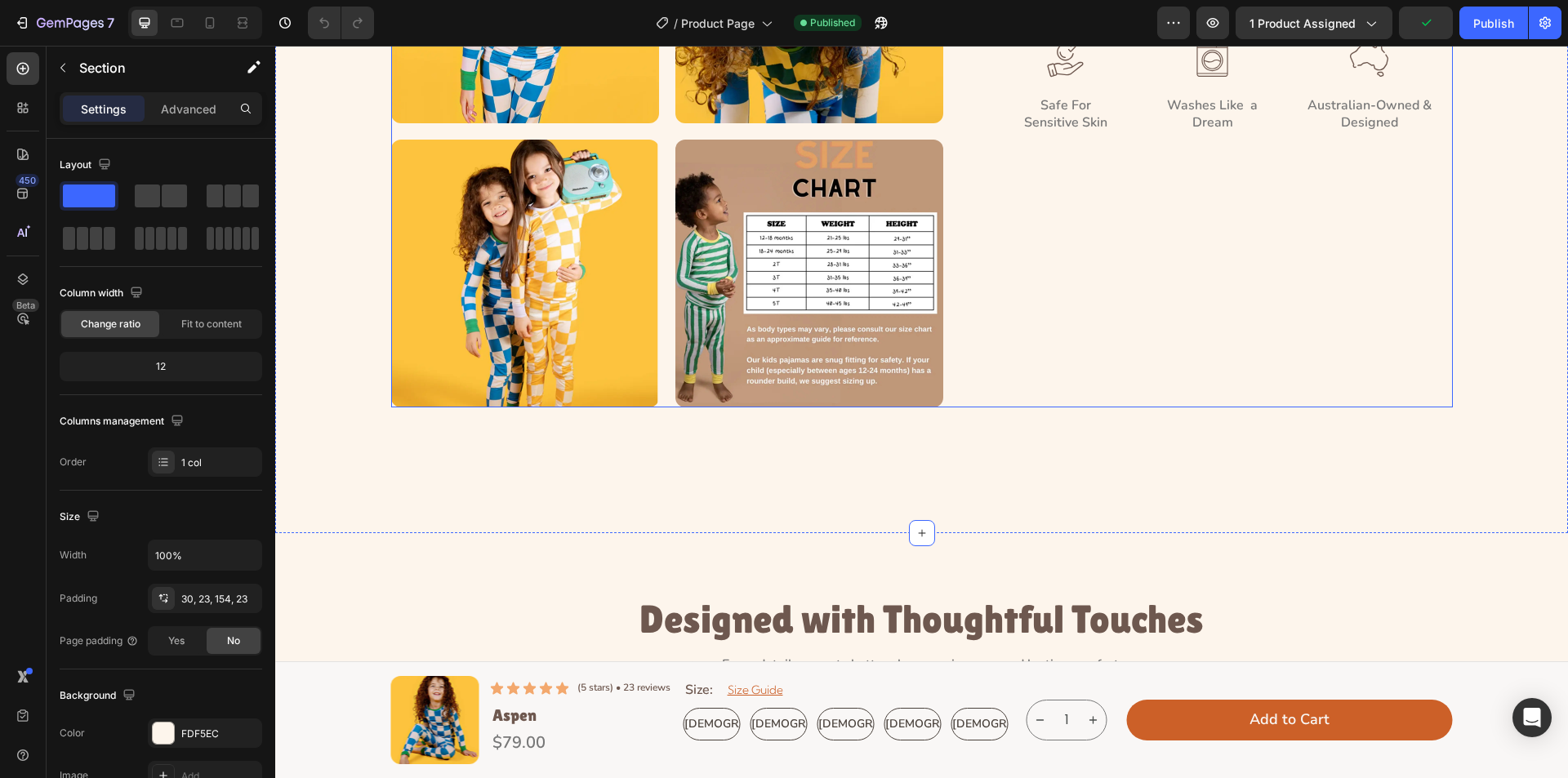
click at [180, 101] on p "Advanced" at bounding box center [189, 109] width 55 height 17
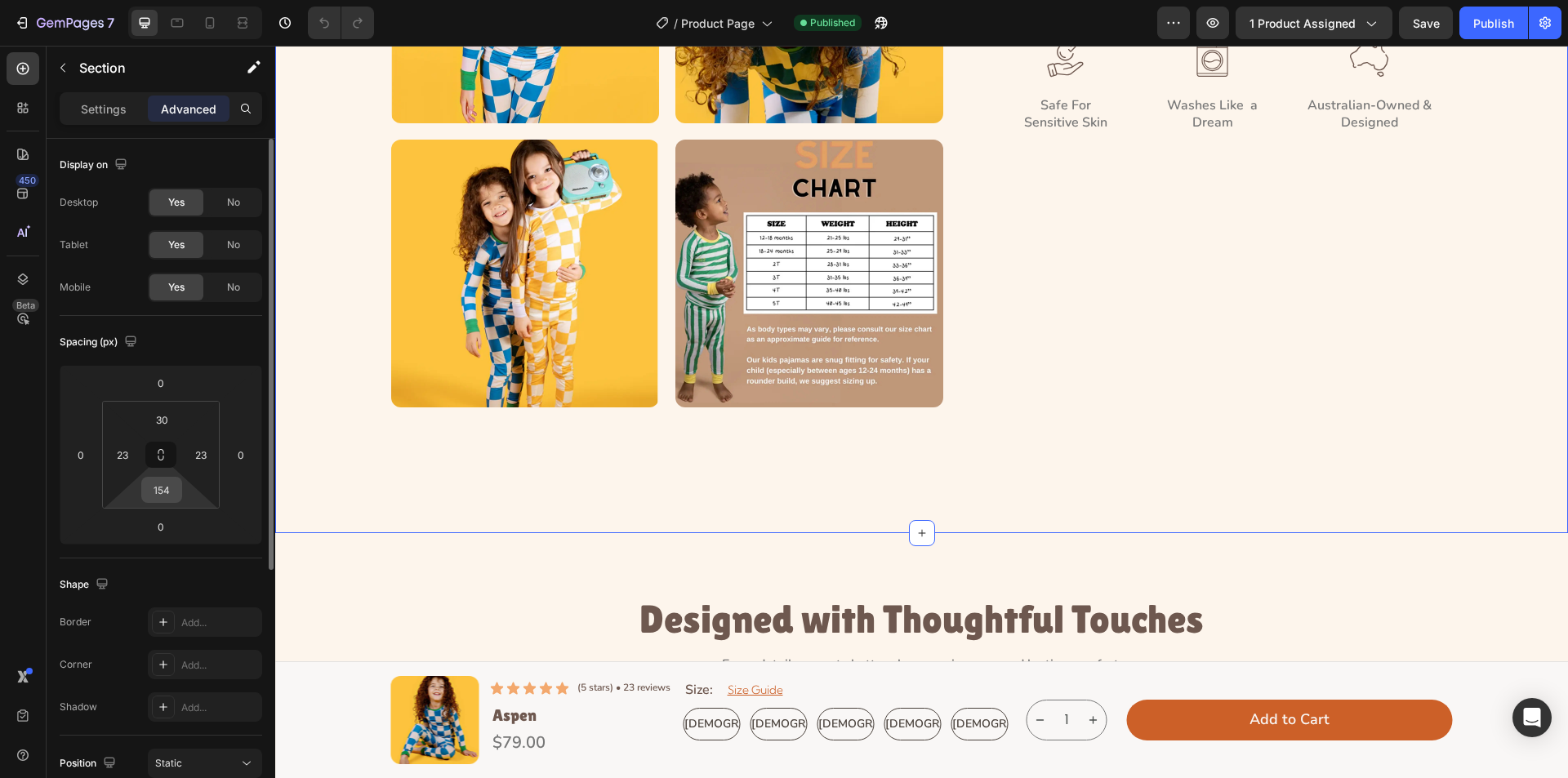
click at [175, 488] on input "154" at bounding box center [162, 490] width 33 height 24
type input "90"
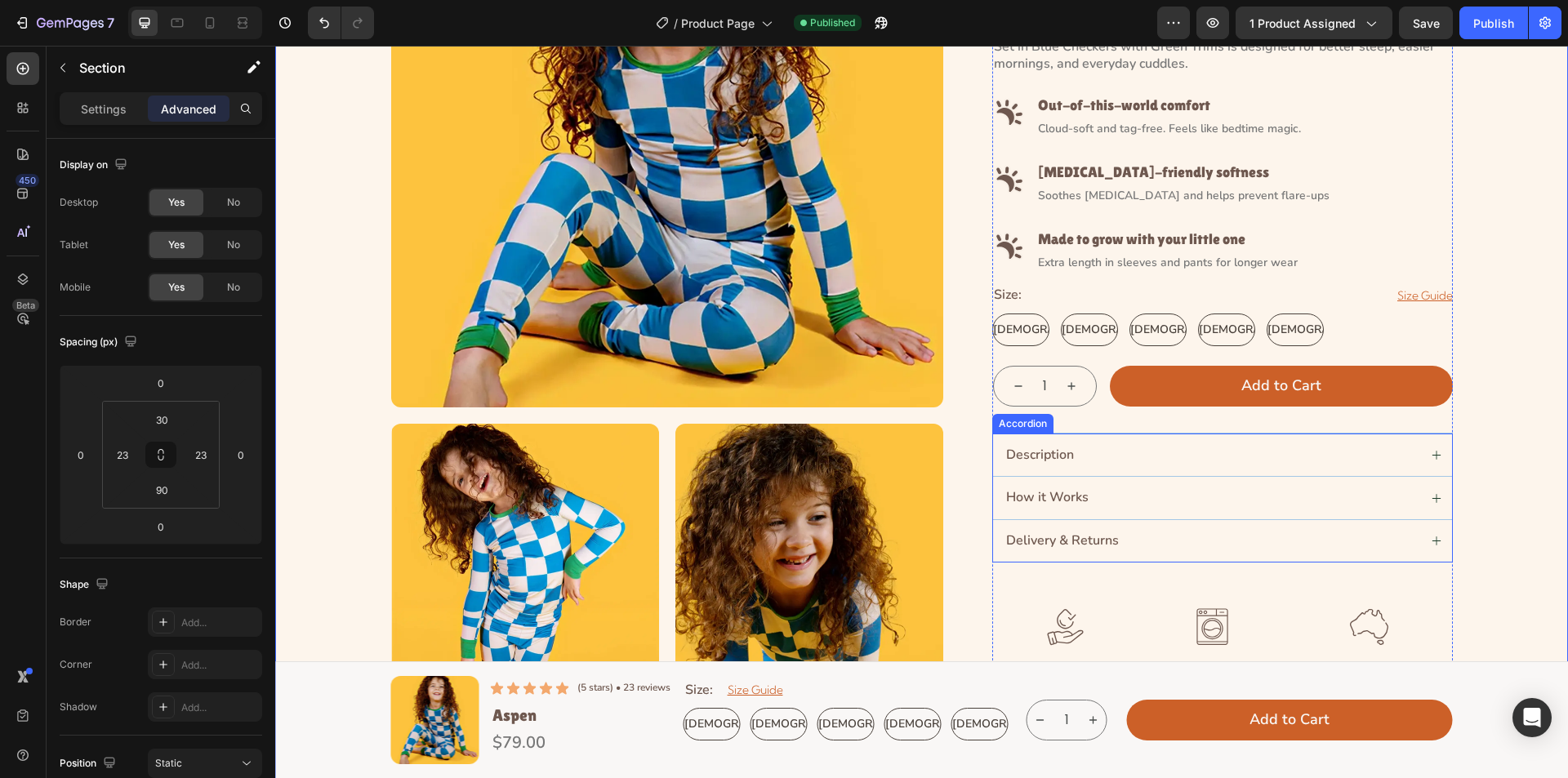
scroll to position [245, 0]
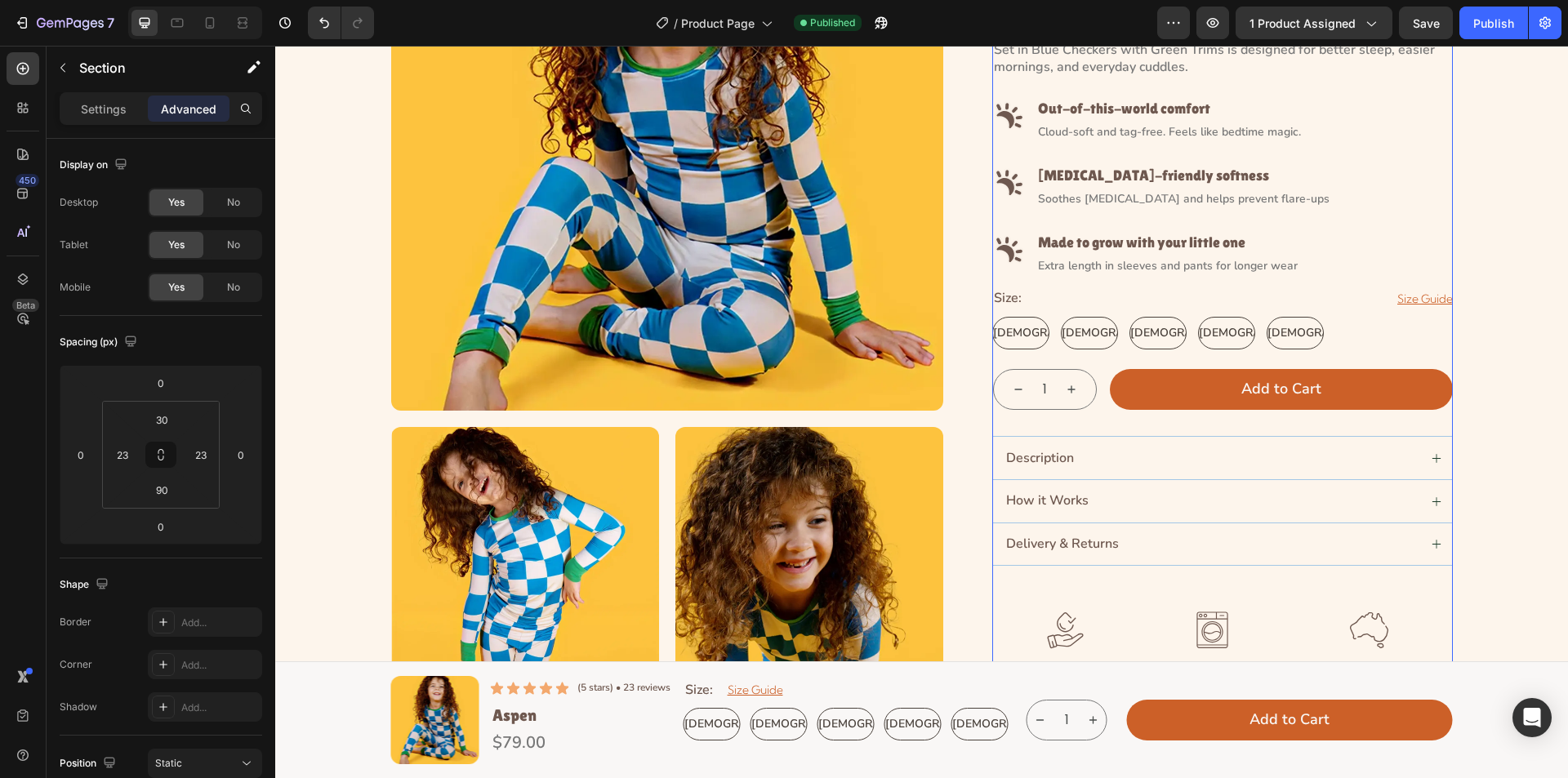
click at [1008, 600] on div "Icon Icon Icon Icon Icon Icon List (5 stars) • 23 reviews Text Block Row Kids T…" at bounding box center [1223, 282] width 461 height 845
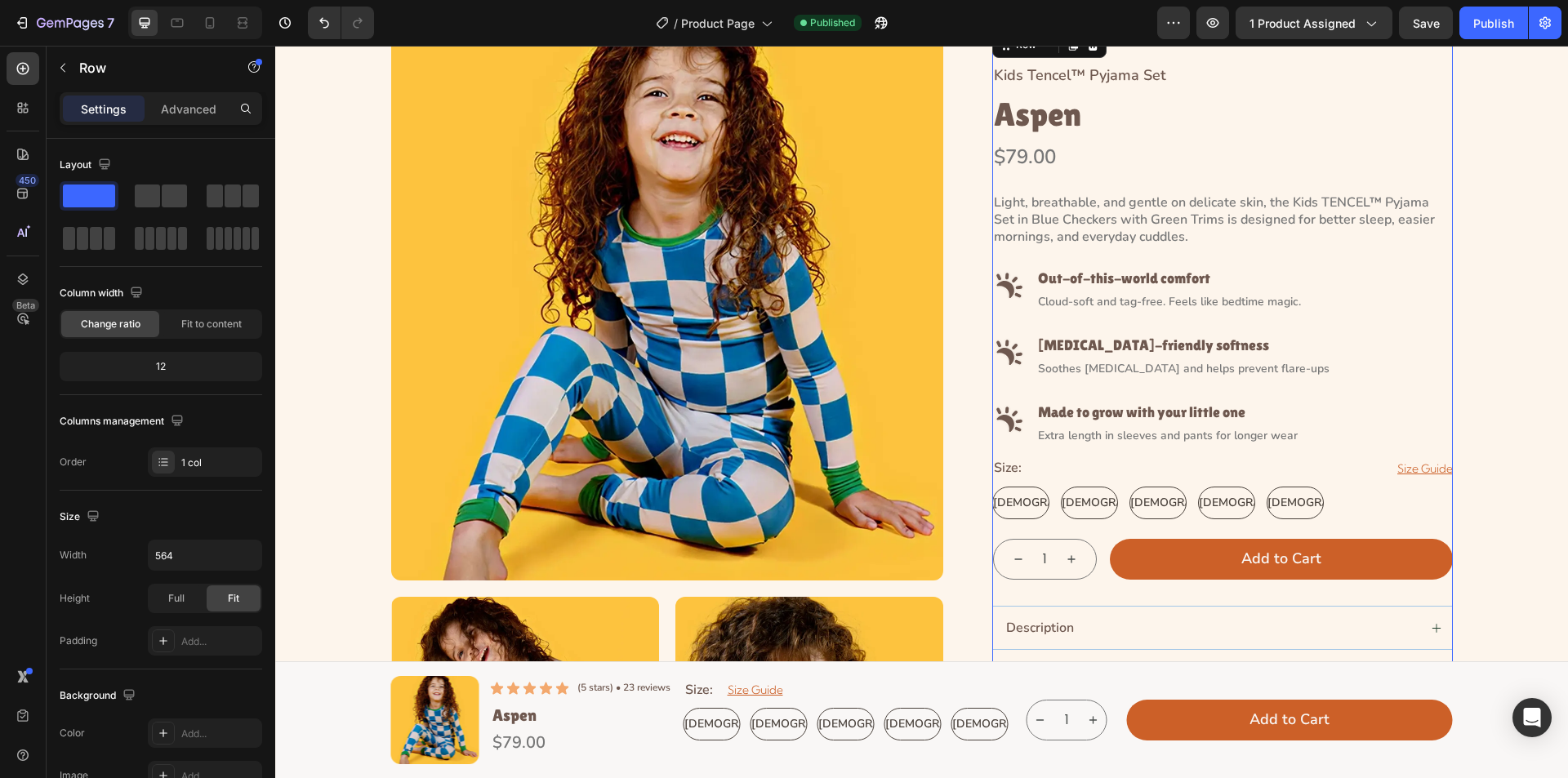
scroll to position [0, 0]
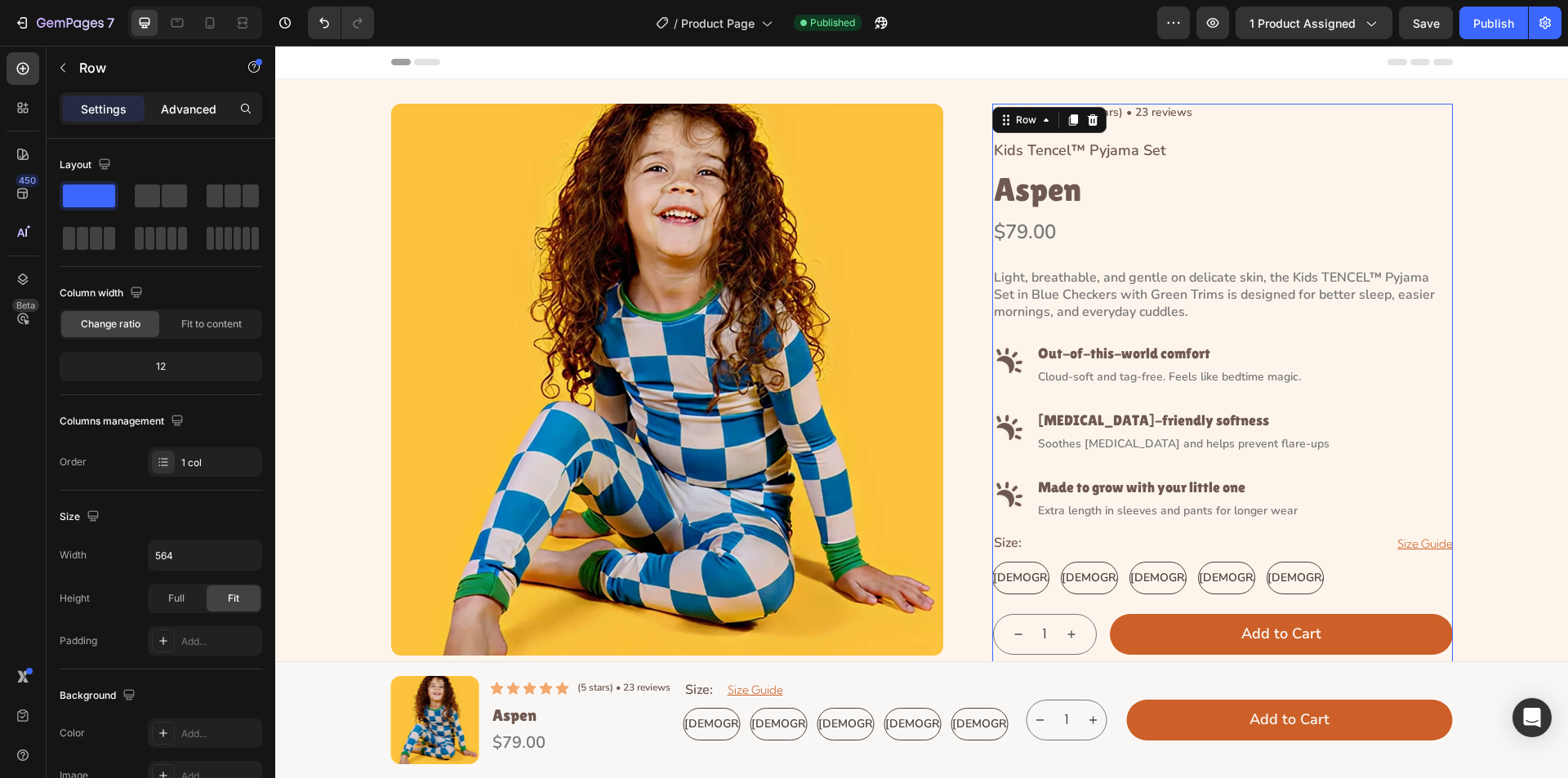
click at [182, 113] on p "Advanced" at bounding box center [189, 109] width 55 height 17
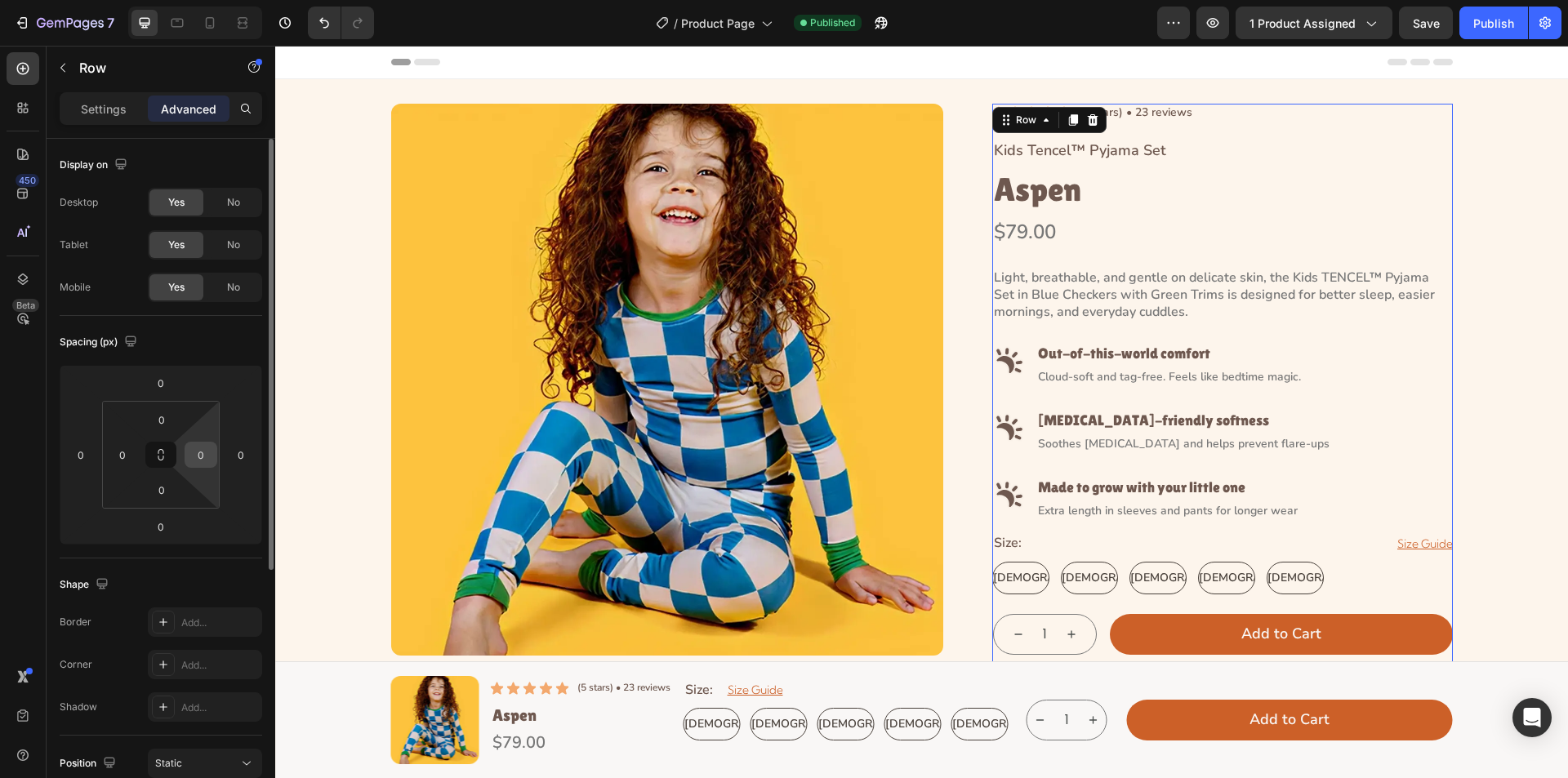
scroll to position [404, 0]
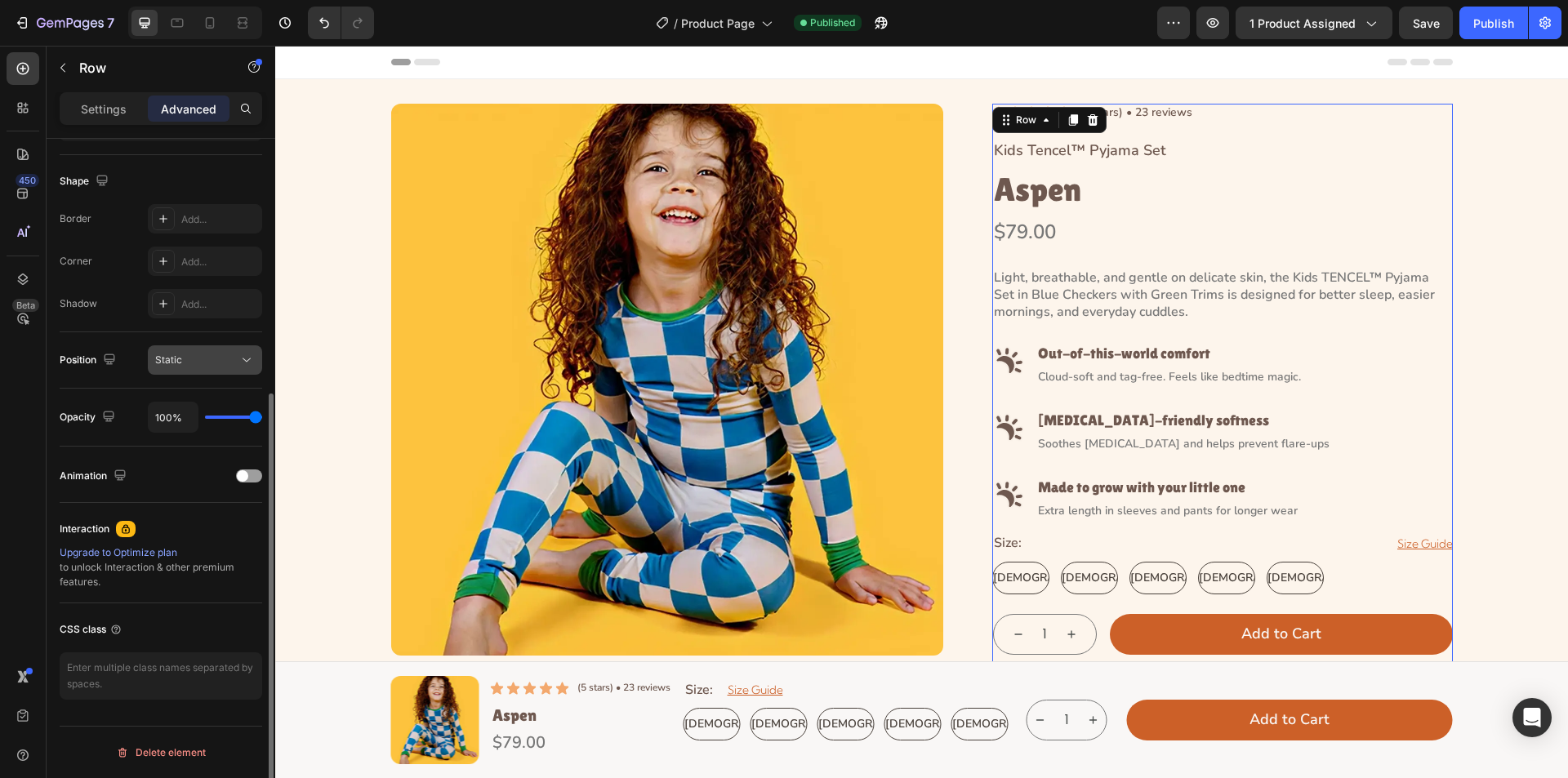
click at [228, 360] on div "Static" at bounding box center [196, 360] width 83 height 15
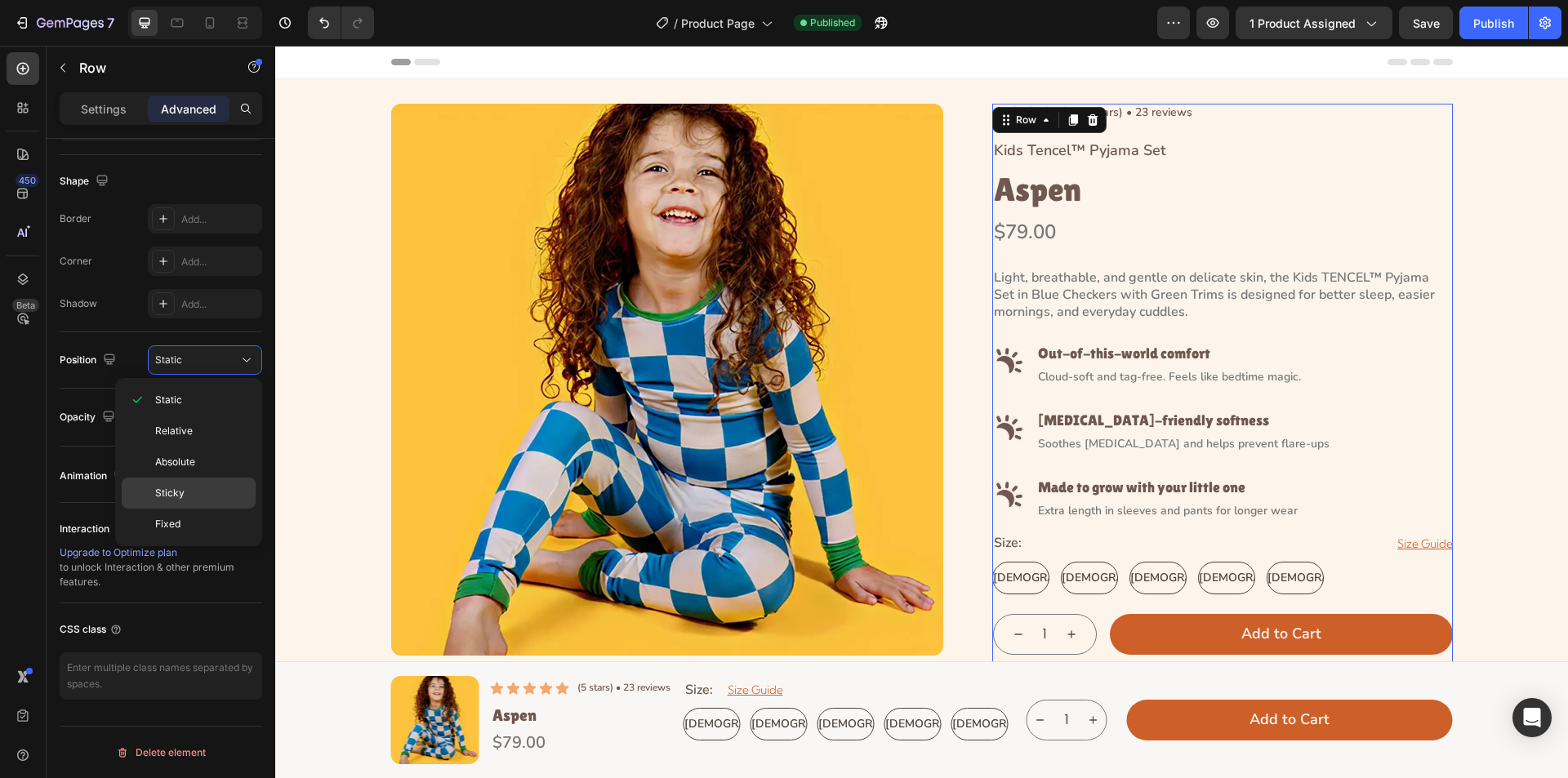
click at [200, 508] on div "Sticky" at bounding box center [189, 524] width 134 height 31
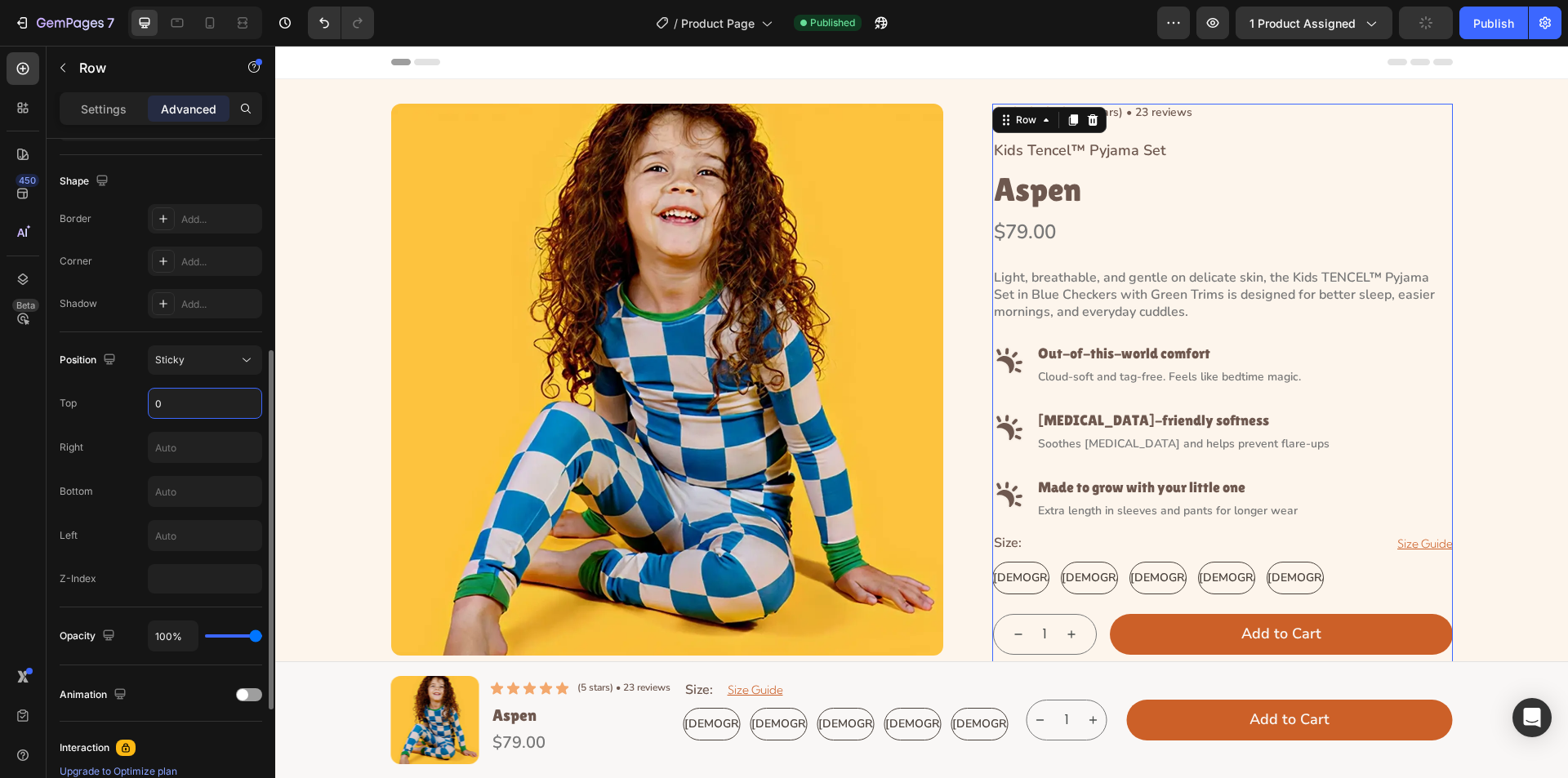
click at [199, 405] on input "0" at bounding box center [205, 404] width 112 height 29
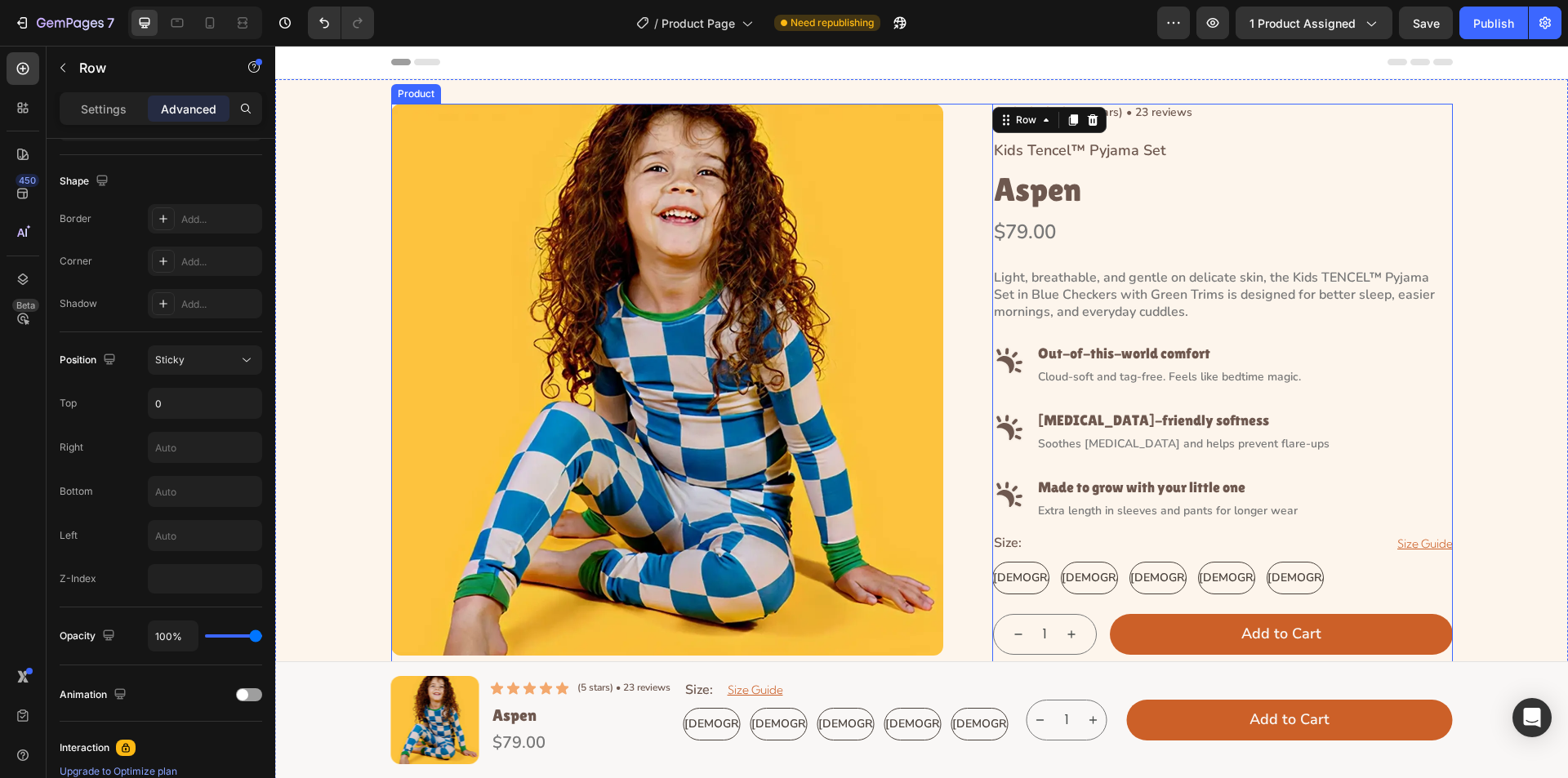
click at [956, 143] on div "Product Images Icon Icon Icon Icon Icon Icon List (5 stars) • 23 reviews Text B…" at bounding box center [922, 664] width 1062 height 1120
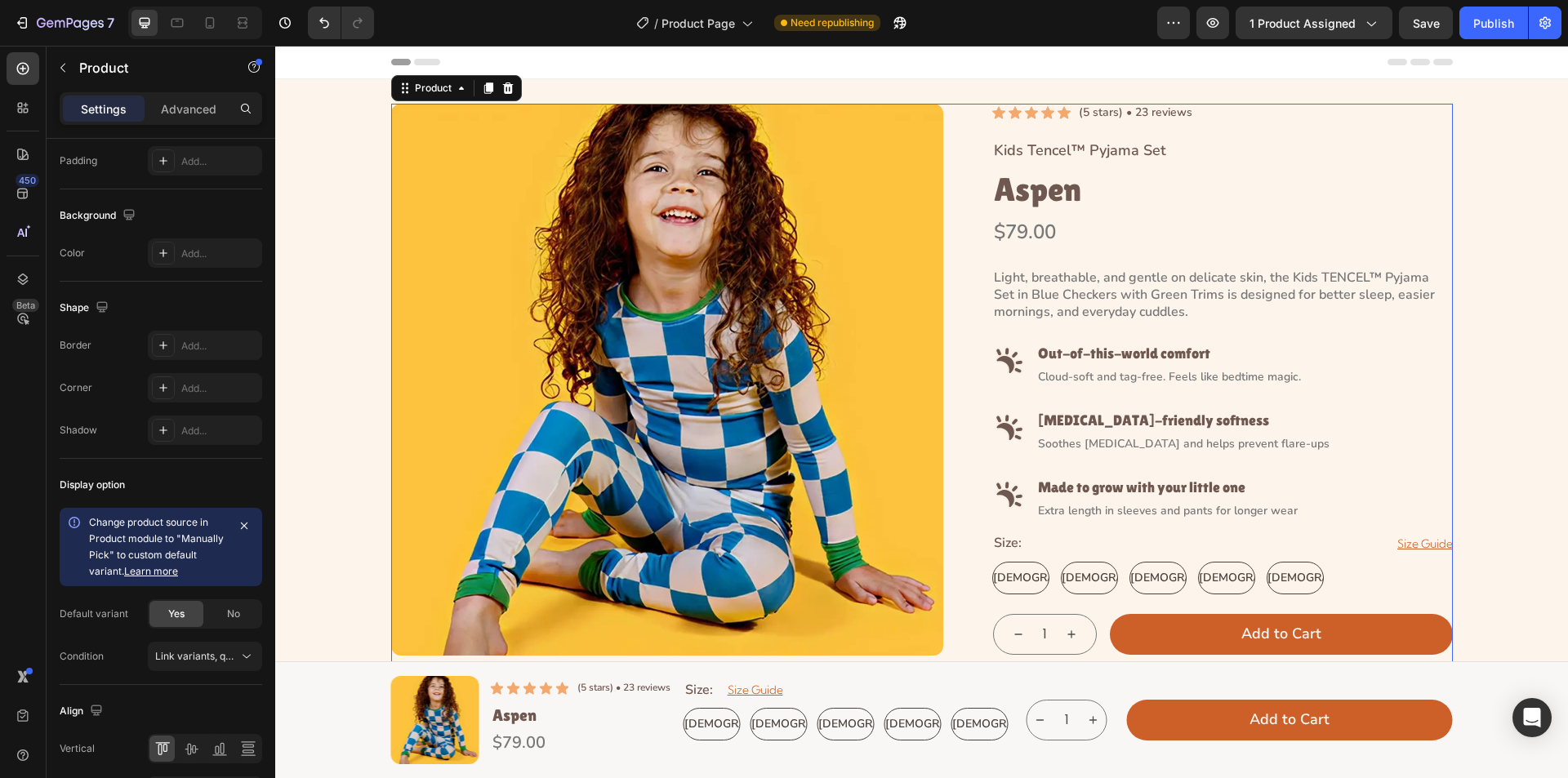
scroll to position [0, 0]
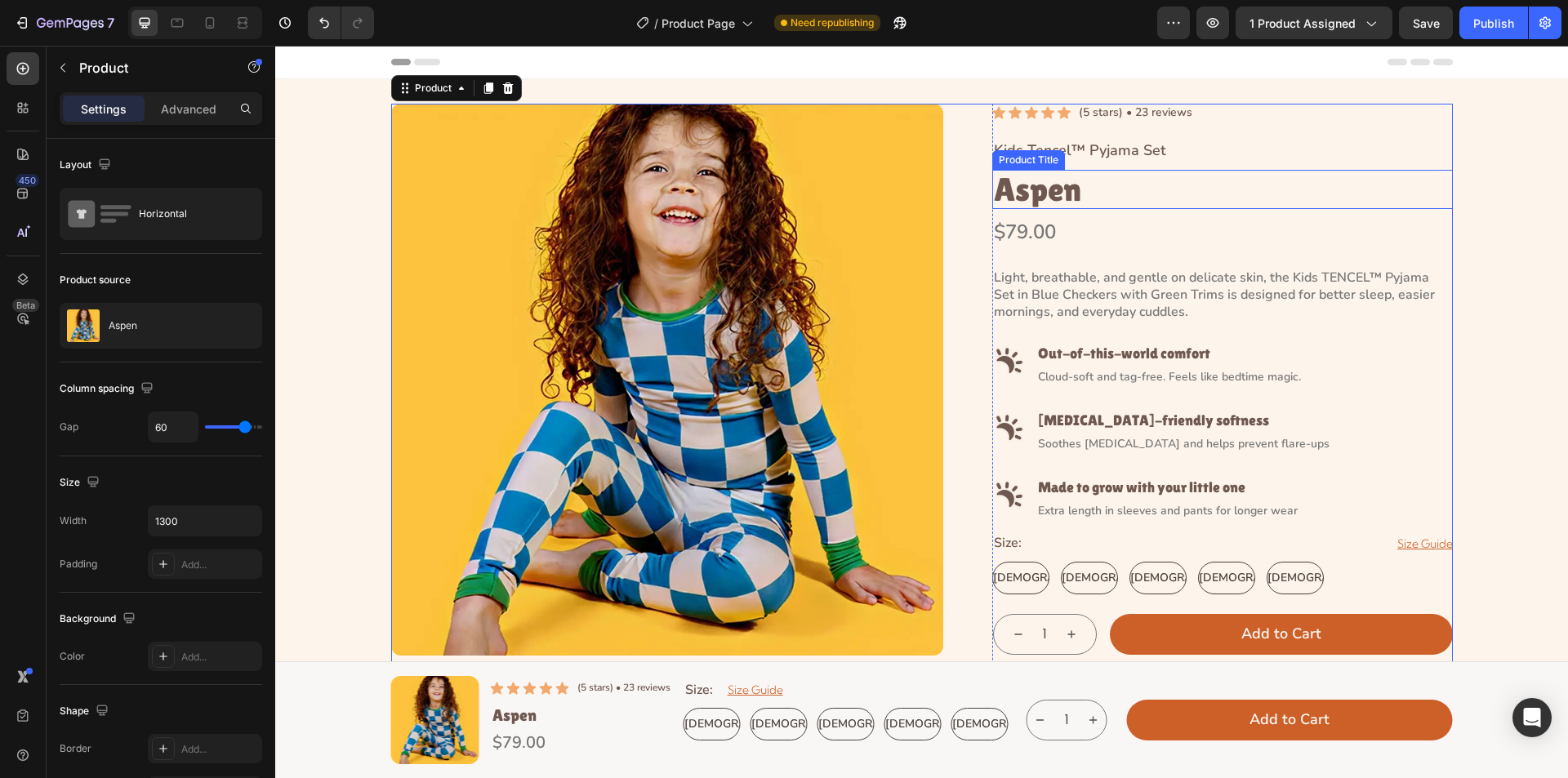
click at [1076, 192] on h1 "Aspen" at bounding box center [1223, 188] width 461 height 39
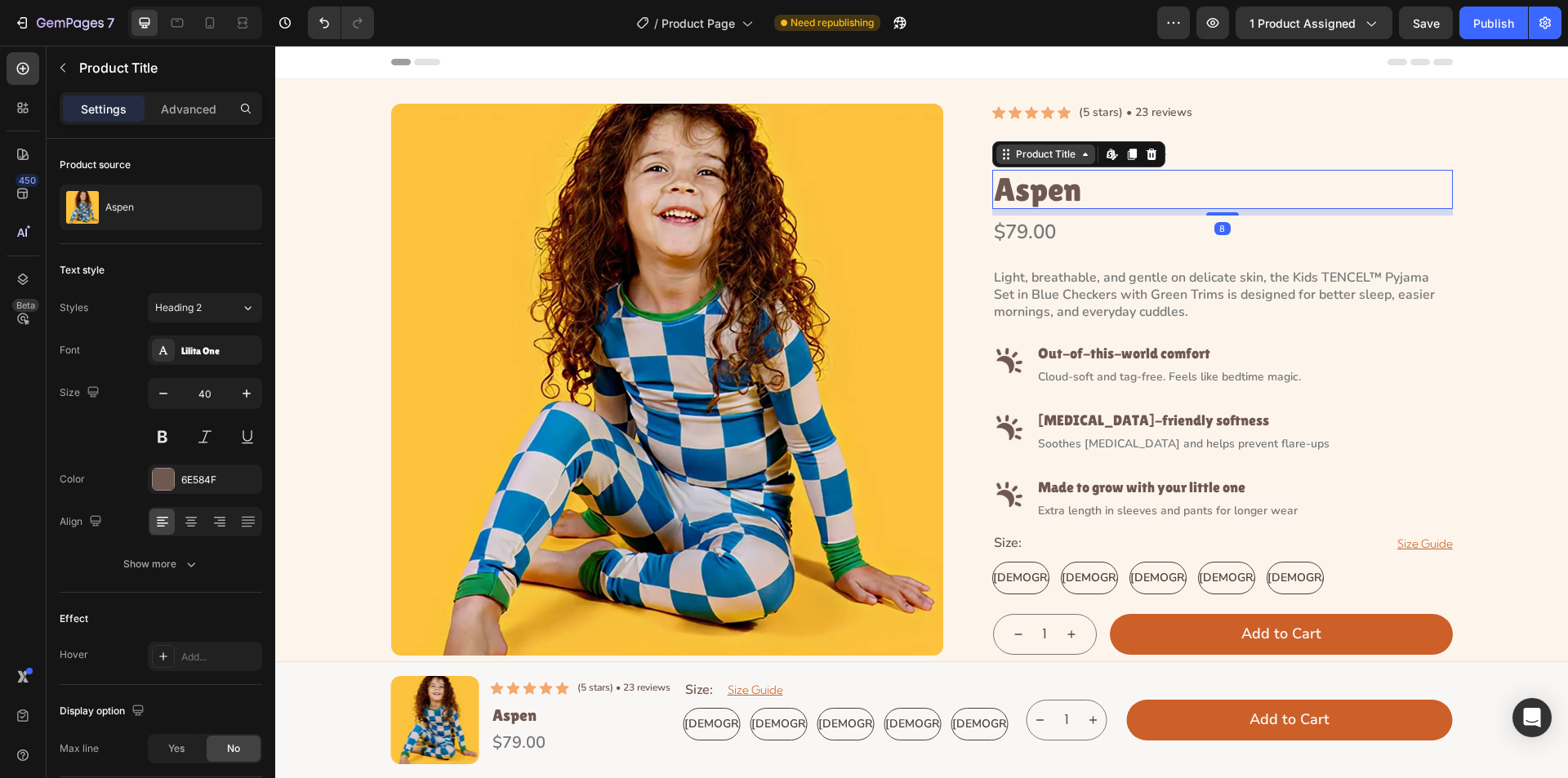
click at [1027, 159] on div "Product Title" at bounding box center [1046, 154] width 67 height 15
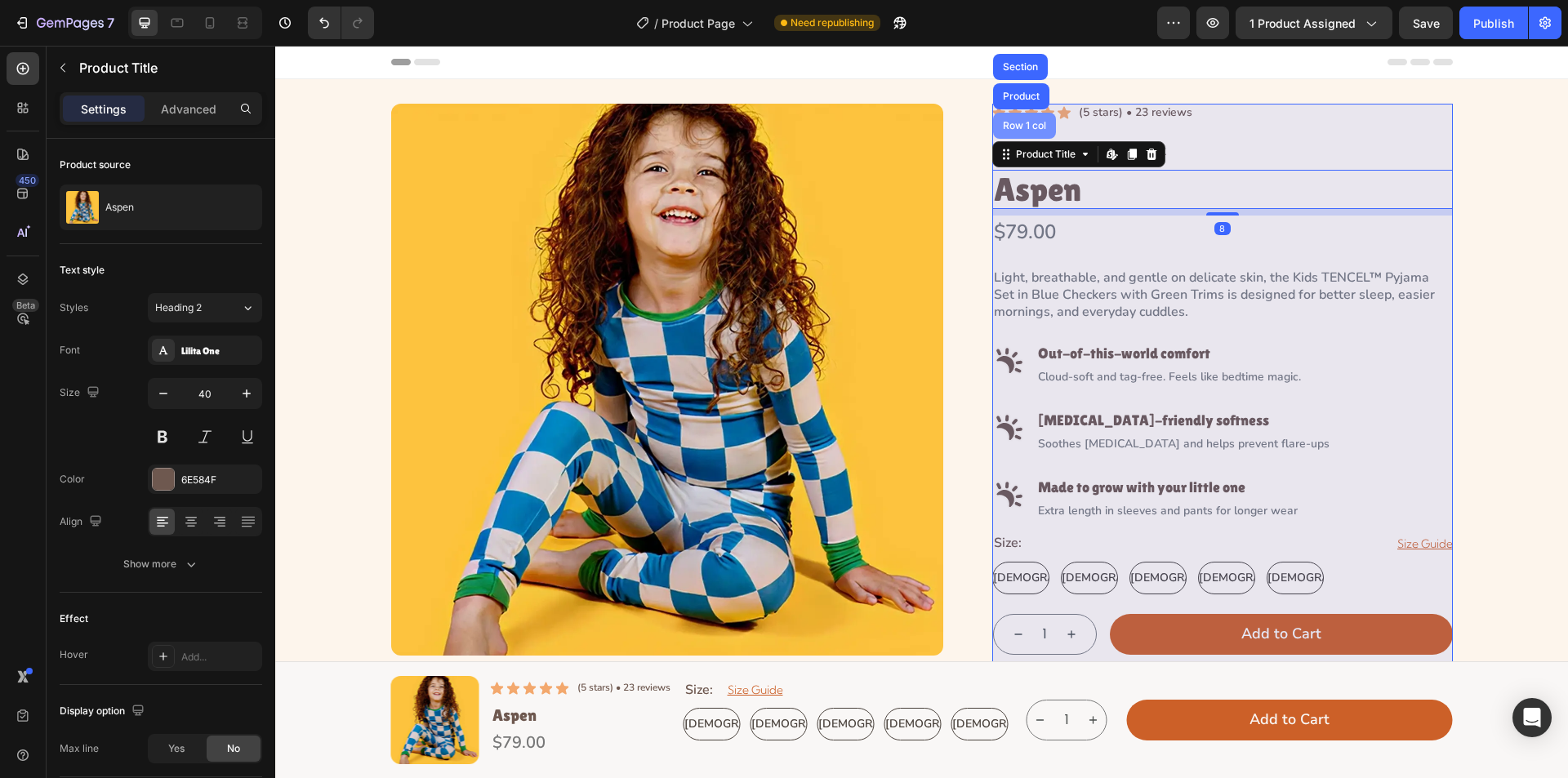
click at [1023, 122] on div "Row 1 col" at bounding box center [1025, 125] width 50 height 10
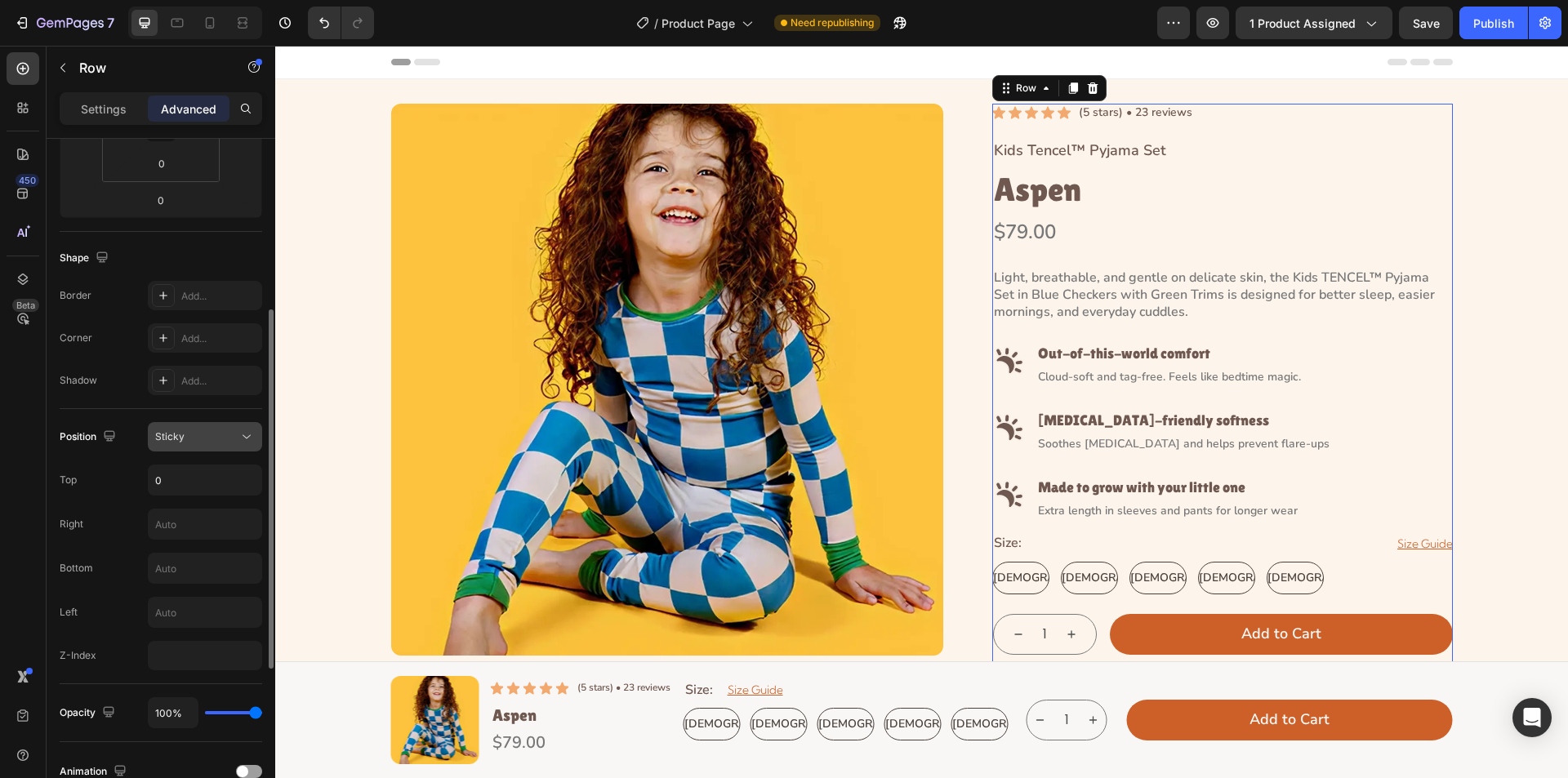
scroll to position [245, 0]
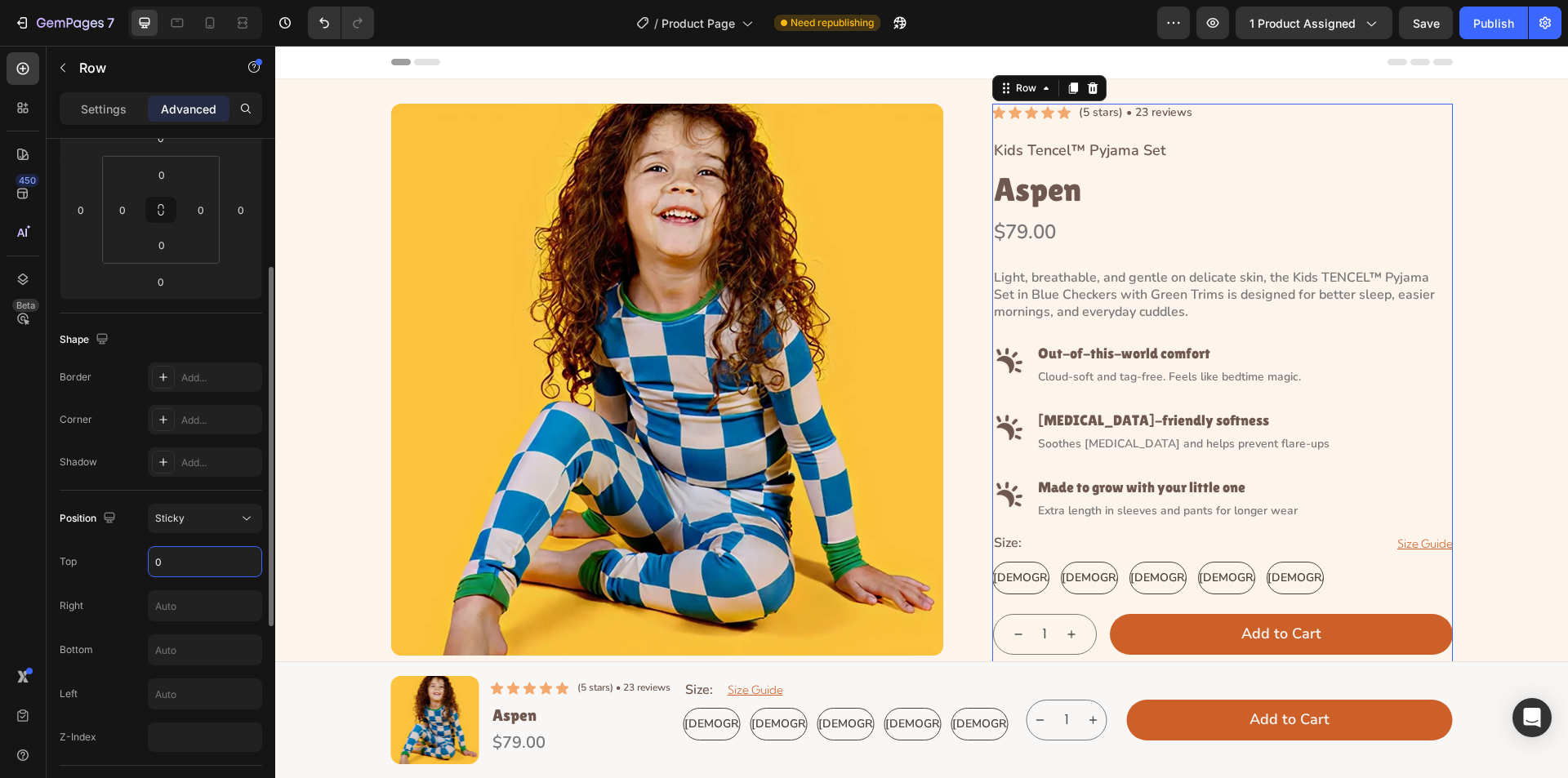
click at [185, 560] on input "0" at bounding box center [205, 562] width 112 height 29
click at [155, 560] on input "0" at bounding box center [205, 562] width 112 height 29
type input "30"
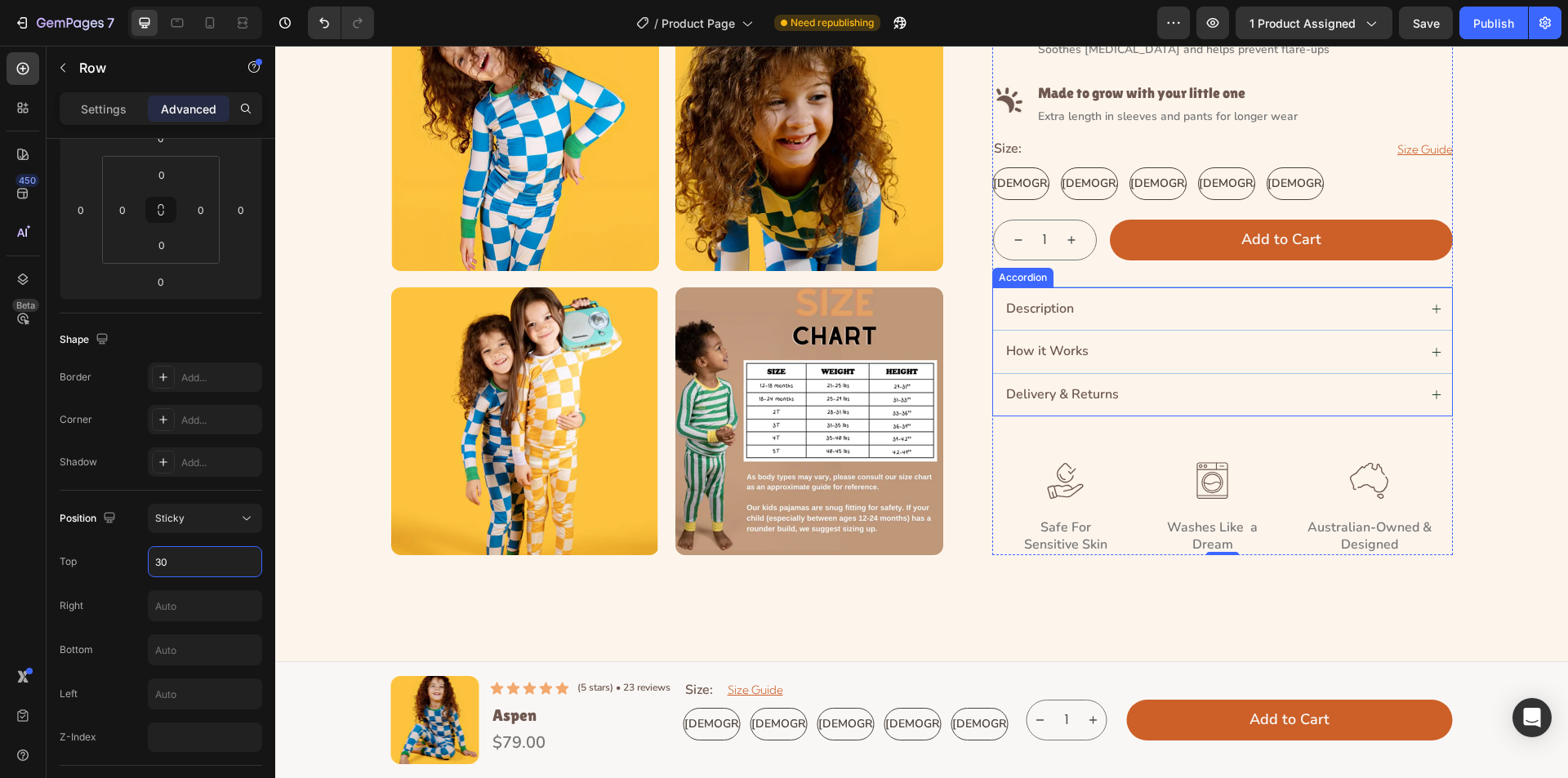
scroll to position [979, 0]
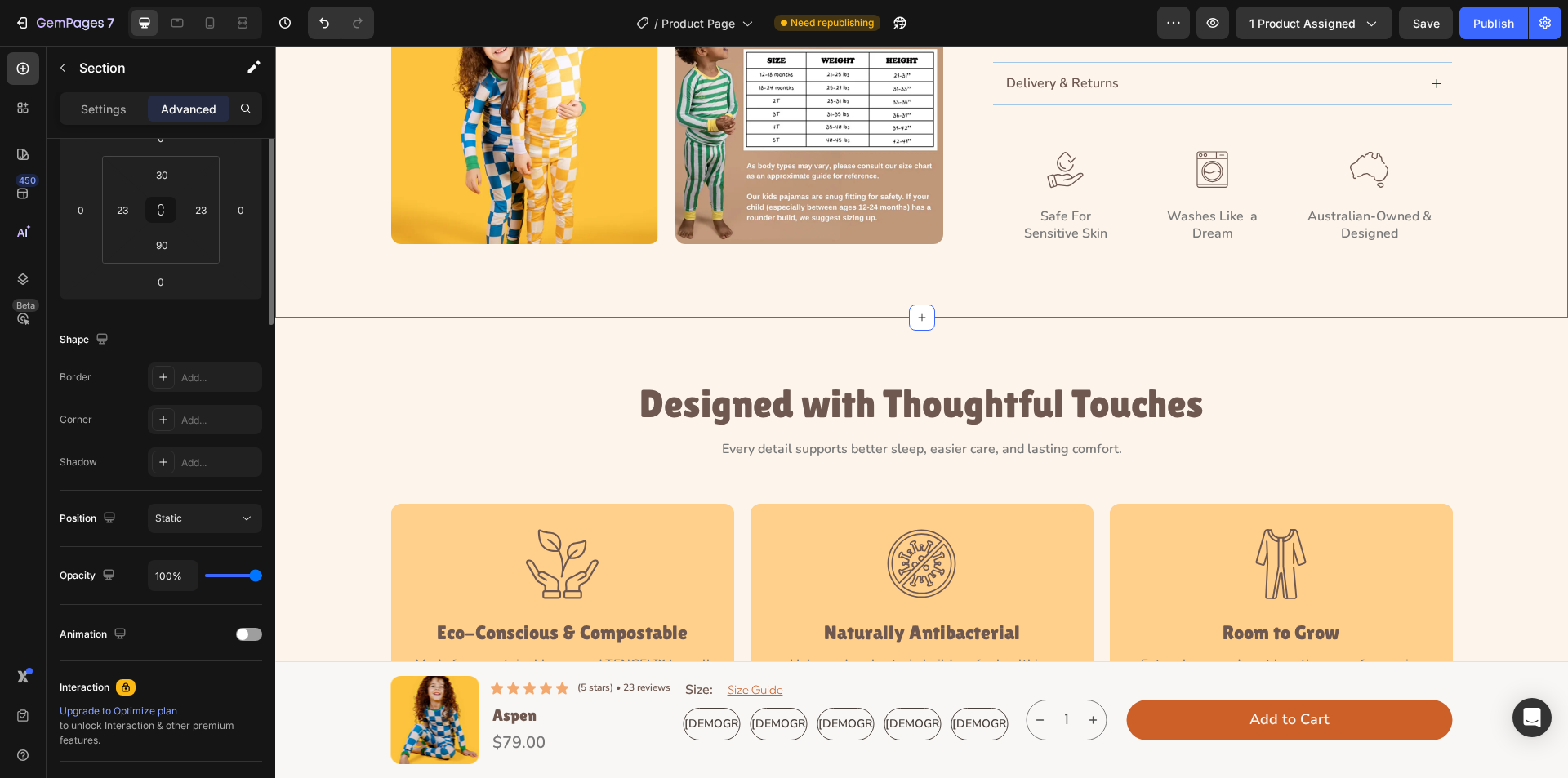
scroll to position [0, 0]
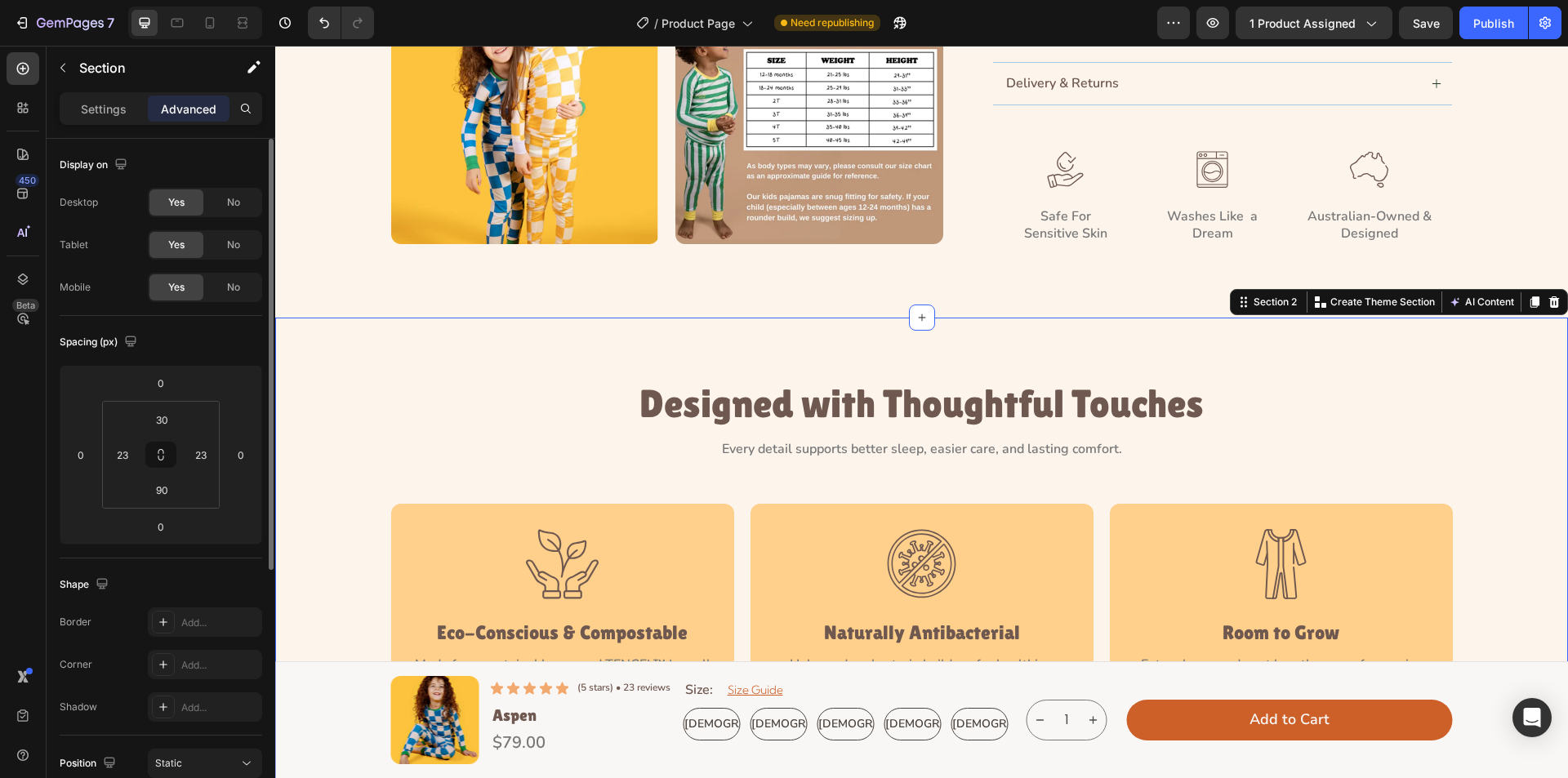
click at [851, 377] on div "Designed with Thoughtful Touches Heading Every detail supports better sleep, ea…" at bounding box center [921, 656] width 1293 height 679
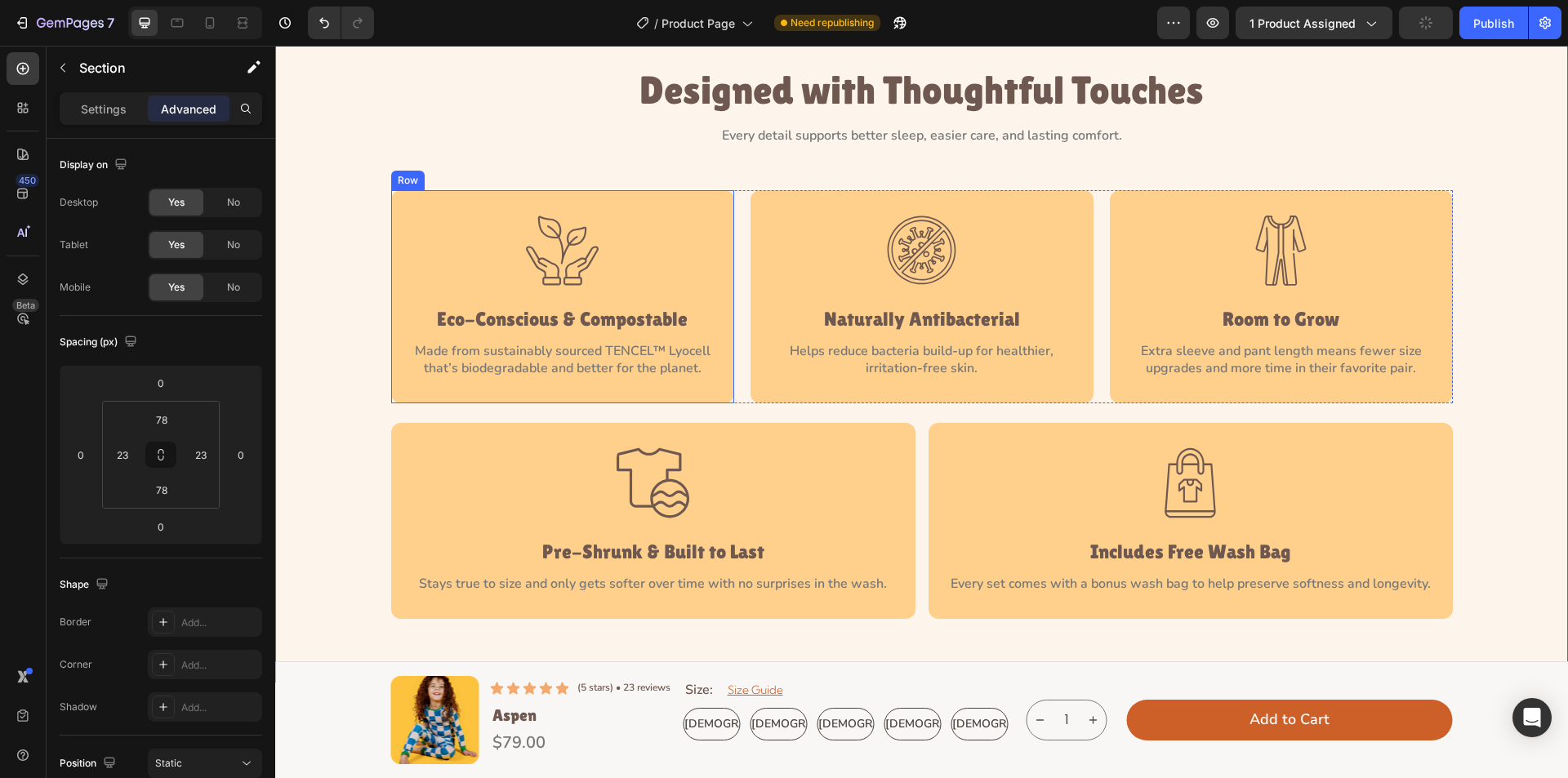
scroll to position [915, 0]
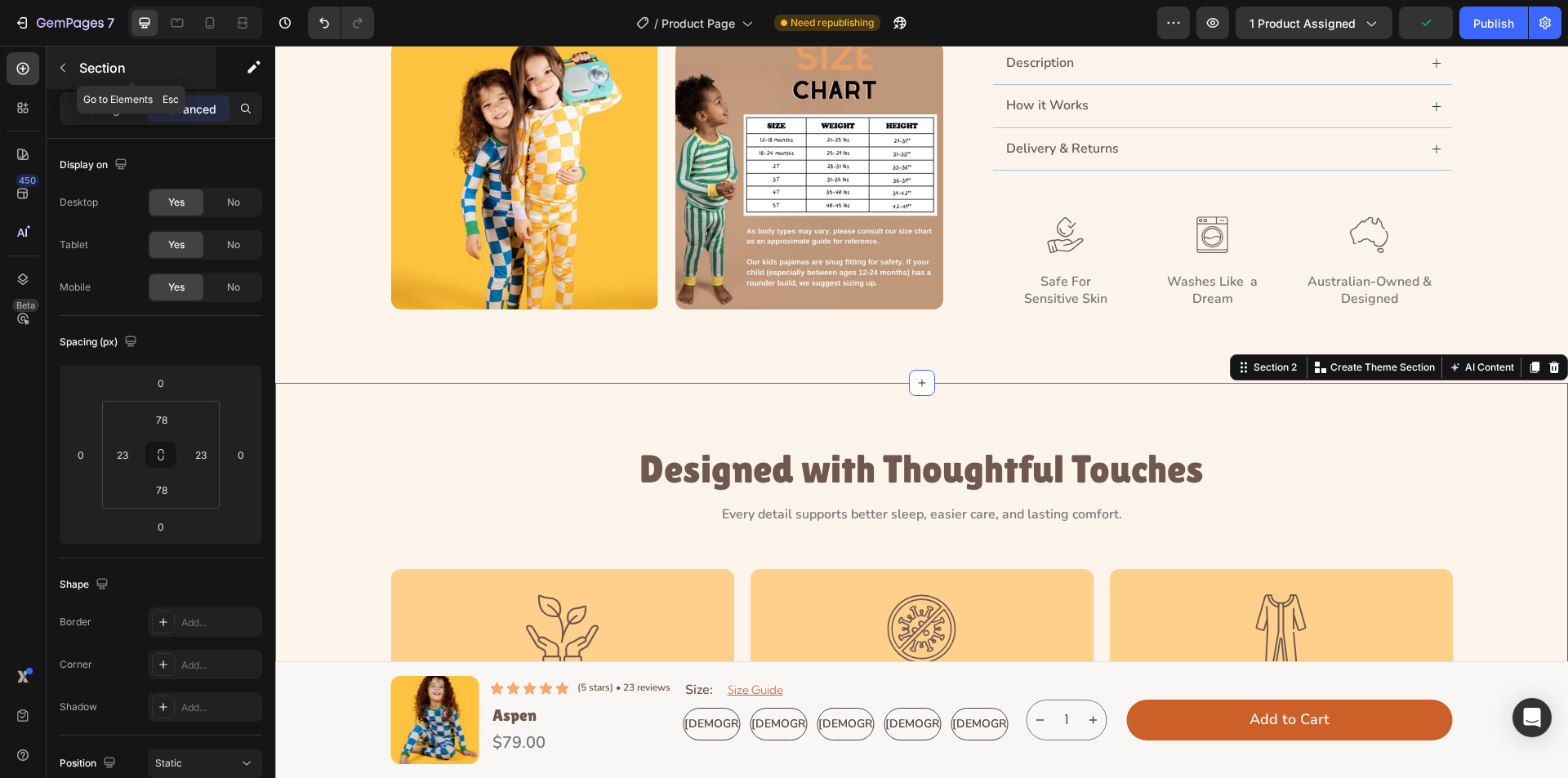
click at [64, 66] on icon "button" at bounding box center [63, 68] width 5 height 9
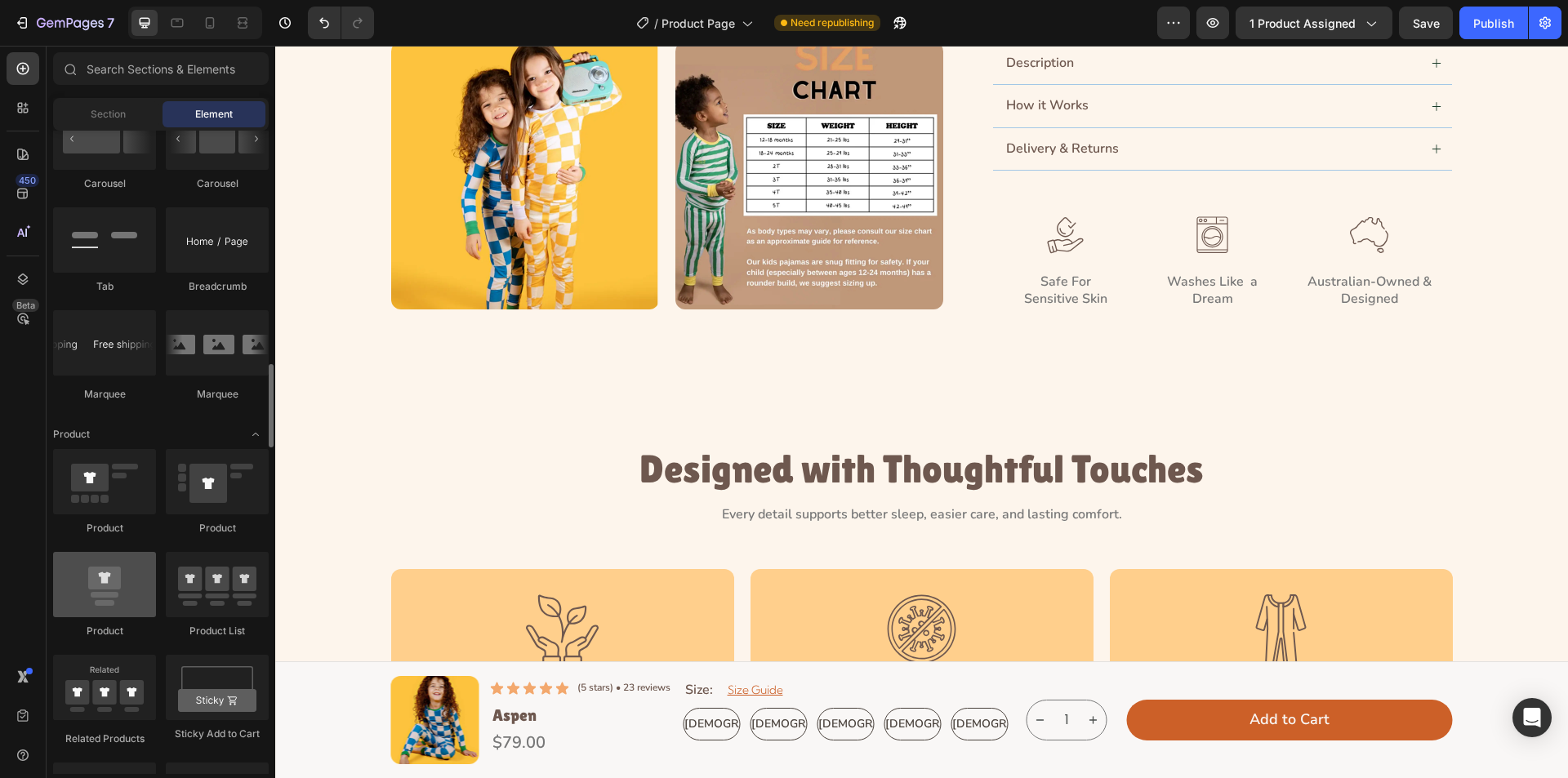
scroll to position [1551, 0]
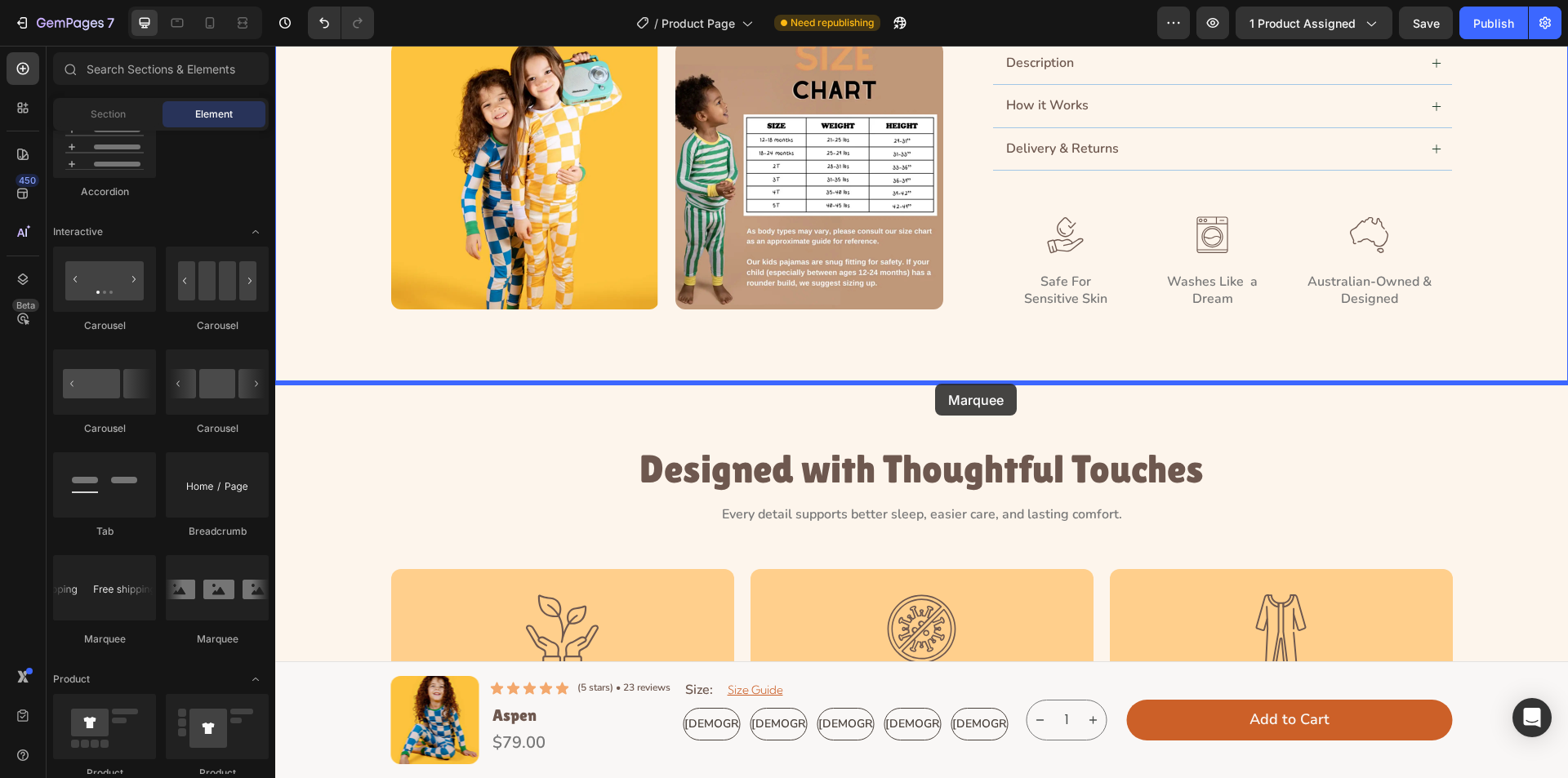
drag, startPoint x: 375, startPoint y: 643, endPoint x: 935, endPoint y: 384, distance: 617.0
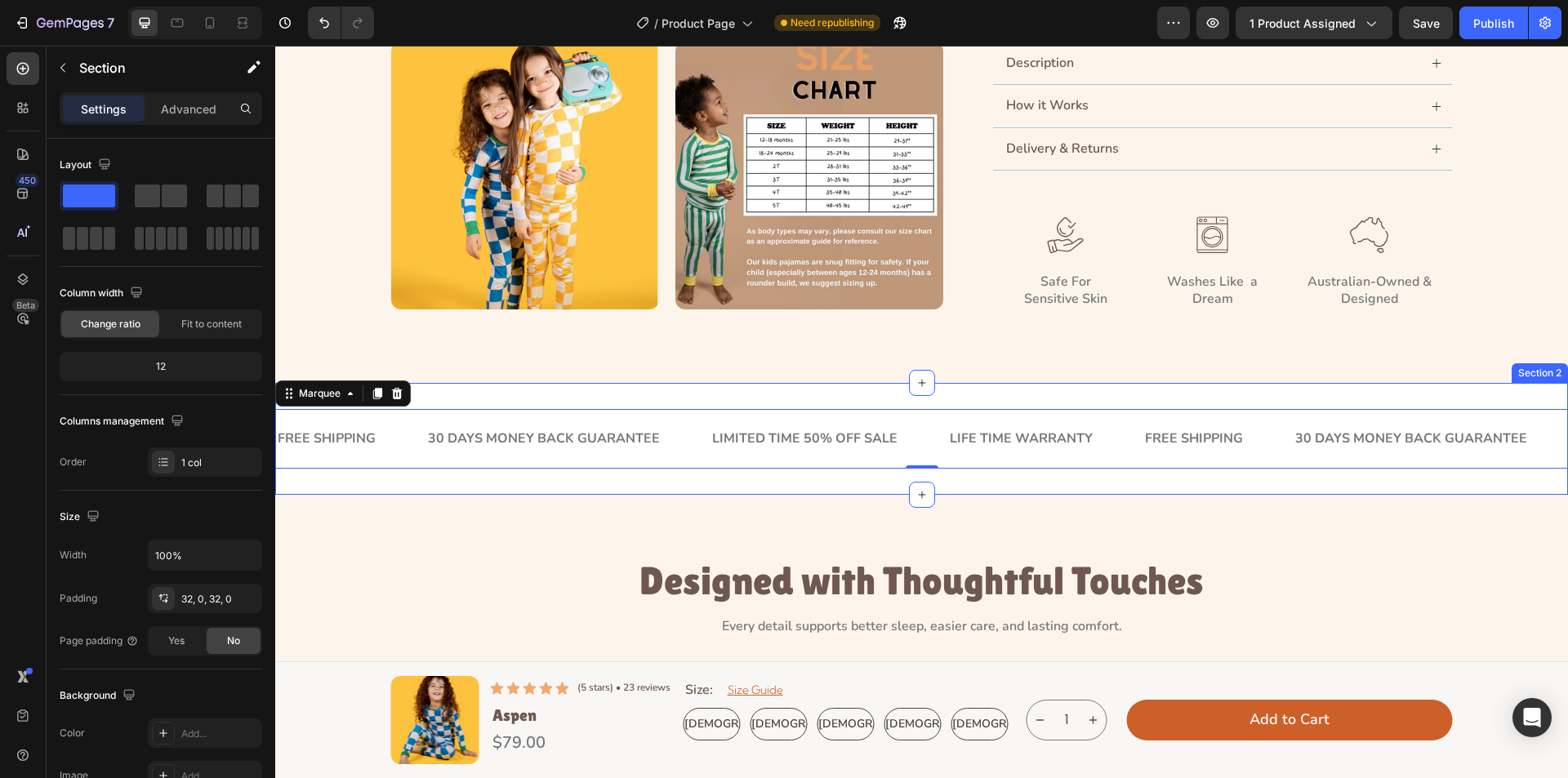
click at [313, 490] on div "FREE SHIPPING Text Block 30 DAYS MONEY BACK GUARANTEE Text Block LIMITED TIME 5…" at bounding box center [921, 438] width 1293 height 112
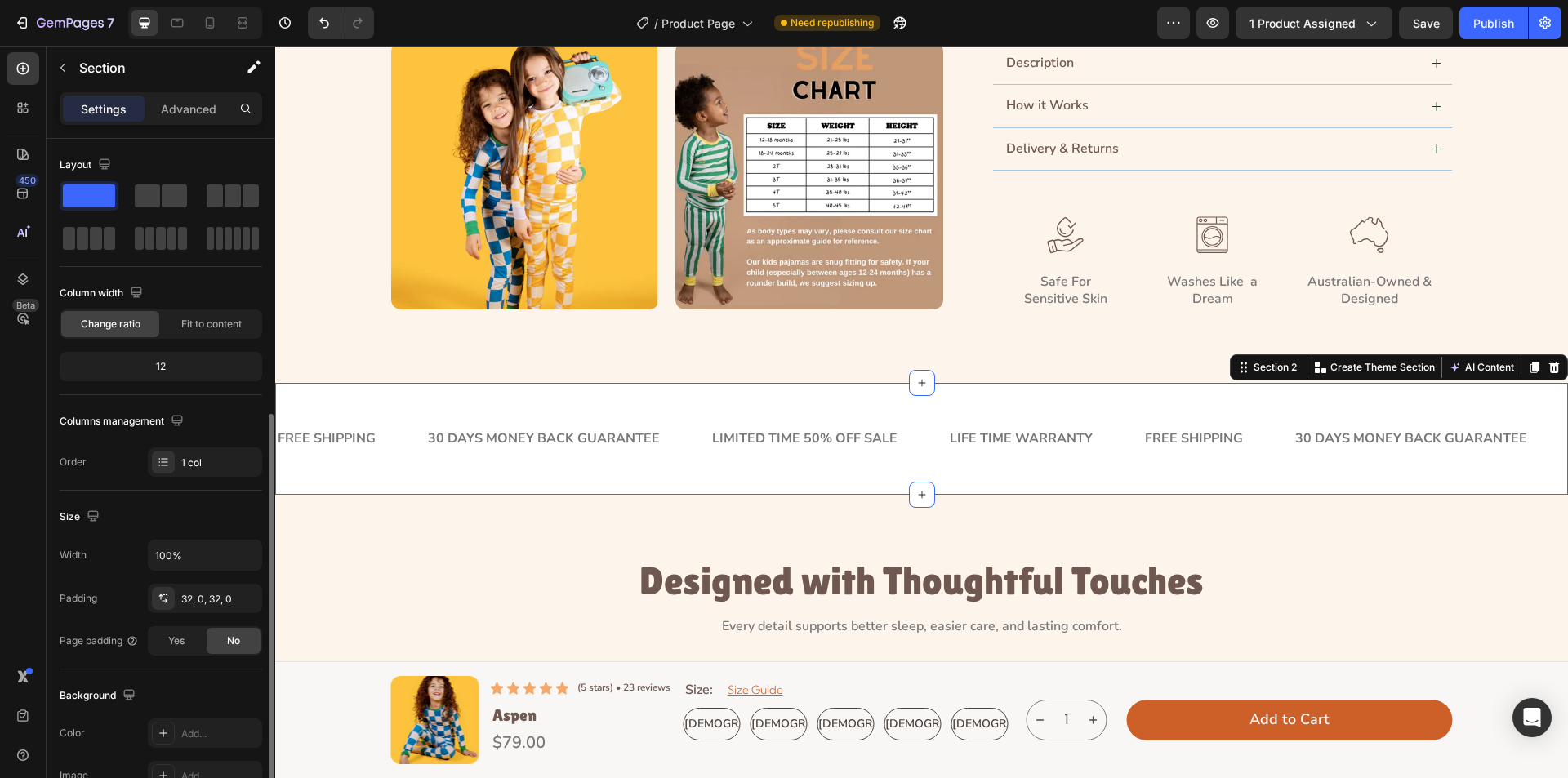
scroll to position [245, 0]
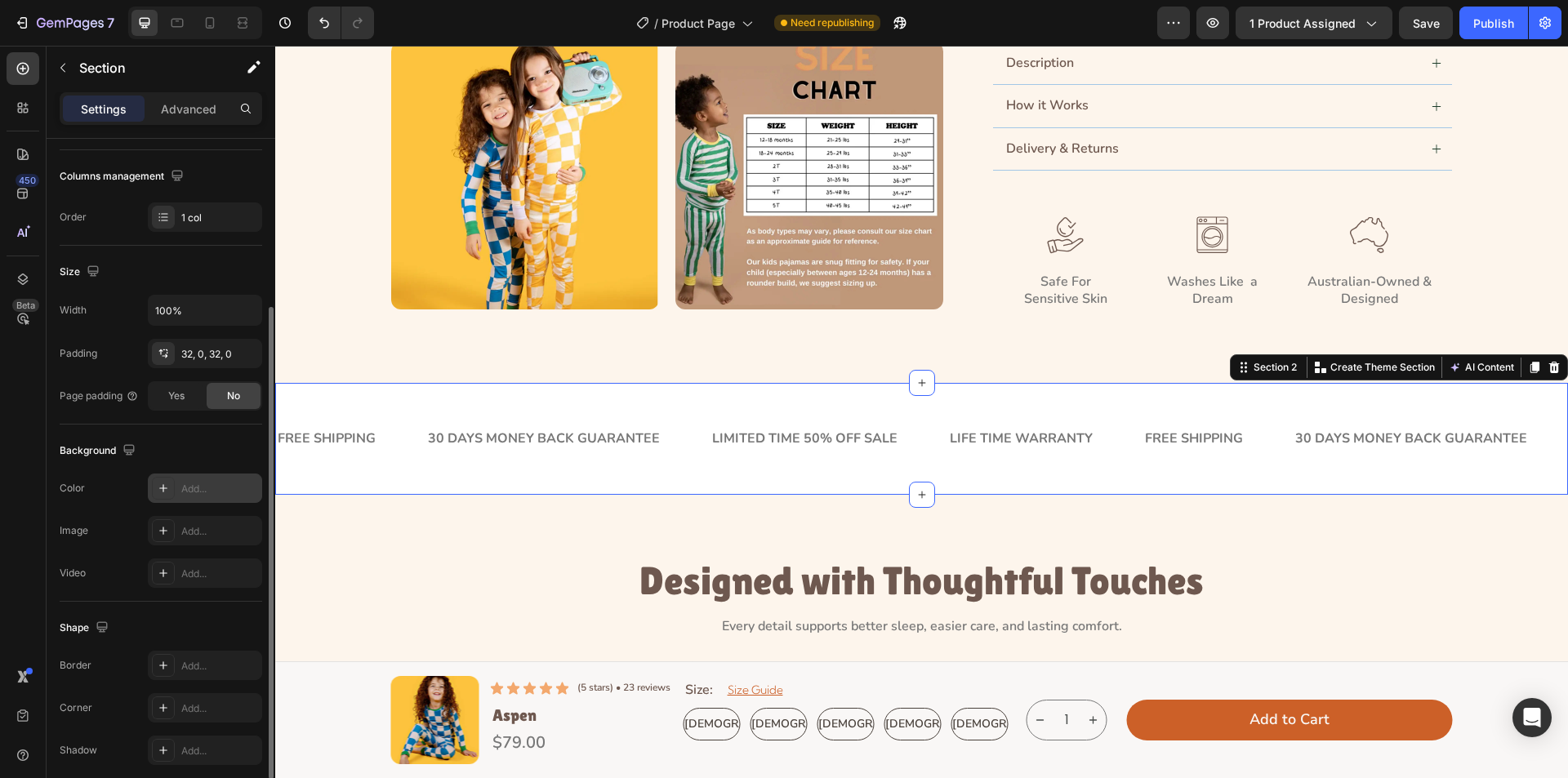
click at [156, 485] on div at bounding box center [163, 488] width 22 height 22
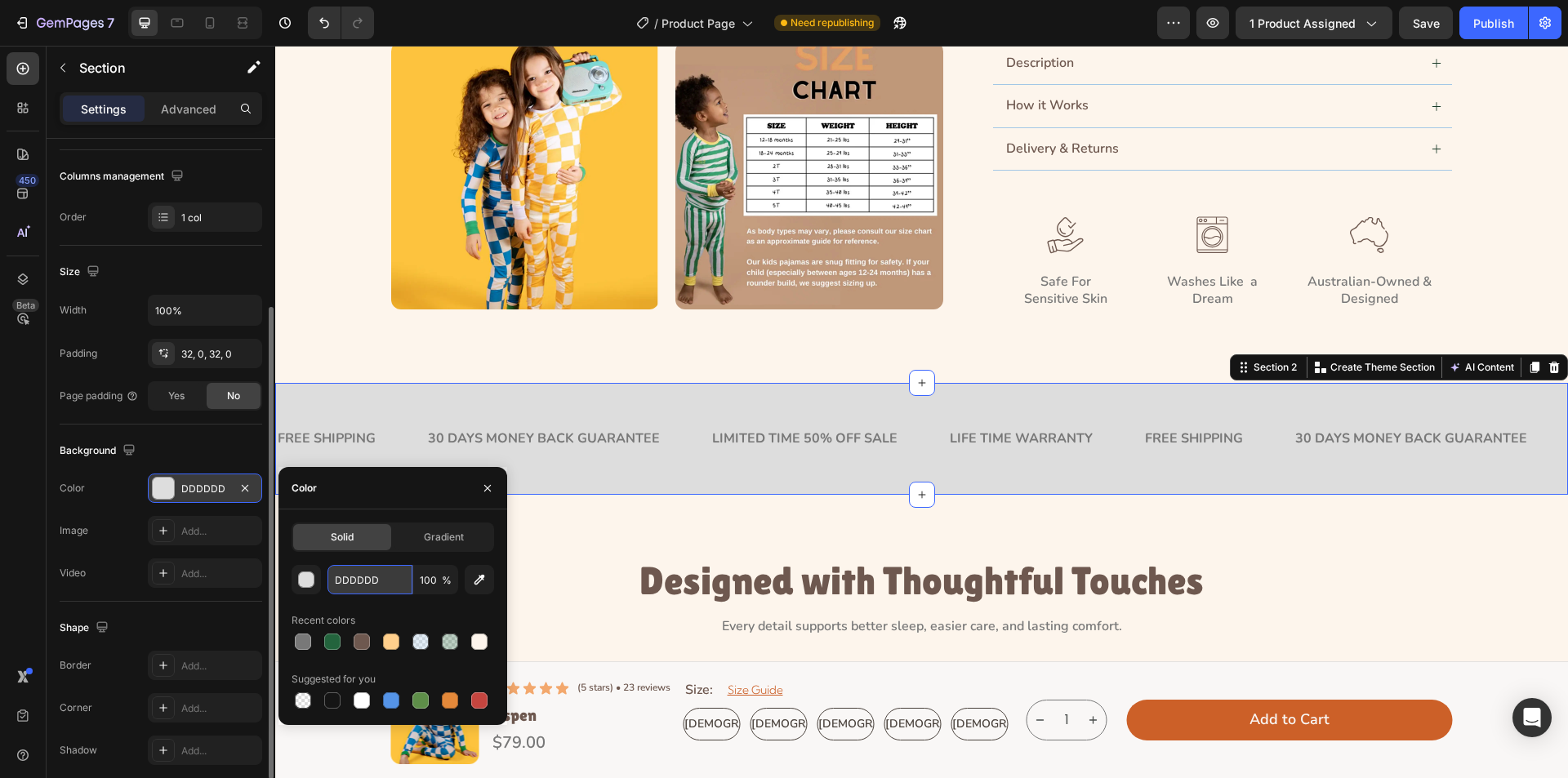
click at [368, 577] on input "DDDDDD" at bounding box center [370, 580] width 85 height 29
paste input "#FFCF8C"
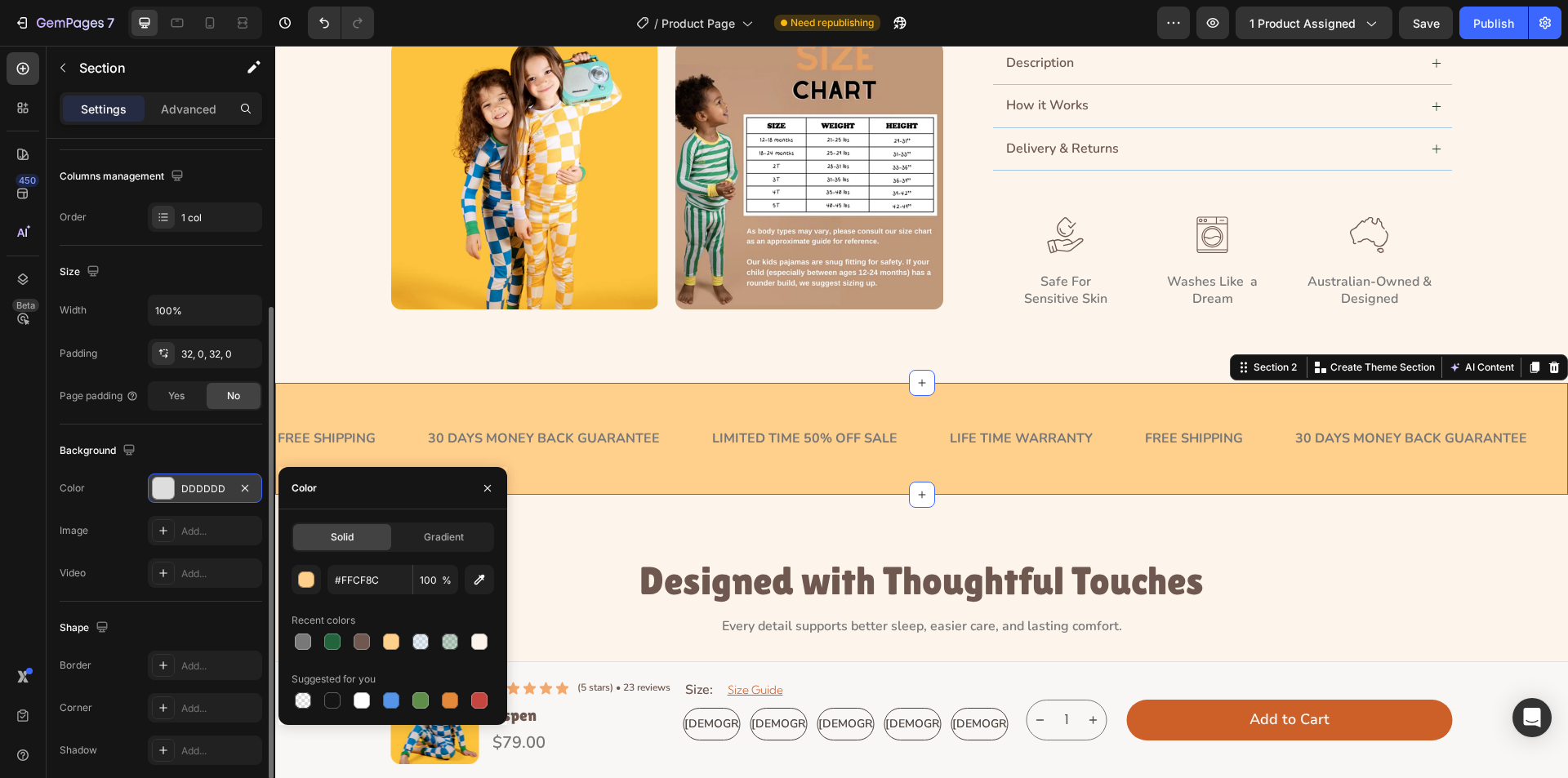
type input "FFCF8C"
click at [329, 430] on div "FREE SHIPPING" at bounding box center [326, 439] width 101 height 21
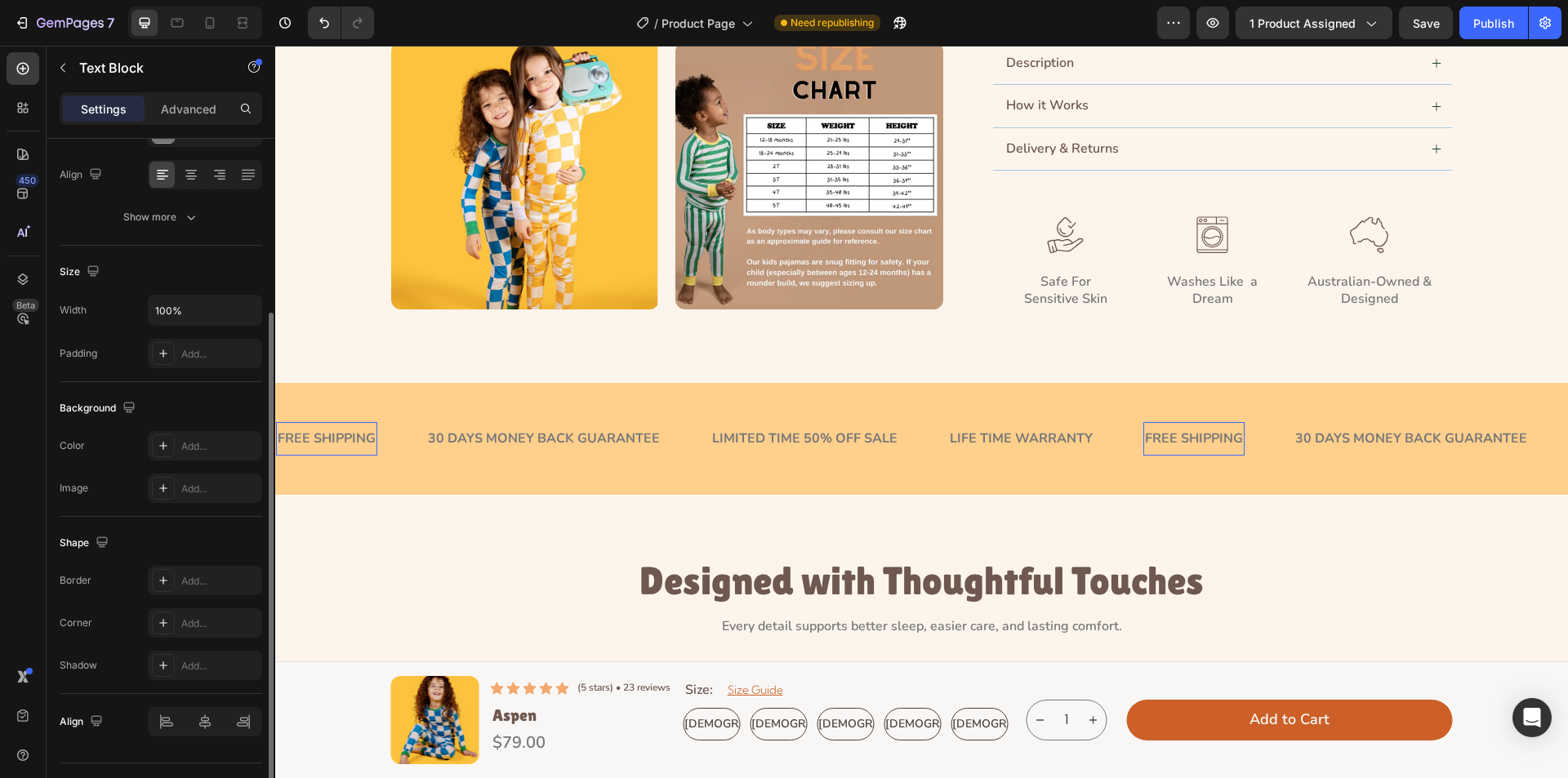
click at [329, 430] on div "FREE SHIPPING" at bounding box center [326, 439] width 101 height 21
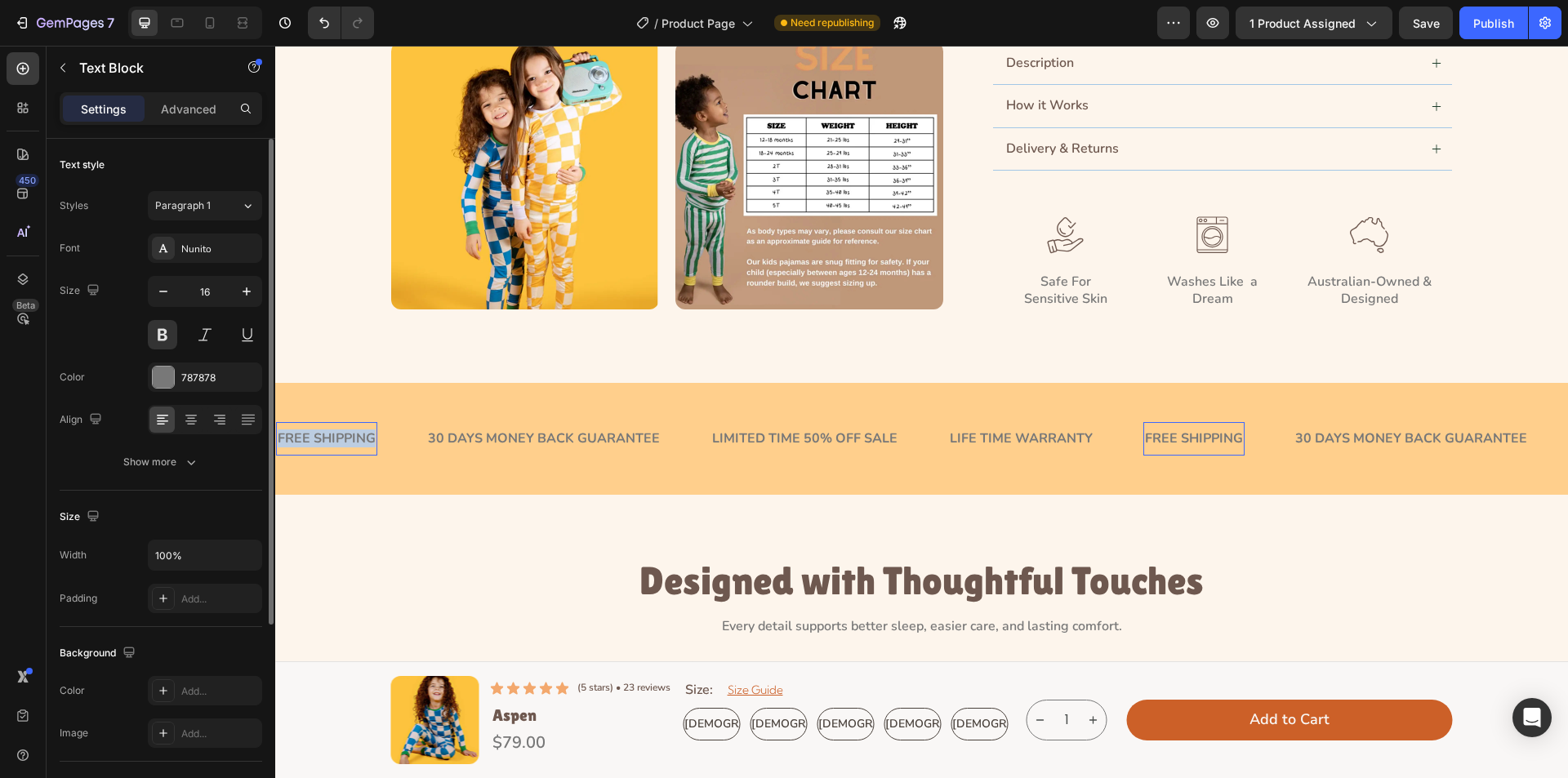
click at [329, 430] on p "FREE SHIPPING" at bounding box center [326, 439] width 98 height 17
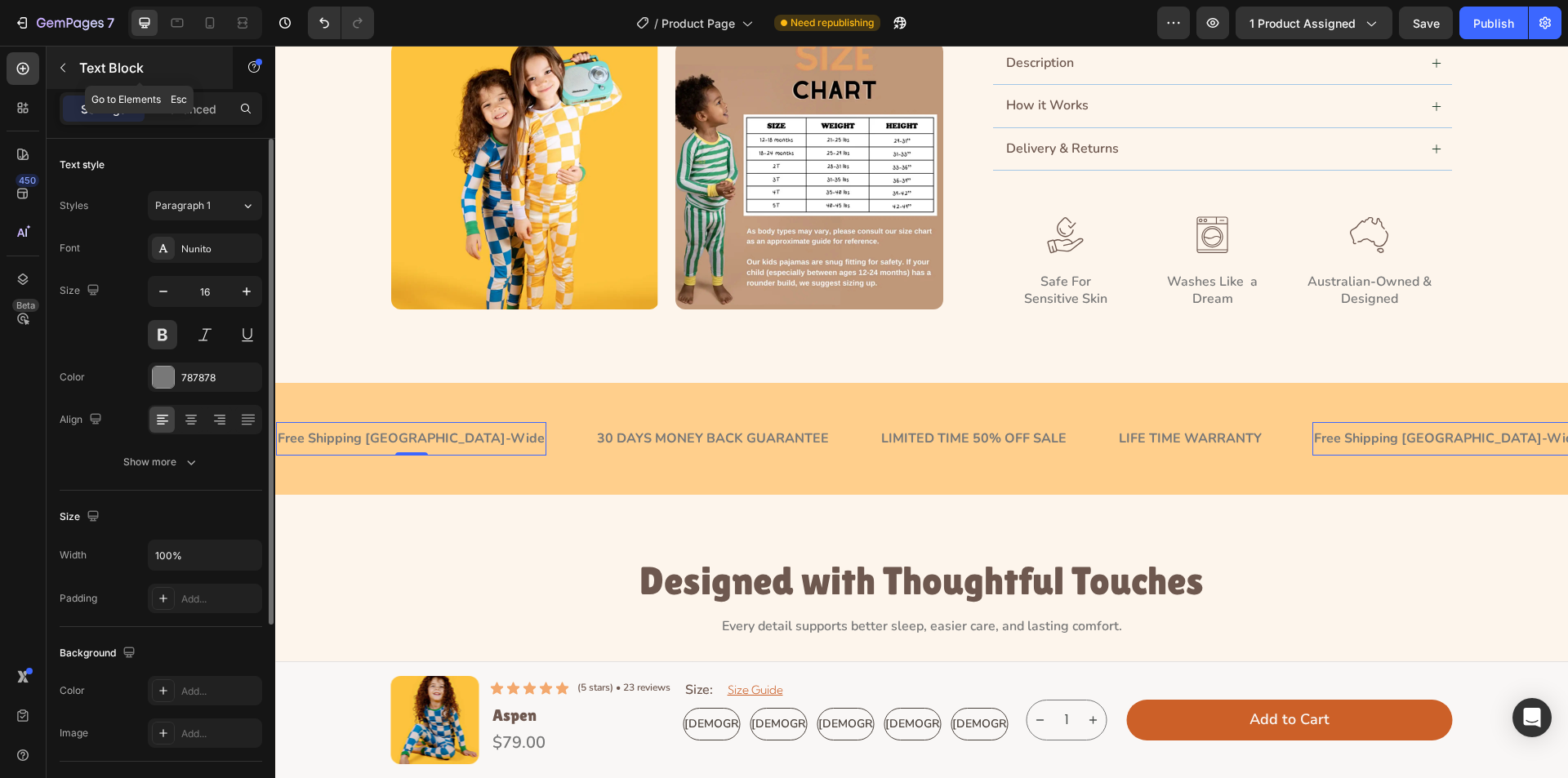
click at [63, 63] on icon "button" at bounding box center [62, 67] width 13 height 13
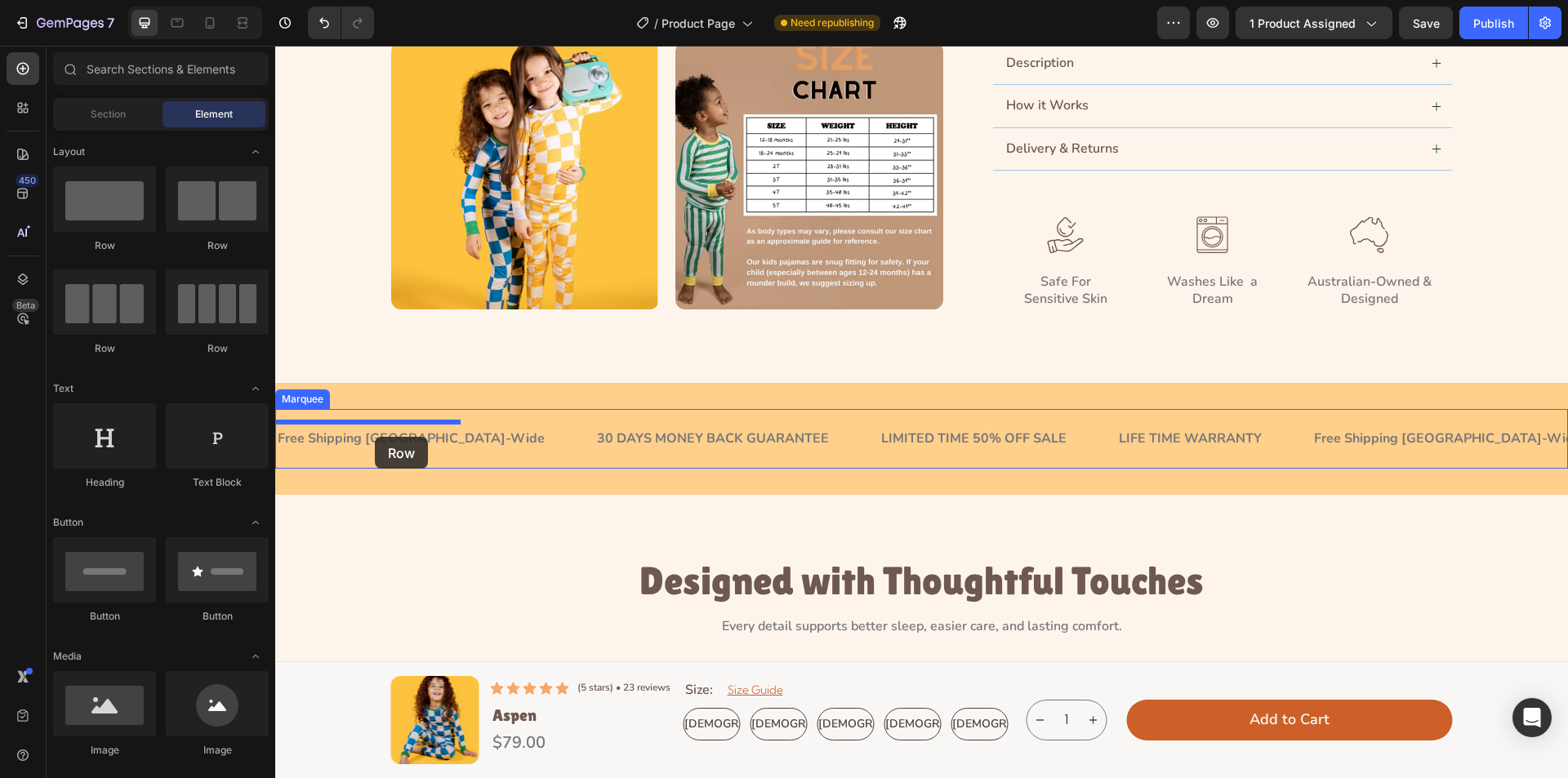
drag, startPoint x: 501, startPoint y: 258, endPoint x: 375, endPoint y: 437, distance: 218.9
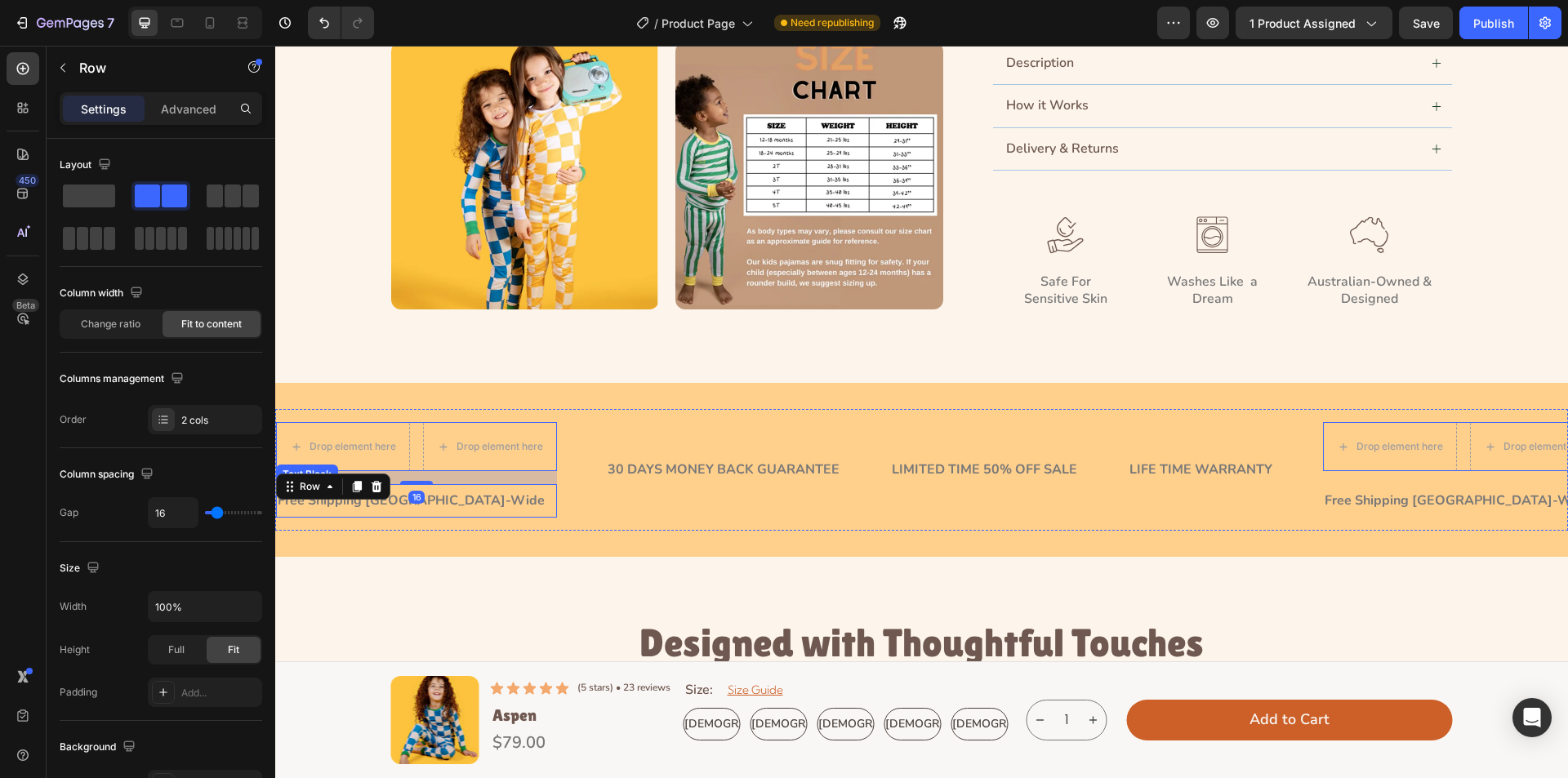
click at [434, 493] on p "Free Shipping [GEOGRAPHIC_DATA]-Wide" at bounding box center [416, 501] width 278 height 17
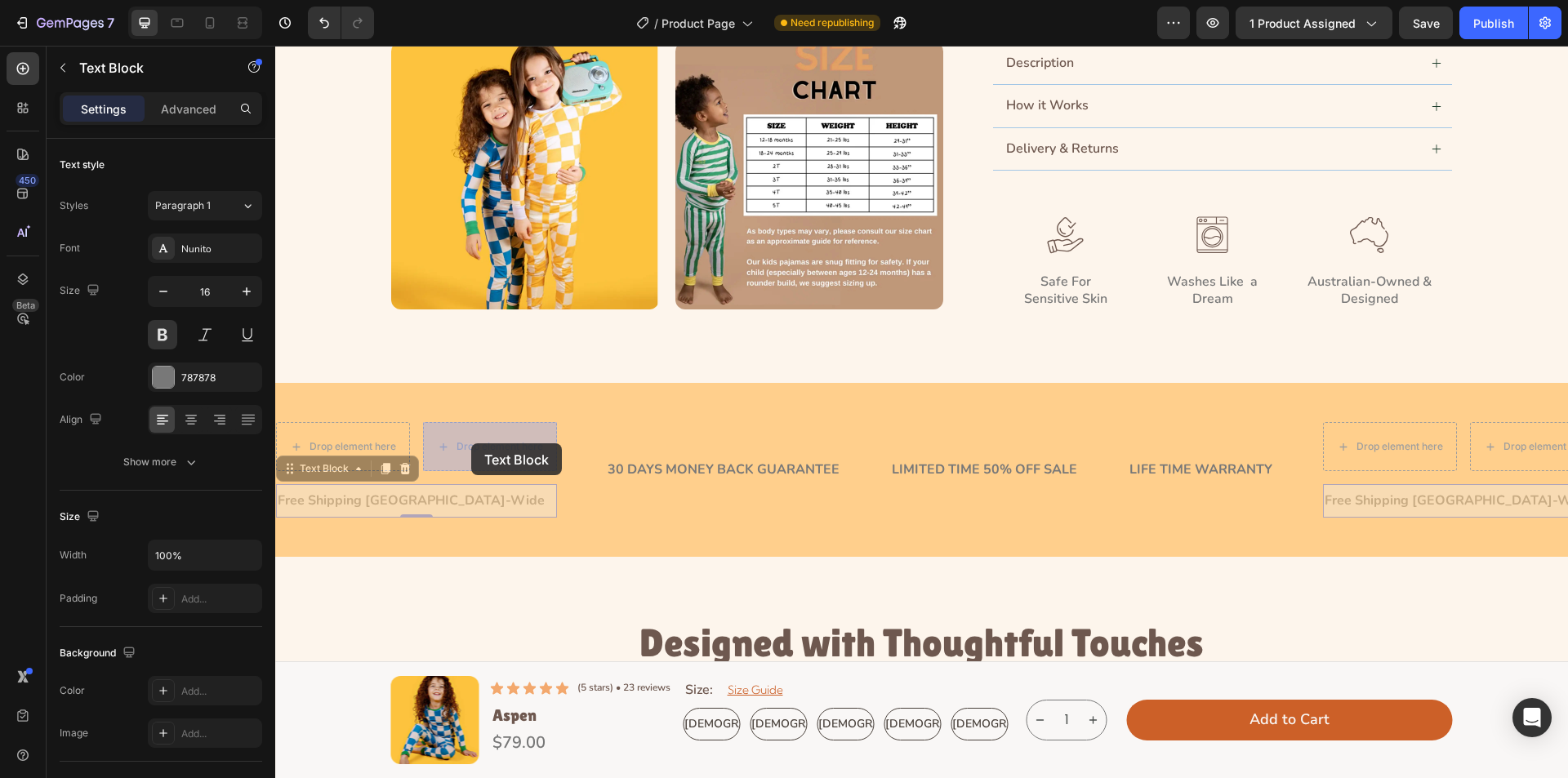
drag, startPoint x: 323, startPoint y: 474, endPoint x: 471, endPoint y: 444, distance: 151.0
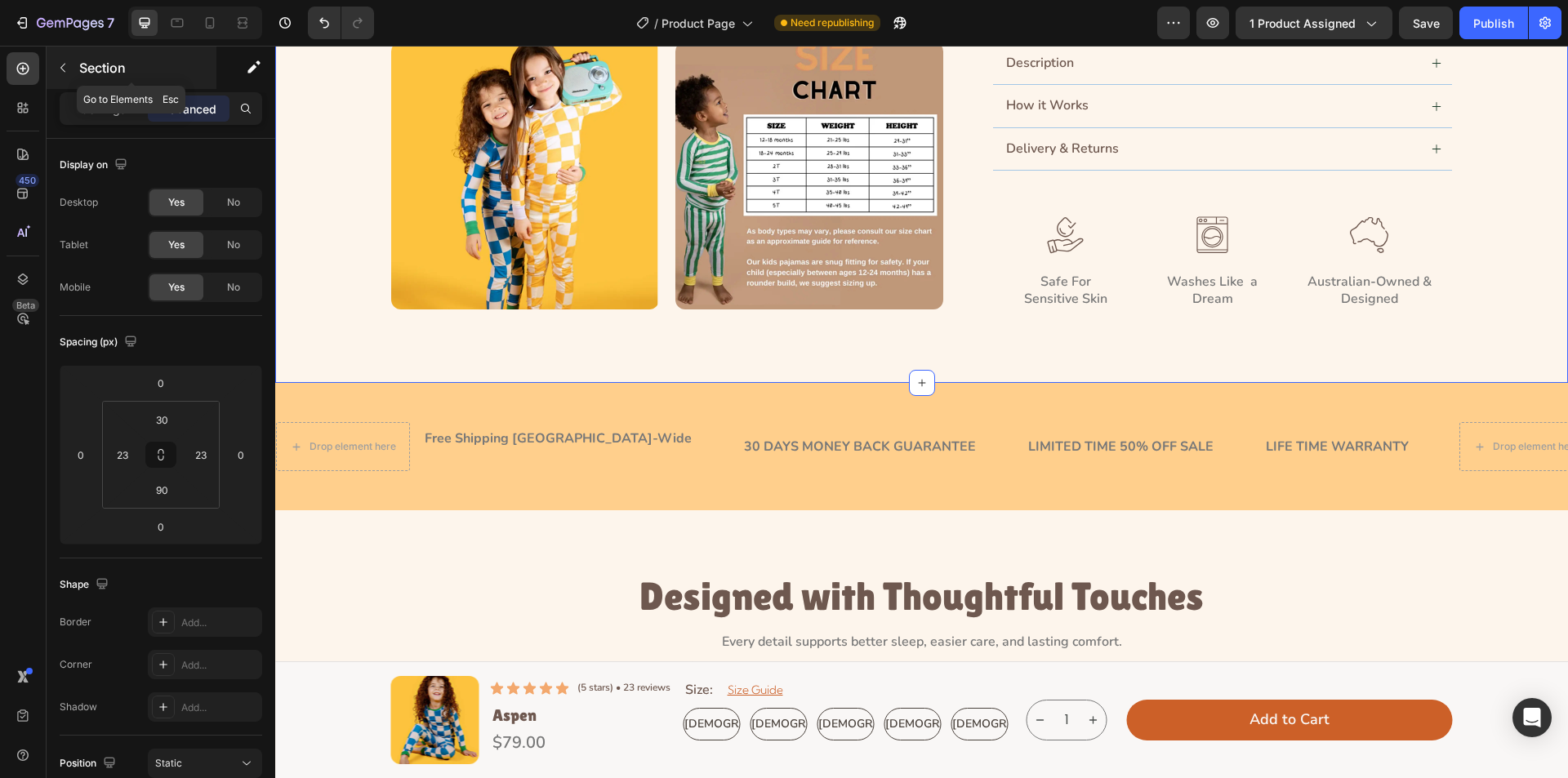
click at [63, 76] on button "button" at bounding box center [63, 67] width 26 height 26
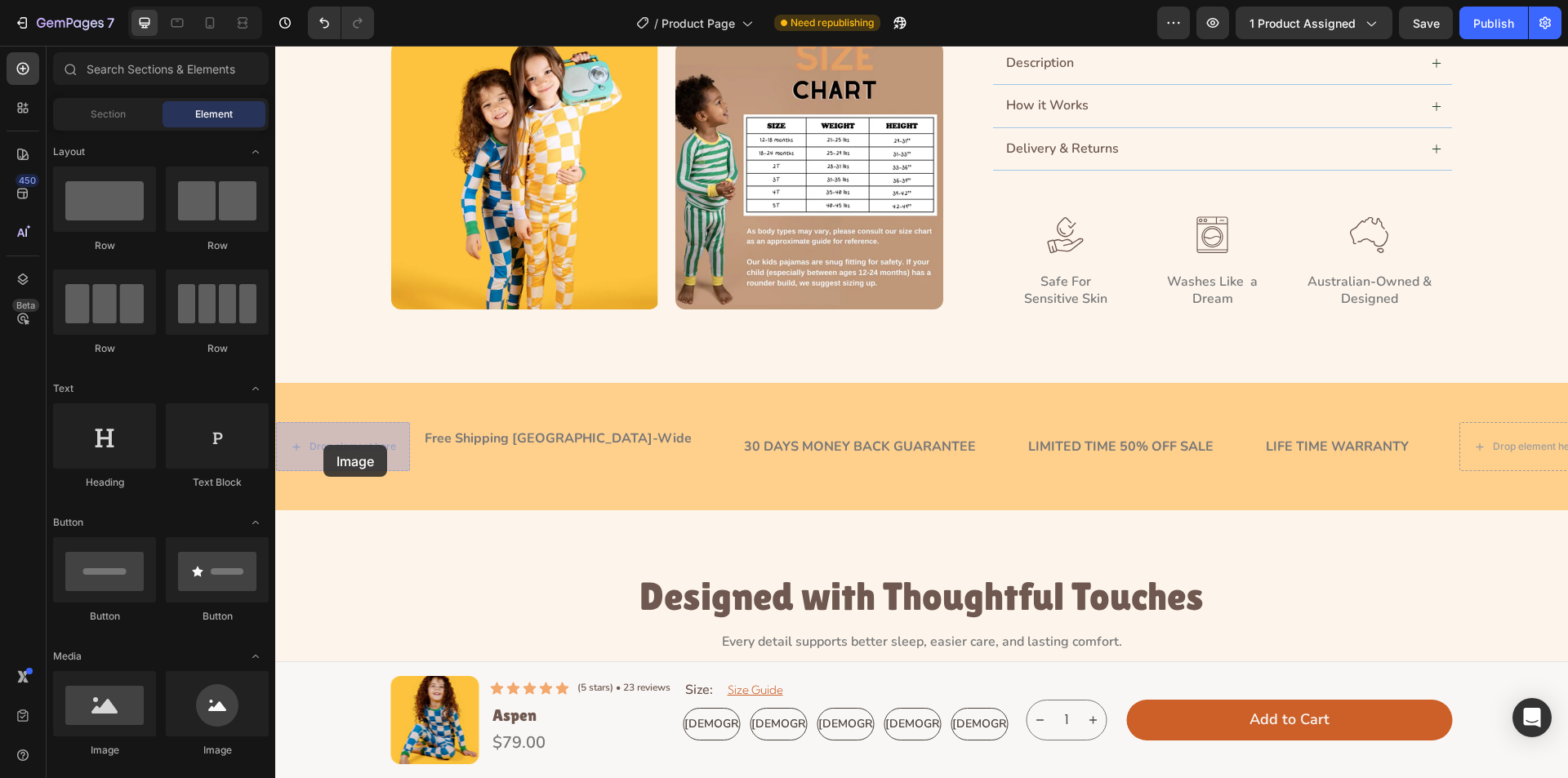
drag, startPoint x: 402, startPoint y: 752, endPoint x: 323, endPoint y: 445, distance: 317.0
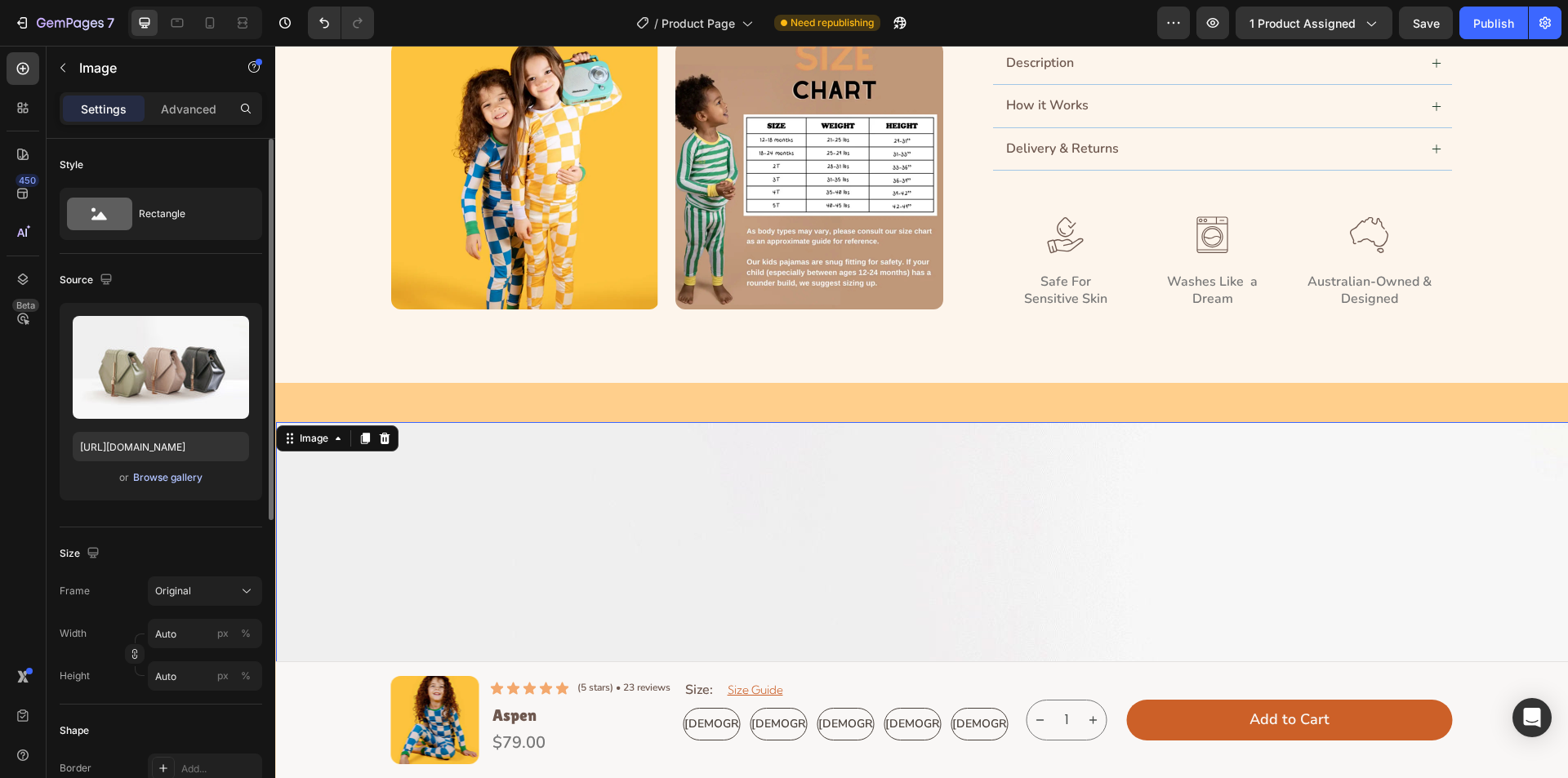
click at [165, 481] on div "Browse gallery" at bounding box center [168, 477] width 69 height 15
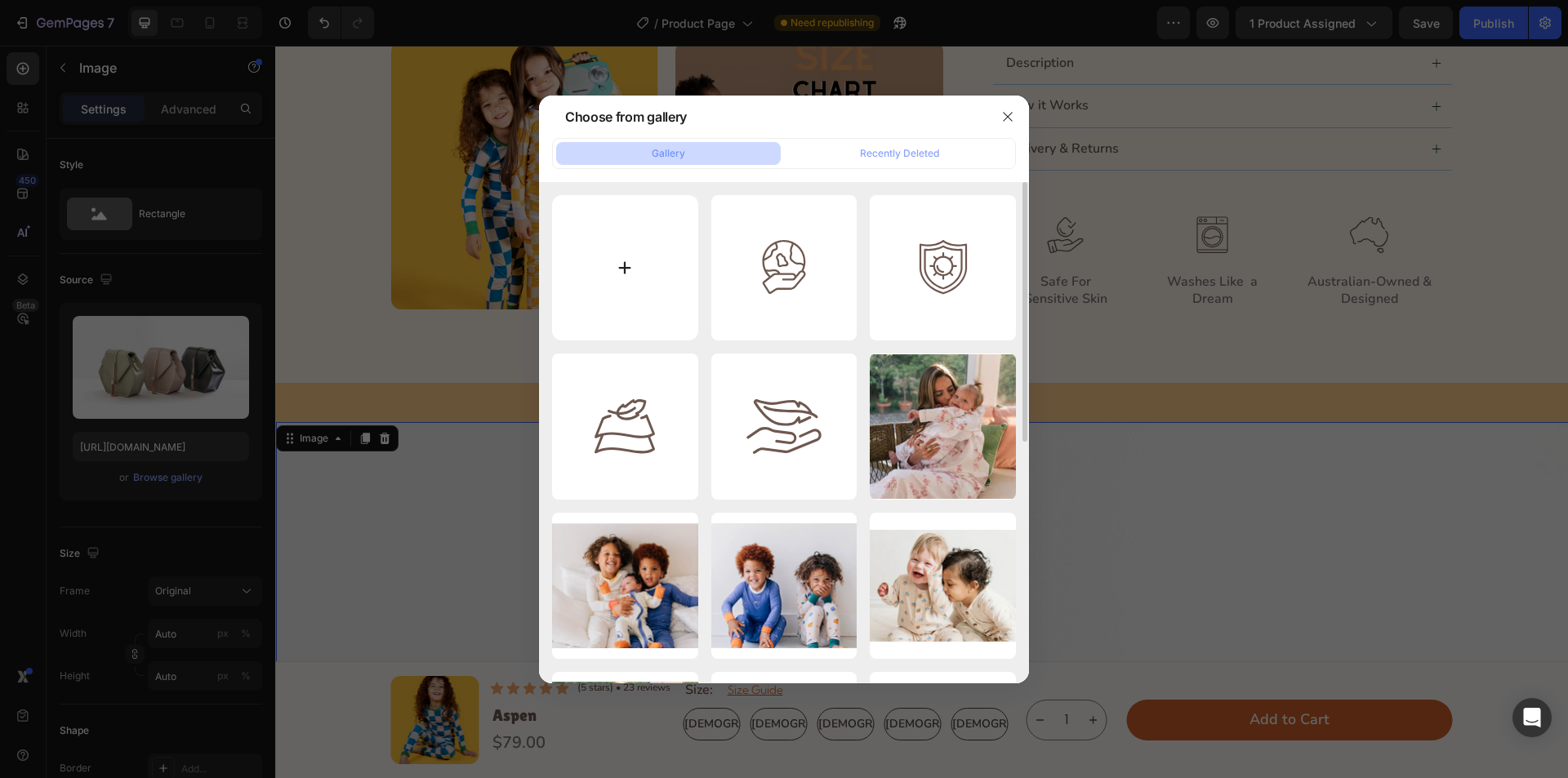
click at [596, 301] on input "file" at bounding box center [624, 268] width 146 height 146
type input "C:\fakepath\Frame 1707485104.svg"
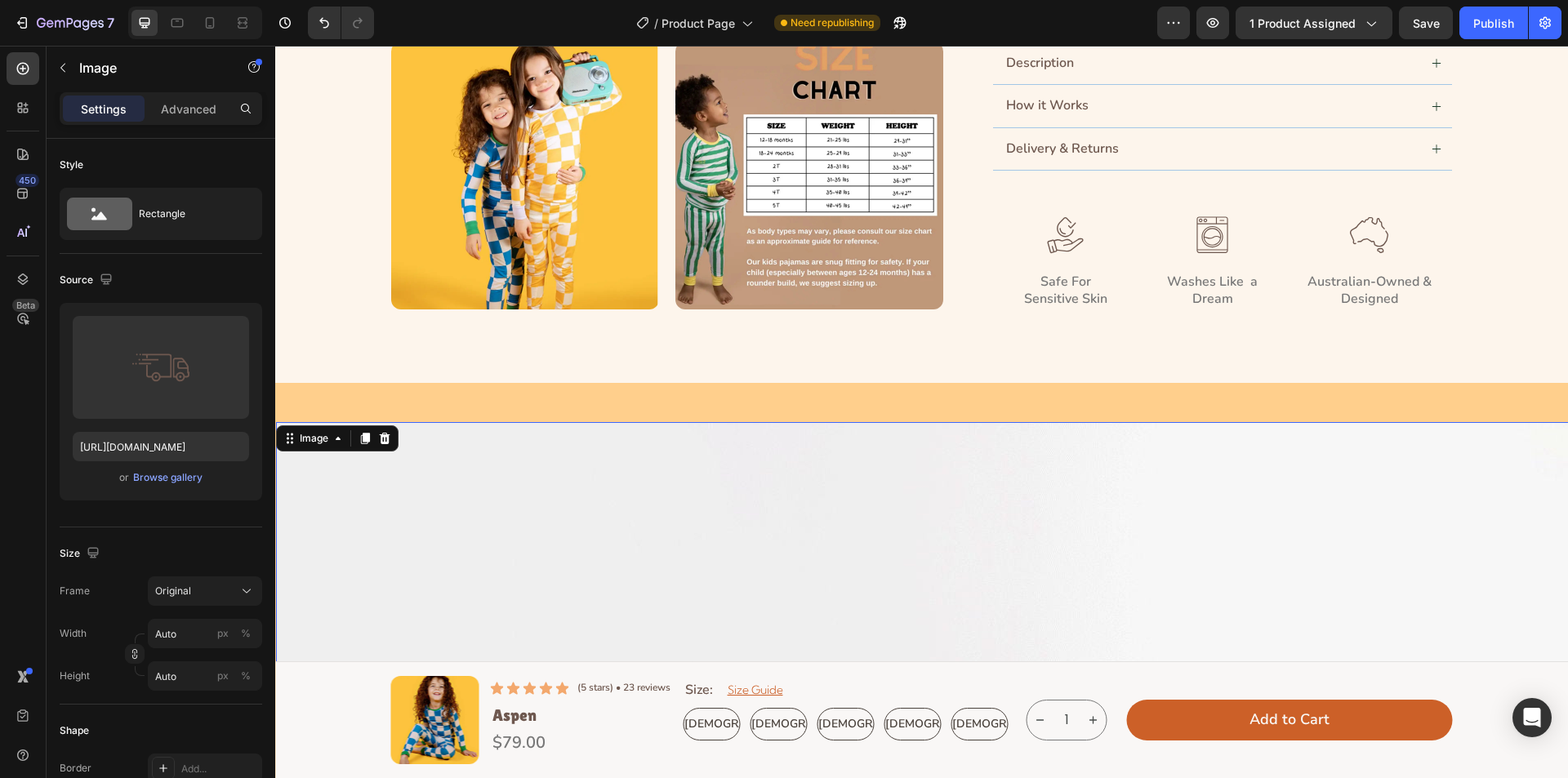
type input "https://cdn.shopify.com/s/files/1/0763/2463/4857/files/gempages_581485179931984…"
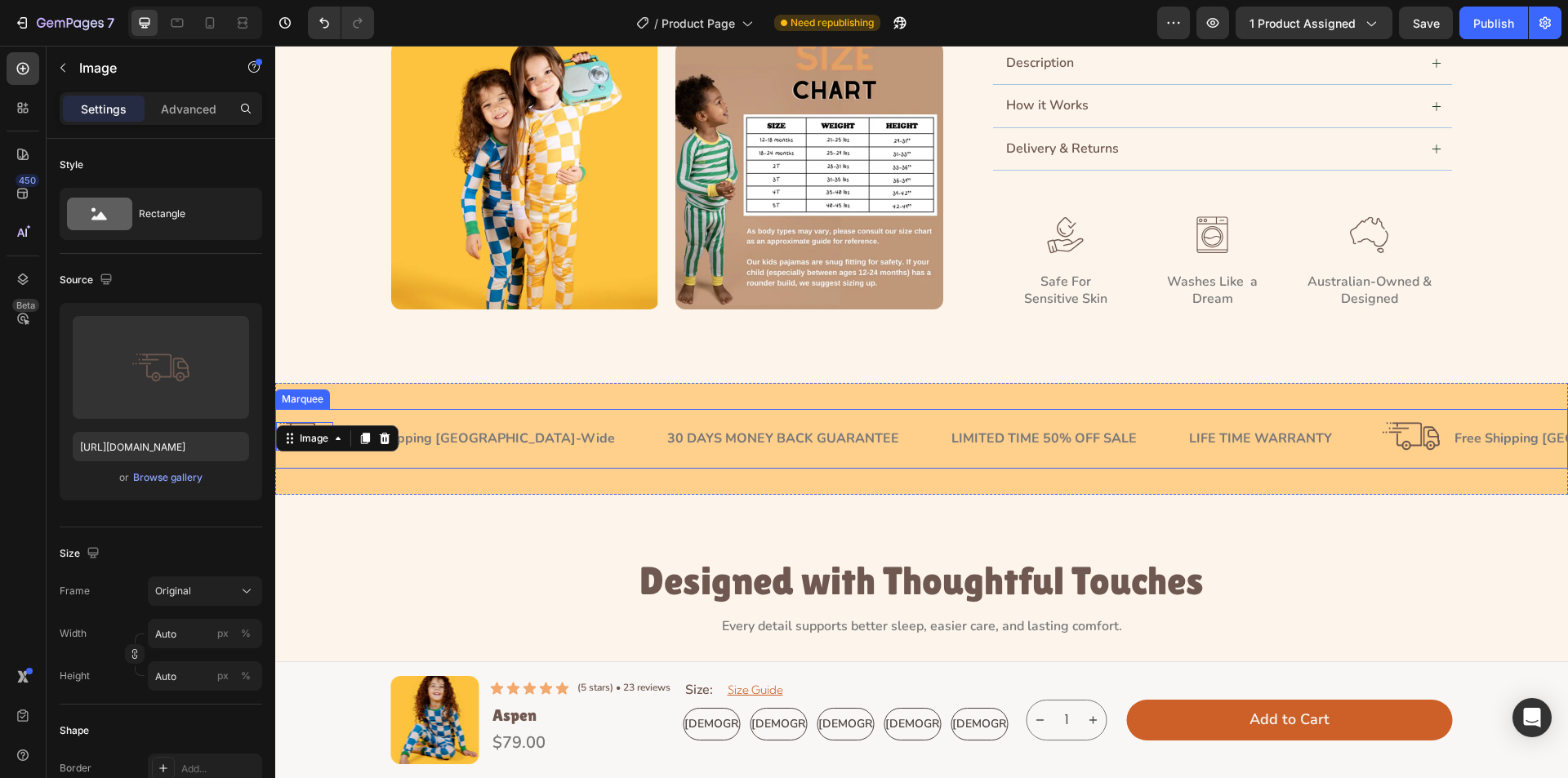
click at [458, 468] on div "Image 0 Free Shipping Australia-Wide Text Block Row 30 DAYS MONEY BACK GUARANTE…" at bounding box center [921, 438] width 1293 height 60
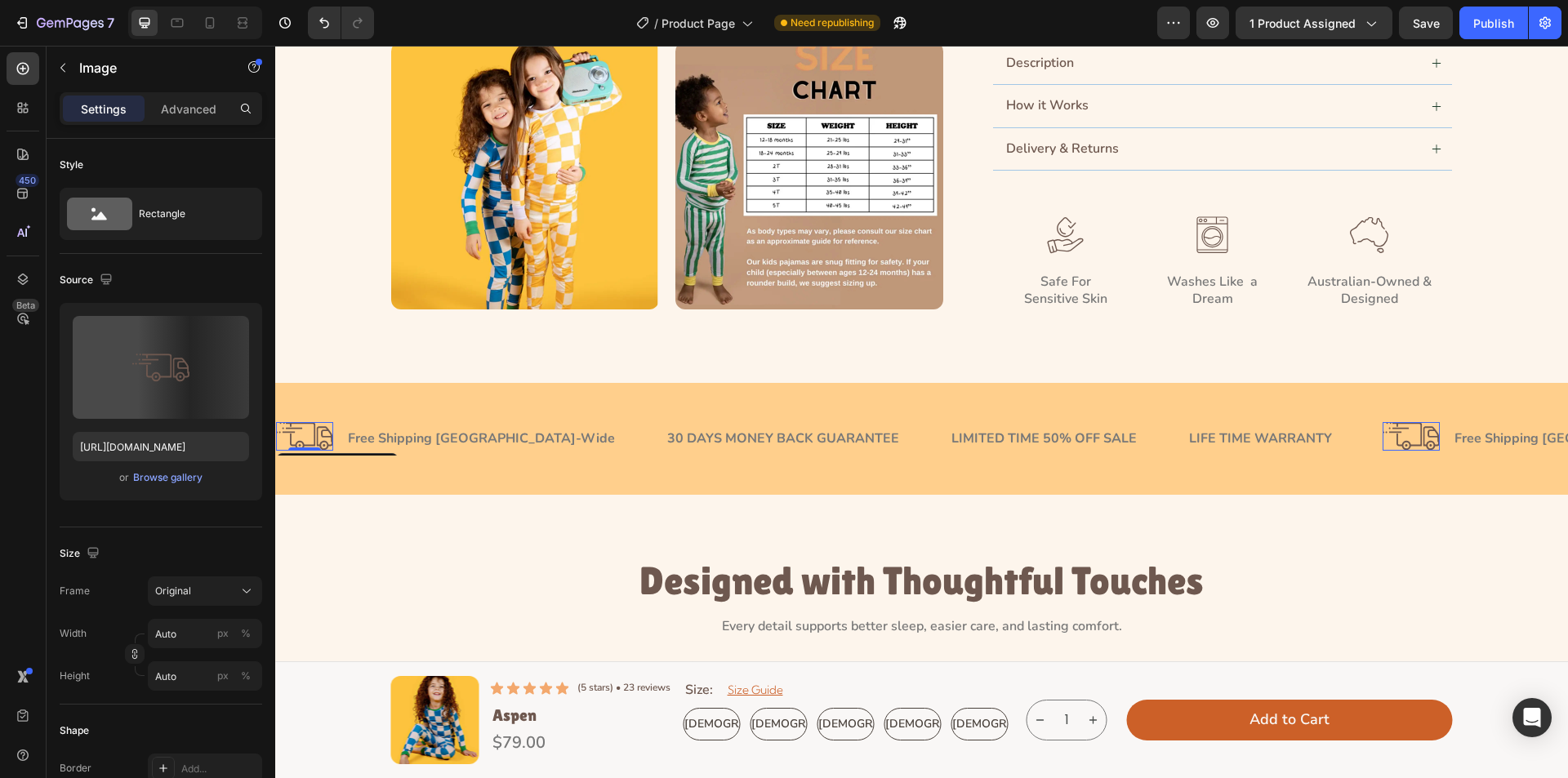
click at [304, 441] on img at bounding box center [304, 436] width 57 height 29
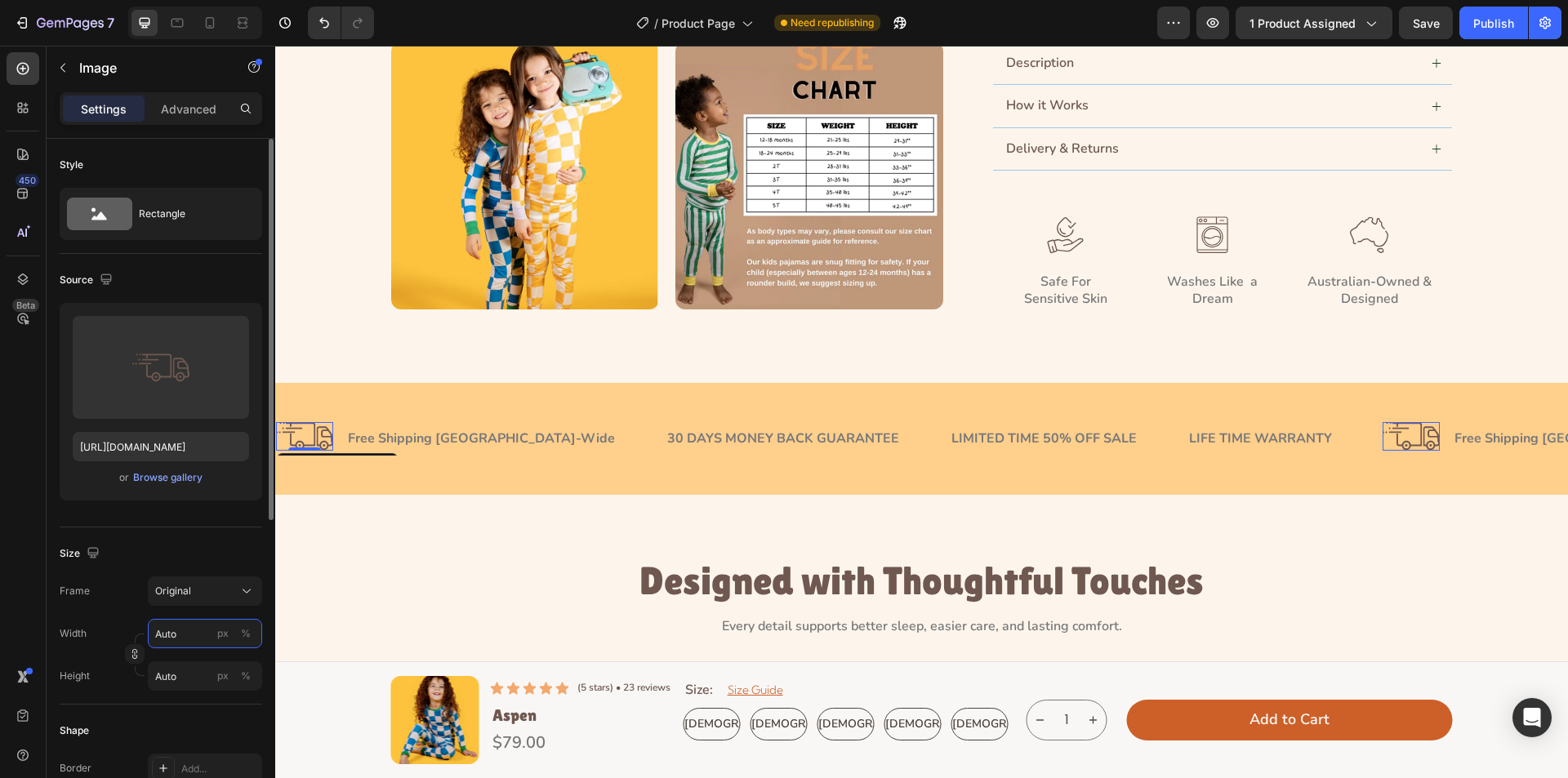
click at [193, 638] on input "Auto" at bounding box center [205, 634] width 114 height 29
click at [108, 617] on div "Frame Original Width Auto px % Height Auto px %" at bounding box center [161, 634] width 202 height 114
click at [183, 636] on input "Auto" at bounding box center [205, 634] width 114 height 29
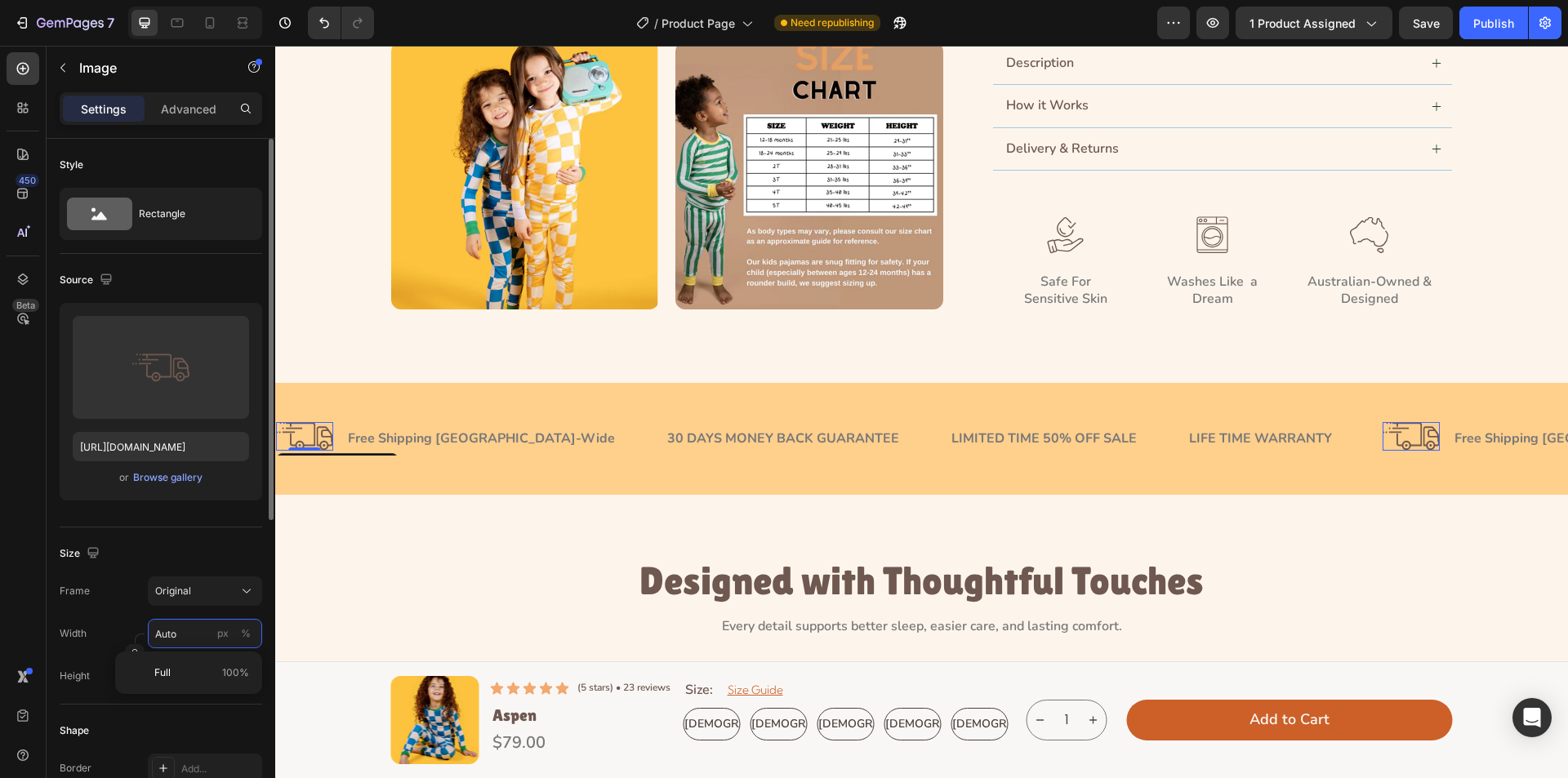
type input "7"
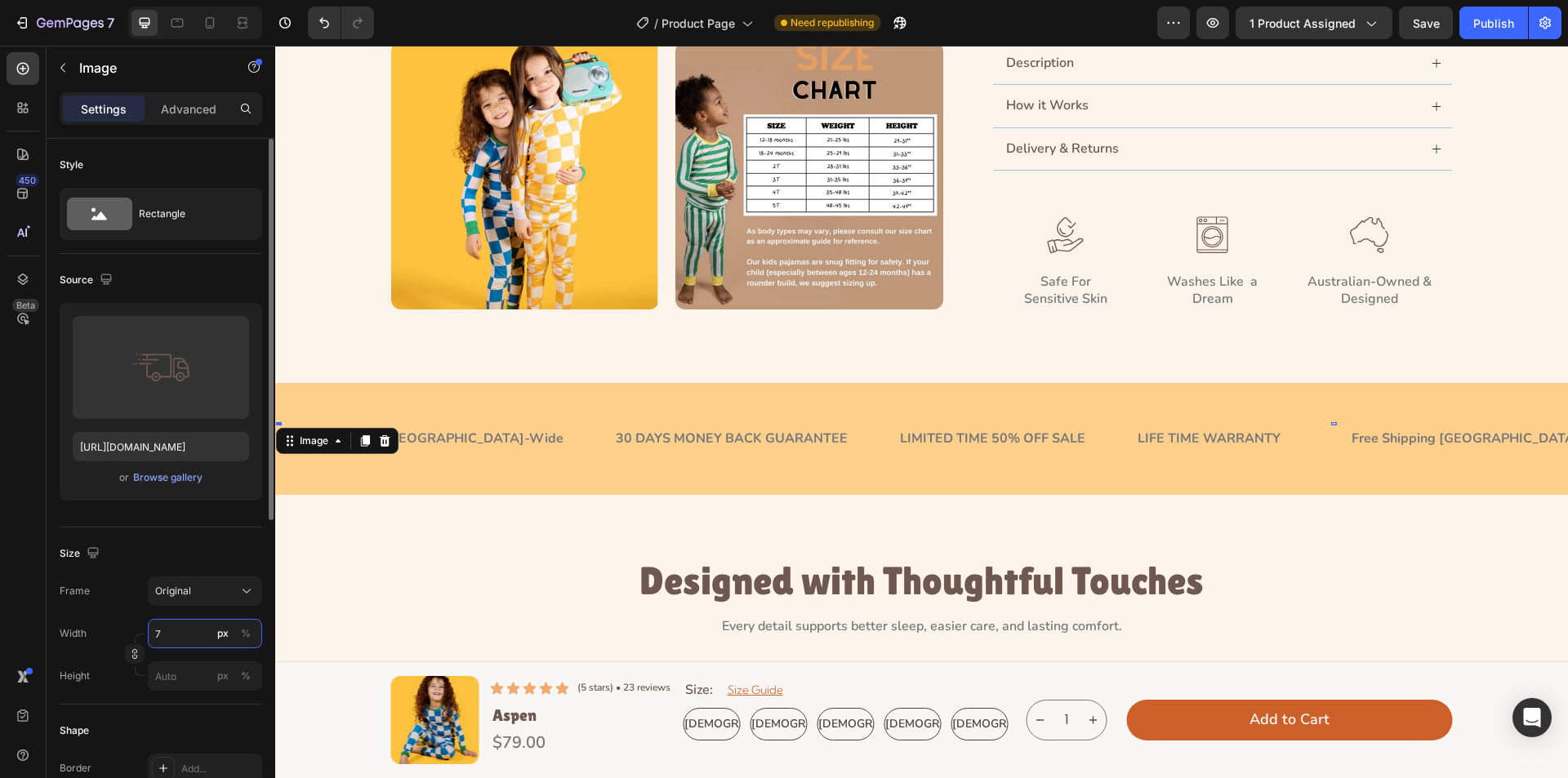
type input "70"
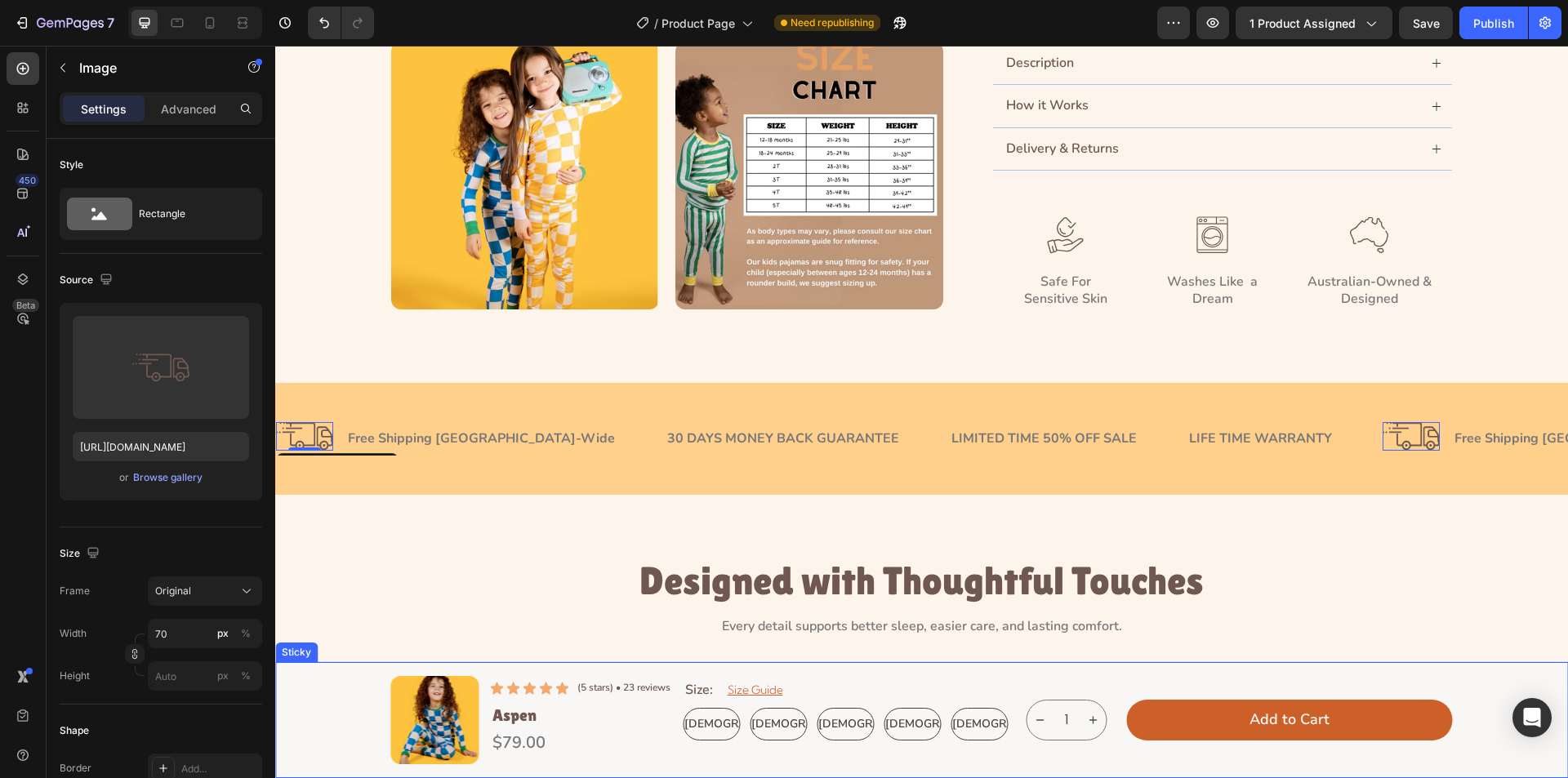
click at [391, 562] on h3 "Designed with Thoughtful Touches" at bounding box center [922, 582] width 1062 height 47
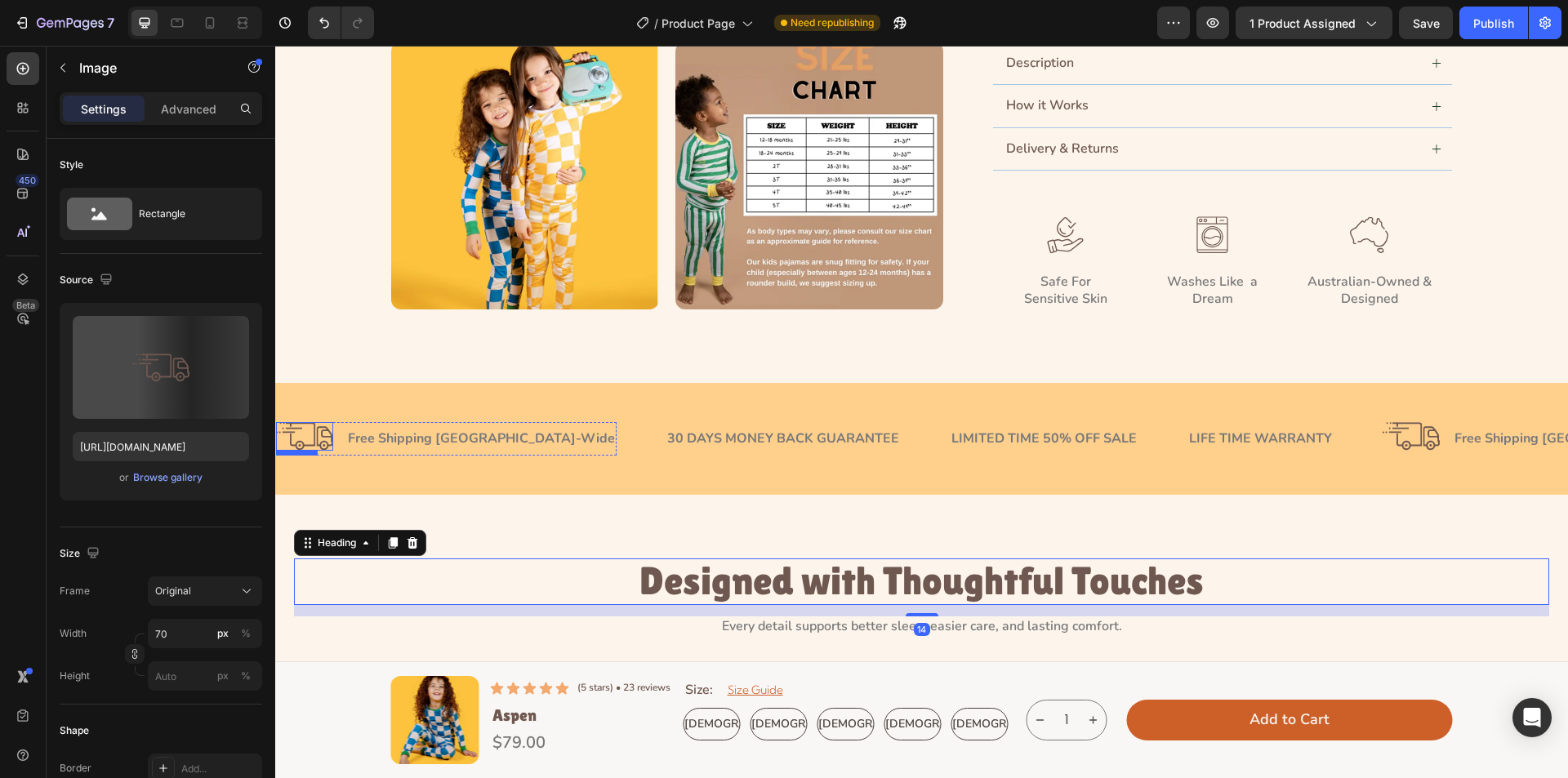
click at [331, 426] on img at bounding box center [304, 436] width 57 height 29
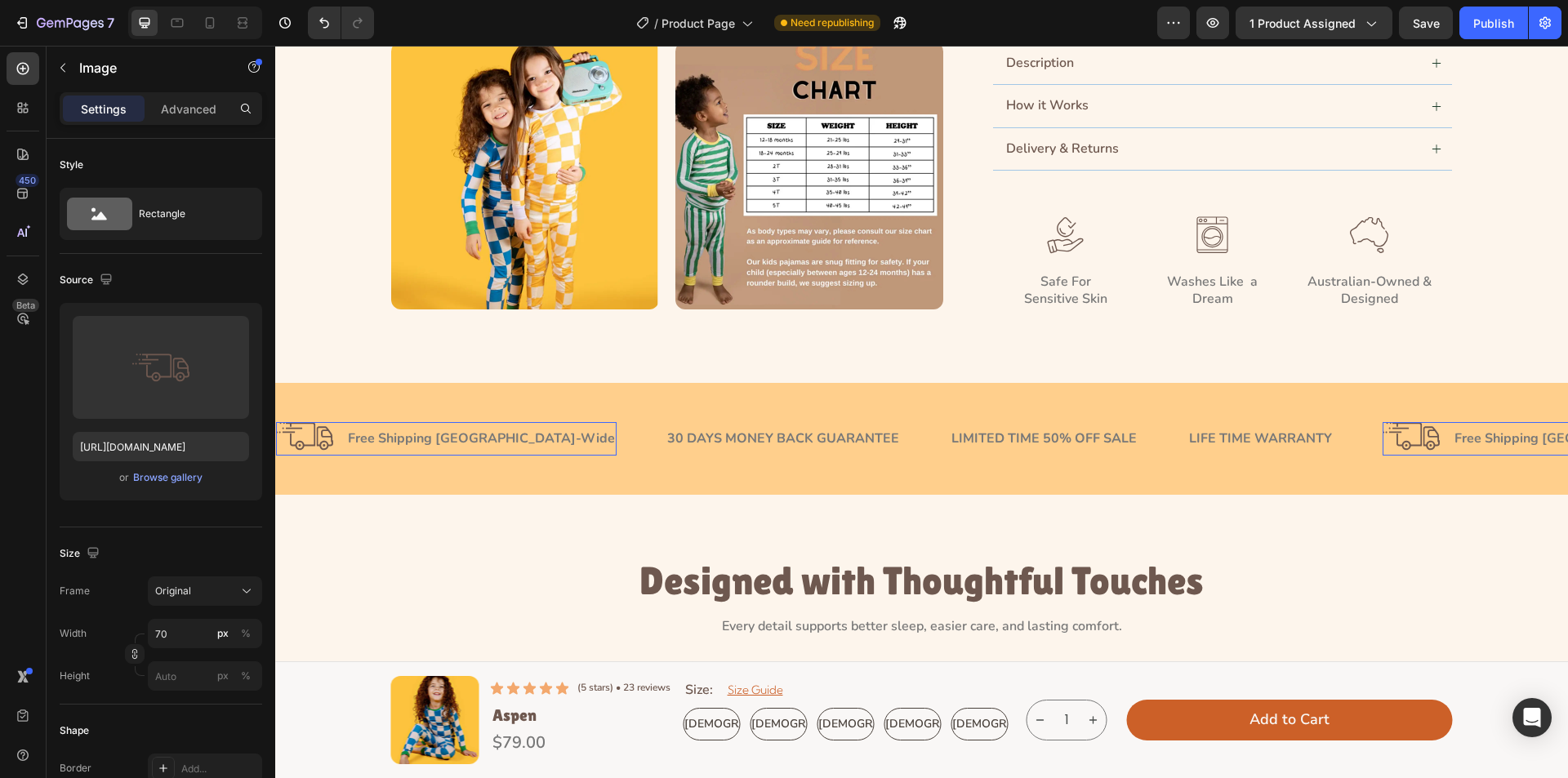
click at [335, 443] on div "Image Free Shipping Australia-Wide Text Block Row 0" at bounding box center [446, 438] width 341 height 34
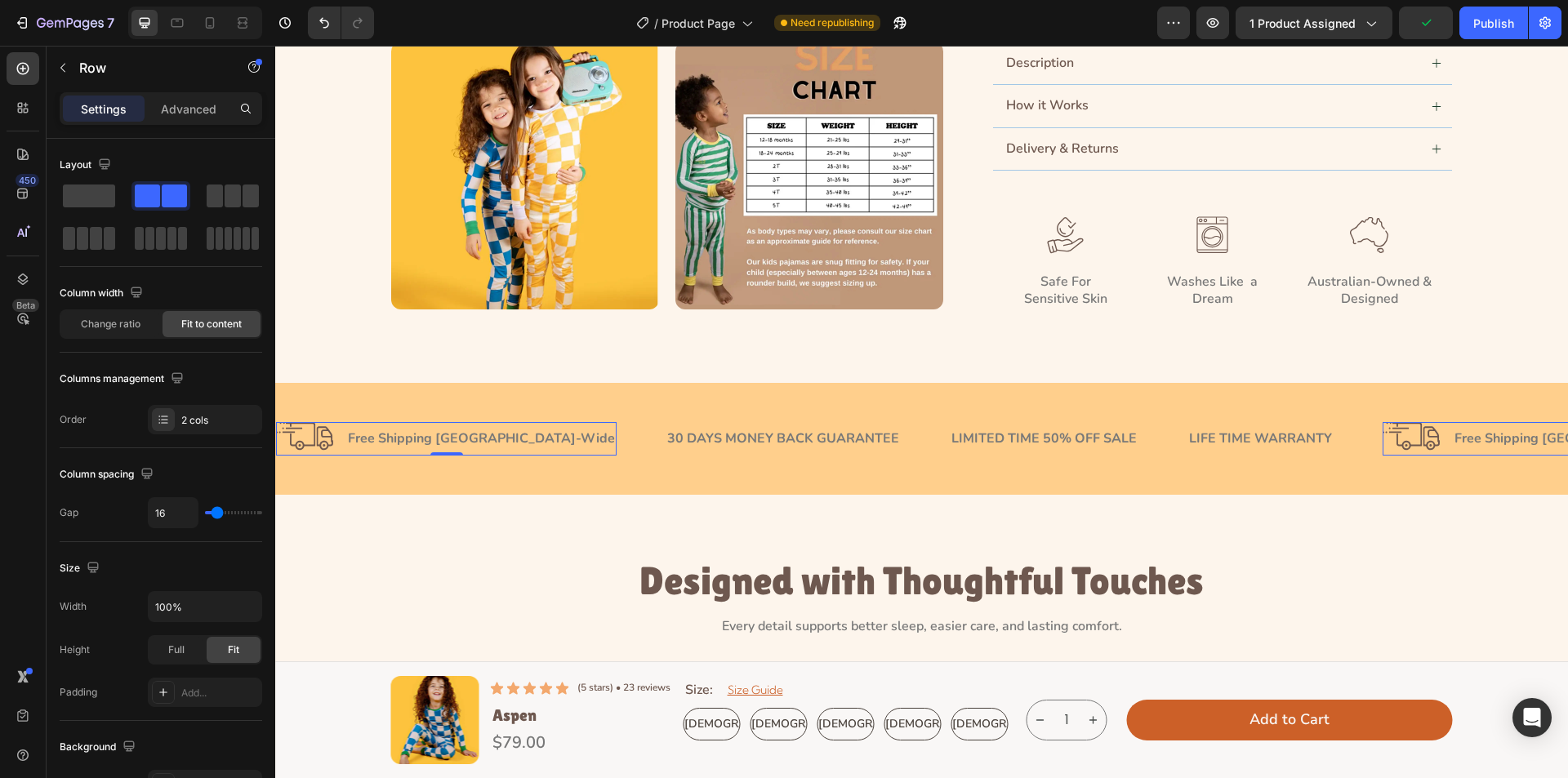
click at [339, 443] on div "Image Free Shipping Australia-Wide Text Block Row 0" at bounding box center [446, 438] width 341 height 34
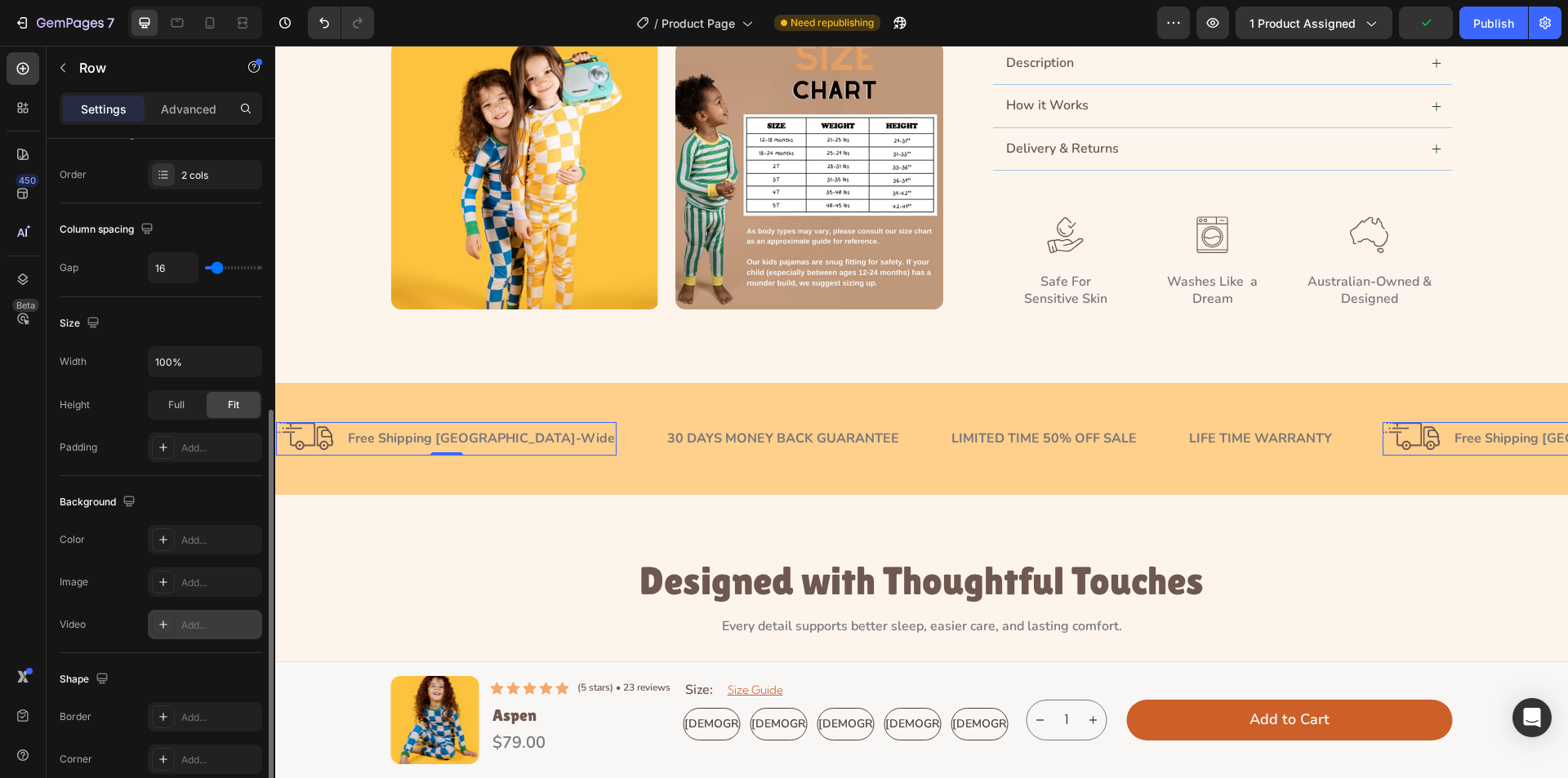
scroll to position [496, 0]
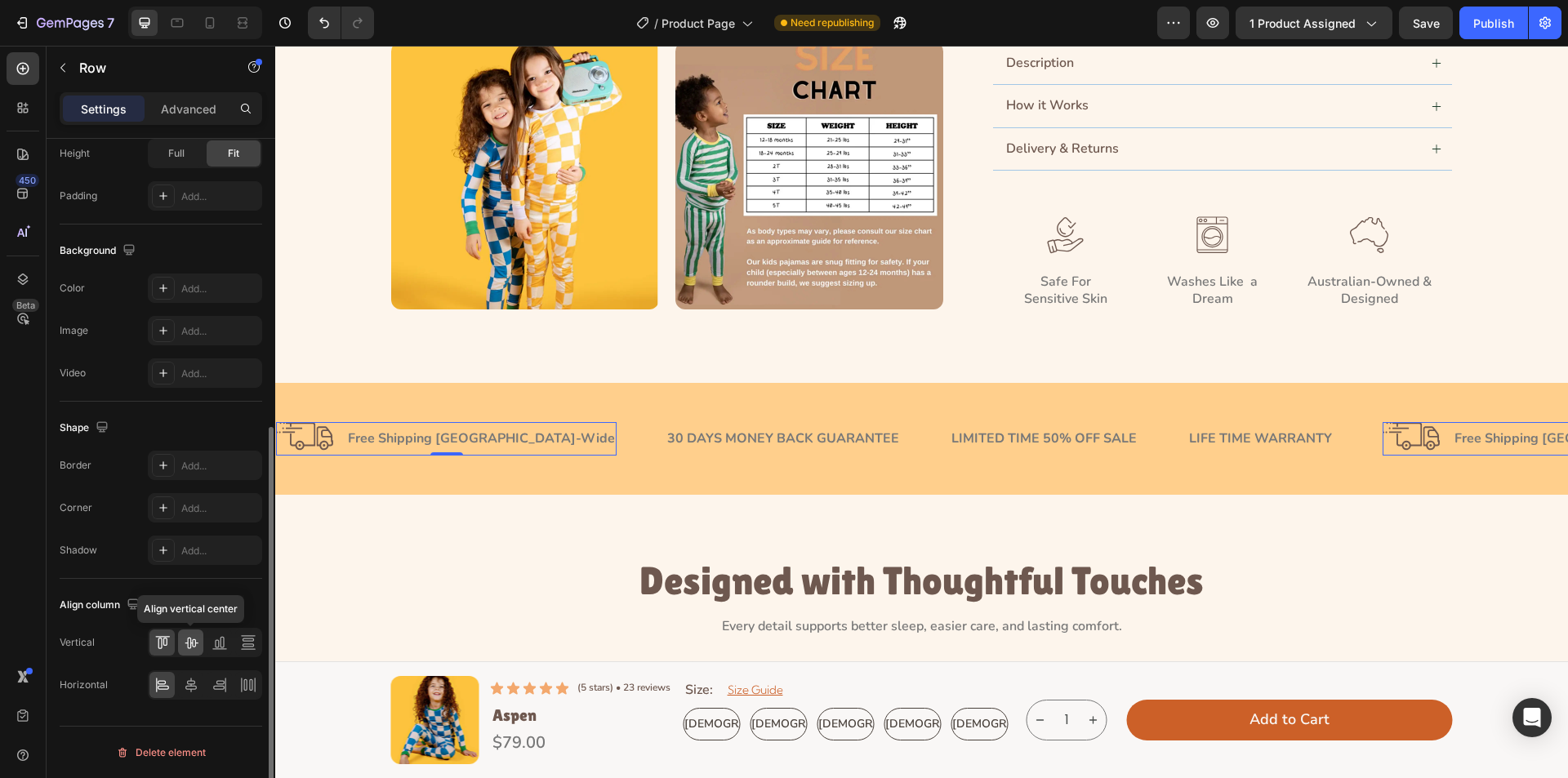
click at [192, 642] on icon at bounding box center [190, 643] width 13 height 11
click at [666, 443] on div "30 DAYS MONEY BACK GUARANTEE" at bounding box center [784, 439] width 235 height 21
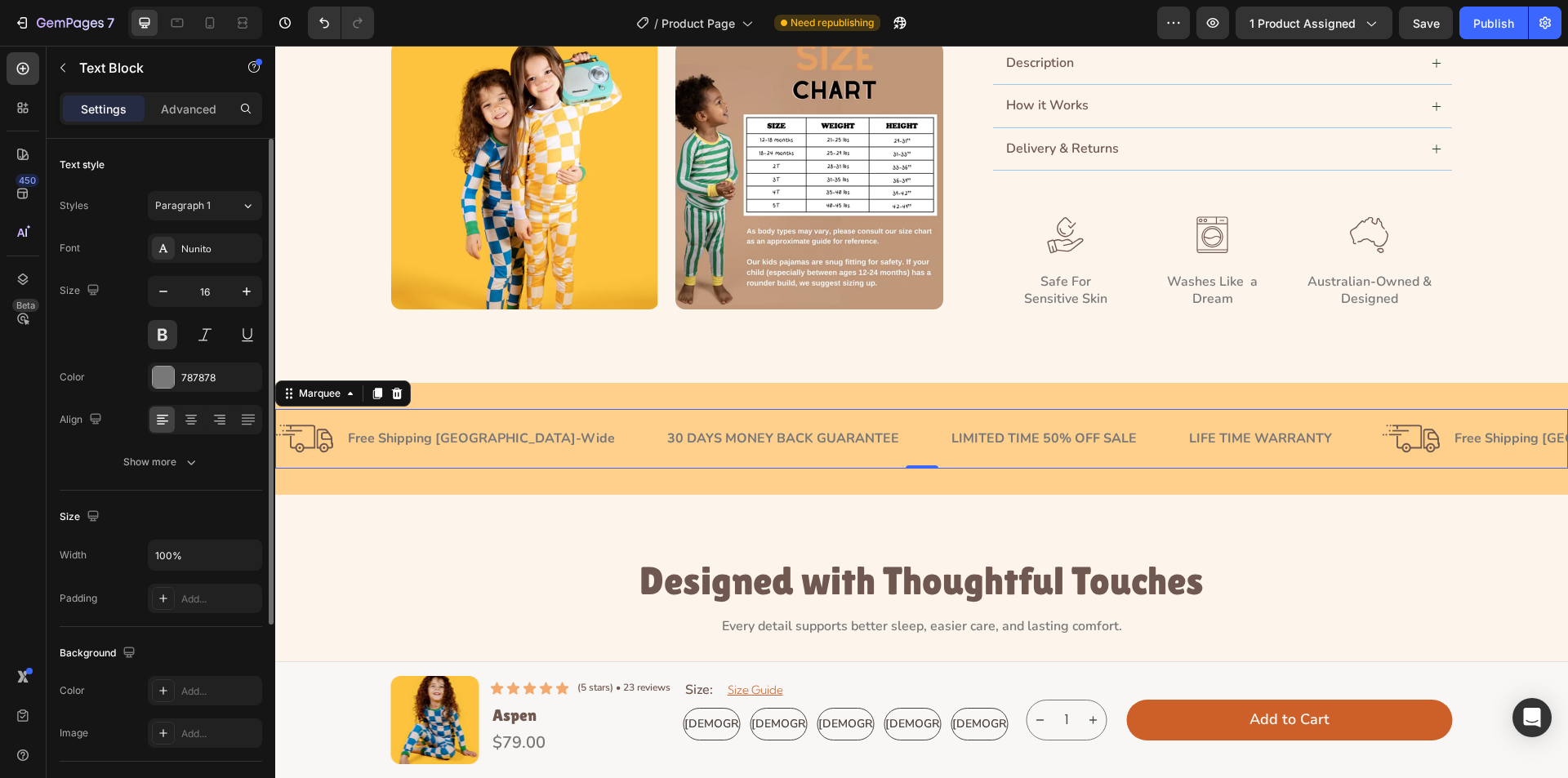
click at [546, 447] on div "Image Free Shipping Australia-Wide Text Block Row" at bounding box center [470, 438] width 390 height 34
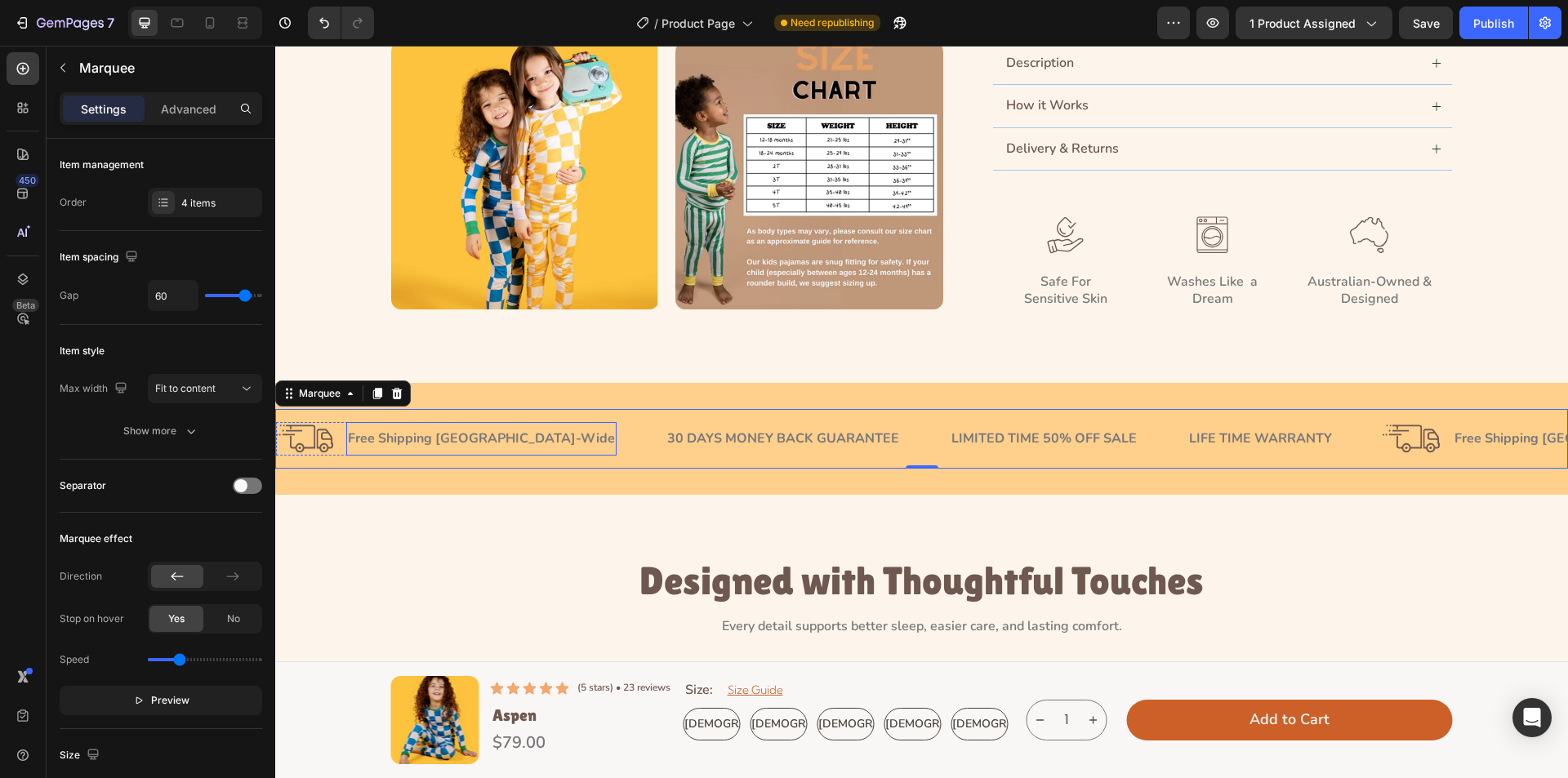
click at [509, 436] on p "Free Shipping [GEOGRAPHIC_DATA]-Wide" at bounding box center [481, 439] width 267 height 17
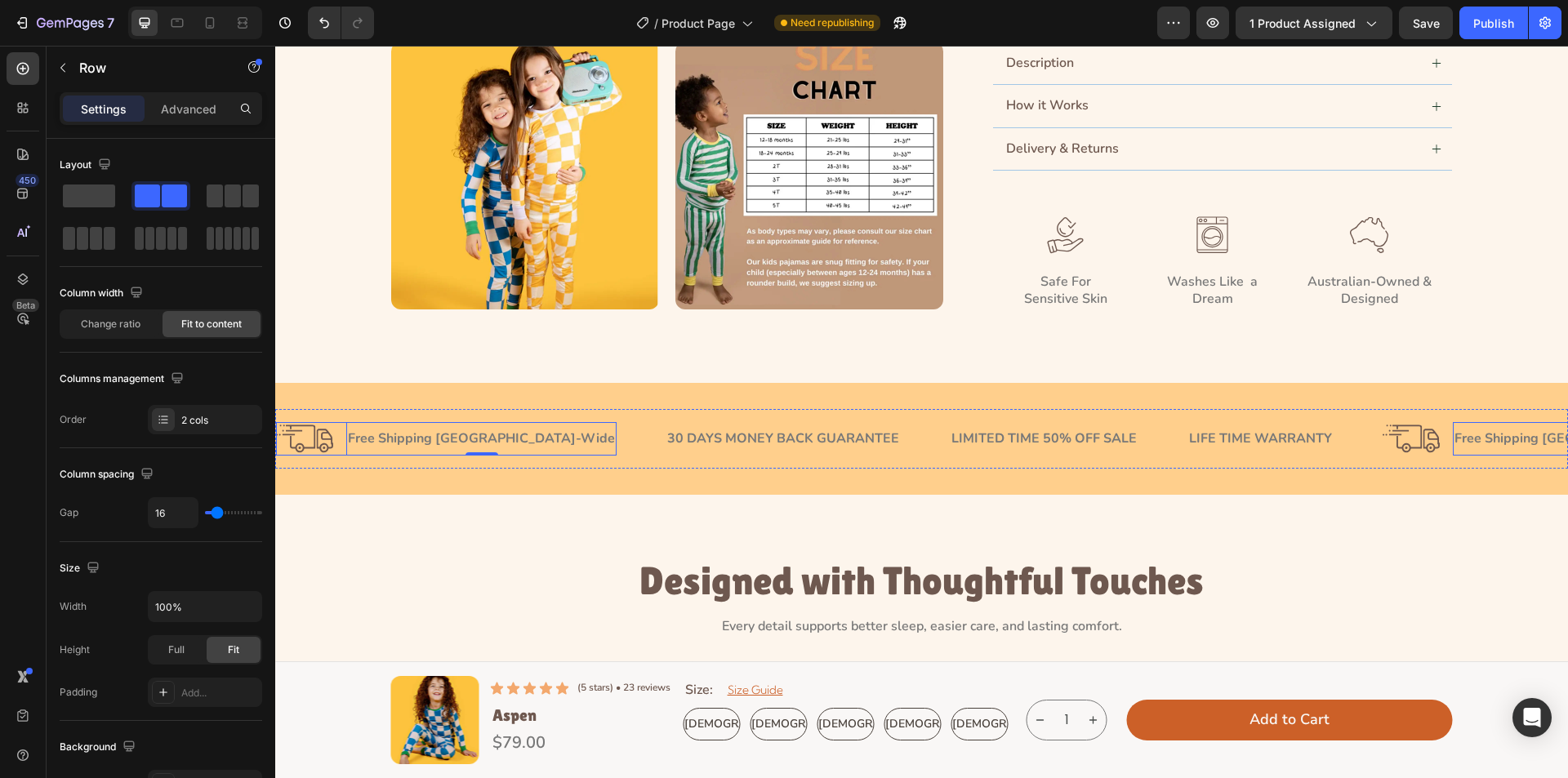
click at [341, 434] on div "Image Free Shipping Australia-Wide Text Block 0 Row" at bounding box center [446, 438] width 341 height 34
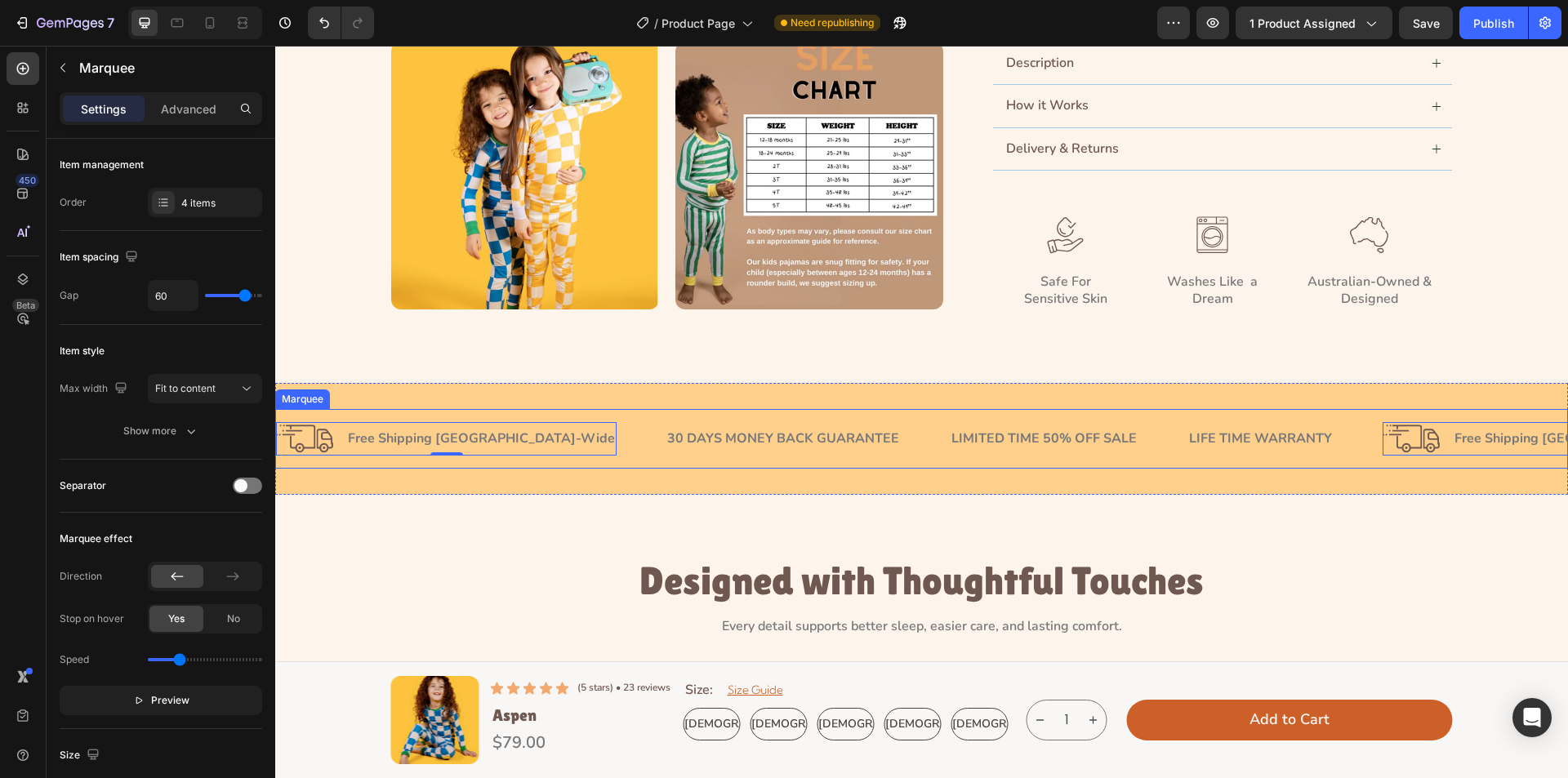
click at [552, 441] on div "Image Free Shipping Australia-Wide Text Block Row 0" at bounding box center [470, 438] width 390 height 34
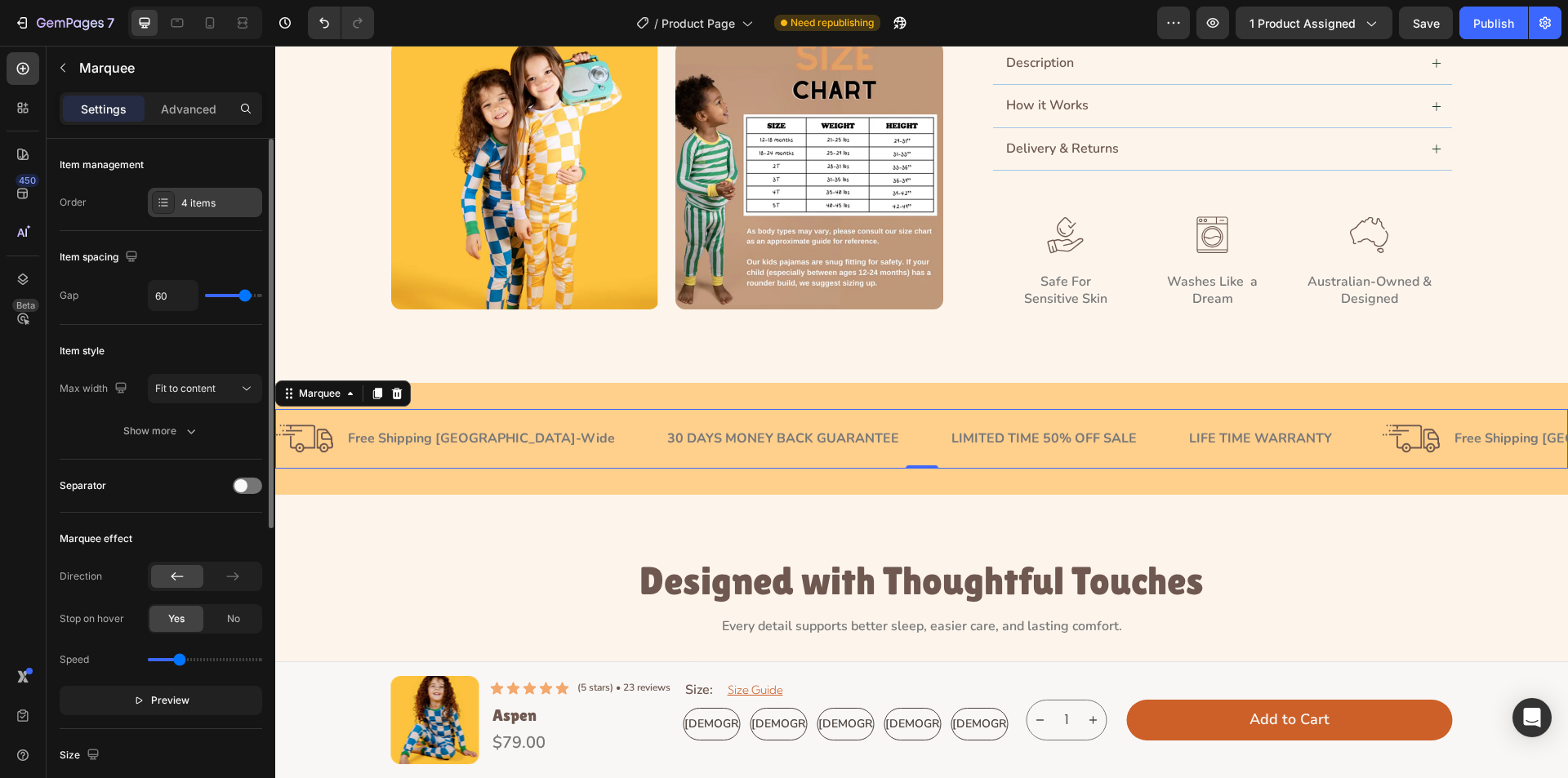
click at [214, 205] on div "4 items" at bounding box center [220, 203] width 77 height 15
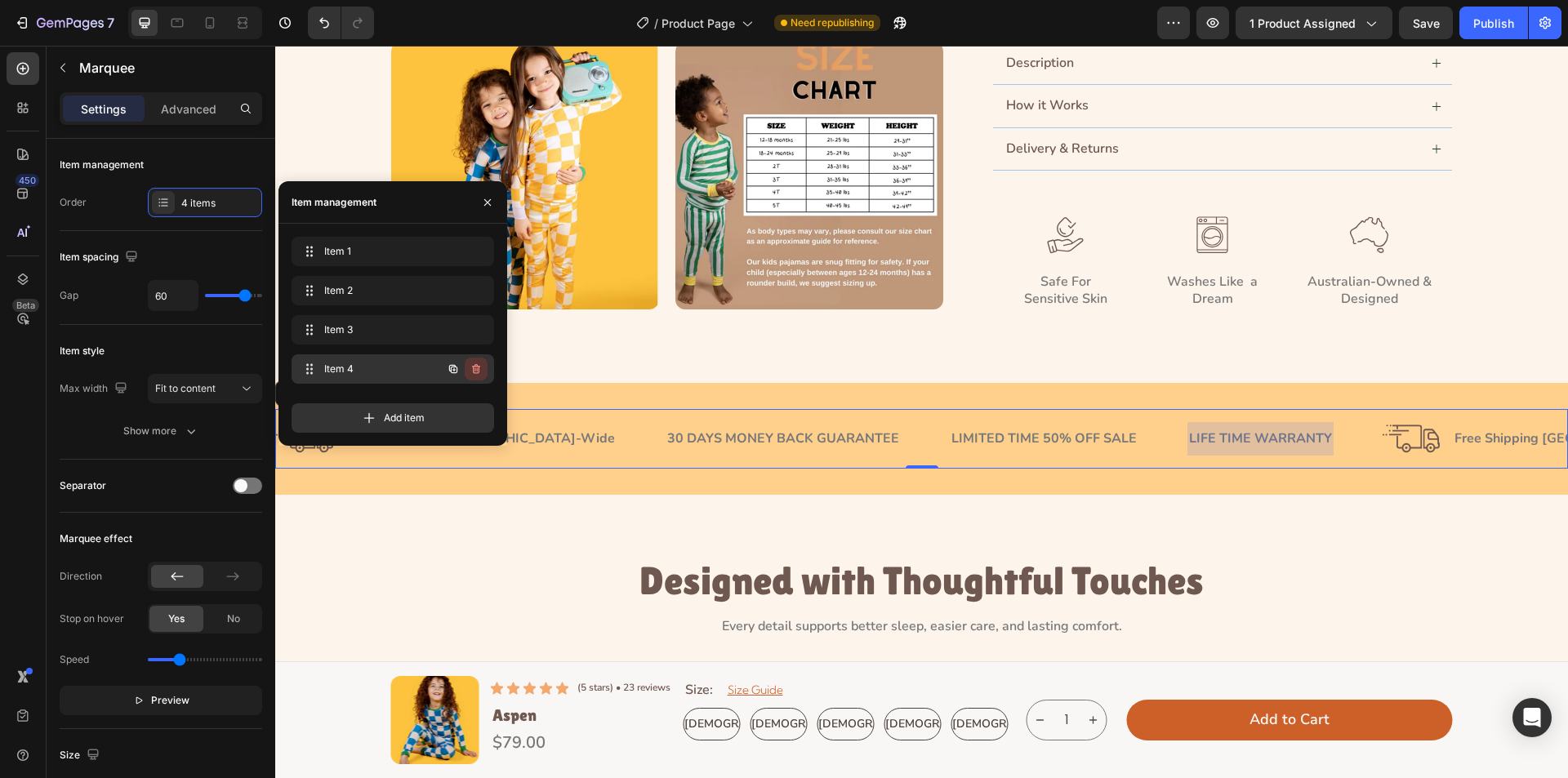
click at [477, 372] on icon "button" at bounding box center [477, 370] width 1 height 4
click at [477, 367] on div "Delete" at bounding box center [464, 368] width 30 height 15
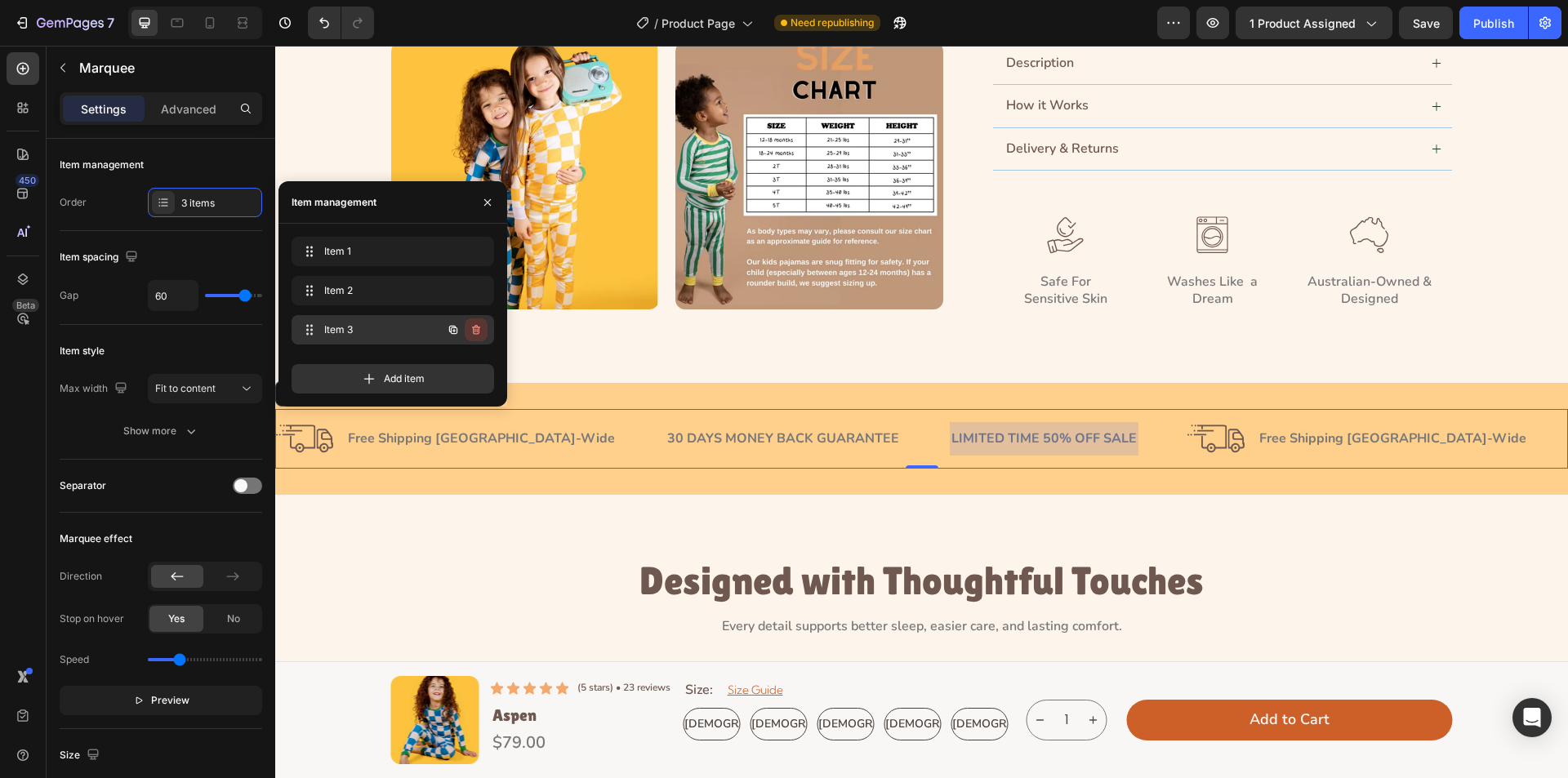
click at [470, 328] on icon "button" at bounding box center [476, 329] width 13 height 13
click at [470, 328] on div "Delete" at bounding box center [464, 329] width 30 height 15
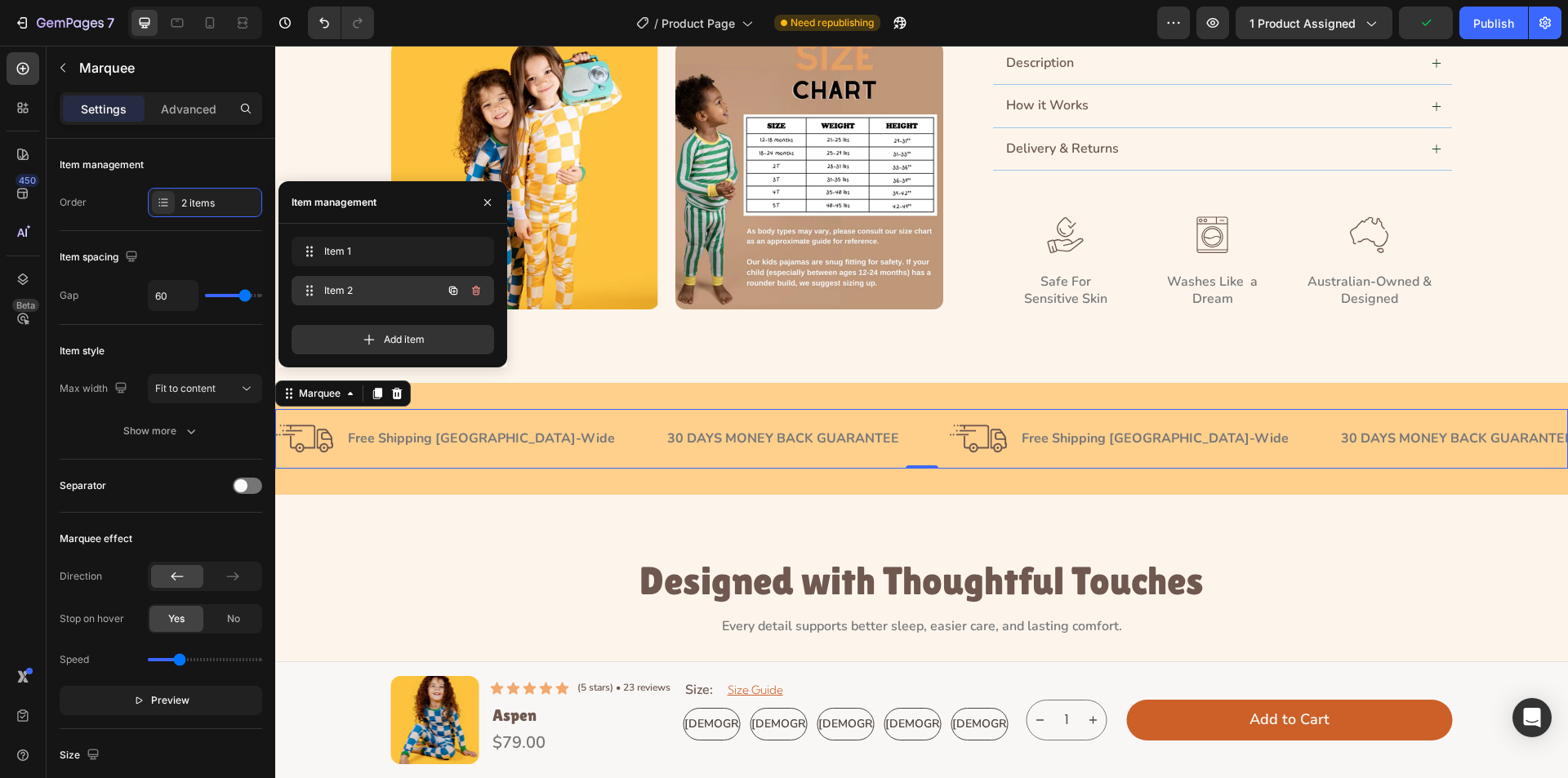
click at [477, 277] on div at bounding box center [464, 290] width 46 height 29
click at [477, 292] on icon "button" at bounding box center [476, 290] width 13 height 13
click at [476, 293] on div "Delete" at bounding box center [464, 290] width 30 height 15
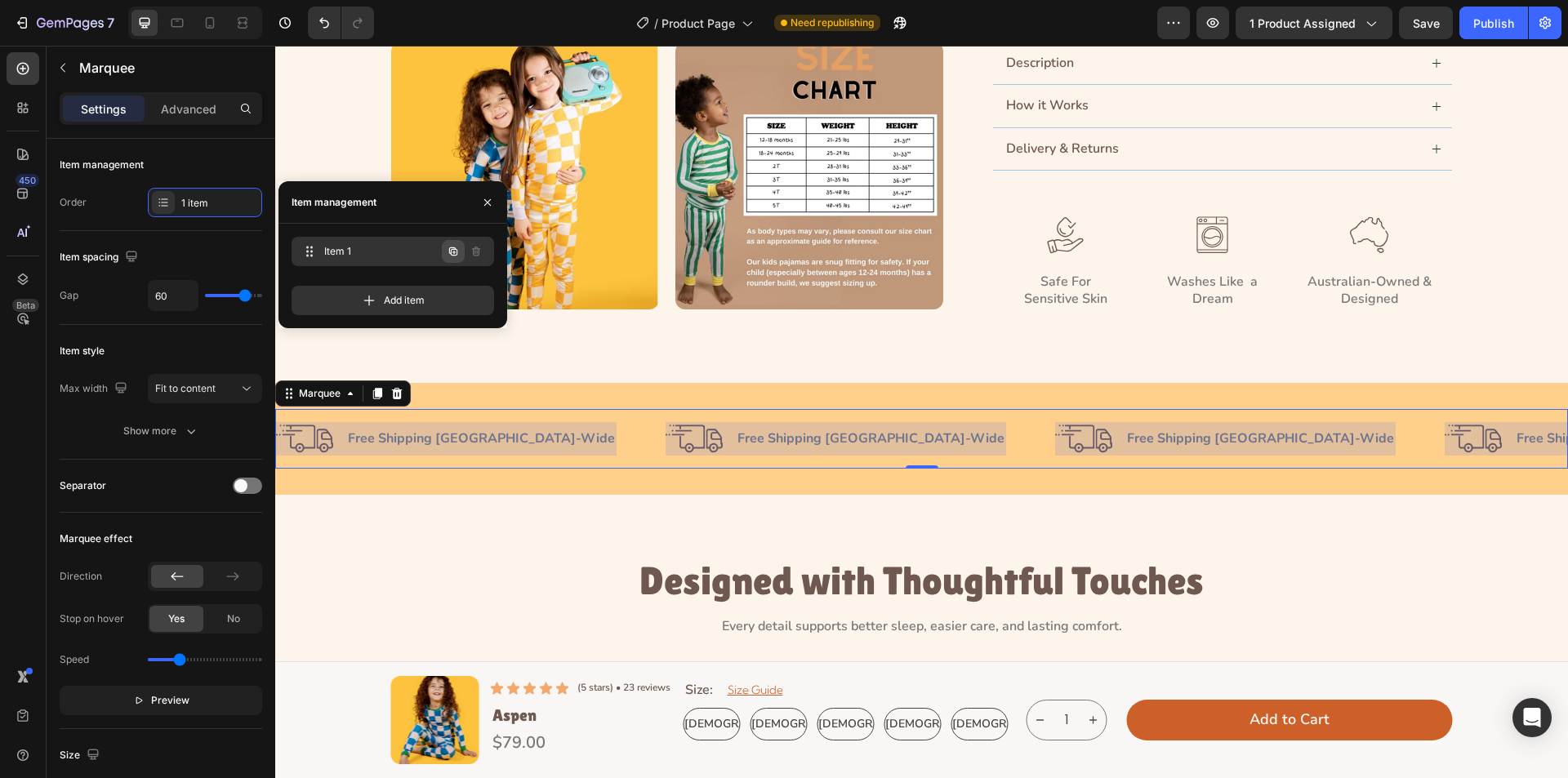
click at [456, 256] on icon "button" at bounding box center [452, 251] width 8 height 8
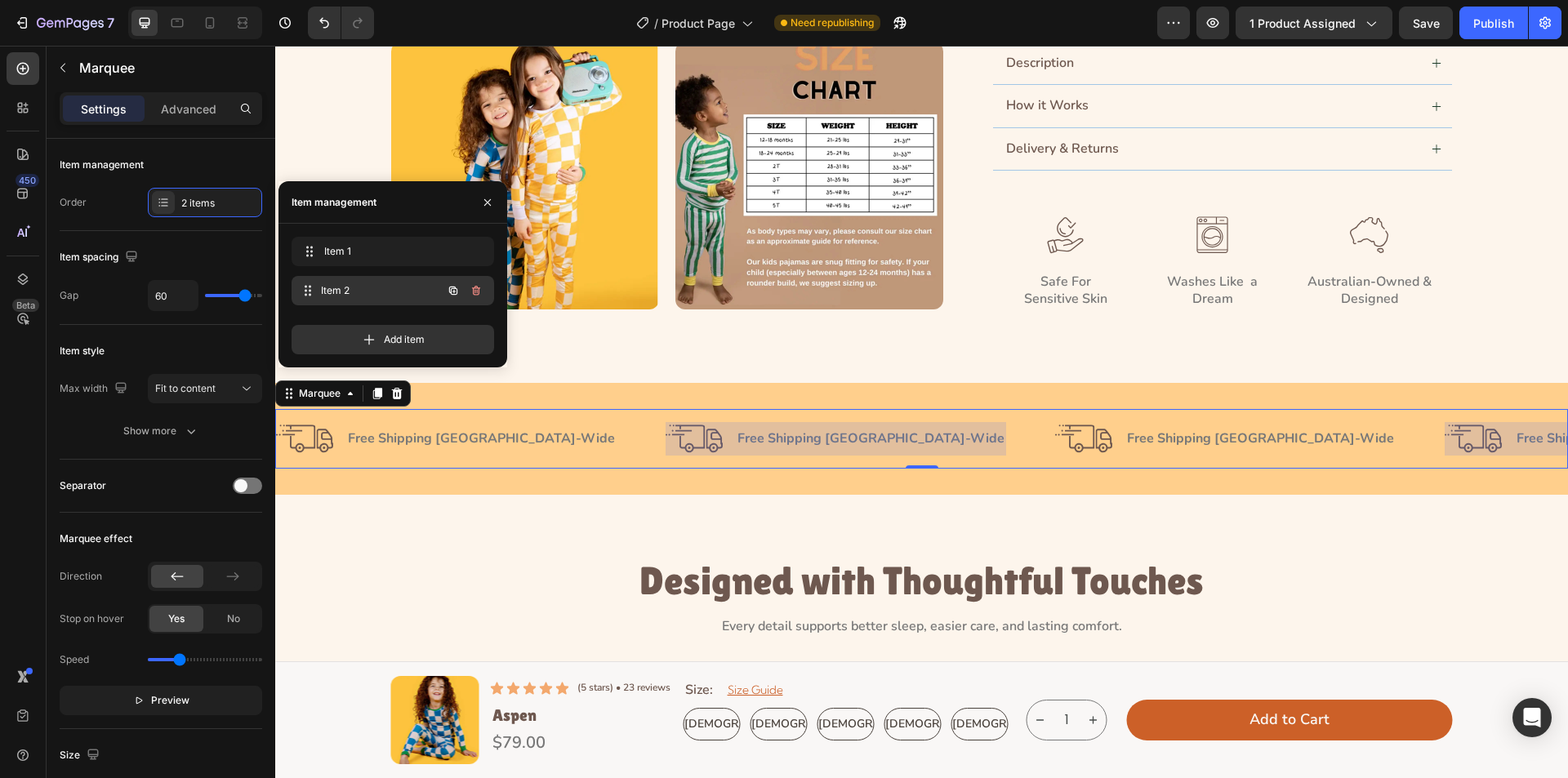
click at [377, 287] on span "Item 2" at bounding box center [381, 290] width 121 height 15
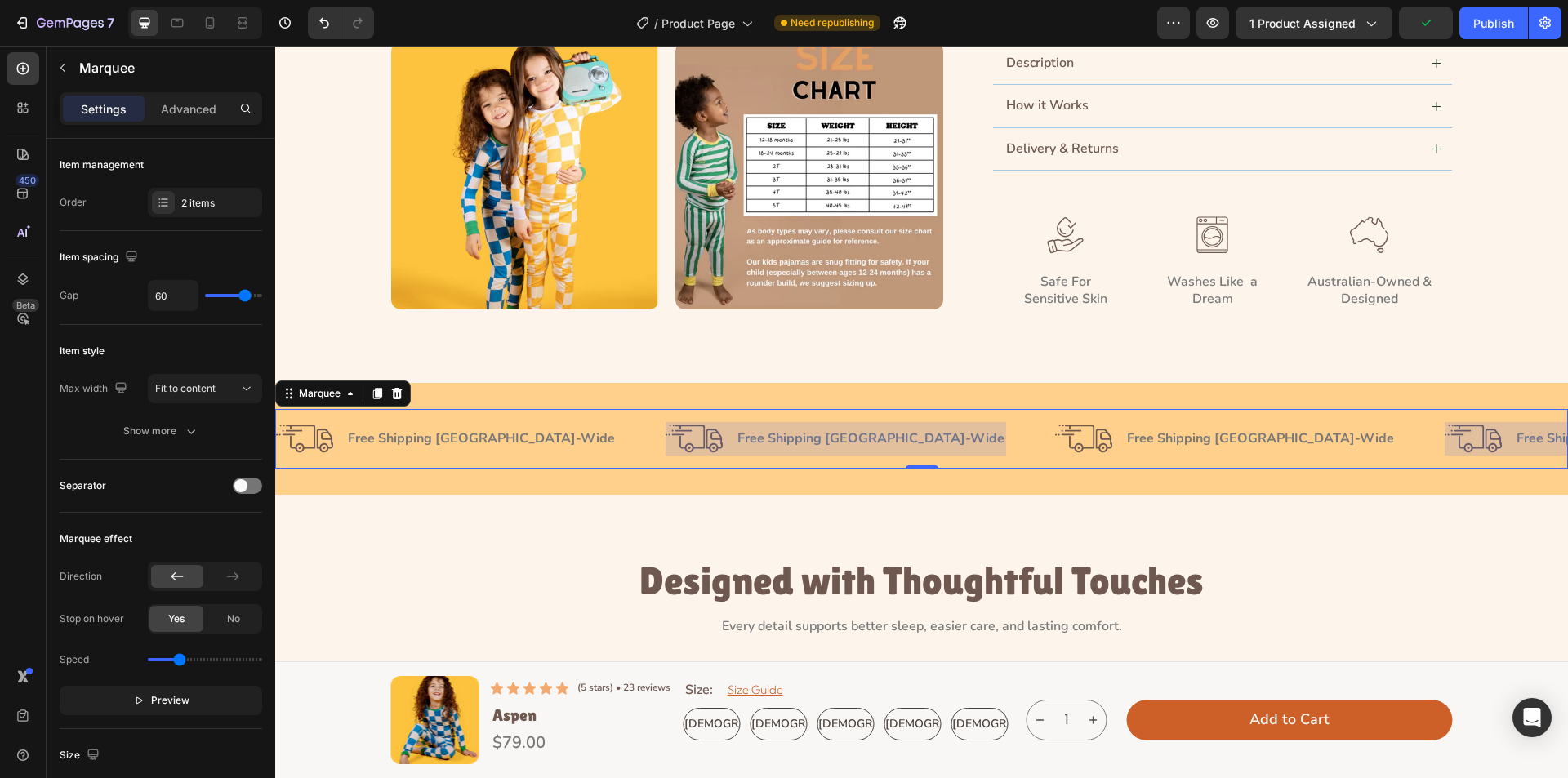
click at [714, 443] on div at bounding box center [836, 438] width 341 height 34
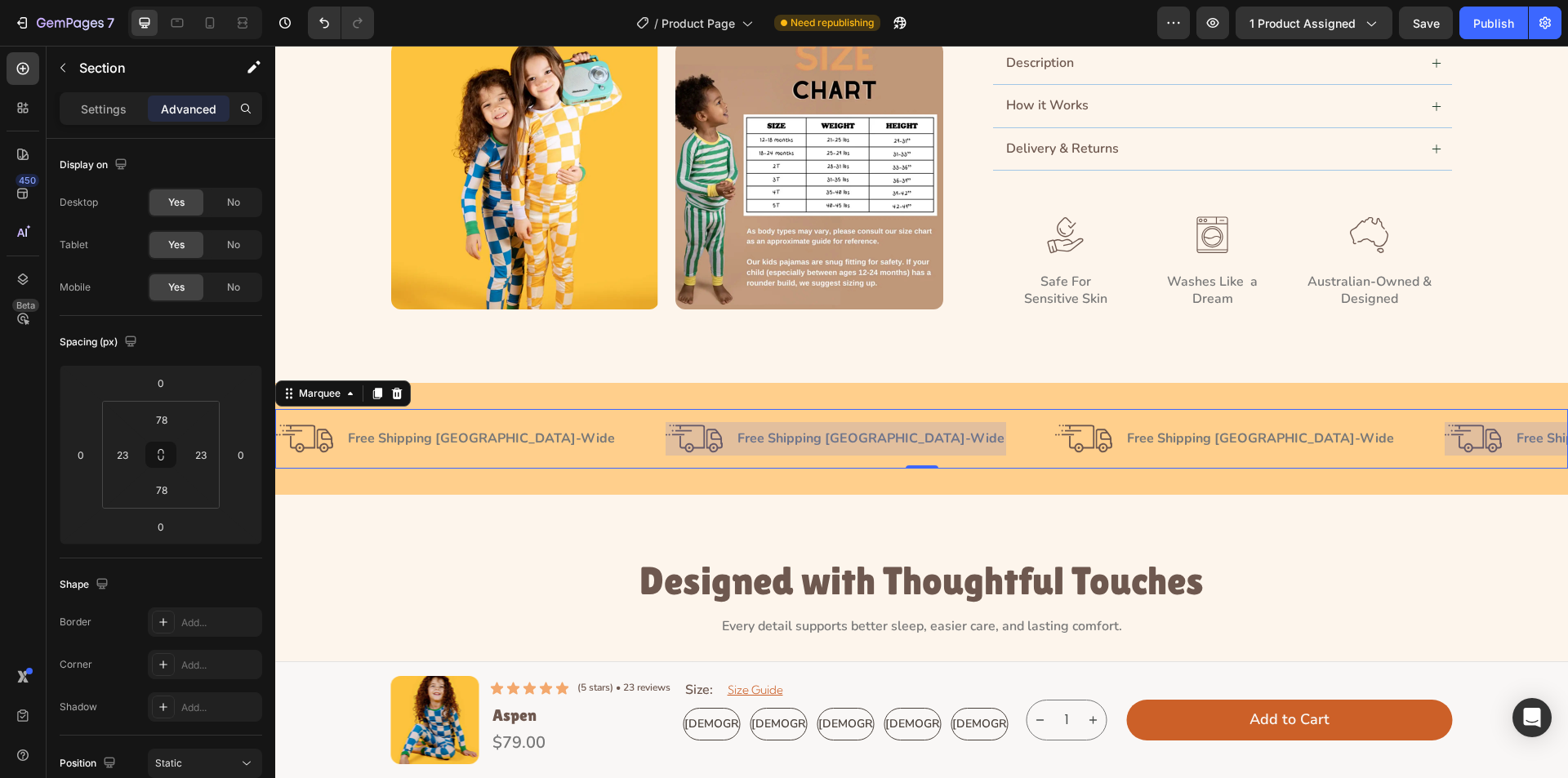
click at [720, 424] on div at bounding box center [836, 438] width 341 height 34
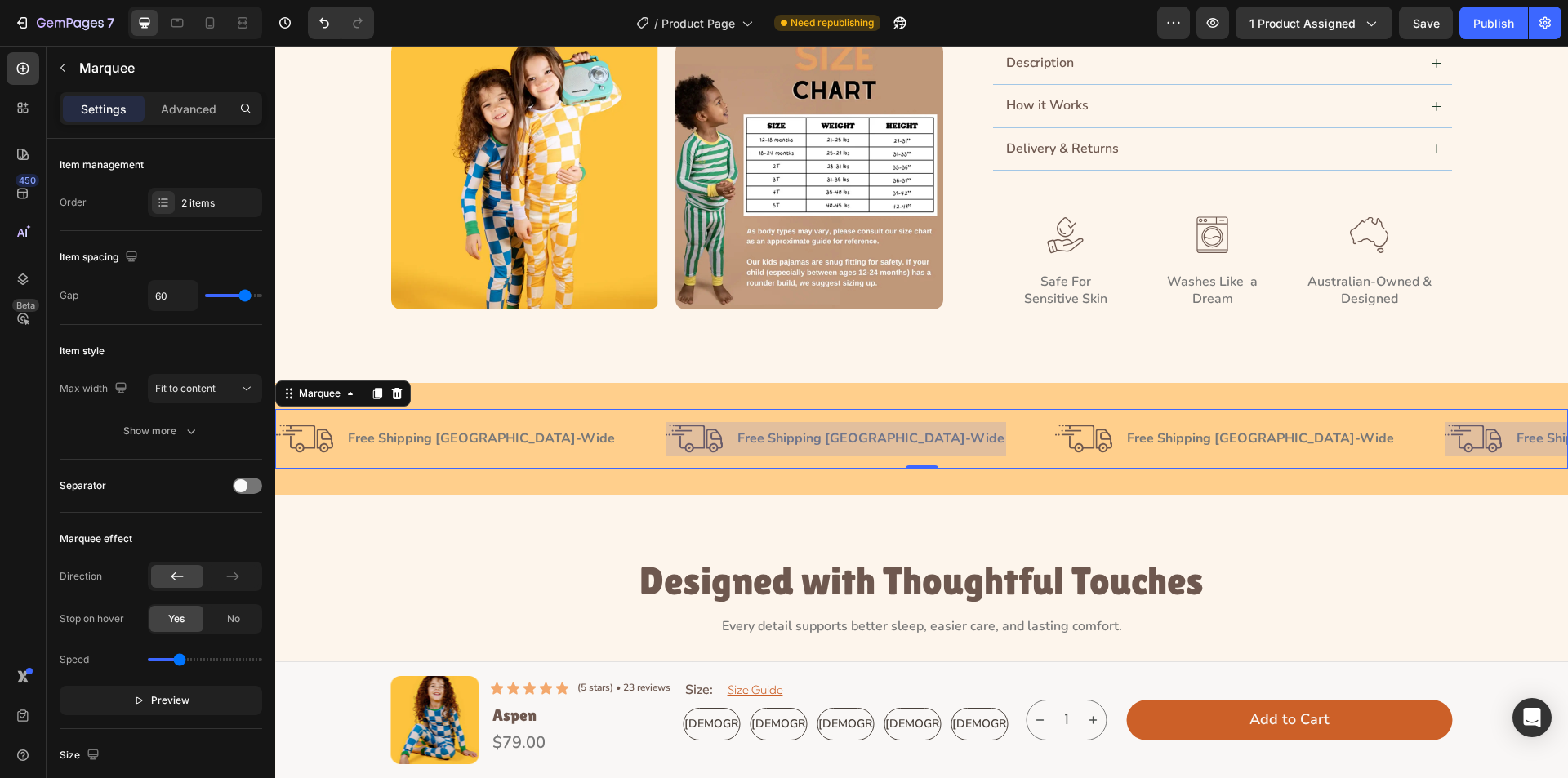
click at [726, 431] on div at bounding box center [836, 438] width 341 height 34
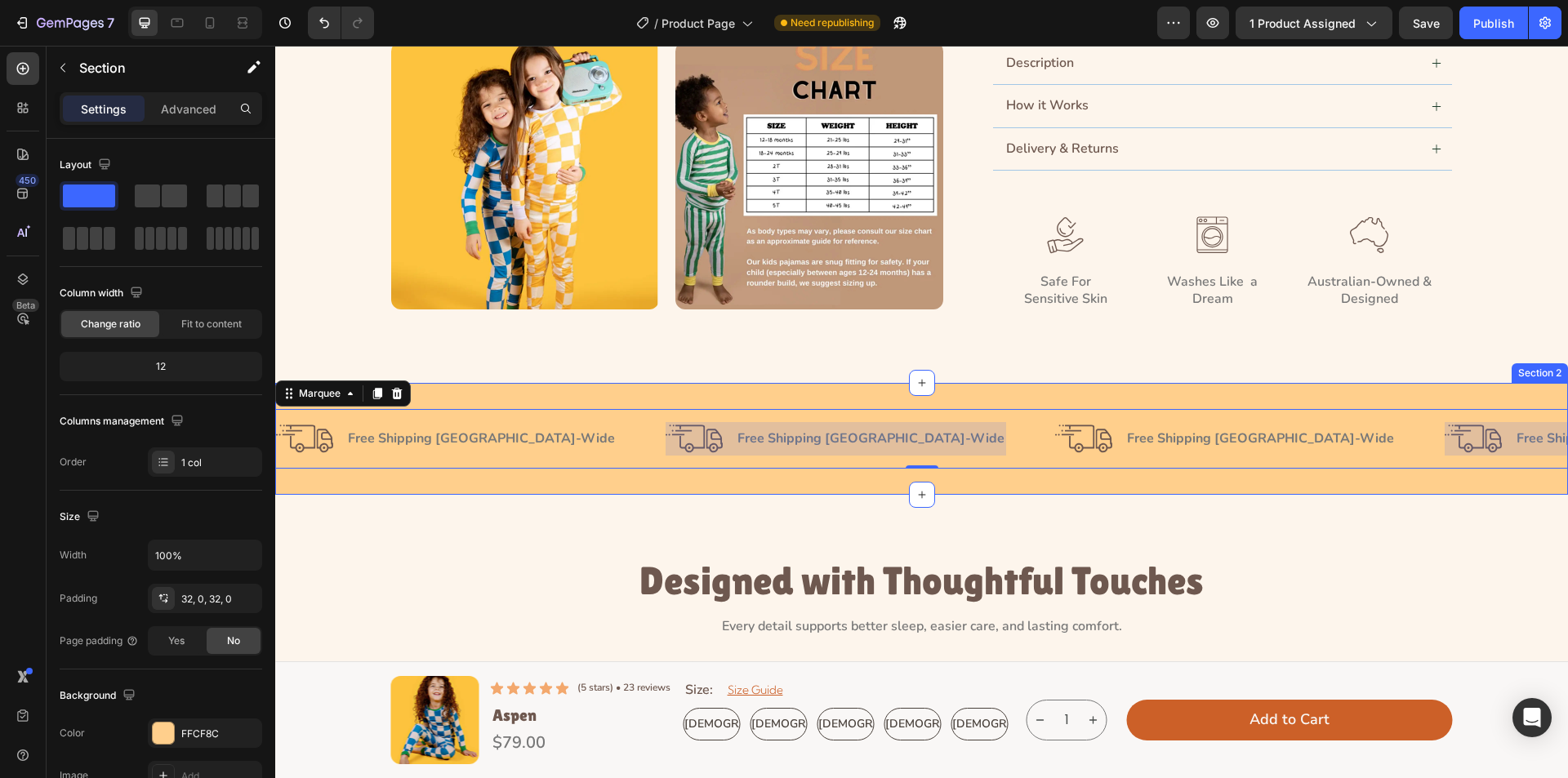
click at [519, 390] on div "Image Free Shipping Australia-Wide Text Block Row Image Free Shipping Australia…" at bounding box center [921, 438] width 1293 height 112
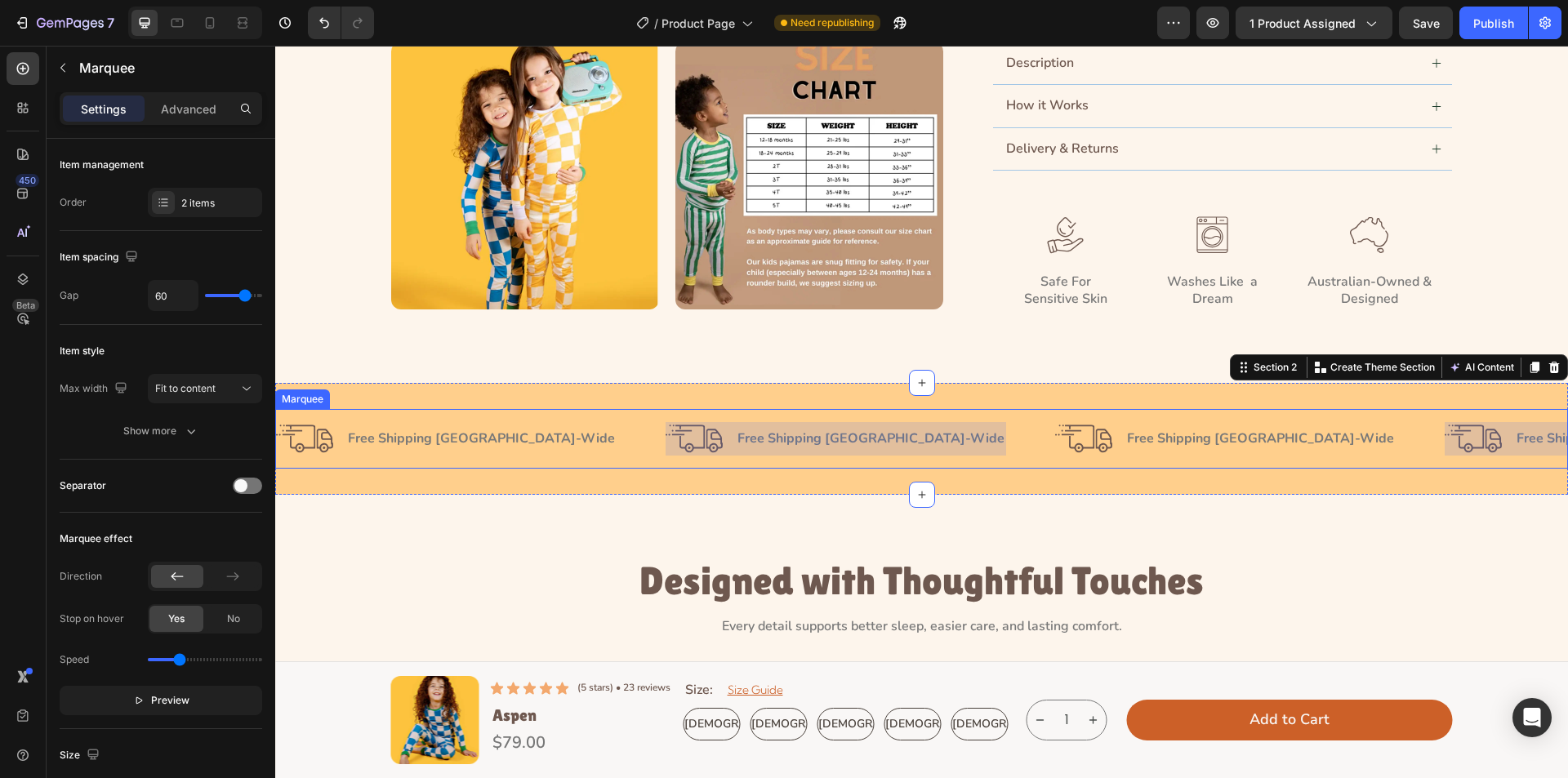
click at [666, 435] on div at bounding box center [836, 438] width 341 height 34
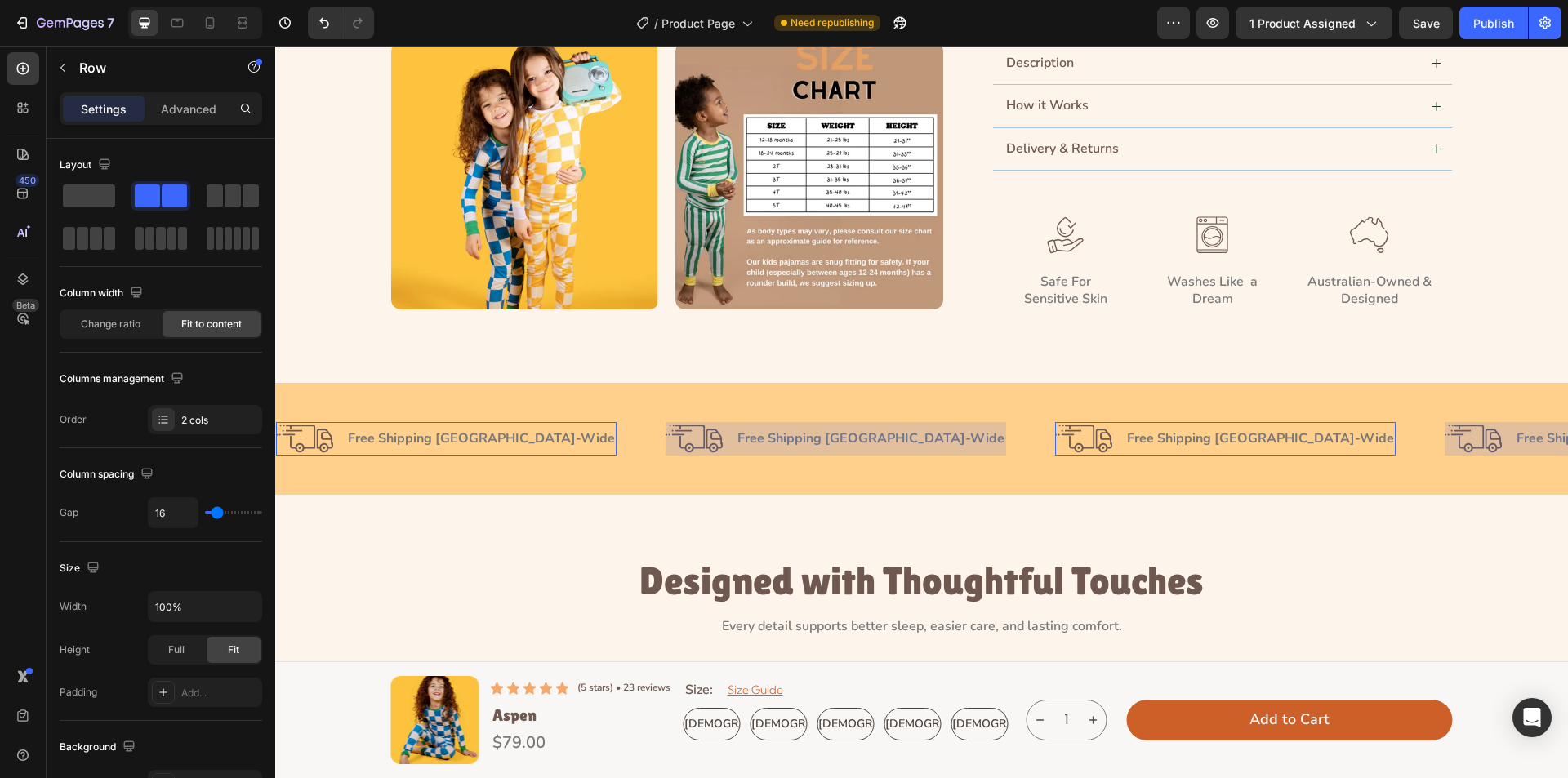
click at [617, 432] on div "Image Free Shipping Australia-Wide Text Block Row 0" at bounding box center [446, 438] width 341 height 34
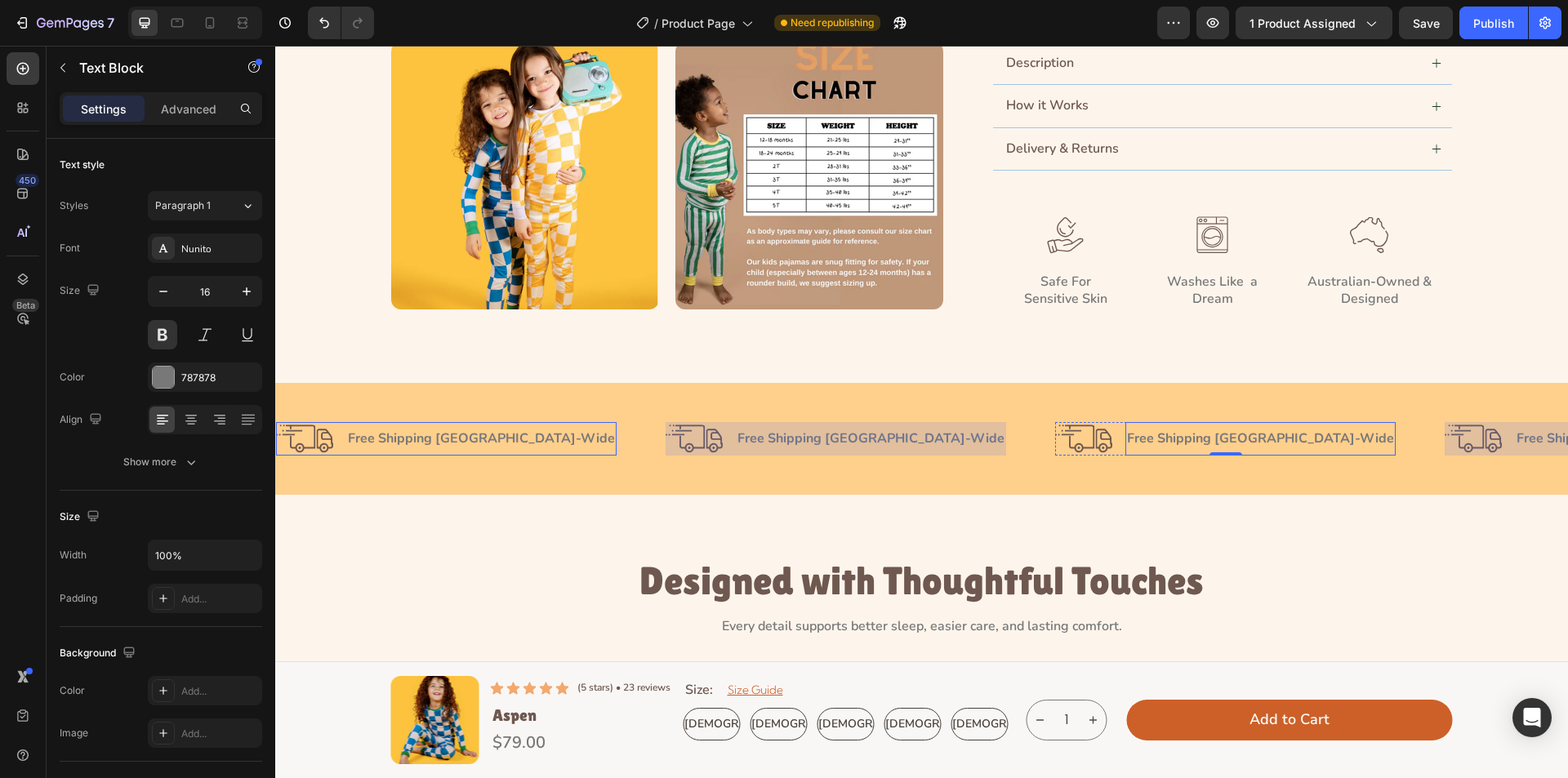
click at [615, 442] on p "Free Shipping Australia-Wide" at bounding box center [481, 439] width 267 height 17
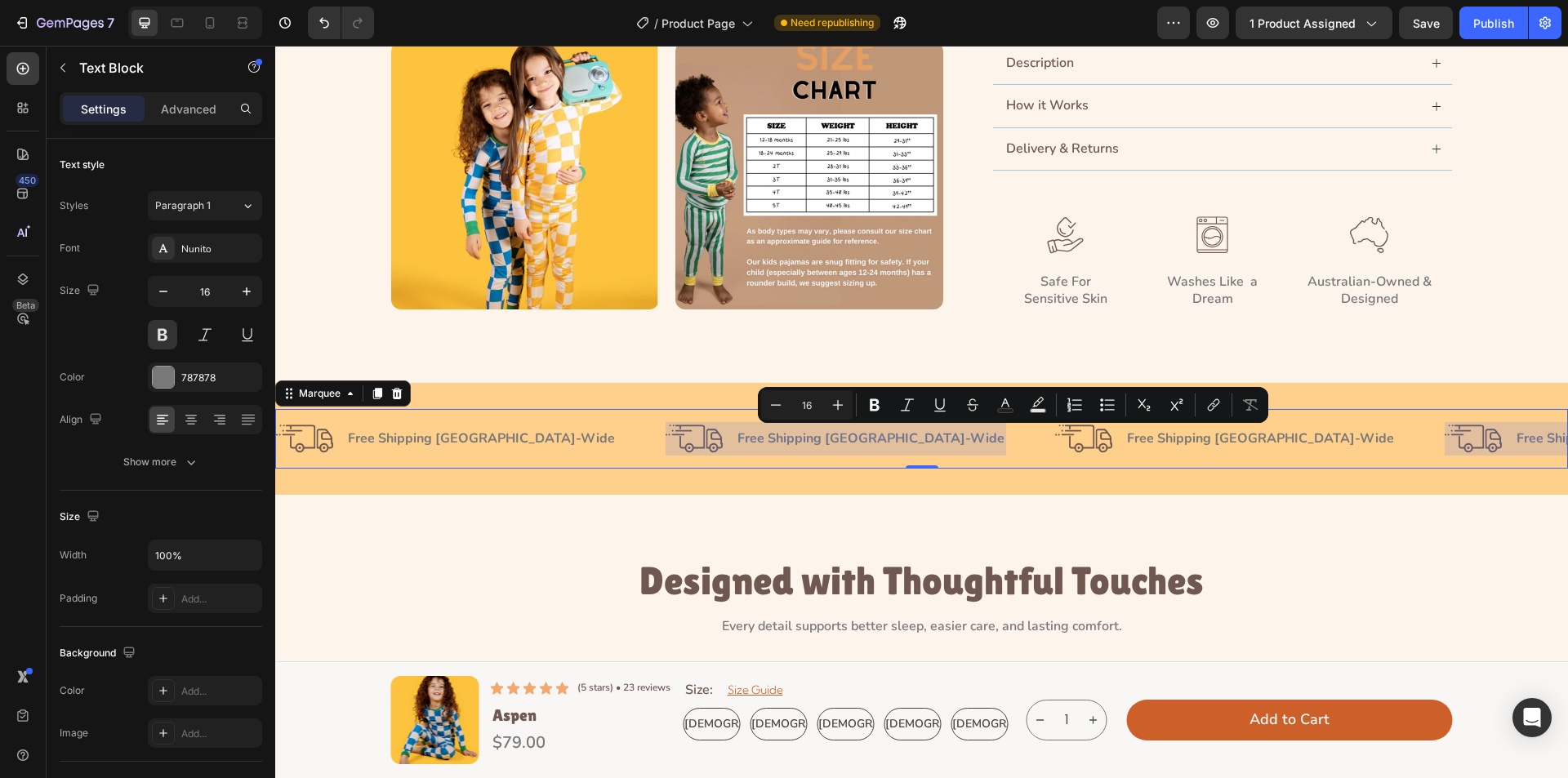
click at [676, 443] on div at bounding box center [836, 438] width 341 height 34
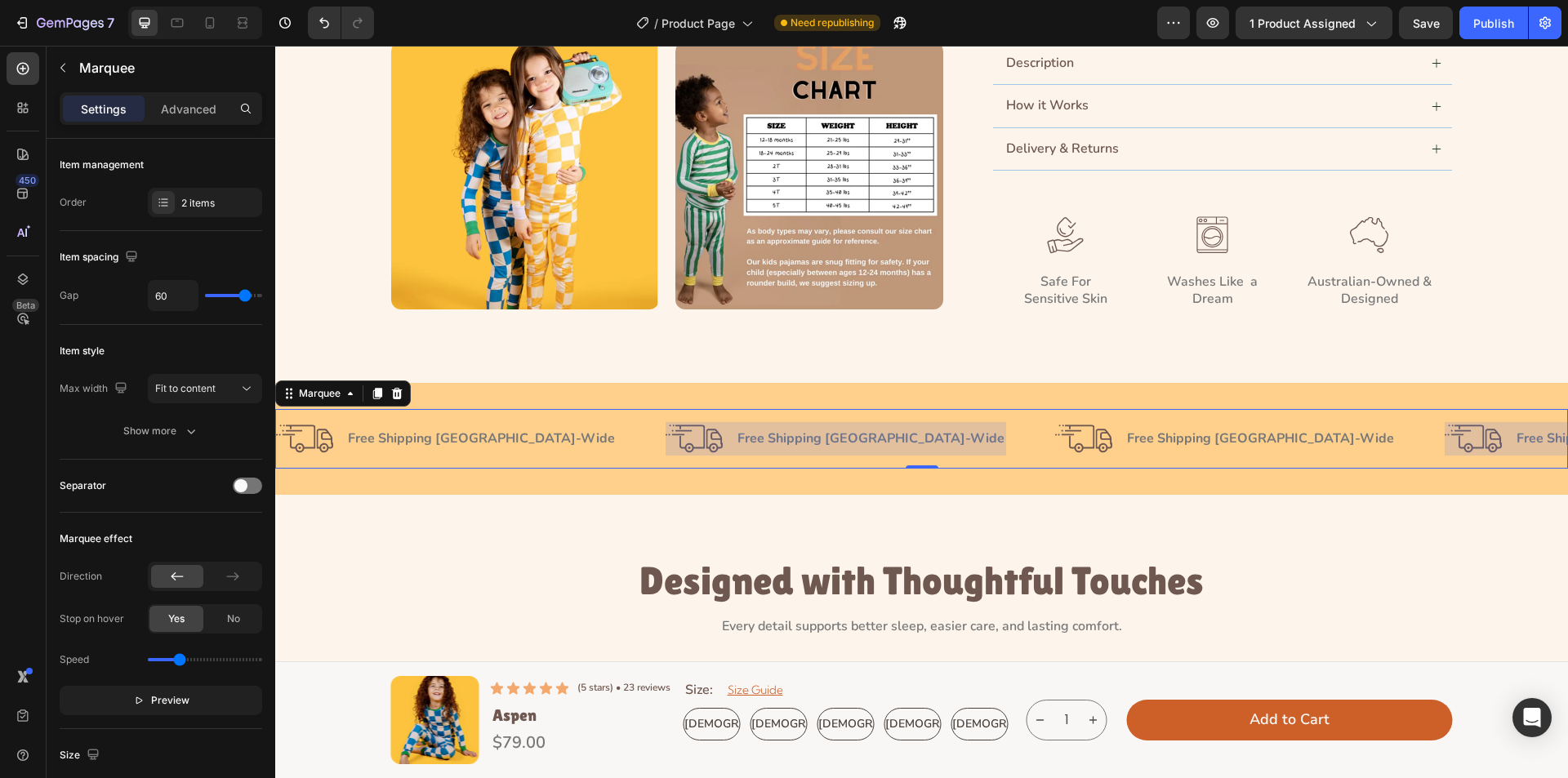
click at [676, 443] on div at bounding box center [836, 438] width 341 height 34
click at [718, 424] on div at bounding box center [836, 438] width 341 height 34
click at [786, 437] on div at bounding box center [836, 438] width 341 height 34
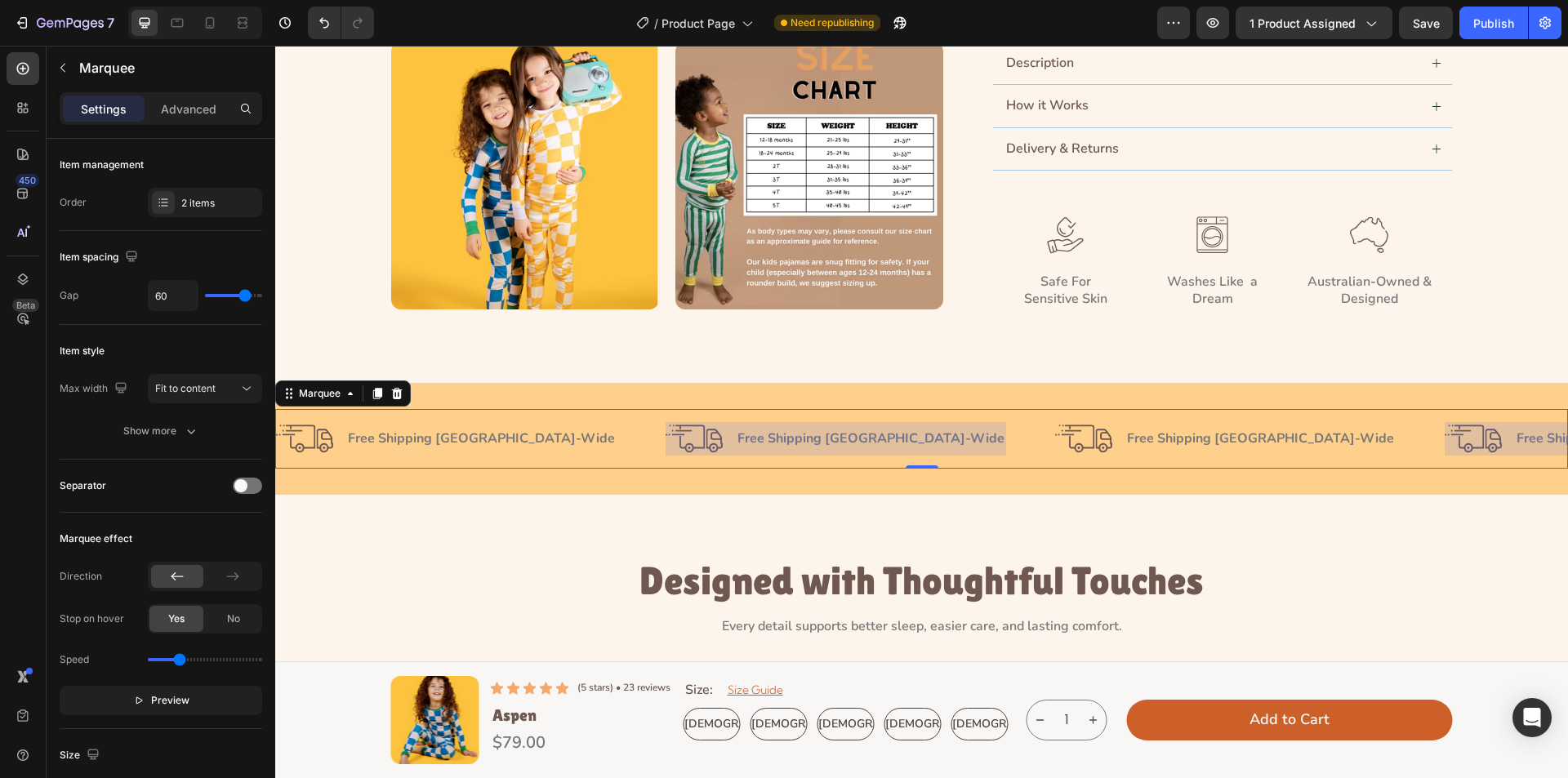
click at [786, 438] on div at bounding box center [836, 438] width 341 height 34
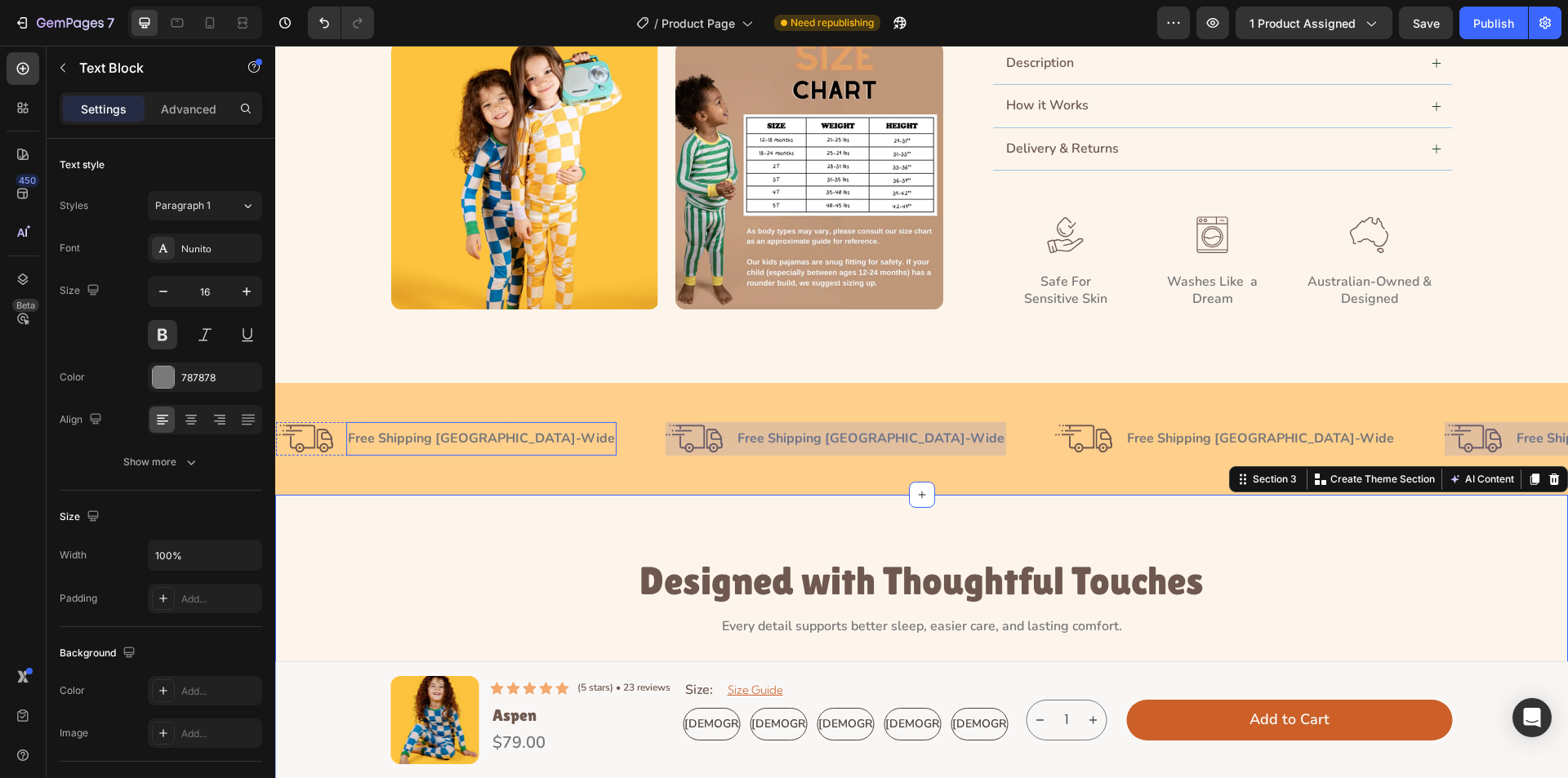
click at [366, 429] on div "Free Shipping Australia-Wide" at bounding box center [481, 439] width 271 height 21
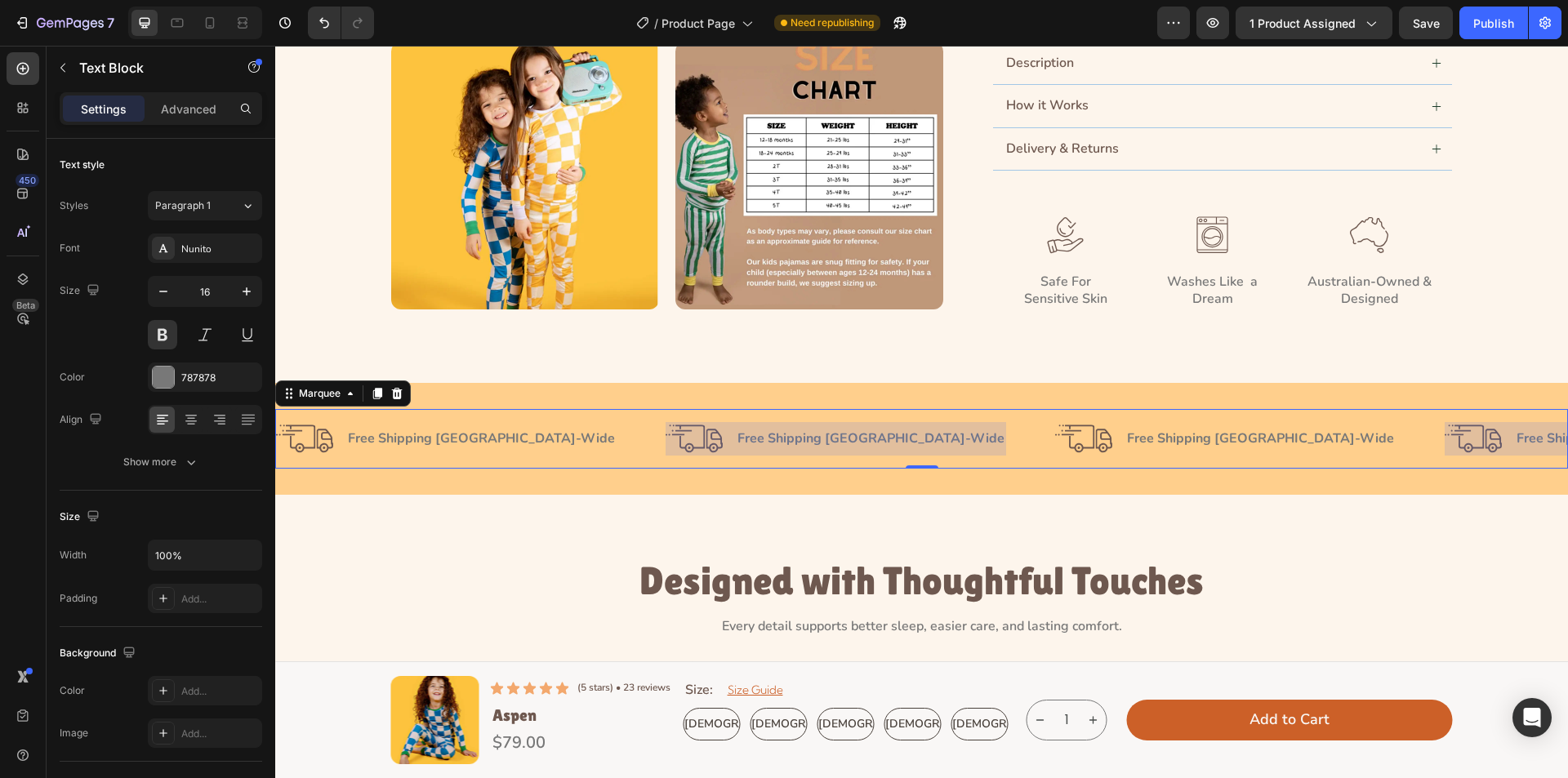
click at [666, 444] on div at bounding box center [836, 438] width 341 height 34
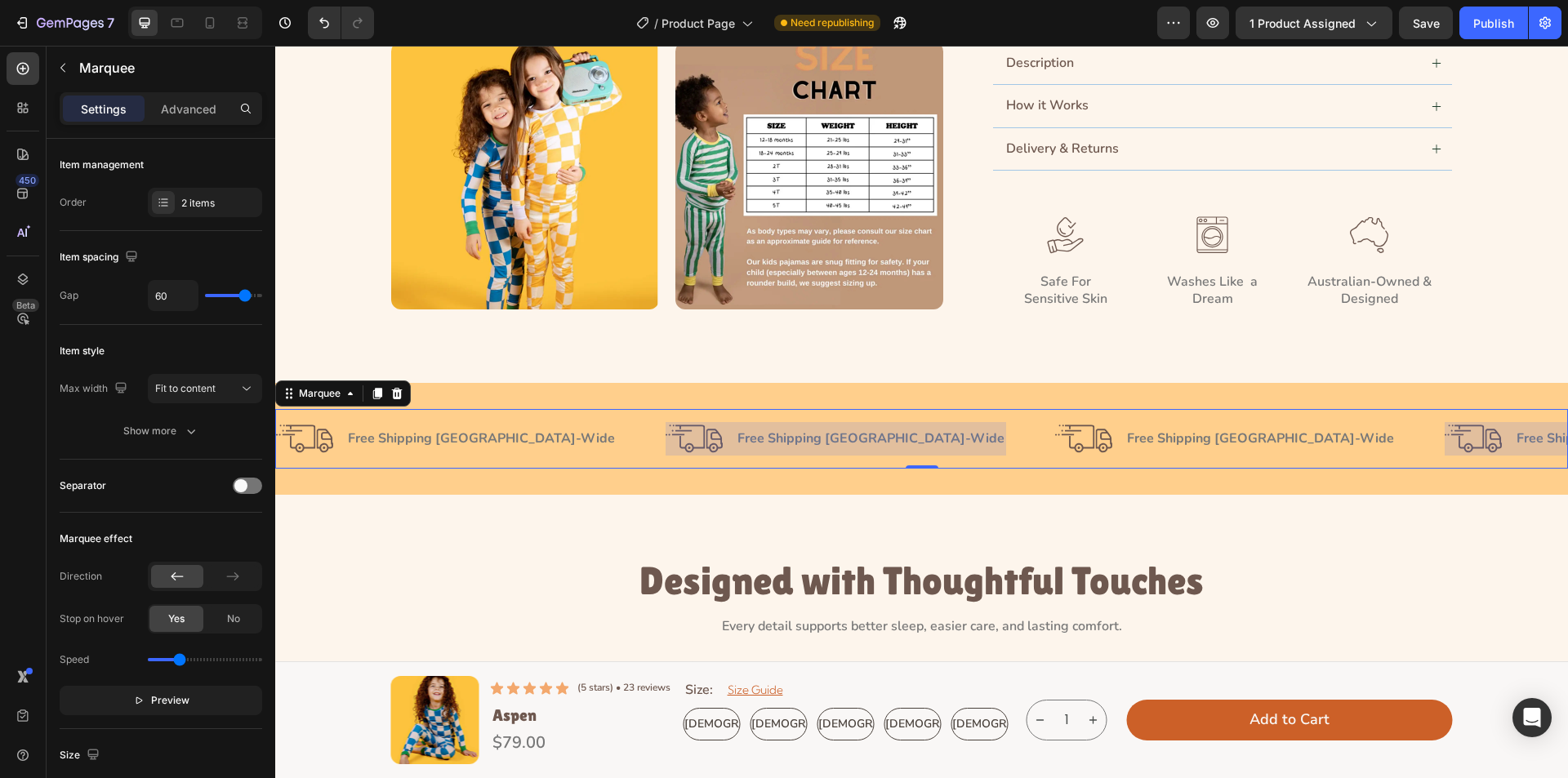
click at [734, 444] on div at bounding box center [836, 438] width 341 height 34
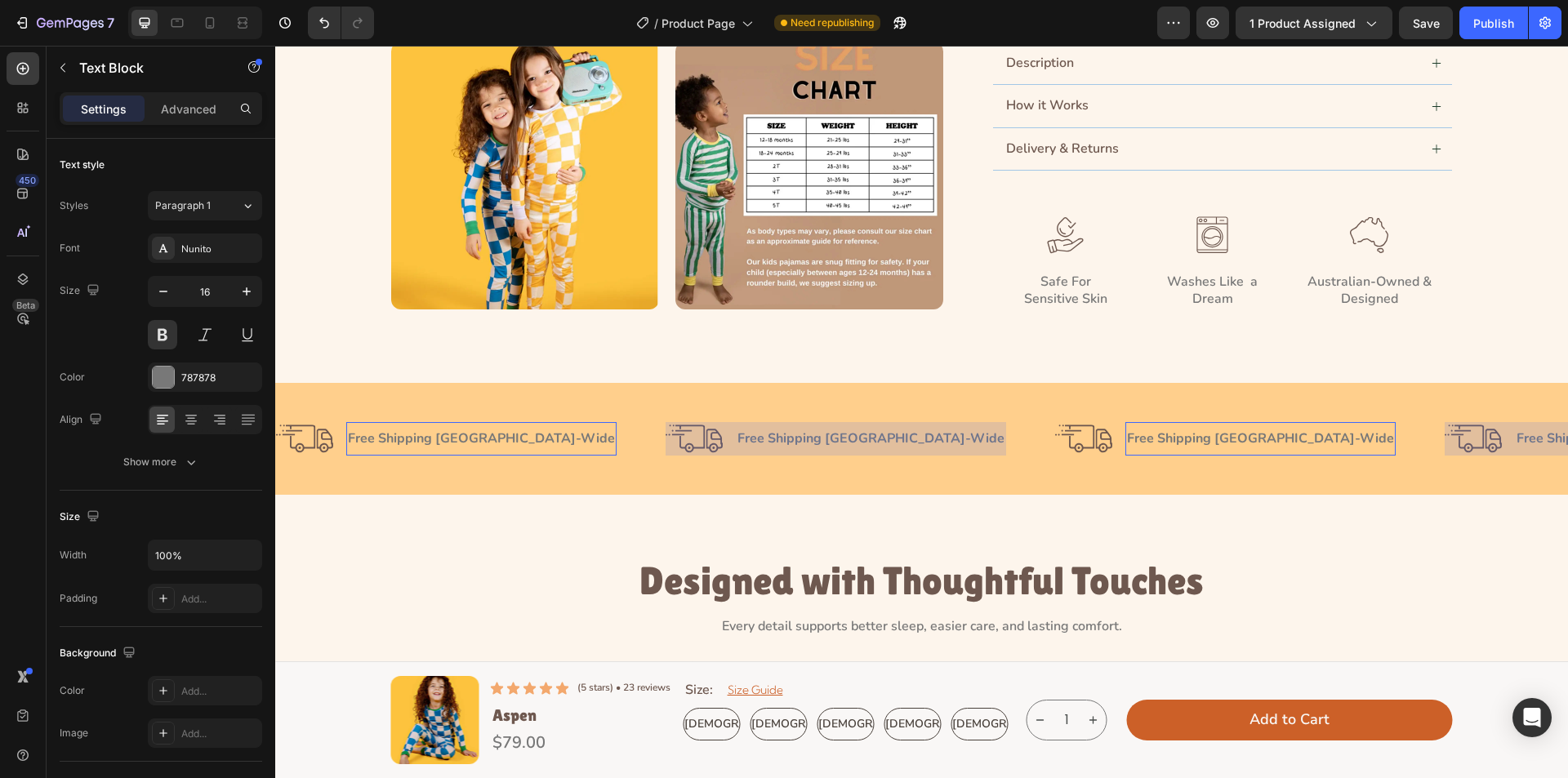
click at [1127, 444] on p "Free Shipping Australia-Wide" at bounding box center [1260, 439] width 267 height 17
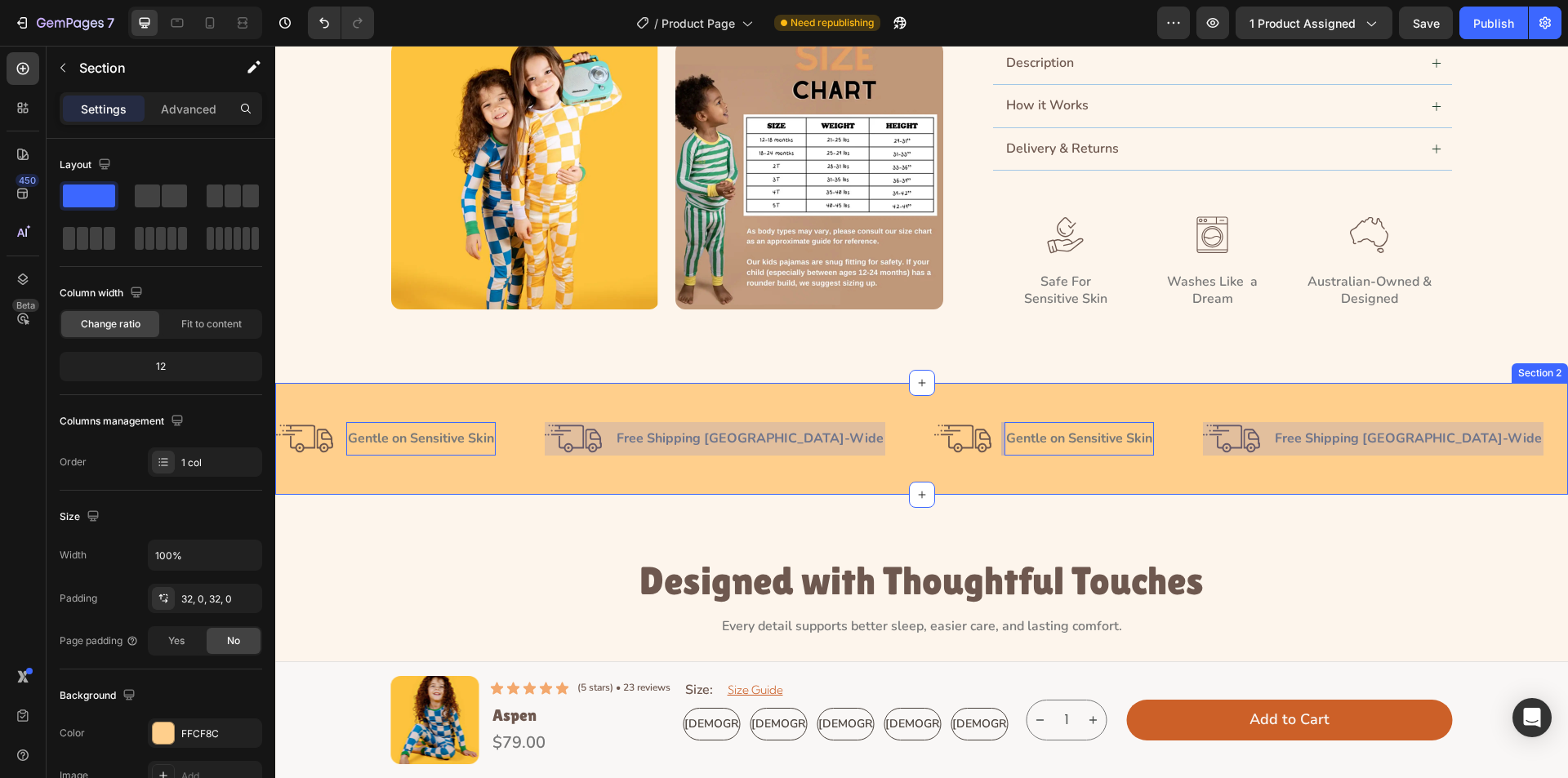
click at [976, 483] on div "Image Gentle on Sensitive Skin Text Block 0 Row Image Free Shipping Australia-W…" at bounding box center [921, 438] width 1293 height 112
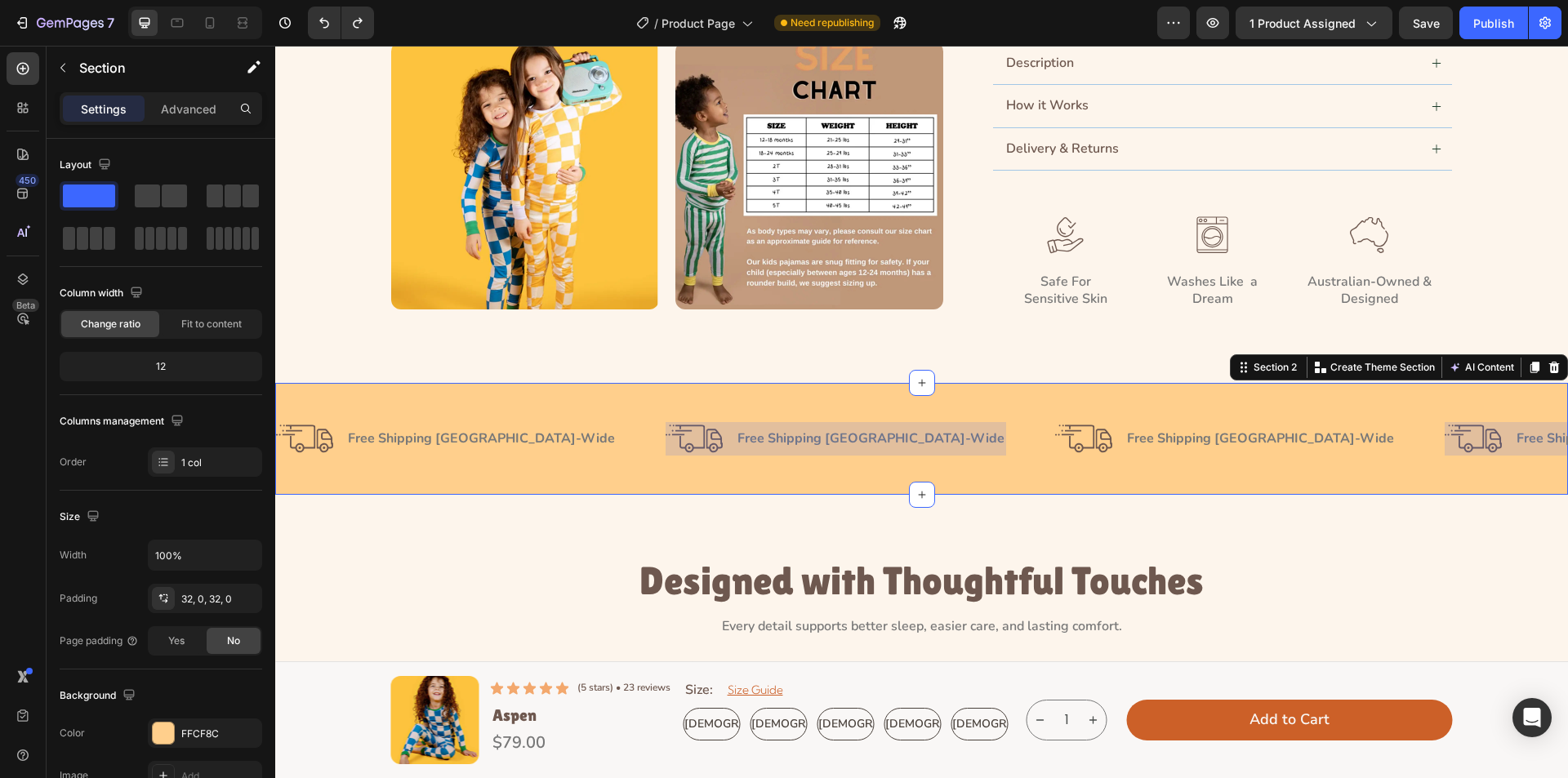
click at [797, 488] on div "Image Free Shipping Australia-Wide Text Block Row Image Free Shipping Australia…" at bounding box center [921, 438] width 1293 height 112
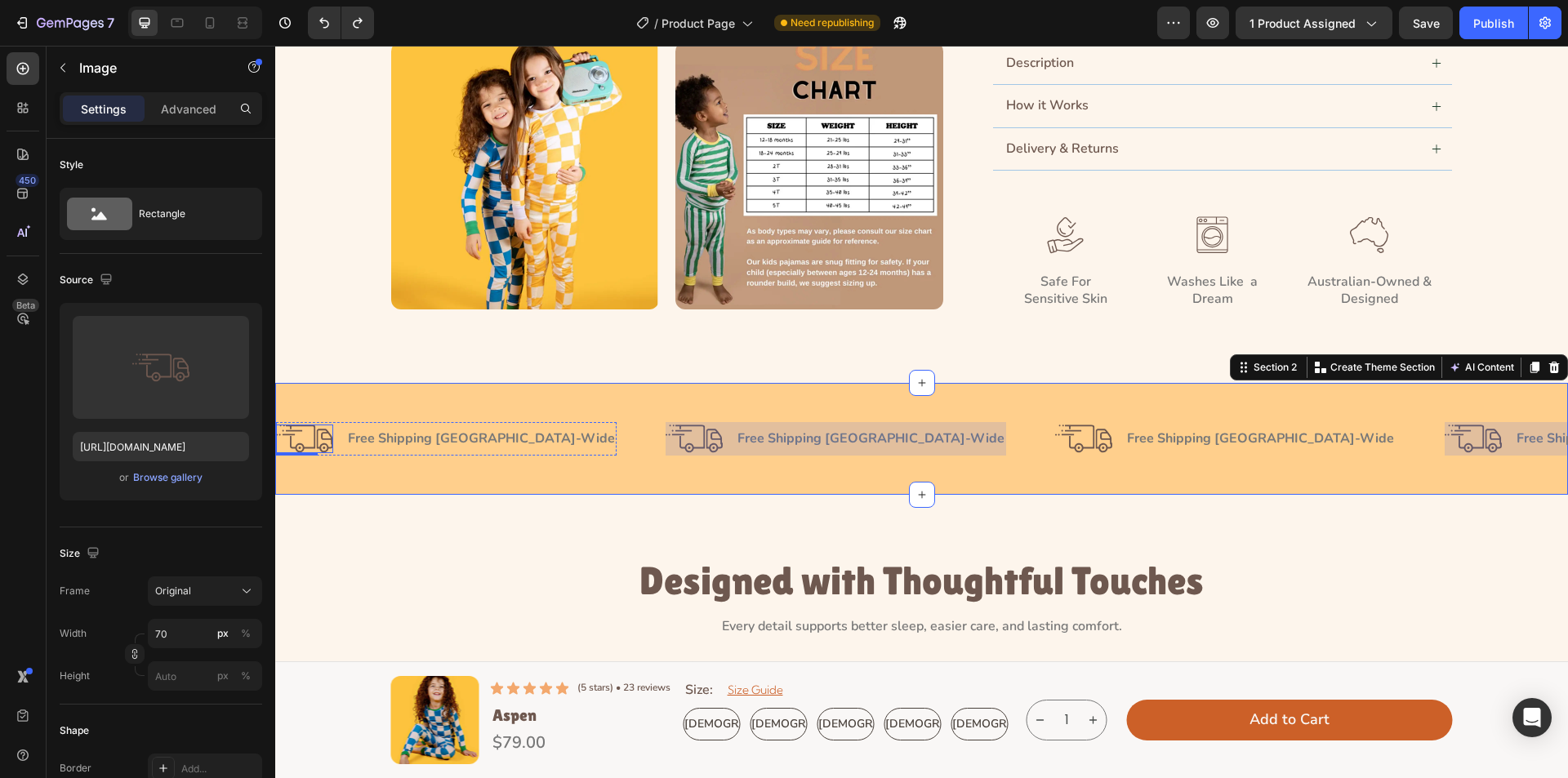
click at [304, 446] on img at bounding box center [304, 438] width 57 height 29
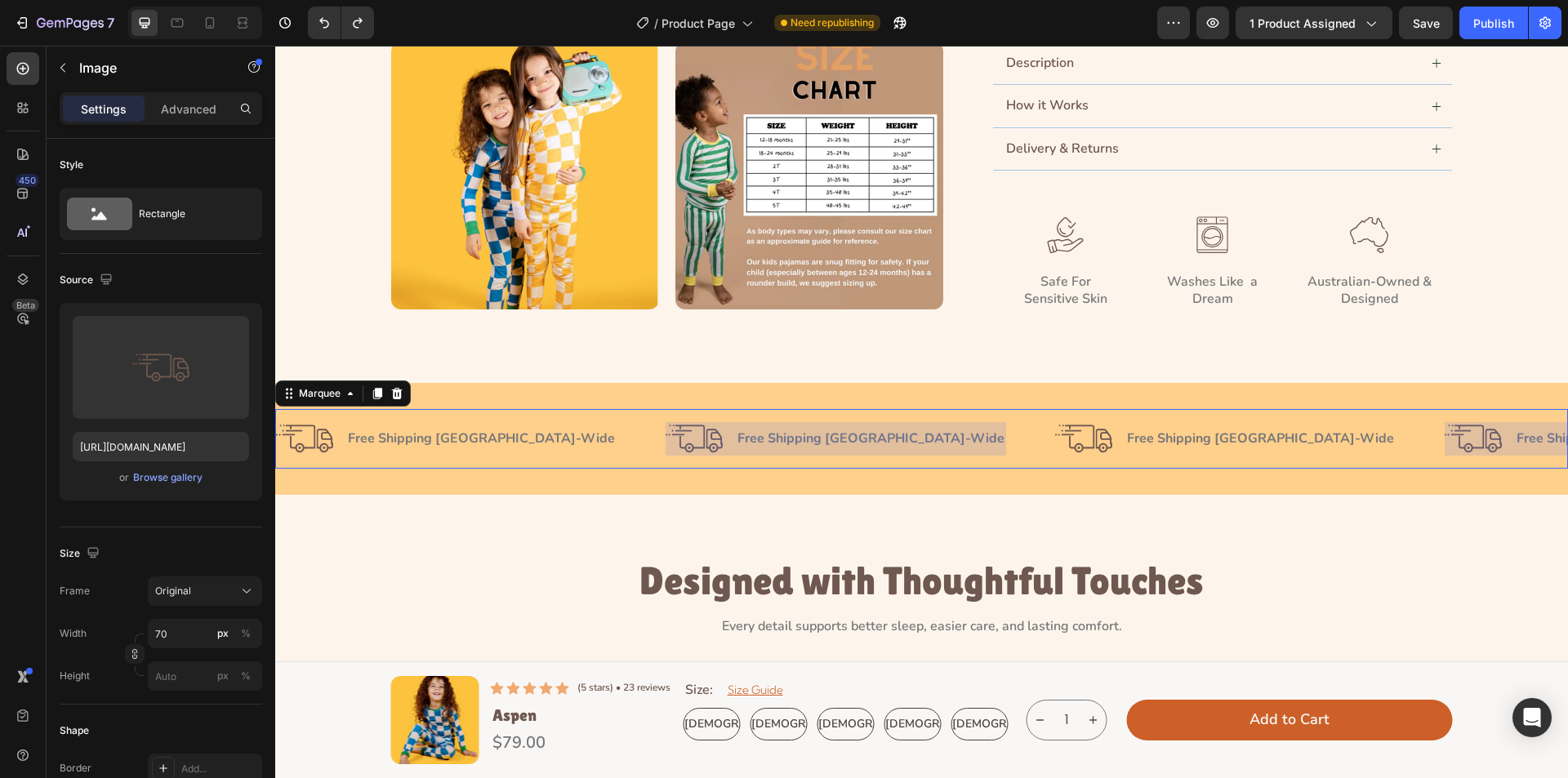
click at [666, 437] on div at bounding box center [836, 438] width 341 height 34
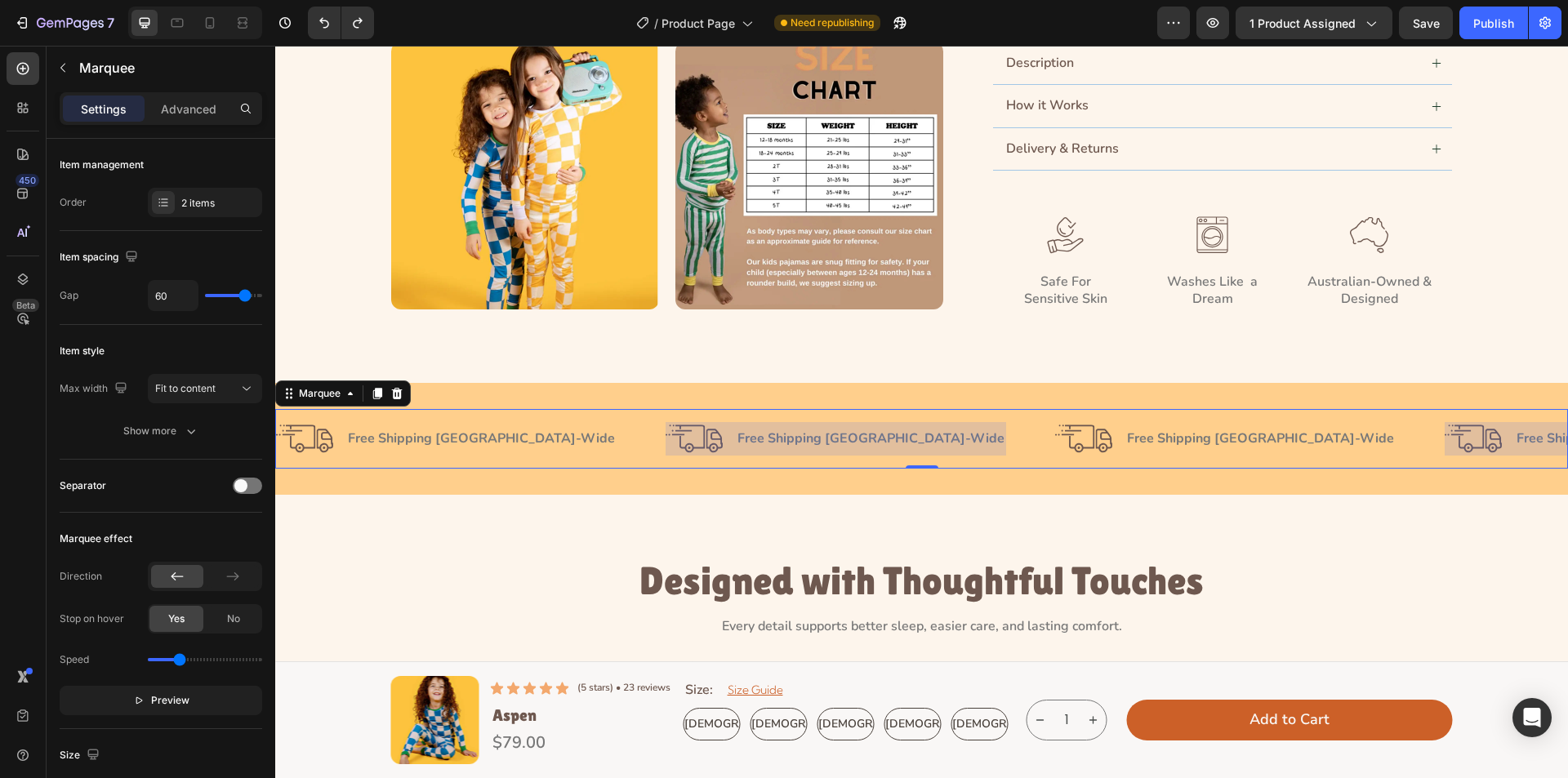
click at [666, 437] on div at bounding box center [836, 438] width 341 height 34
click at [730, 436] on div at bounding box center [836, 438] width 341 height 34
click at [731, 436] on div at bounding box center [836, 438] width 341 height 34
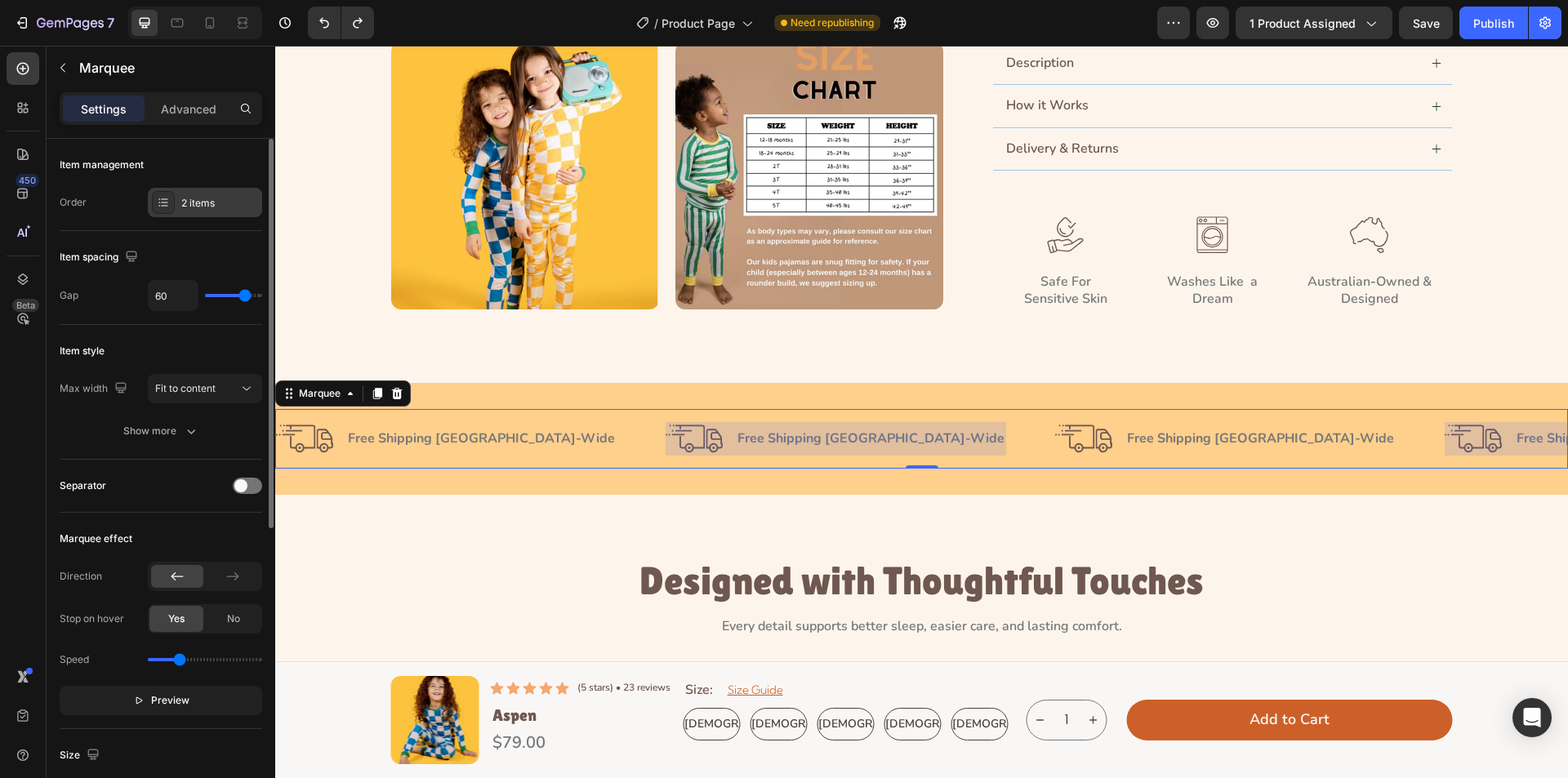
click at [202, 207] on div "2 items" at bounding box center [220, 203] width 77 height 15
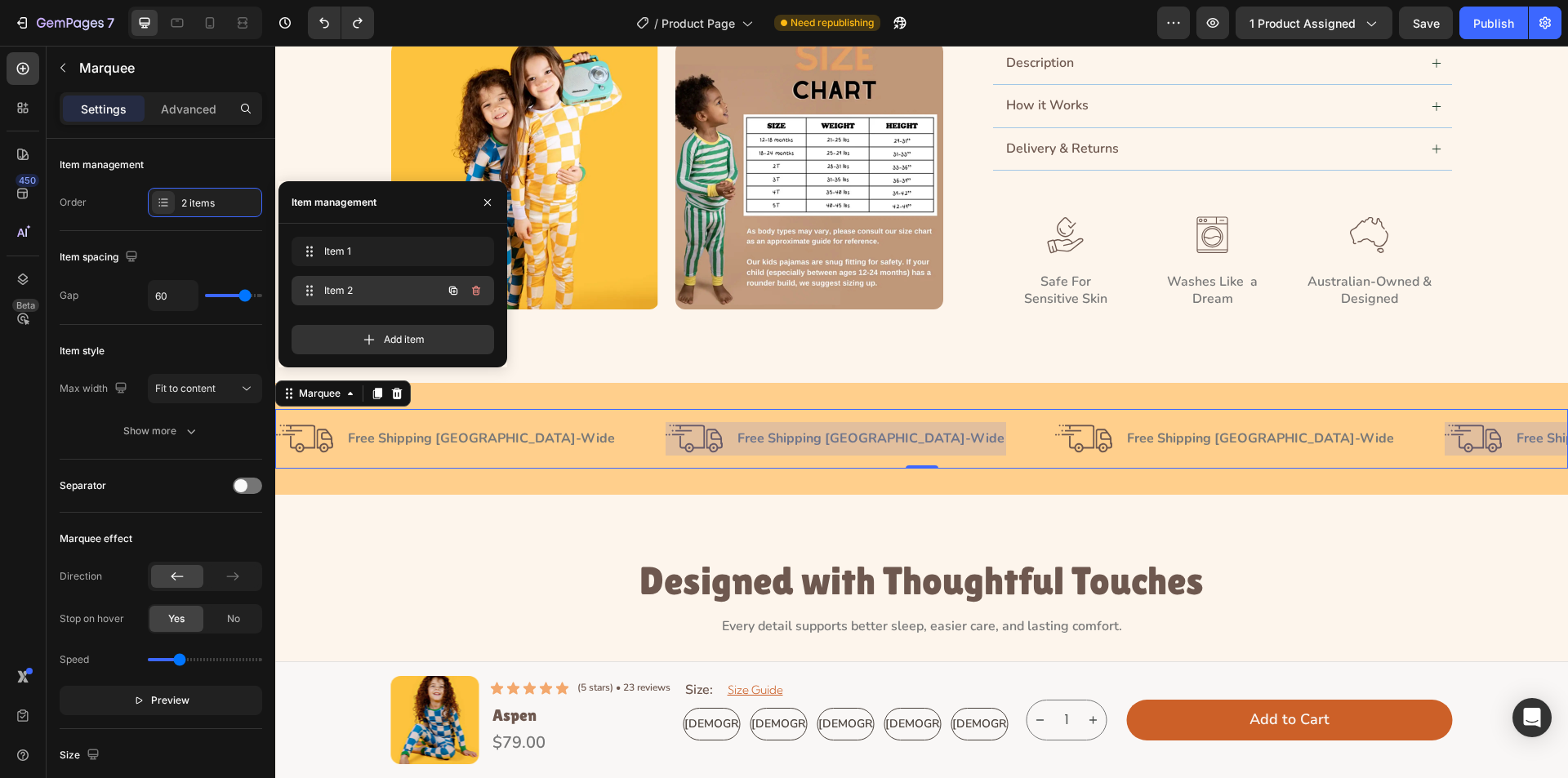
click at [329, 287] on span "Item 2" at bounding box center [370, 290] width 93 height 15
click at [401, 430] on p "Free Shipping Australia-Wide" at bounding box center [481, 439] width 267 height 17
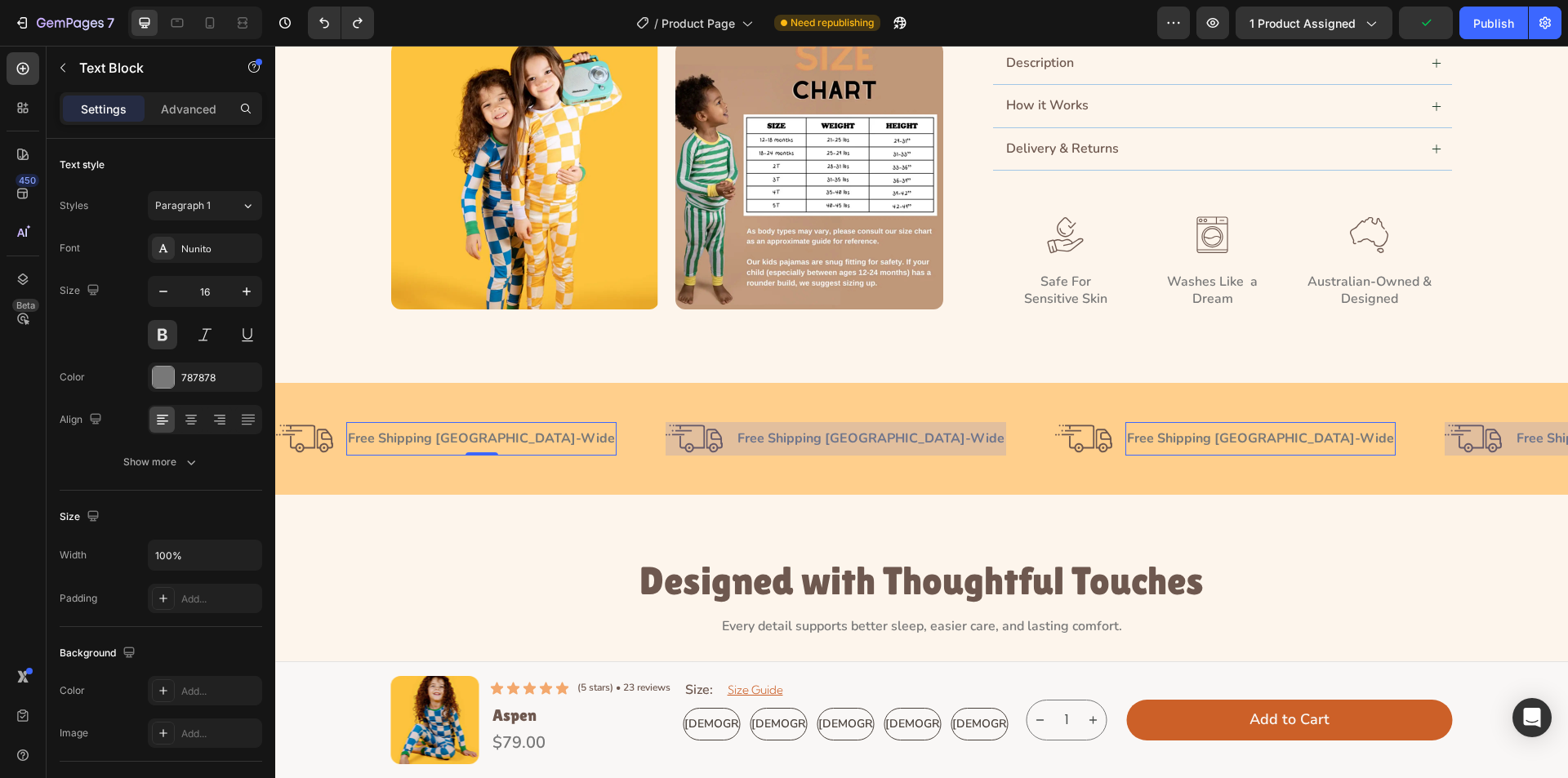
click at [401, 430] on p "Free Shipping Australia-Wide" at bounding box center [481, 439] width 267 height 17
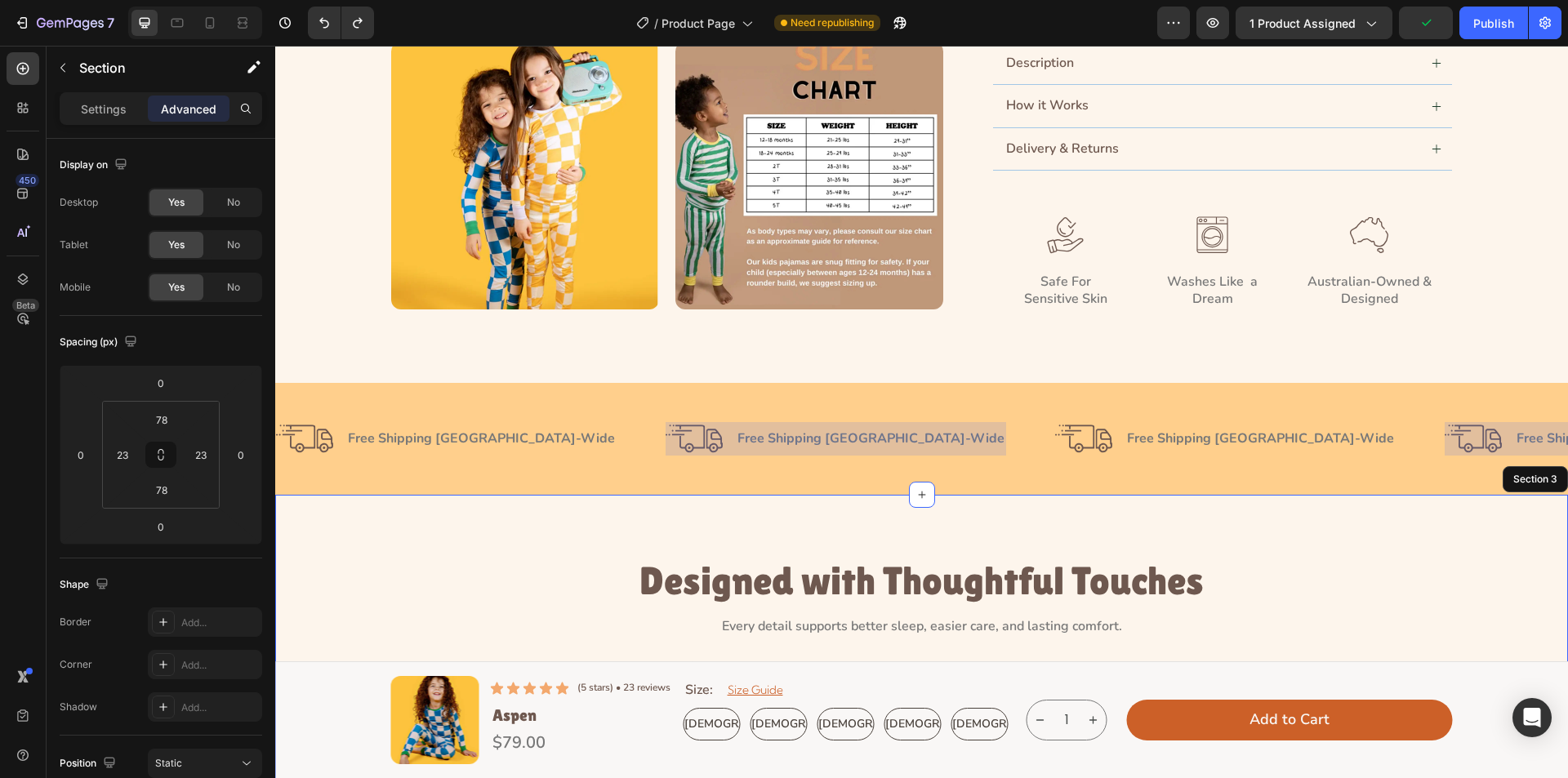
drag, startPoint x: 439, startPoint y: 552, endPoint x: 642, endPoint y: 573, distance: 204.1
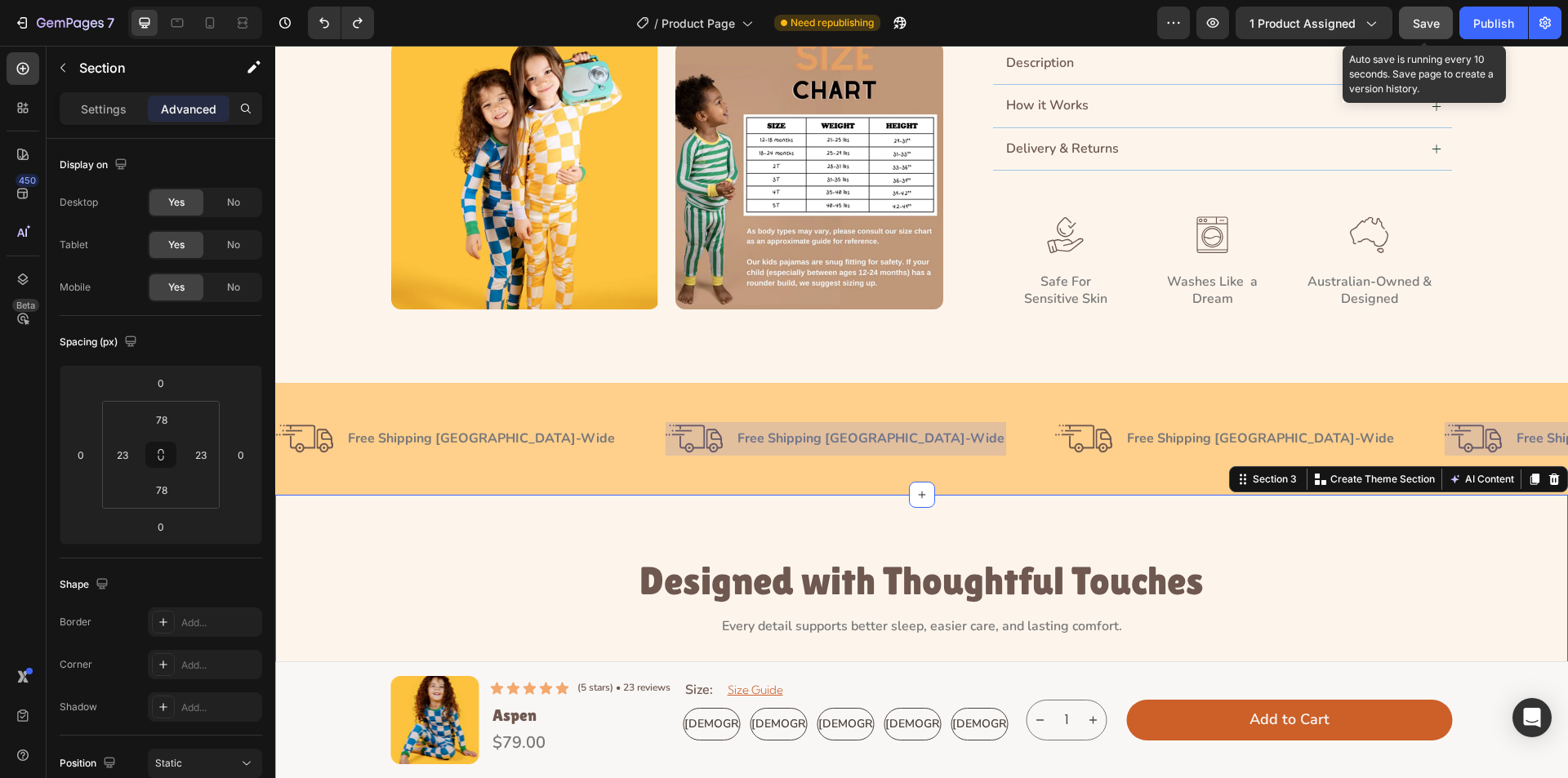
click at [1419, 27] on span "Save" at bounding box center [1426, 23] width 27 height 14
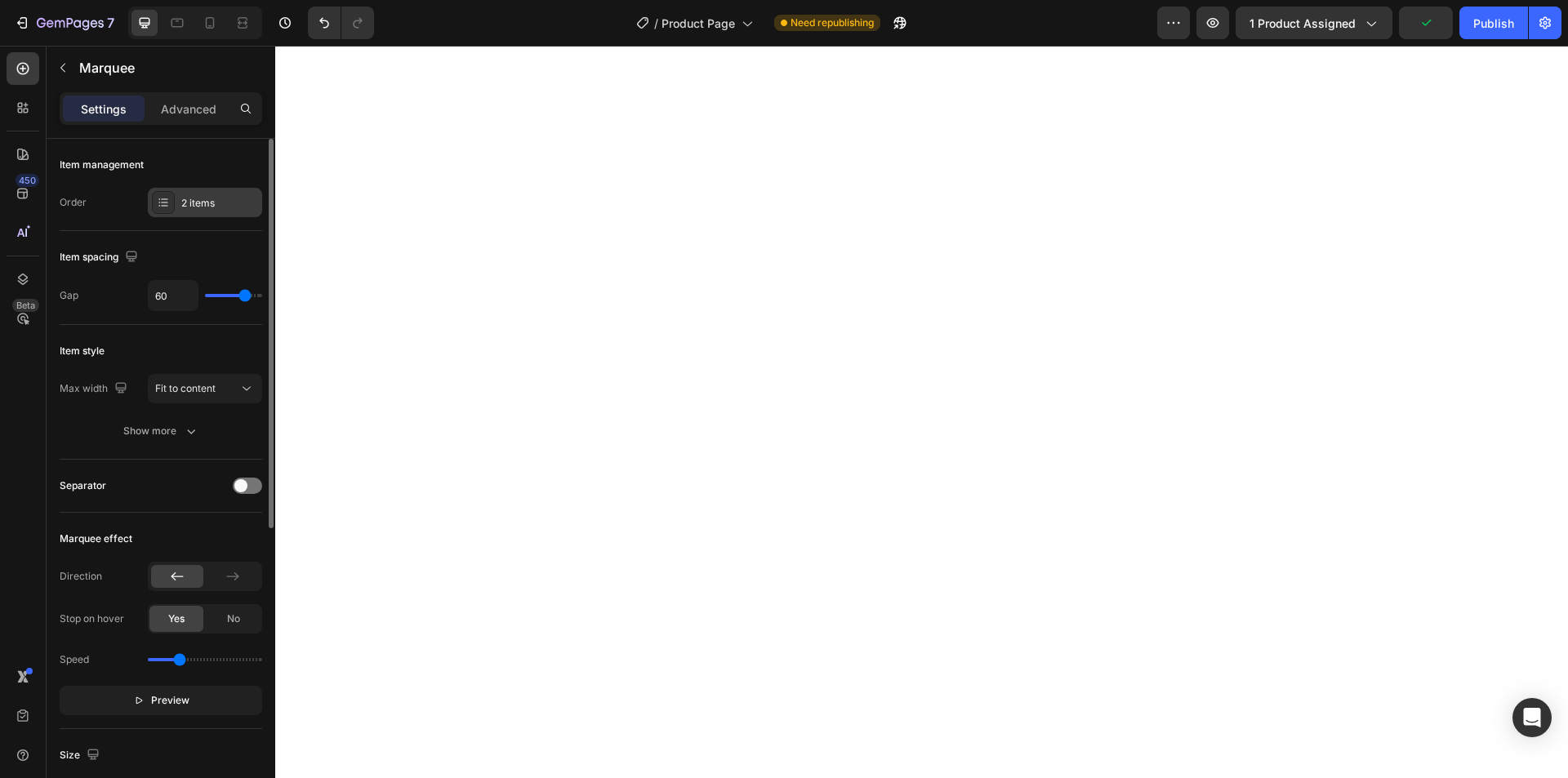
click at [202, 205] on div "2 items" at bounding box center [220, 203] width 77 height 15
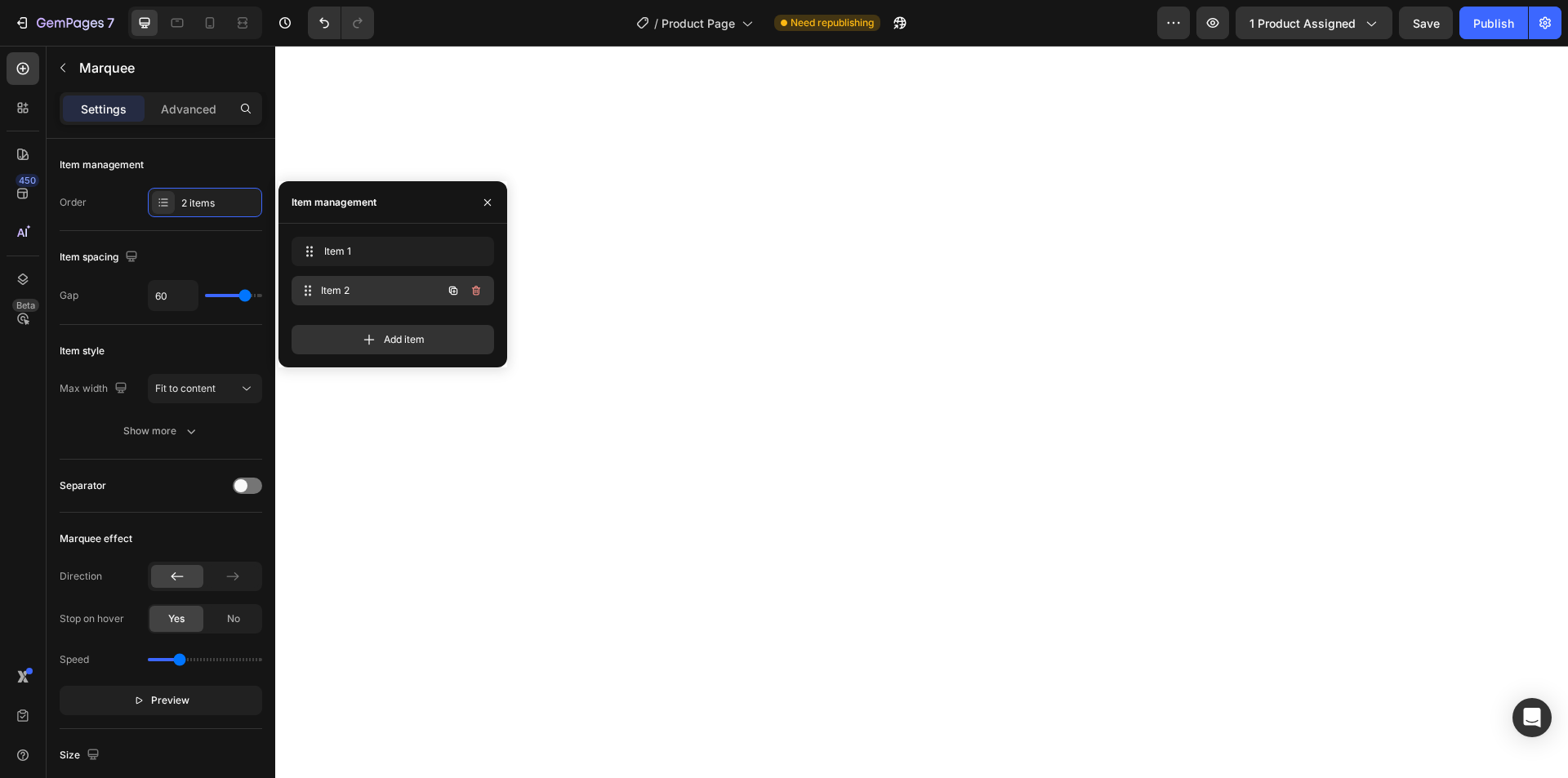
click at [362, 295] on span "Item 2" at bounding box center [381, 290] width 121 height 15
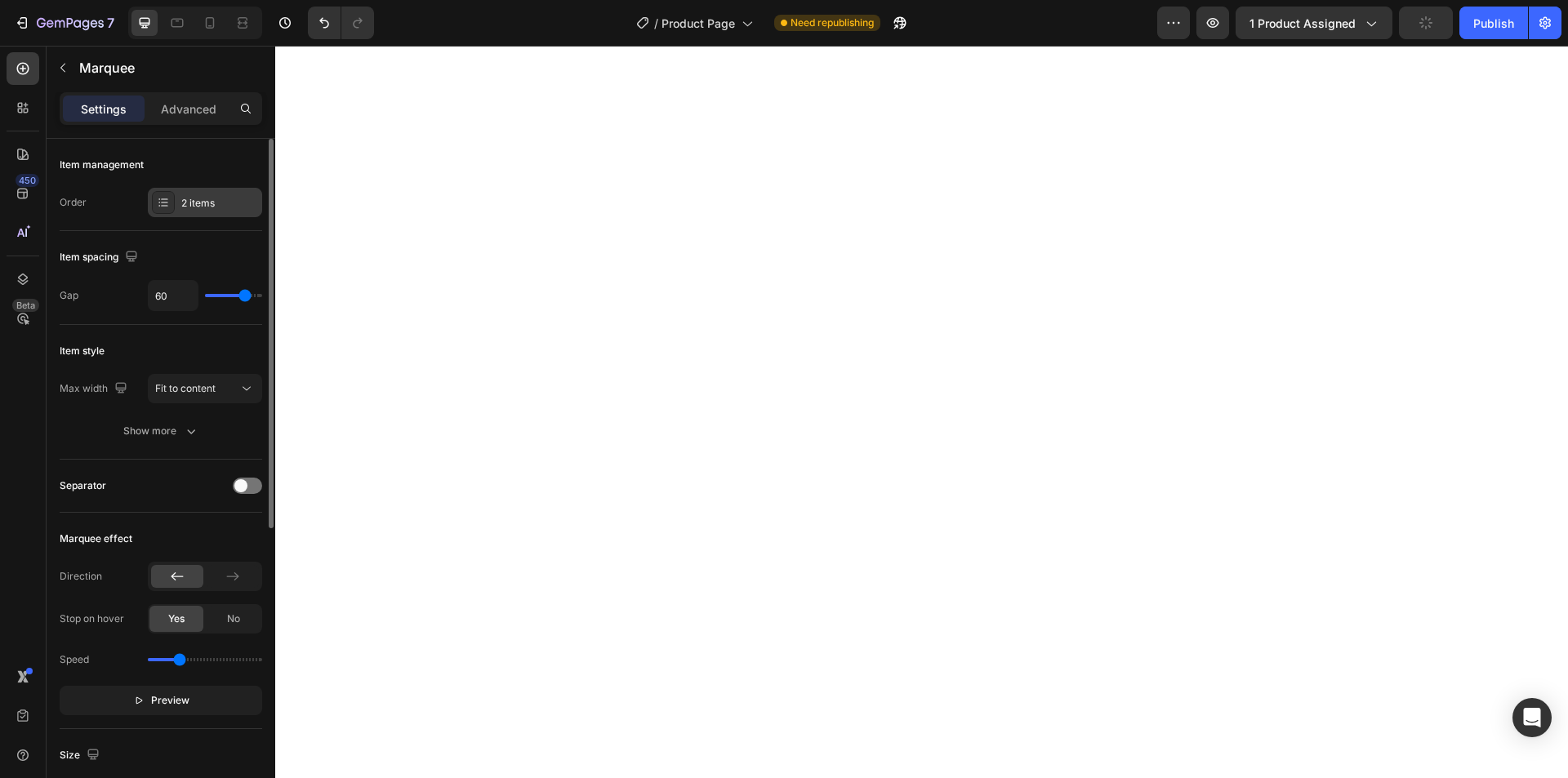
click at [188, 203] on div "2 items" at bounding box center [220, 203] width 77 height 15
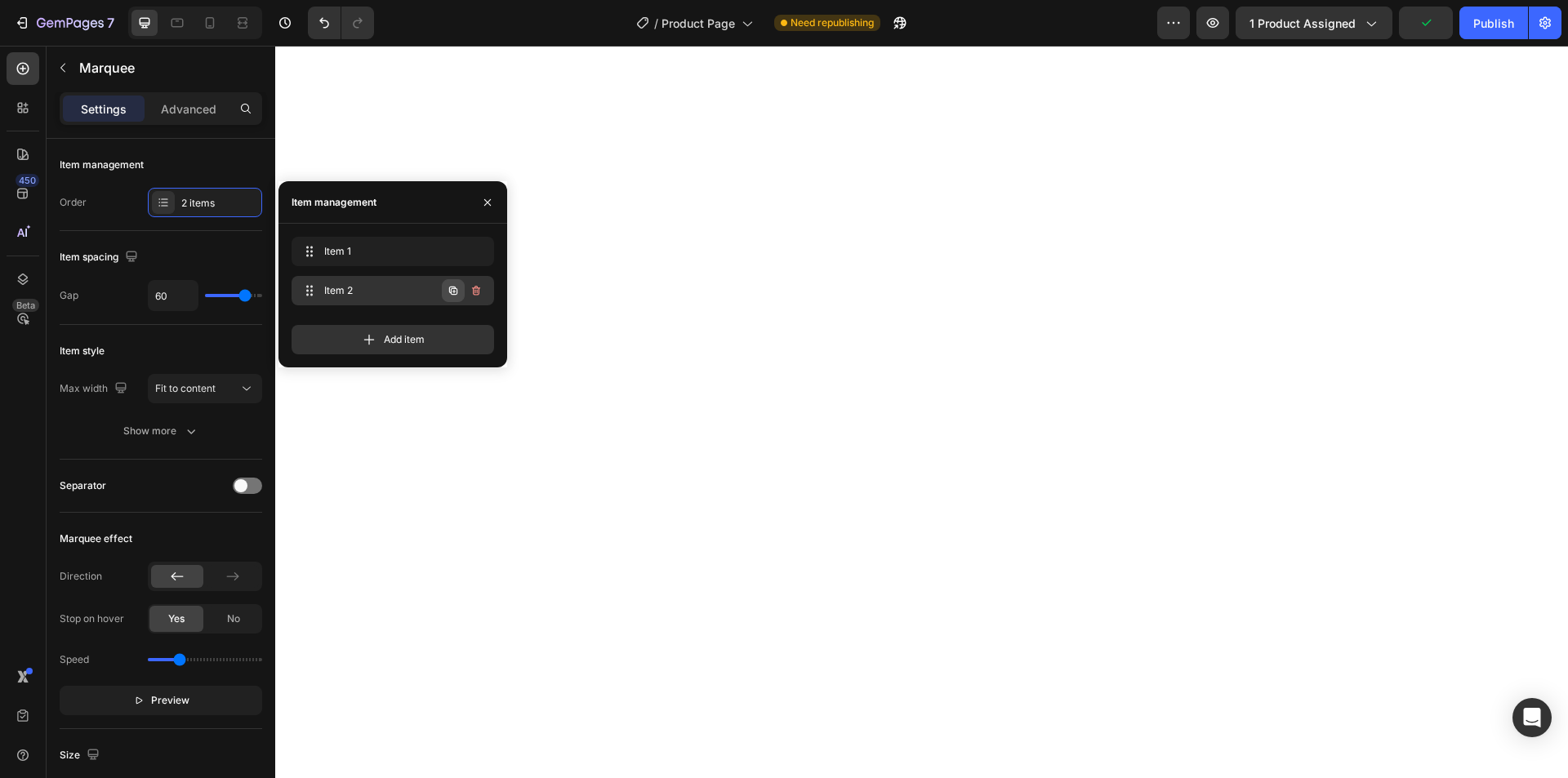
click at [450, 289] on icon "button" at bounding box center [452, 290] width 8 height 8
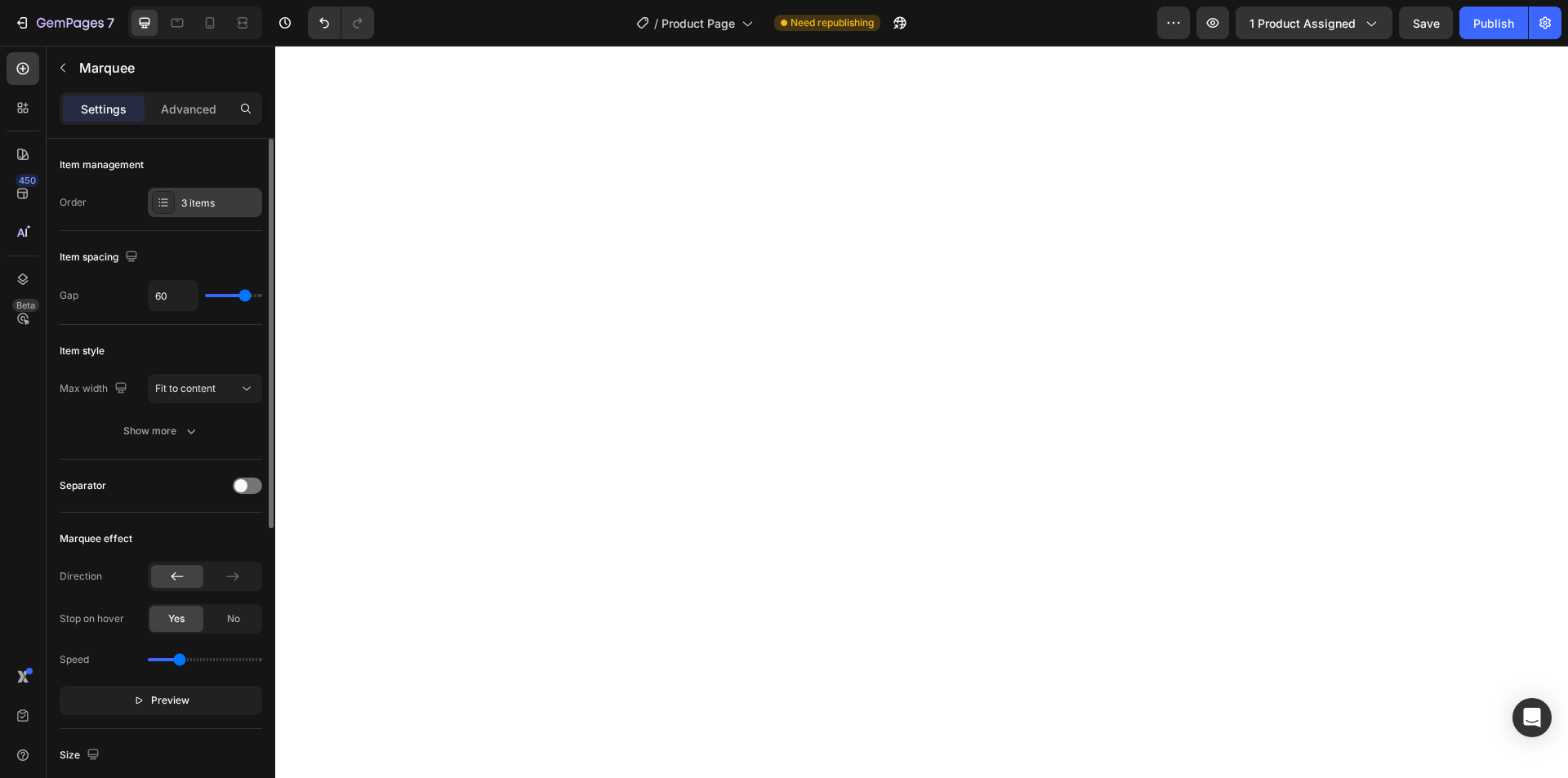
click at [199, 201] on div "3 items" at bounding box center [220, 203] width 77 height 15
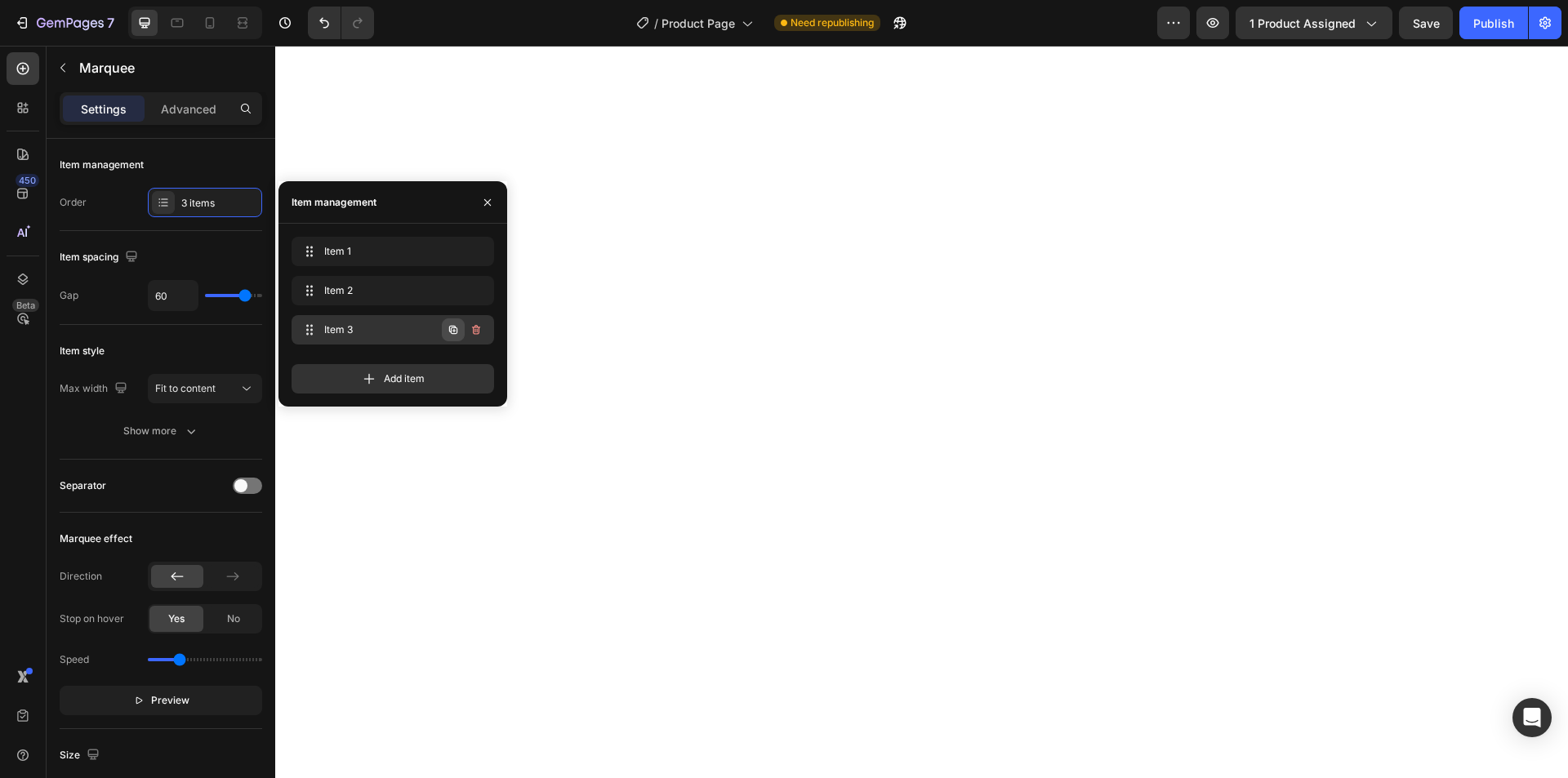
click at [453, 331] on icon "button" at bounding box center [454, 331] width 3 height 3
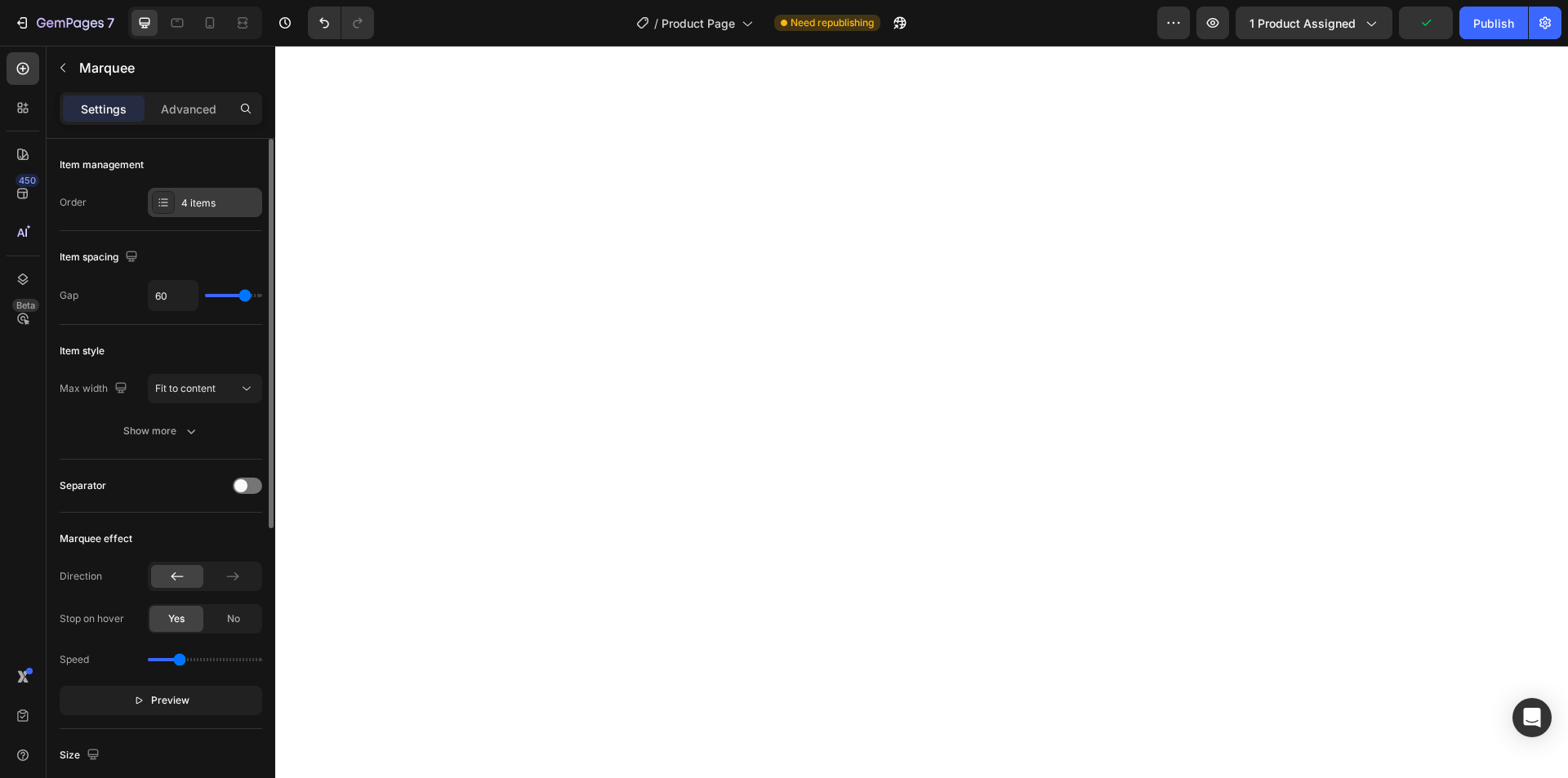
click at [180, 196] on div "4 items" at bounding box center [205, 202] width 114 height 29
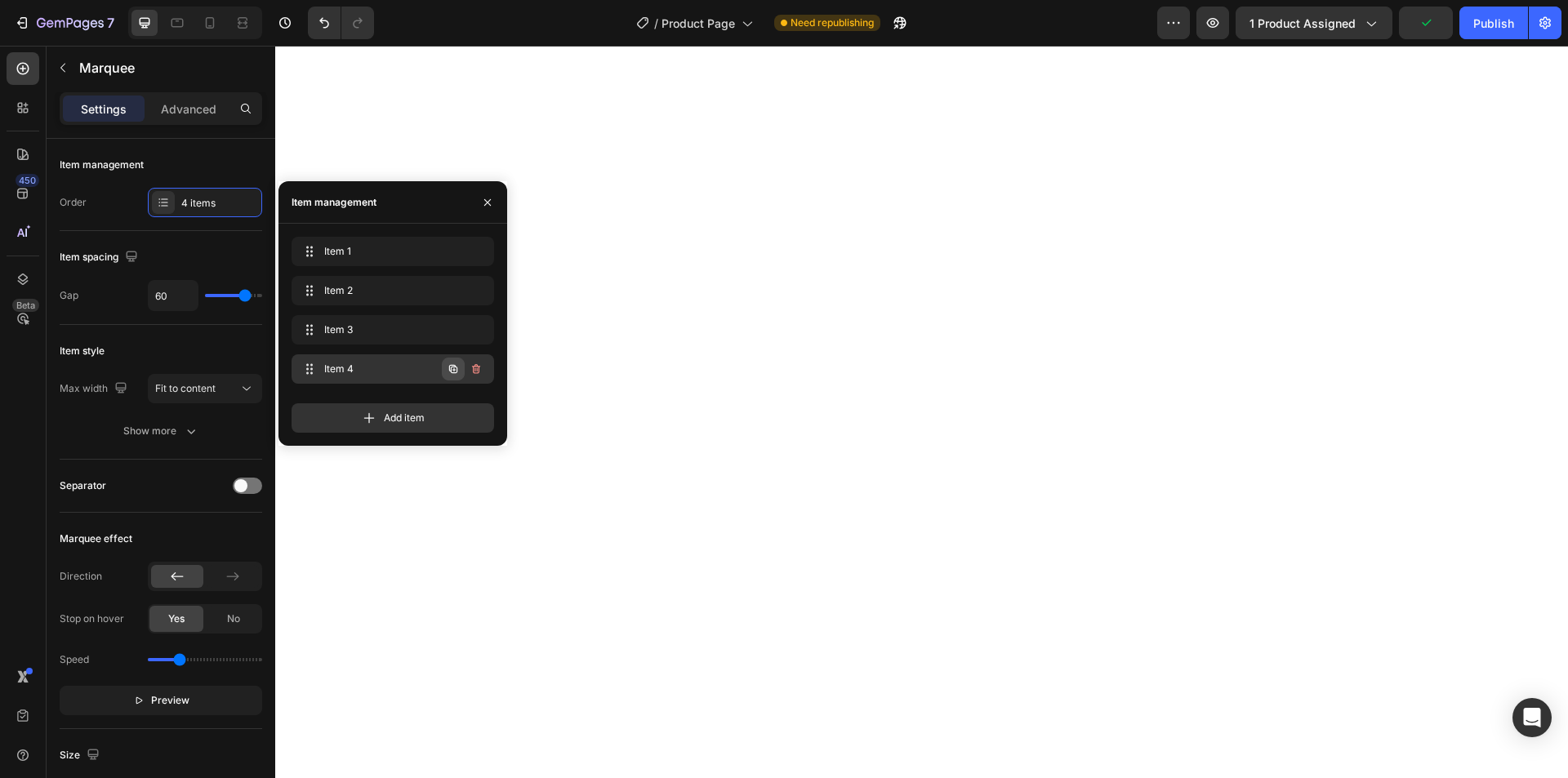
click at [454, 375] on button "button" at bounding box center [453, 369] width 22 height 22
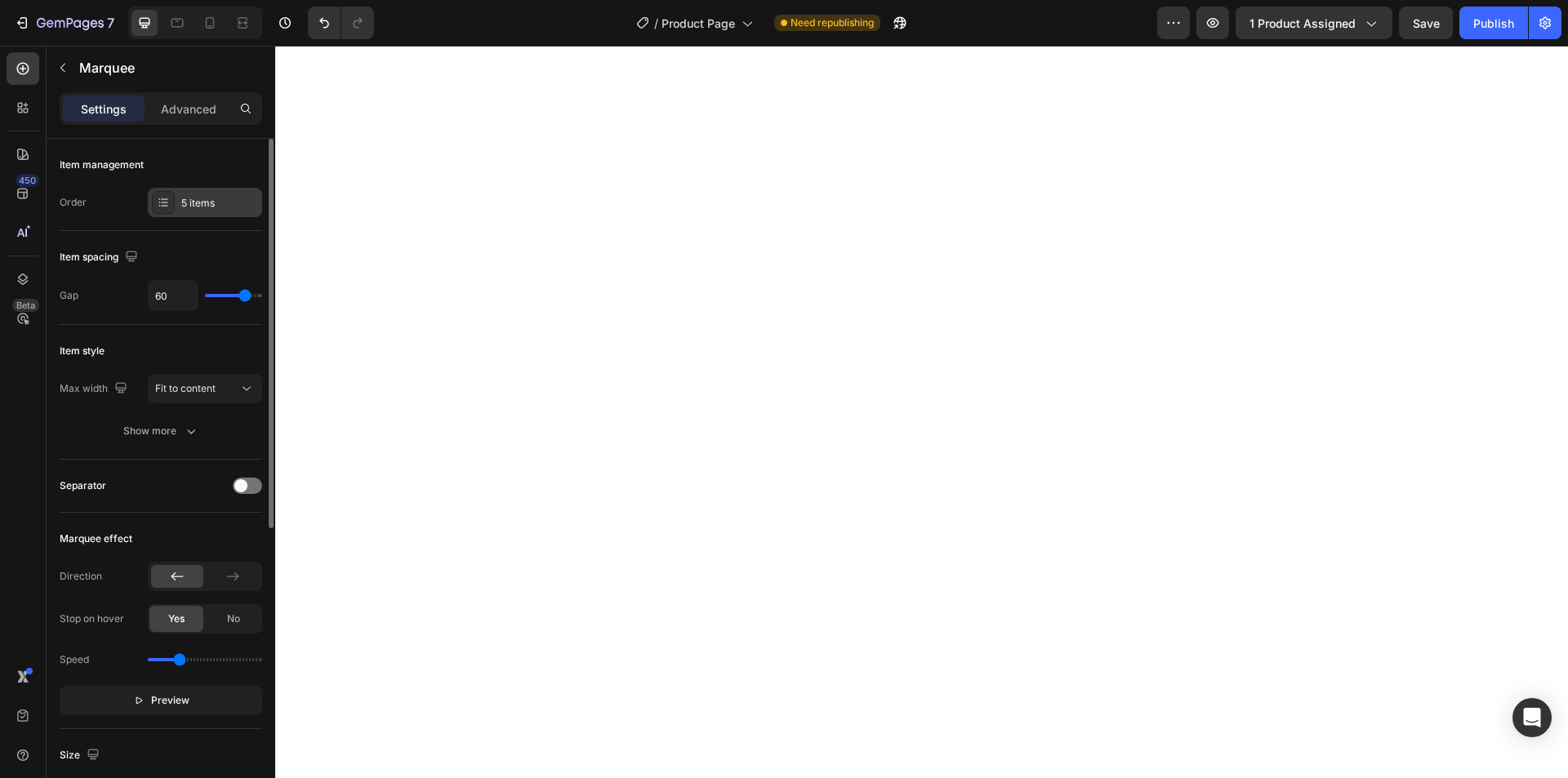
click at [187, 199] on div "5 items" at bounding box center [220, 203] width 77 height 15
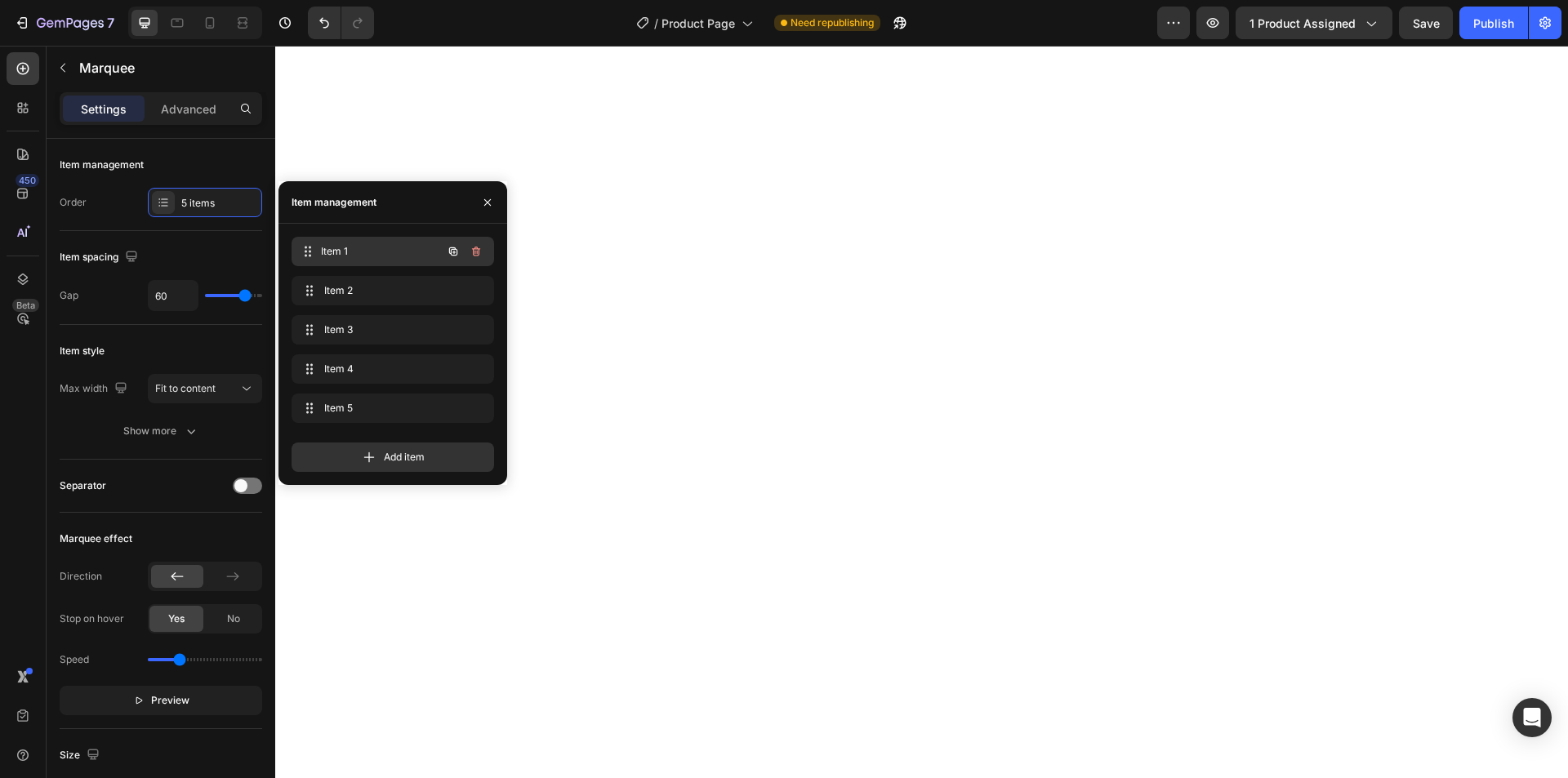
click at [325, 252] on span "Item 1" at bounding box center [381, 251] width 121 height 15
click at [341, 289] on span "Item 2" at bounding box center [381, 290] width 121 height 15
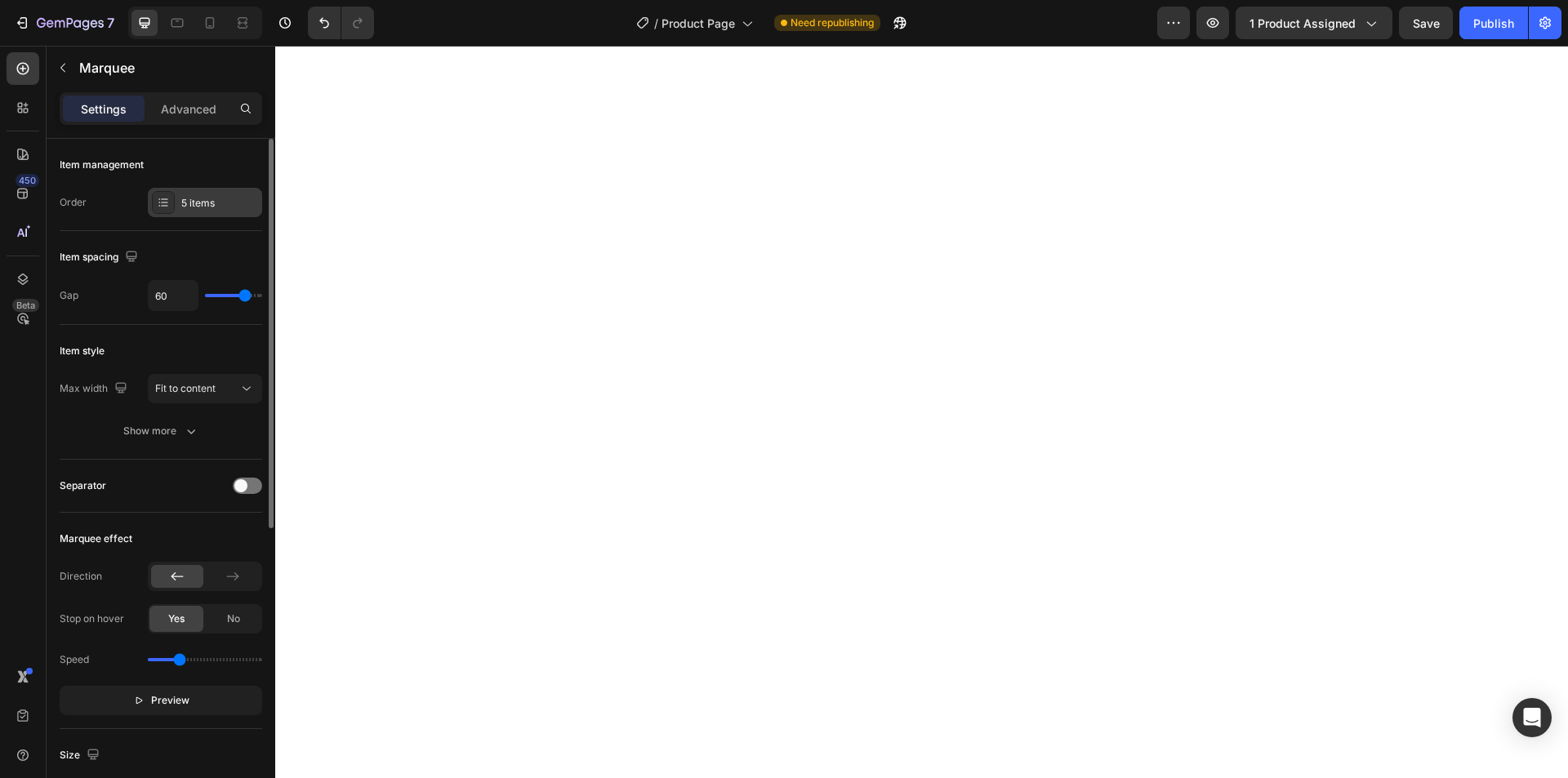
click at [162, 196] on icon at bounding box center [163, 202] width 13 height 13
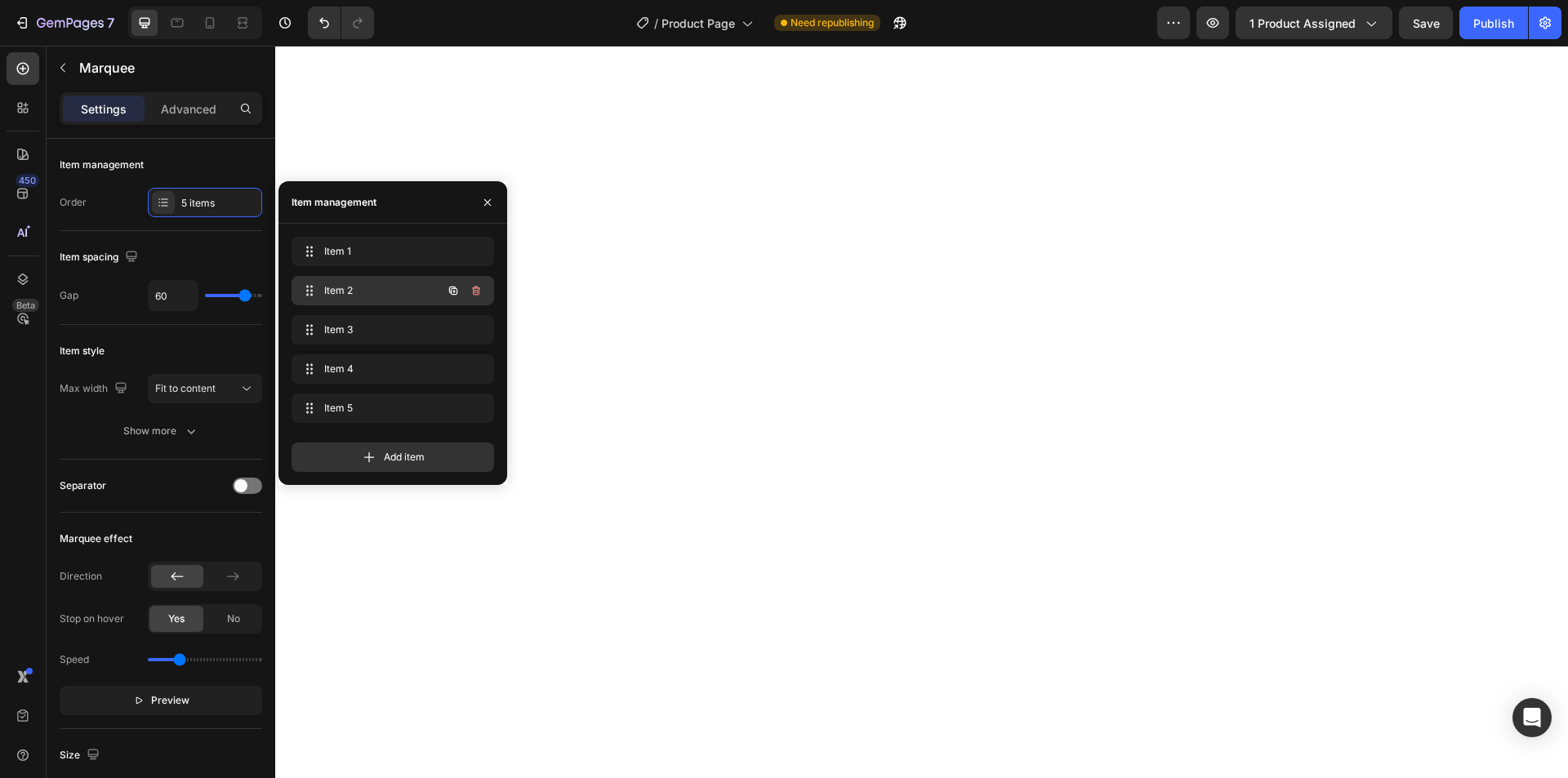
click at [347, 289] on span "Item 2" at bounding box center [370, 290] width 93 height 15
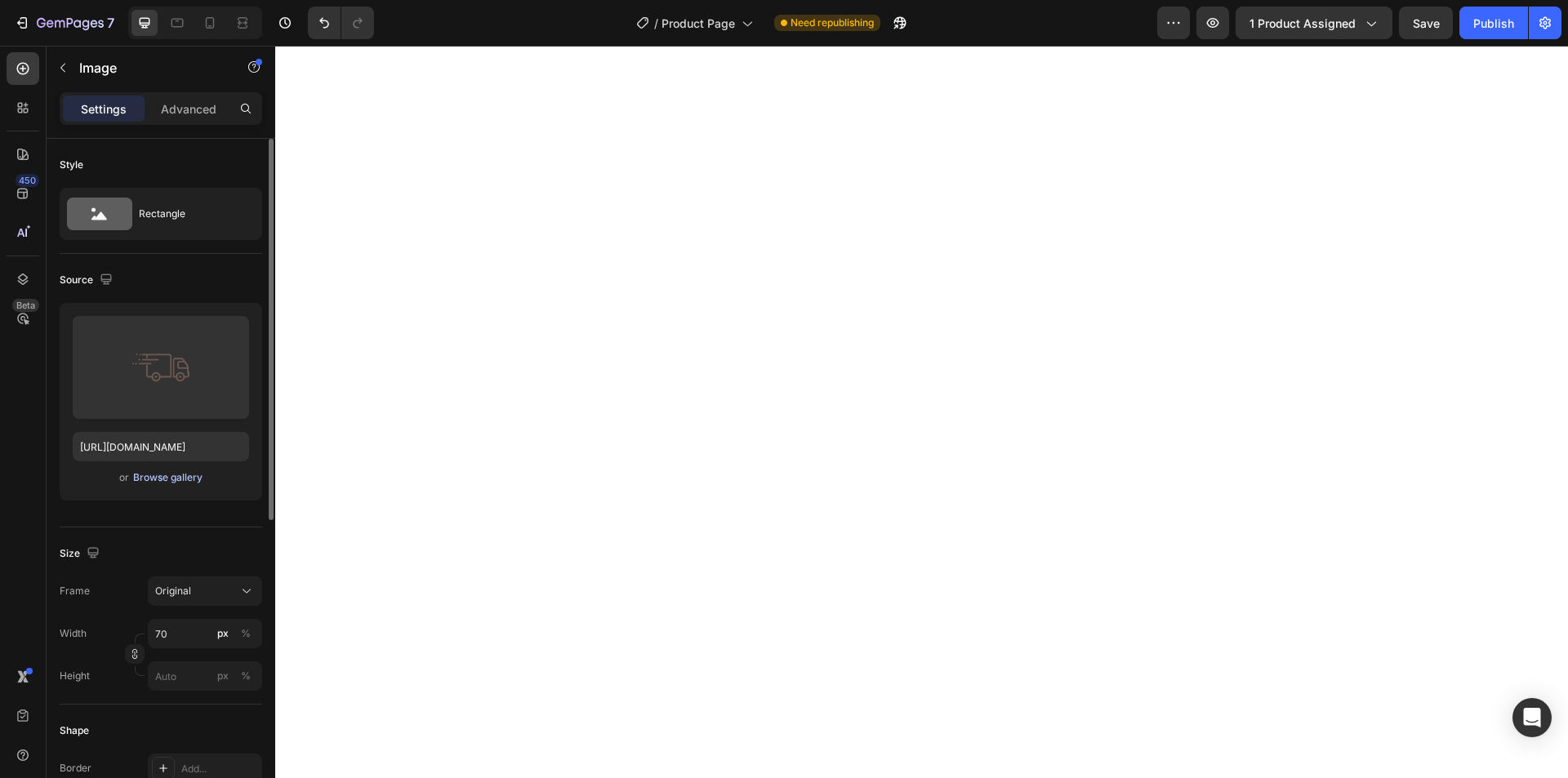
click at [153, 474] on div "Browse gallery" at bounding box center [168, 477] width 69 height 15
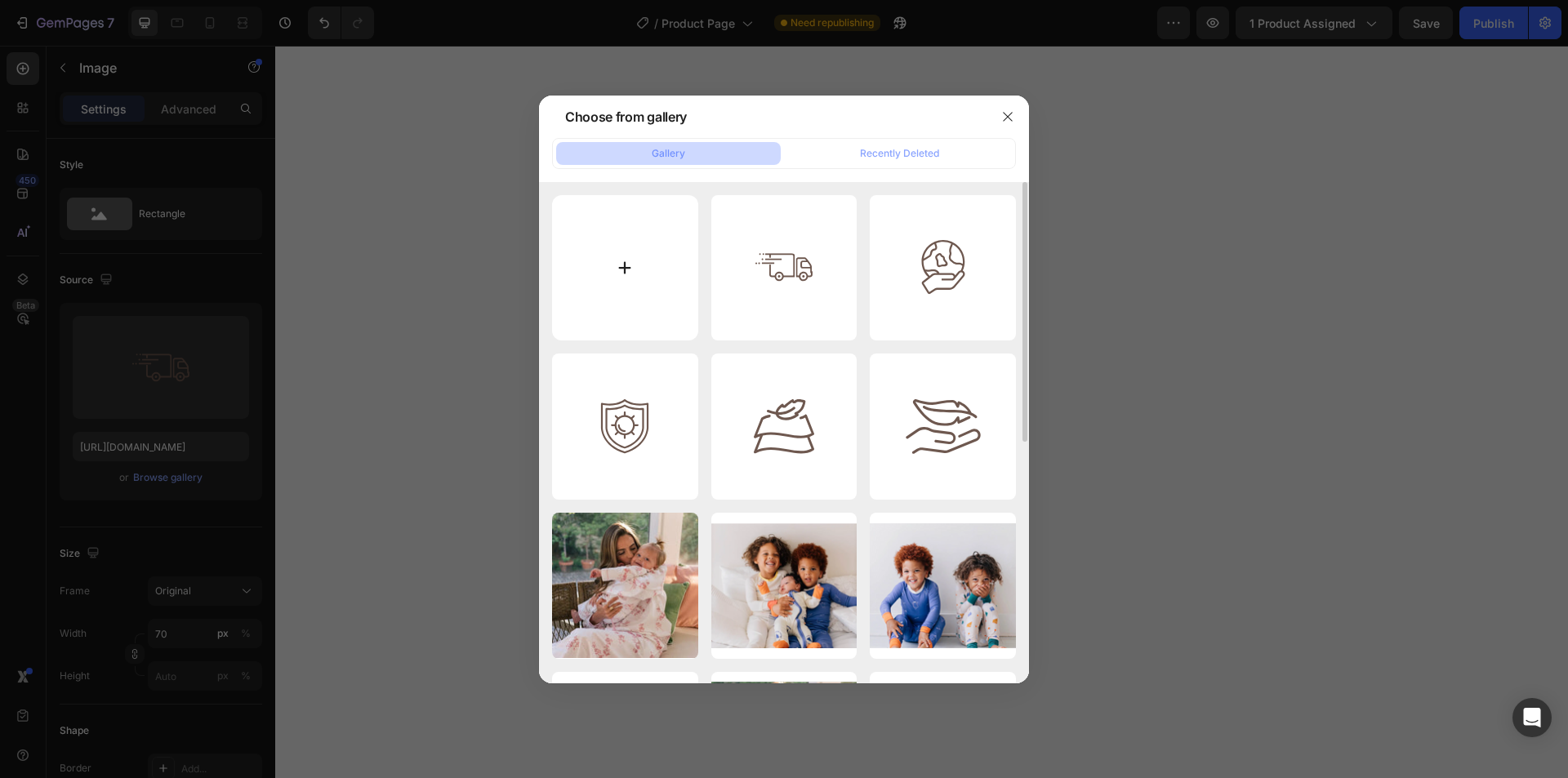
click at [620, 261] on input "file" at bounding box center [624, 268] width 146 height 146
type input "C:\fakepath\Frame 1707485106.svg"
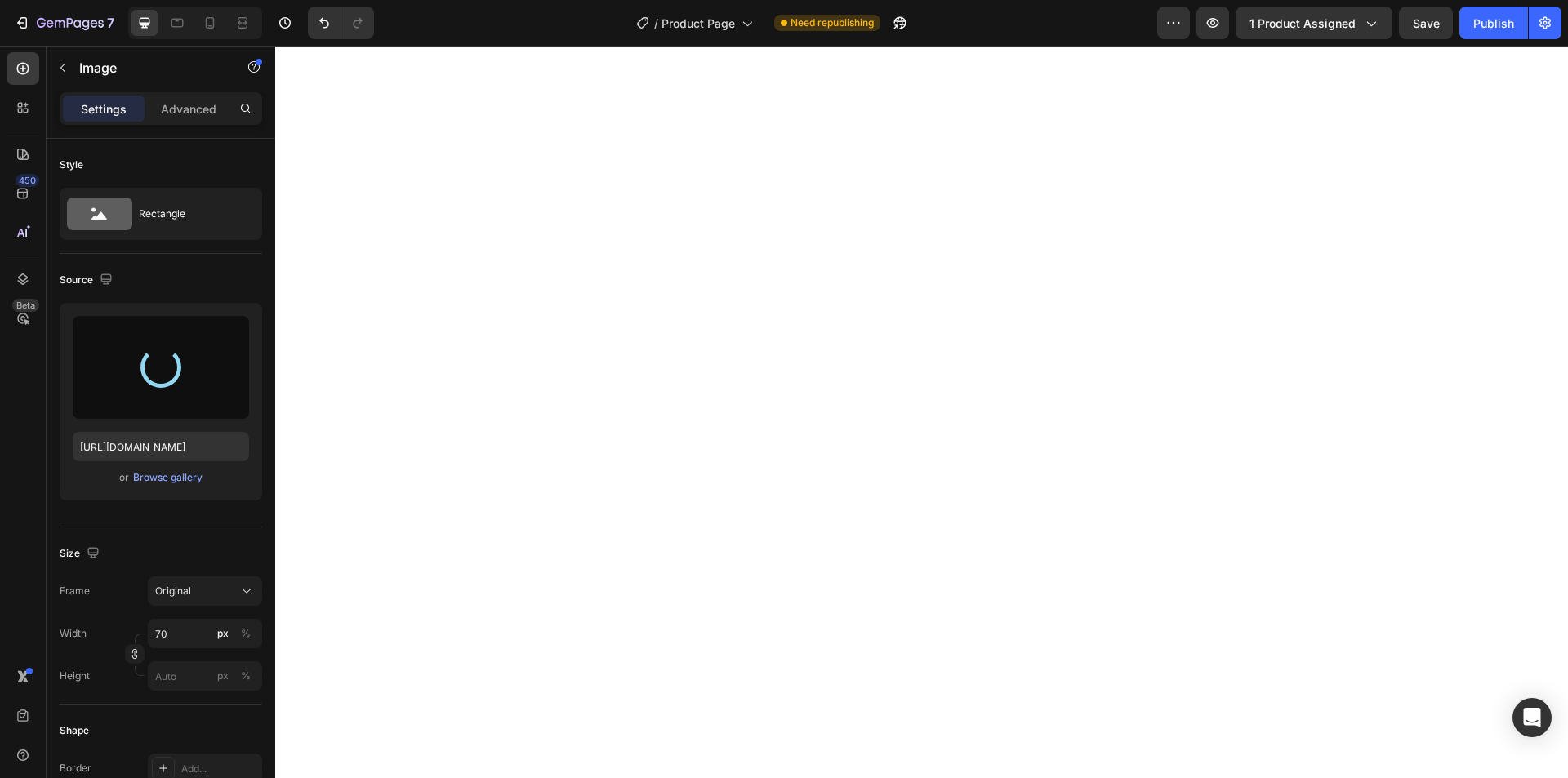
type input "https://cdn.shopify.com/s/files/1/0763/2463/4857/files/gempages_581485179931984…"
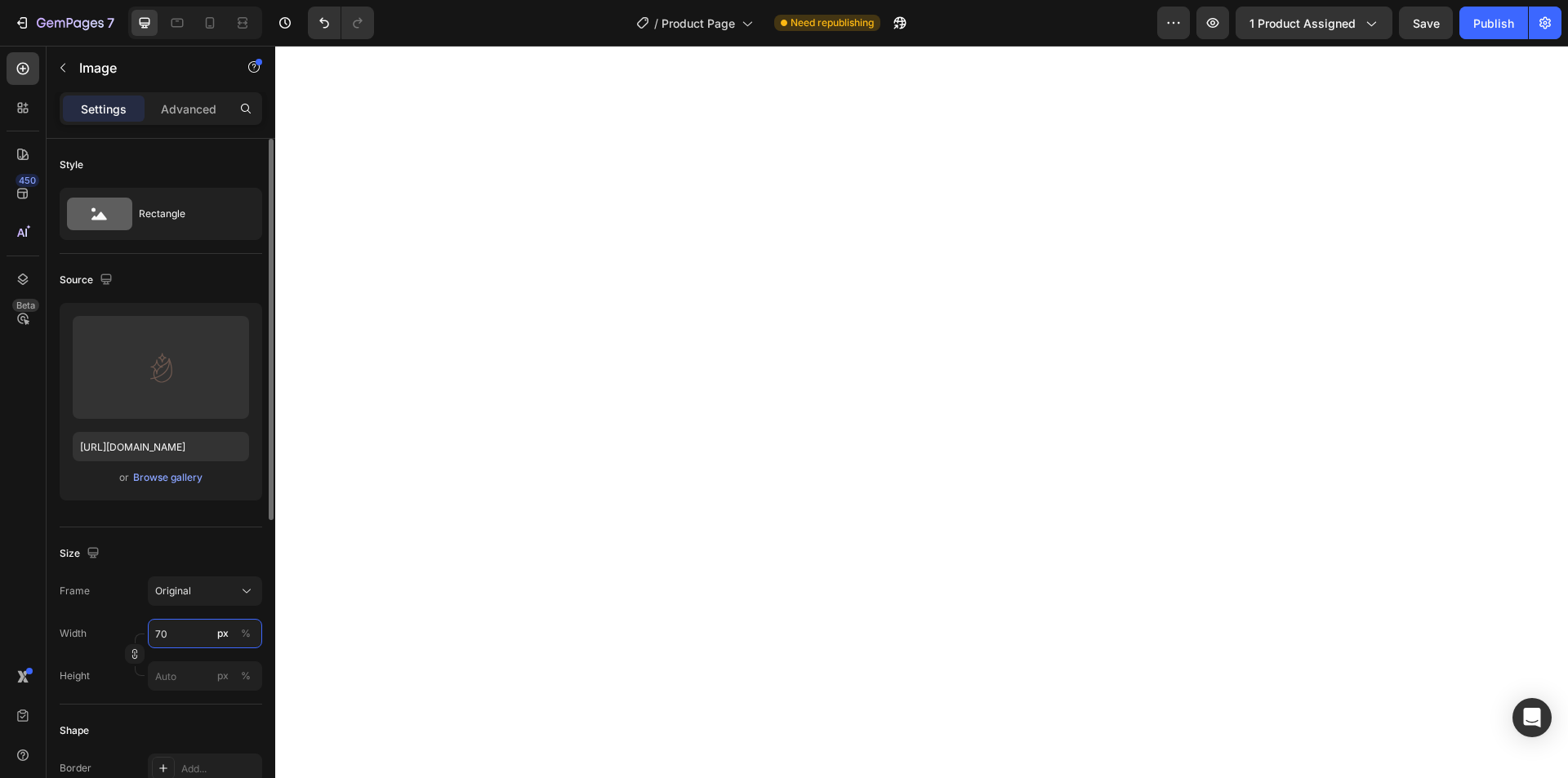
click at [184, 644] on input "70" at bounding box center [205, 634] width 114 height 29
type input "27"
click at [181, 634] on input "70" at bounding box center [205, 634] width 114 height 29
type input "34"
click at [176, 475] on div "Browse gallery" at bounding box center [168, 477] width 69 height 15
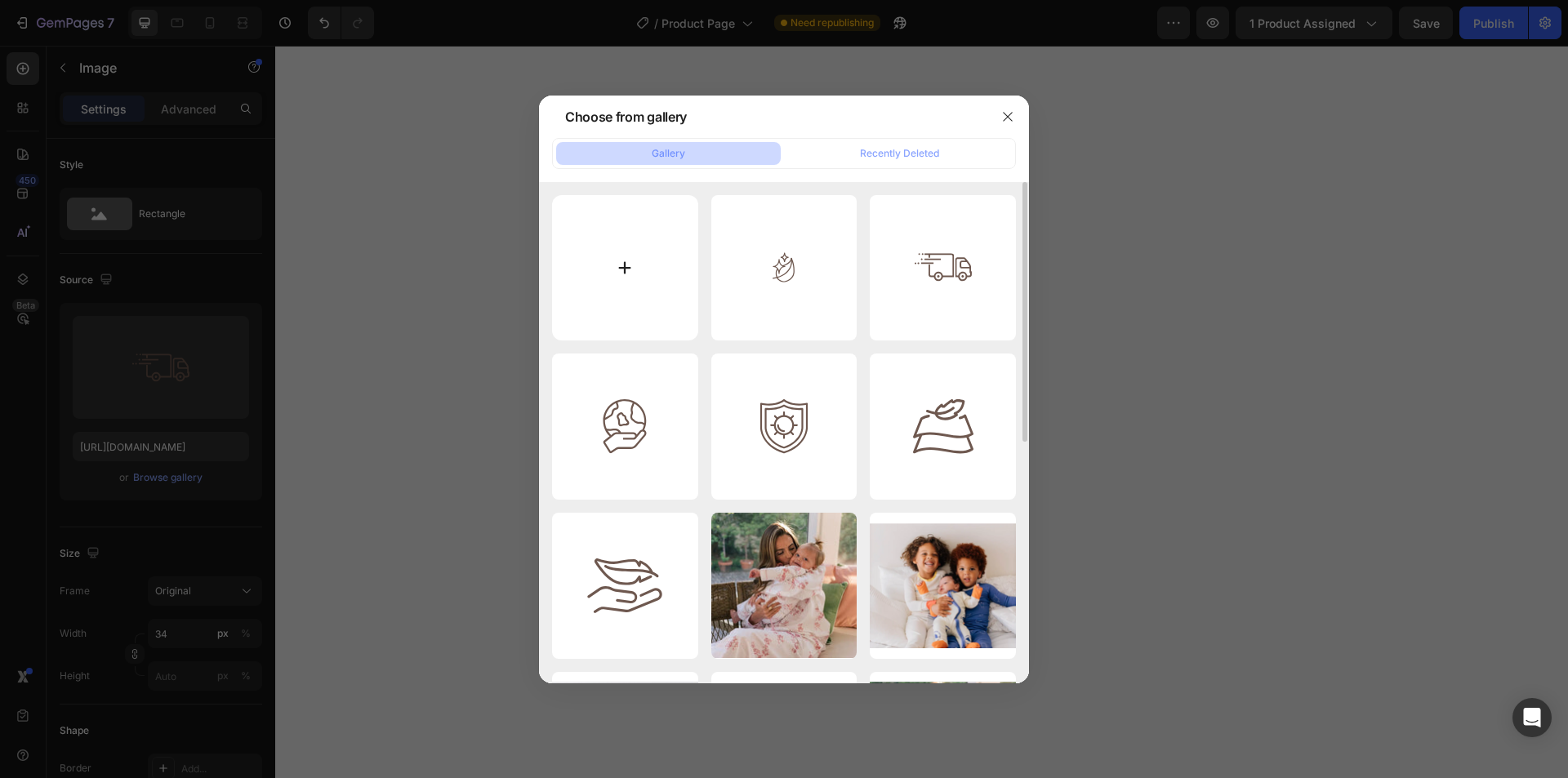
click at [626, 270] on input "file" at bounding box center [624, 268] width 146 height 146
type input "C:\fakepath\Clip path group.svg"
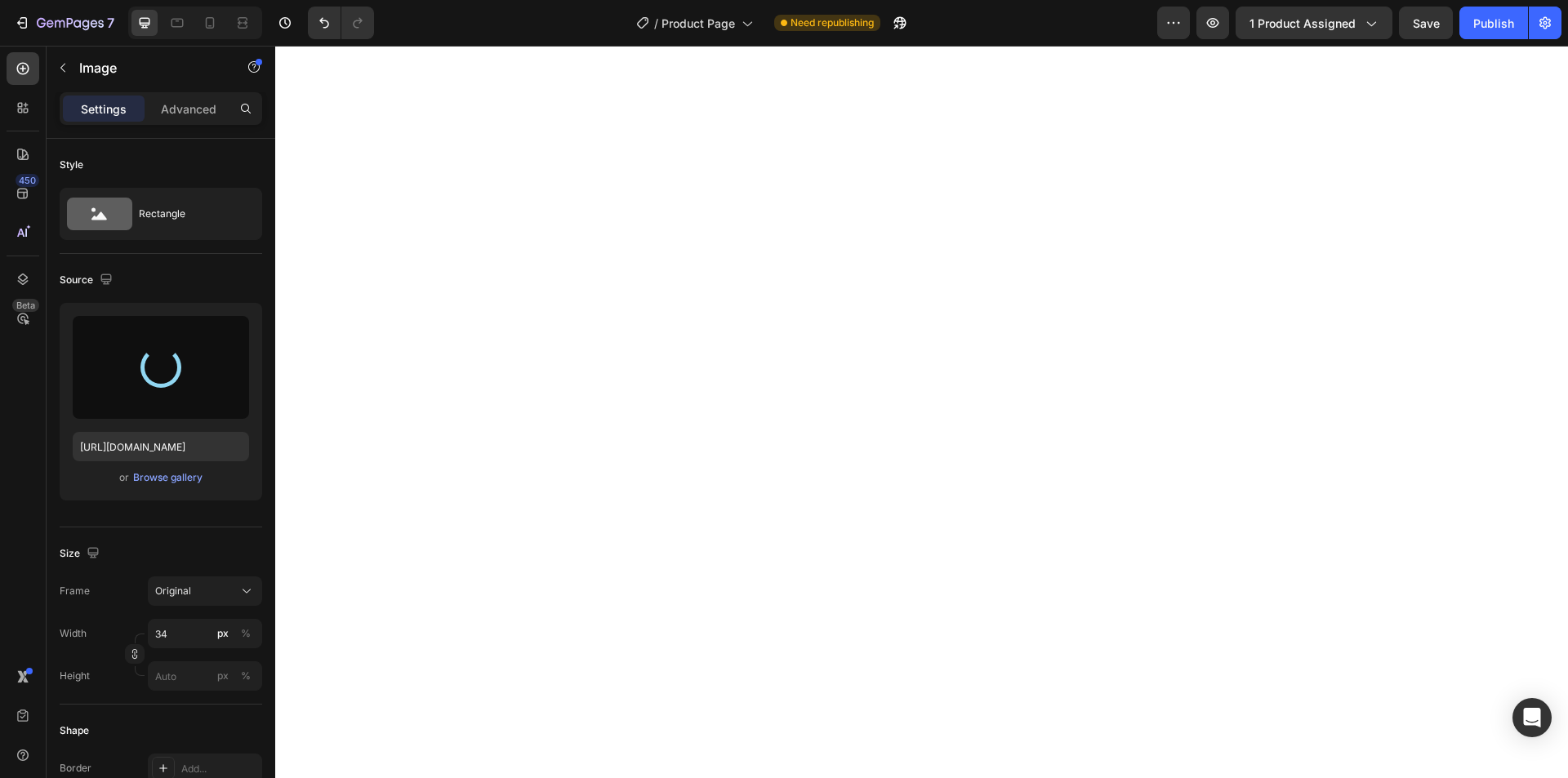
type input "https://cdn.shopify.com/s/files/1/0763/2463/4857/files/gempages_581485179931984…"
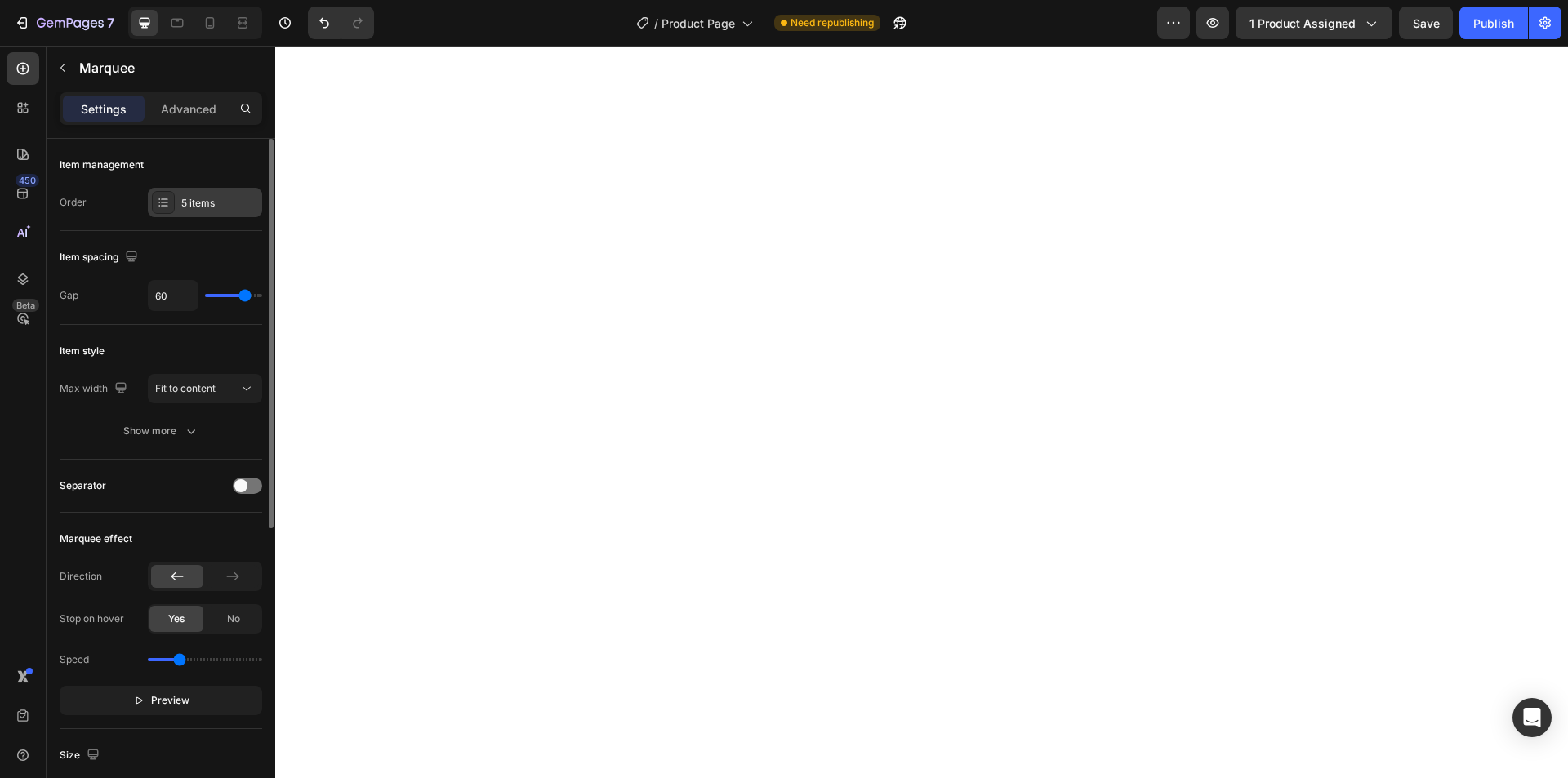
click at [196, 201] on div "5 items" at bounding box center [220, 203] width 77 height 15
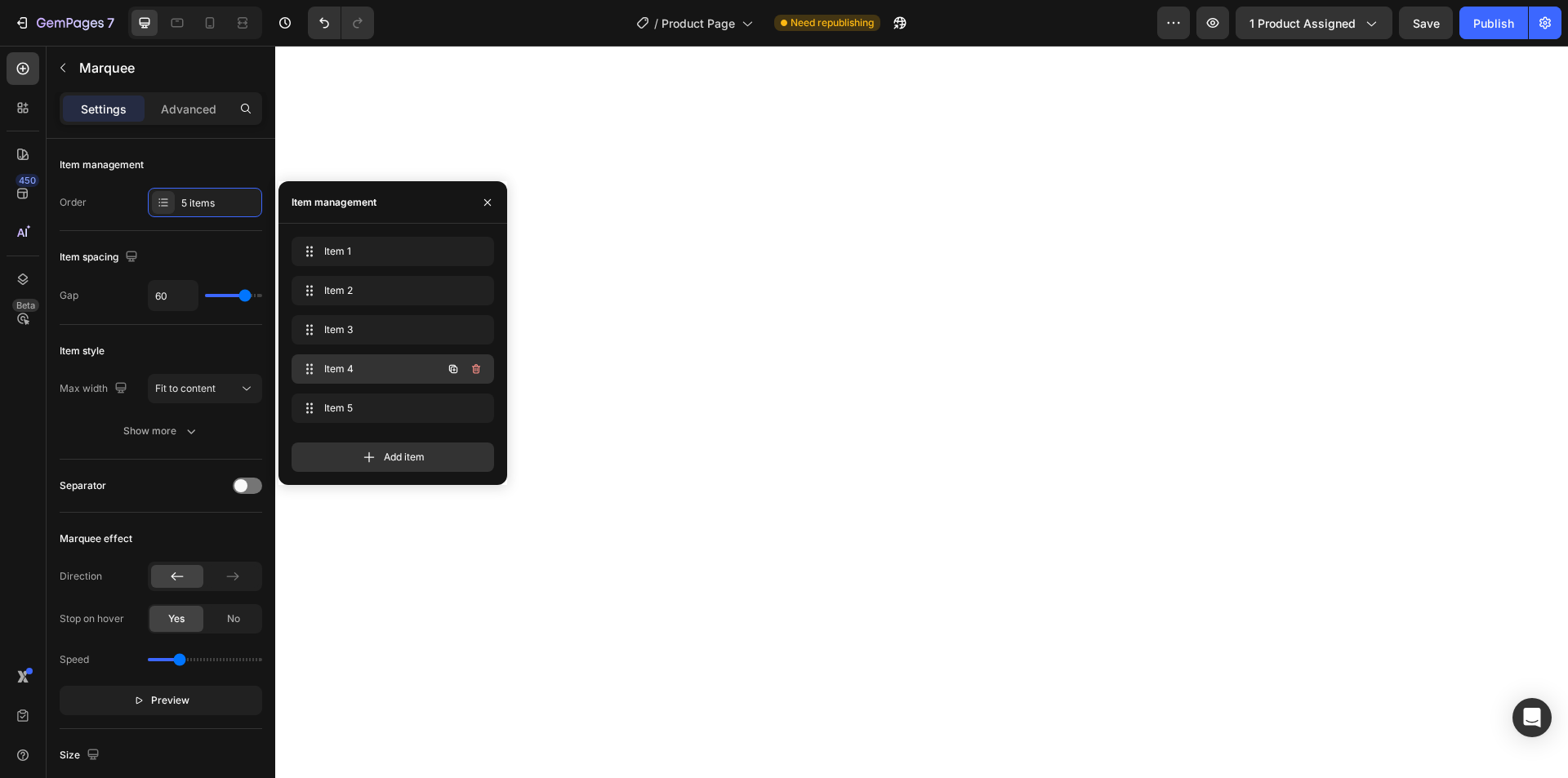
click at [346, 373] on span "Item 4" at bounding box center [370, 368] width 93 height 15
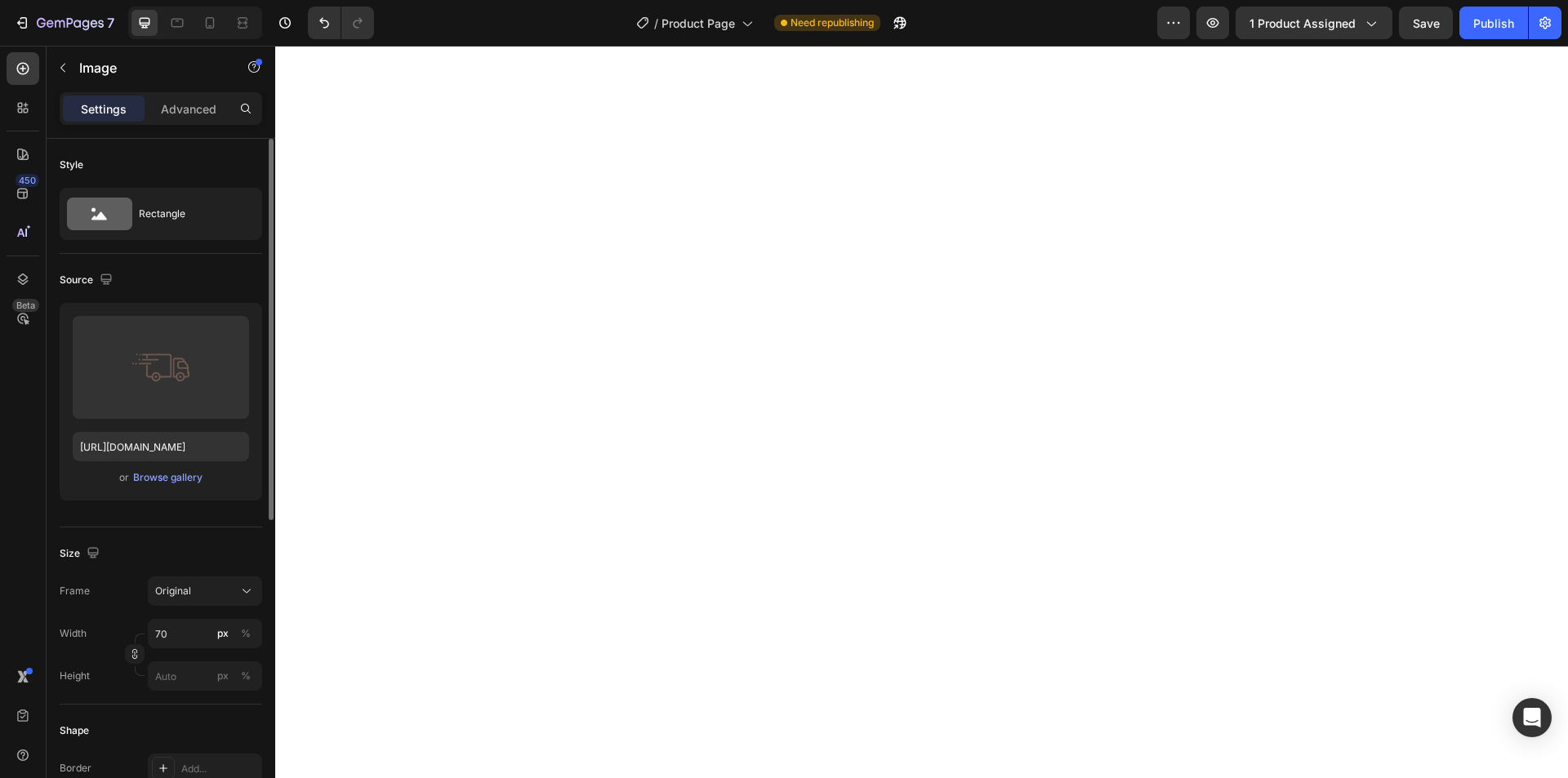
click at [180, 465] on div "Upload Image https://cdn.shopify.com/s/files/1/0763/2463/4857/files/gempages_58…" at bounding box center [161, 401] width 202 height 198
click at [157, 479] on div "Browse gallery" at bounding box center [168, 477] width 69 height 15
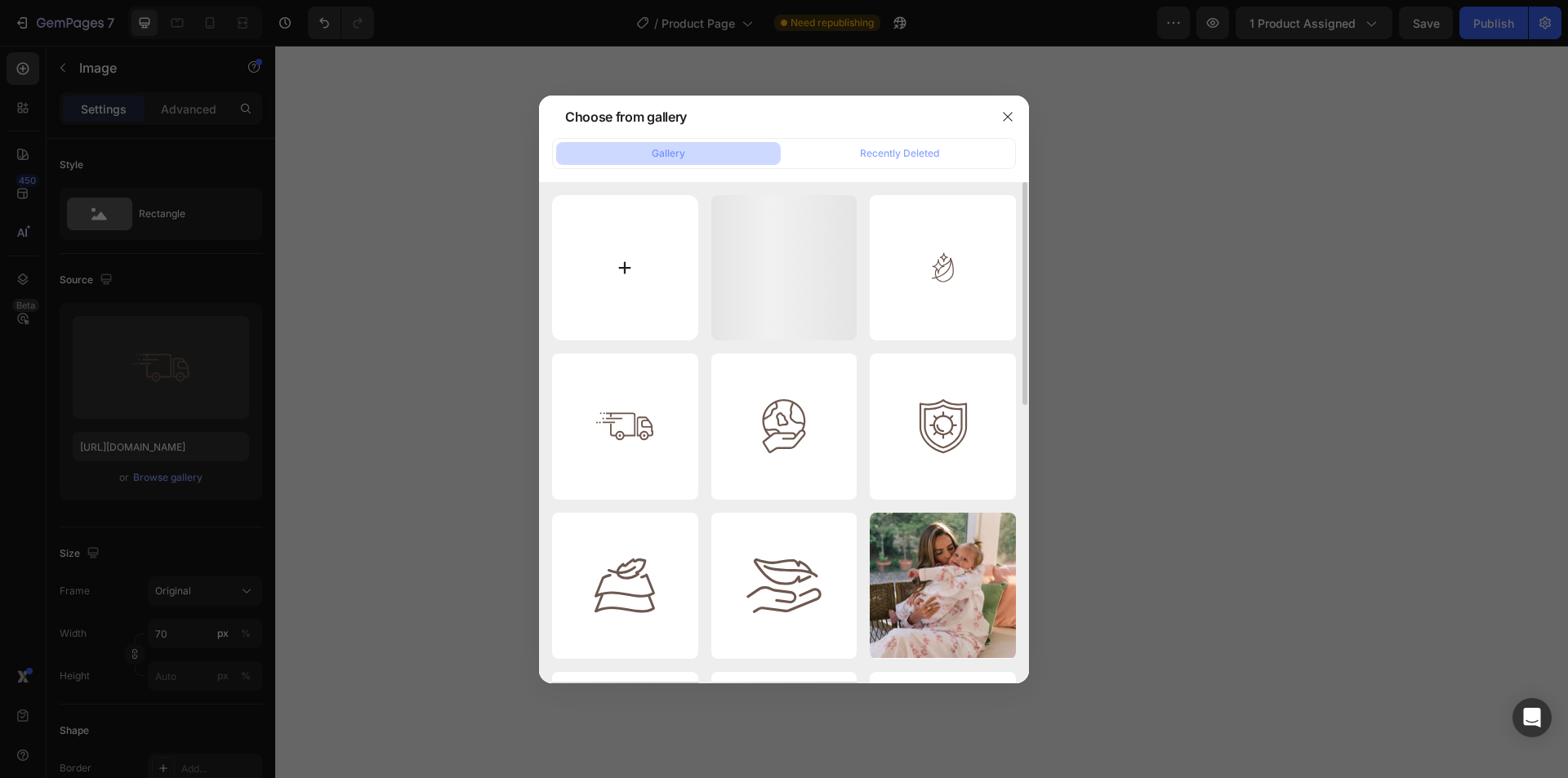
click at [645, 290] on input "file" at bounding box center [624, 268] width 146 height 146
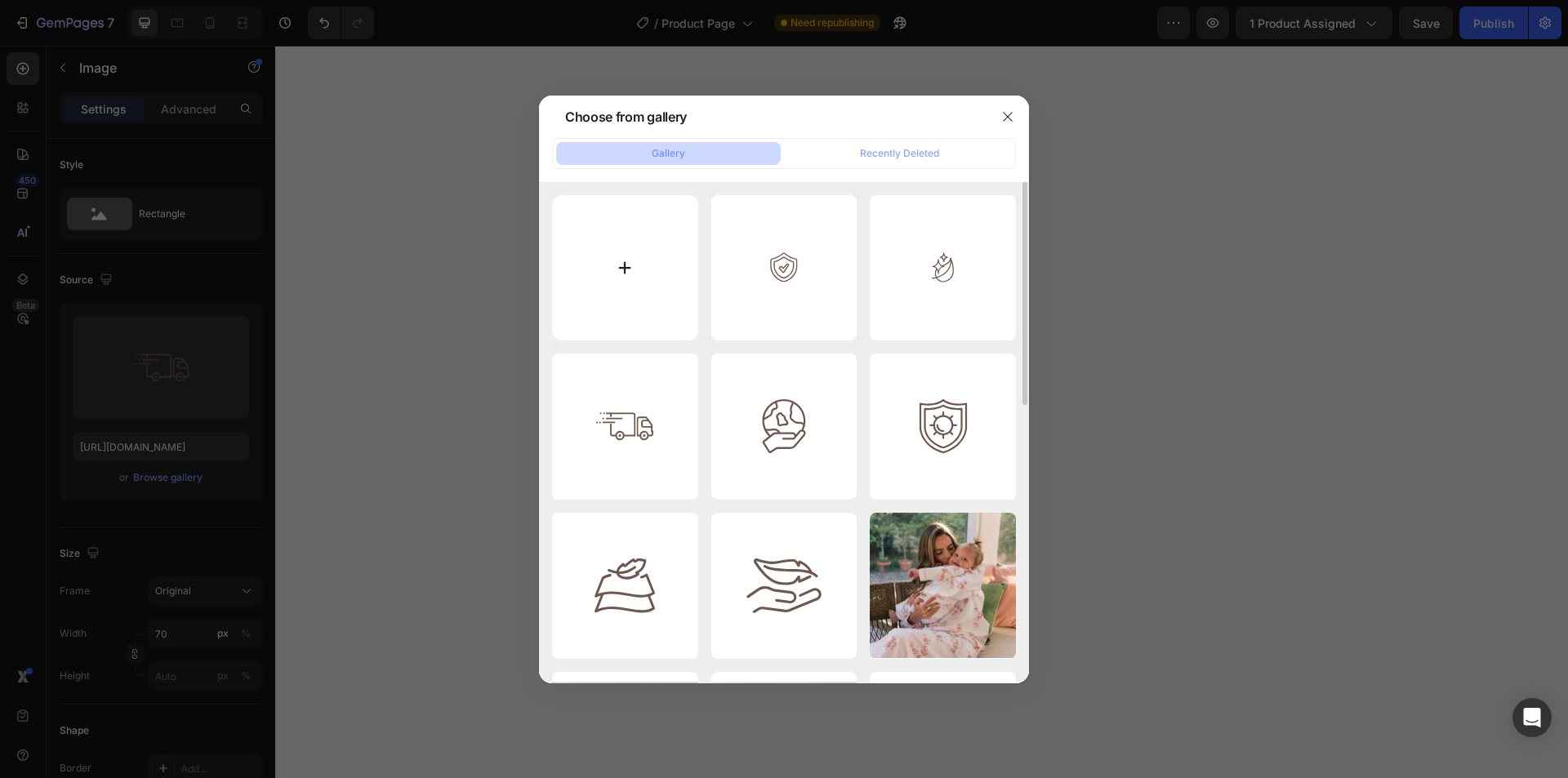
type input "C:\fakepath\Clip path group.svg"
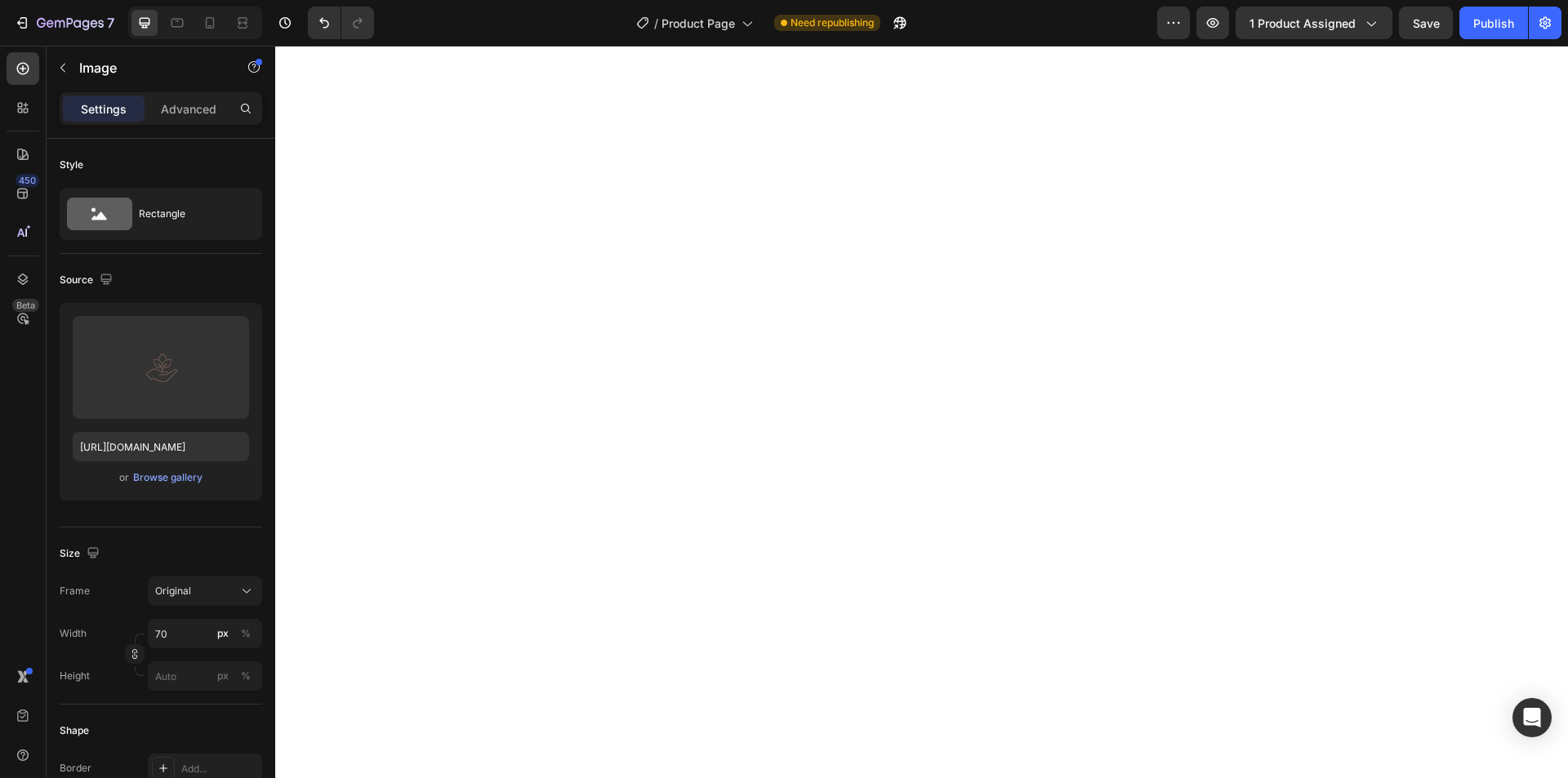
type input "https://cdn.shopify.com/s/files/1/0763/2463/4857/files/gempages_581485179931984…"
click at [185, 631] on input "70" at bounding box center [205, 634] width 114 height 29
type input "39"
click at [145, 479] on div "Browse gallery" at bounding box center [168, 477] width 69 height 15
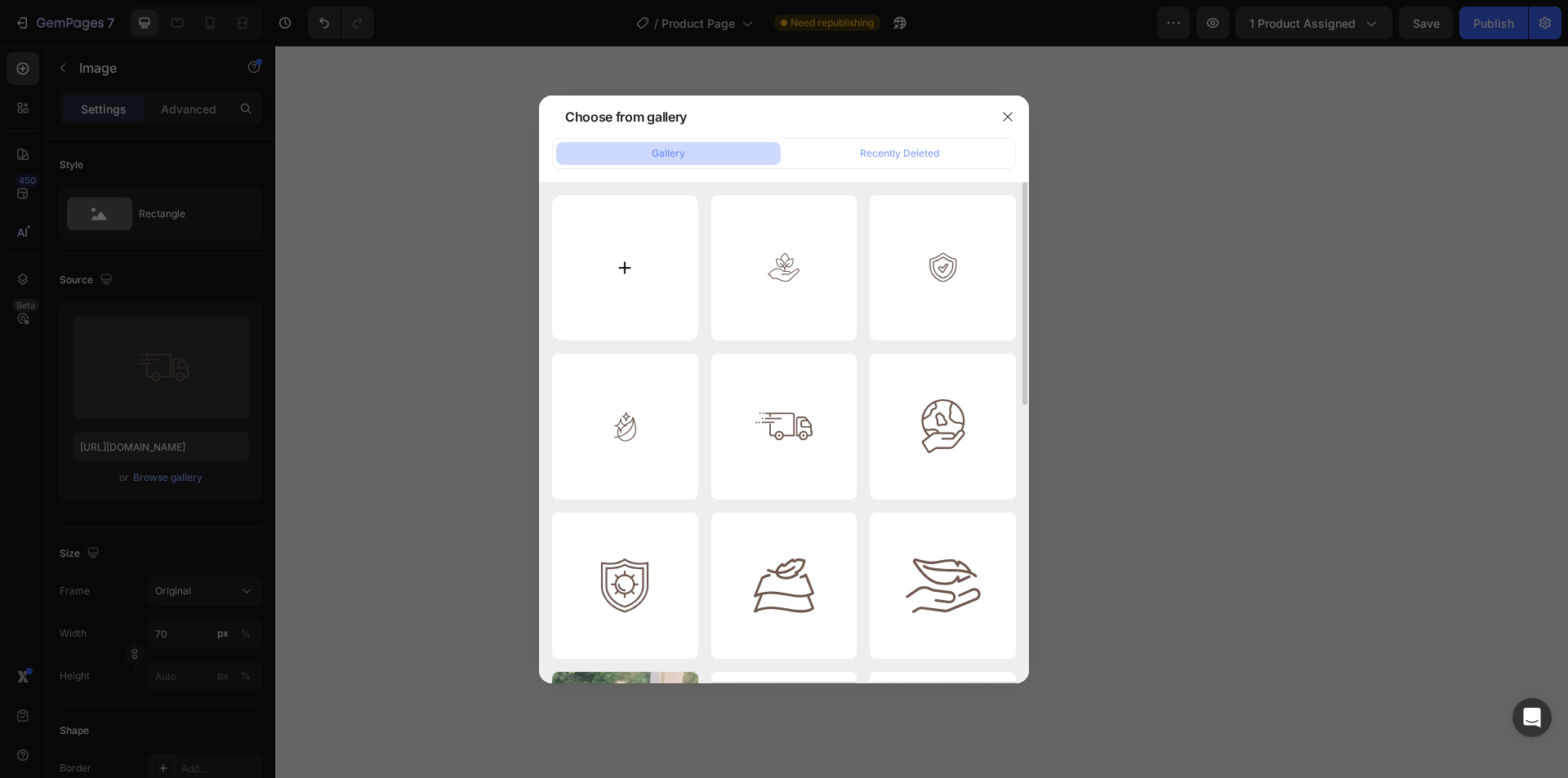
click at [640, 288] on input "file" at bounding box center [624, 268] width 146 height 146
type input "C:\fakepath\Frame 1707485105.svg"
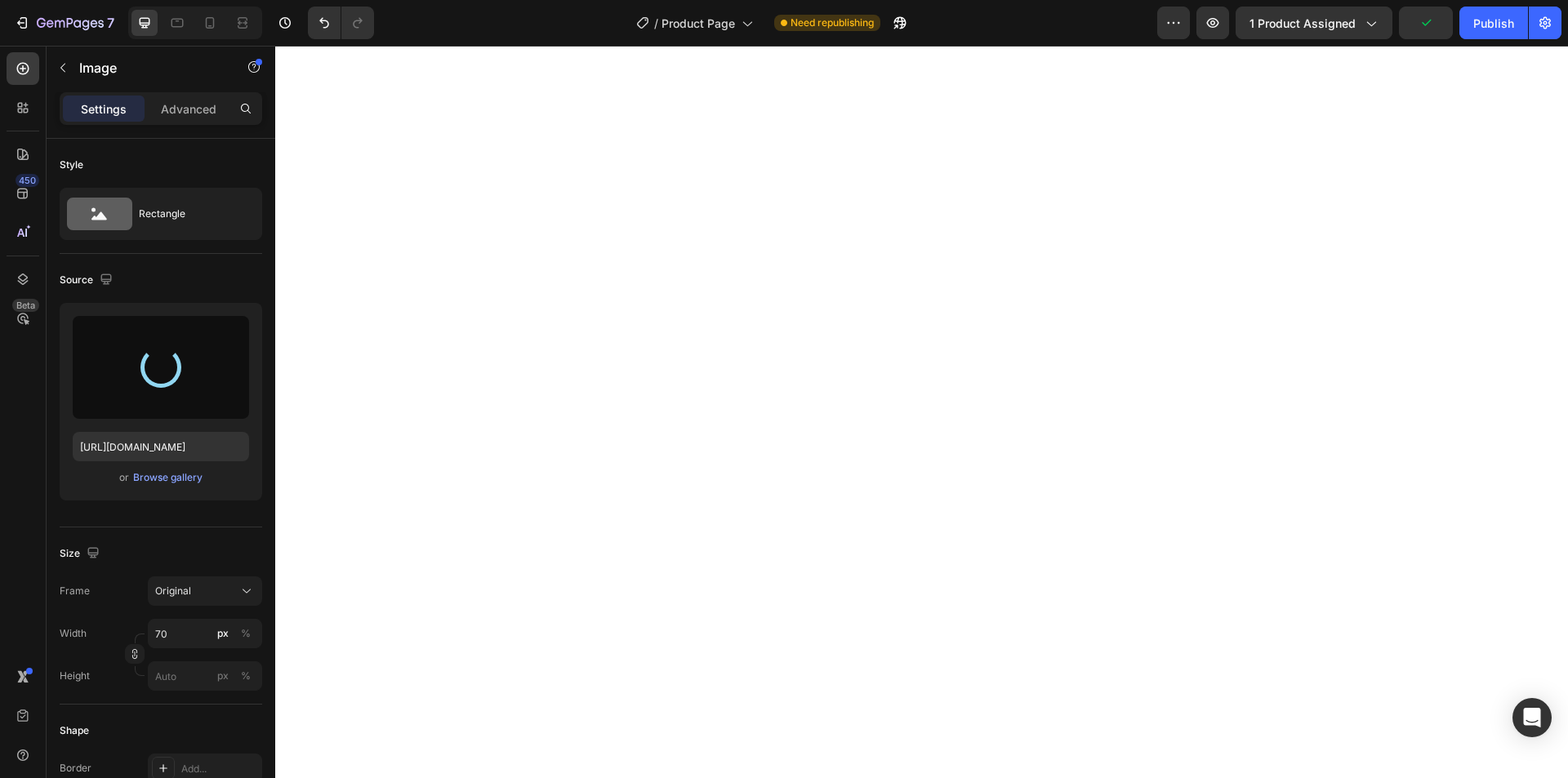
type input "https://cdn.shopify.com/s/files/1/0763/2463/4857/files/gempages_581485179931984…"
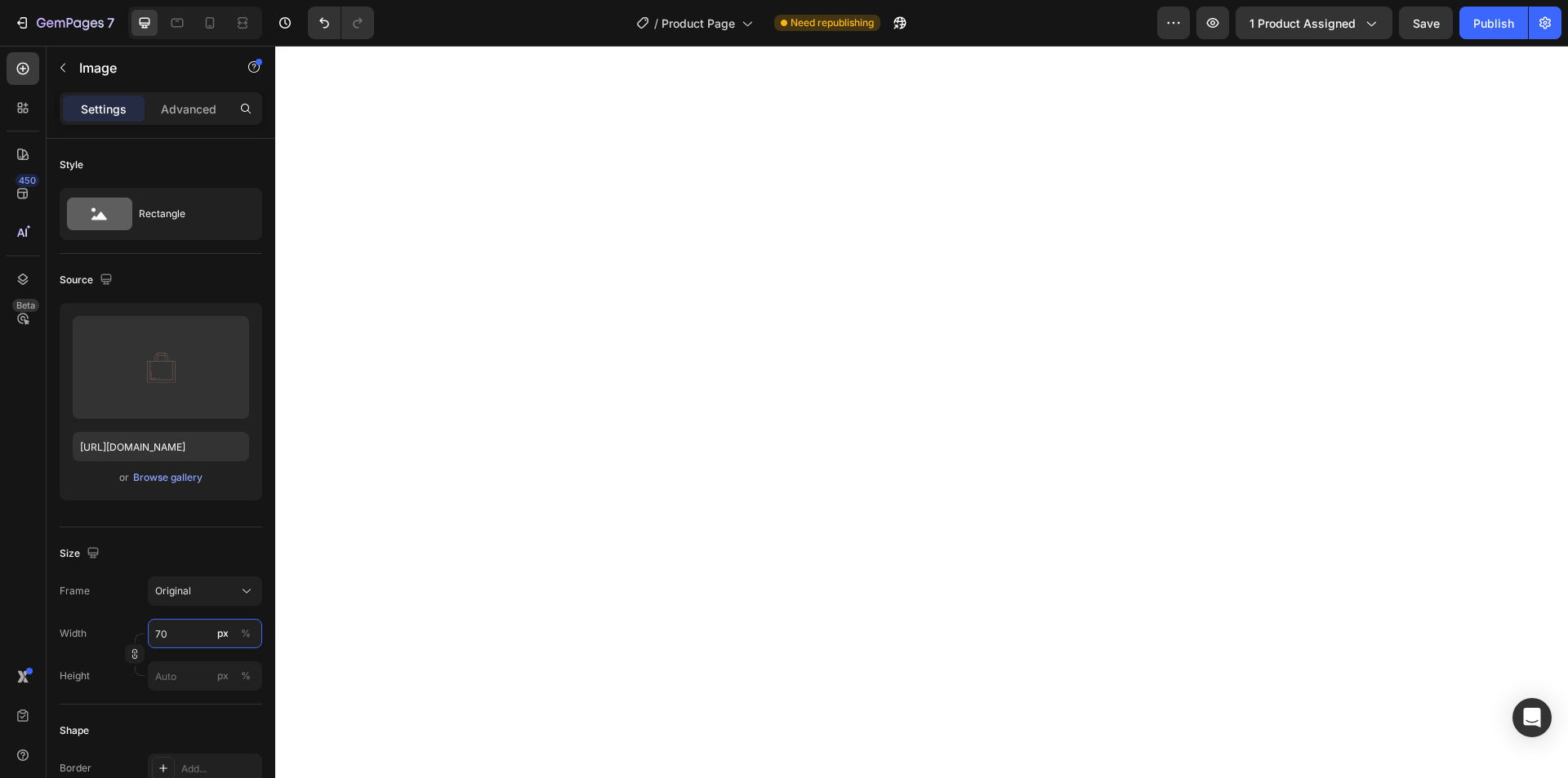
click at [190, 637] on input "70" at bounding box center [205, 634] width 114 height 29
type input "35"
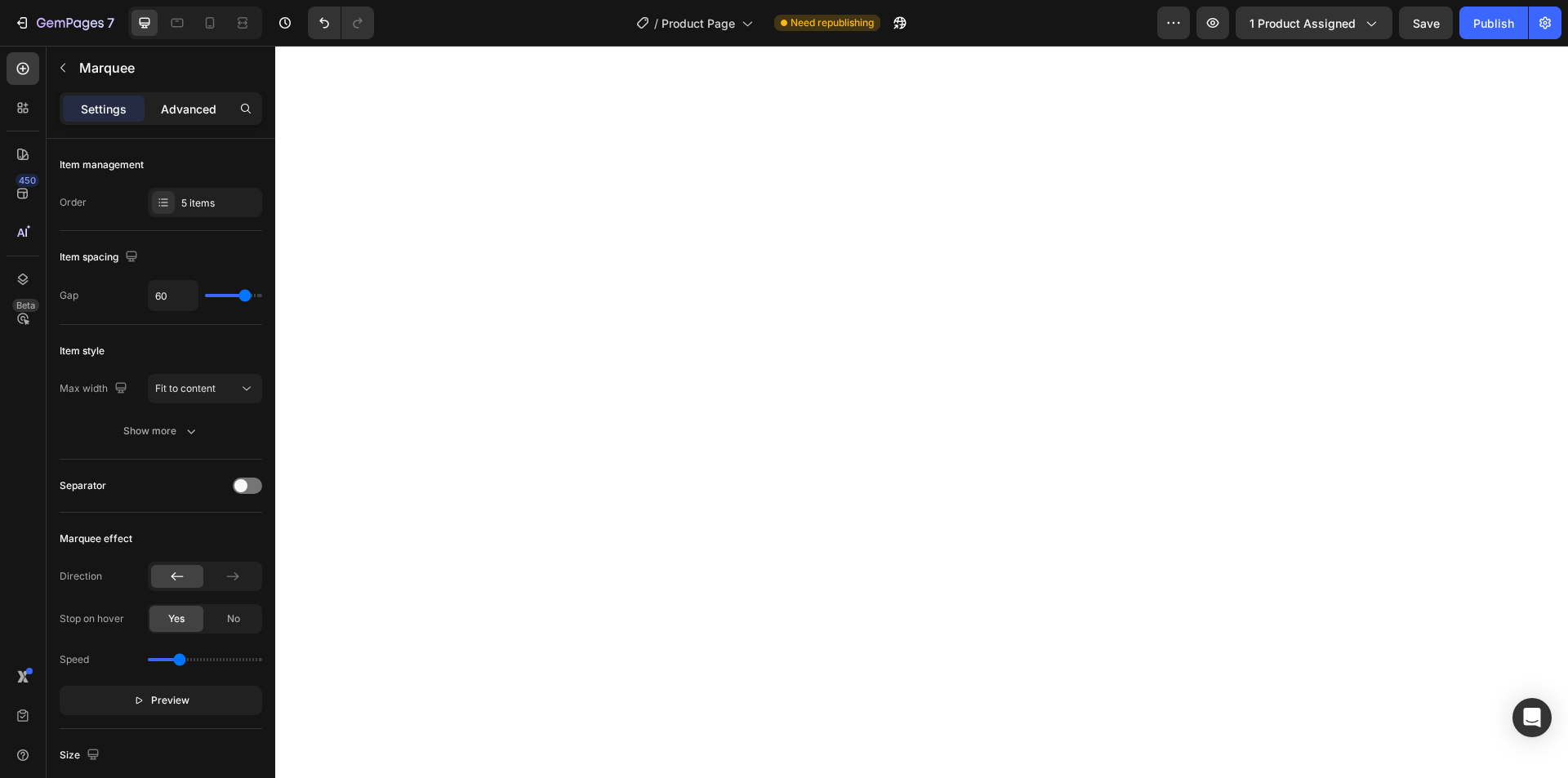
click at [170, 116] on p "Advanced" at bounding box center [189, 109] width 55 height 17
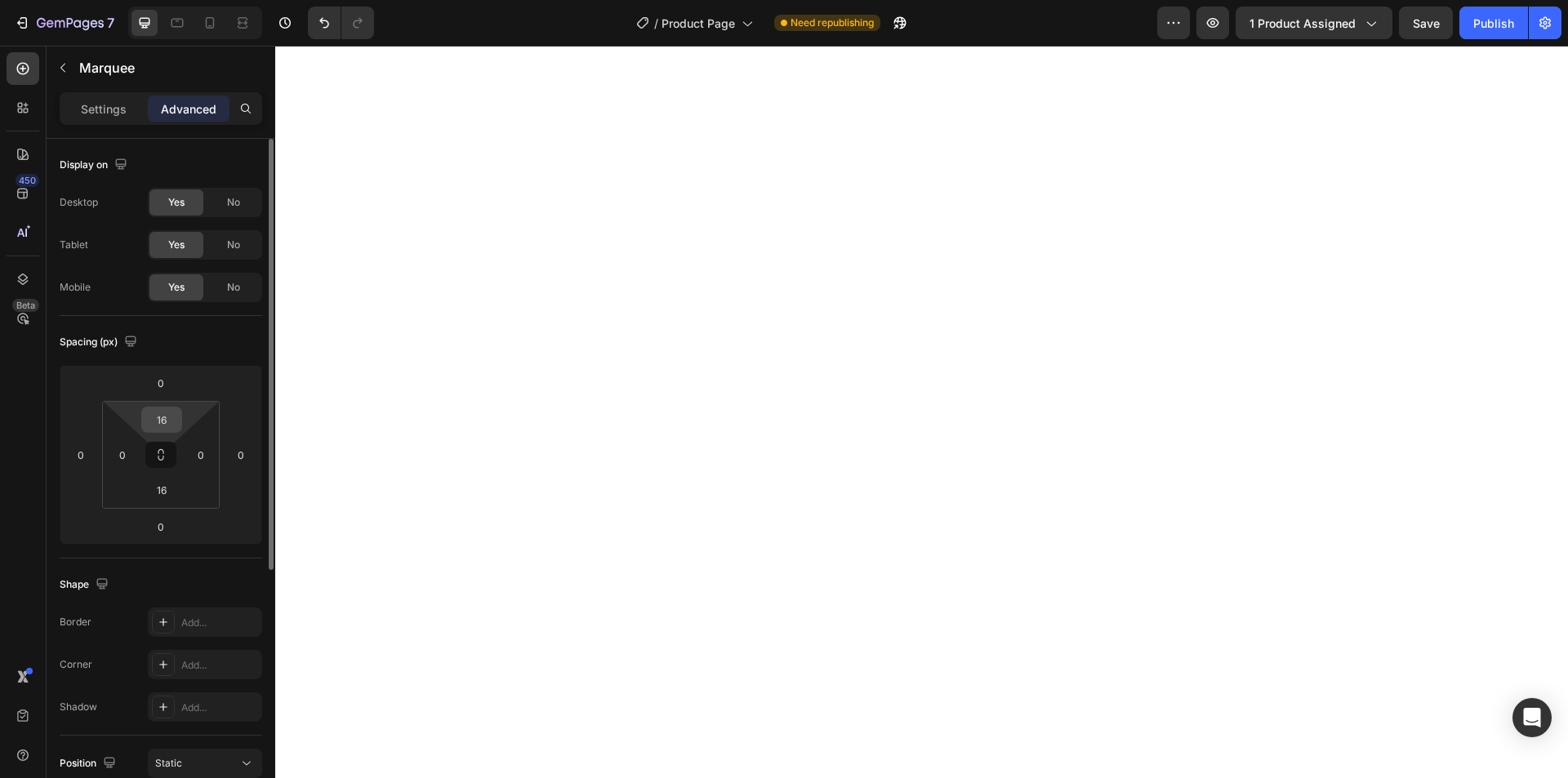
click at [172, 427] on input "16" at bounding box center [162, 419] width 33 height 24
type input "12"
click at [163, 485] on input "16" at bounding box center [162, 490] width 33 height 24
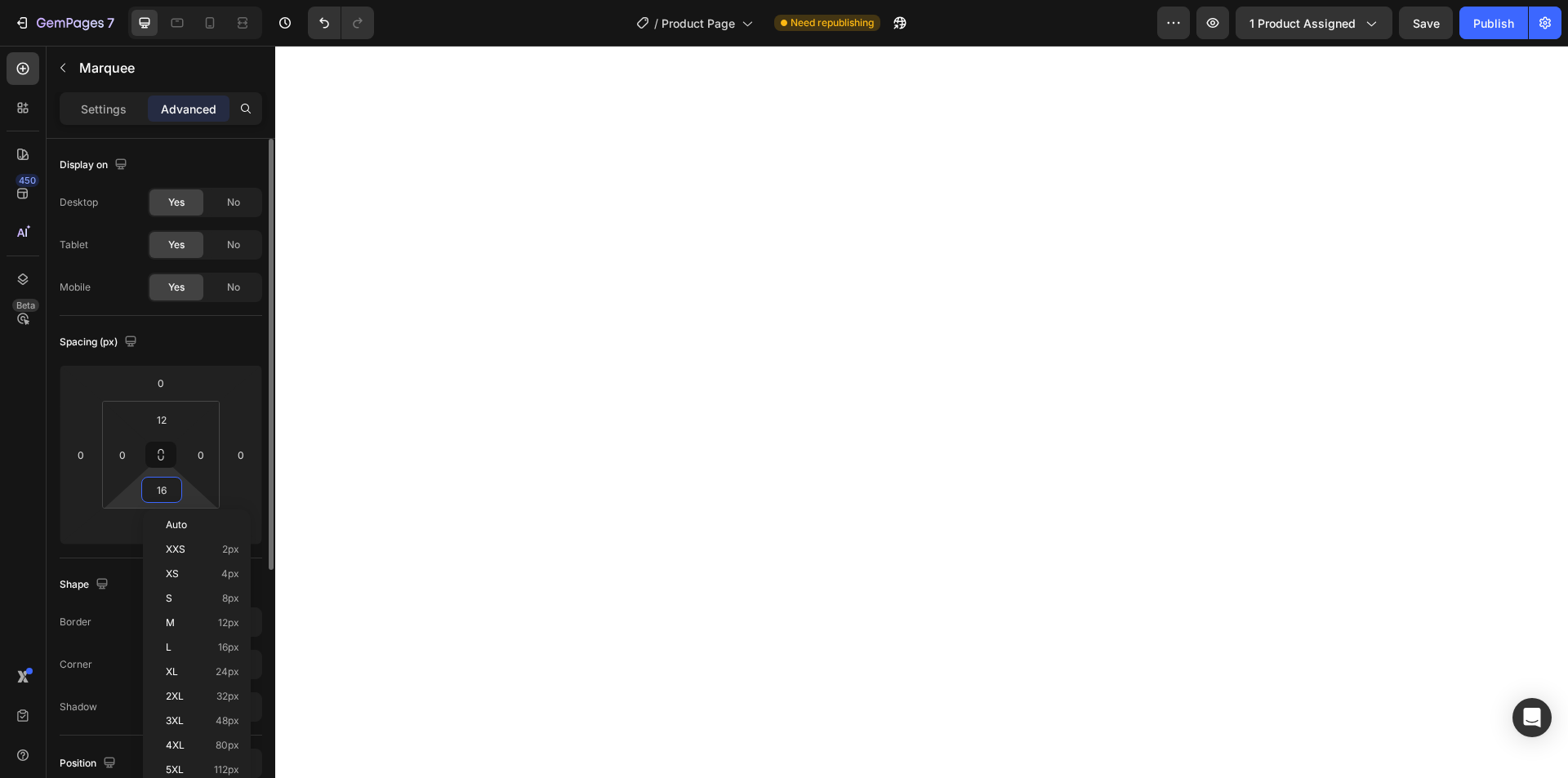
click at [164, 485] on input "16" at bounding box center [162, 490] width 33 height 24
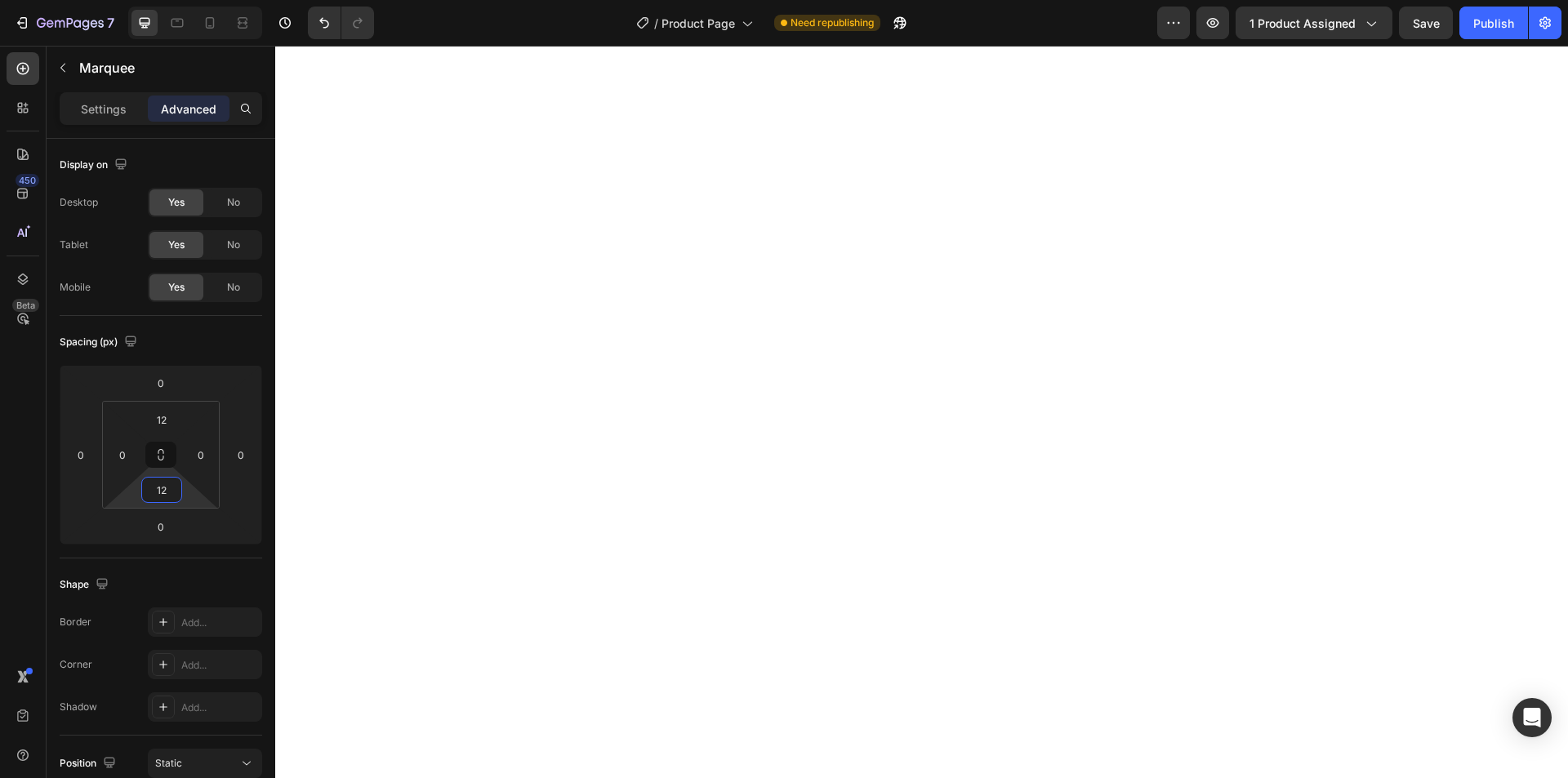
type input "12"
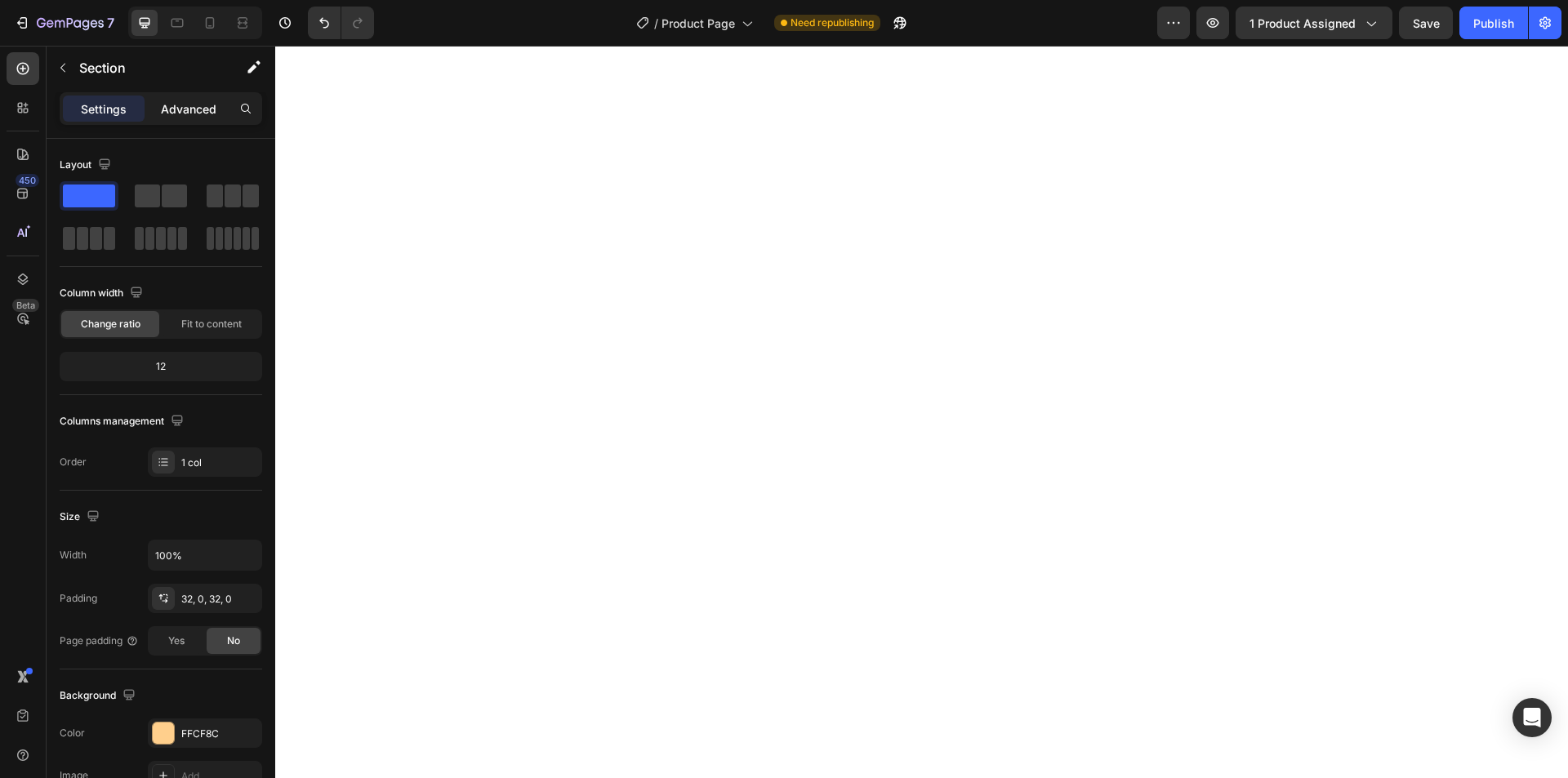
click at [187, 112] on p "Advanced" at bounding box center [189, 109] width 55 height 17
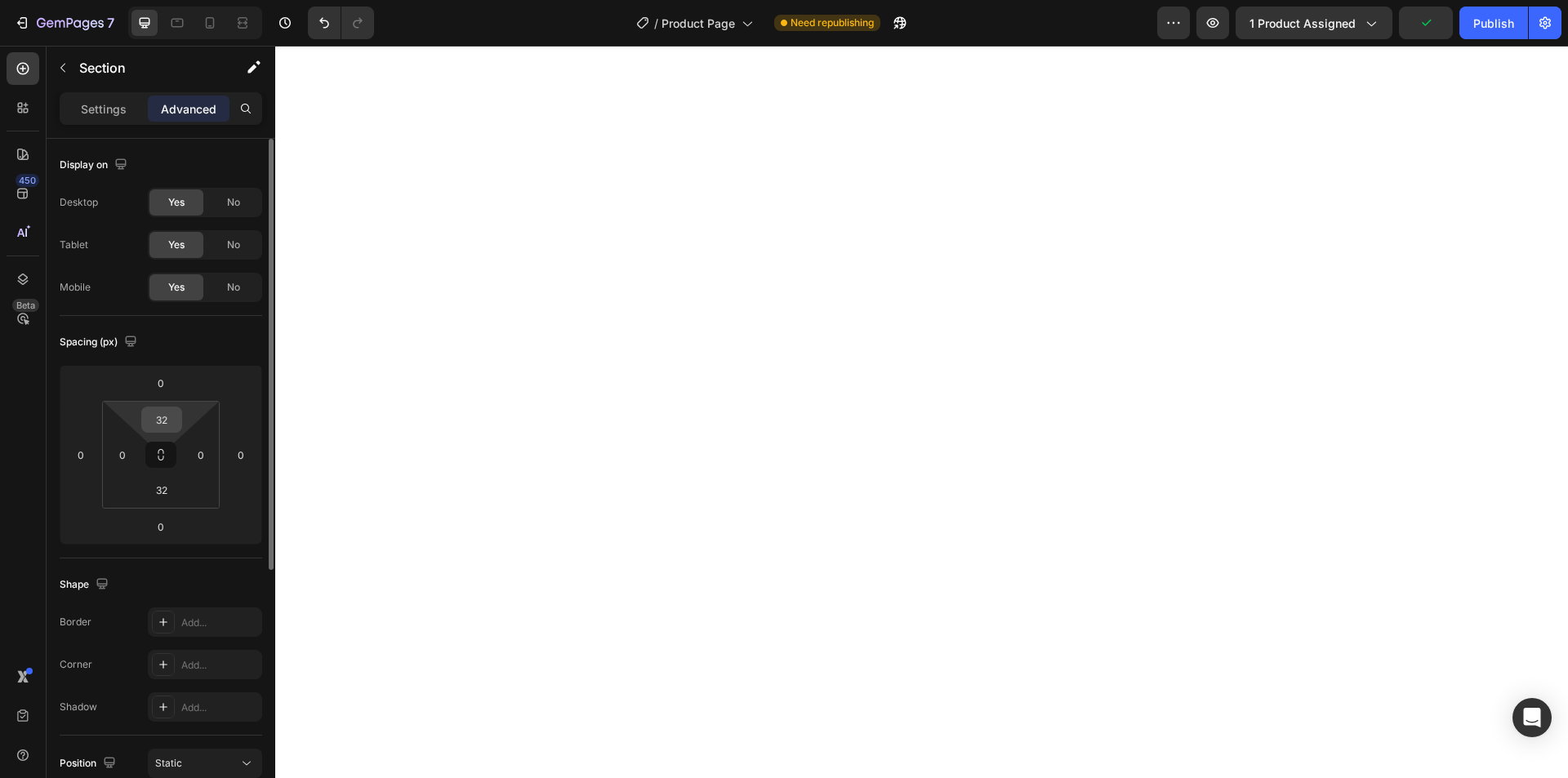
click at [174, 416] on input "32" at bounding box center [162, 419] width 33 height 24
type input "0"
click at [168, 494] on input "32" at bounding box center [162, 490] width 33 height 24
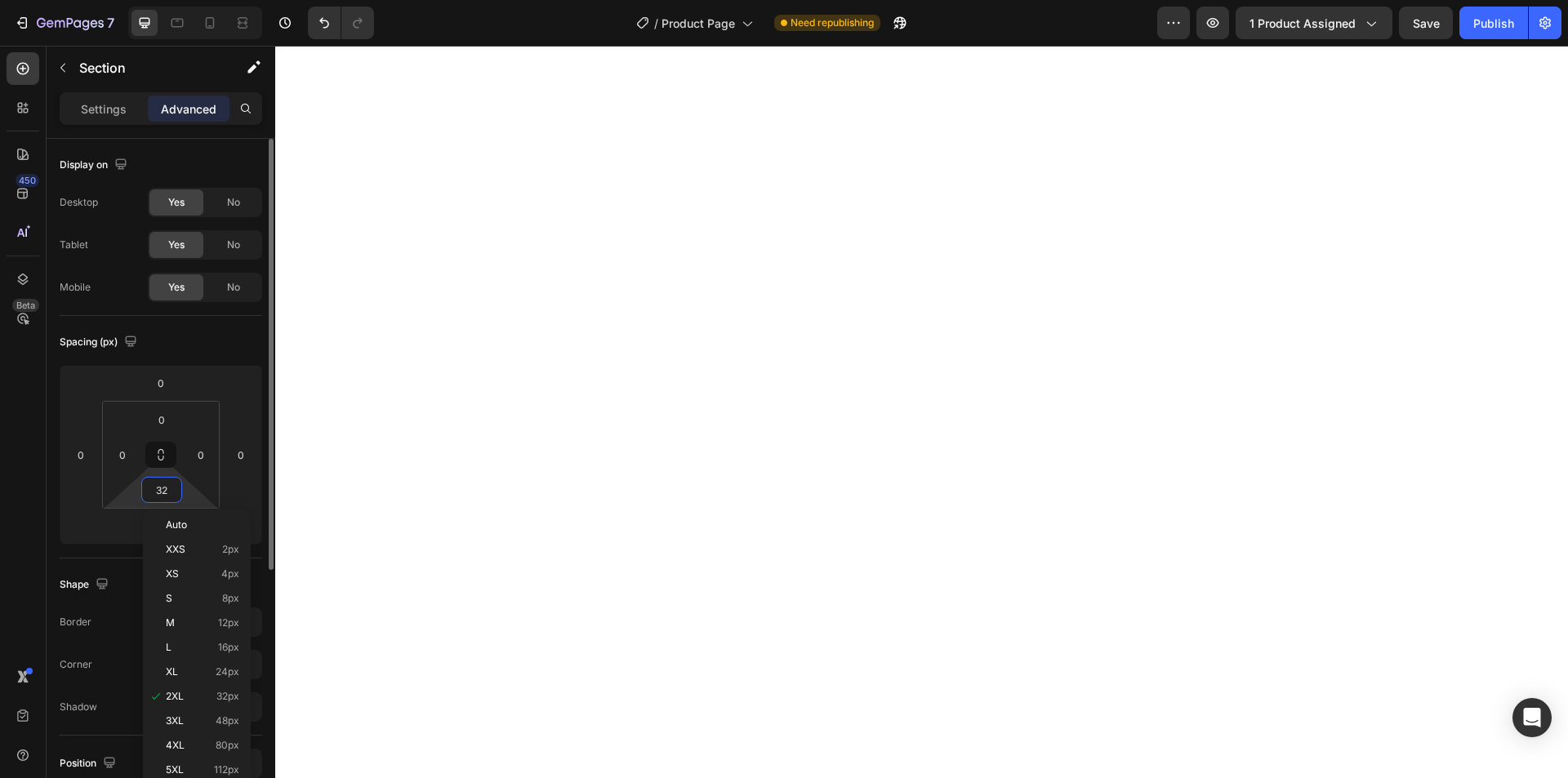
type input "0"
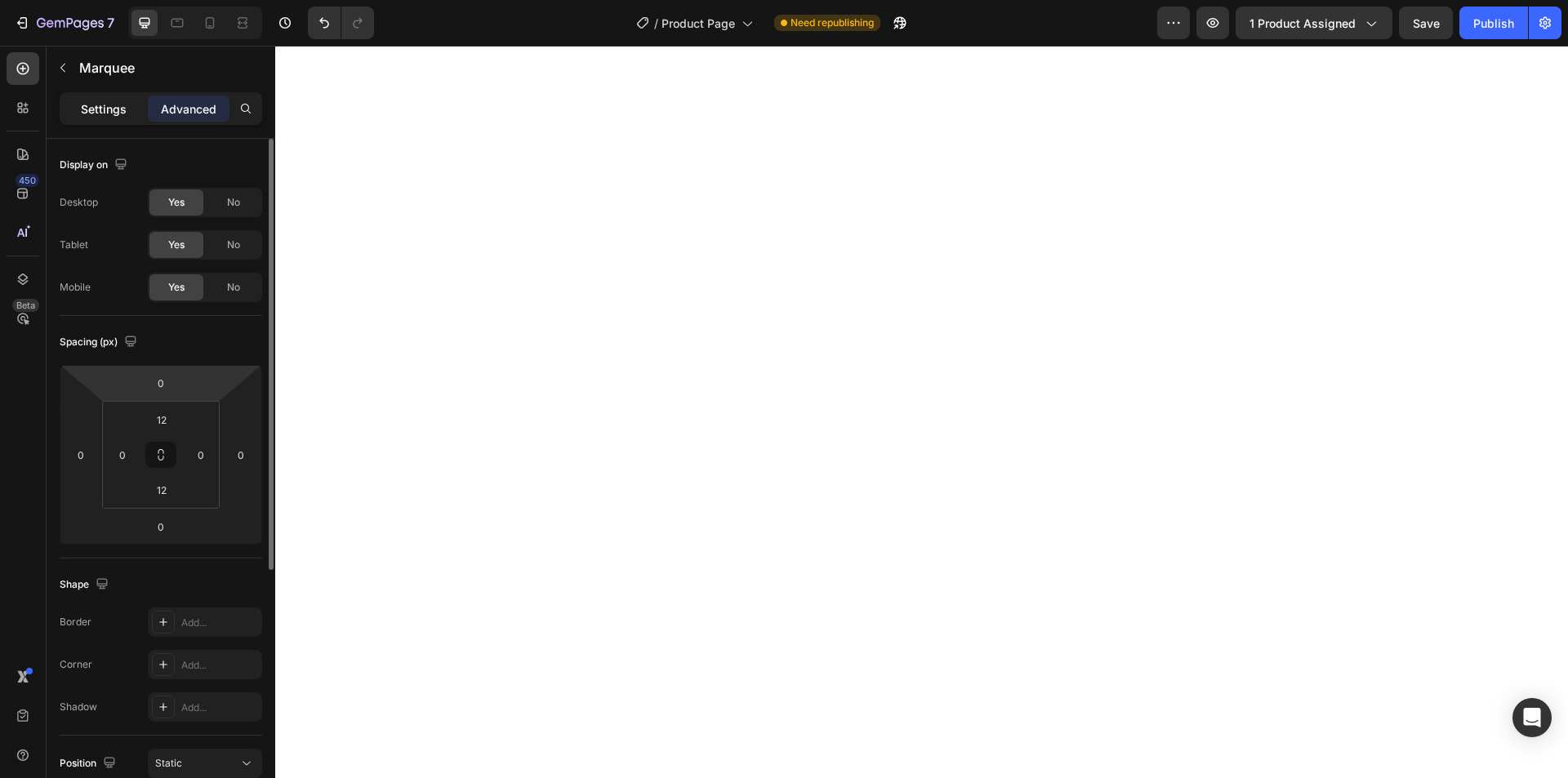
click at [101, 102] on p "Settings" at bounding box center [104, 109] width 46 height 17
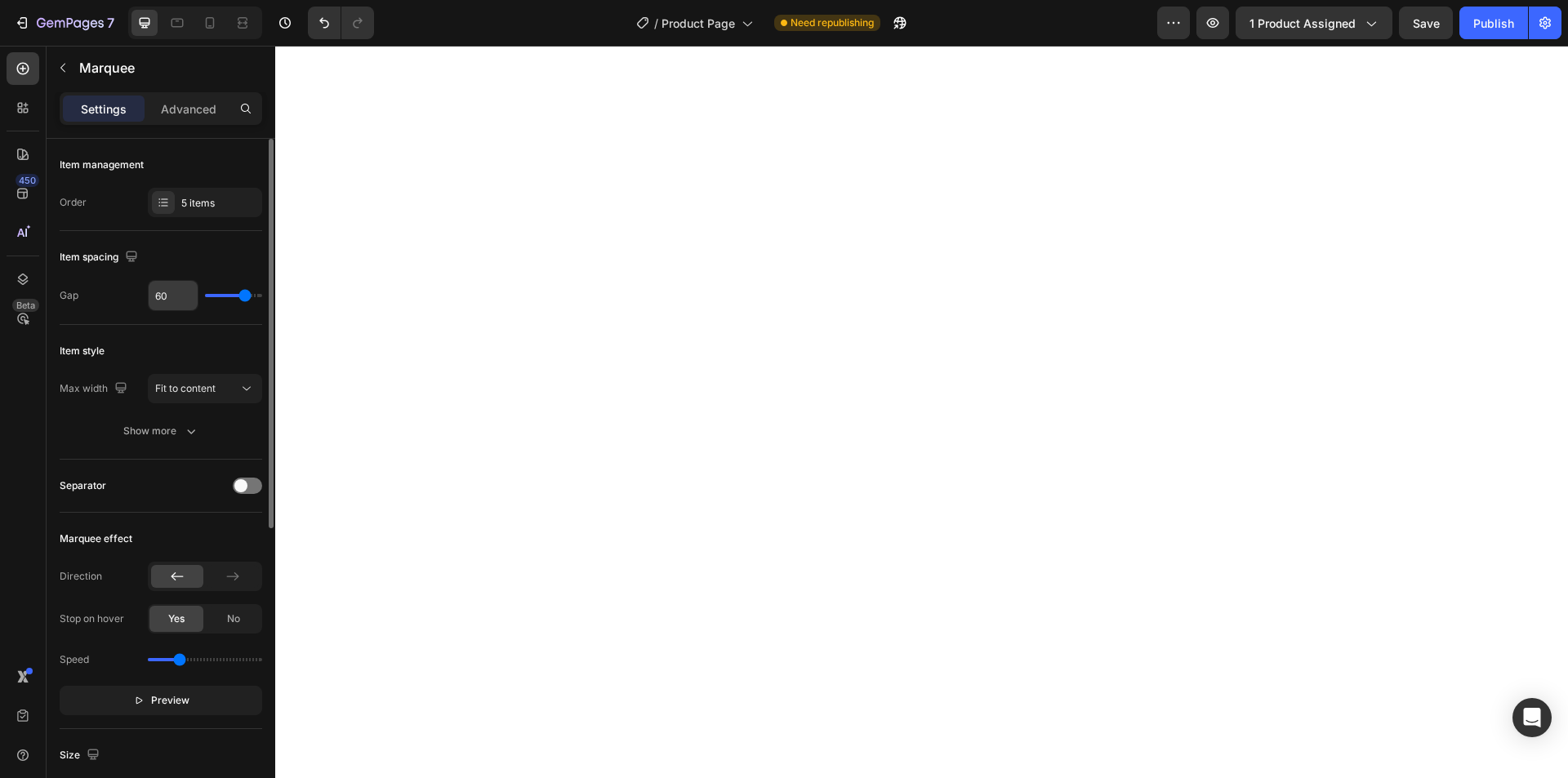
click at [174, 294] on input "60" at bounding box center [173, 296] width 49 height 29
type input "3"
type input "32"
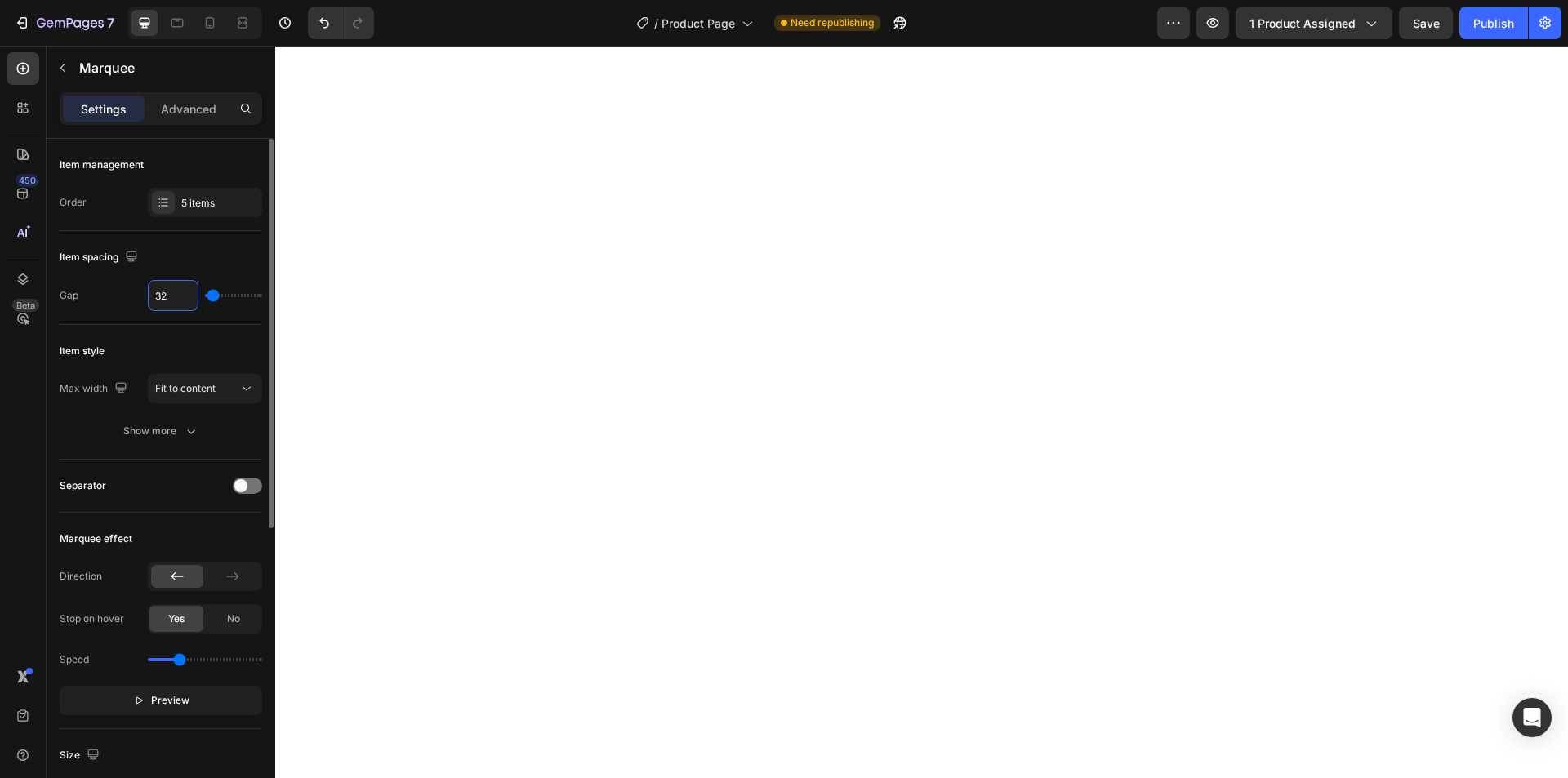
type input "32"
click at [134, 698] on icon "button" at bounding box center [138, 700] width 11 height 11
click at [134, 698] on button "Pause" at bounding box center [161, 700] width 202 height 29
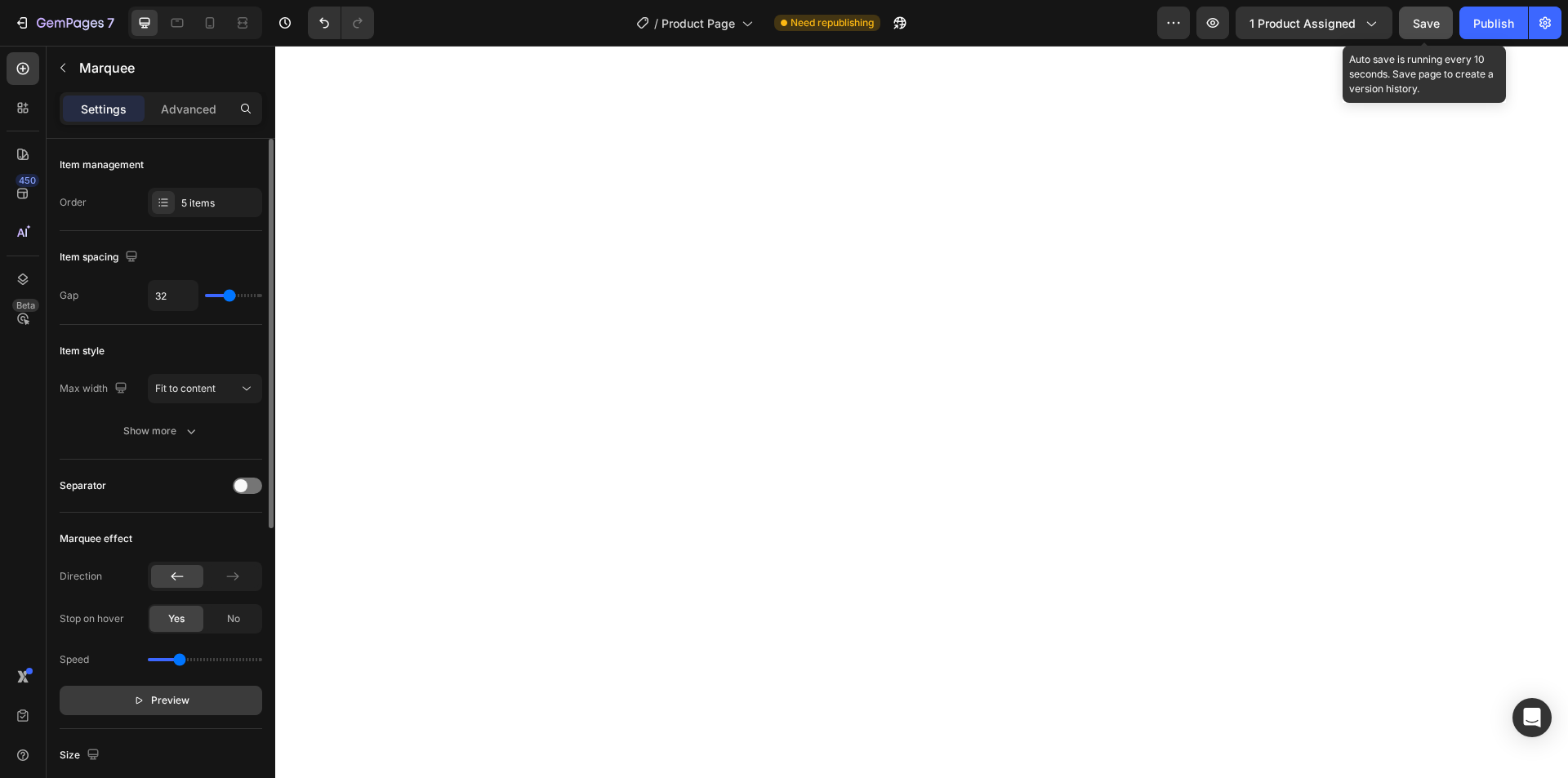
click at [1426, 27] on span "Save" at bounding box center [1426, 23] width 27 height 14
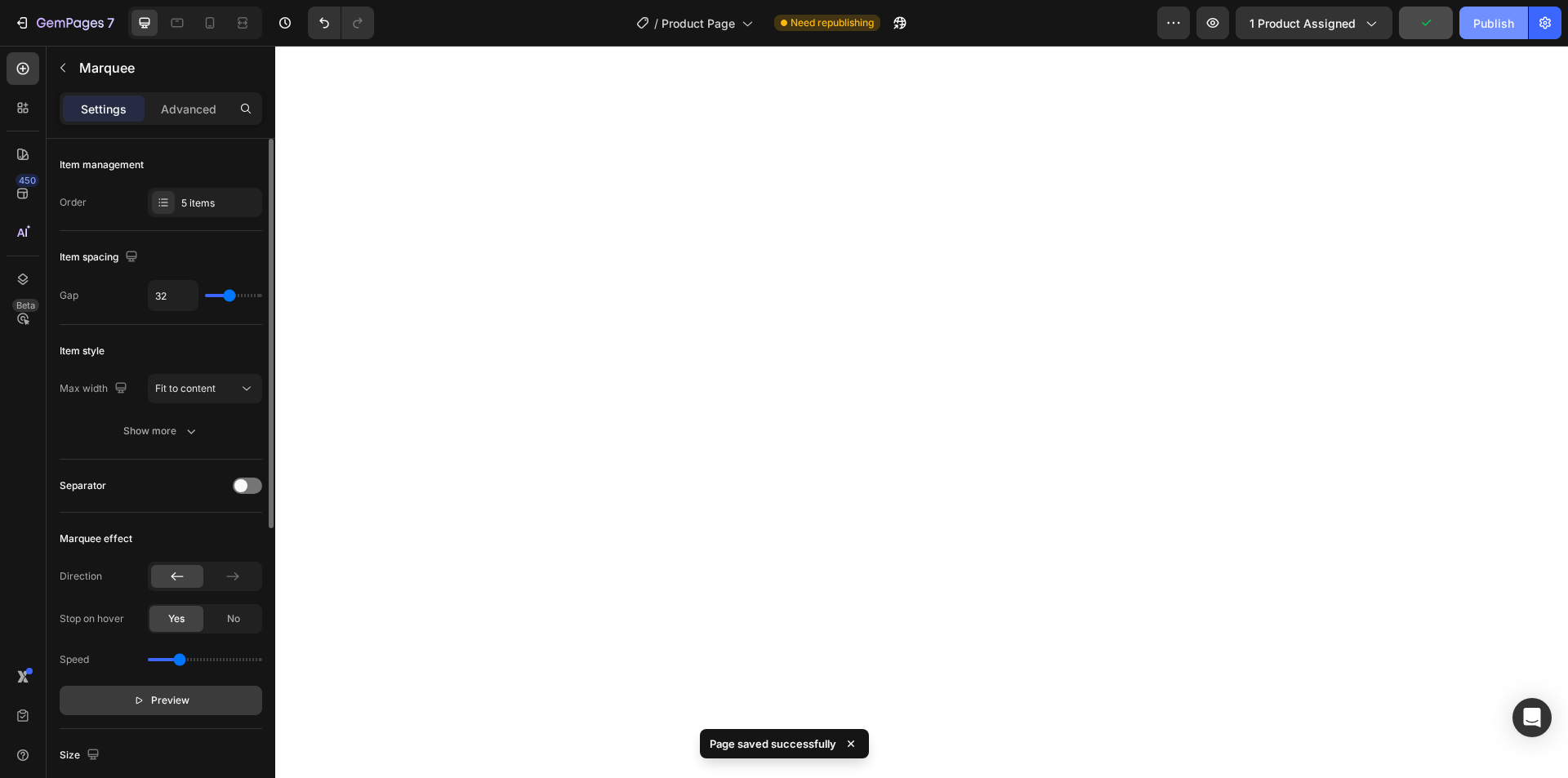
click at [1482, 27] on div "Publish" at bounding box center [1494, 23] width 41 height 17
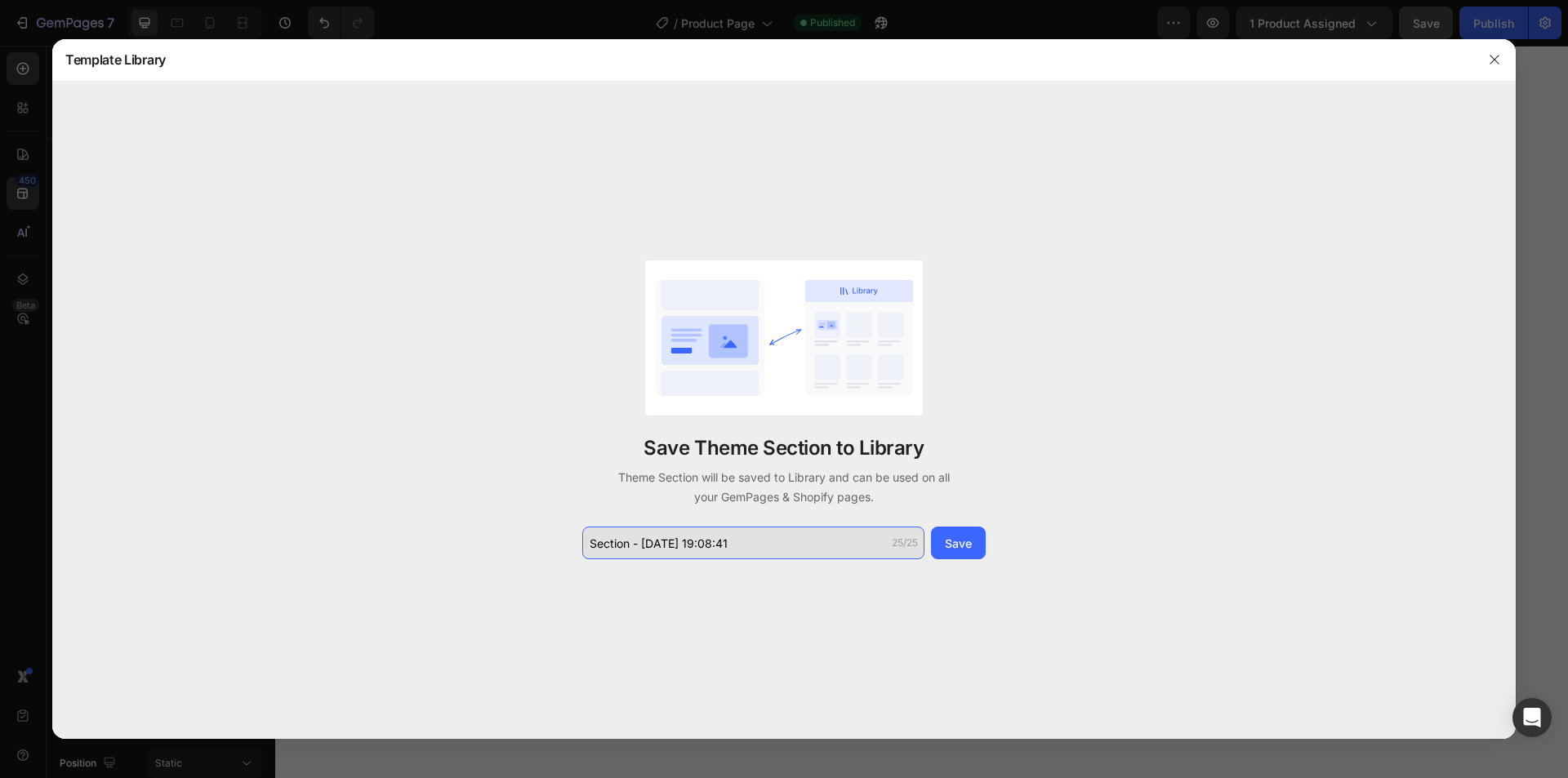
click at [749, 547] on input "Section - Aug 28 19:08:41" at bounding box center [753, 543] width 342 height 33
click at [750, 547] on input "Section - Aug 28 19:08:41" at bounding box center [753, 543] width 342 height 33
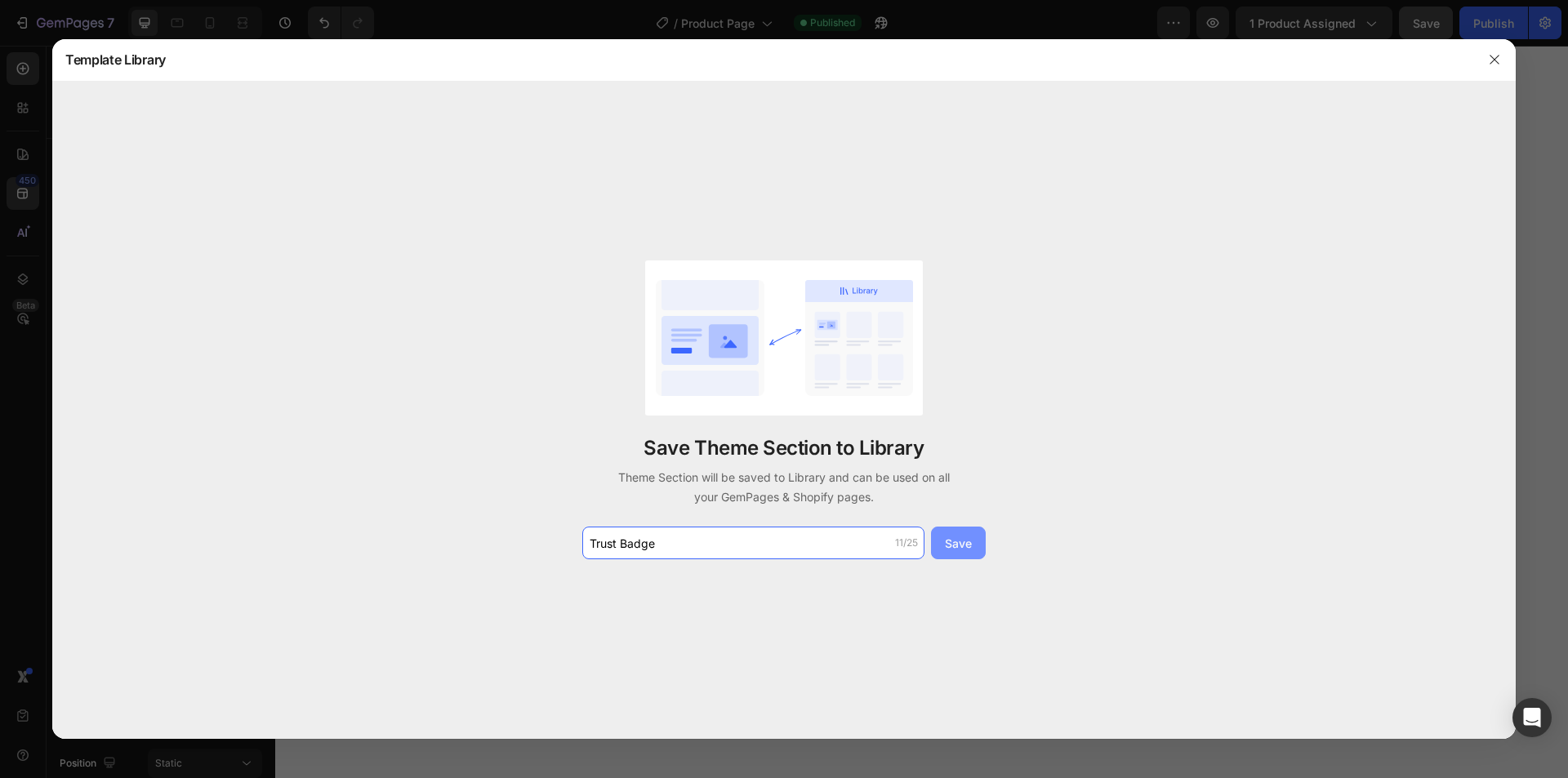
type input "Trust Badge"
click at [951, 552] on button "Save" at bounding box center [958, 543] width 54 height 33
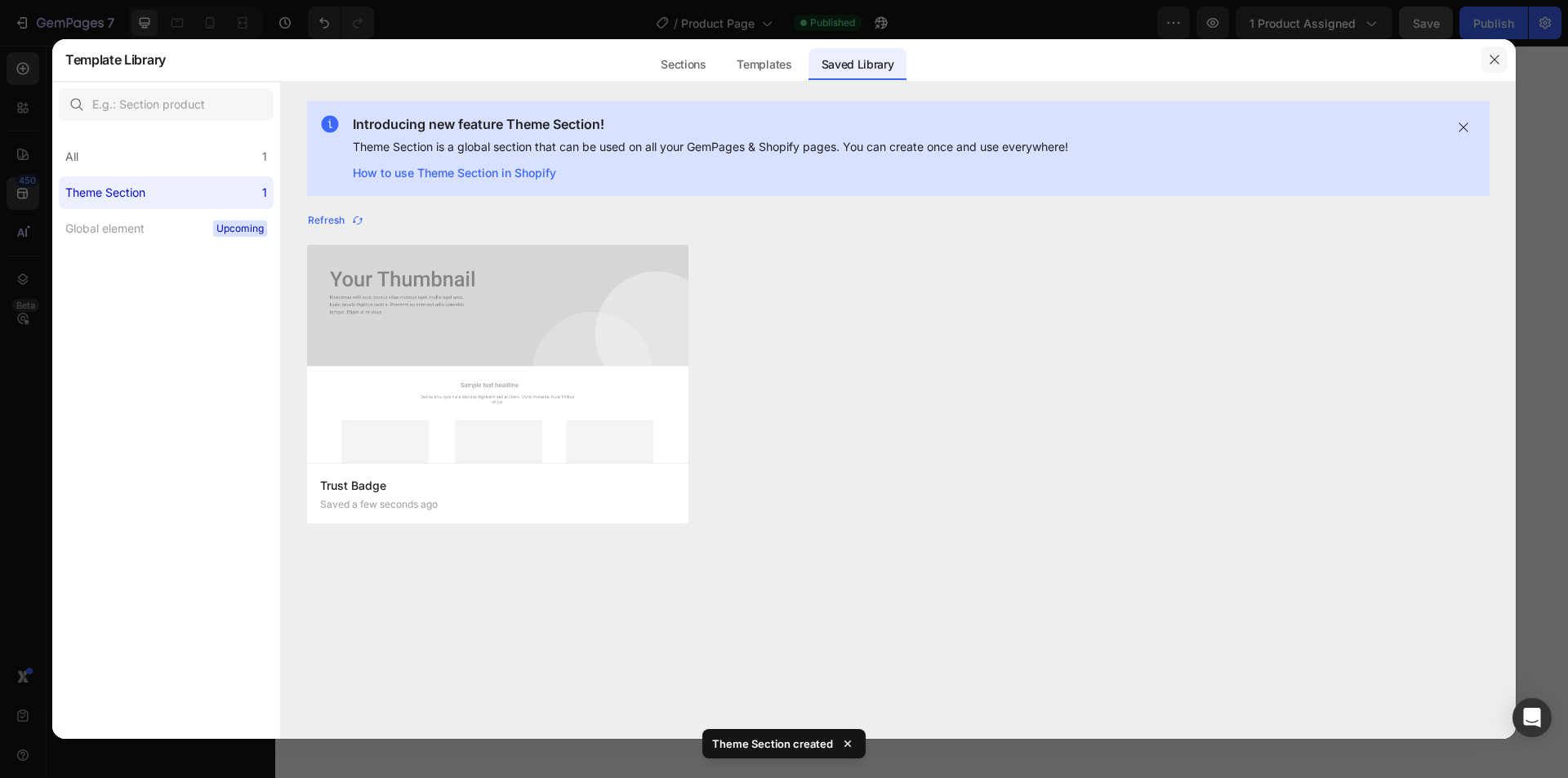
click at [1488, 56] on button "button" at bounding box center [1494, 60] width 26 height 26
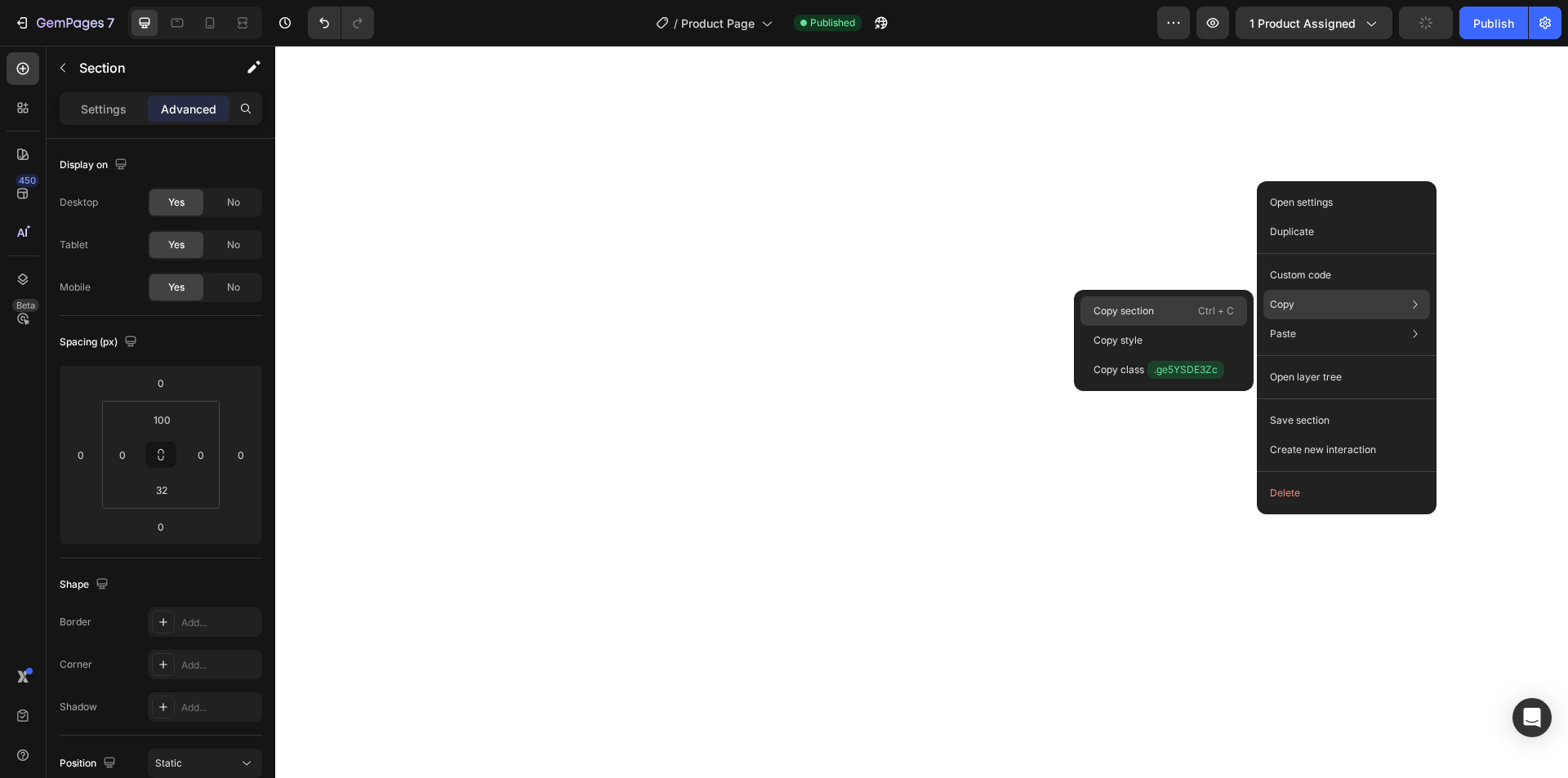
click at [1173, 326] on div "Copy section Ctrl + C" at bounding box center [1164, 341] width 167 height 29
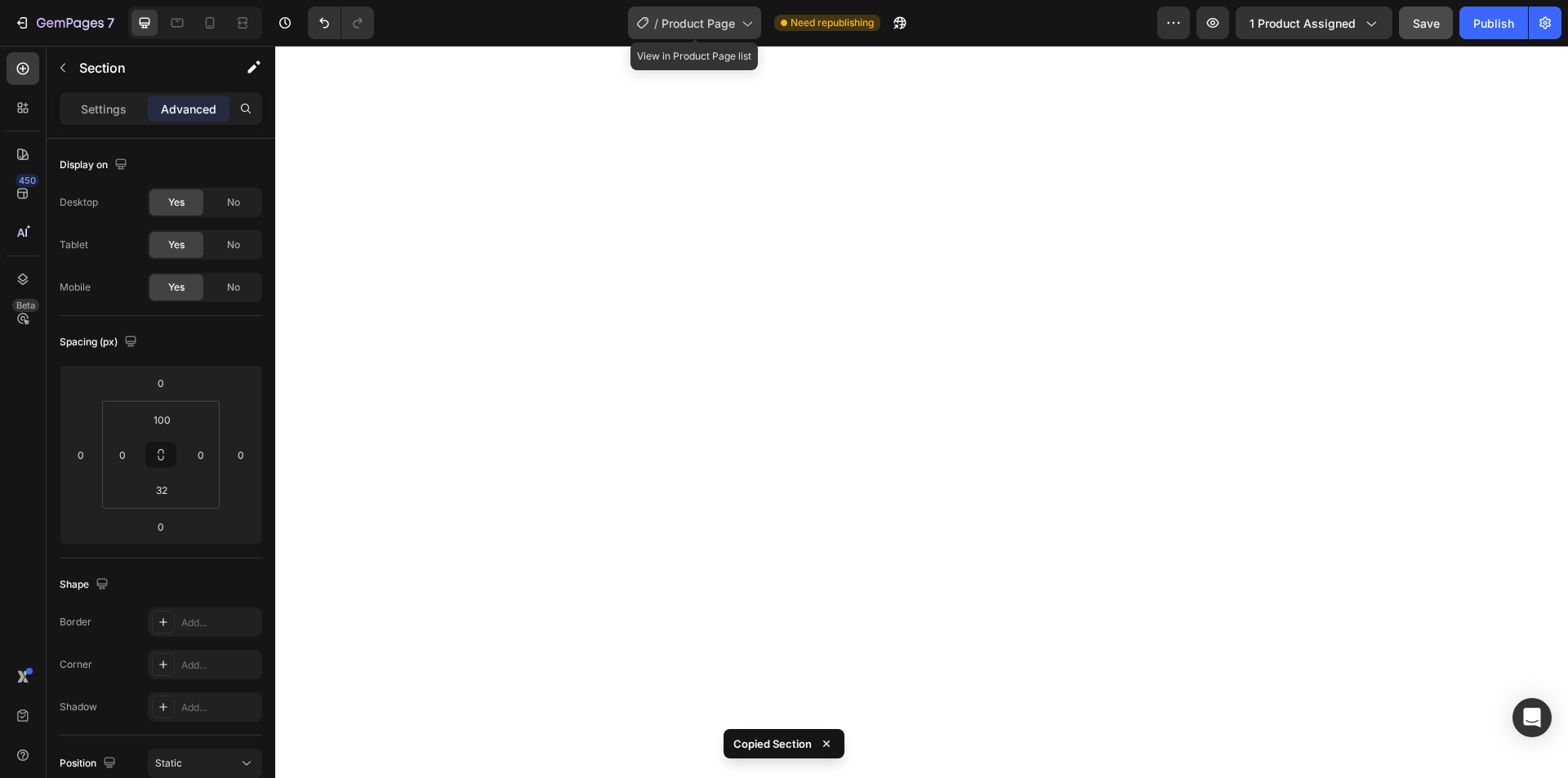
click at [720, 17] on span "Product Page" at bounding box center [698, 23] width 74 height 17
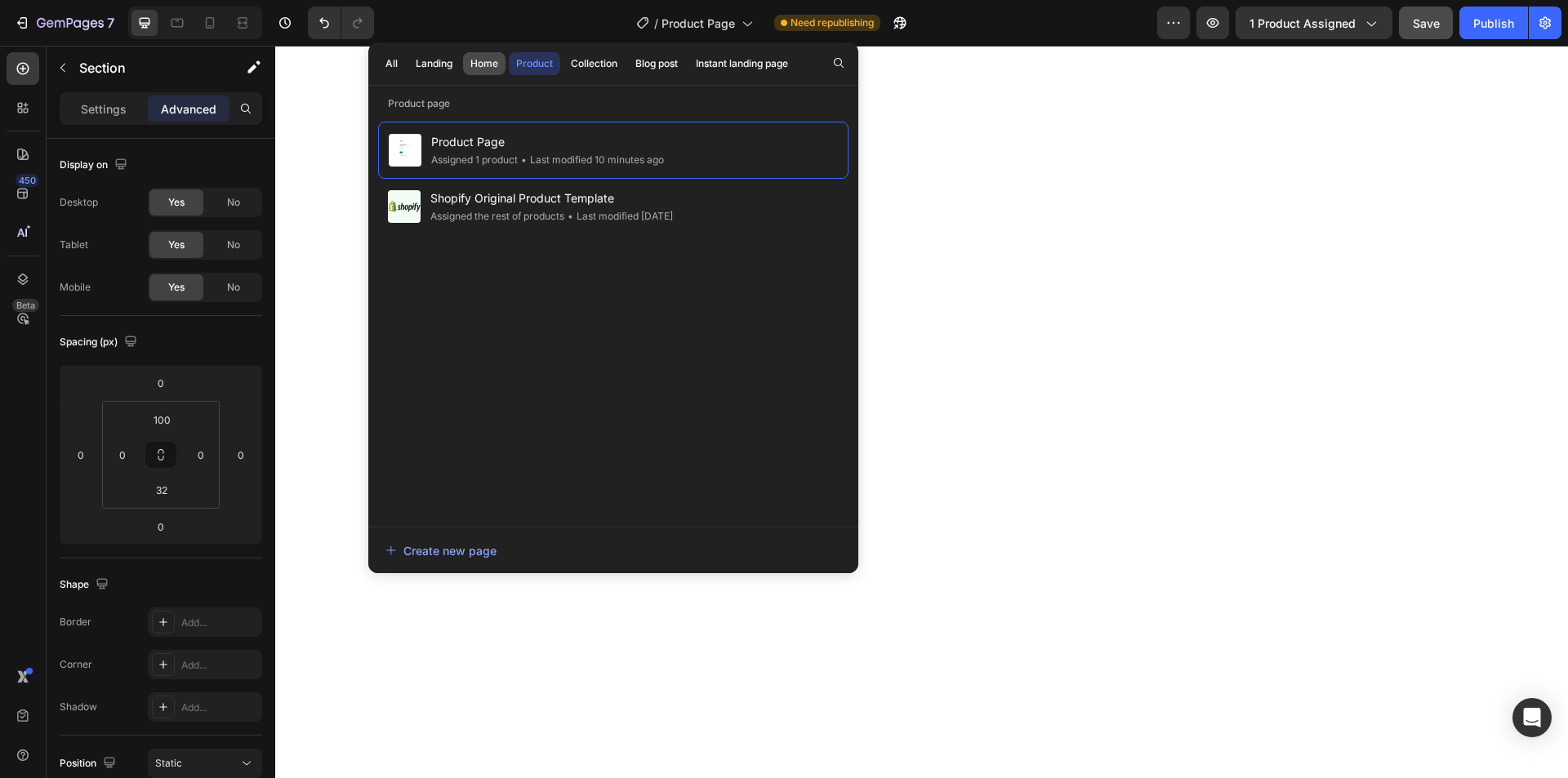
click at [474, 65] on div "Home" at bounding box center [484, 63] width 28 height 15
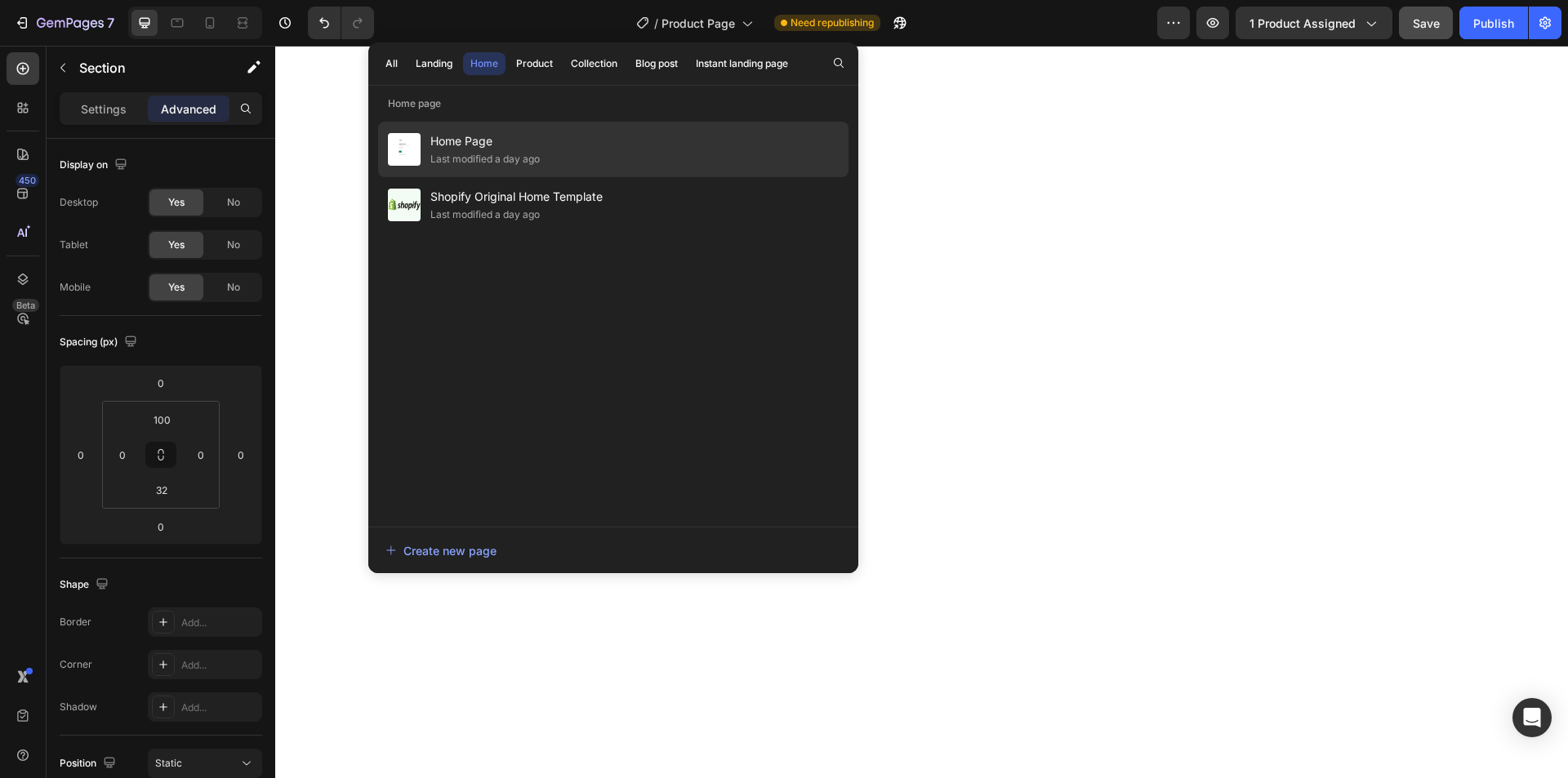
click at [540, 163] on div "Last modified a day ago" at bounding box center [485, 159] width 110 height 16
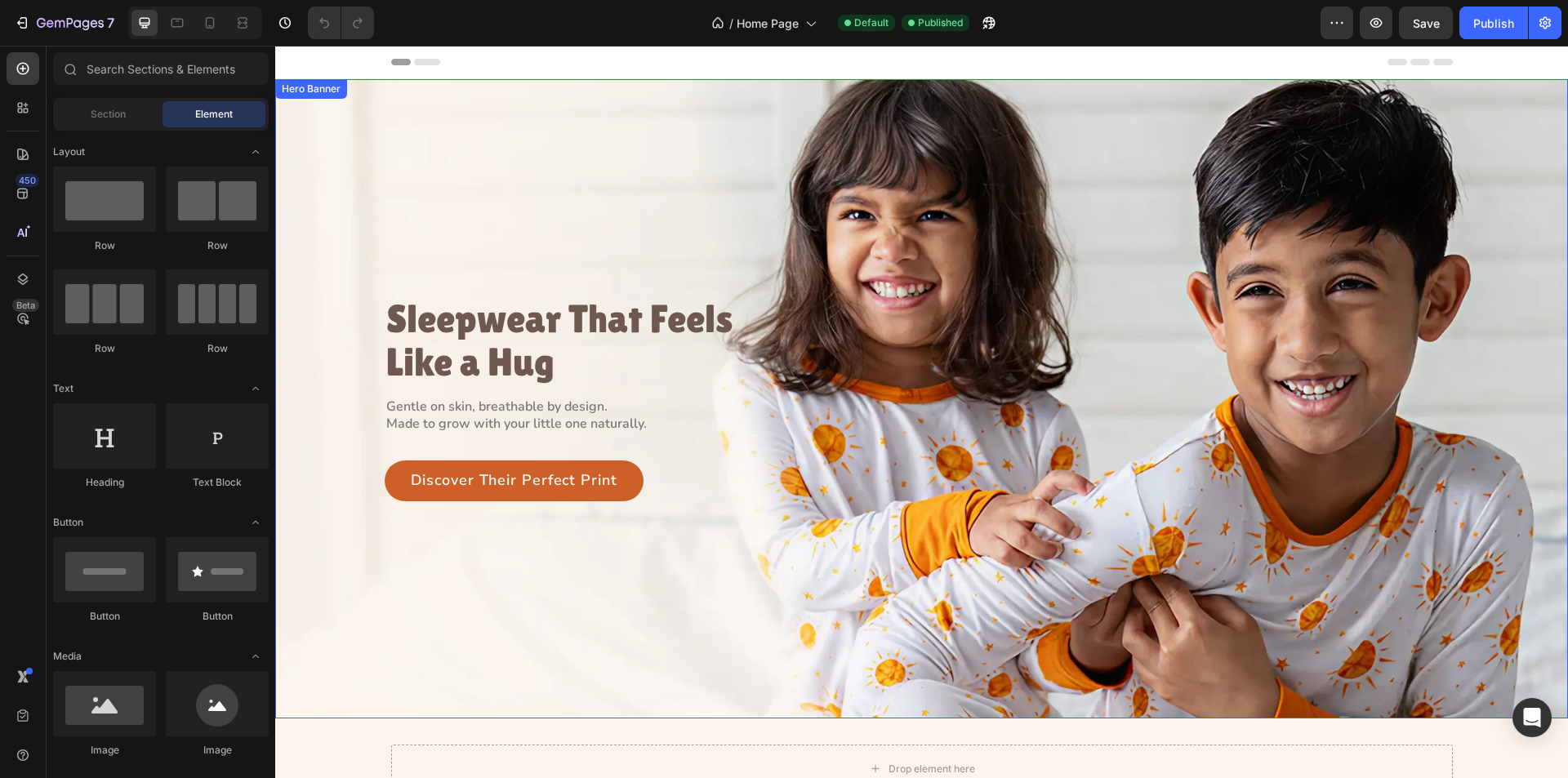
scroll to position [408, 0]
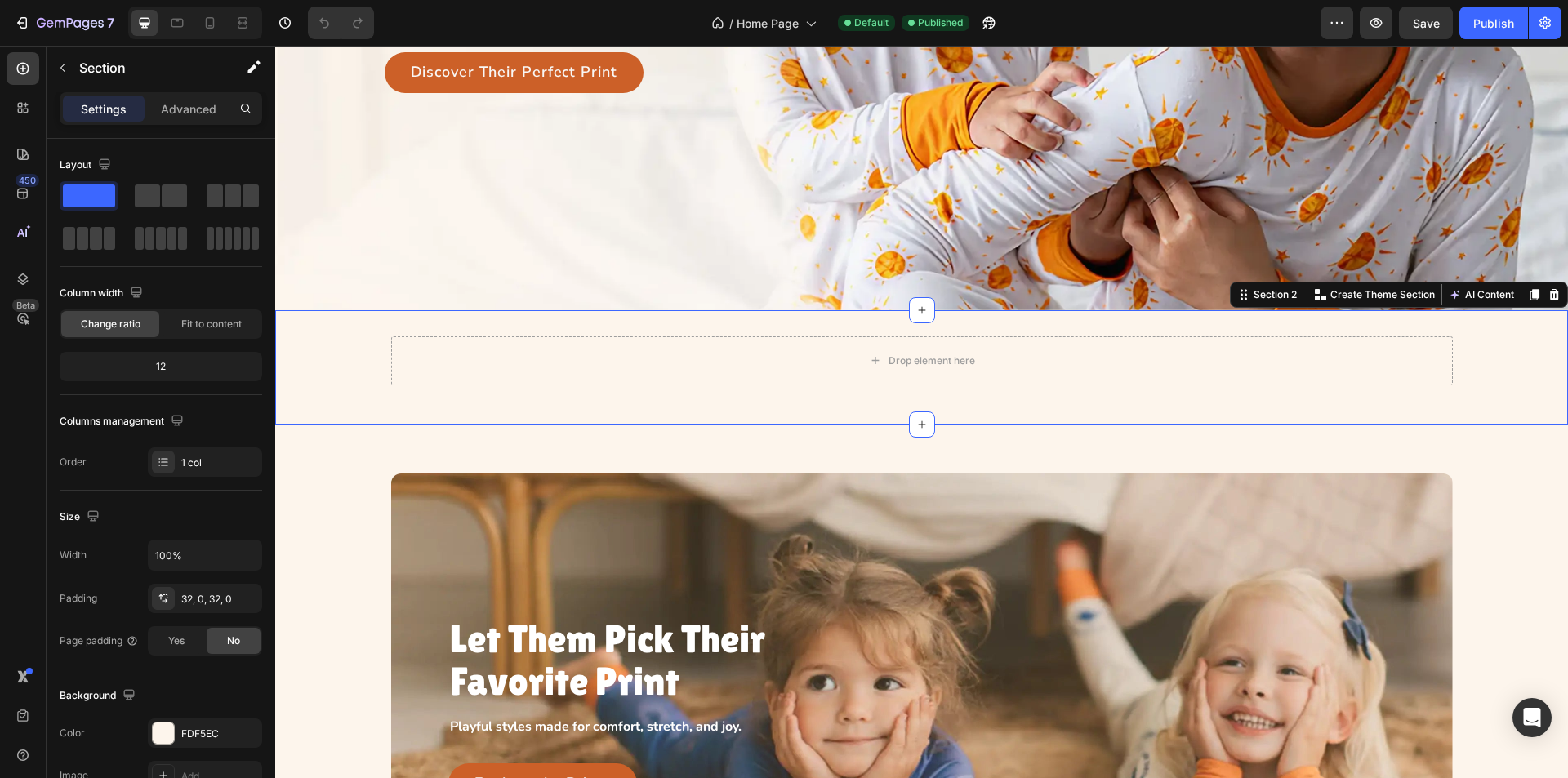
click at [867, 388] on div "Drop element here Row" at bounding box center [921, 367] width 1293 height 62
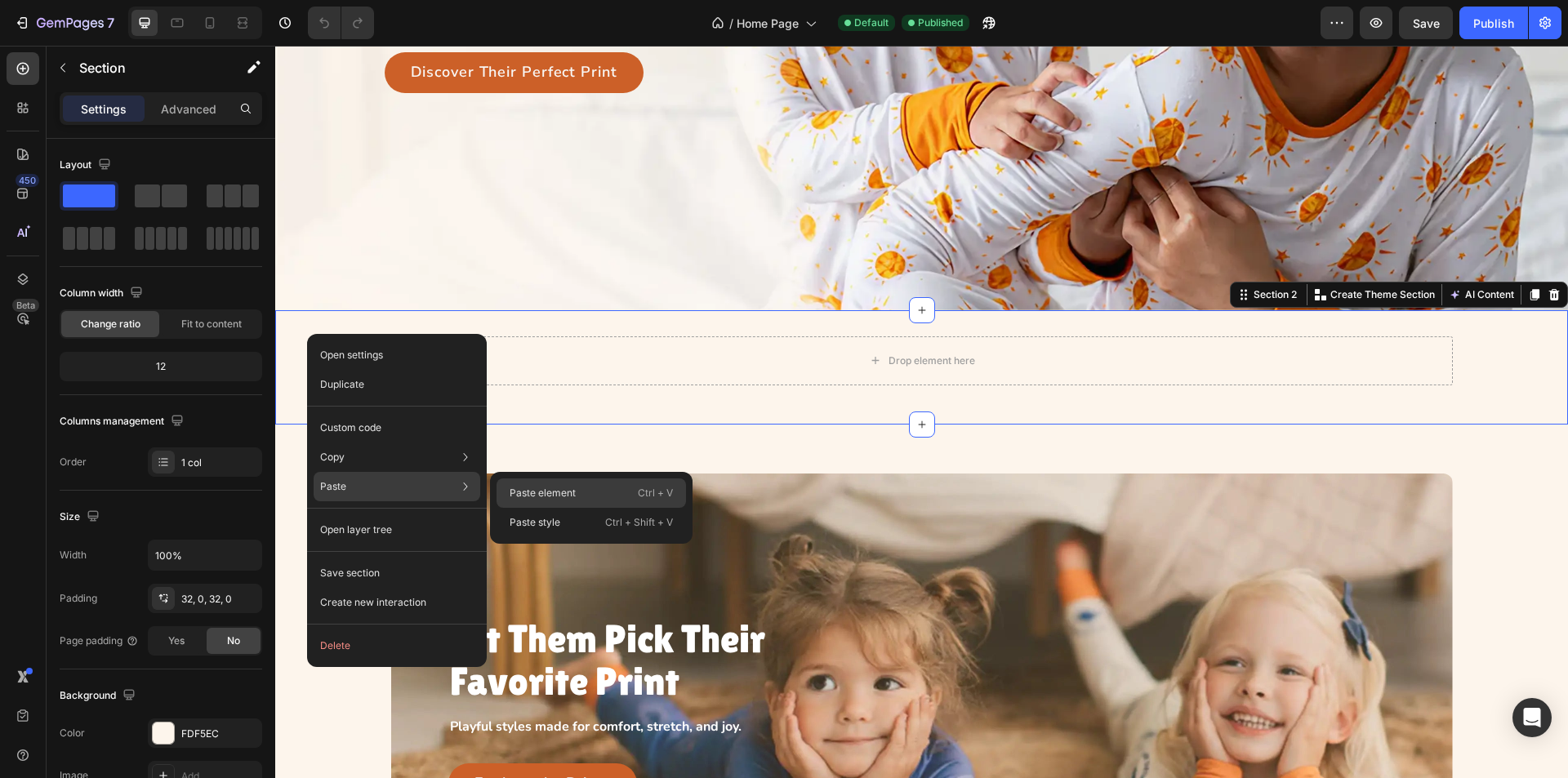
click at [539, 493] on p "Paste element" at bounding box center [542, 493] width 67 height 15
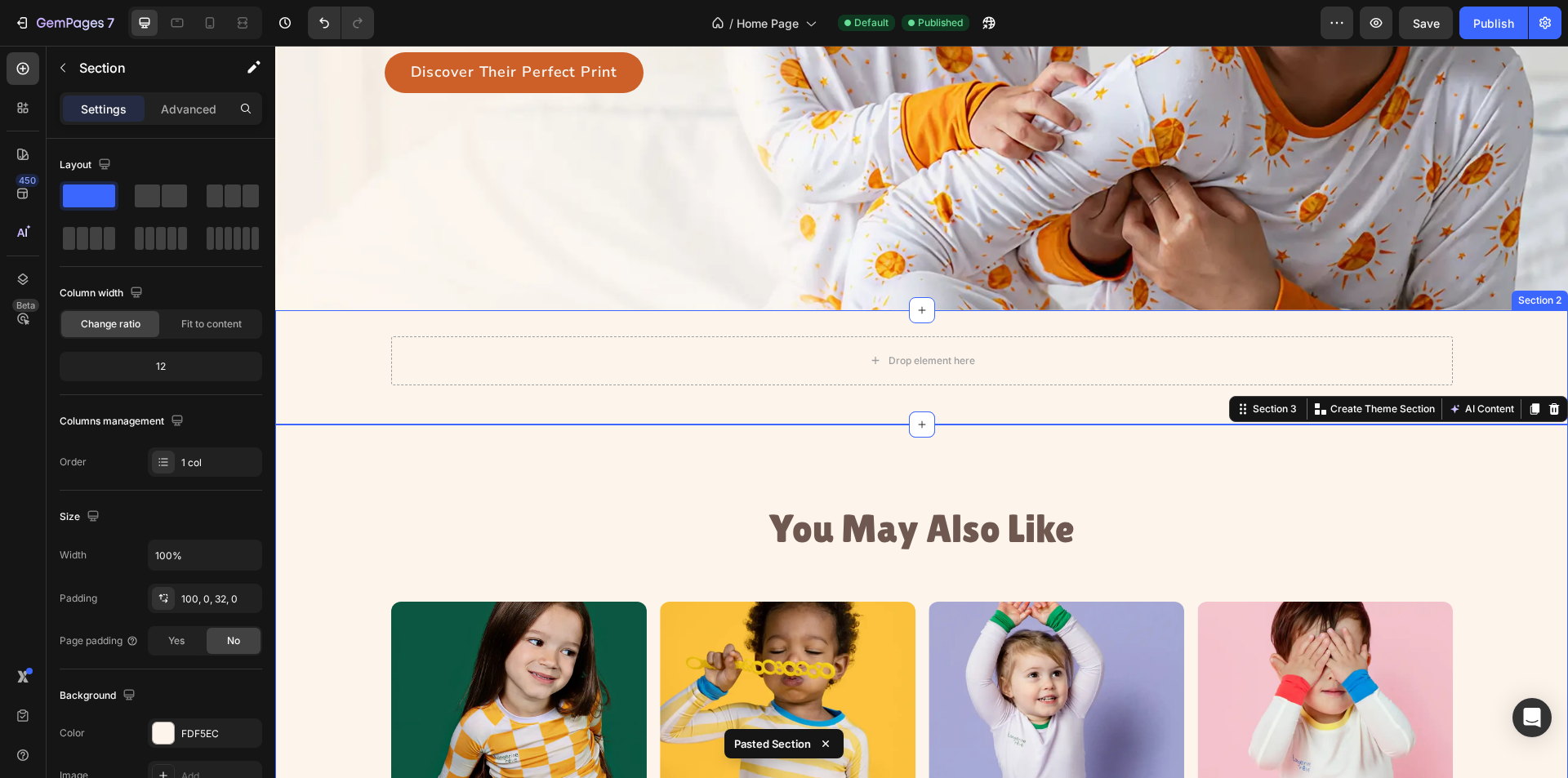
click at [451, 394] on div "Drop element here Row Section 2" at bounding box center [921, 367] width 1293 height 114
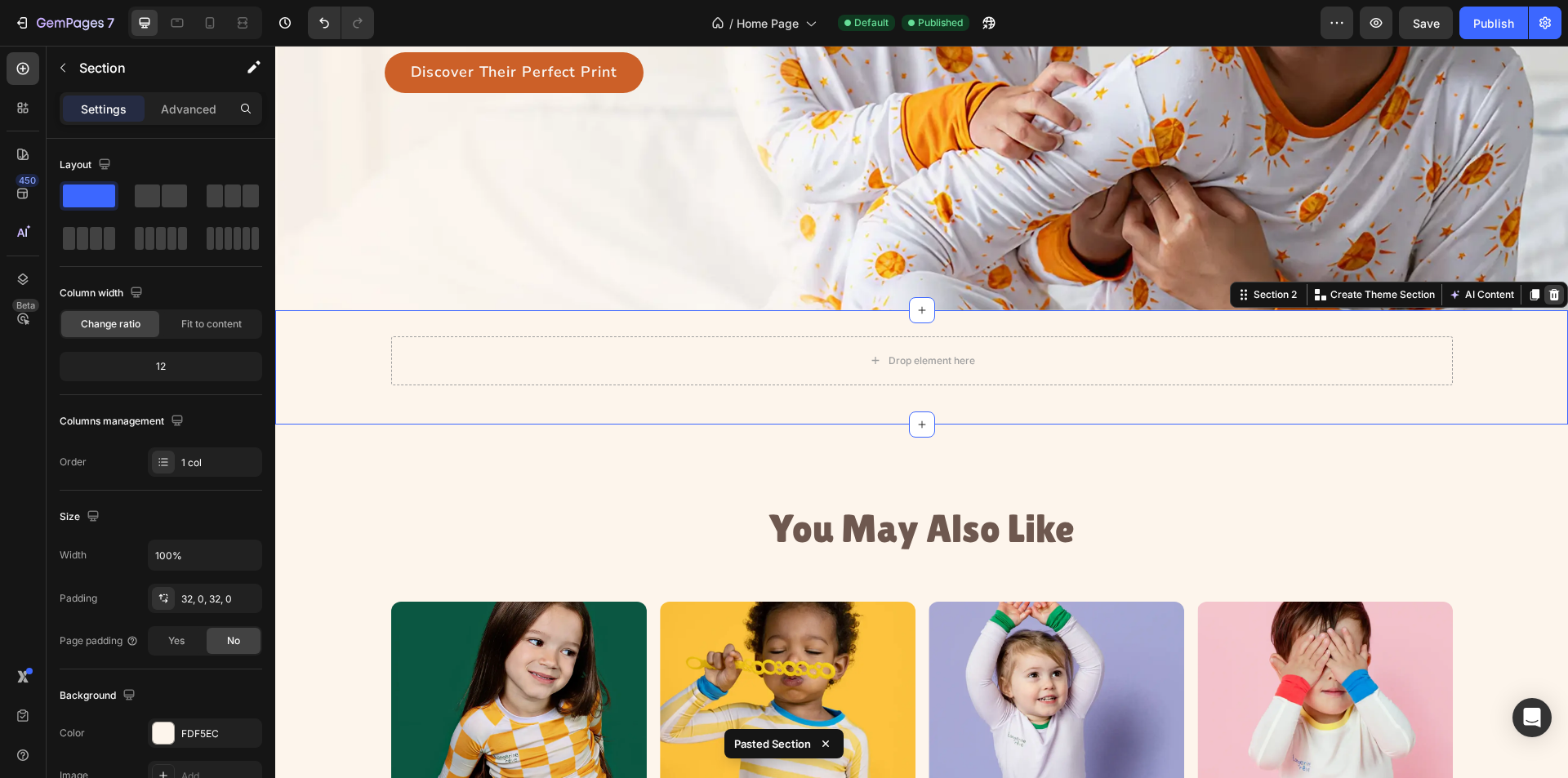
click at [1550, 294] on icon at bounding box center [1555, 294] width 10 height 11
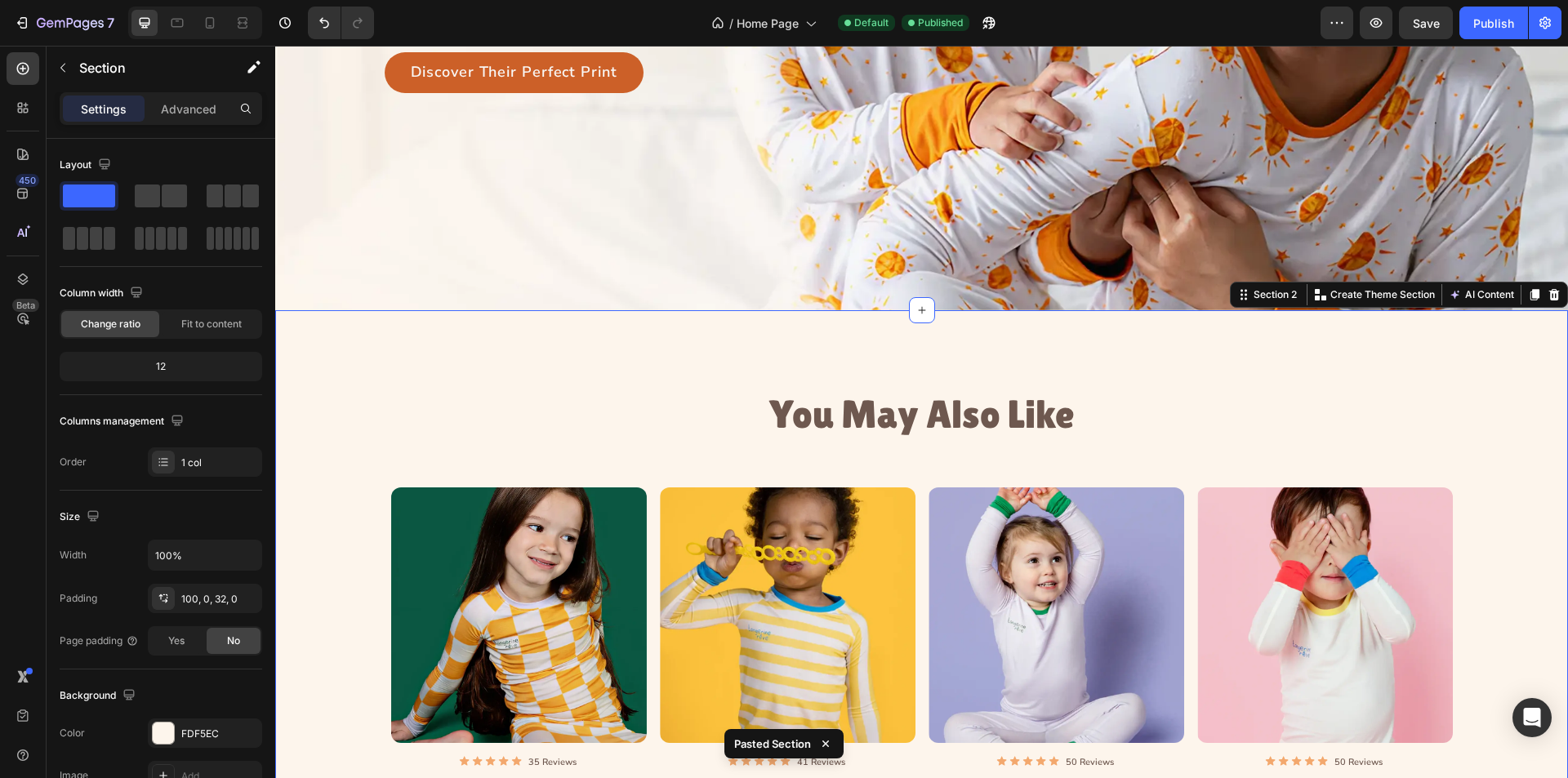
click at [610, 348] on div "You May Also Like Heading Product Images Icon Icon Icon Icon Icon Icon List 35 …" at bounding box center [921, 585] width 1293 height 551
click at [22, 154] on icon at bounding box center [22, 154] width 11 height 11
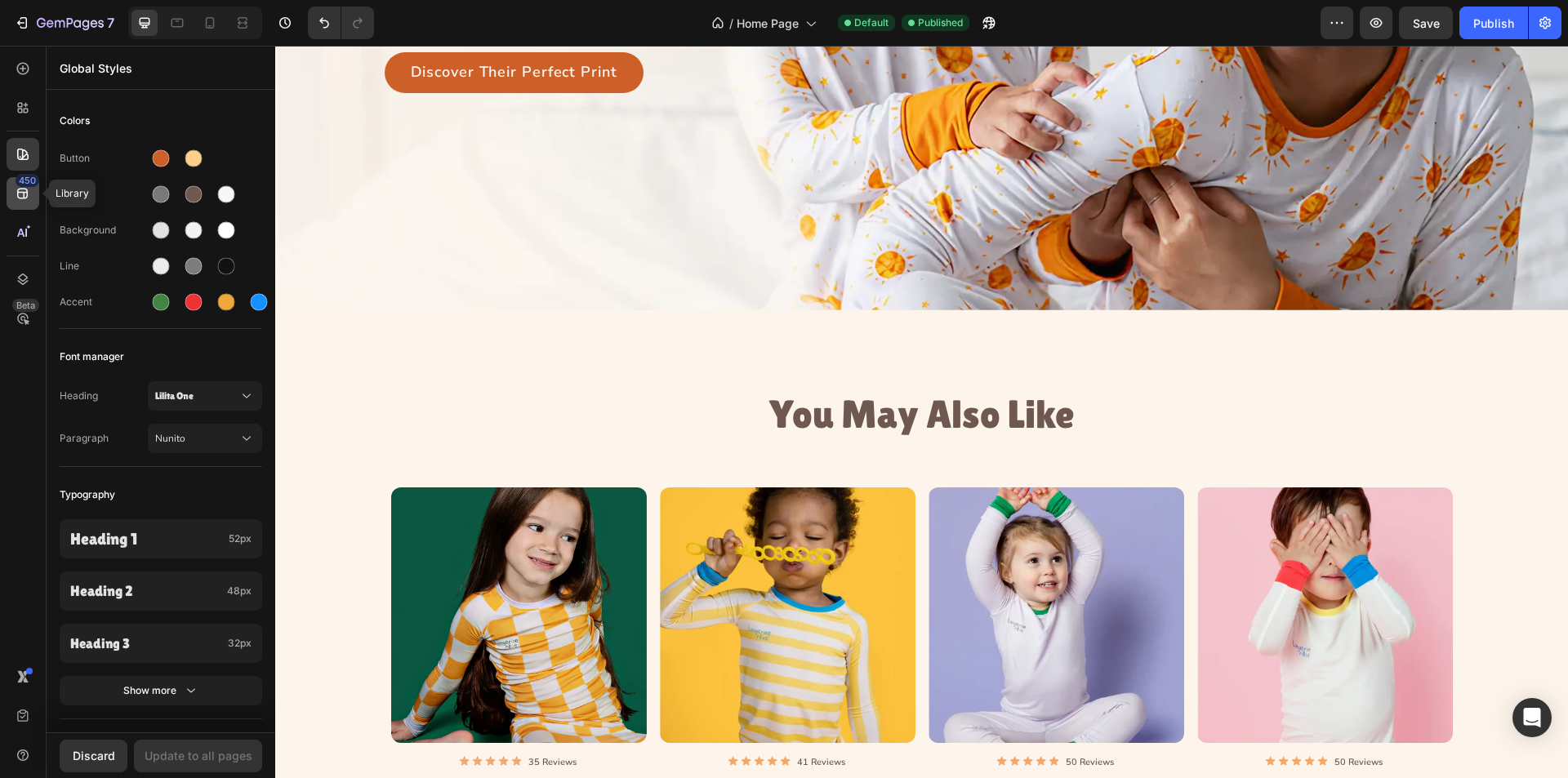
click at [23, 182] on div "450" at bounding box center [27, 180] width 23 height 13
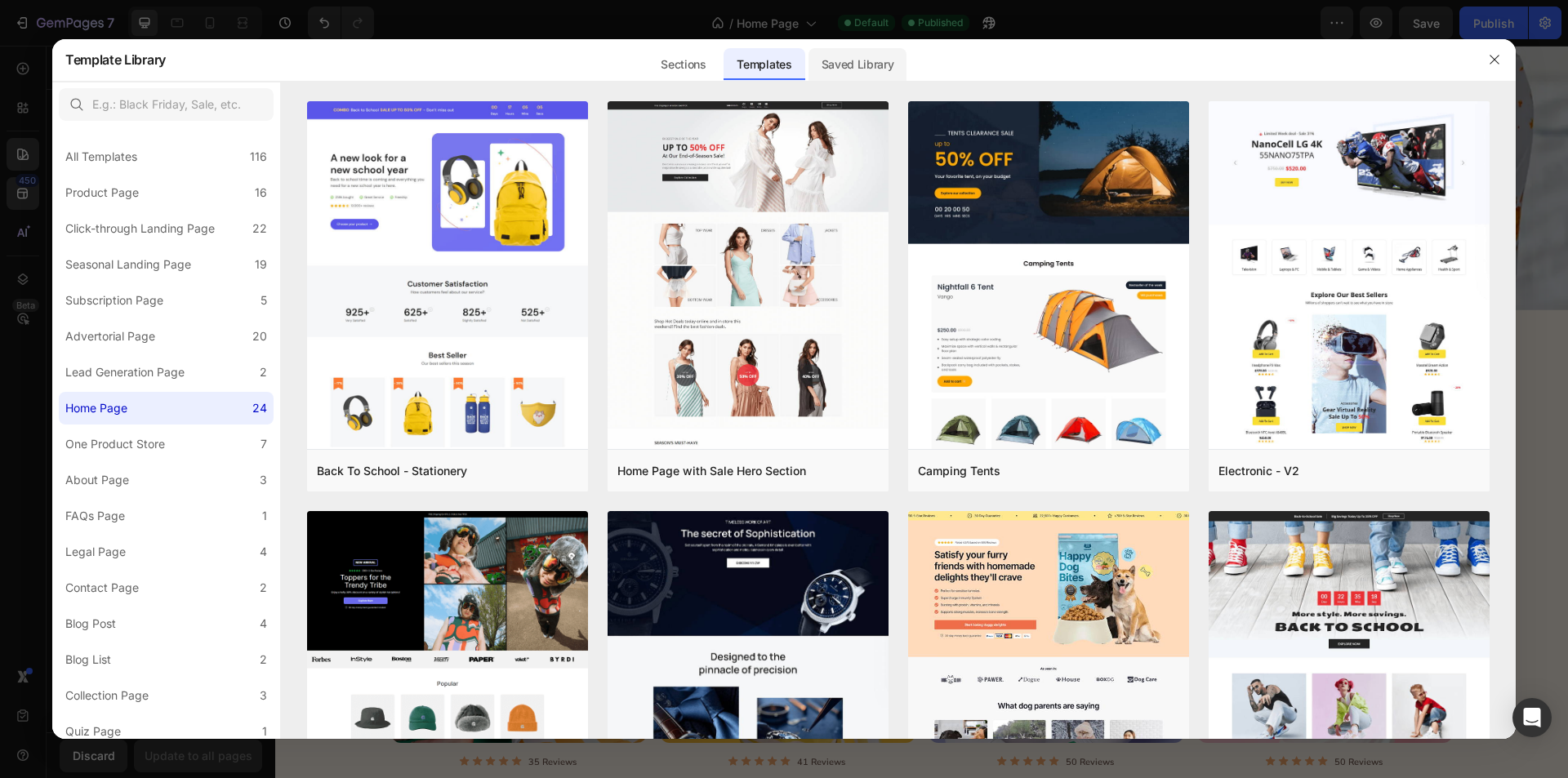
click at [877, 61] on div "Saved Library" at bounding box center [858, 65] width 99 height 33
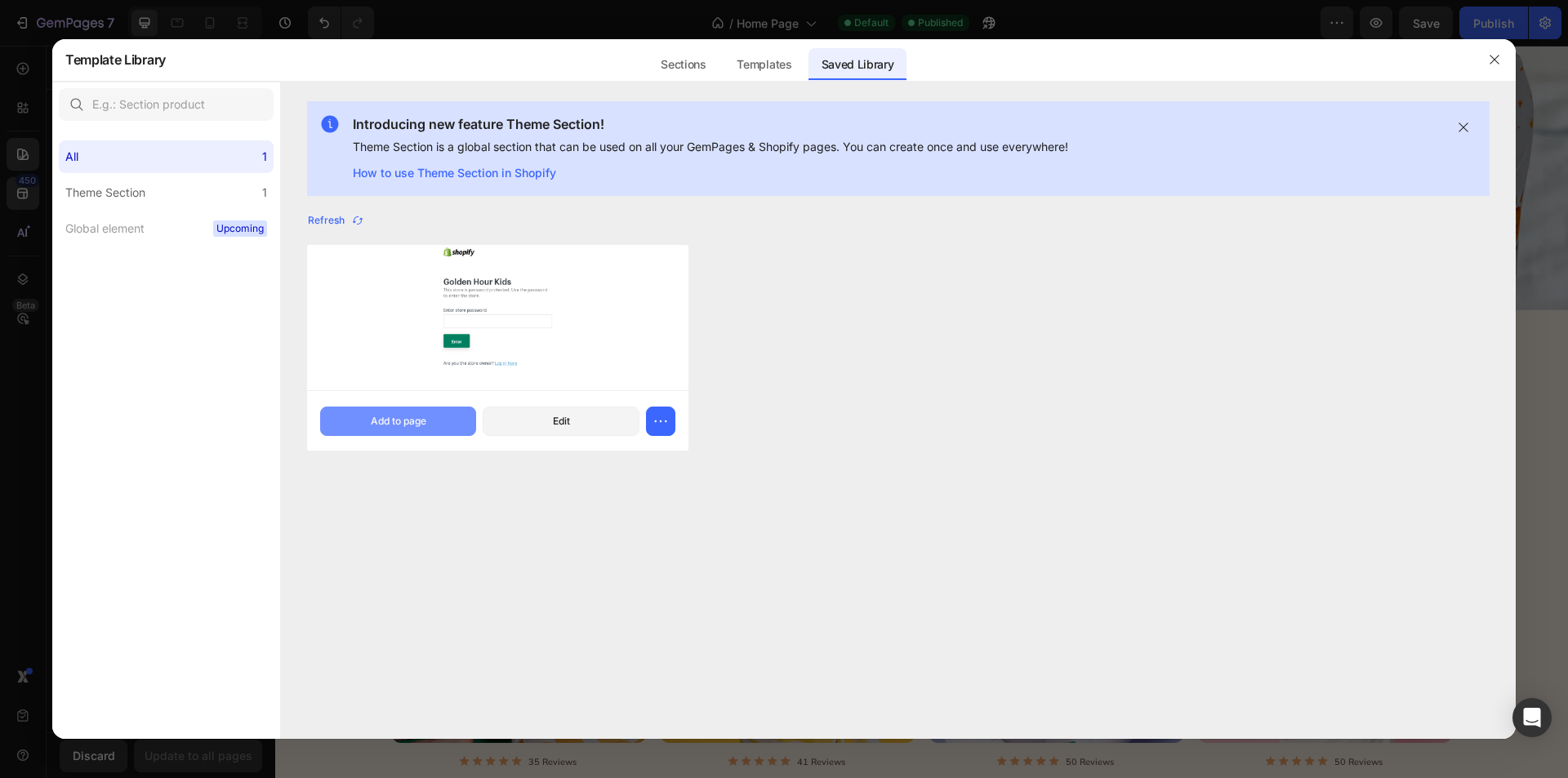
click at [400, 421] on div "Add to page" at bounding box center [399, 421] width 55 height 15
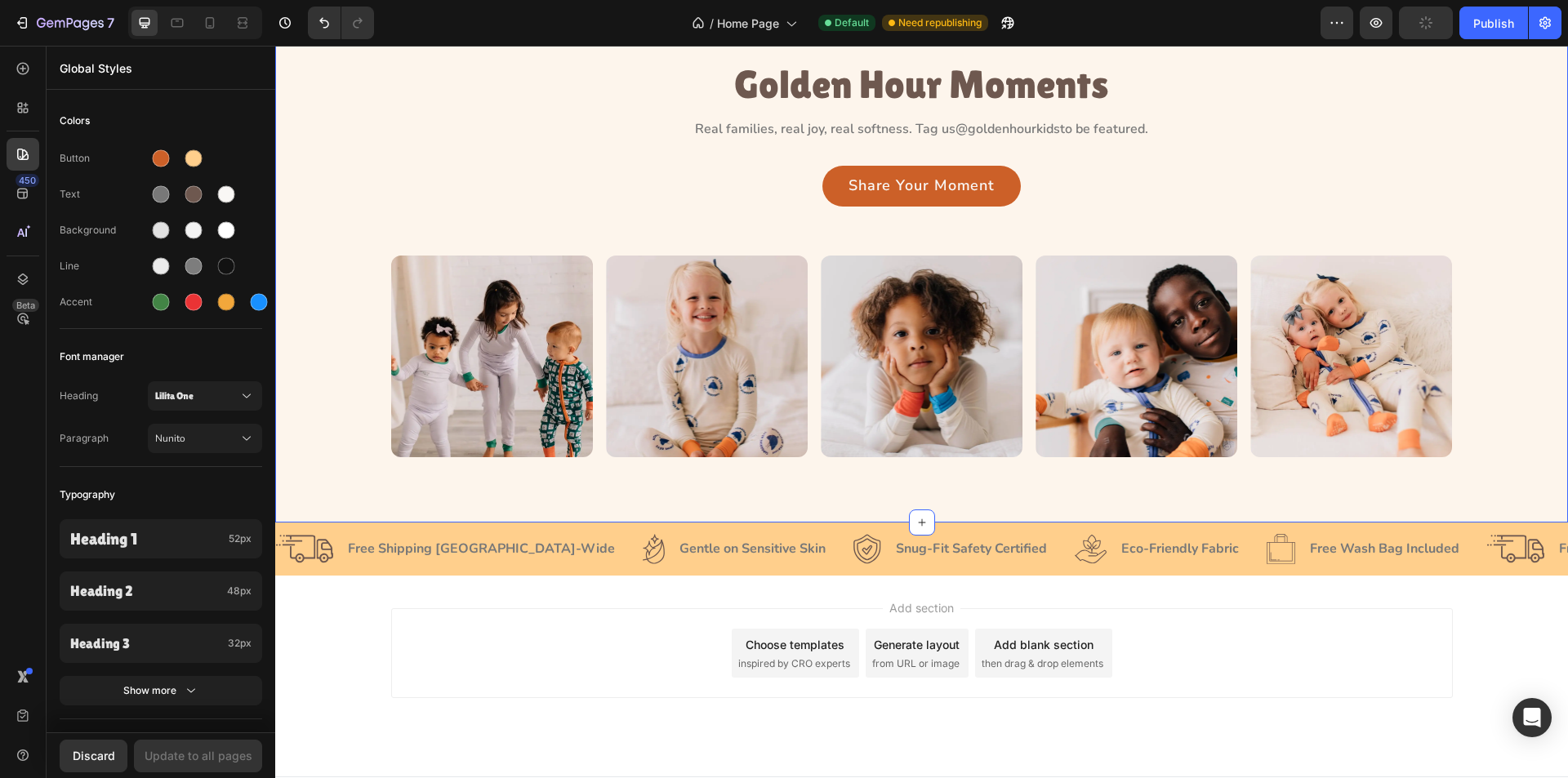
scroll to position [3434, 0]
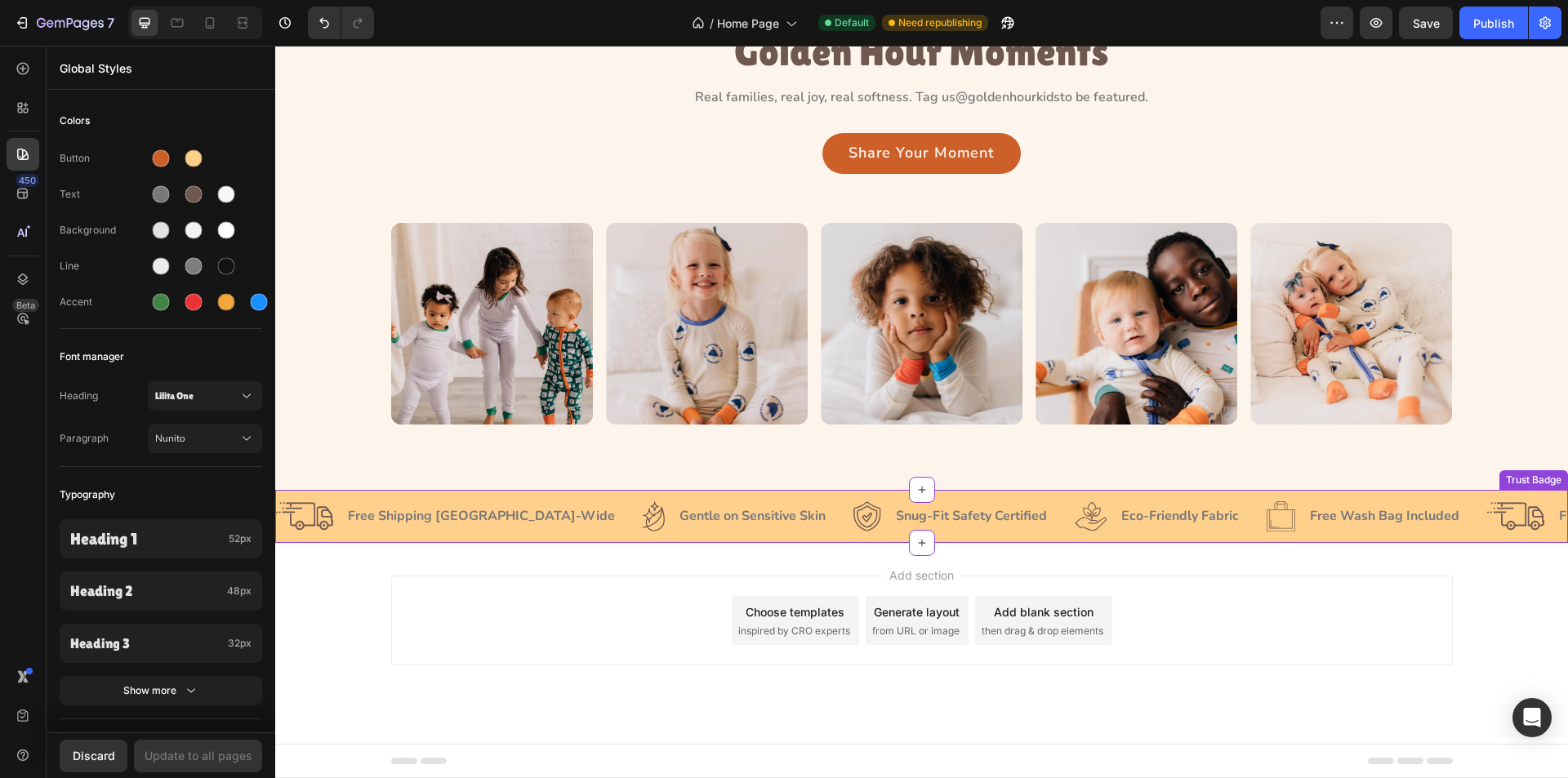
click at [1471, 499] on div "Image Free Shipping [GEOGRAPHIC_DATA]-Wide Text Block Row Image Gentle on [MEDI…" at bounding box center [921, 516] width 1293 height 53
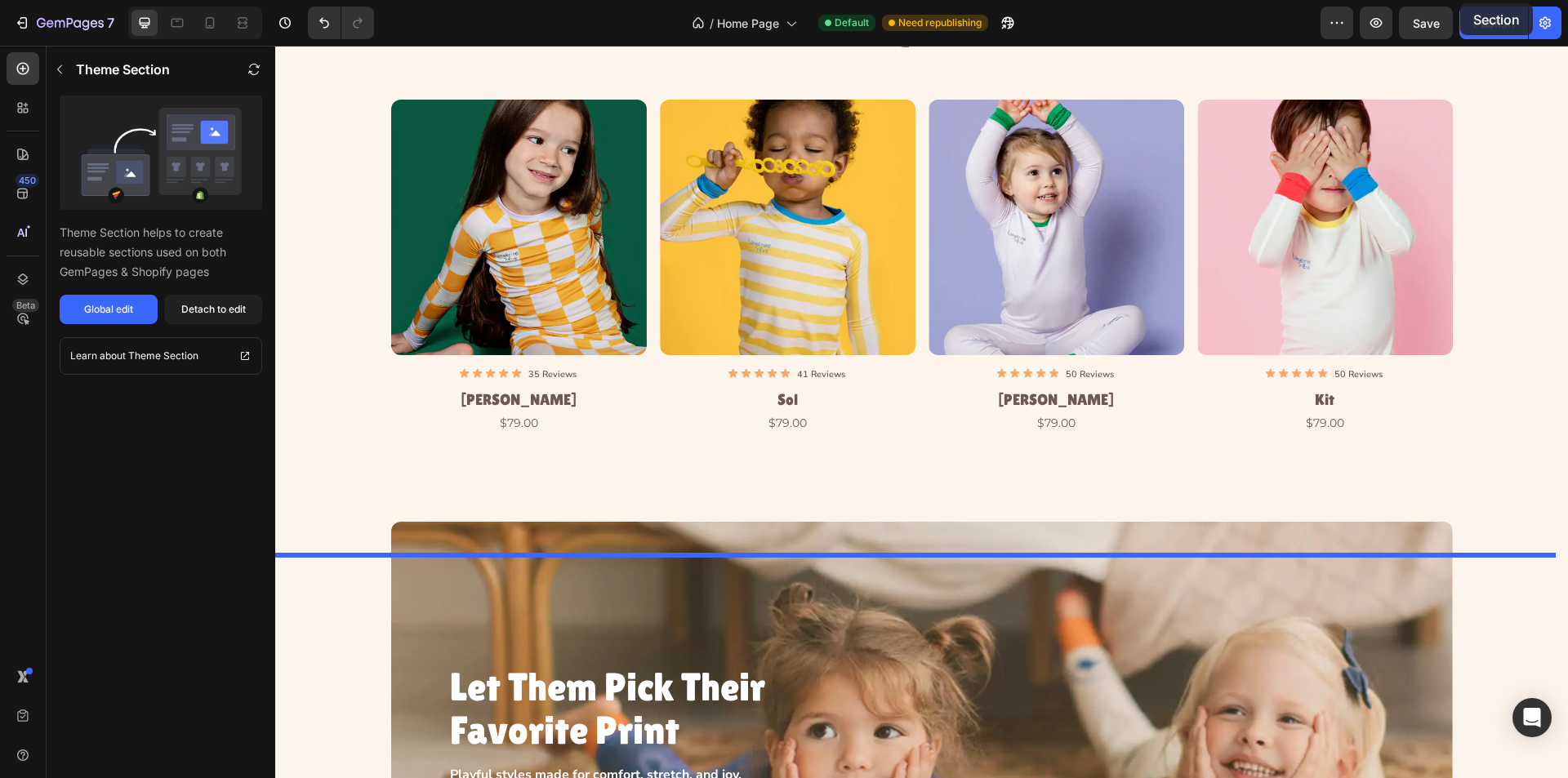
scroll to position [0, 0]
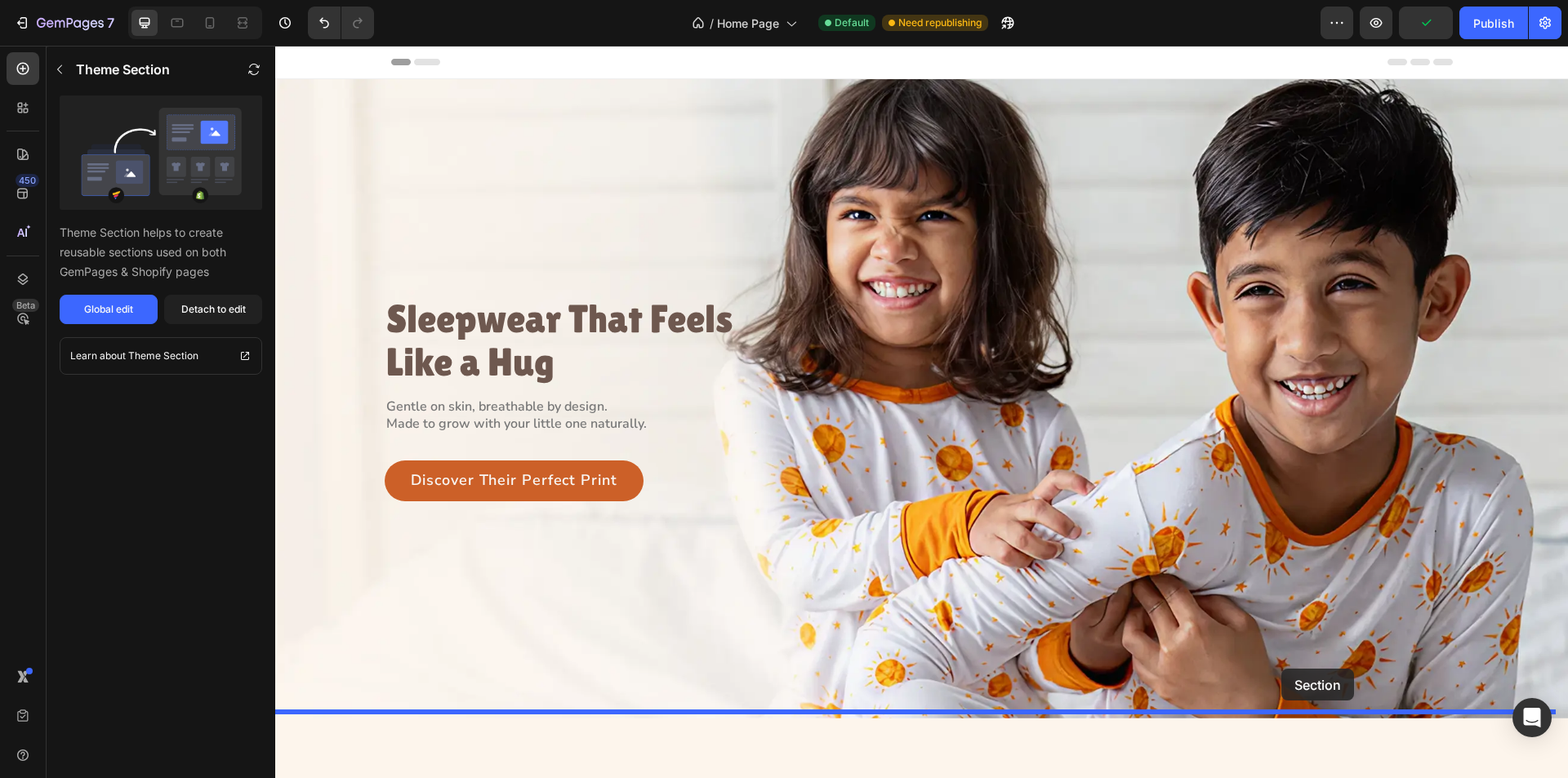
drag, startPoint x: 1494, startPoint y: 480, endPoint x: 1282, endPoint y: 669, distance: 284.0
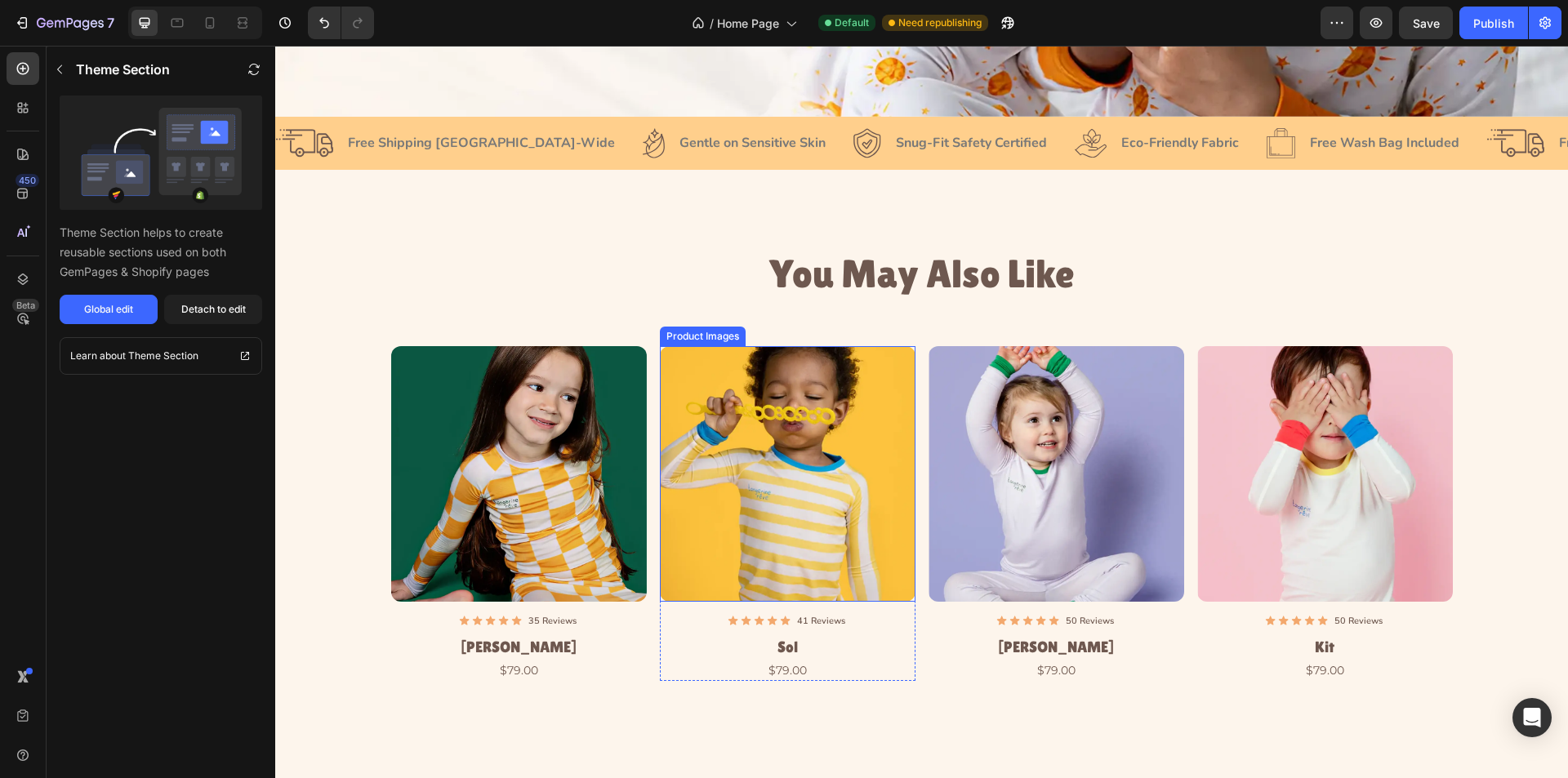
scroll to position [490, 0]
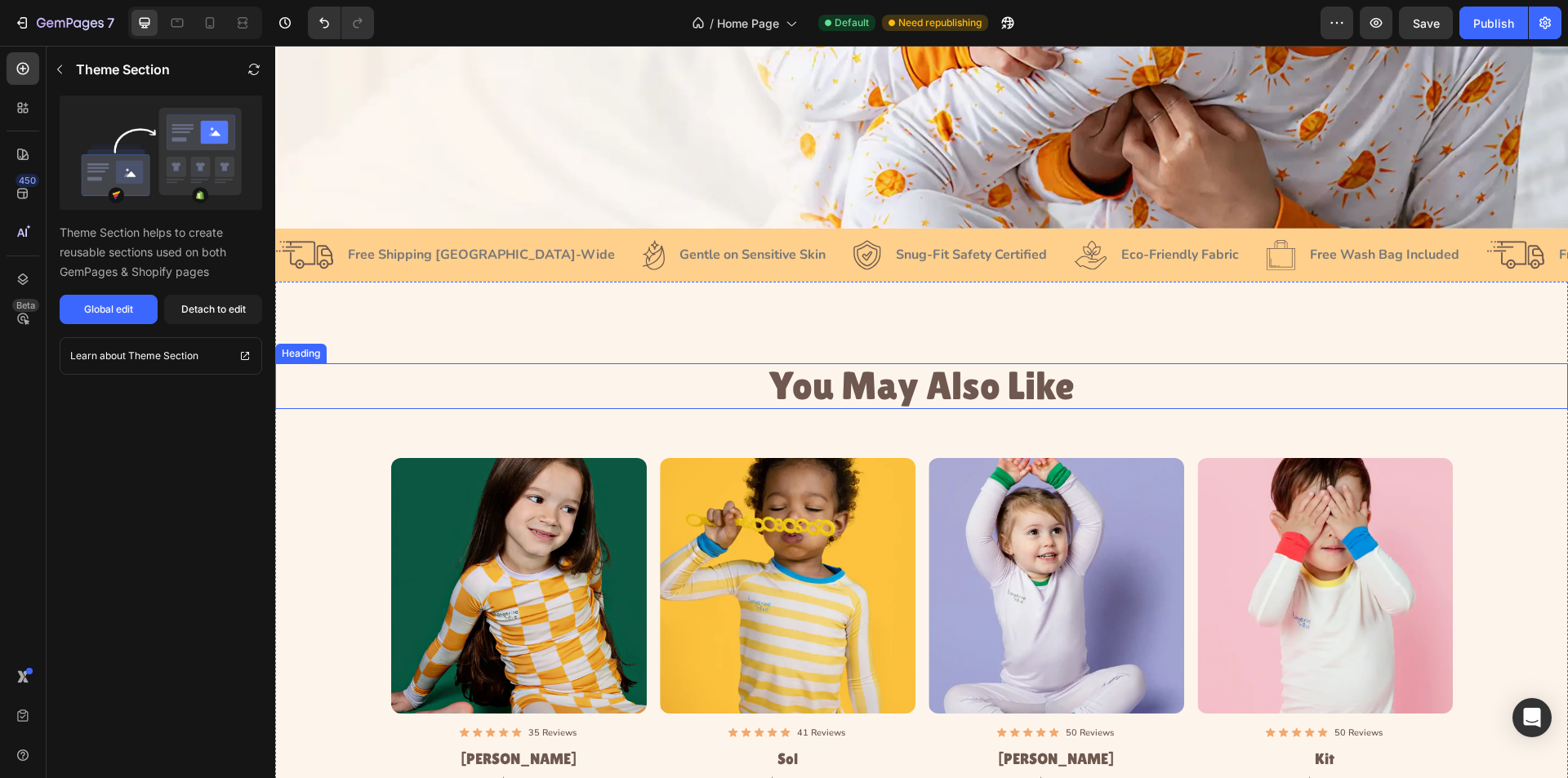
click at [917, 377] on h1 "You May Also Like" at bounding box center [922, 386] width 1062 height 47
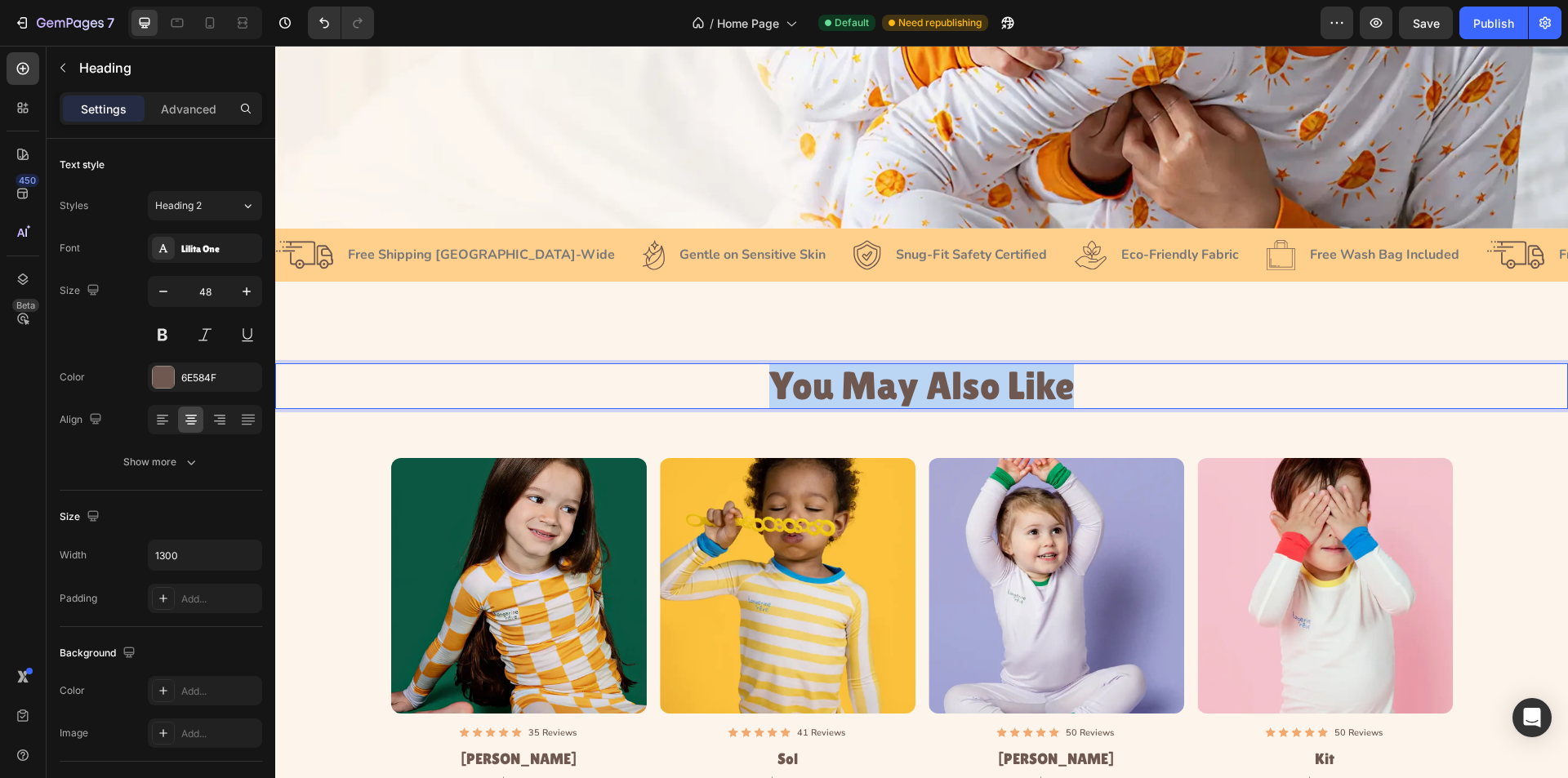
click at [917, 377] on p "You May Also Like" at bounding box center [922, 386] width 1059 height 43
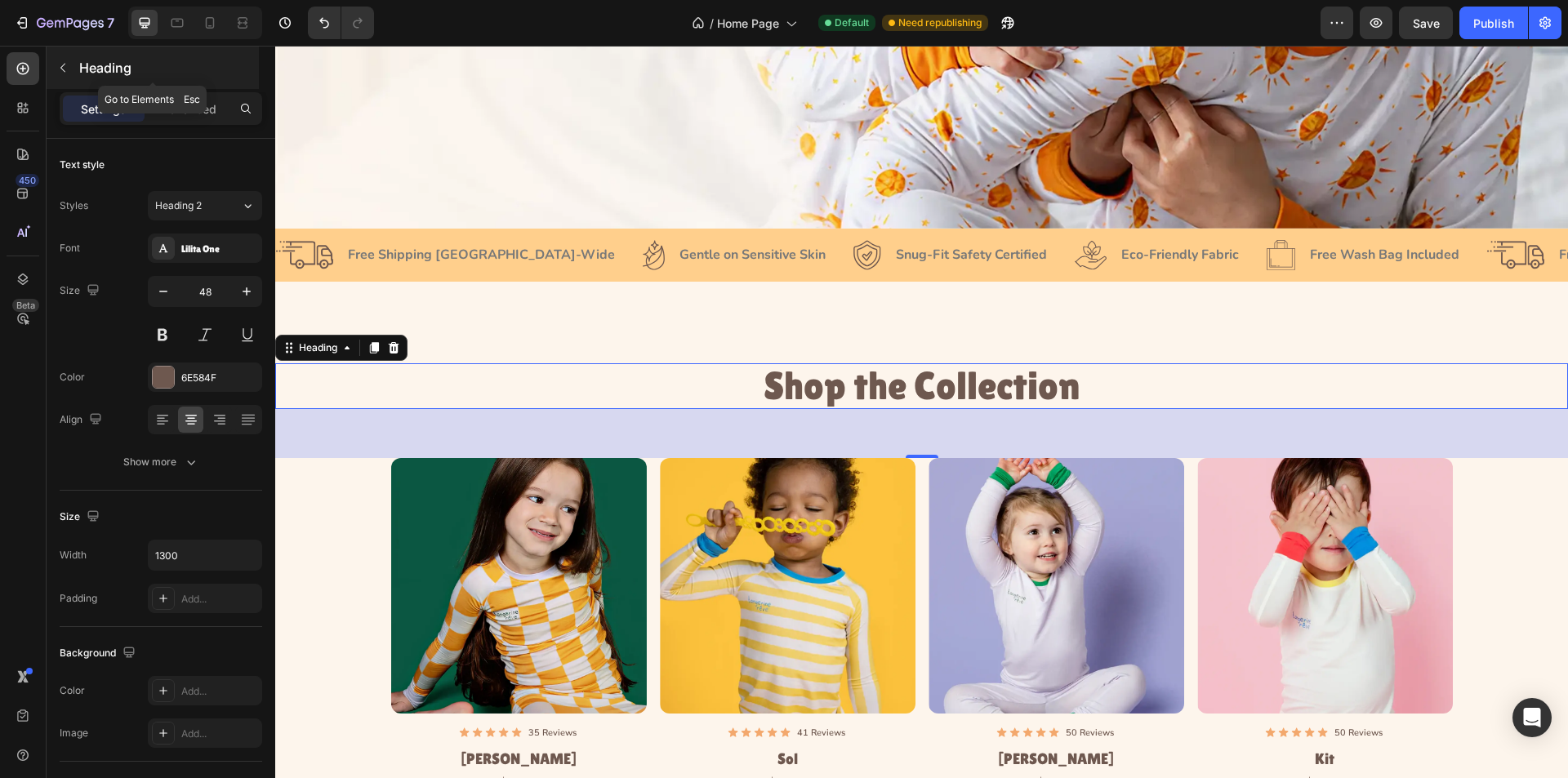
click at [65, 72] on icon "button" at bounding box center [63, 68] width 5 height 9
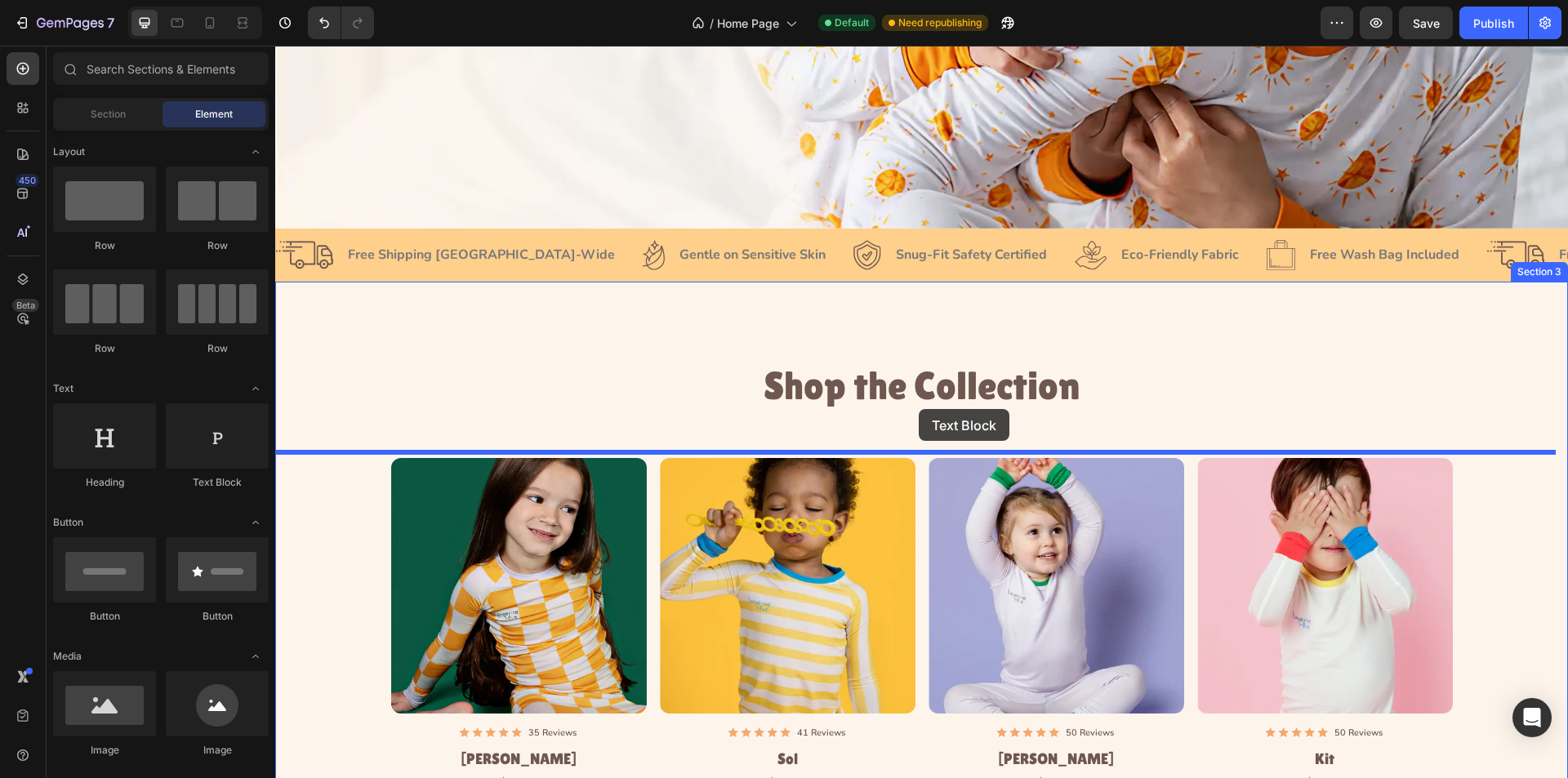
drag, startPoint x: 510, startPoint y: 496, endPoint x: 919, endPoint y: 409, distance: 418.2
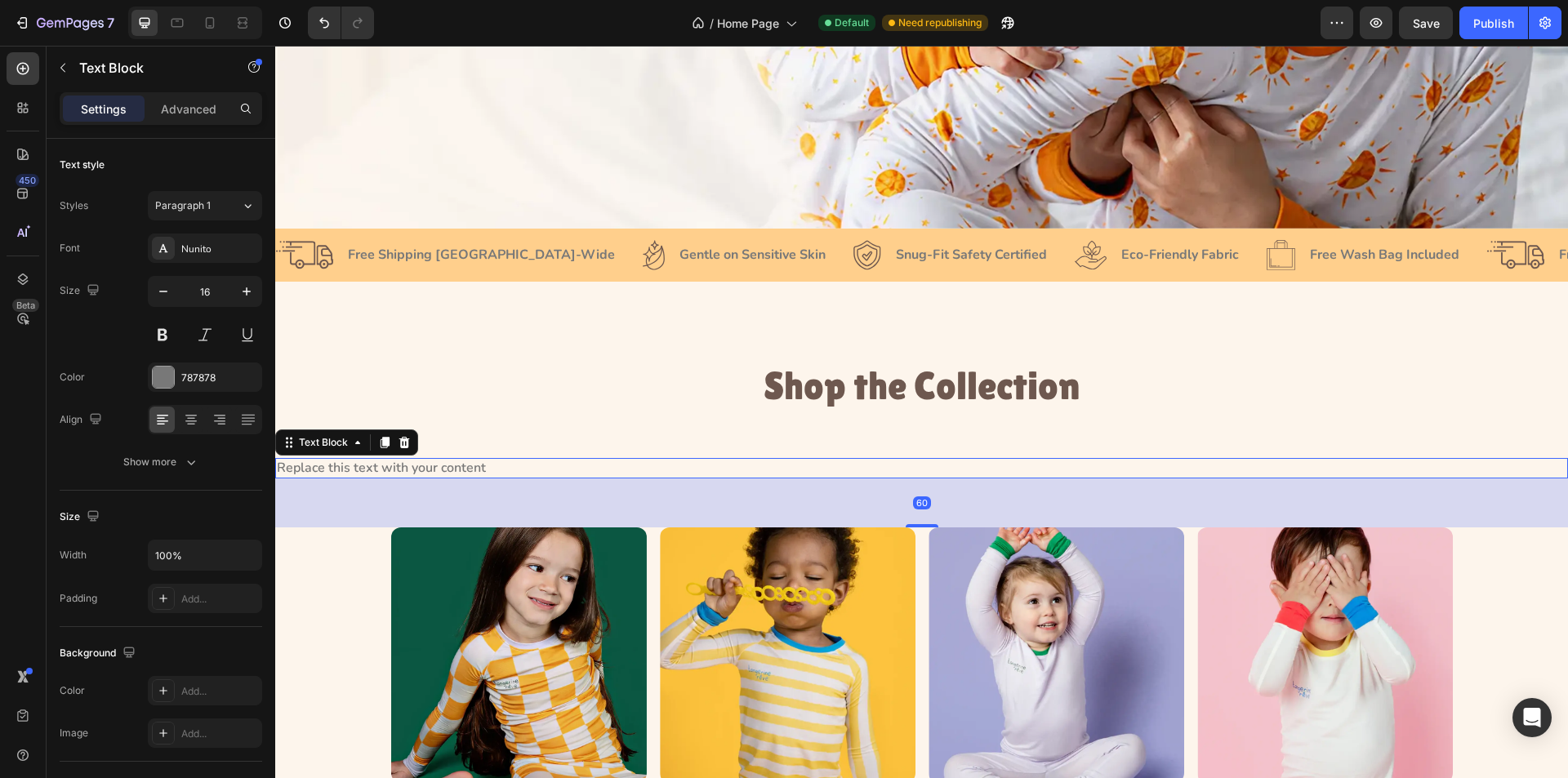
click at [432, 466] on div "Replace this text with your content" at bounding box center [921, 469] width 1293 height 21
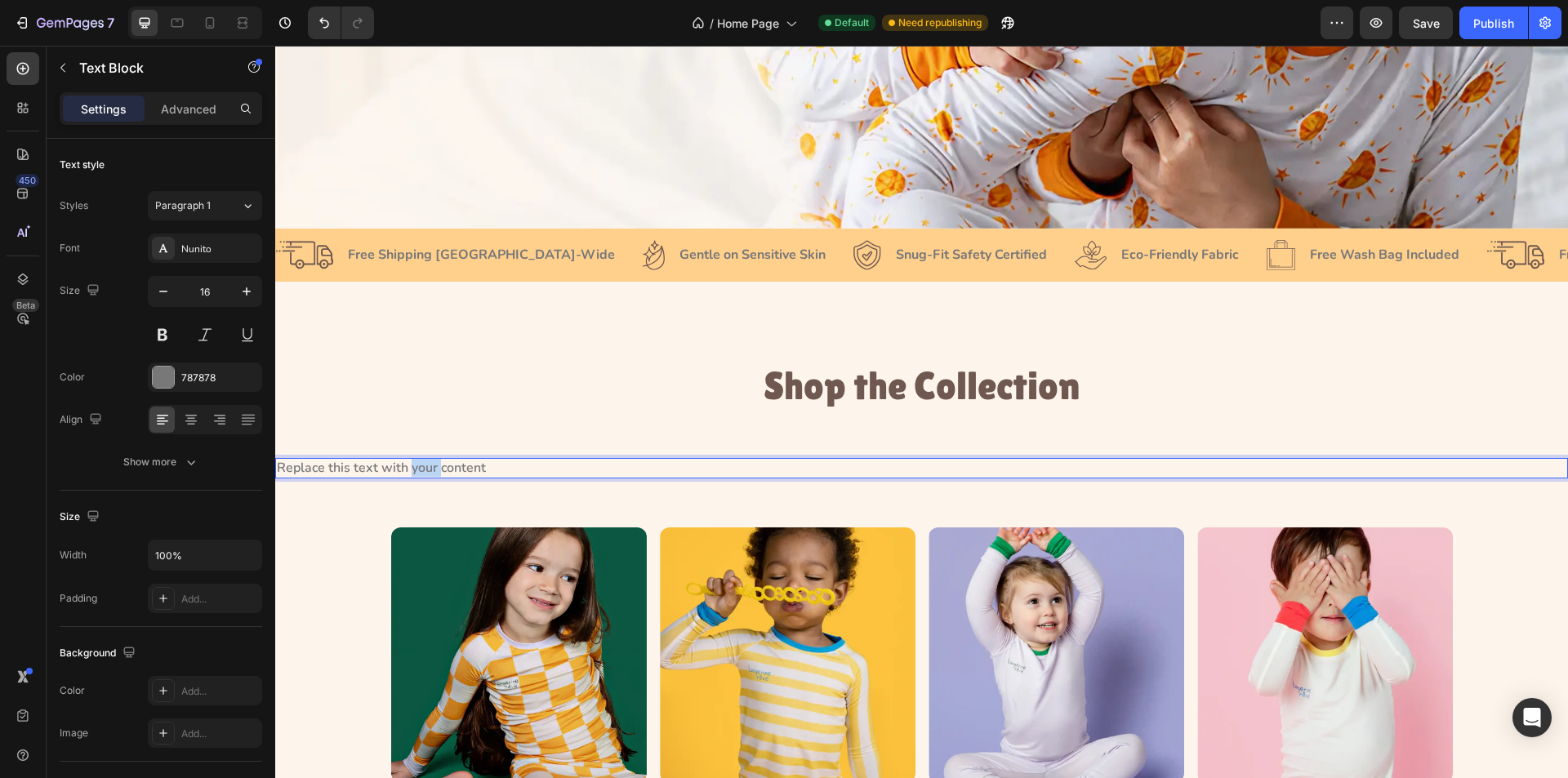
click at [432, 466] on p "Replace this text with your content" at bounding box center [921, 469] width 1290 height 17
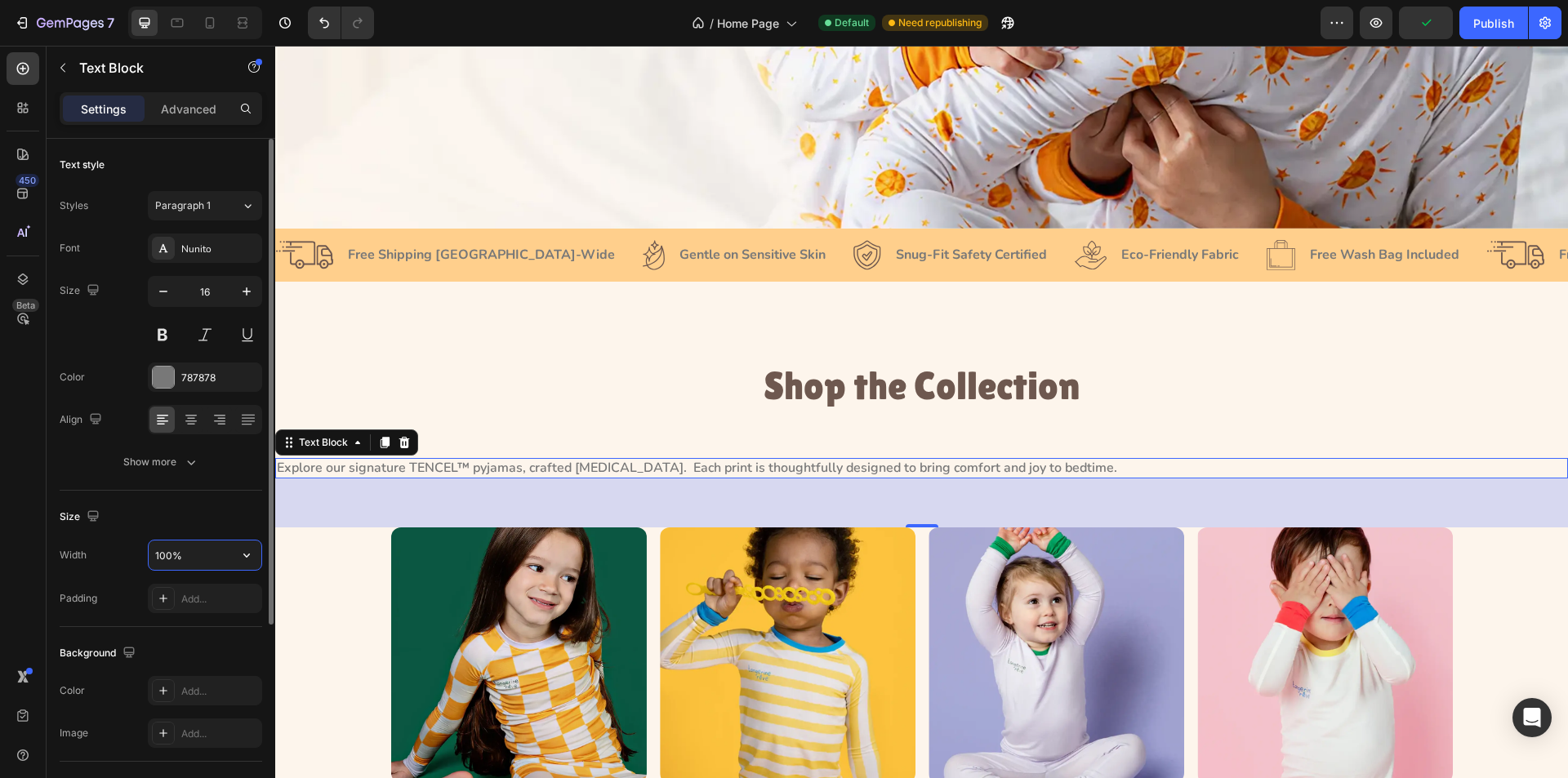
click at [198, 554] on input "100%" at bounding box center [205, 555] width 112 height 29
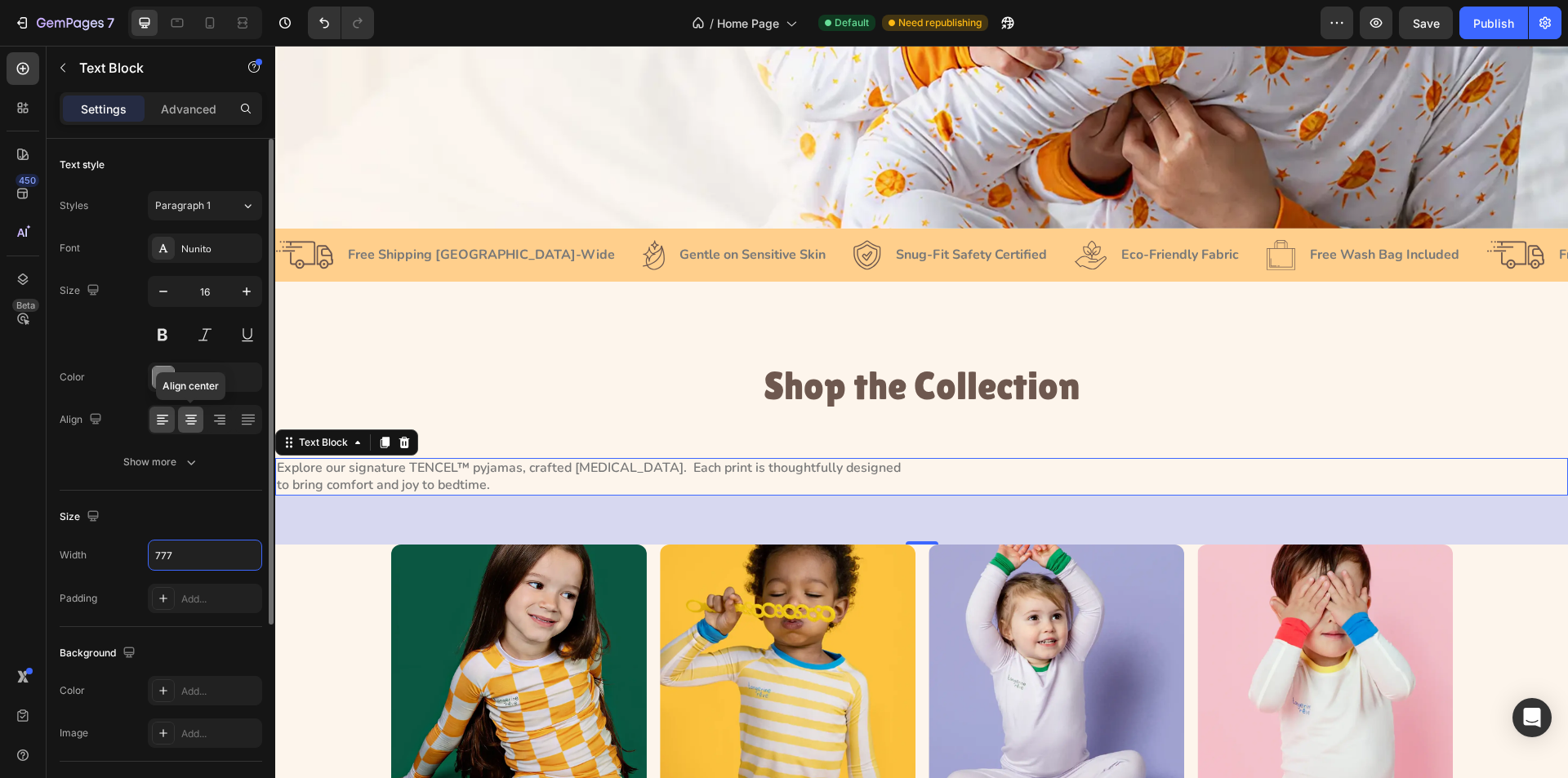
type input "777"
click at [194, 416] on icon at bounding box center [190, 416] width 11 height 2
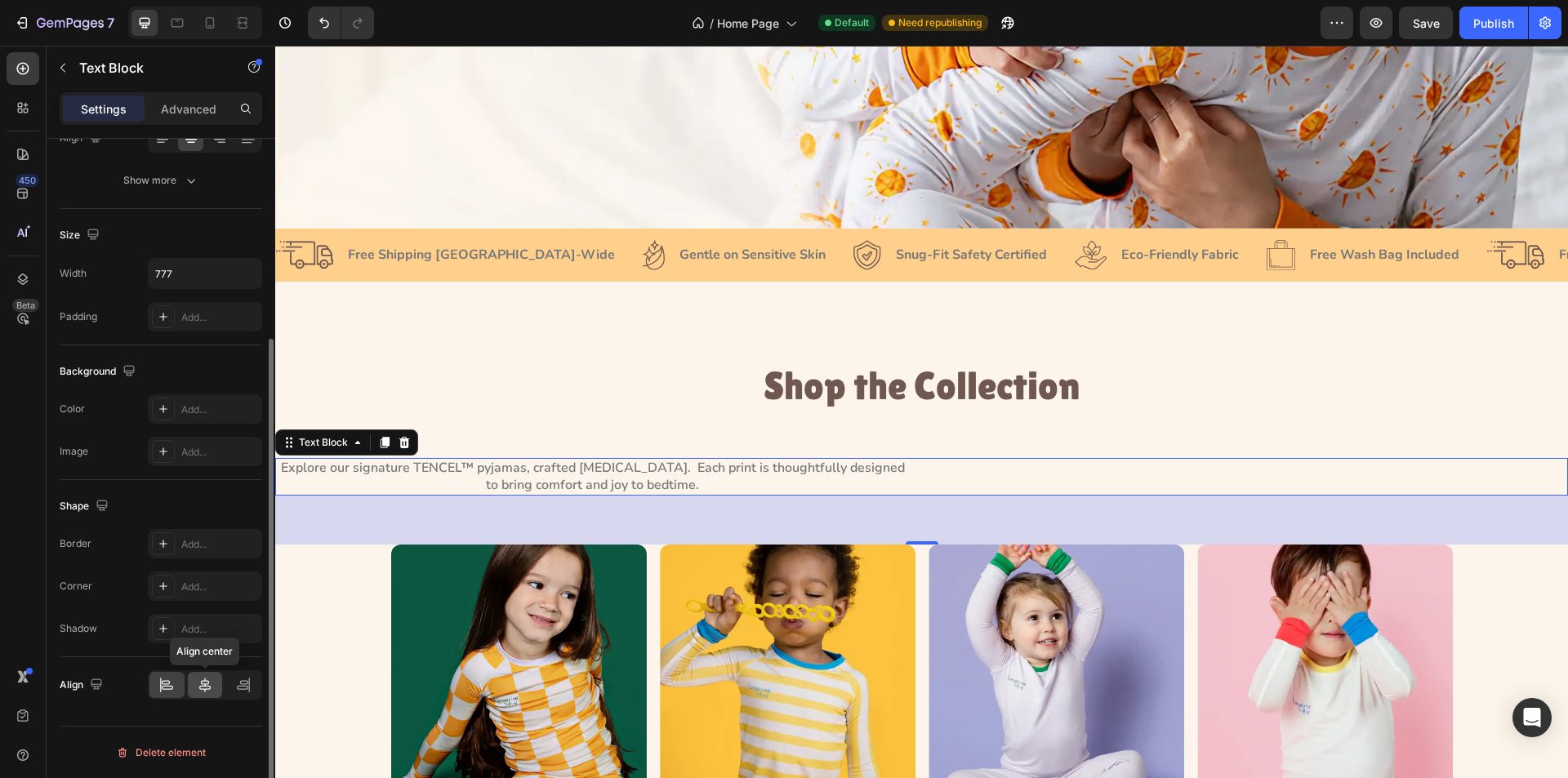
click at [199, 685] on icon at bounding box center [205, 685] width 16 height 16
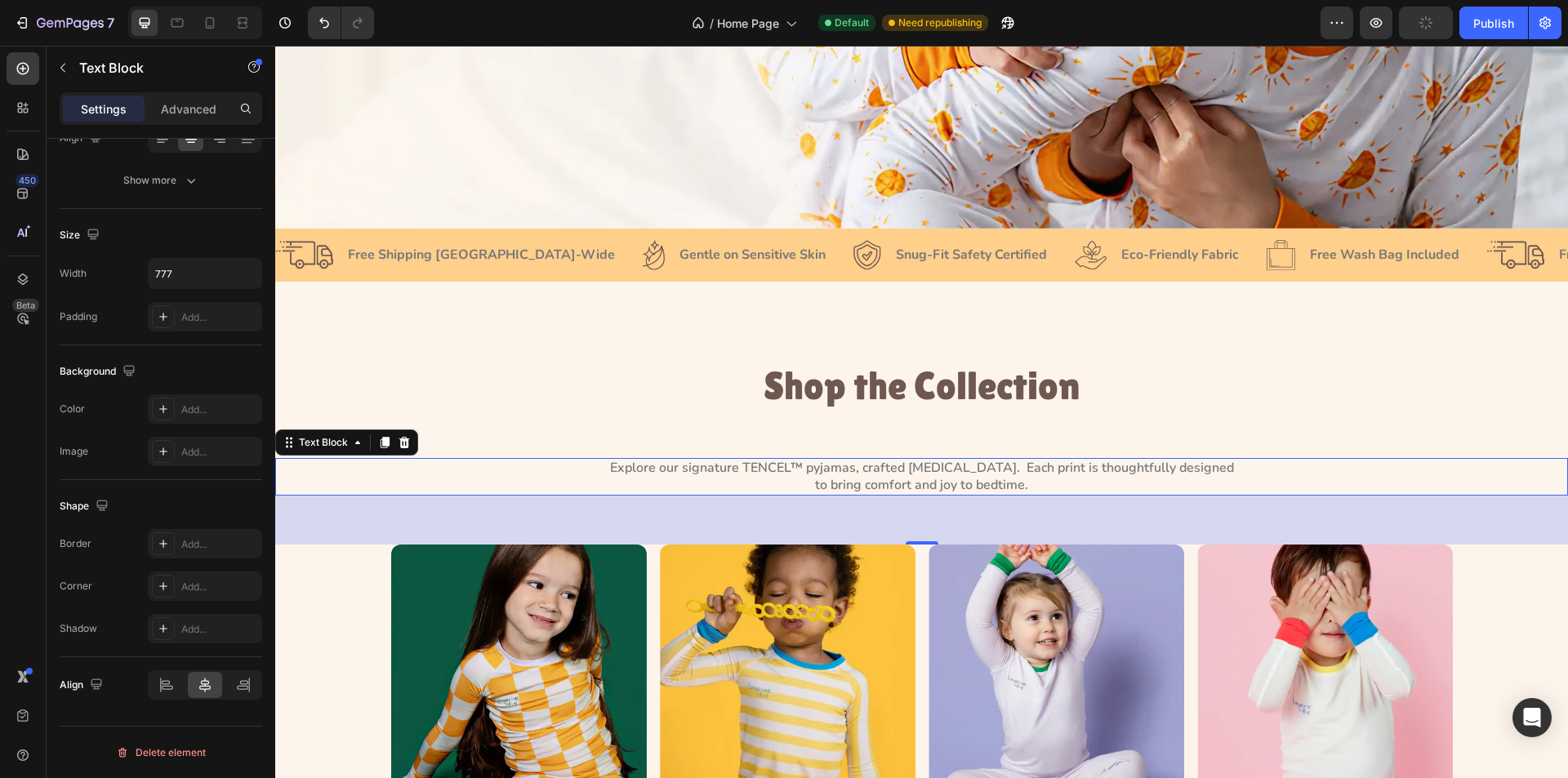
click at [1008, 460] on p "Explore our signature TENCEL™ pyjamas, crafted for sensitive skin.  Each print …" at bounding box center [922, 477] width 631 height 35
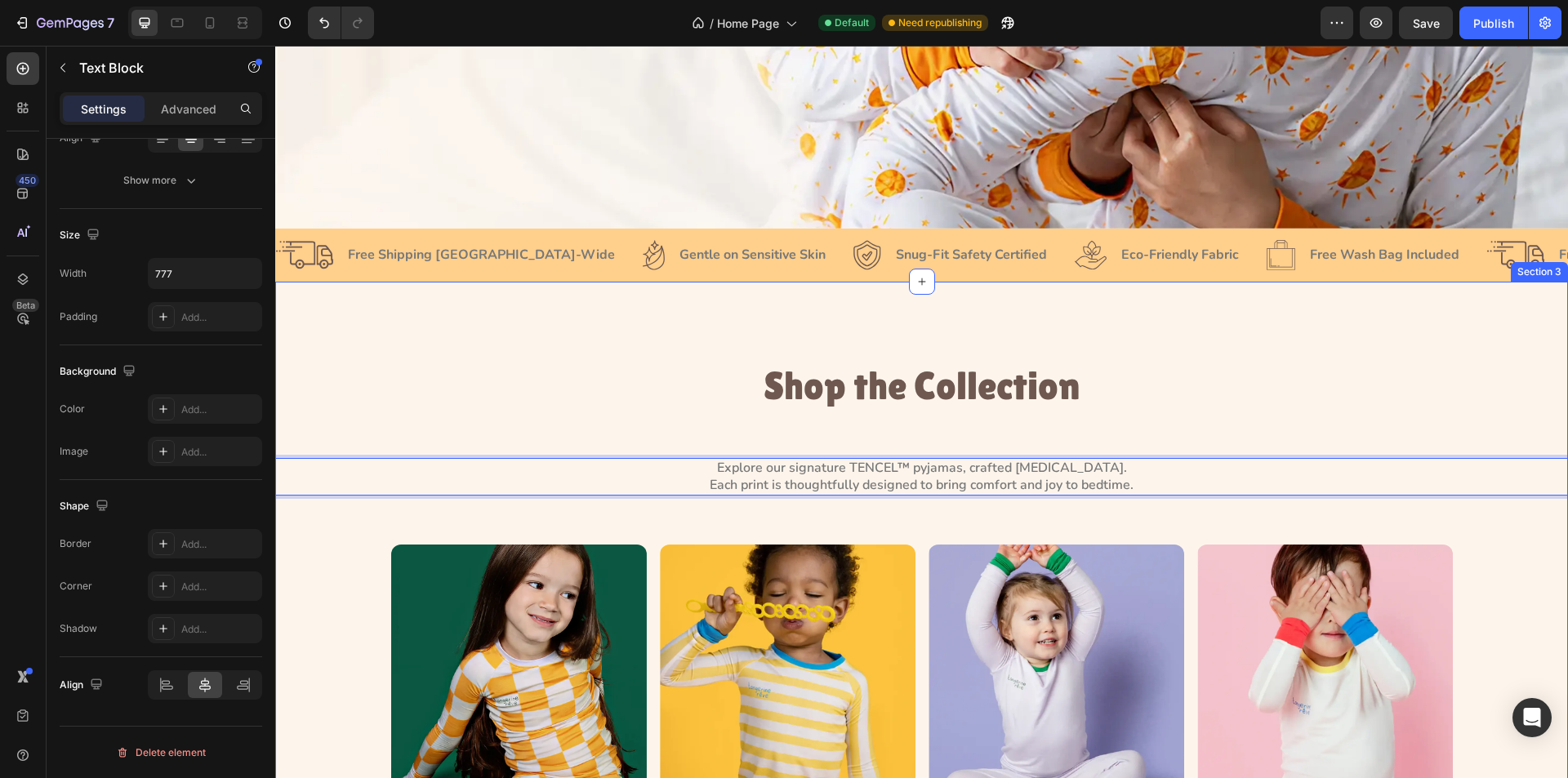
click at [566, 414] on div "Shop the Collection Heading Explore our signature TENCEL™ pyjamas, crafted for …" at bounding box center [921, 628] width 1293 height 529
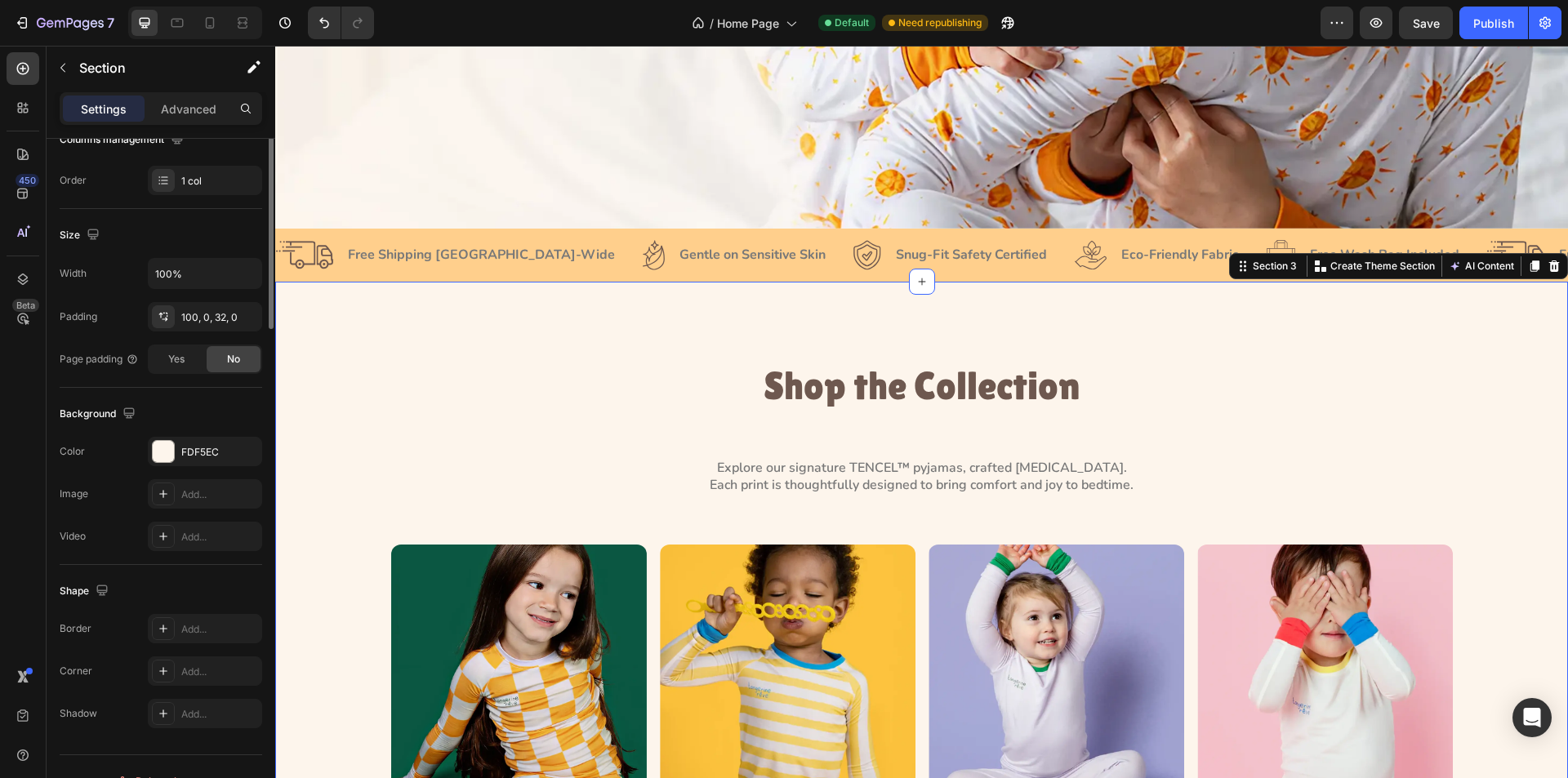
scroll to position [0, 0]
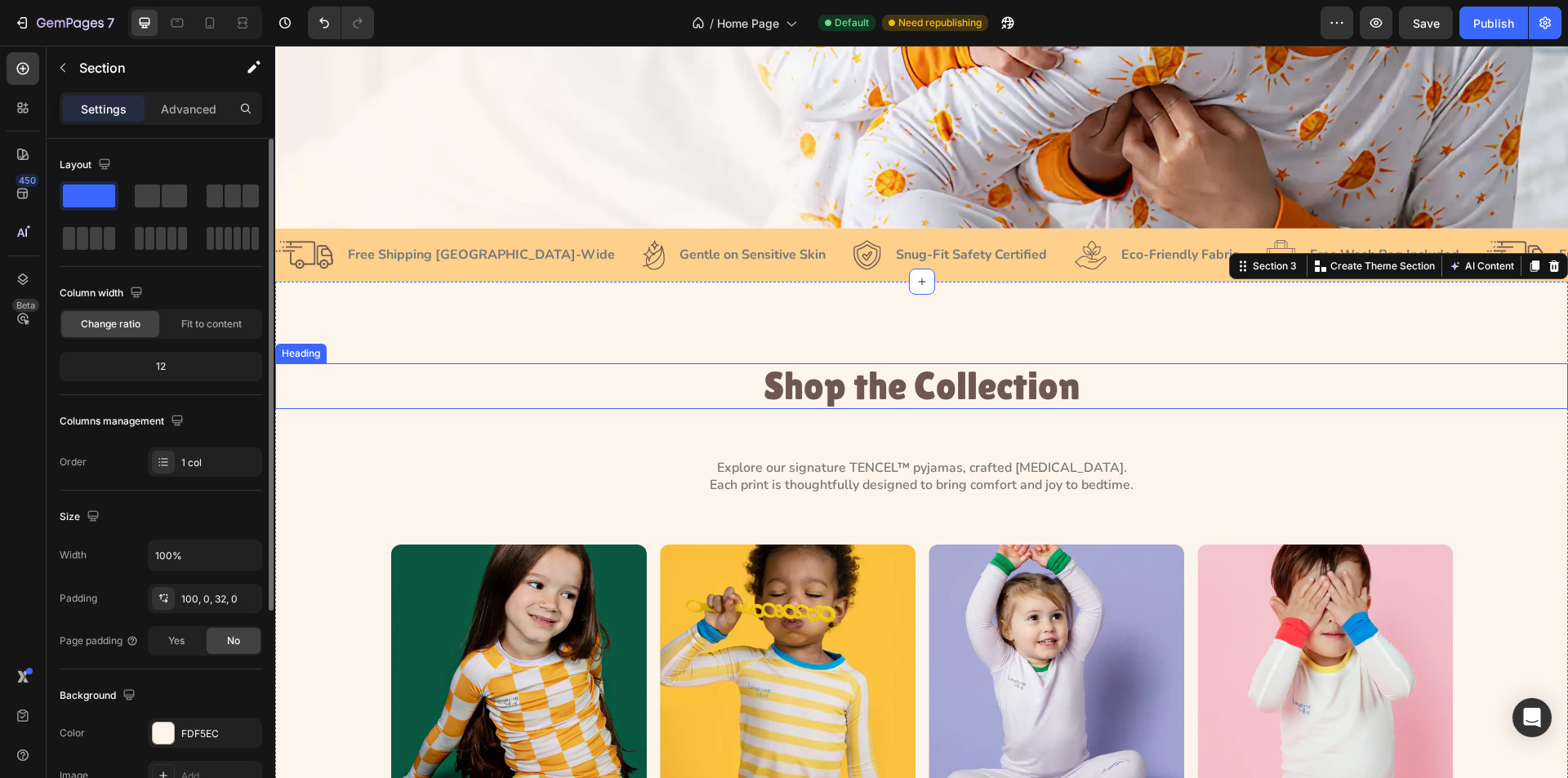
click at [905, 388] on p "Shop the Collection" at bounding box center [922, 386] width 1059 height 43
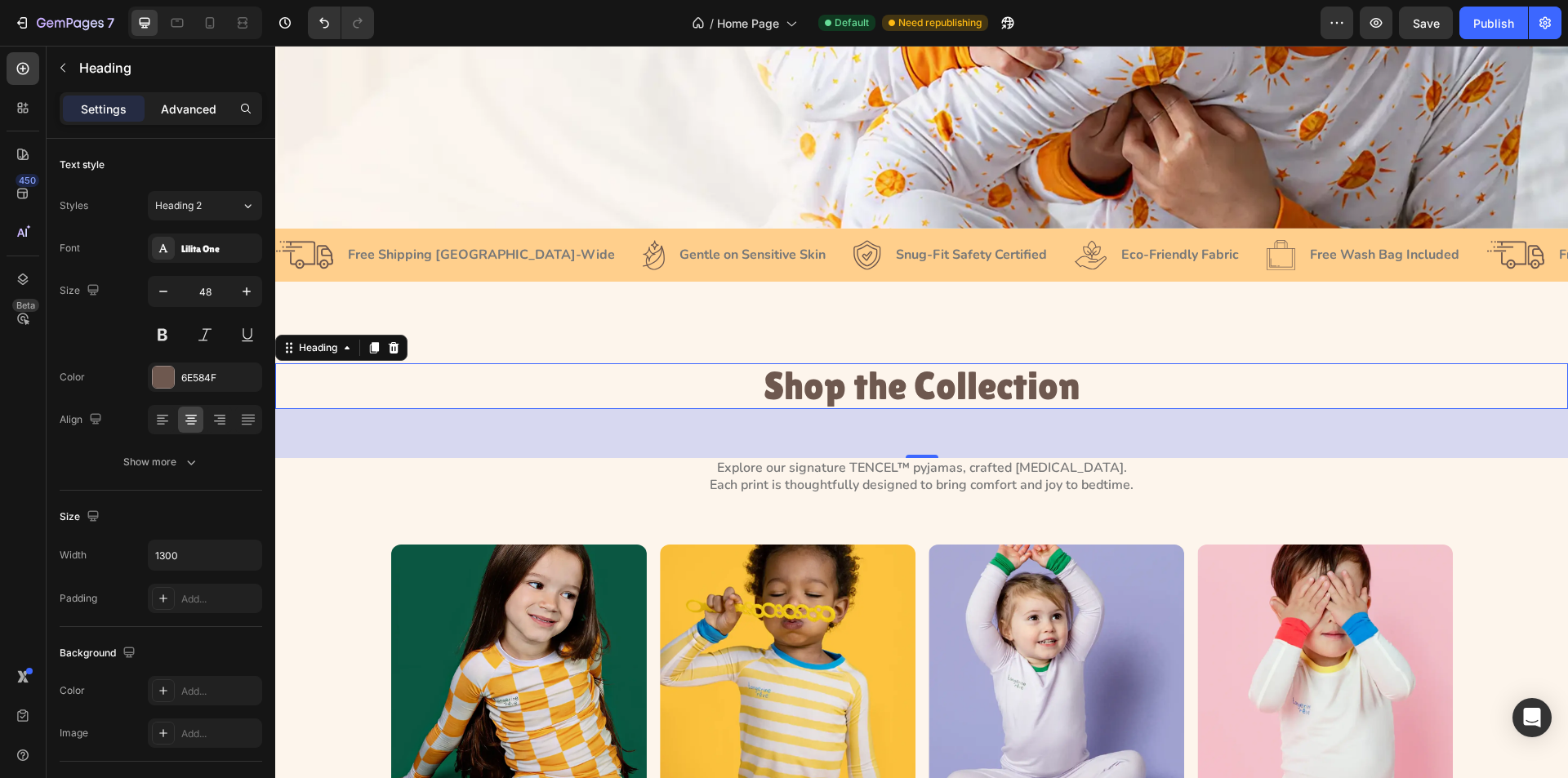
click at [192, 105] on p "Advanced" at bounding box center [189, 109] width 55 height 17
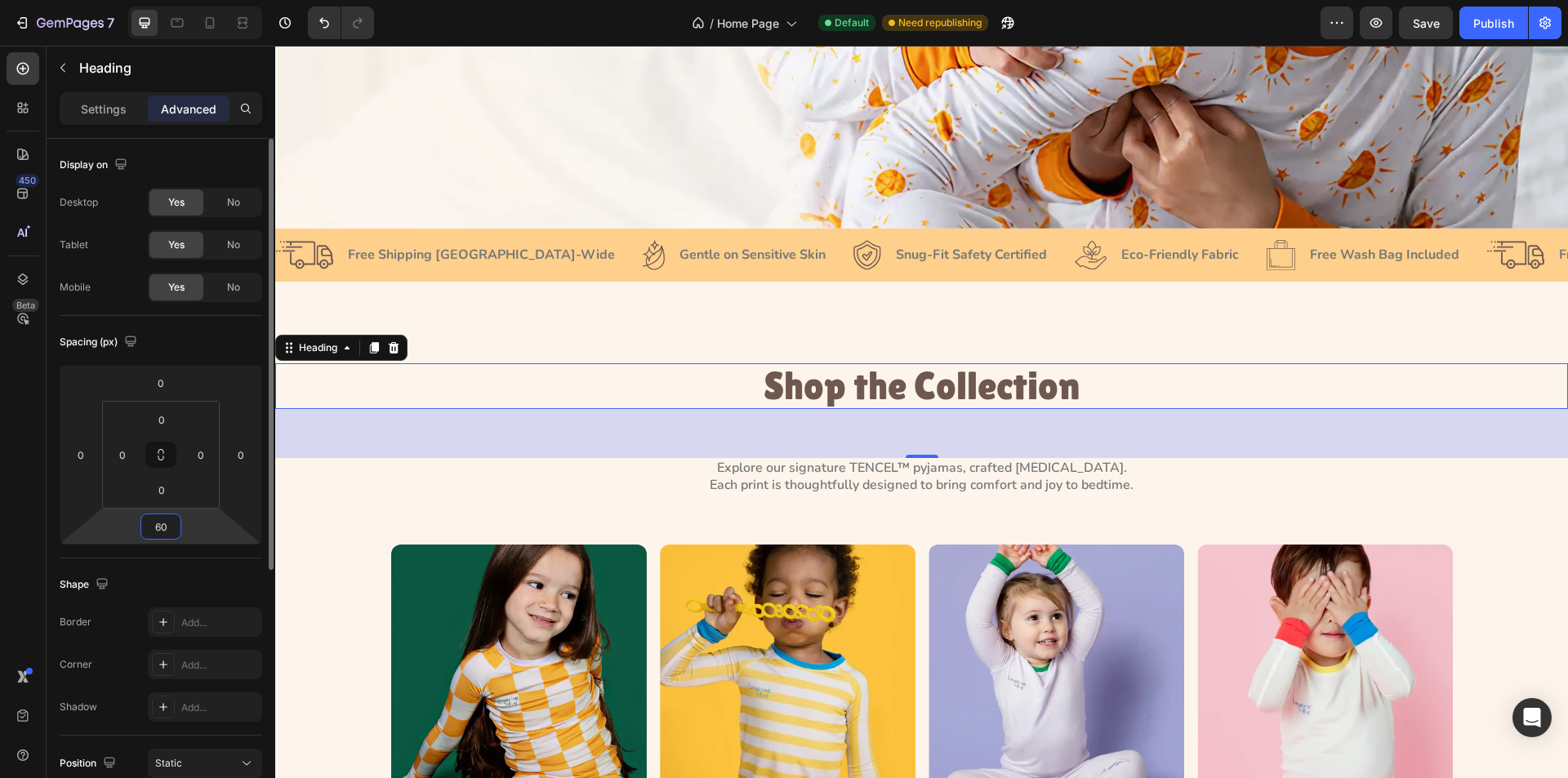
click at [169, 531] on input "60" at bounding box center [161, 526] width 33 height 24
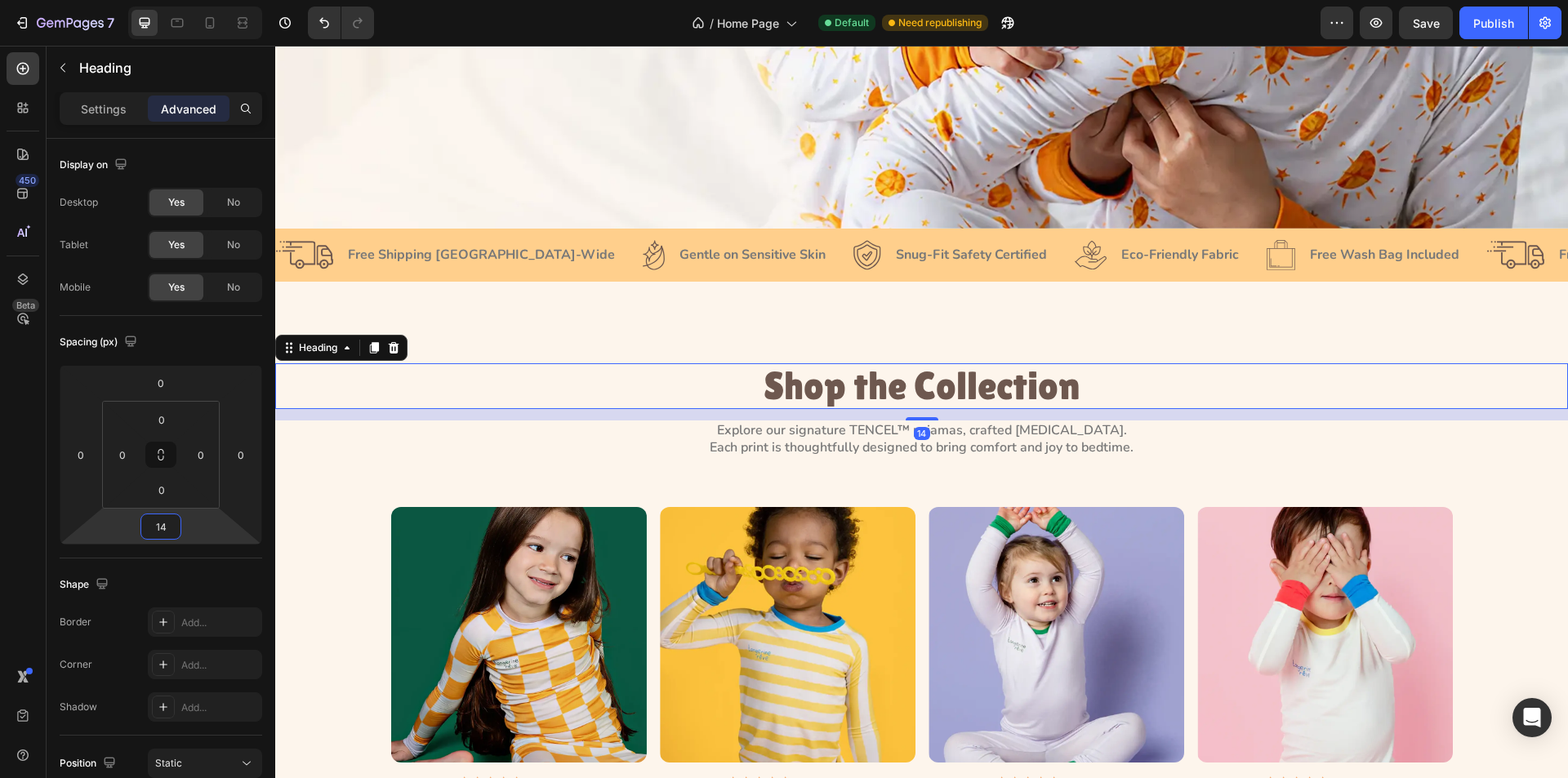
type input "14"
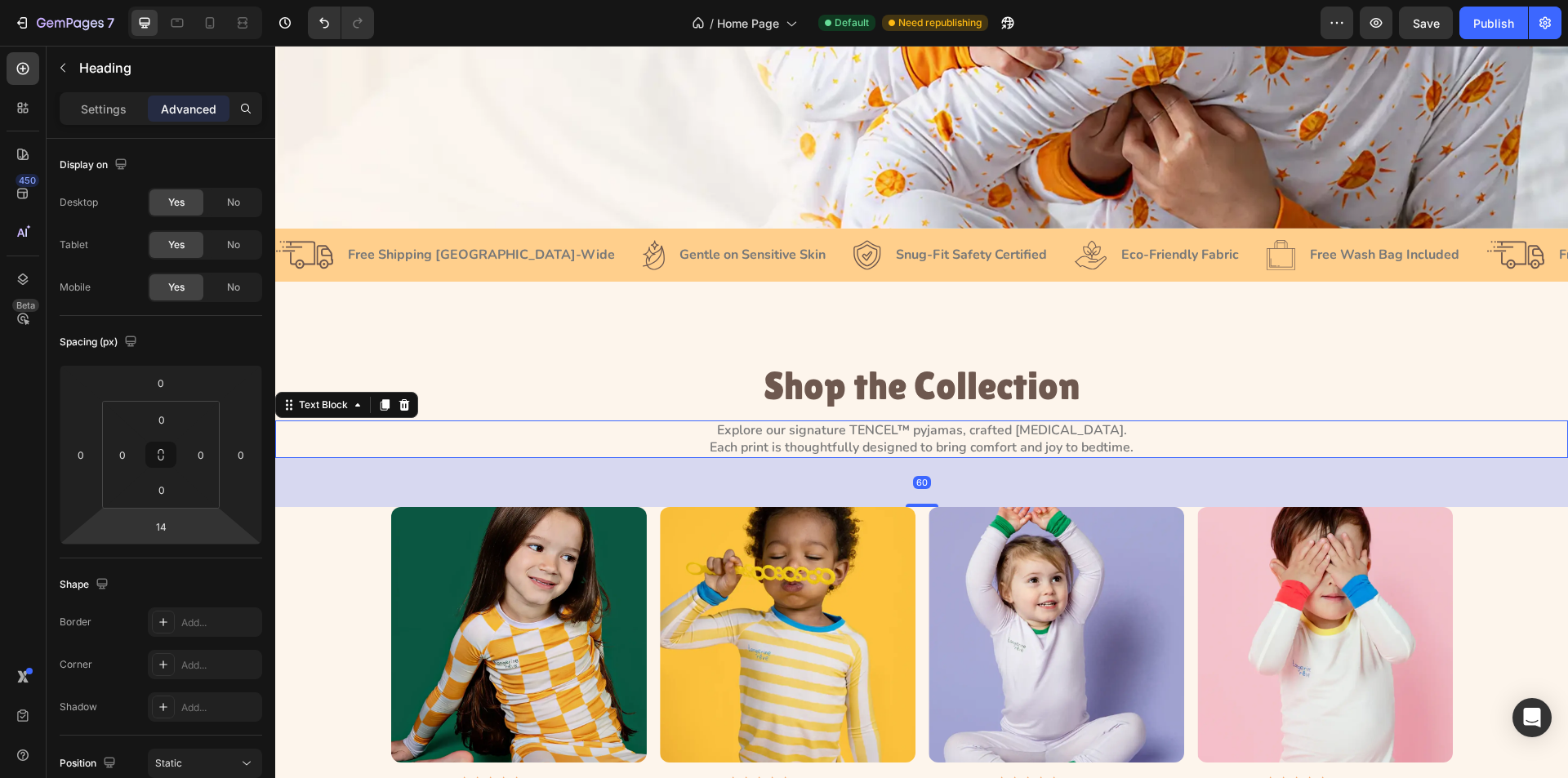
click at [932, 439] on p "Each print is thoughtfully designed to bring comfort and joy to bedtime." at bounding box center [922, 448] width 631 height 17
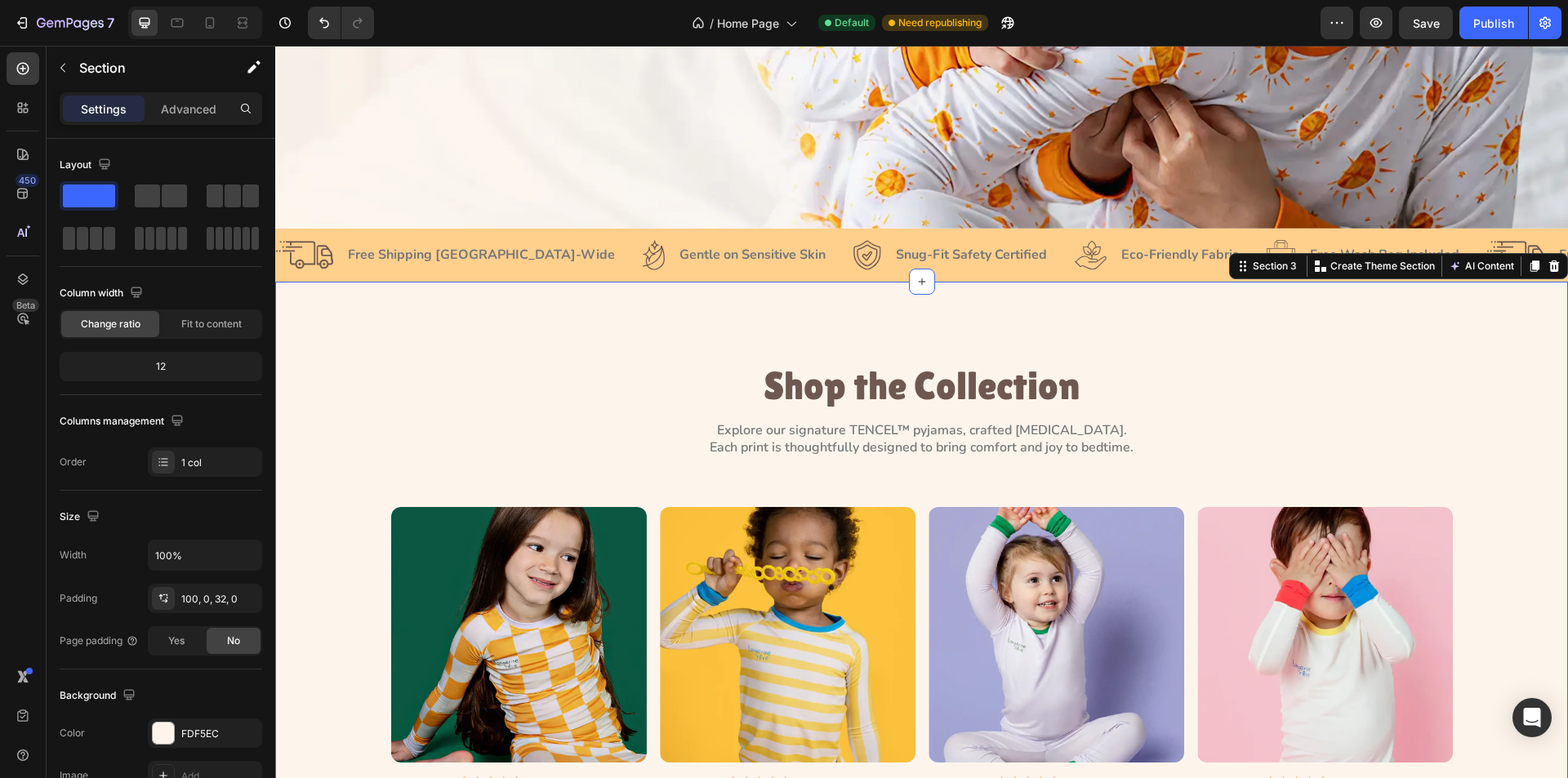
click at [911, 308] on div "Shop the Collection Heading Explore our signature TENCEL™ pyjamas, crafted for …" at bounding box center [921, 581] width 1293 height 599
click at [743, 313] on div "Shop the Collection Heading Explore our signature TENCEL™ pyjamas, crafted for …" at bounding box center [921, 581] width 1293 height 599
click at [183, 113] on p "Advanced" at bounding box center [189, 109] width 55 height 17
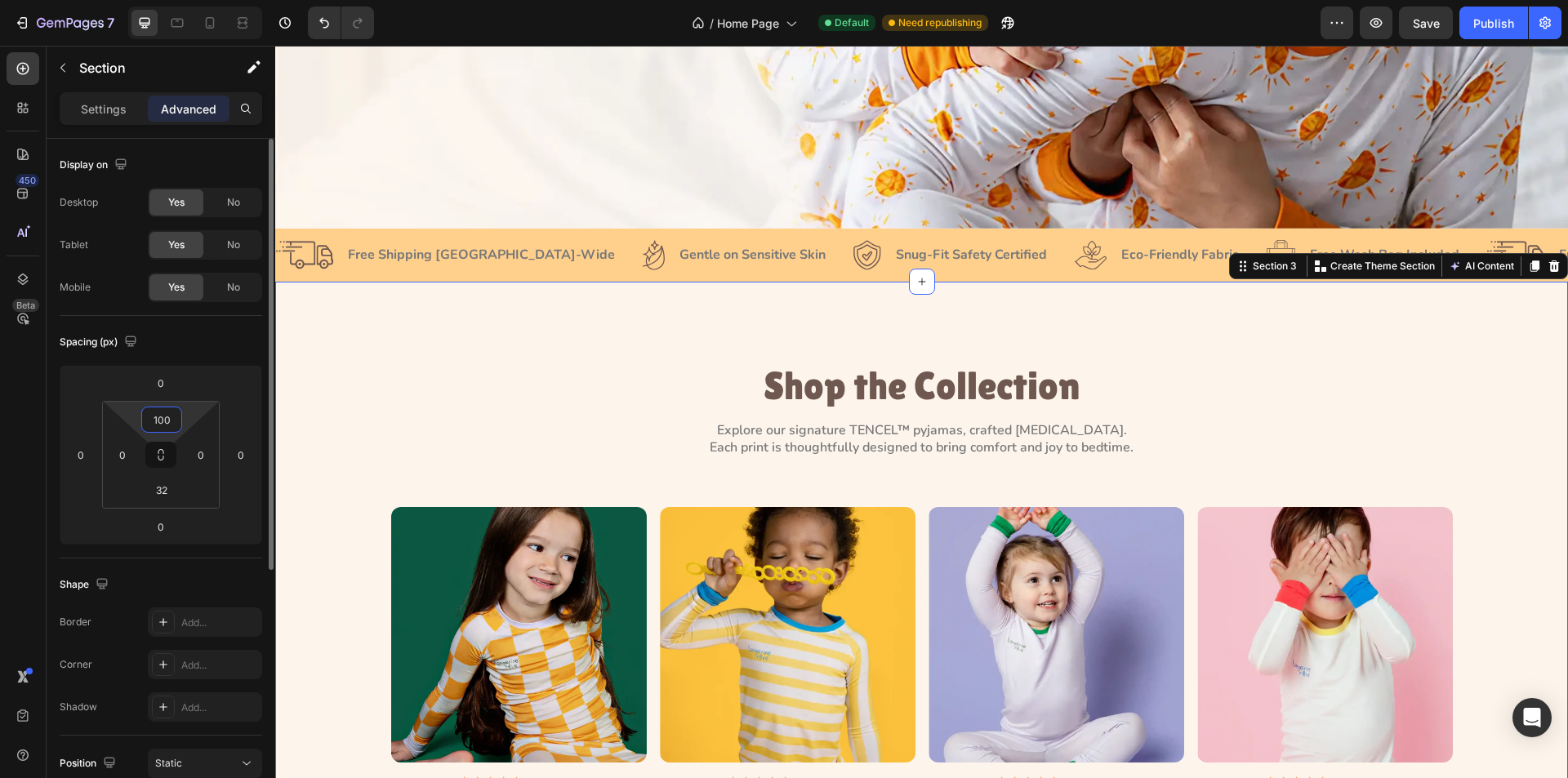
click at [175, 421] on input "100" at bounding box center [162, 419] width 33 height 24
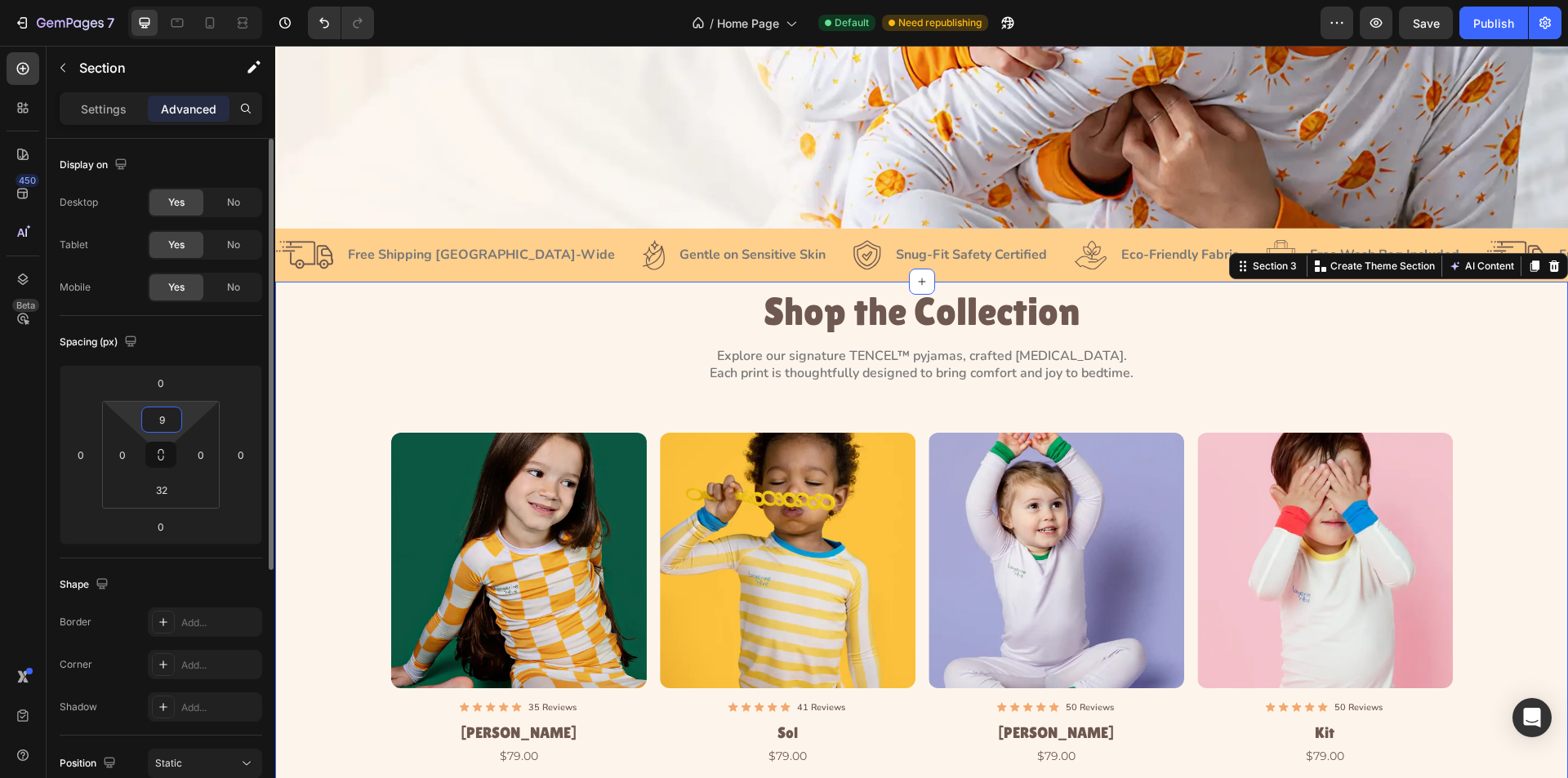
type input "90"
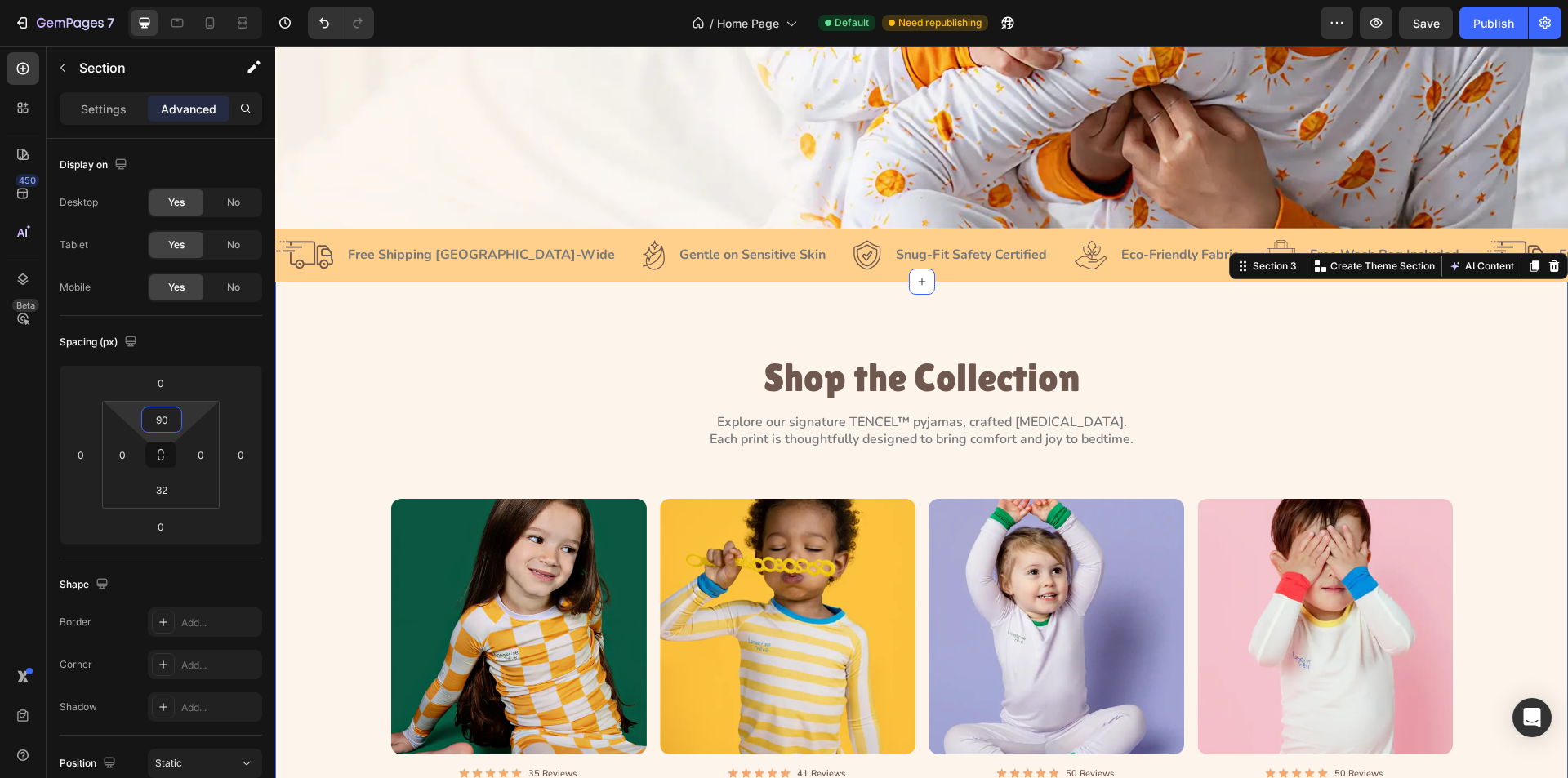
click at [954, 372] on p "Shop the Collection" at bounding box center [922, 379] width 1059 height 43
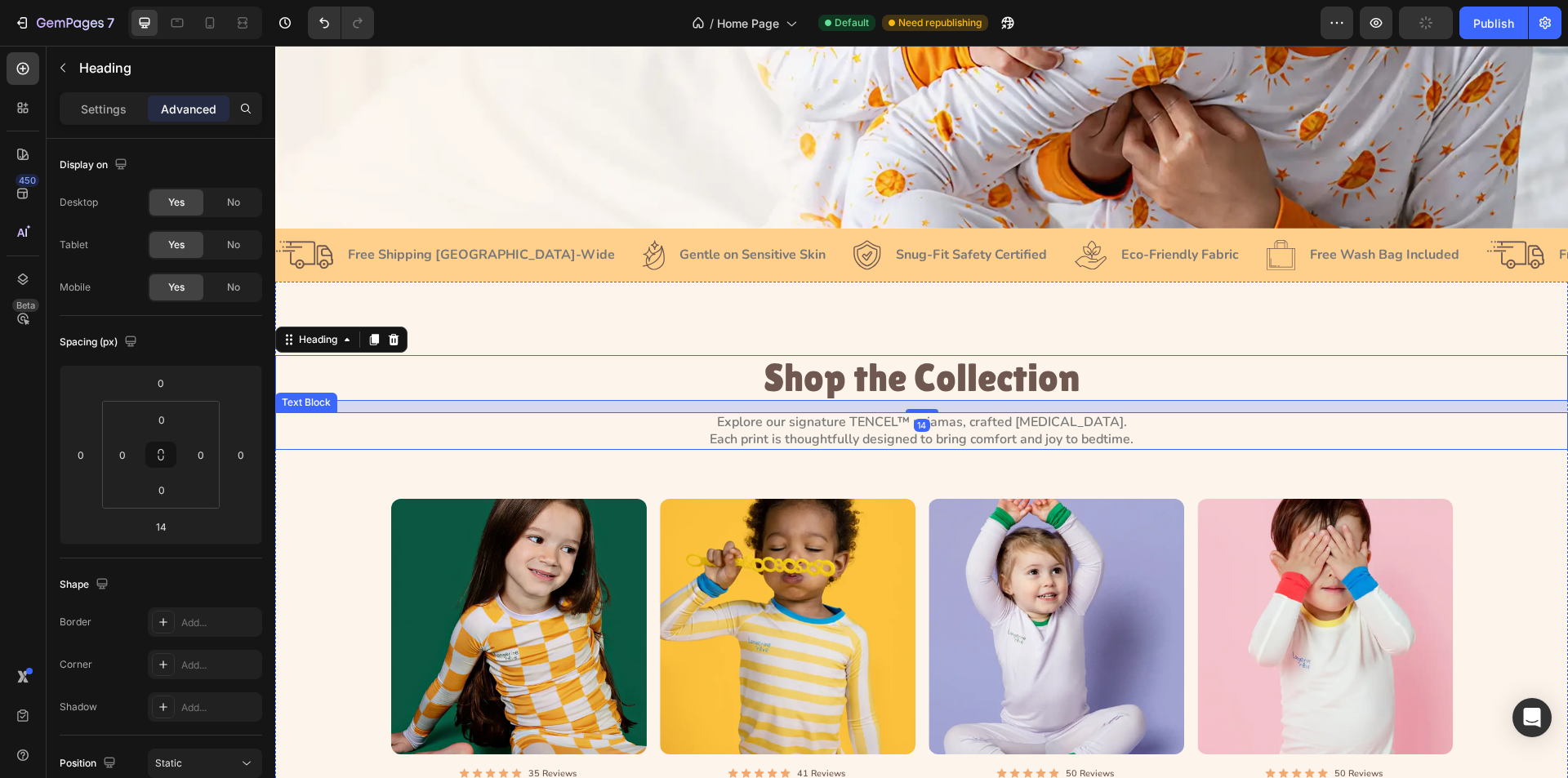
click at [952, 415] on p "Explore our signature TENCEL™ pyjamas, crafted for sensitive skin." at bounding box center [922, 423] width 631 height 17
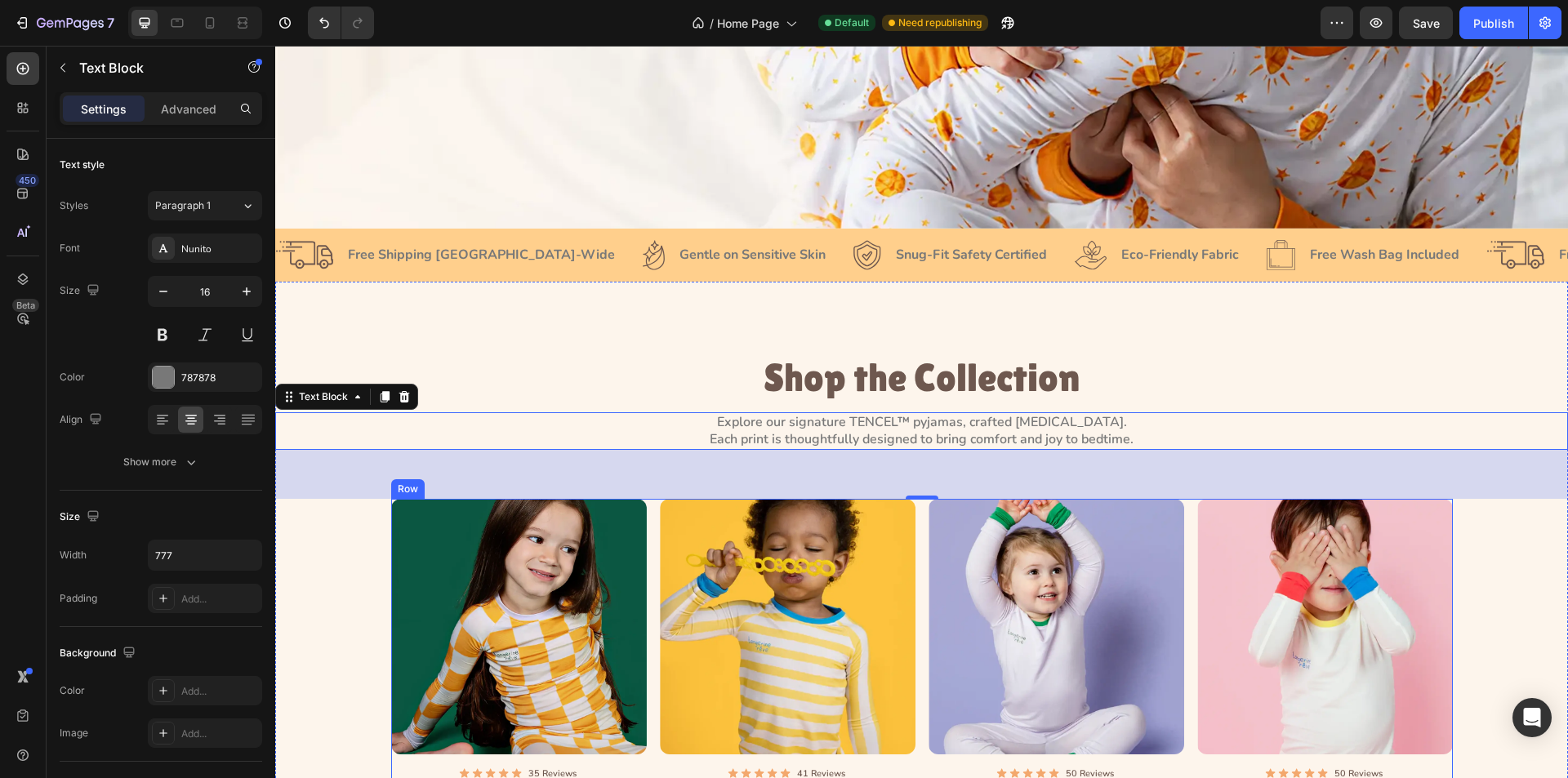
click at [912, 582] on div "Product Images Icon Icon Icon Icon Icon Icon List 35 Reviews Text Block Row Ree…" at bounding box center [922, 666] width 1062 height 334
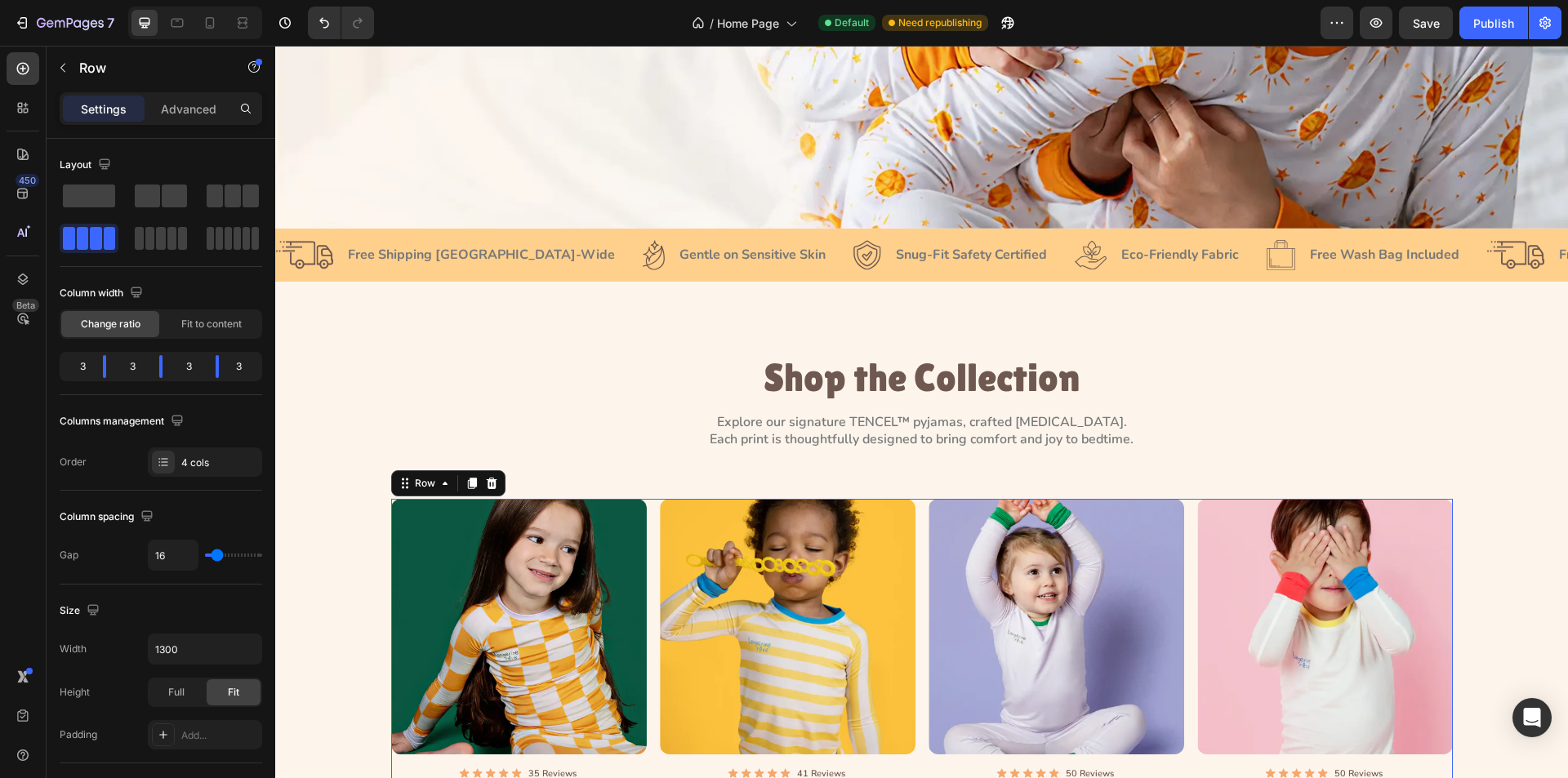
click at [912, 553] on div "Product Images Icon Icon Icon Icon Icon Icon List 35 Reviews Text Block Row Ree…" at bounding box center [922, 666] width 1062 height 334
click at [1277, 552] on img at bounding box center [1326, 627] width 256 height 256
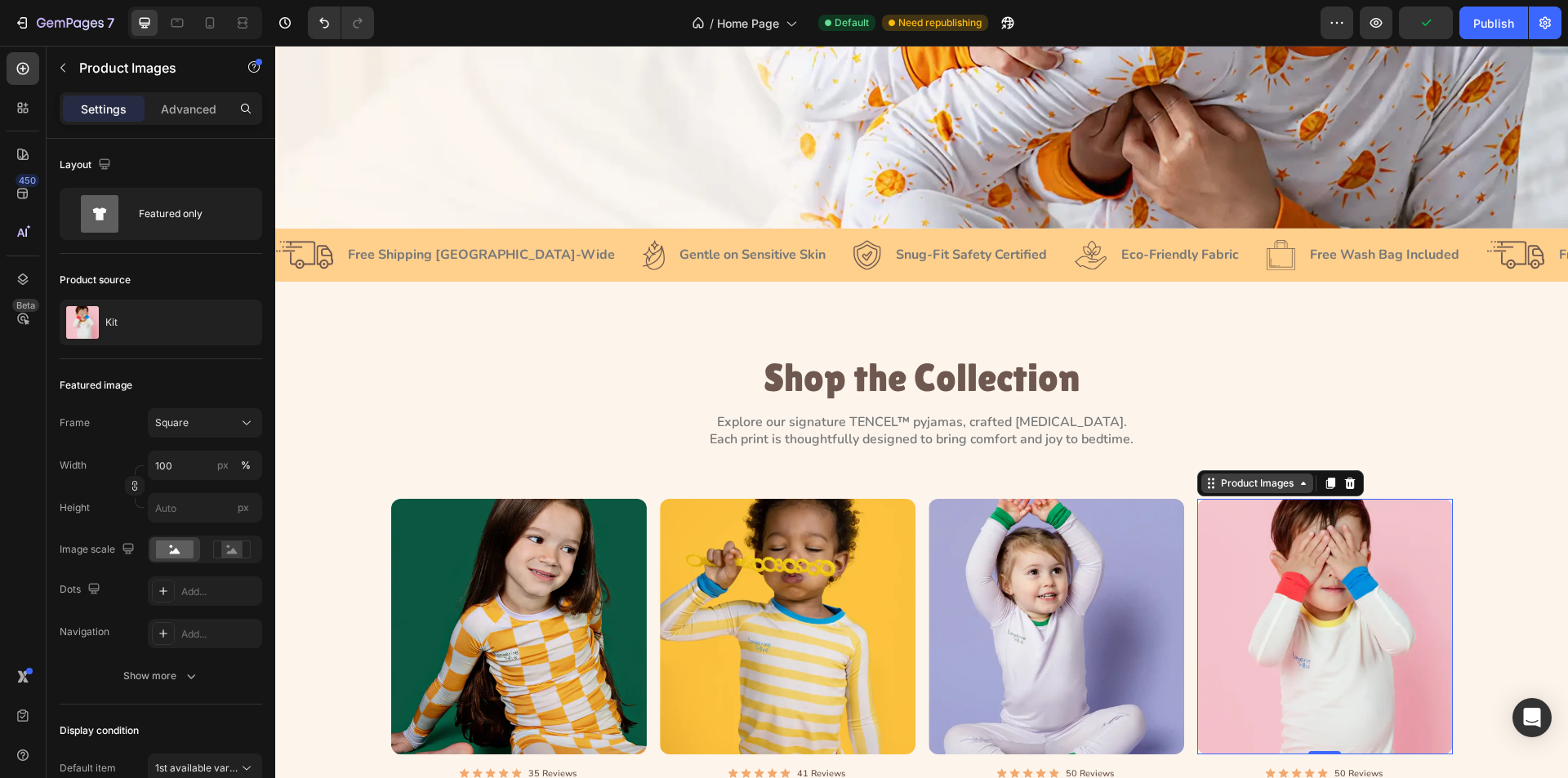
click at [1267, 477] on div "Product Images" at bounding box center [1258, 483] width 80 height 15
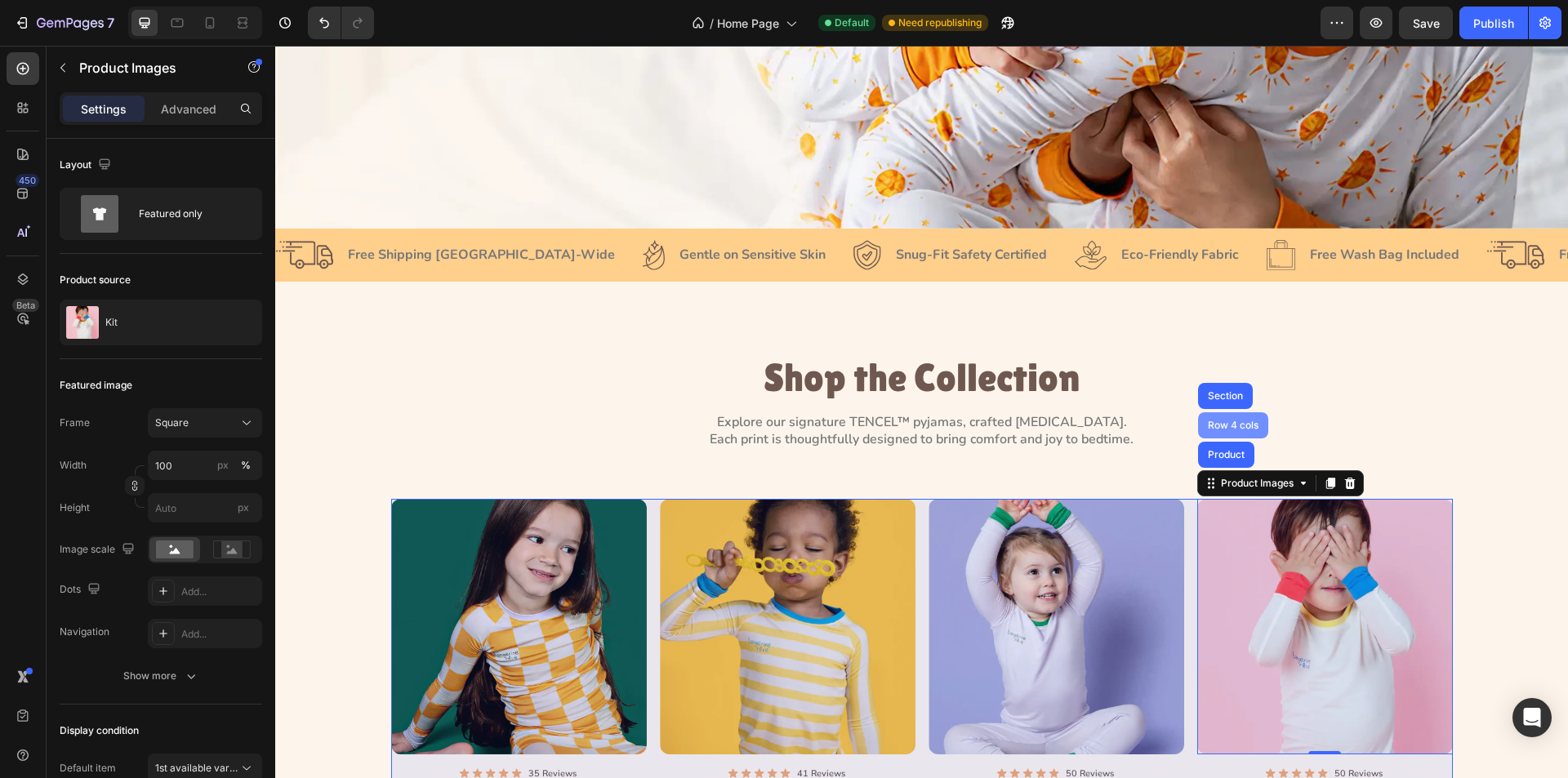
click at [1233, 420] on div "Row 4 cols" at bounding box center [1233, 424] width 57 height 10
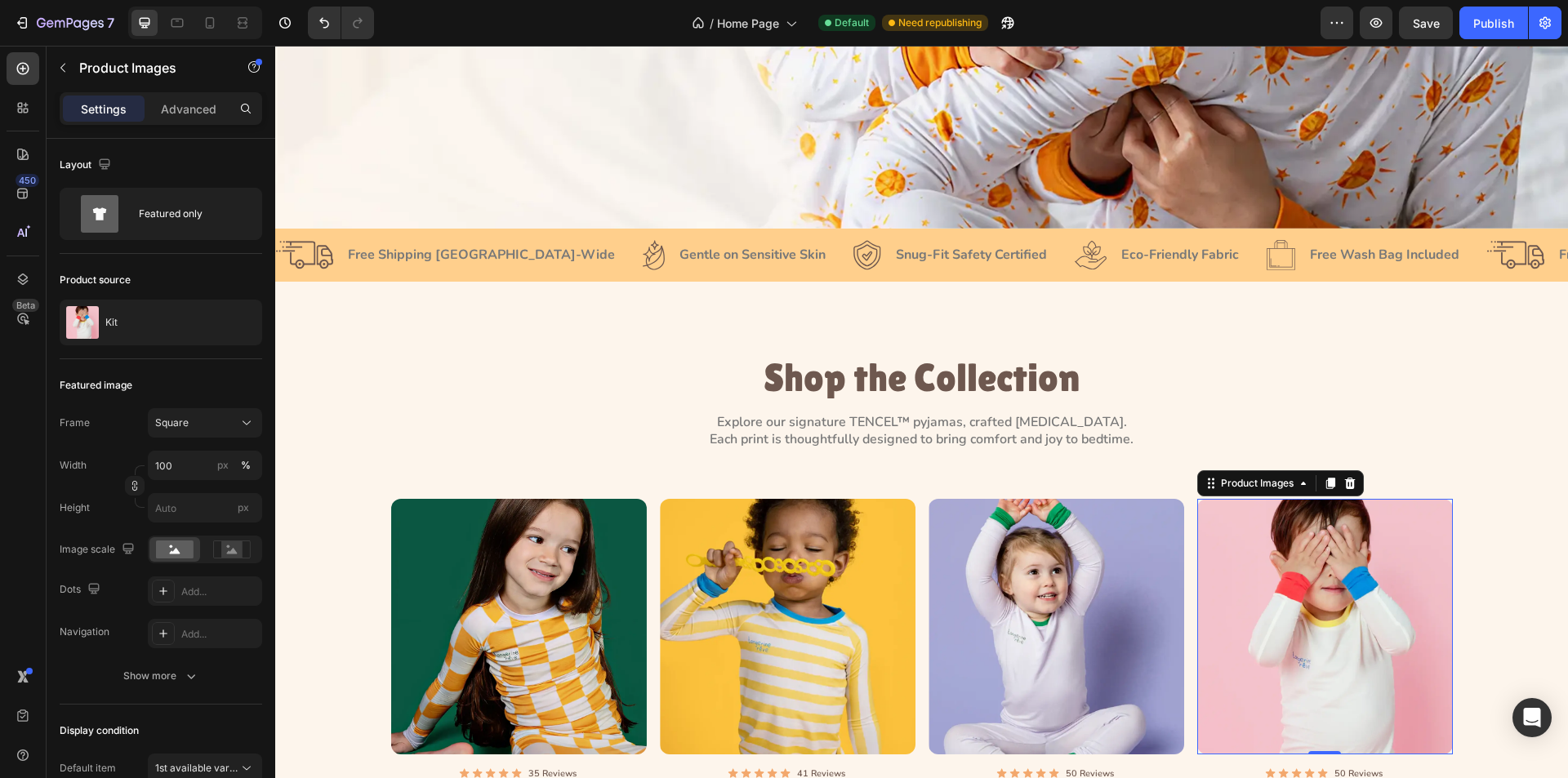
click at [1259, 549] on img at bounding box center [1326, 627] width 256 height 256
click at [1258, 477] on div "Product Images" at bounding box center [1258, 483] width 80 height 15
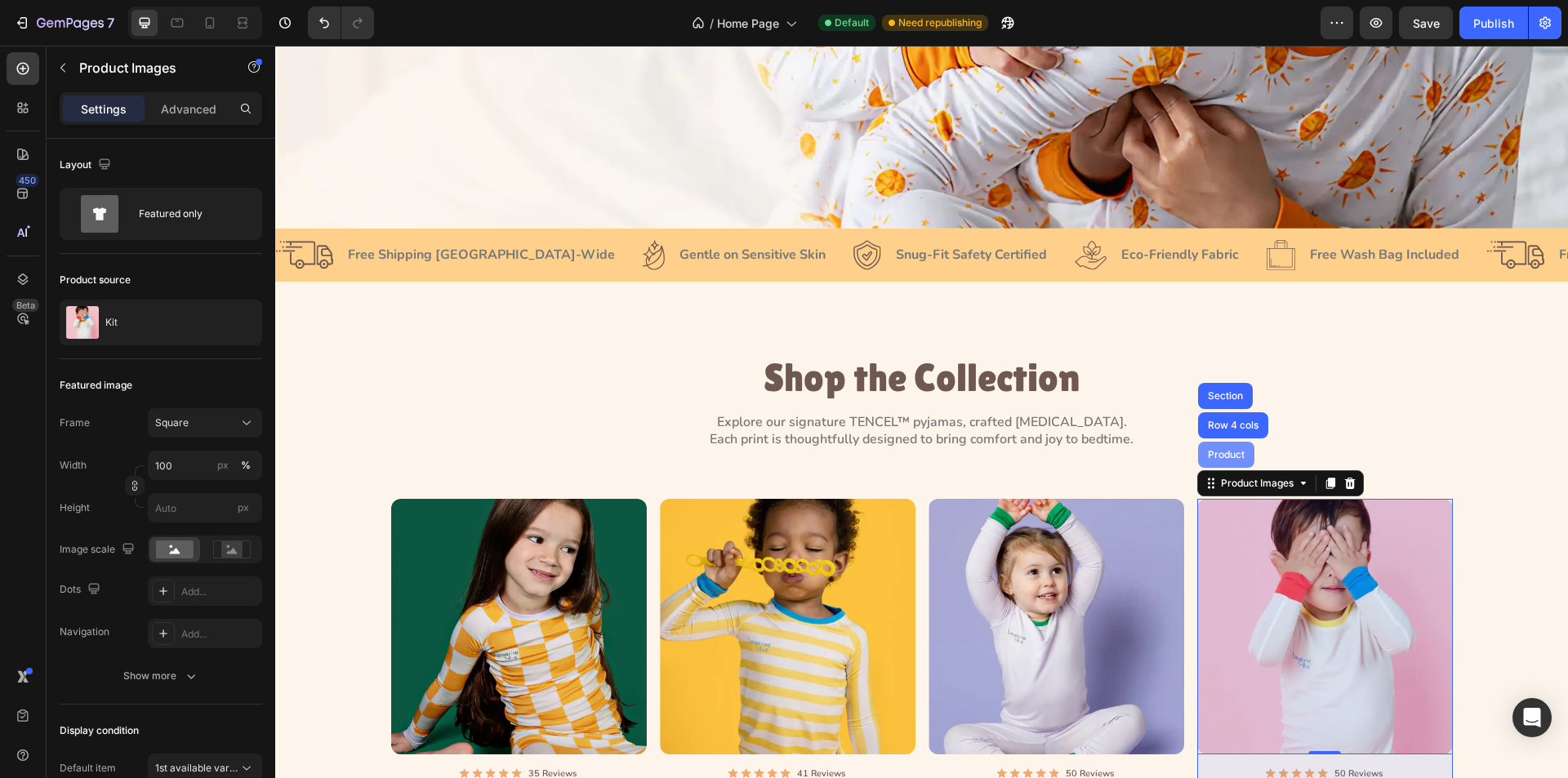
click at [1238, 457] on div "Product" at bounding box center [1226, 455] width 56 height 26
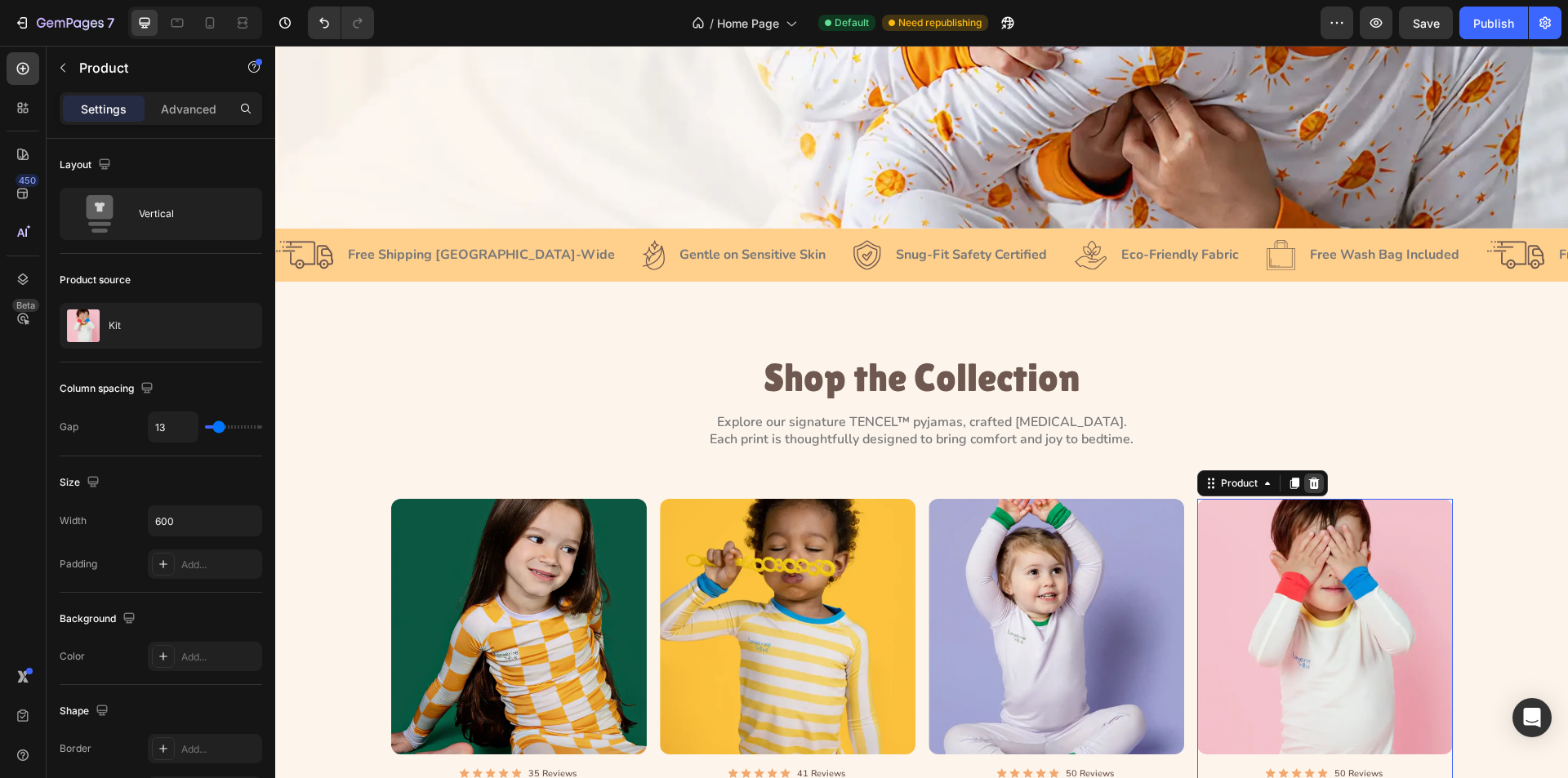
click at [1308, 477] on icon at bounding box center [1314, 483] width 13 height 13
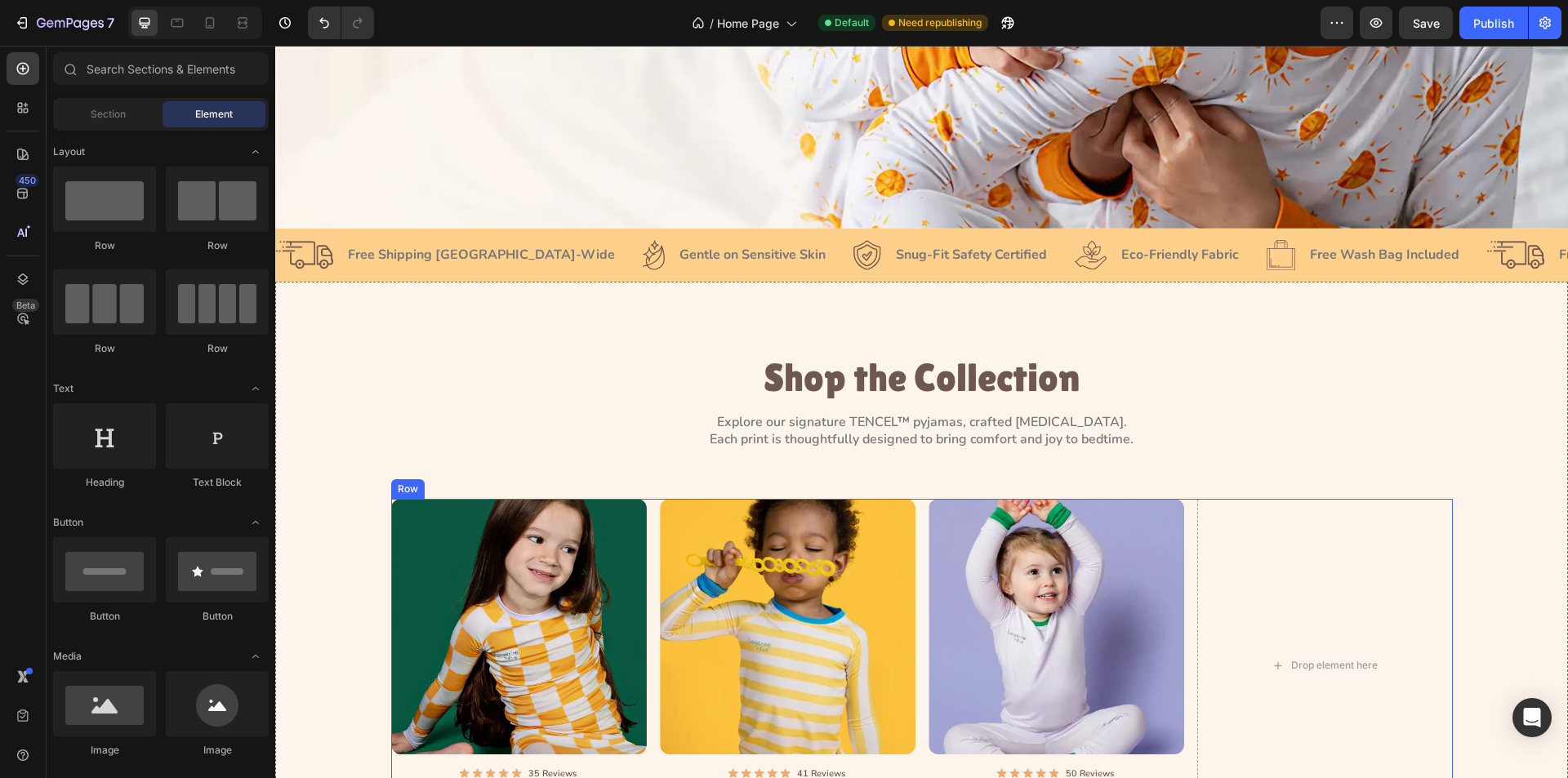
click at [1184, 560] on div "Product Images Icon Icon Icon Icon Icon Icon List 35 Reviews Text Block Row Ree…" at bounding box center [922, 666] width 1062 height 334
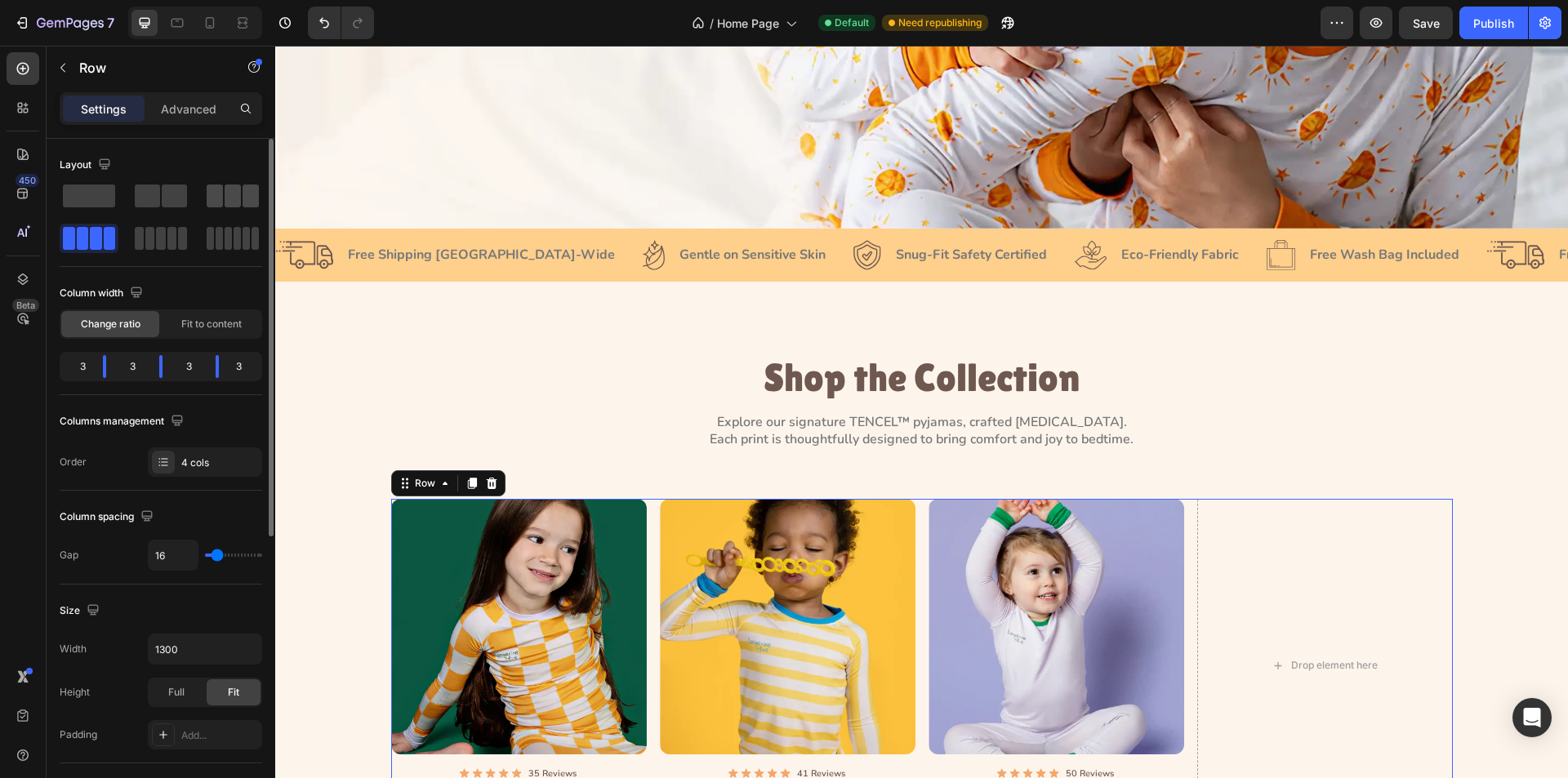
drag, startPoint x: 230, startPoint y: 199, endPoint x: 245, endPoint y: 194, distance: 15.8
click at [234, 195] on span at bounding box center [233, 195] width 16 height 22
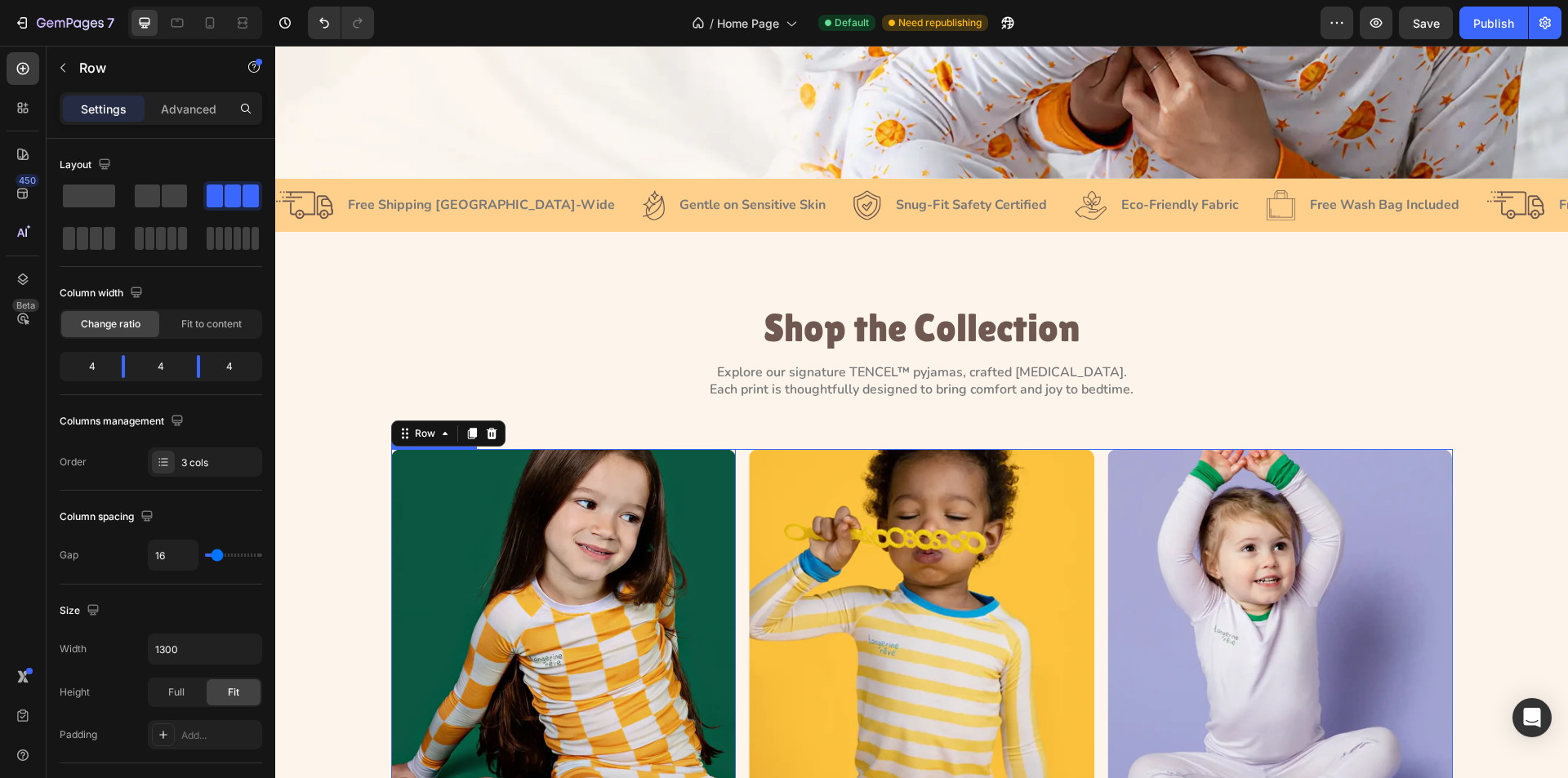
scroll to position [735, 0]
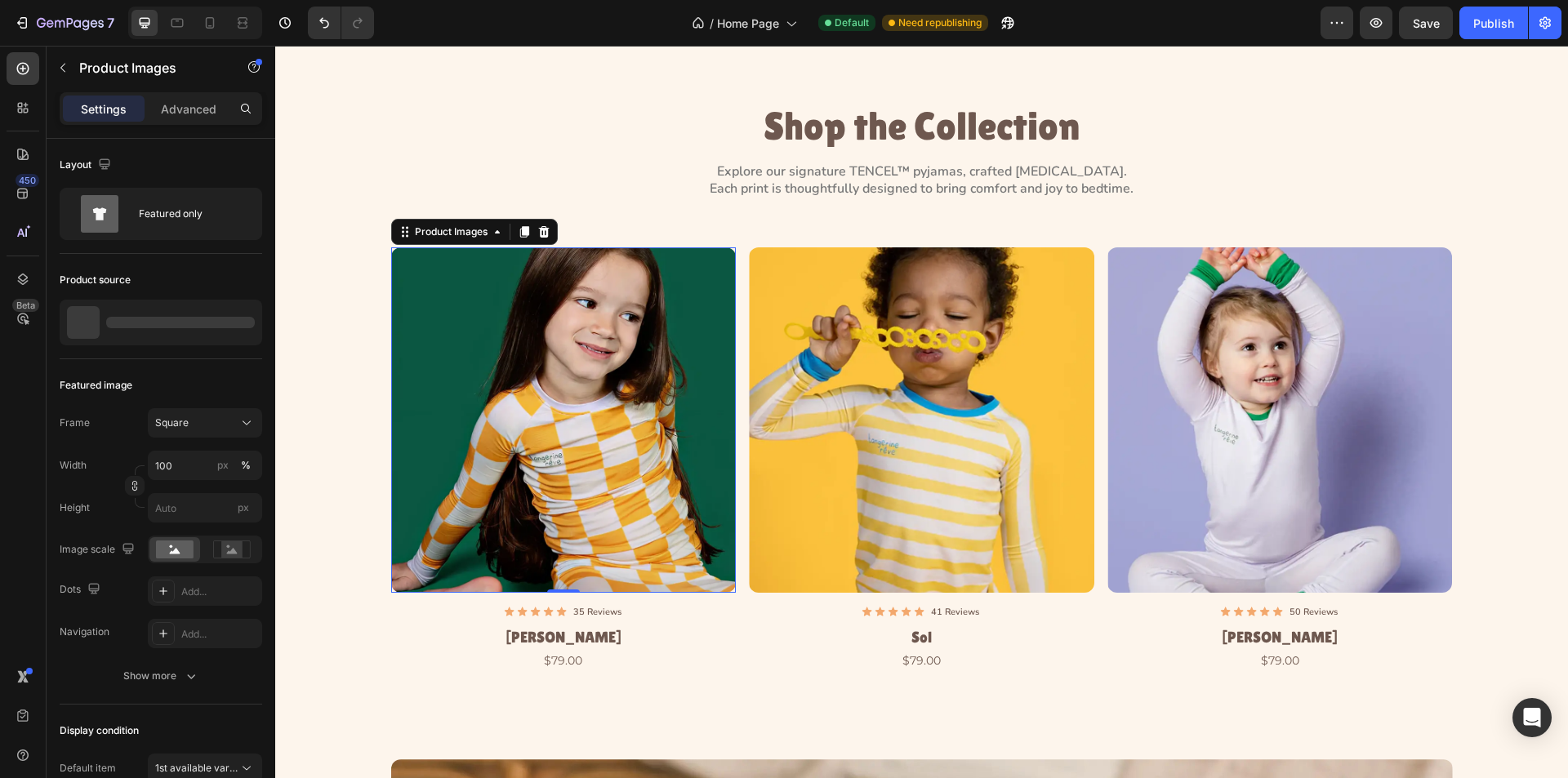
click at [533, 390] on img at bounding box center [564, 420] width 346 height 346
click at [438, 241] on div "Product Images" at bounding box center [451, 232] width 112 height 20
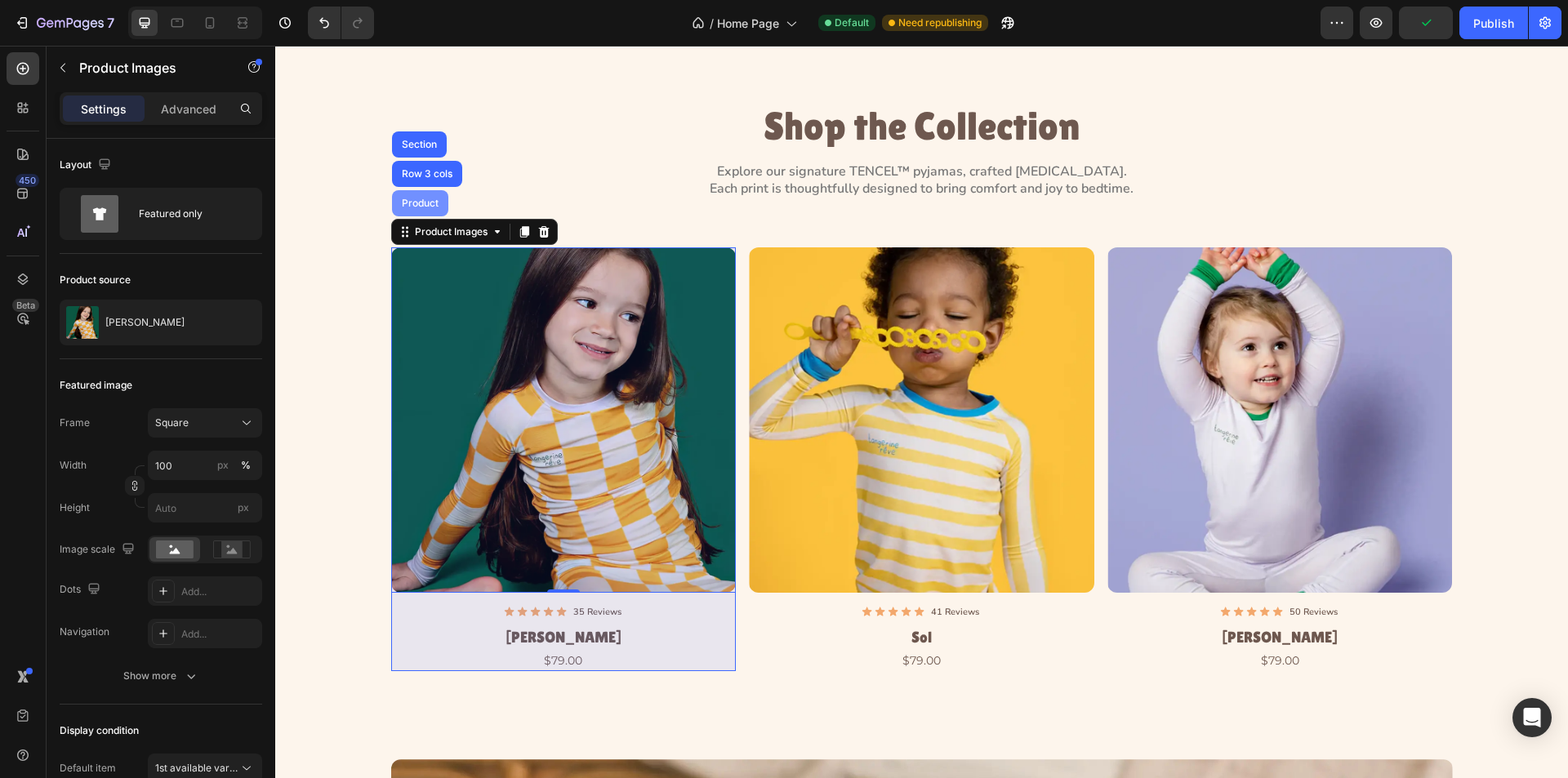
click at [424, 211] on div "Product" at bounding box center [419, 203] width 56 height 26
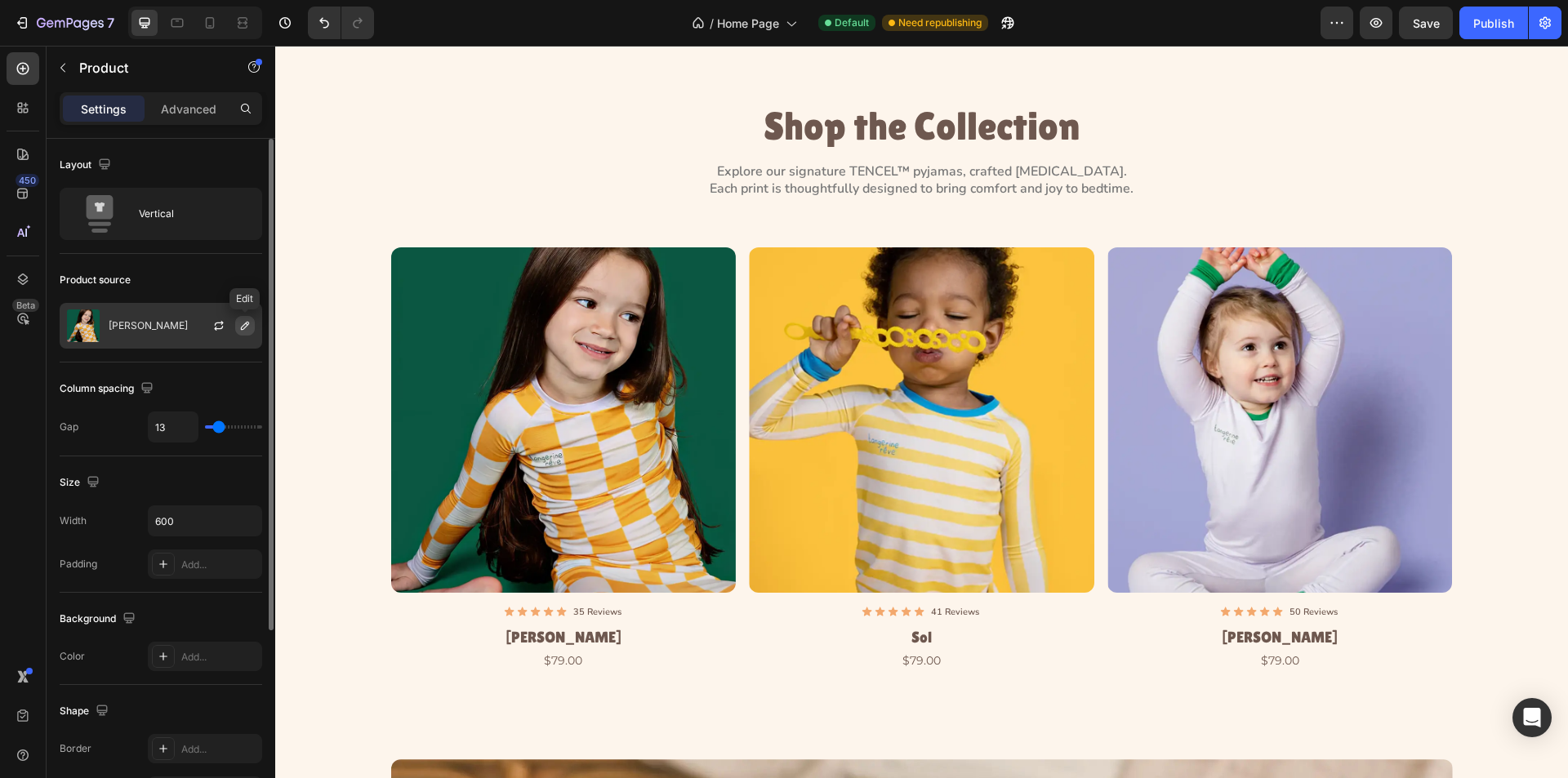
click at [253, 326] on button "button" at bounding box center [245, 326] width 20 height 20
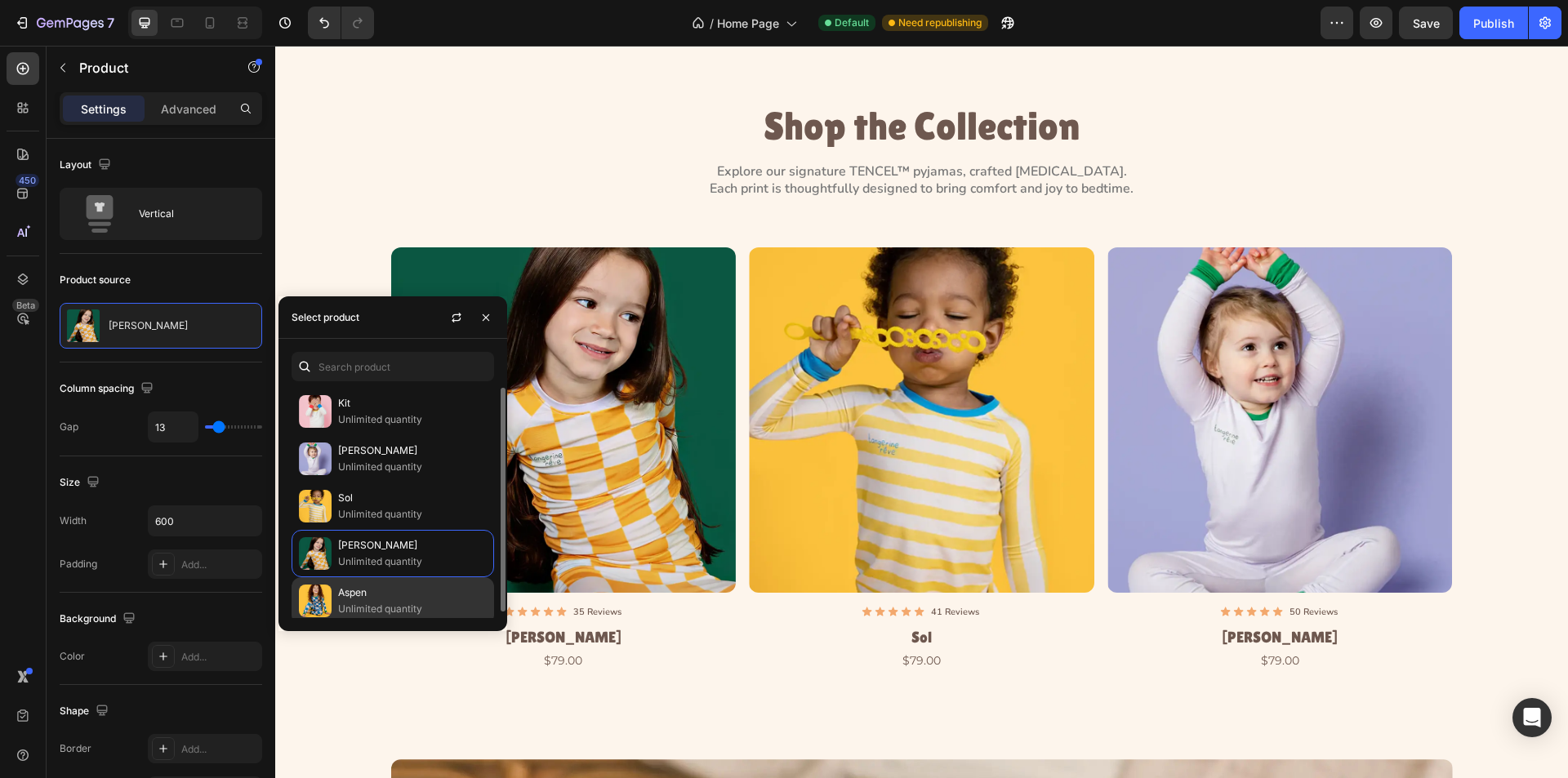
click at [363, 596] on p "Aspen" at bounding box center [413, 592] width 149 height 16
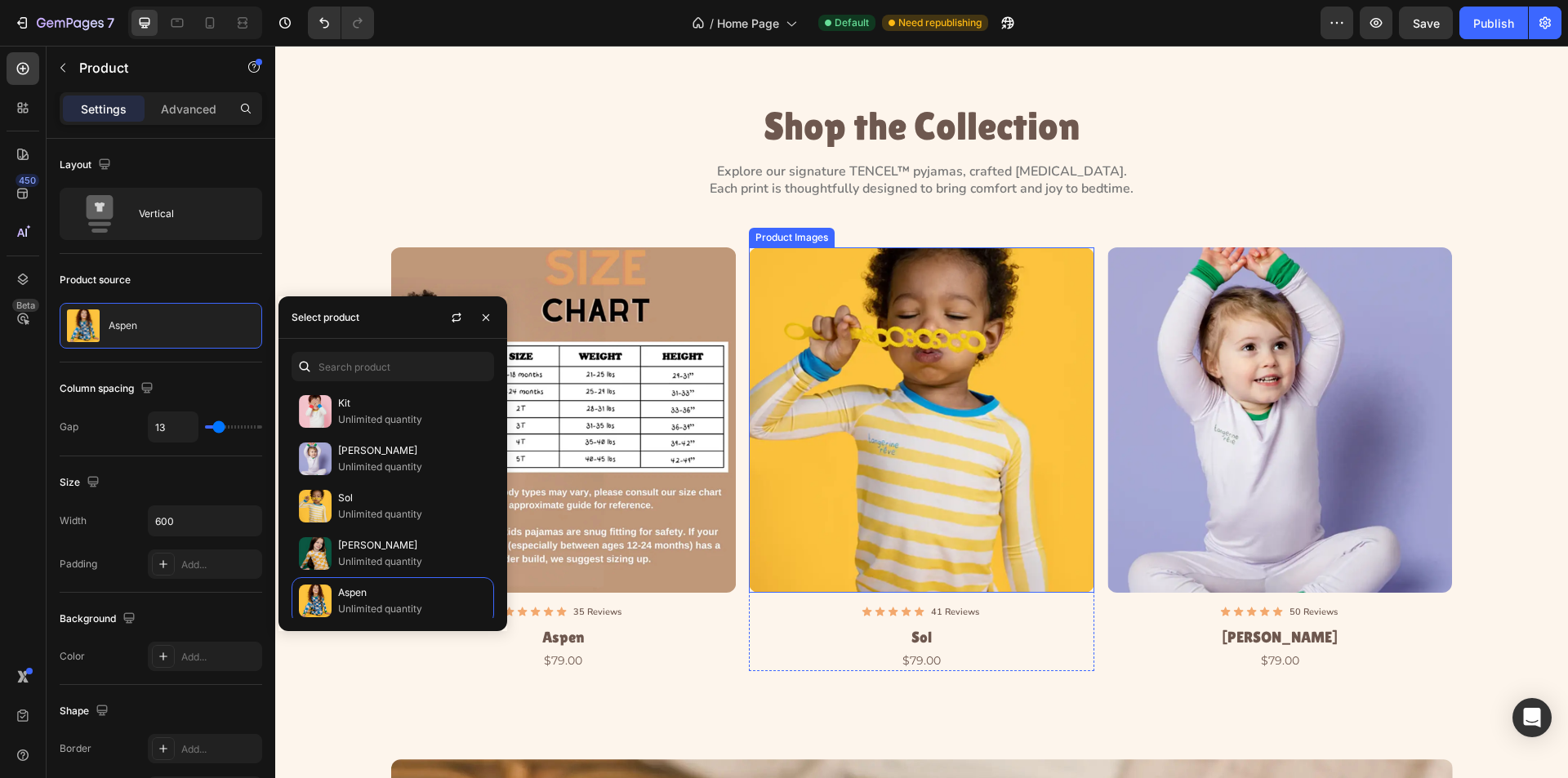
click at [835, 512] on img at bounding box center [922, 420] width 346 height 346
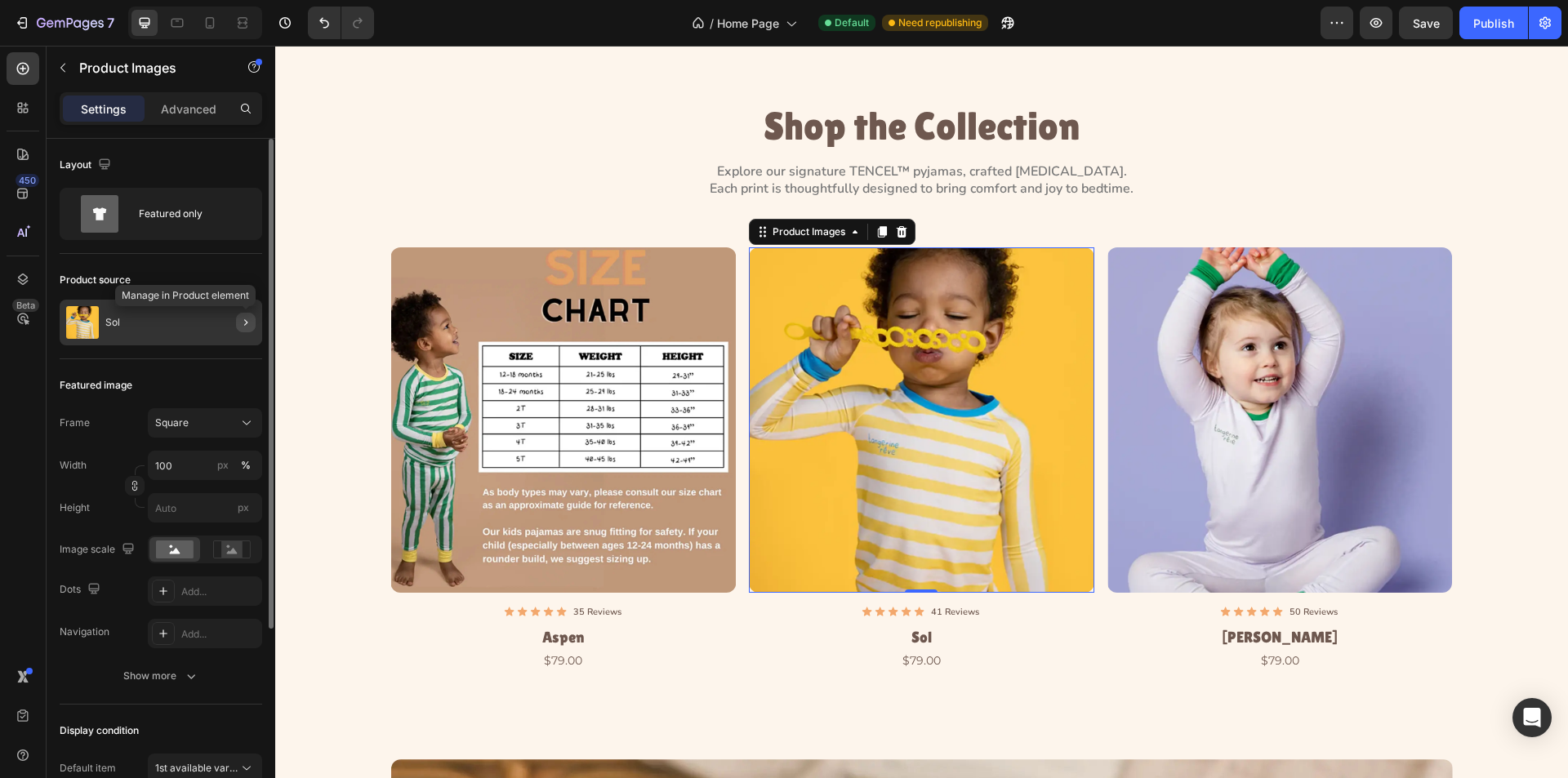
click at [242, 325] on icon "button" at bounding box center [246, 322] width 13 height 13
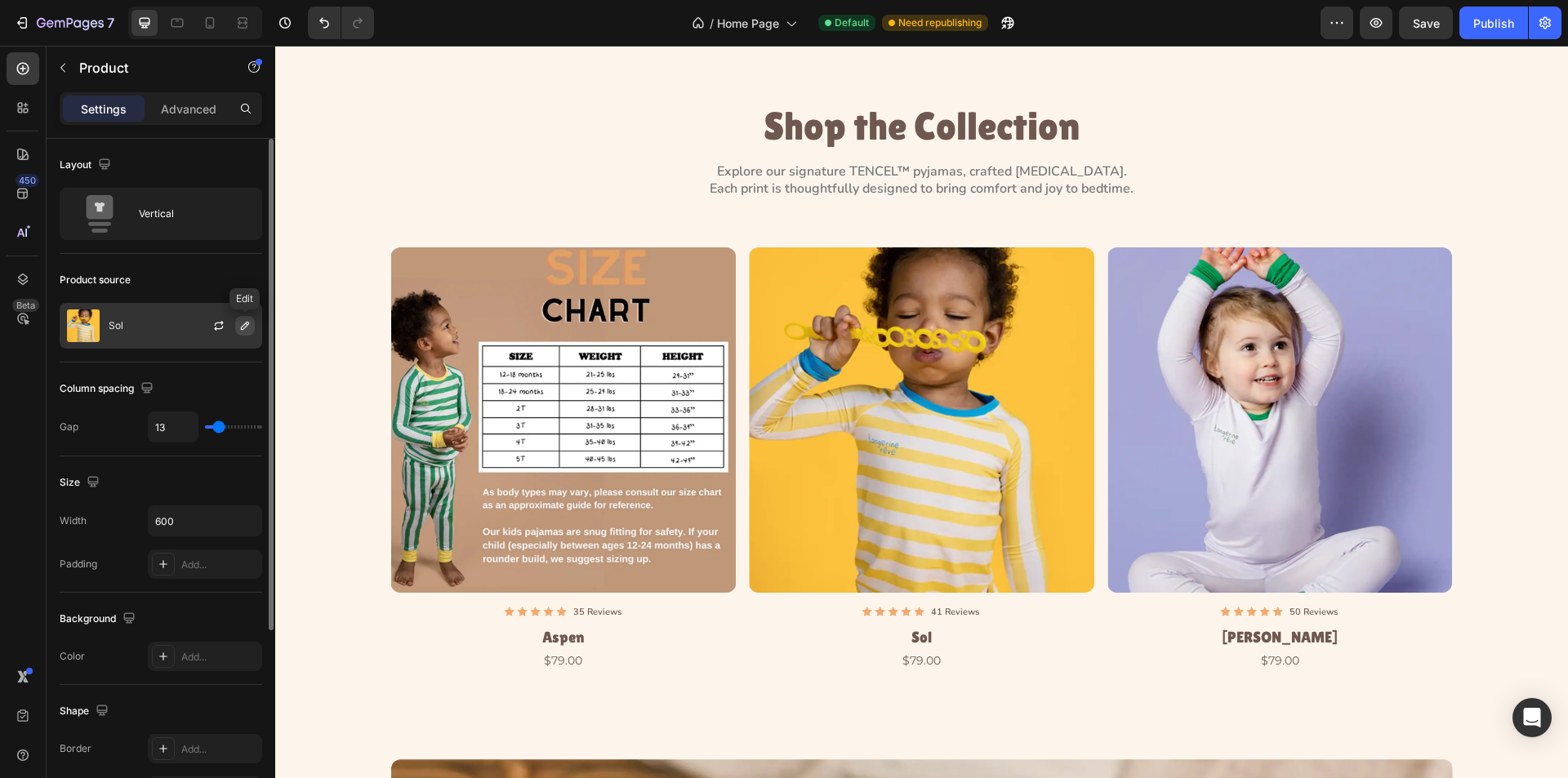
click at [236, 327] on button "button" at bounding box center [245, 326] width 20 height 20
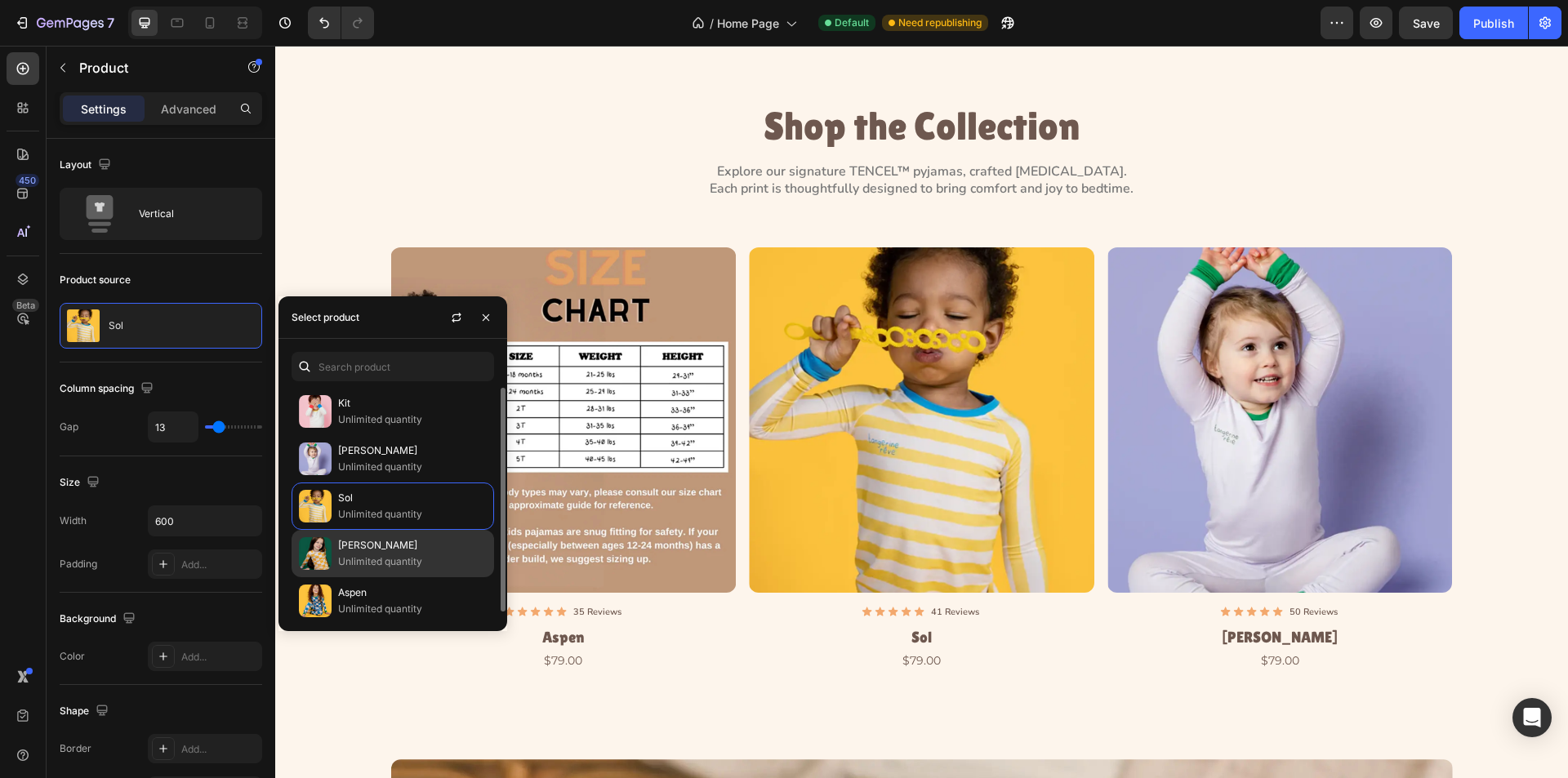
click at [359, 562] on p "Unlimited quantity" at bounding box center [413, 561] width 149 height 16
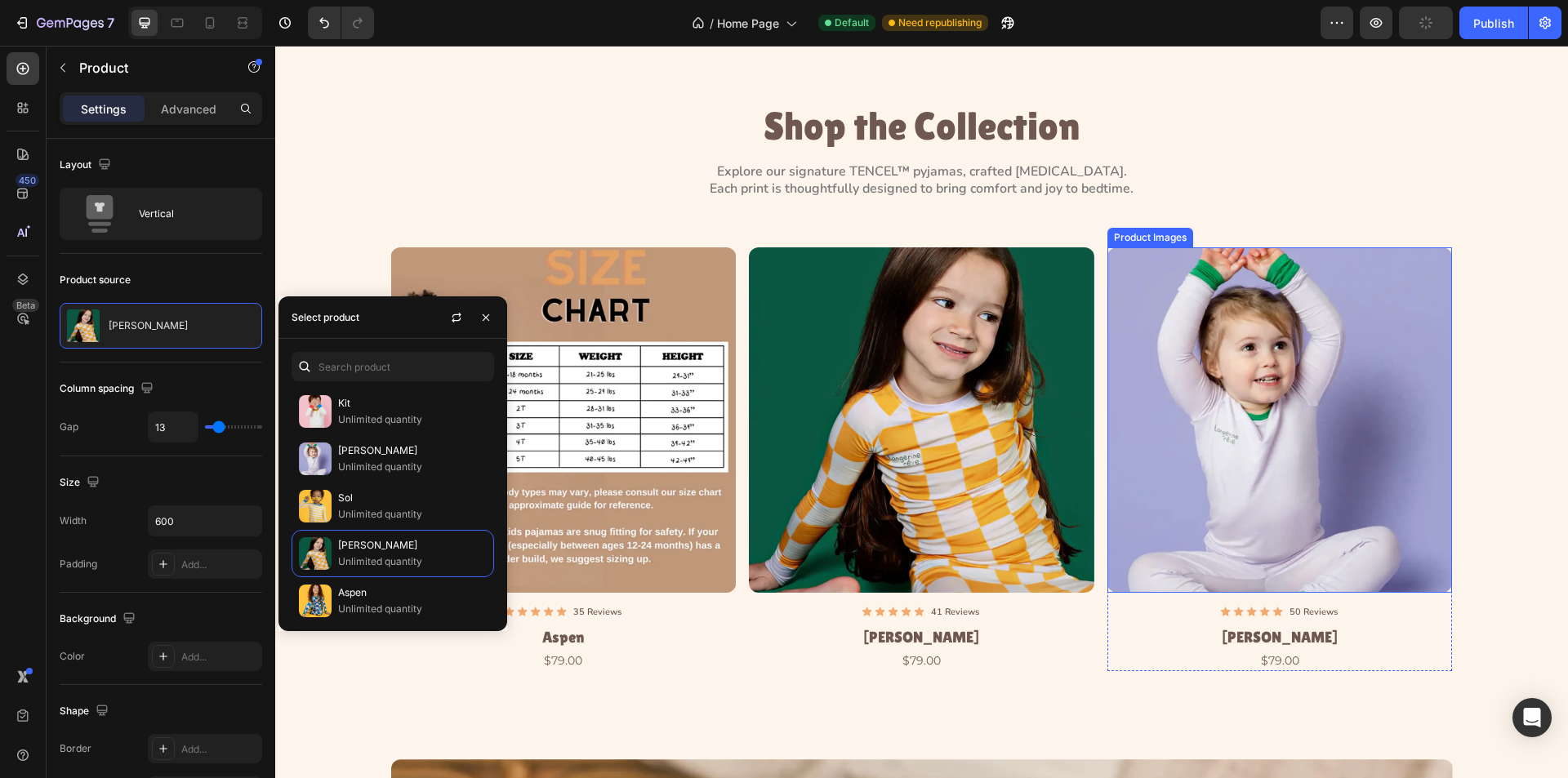
click at [1242, 532] on img at bounding box center [1281, 420] width 346 height 346
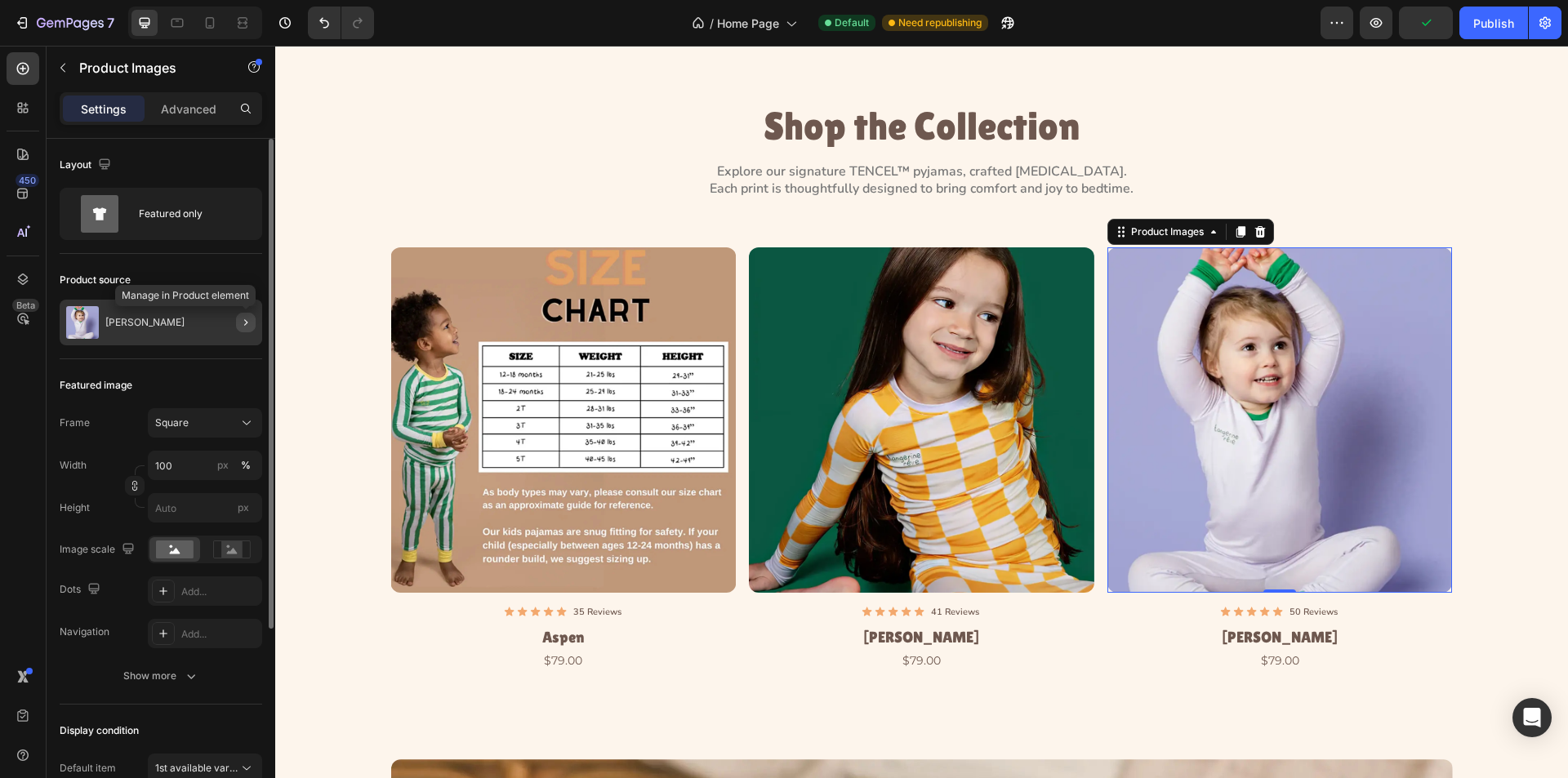
click at [242, 324] on icon "button" at bounding box center [246, 322] width 13 height 13
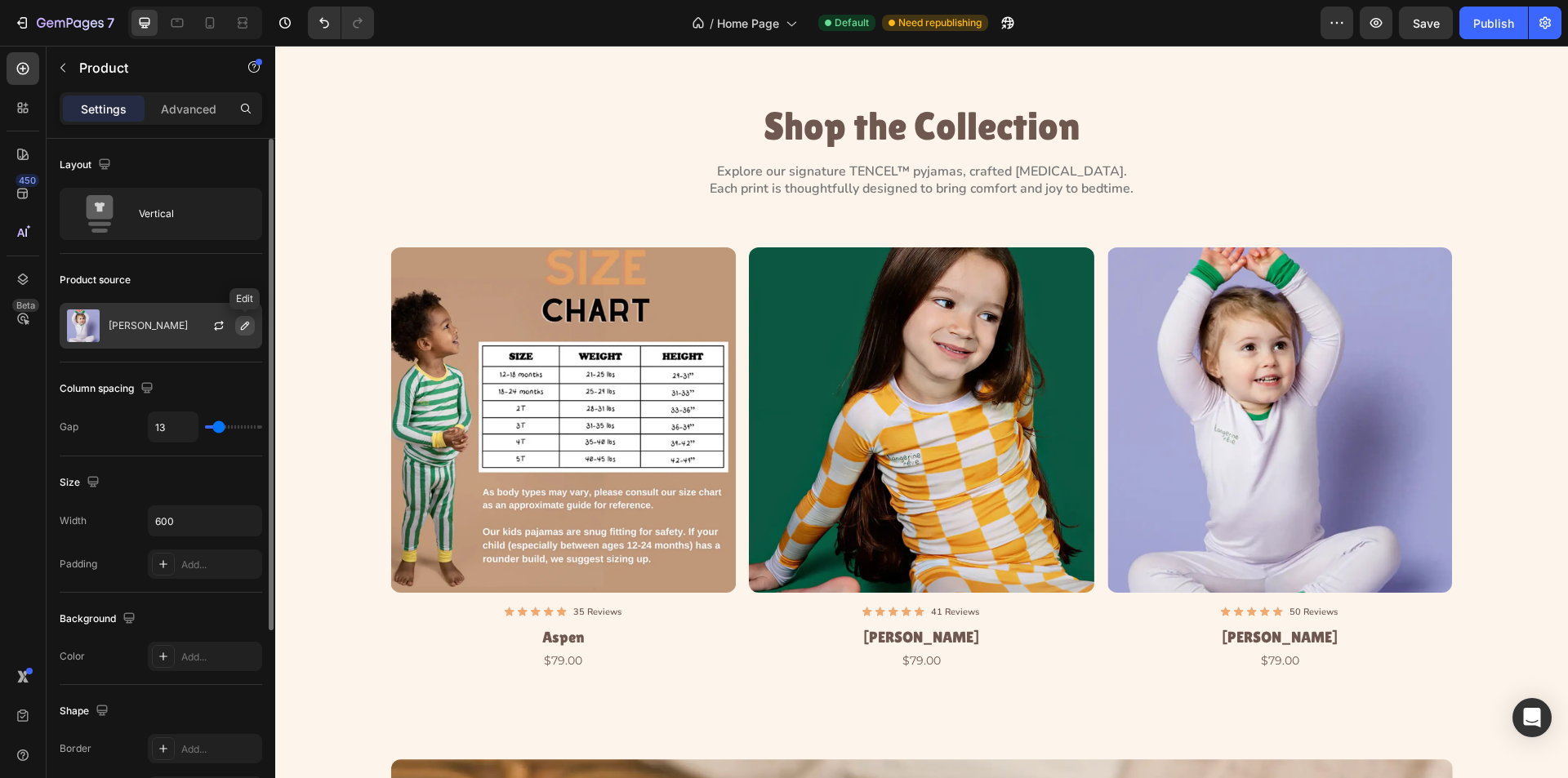
click at [242, 328] on icon "button" at bounding box center [245, 325] width 8 height 8
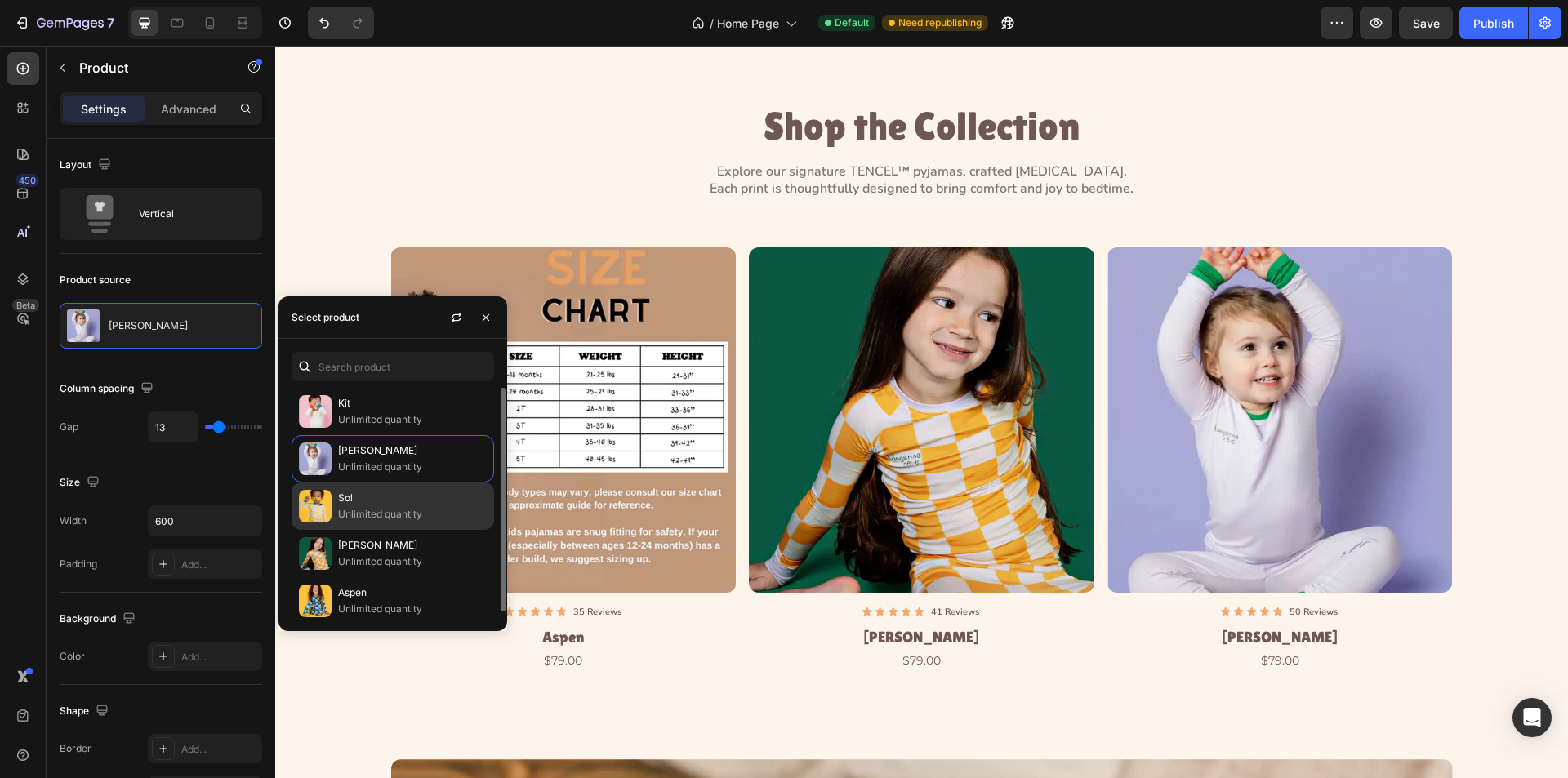
click at [353, 498] on p "Sol" at bounding box center [413, 498] width 149 height 16
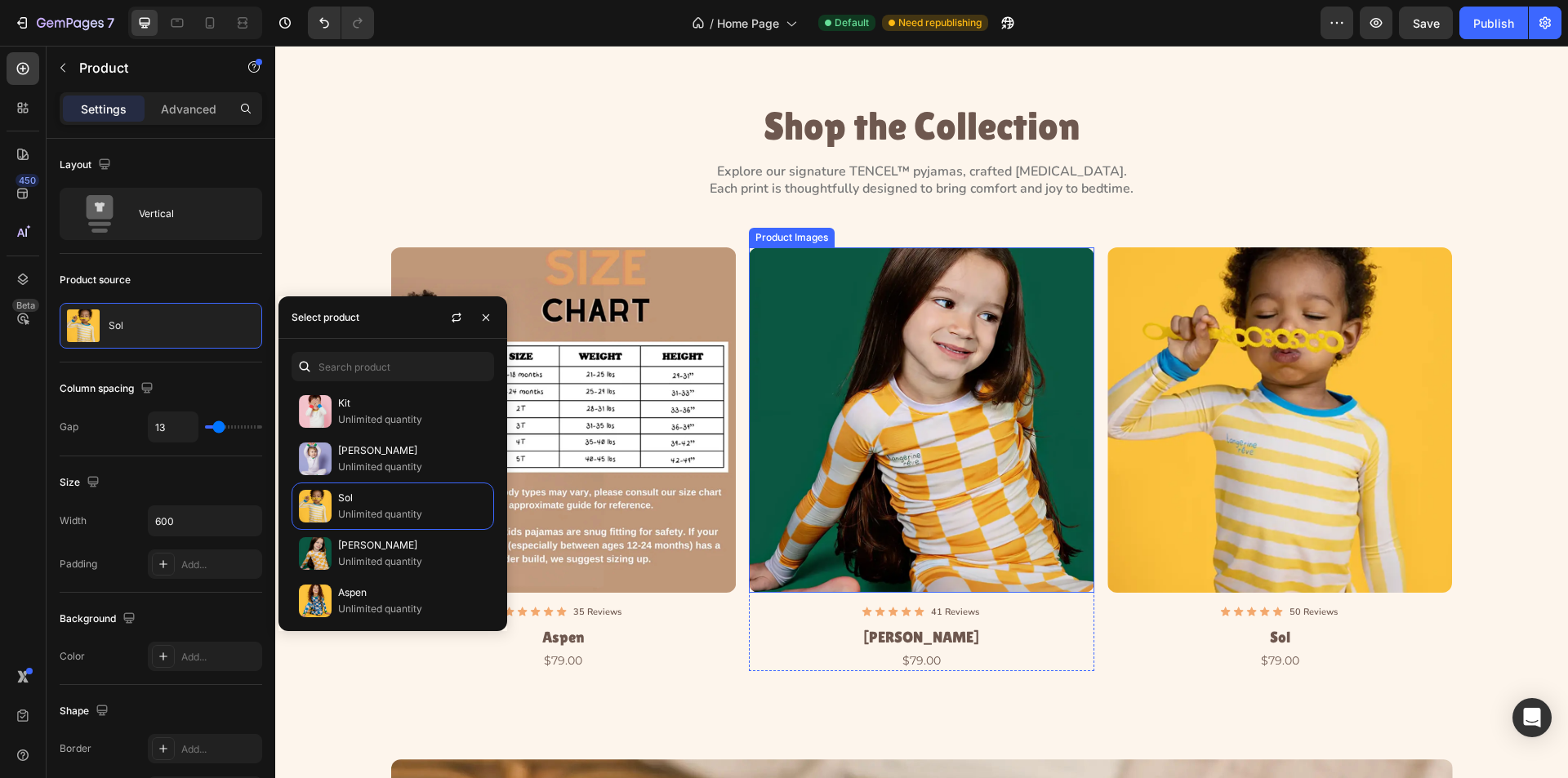
click at [1041, 485] on img at bounding box center [922, 420] width 346 height 346
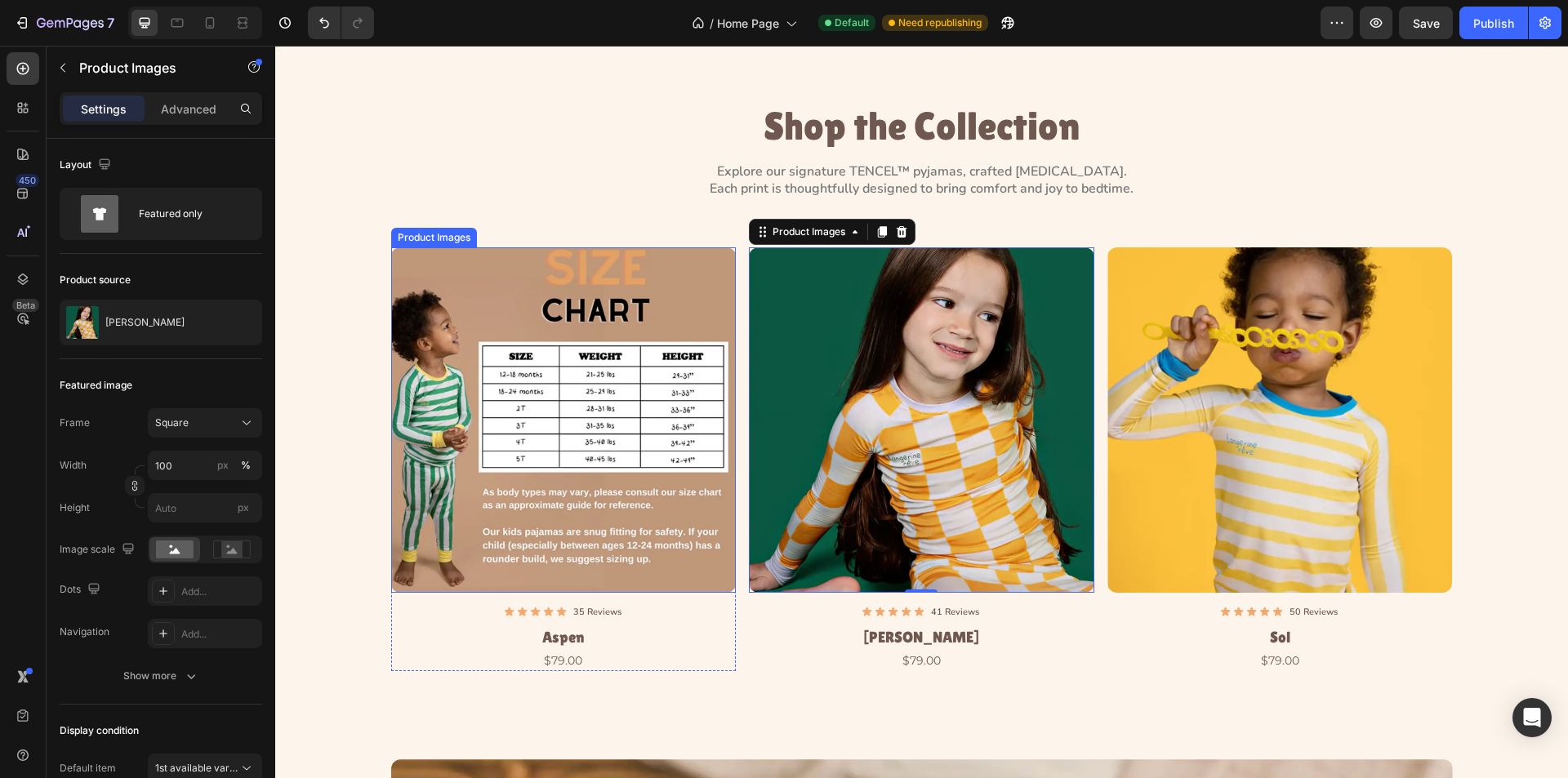
click at [497, 443] on img at bounding box center [564, 420] width 346 height 346
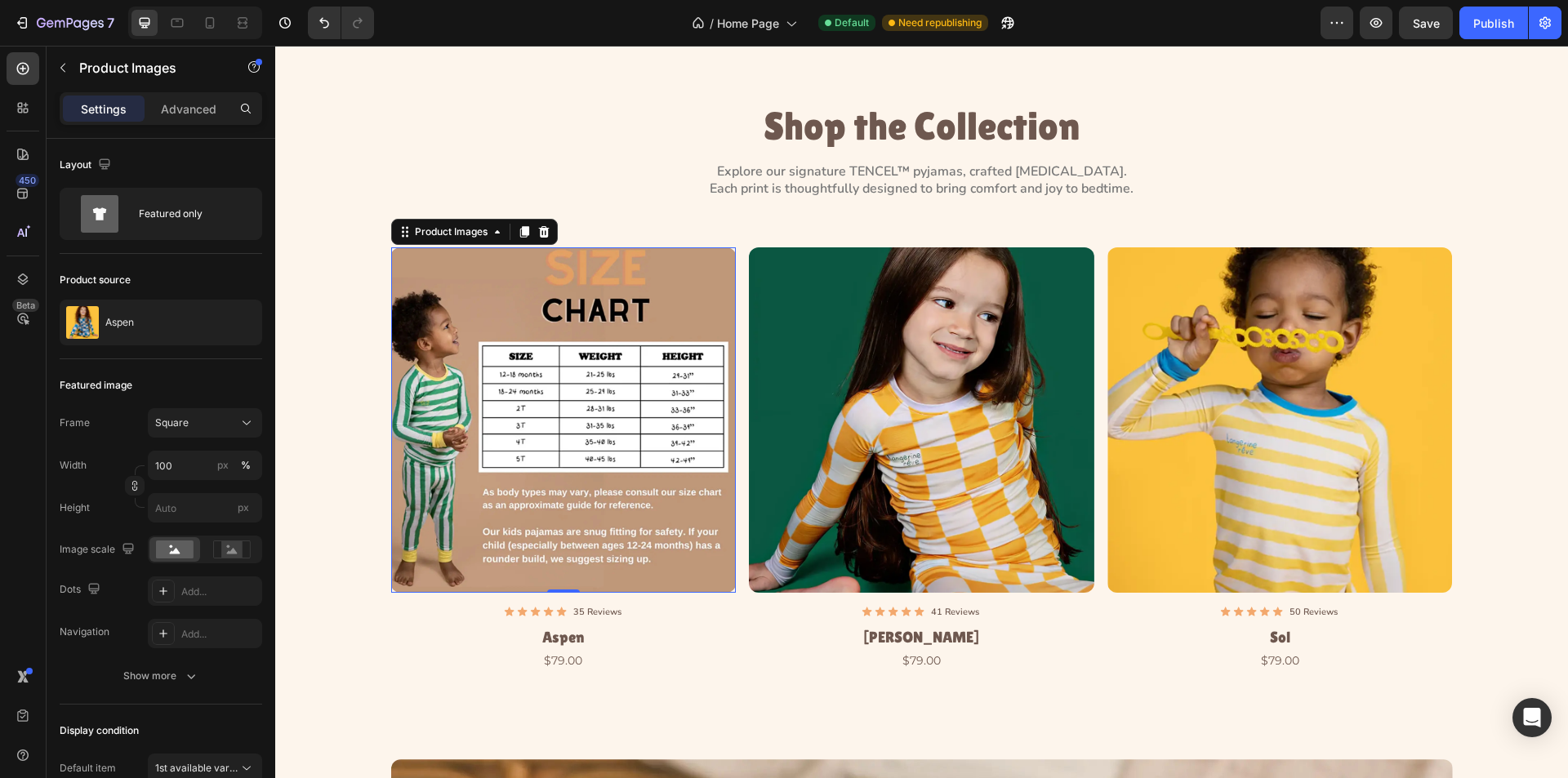
click at [579, 348] on img at bounding box center [564, 420] width 346 height 346
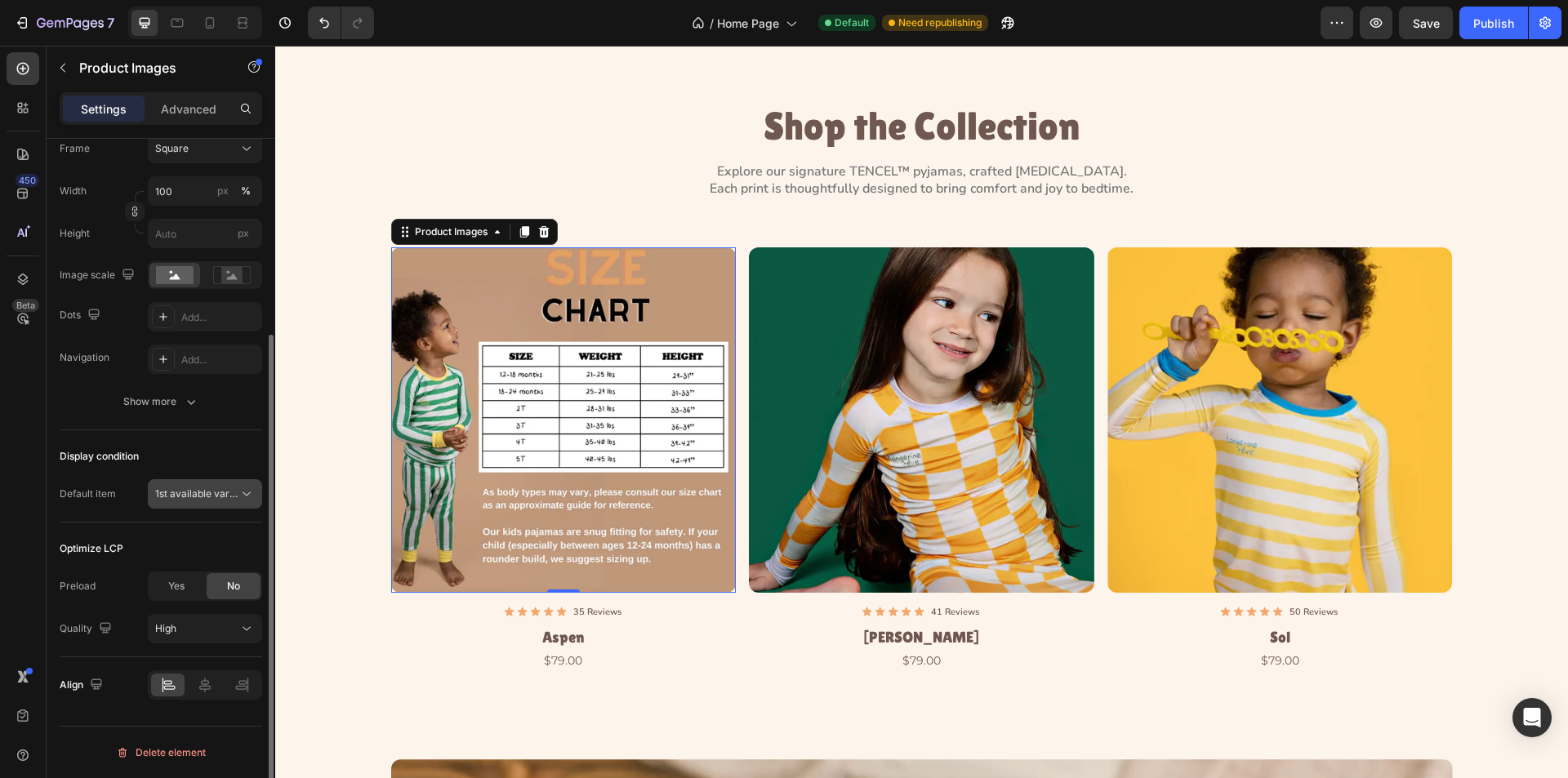
drag, startPoint x: 227, startPoint y: 503, endPoint x: 234, endPoint y: 488, distance: 16.6
click at [228, 499] on button "1st available variant" at bounding box center [205, 494] width 114 height 29
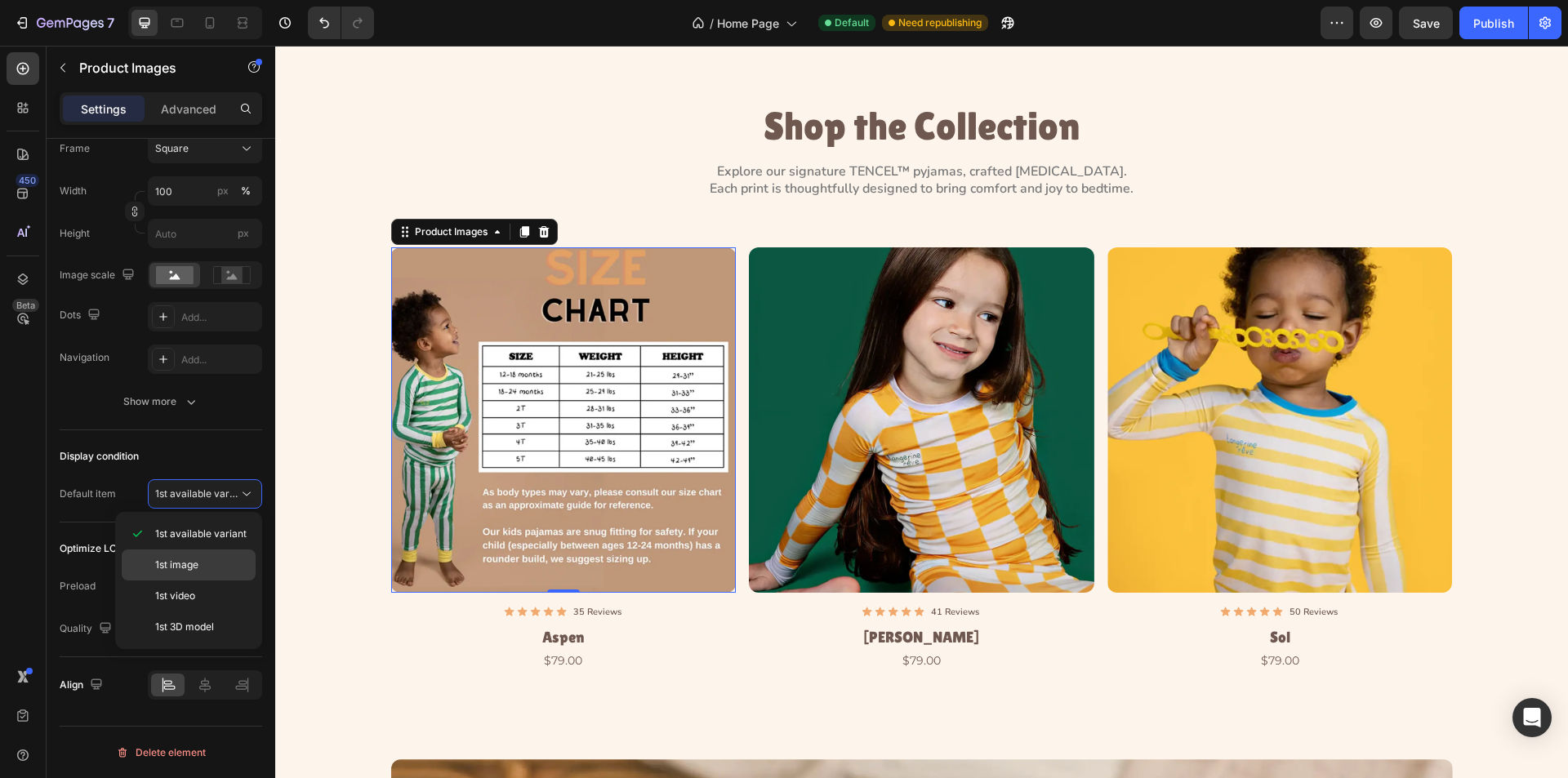
click at [205, 564] on p "1st image" at bounding box center [202, 564] width 93 height 15
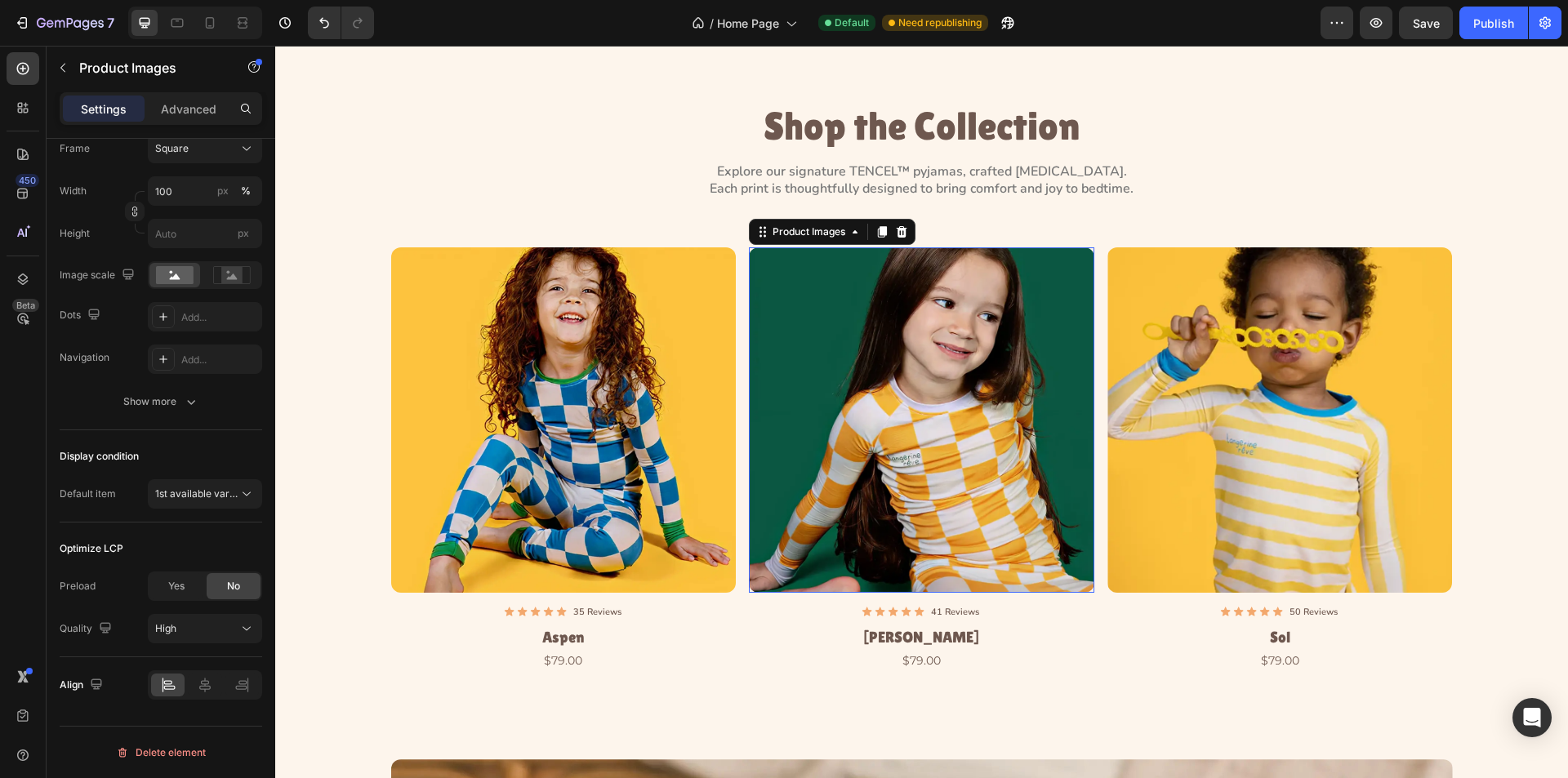
click at [950, 443] on img at bounding box center [922, 420] width 346 height 346
click at [229, 484] on button "1st available variant" at bounding box center [205, 494] width 114 height 29
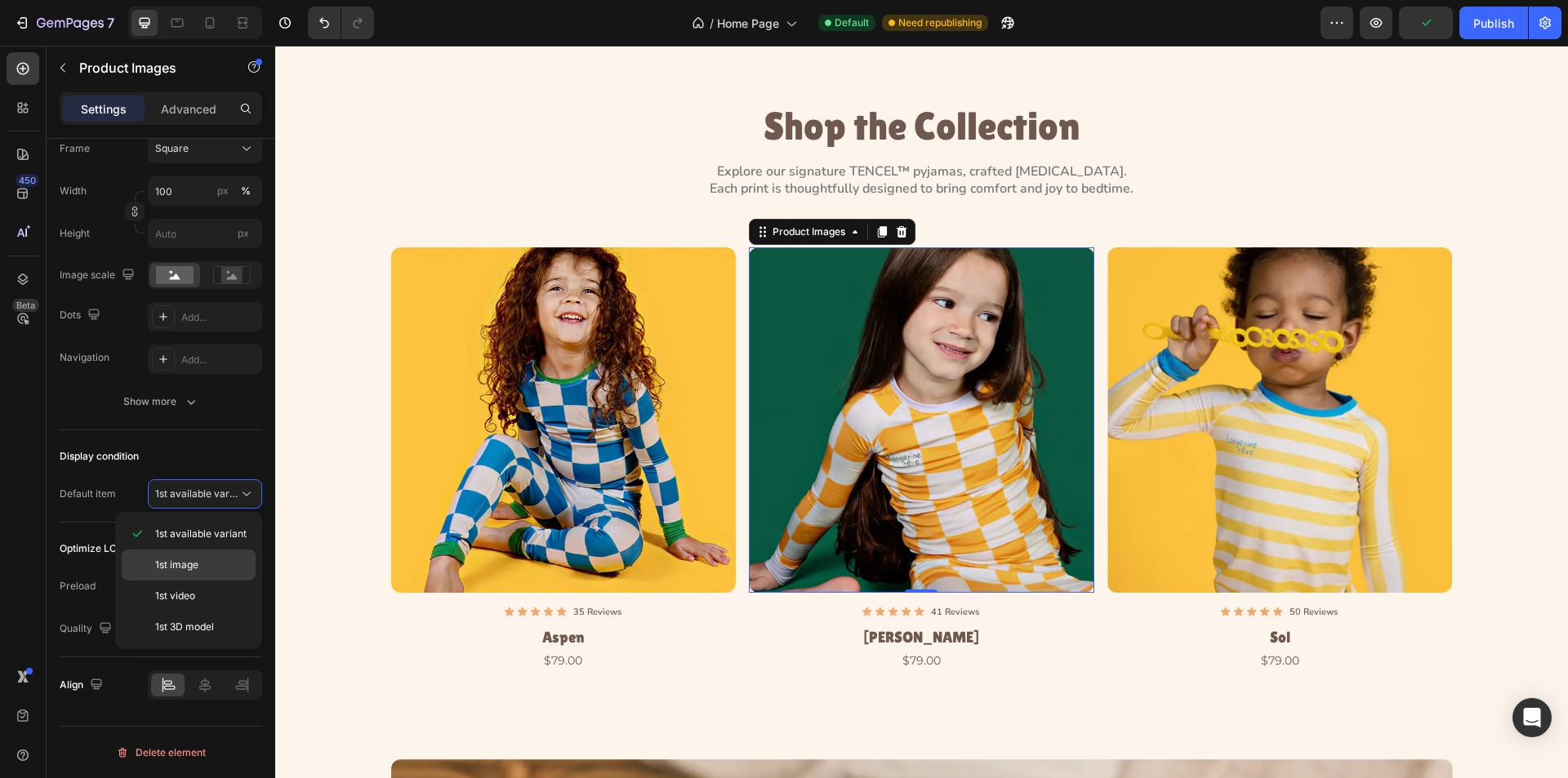
click at [199, 566] on p "1st image" at bounding box center [202, 564] width 93 height 15
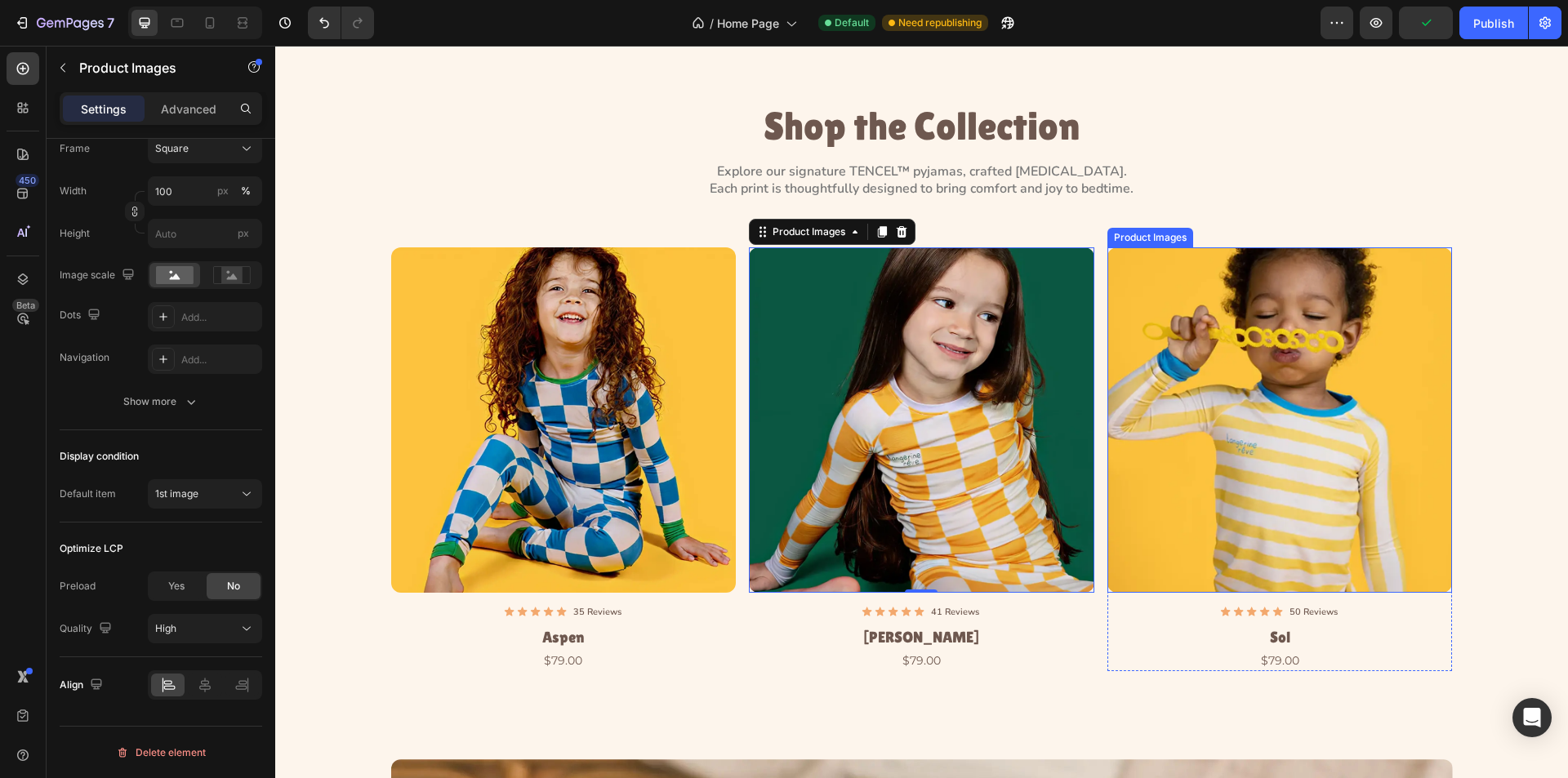
click at [1309, 413] on img at bounding box center [1281, 420] width 346 height 346
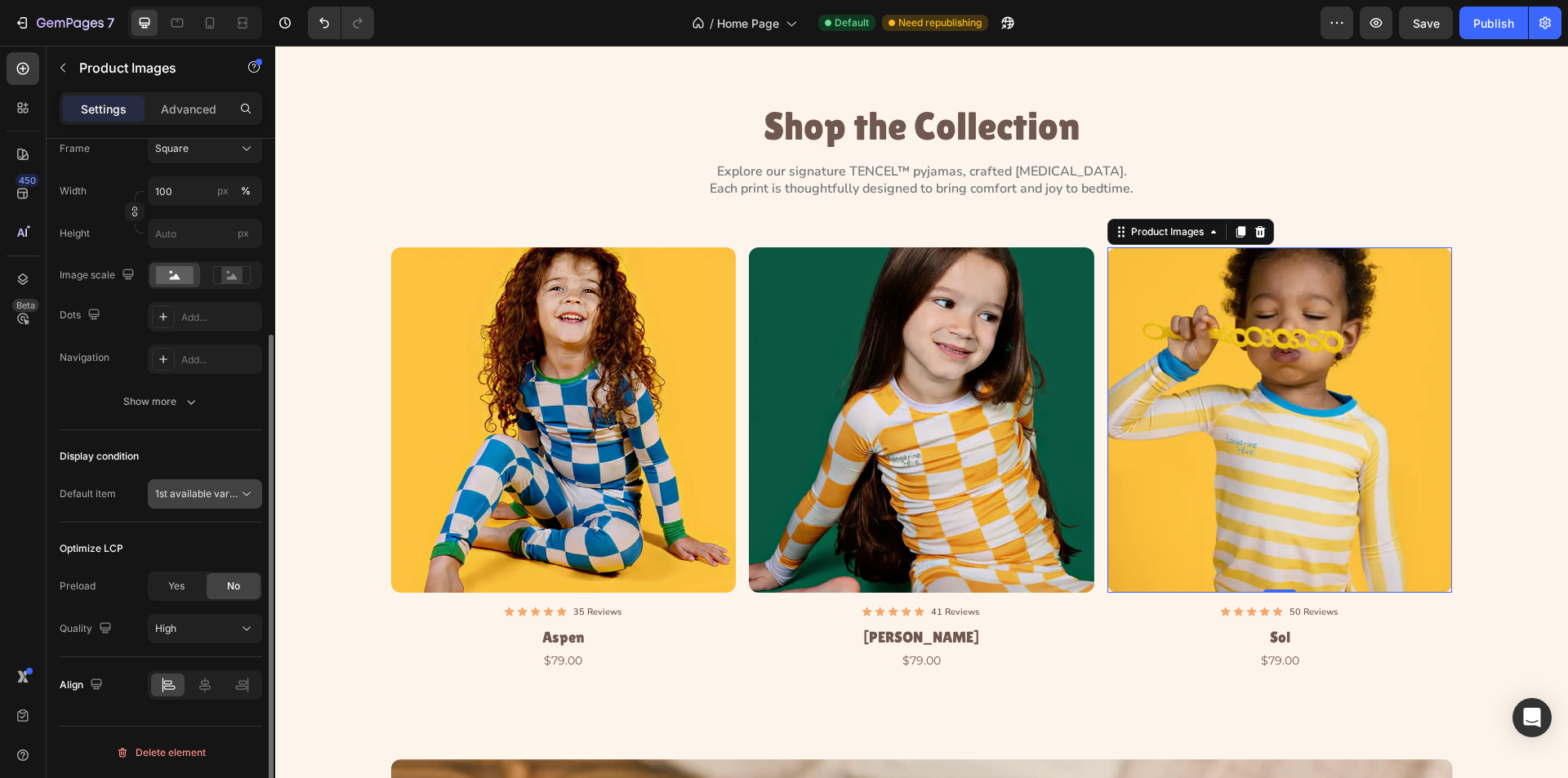
click at [230, 484] on button "1st available variant" at bounding box center [205, 494] width 114 height 29
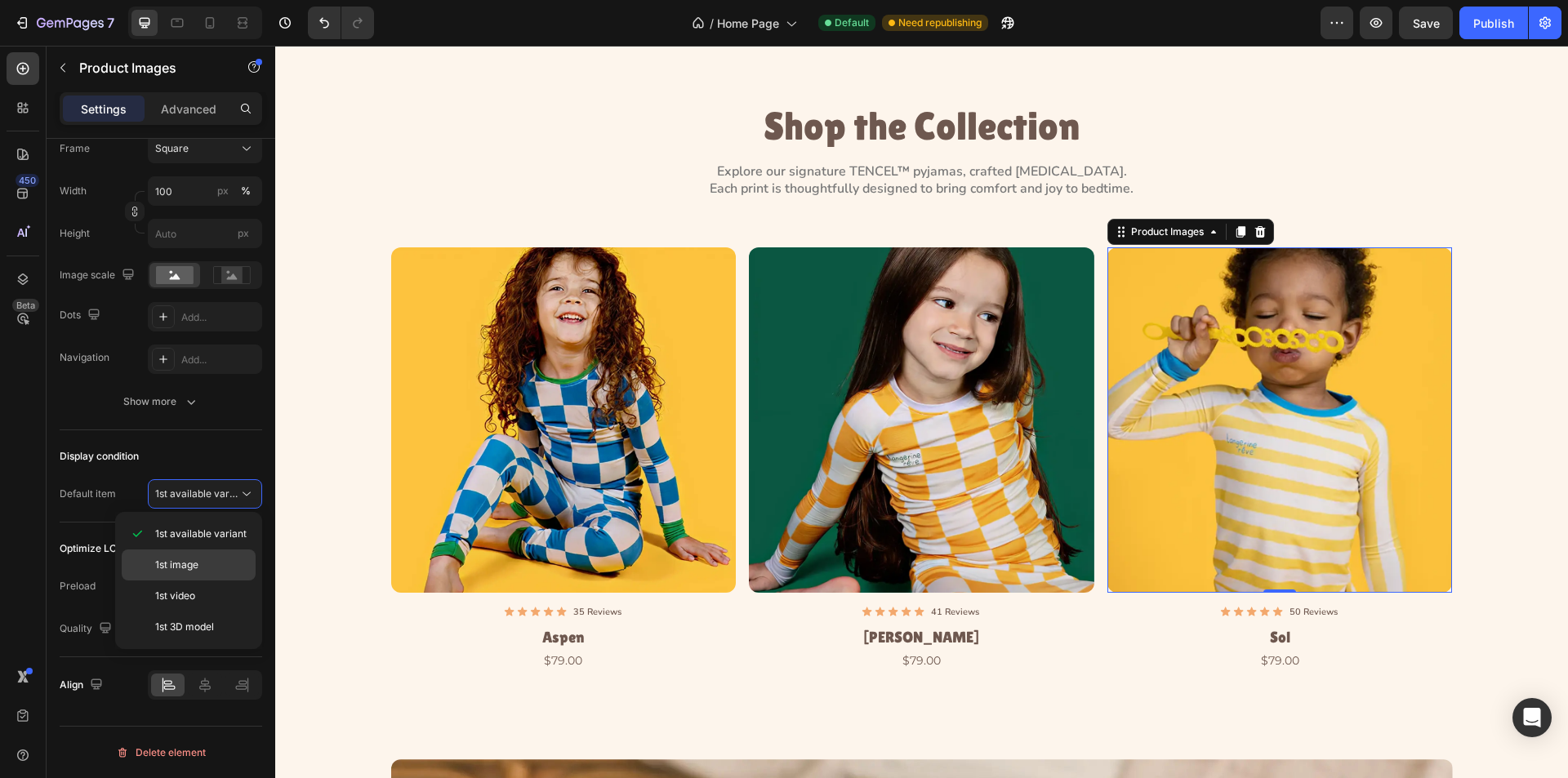
click at [214, 564] on p "1st image" at bounding box center [202, 564] width 93 height 15
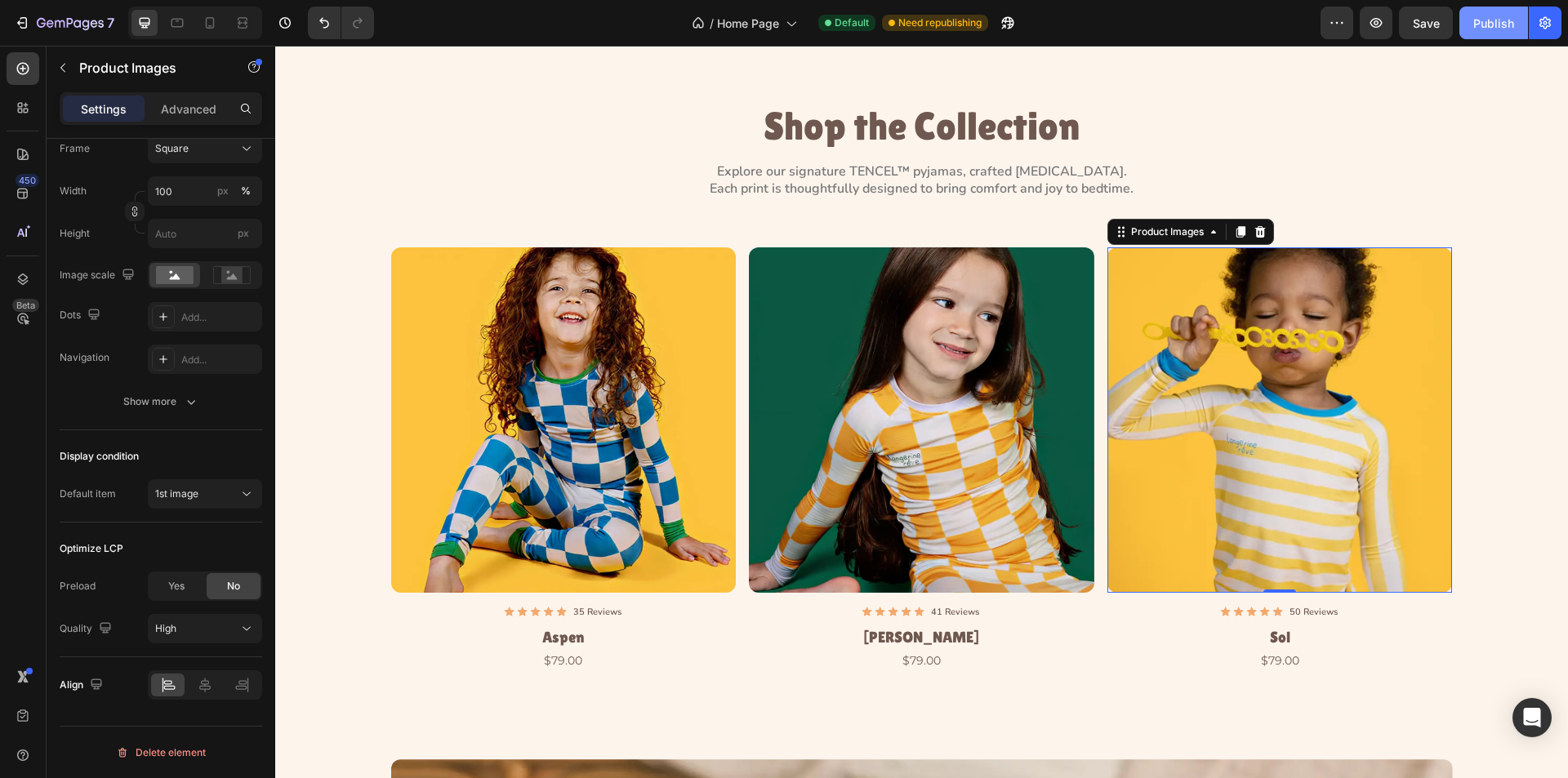
click at [1497, 15] on div "Publish" at bounding box center [1494, 23] width 41 height 17
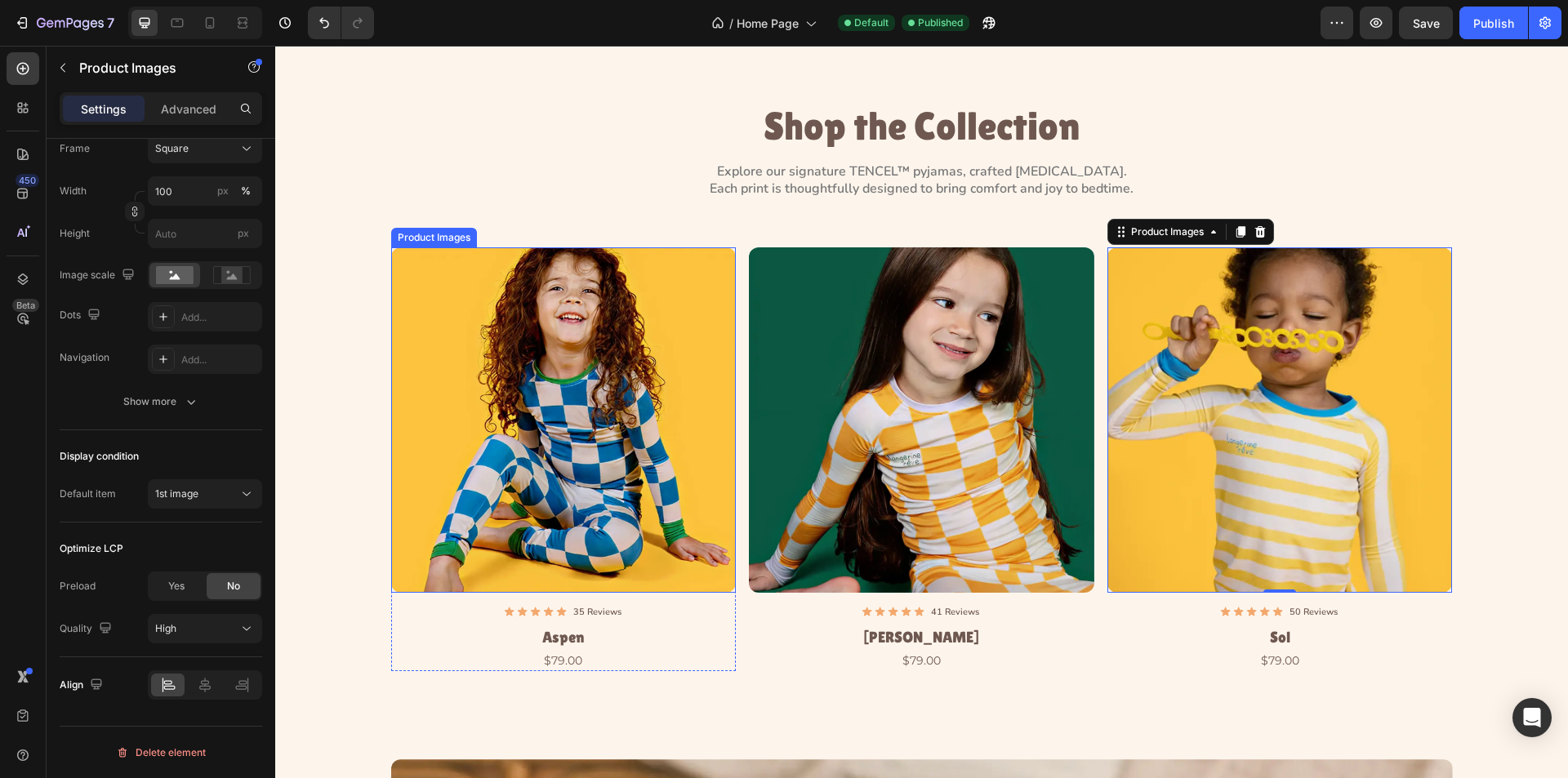
click at [637, 307] on img at bounding box center [564, 420] width 346 height 346
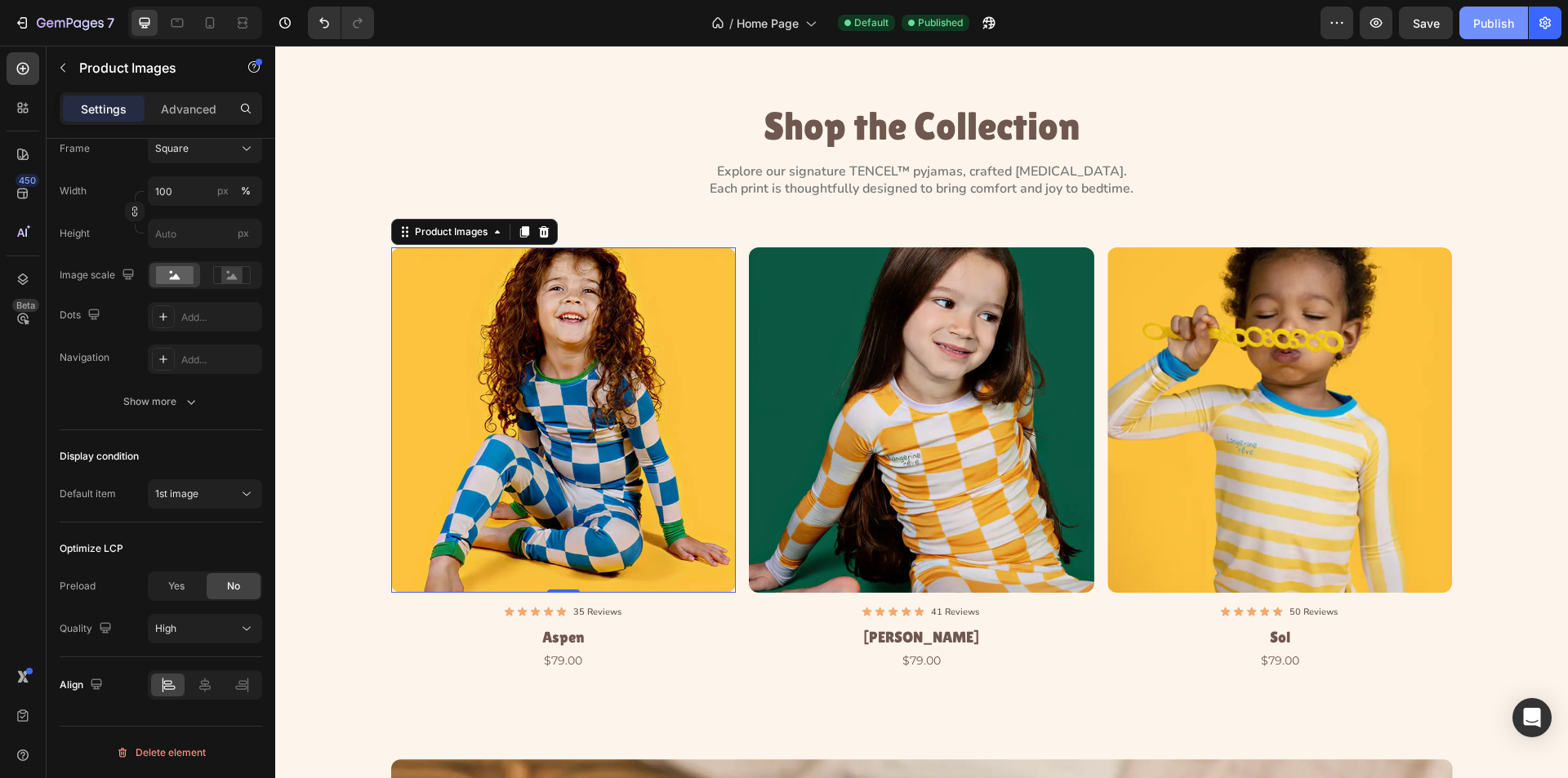
click at [1491, 12] on button "Publish" at bounding box center [1494, 23] width 68 height 33
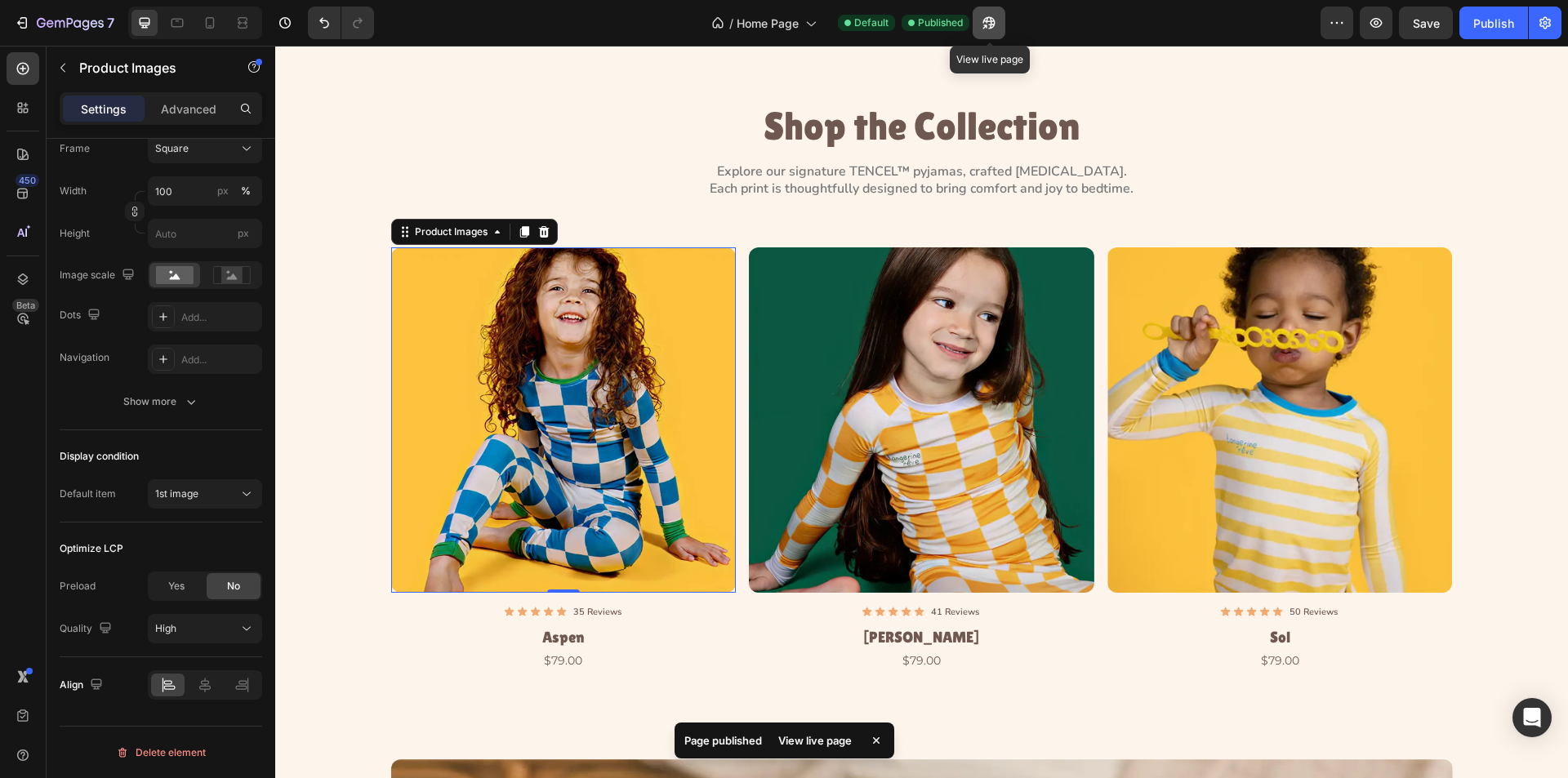
click at [987, 24] on icon "button" at bounding box center [984, 26] width 4 height 4
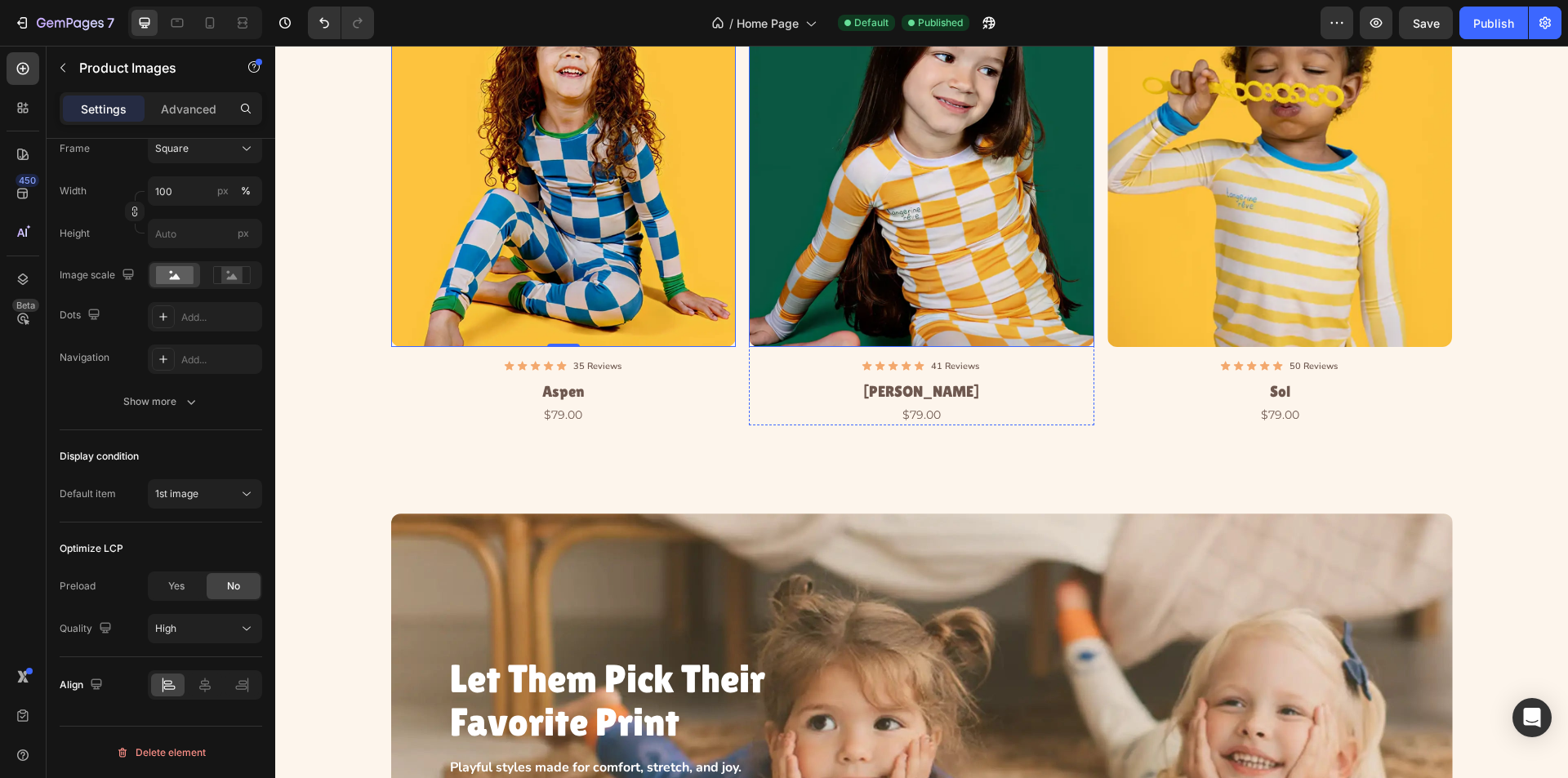
scroll to position [1306, 0]
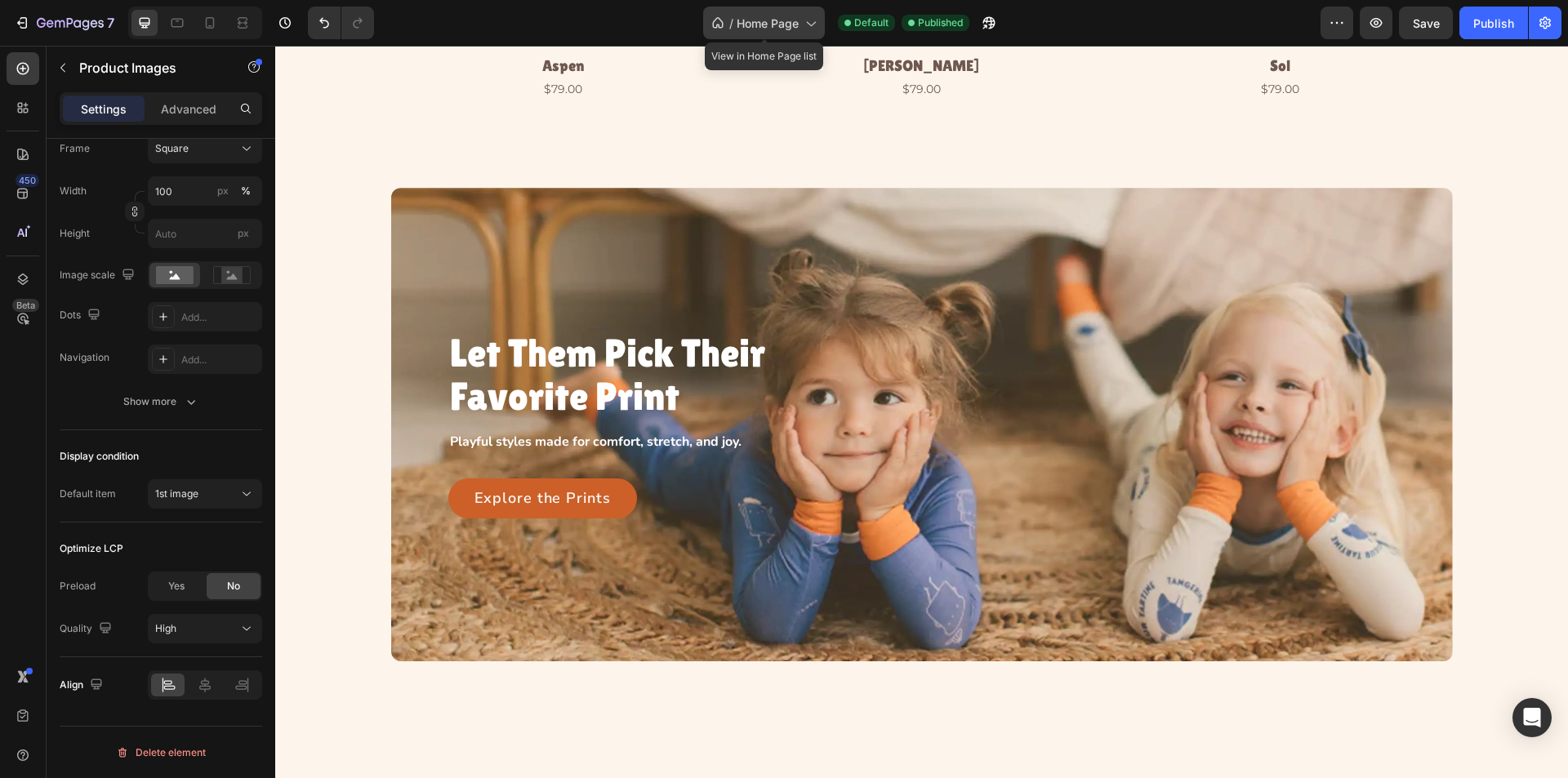
click at [796, 21] on span "Home Page" at bounding box center [768, 23] width 62 height 17
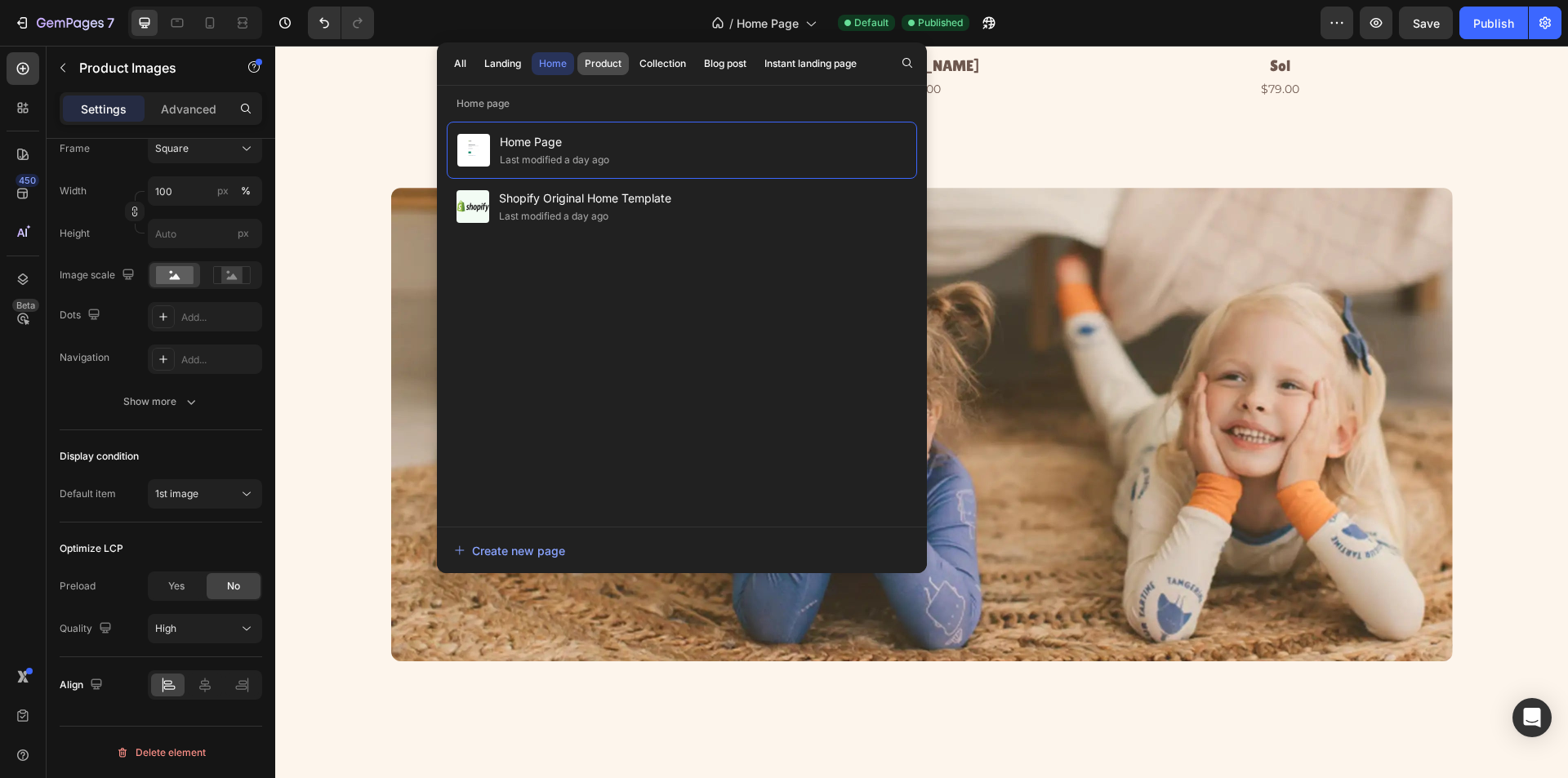
click at [594, 61] on div "Product" at bounding box center [603, 63] width 37 height 15
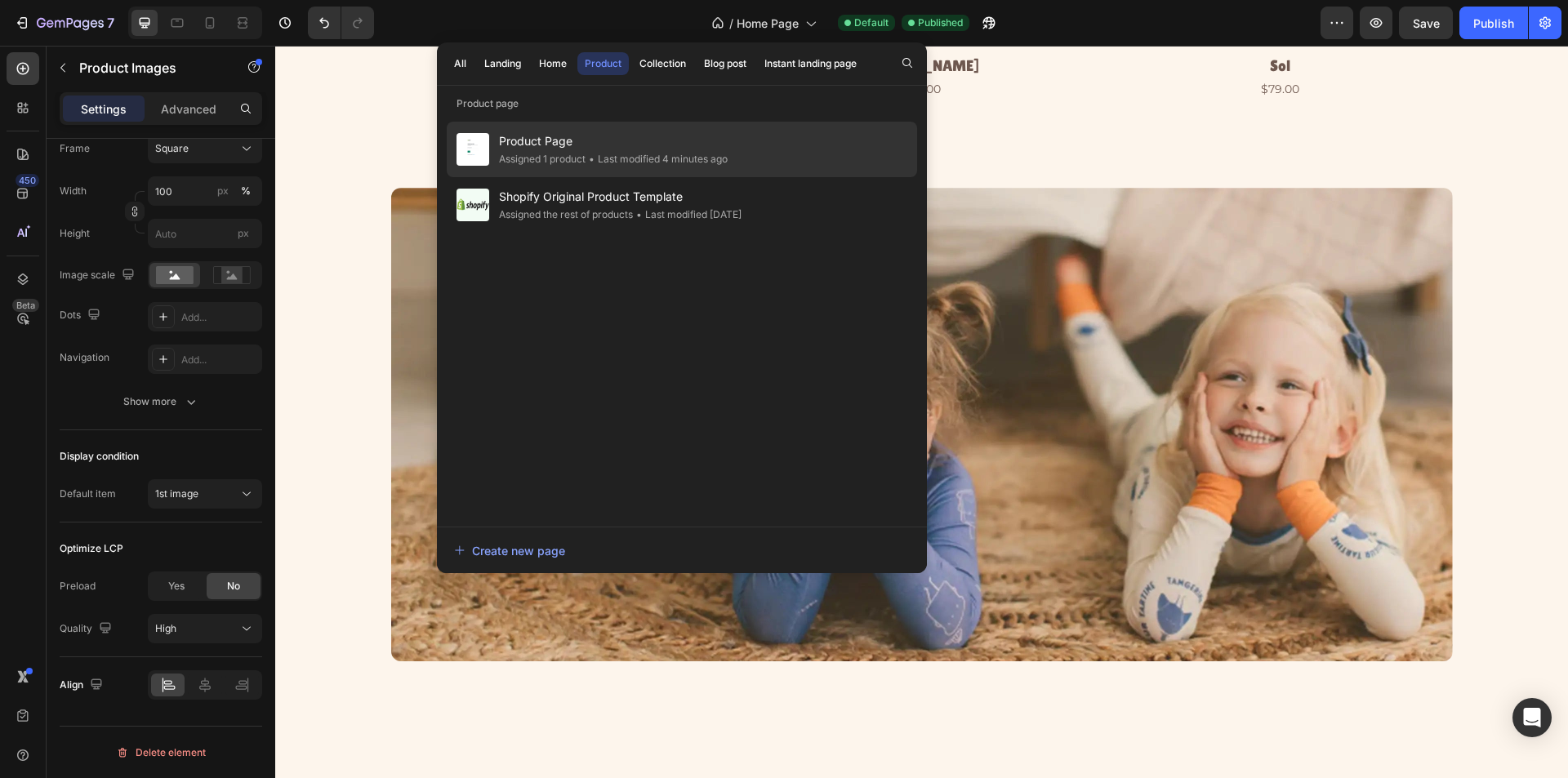
click at [595, 159] on span "•" at bounding box center [592, 159] width 6 height 12
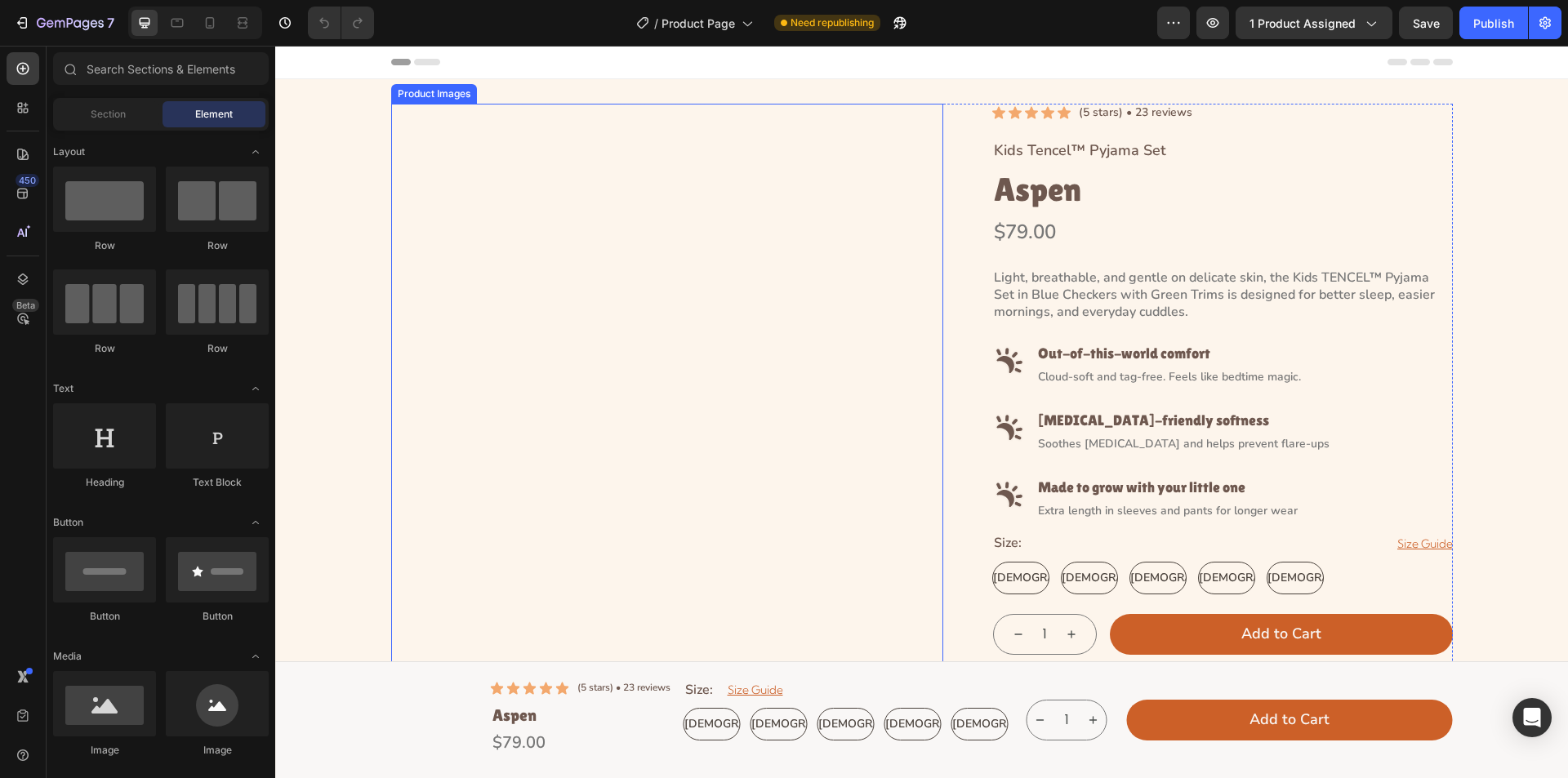
radio input "false"
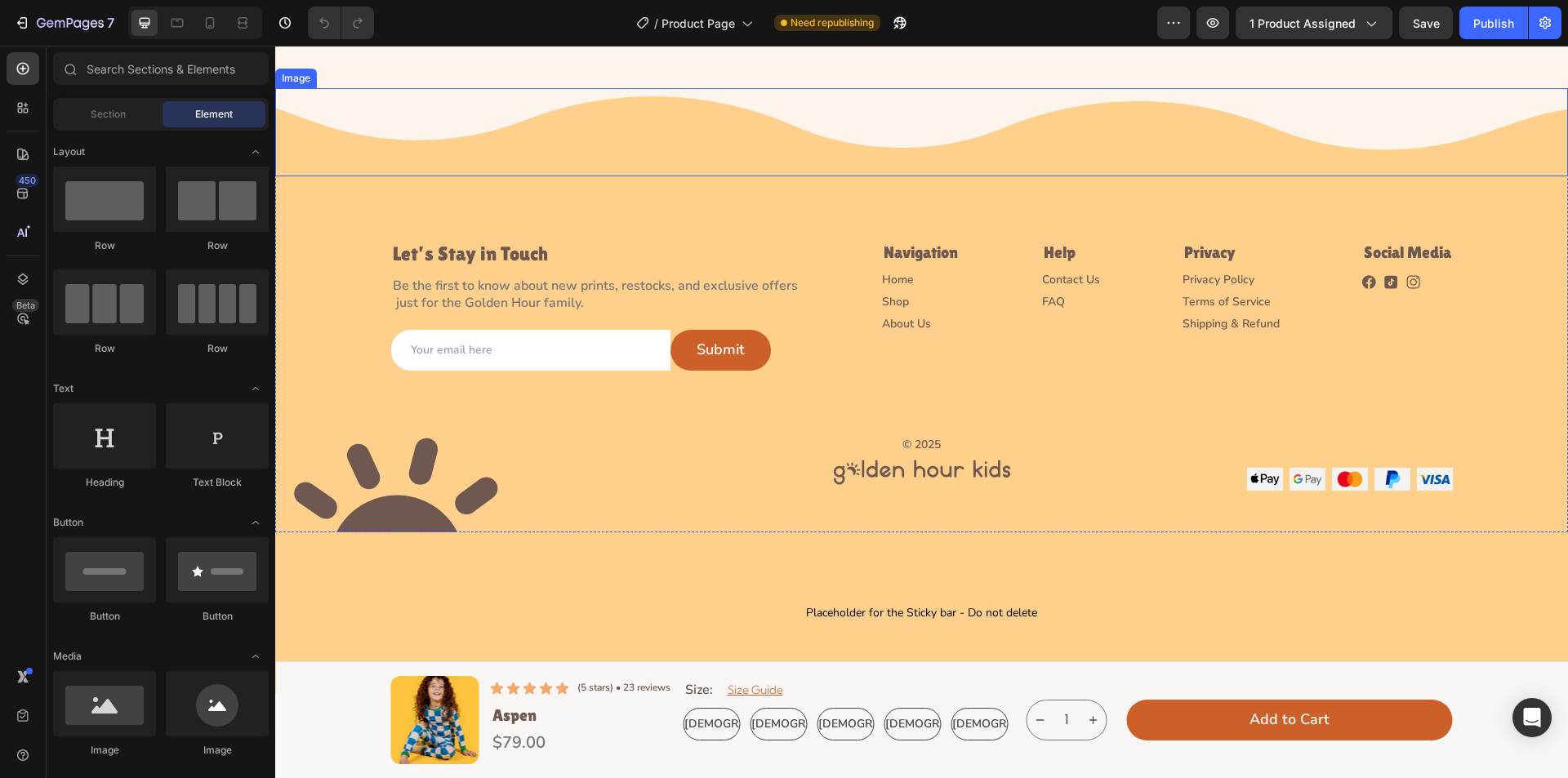
scroll to position [4362, 0]
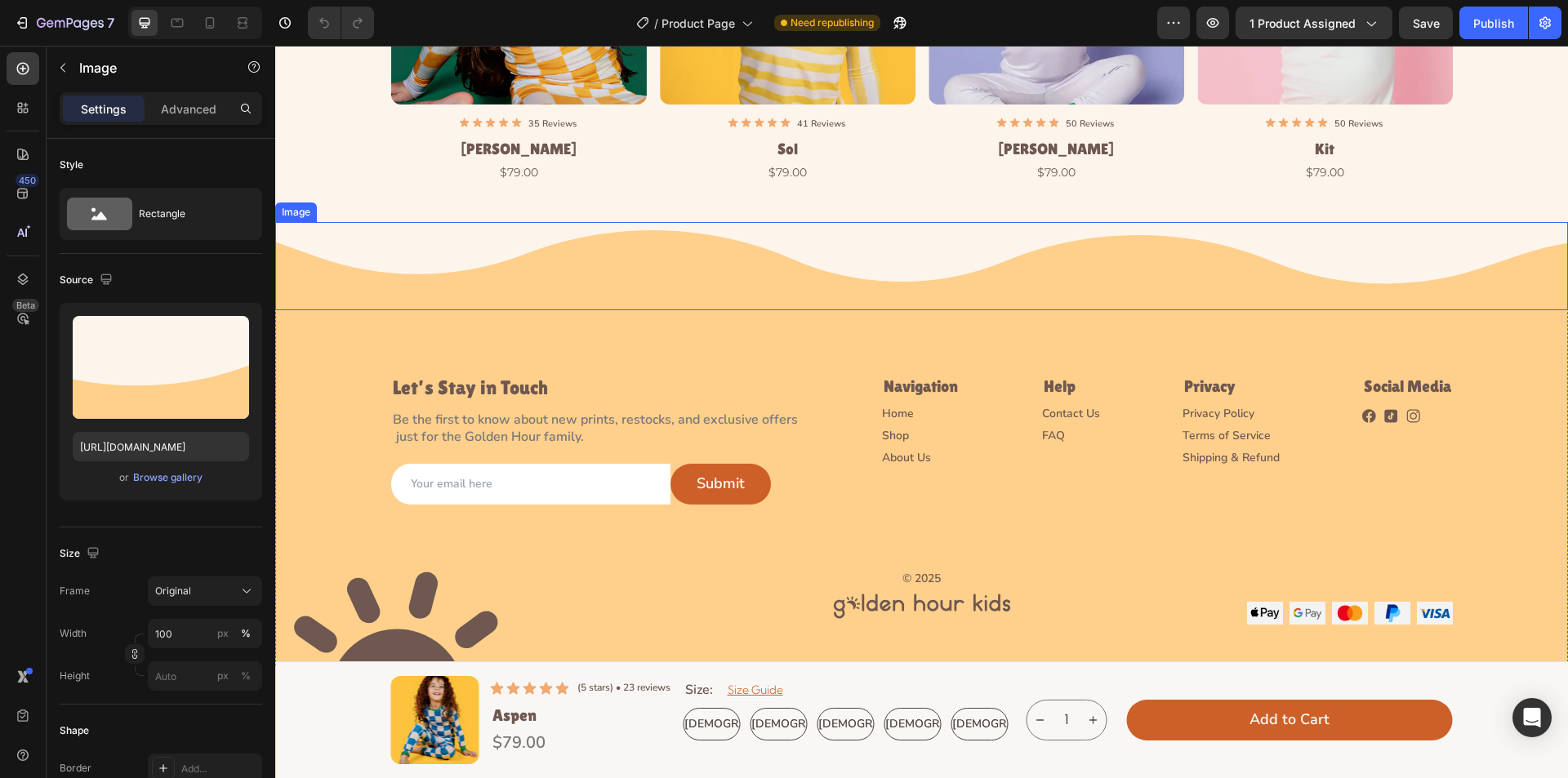
click at [882, 234] on img at bounding box center [921, 266] width 1293 height 88
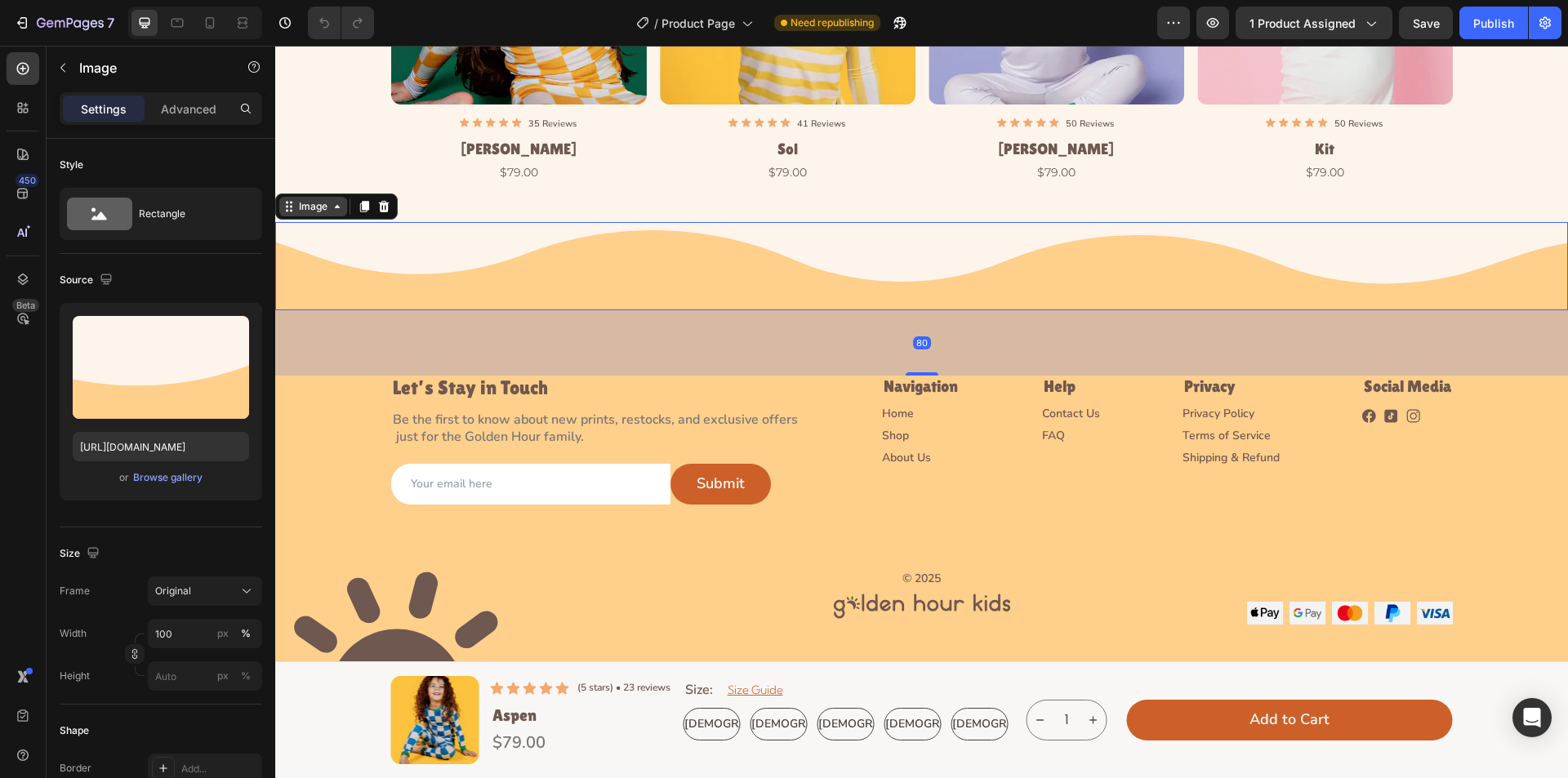
click at [311, 208] on div "Image" at bounding box center [313, 206] width 35 height 15
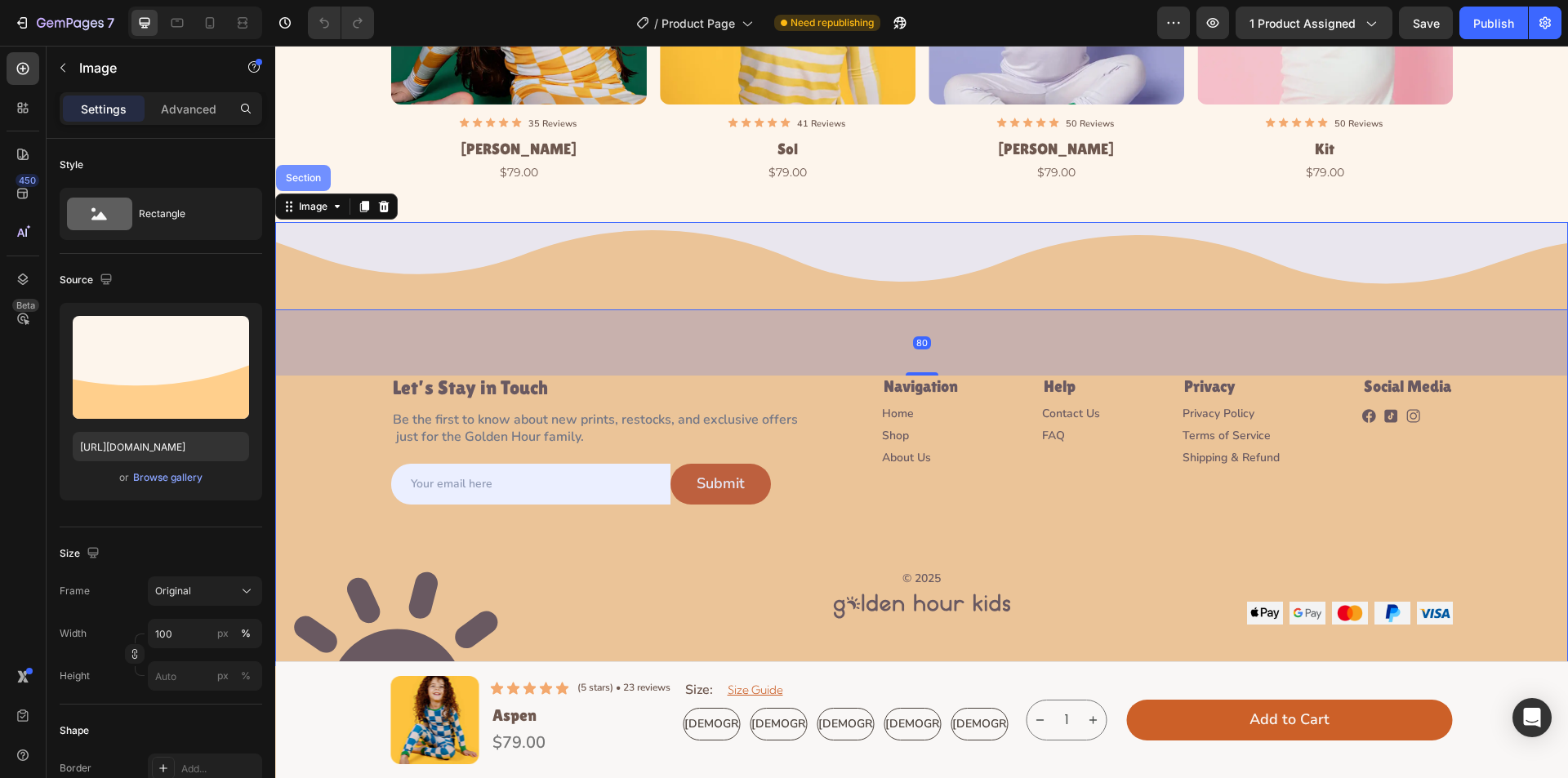
click at [312, 182] on div "Section" at bounding box center [304, 177] width 42 height 10
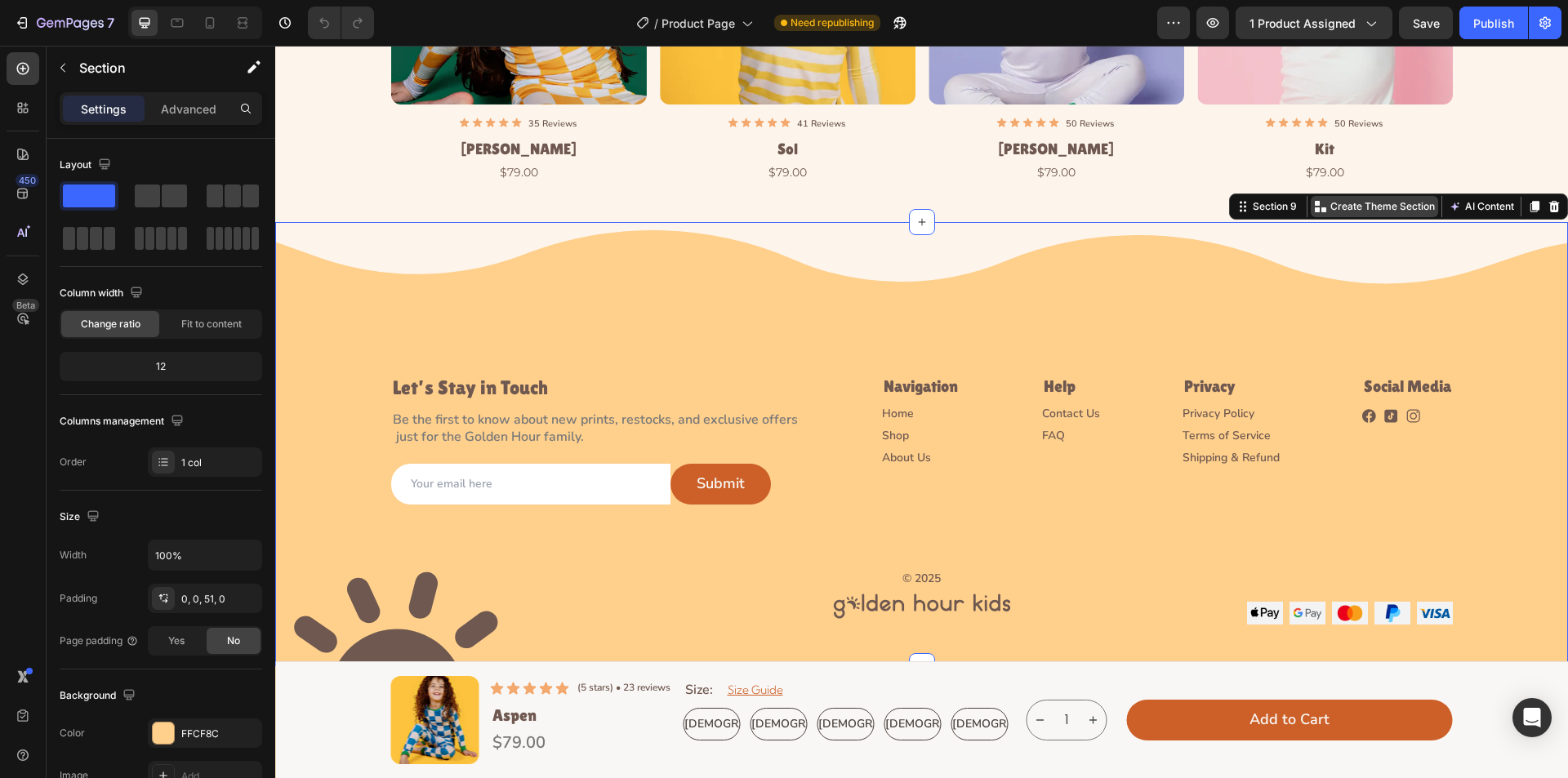
click at [1347, 214] on p "Create Theme Section" at bounding box center [1383, 206] width 105 height 15
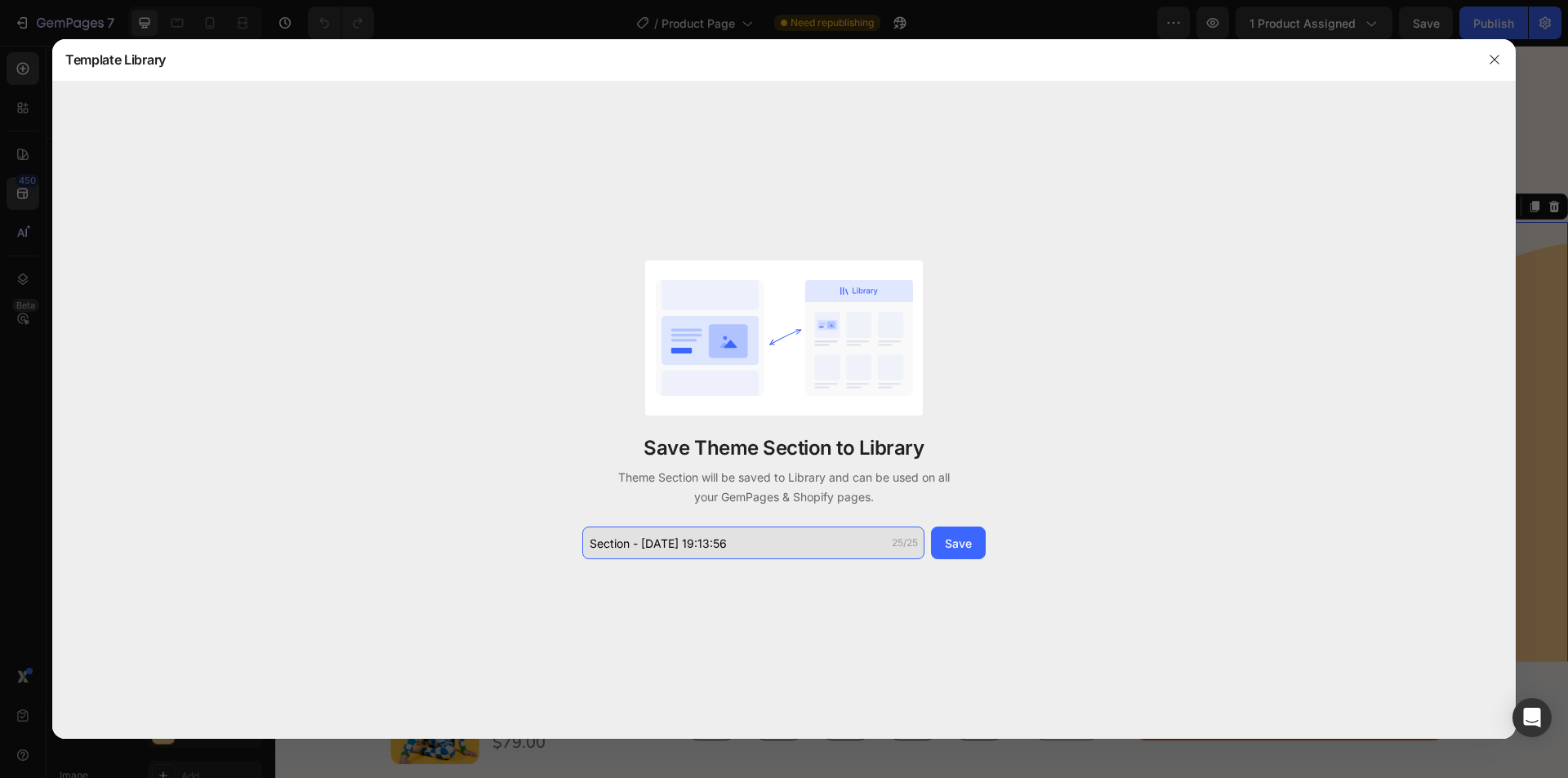
click at [922, 113] on input "Section - [DATE] 19:13:56" at bounding box center [1050, 104] width 256 height 21
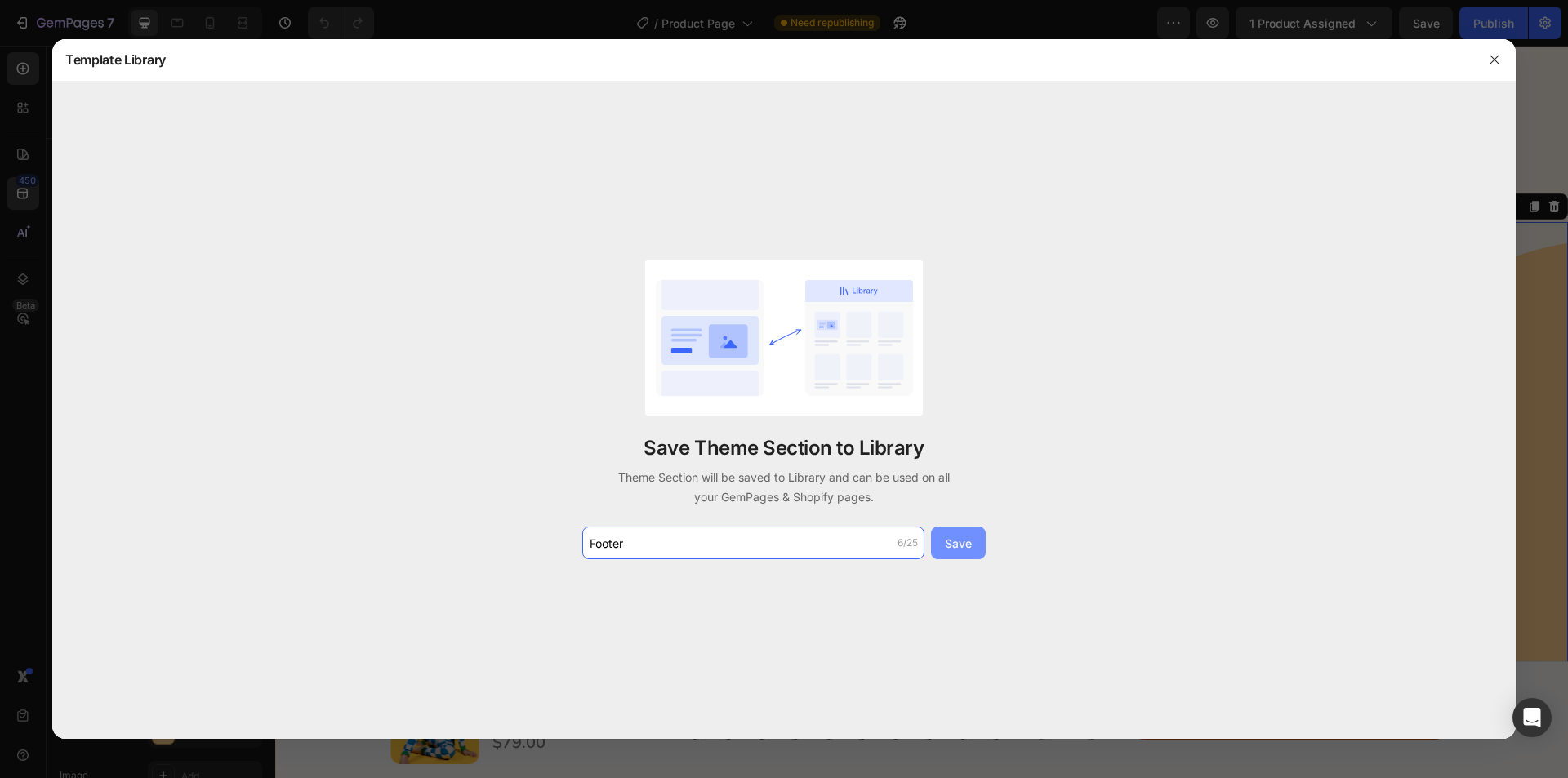
type input "Footer"
click at [938, 551] on button "Save" at bounding box center [958, 543] width 54 height 33
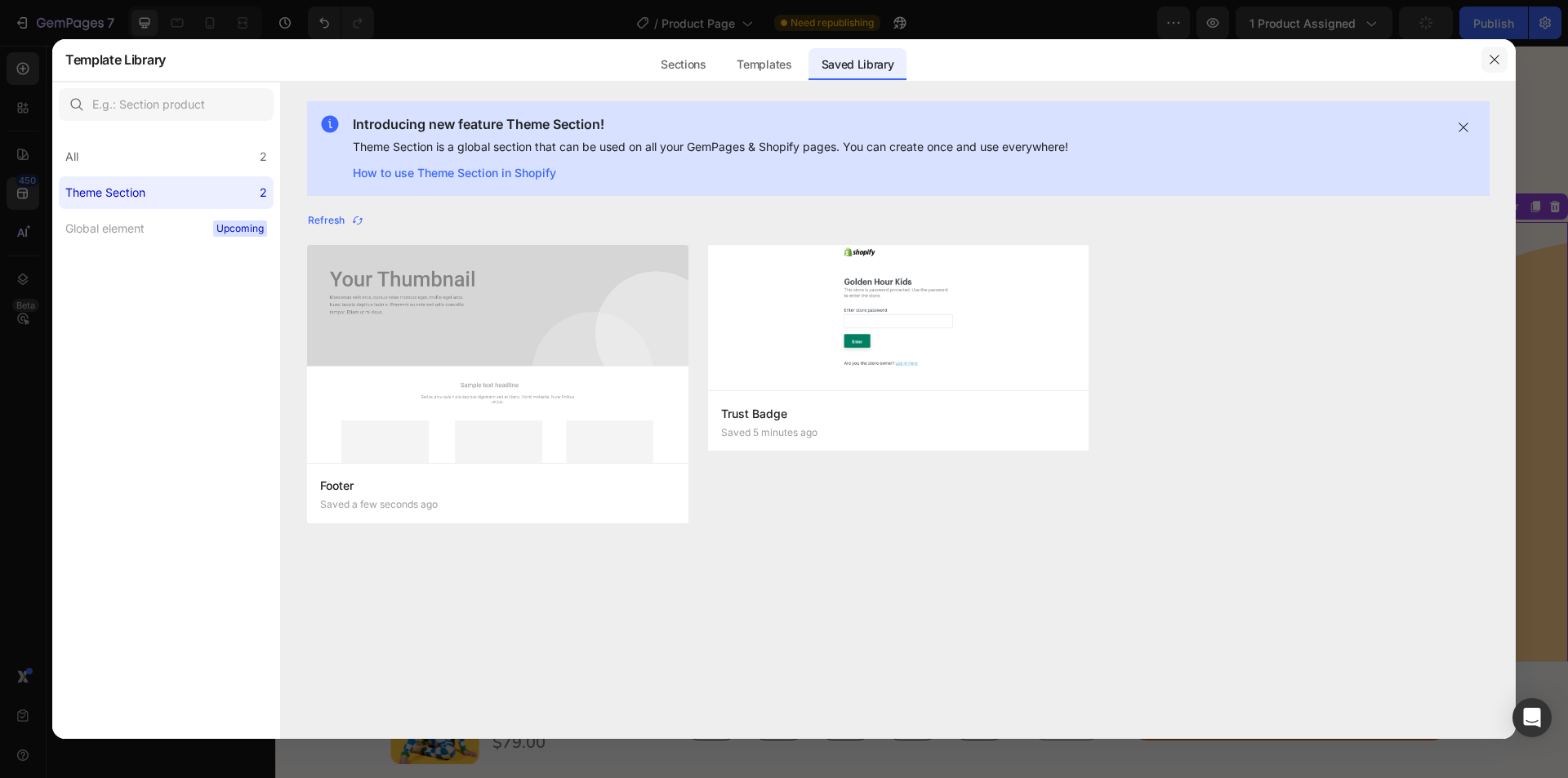
click at [1502, 61] on button "button" at bounding box center [1494, 60] width 26 height 26
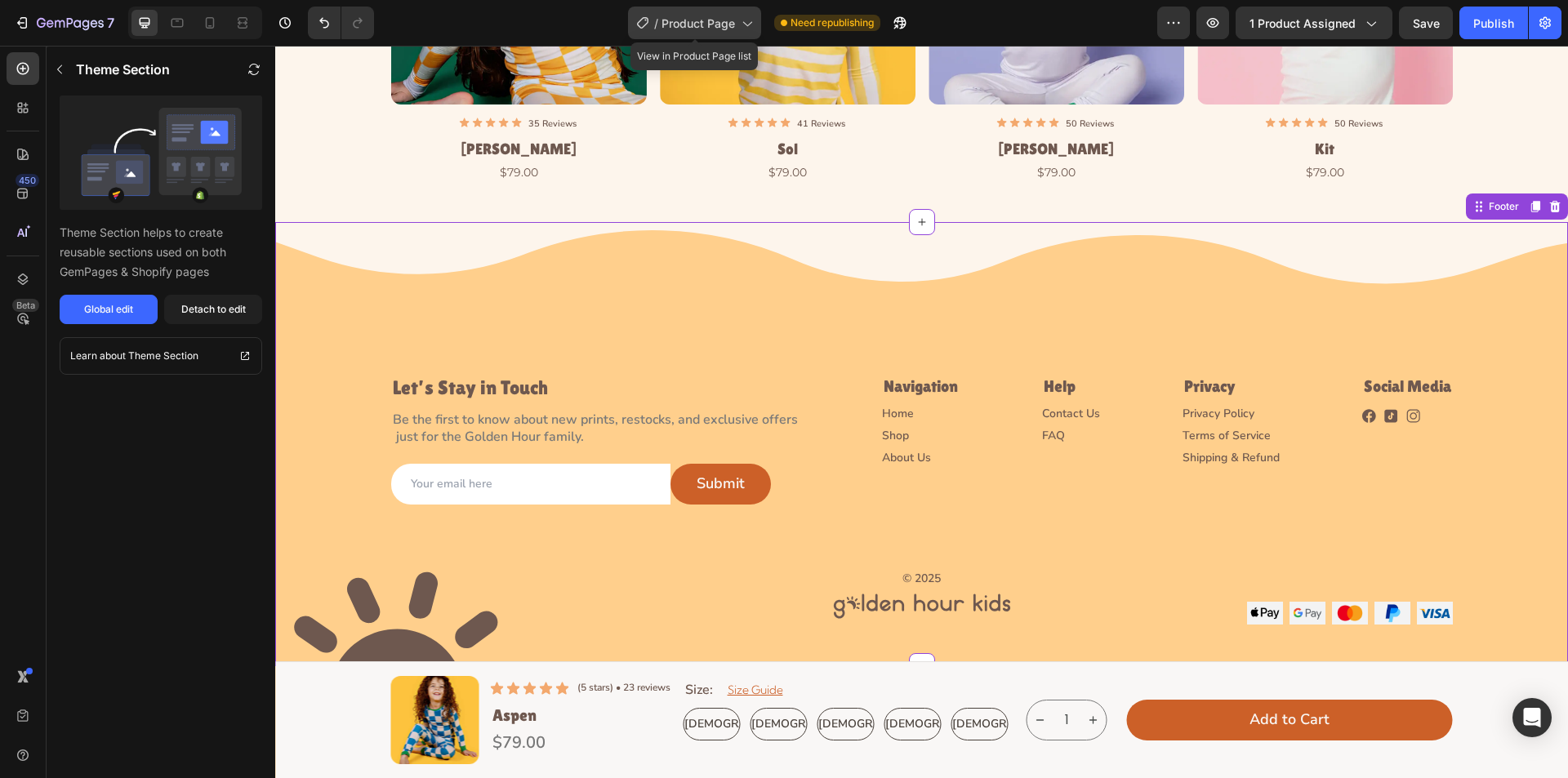
click at [741, 18] on icon at bounding box center [746, 22] width 16 height 16
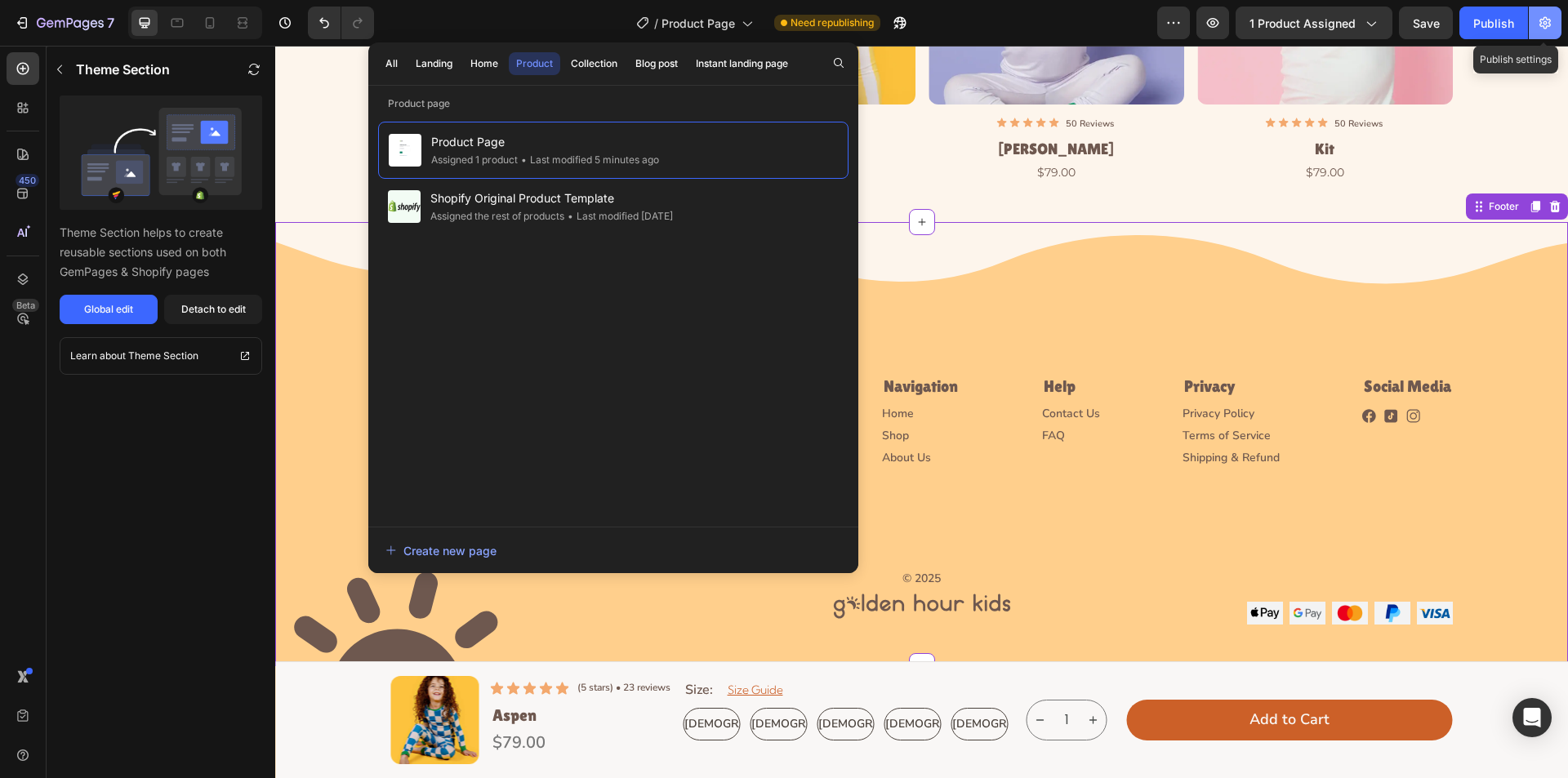
click at [1552, 25] on icon "button" at bounding box center [1545, 22] width 16 height 16
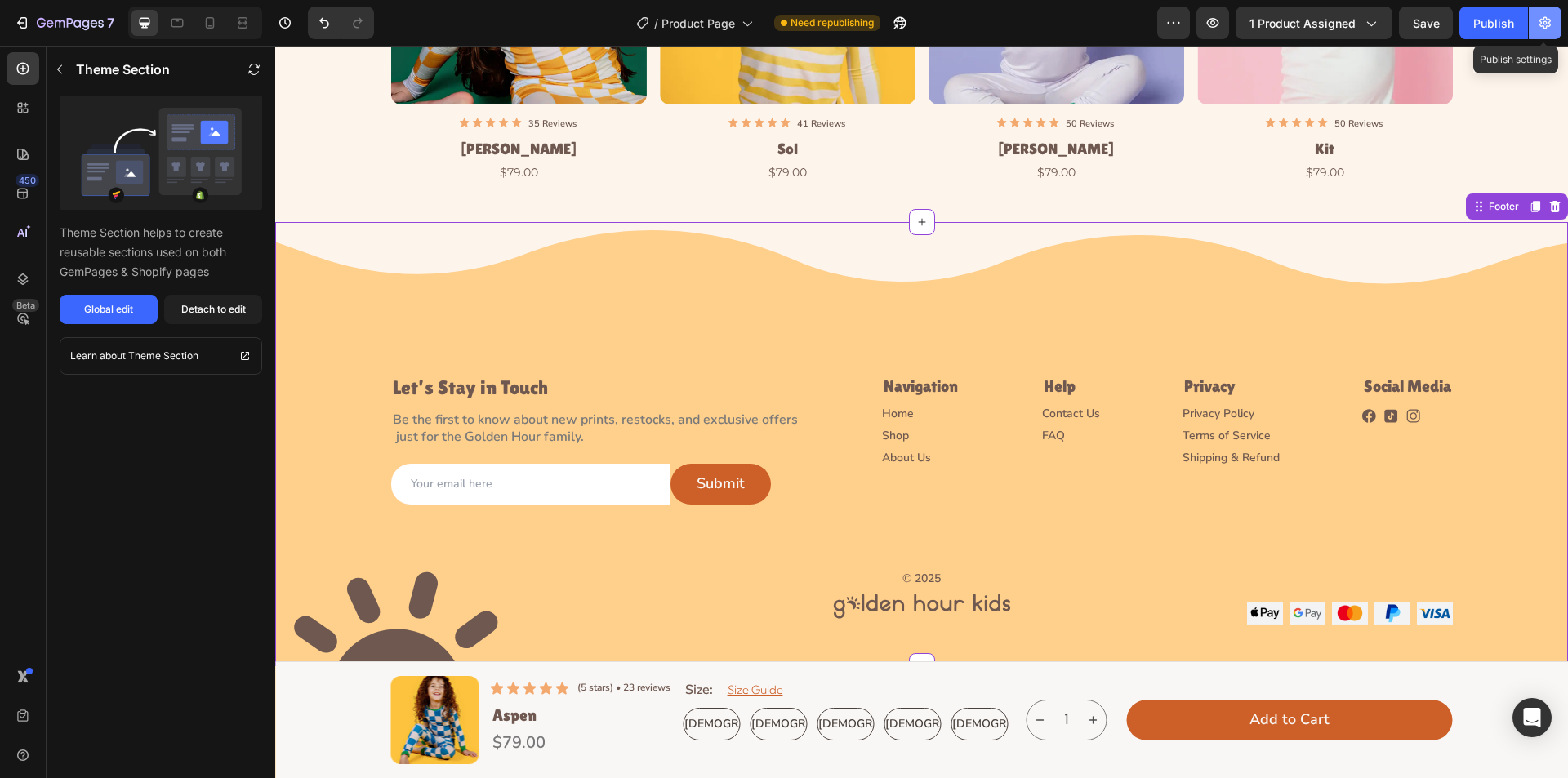
click at [1549, 0] on body "7 Version history / Product Page Need republishing Preview 1 product assigned S…" at bounding box center [784, 0] width 1568 height 0
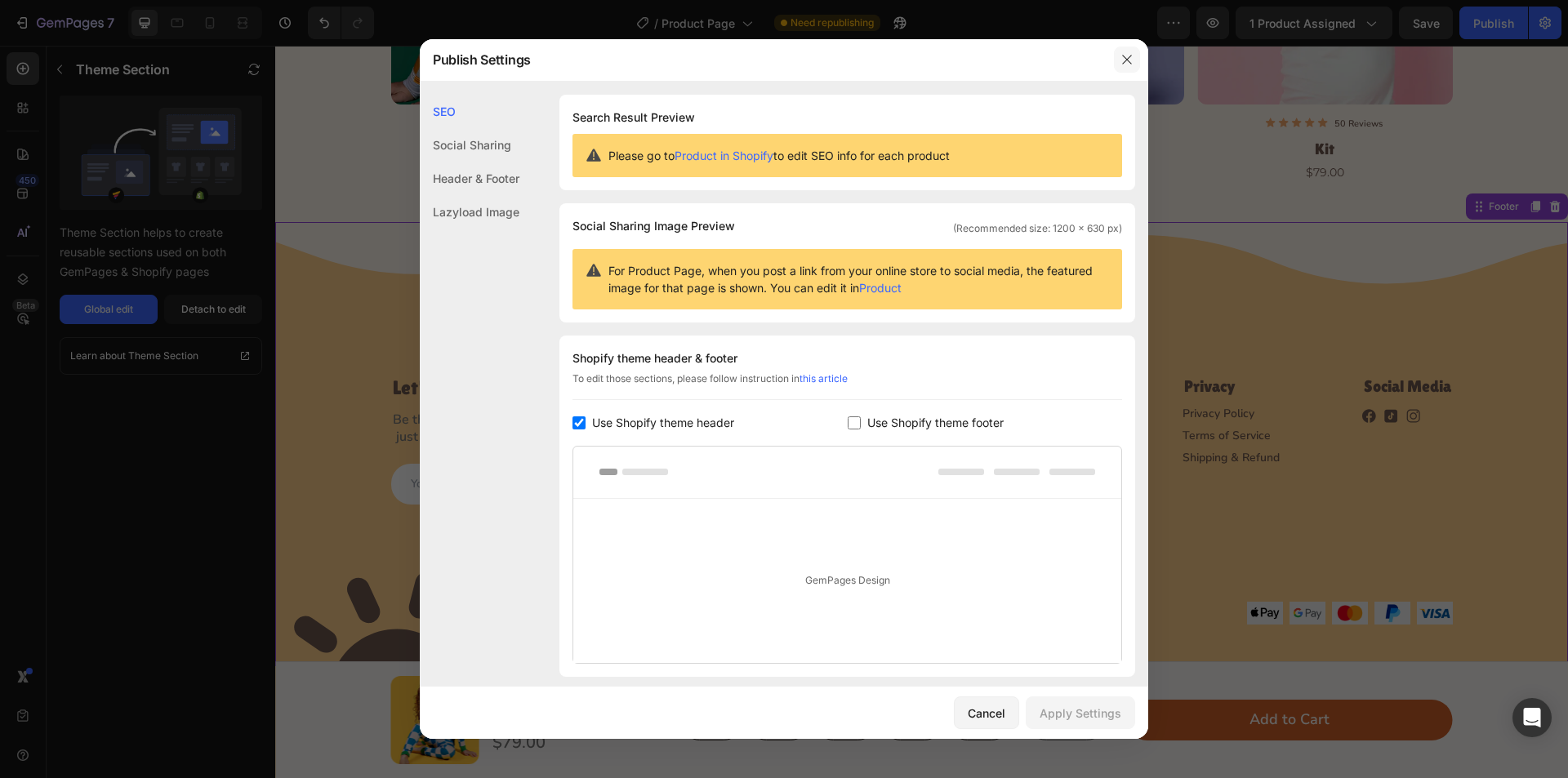
click at [1117, 65] on button "button" at bounding box center [1127, 60] width 26 height 26
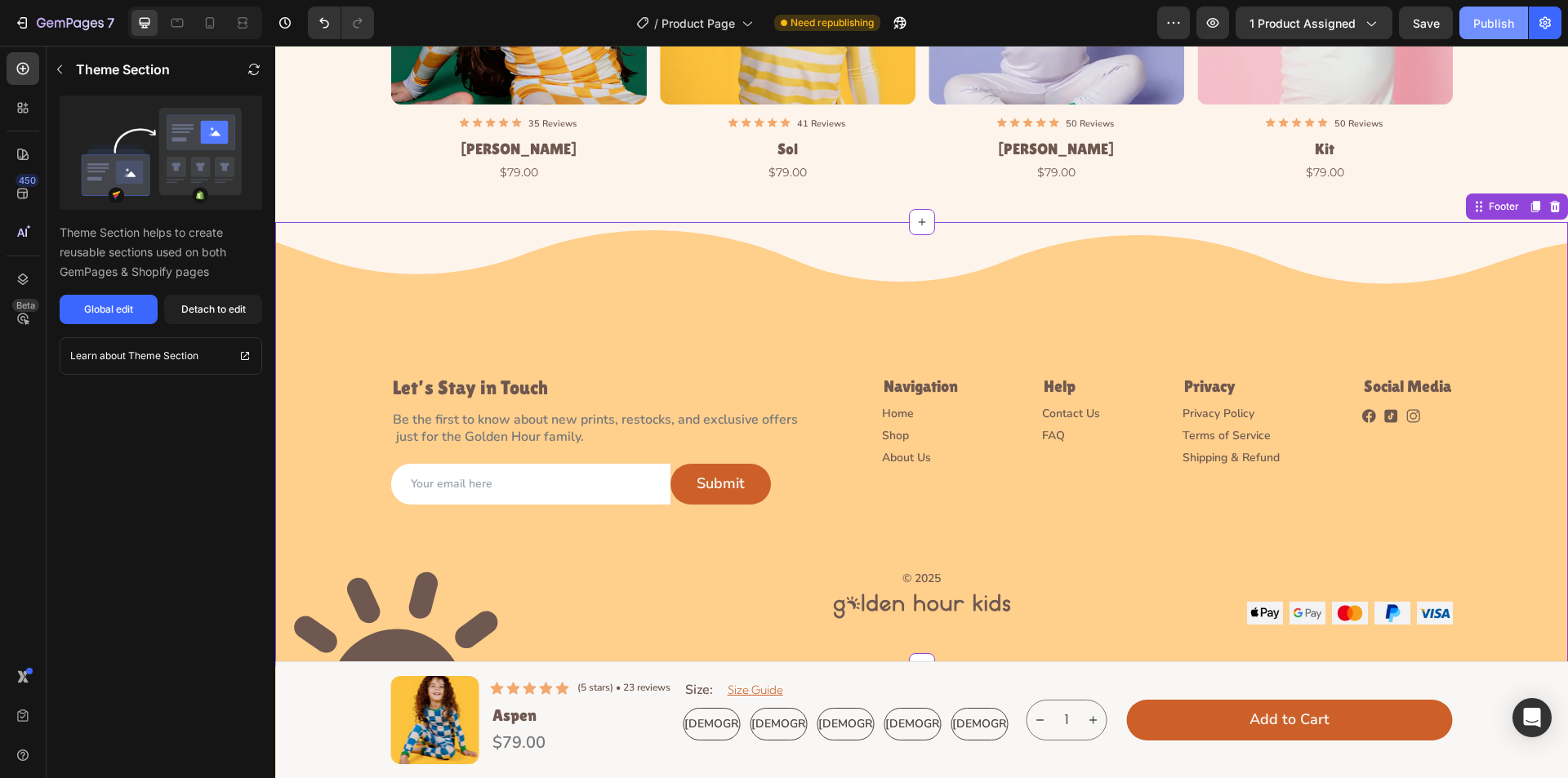
click at [1489, 15] on div "Publish" at bounding box center [1494, 23] width 41 height 17
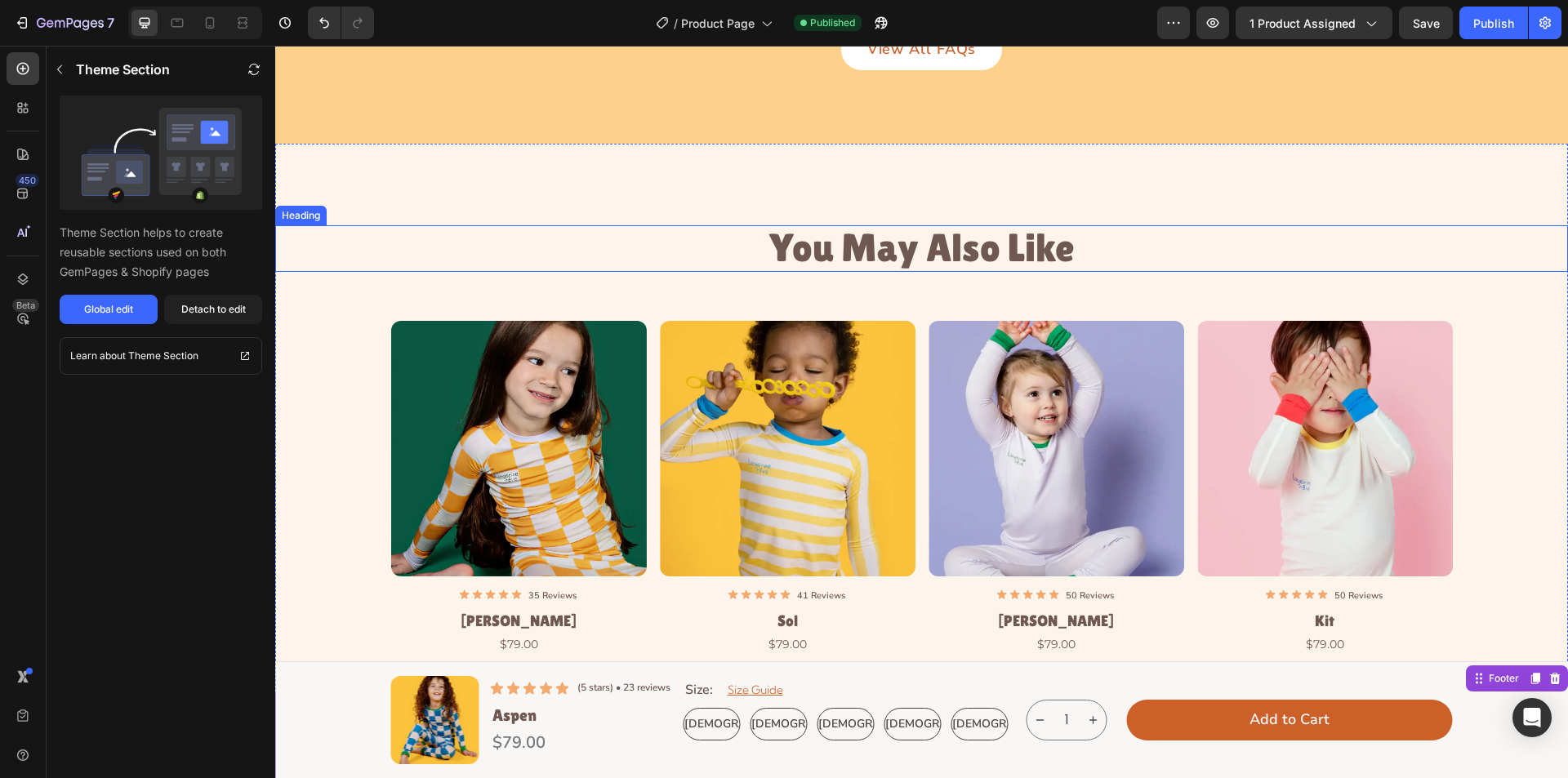
scroll to position [3873, 0]
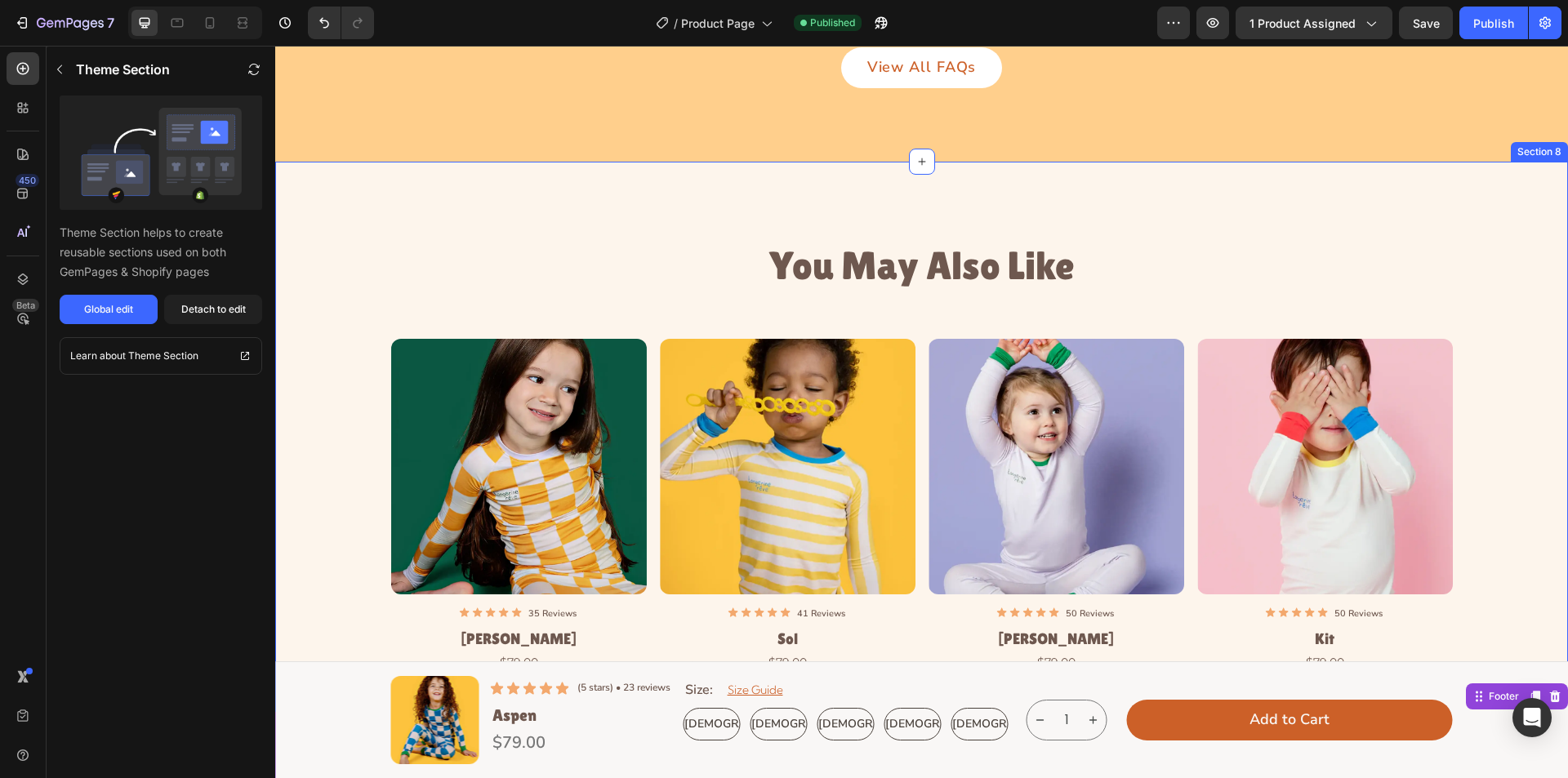
click at [1325, 207] on div "You May Also Like Heading Product Images Icon Icon Icon Icon Icon Icon List 35 …" at bounding box center [921, 437] width 1293 height 551
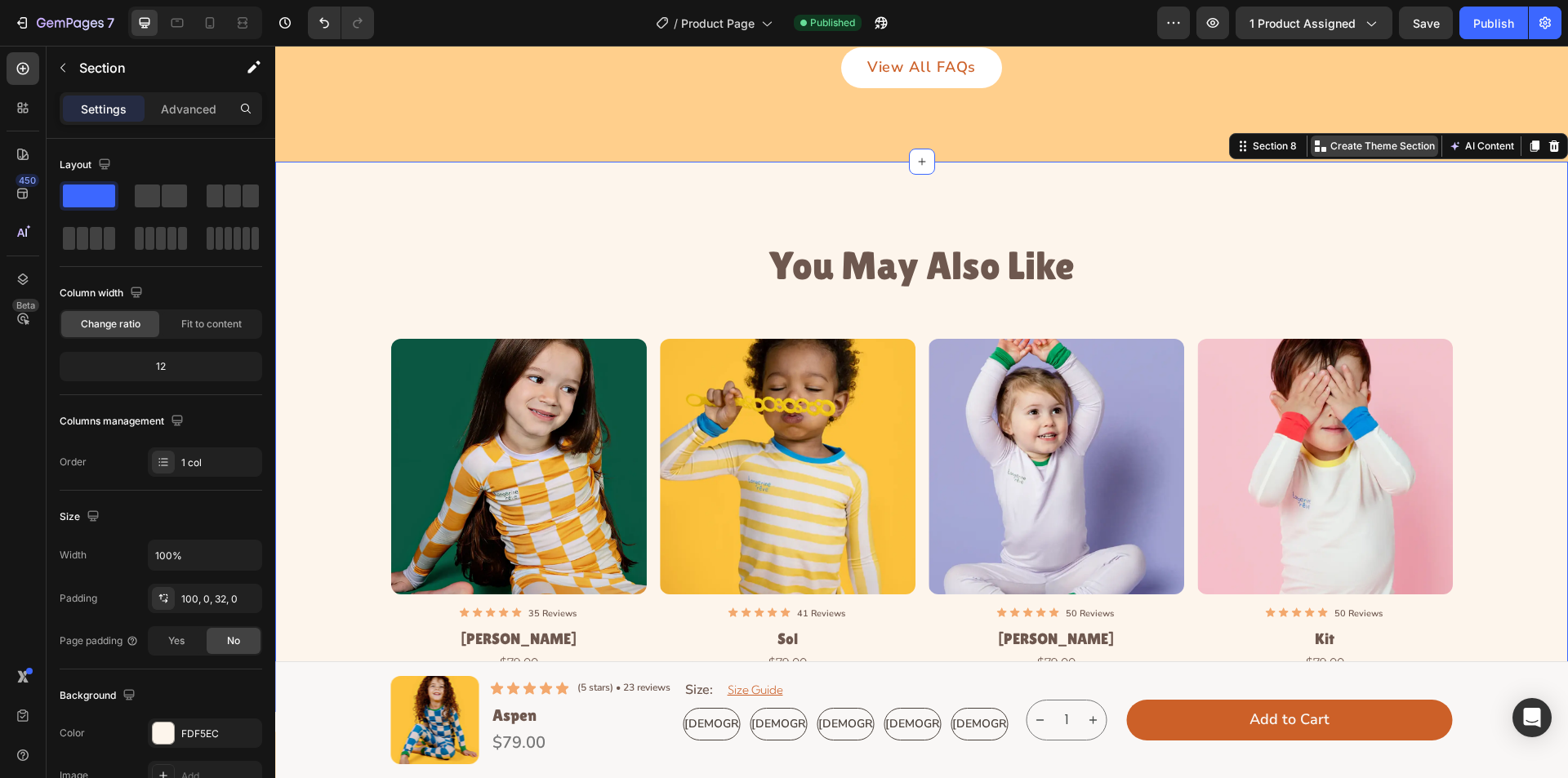
click at [1379, 146] on p "Create Theme Section" at bounding box center [1383, 146] width 105 height 15
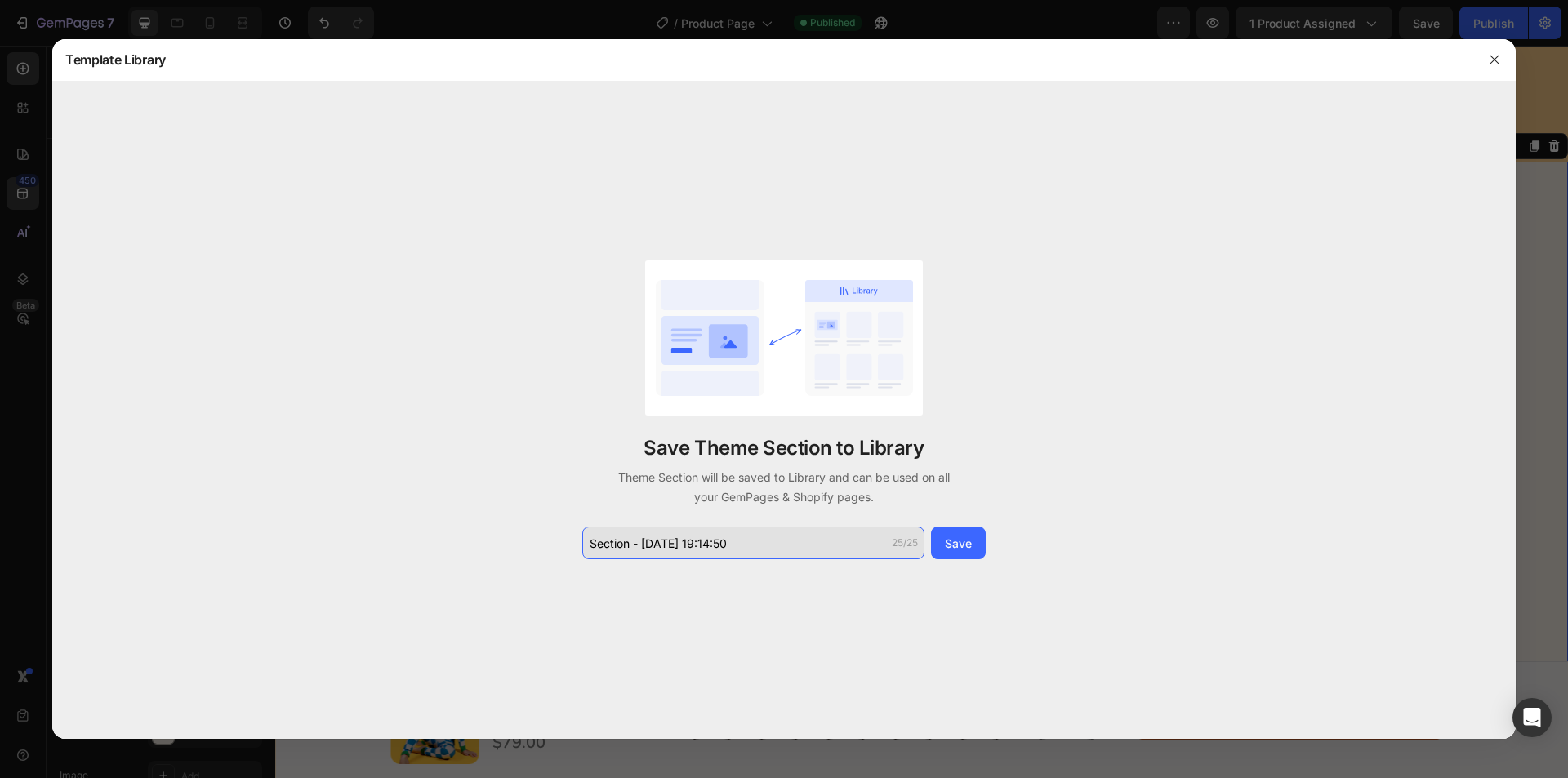
click at [746, 539] on input "Section - [DATE] 19:14:50" at bounding box center [753, 543] width 342 height 33
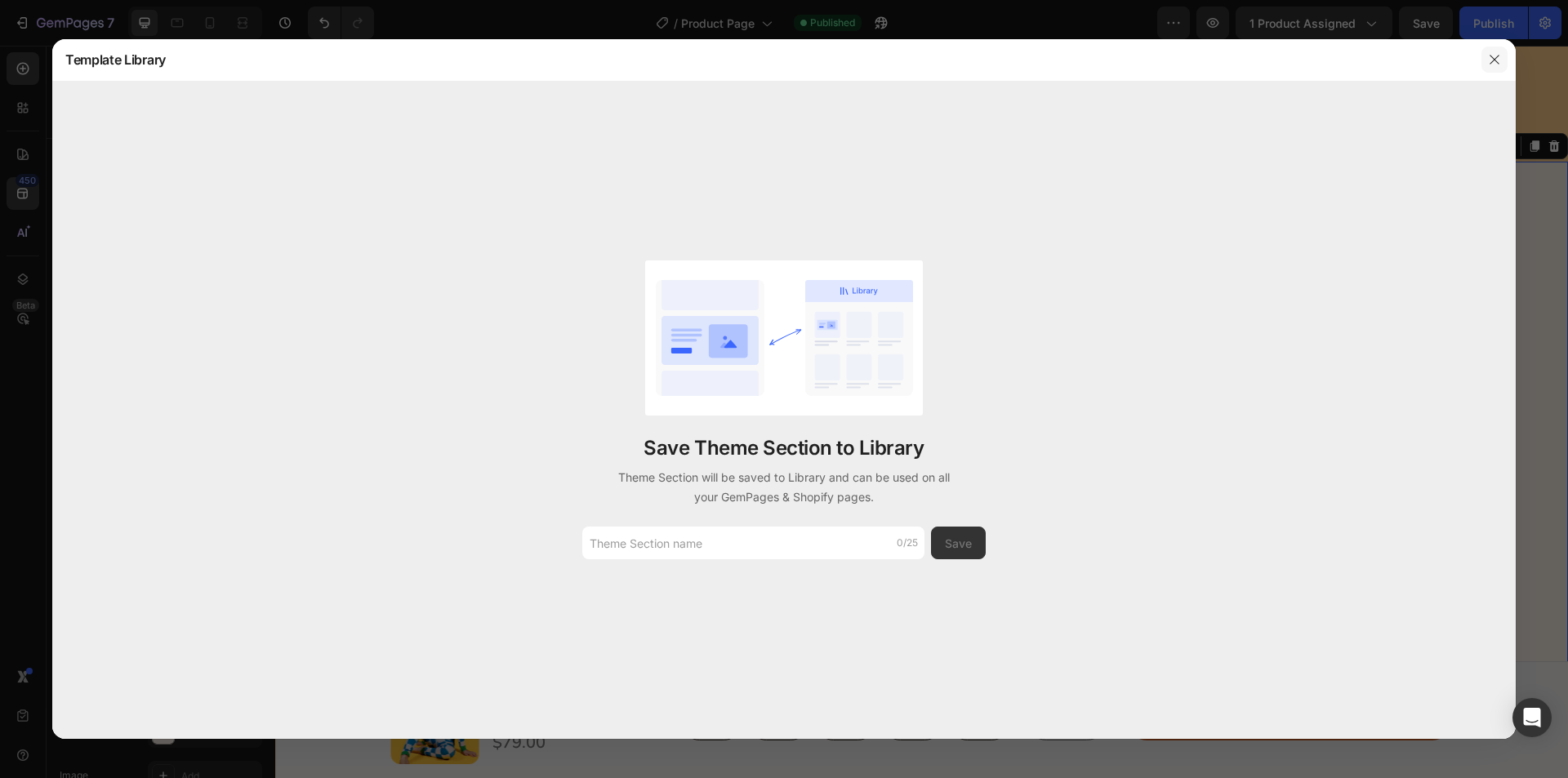
click at [1490, 57] on icon "button" at bounding box center [1494, 59] width 13 height 13
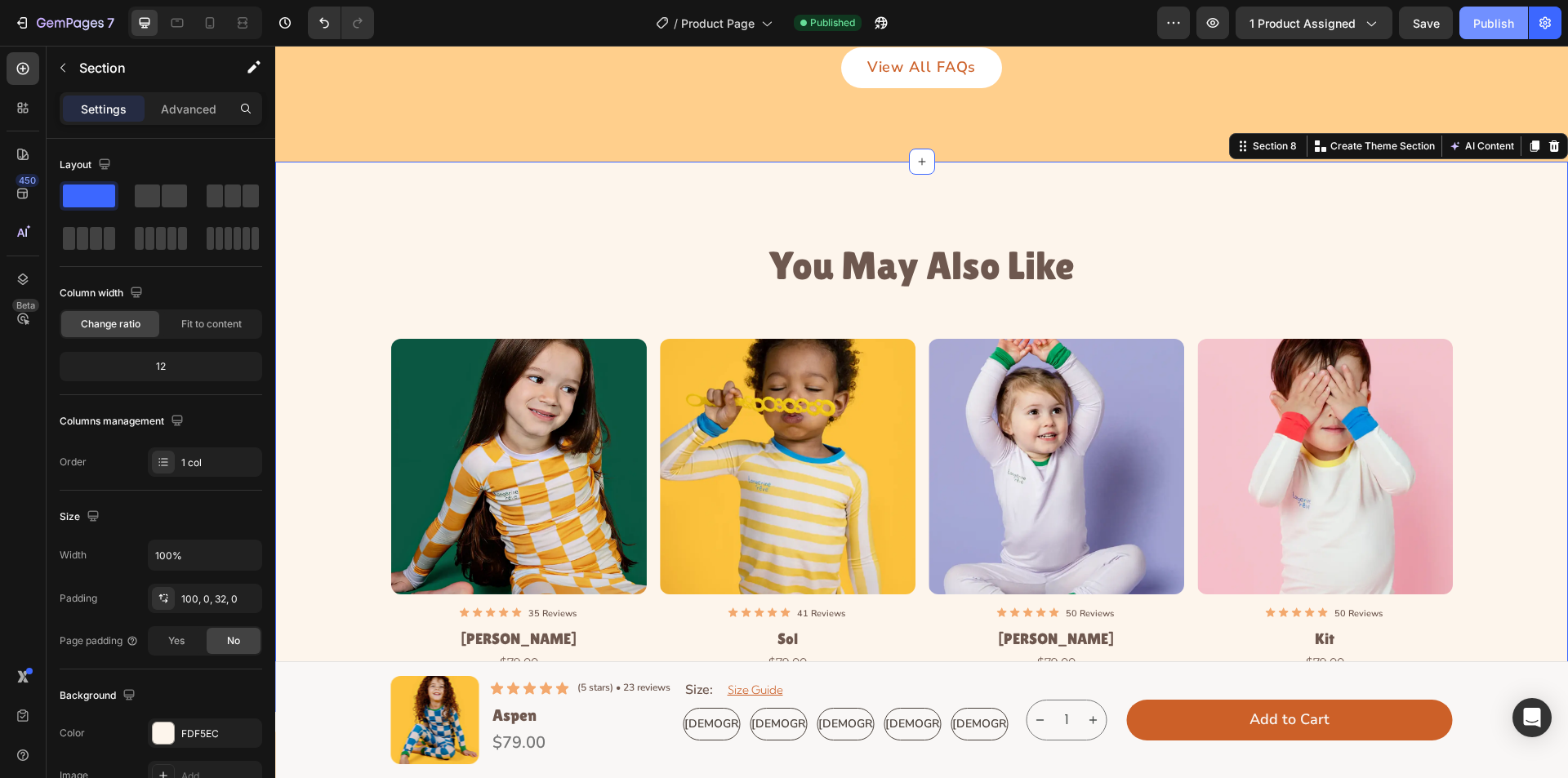
click at [1494, 32] on button "Publish" at bounding box center [1494, 23] width 68 height 33
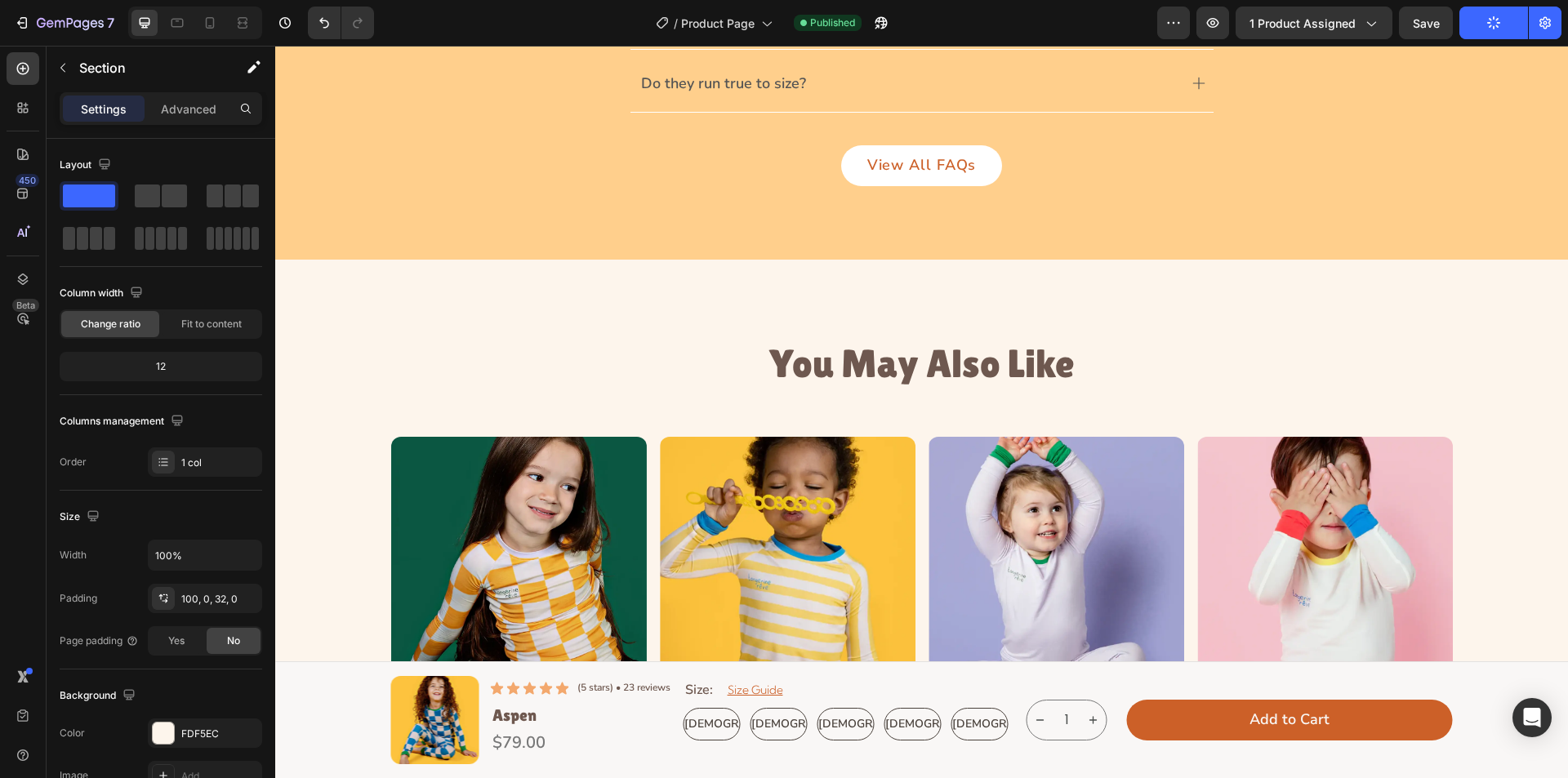
scroll to position [3709, 0]
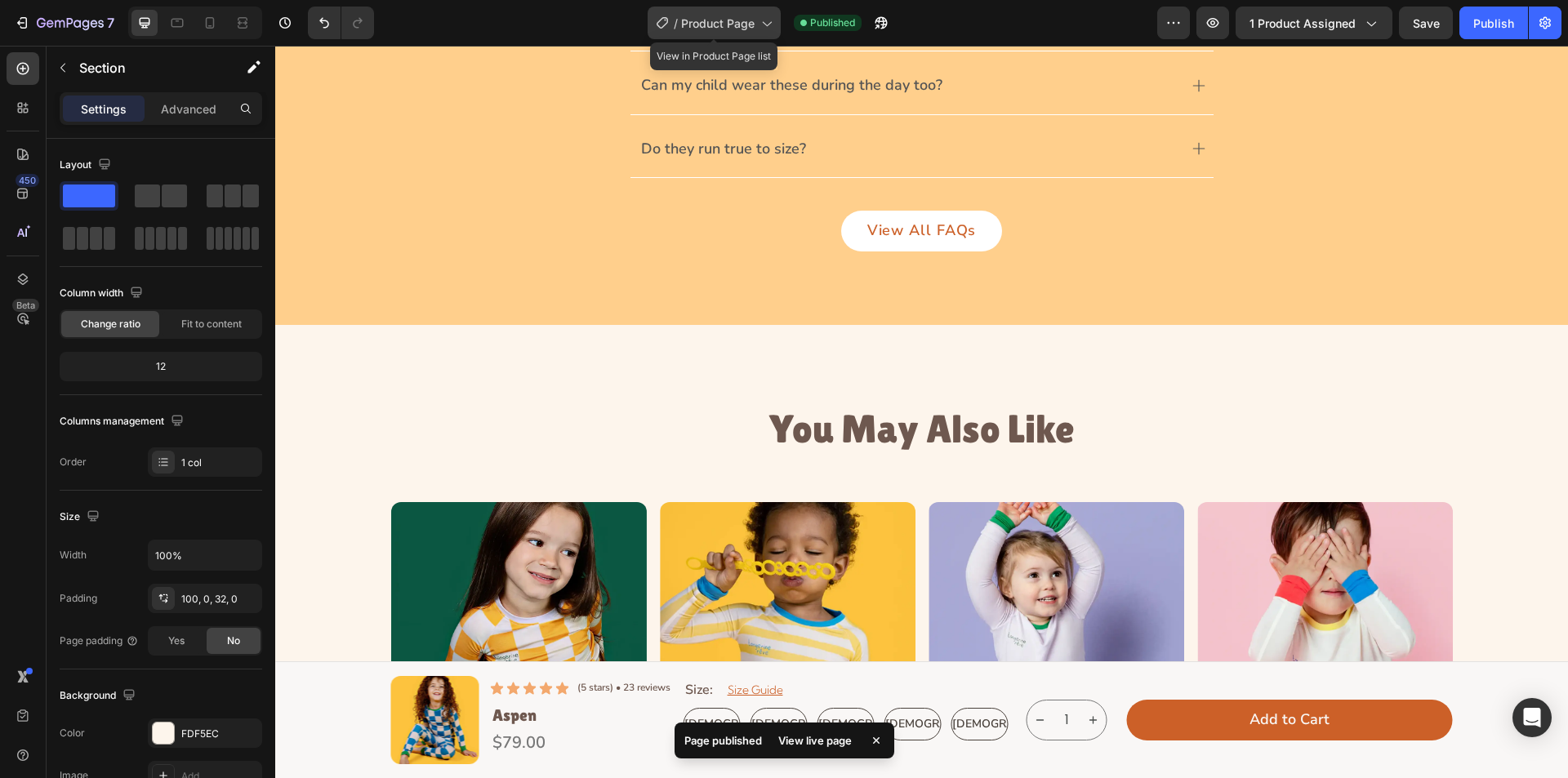
click at [741, 25] on span "Product Page" at bounding box center [718, 23] width 74 height 17
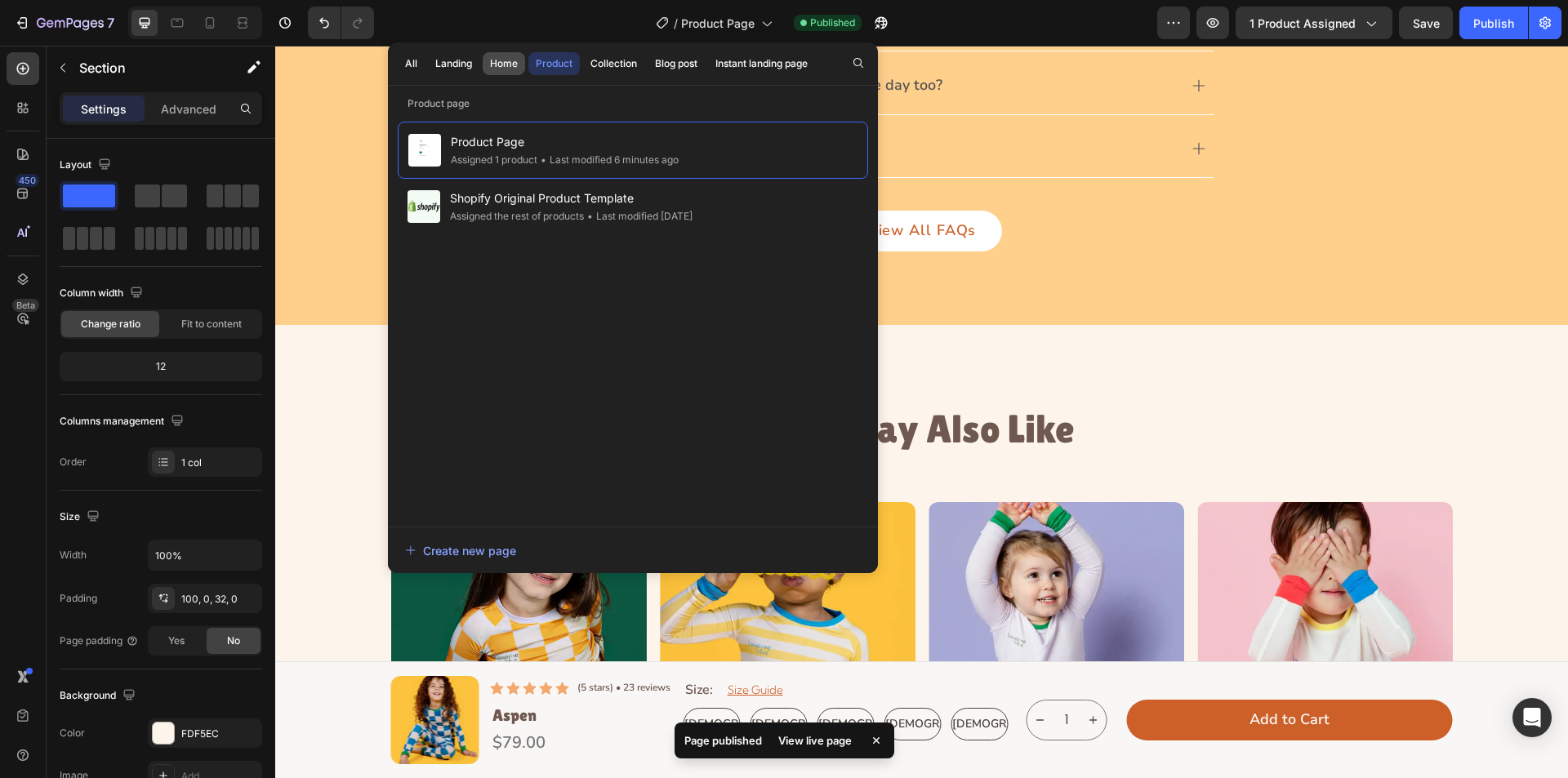
click at [492, 55] on button "Home" at bounding box center [503, 63] width 42 height 22
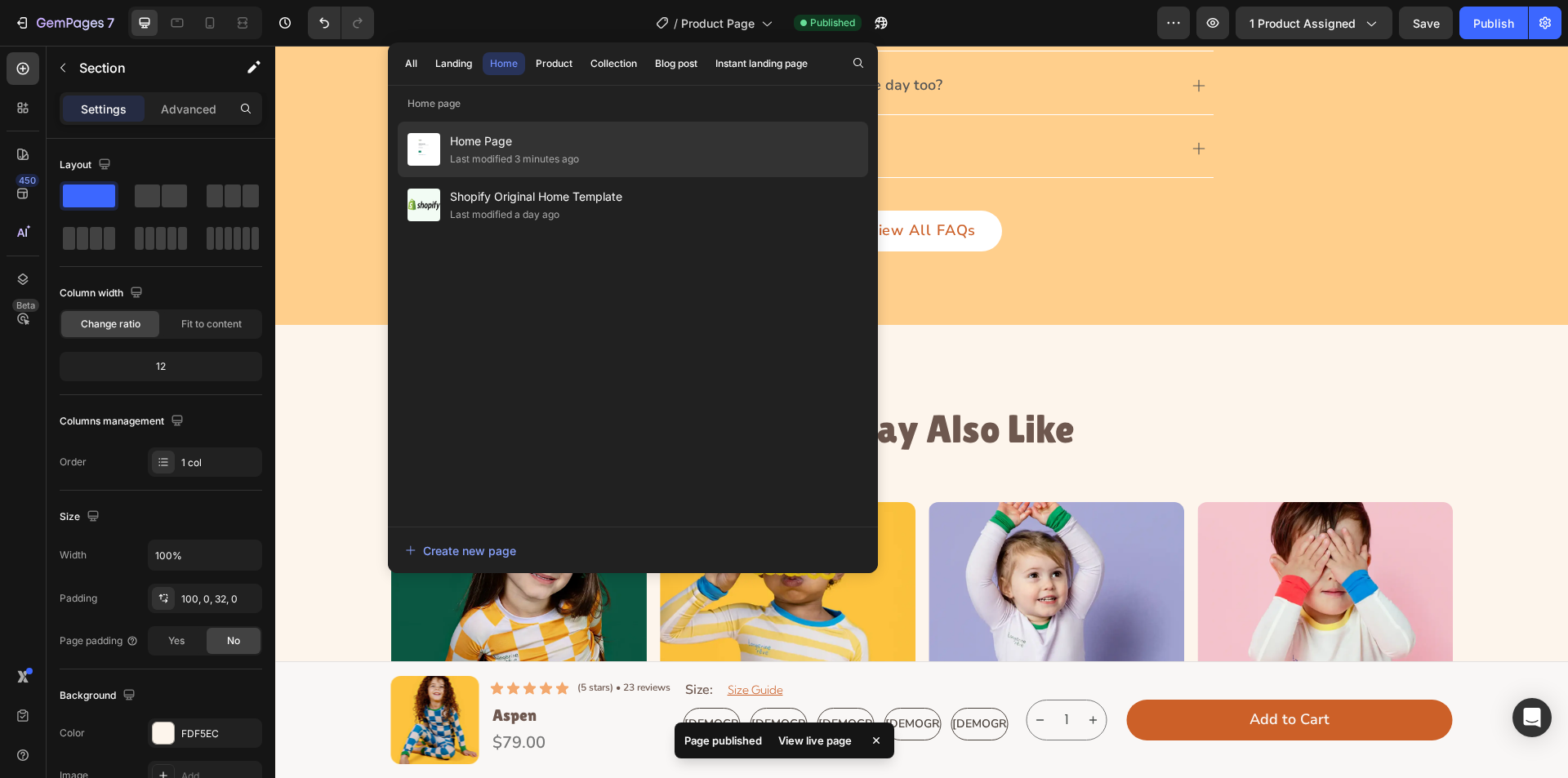
click at [510, 164] on div "Last modified 3 minutes ago" at bounding box center [514, 159] width 129 height 16
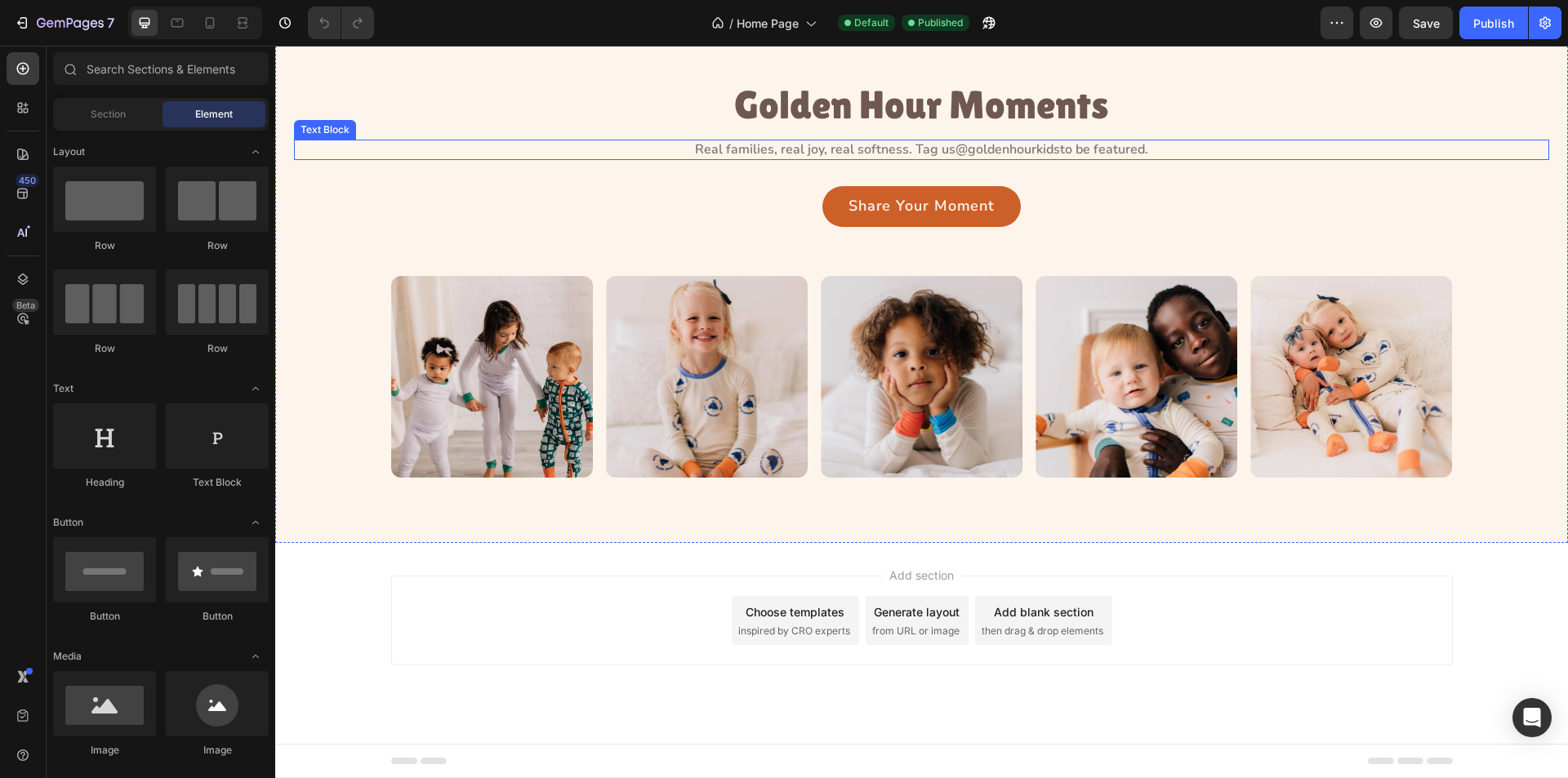
scroll to position [3320, 0]
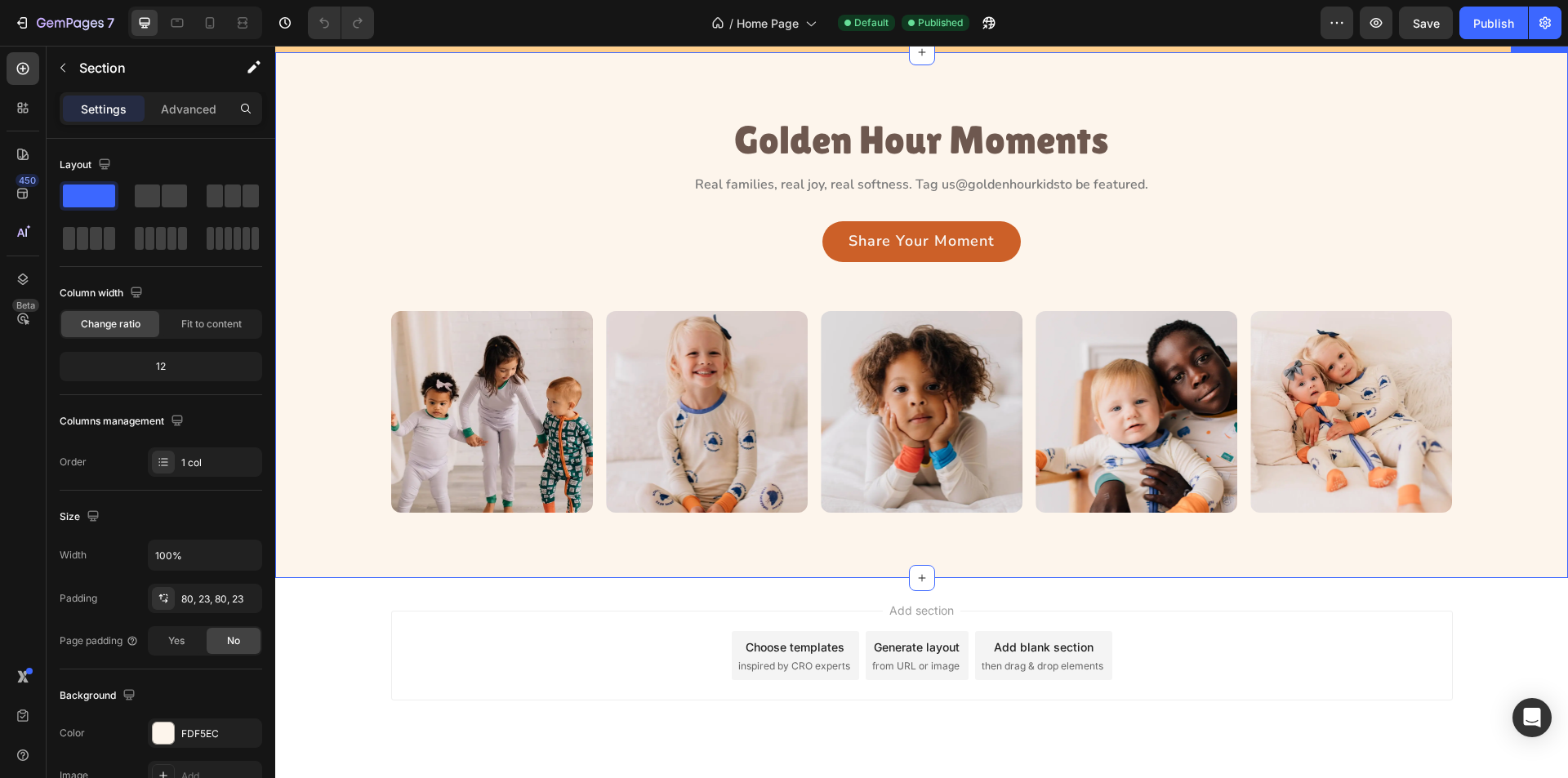
click at [1038, 292] on div "Golden Hour Moments Heading Real families, real joy, real softness. Tag us @gol…" at bounding box center [921, 315] width 1293 height 526
click at [1359, 44] on p "Create Theme Section" at bounding box center [1383, 36] width 105 height 15
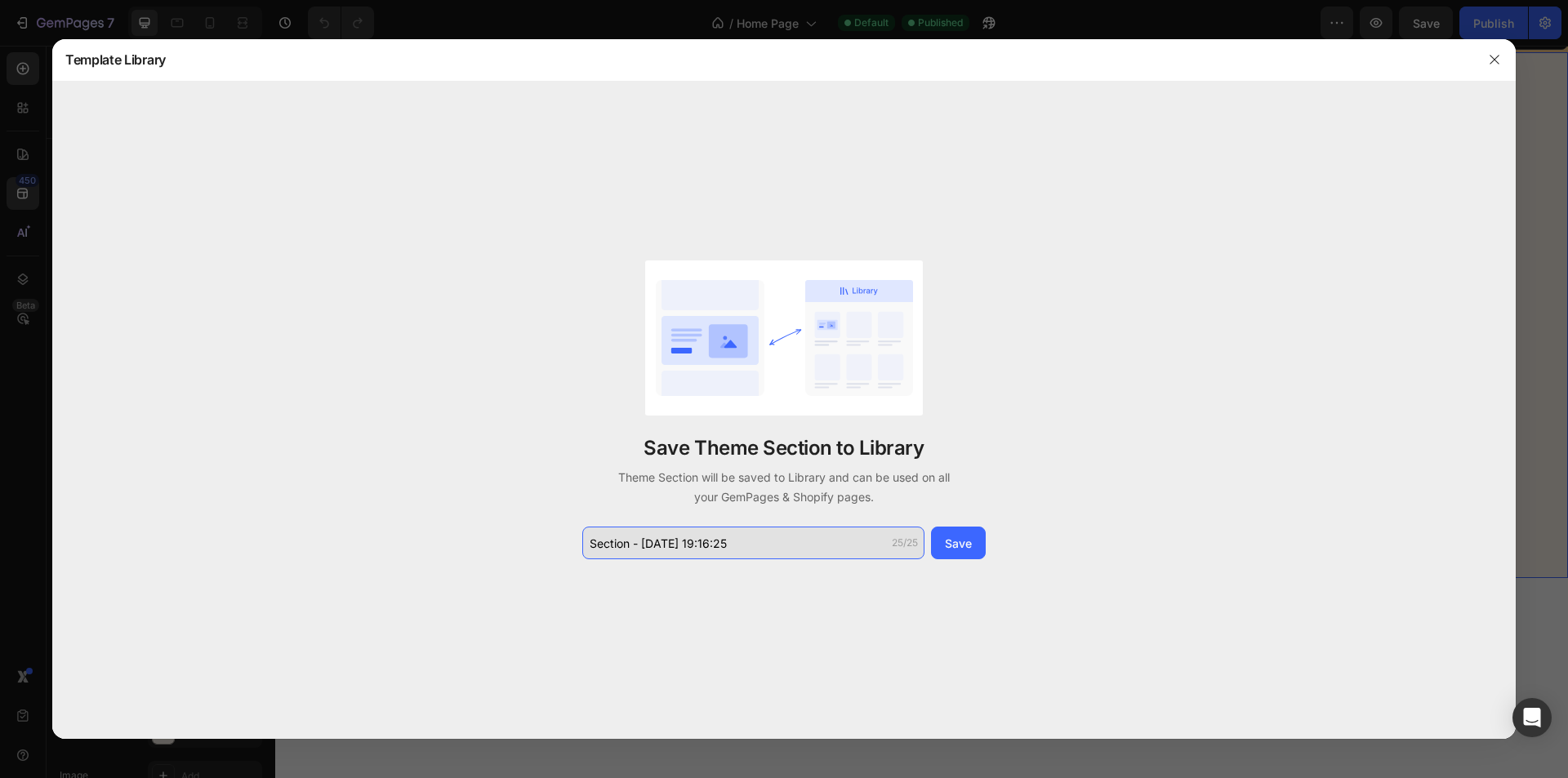
click at [744, 541] on input "Section - Aug 28 19:16:25" at bounding box center [753, 543] width 342 height 33
type input "s"
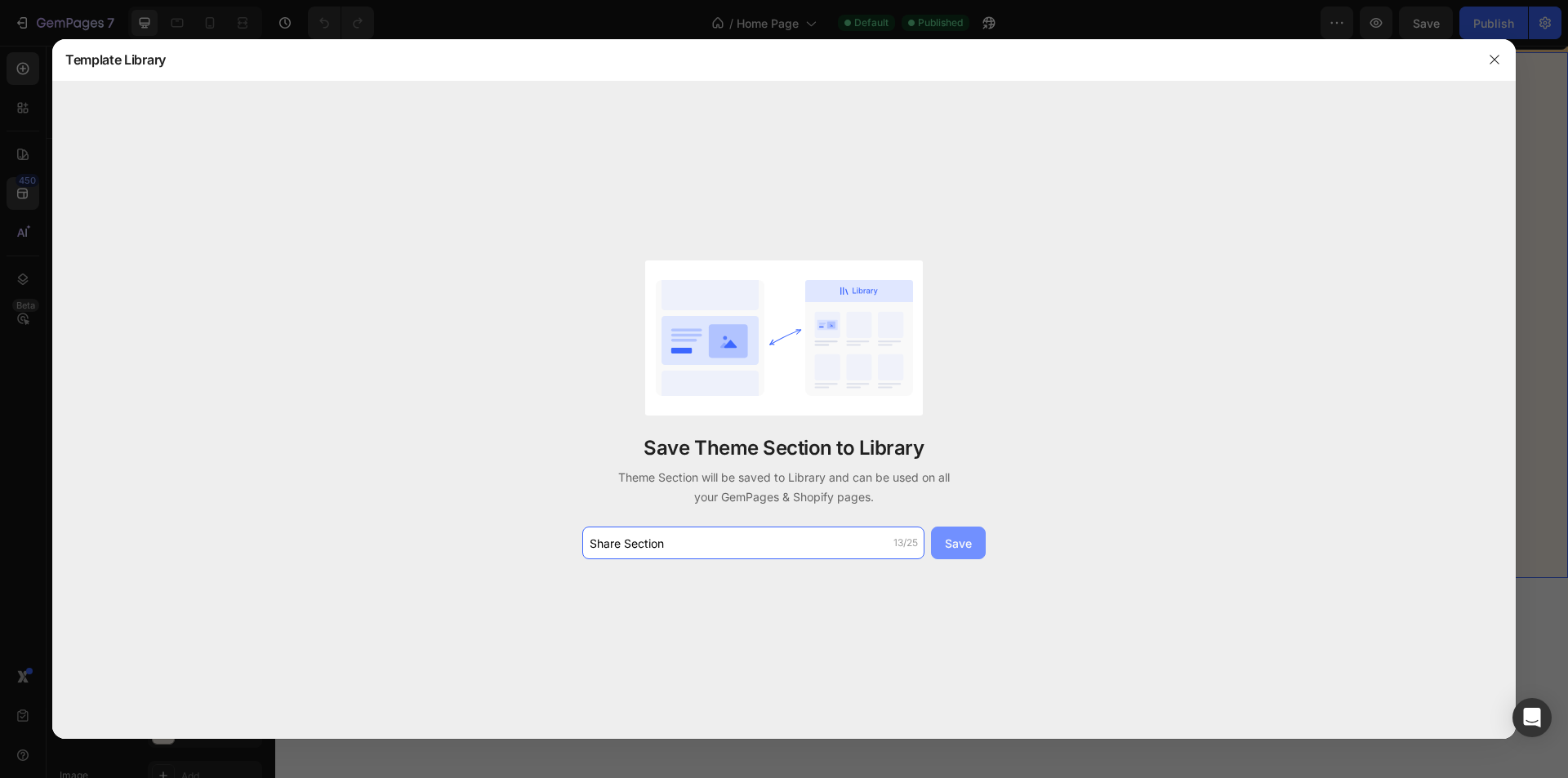
type input "Share Section"
click at [958, 550] on div "Save" at bounding box center [958, 544] width 27 height 17
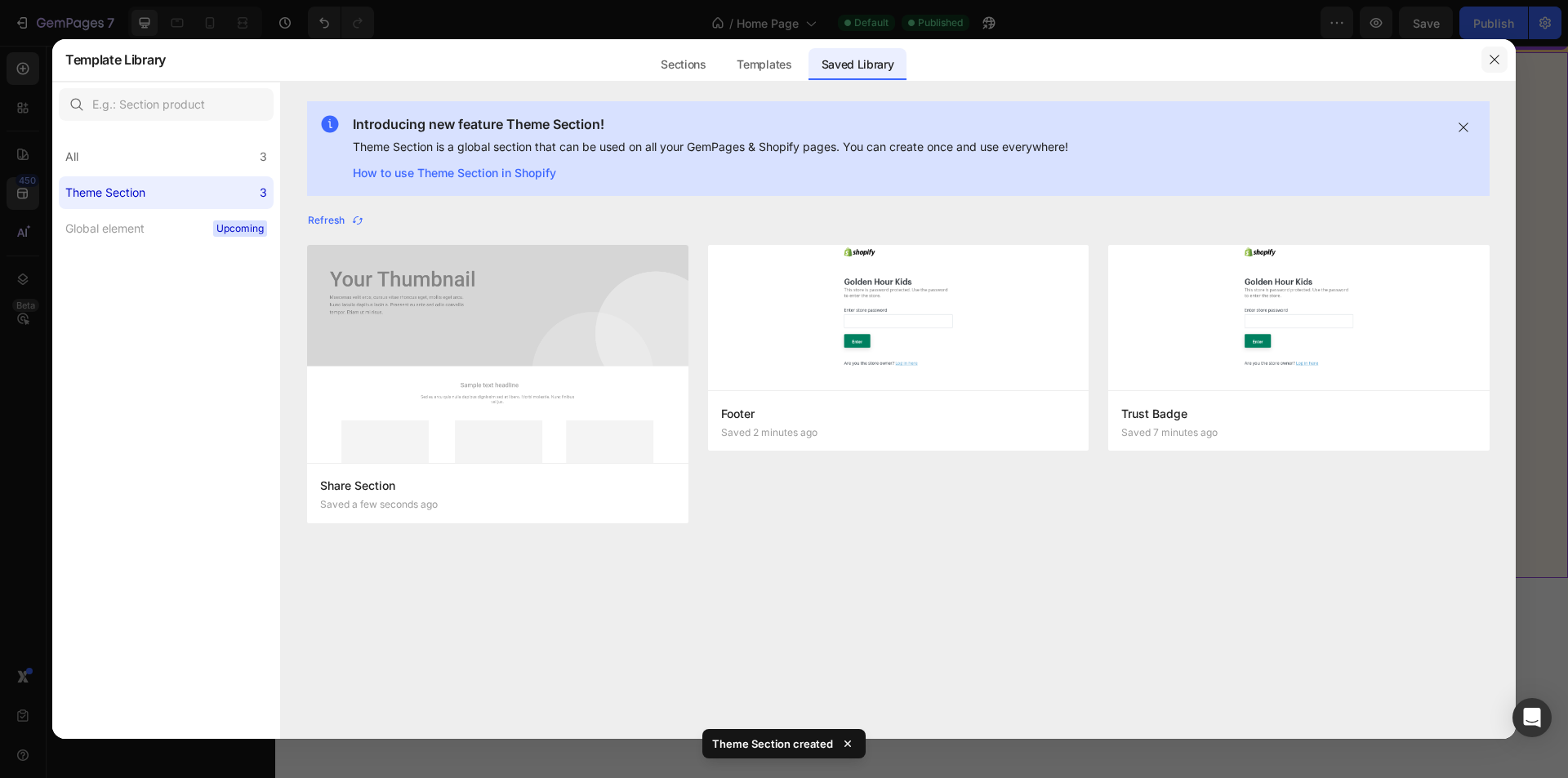
click at [1485, 60] on button "button" at bounding box center [1494, 60] width 26 height 26
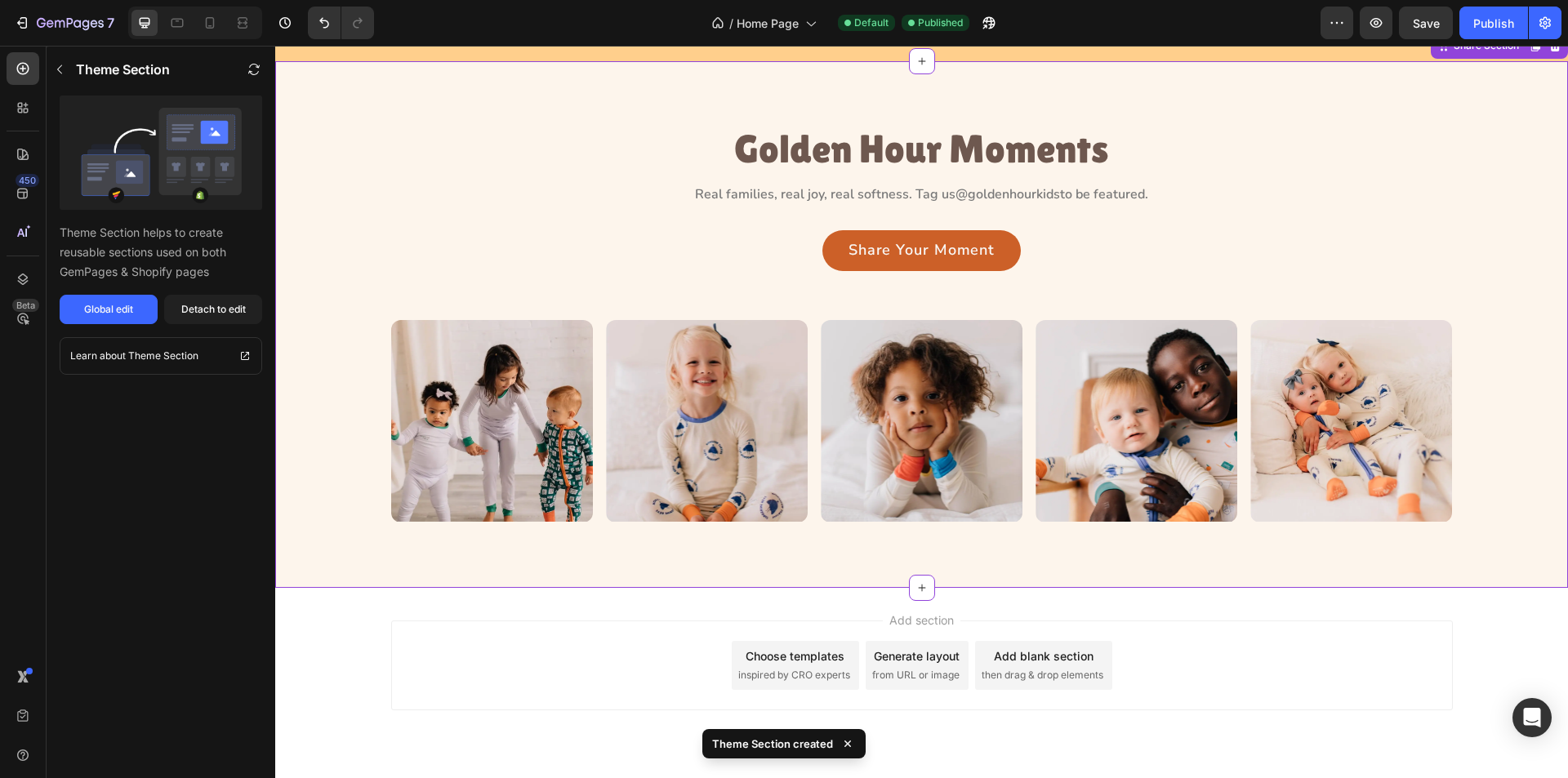
scroll to position [3565, 0]
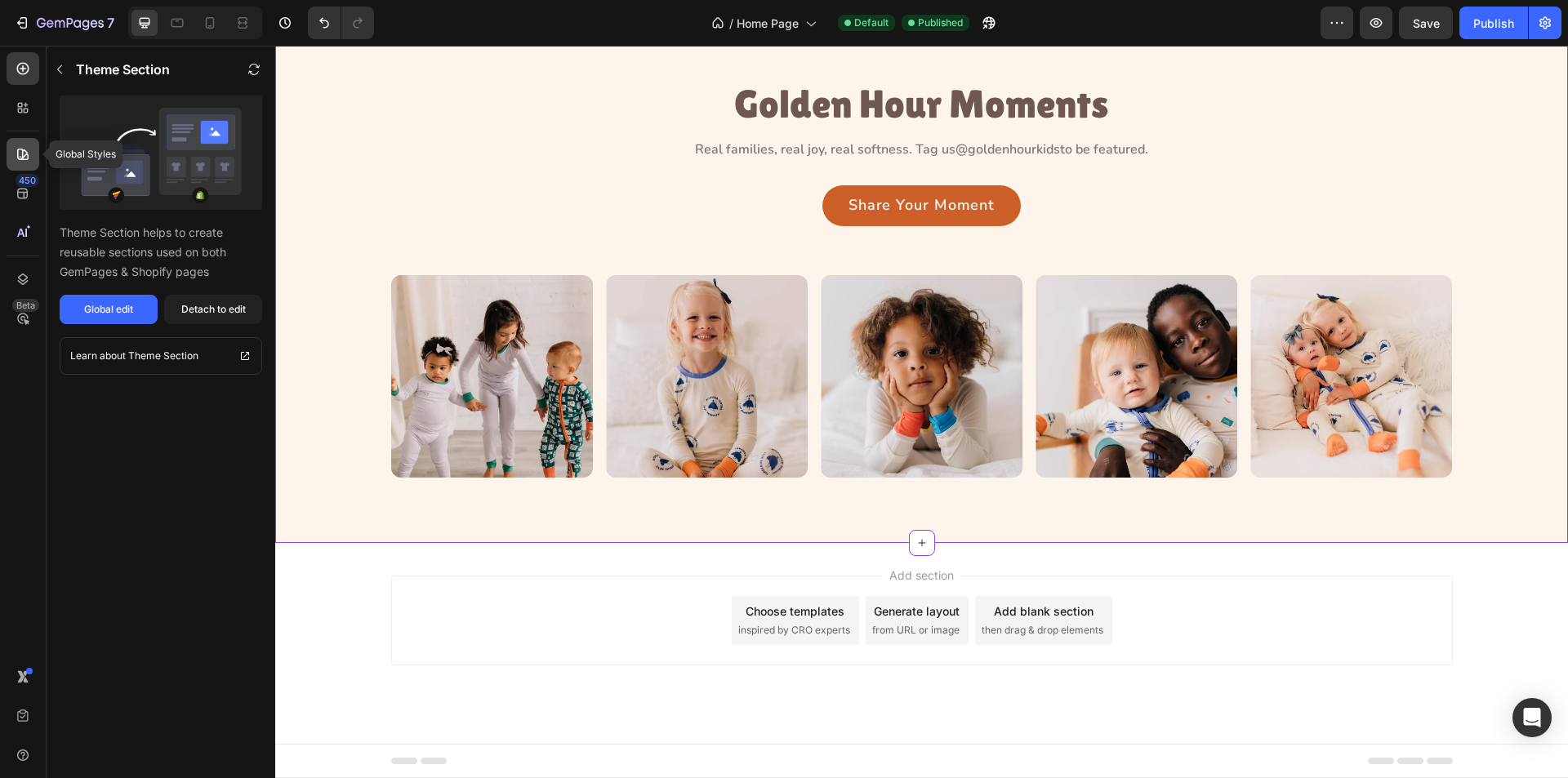
click at [31, 162] on div at bounding box center [23, 155] width 33 height 33
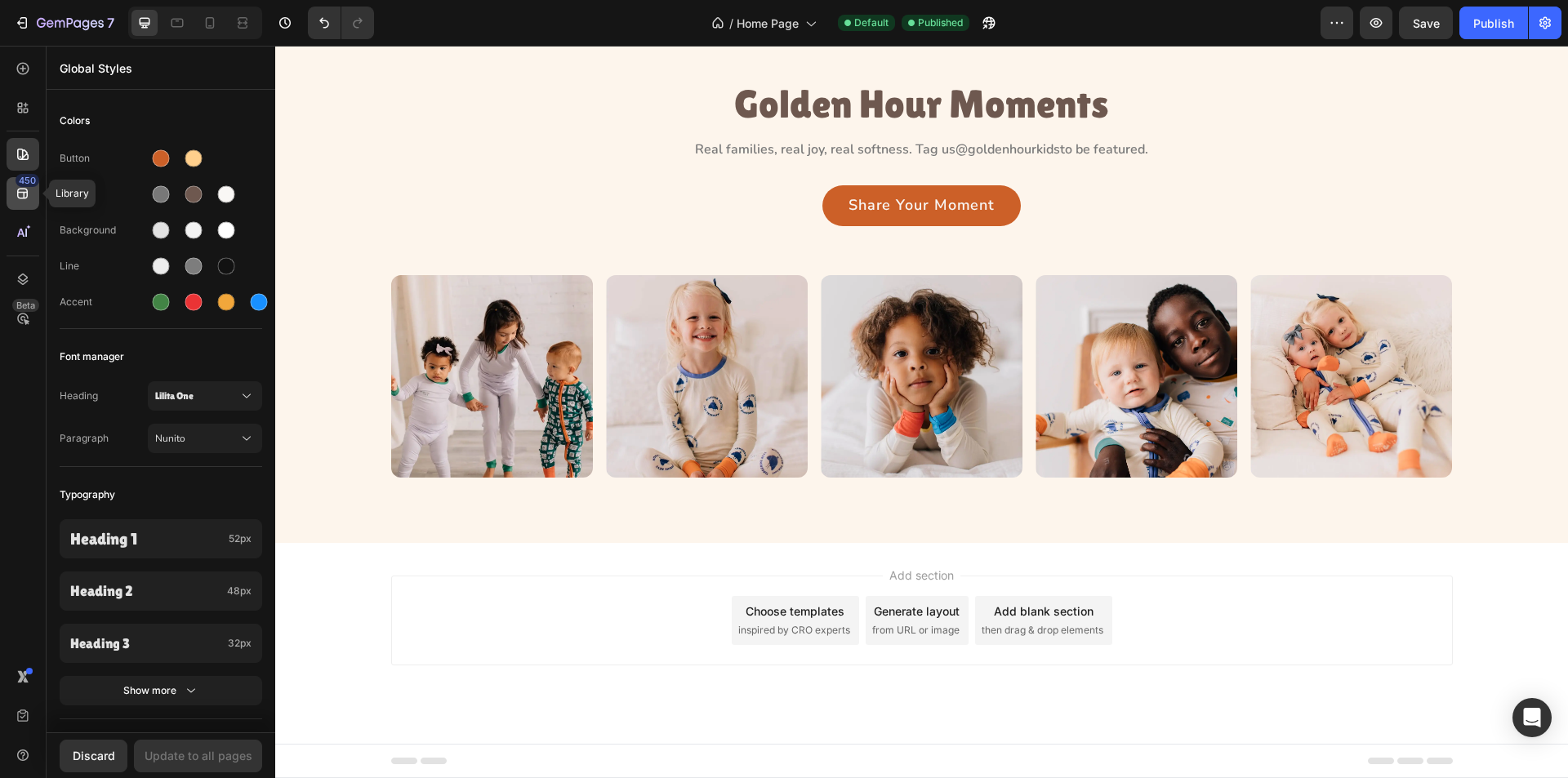
click at [22, 185] on div "450" at bounding box center [27, 180] width 23 height 13
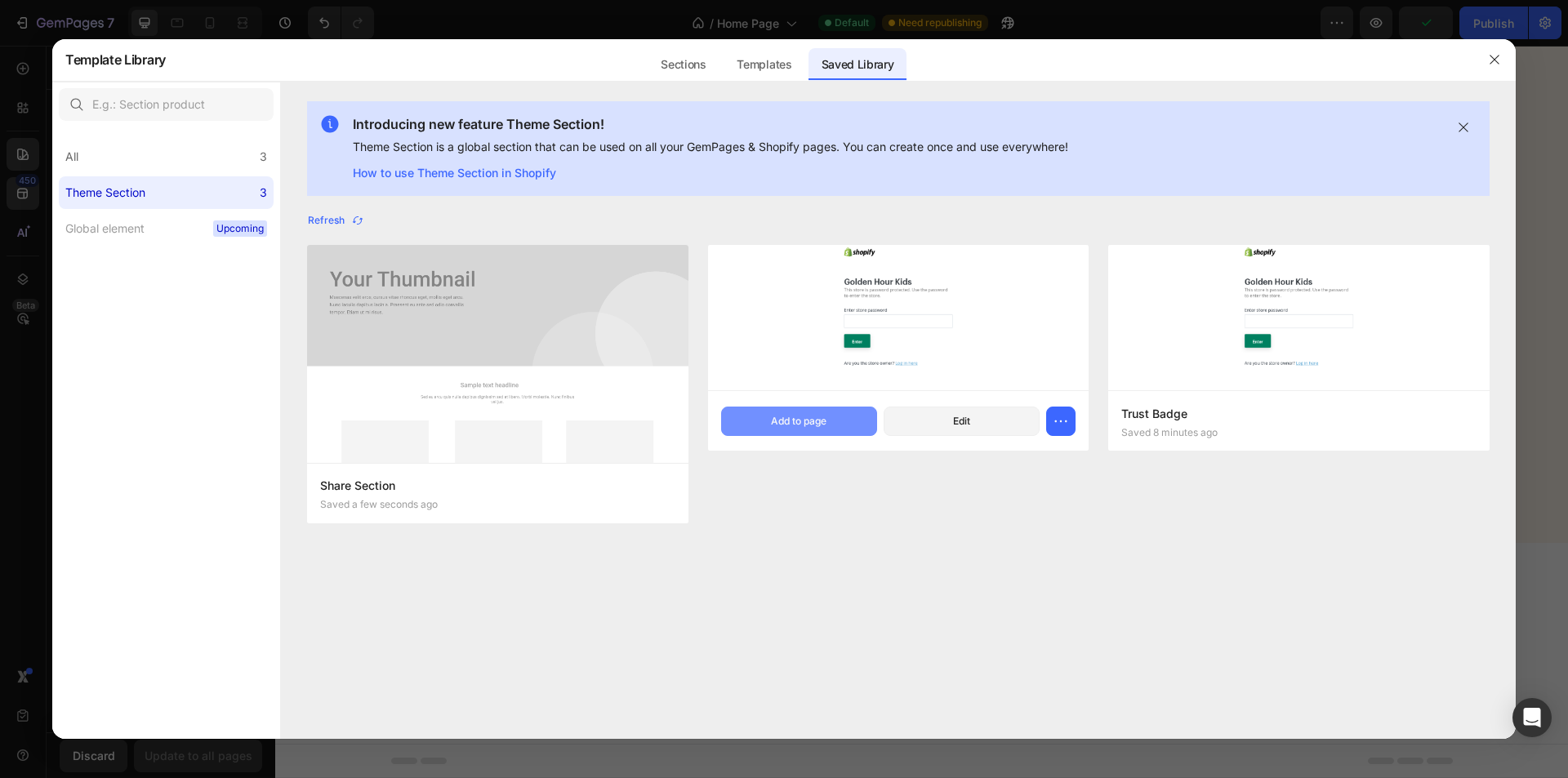
click at [821, 417] on div "Add to page" at bounding box center [799, 421] width 55 height 15
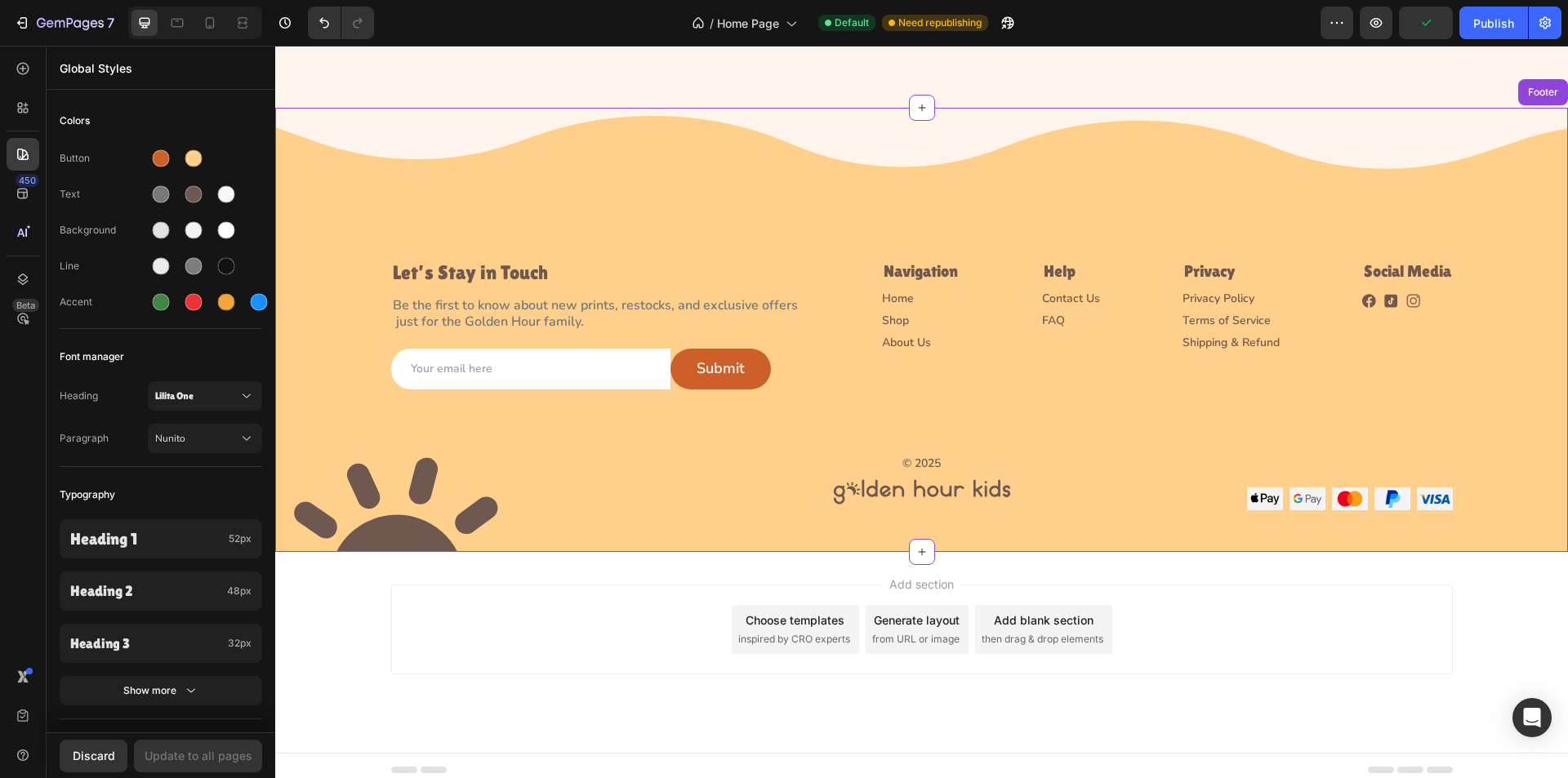
scroll to position [4008, 0]
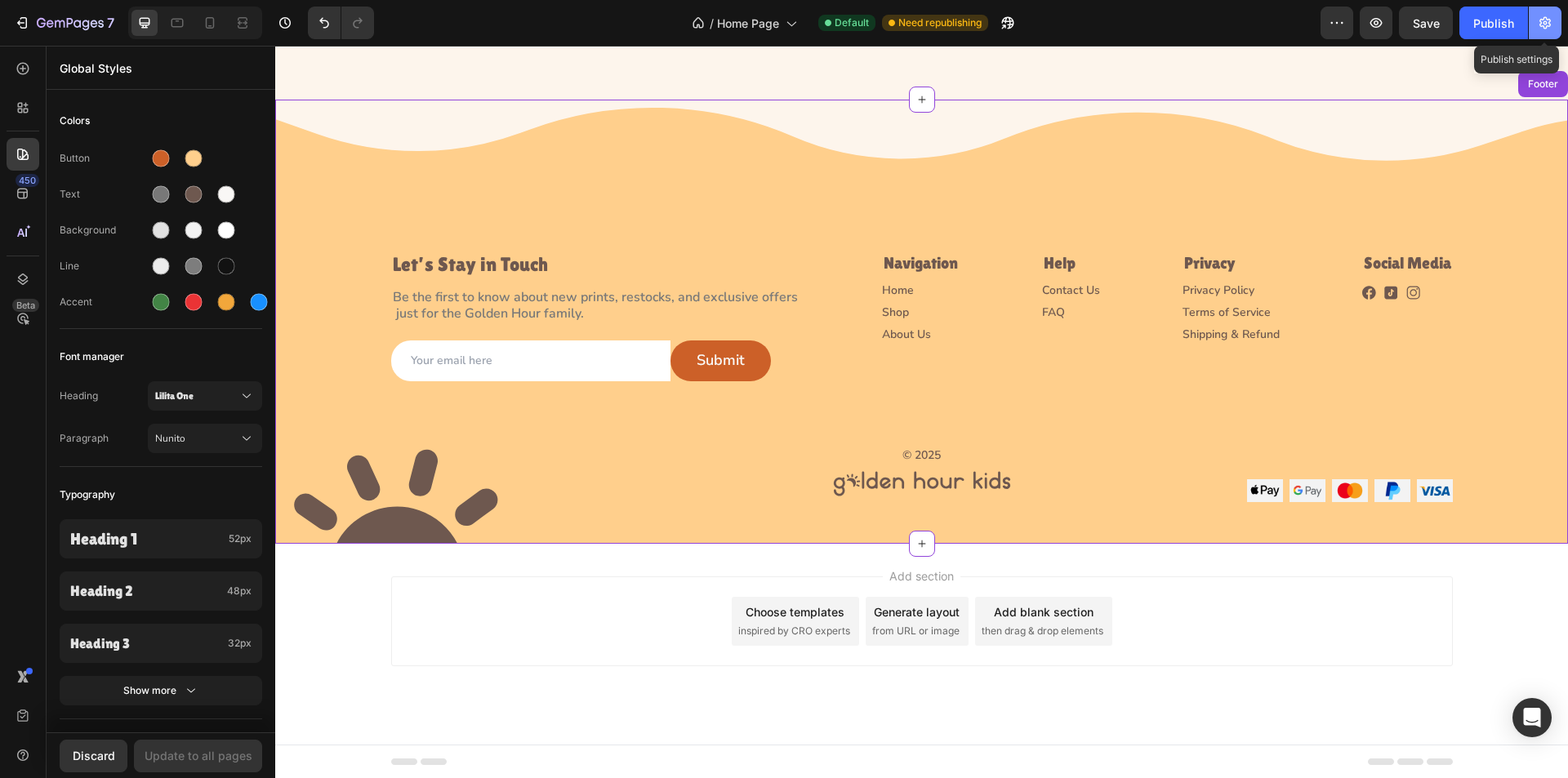
click at [1537, 21] on button "button" at bounding box center [1546, 23] width 33 height 33
click at [1549, 17] on icon "button" at bounding box center [1545, 22] width 16 height 16
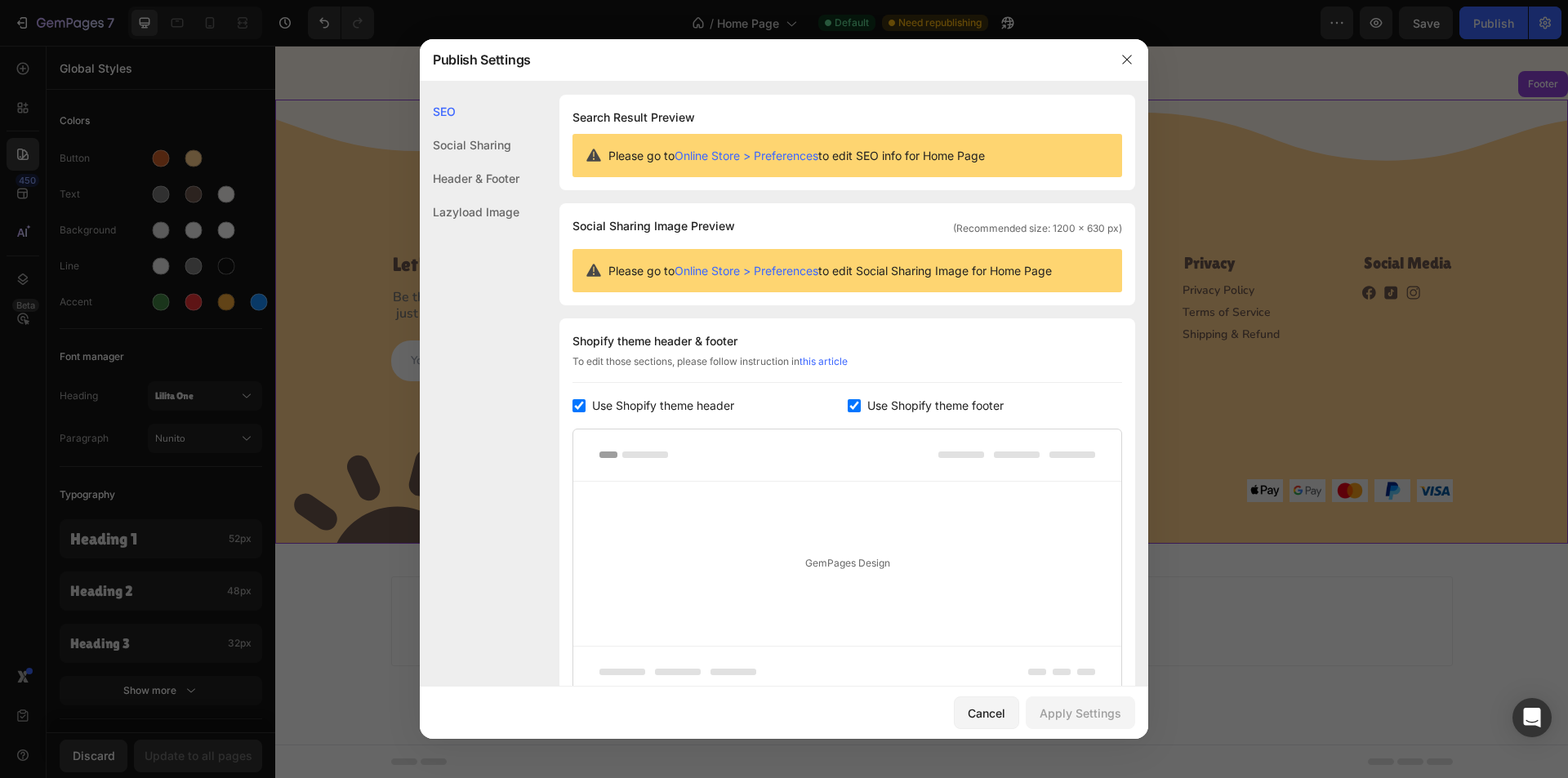
click at [900, 403] on span "Use Shopify theme footer" at bounding box center [936, 405] width 137 height 20
checkbox input "false"
click at [1052, 716] on div "Apply Settings" at bounding box center [1080, 713] width 81 height 17
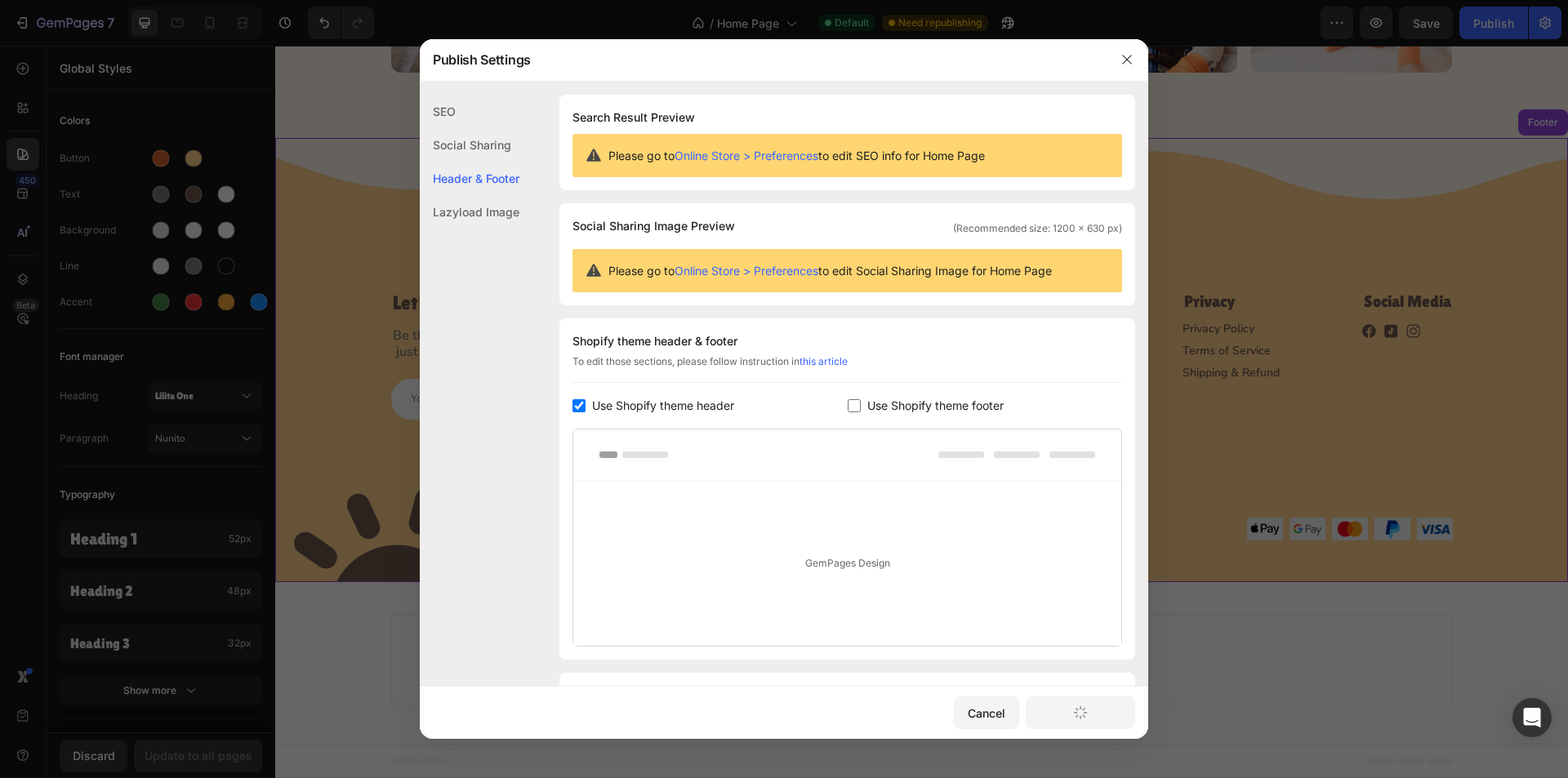
scroll to position [3970, 0]
drag, startPoint x: 1125, startPoint y: 54, endPoint x: 991, endPoint y: 3, distance: 143.4
click at [1125, 54] on icon "button" at bounding box center [1127, 59] width 13 height 13
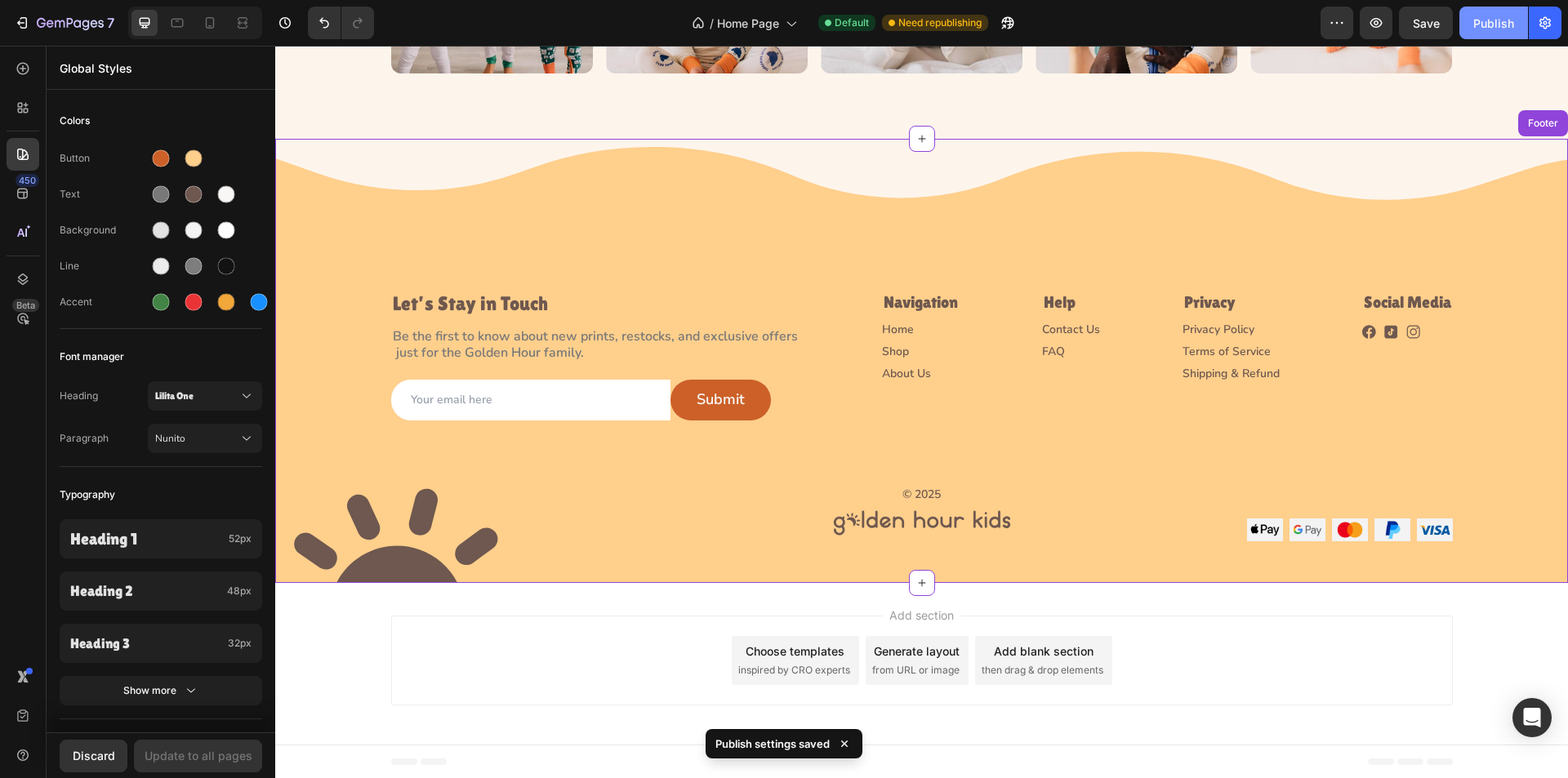
click at [1493, 22] on div "Publish" at bounding box center [1494, 23] width 41 height 17
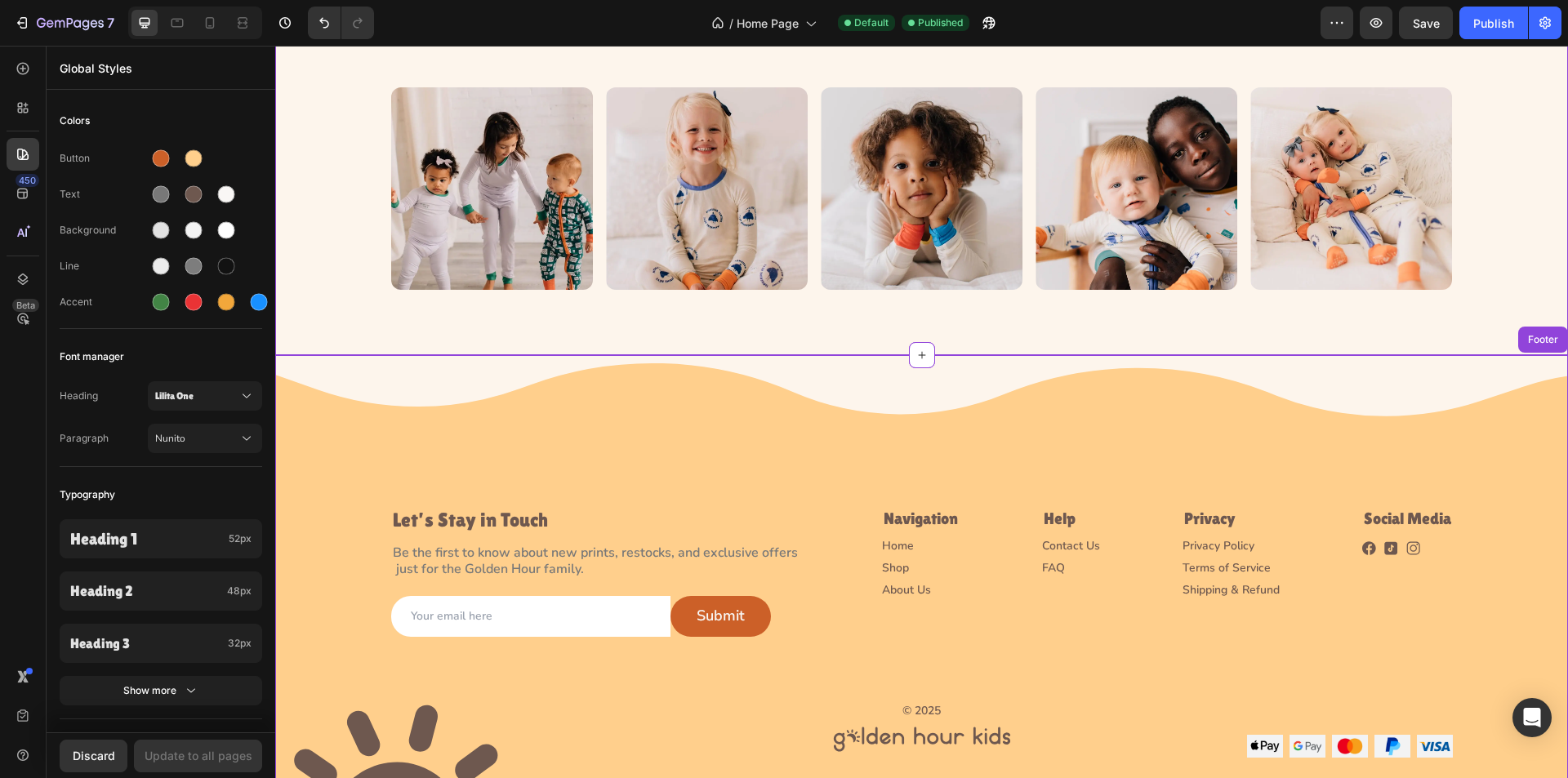
scroll to position [3852, 0]
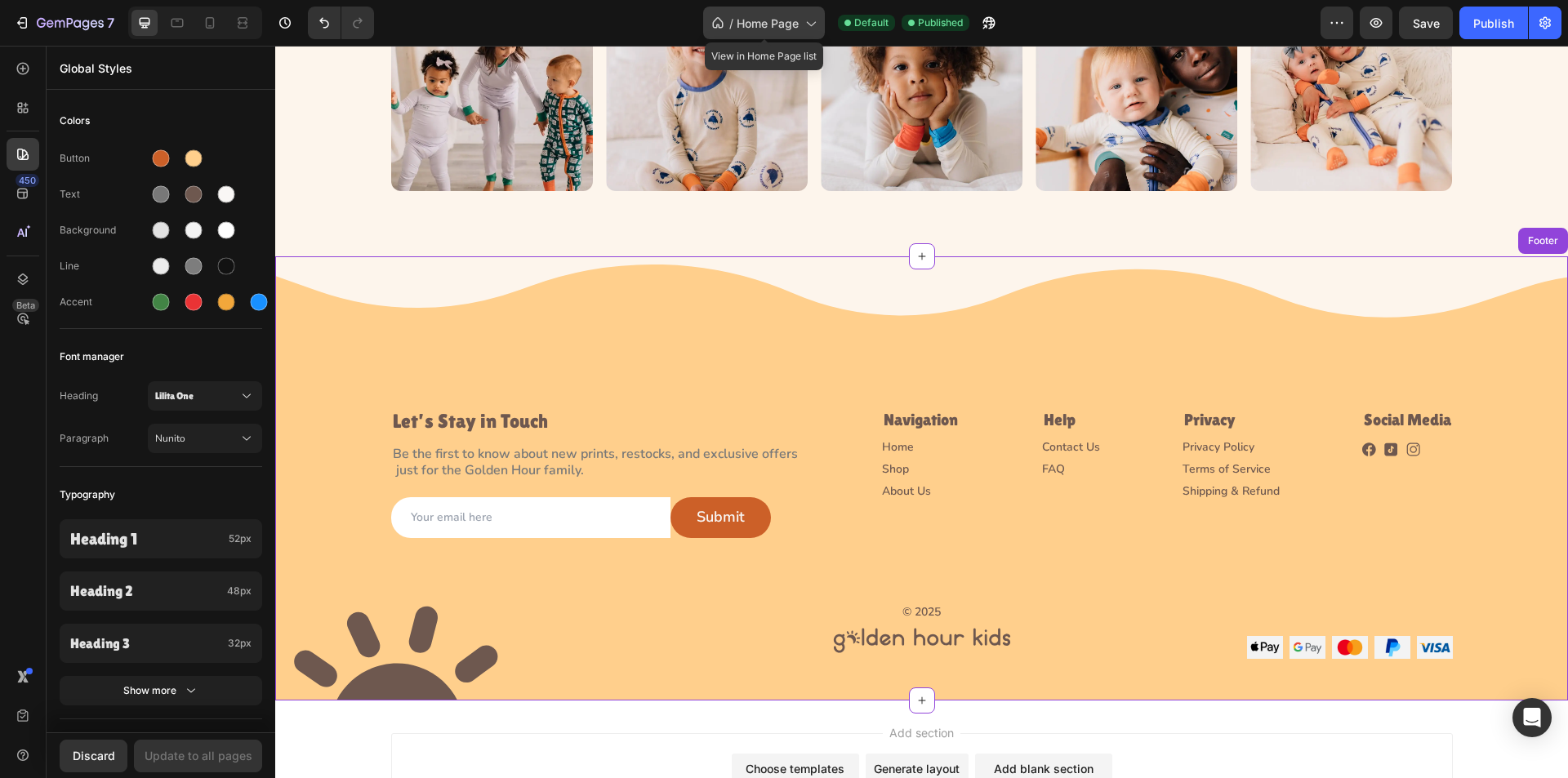
click at [749, 24] on span "Home Page" at bounding box center [768, 23] width 62 height 17
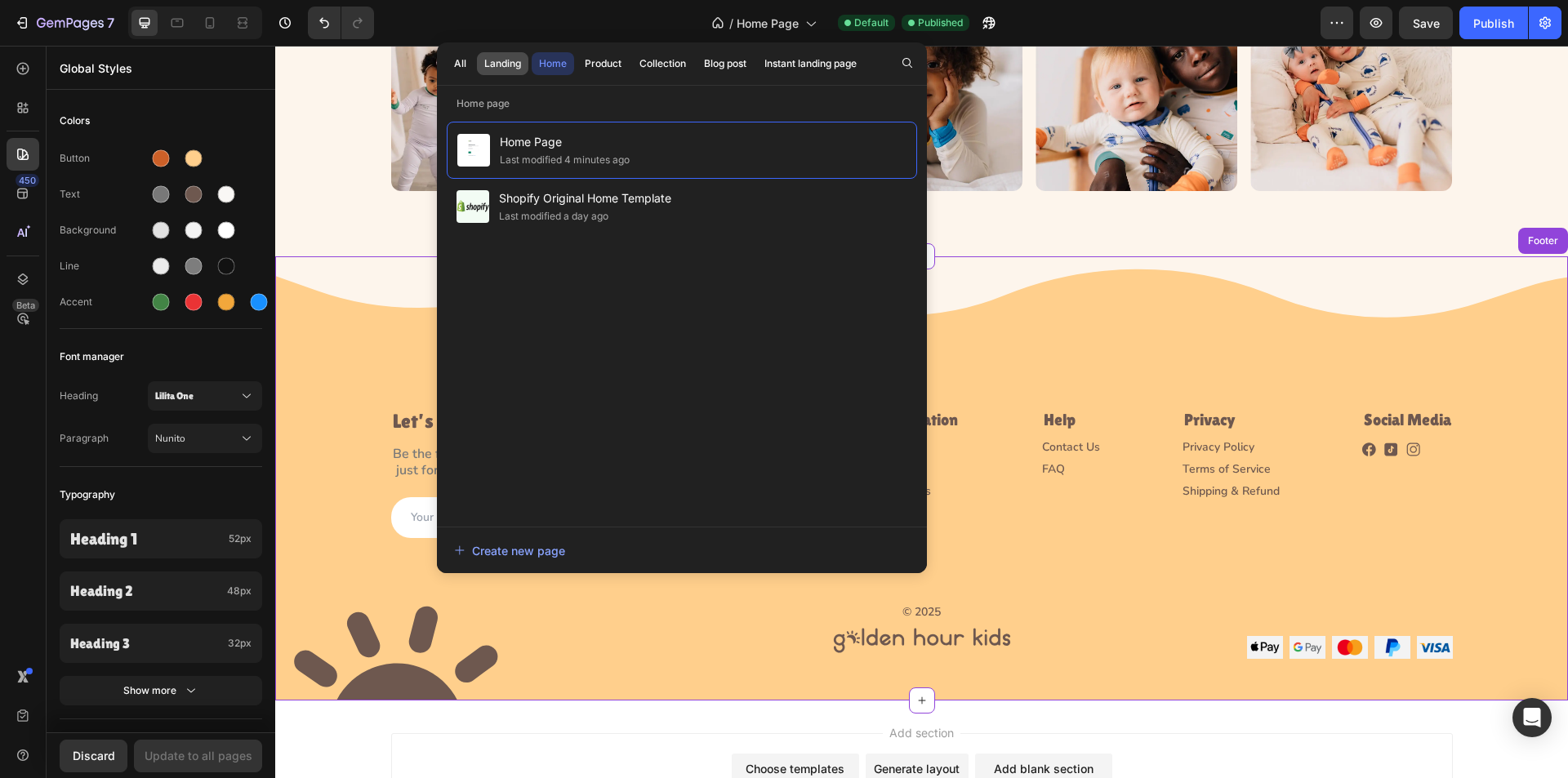
click at [498, 60] on div "Landing" at bounding box center [502, 63] width 37 height 15
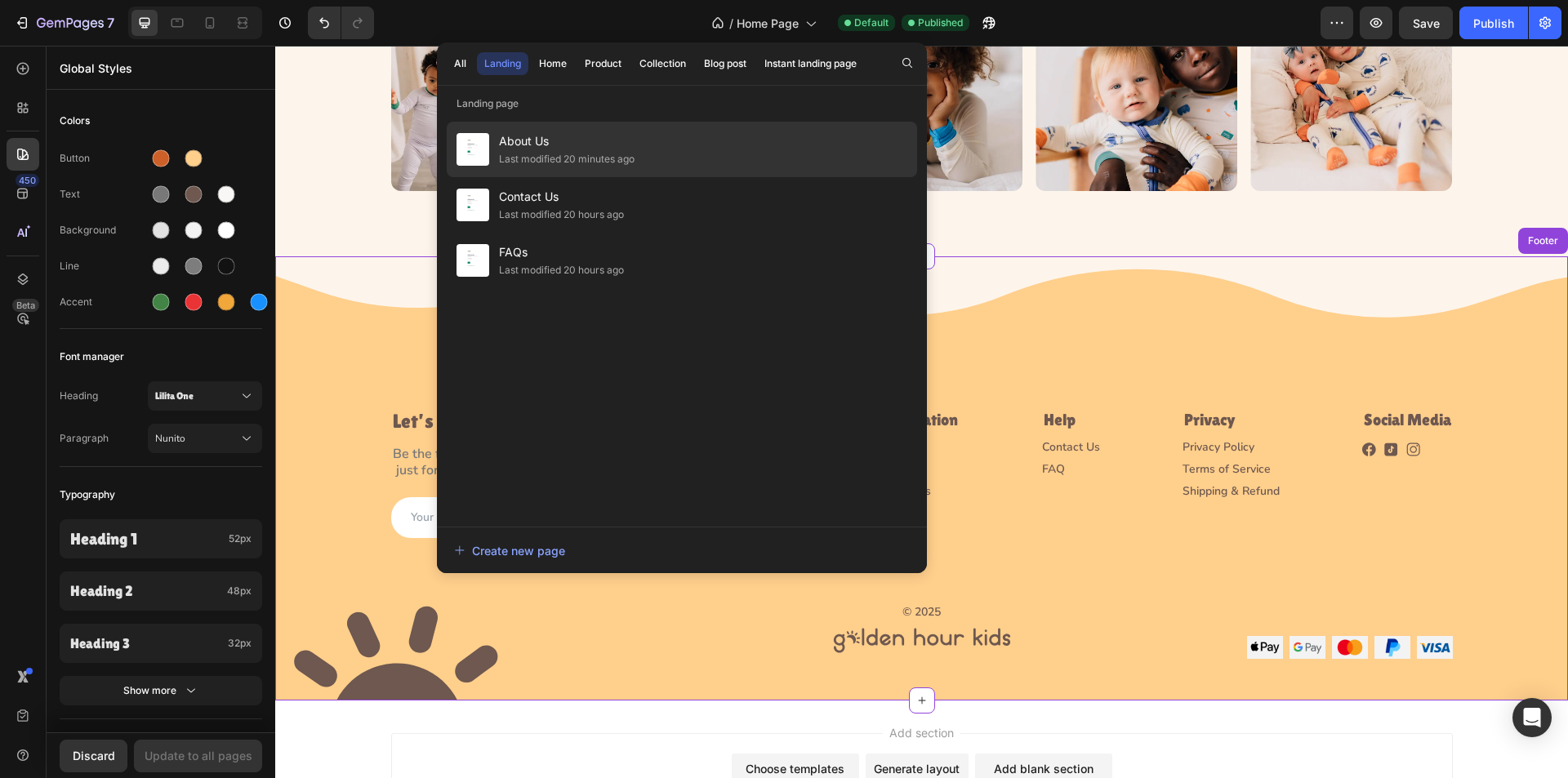
click at [576, 158] on div "Last modified 20 minutes ago" at bounding box center [566, 159] width 136 height 16
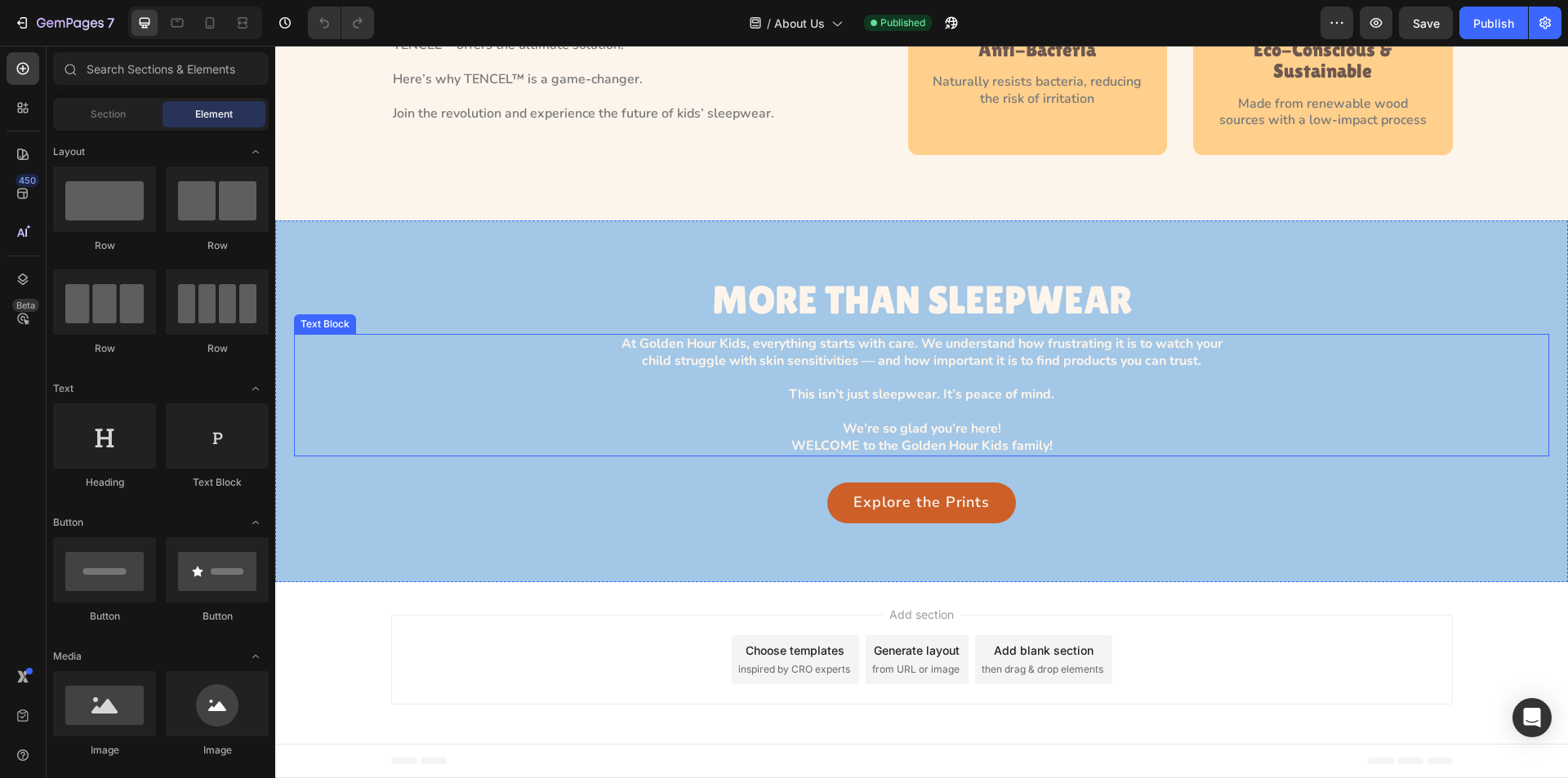
scroll to position [1992, 0]
click at [16, 193] on icon at bounding box center [22, 193] width 16 height 16
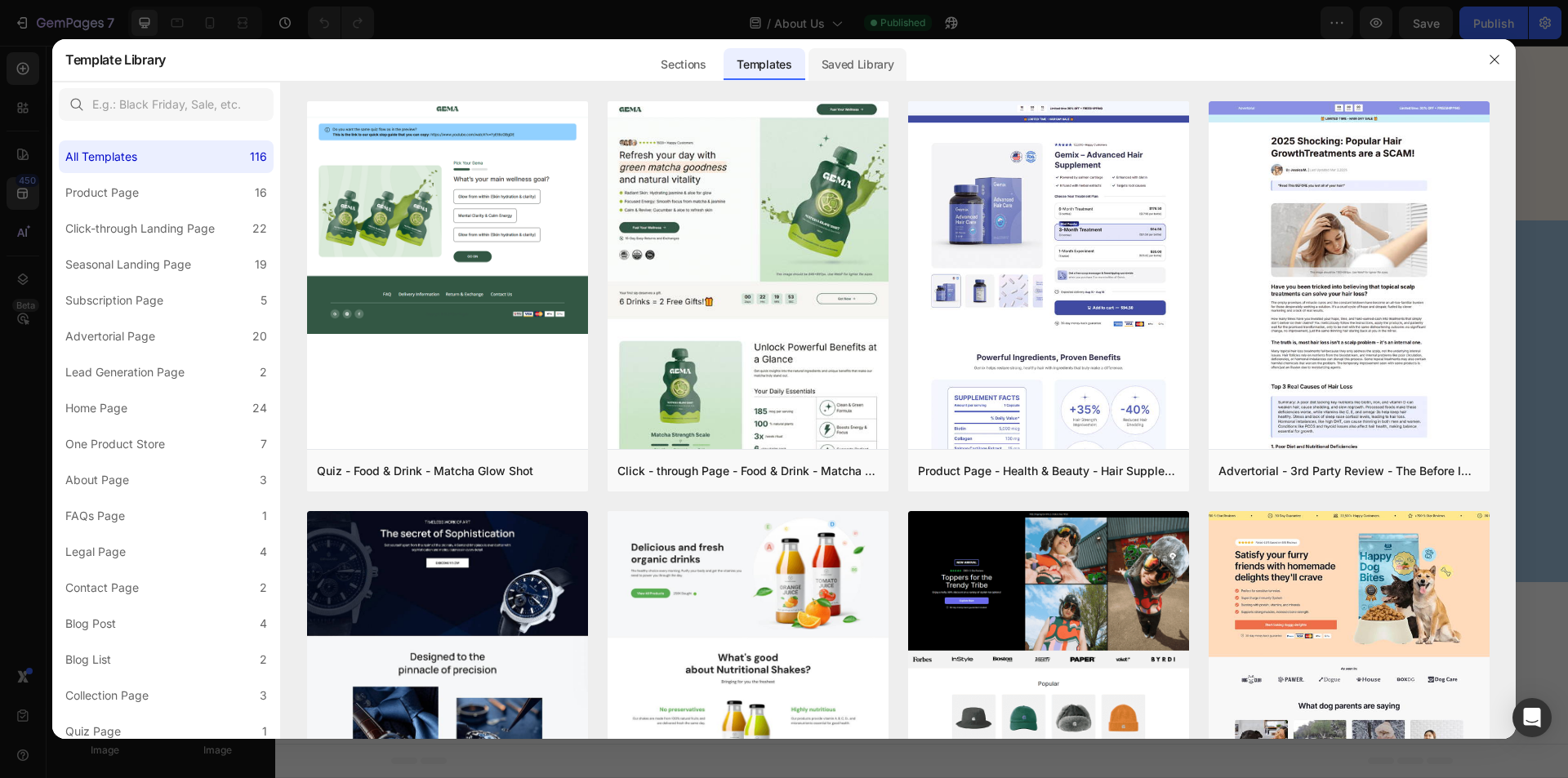
click at [863, 52] on div "Saved Library" at bounding box center [858, 65] width 99 height 33
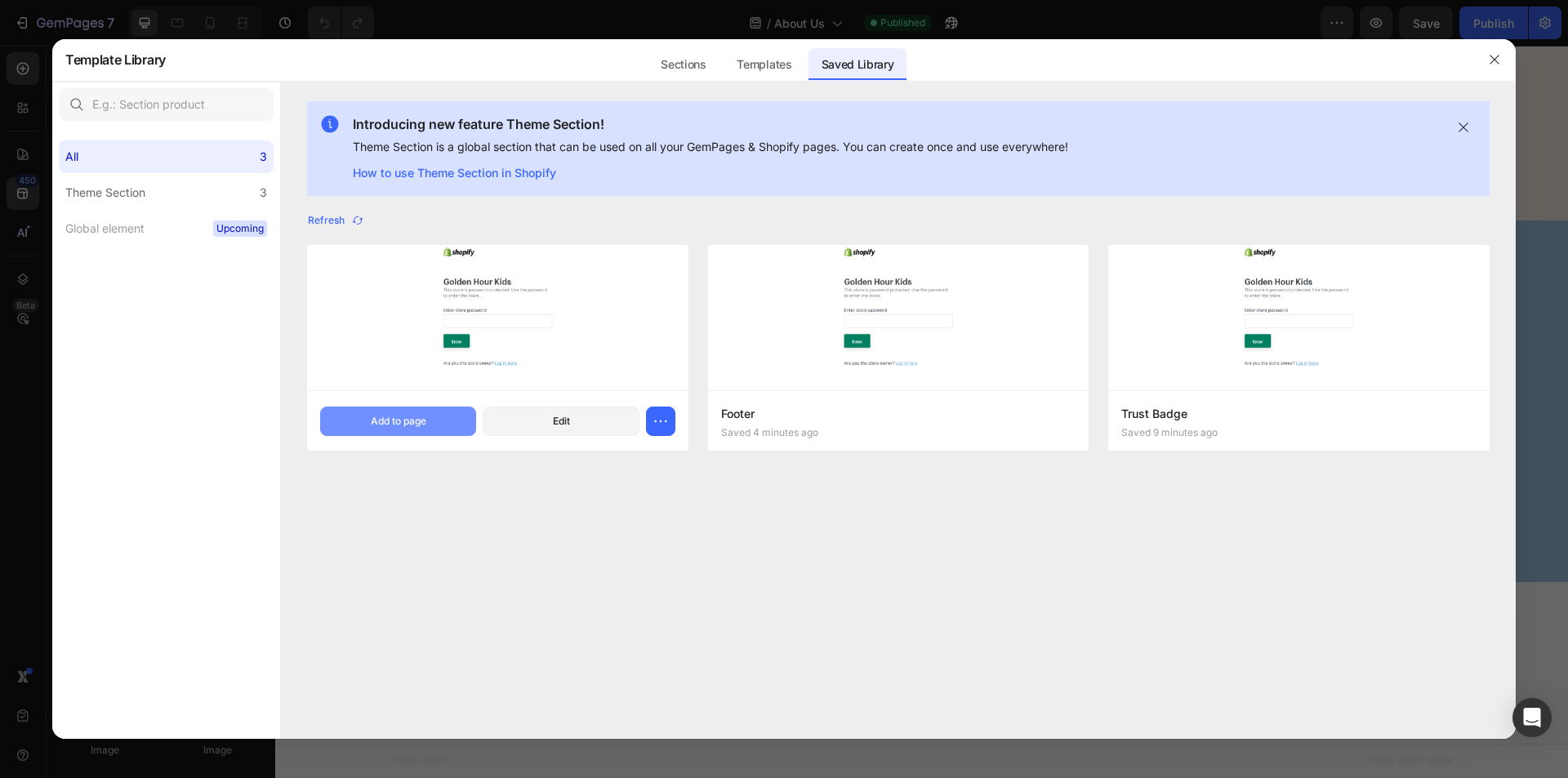
click at [432, 418] on button "Add to page" at bounding box center [398, 421] width 156 height 29
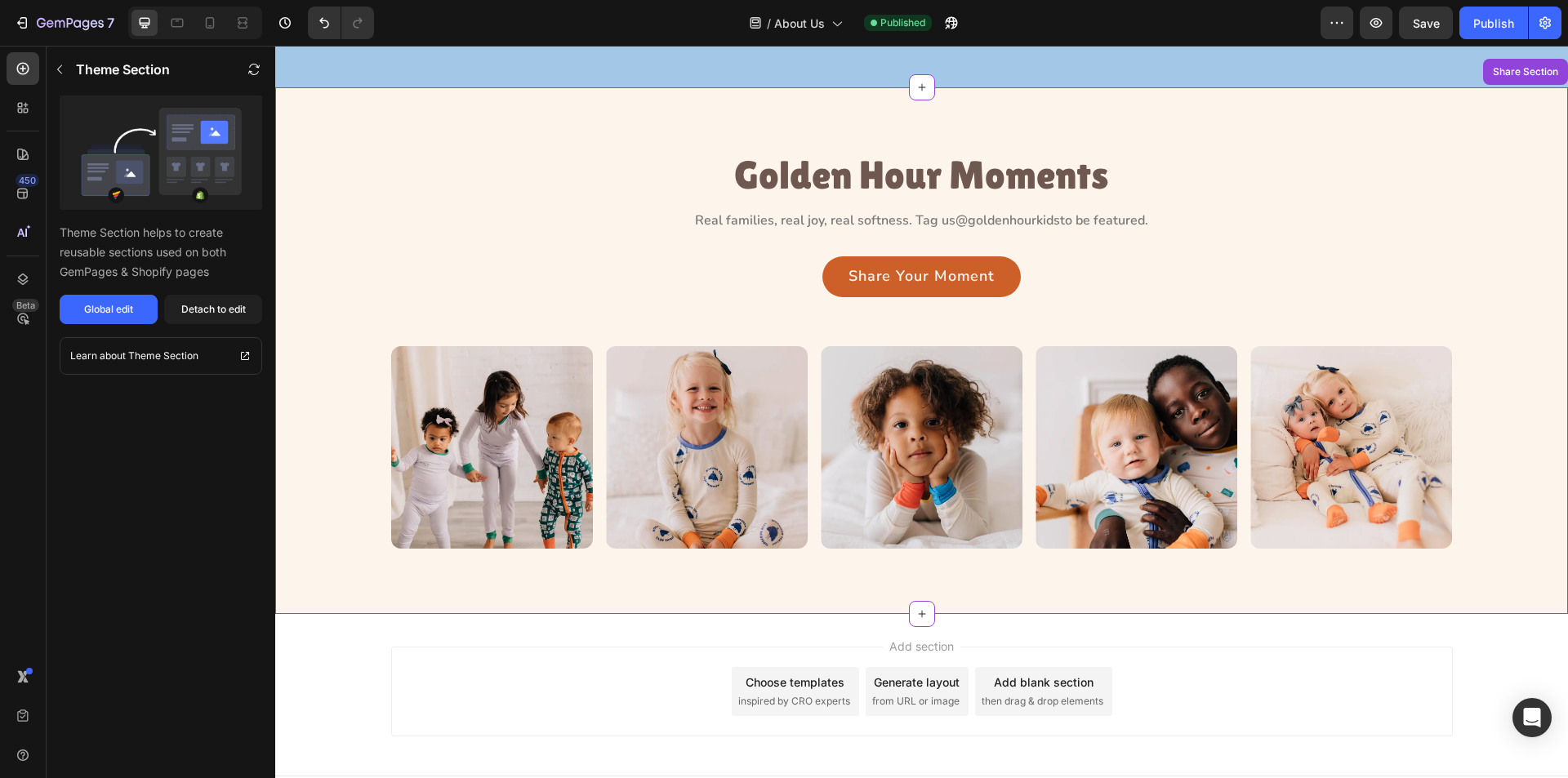
scroll to position [2518, 0]
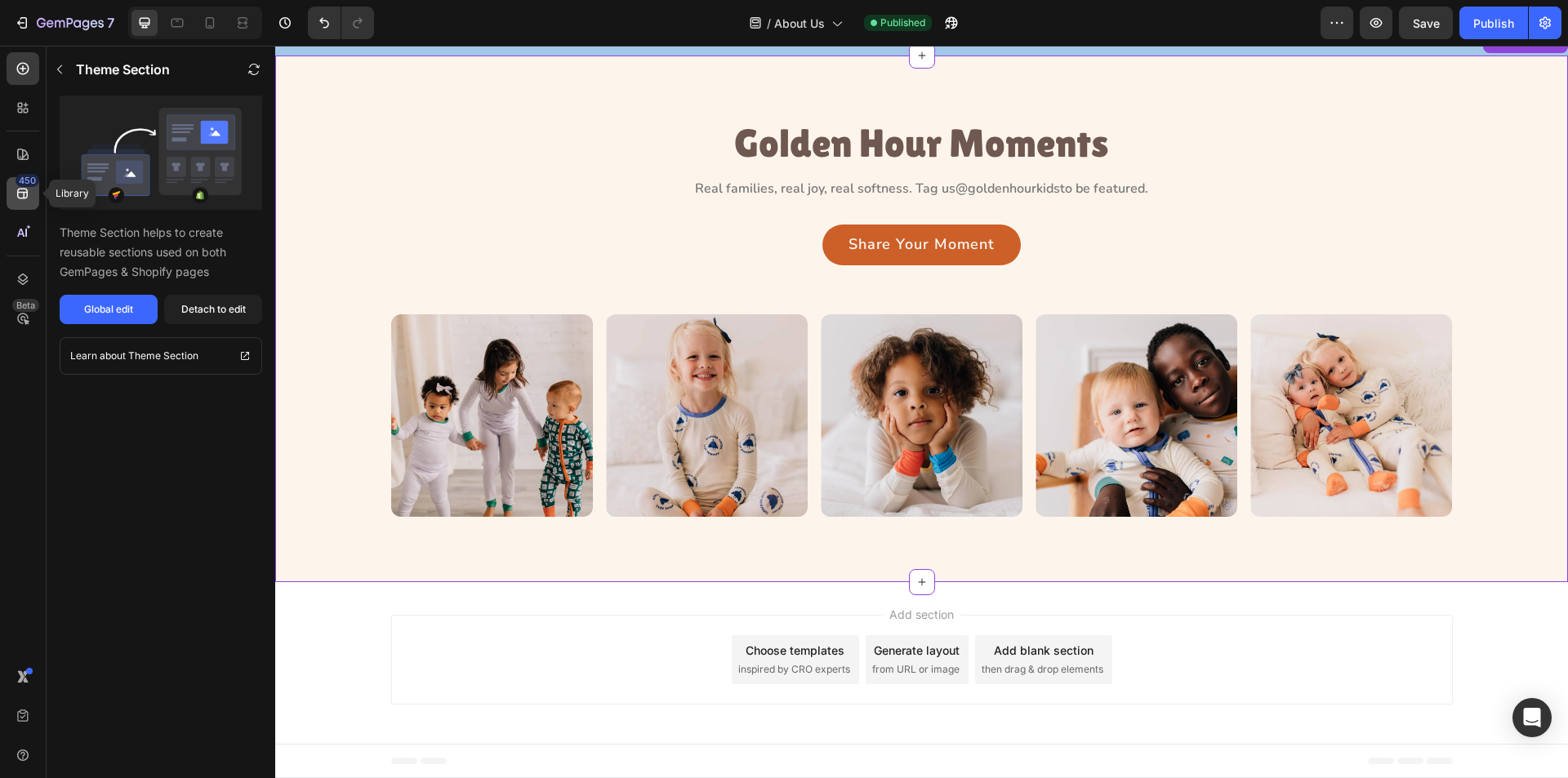
click at [14, 188] on div "450" at bounding box center [23, 194] width 33 height 33
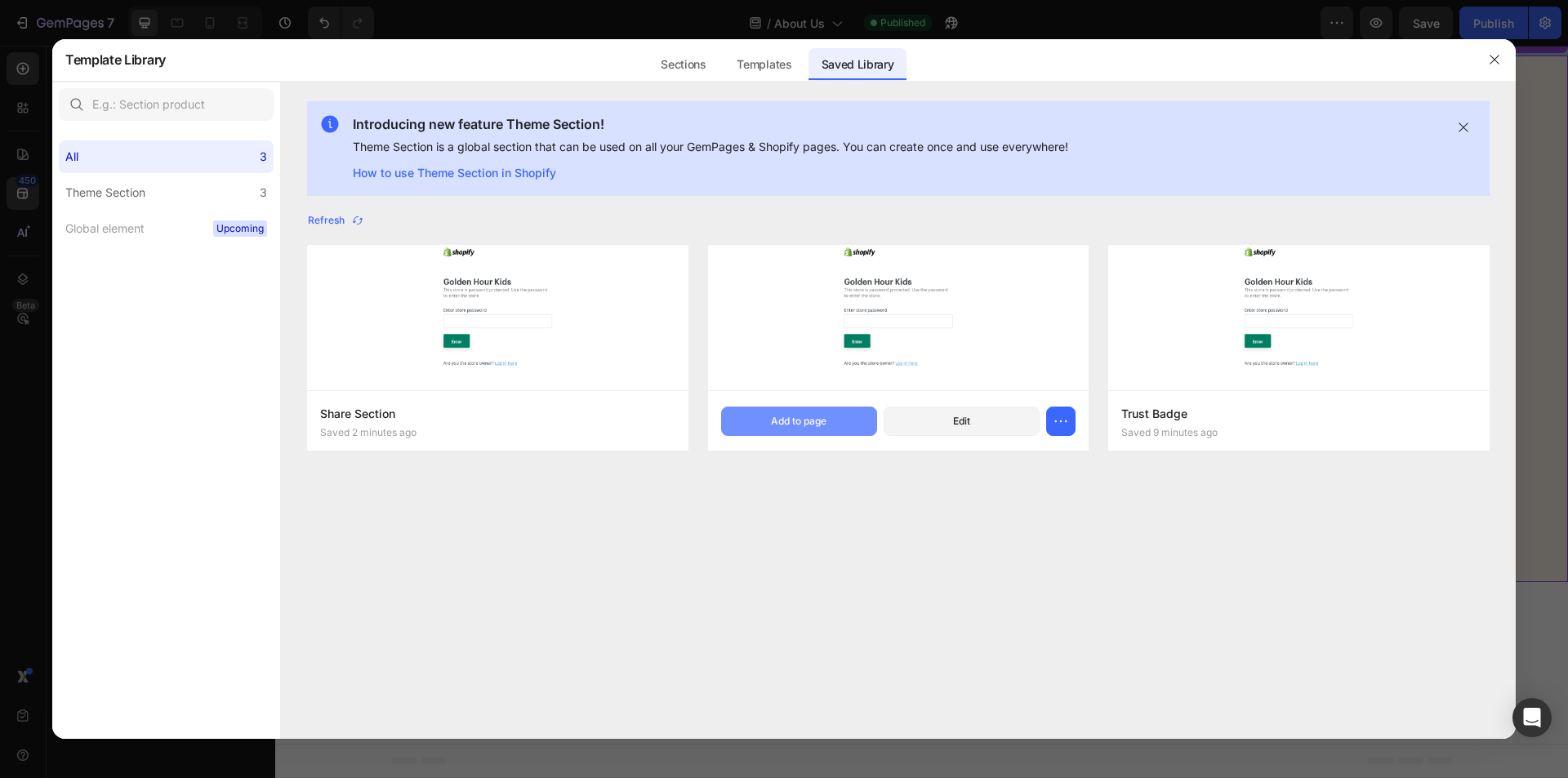
click at [768, 424] on button "Add to page" at bounding box center [799, 421] width 156 height 29
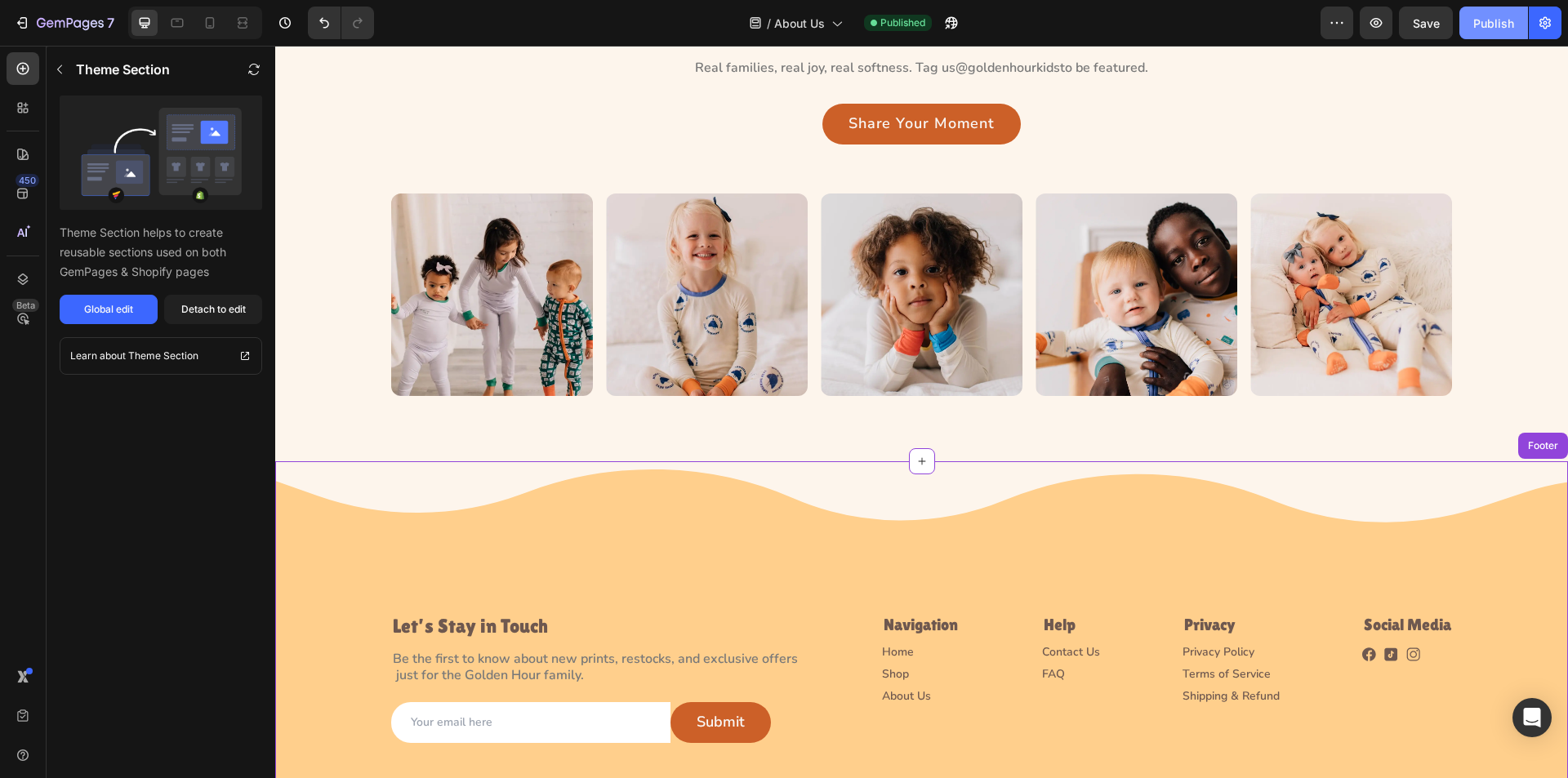
scroll to position [2389, 0]
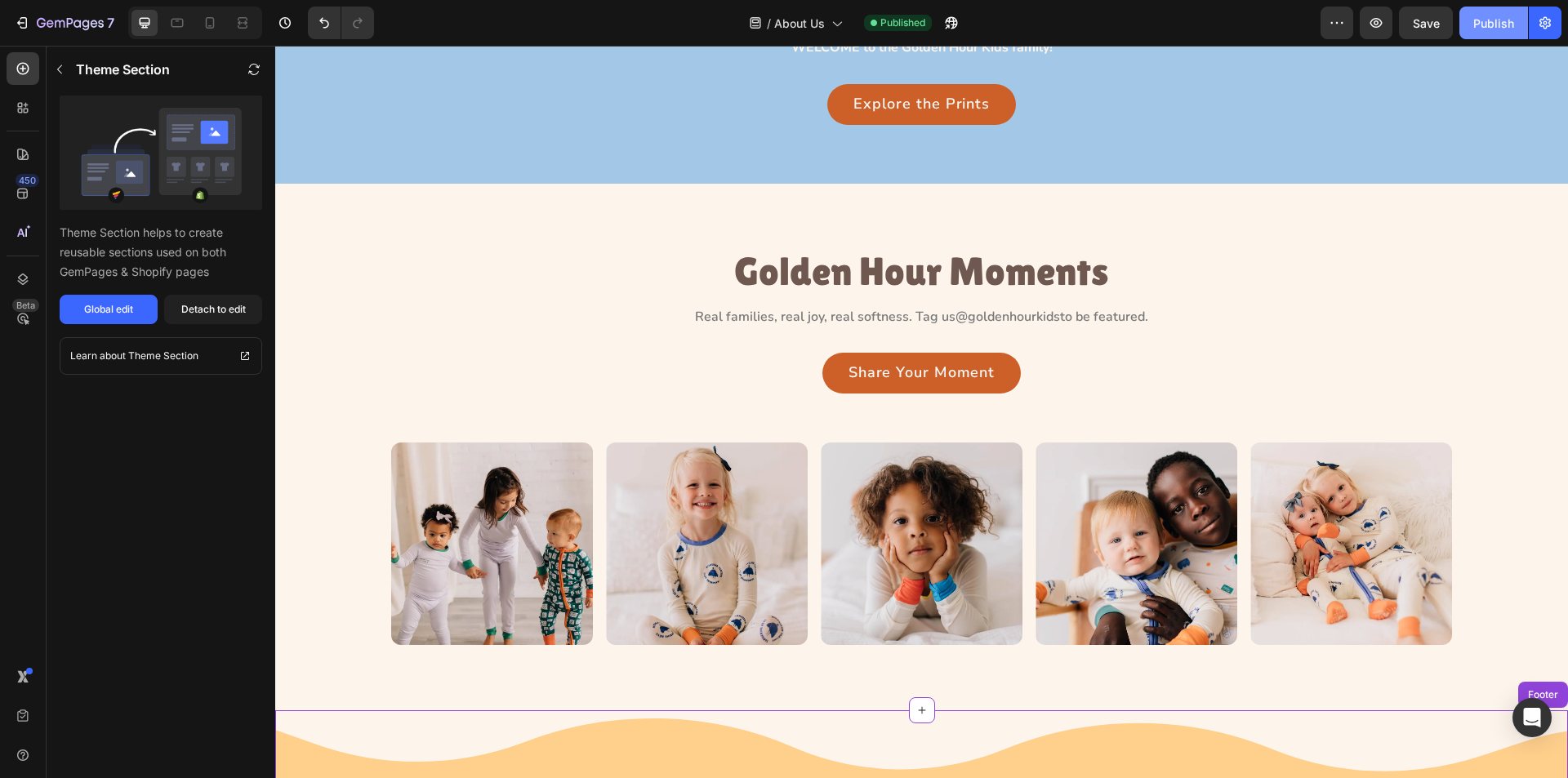
click at [1475, 24] on div "Publish" at bounding box center [1494, 23] width 41 height 17
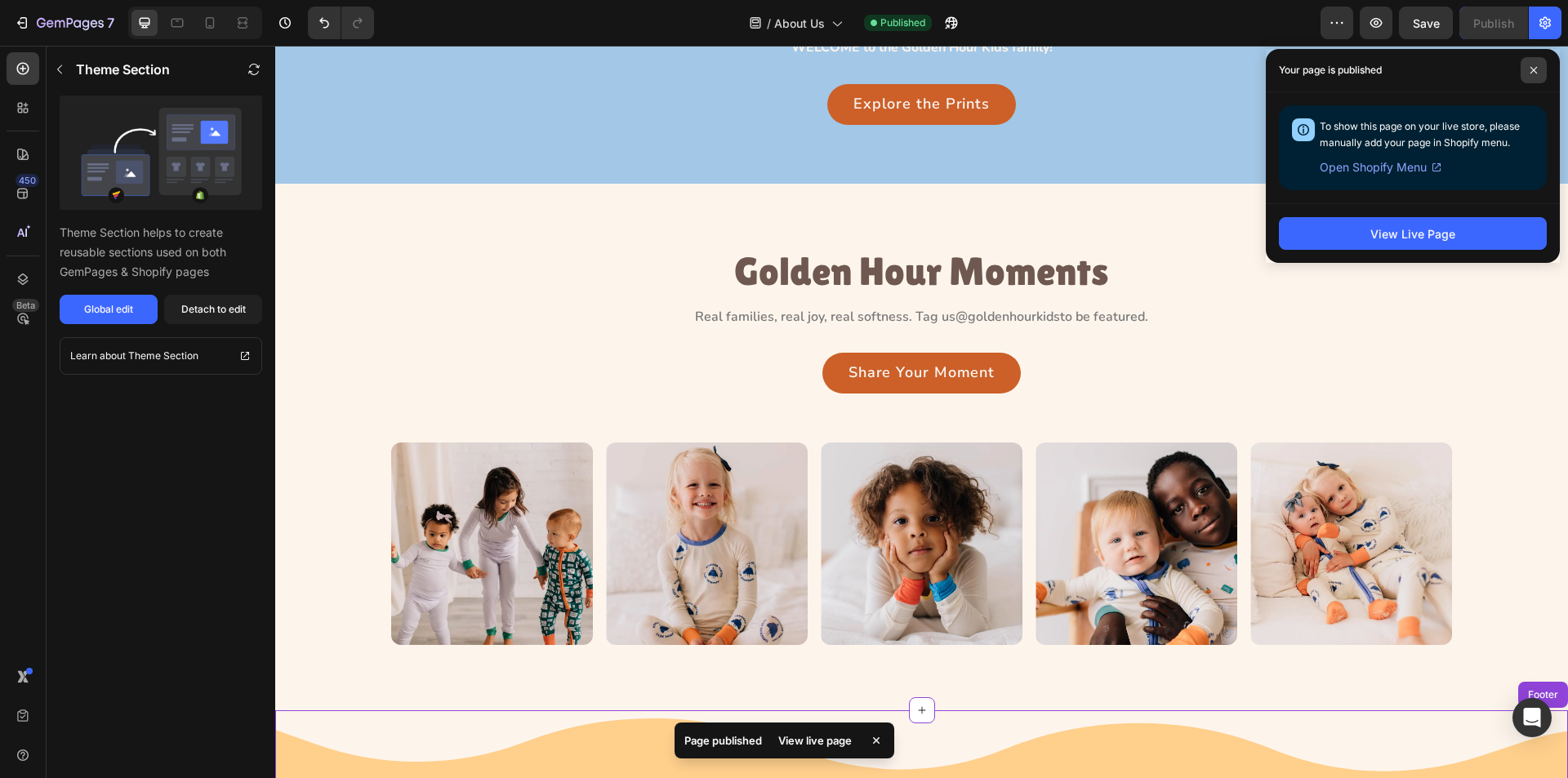
click at [1539, 67] on span at bounding box center [1534, 70] width 26 height 26
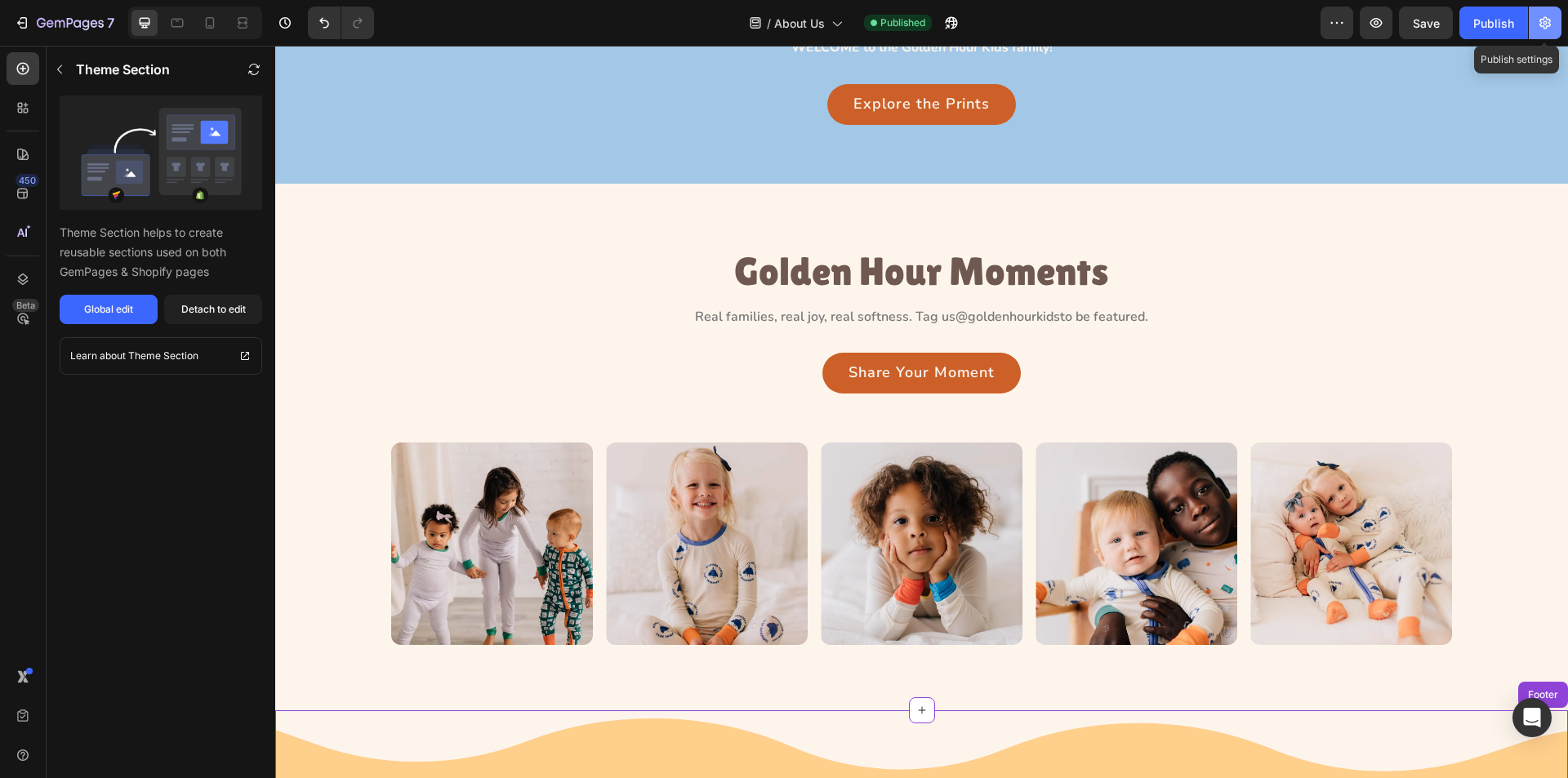
click at [1546, 16] on icon "button" at bounding box center [1545, 22] width 16 height 16
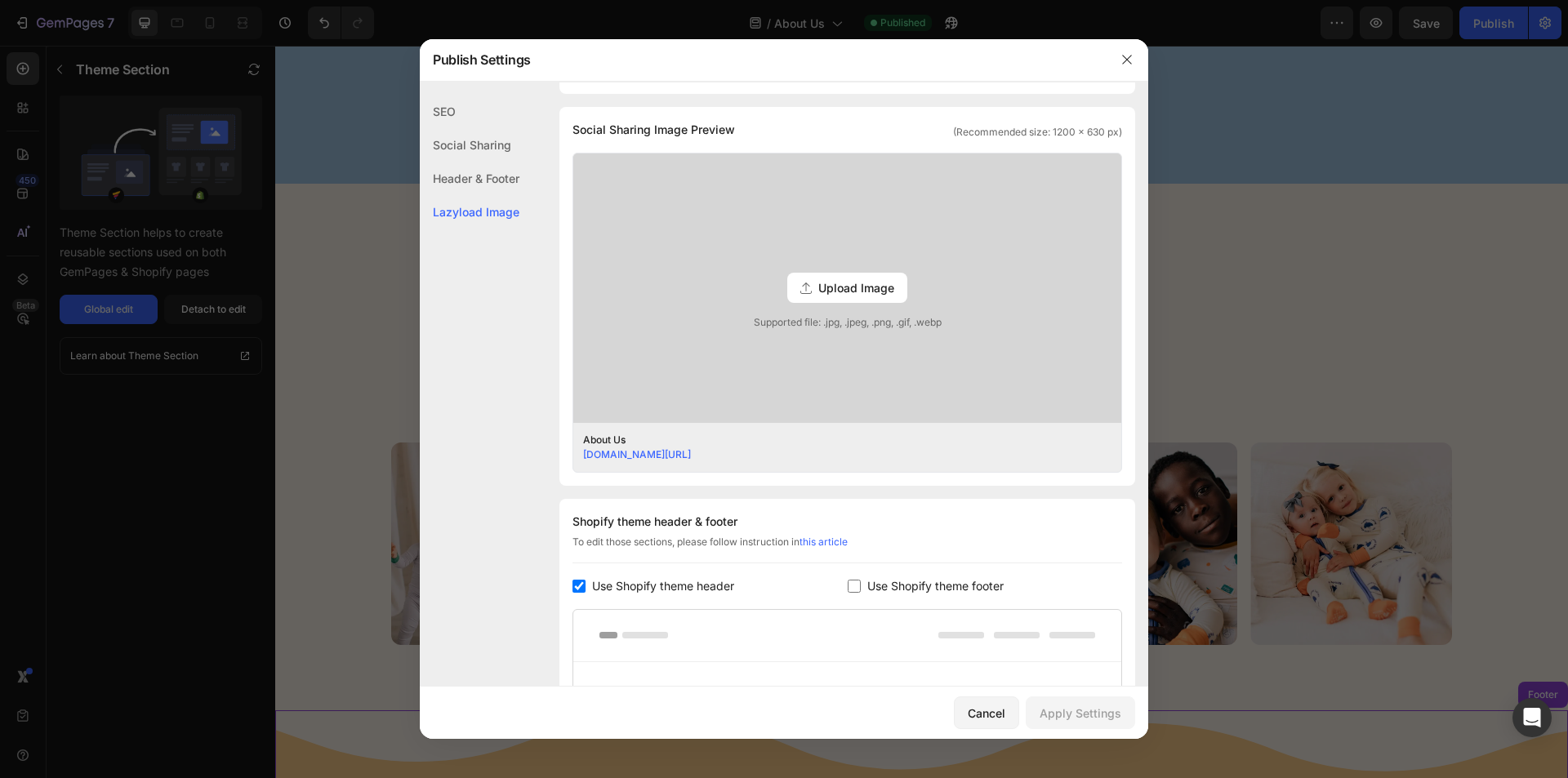
scroll to position [638, 0]
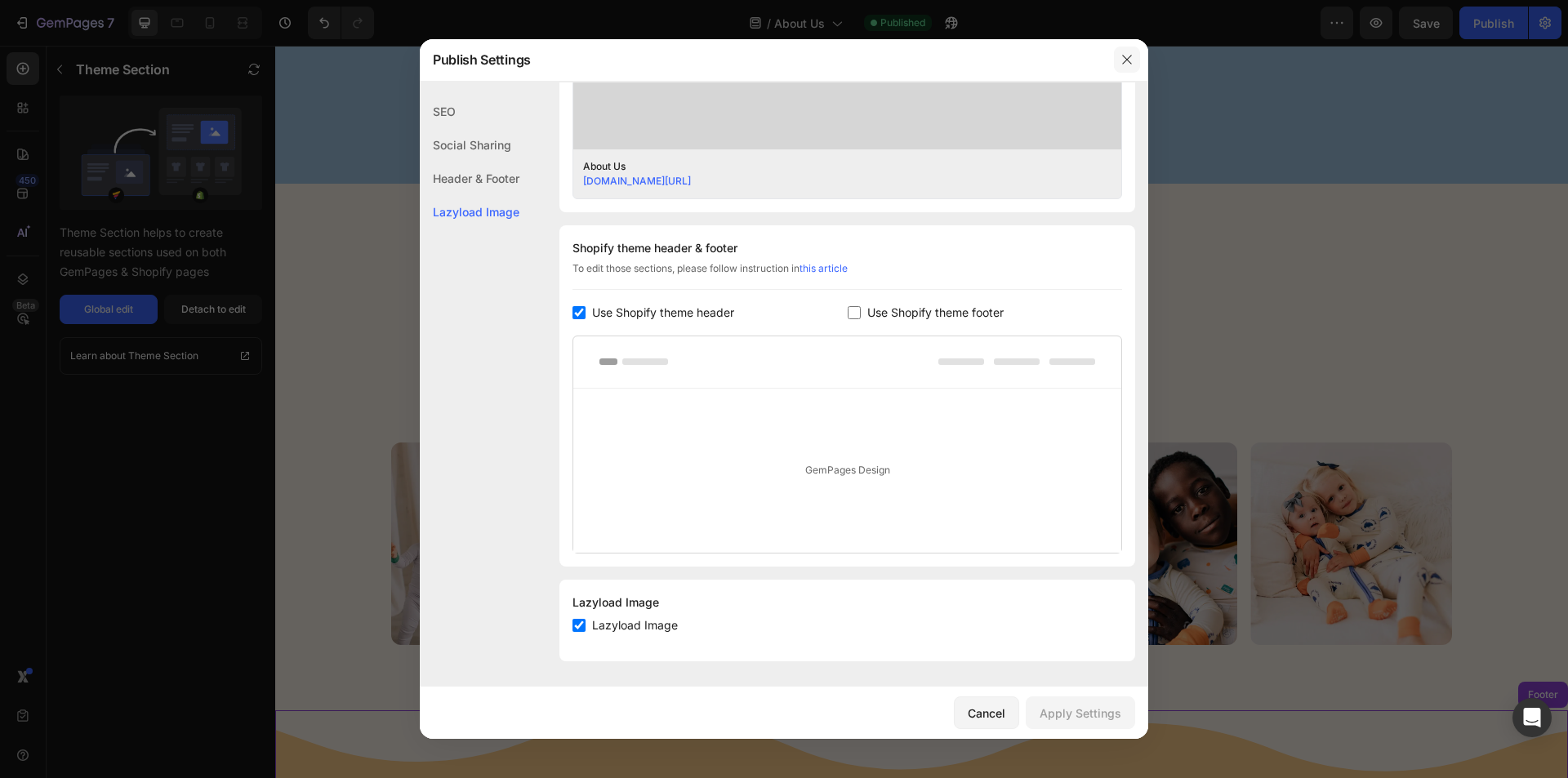
click at [1132, 57] on icon "button" at bounding box center [1127, 59] width 13 height 13
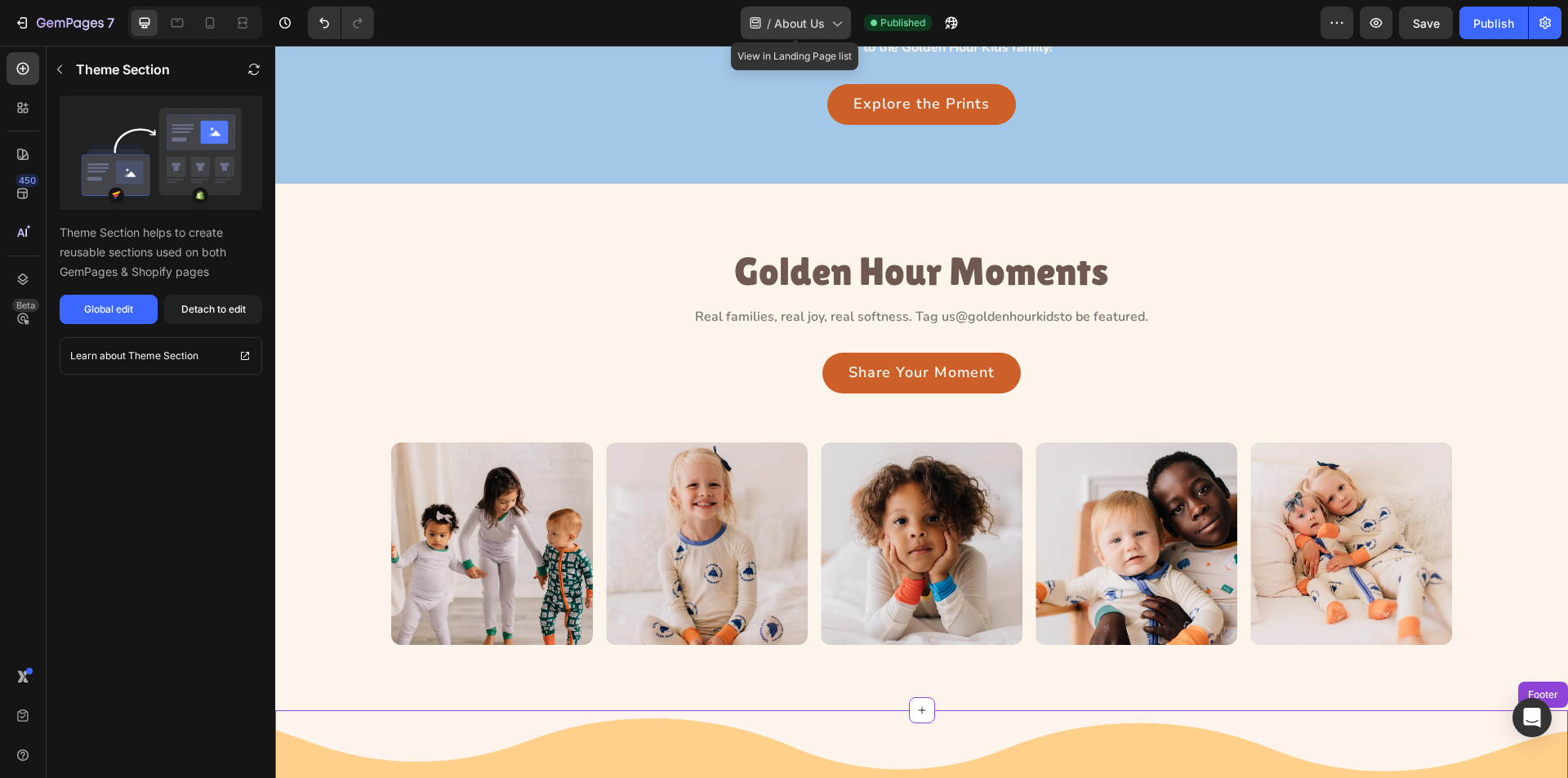
click at [789, 23] on span "About Us" at bounding box center [799, 23] width 51 height 17
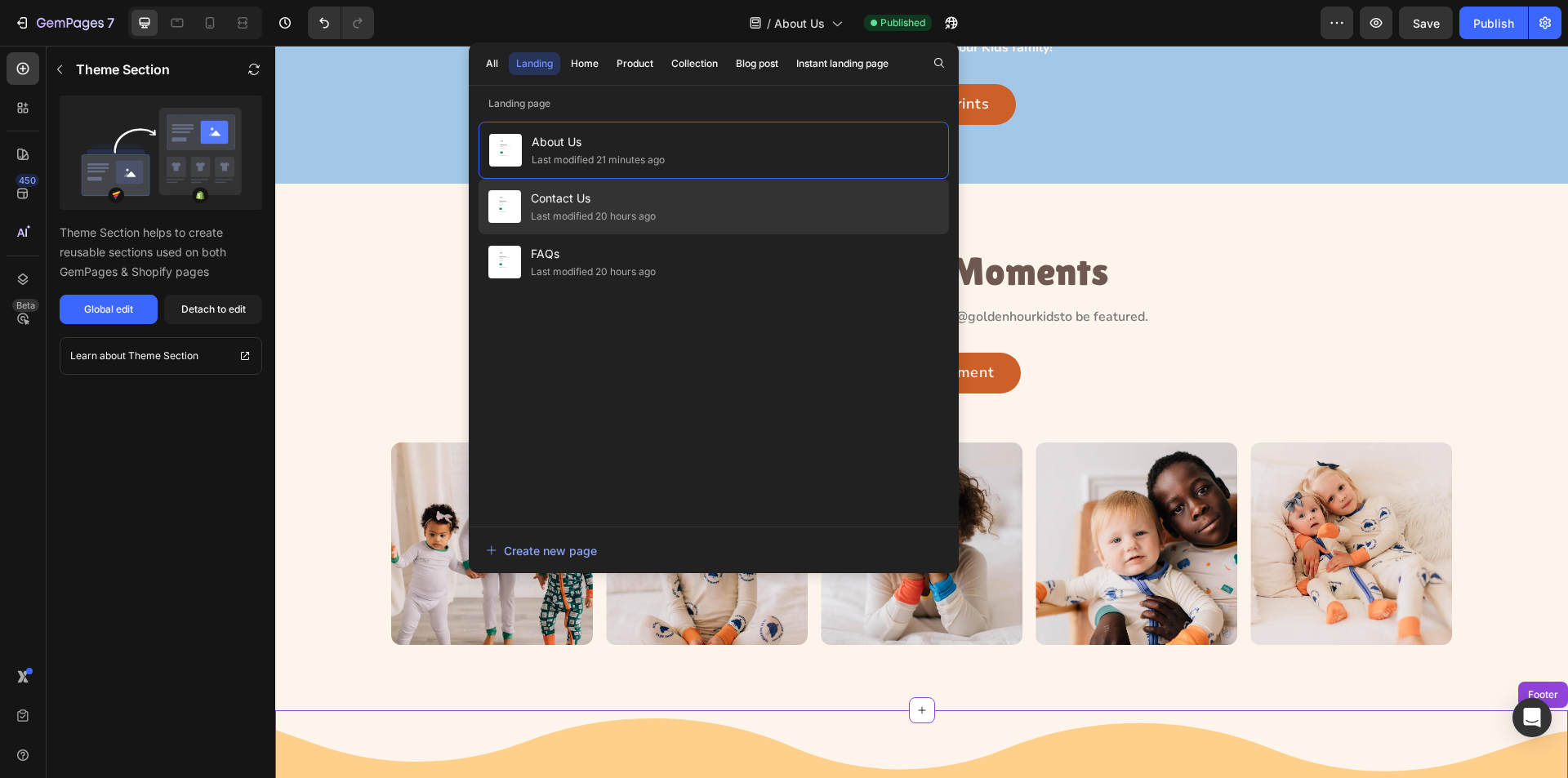
click at [625, 207] on span "Contact Us" at bounding box center [593, 198] width 125 height 20
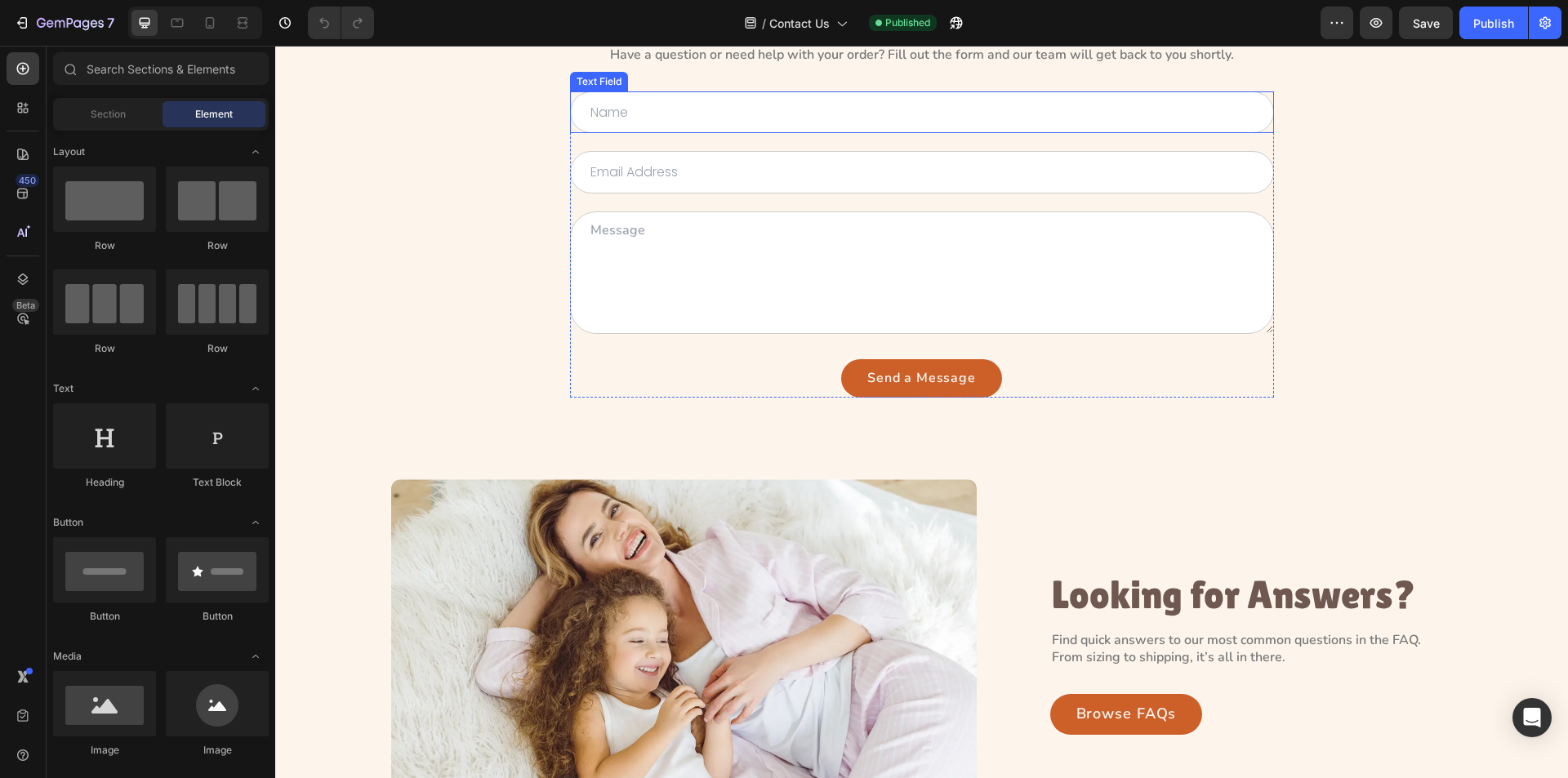
scroll to position [455, 0]
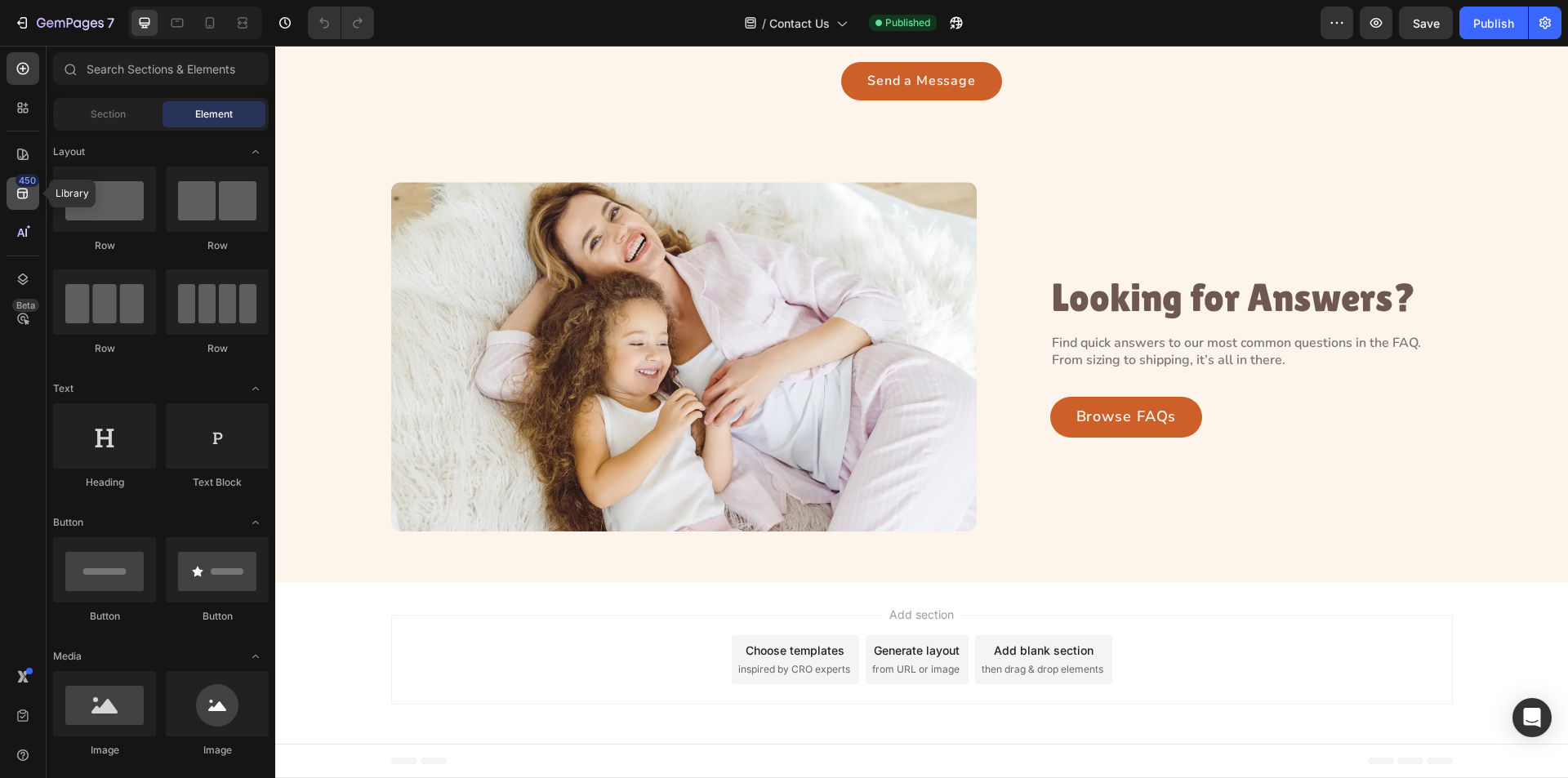
click at [21, 194] on icon at bounding box center [22, 193] width 16 height 16
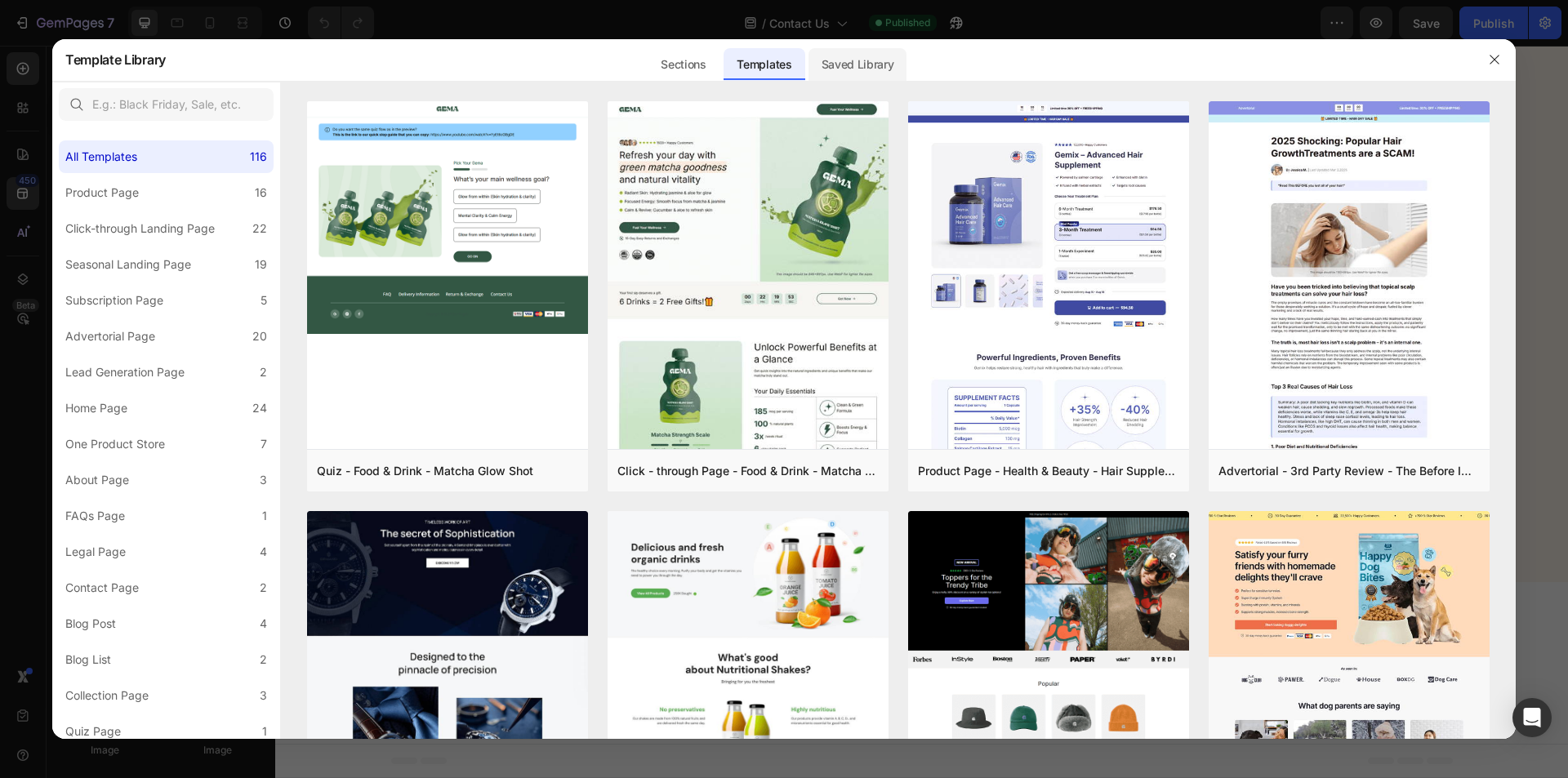
click at [846, 61] on div "Saved Library" at bounding box center [858, 65] width 99 height 33
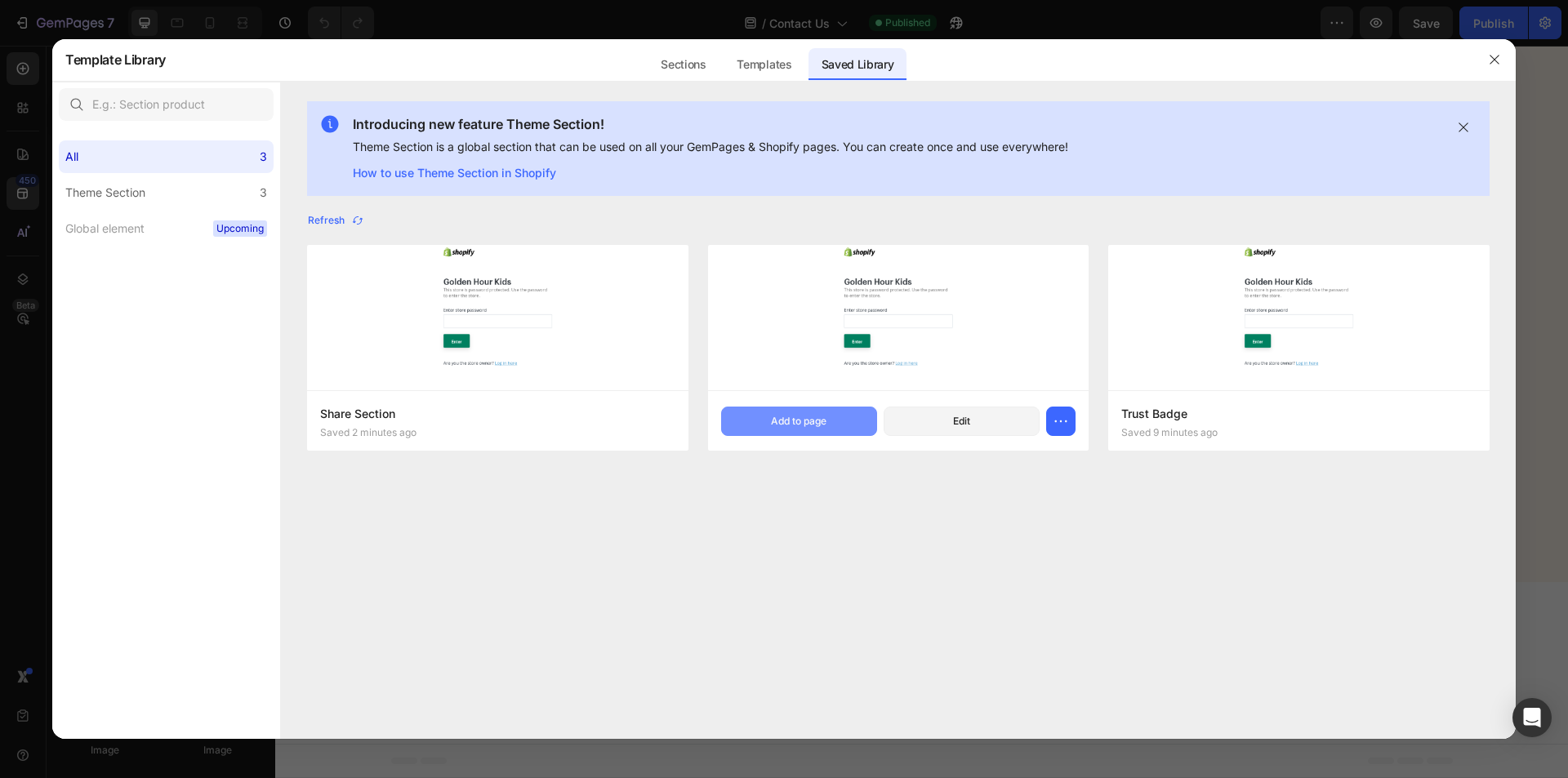
click at [768, 421] on button "Add to page" at bounding box center [799, 421] width 156 height 29
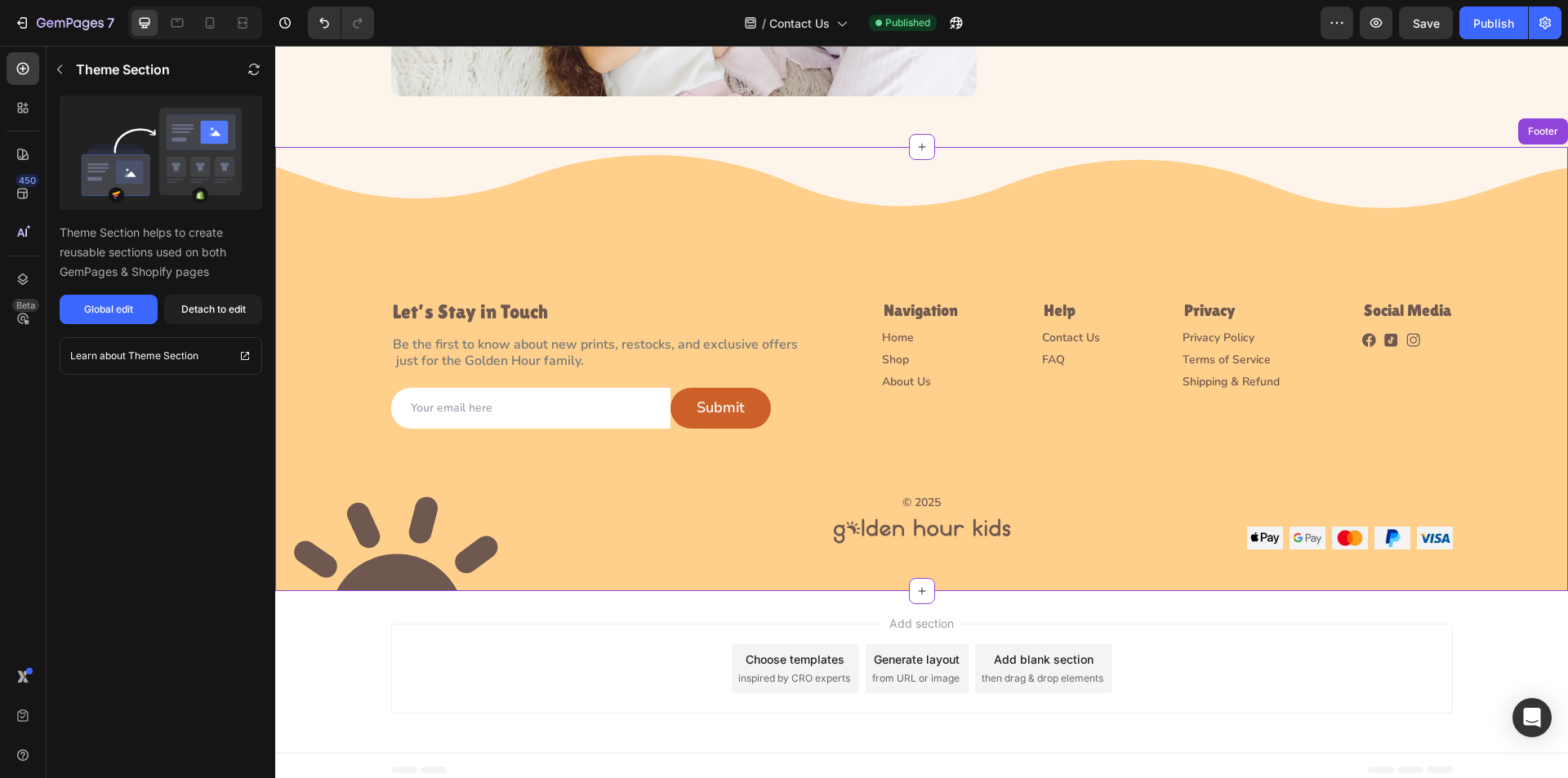
scroll to position [898, 0]
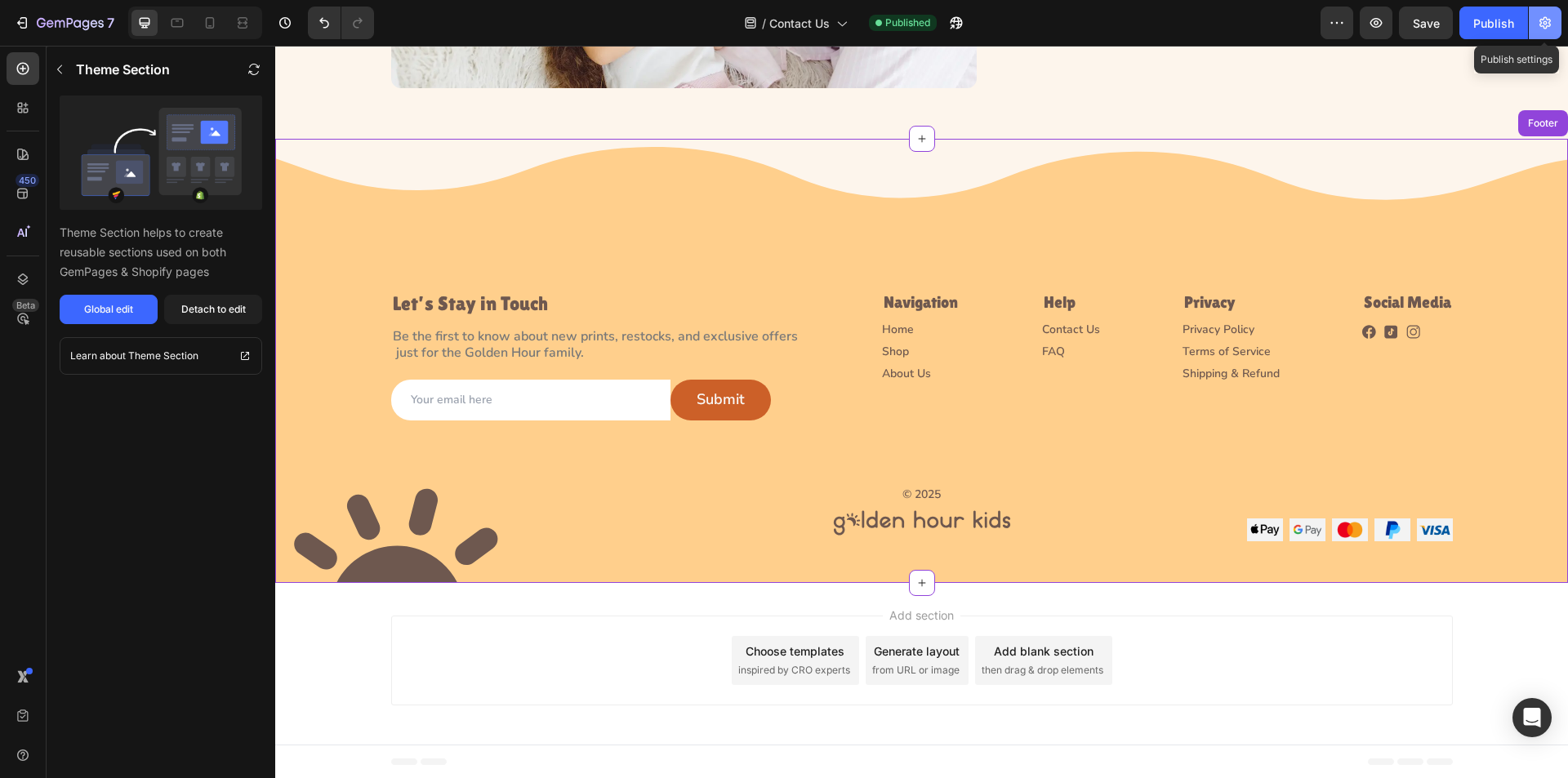
click at [1549, 18] on icon "button" at bounding box center [1545, 22] width 16 height 16
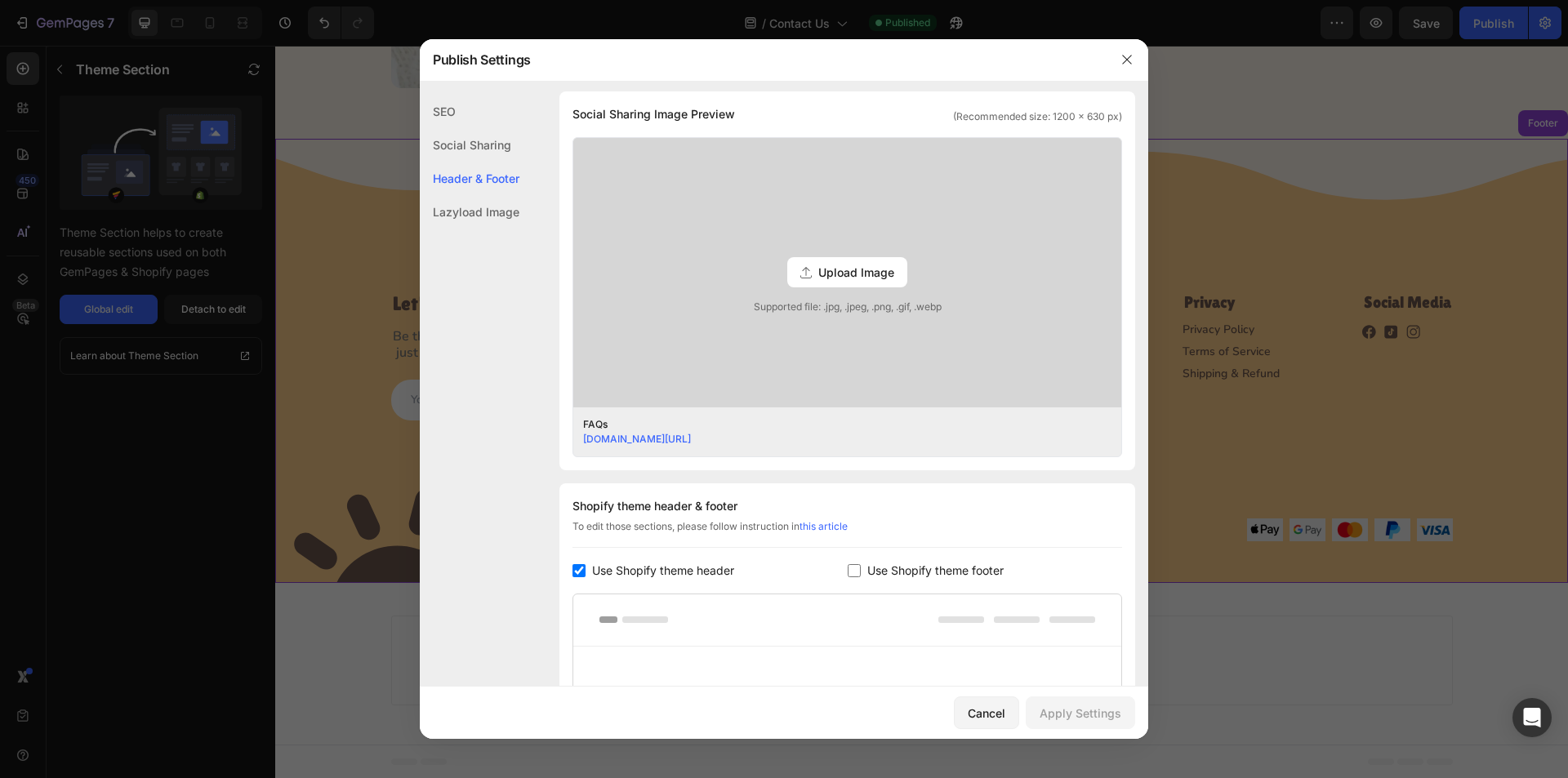
scroll to position [638, 0]
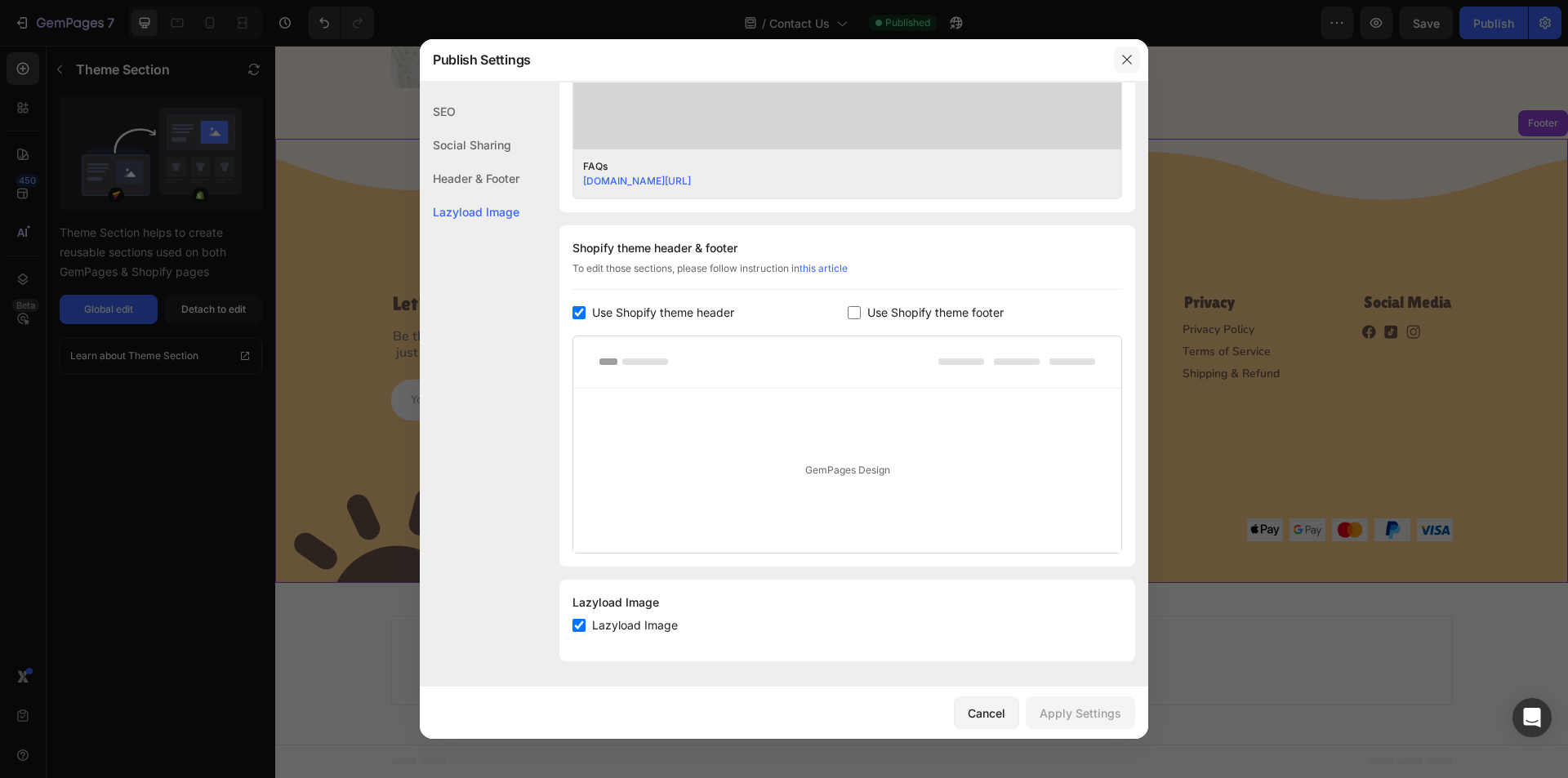
click at [1124, 54] on icon "button" at bounding box center [1127, 59] width 13 height 13
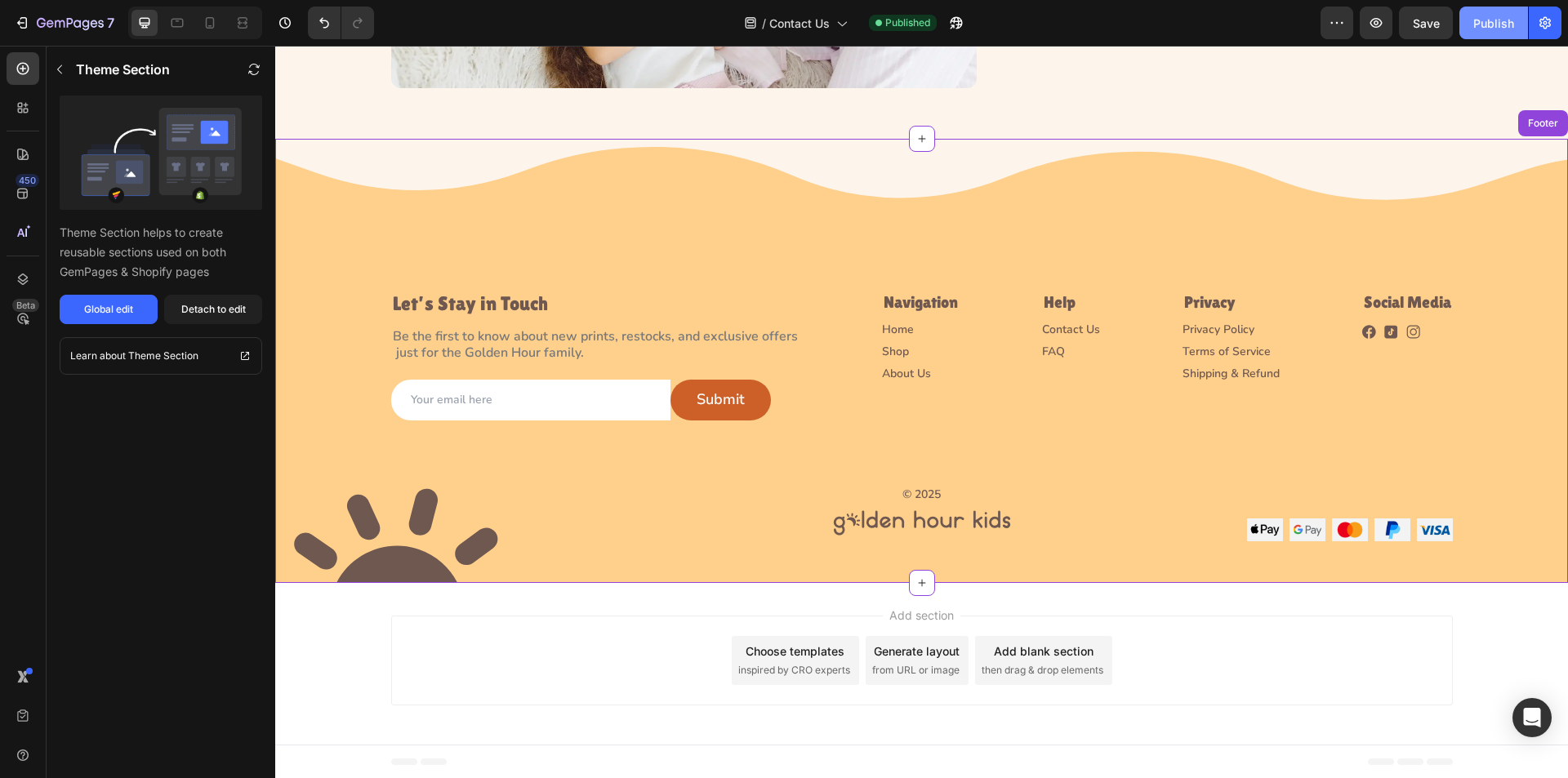
click at [1503, 26] on div "Publish" at bounding box center [1494, 23] width 41 height 17
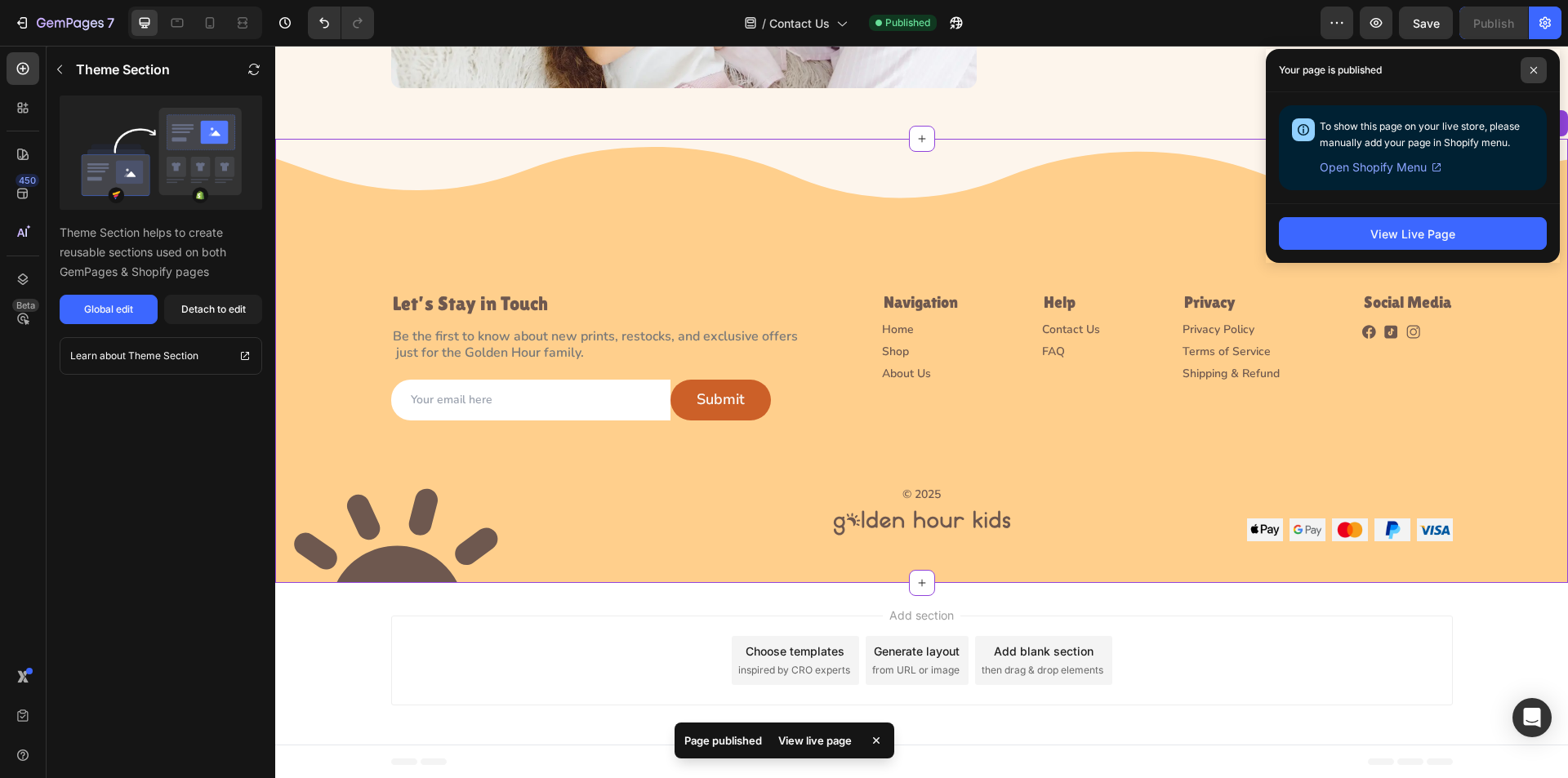
click at [1534, 71] on icon at bounding box center [1533, 70] width 8 height 8
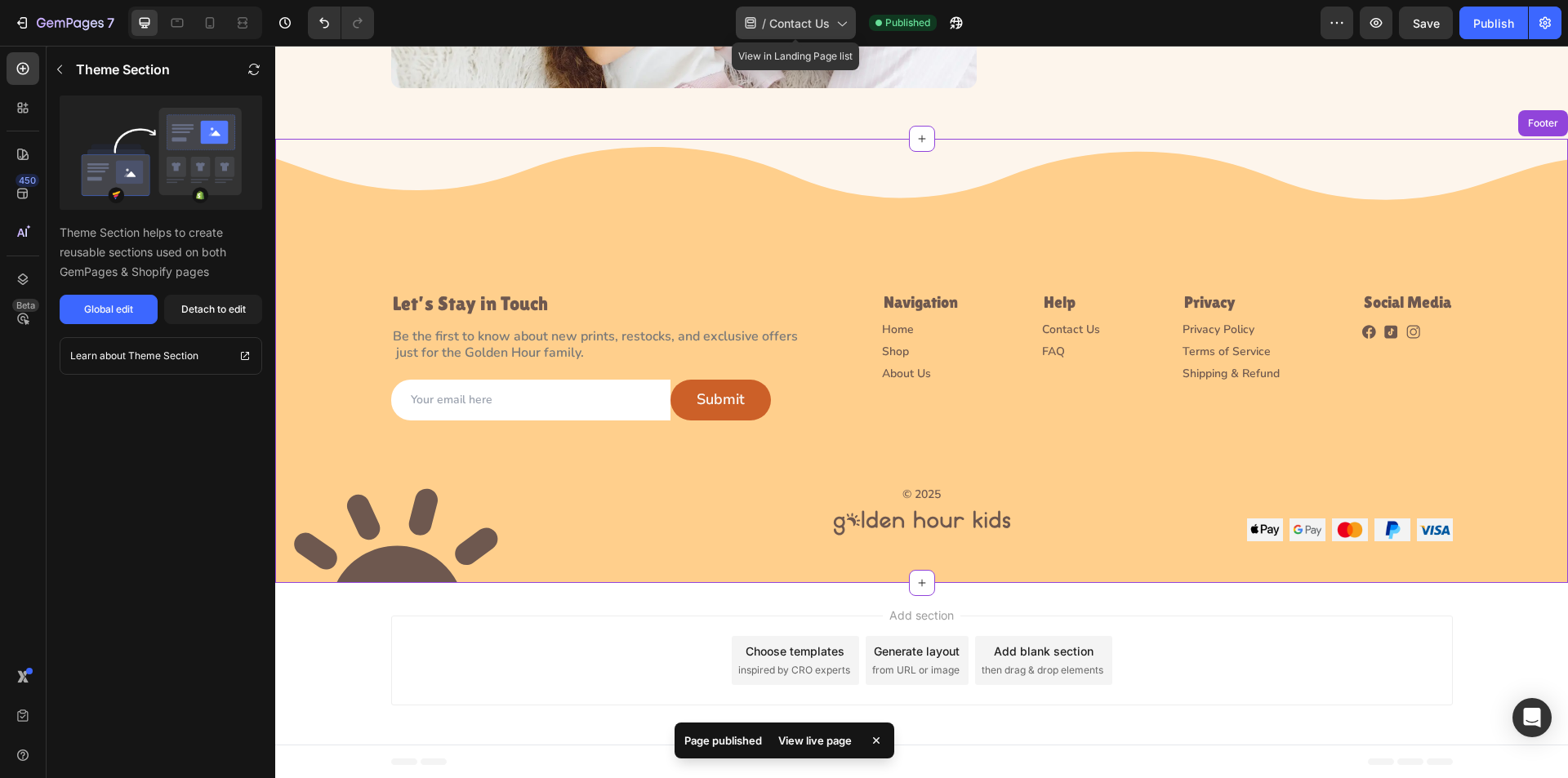
click at [789, 16] on span "Contact Us" at bounding box center [800, 23] width 61 height 17
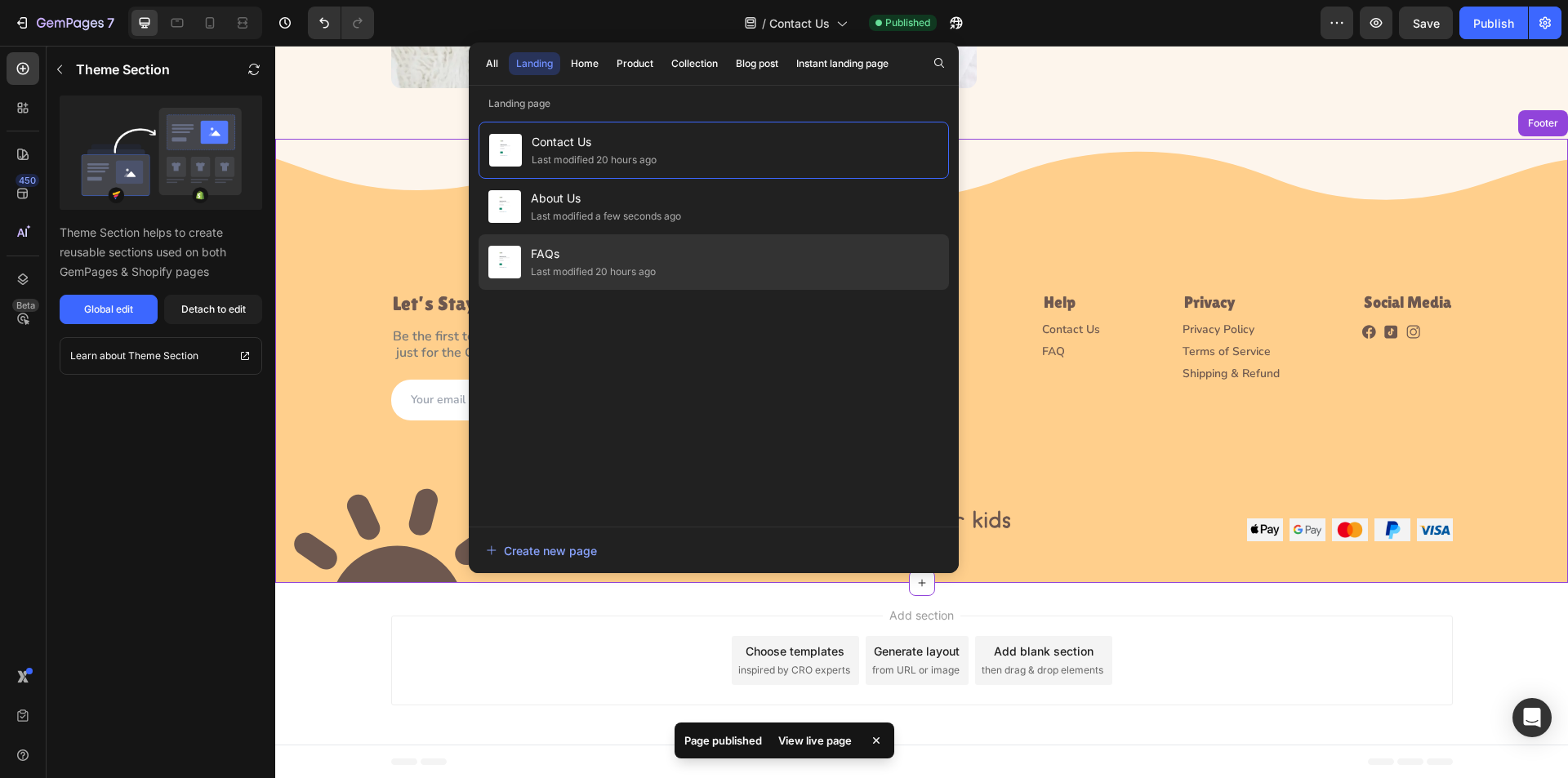
click at [566, 252] on span "FAQs" at bounding box center [593, 253] width 125 height 20
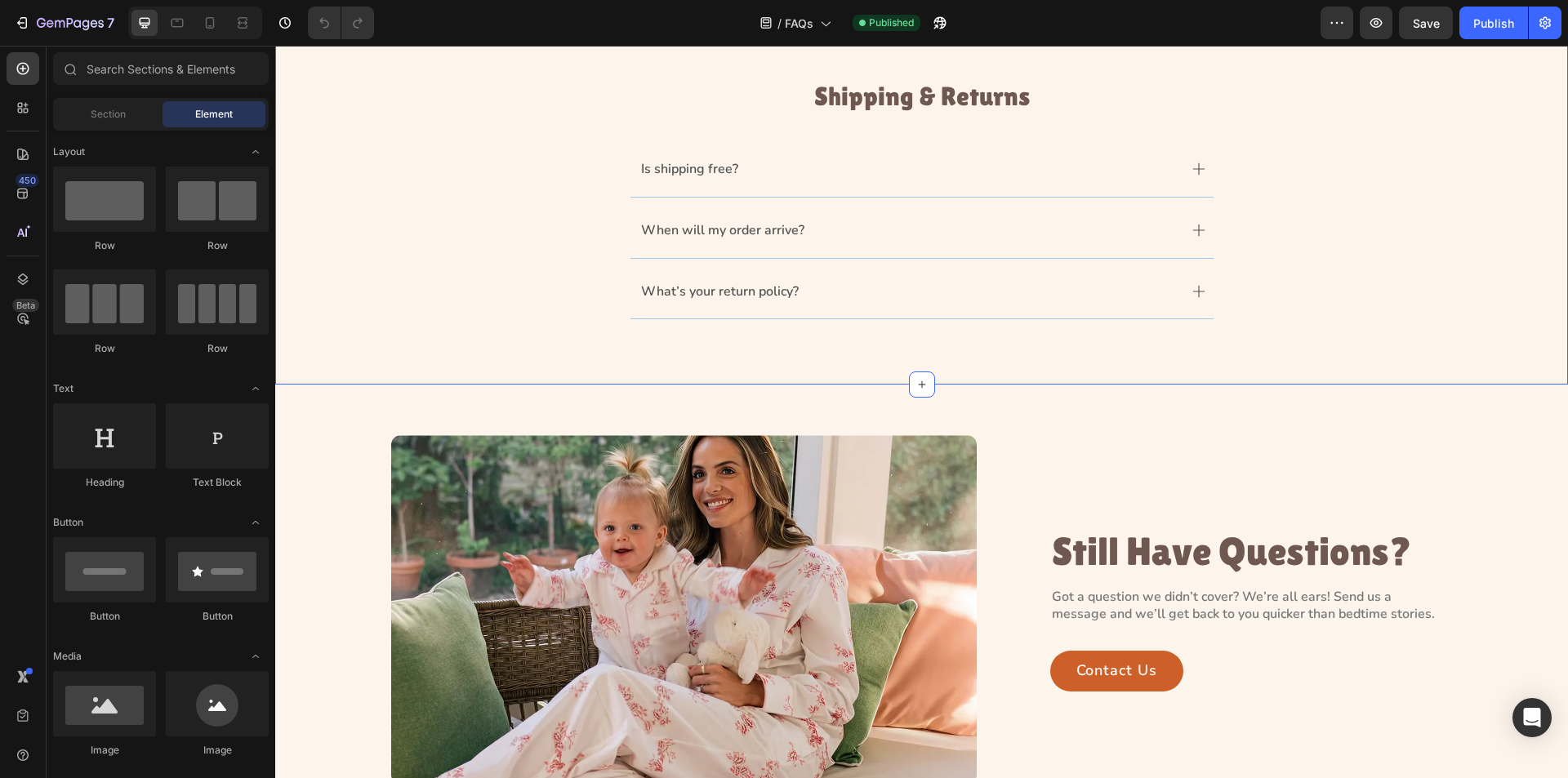
scroll to position [1071, 0]
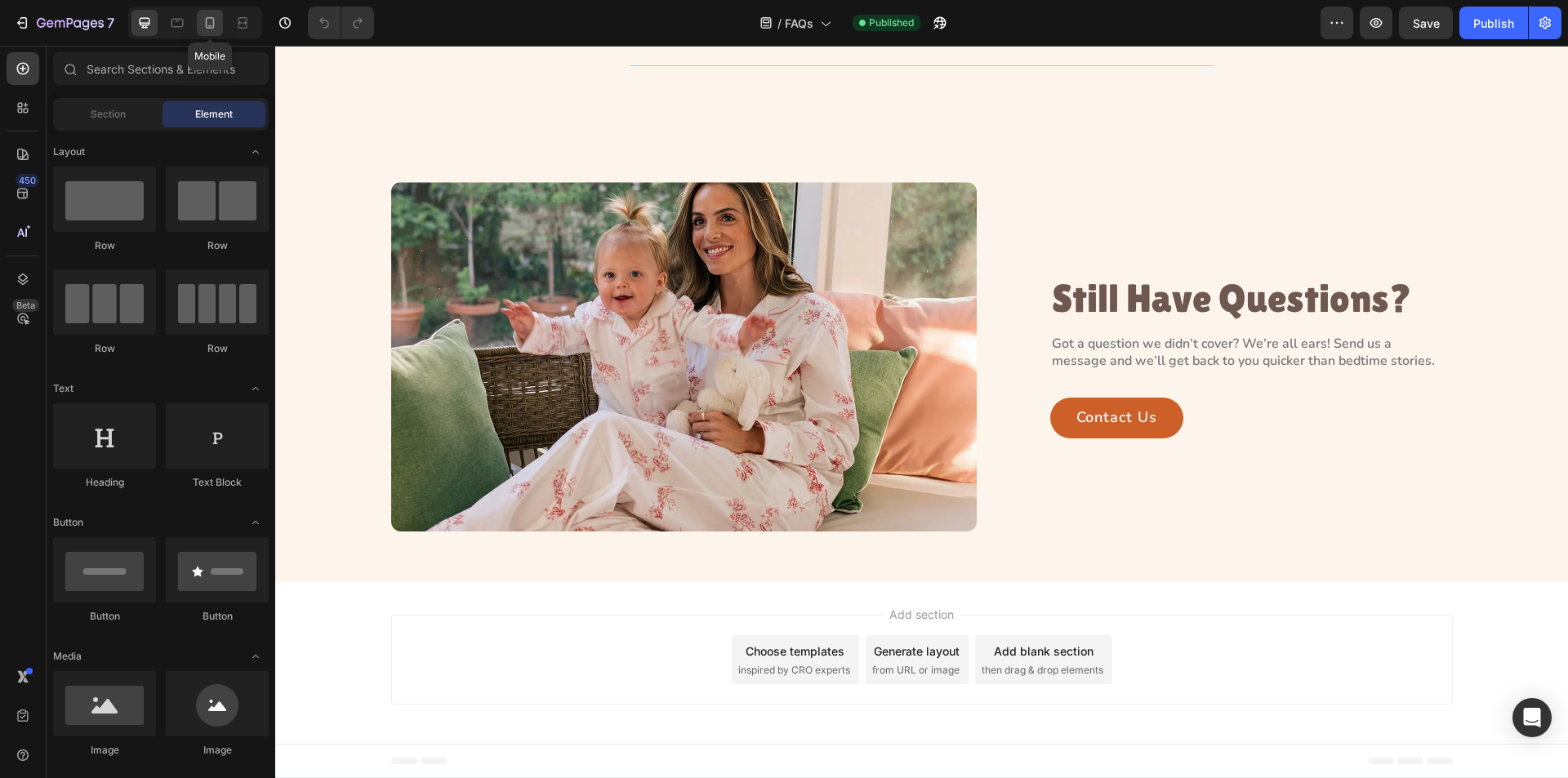
click at [209, 26] on icon at bounding box center [210, 22] width 9 height 11
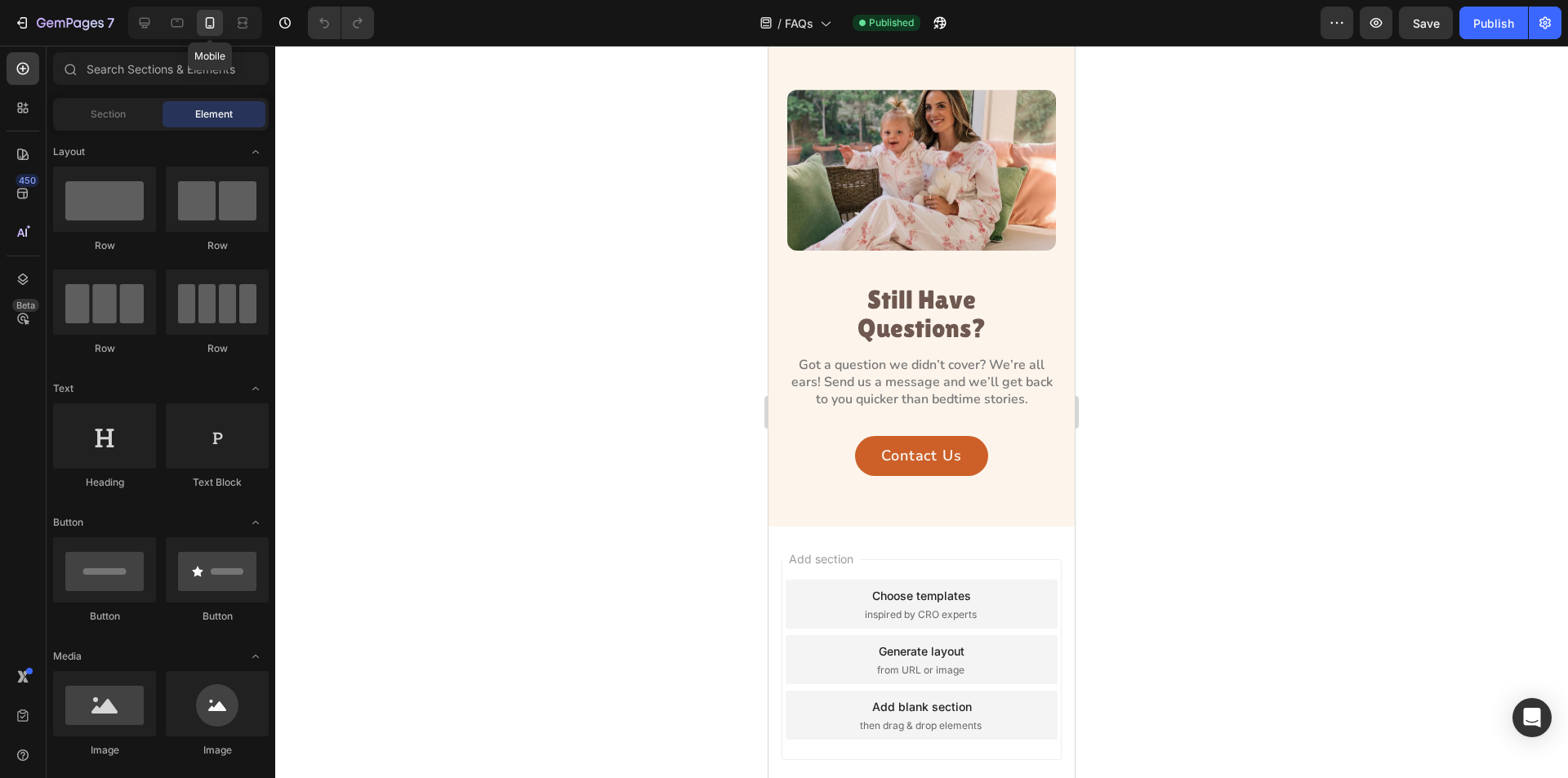
scroll to position [900, 0]
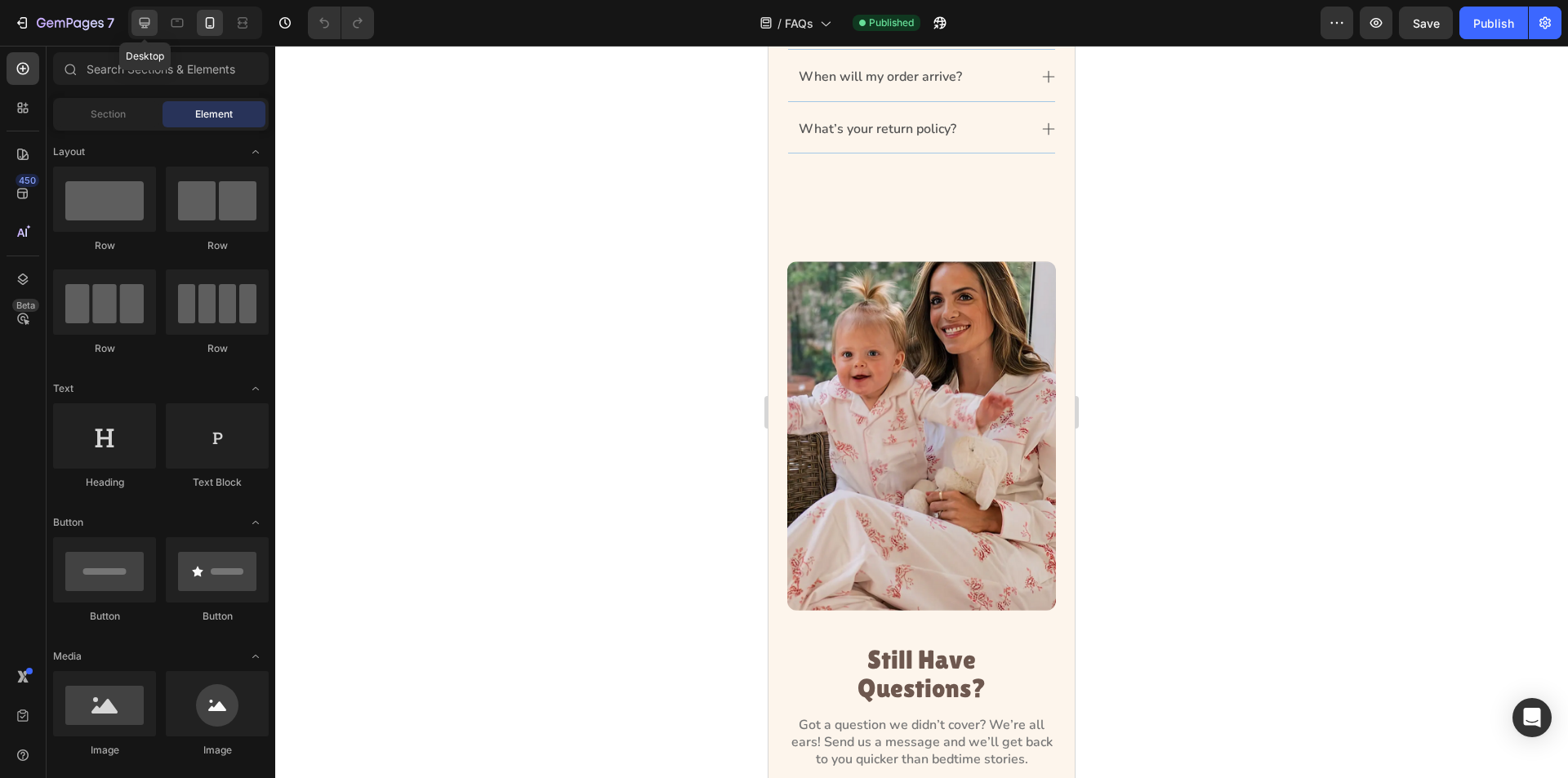
click at [146, 19] on icon at bounding box center [145, 23] width 10 height 10
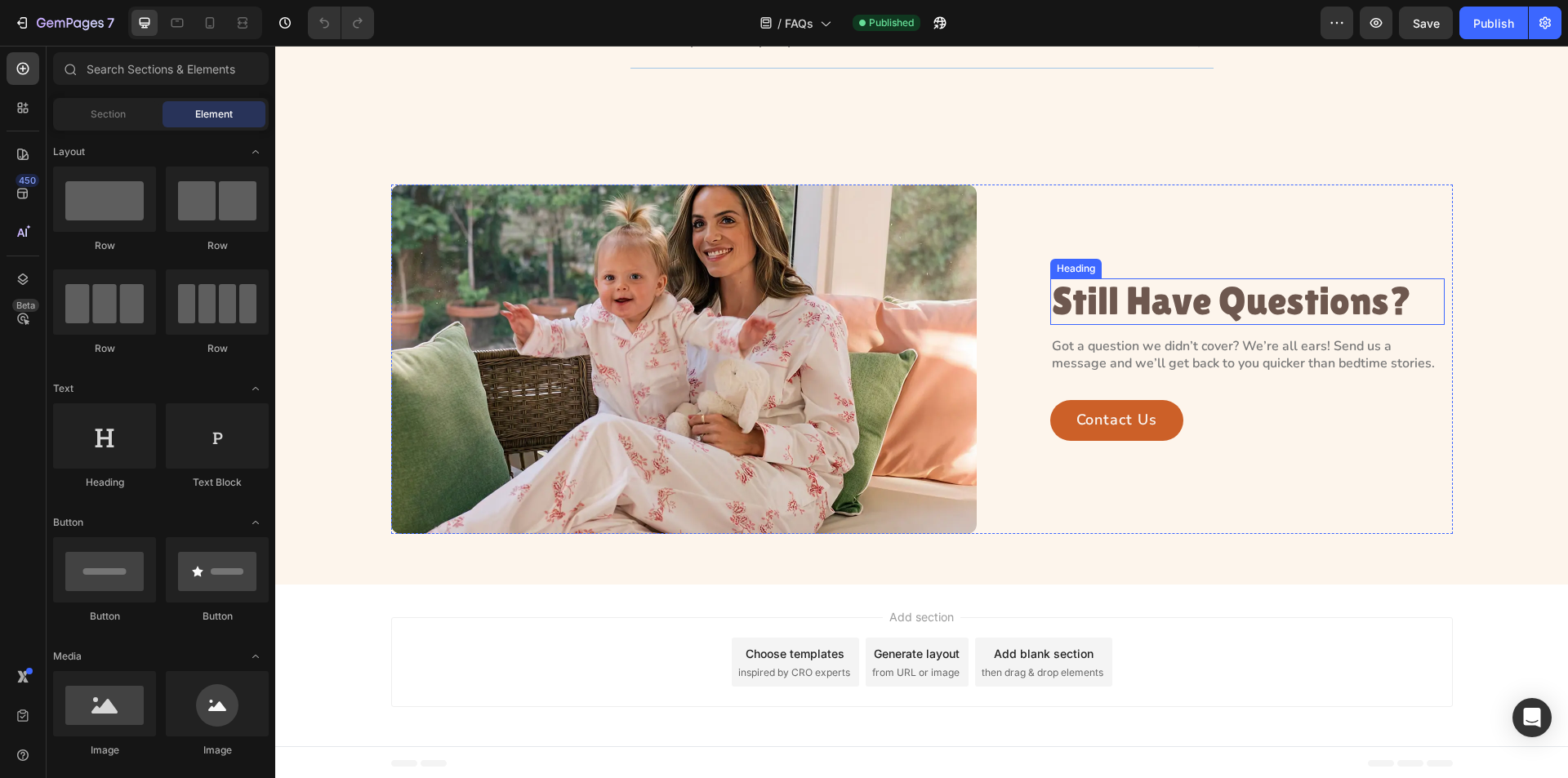
scroll to position [1071, 0]
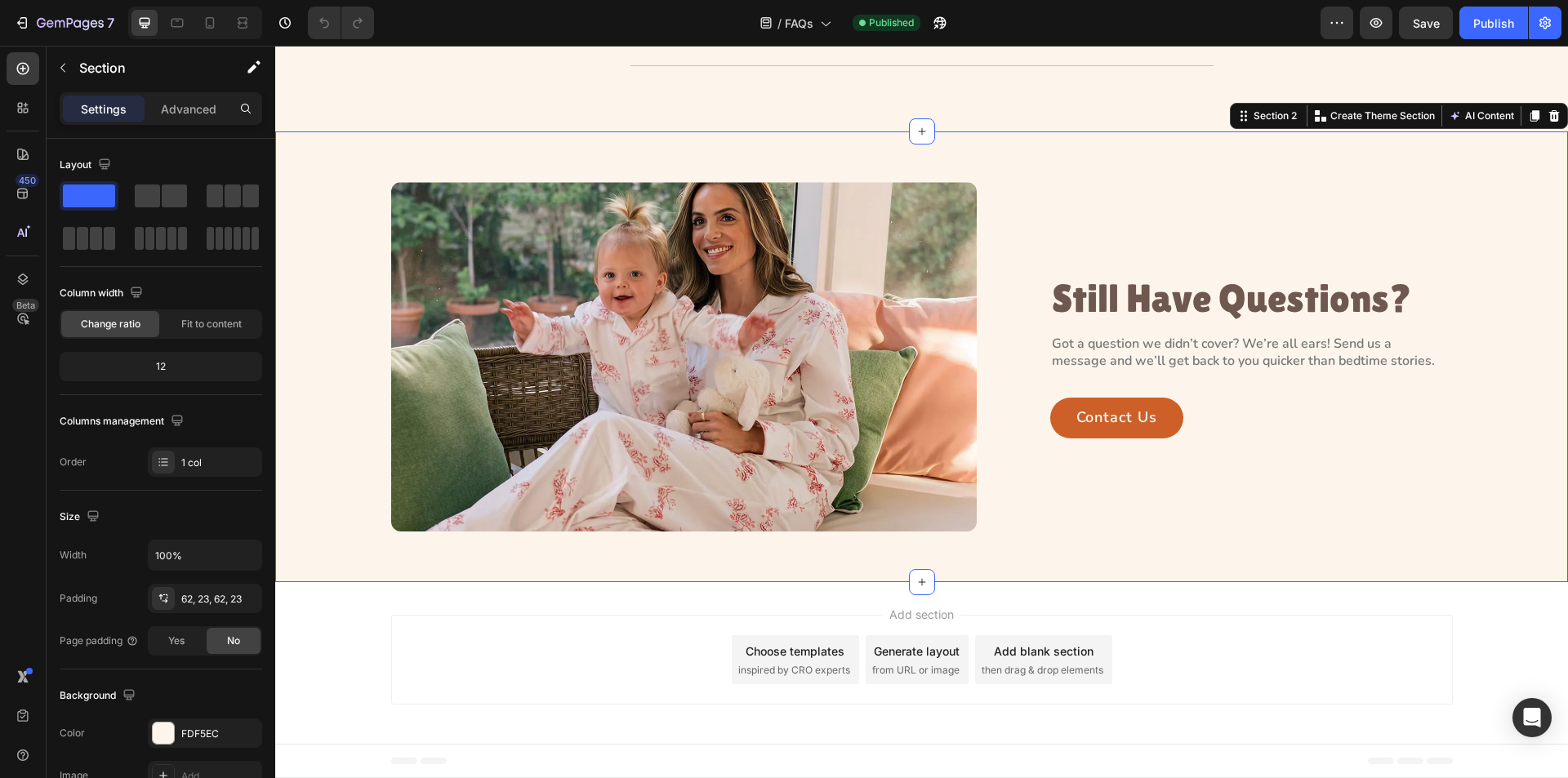
click at [963, 559] on div "Image Still Have Questions? Heading Got a question we didn’t cover? We’re all e…" at bounding box center [921, 356] width 1293 height 450
click at [1556, 16] on button "button" at bounding box center [1546, 23] width 33 height 33
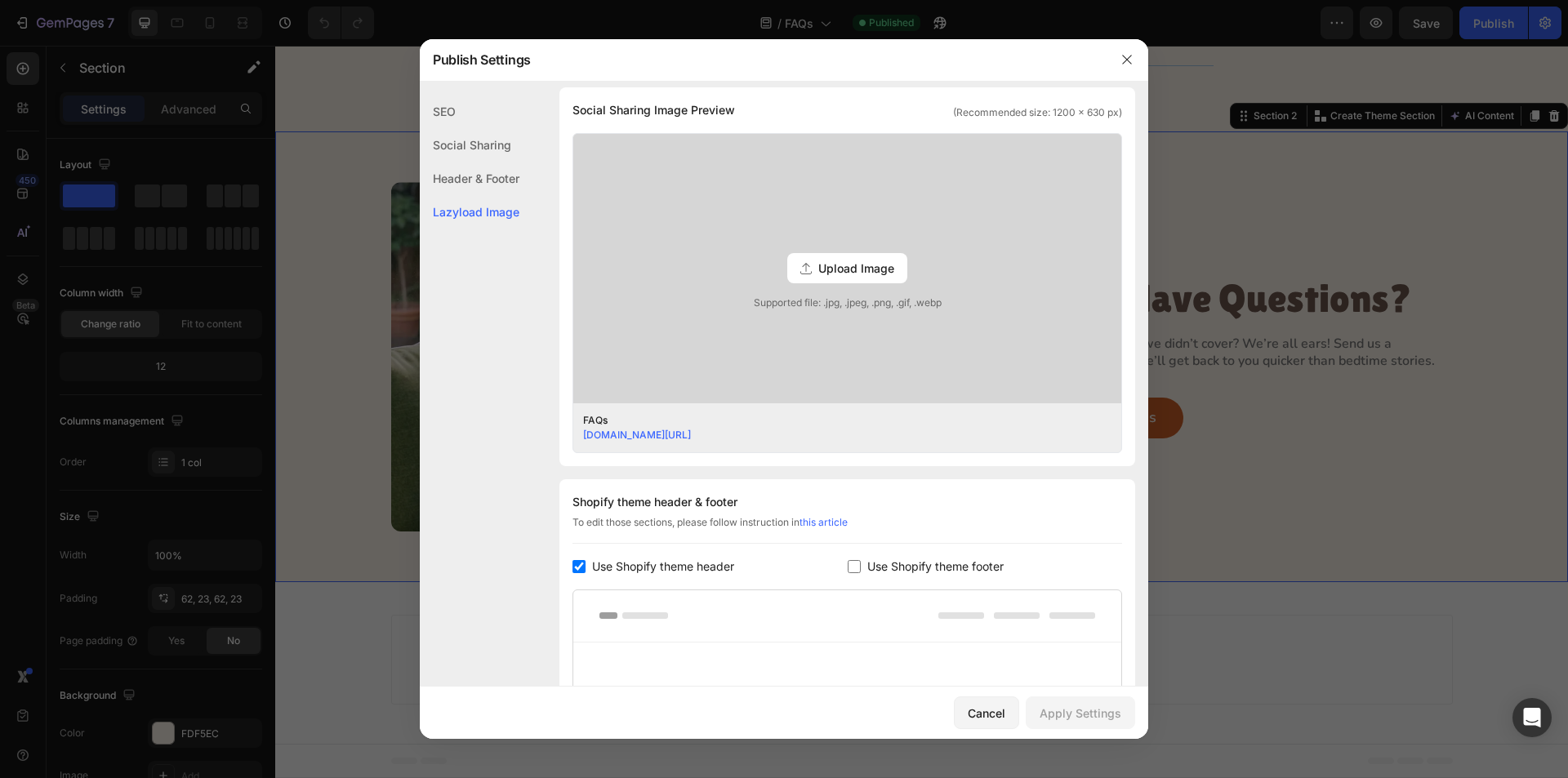
scroll to position [638, 0]
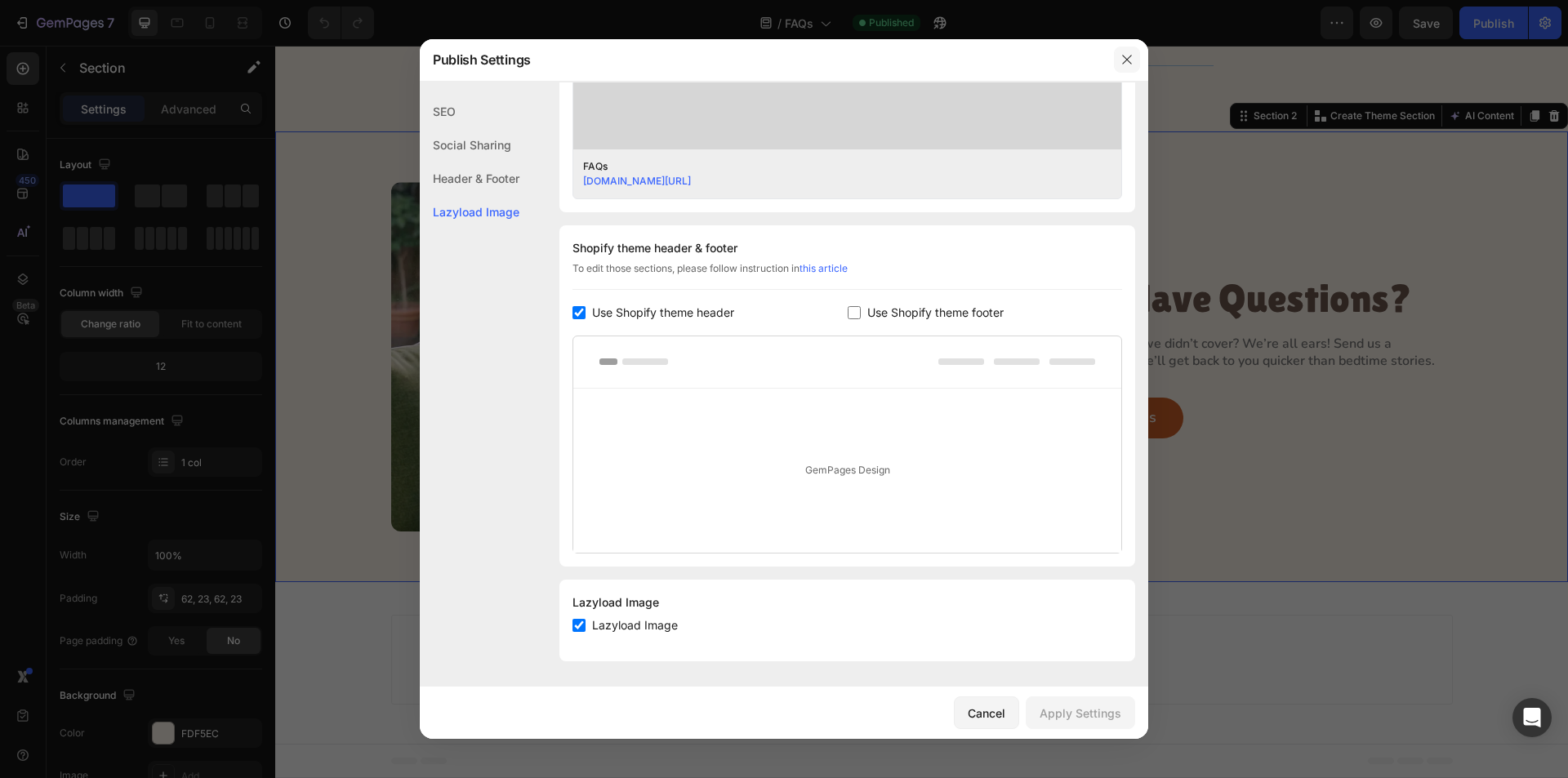
click at [1127, 54] on icon "button" at bounding box center [1127, 59] width 13 height 13
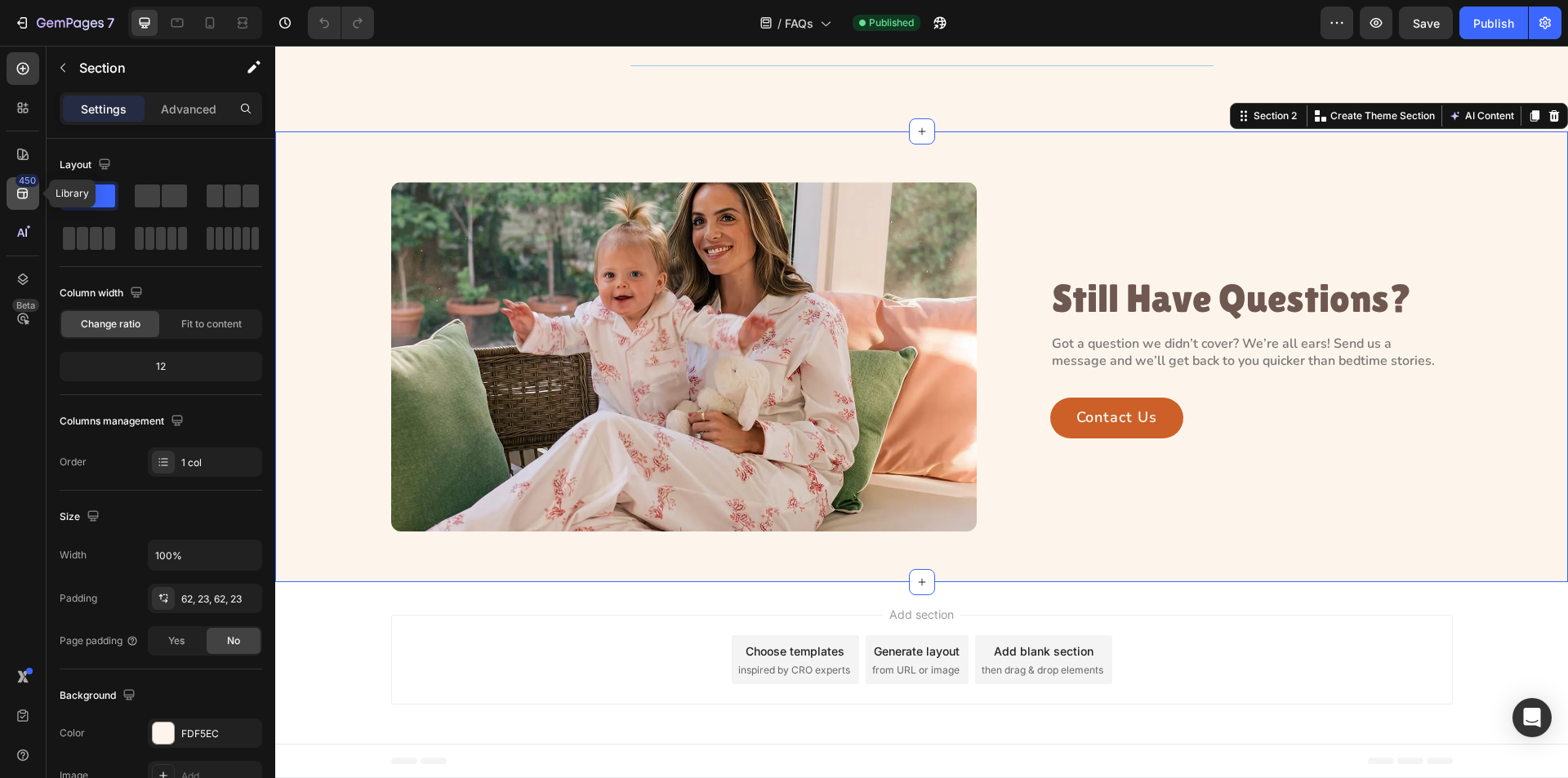
click at [30, 190] on icon at bounding box center [22, 193] width 16 height 16
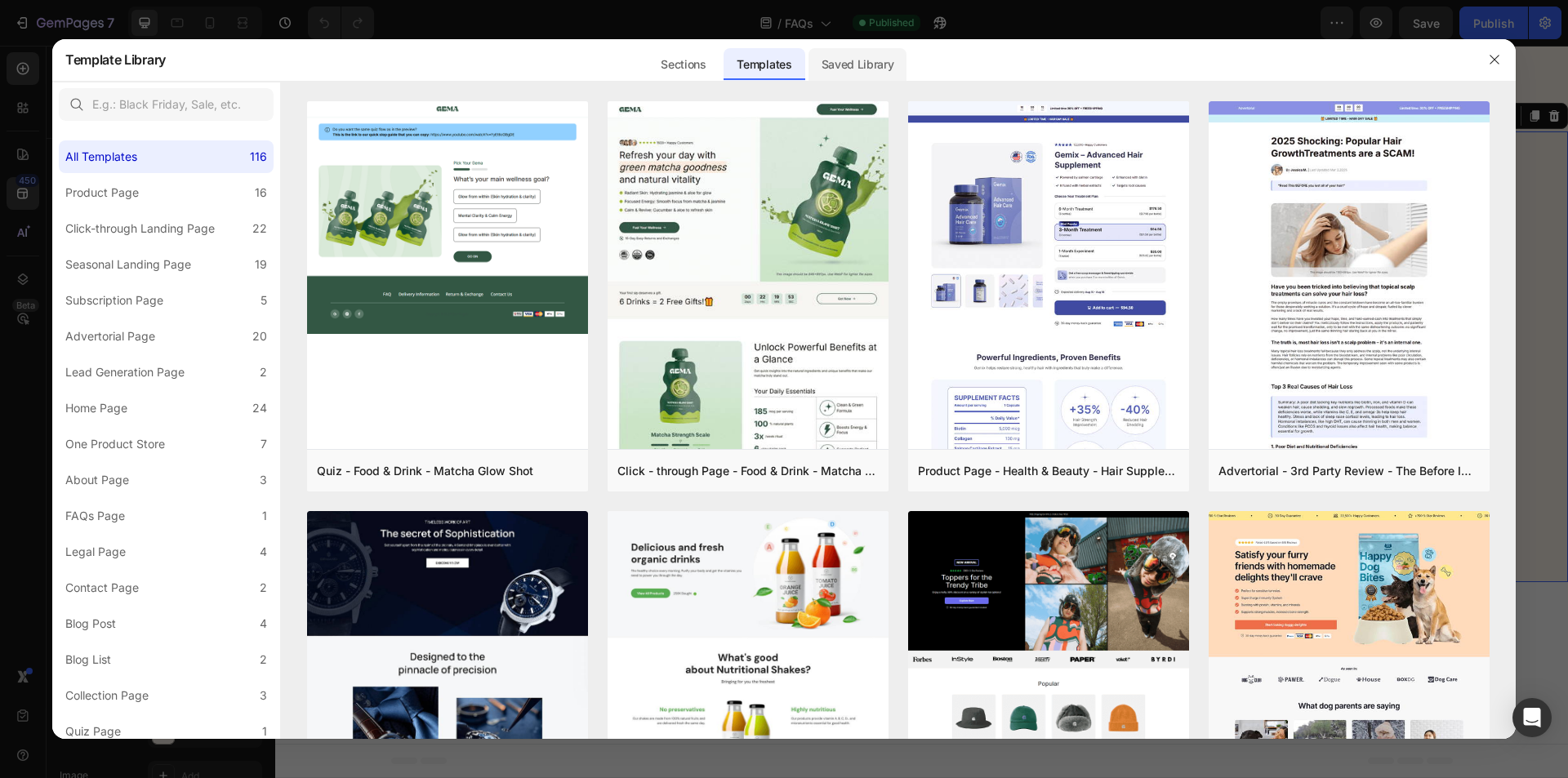
click at [880, 60] on div "Saved Library" at bounding box center [858, 65] width 99 height 33
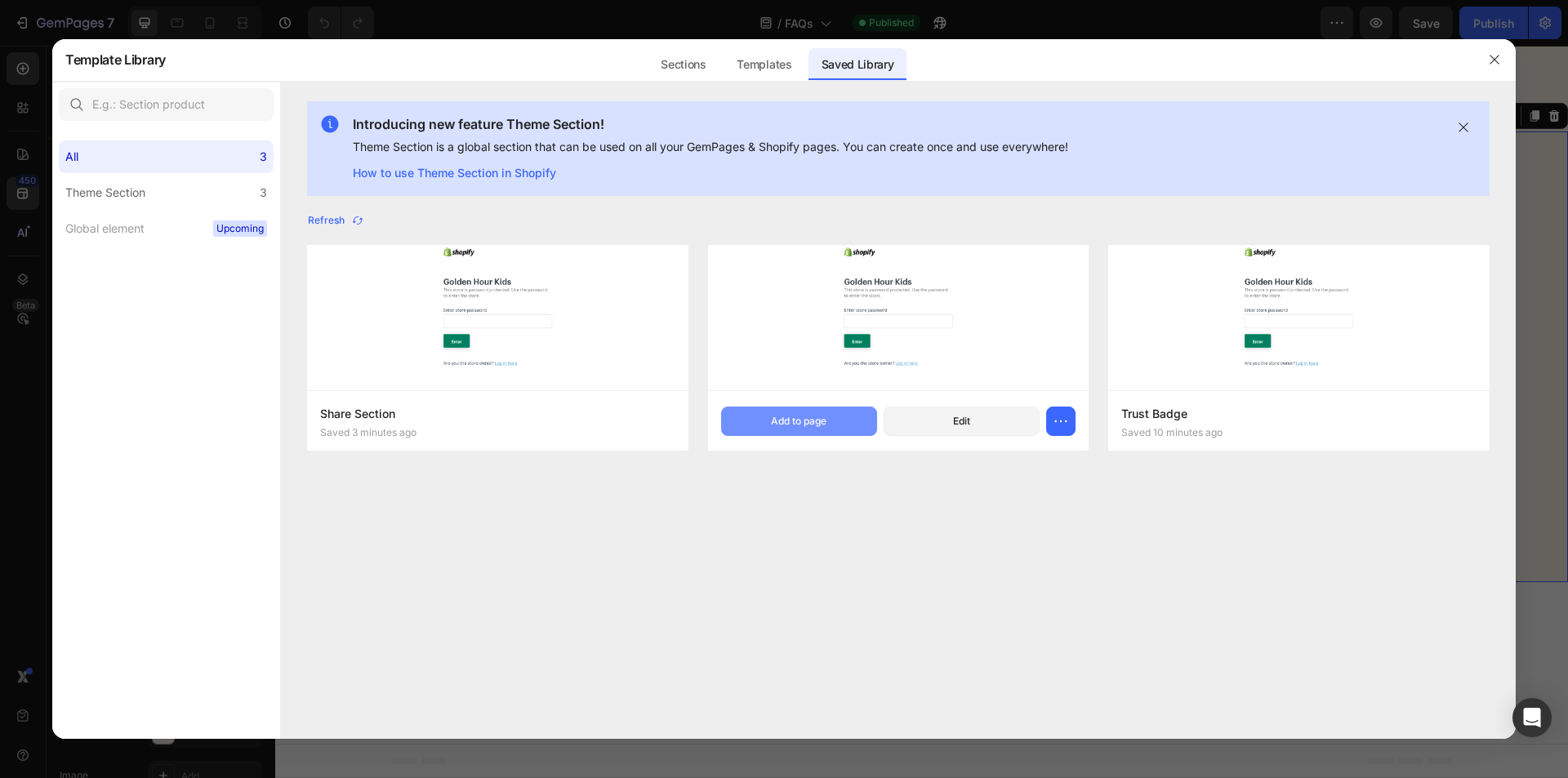
click at [812, 435] on button "Add to page" at bounding box center [799, 421] width 156 height 29
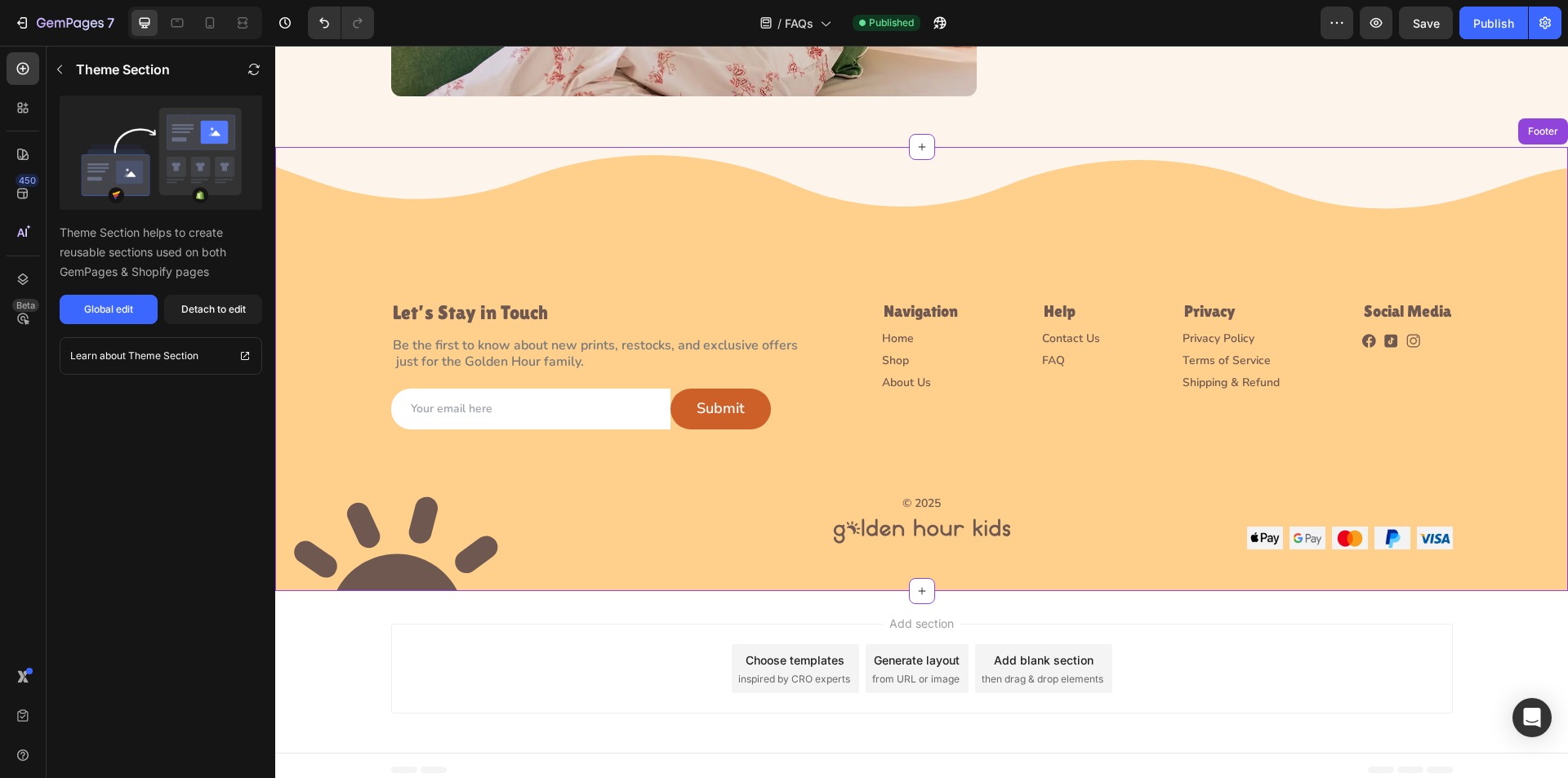
scroll to position [1515, 0]
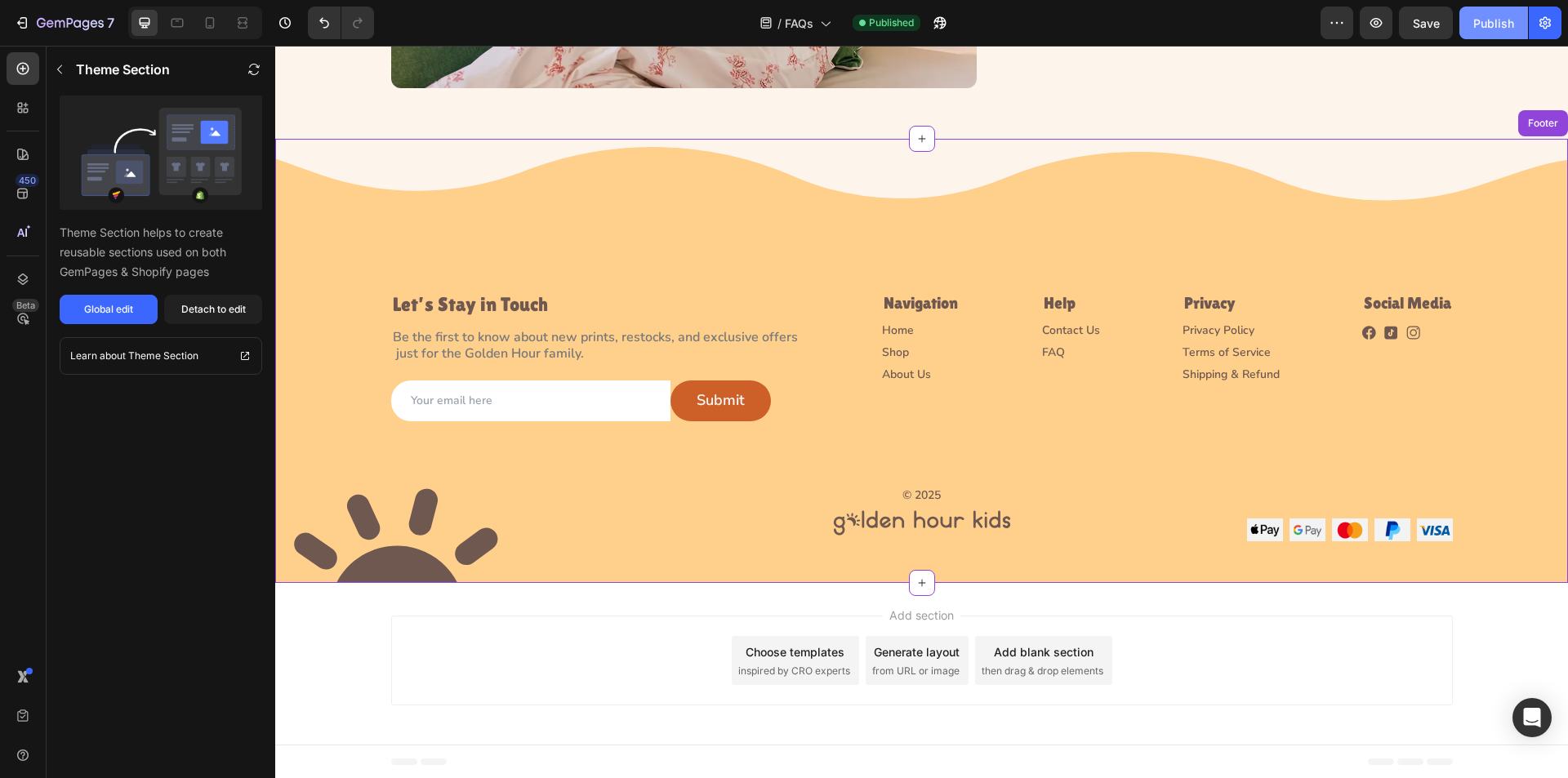
click at [1499, 18] on div "Publish" at bounding box center [1494, 23] width 41 height 17
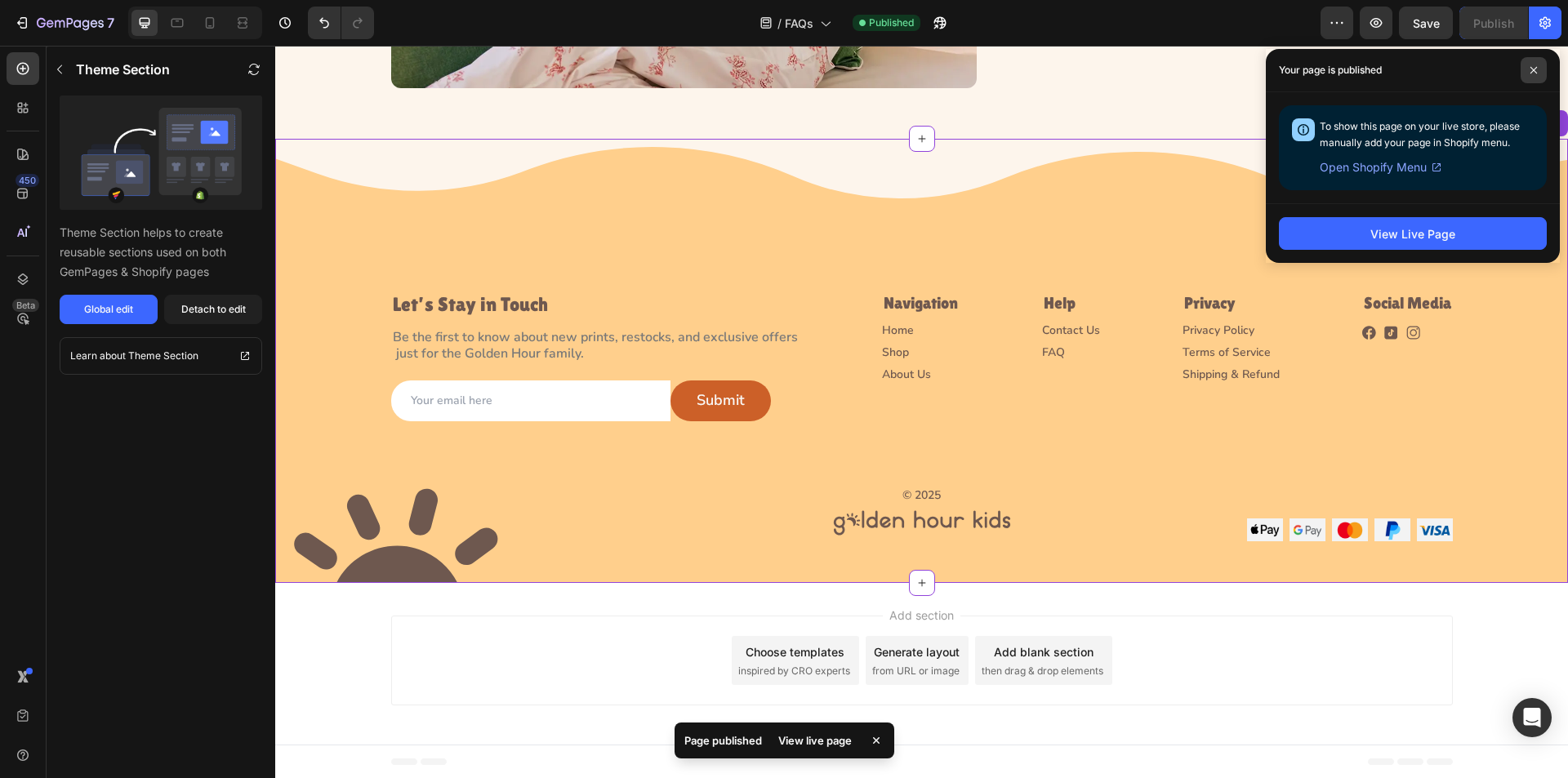
click at [1528, 66] on span at bounding box center [1534, 70] width 26 height 26
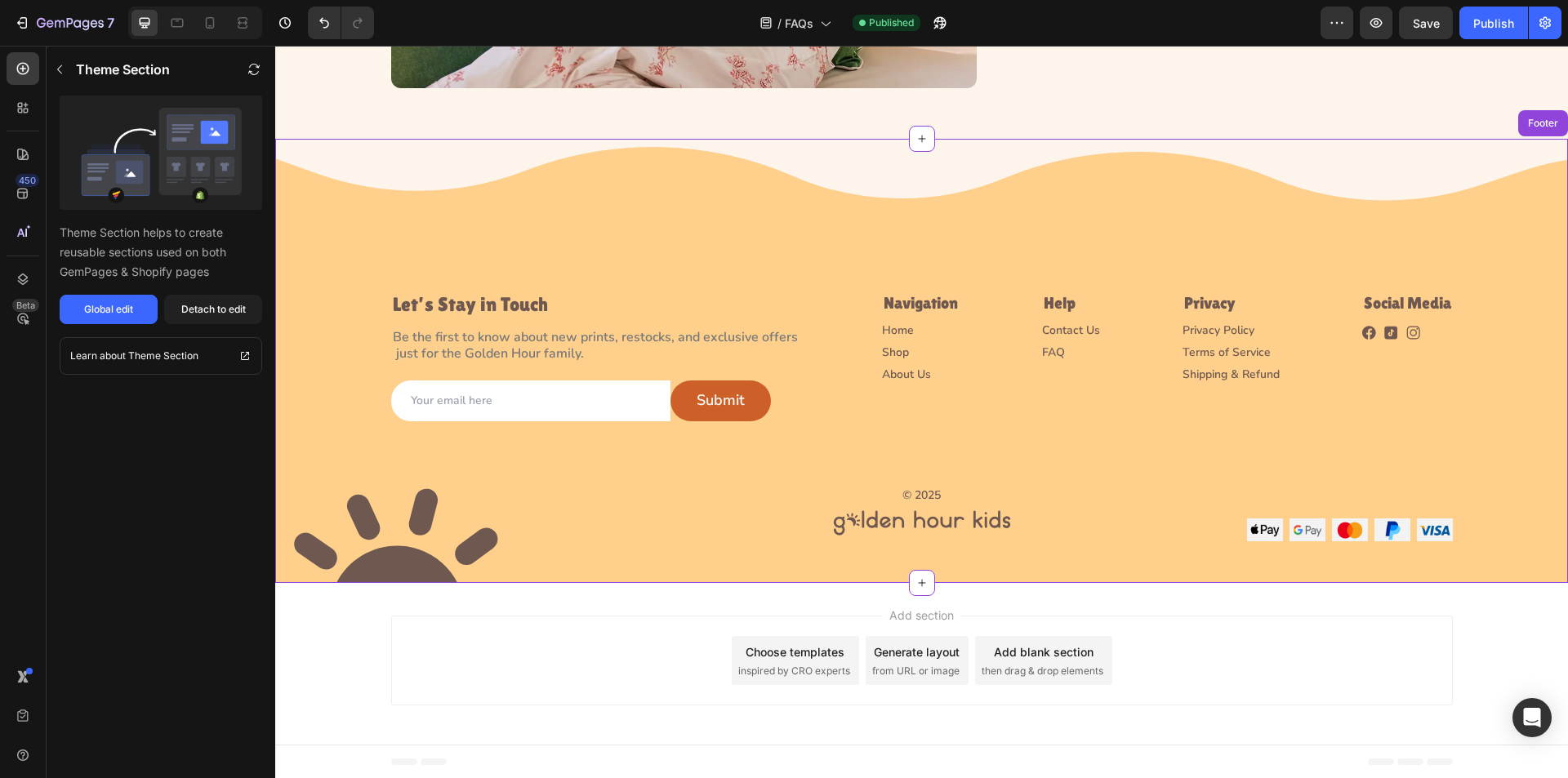
click at [461, 545] on img at bounding box center [395, 532] width 240 height 100
click at [626, 394] on input "email" at bounding box center [530, 400] width 279 height 41
click at [924, 436] on div "Image Let’s Stay in Touch Heading Be the first to know about new prints, restoc…" at bounding box center [921, 341] width 1293 height 403
click at [515, 396] on input "email" at bounding box center [530, 400] width 279 height 41
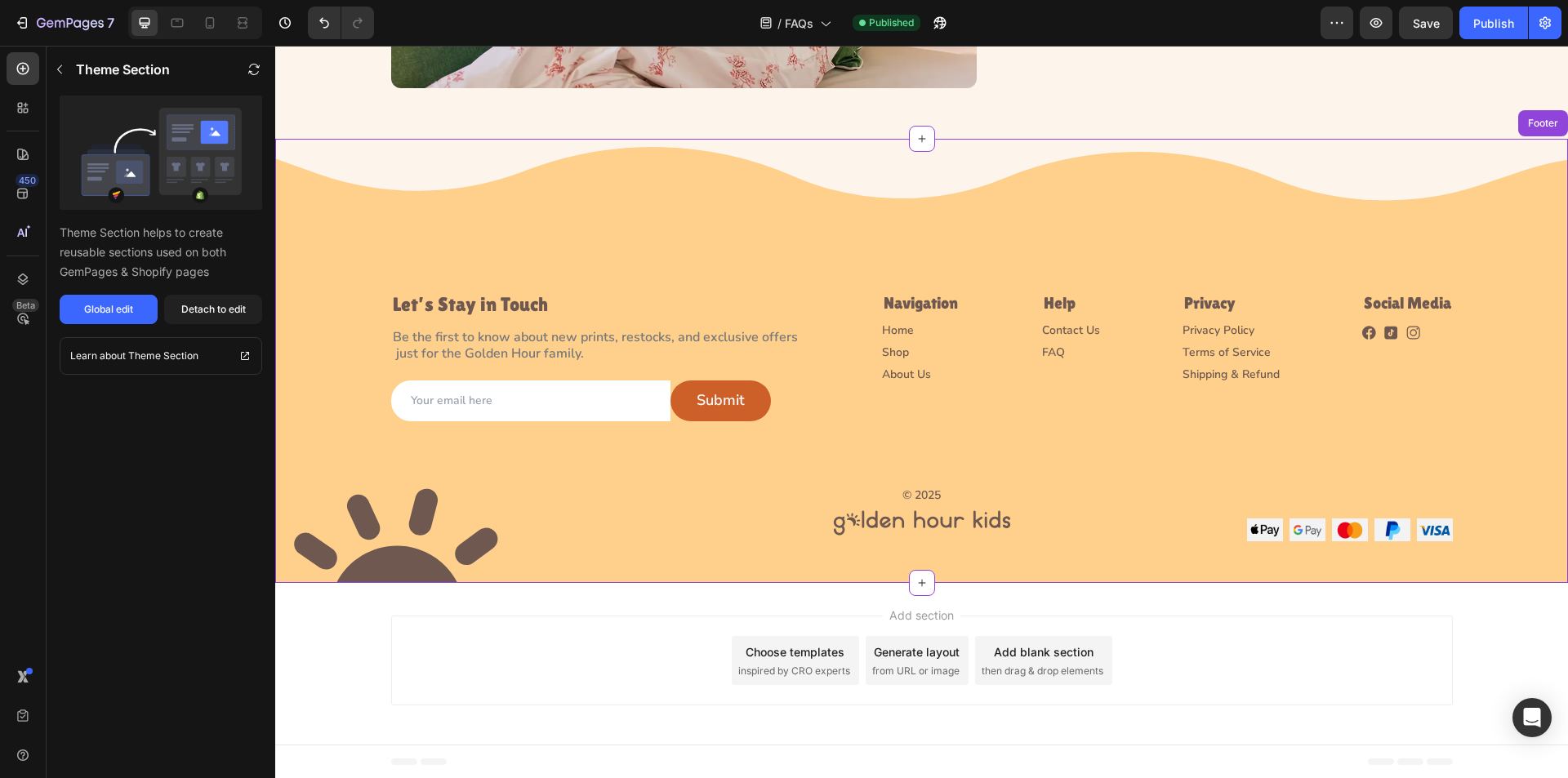
click at [515, 396] on input "email" at bounding box center [530, 400] width 279 height 41
click at [697, 411] on div "Submit" at bounding box center [721, 401] width 48 height 22
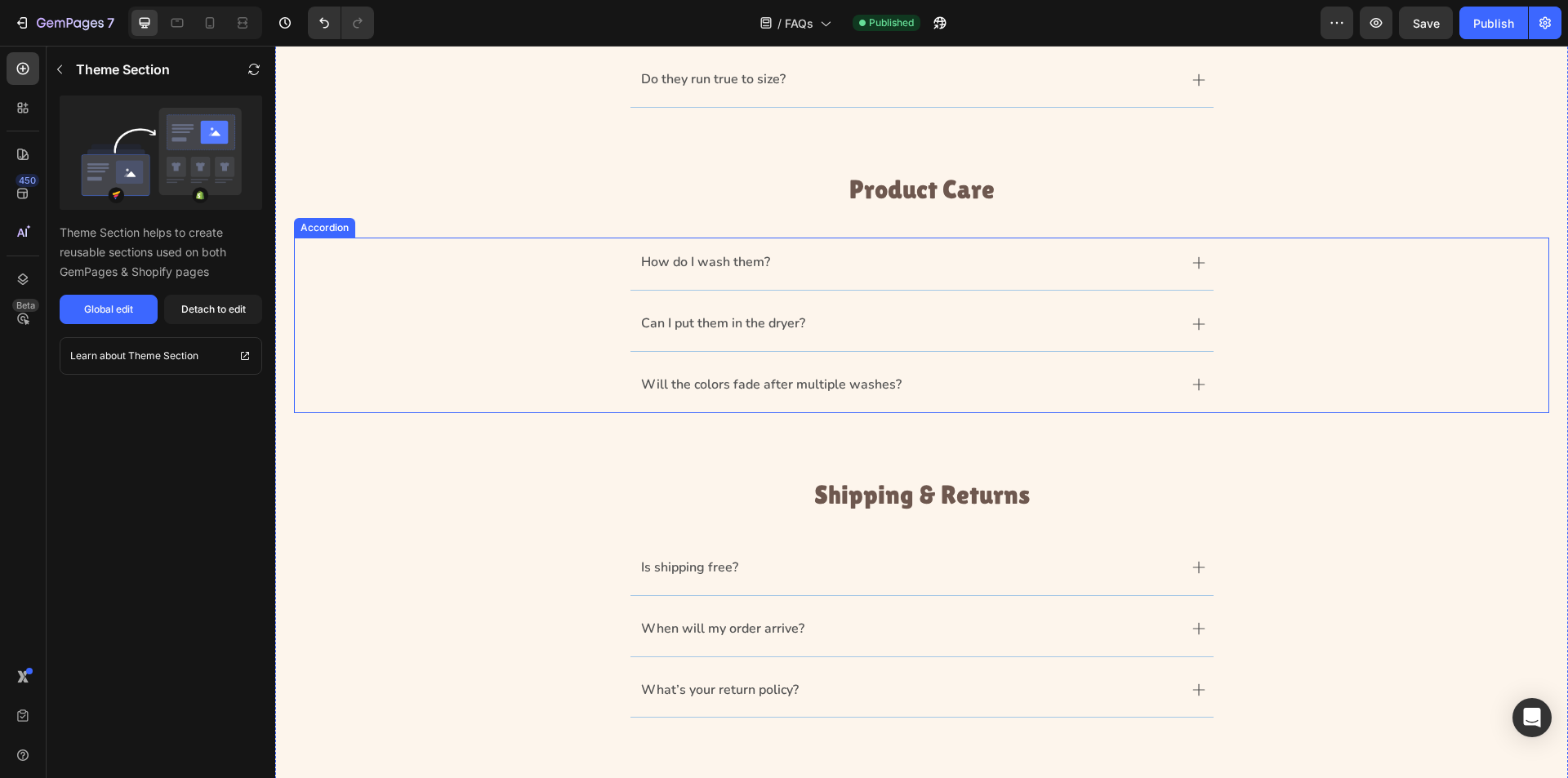
scroll to position [0, 0]
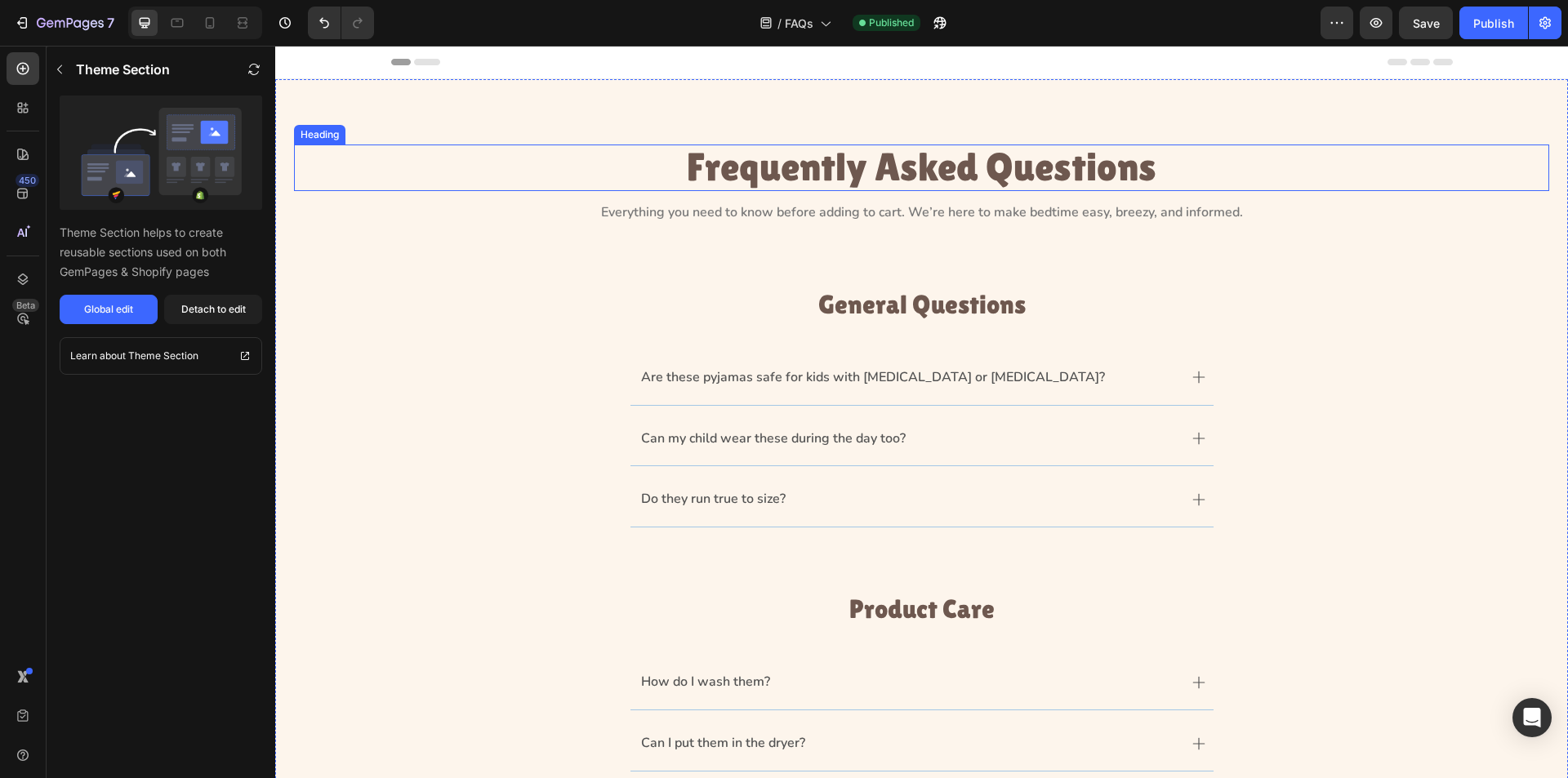
click at [598, 156] on h1 "Frequently Asked Questions" at bounding box center [922, 168] width 1062 height 47
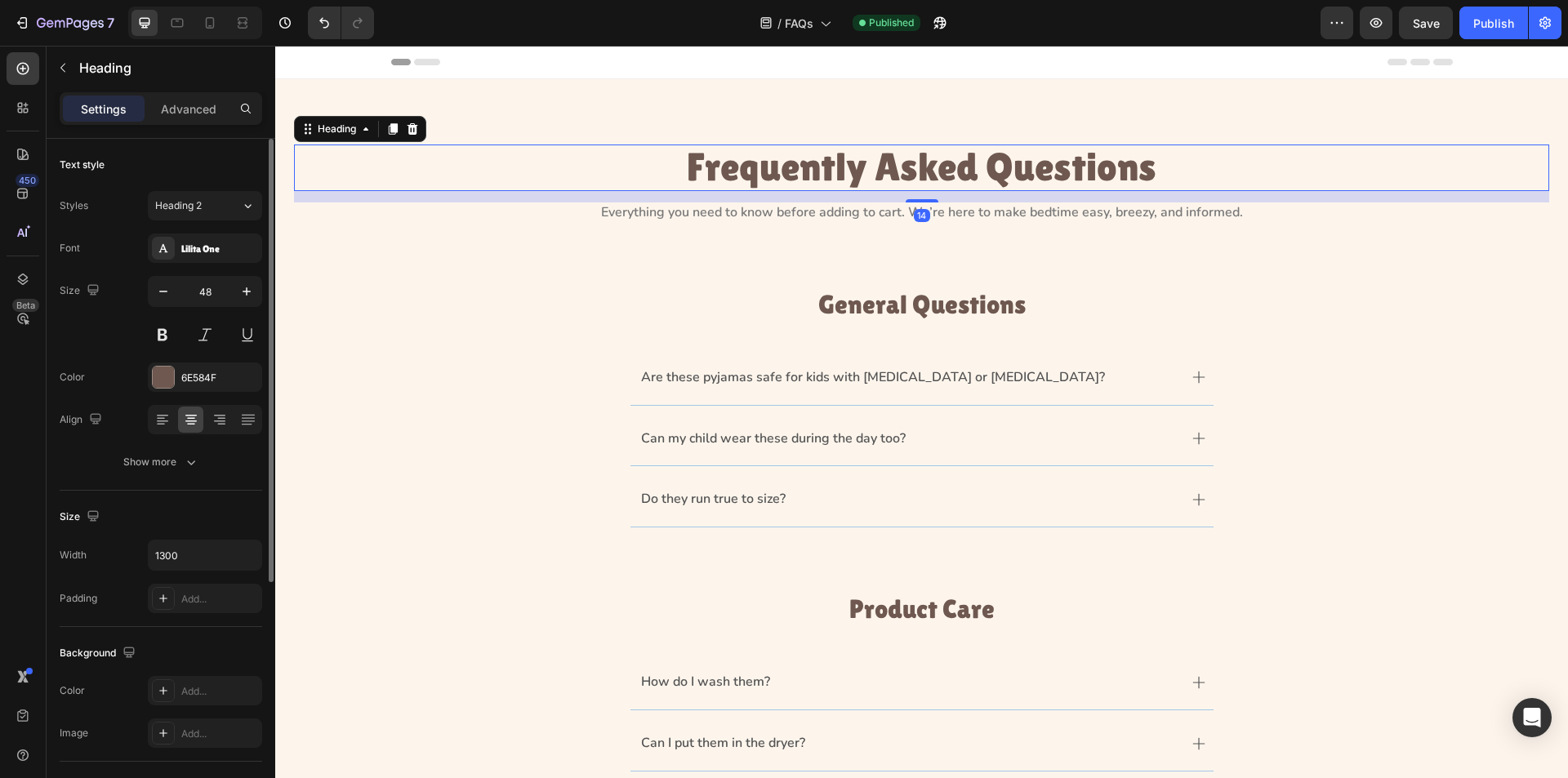
scroll to position [374, 0]
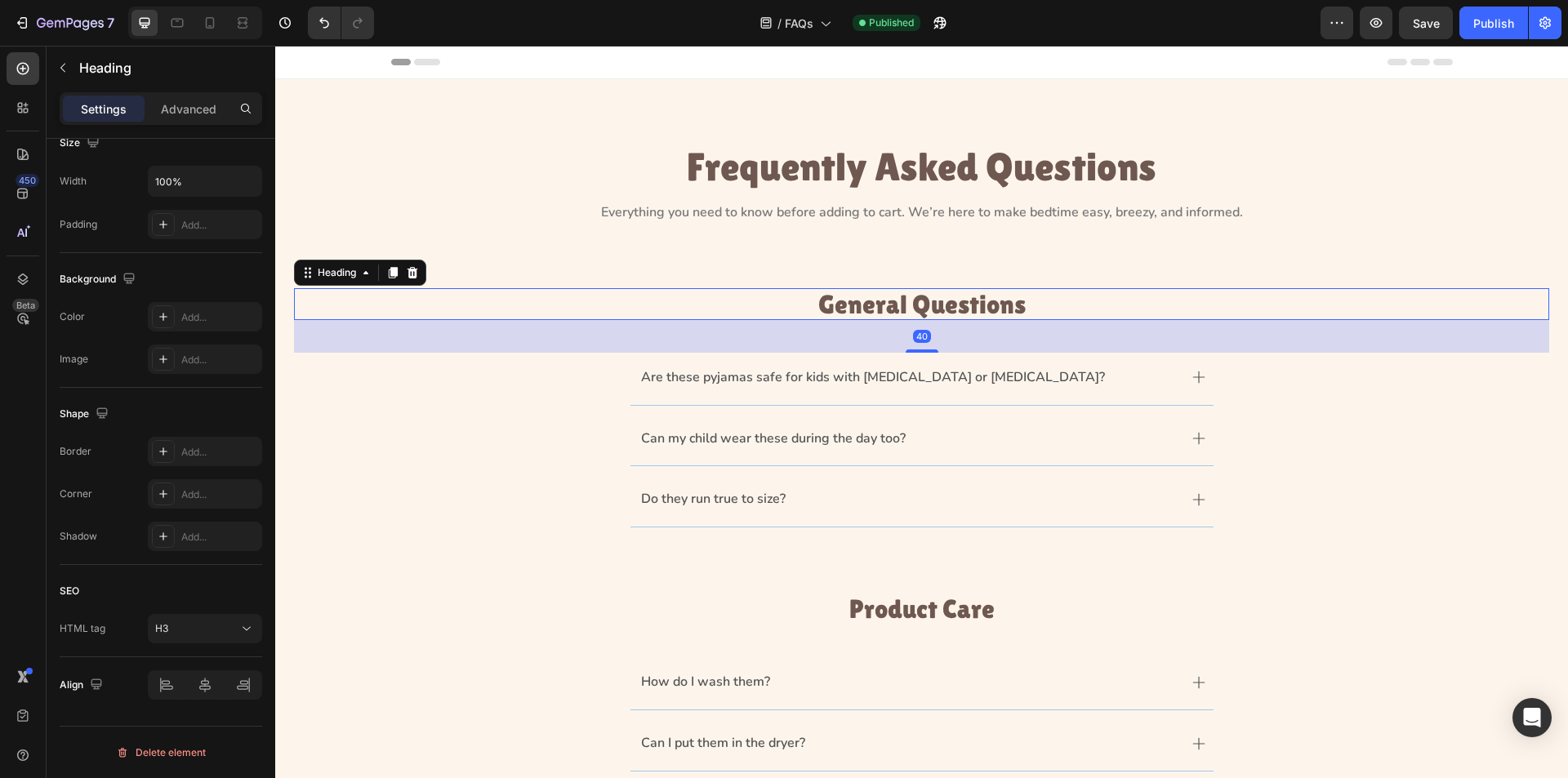
drag, startPoint x: 890, startPoint y: 295, endPoint x: 464, endPoint y: 654, distance: 557.1
click at [890, 295] on h3 "General Questions" at bounding box center [922, 303] width 1256 height 32
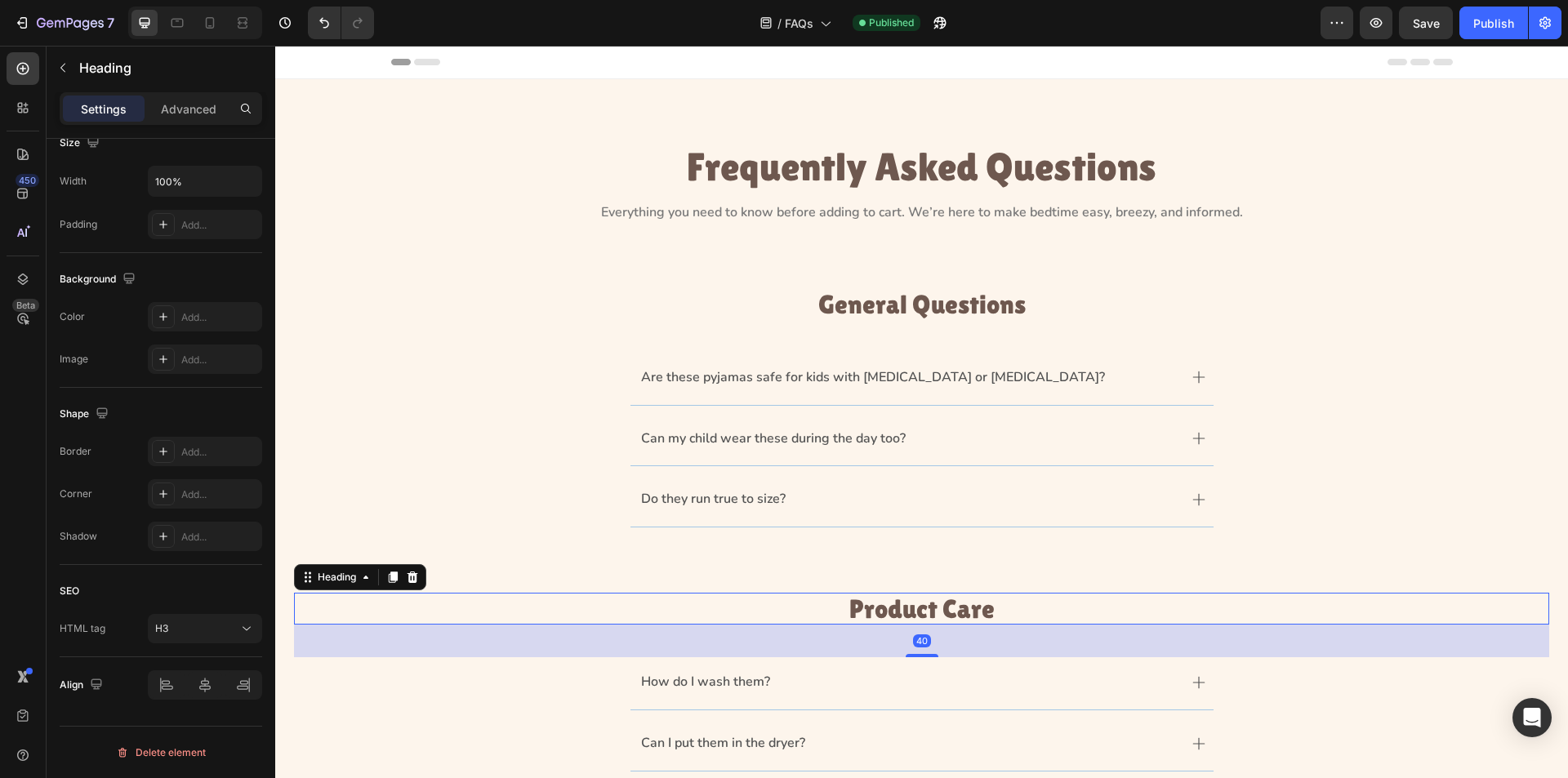
click at [904, 610] on h3 "Product Care" at bounding box center [922, 609] width 1256 height 32
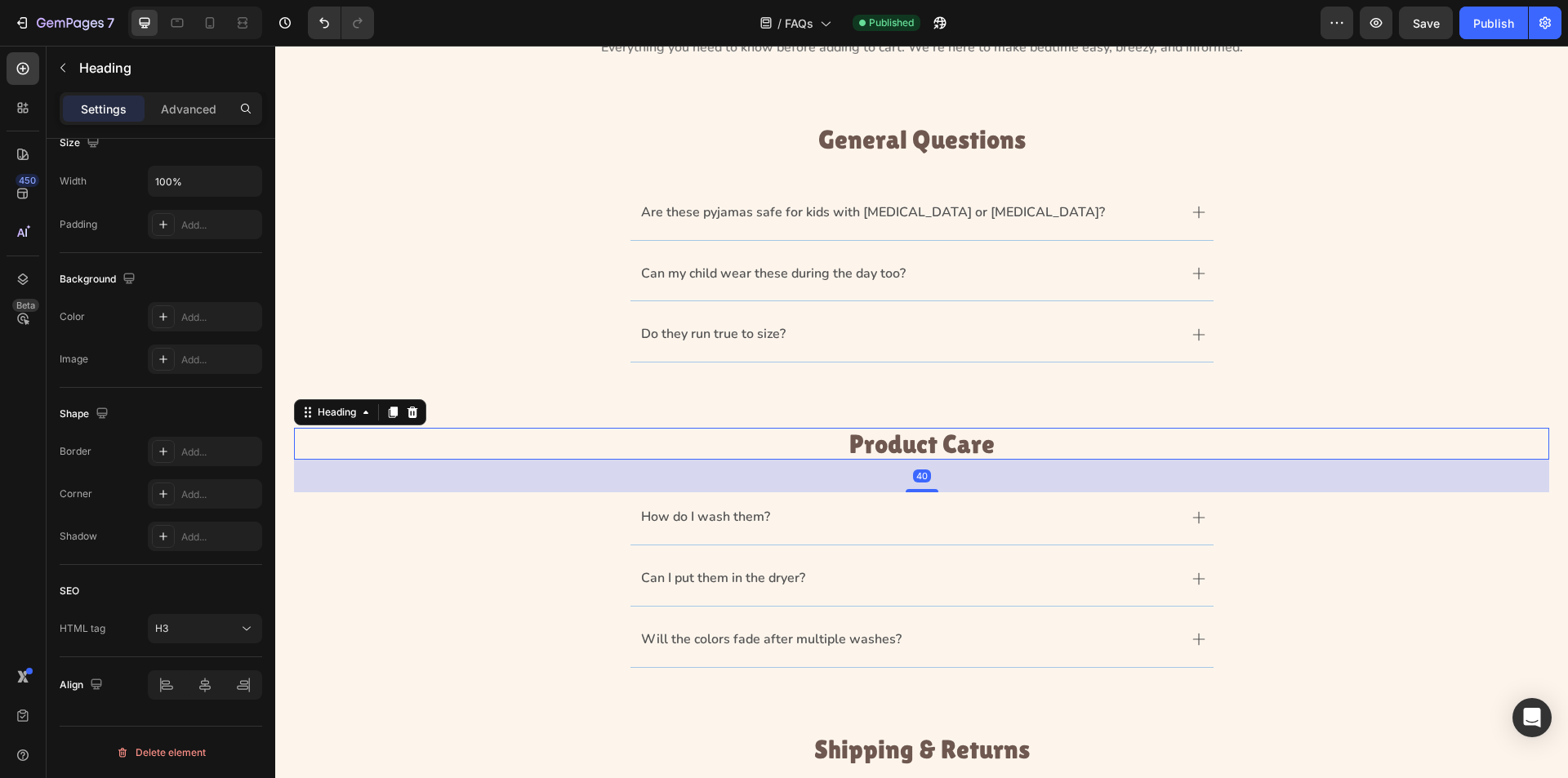
scroll to position [327, 0]
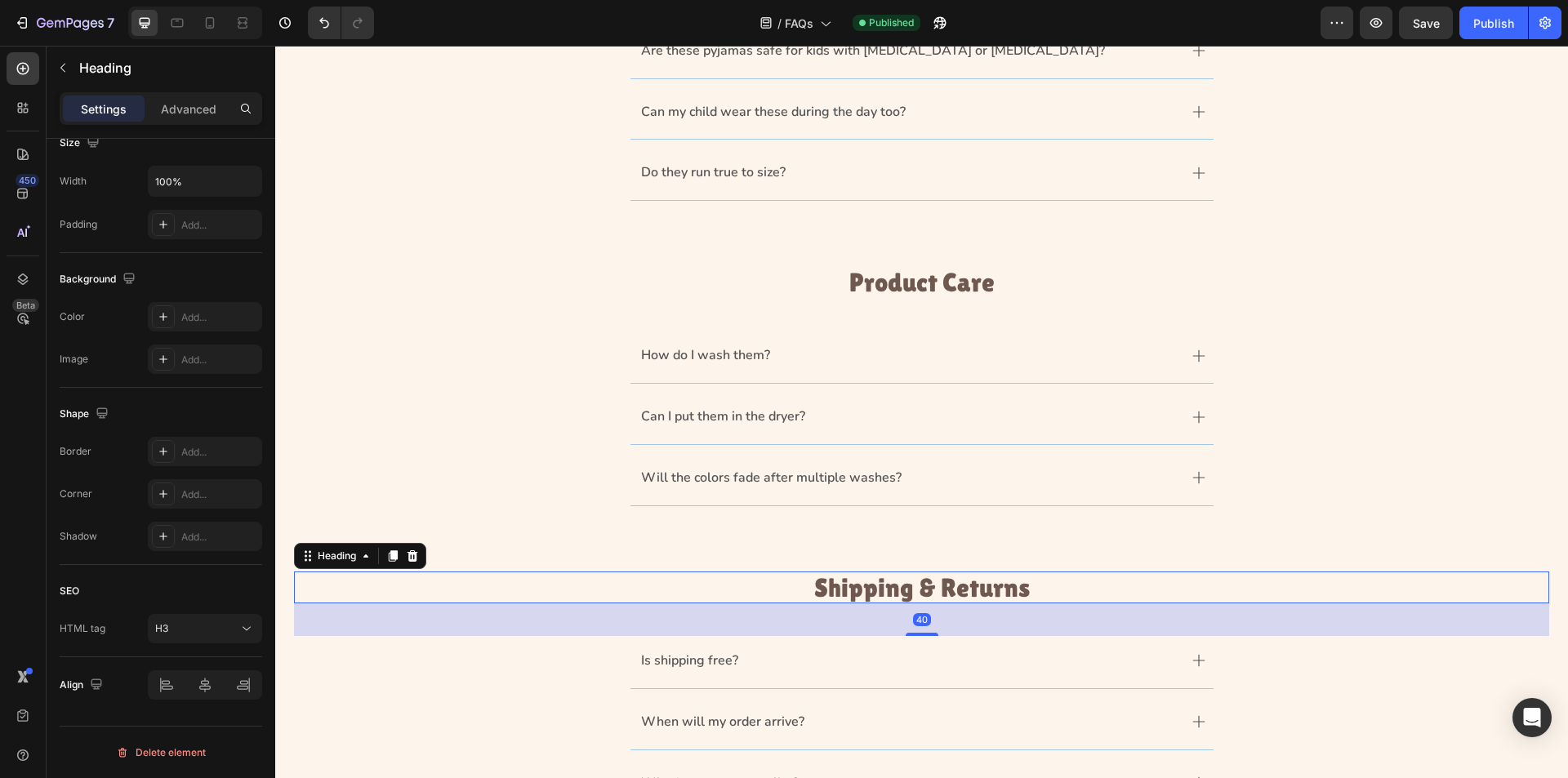
click at [860, 581] on h3 "Shipping & Returns" at bounding box center [922, 587] width 1256 height 32
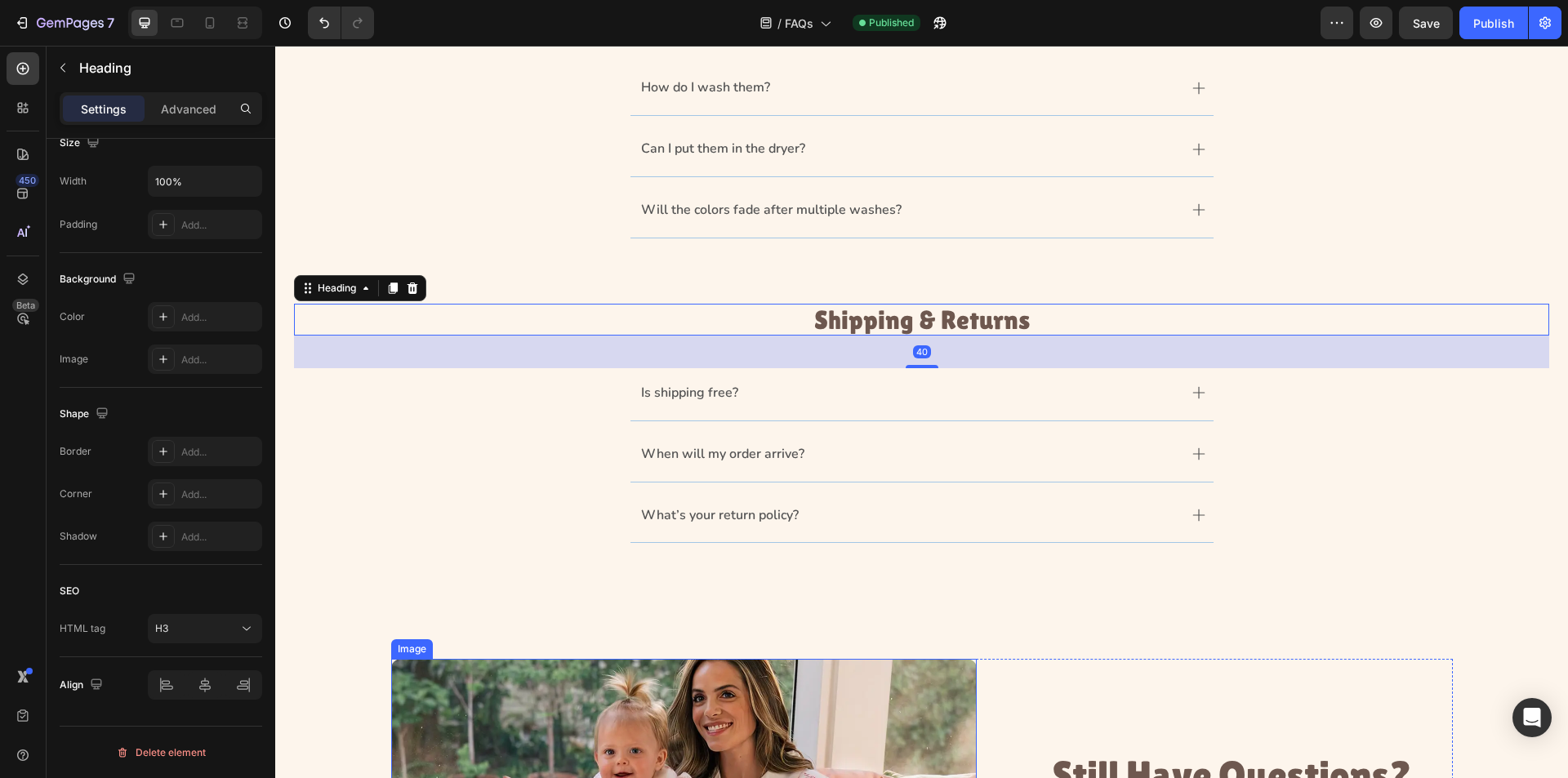
scroll to position [898, 0]
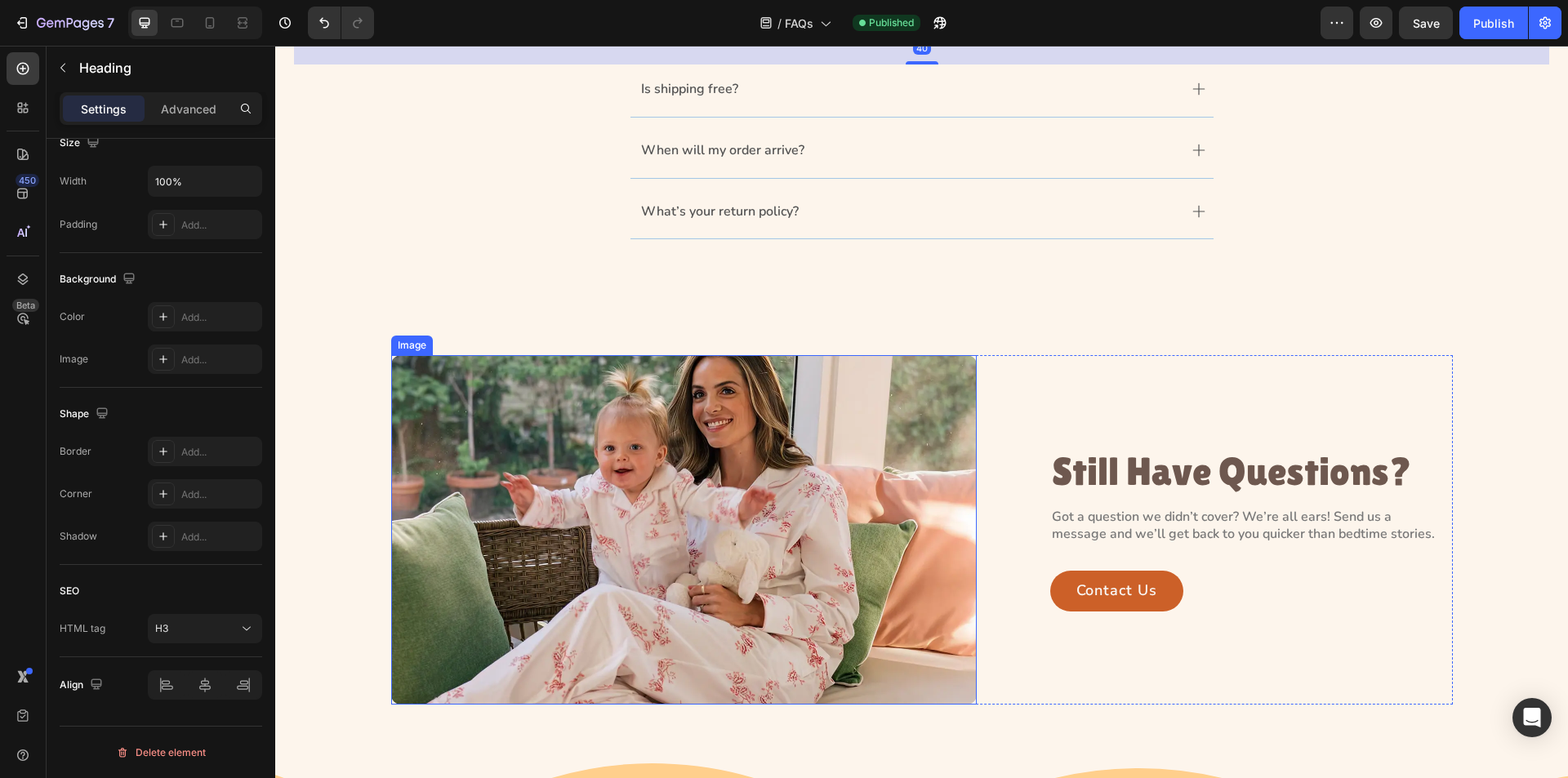
click at [816, 491] on img at bounding box center [683, 530] width 586 height 349
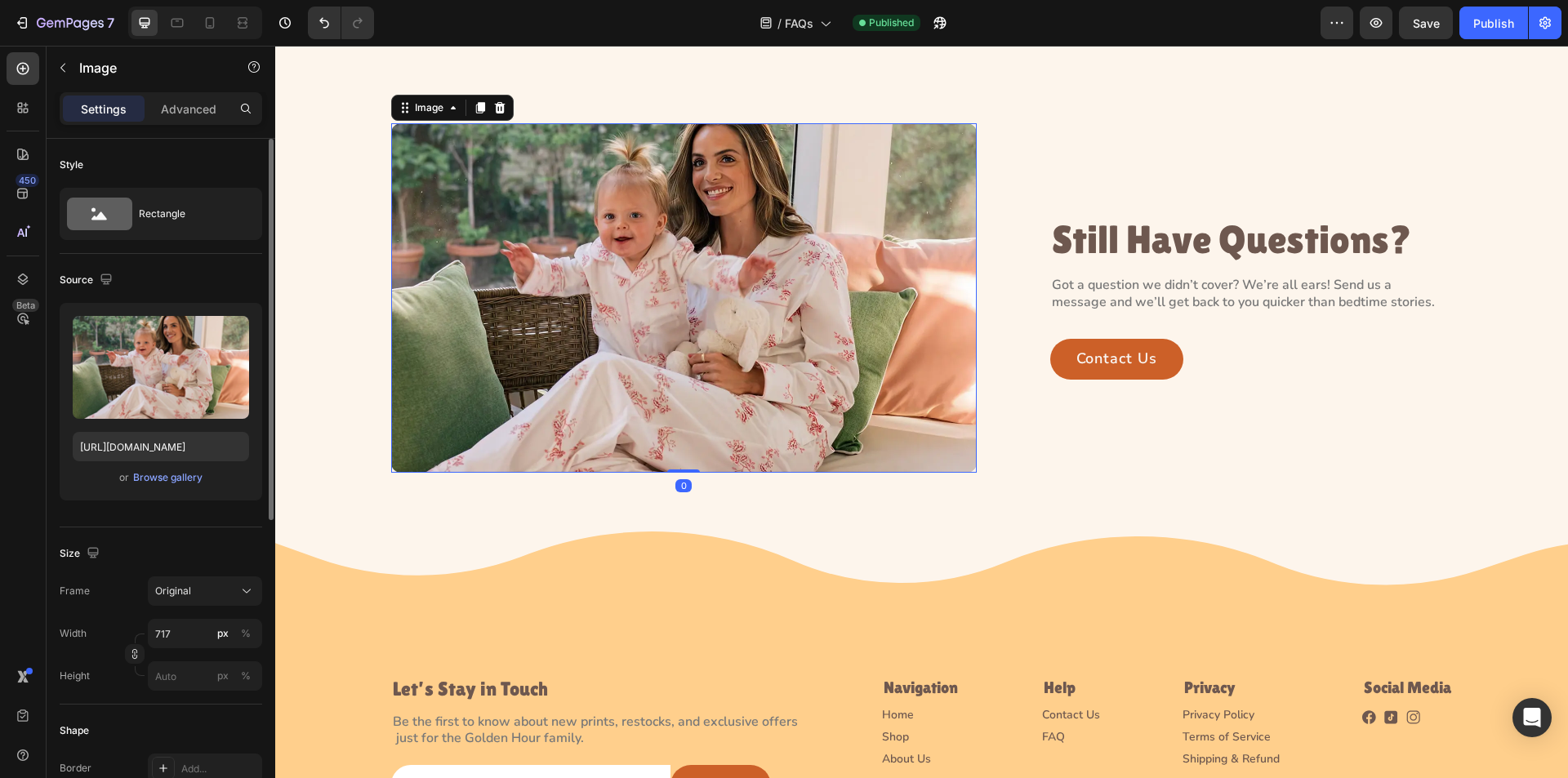
scroll to position [1470, 0]
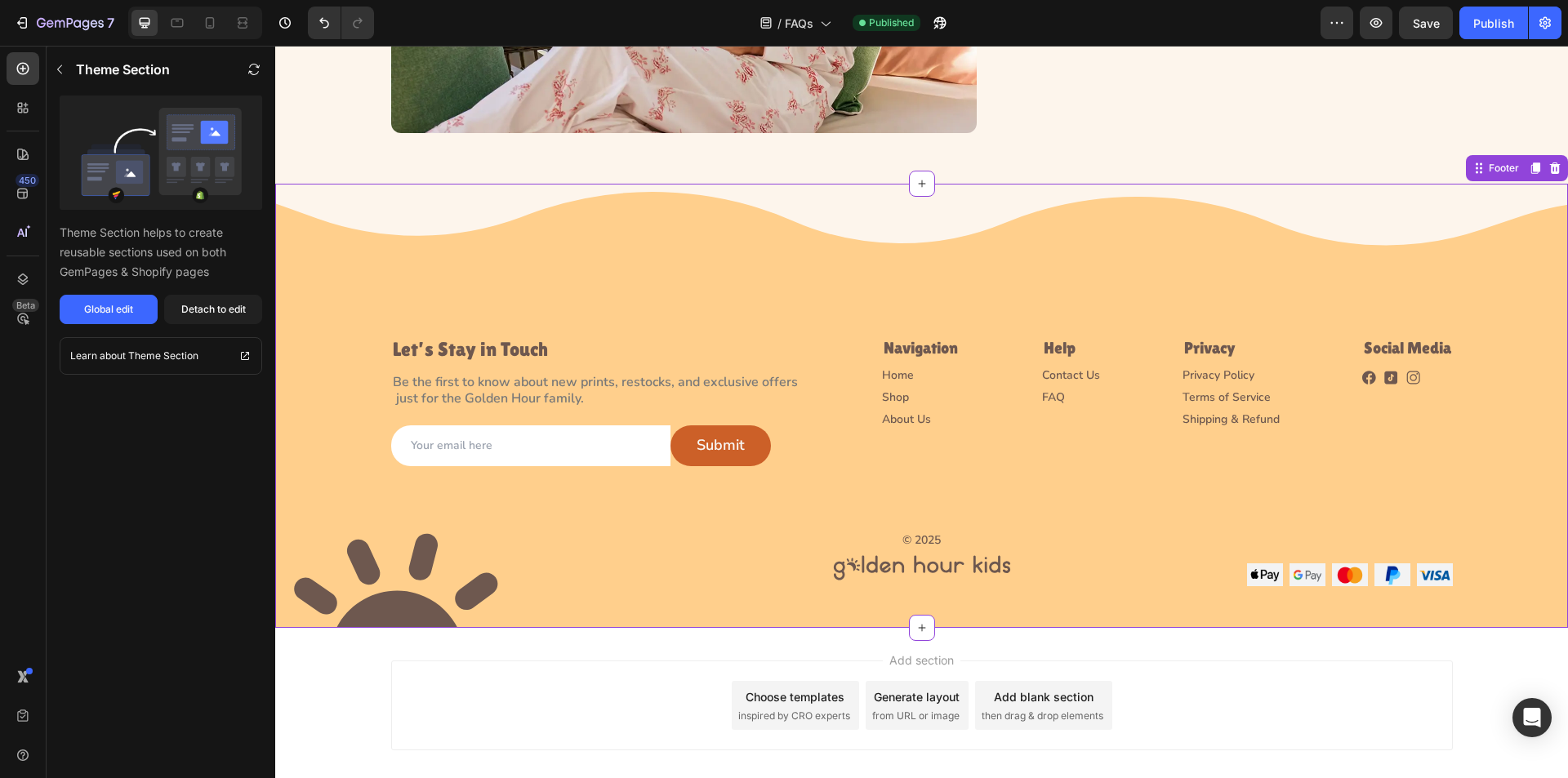
click at [1256, 575] on img at bounding box center [1265, 575] width 36 height 22
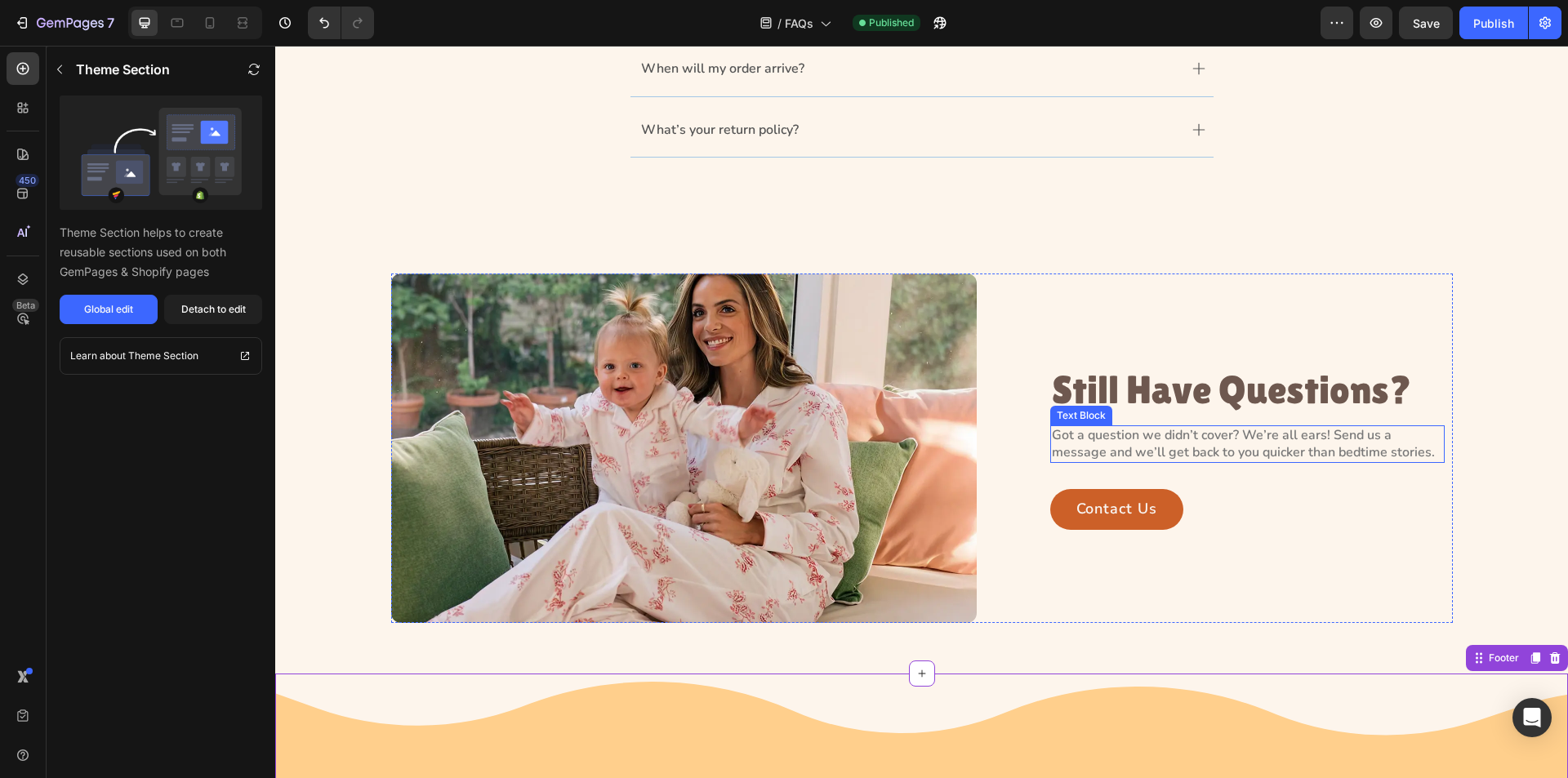
click at [1177, 444] on p "Got a question we didn’t cover? We’re all ears! Send us a message and we’ll get…" at bounding box center [1247, 444] width 391 height 35
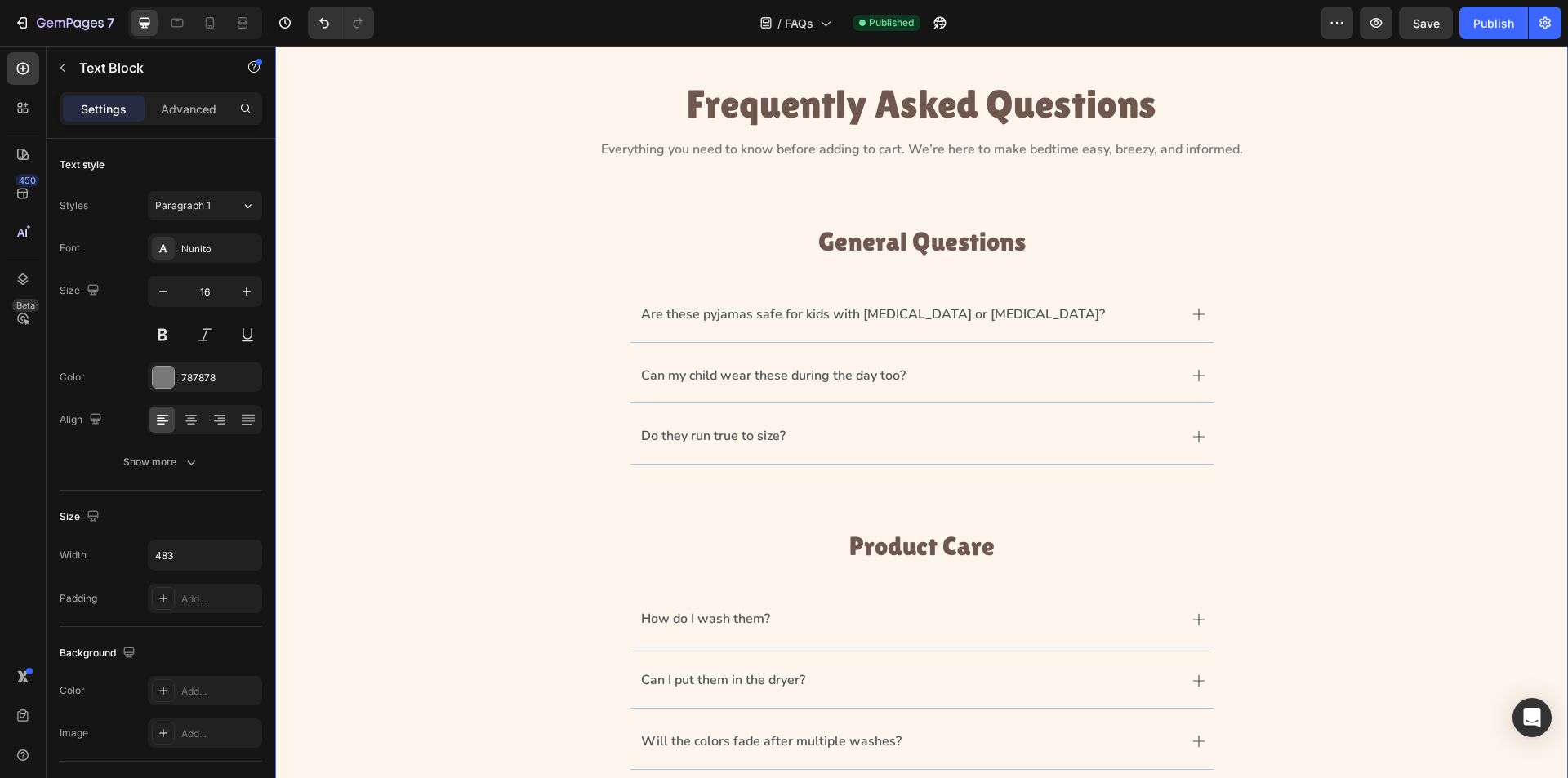
scroll to position [0, 0]
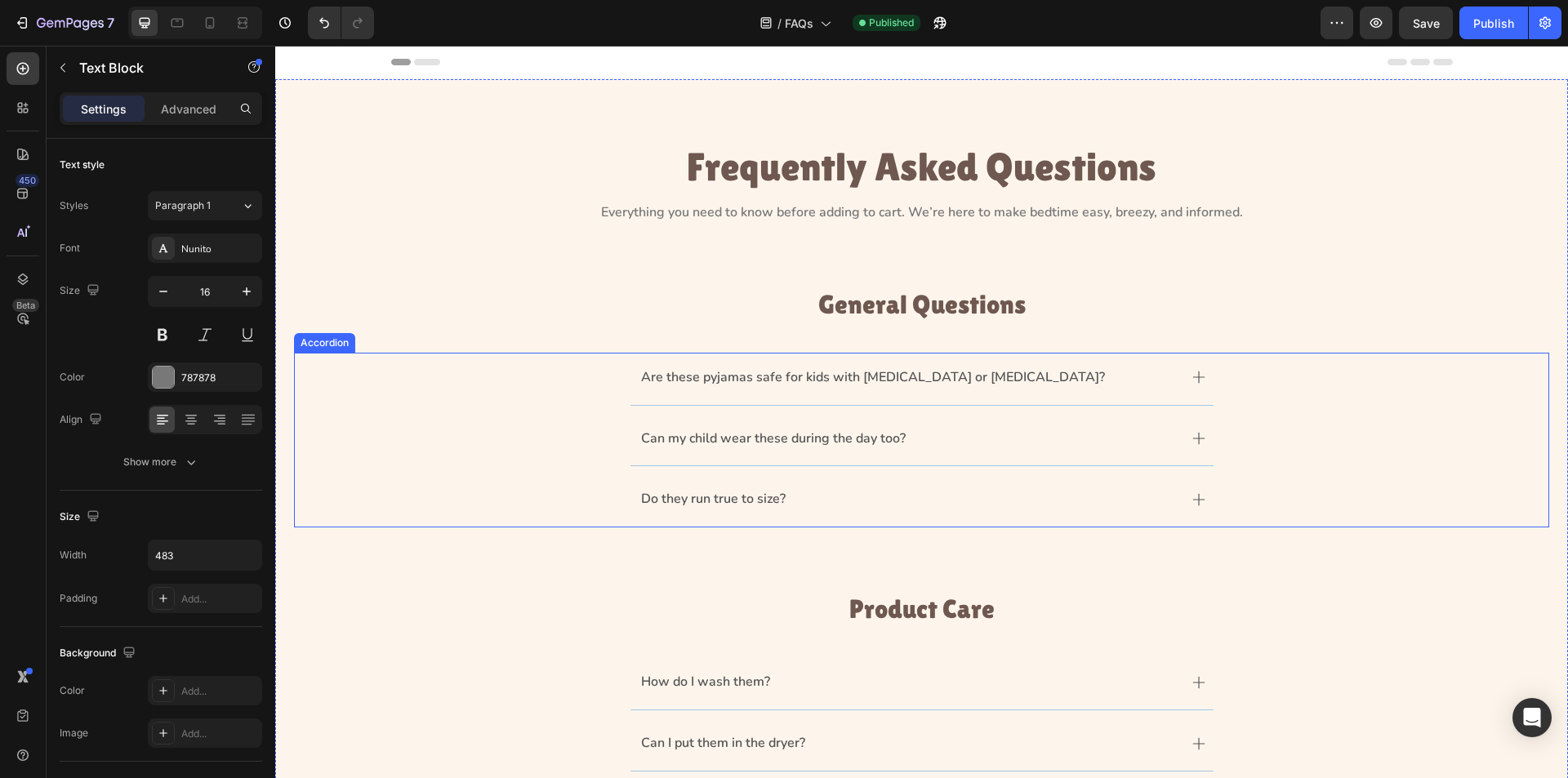
click at [1196, 378] on icon at bounding box center [1199, 377] width 13 height 13
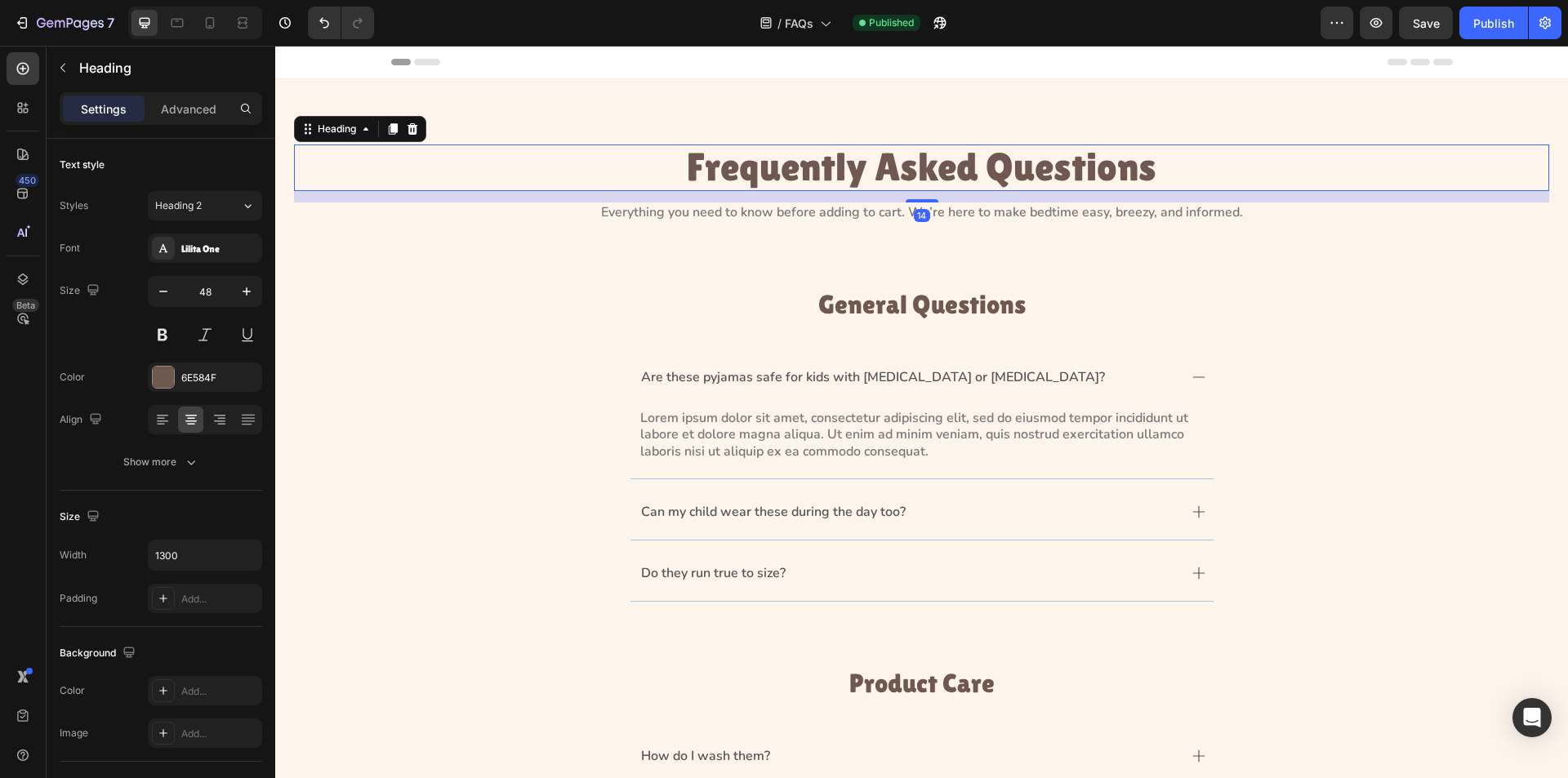
click at [879, 154] on h1 "Frequently Asked Questions" at bounding box center [922, 168] width 1062 height 47
click at [890, 124] on div "Frequently Asked Questions Heading 14 Everything you need to know before adding…" at bounding box center [921, 679] width 1293 height 1198
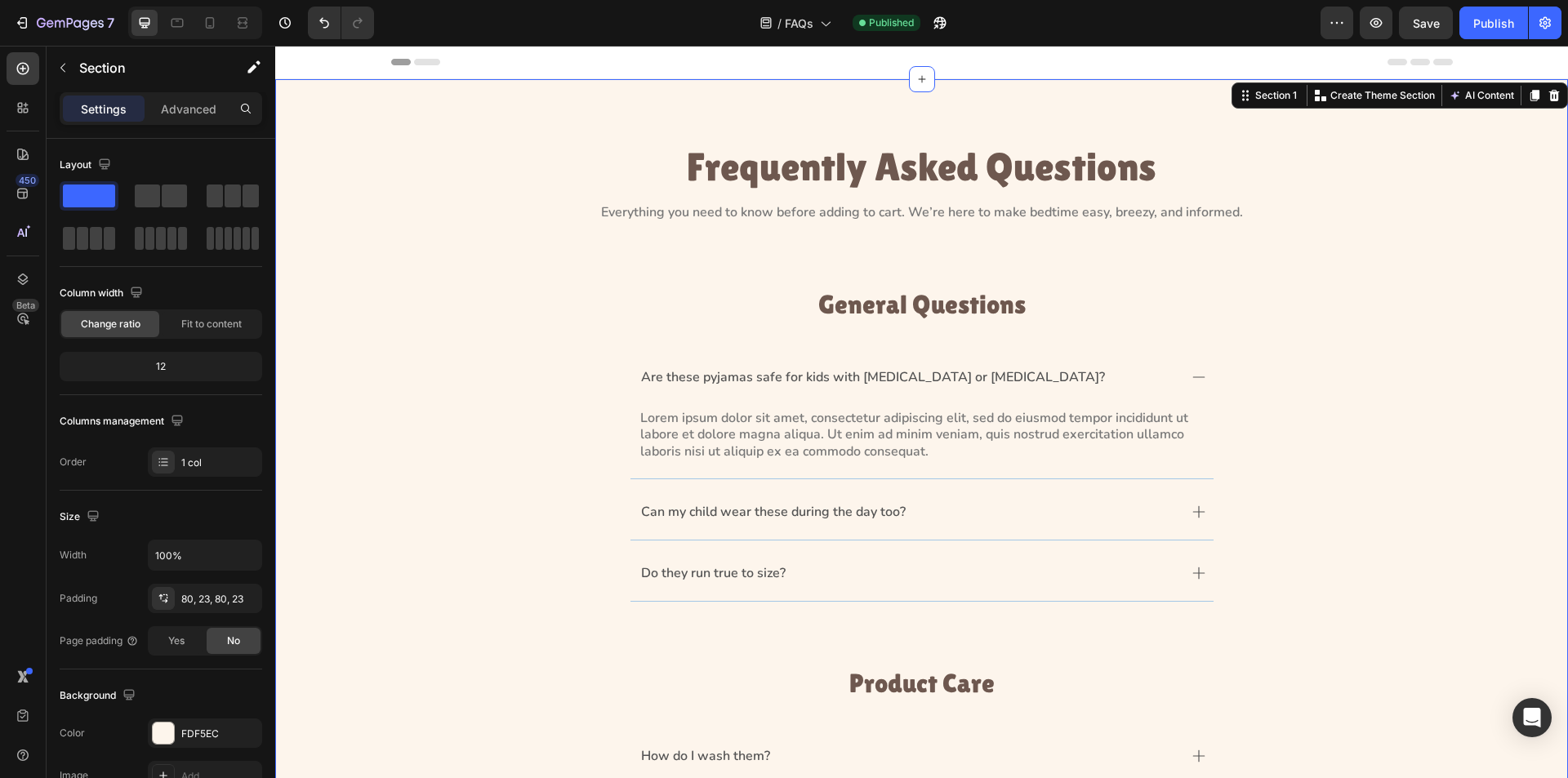
click at [924, 116] on div "Frequently Asked Questions Heading Everything you need to know before adding to…" at bounding box center [921, 679] width 1293 height 1198
click at [206, 112] on p "Advanced" at bounding box center [189, 109] width 55 height 17
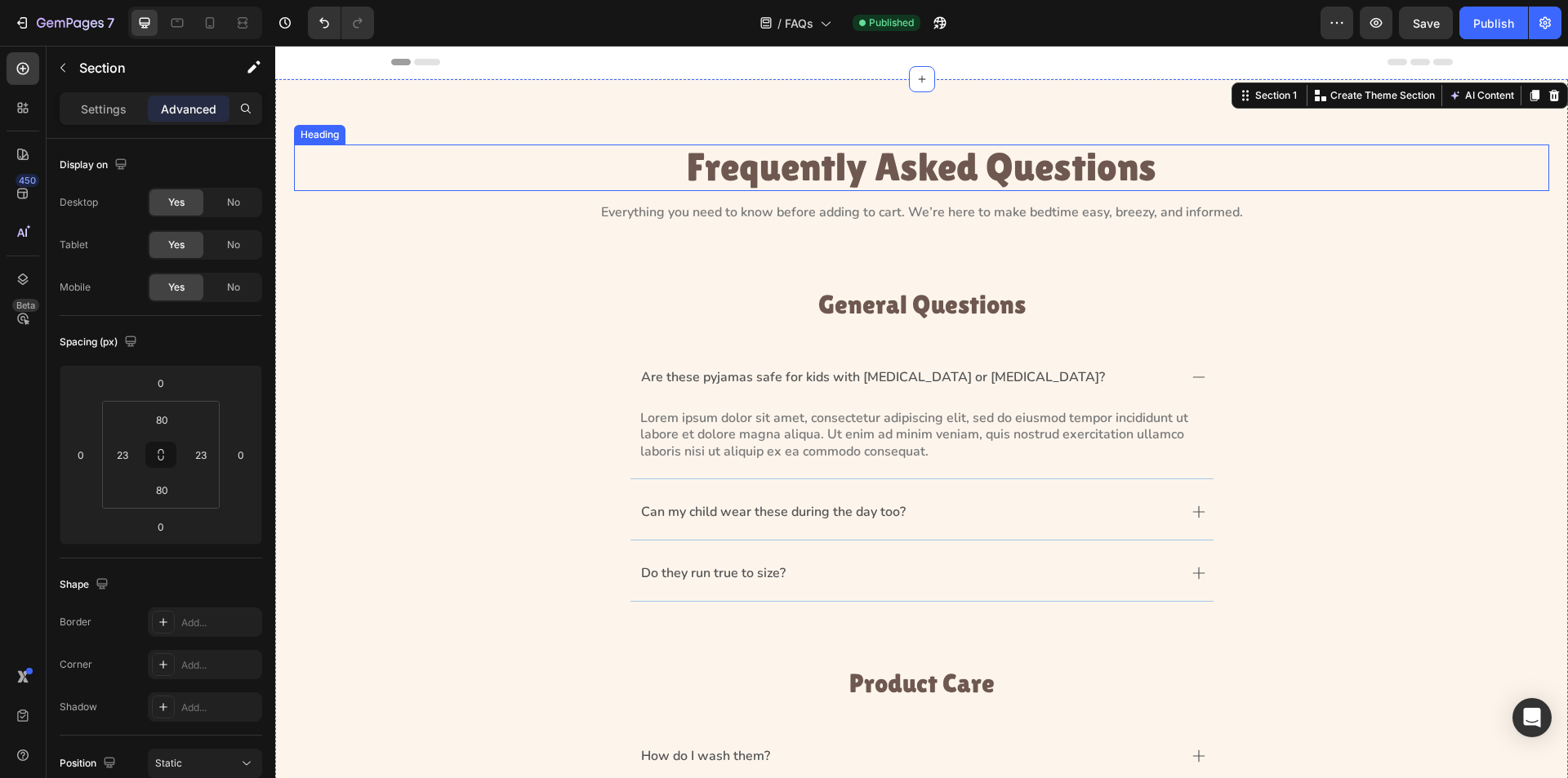
click at [781, 169] on h1 "Frequently Asked Questions" at bounding box center [922, 168] width 1062 height 47
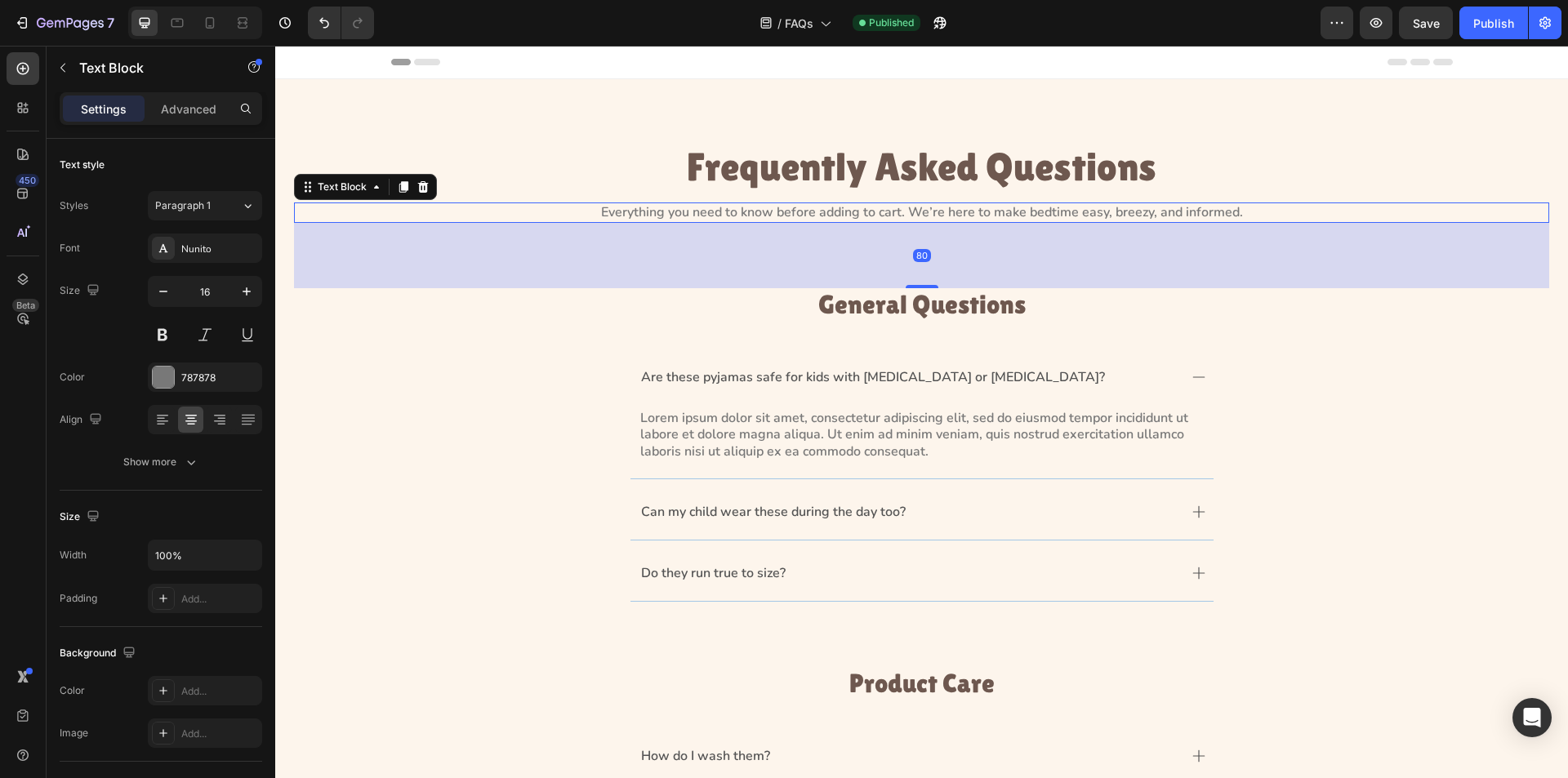
click at [766, 210] on p "Everything you need to know before adding to cart. We’re here to make bedtime e…" at bounding box center [922, 213] width 1252 height 17
click at [752, 212] on p "Everything you need to know before adding to cart. We’re here to make bedtime e…" at bounding box center [922, 213] width 1252 height 17
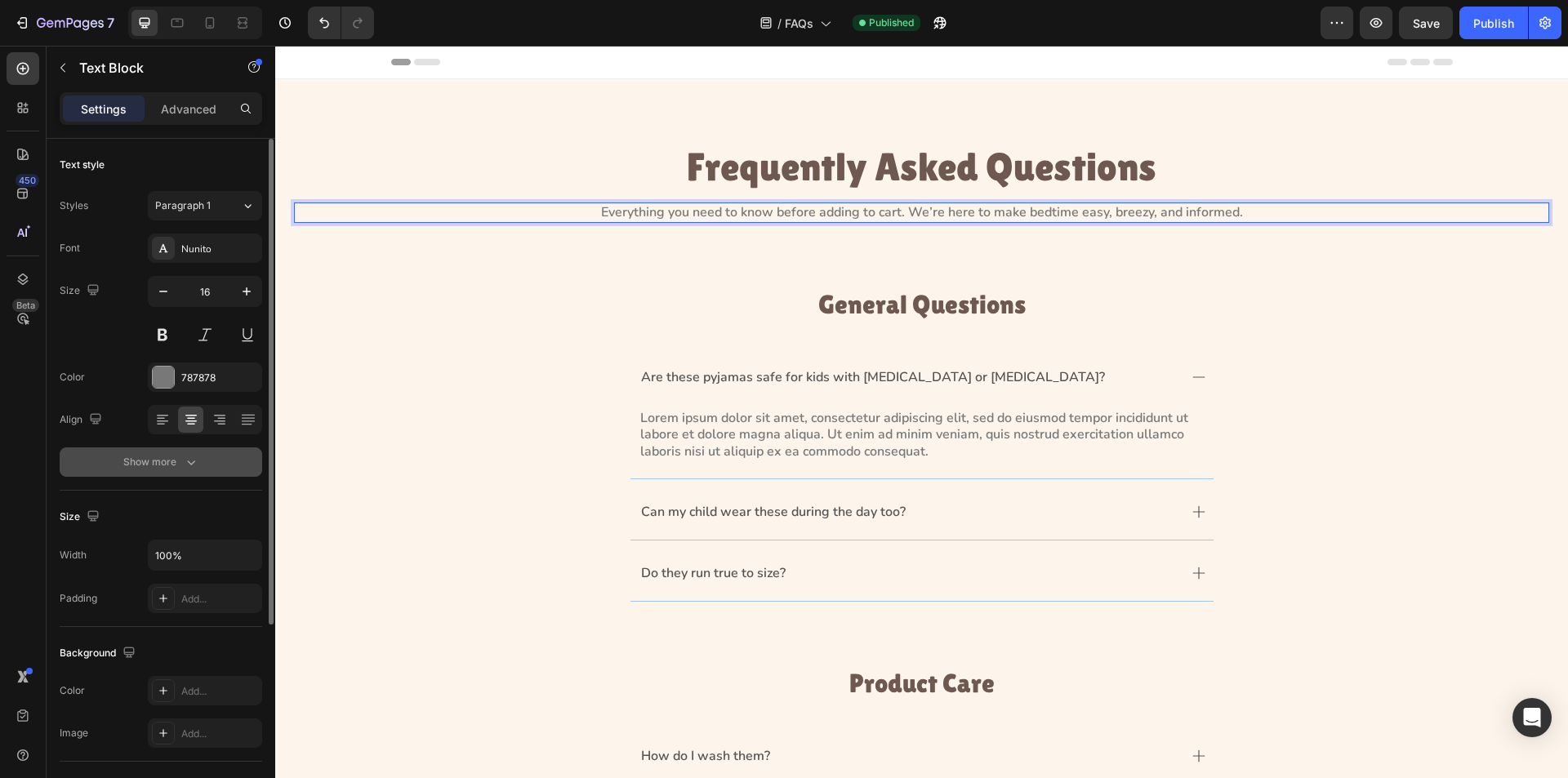
click at [186, 452] on button "Show more" at bounding box center [161, 462] width 202 height 29
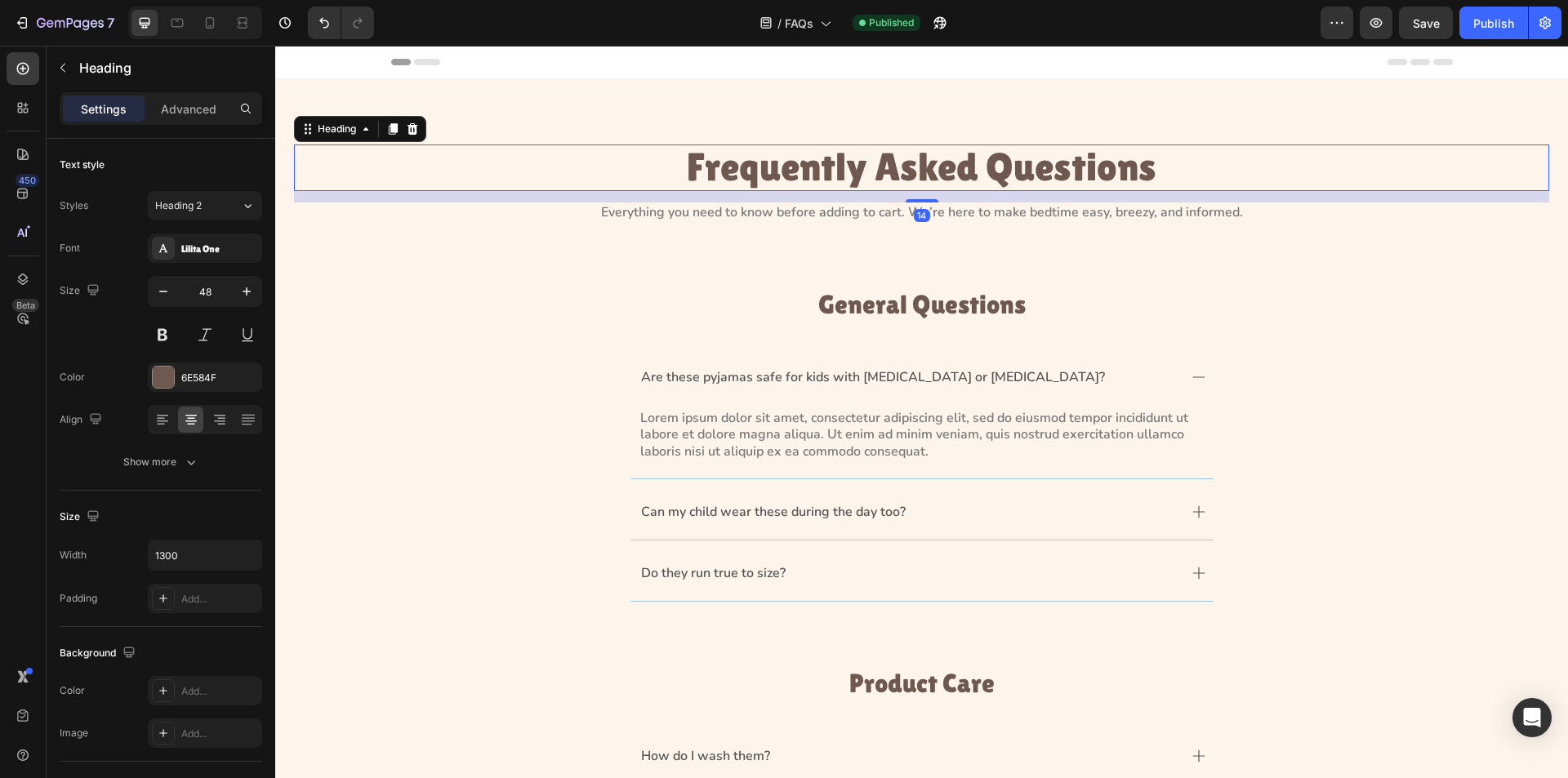
click at [897, 179] on h1 "Frequently Asked Questions" at bounding box center [922, 168] width 1062 height 47
click at [835, 182] on h1 "Frequently Asked Questions" at bounding box center [922, 168] width 1062 height 47
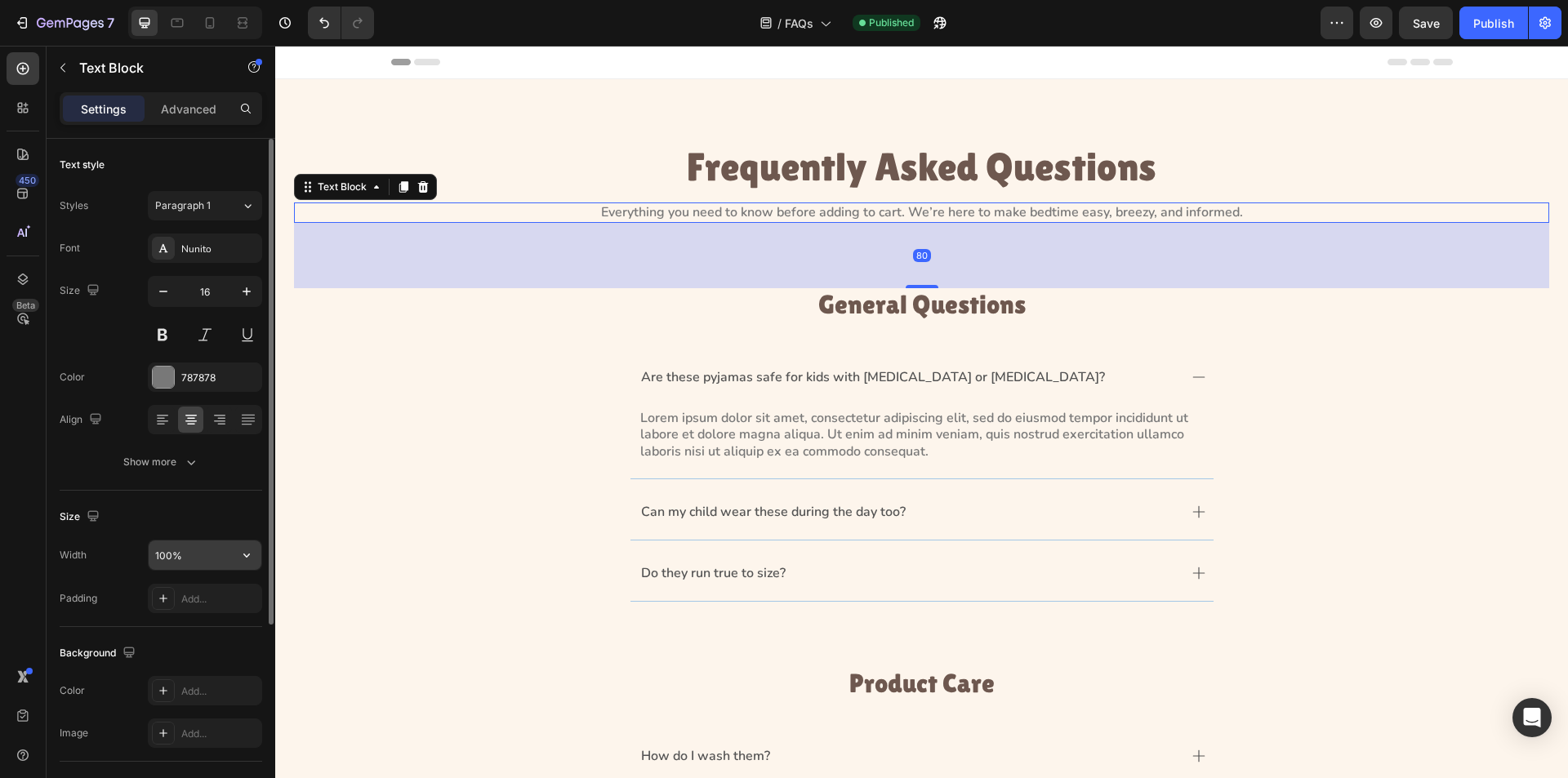
click at [253, 552] on icon "button" at bounding box center [246, 555] width 16 height 16
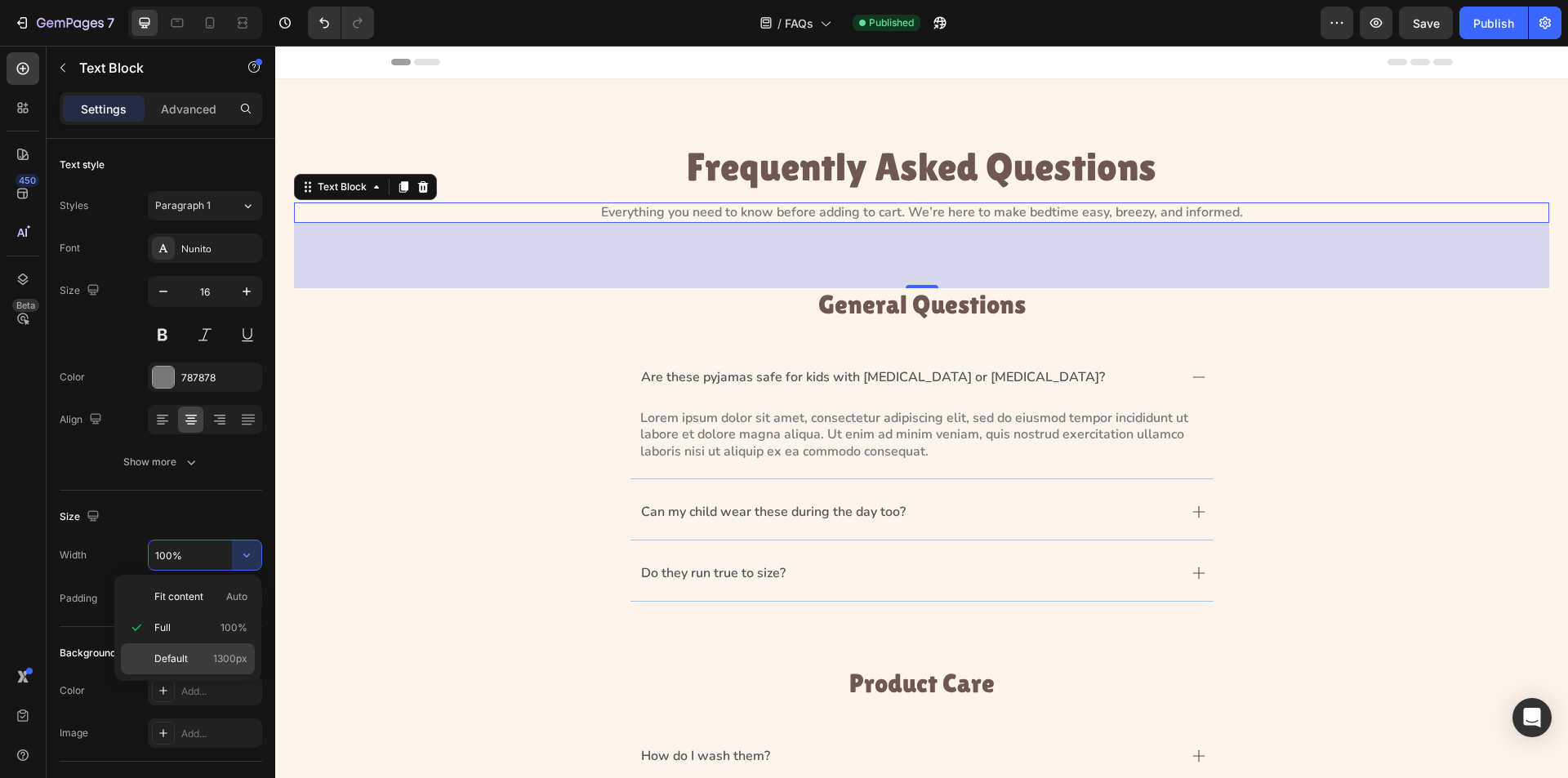
click at [221, 657] on span "1300px" at bounding box center [231, 659] width 35 height 15
type input "1300"
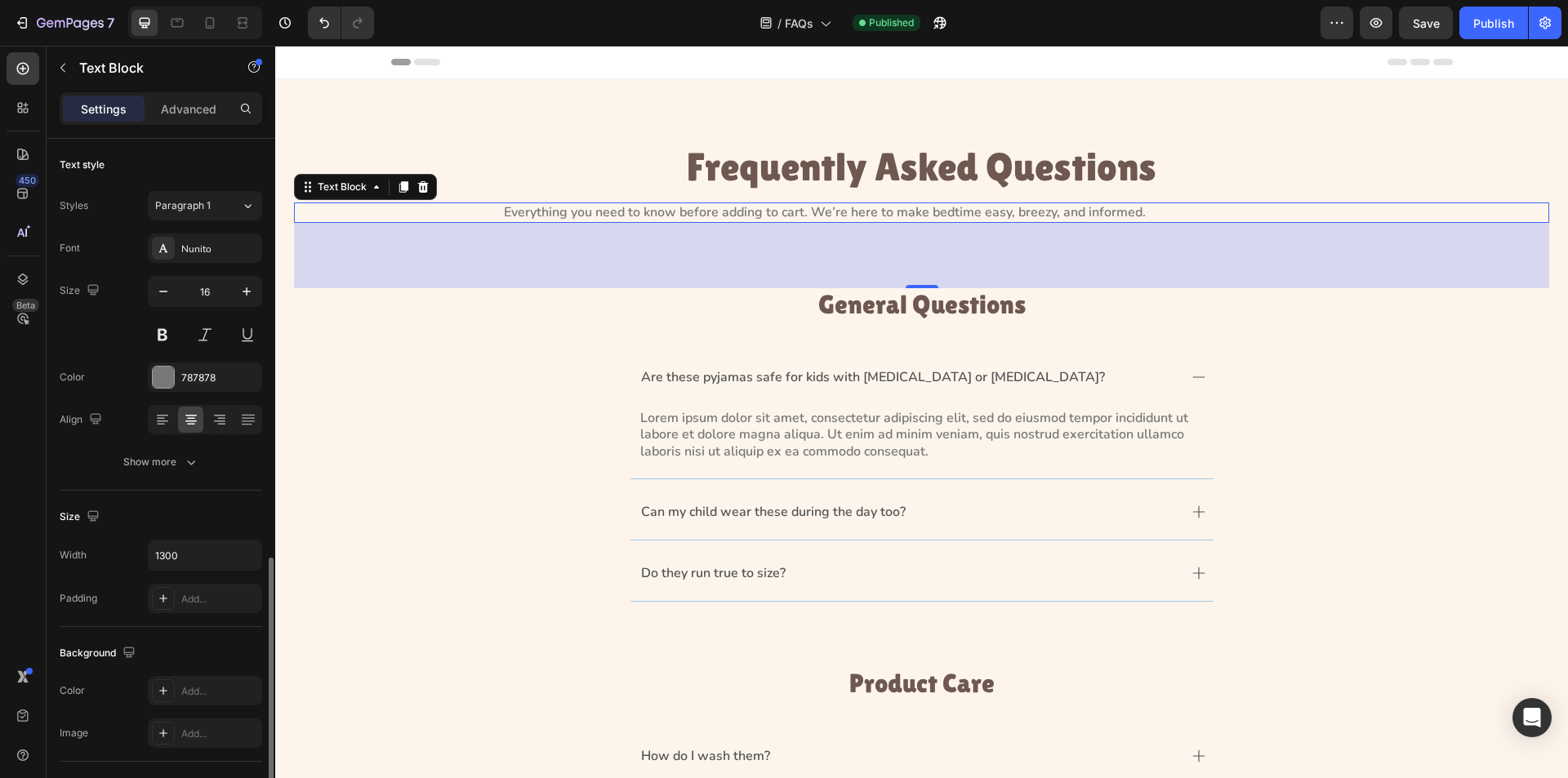
scroll to position [282, 0]
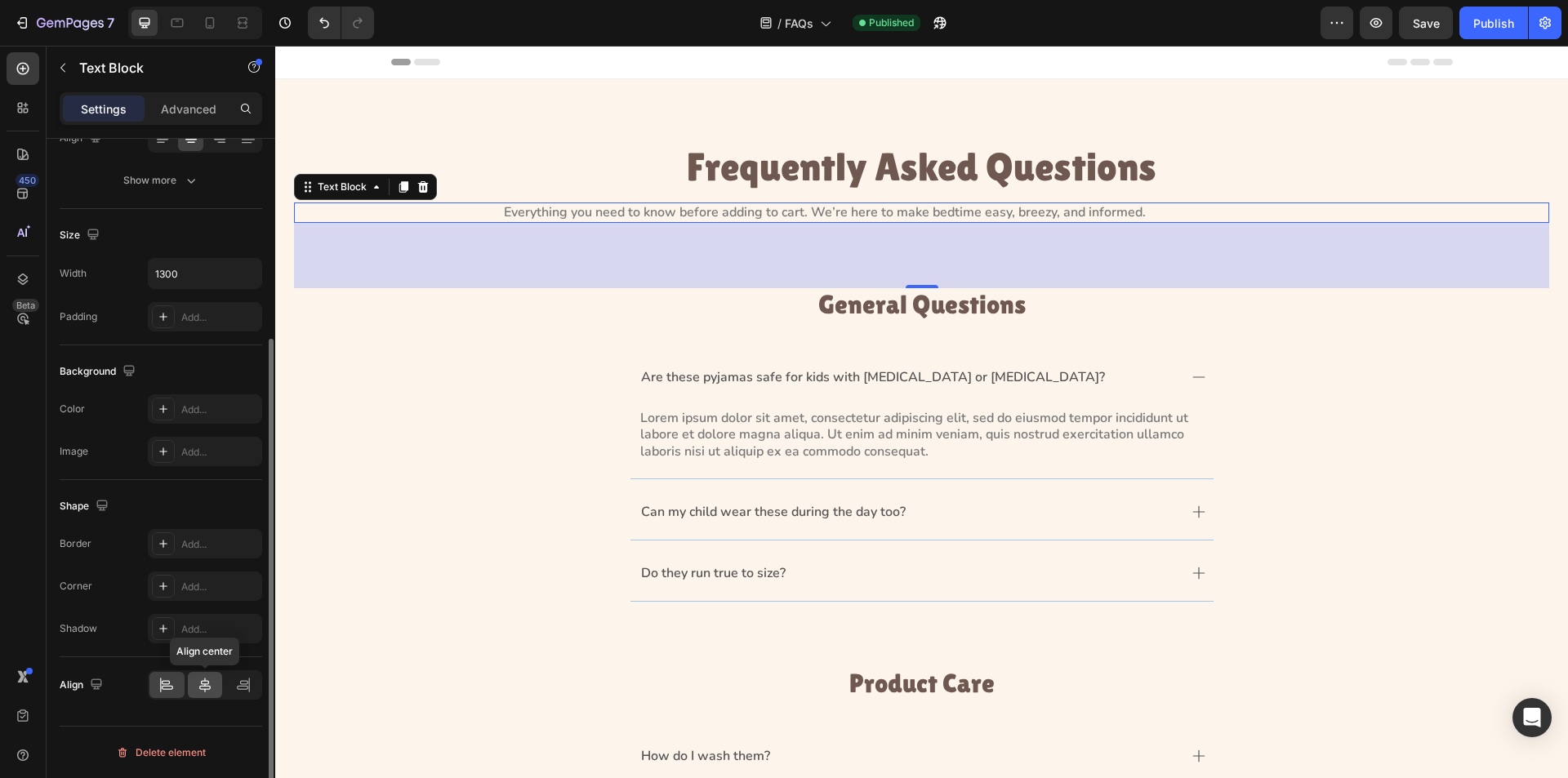
click at [202, 689] on icon at bounding box center [204, 685] width 11 height 15
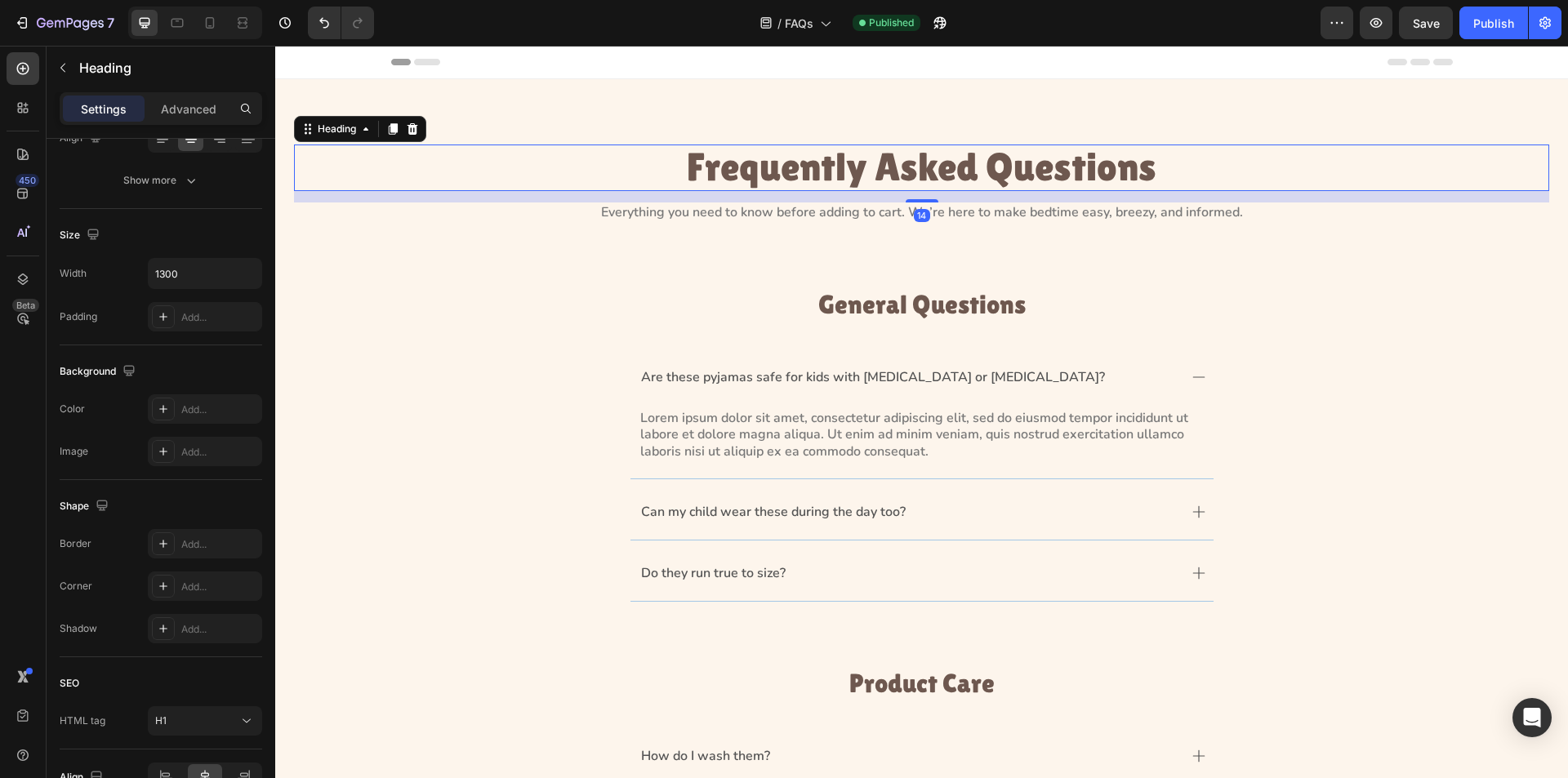
click at [978, 169] on p "Frequently Asked Questions" at bounding box center [922, 168] width 1059 height 43
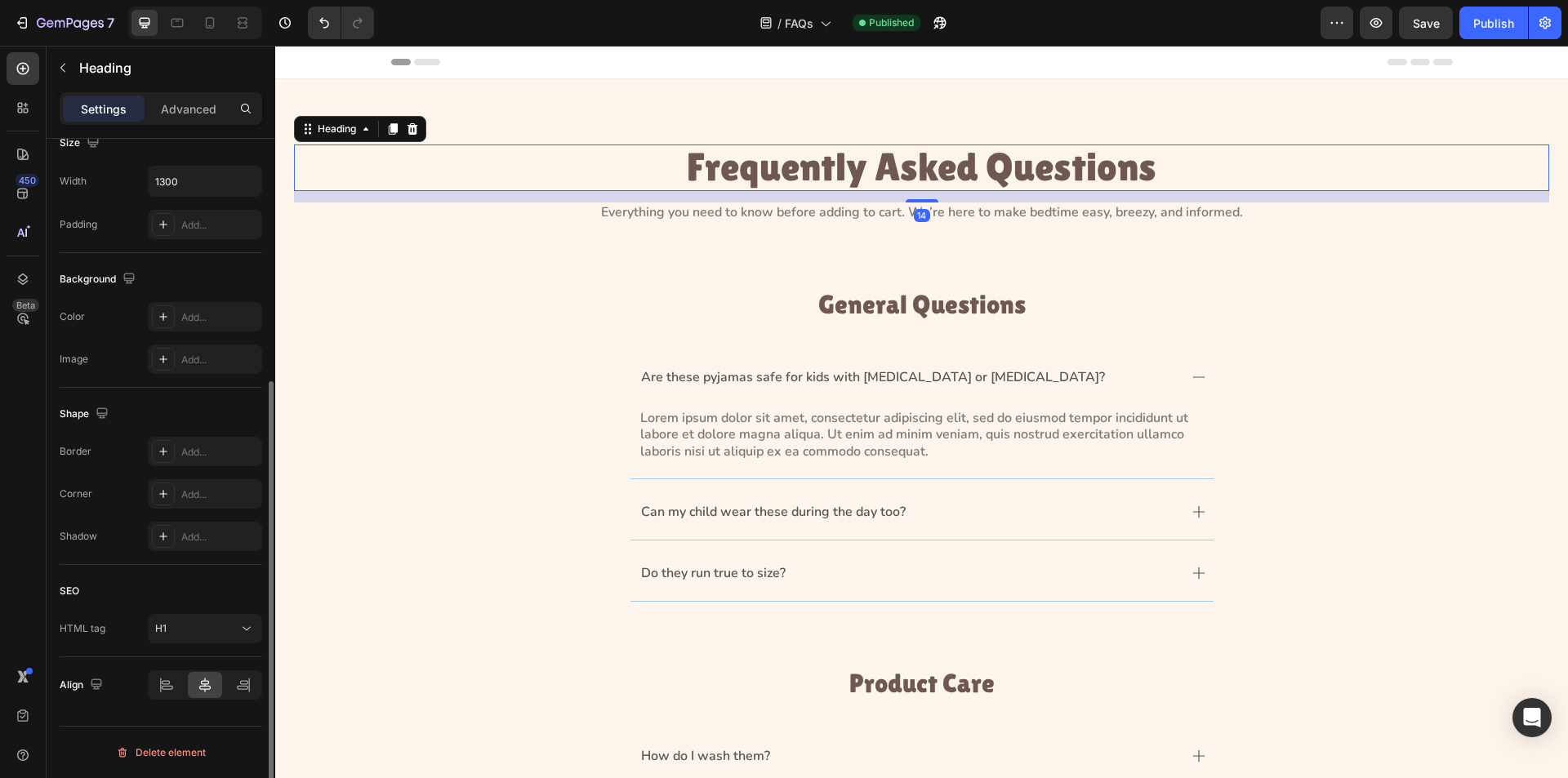
scroll to position [0, 0]
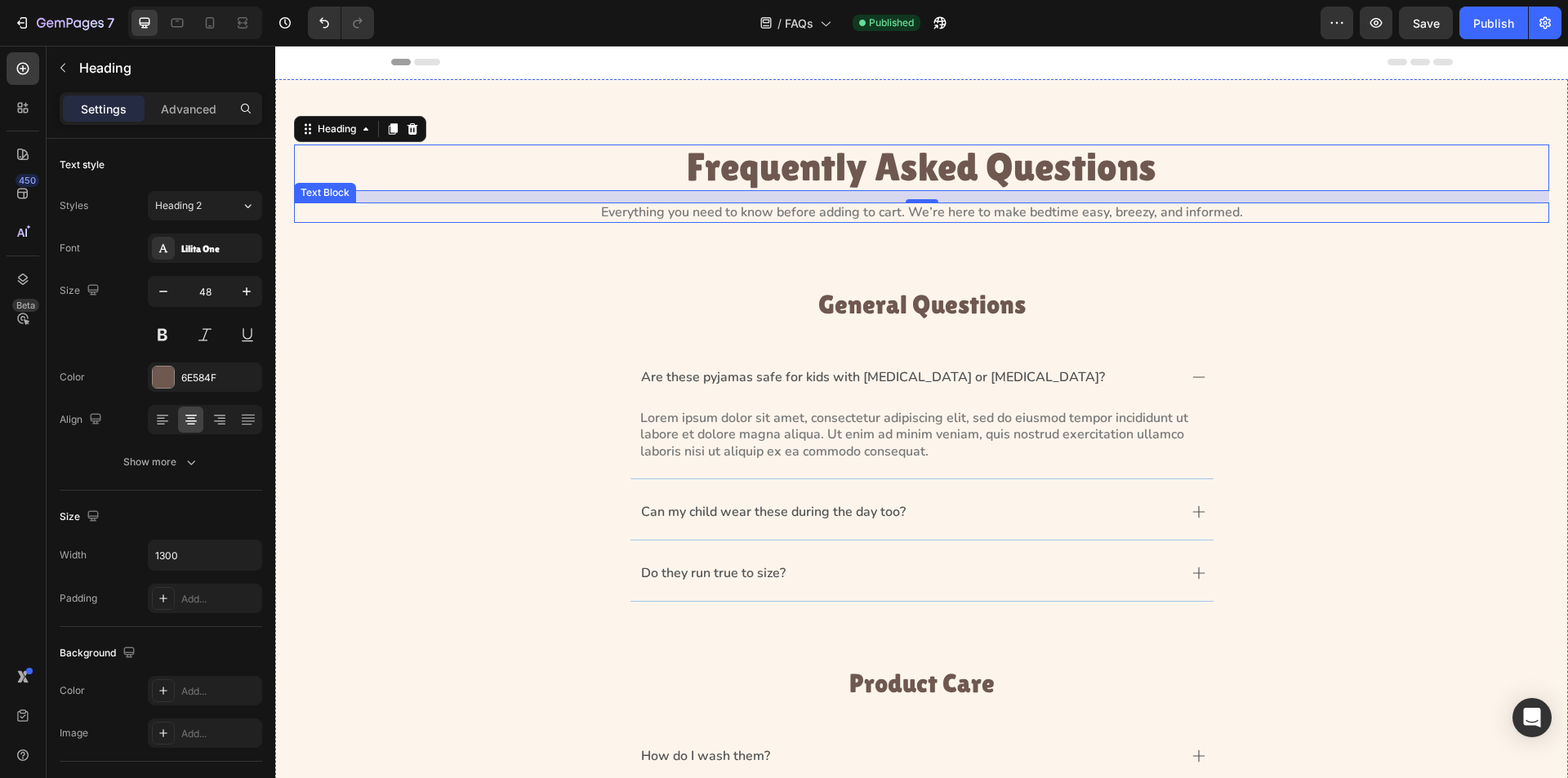
click at [919, 205] on p "Everything you need to know before adding to cart. We’re here to make bedtime e…" at bounding box center [922, 213] width 1059 height 17
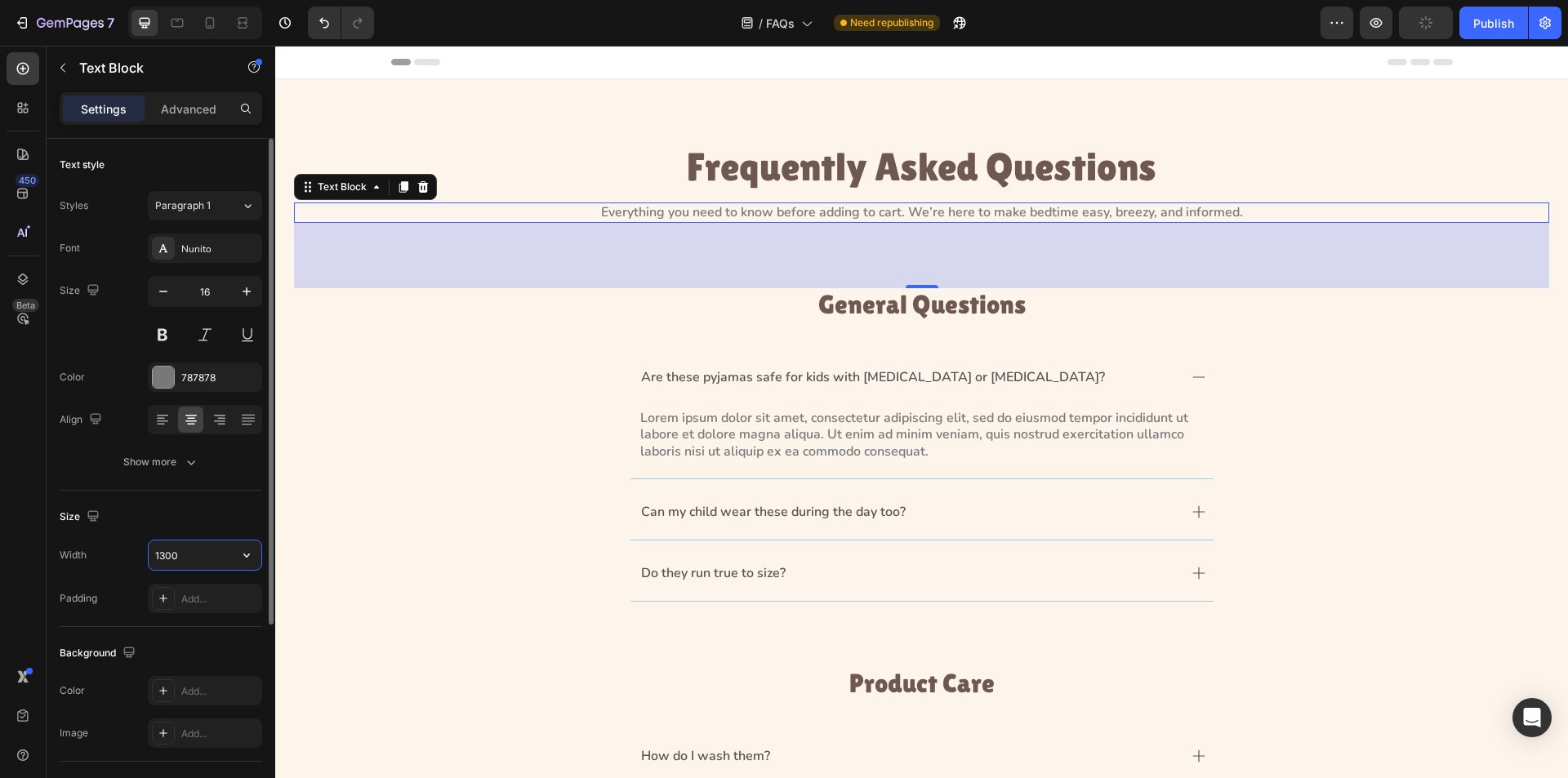
click at [221, 556] on input "1300" at bounding box center [205, 555] width 112 height 29
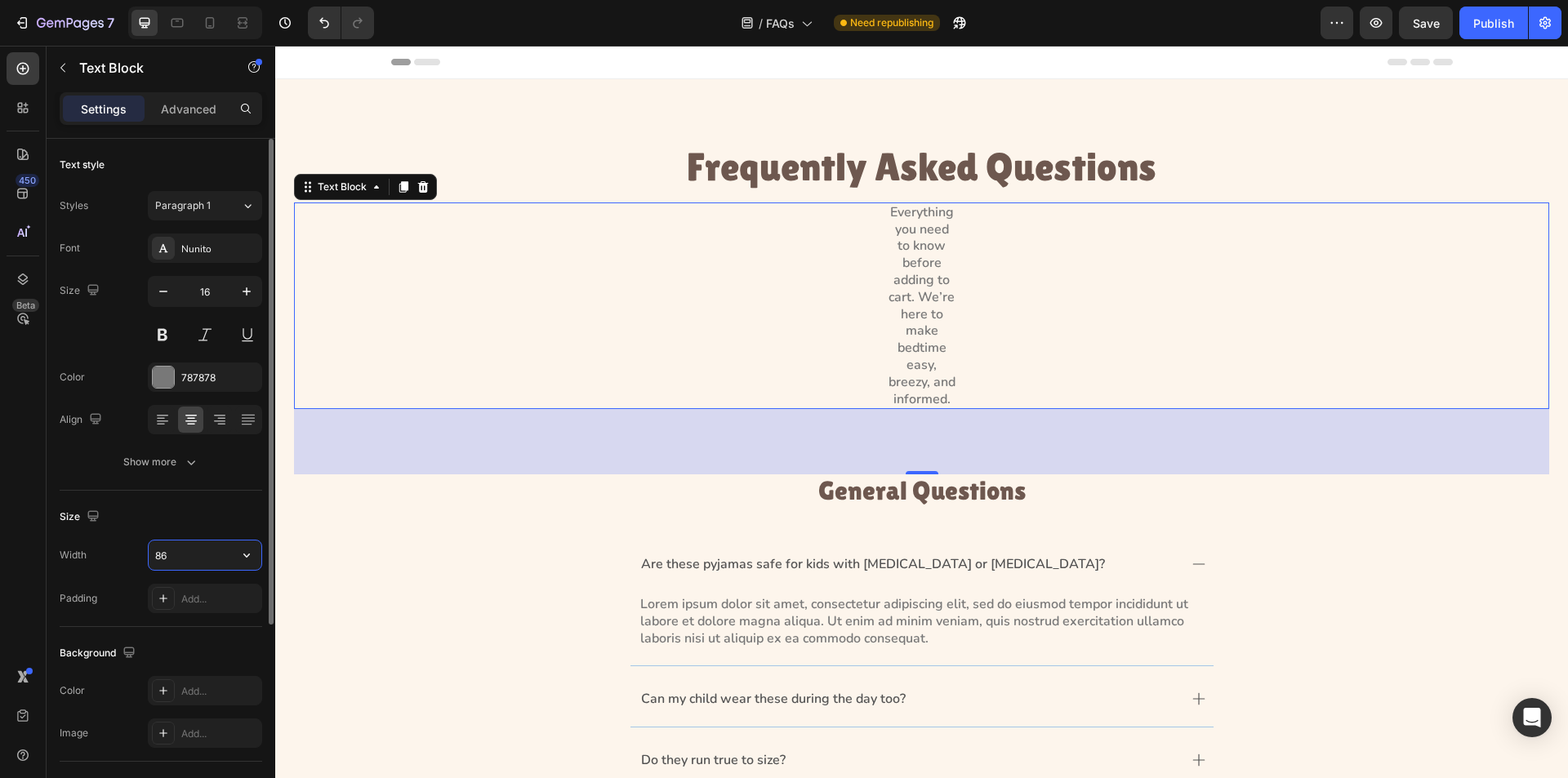
type input "862"
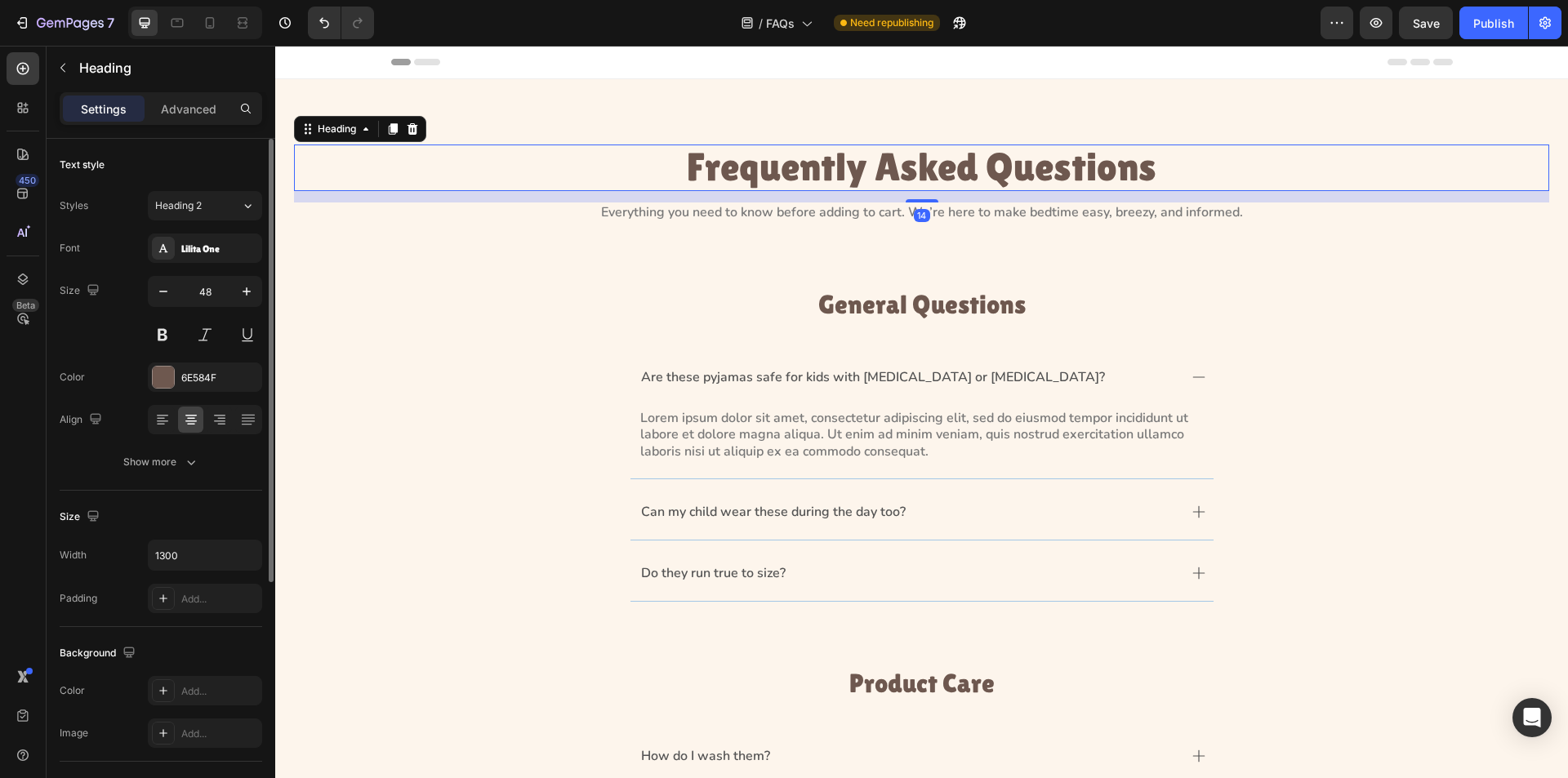
click at [810, 173] on p "Frequently Asked Questions" at bounding box center [922, 168] width 1059 height 43
click at [215, 550] on input "1300" at bounding box center [205, 555] width 112 height 29
type input "862"
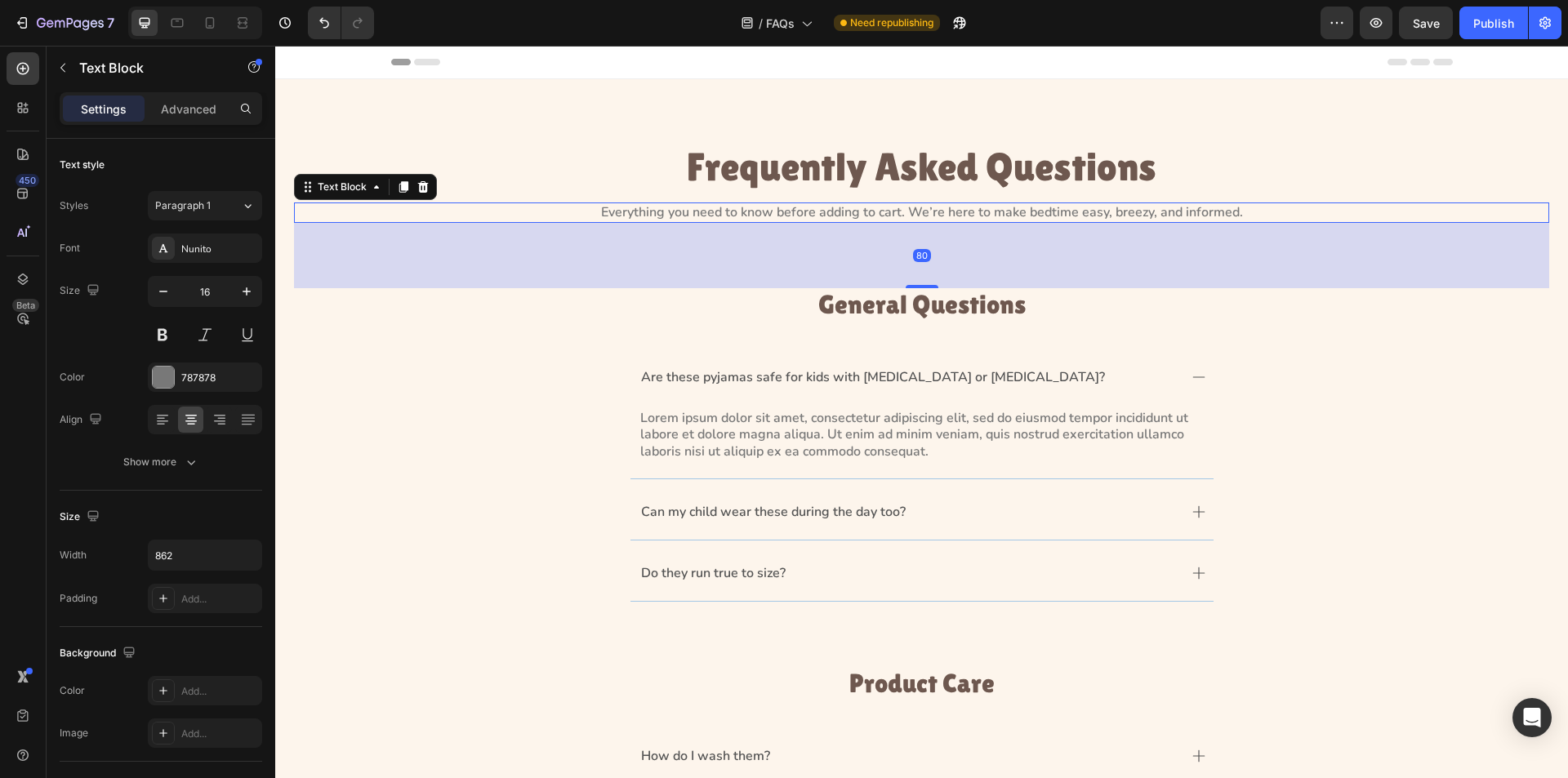
click at [773, 204] on p "Everything you need to know before adding to cart. We’re here to make bedtime e…" at bounding box center [922, 213] width 701 height 17
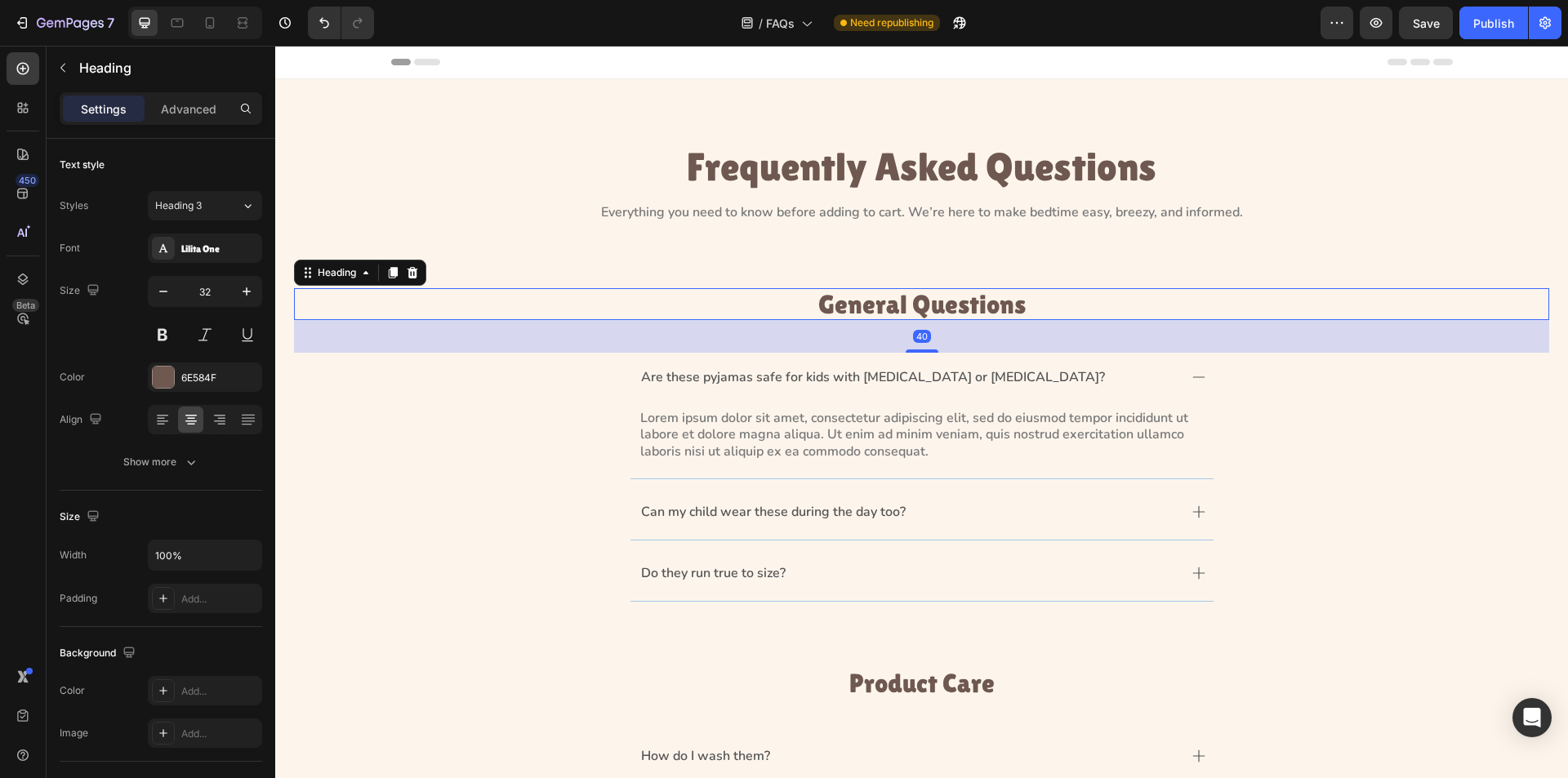
click at [795, 297] on h3 "General Questions" at bounding box center [922, 303] width 1256 height 32
click at [928, 304] on h3 "General Questions" at bounding box center [922, 303] width 1256 height 32
click at [208, 549] on input "100%" at bounding box center [205, 555] width 112 height 29
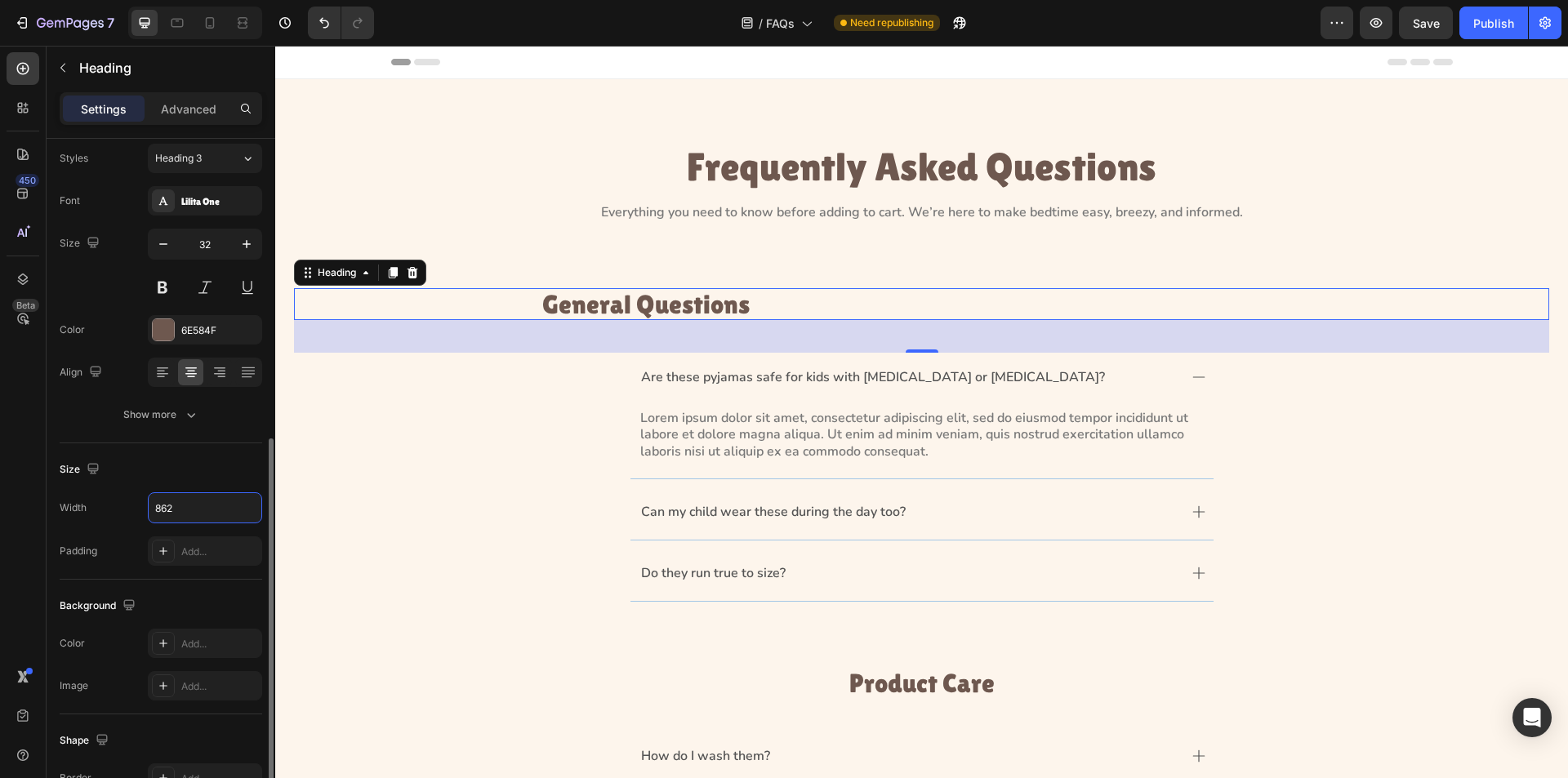
scroll to position [374, 0]
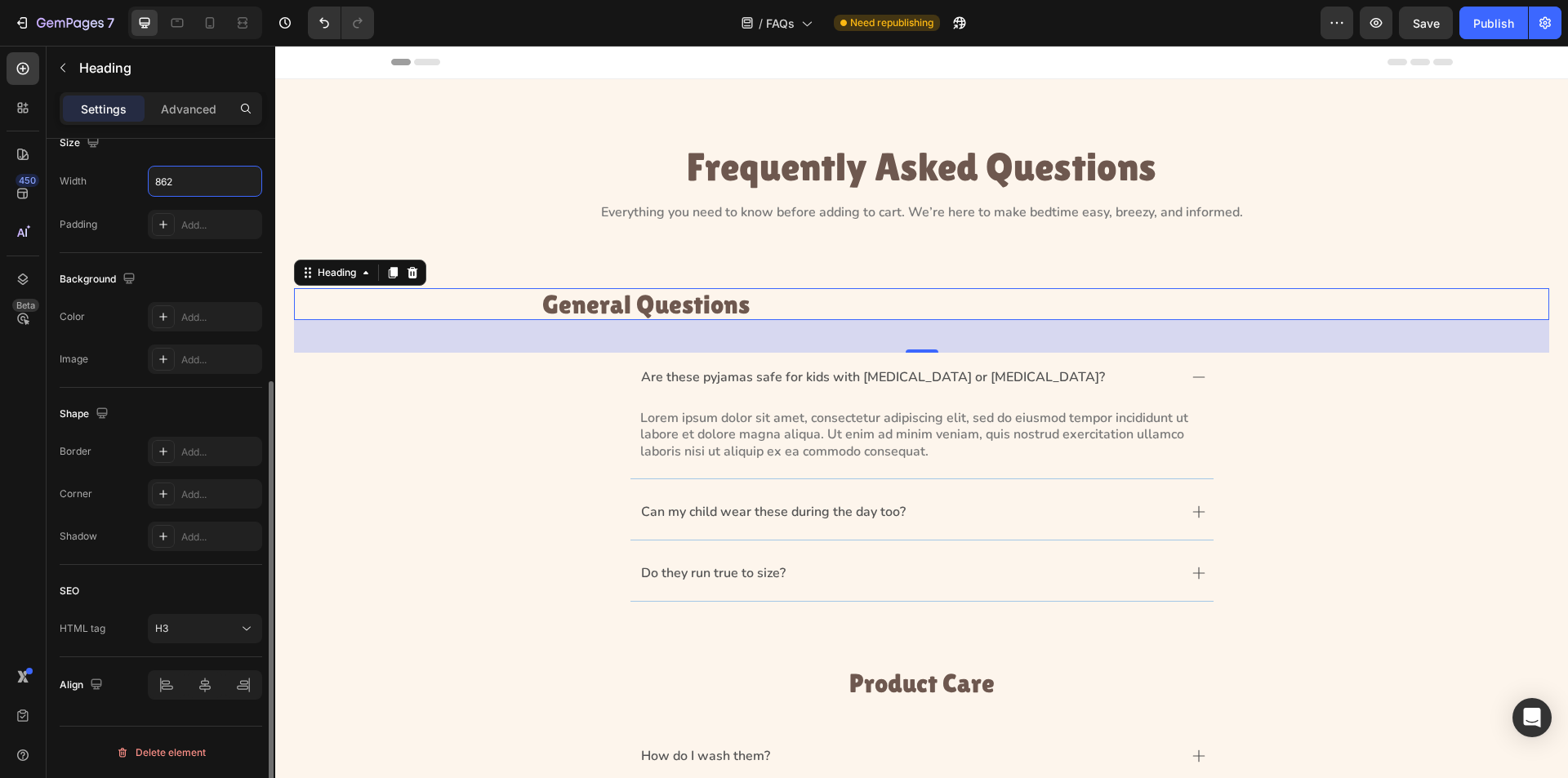
type input "862"
click at [193, 710] on div "Align" at bounding box center [161, 685] width 202 height 55
click at [203, 690] on icon at bounding box center [205, 685] width 16 height 16
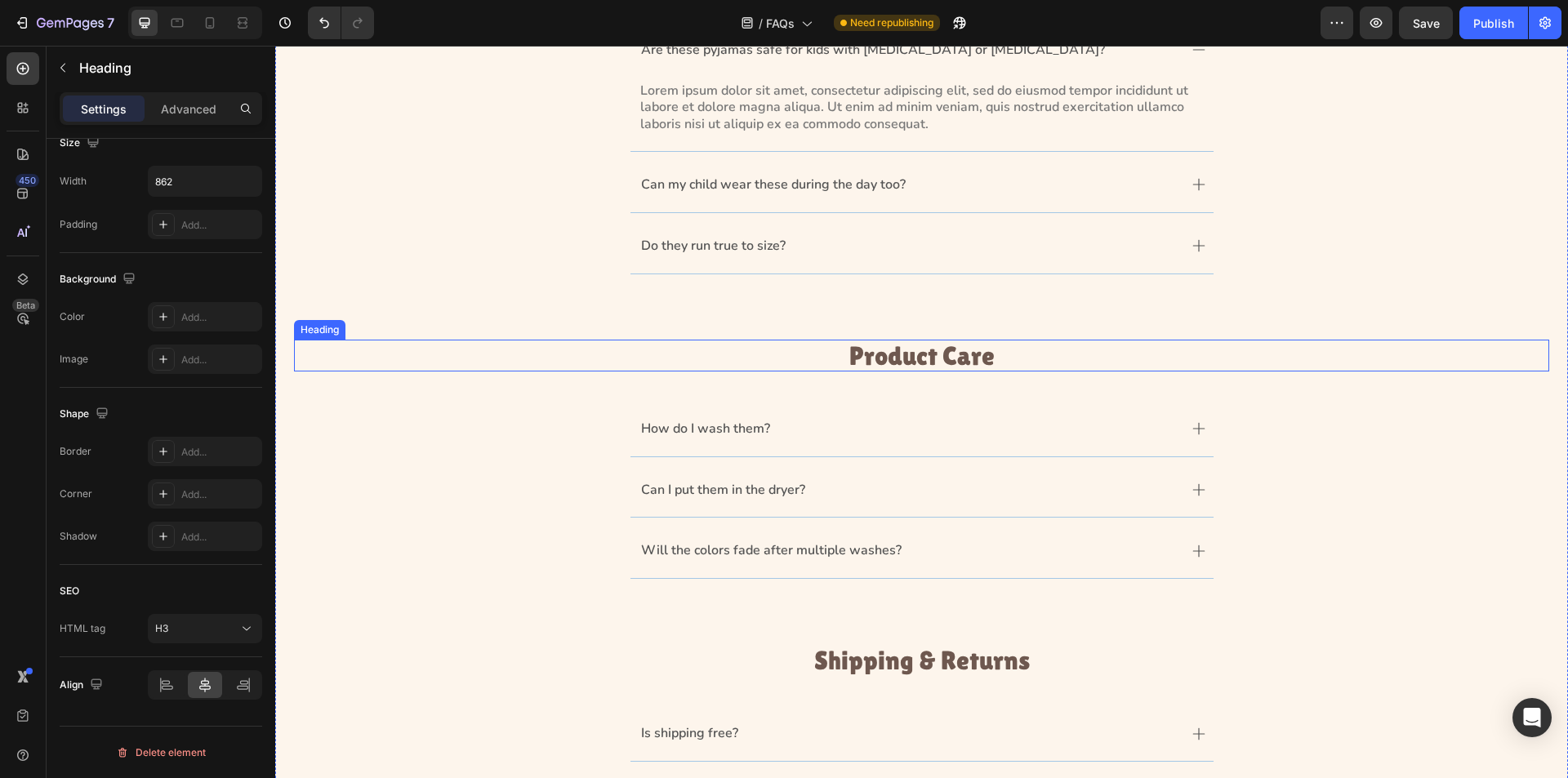
scroll to position [327, 0]
click at [941, 355] on h3 "Product Care" at bounding box center [922, 356] width 1256 height 32
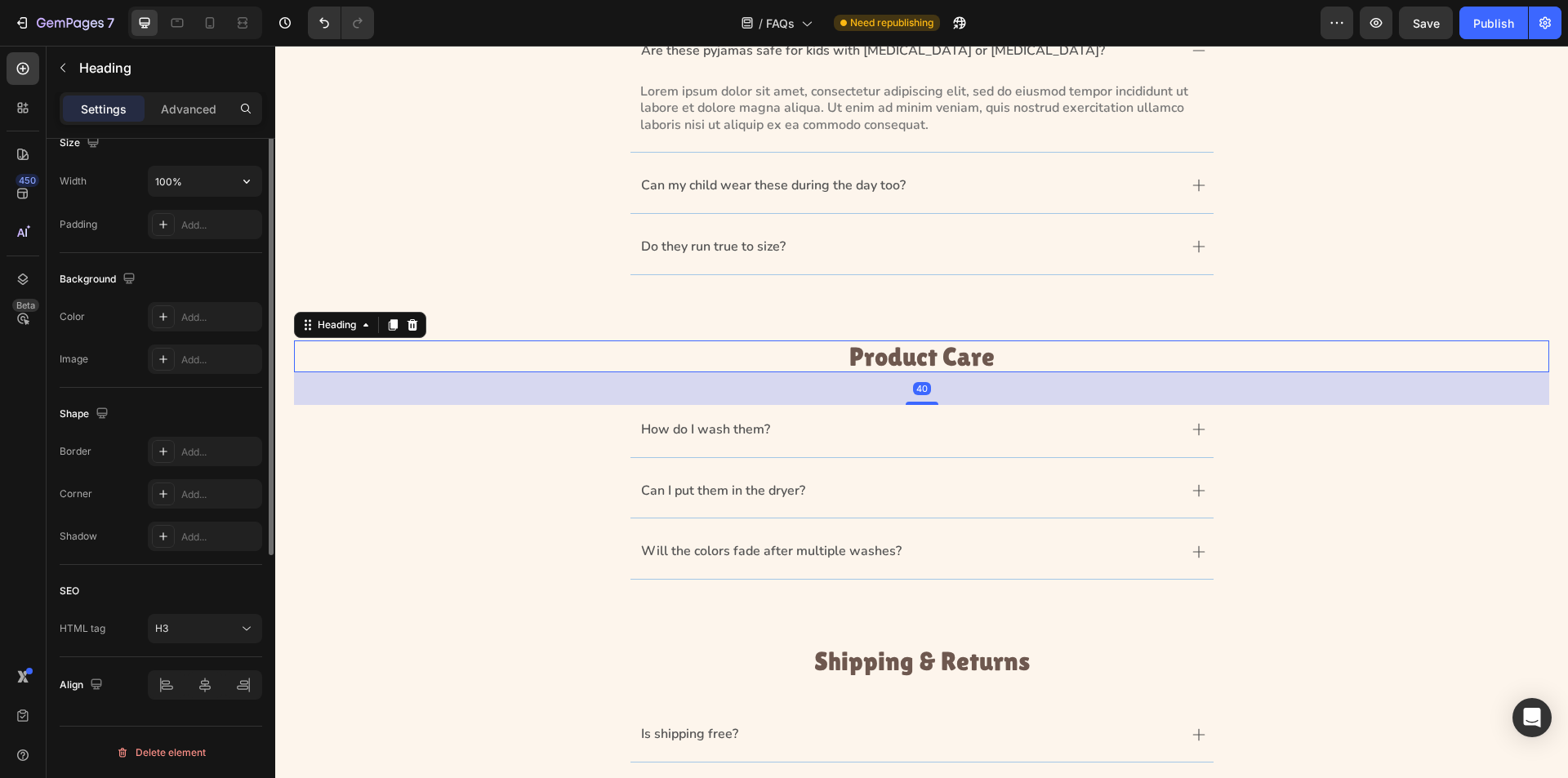
scroll to position [129, 0]
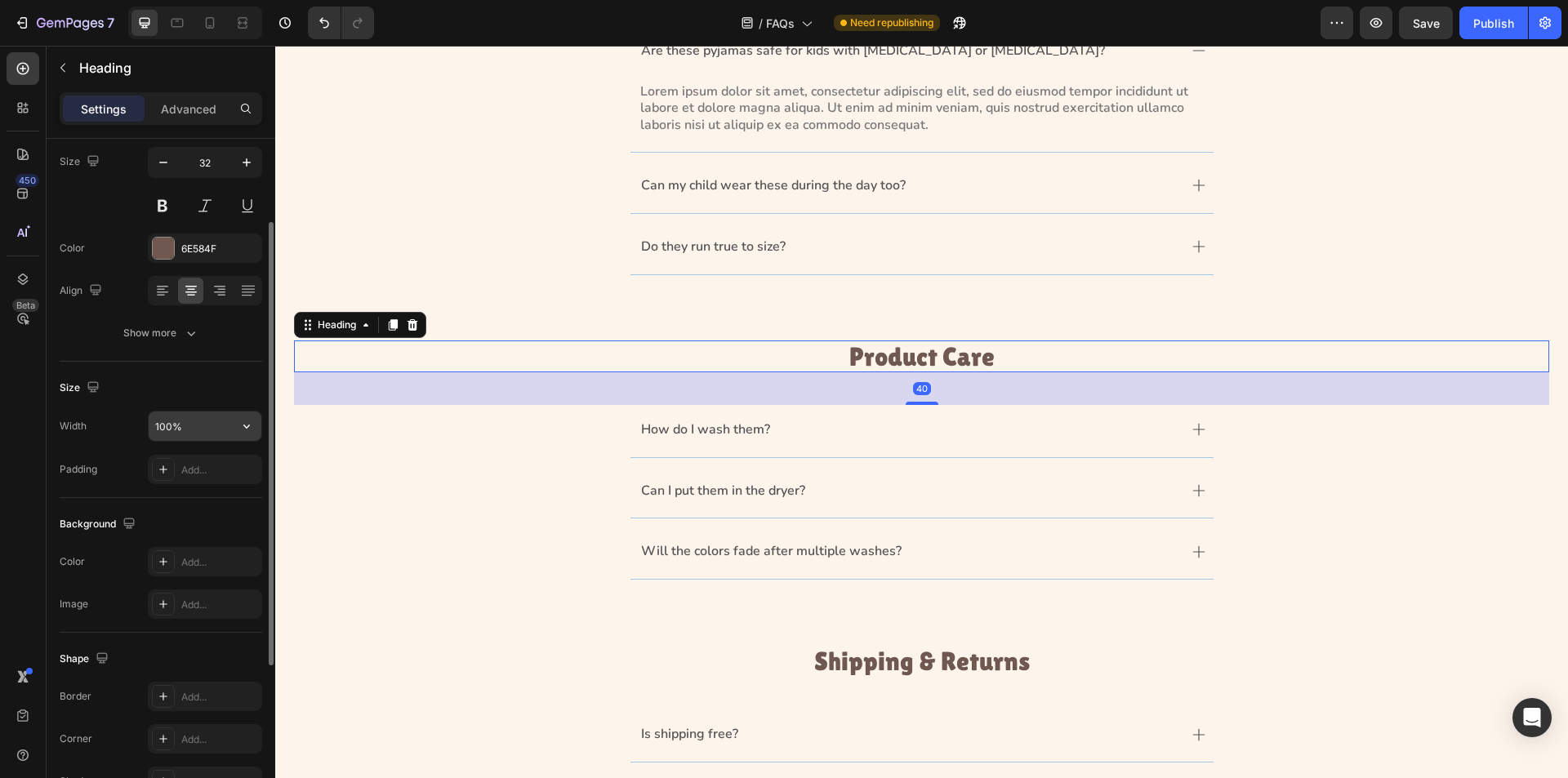
click at [196, 430] on input "100%" at bounding box center [205, 426] width 112 height 29
click at [197, 431] on input "100%" at bounding box center [205, 426] width 112 height 29
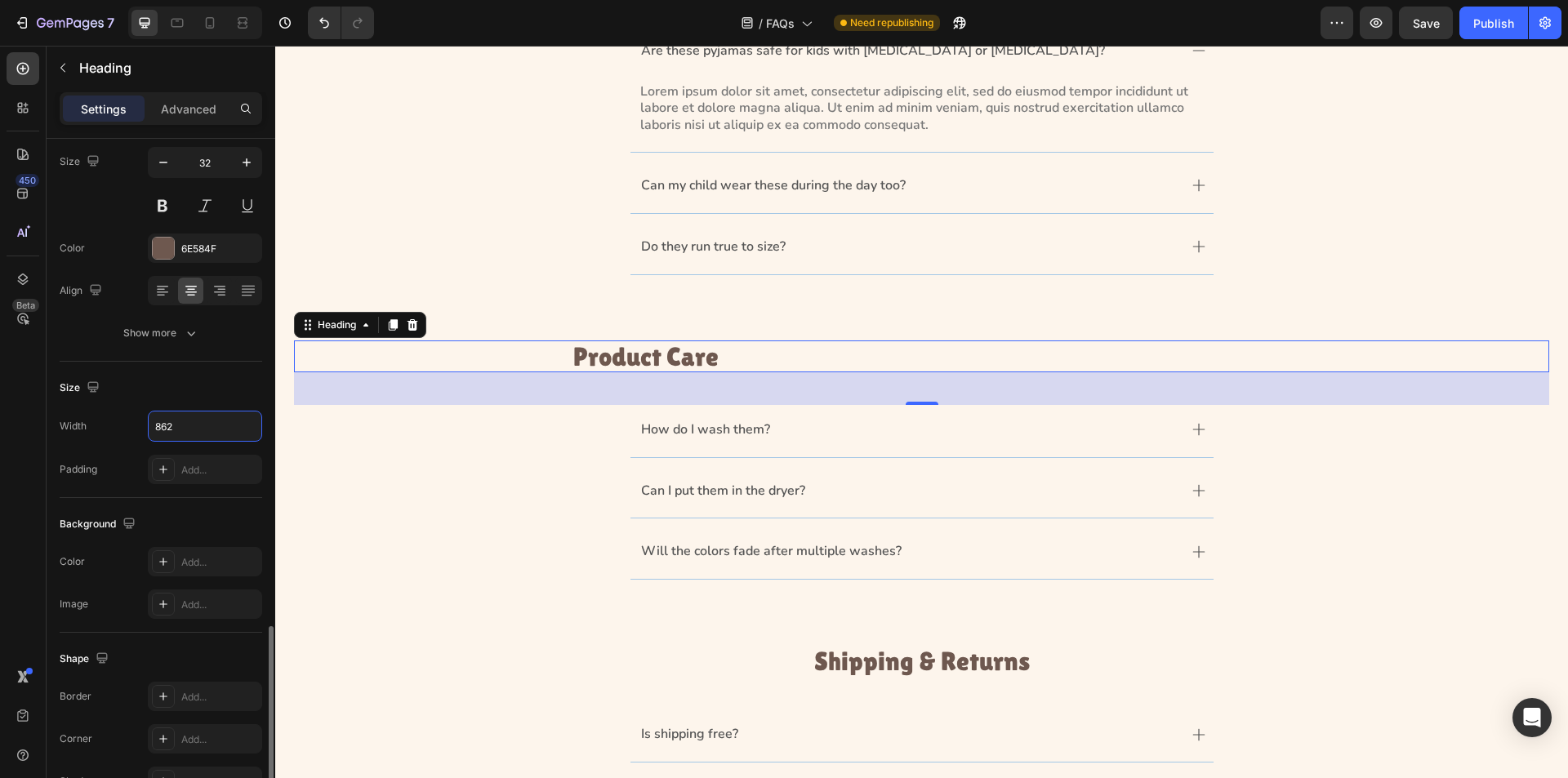
scroll to position [374, 0]
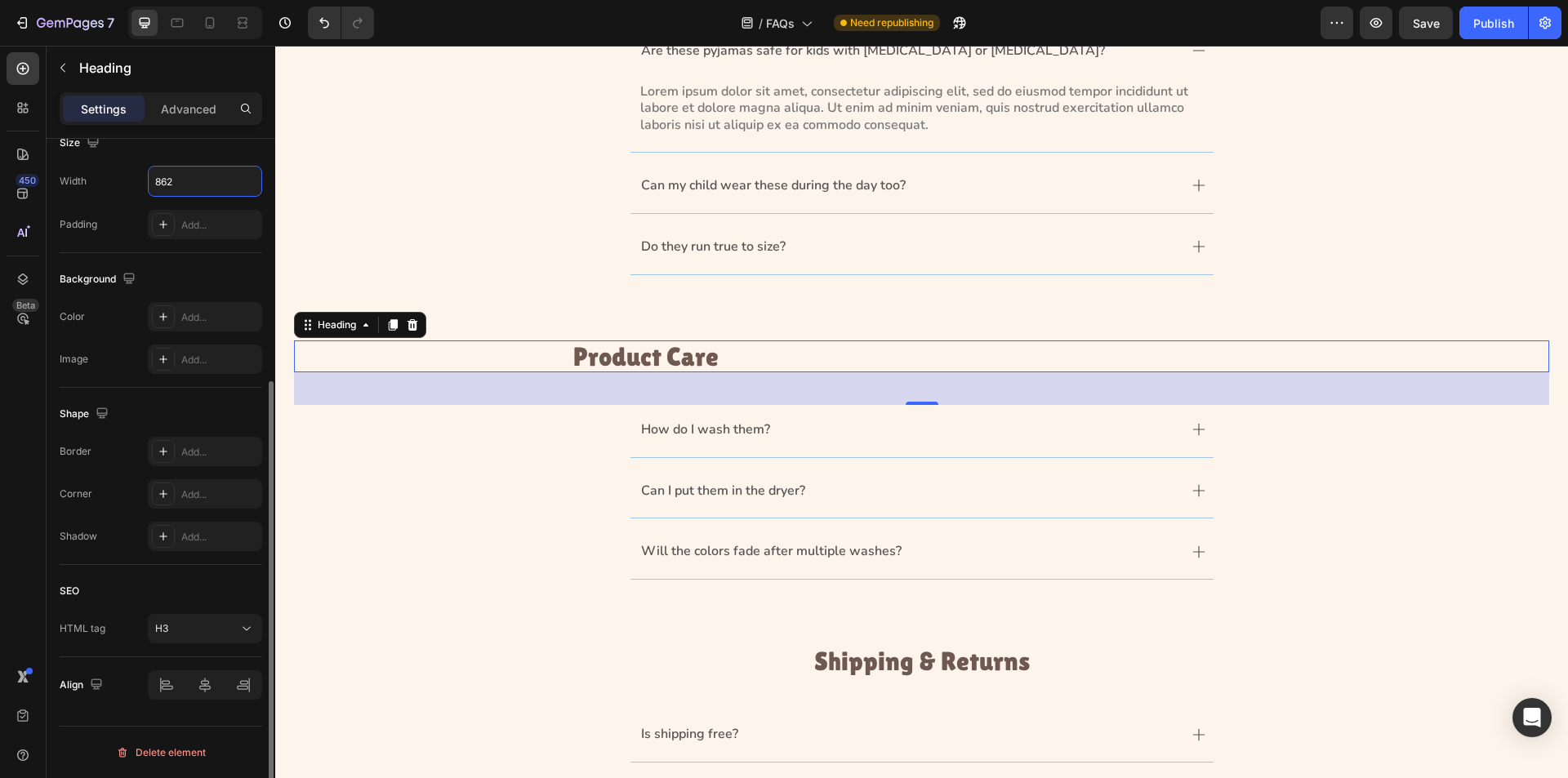
type input "862"
click at [197, 725] on div "Text style Styles Heading 3 Font Lilita One Size 32 Color 6E584F Align Show mor…" at bounding box center [161, 295] width 228 height 1060
click at [209, 687] on icon at bounding box center [205, 685] width 16 height 16
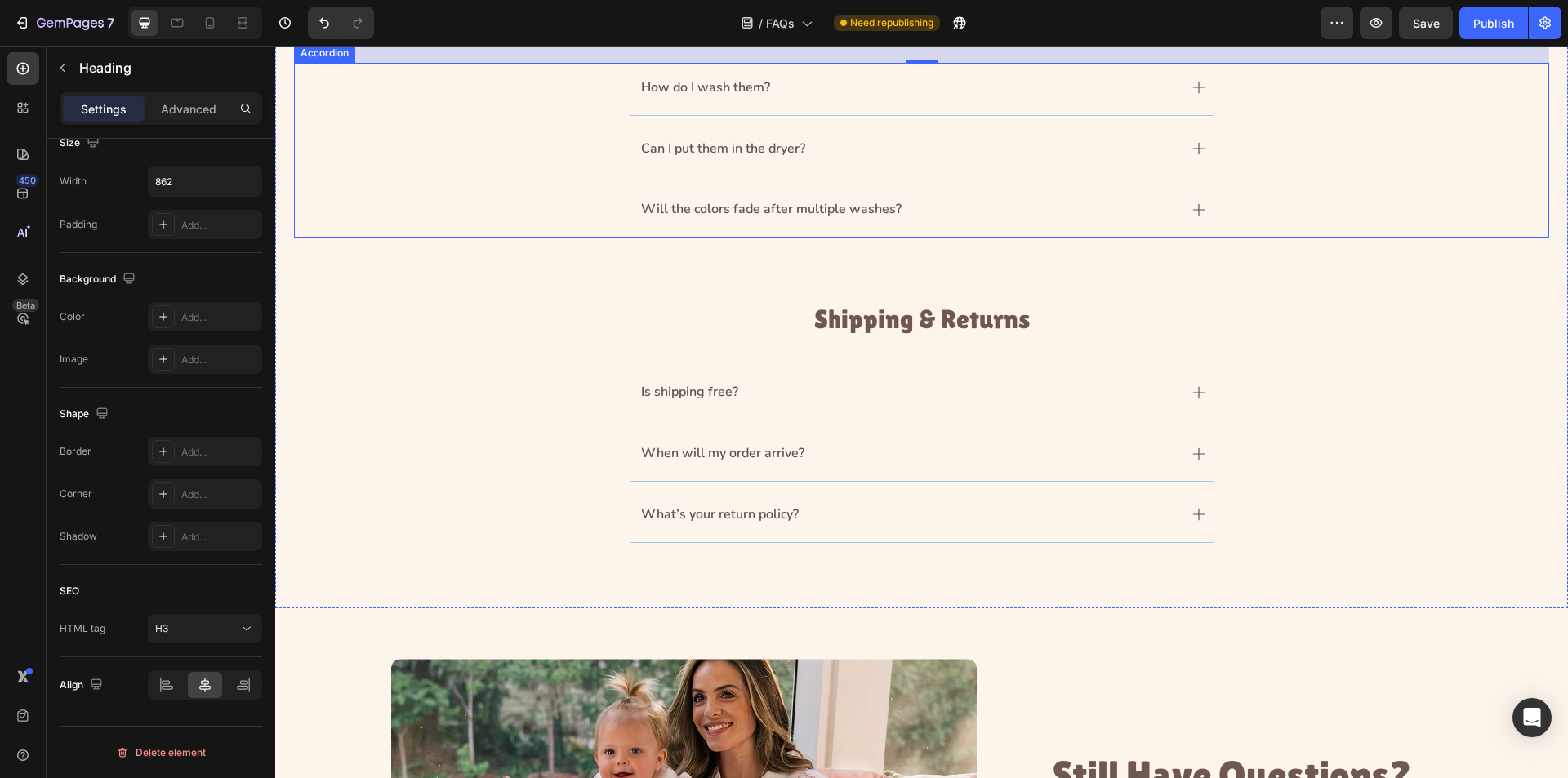
scroll to position [816, 0]
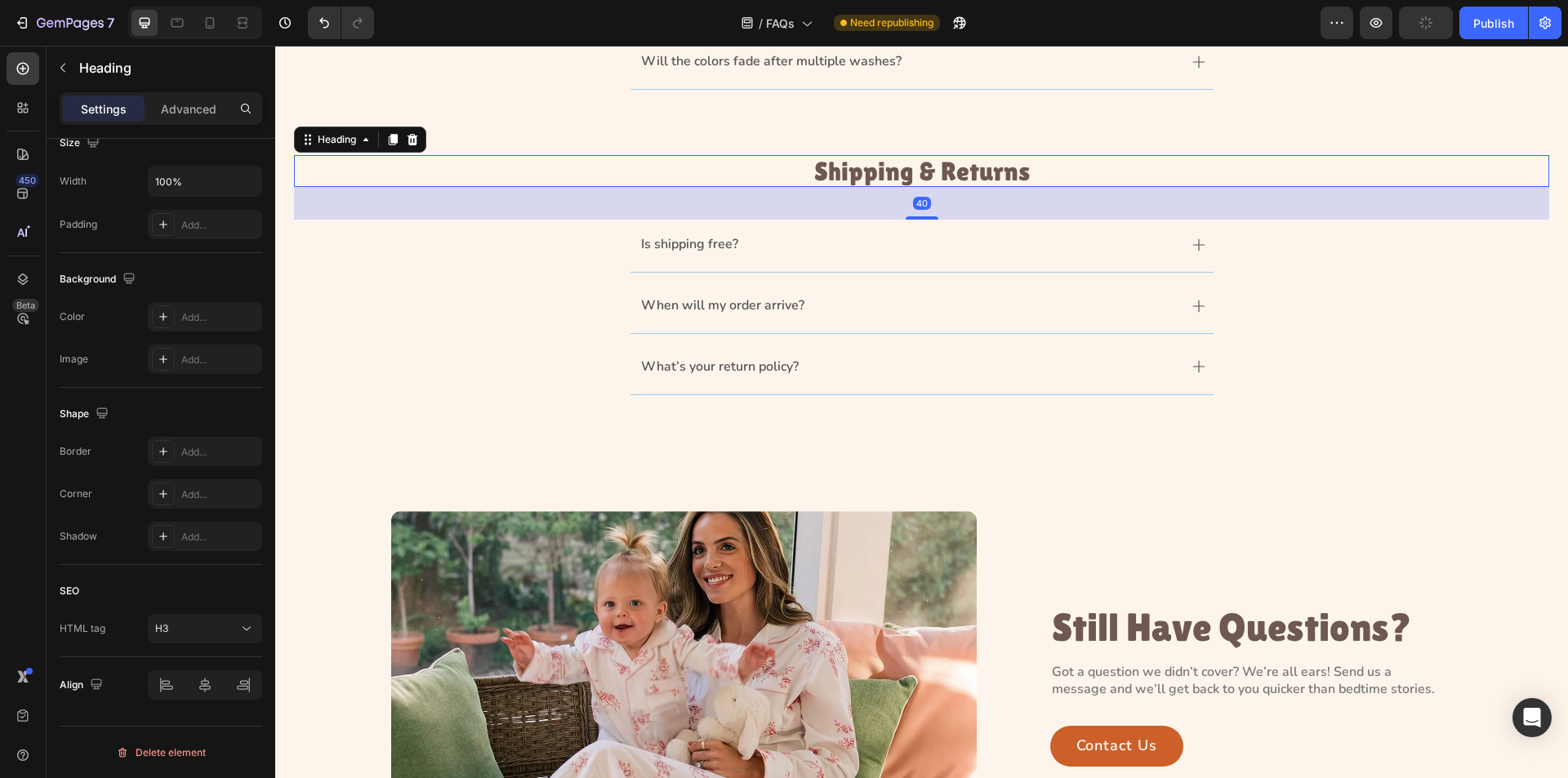
click at [960, 175] on h3 "Shipping & Returns" at bounding box center [922, 170] width 1256 height 32
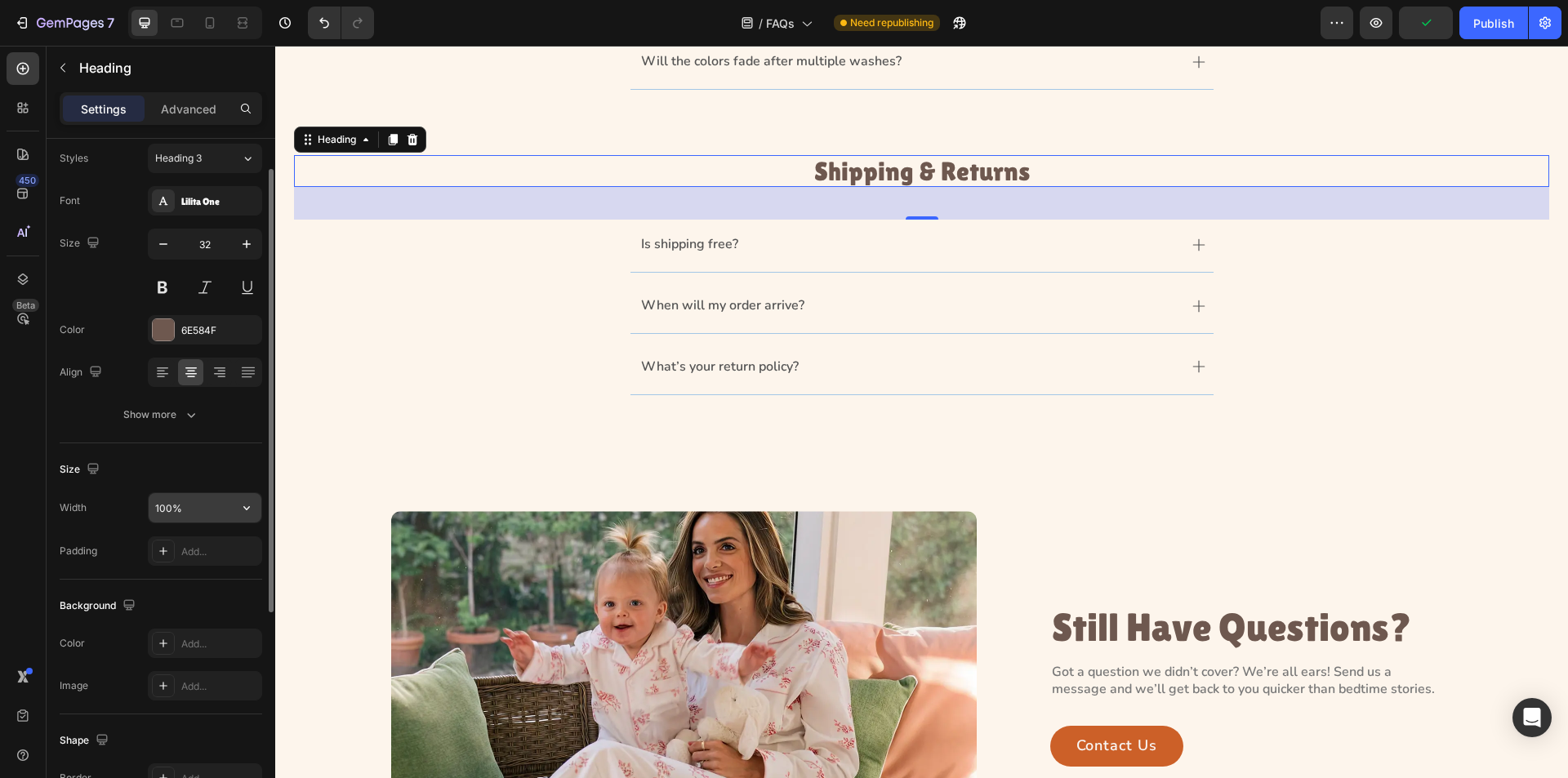
click at [211, 511] on input "100%" at bounding box center [205, 507] width 112 height 29
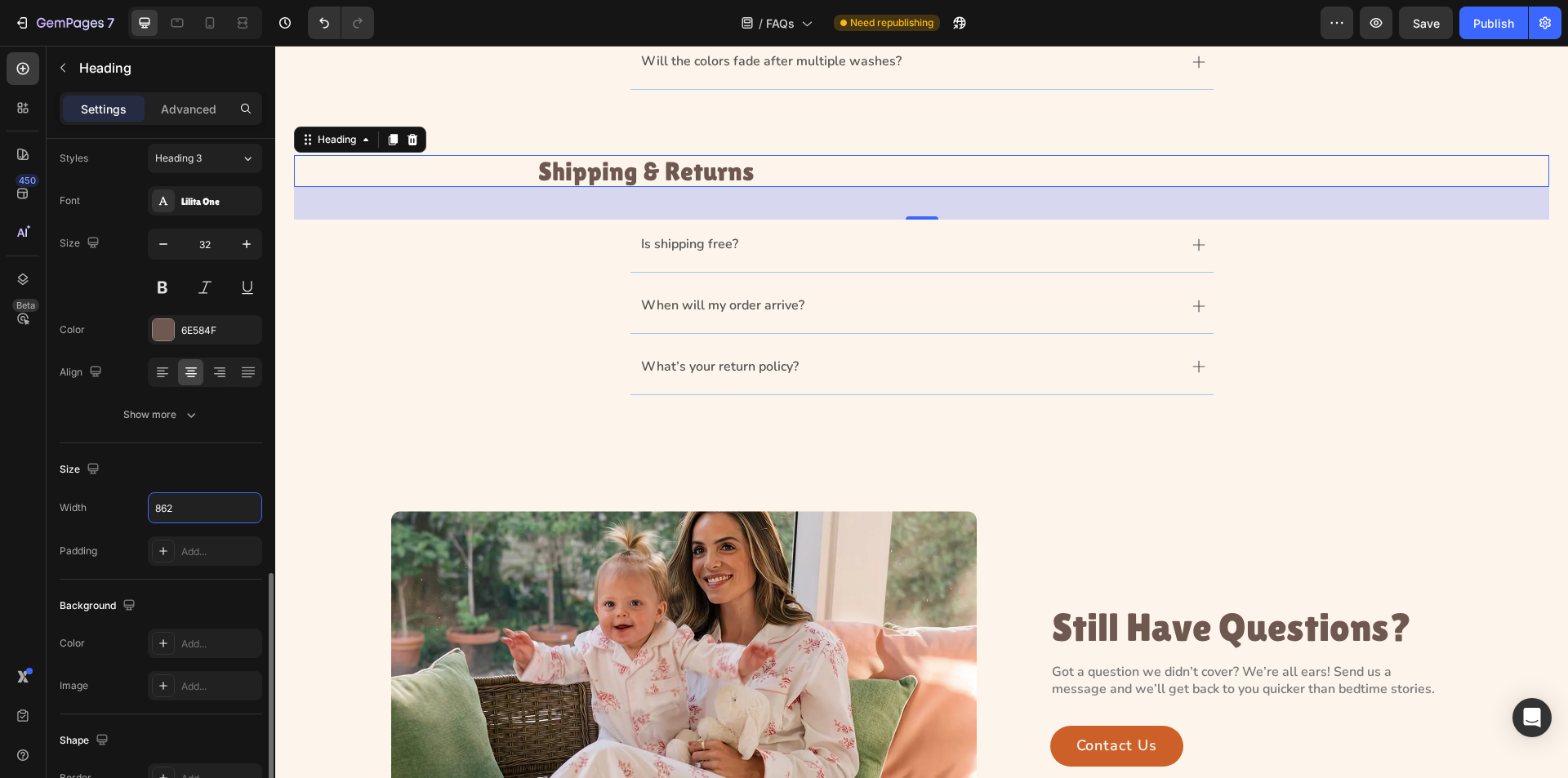
scroll to position [374, 0]
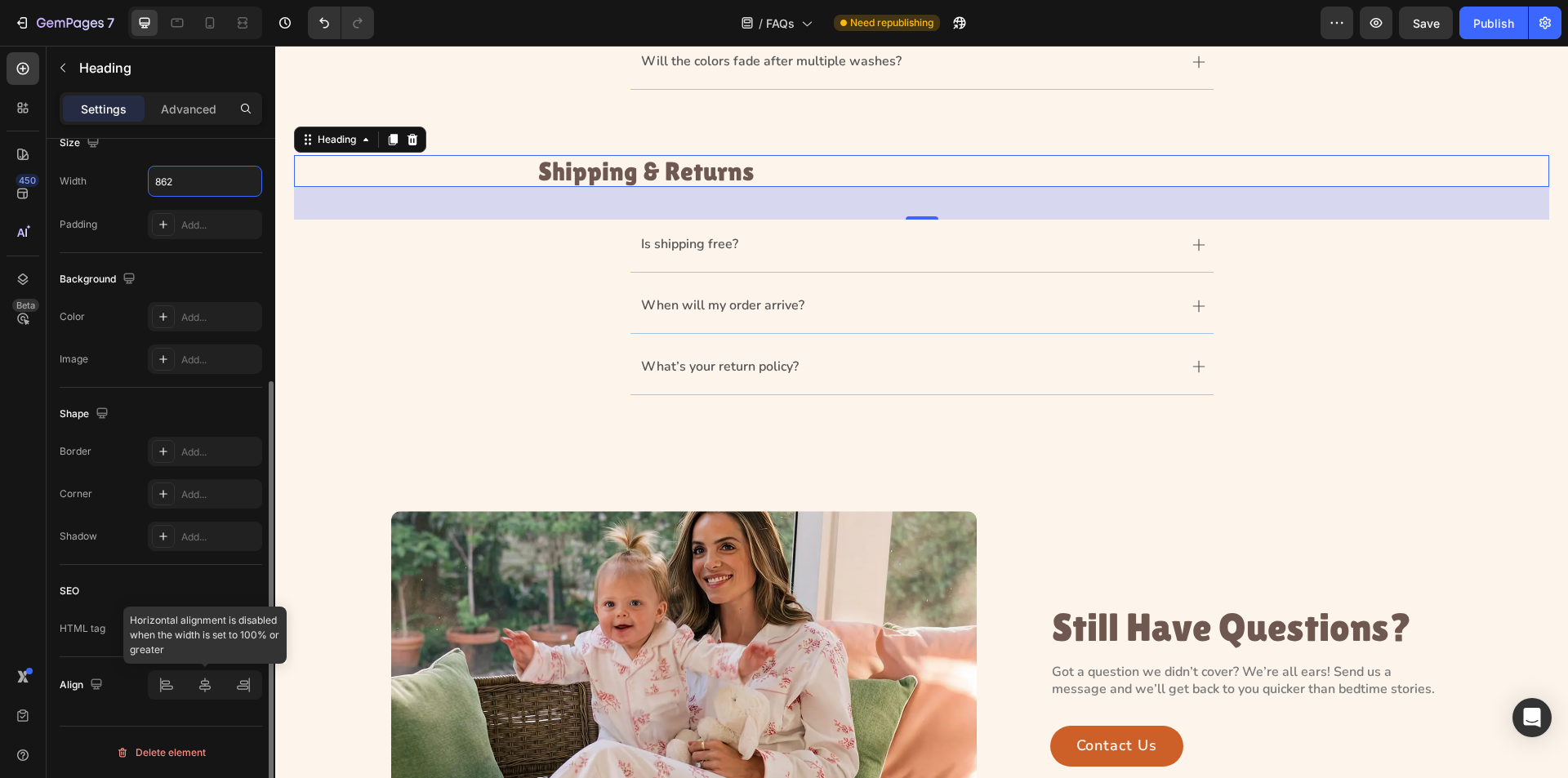
type input "862"
click at [208, 691] on icon at bounding box center [205, 685] width 16 height 16
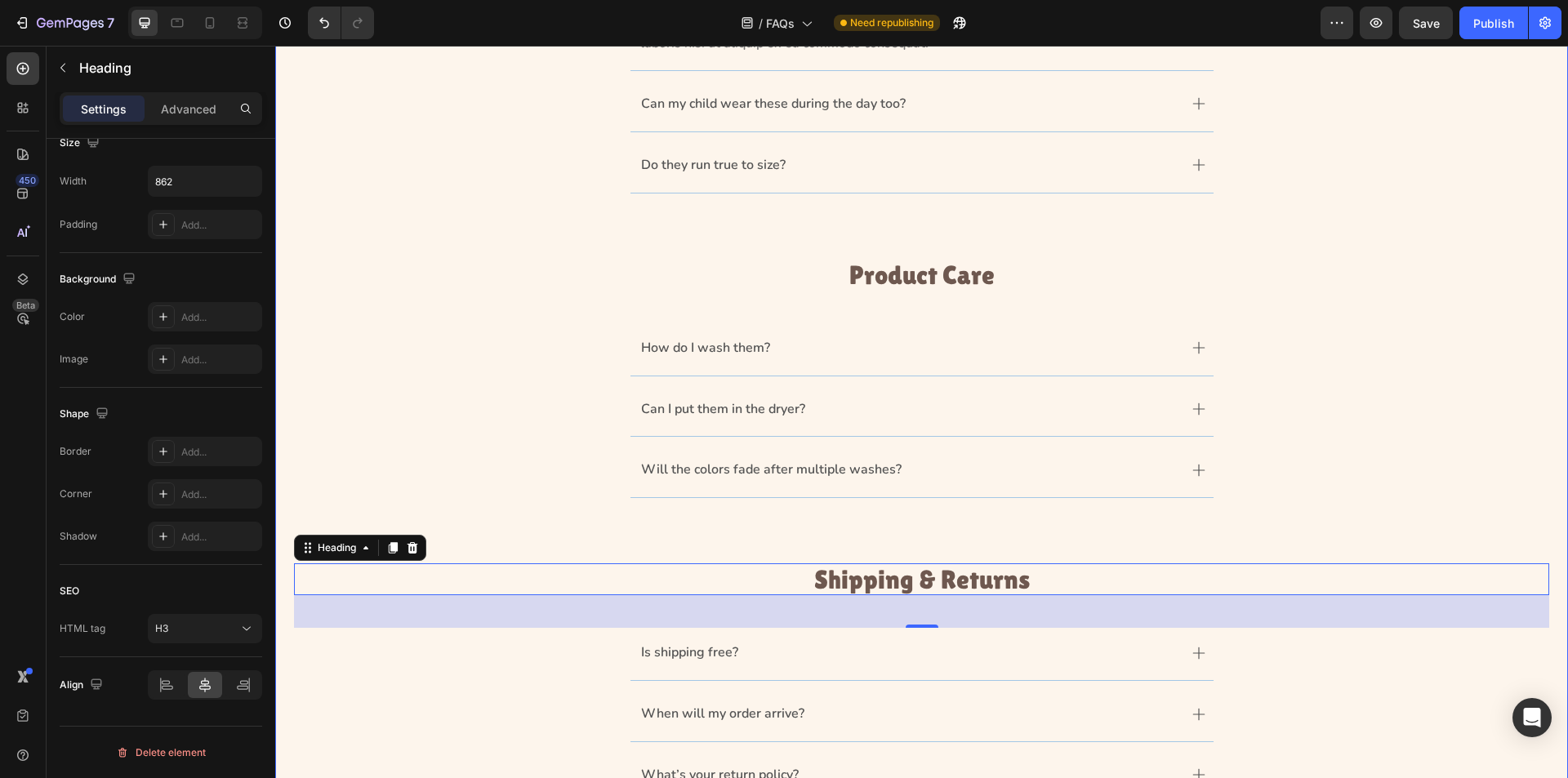
scroll to position [0, 0]
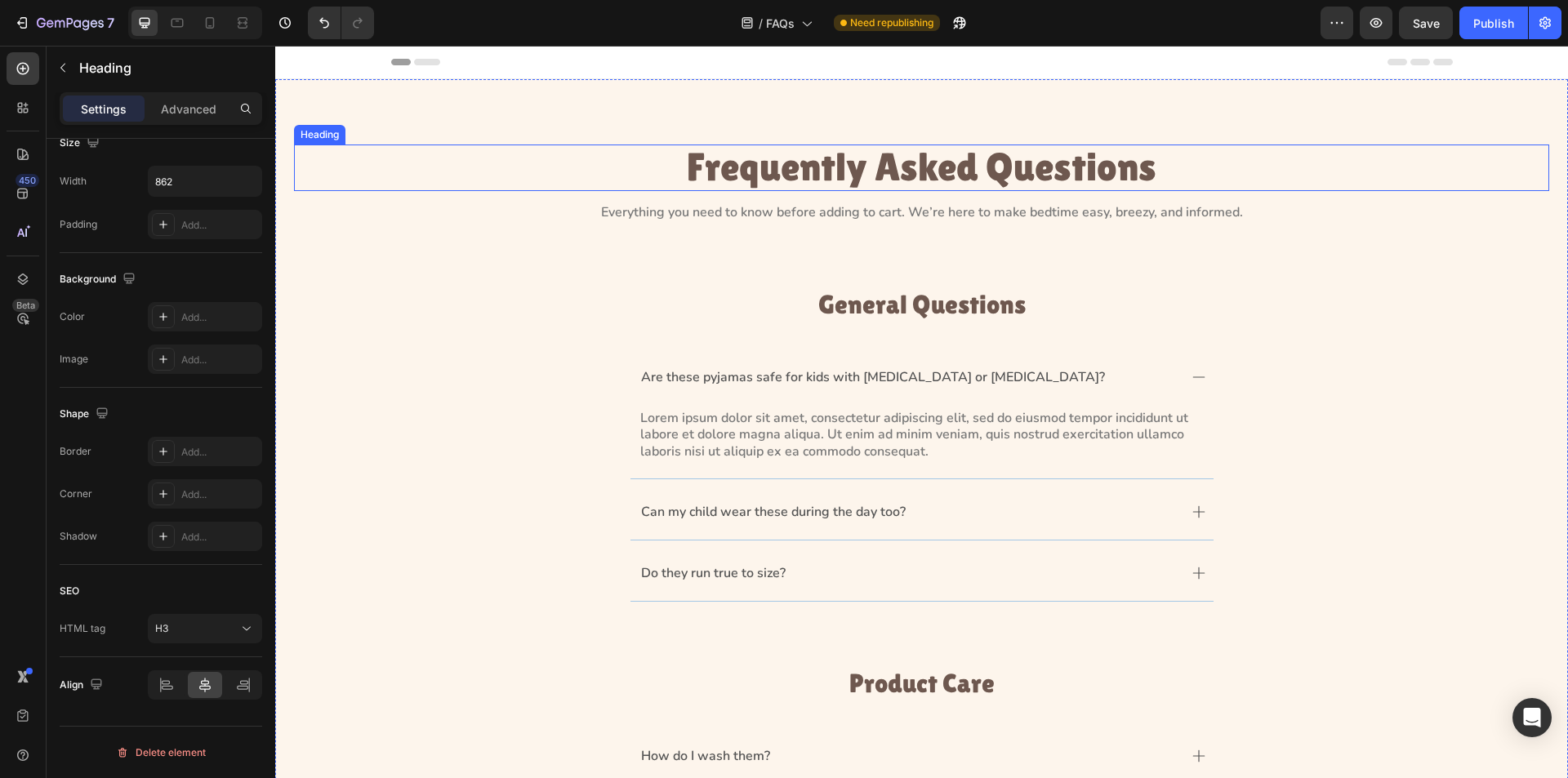
click at [934, 185] on p "Frequently Asked Questions" at bounding box center [922, 168] width 701 height 43
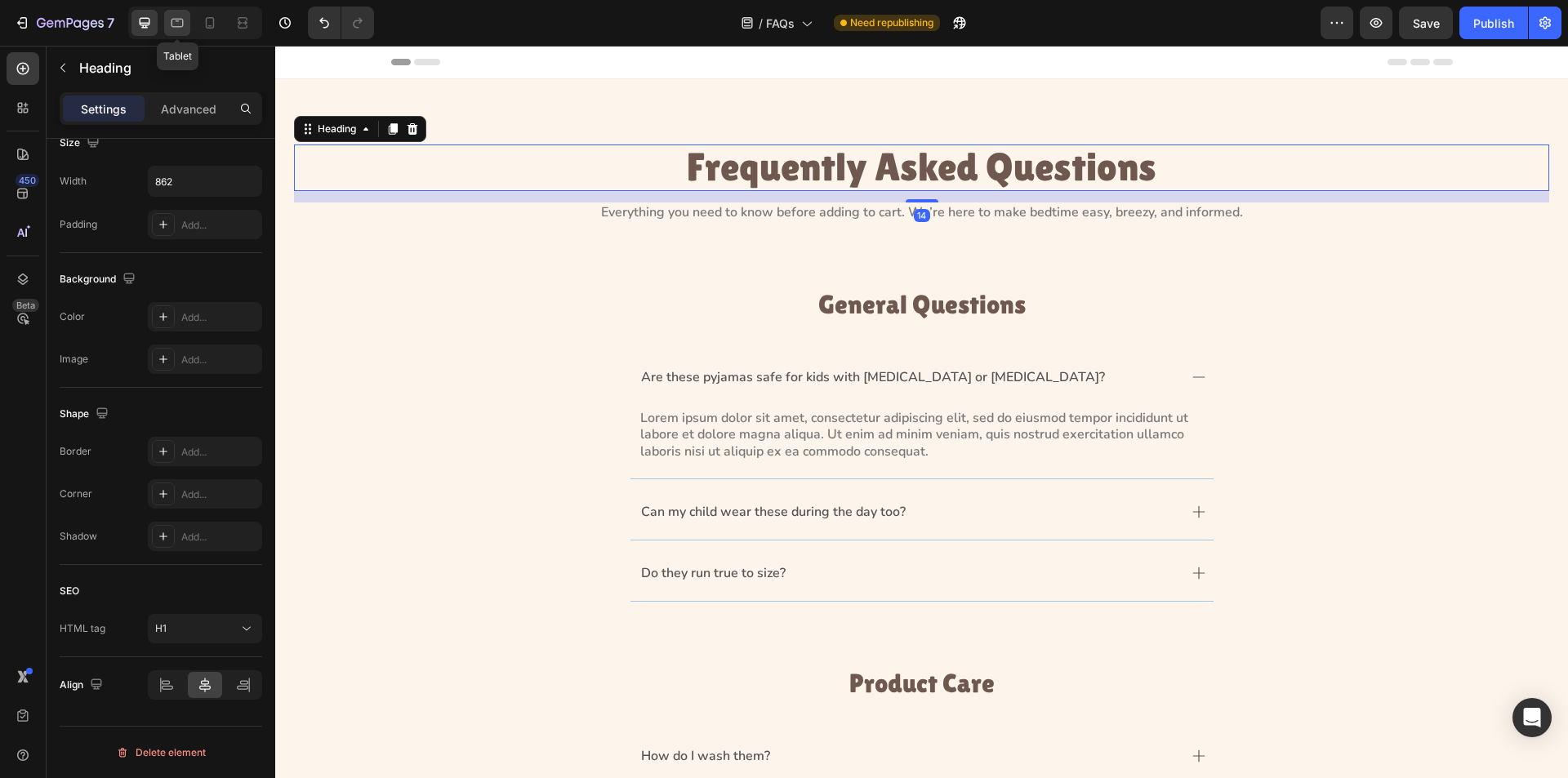
click at [184, 24] on icon at bounding box center [177, 22] width 16 height 16
type input "40"
type input "100%"
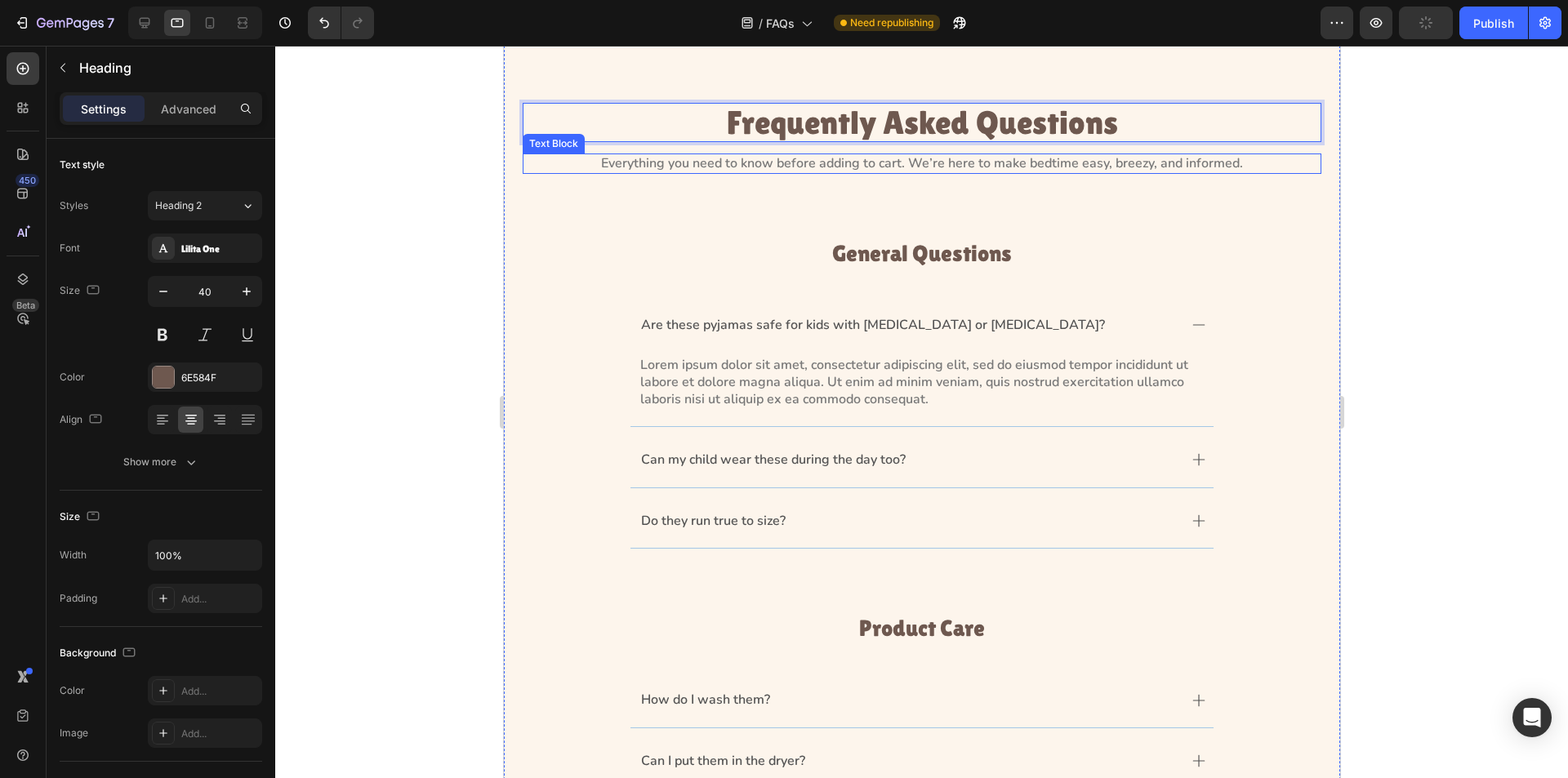
click at [686, 161] on p "Everything you need to know before adding to cart. We’re here to make bedtime e…" at bounding box center [921, 163] width 701 height 17
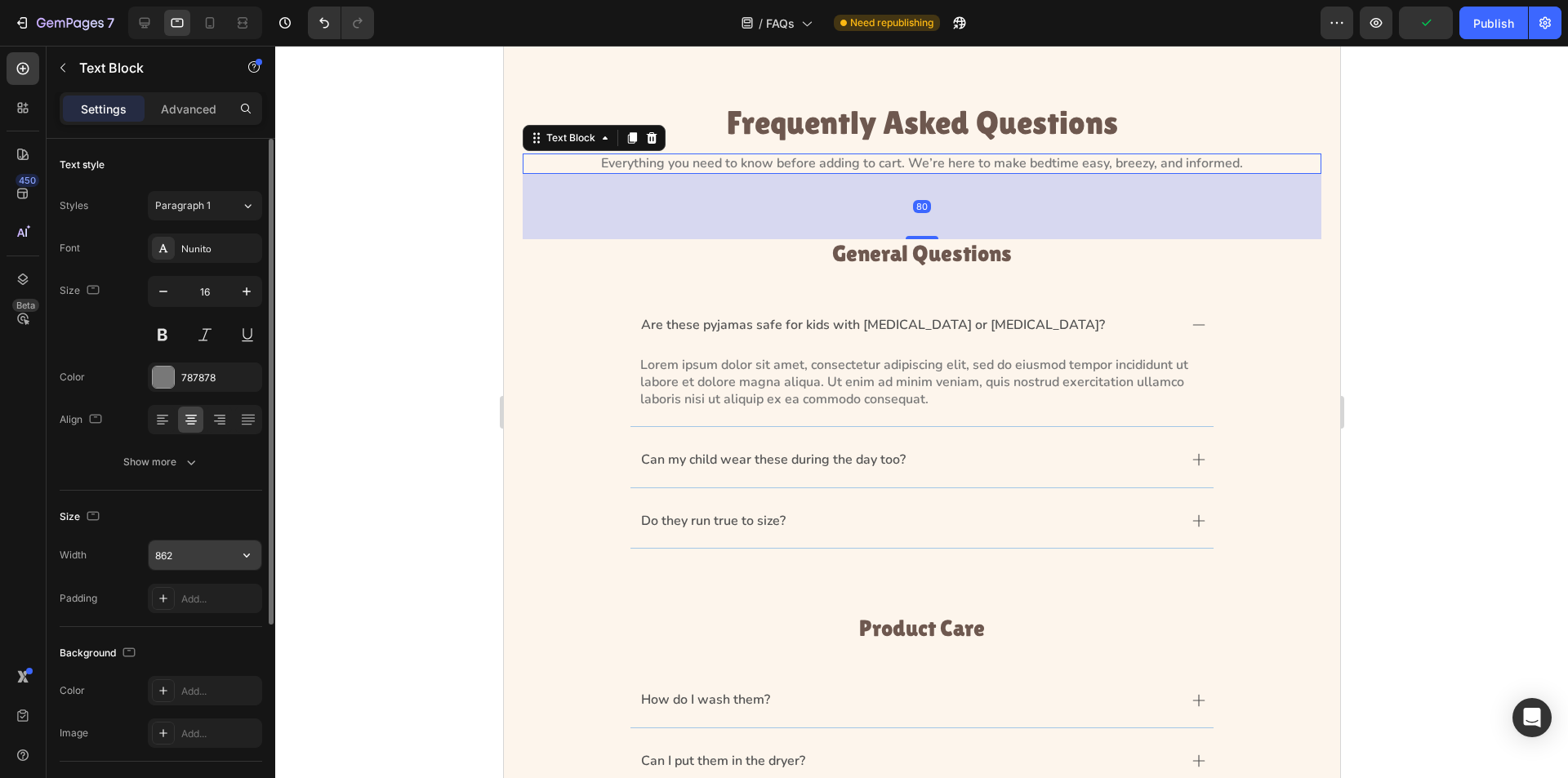
click at [206, 550] on input "862" at bounding box center [205, 555] width 112 height 29
click at [206, 549] on input "862" at bounding box center [205, 555] width 112 height 29
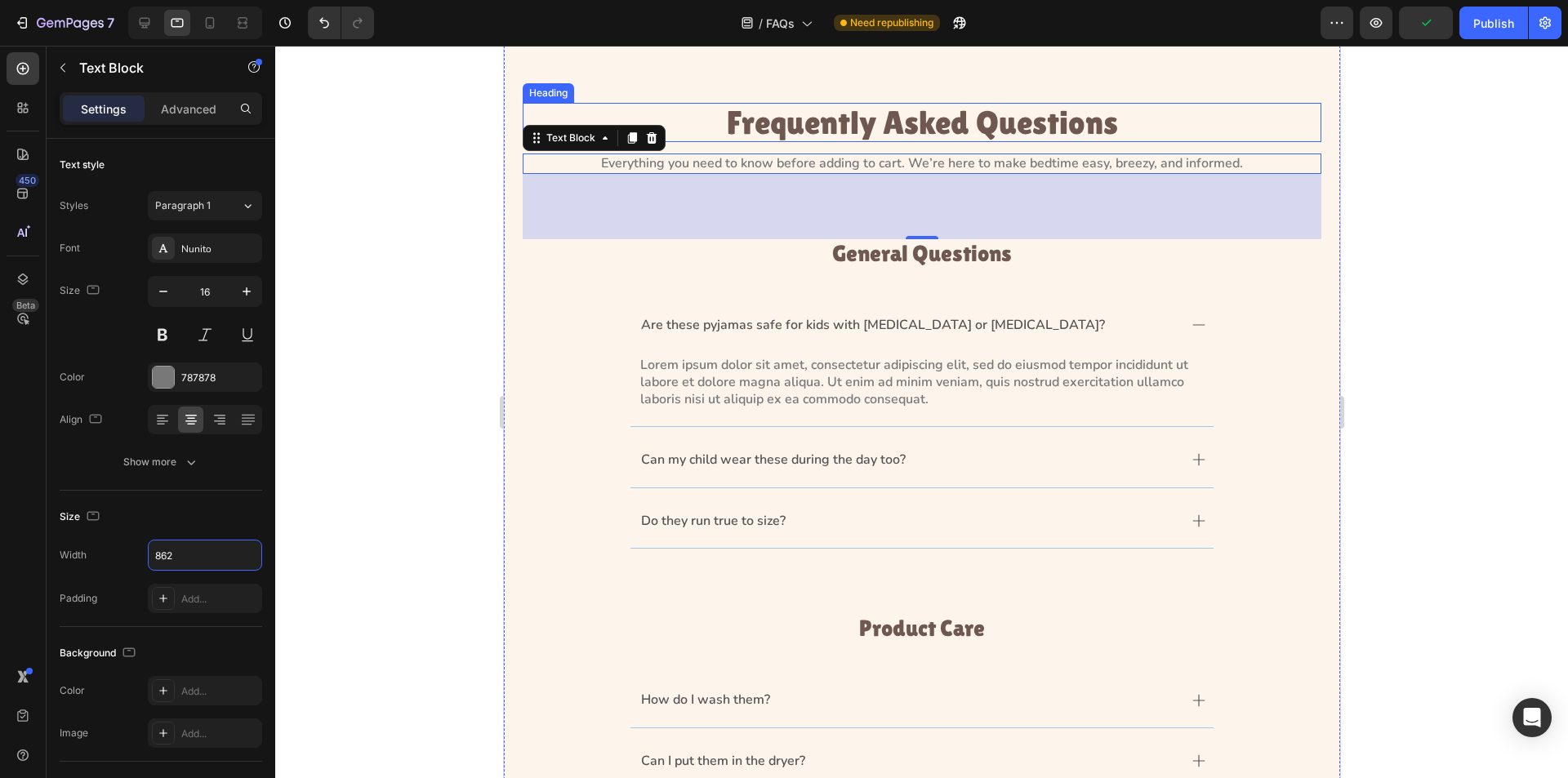
click at [875, 125] on p "Frequently Asked Questions" at bounding box center [921, 123] width 796 height 36
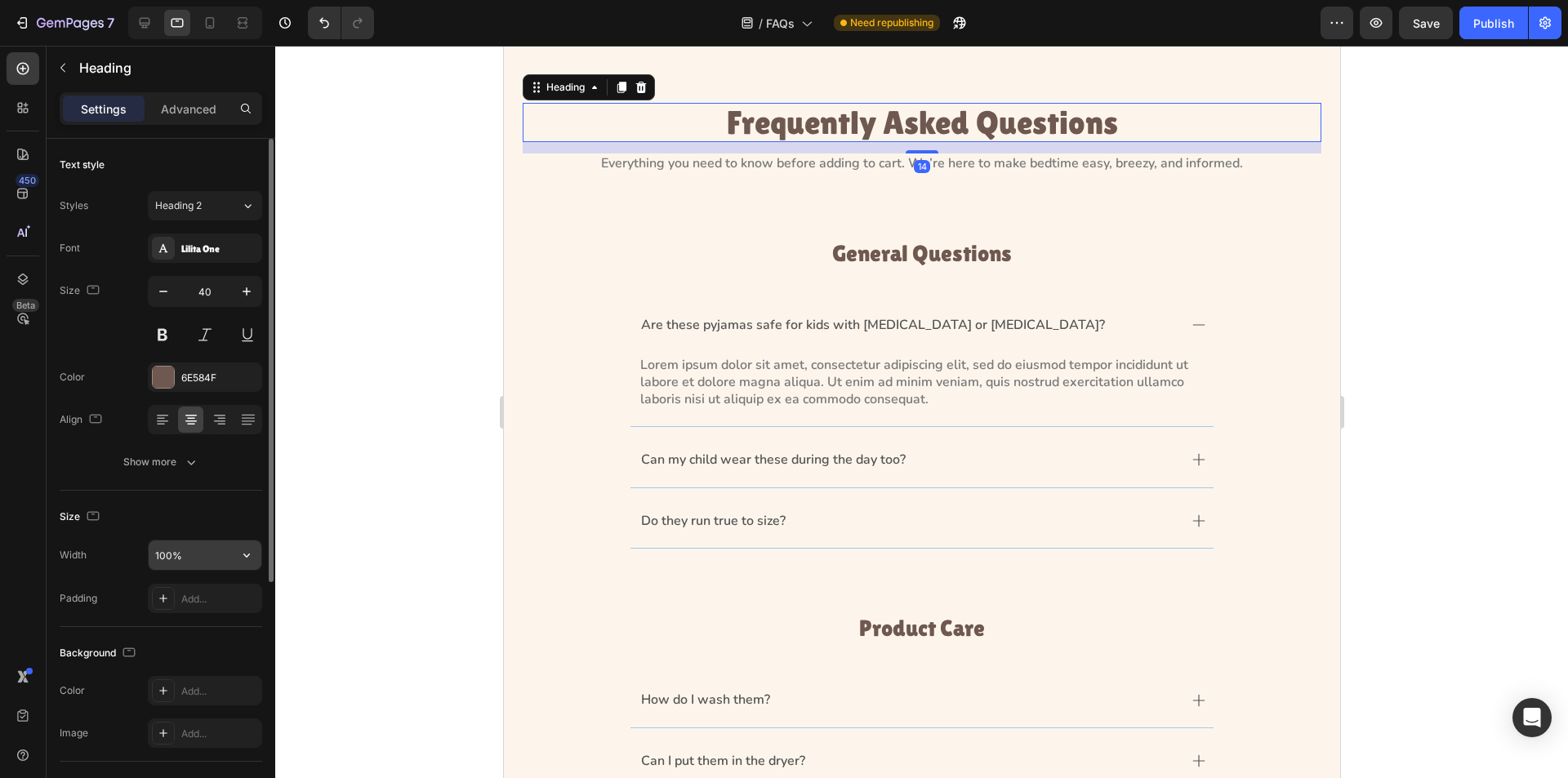
click at [206, 558] on input "100%" at bounding box center [205, 555] width 112 height 29
paste input "862"
type input "862"
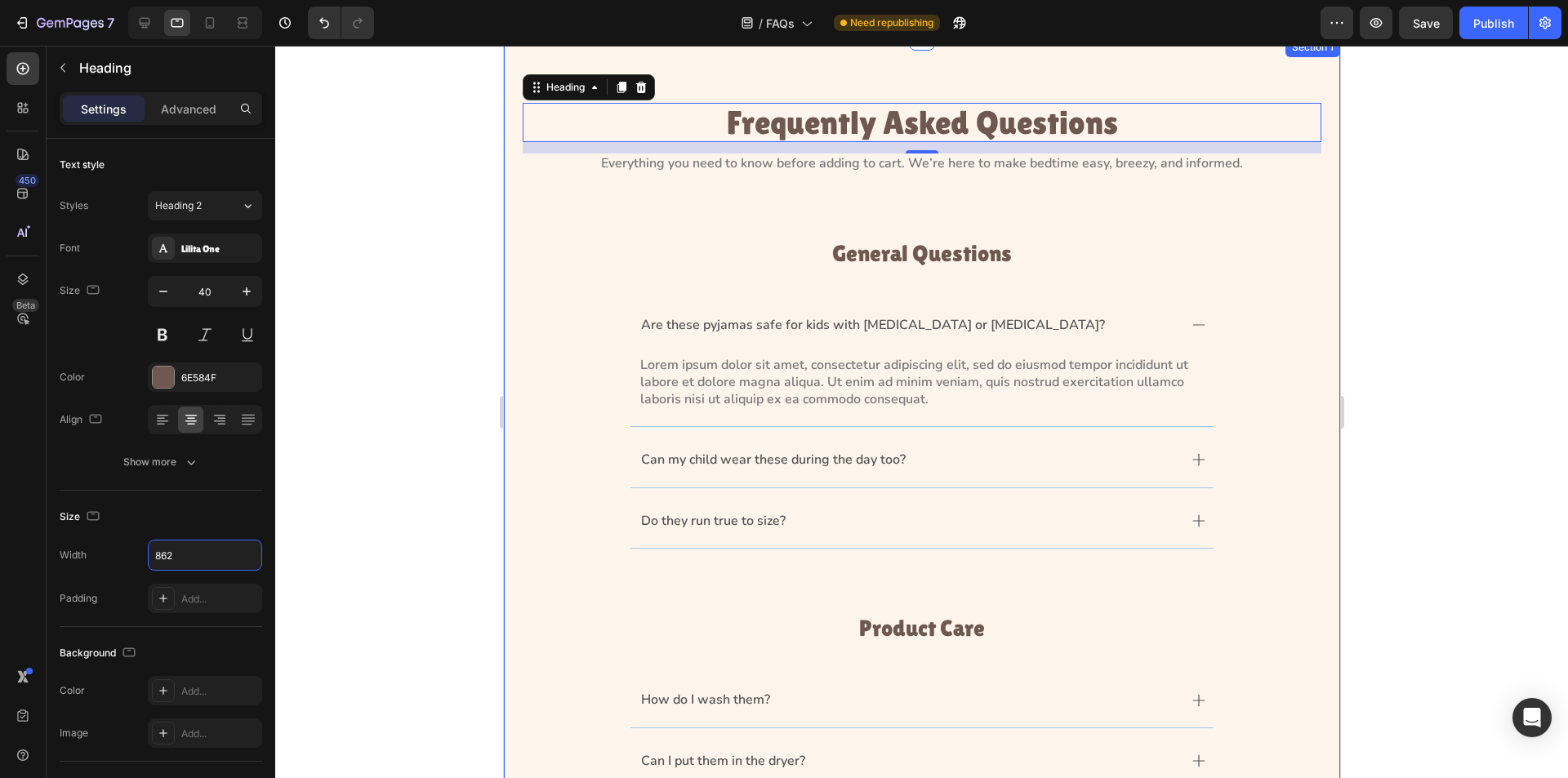
click at [880, 265] on p "General Questions" at bounding box center [921, 253] width 701 height 25
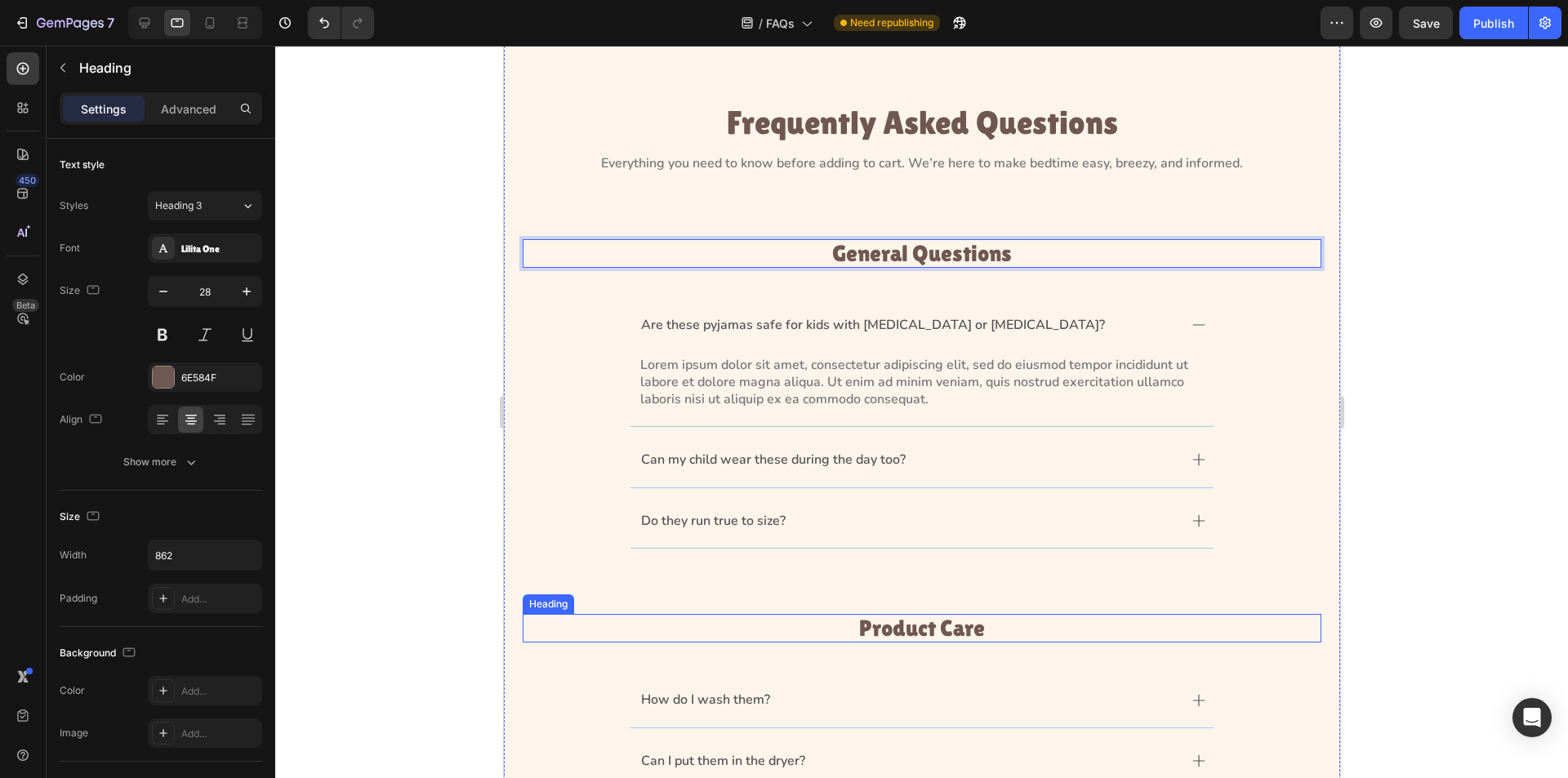
click at [905, 627] on h3 "Product Care" at bounding box center [921, 628] width 704 height 29
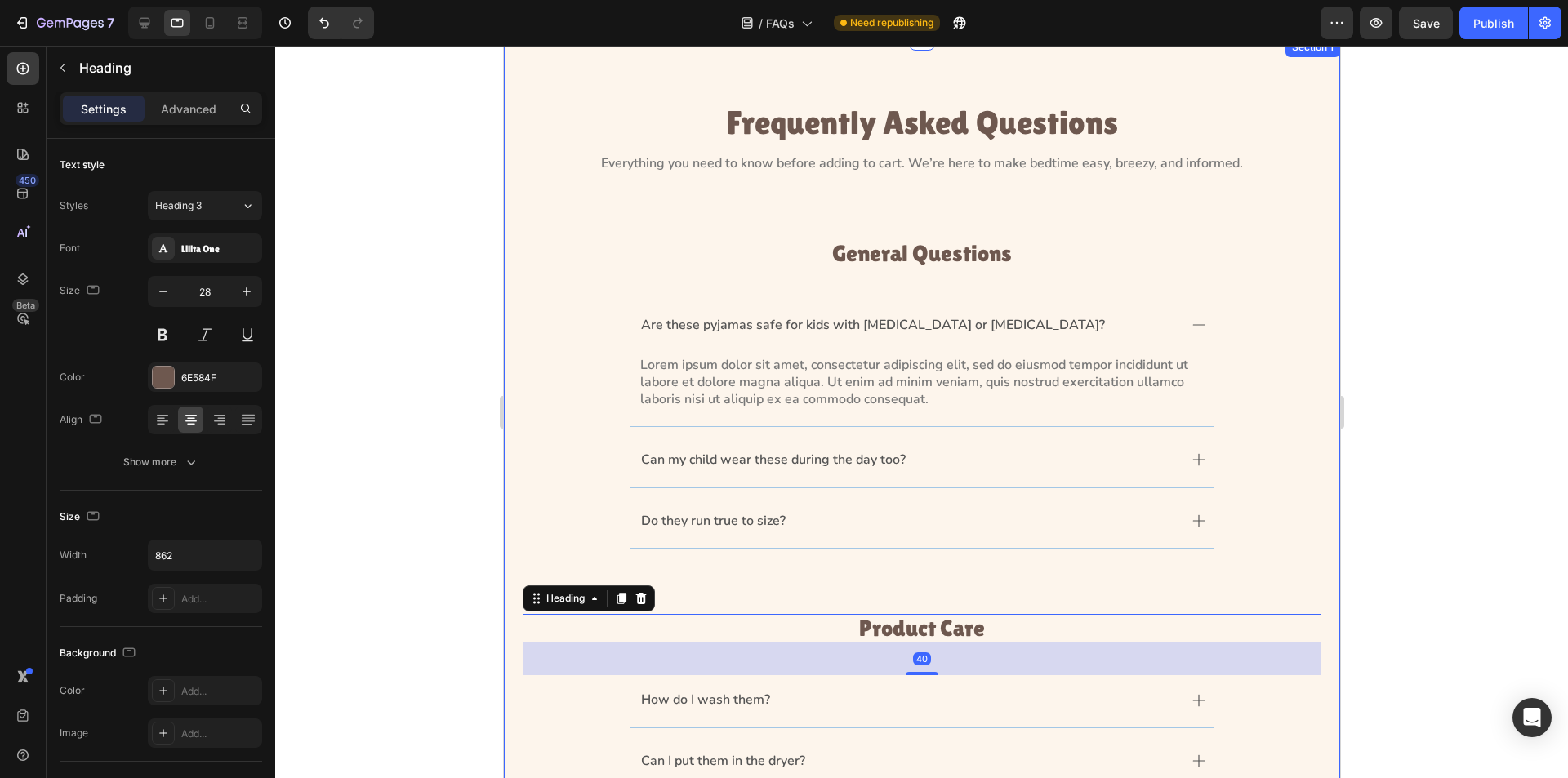
scroll to position [368, 0]
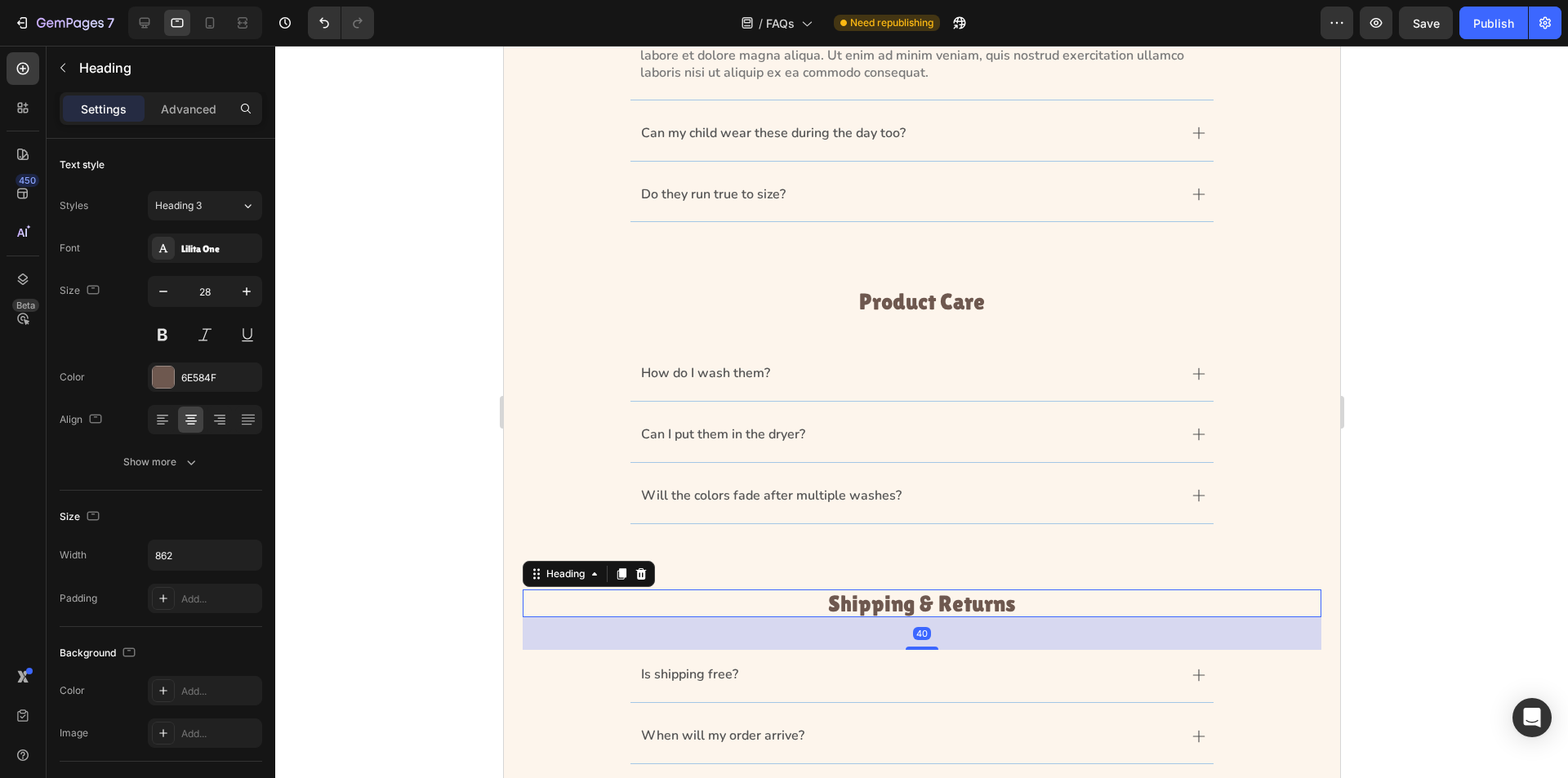
click at [910, 591] on h3 "Shipping & Returns" at bounding box center [921, 603] width 704 height 29
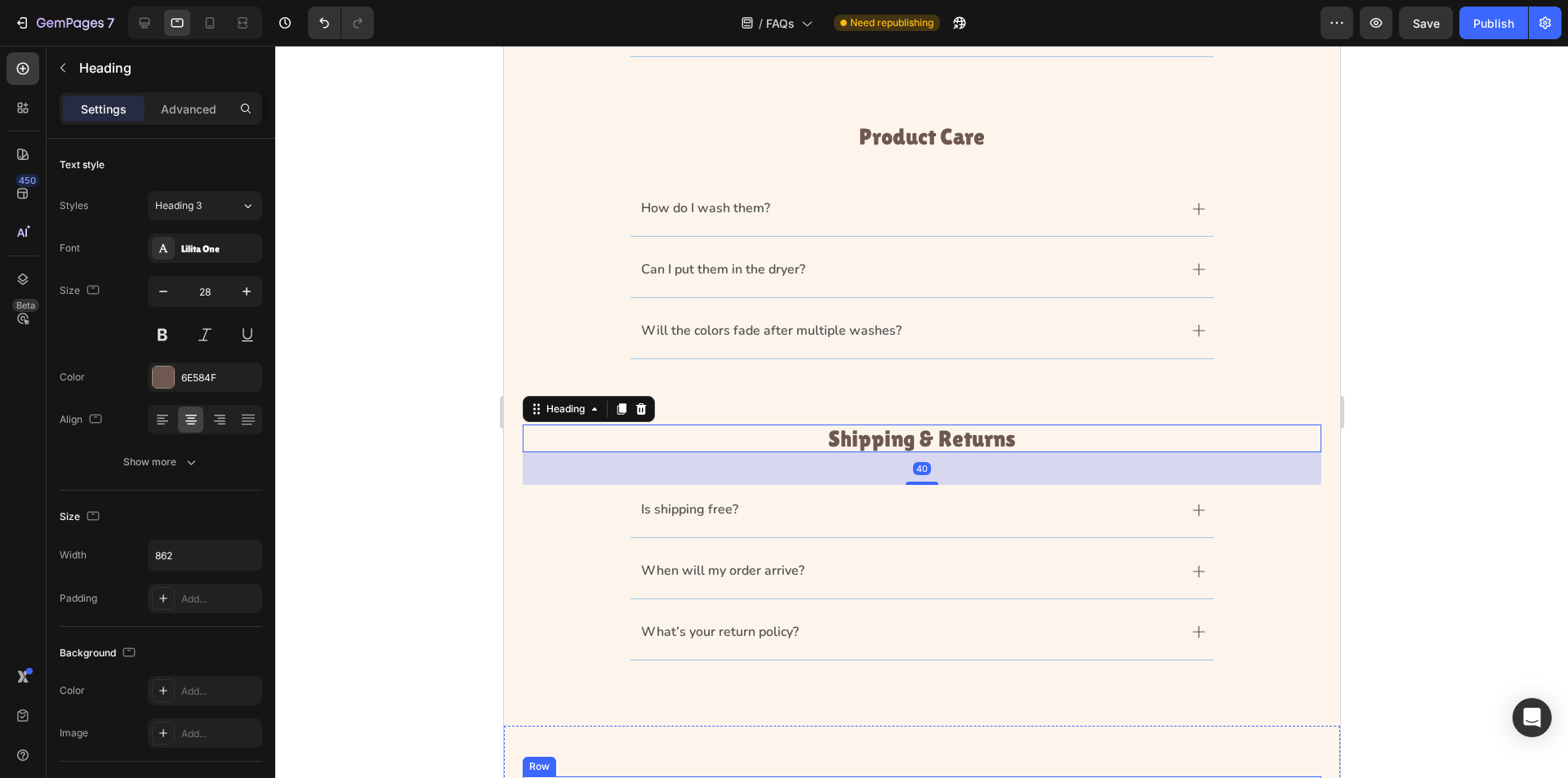
scroll to position [776, 0]
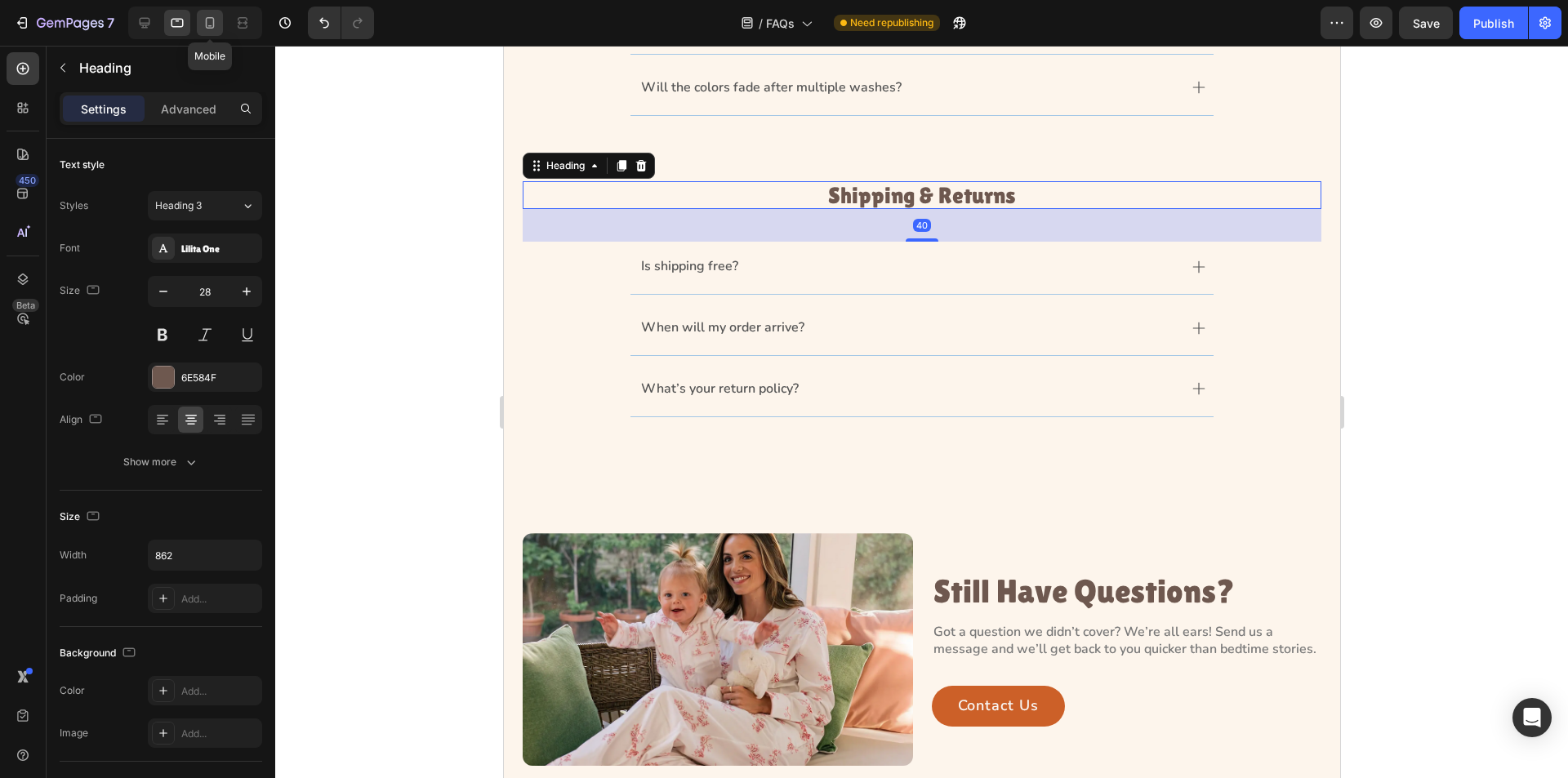
click at [214, 28] on icon at bounding box center [209, 22] width 16 height 16
type input "24"
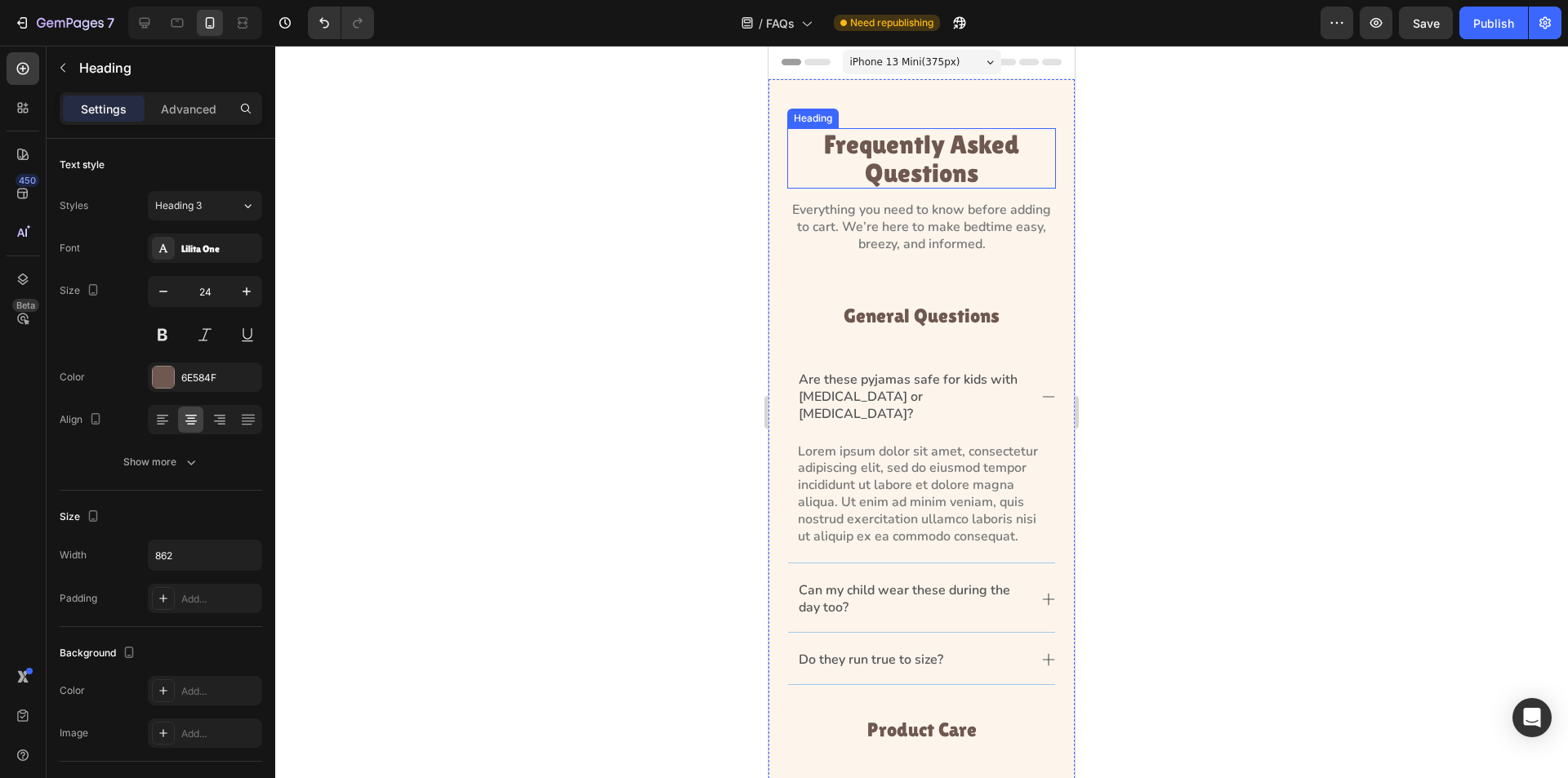
click at [934, 163] on p "Frequently Asked Questions" at bounding box center [921, 158] width 266 height 57
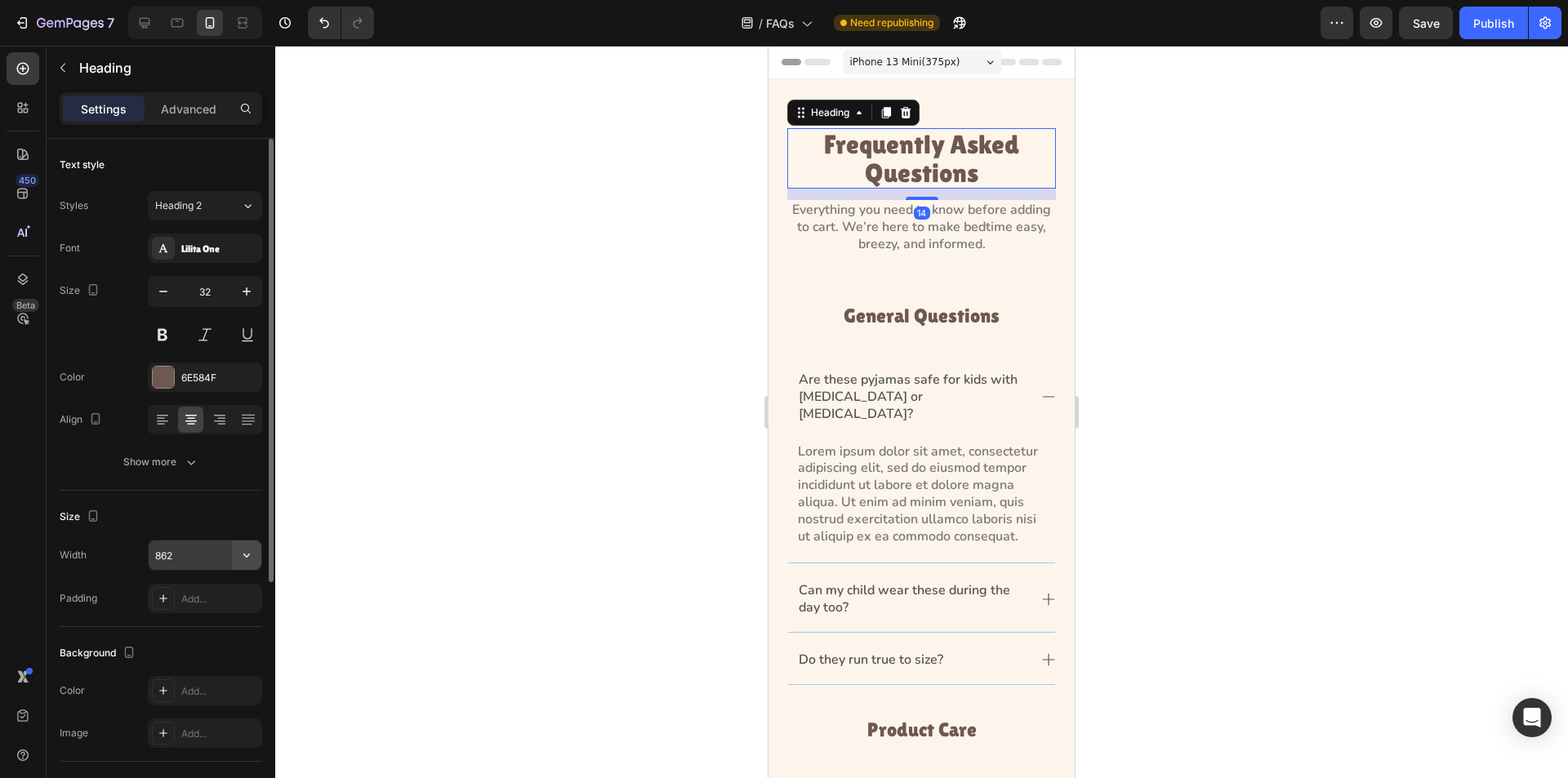
click at [243, 558] on icon "button" at bounding box center [246, 555] width 16 height 16
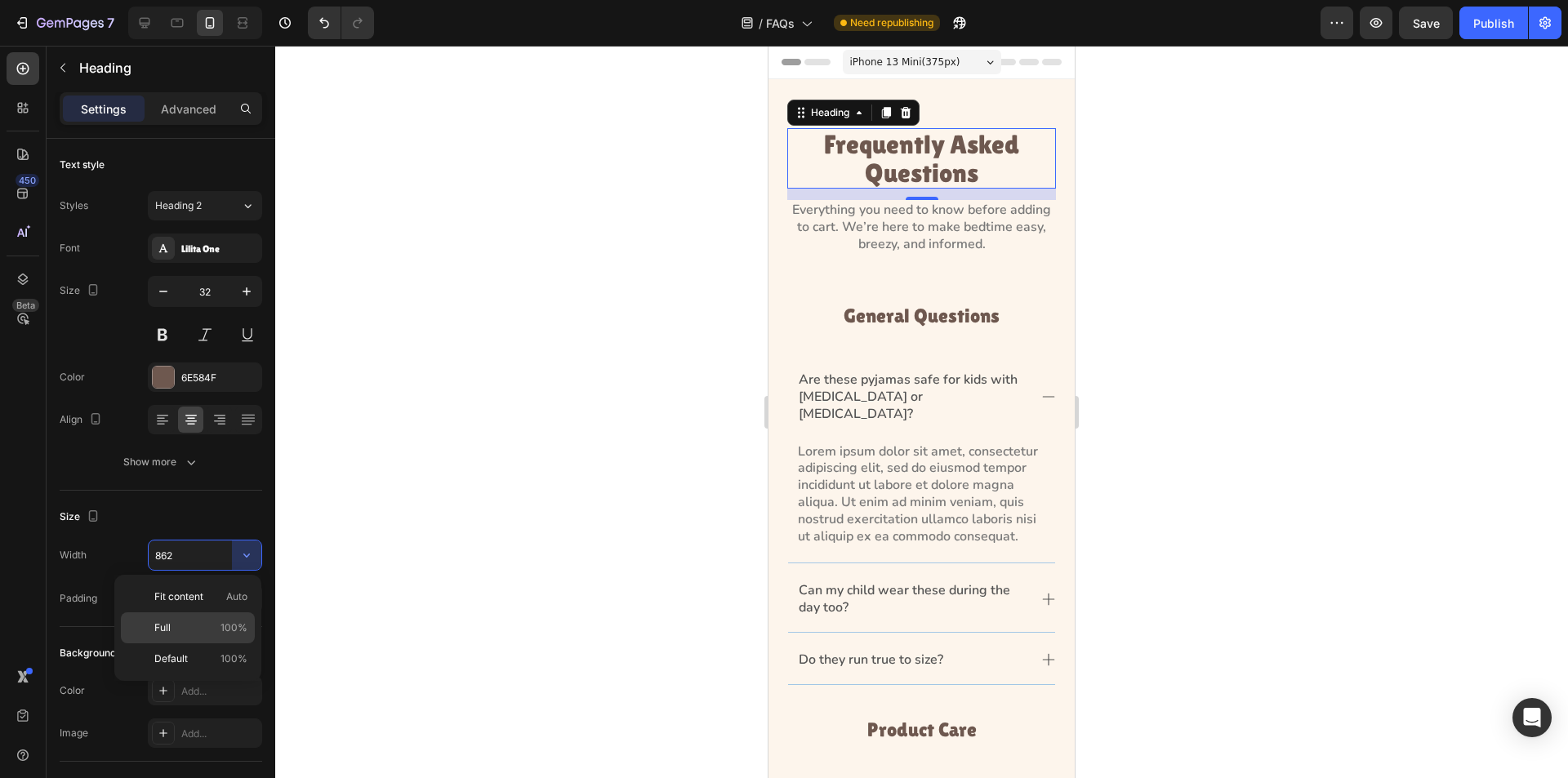
click at [239, 628] on span "100%" at bounding box center [234, 628] width 27 height 15
type input "100%"
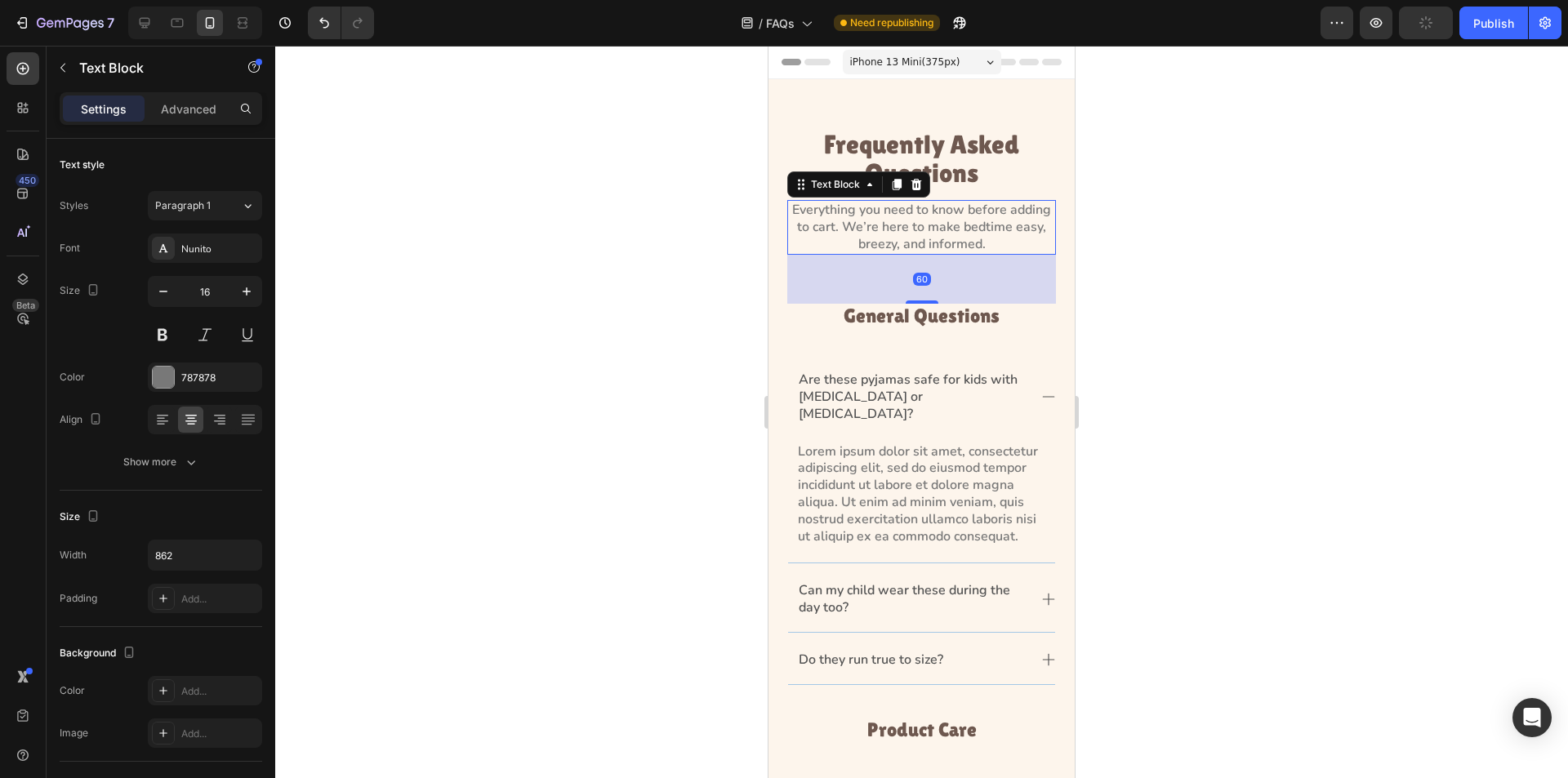
drag, startPoint x: 958, startPoint y: 229, endPoint x: 1347, endPoint y: 452, distance: 448.4
click at [958, 229] on p "Everything you need to know before adding to cart. We’re here to make bedtime e…" at bounding box center [921, 226] width 266 height 51
click at [243, 552] on icon "button" at bounding box center [246, 555] width 16 height 16
click at [245, 643] on div "Full 100%" at bounding box center [188, 659] width 134 height 31
type input "100%"
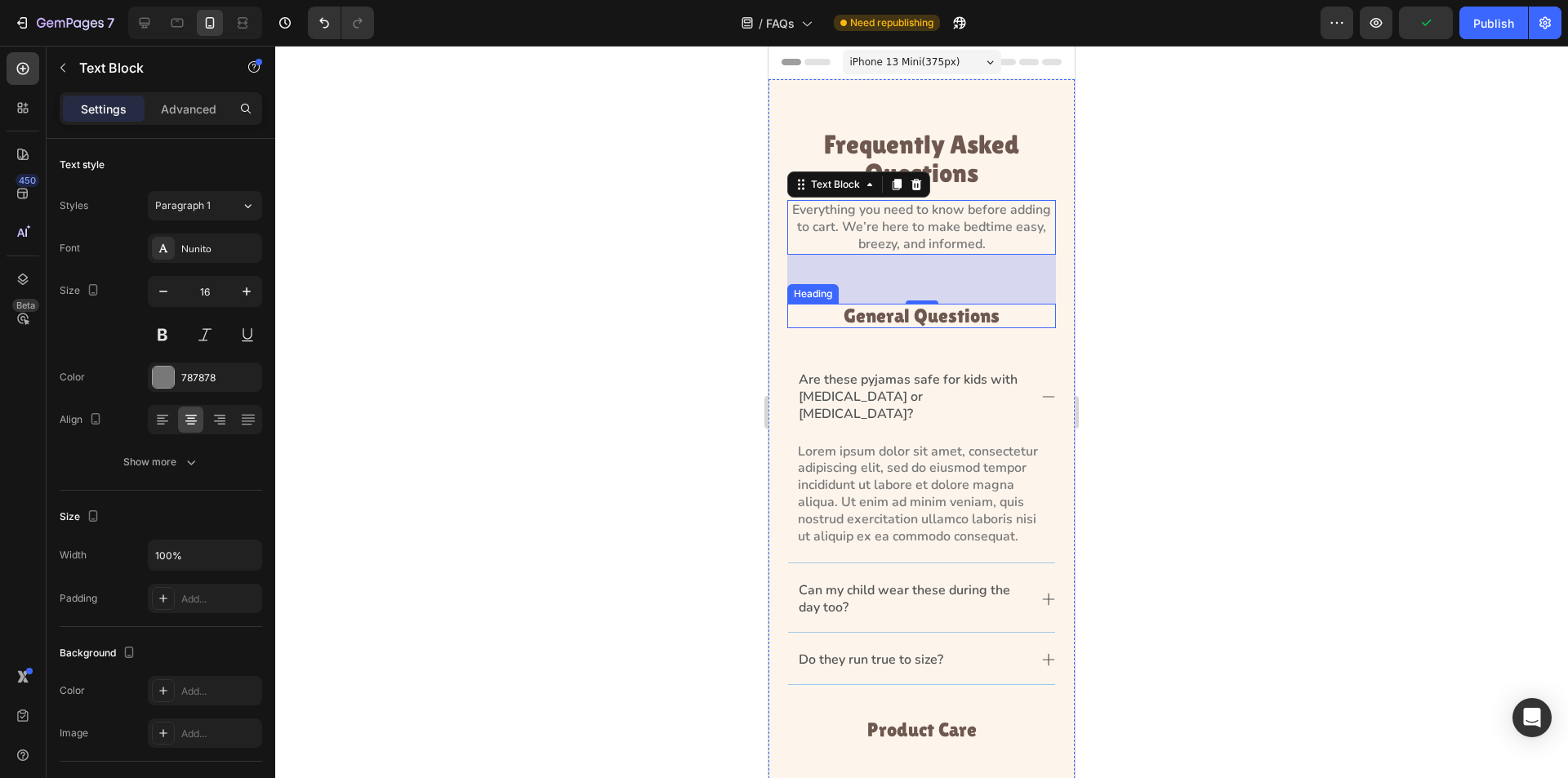
click at [881, 310] on p "General Questions" at bounding box center [921, 316] width 266 height 22
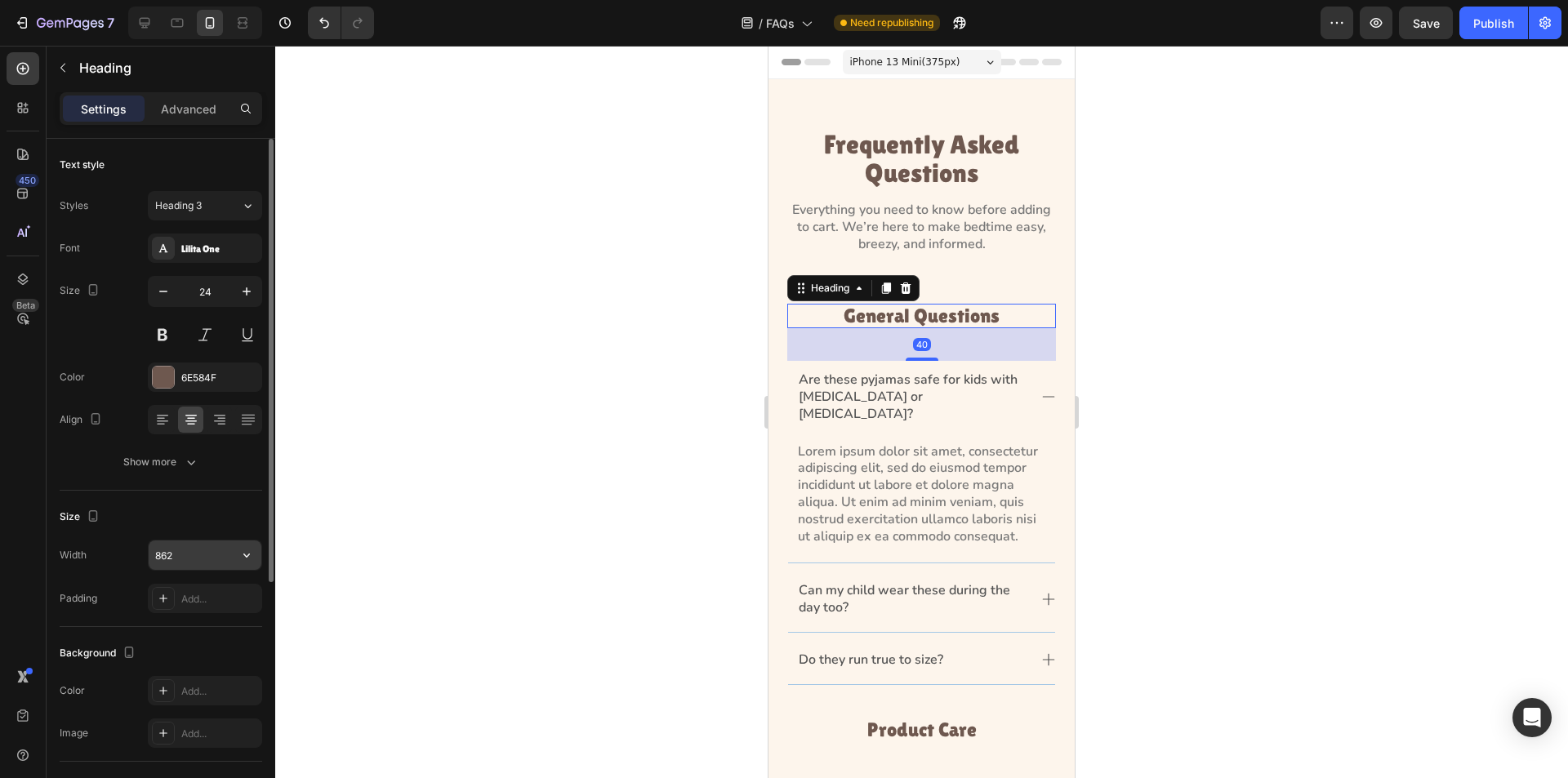
click at [243, 544] on button "button" at bounding box center [246, 555] width 29 height 29
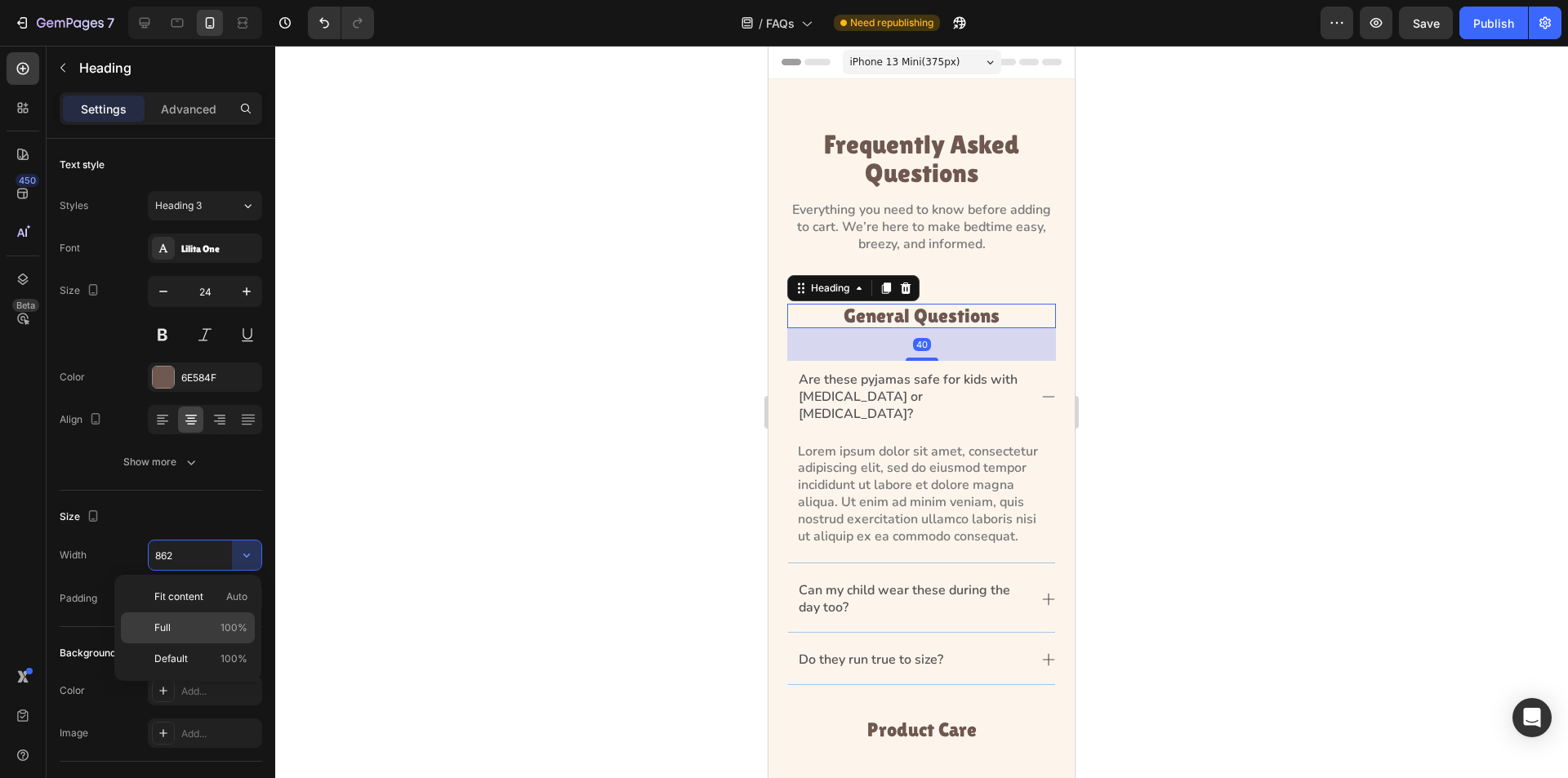
drag, startPoint x: 239, startPoint y: 627, endPoint x: 491, endPoint y: 571, distance: 258.1
click at [239, 628] on span "100%" at bounding box center [234, 628] width 27 height 15
type input "100%"
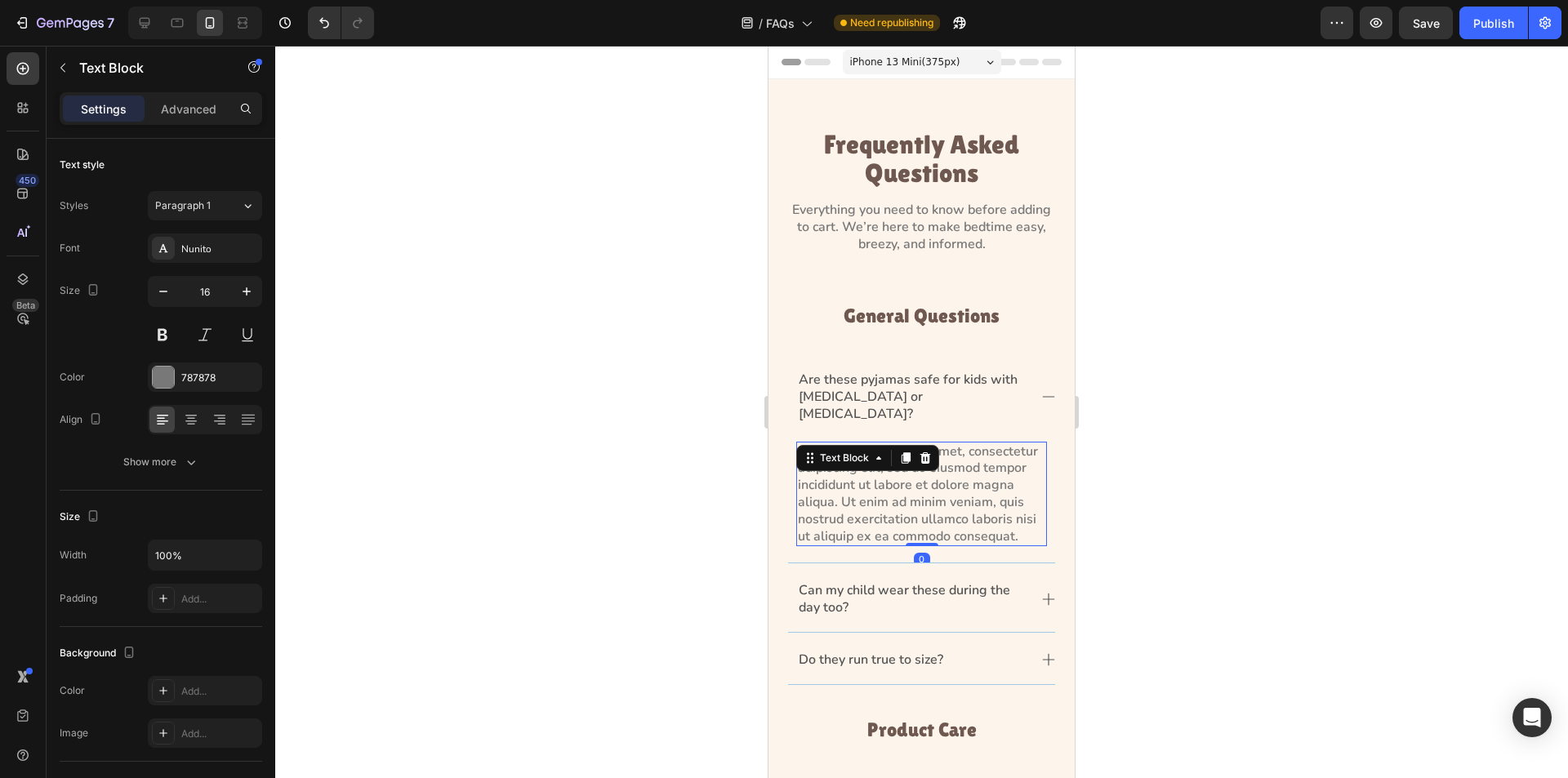
click at [918, 442] on div "Lorem ipsum dolor sit amet, consectetur adipiscing elit, sed do eiusmod tempor …" at bounding box center [922, 494] width 251 height 105
click at [939, 373] on p "Are these pyjamas safe for kids with [MEDICAL_DATA] or [MEDICAL_DATA]?" at bounding box center [913, 397] width 228 height 51
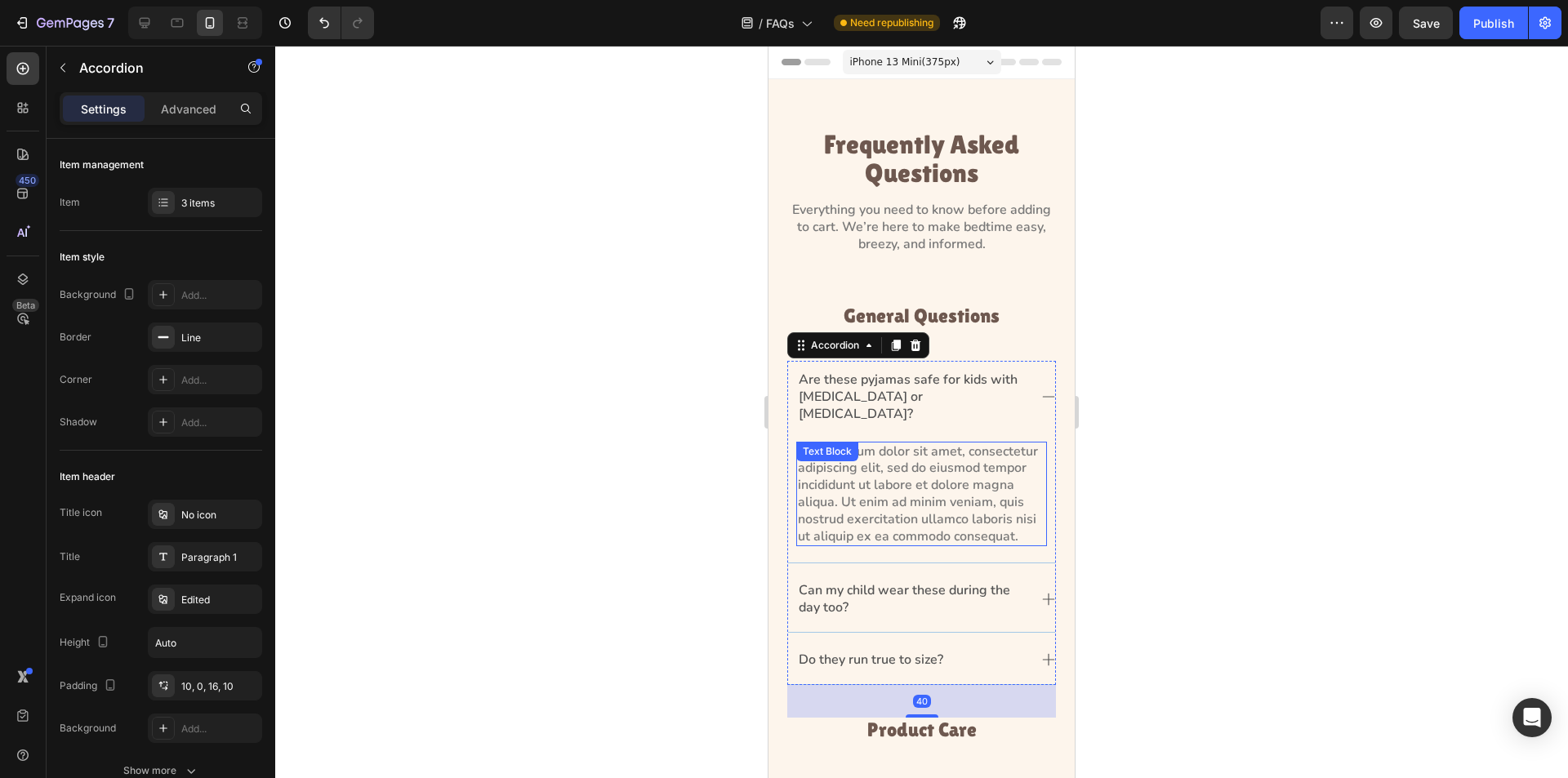
click at [969, 452] on p "Lorem ipsum dolor sit amet, consectetur adipiscing elit, sed do eiusmod tempor …" at bounding box center [922, 494] width 247 height 102
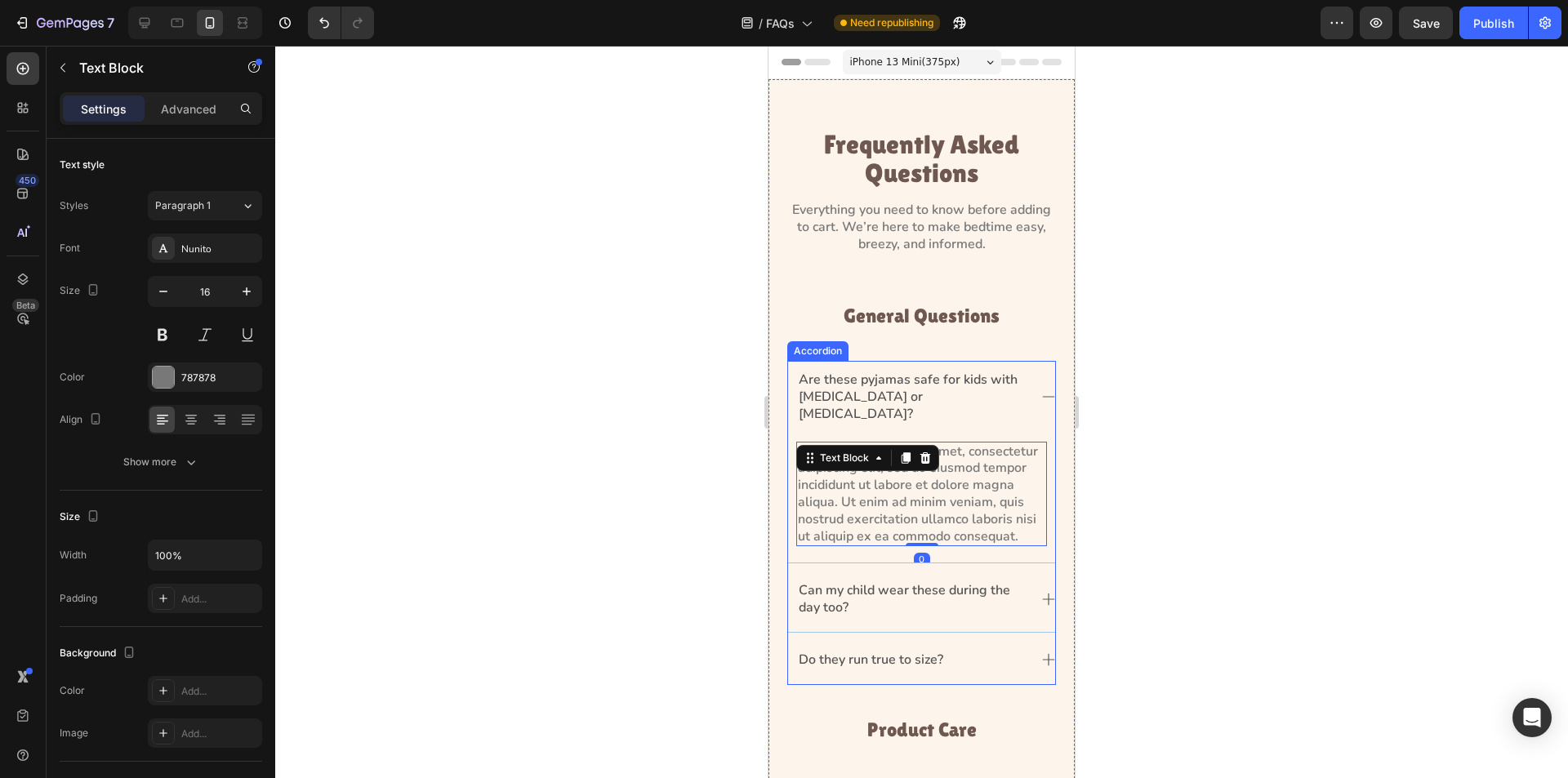
click at [1027, 603] on div "Can my child wear these during the day too?" at bounding box center [921, 602] width 267 height 61
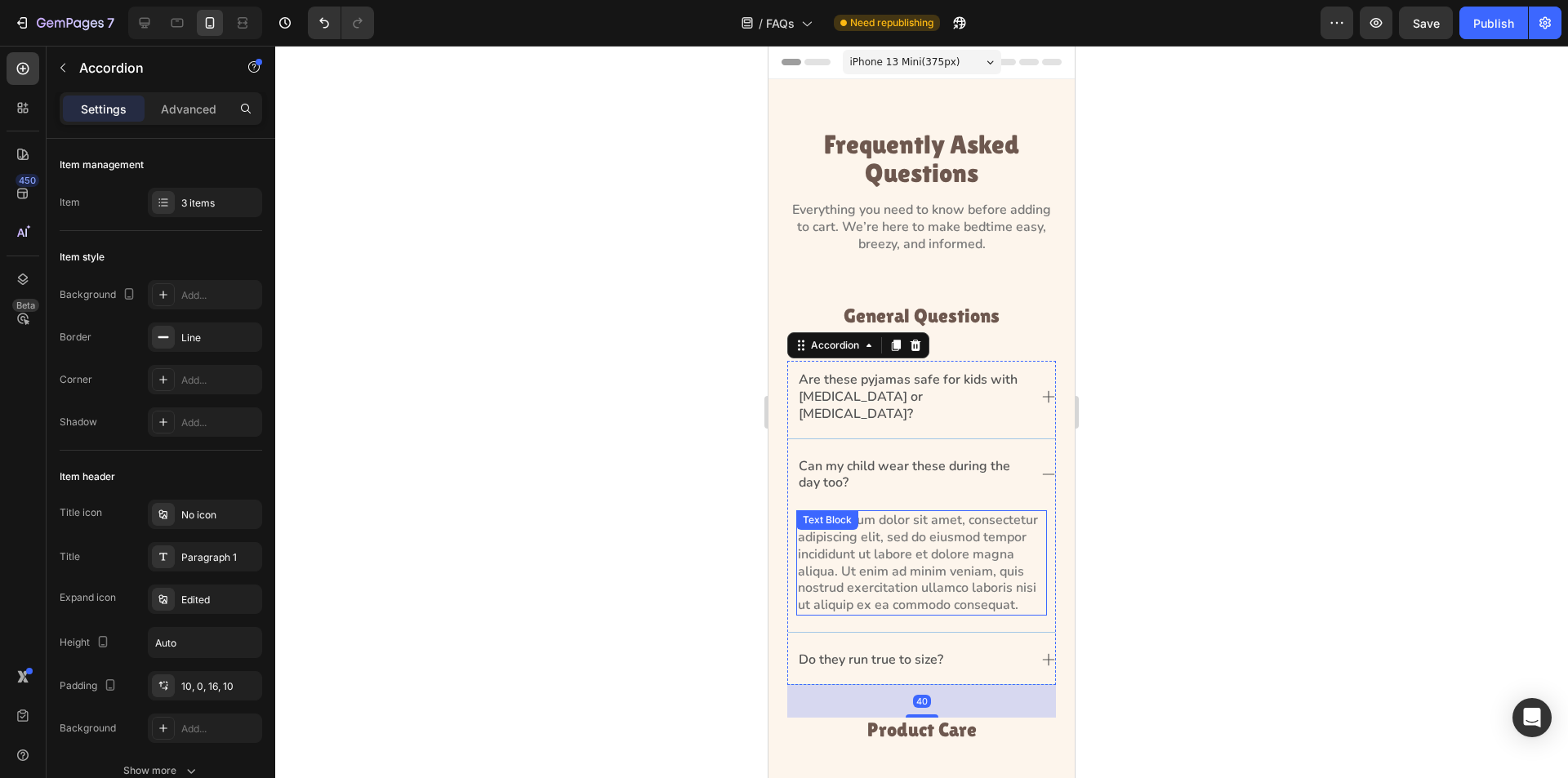
click at [916, 552] on p "Lorem ipsum dolor sit amet, consectetur adipiscing elit, sed do eiusmod tempor …" at bounding box center [922, 563] width 247 height 102
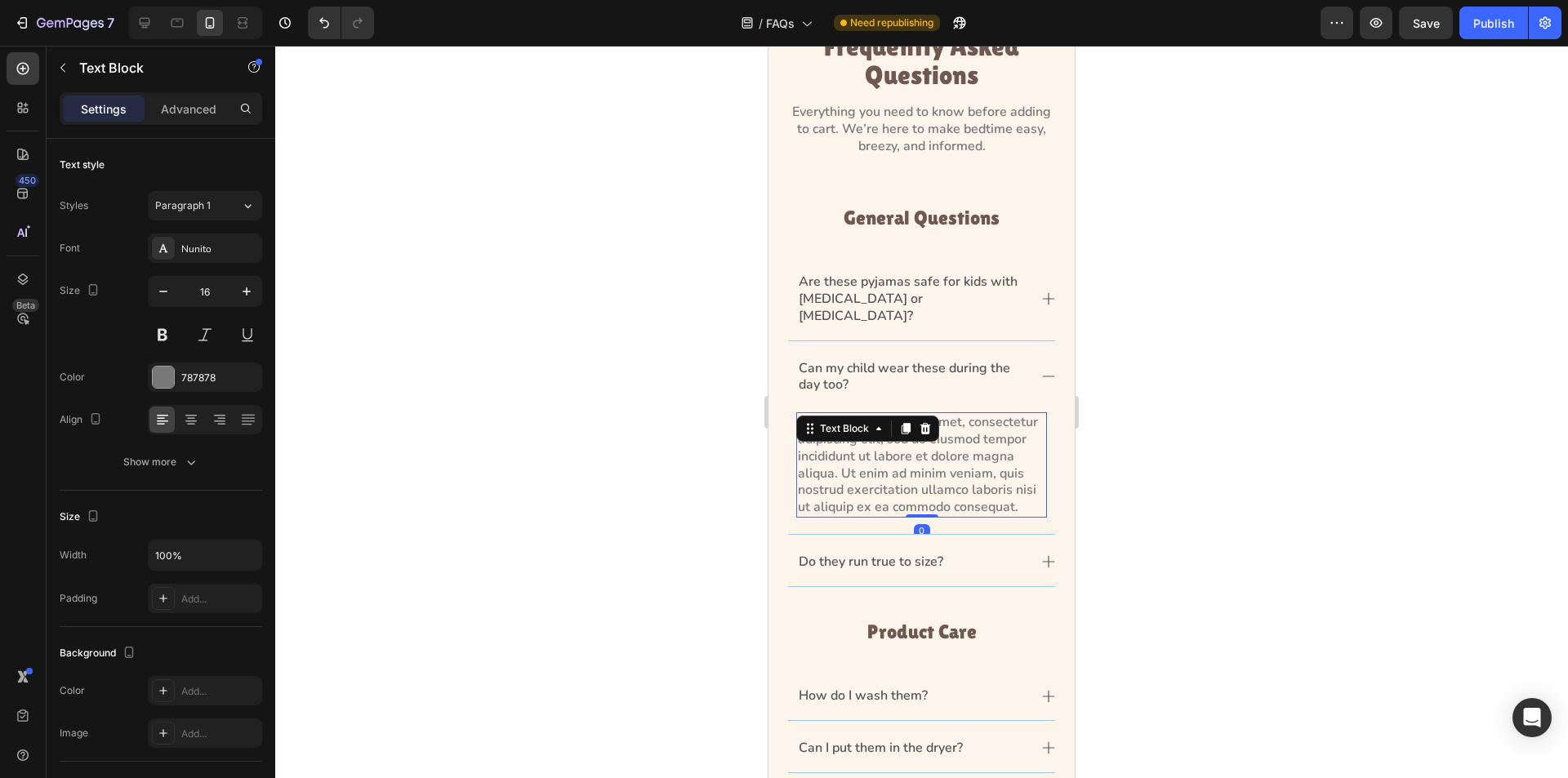
scroll to position [327, 0]
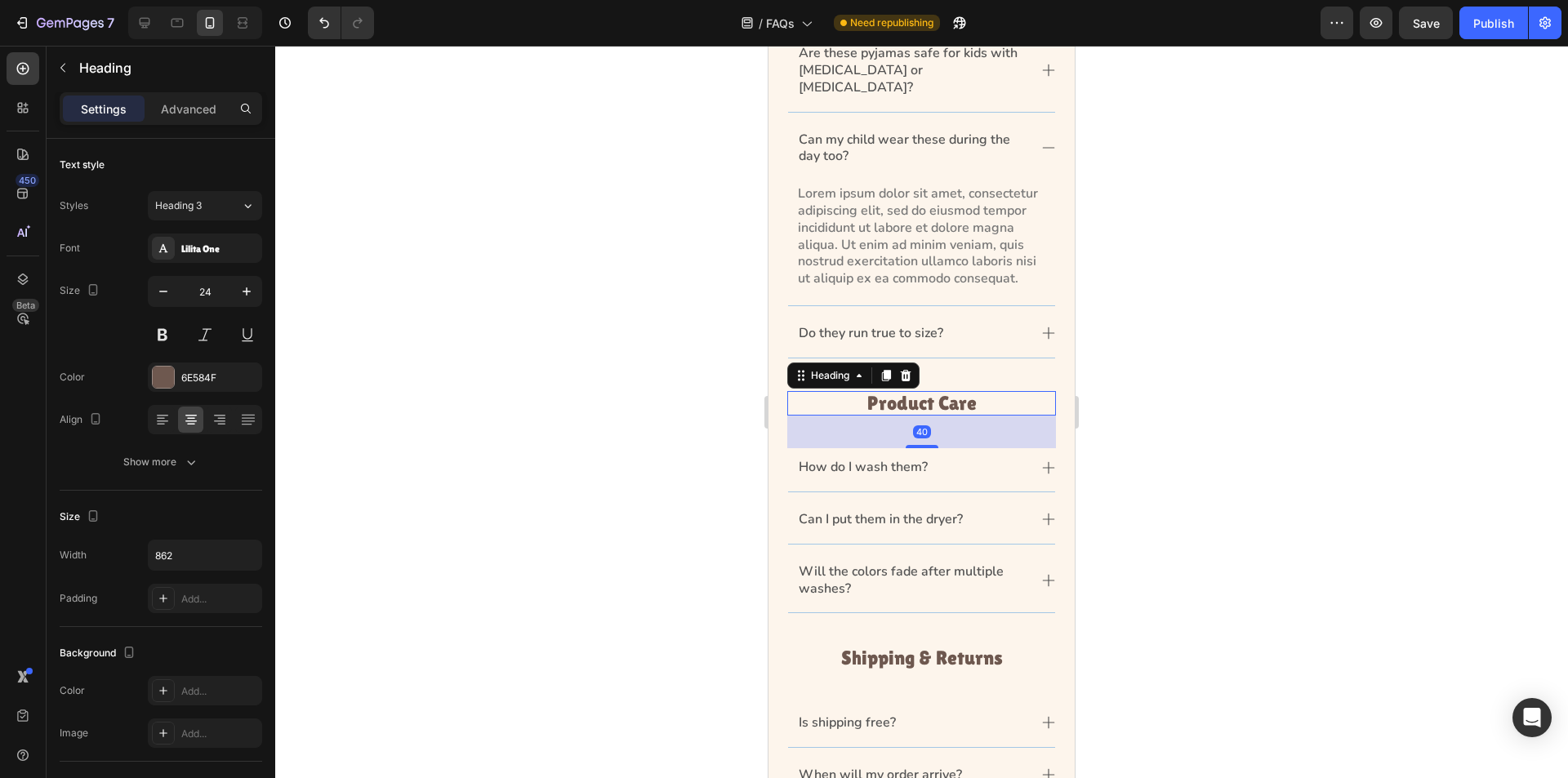
drag, startPoint x: 913, startPoint y: 406, endPoint x: 1226, endPoint y: 533, distance: 337.8
click at [913, 406] on h3 "Product Care" at bounding box center [921, 403] width 269 height 24
click at [240, 550] on icon "button" at bounding box center [246, 555] width 16 height 16
click at [218, 643] on div "Full 100%" at bounding box center [188, 659] width 134 height 31
type input "100%"
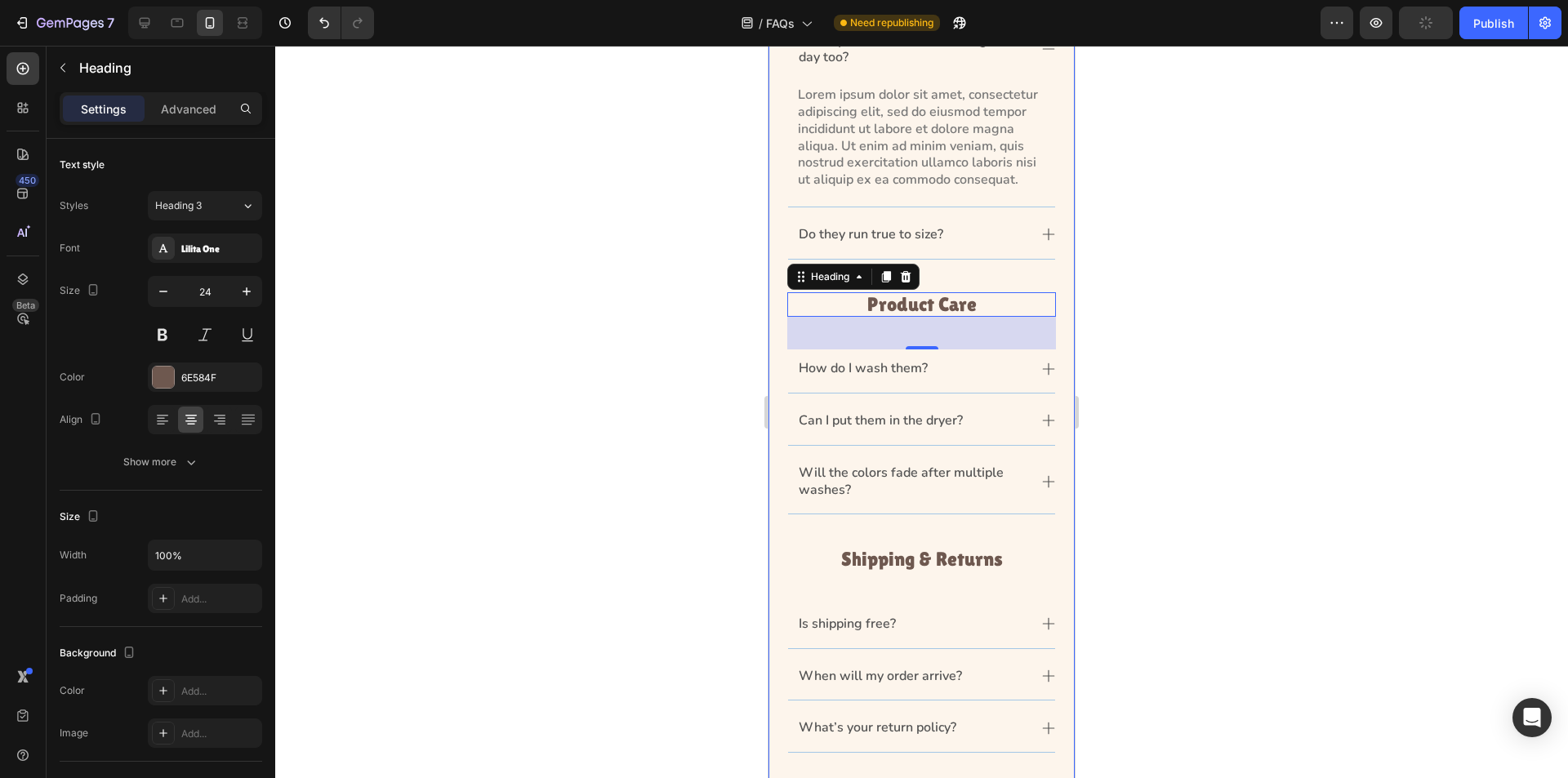
scroll to position [571, 0]
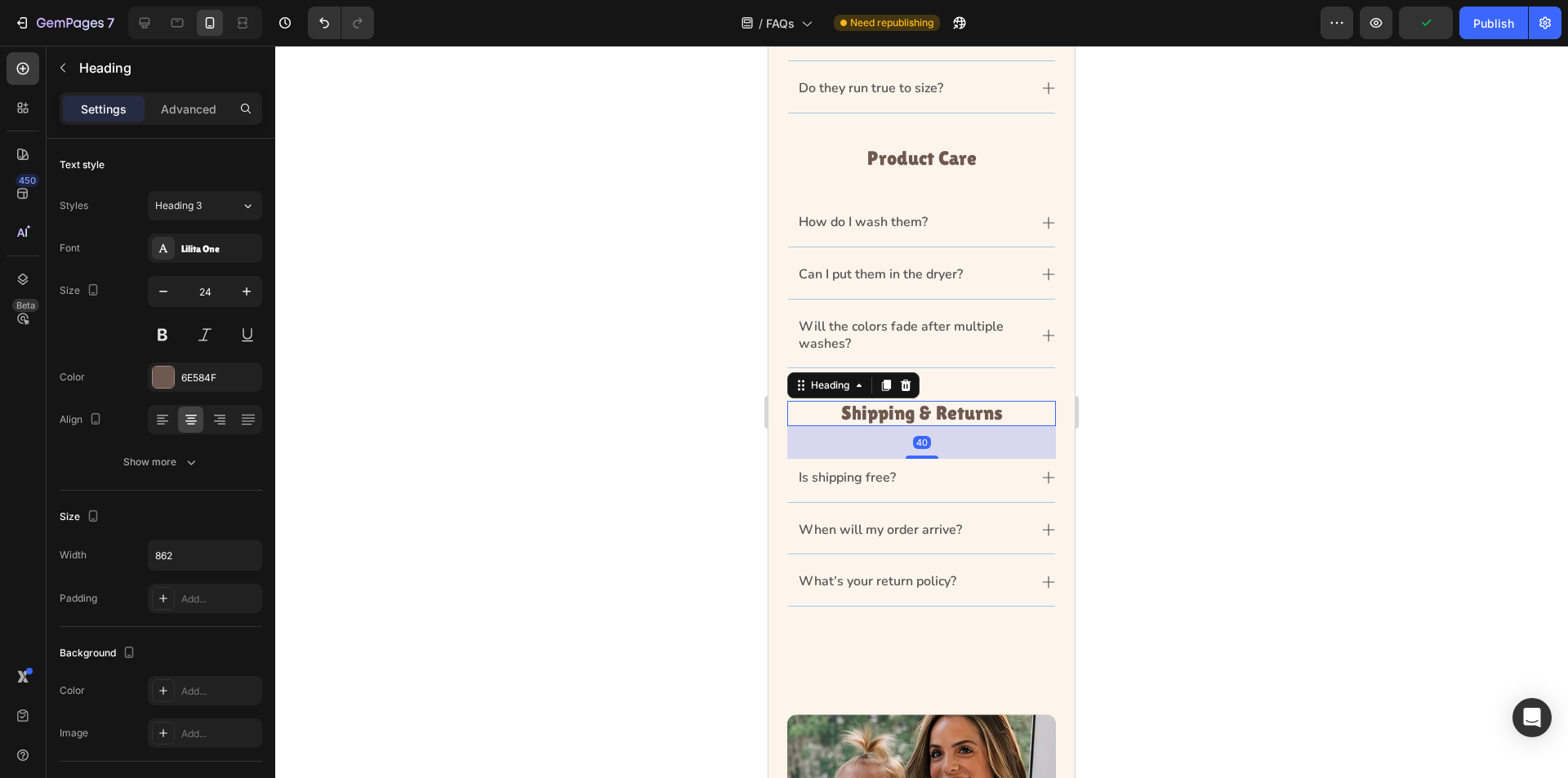
click at [940, 411] on h3 "Shipping & Returns" at bounding box center [921, 413] width 269 height 24
click at [241, 561] on icon "button" at bounding box center [246, 555] width 16 height 16
click at [227, 643] on div "Full 100%" at bounding box center [188, 659] width 134 height 31
type input "100%"
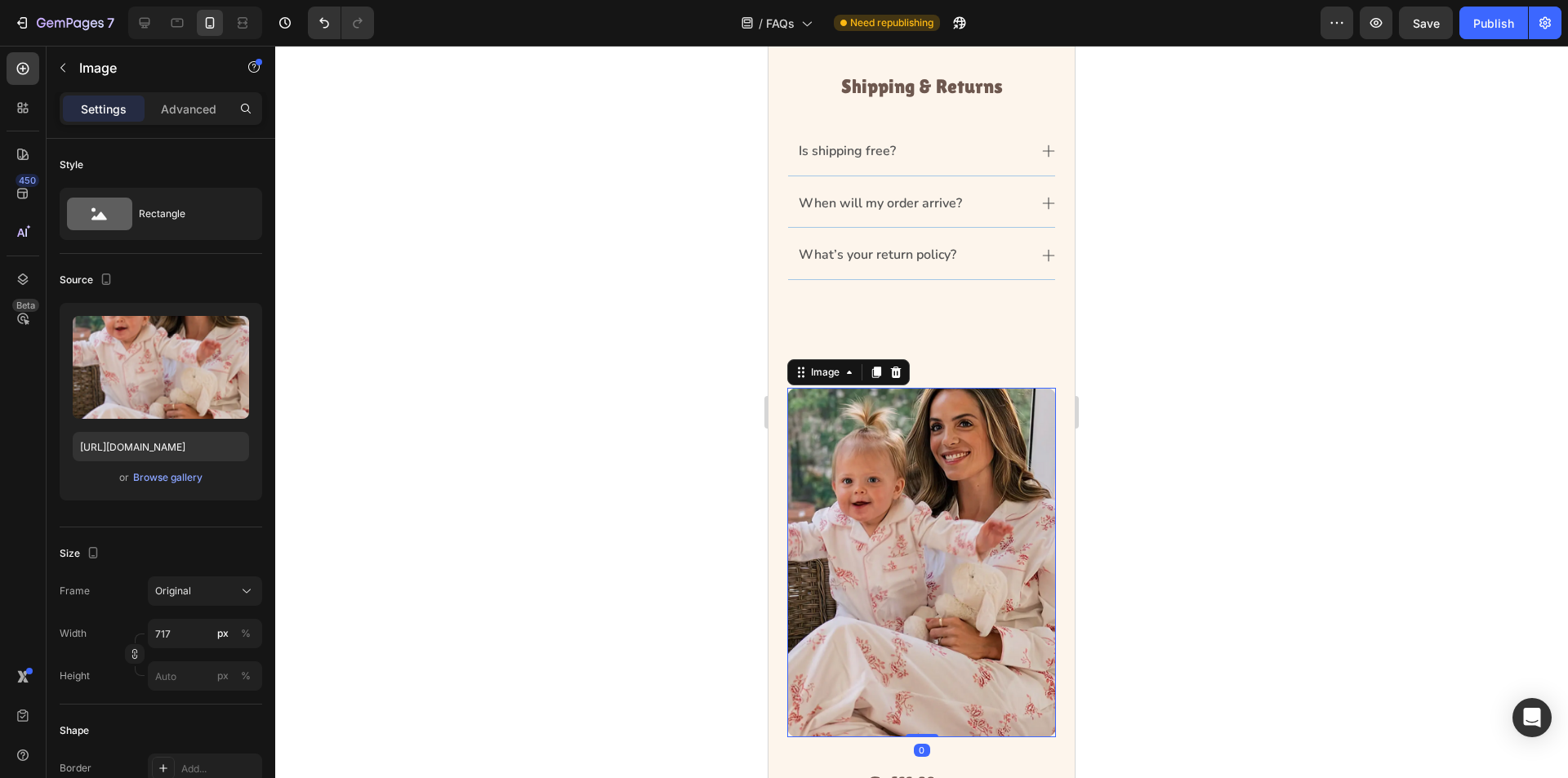
click at [945, 481] on img at bounding box center [921, 563] width 269 height 349
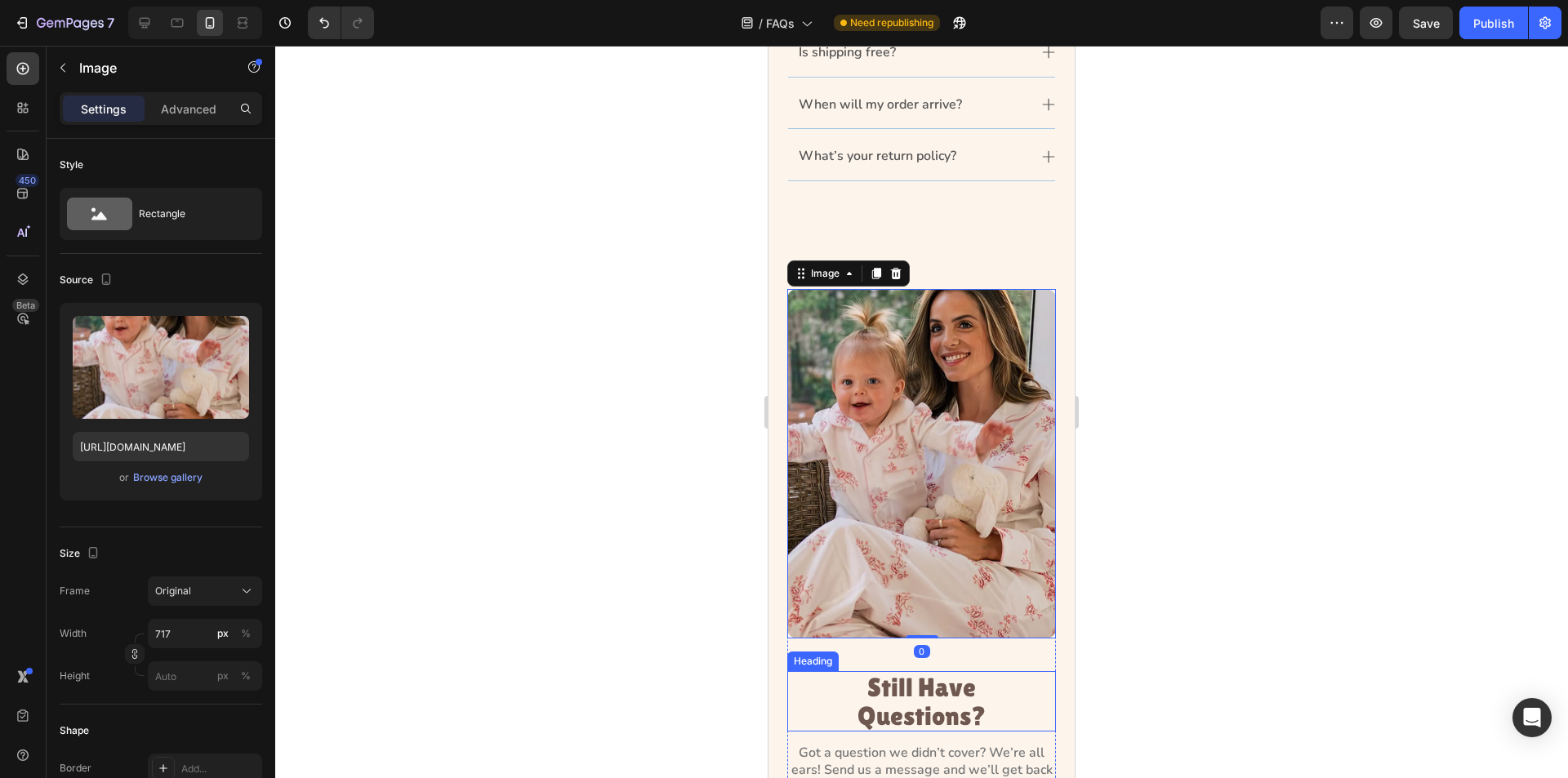
scroll to position [1225, 0]
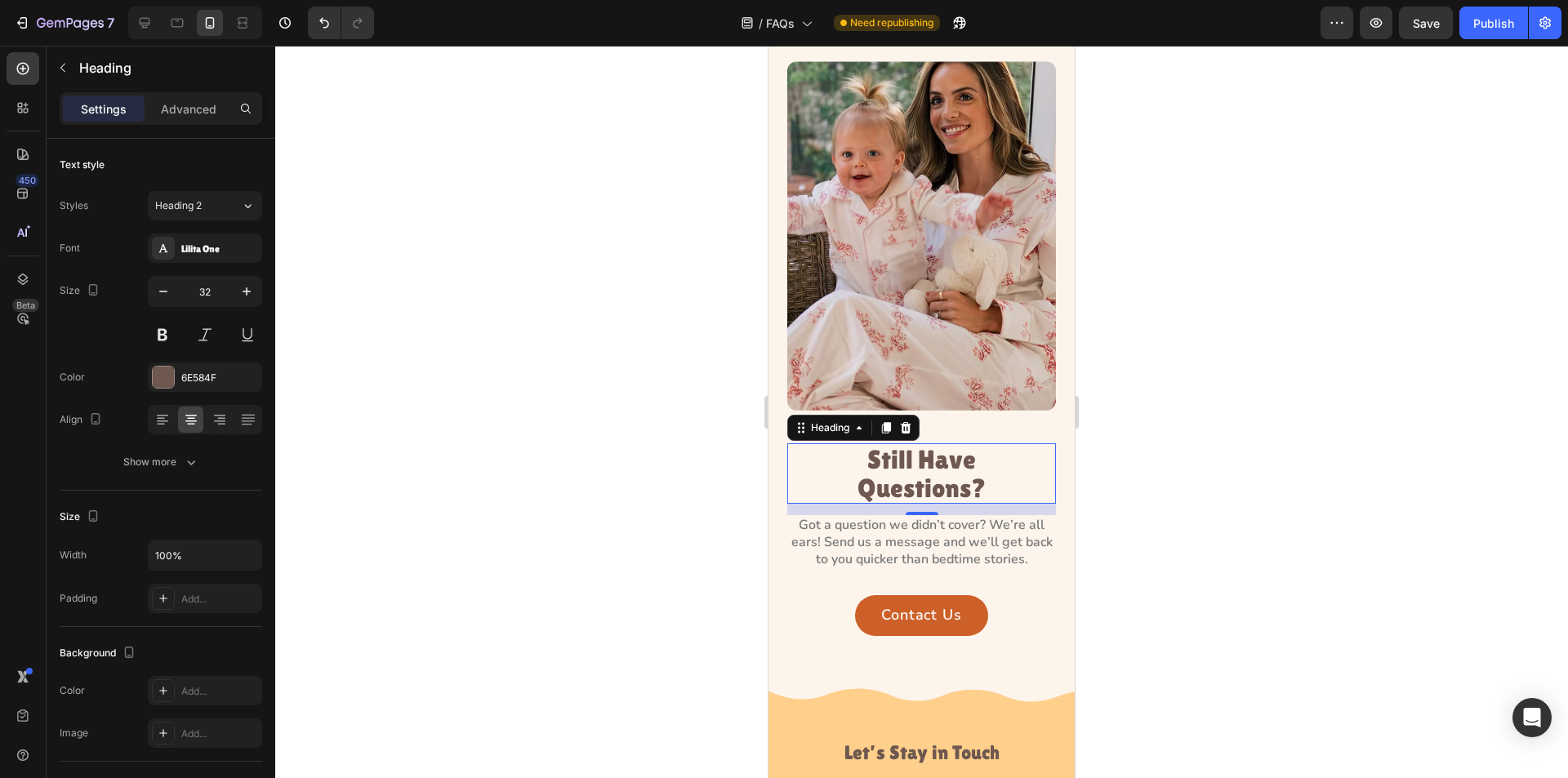
click at [886, 454] on h2 "Still Have Questions?" at bounding box center [922, 474] width 187 height 61
click at [198, 122] on div "Settings Advanced" at bounding box center [161, 109] width 202 height 33
click at [197, 115] on p "Advanced" at bounding box center [189, 109] width 55 height 17
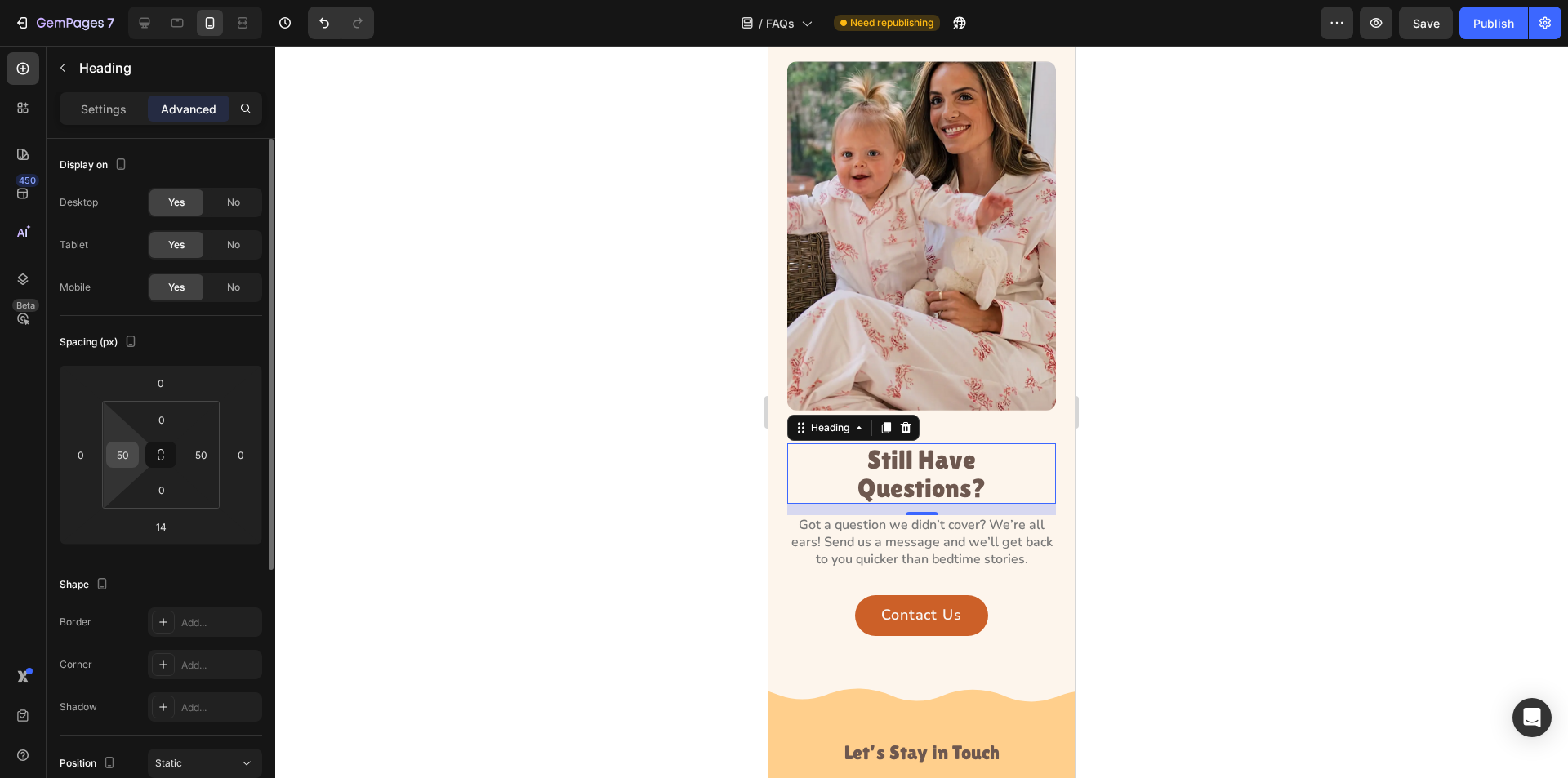
click at [138, 456] on div "50" at bounding box center [123, 455] width 33 height 26
click at [125, 451] on input "50" at bounding box center [123, 455] width 24 height 24
type input "0"
click at [213, 459] on input "50" at bounding box center [201, 455] width 24 height 24
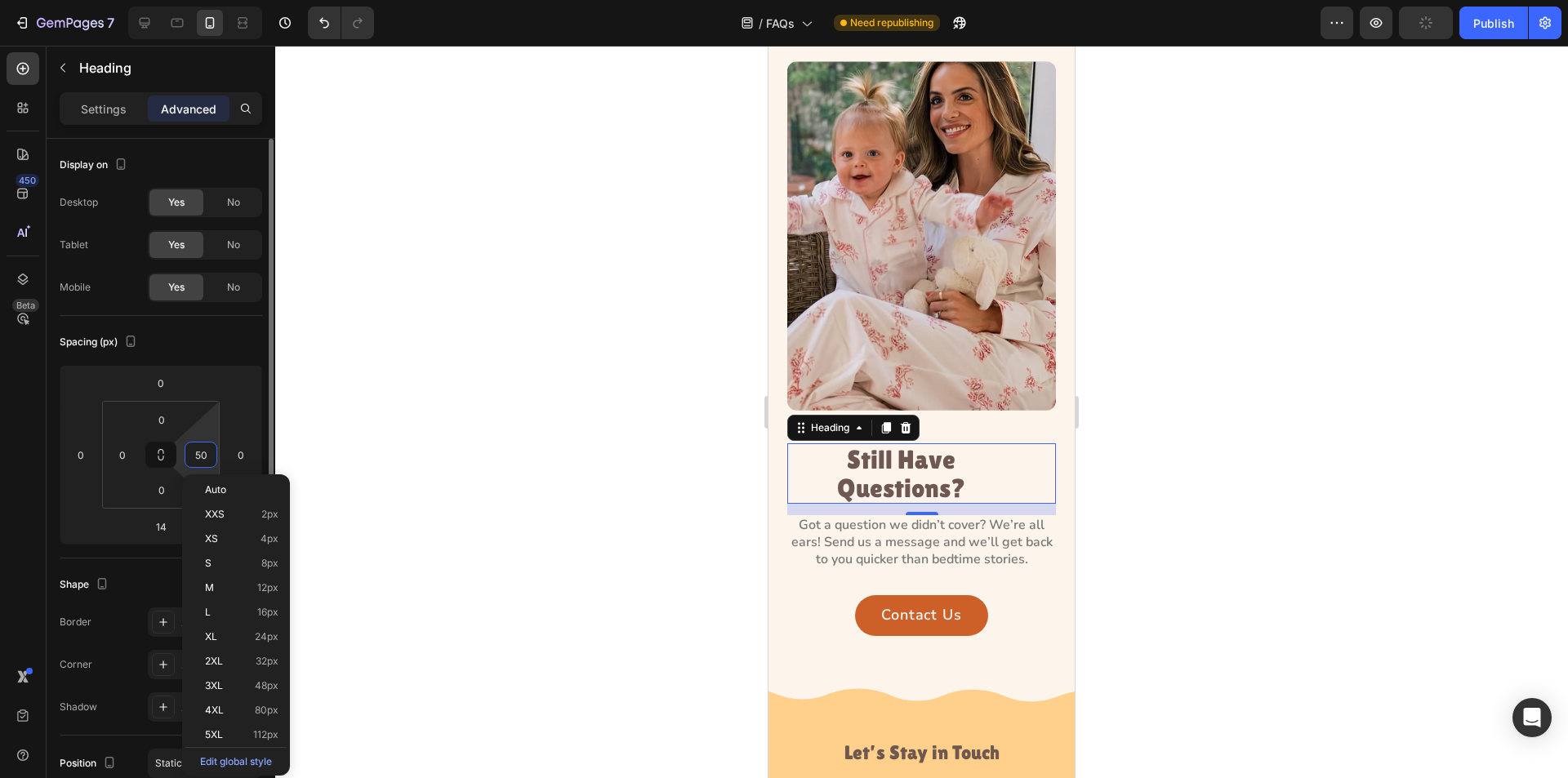
click at [208, 458] on input "50" at bounding box center [201, 455] width 24 height 24
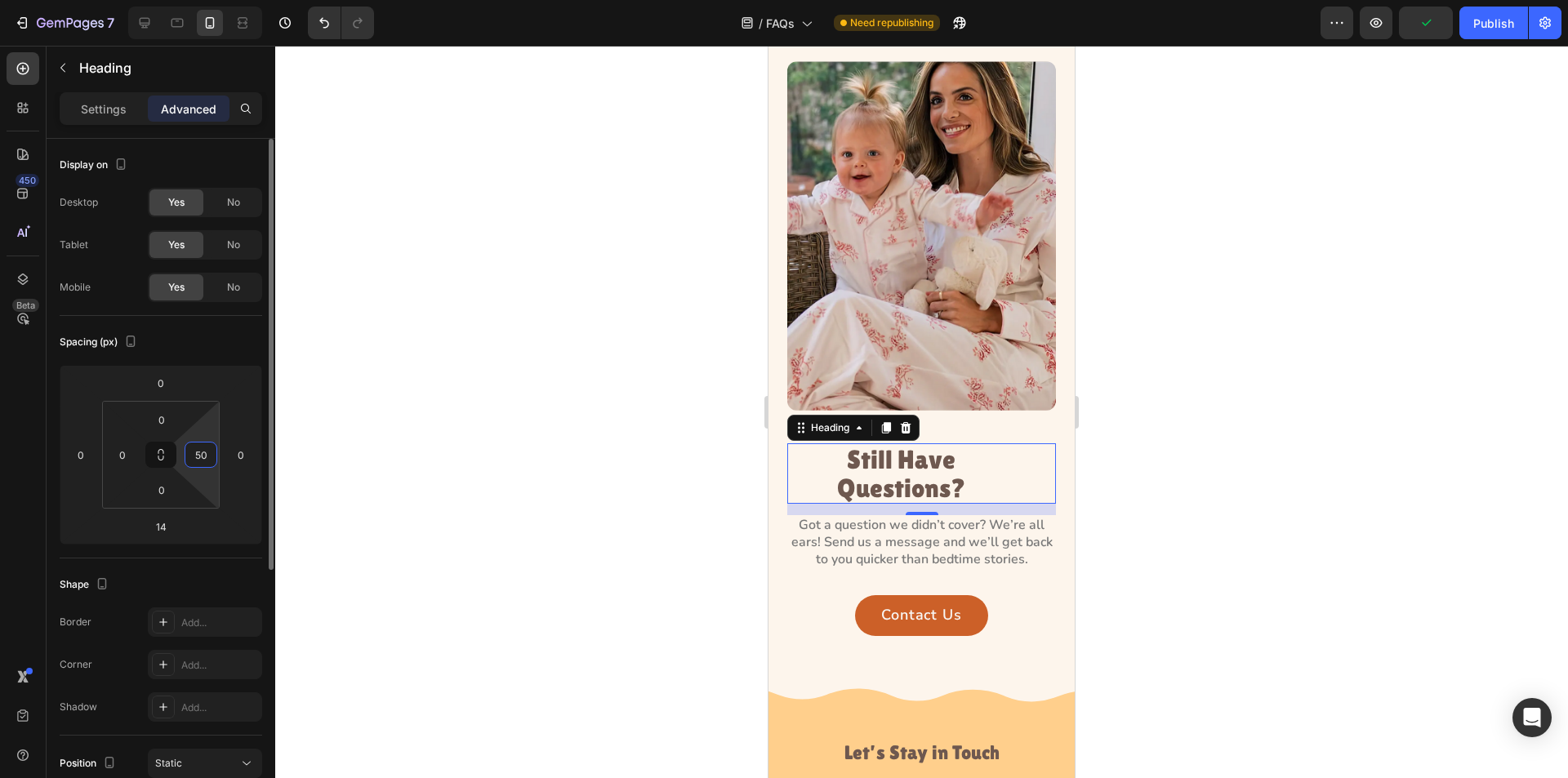
click at [208, 458] on input "50" at bounding box center [201, 455] width 24 height 24
type input "0"
click at [384, 453] on div at bounding box center [921, 411] width 1293 height 732
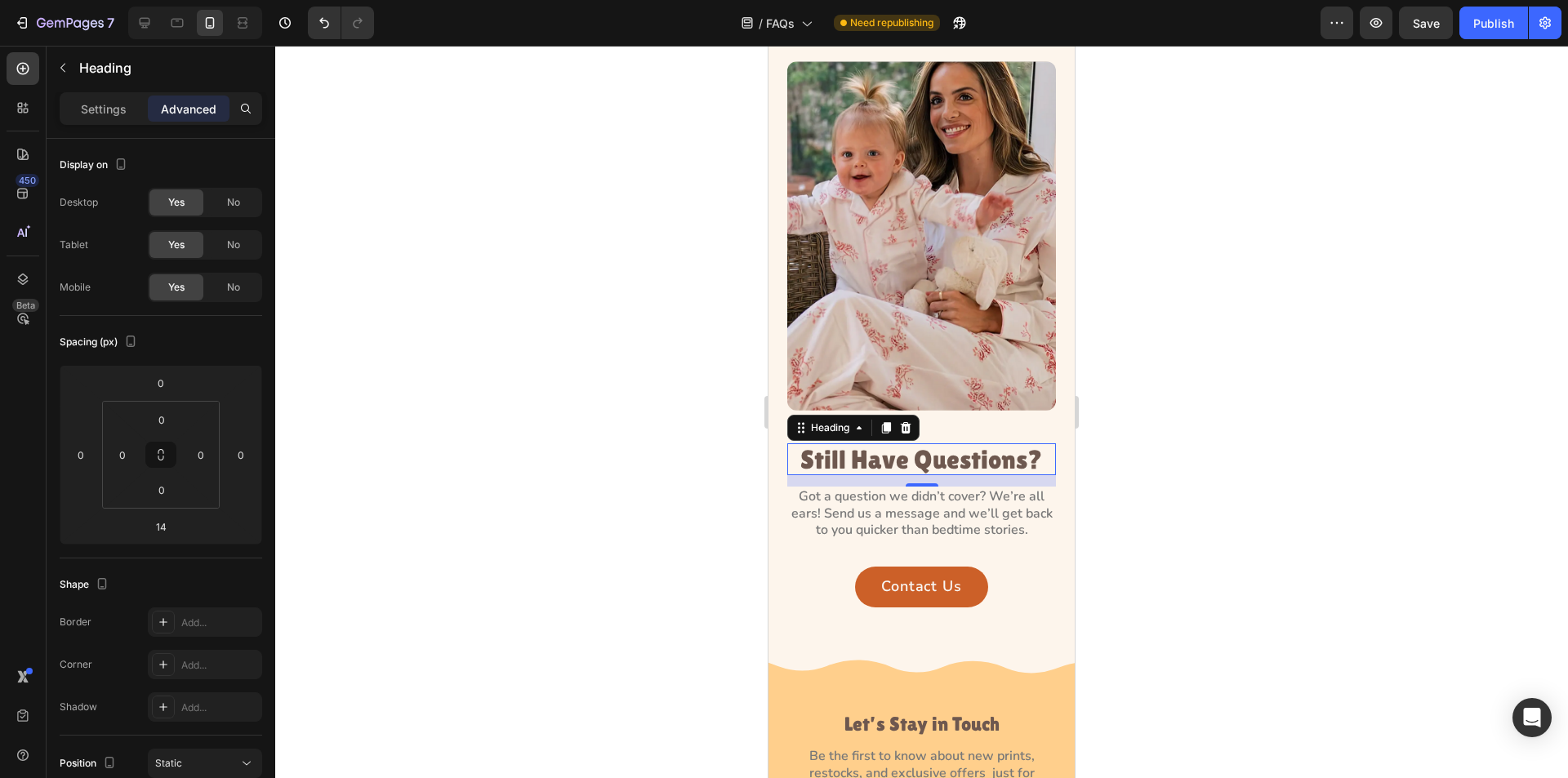
drag, startPoint x: 867, startPoint y: 450, endPoint x: 1227, endPoint y: 494, distance: 362.7
click at [867, 450] on h2 "Still Have Questions?" at bounding box center [921, 459] width 269 height 32
click at [122, 450] on input "0" at bounding box center [123, 455] width 24 height 24
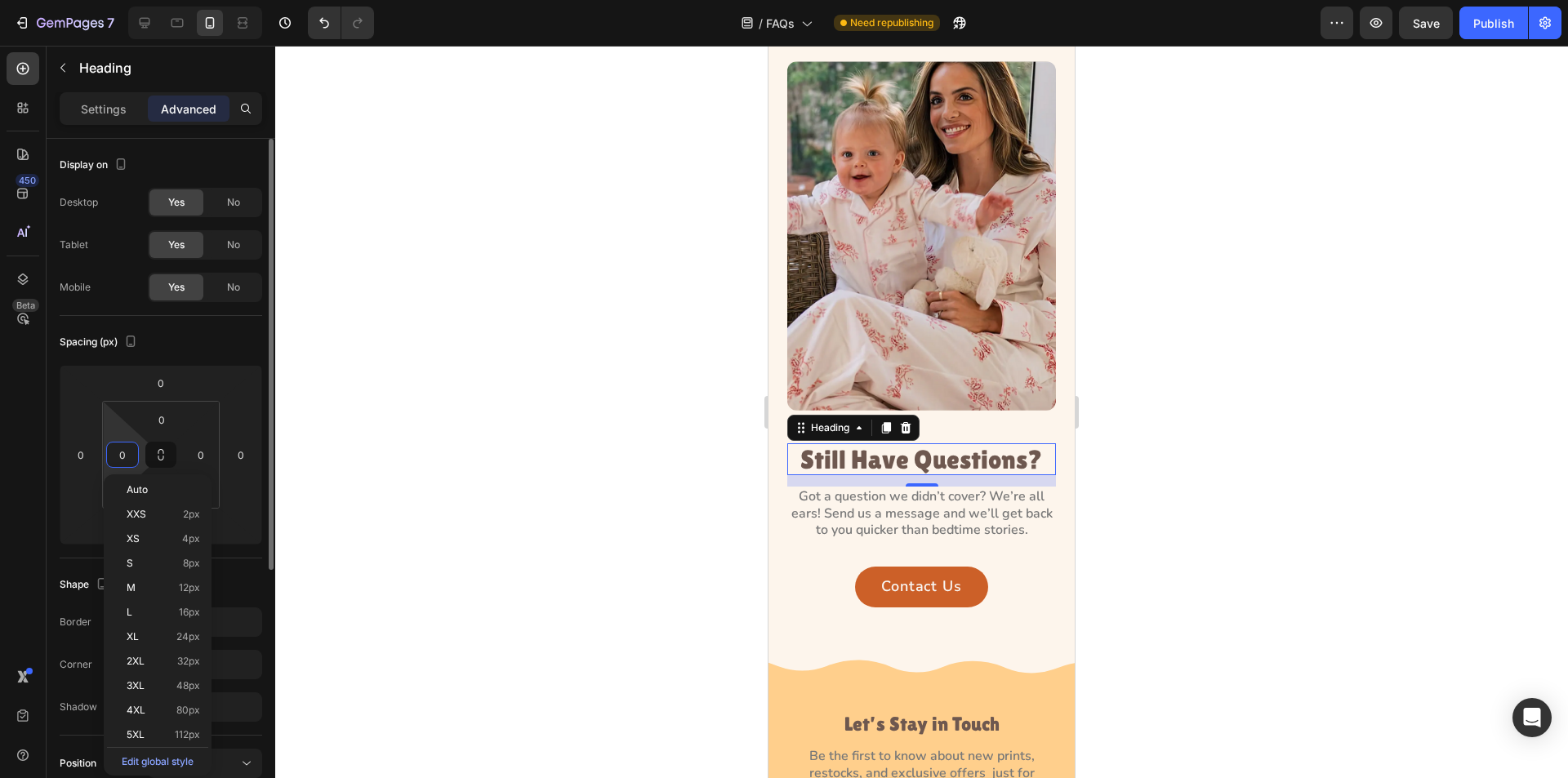
click at [121, 454] on input "0" at bounding box center [123, 455] width 24 height 24
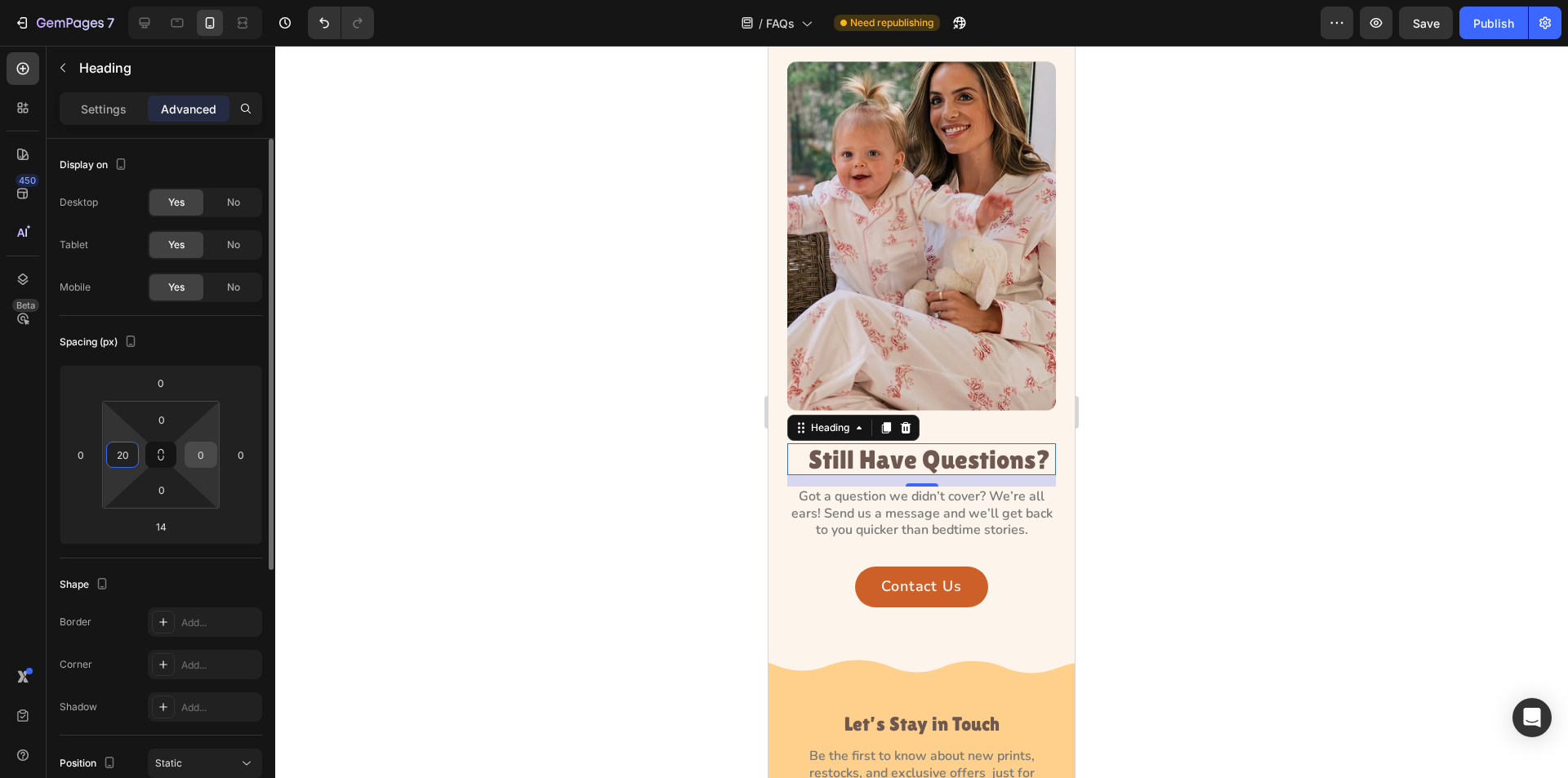
type input "20"
click at [205, 459] on input "0" at bounding box center [201, 455] width 24 height 24
click at [190, 455] on input "0" at bounding box center [201, 455] width 24 height 24
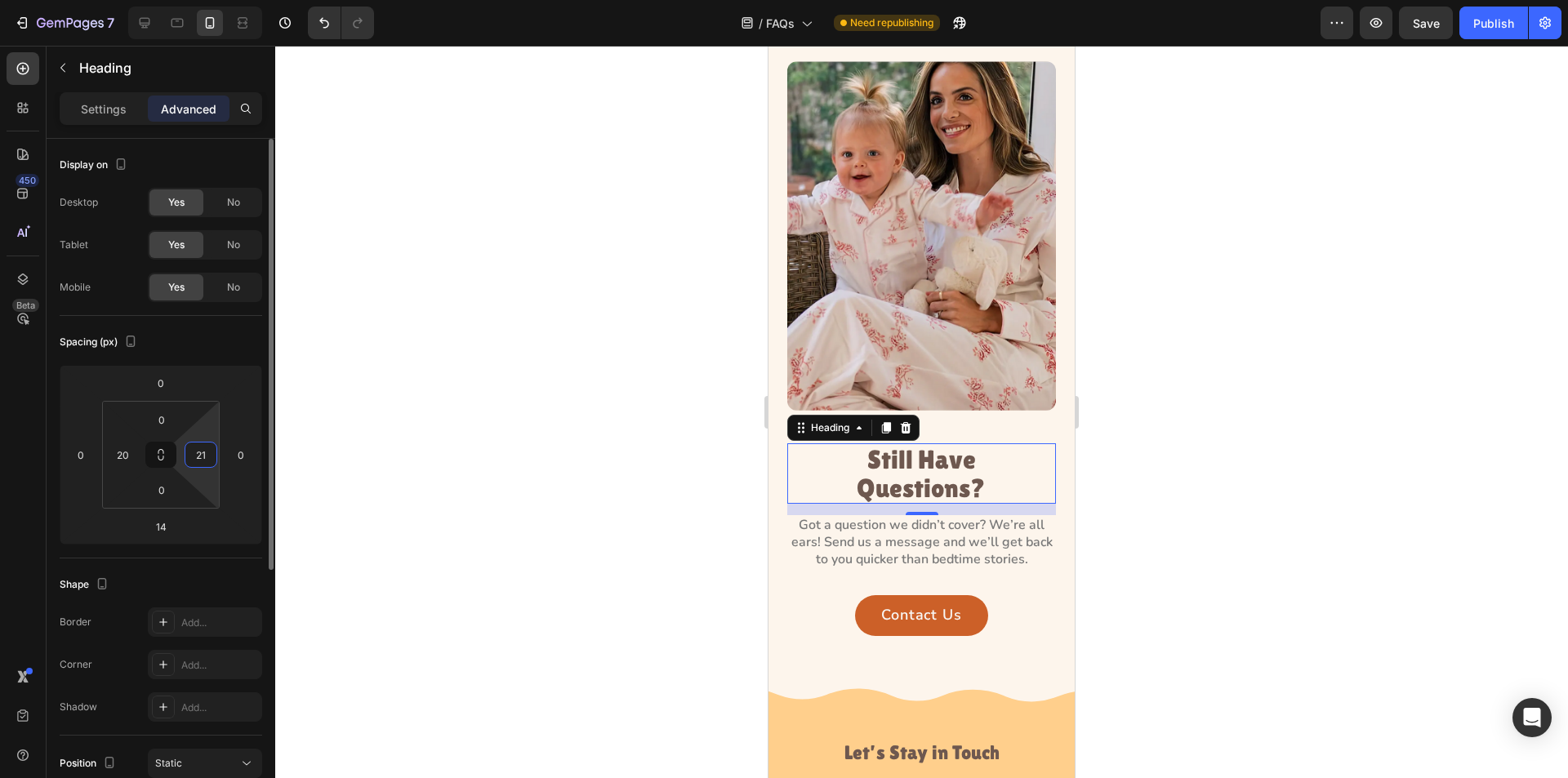
type input "2"
type input "10"
click at [131, 448] on input "20" at bounding box center [123, 455] width 24 height 24
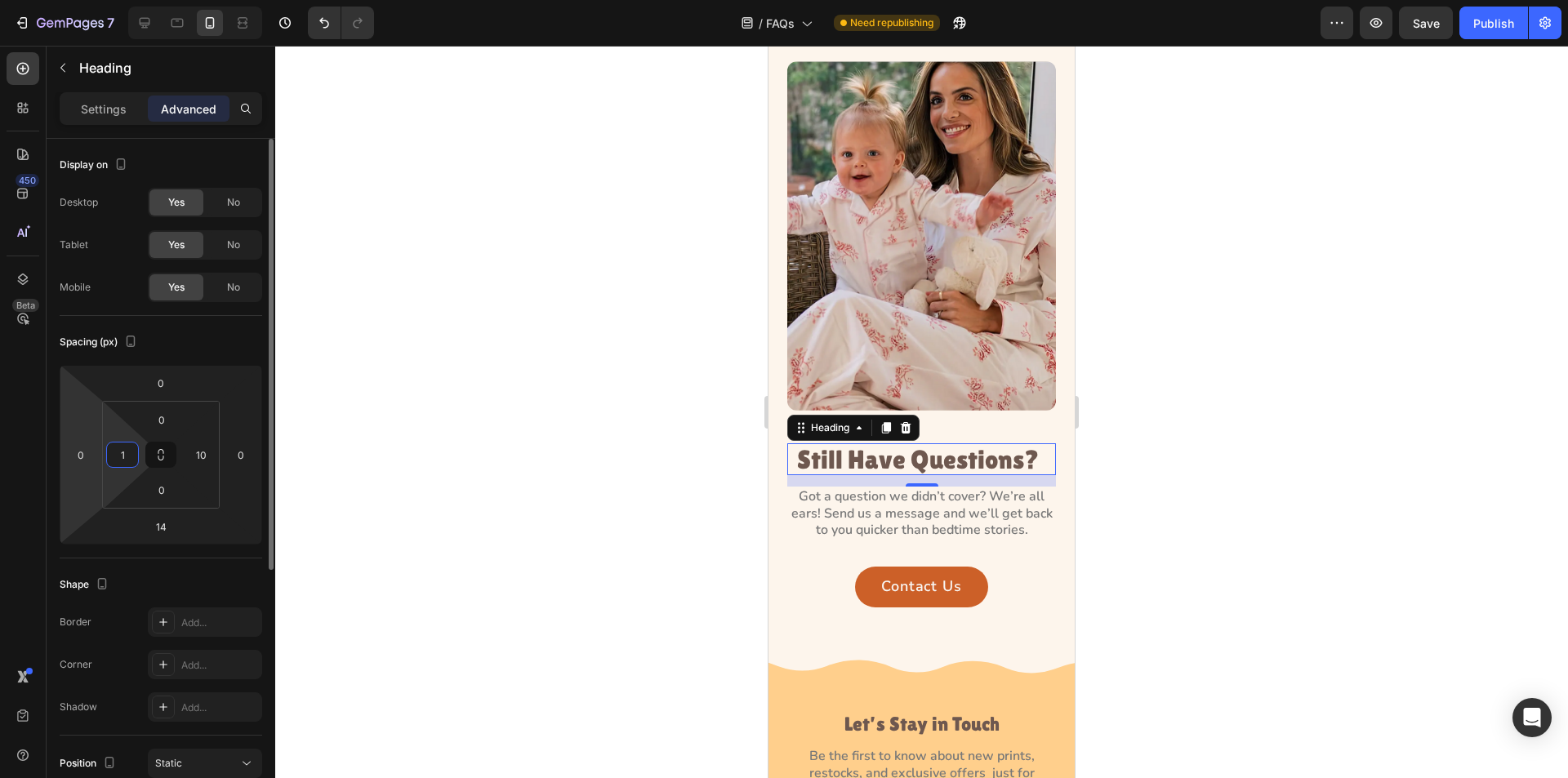
type input "10"
click at [389, 445] on div at bounding box center [921, 411] width 1293 height 732
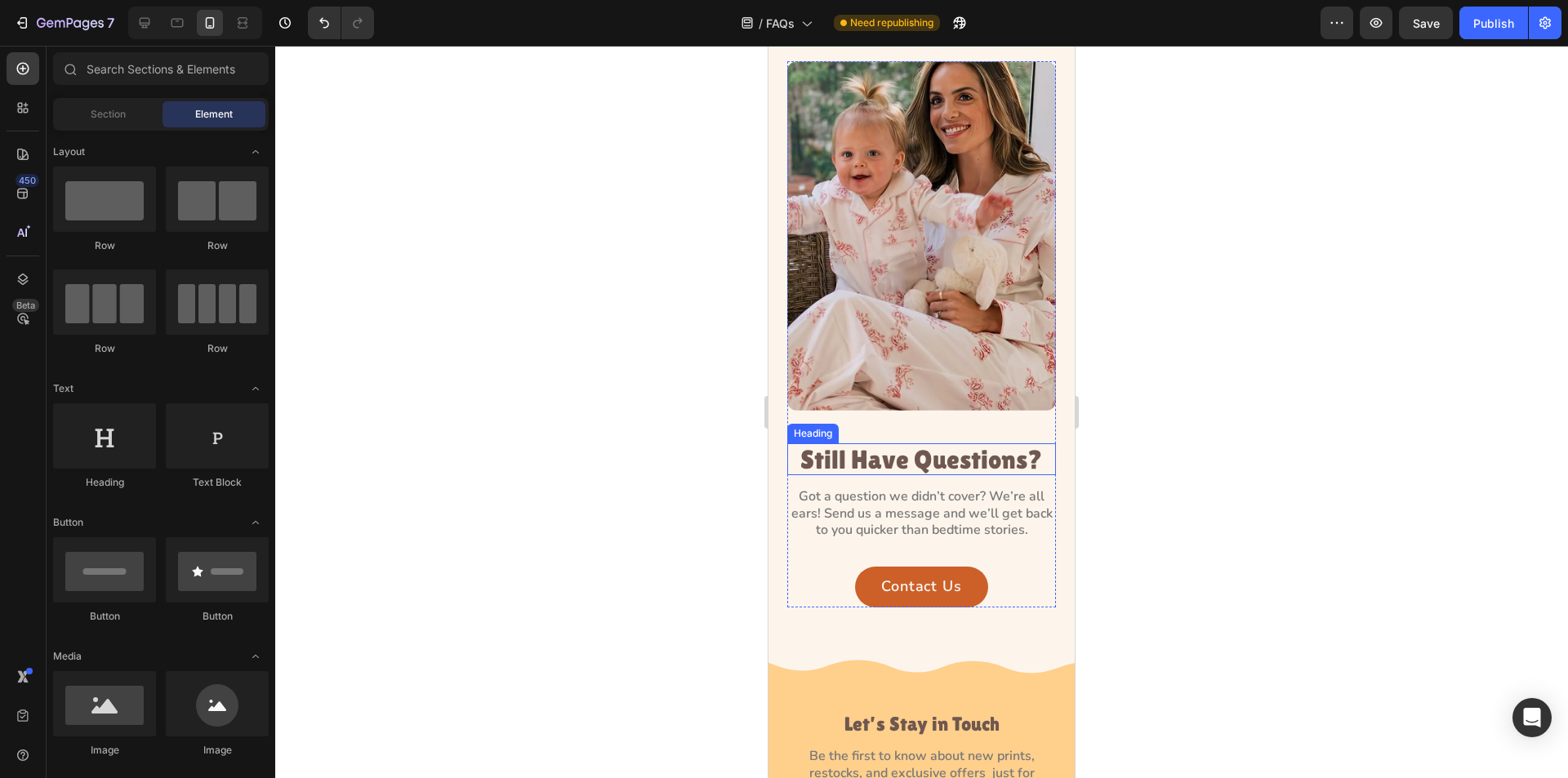
click at [881, 453] on h2 "Still Have Questions?" at bounding box center [922, 459] width 253 height 32
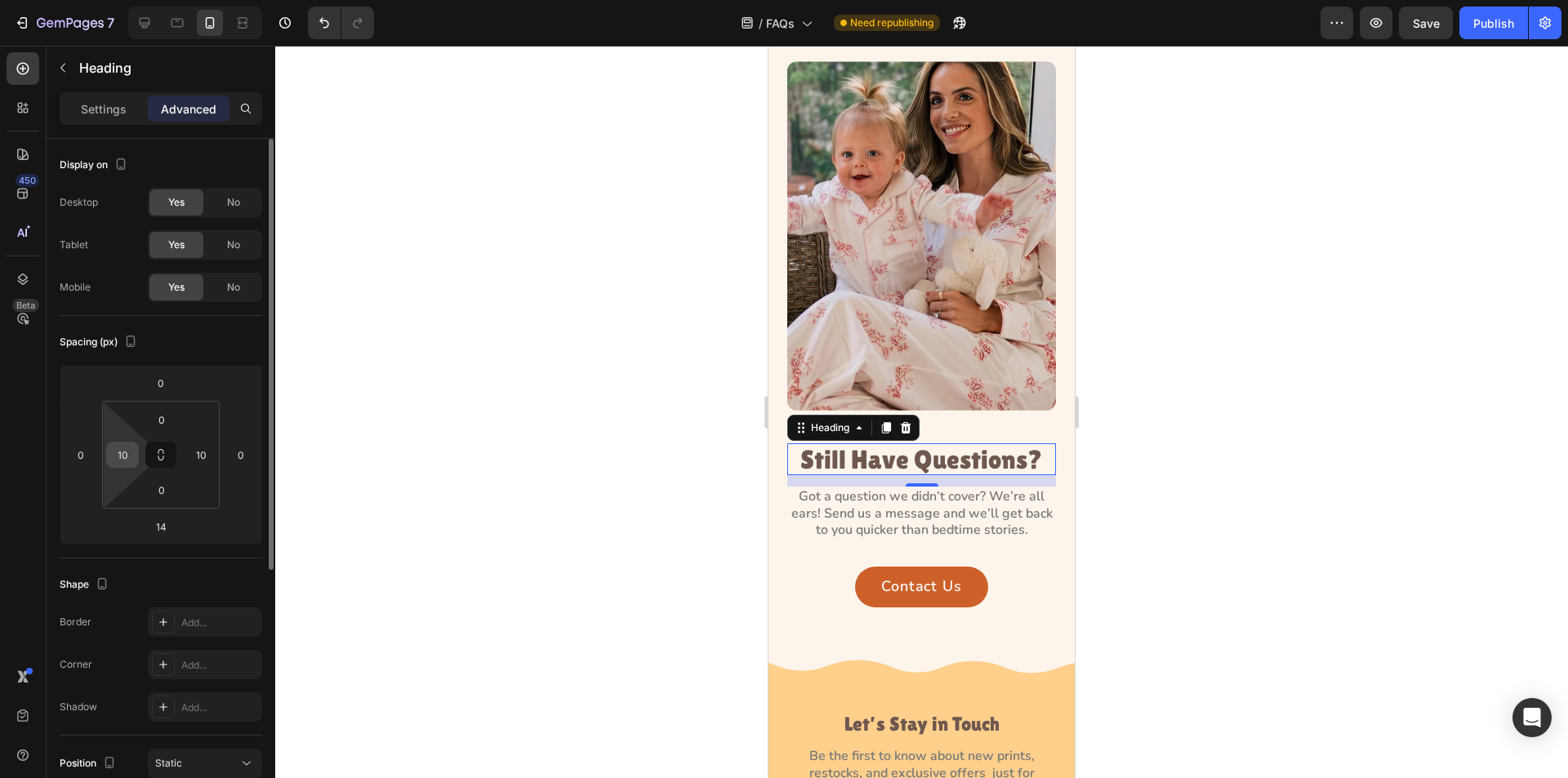
click at [130, 458] on input "10" at bounding box center [123, 455] width 24 height 24
type input "8"
click at [202, 456] on input "10" at bounding box center [201, 455] width 24 height 24
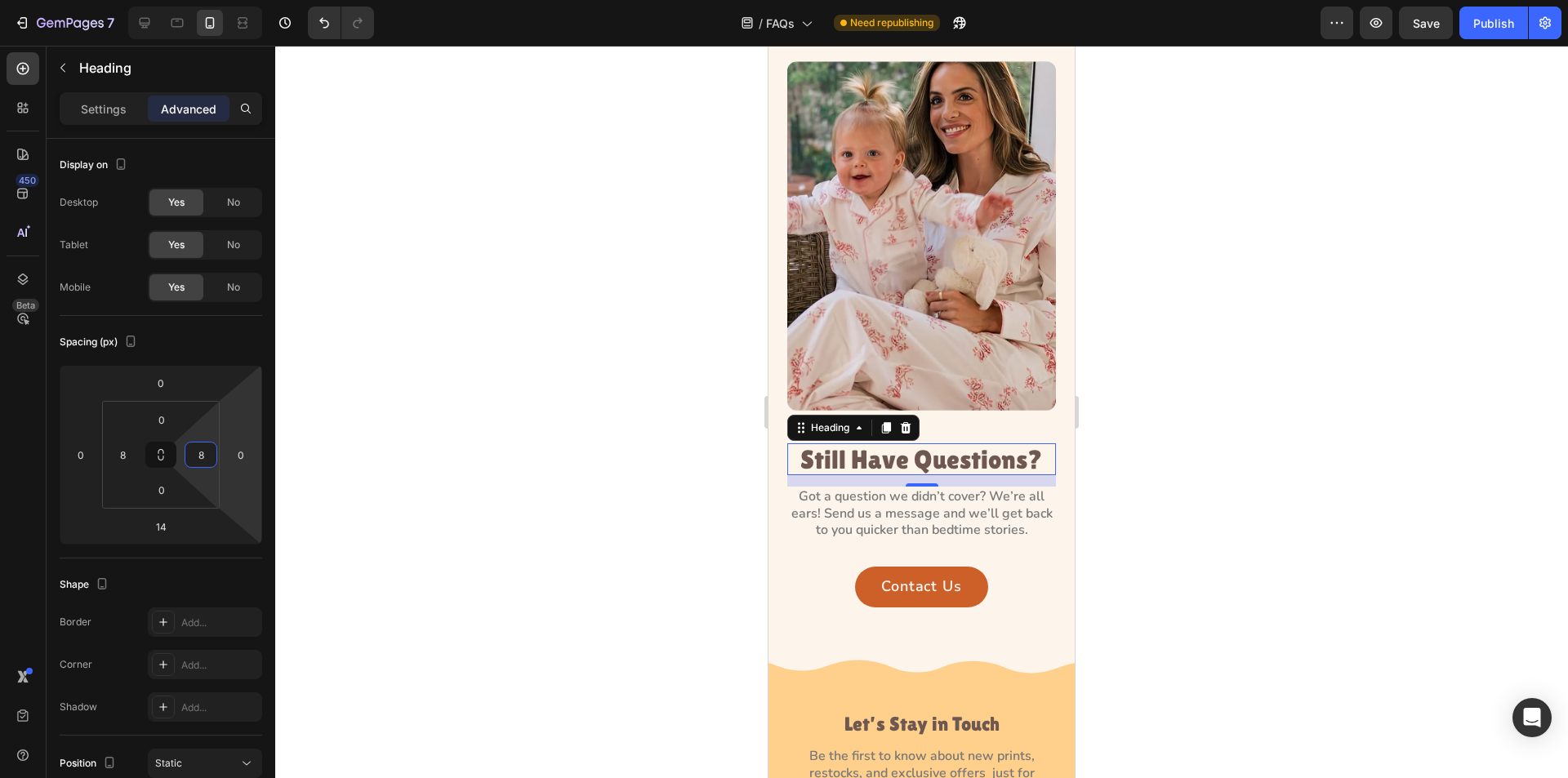
type input "8"
click at [315, 460] on div at bounding box center [921, 411] width 1293 height 732
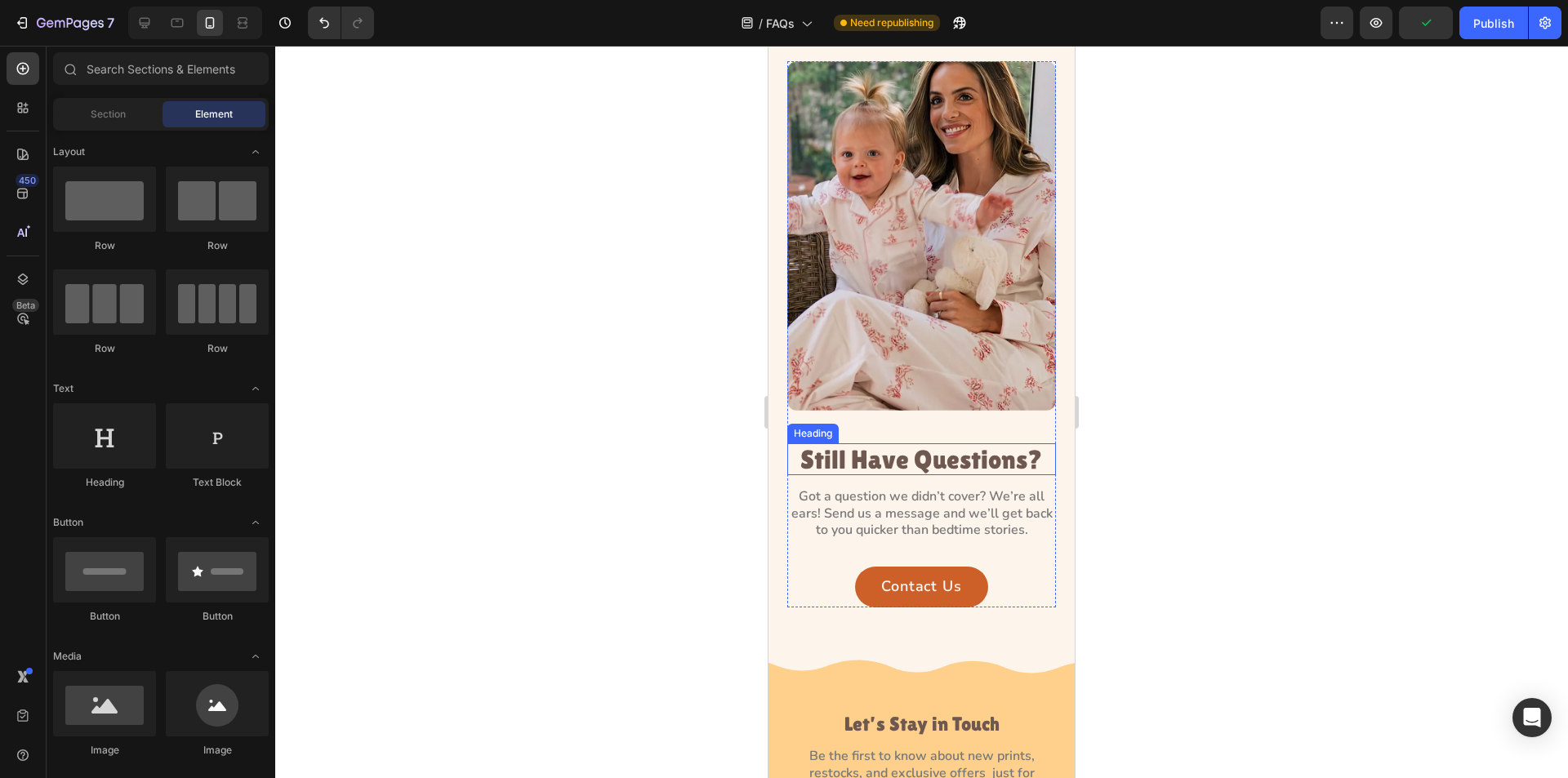
click at [816, 450] on h2 "Still Have Questions?" at bounding box center [922, 459] width 256 height 32
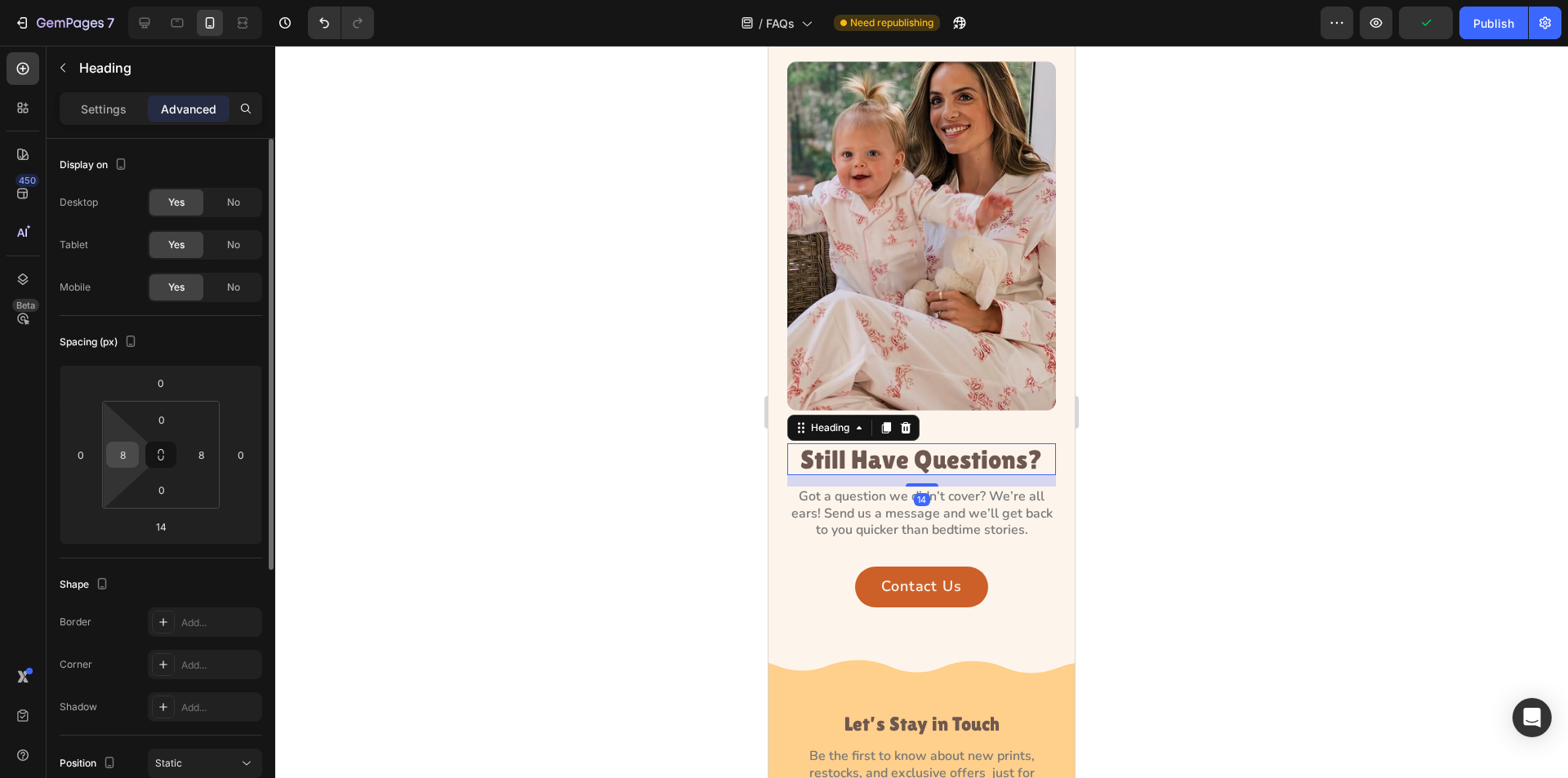
click at [123, 463] on input "8" at bounding box center [123, 455] width 24 height 24
type input "20"
click at [208, 462] on input "8" at bounding box center [201, 455] width 24 height 24
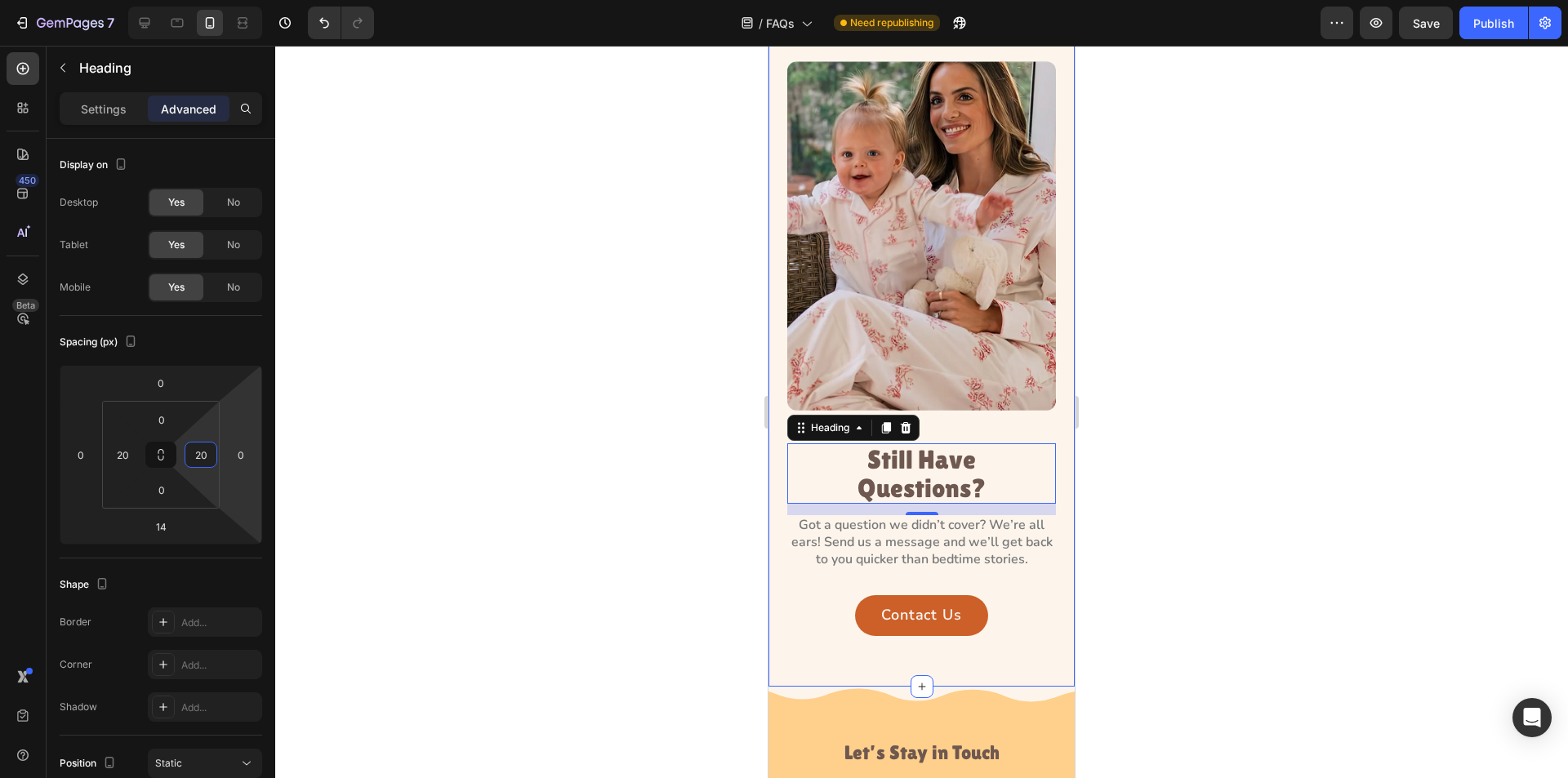
type input "20"
click at [1112, 456] on div at bounding box center [921, 411] width 1293 height 732
click at [939, 464] on h2 "Still Have Questions?" at bounding box center [921, 474] width 236 height 61
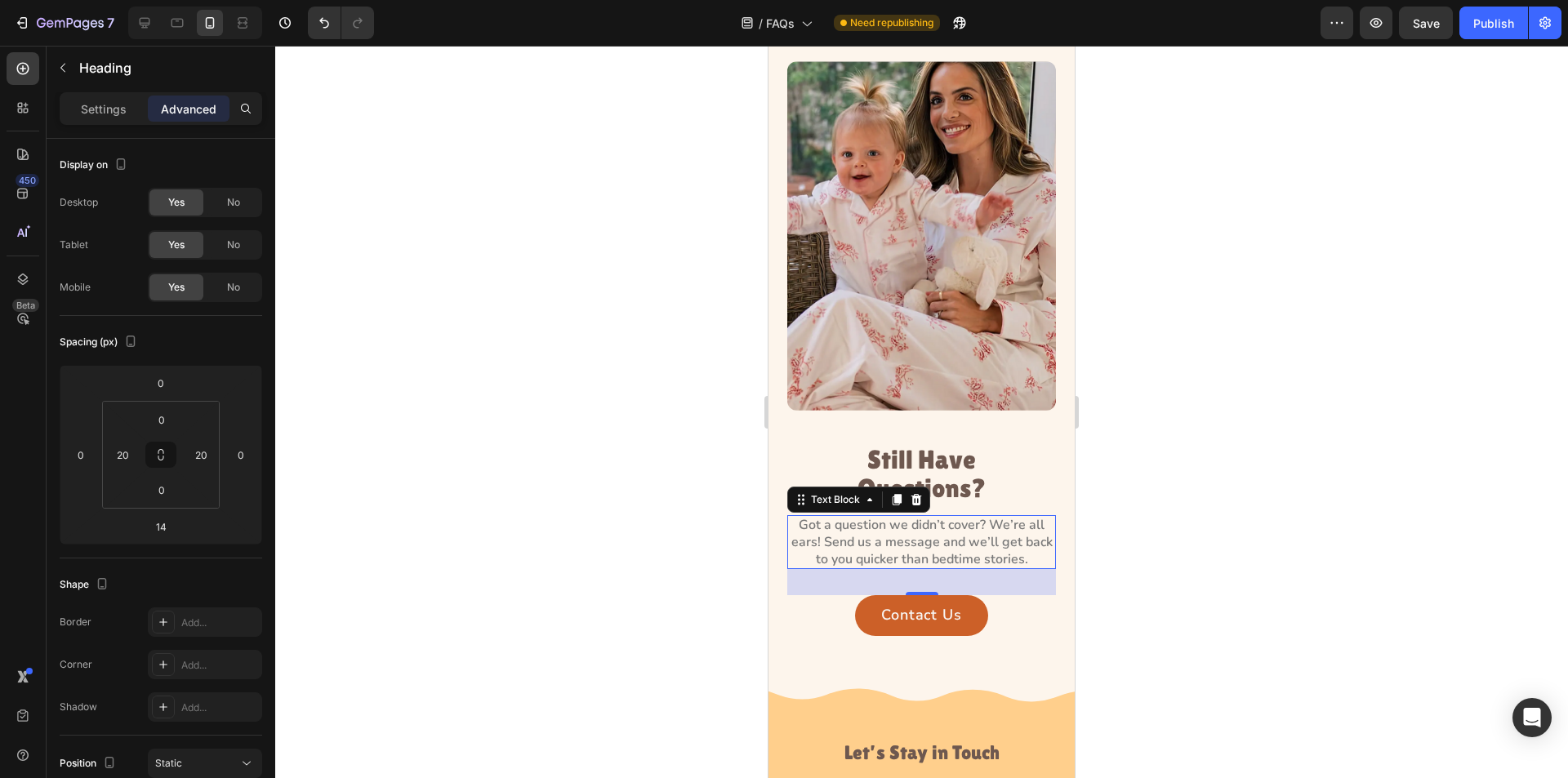
click at [907, 523] on p "Got a question we didn’t cover? We’re all ears! Send us a message and we’ll get…" at bounding box center [921, 542] width 266 height 51
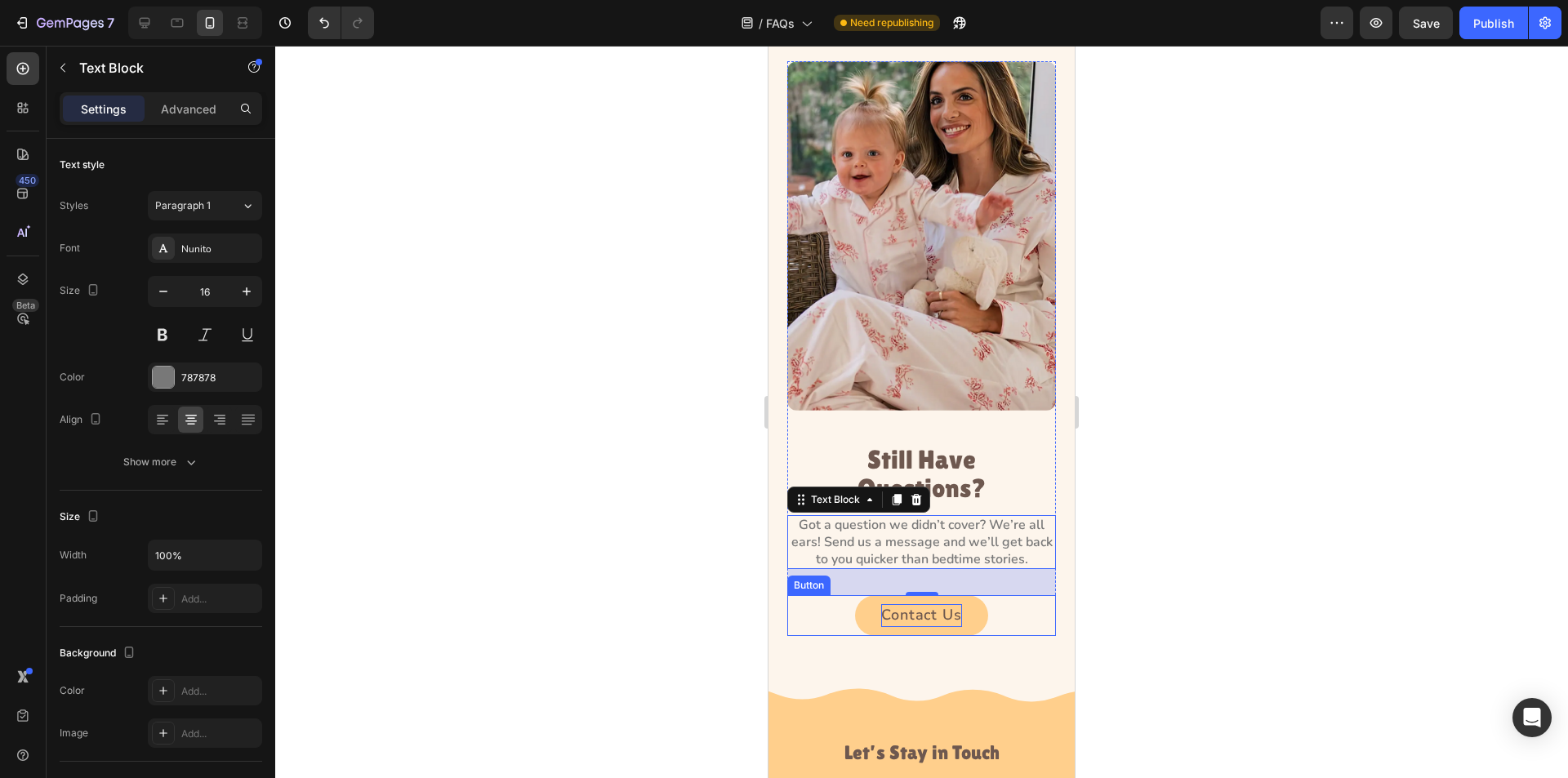
click at [902, 604] on p "Contact Us" at bounding box center [922, 615] width 81 height 22
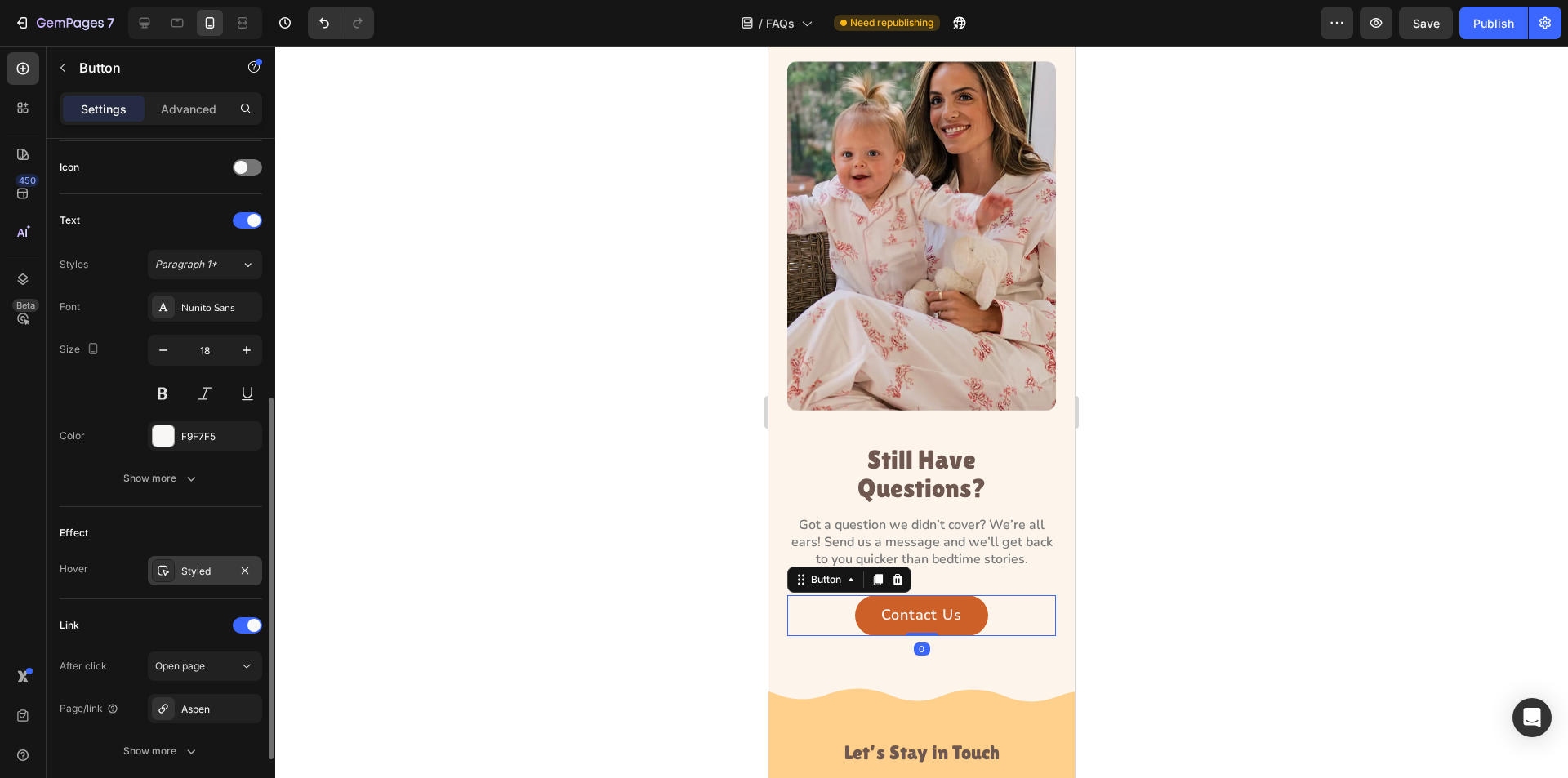
scroll to position [612, 0]
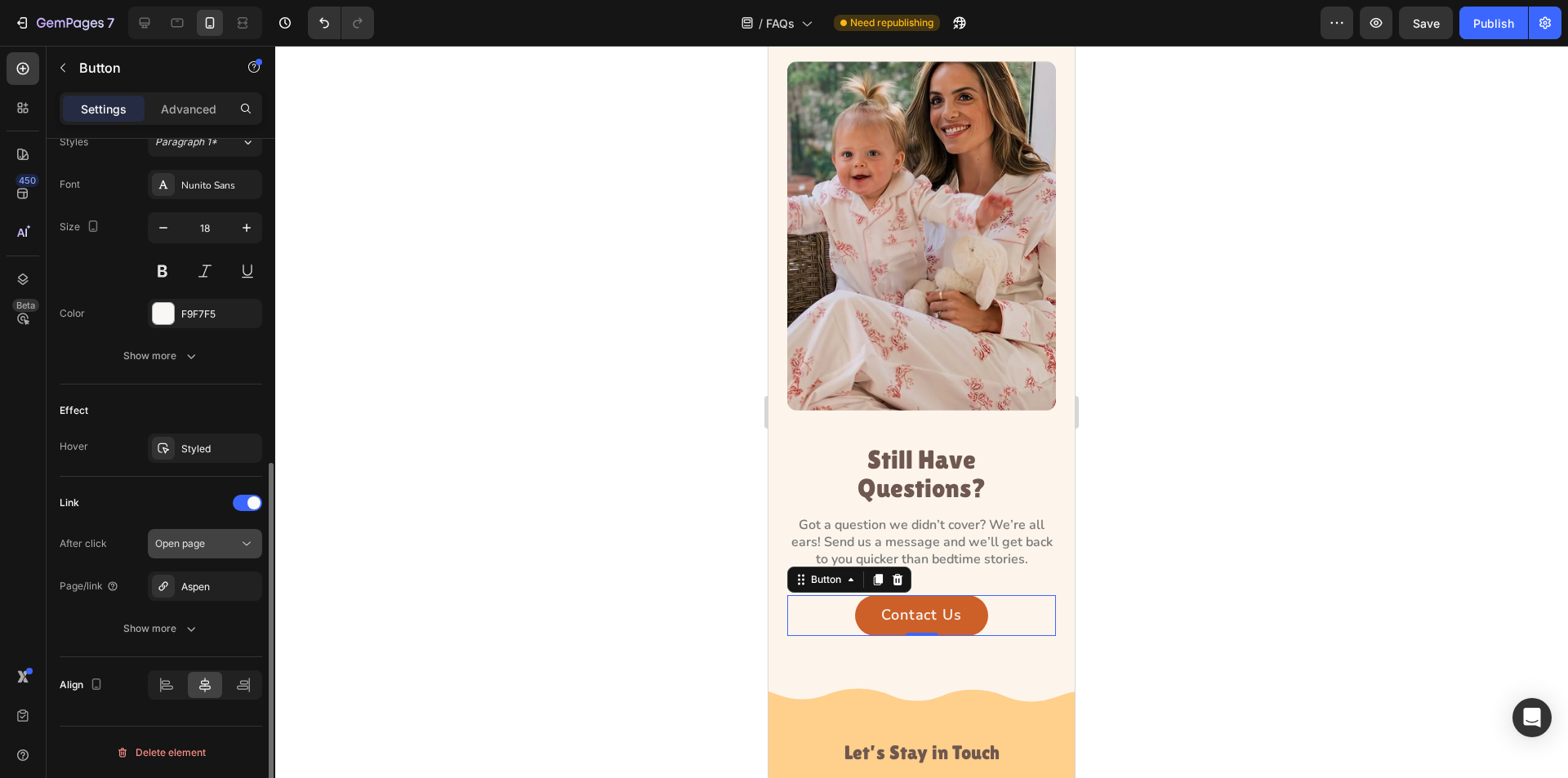
click at [194, 546] on span "Open page" at bounding box center [180, 543] width 50 height 12
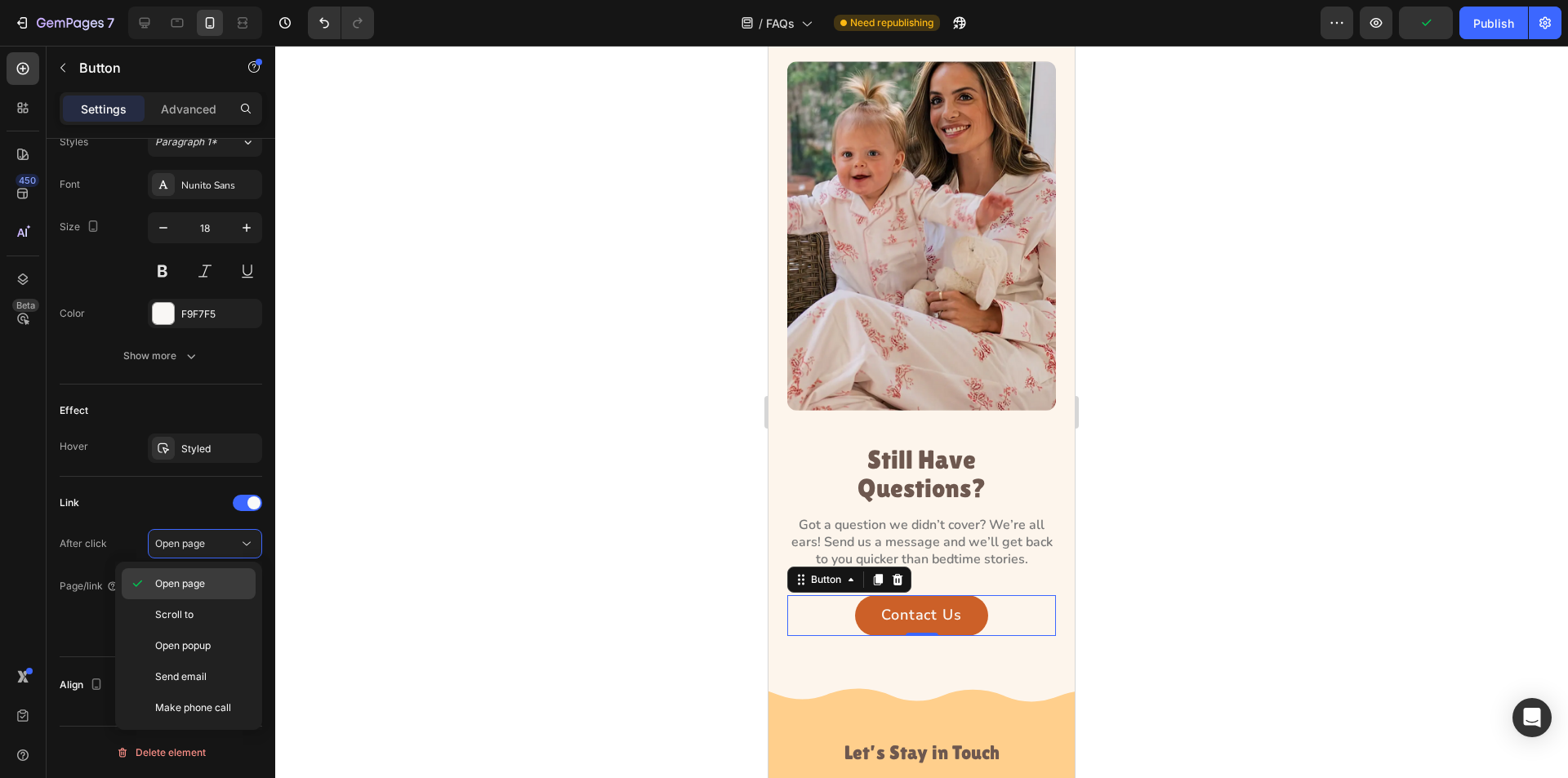
click at [198, 599] on div "Open page" at bounding box center [189, 615] width 134 height 31
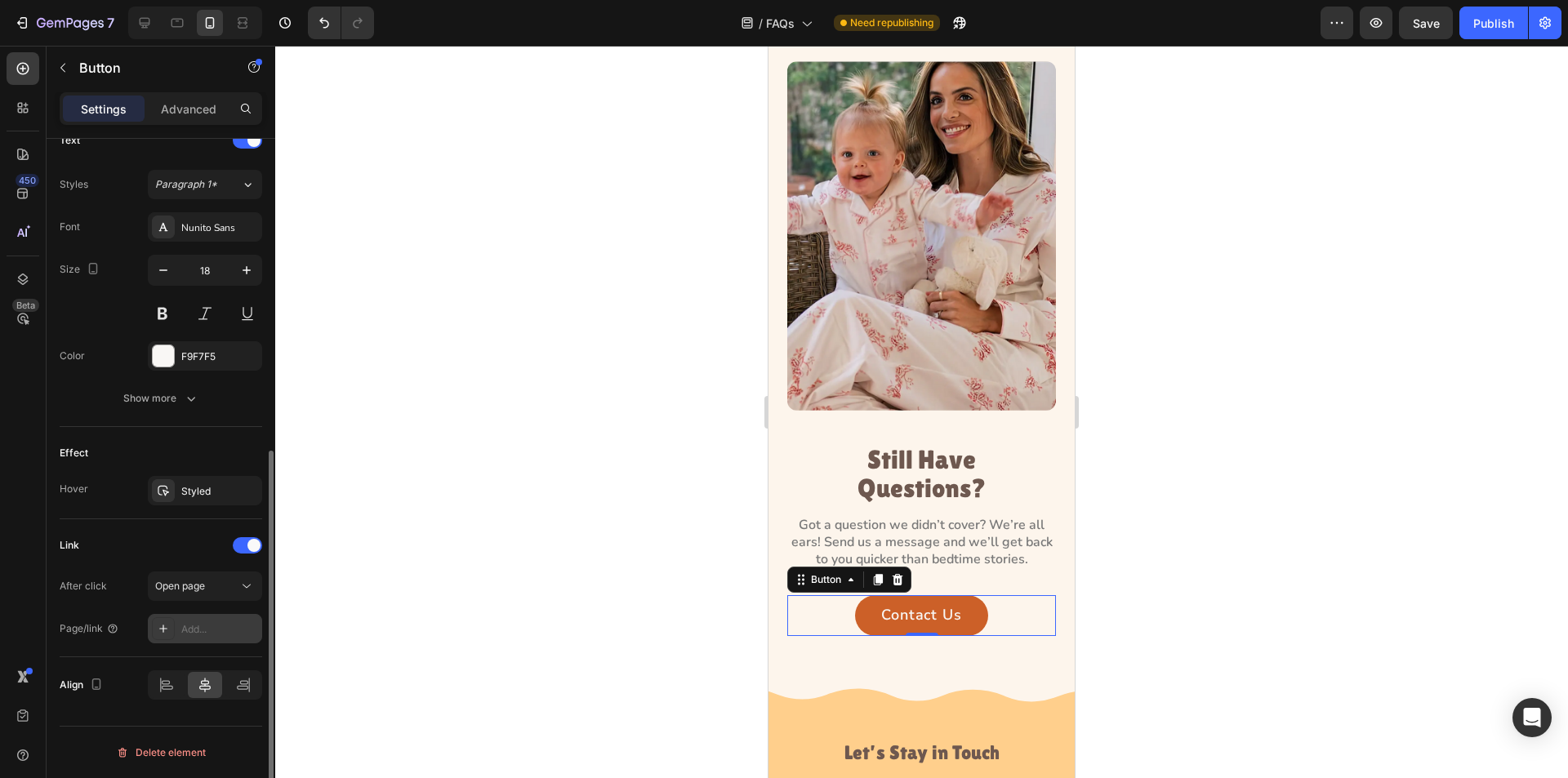
click at [159, 620] on div at bounding box center [163, 628] width 22 height 22
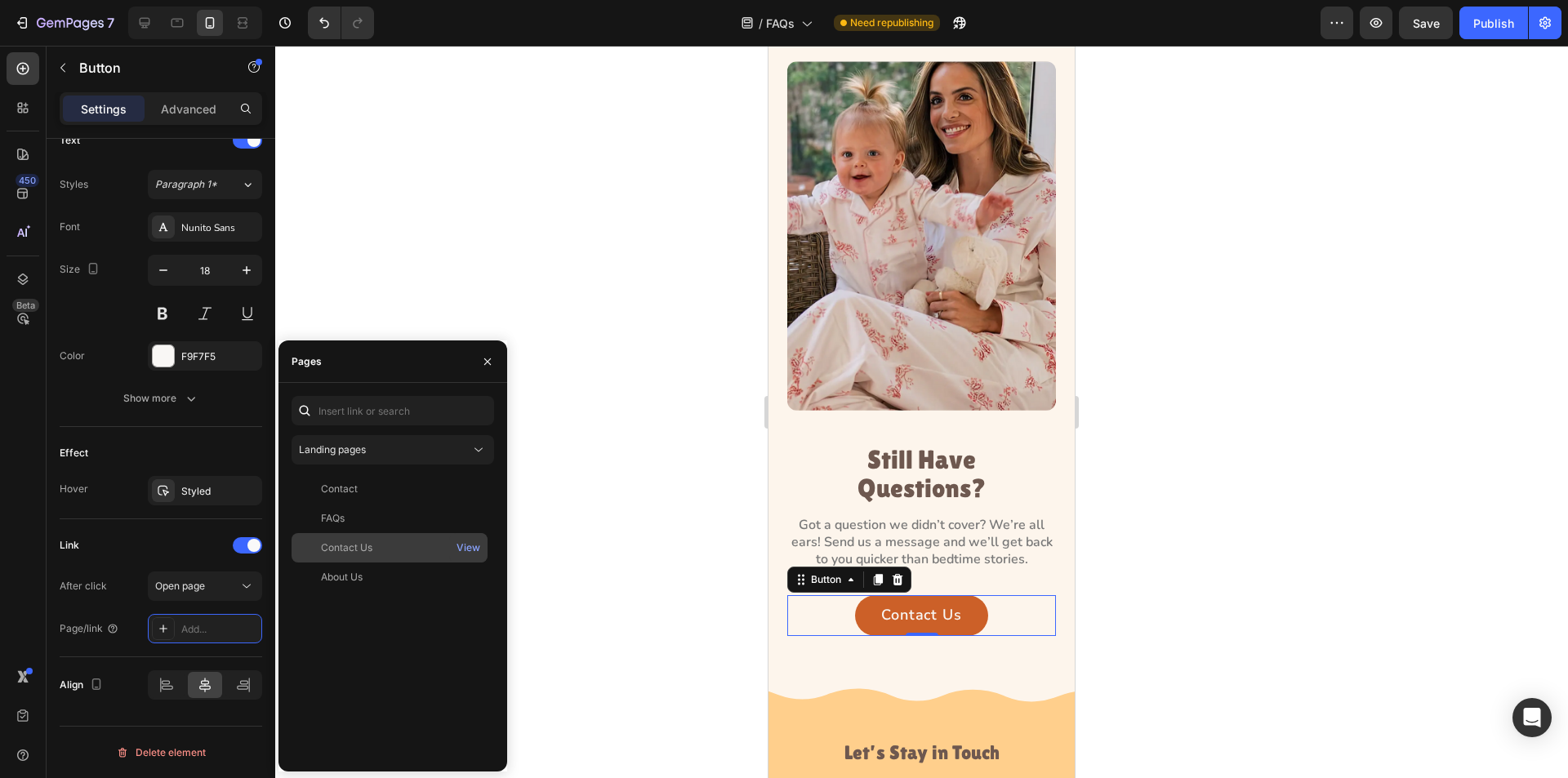
click at [368, 541] on div "Contact Us" at bounding box center [347, 547] width 52 height 15
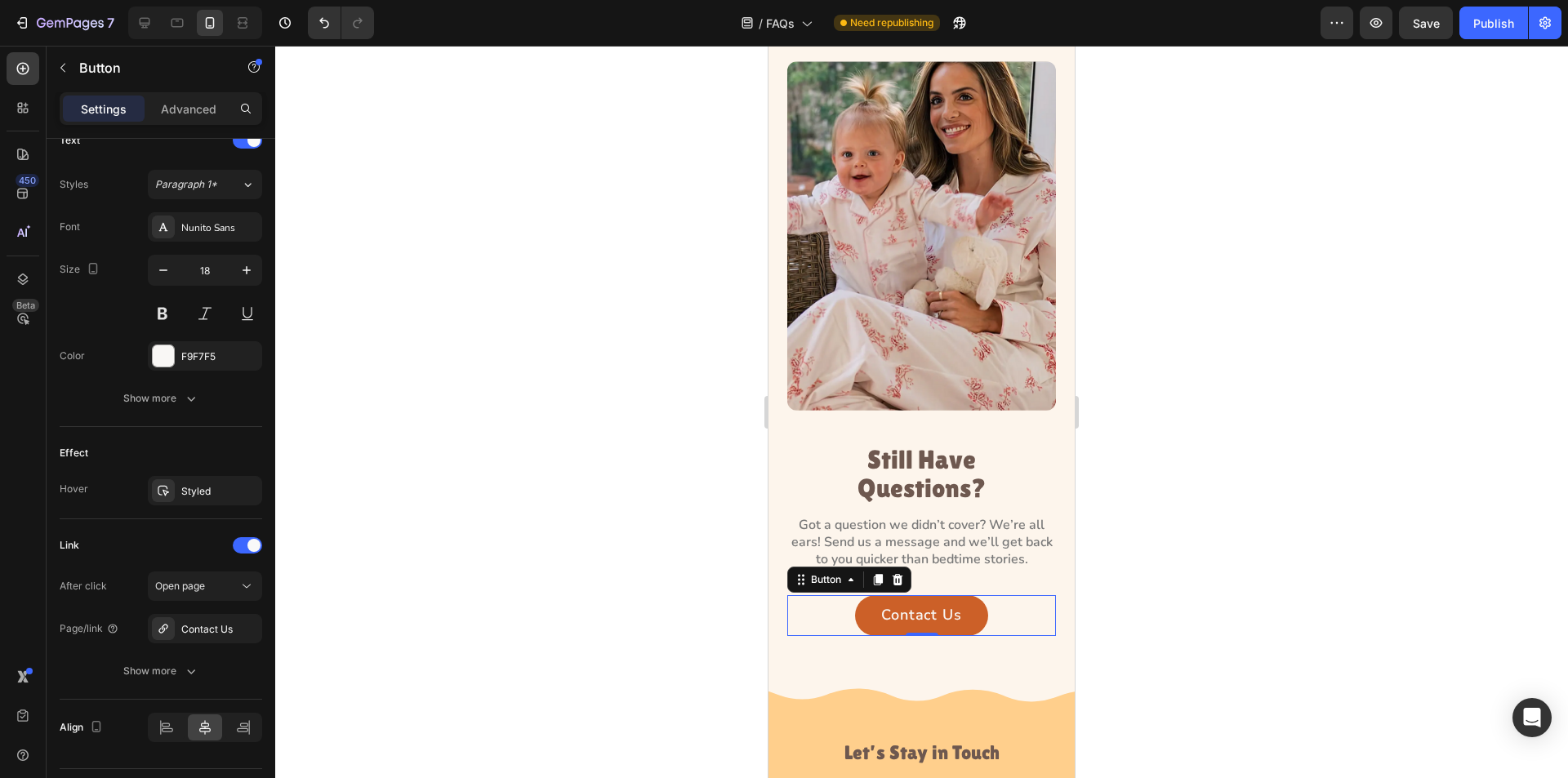
click at [1186, 545] on div at bounding box center [921, 411] width 1293 height 732
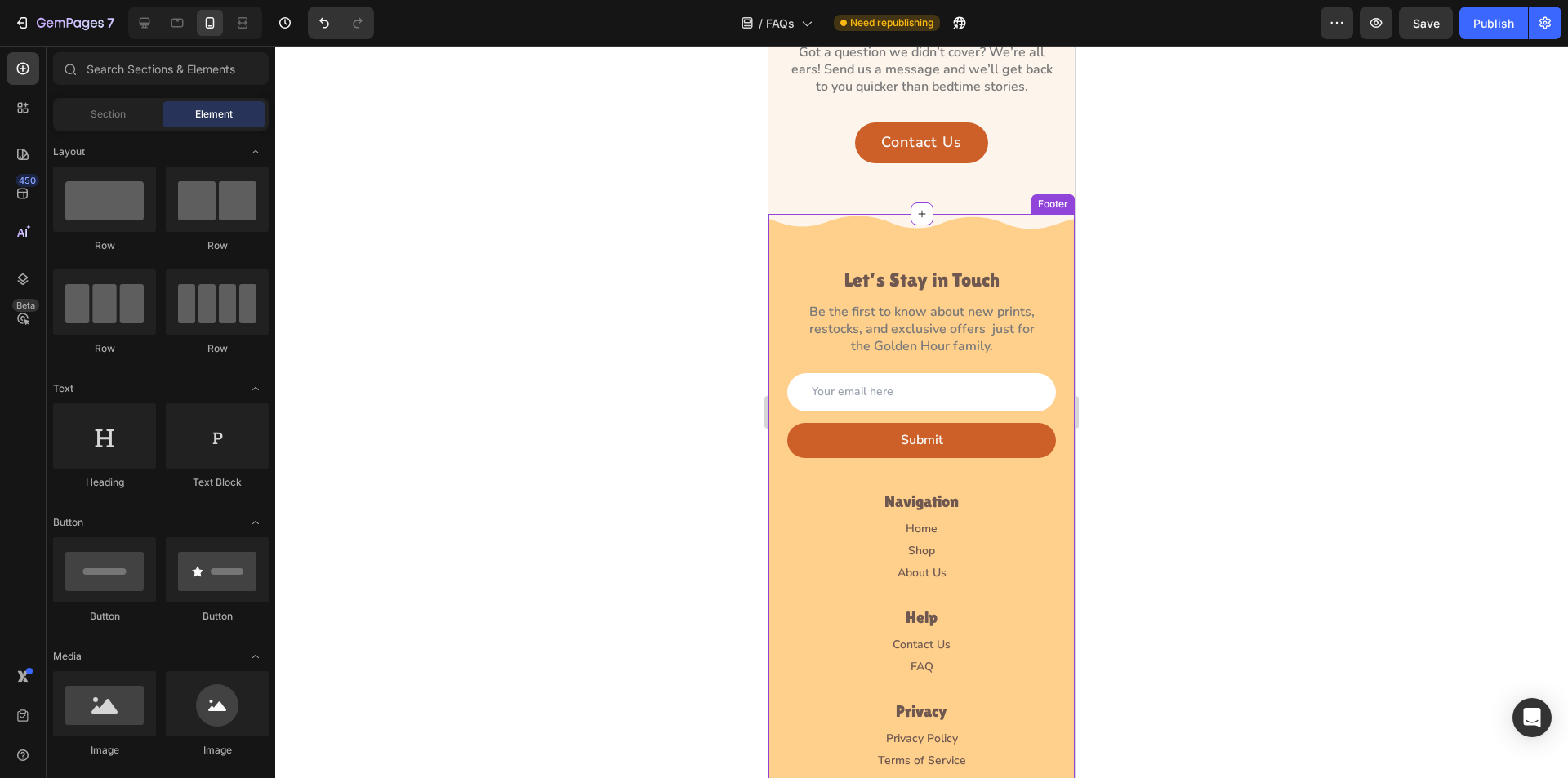
scroll to position [1388, 0]
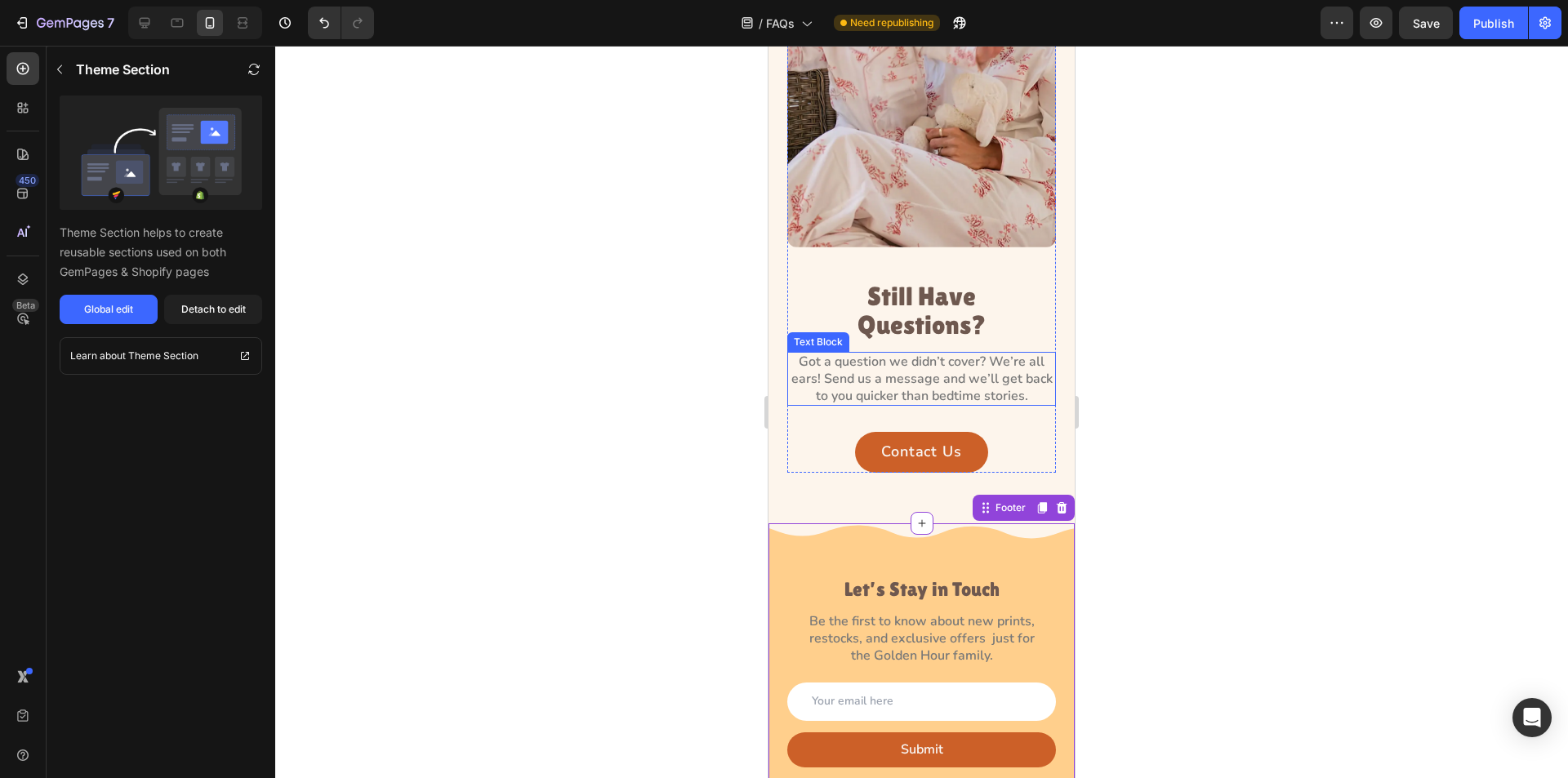
click at [952, 375] on p "Got a question we didn’t cover? We’re all ears! Send us a message and we’ll get…" at bounding box center [921, 379] width 266 height 51
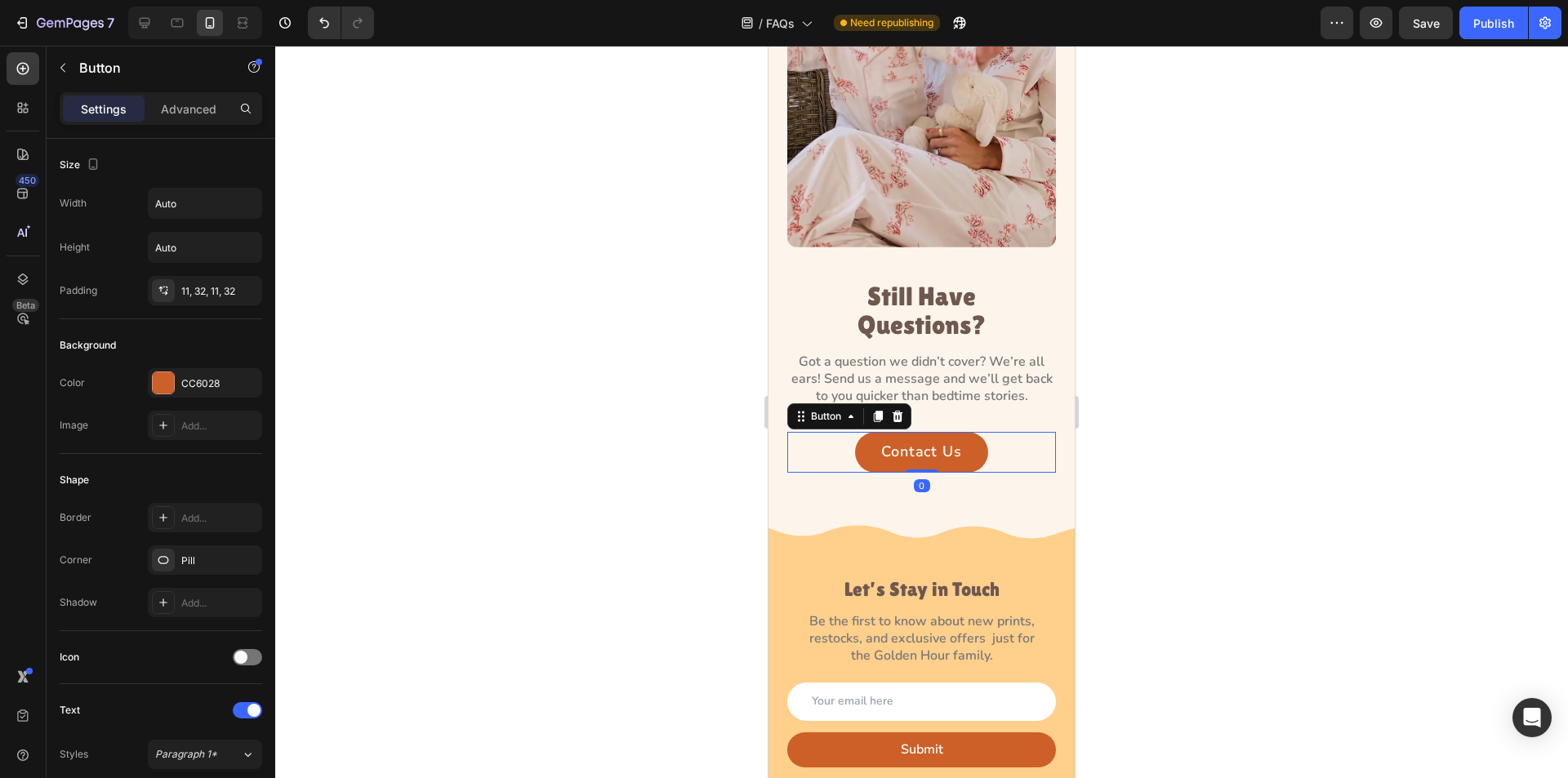
click at [995, 443] on div "Contact Us Button 0" at bounding box center [921, 452] width 269 height 41
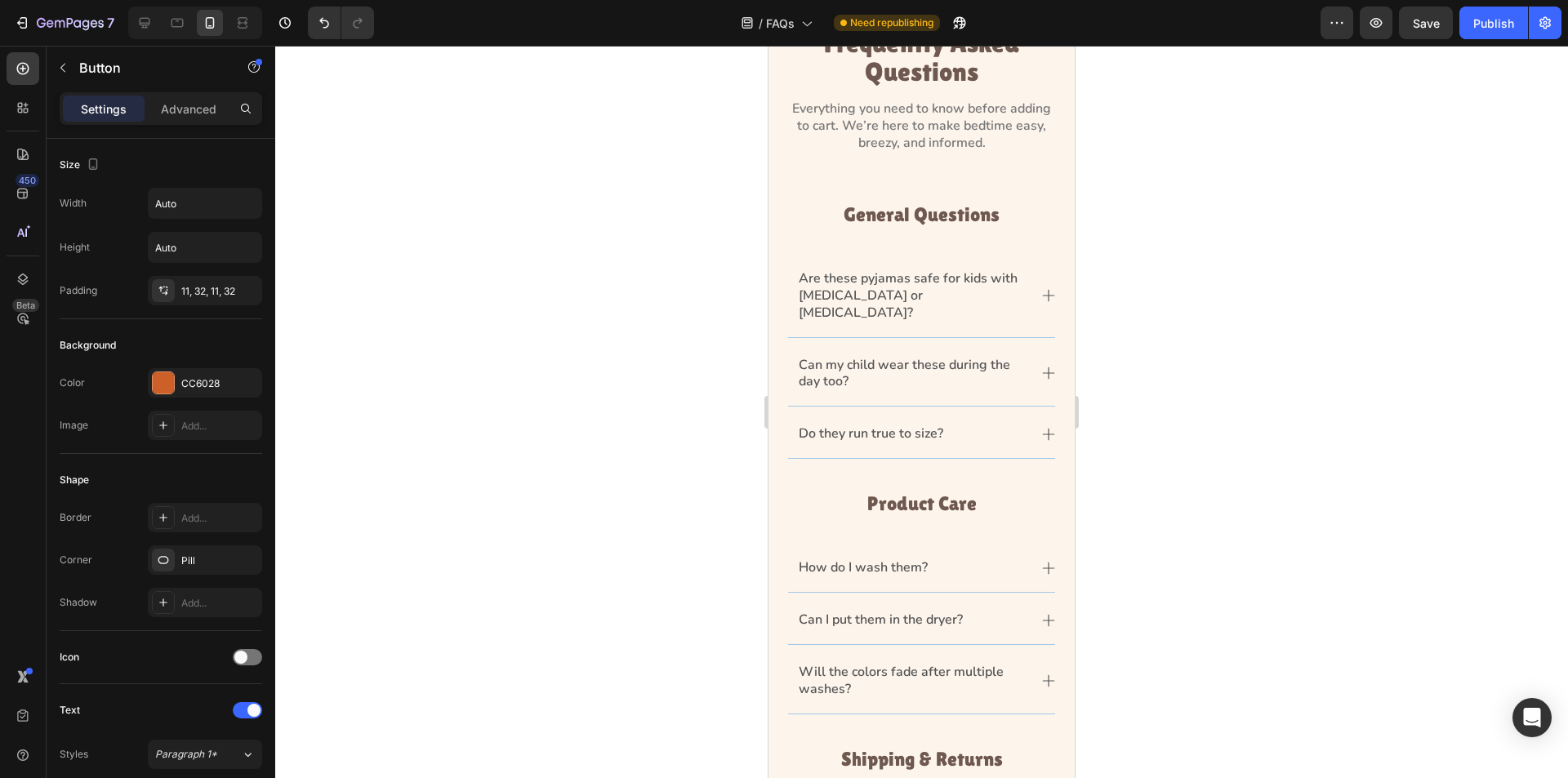
scroll to position [0, 0]
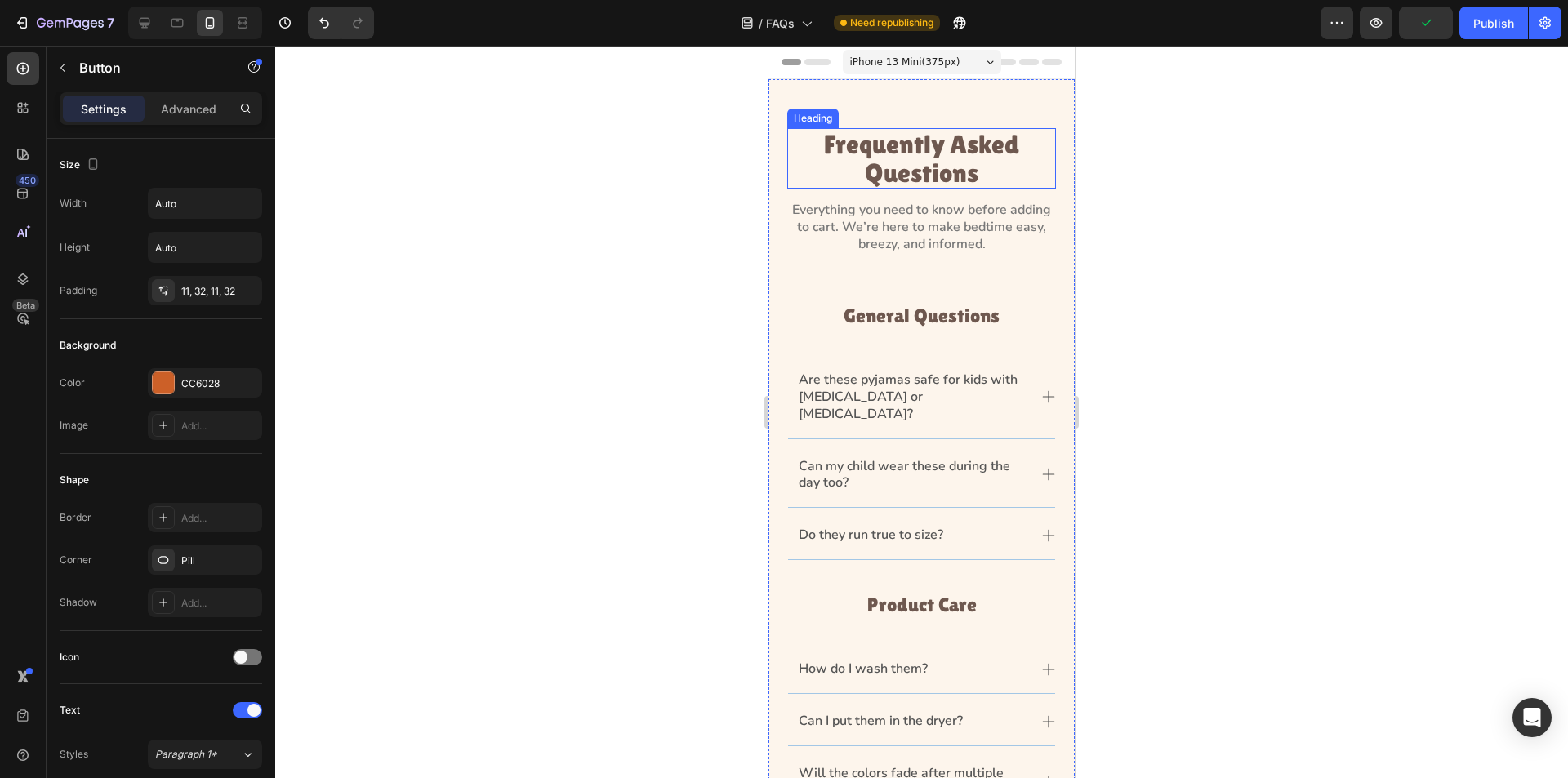
click at [940, 160] on h1 "Frequently Asked Questions" at bounding box center [921, 158] width 269 height 61
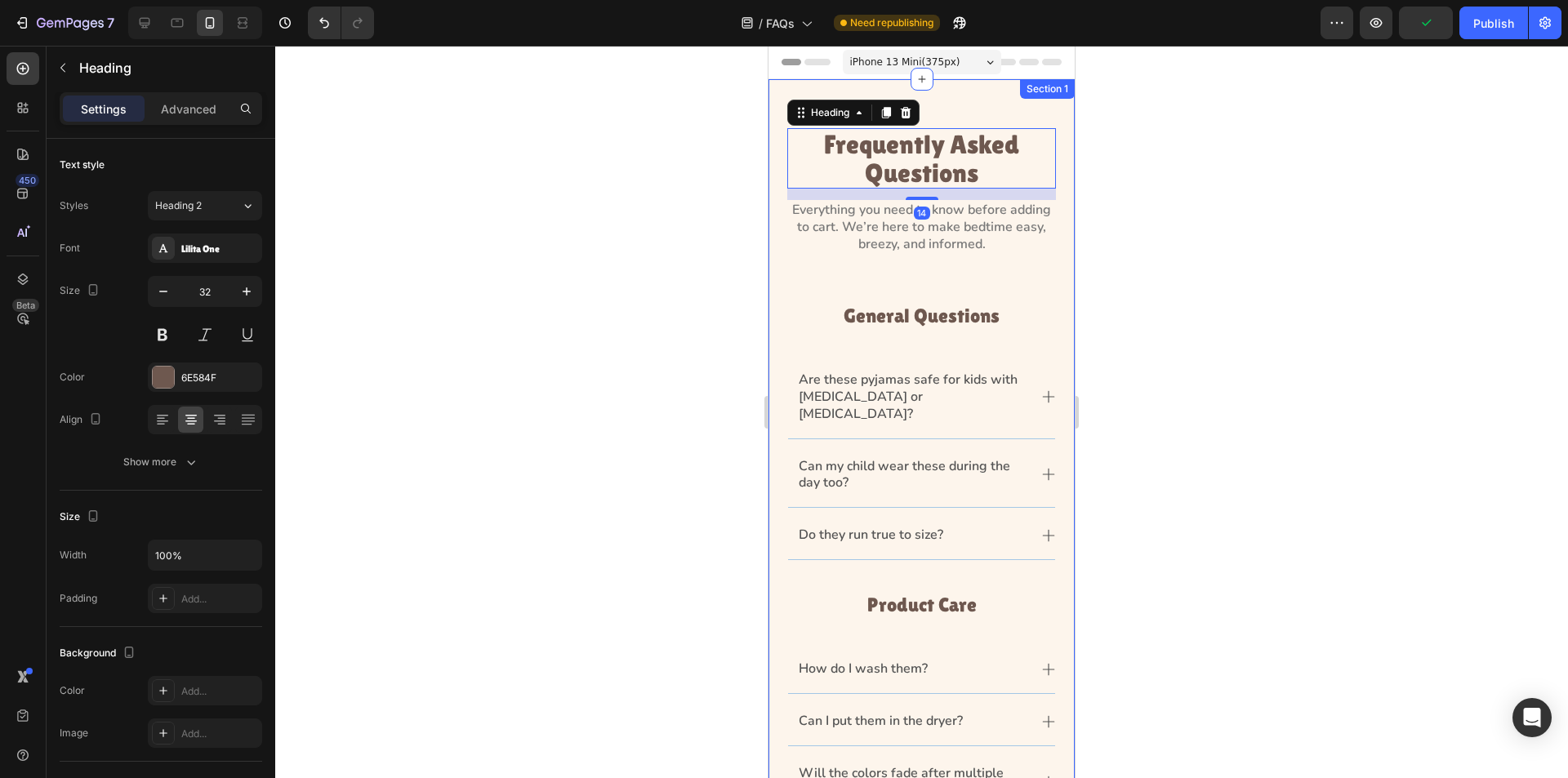
click at [963, 122] on div "Frequently Asked Questions Heading 14 Everything you need to know before adding…" at bounding box center [922, 595] width 306 height 1031
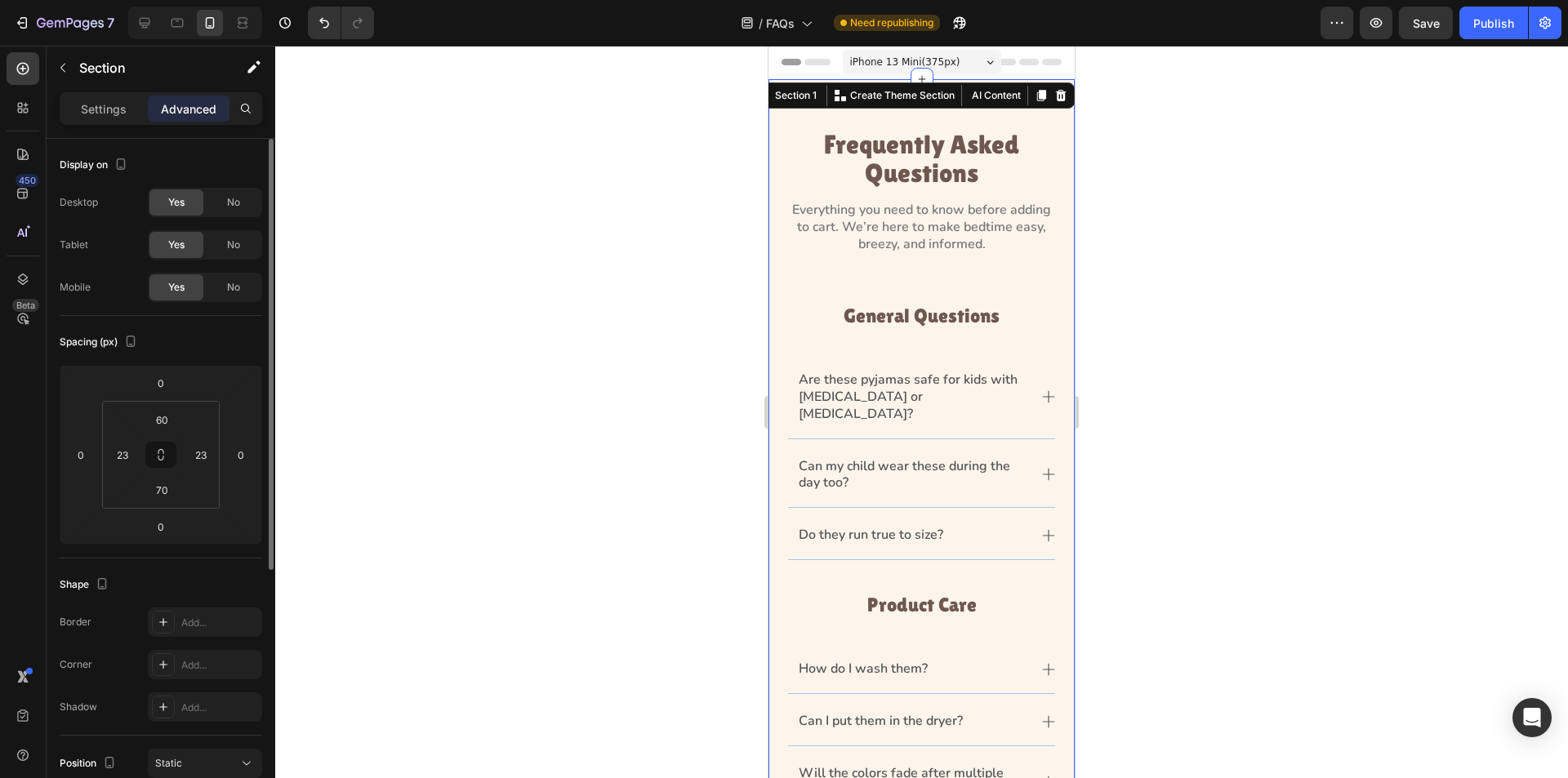
scroll to position [640, 0]
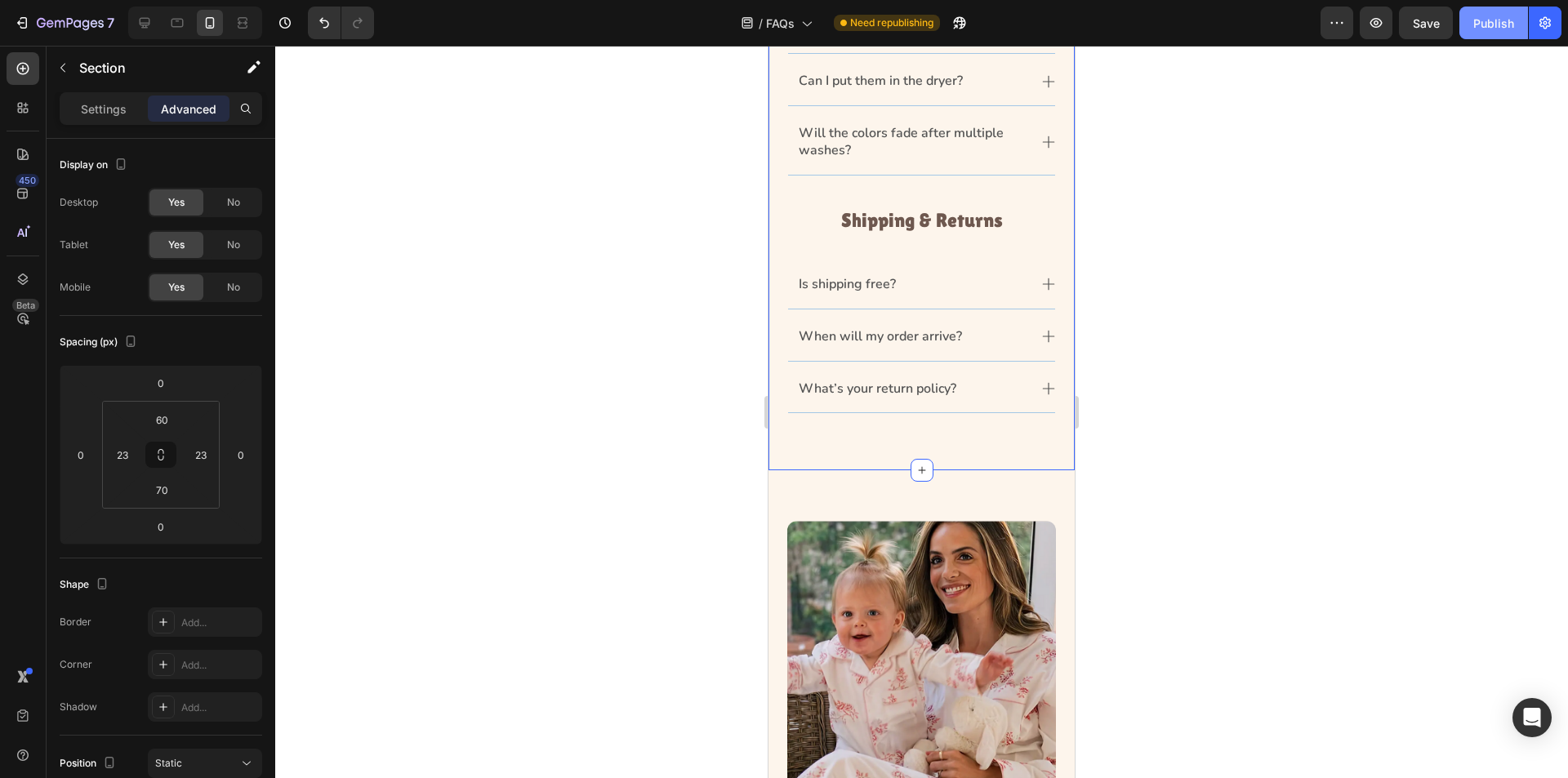
click at [1512, 29] on div "Publish" at bounding box center [1494, 23] width 41 height 17
